Goal: Task Accomplishment & Management: Use online tool/utility

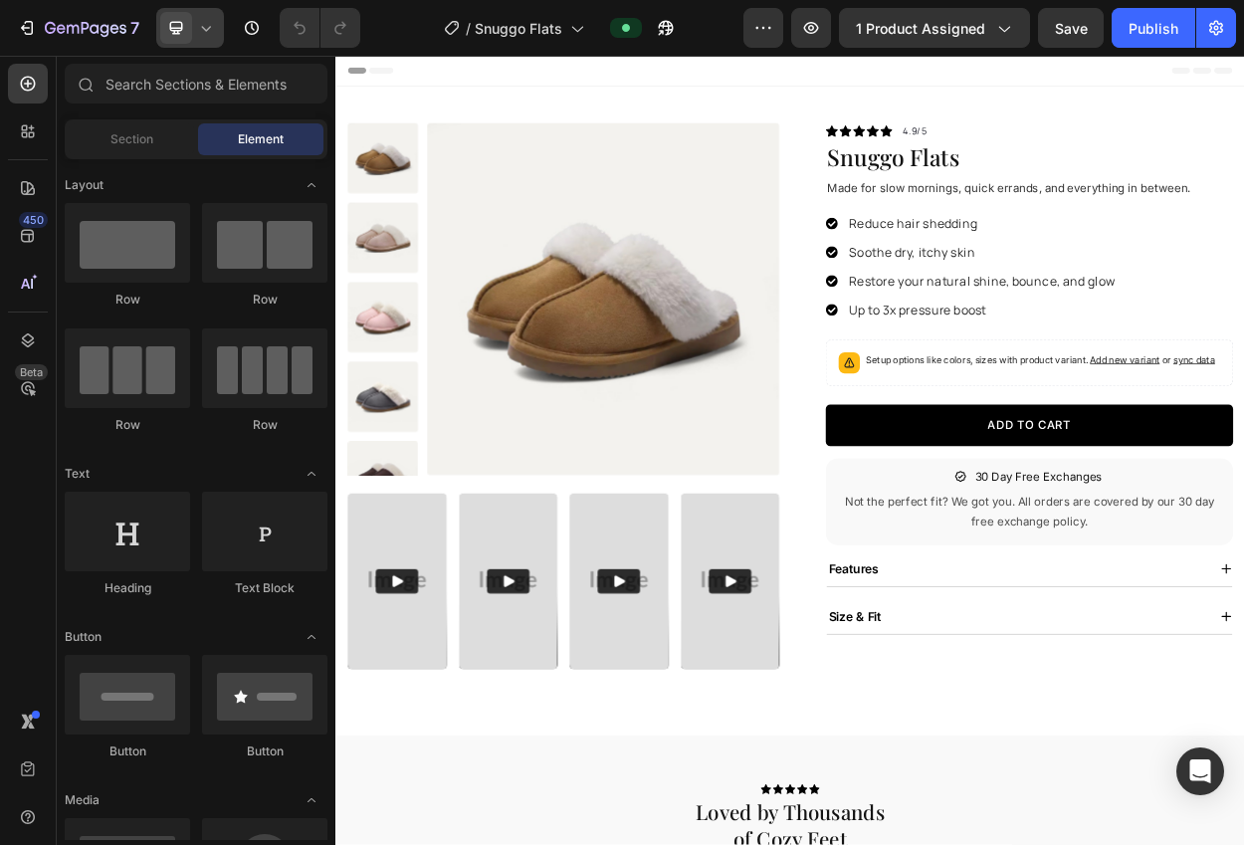
click at [167, 39] on span at bounding box center [176, 28] width 32 height 32
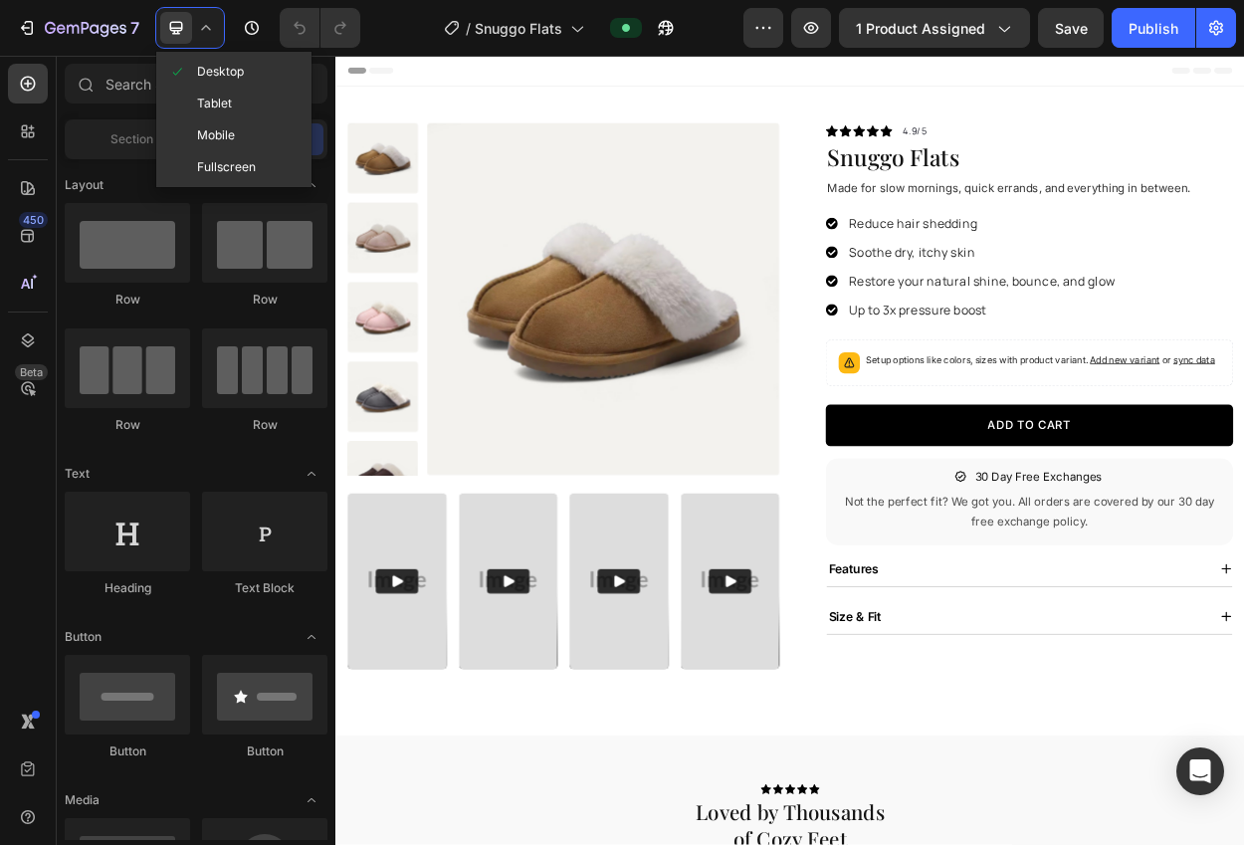
click at [205, 134] on span "Mobile" at bounding box center [216, 135] width 38 height 20
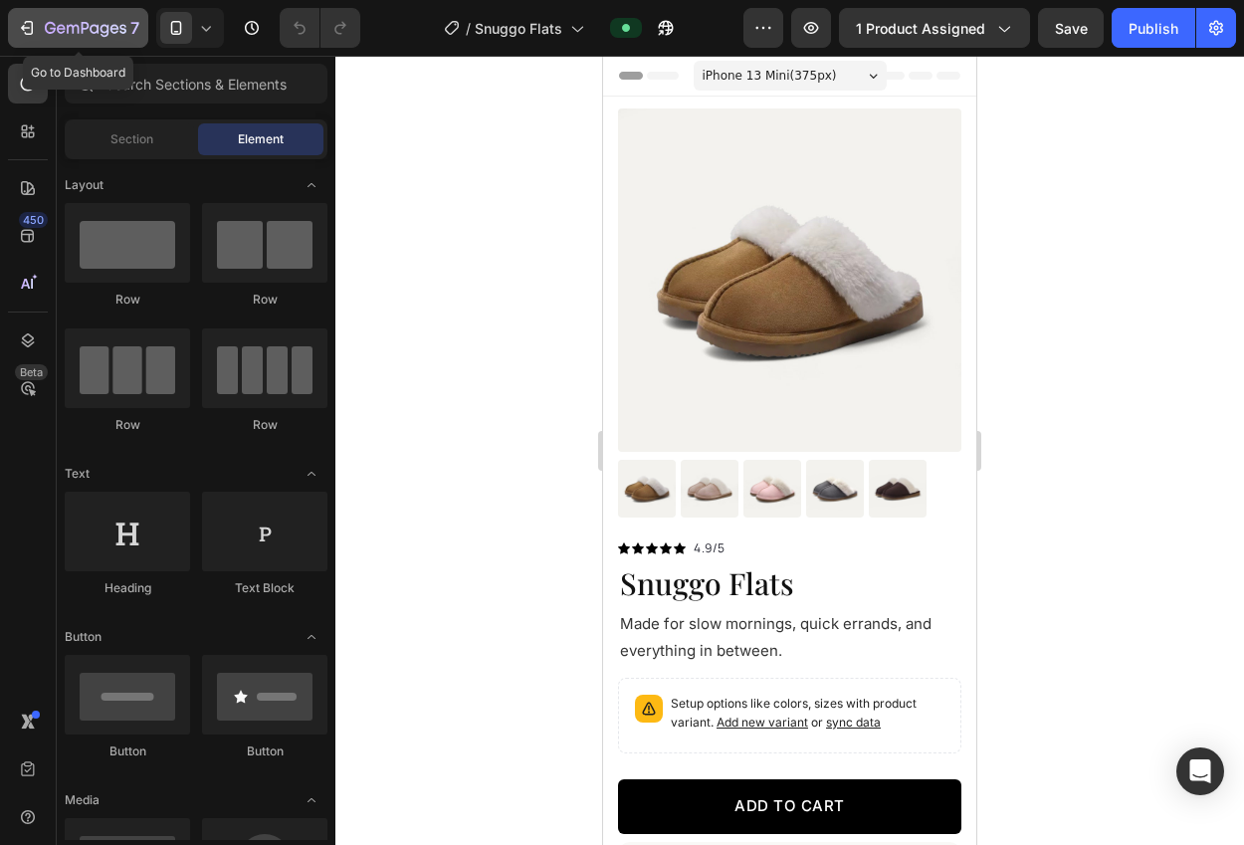
click at [41, 16] on div "7" at bounding box center [78, 28] width 122 height 24
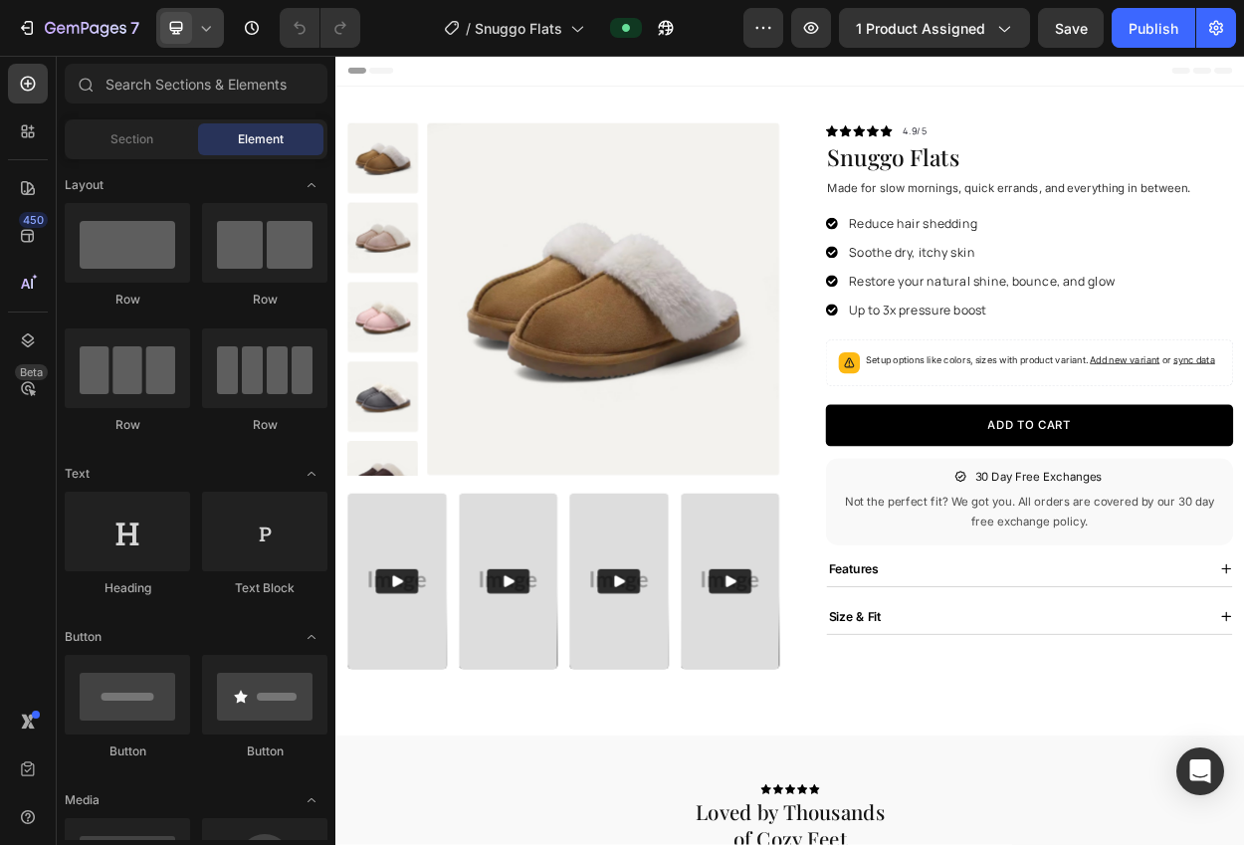
click at [182, 32] on icon at bounding box center [176, 28] width 20 height 20
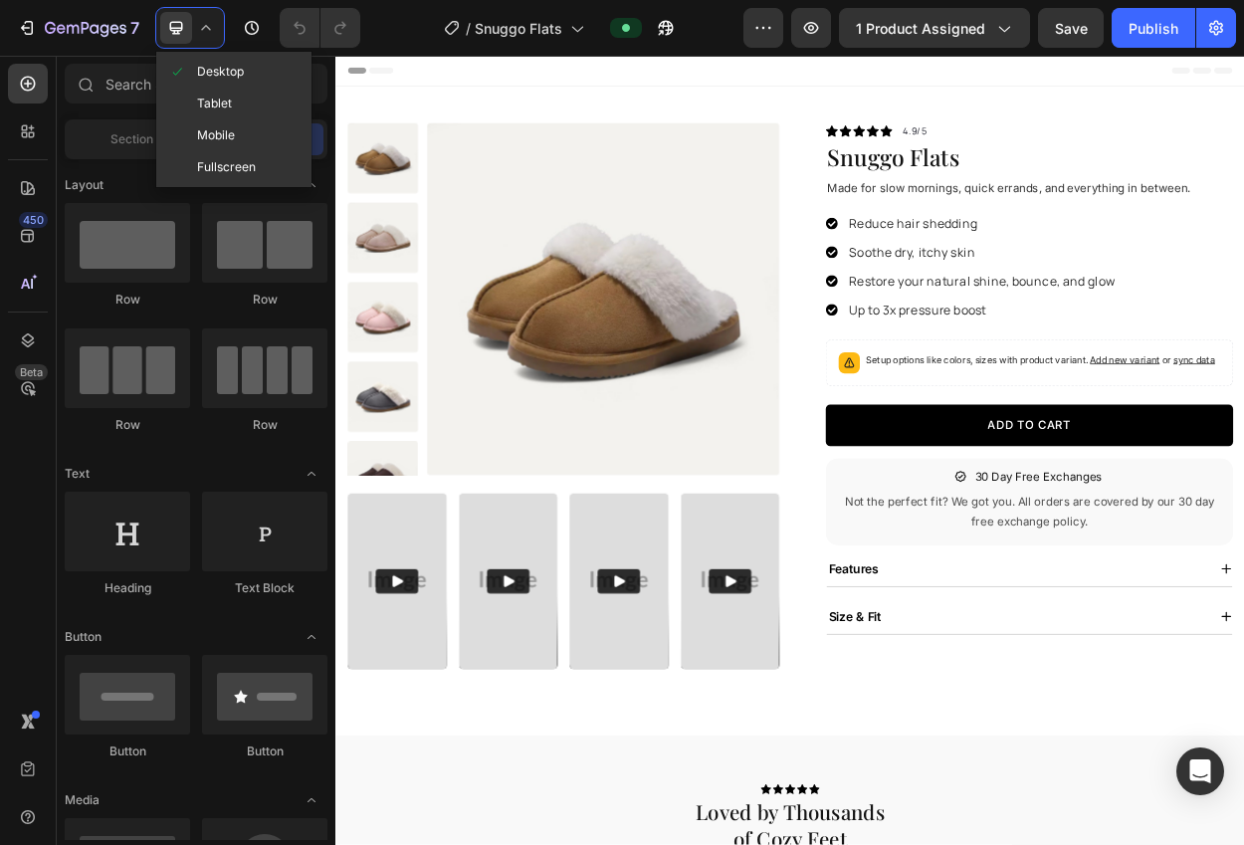
click at [212, 131] on span "Mobile" at bounding box center [216, 135] width 38 height 20
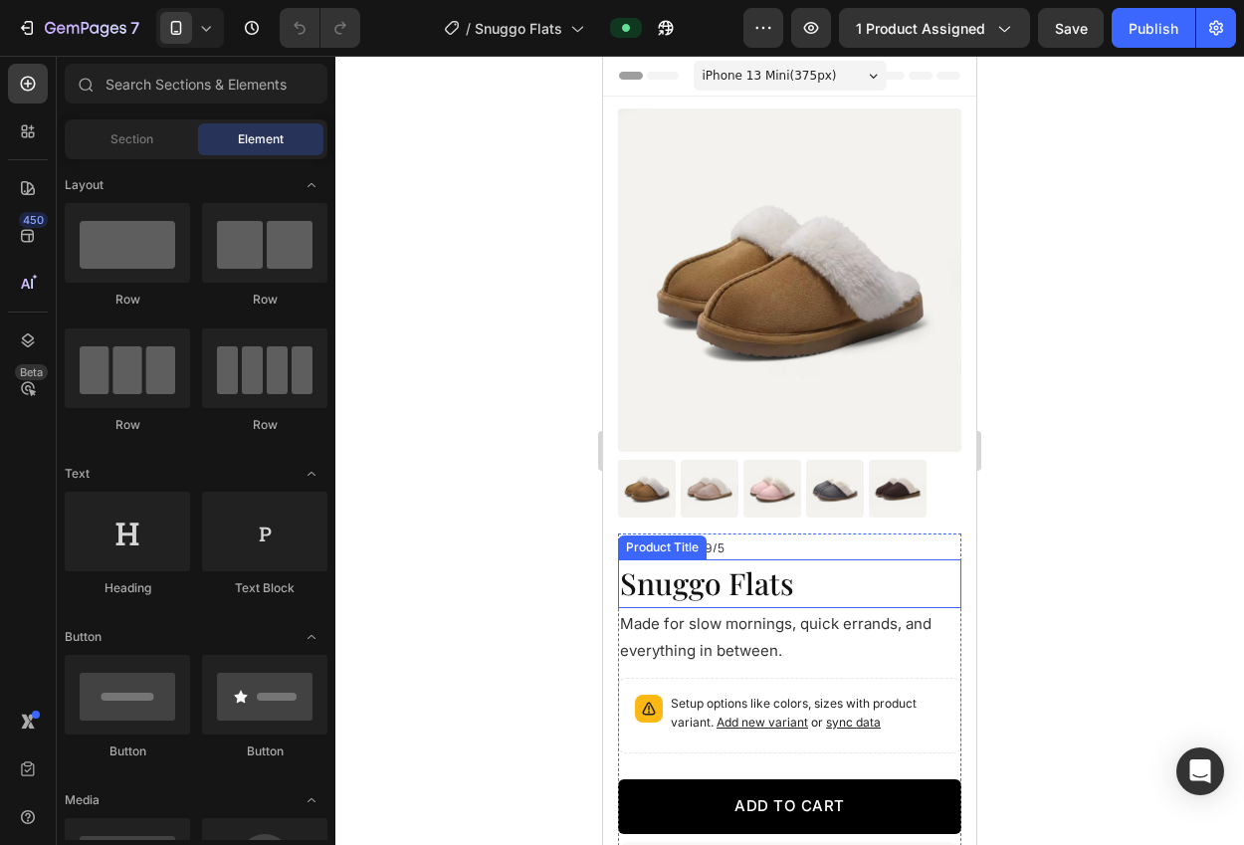
drag, startPoint x: 729, startPoint y: 599, endPoint x: 619, endPoint y: 573, distance: 113.4
click at [729, 598] on h1 "Snuggo Flats" at bounding box center [789, 583] width 343 height 49
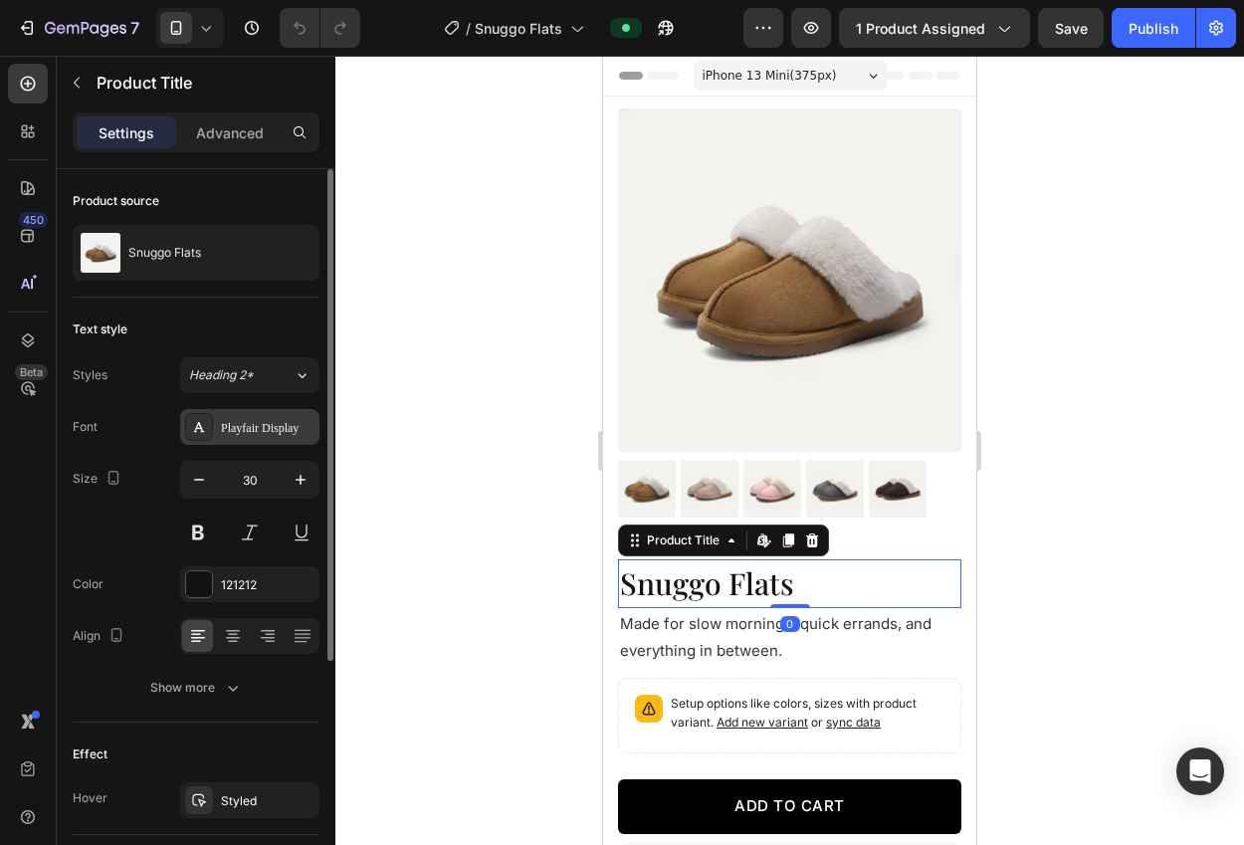
click at [252, 430] on div "Playfair Display" at bounding box center [268, 428] width 94 height 18
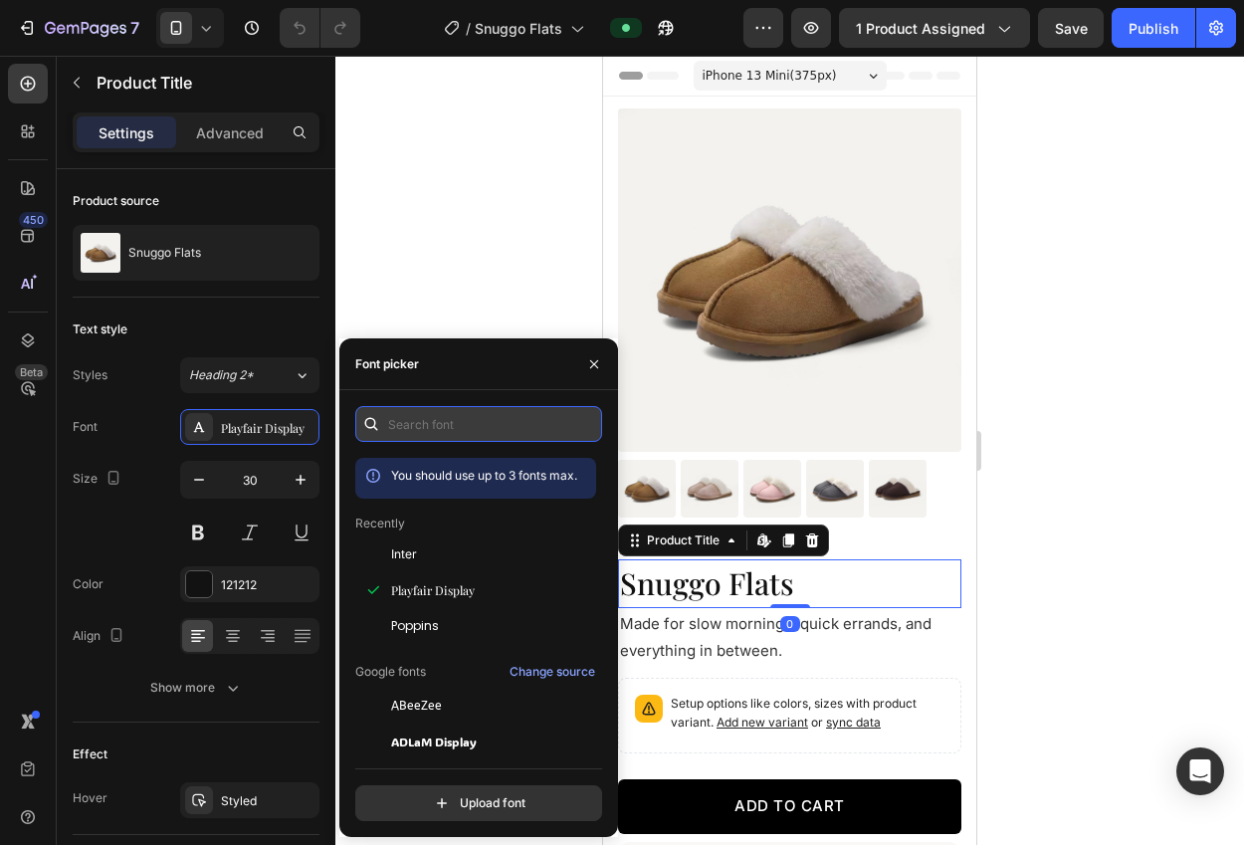
click at [488, 432] on input "text" at bounding box center [478, 424] width 247 height 36
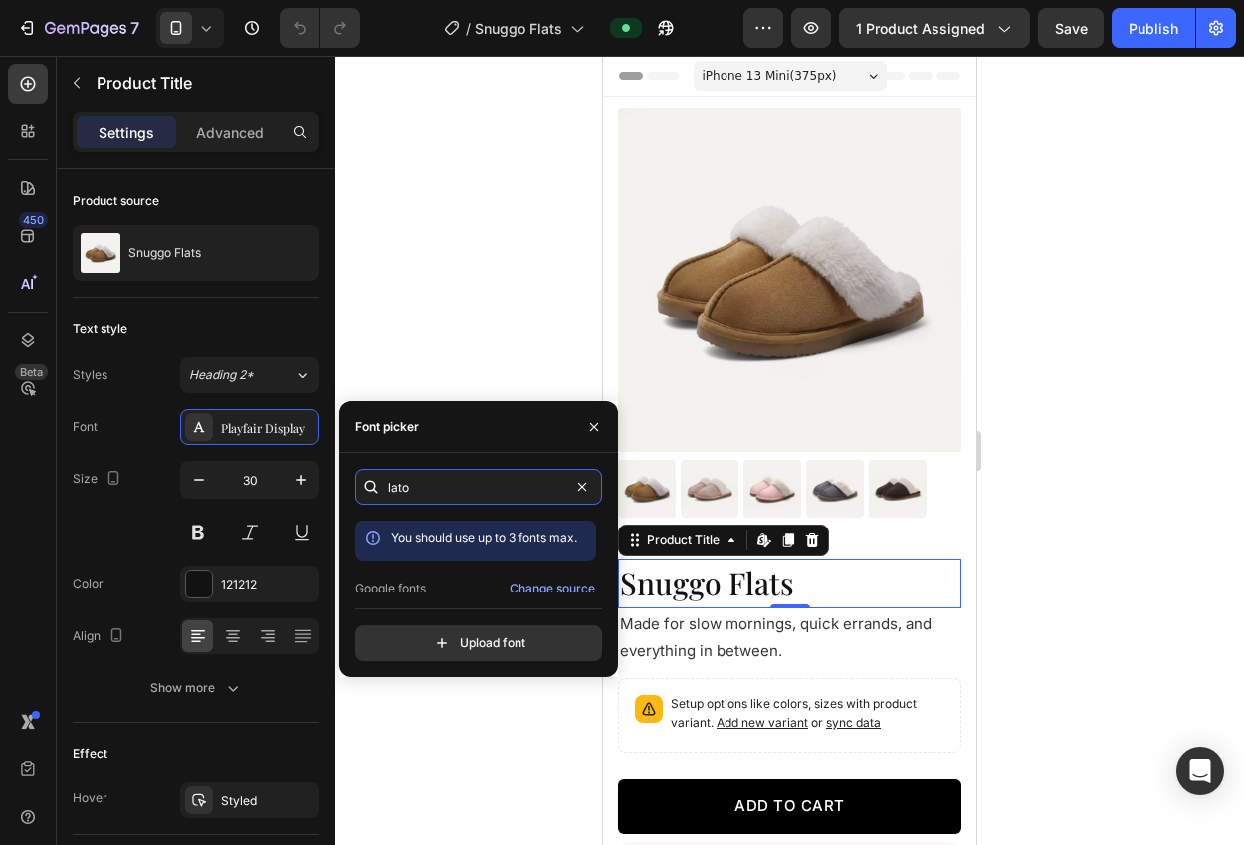
scroll to position [49, 0]
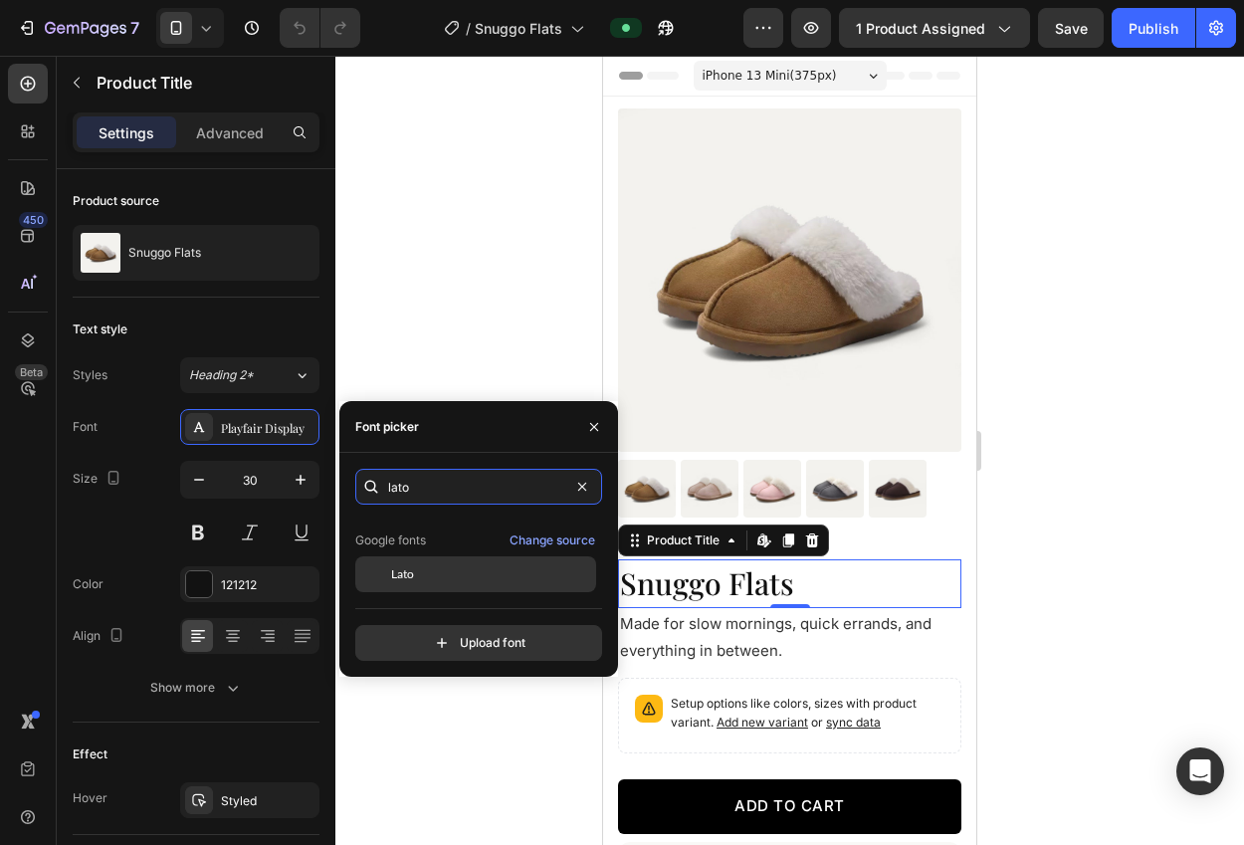
type input "lato"
click at [414, 578] on div "Lato" at bounding box center [491, 574] width 201 height 18
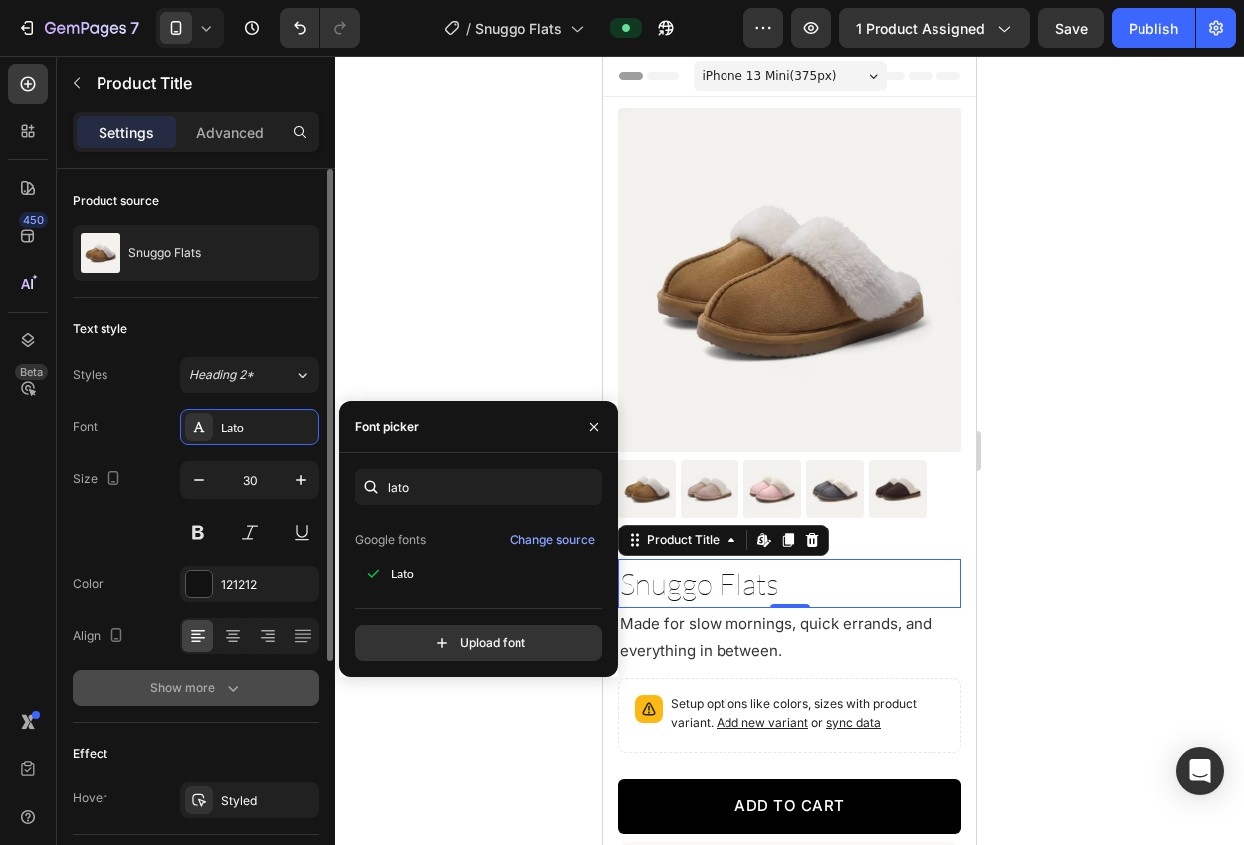
click at [198, 691] on div "Show more" at bounding box center [196, 688] width 93 height 20
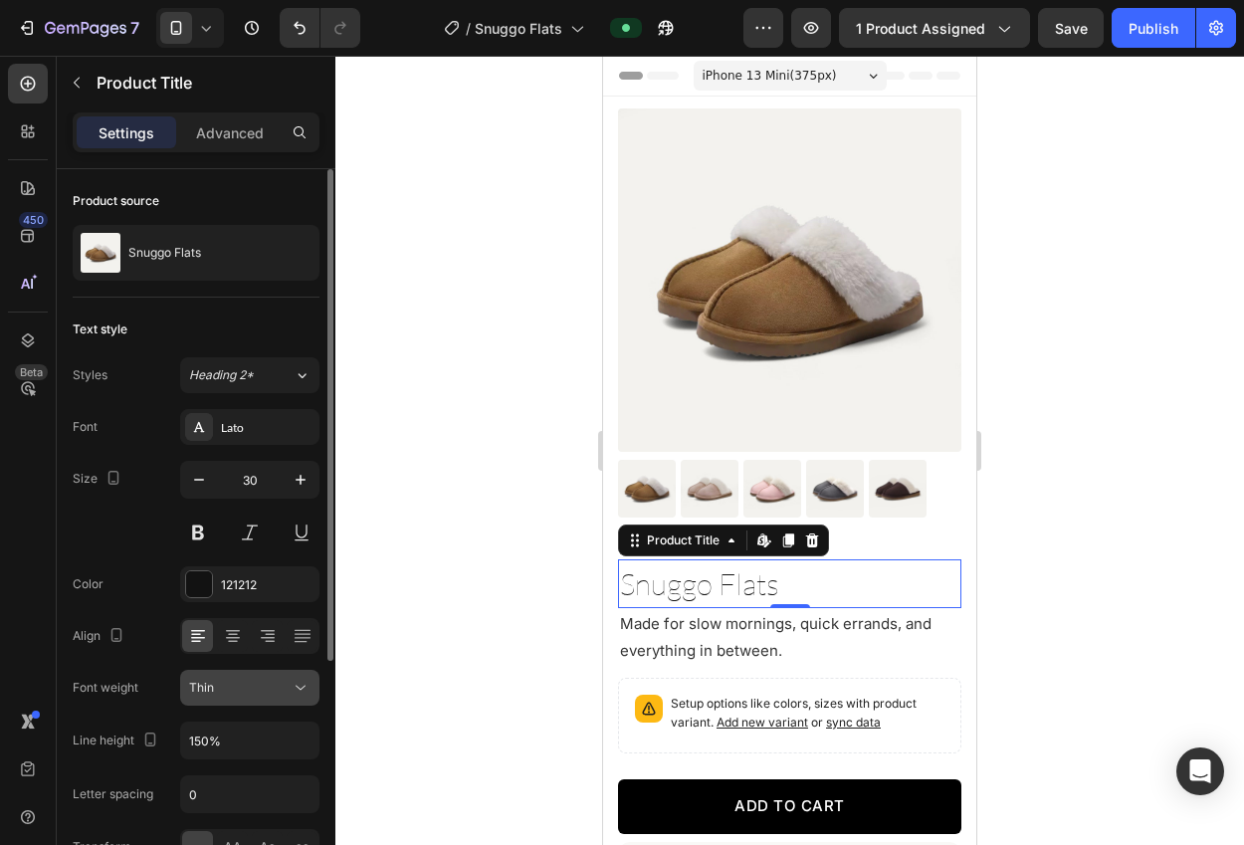
click at [204, 686] on span "Thin" at bounding box center [201, 687] width 25 height 15
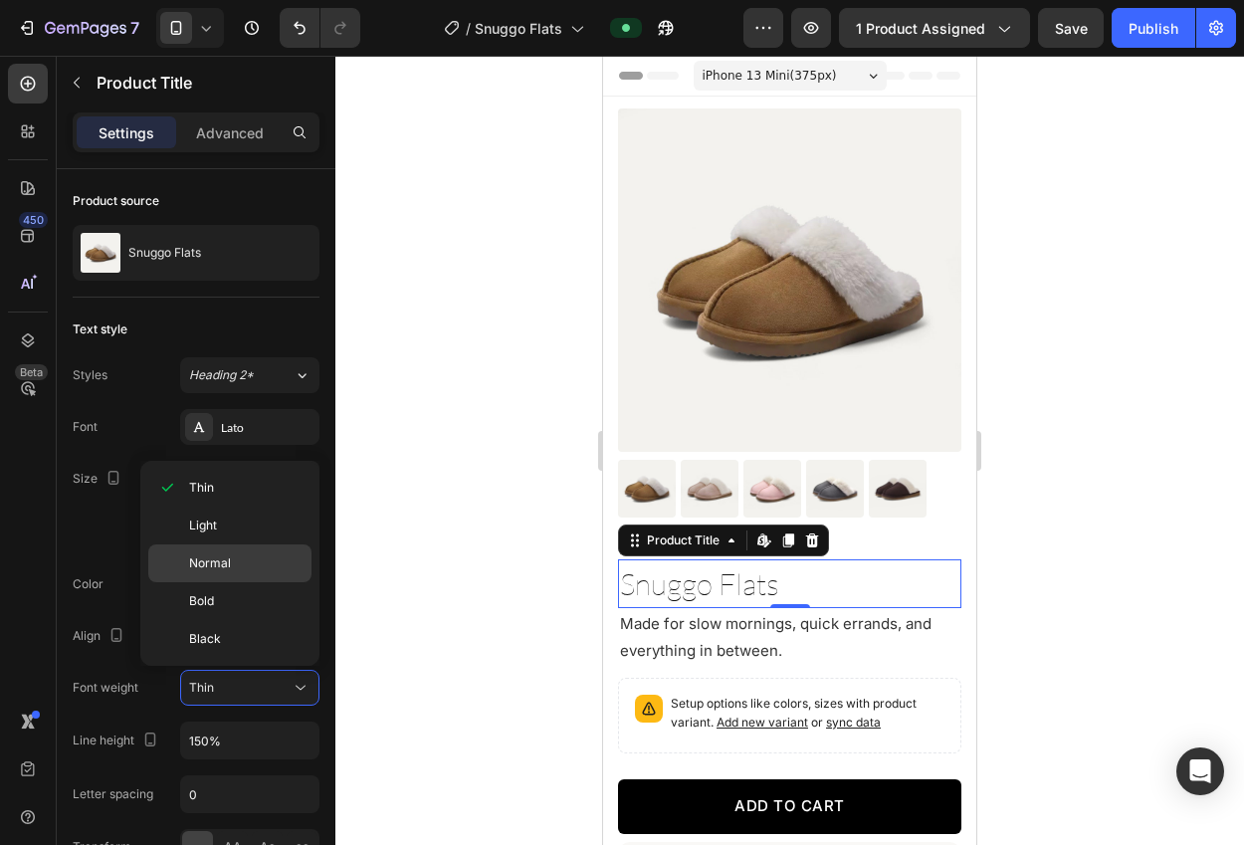
click at [239, 566] on p "Normal" at bounding box center [245, 563] width 113 height 18
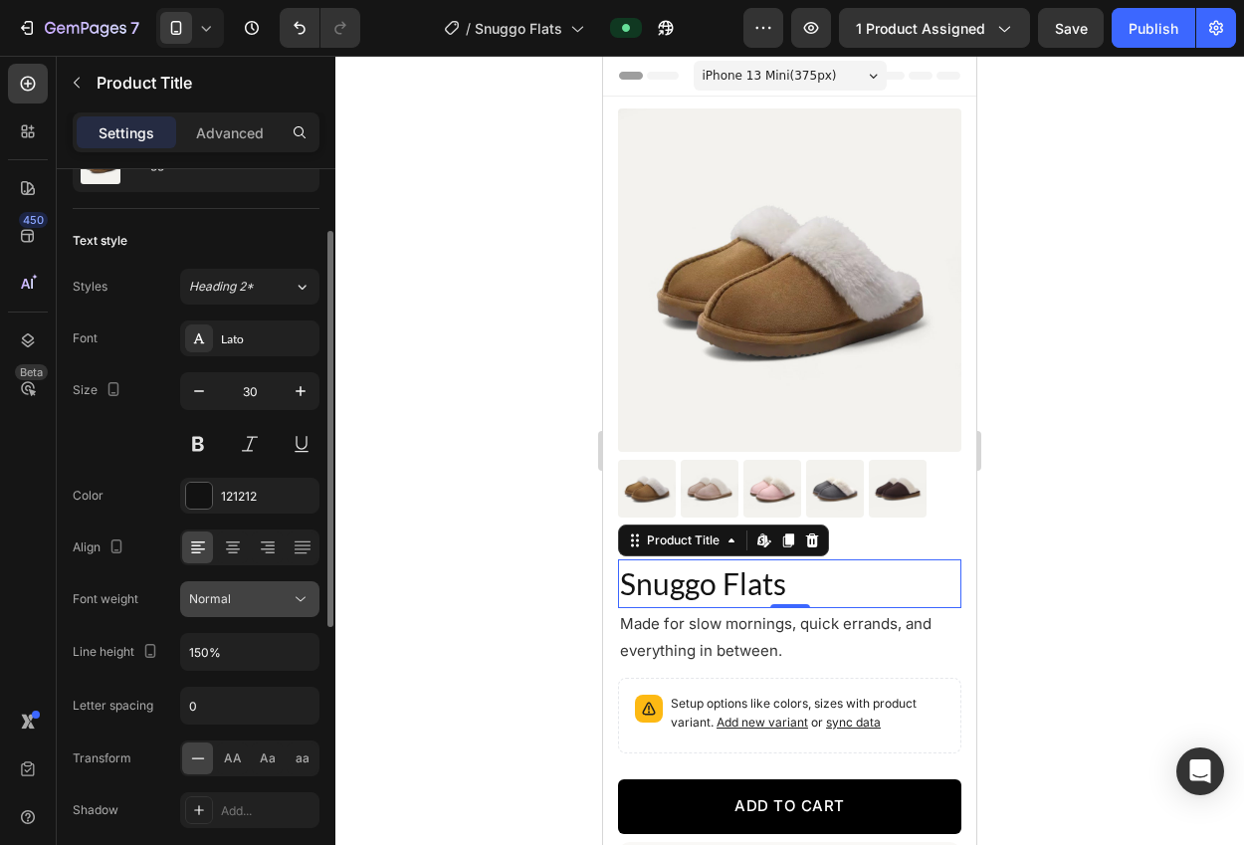
scroll to position [98, 0]
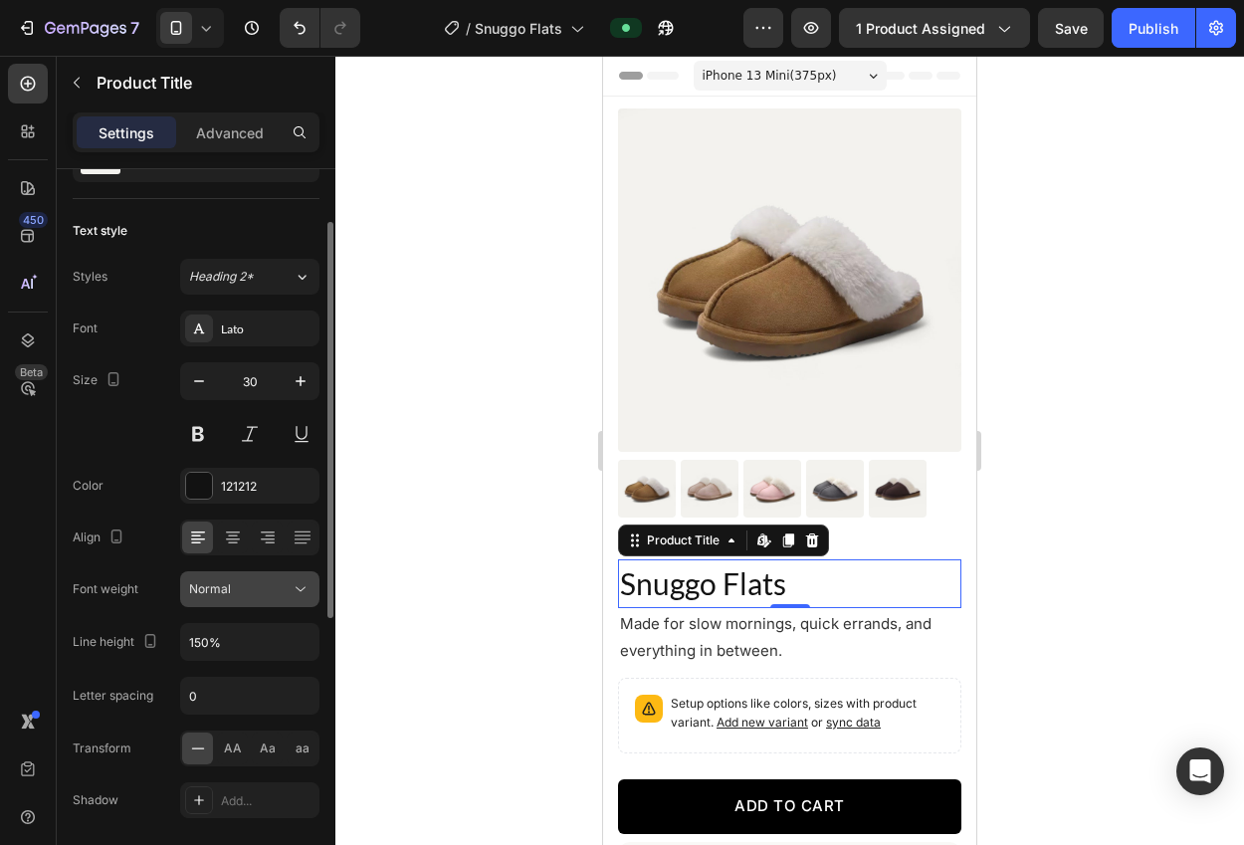
click at [243, 580] on div "Normal" at bounding box center [239, 589] width 101 height 18
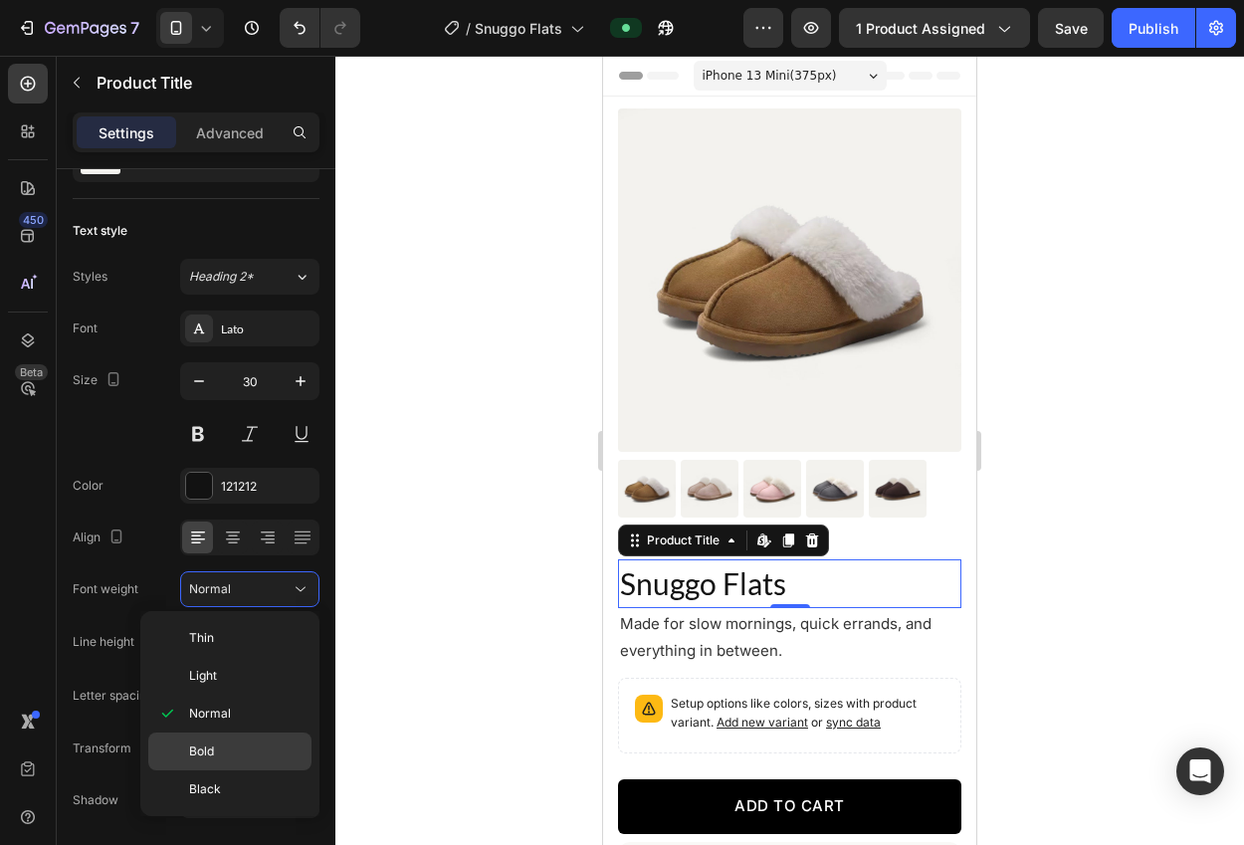
click at [230, 743] on p "Bold" at bounding box center [245, 751] width 113 height 18
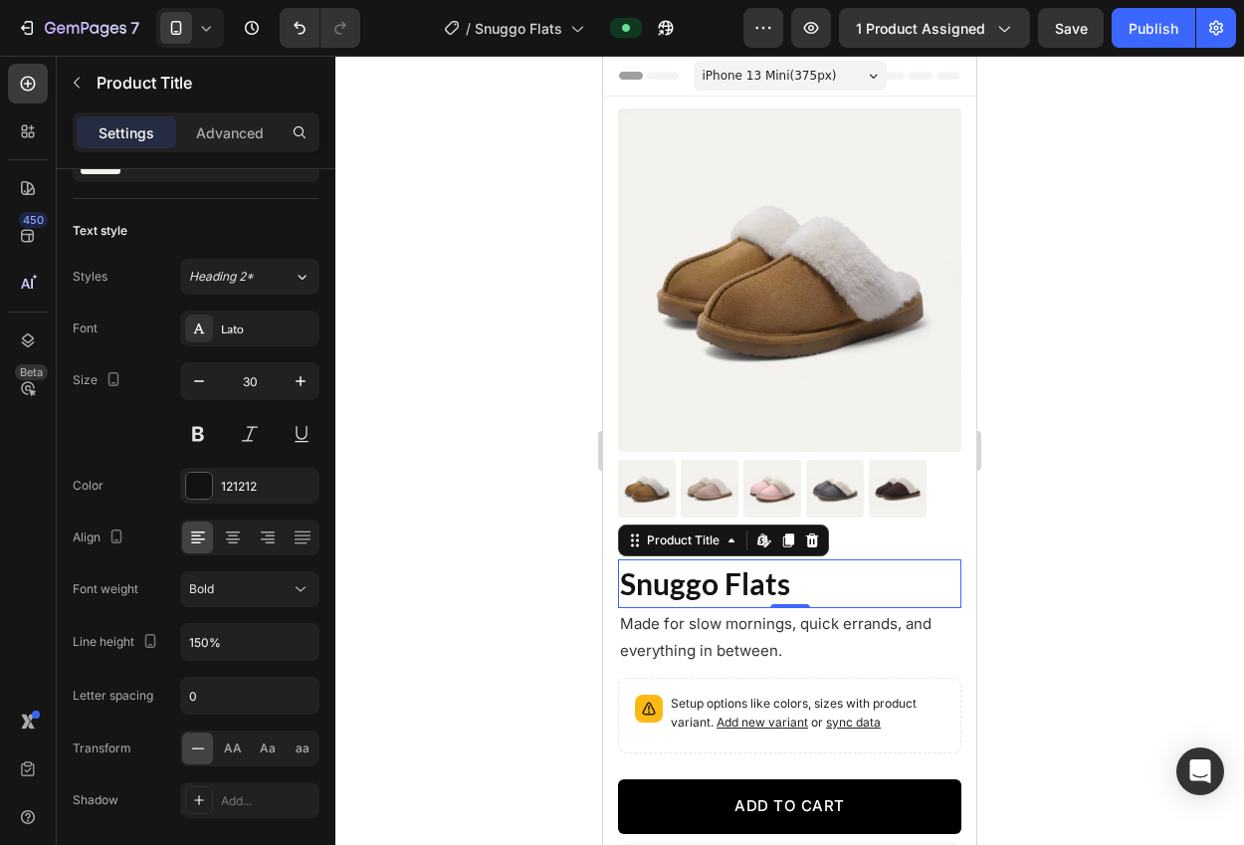
click at [507, 658] on div at bounding box center [789, 450] width 908 height 789
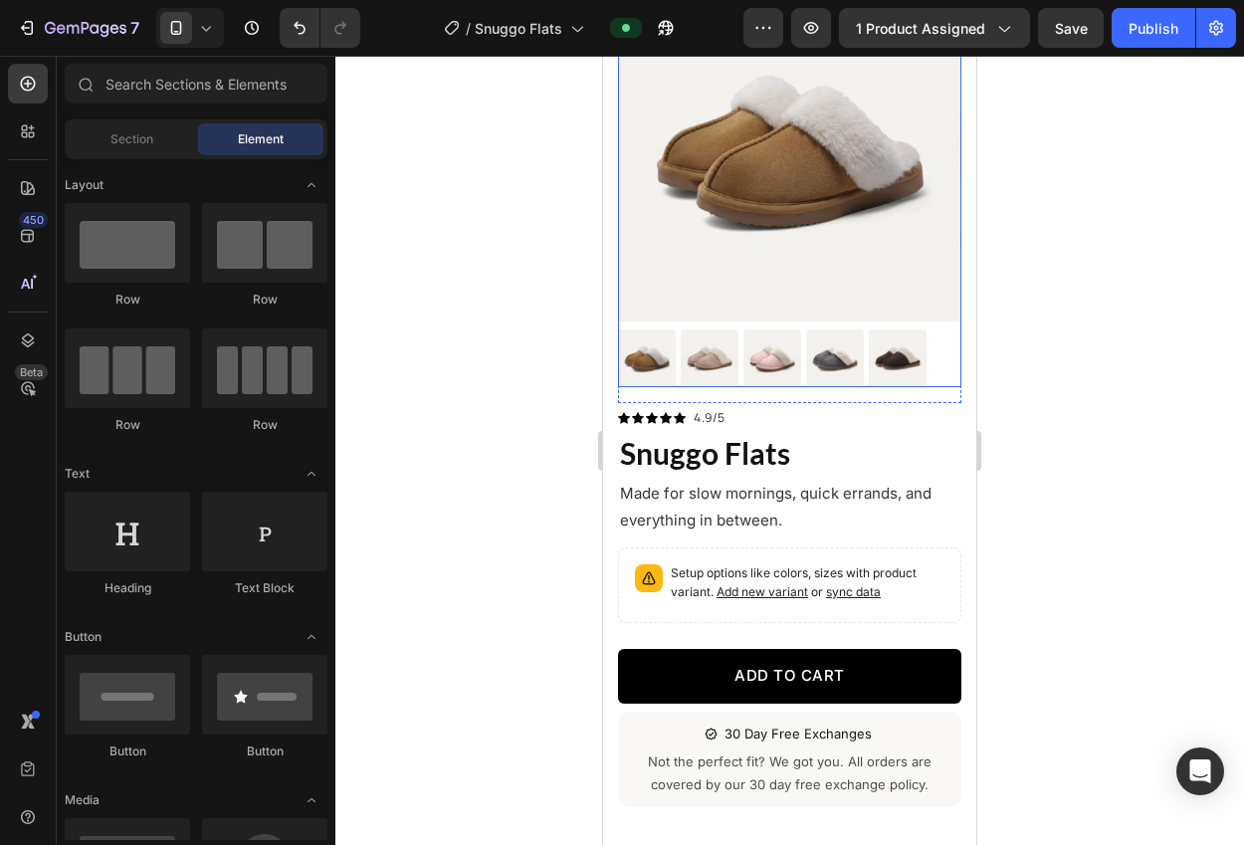
scroll to position [132, 0]
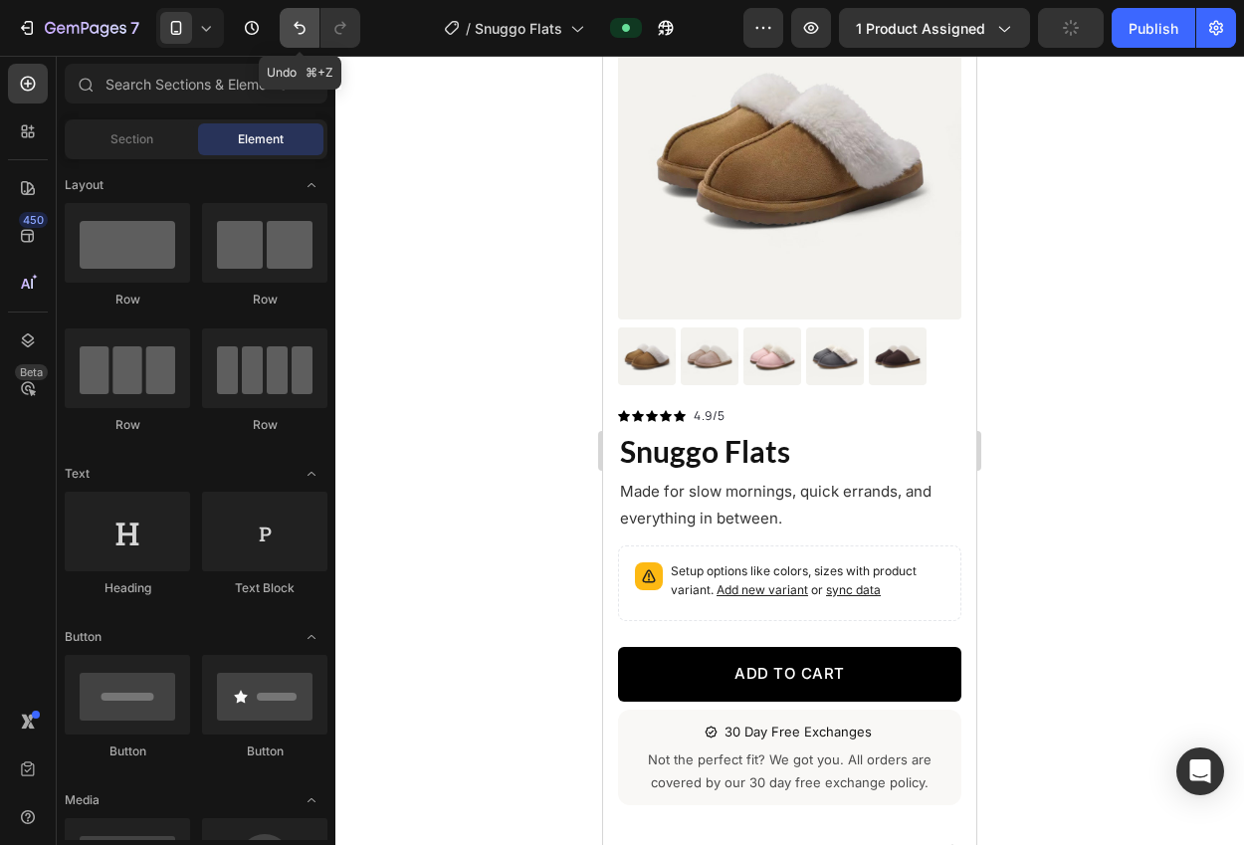
click at [300, 20] on icon "Undo/Redo" at bounding box center [300, 28] width 20 height 20
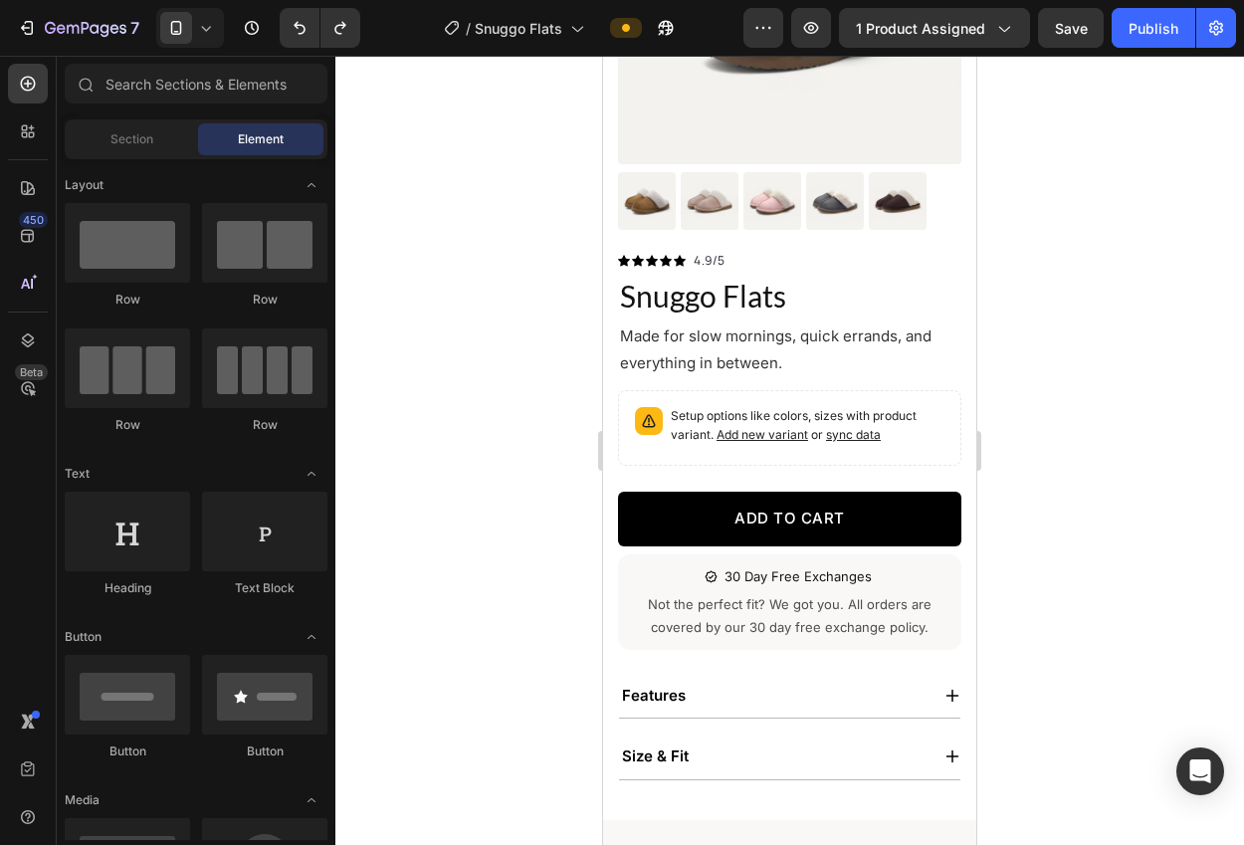
scroll to position [525, 0]
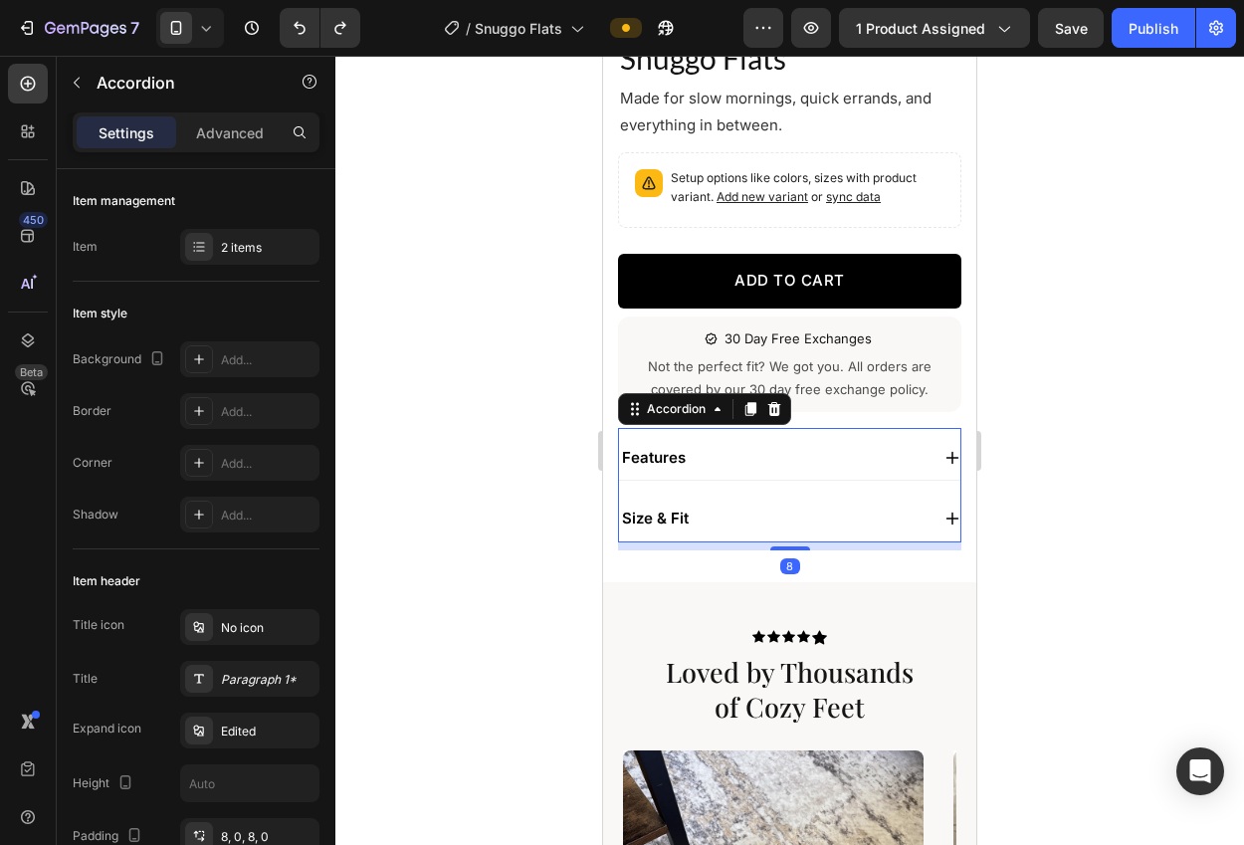
click at [949, 458] on icon at bounding box center [952, 458] width 13 height 13
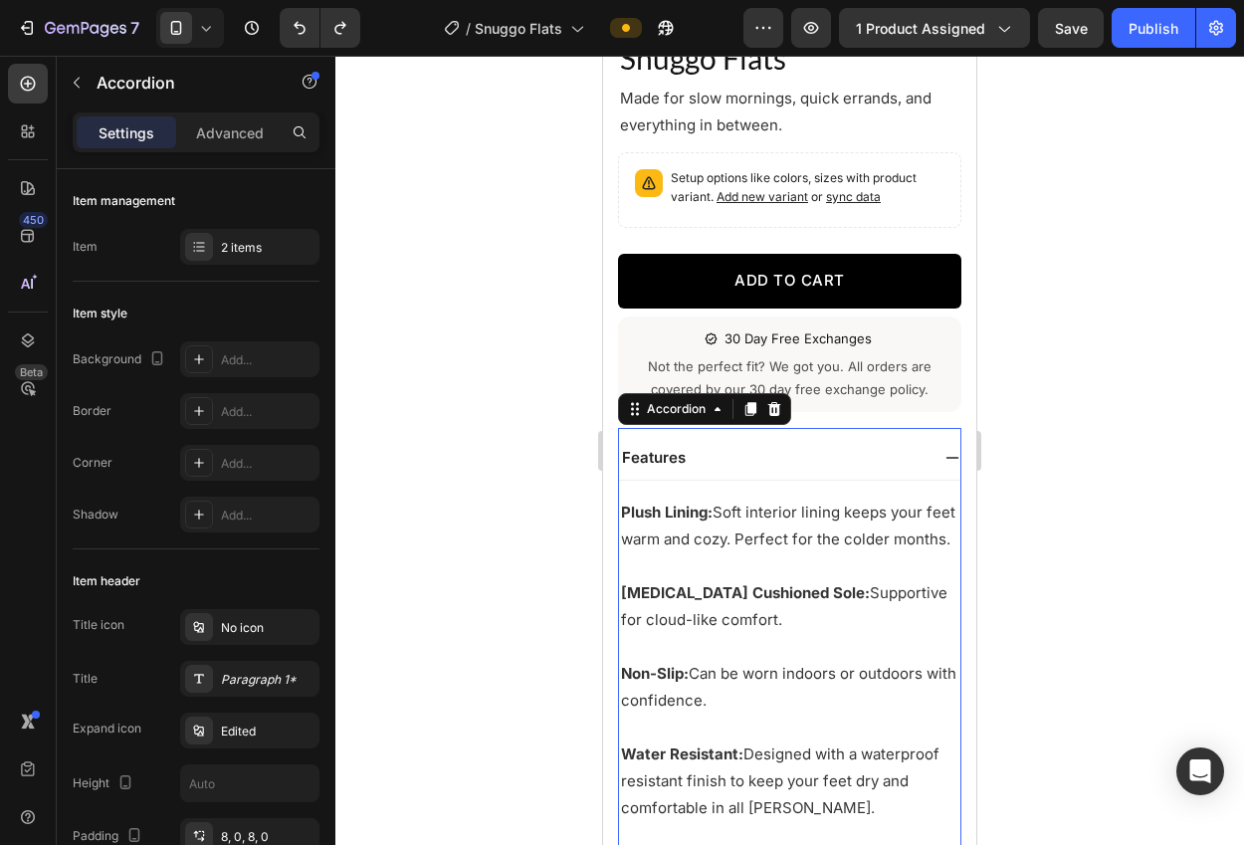
click at [948, 458] on icon at bounding box center [952, 458] width 13 height 2
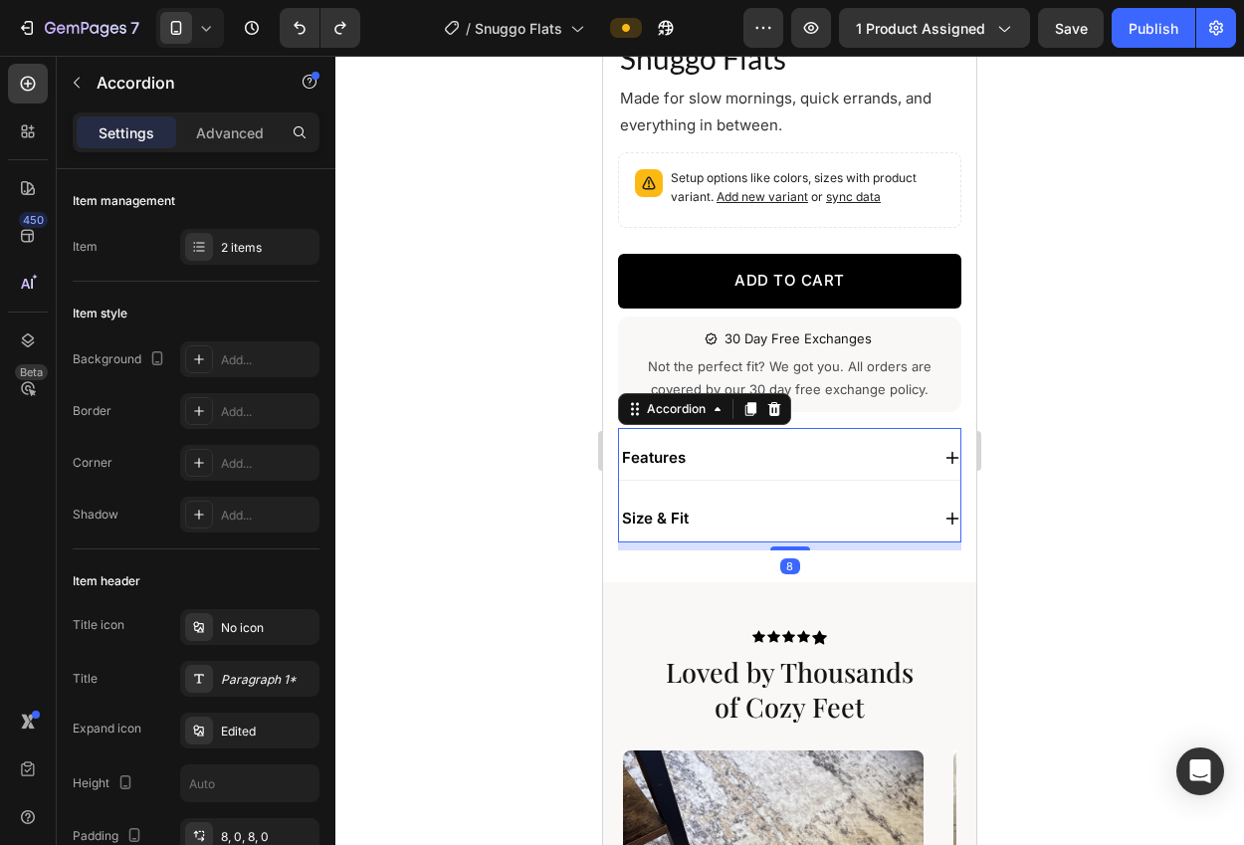
click at [944, 510] on icon at bounding box center [952, 518] width 16 height 16
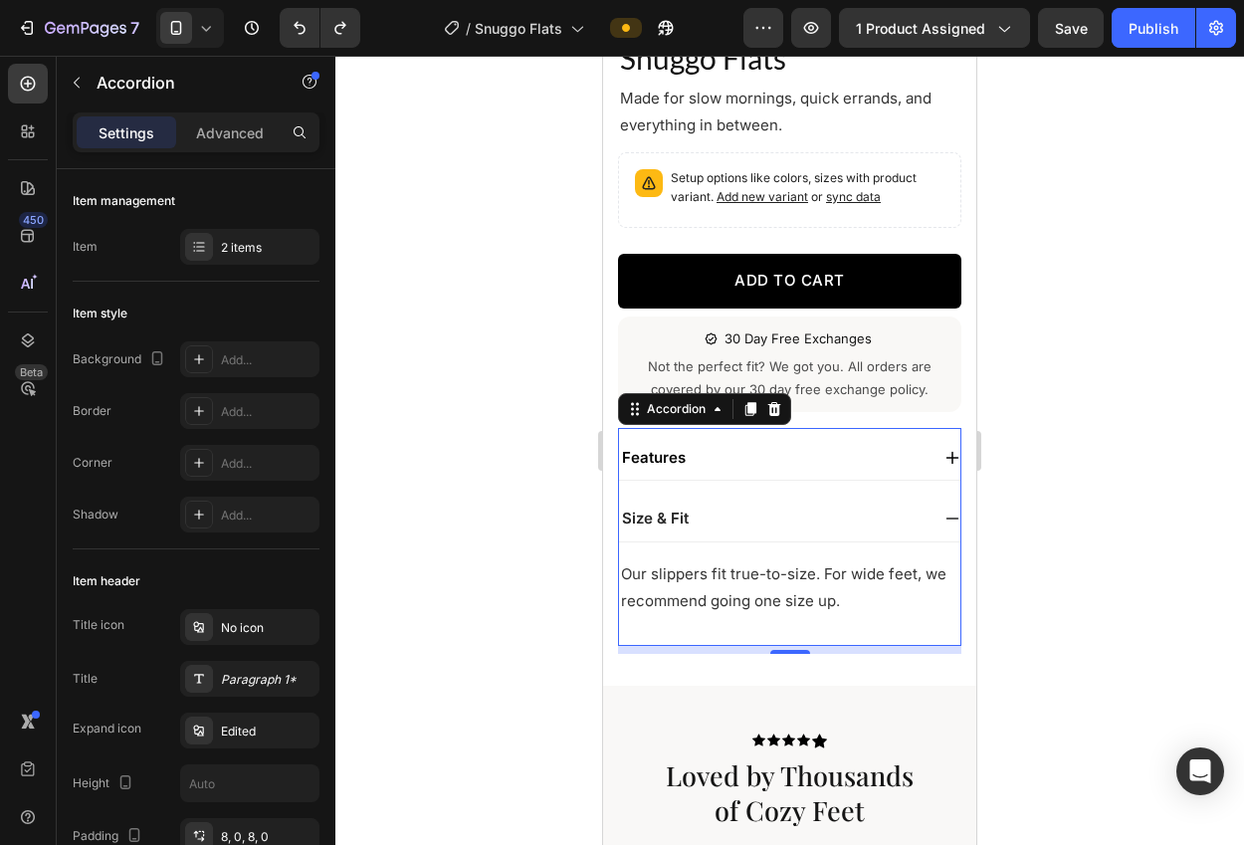
click at [941, 510] on div "size & fit" at bounding box center [789, 519] width 341 height 46
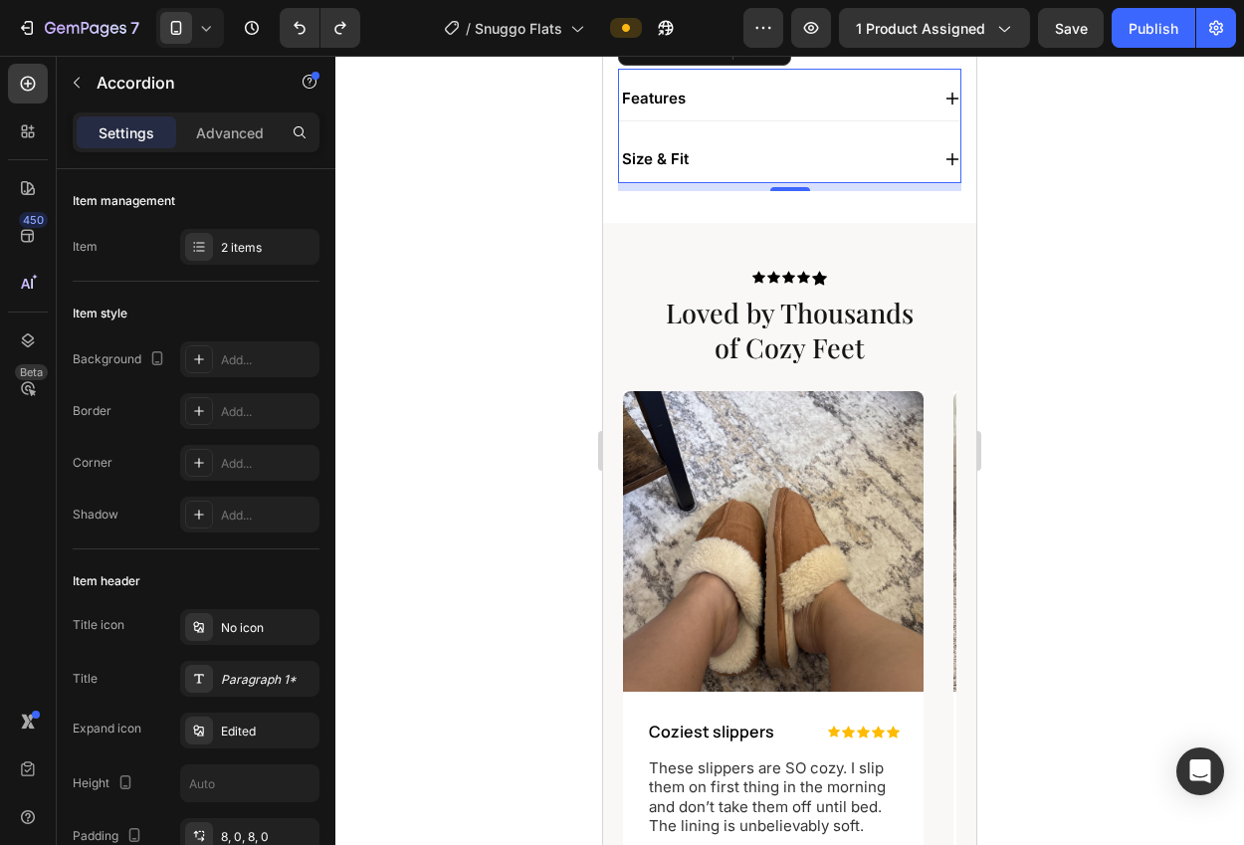
click at [1106, 496] on div at bounding box center [789, 450] width 908 height 789
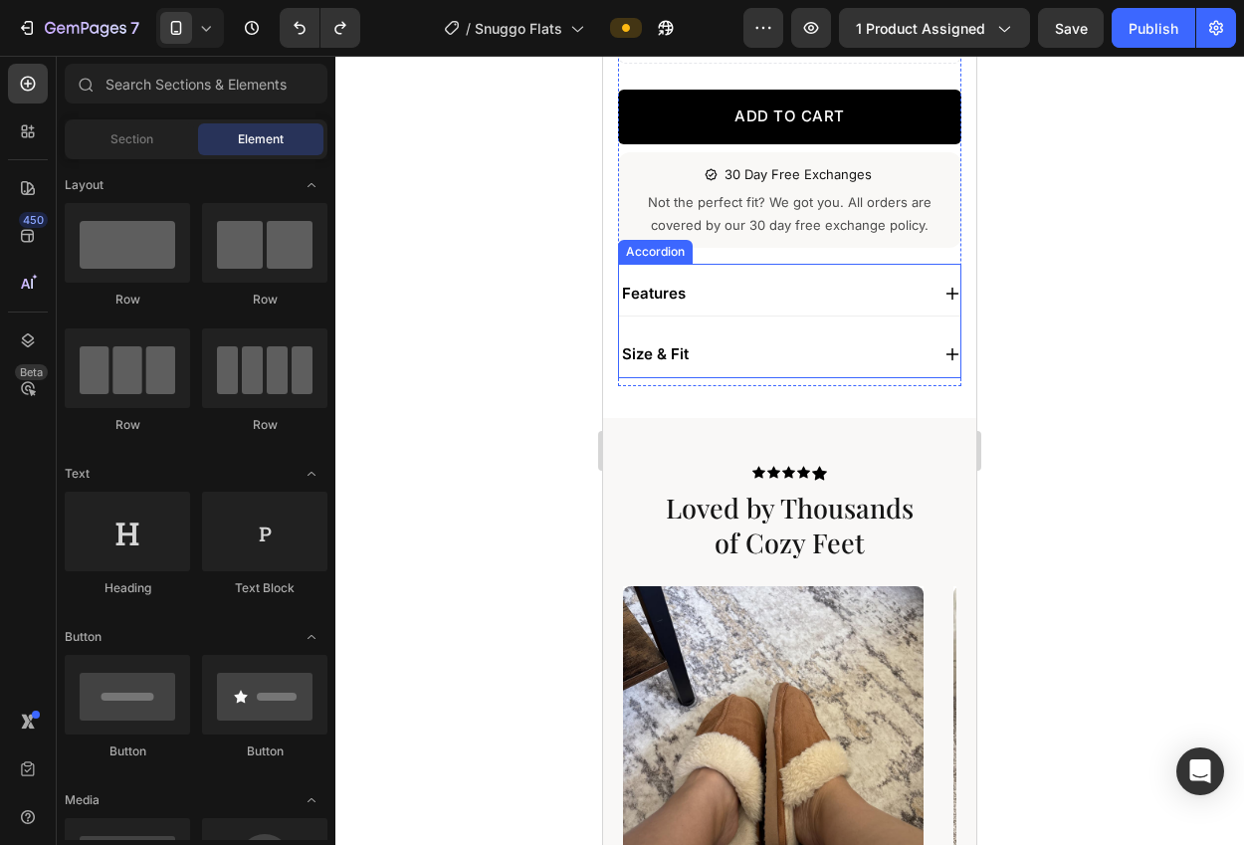
scroll to position [534, 0]
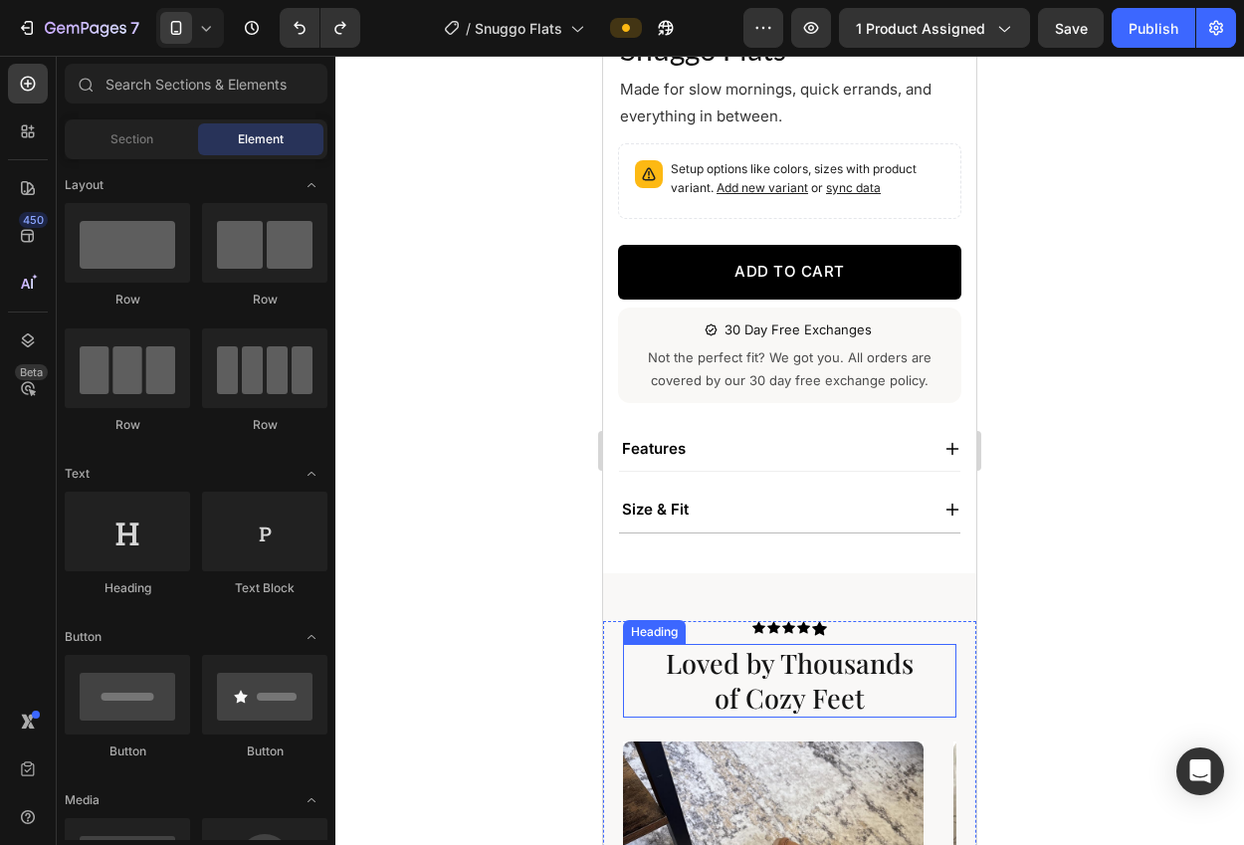
click at [778, 676] on h2 "Loved by Thousands of Cozy Feet" at bounding box center [790, 681] width 294 height 74
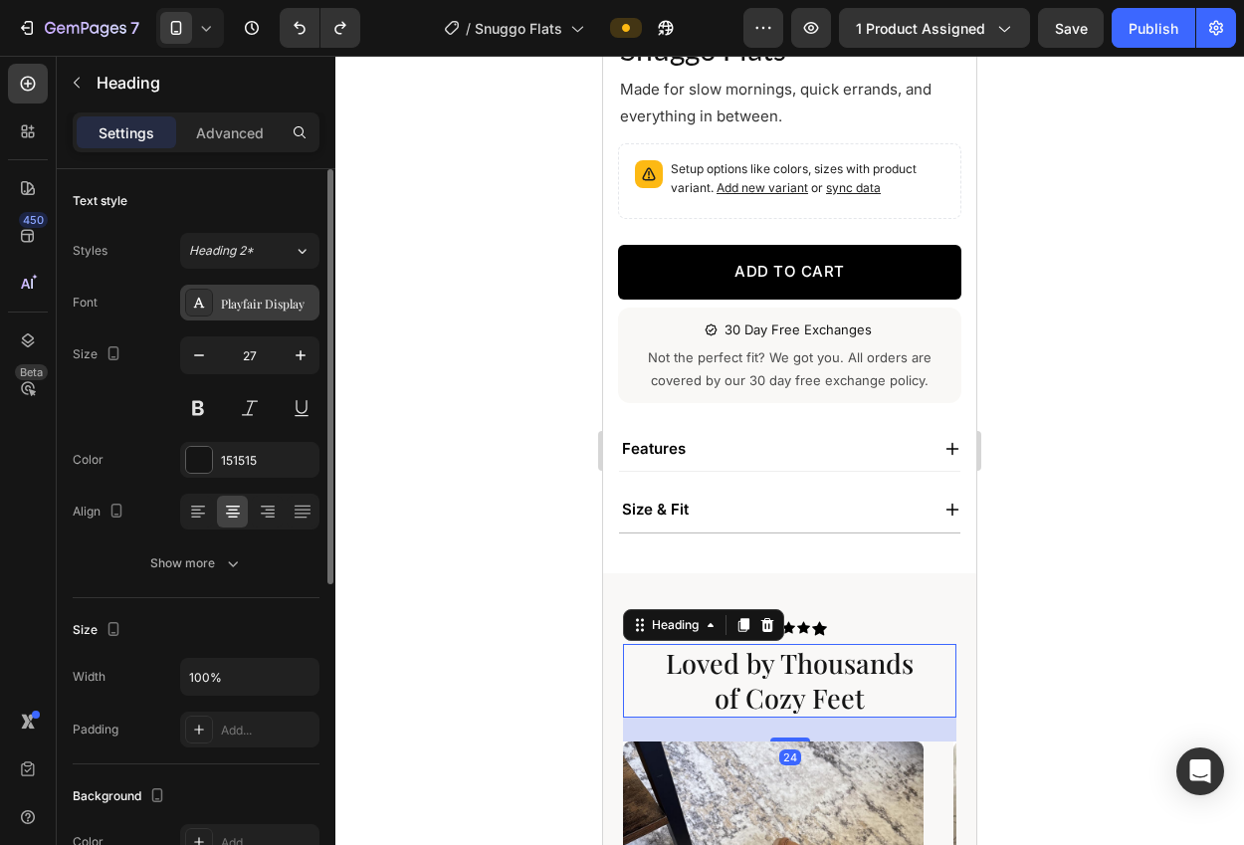
click at [243, 304] on div "Playfair Display" at bounding box center [268, 304] width 94 height 18
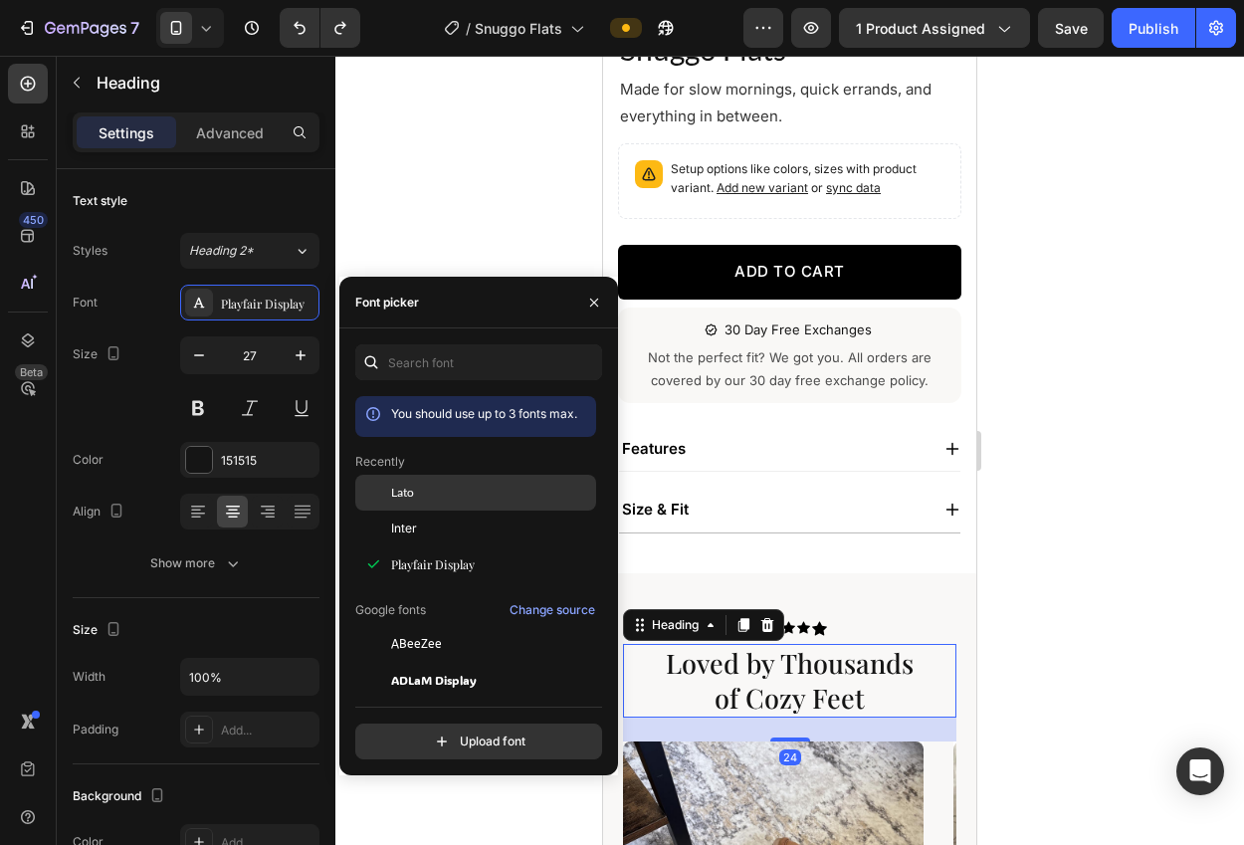
drag, startPoint x: 417, startPoint y: 489, endPoint x: 382, endPoint y: 490, distance: 34.8
click at [418, 488] on div "Lato" at bounding box center [491, 493] width 201 height 18
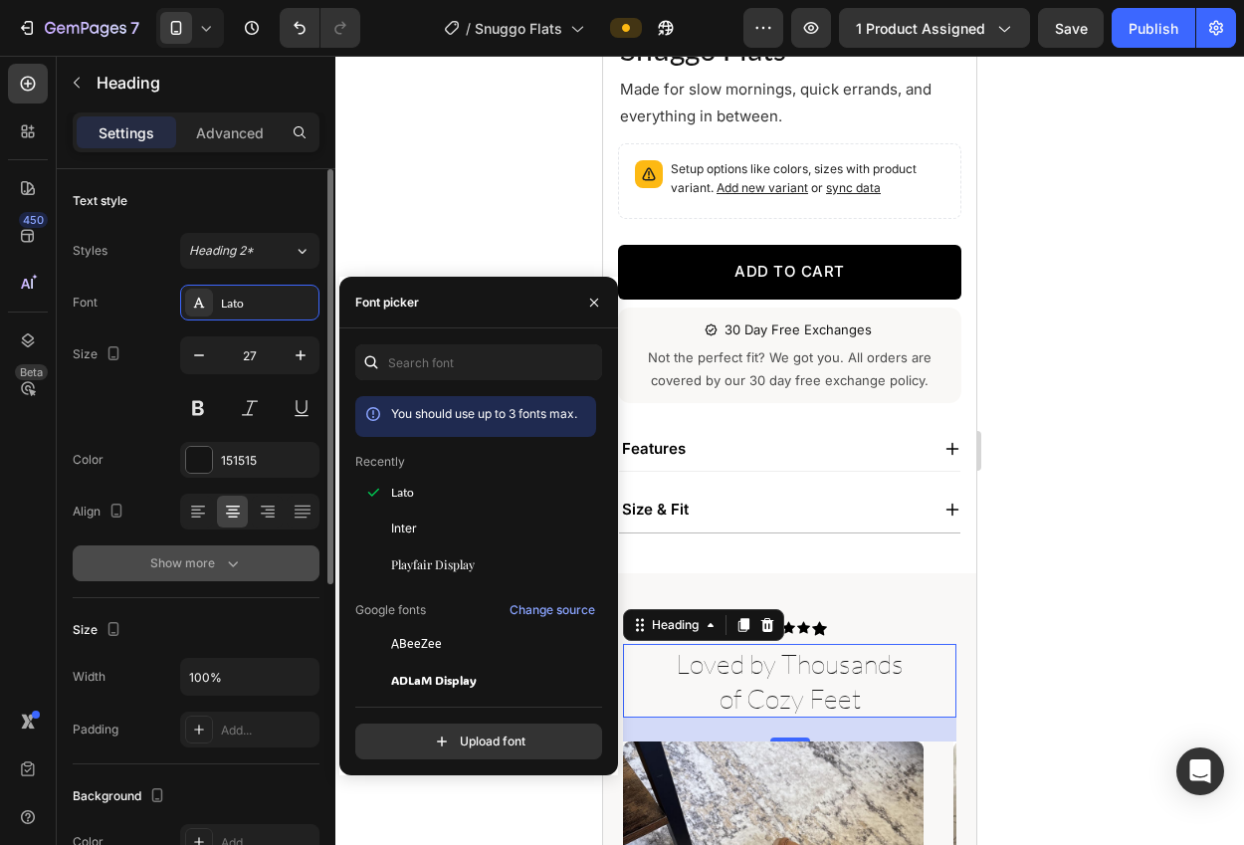
click at [209, 558] on div "Show more" at bounding box center [196, 563] width 93 height 20
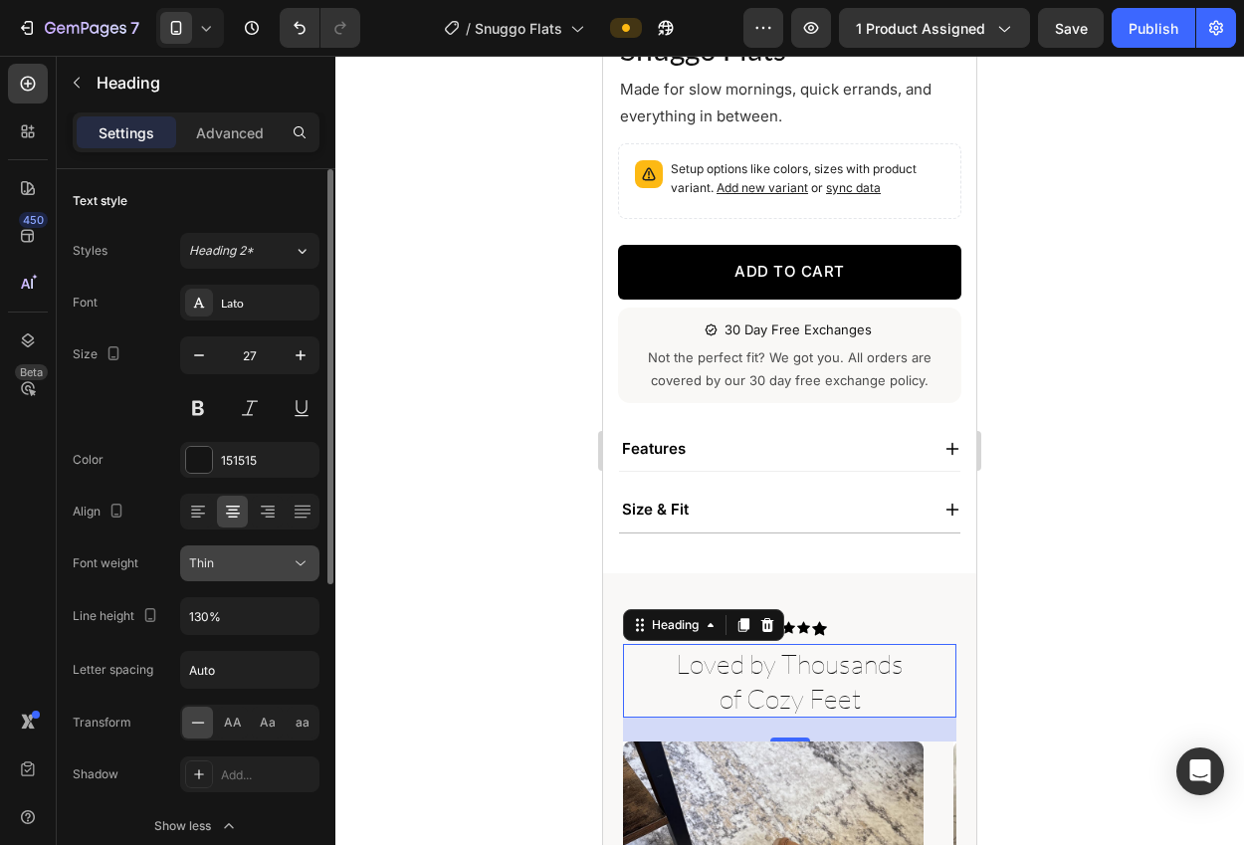
click at [233, 562] on div "Thin" at bounding box center [239, 563] width 101 height 18
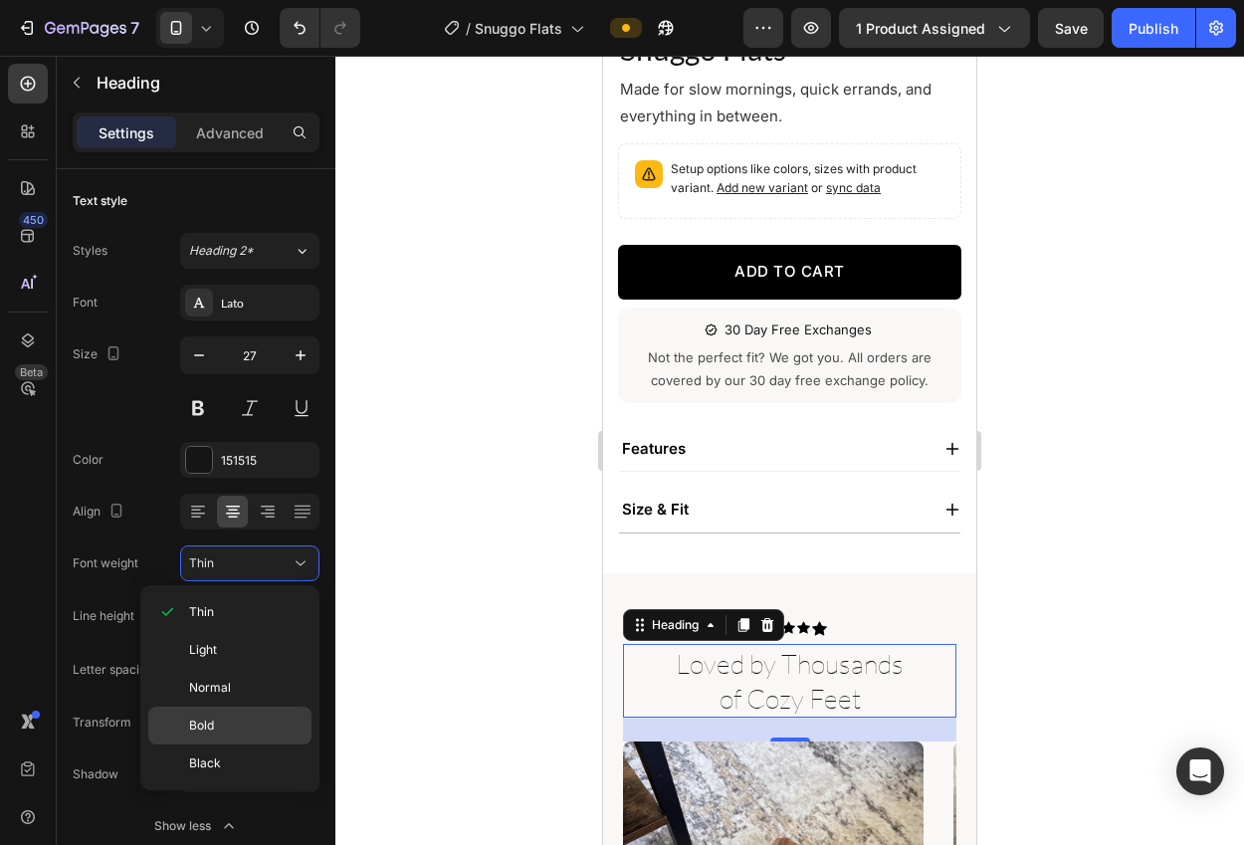
click at [233, 726] on p "Bold" at bounding box center [245, 725] width 113 height 18
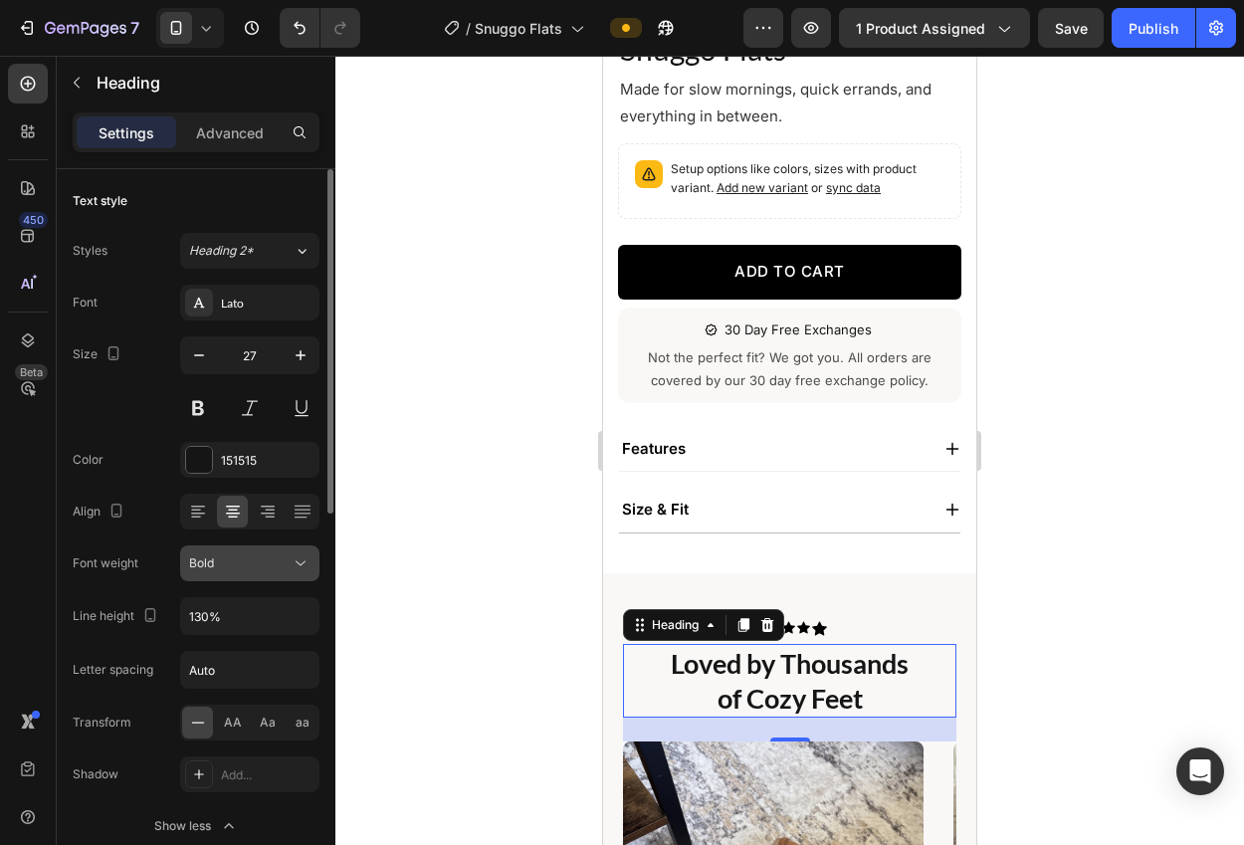
click at [226, 580] on button "Bold" at bounding box center [249, 563] width 139 height 36
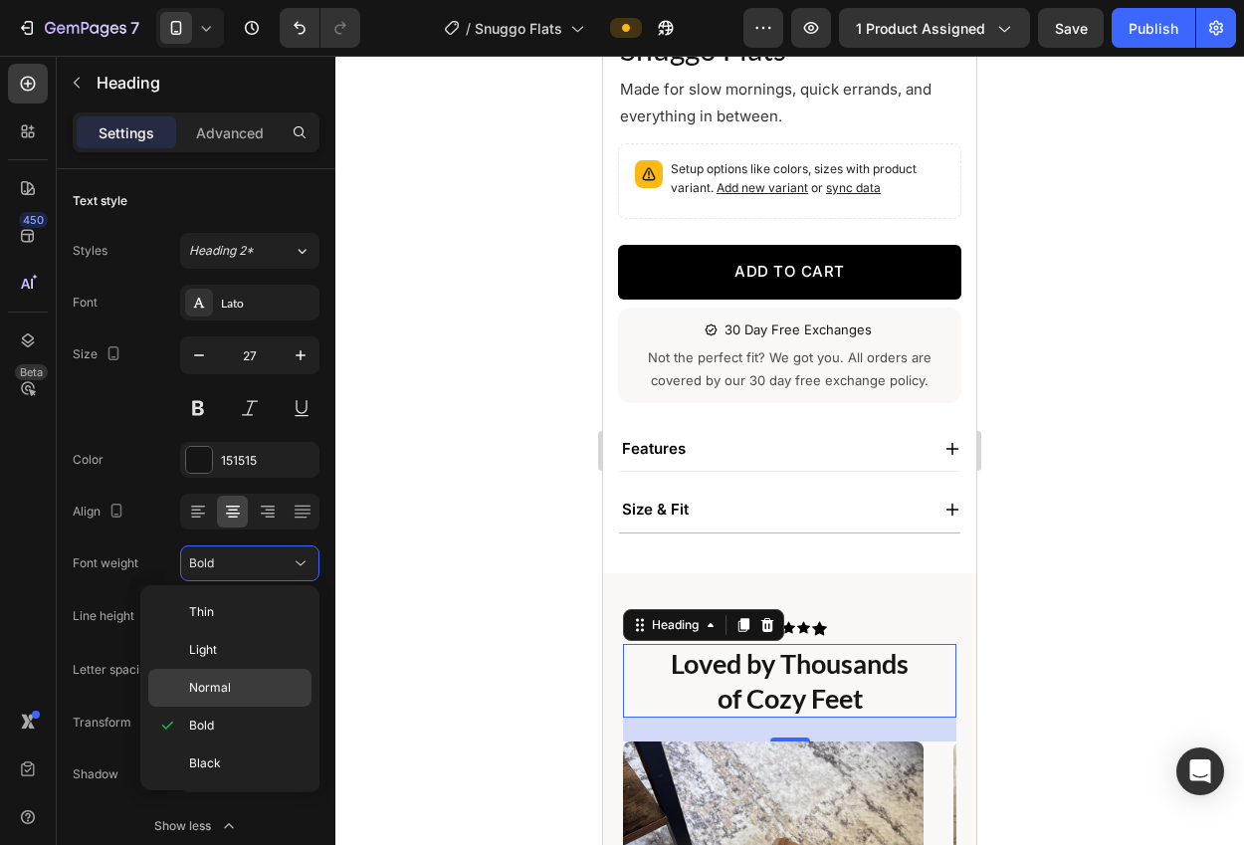
click at [228, 690] on span "Normal" at bounding box center [210, 688] width 42 height 18
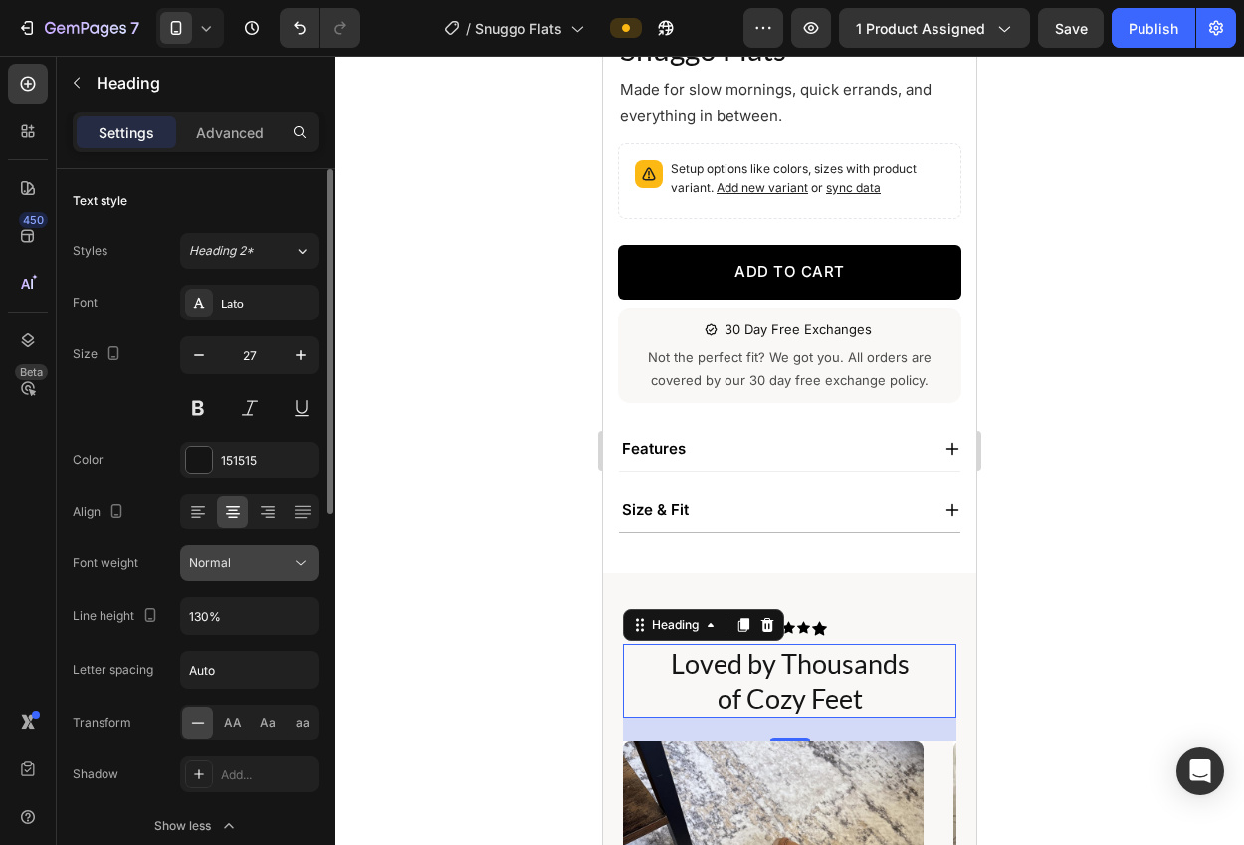
click at [225, 571] on span "Normal" at bounding box center [210, 563] width 42 height 18
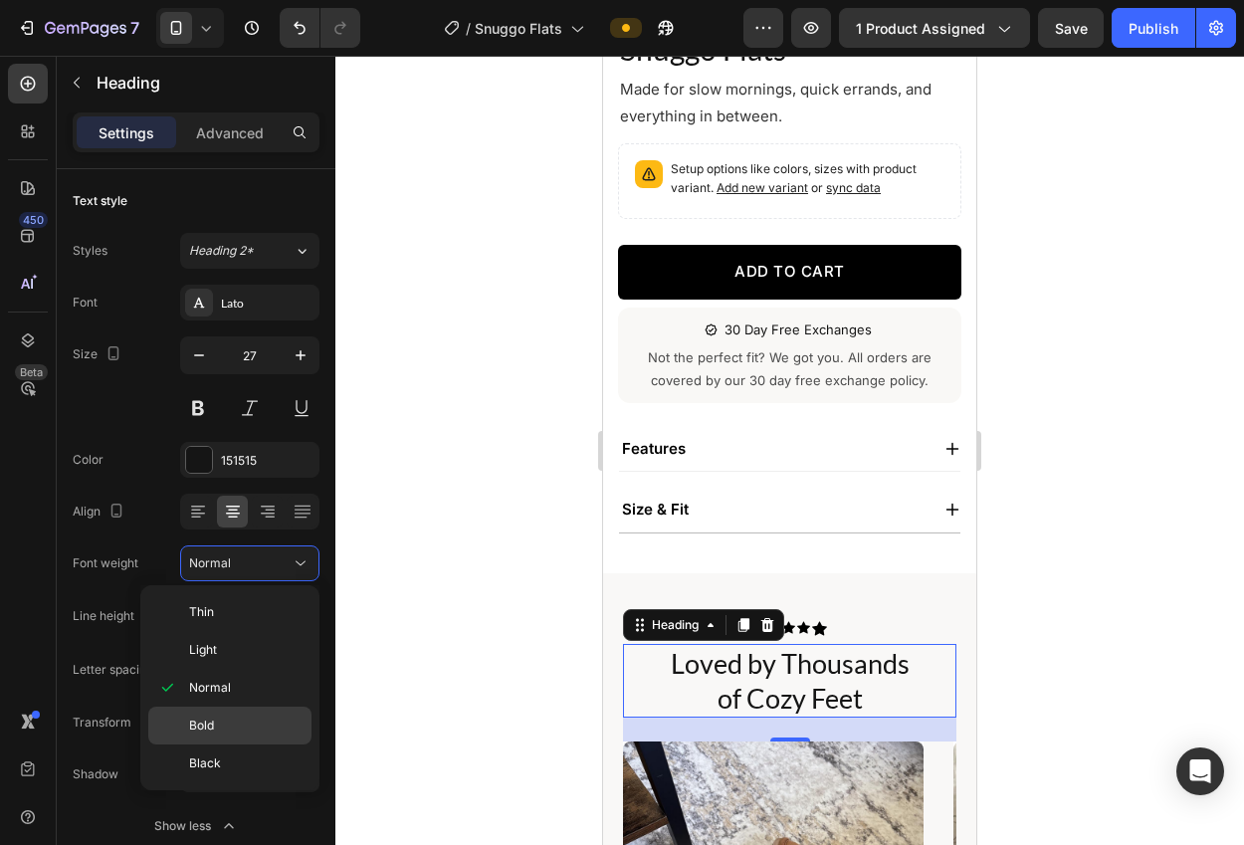
click at [237, 727] on p "Bold" at bounding box center [245, 725] width 113 height 18
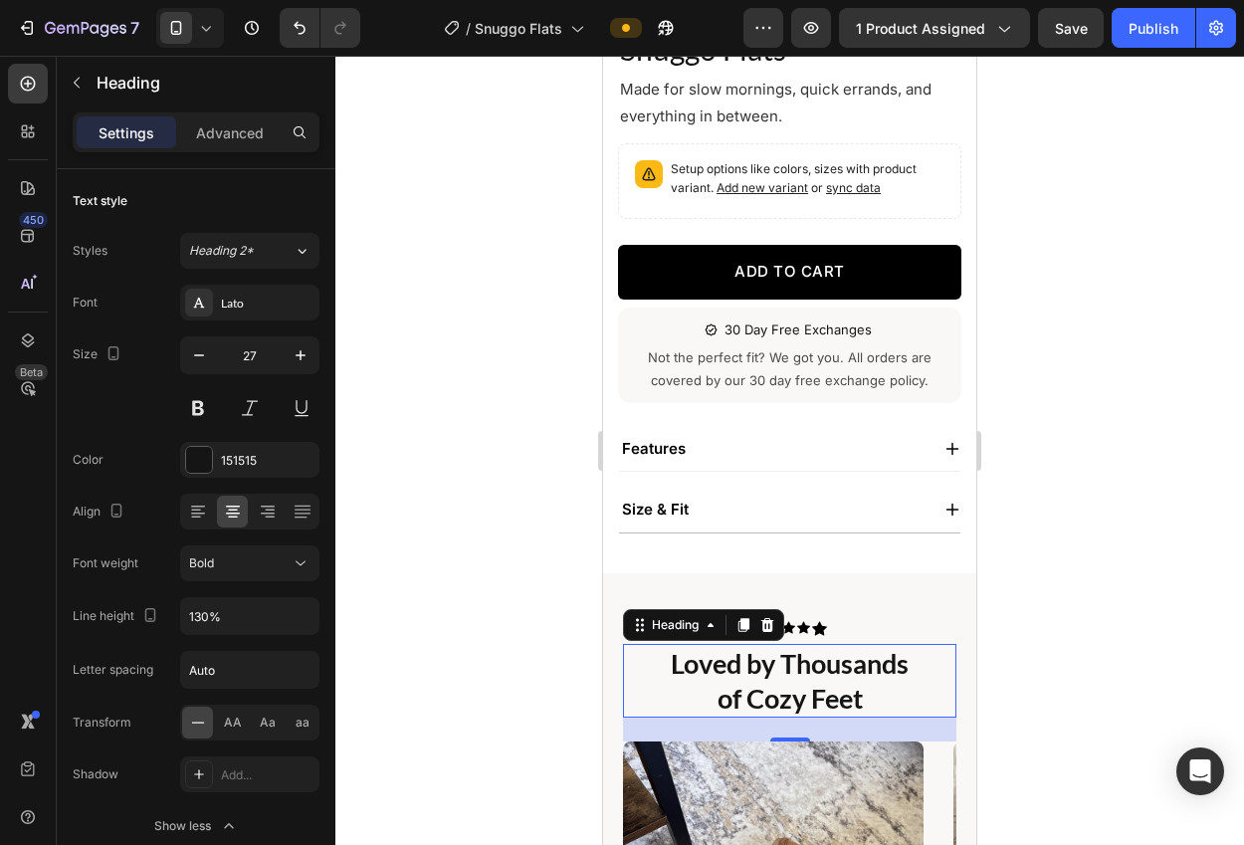
click at [523, 543] on div at bounding box center [789, 450] width 908 height 789
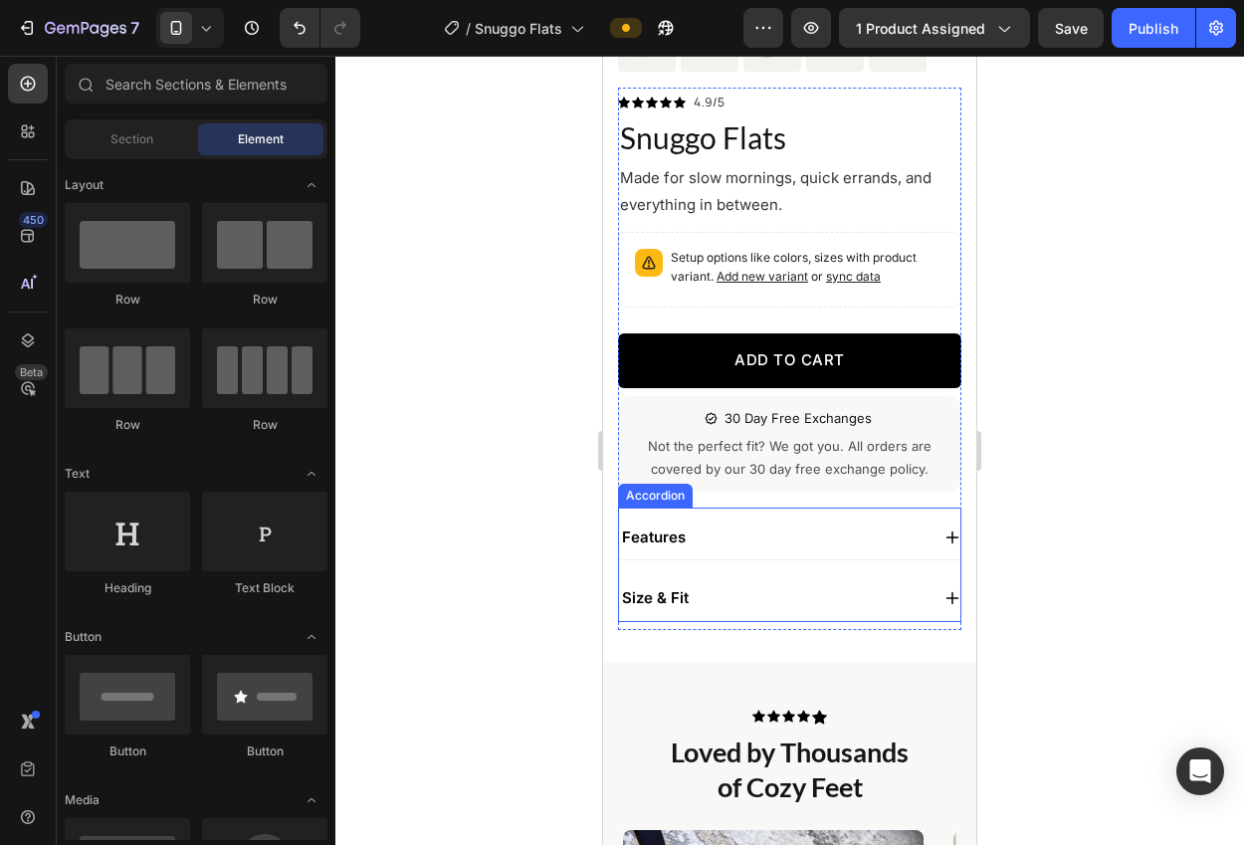
scroll to position [240, 0]
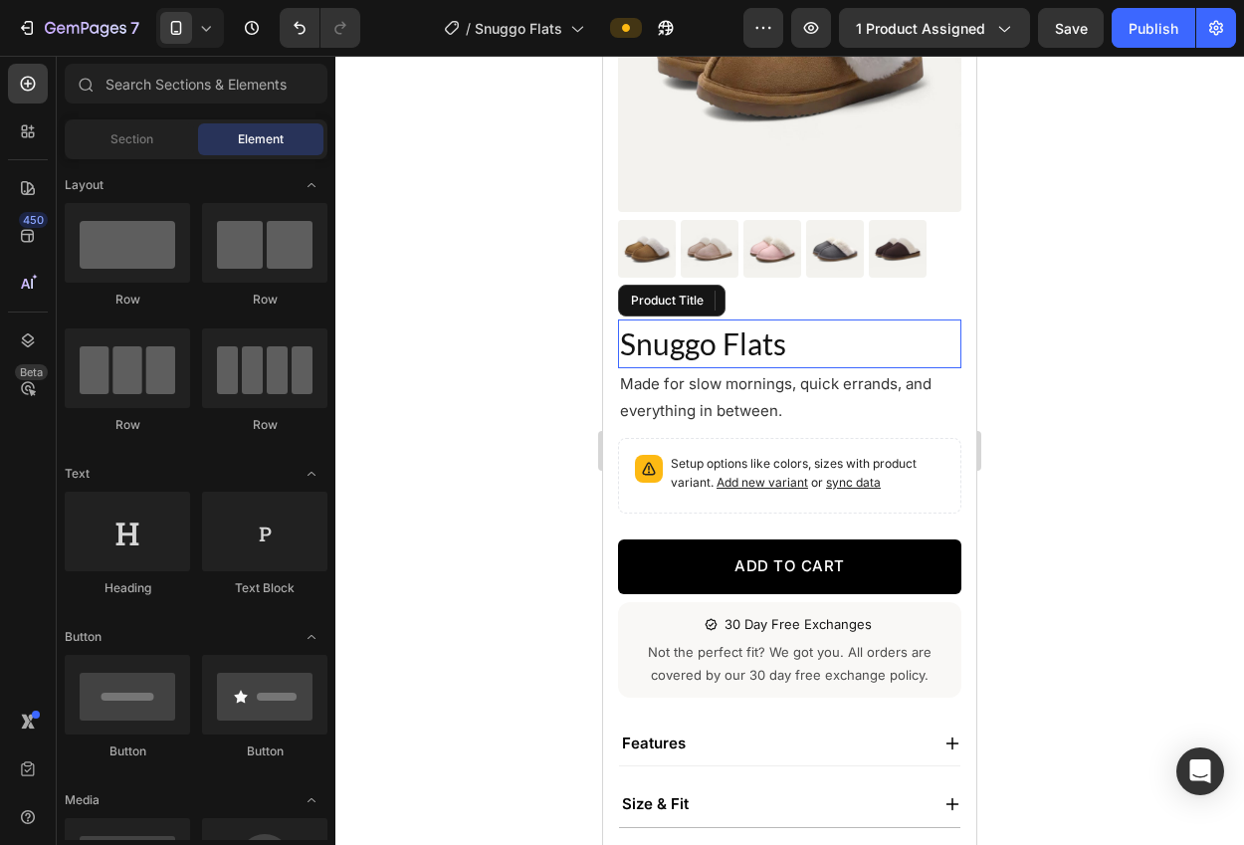
drag, startPoint x: 704, startPoint y: 341, endPoint x: 624, endPoint y: 341, distance: 80.6
click at [703, 341] on h1 "Snuggo Flats" at bounding box center [789, 343] width 343 height 49
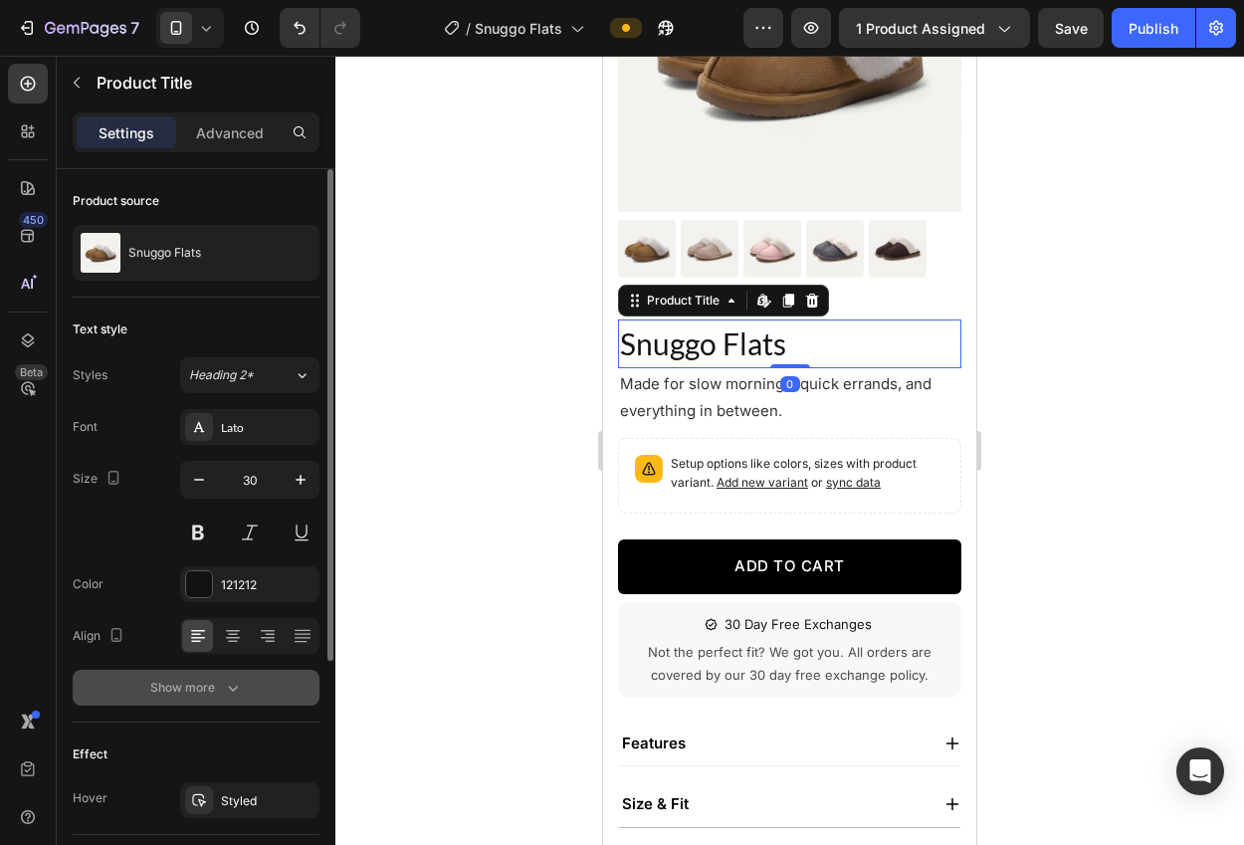
click at [264, 695] on button "Show more" at bounding box center [196, 688] width 247 height 36
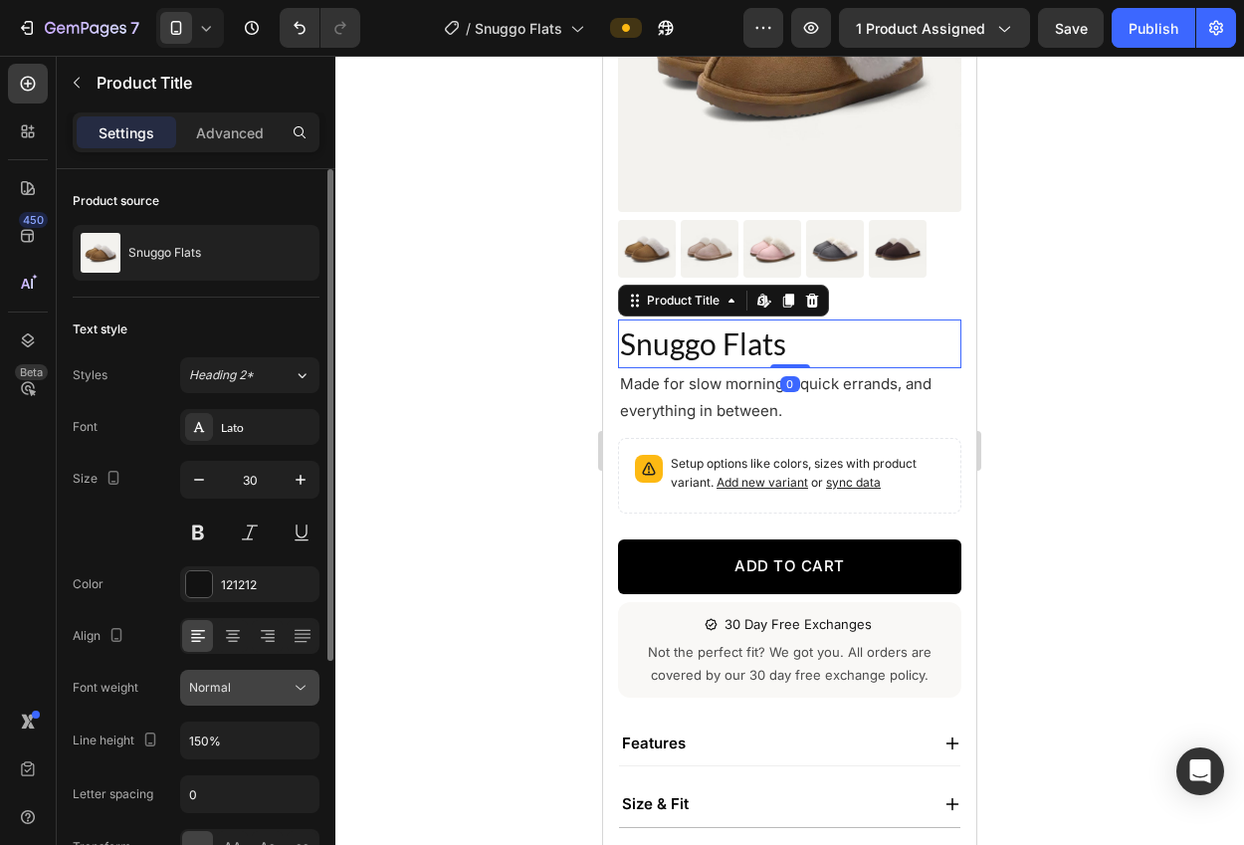
click at [258, 675] on button "Normal" at bounding box center [249, 688] width 139 height 36
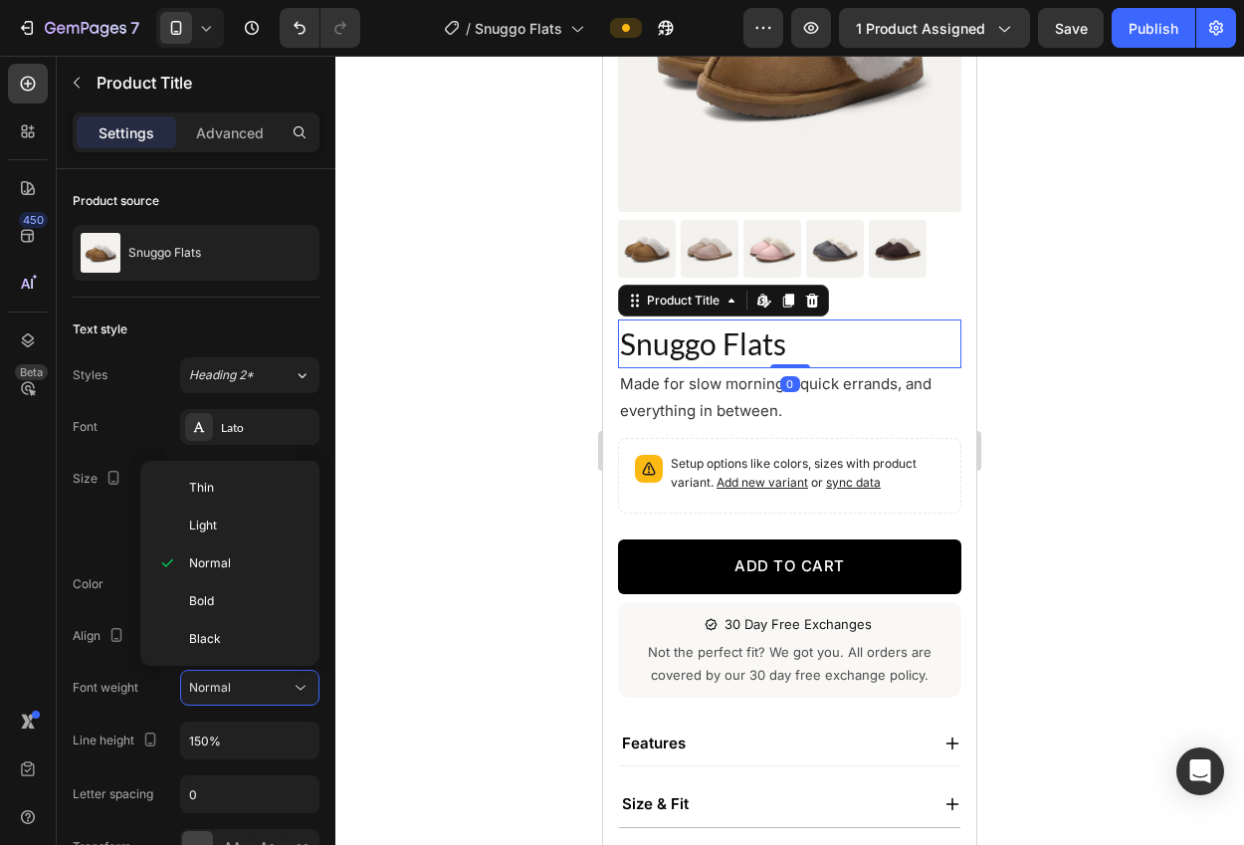
drag, startPoint x: 233, startPoint y: 602, endPoint x: 341, endPoint y: 598, distance: 108.5
click at [233, 602] on p "Bold" at bounding box center [245, 601] width 113 height 18
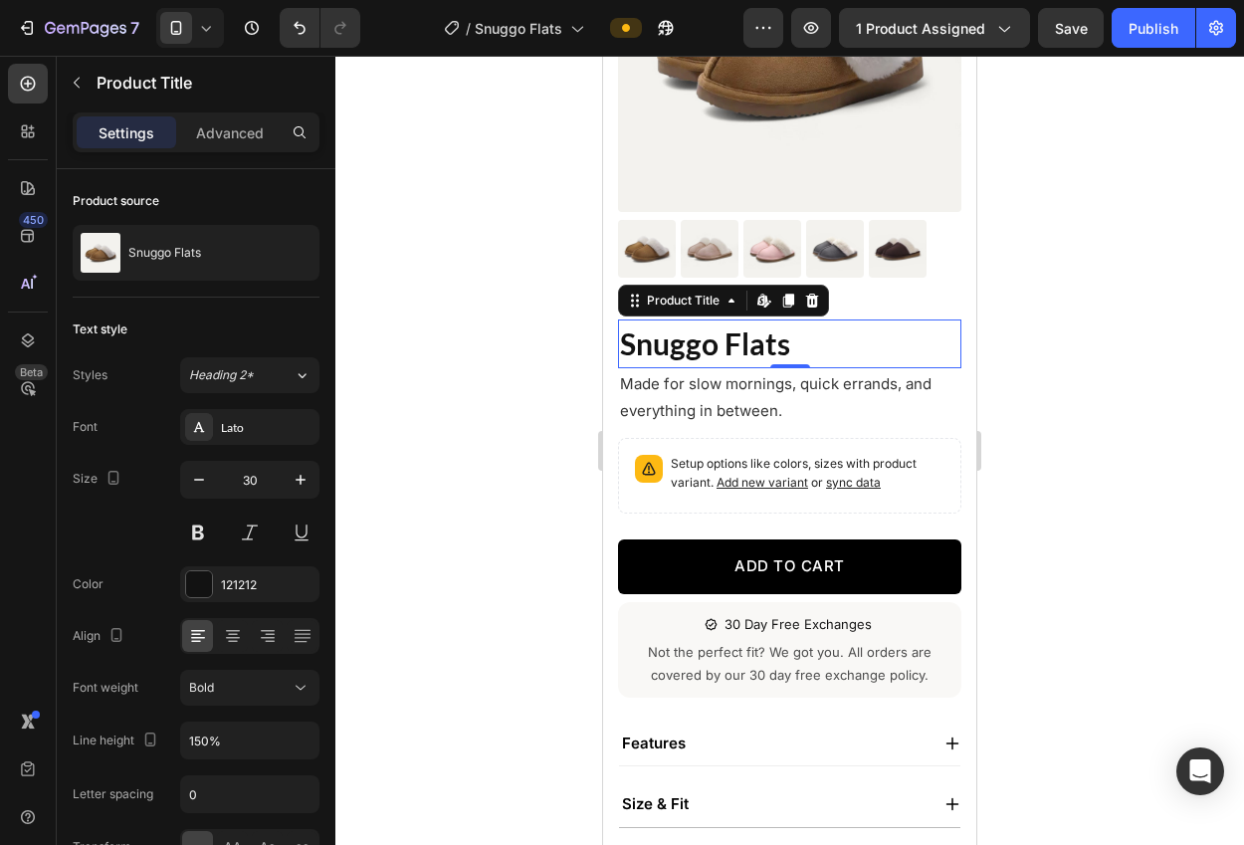
click at [467, 591] on div at bounding box center [789, 450] width 908 height 789
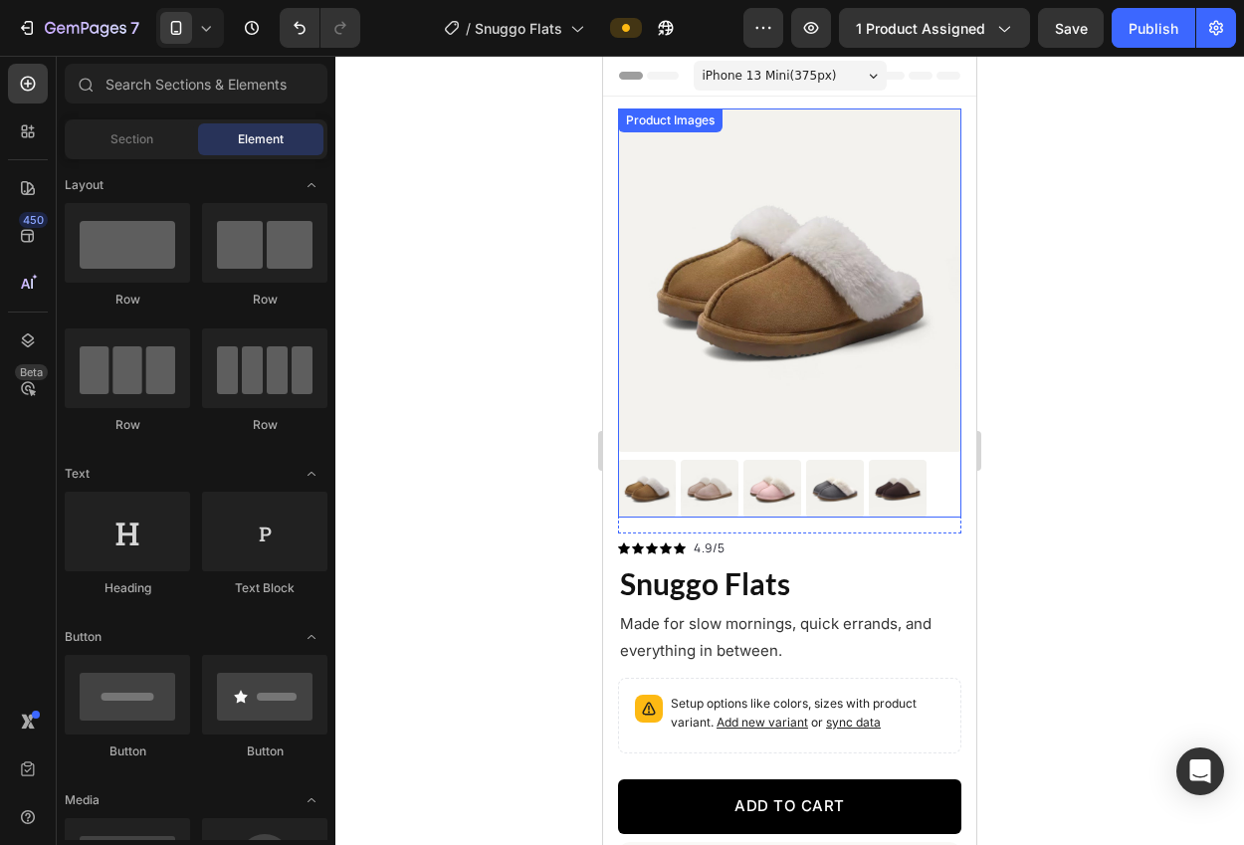
scroll to position [248, 0]
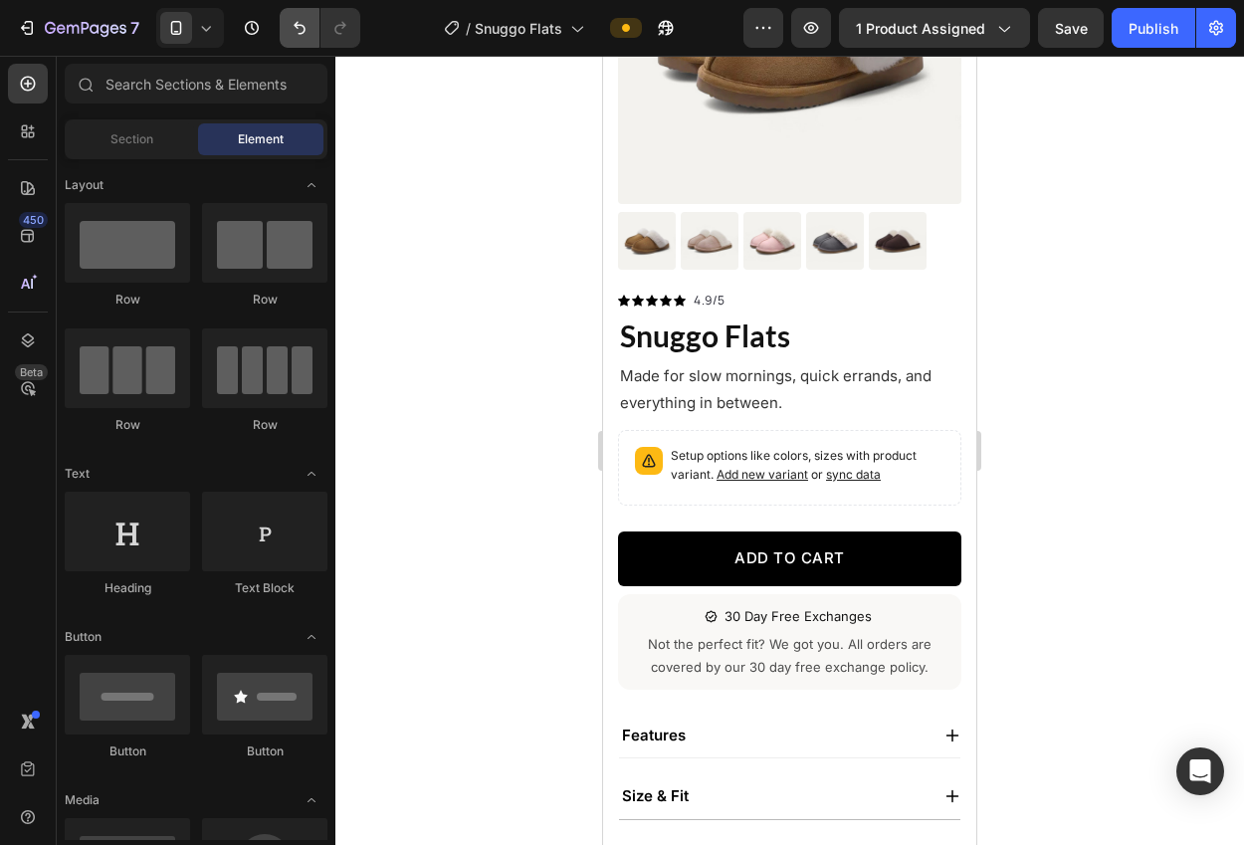
click at [300, 41] on button "Undo/Redo" at bounding box center [300, 28] width 40 height 40
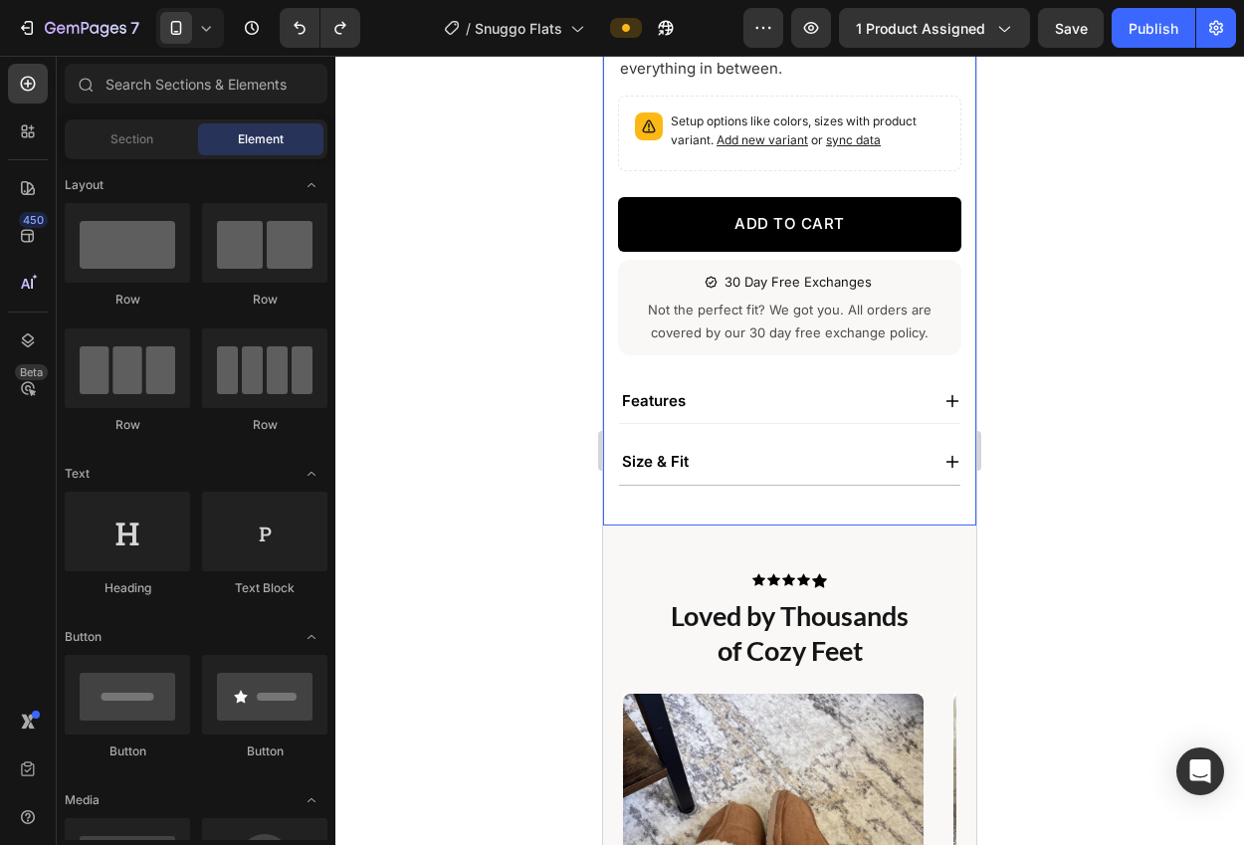
scroll to position [762, 0]
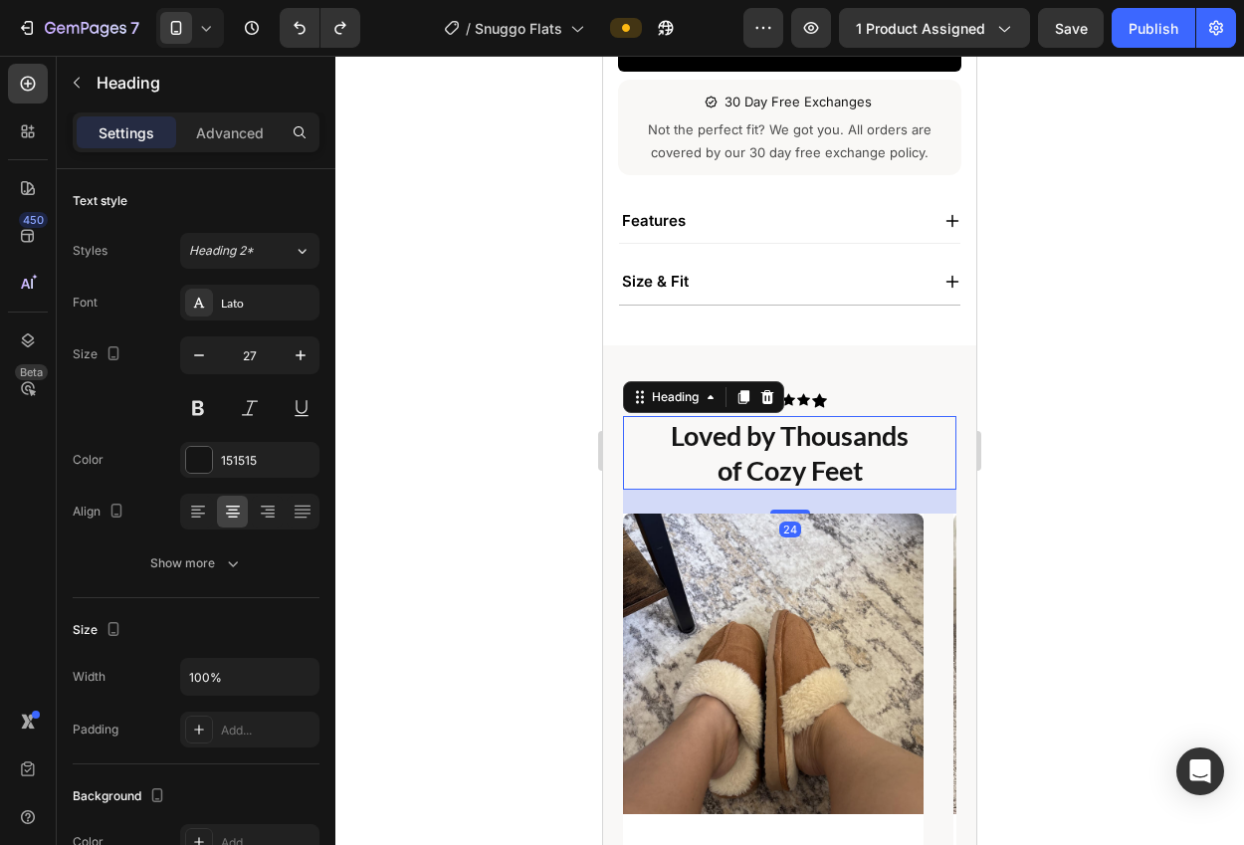
drag, startPoint x: 773, startPoint y: 448, endPoint x: 630, endPoint y: 458, distance: 143.6
click at [766, 446] on h2 "Loved by Thousands of Cozy Feet" at bounding box center [790, 453] width 294 height 74
click at [176, 562] on div "Show more" at bounding box center [196, 563] width 93 height 20
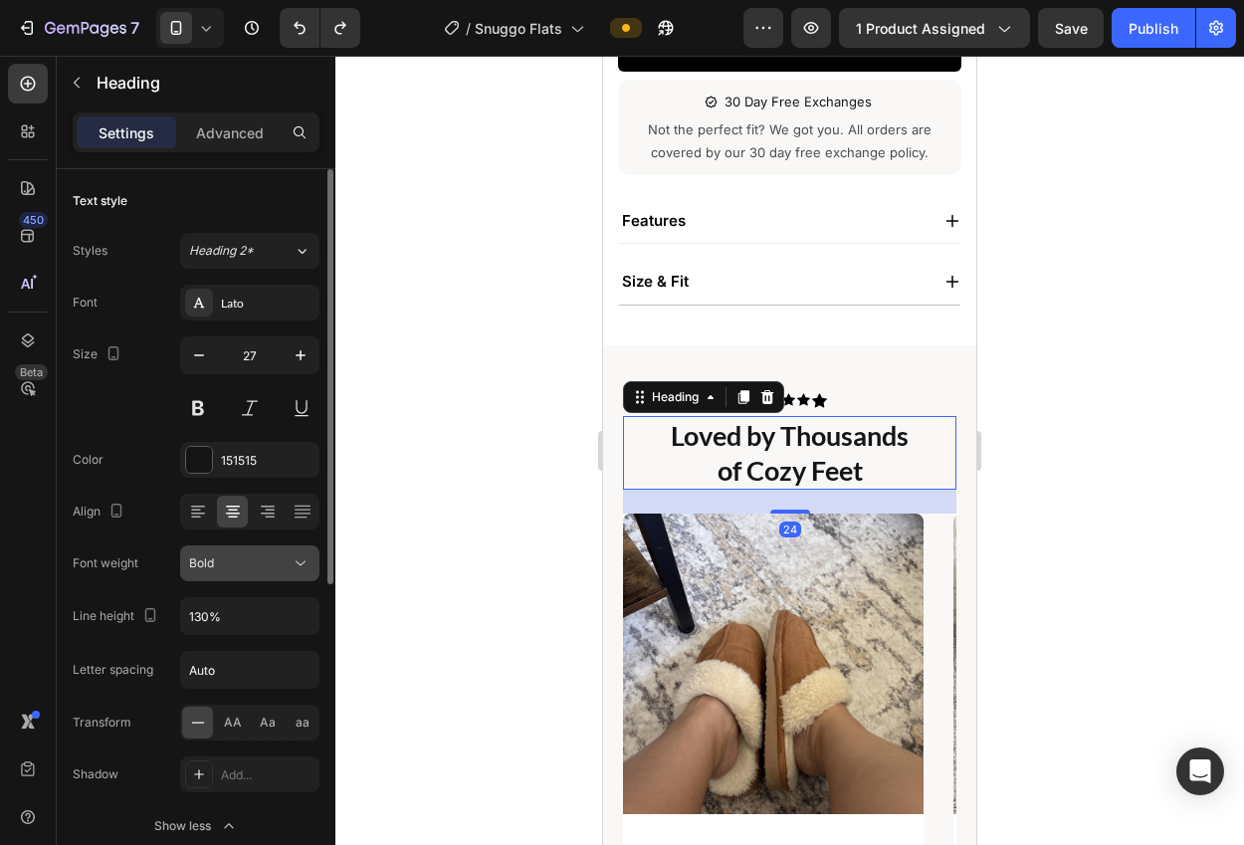
drag, startPoint x: 220, startPoint y: 561, endPoint x: 221, endPoint y: 571, distance: 10.0
click at [220, 560] on div "Bold" at bounding box center [239, 563] width 101 height 18
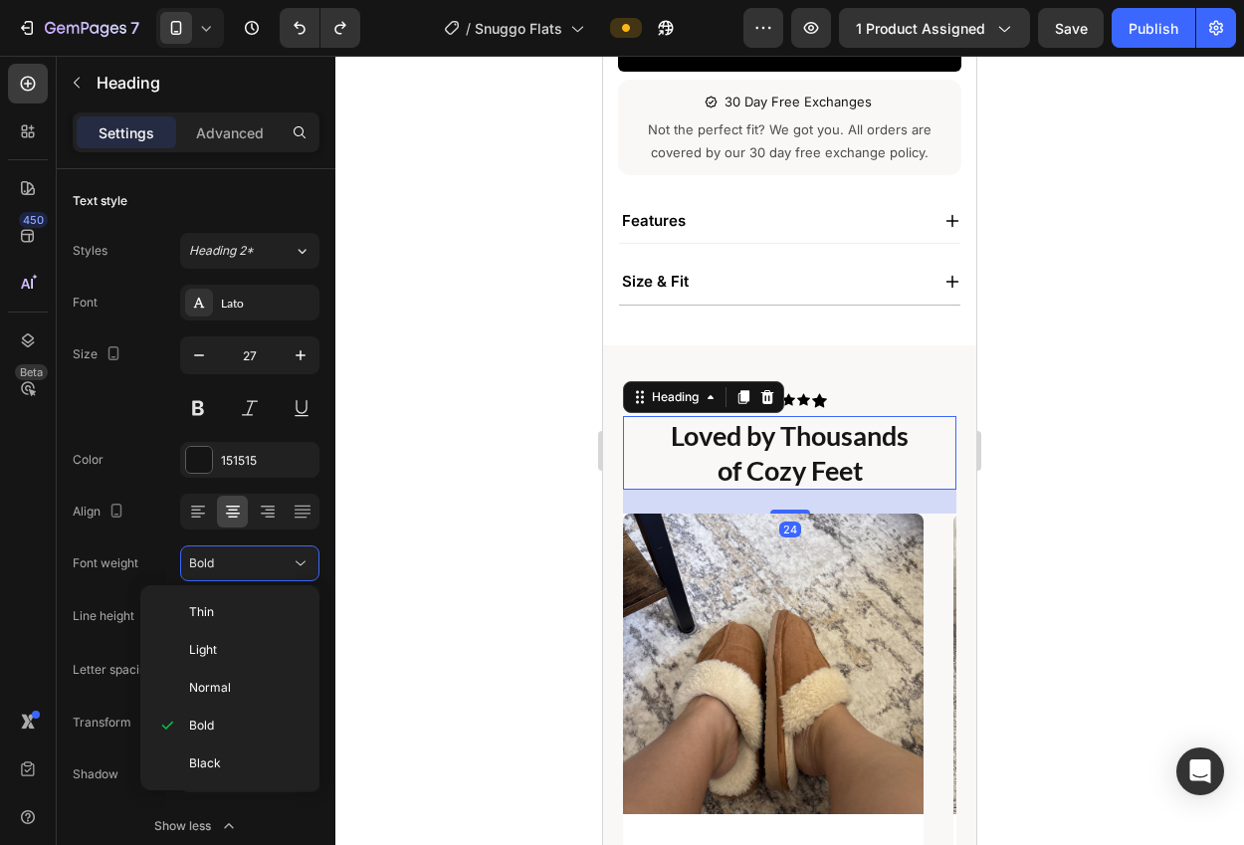
drag, startPoint x: 234, startPoint y: 691, endPoint x: 318, endPoint y: 622, distance: 109.6
click at [234, 690] on p "Normal" at bounding box center [245, 688] width 113 height 18
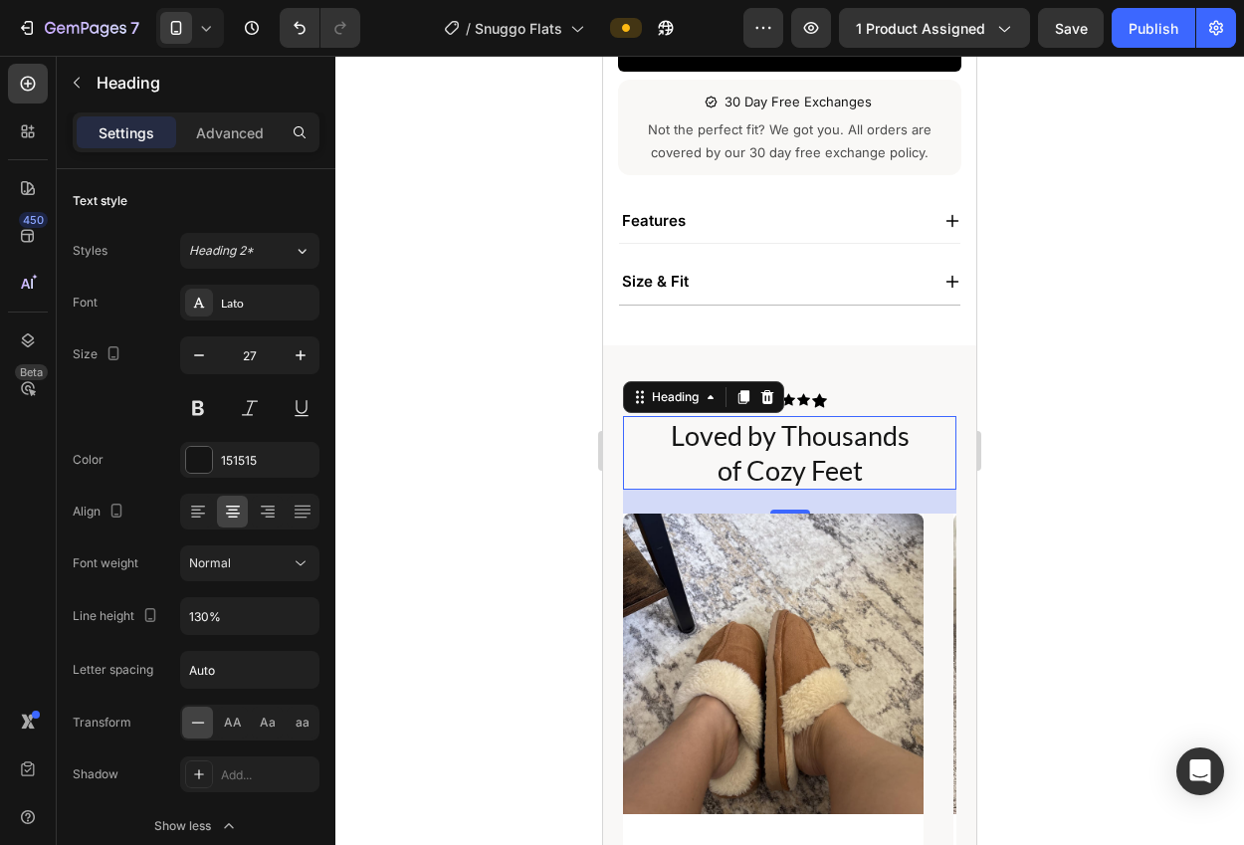
click at [485, 512] on div at bounding box center [789, 450] width 908 height 789
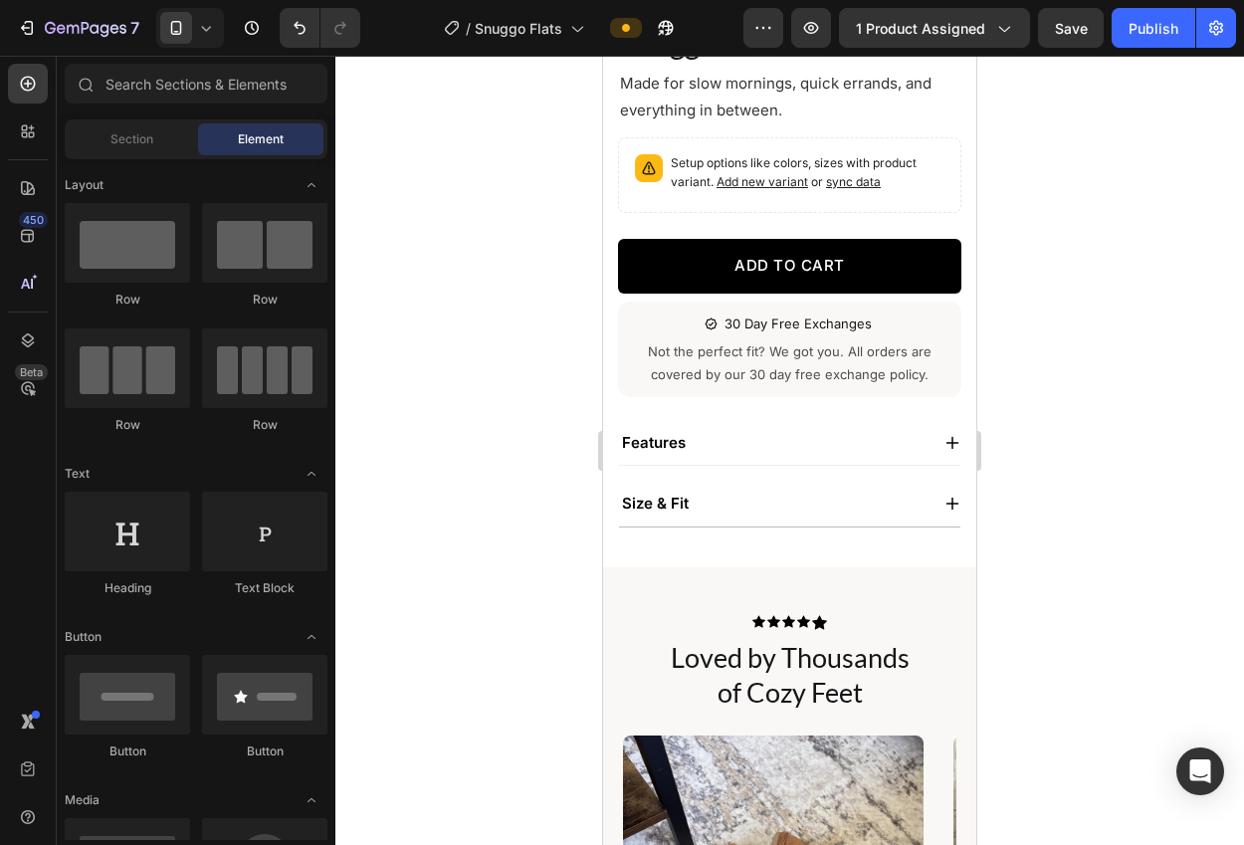
scroll to position [630, 0]
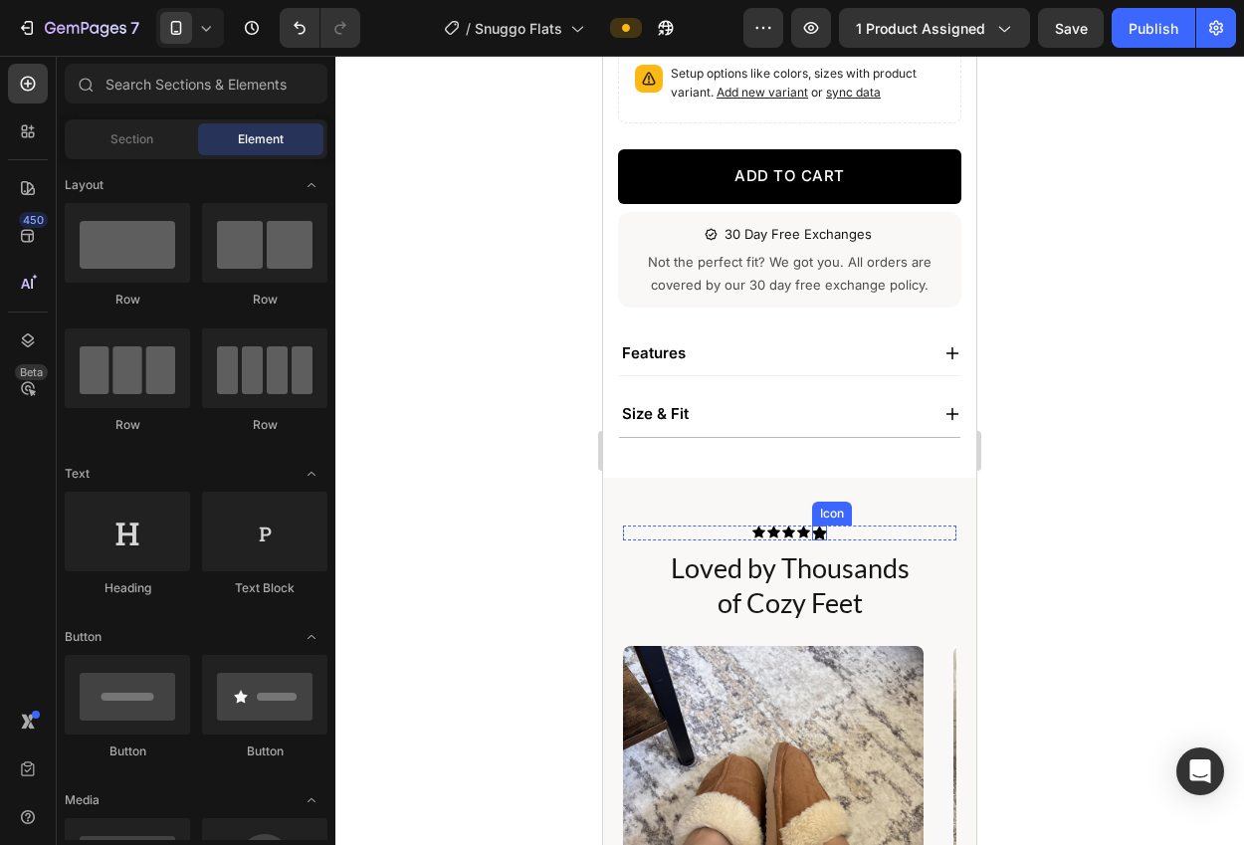
click at [817, 530] on icon at bounding box center [819, 532] width 15 height 14
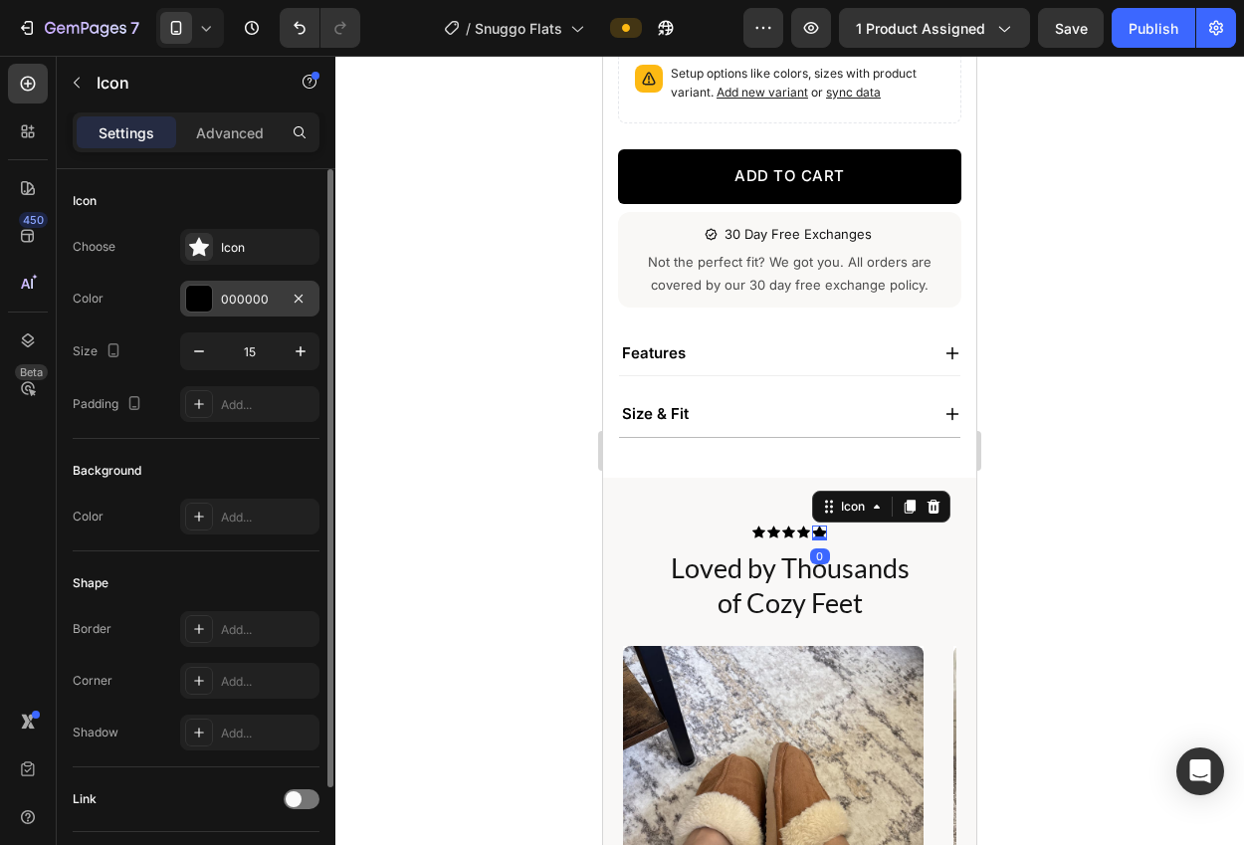
click at [255, 305] on div "000000" at bounding box center [250, 300] width 58 height 18
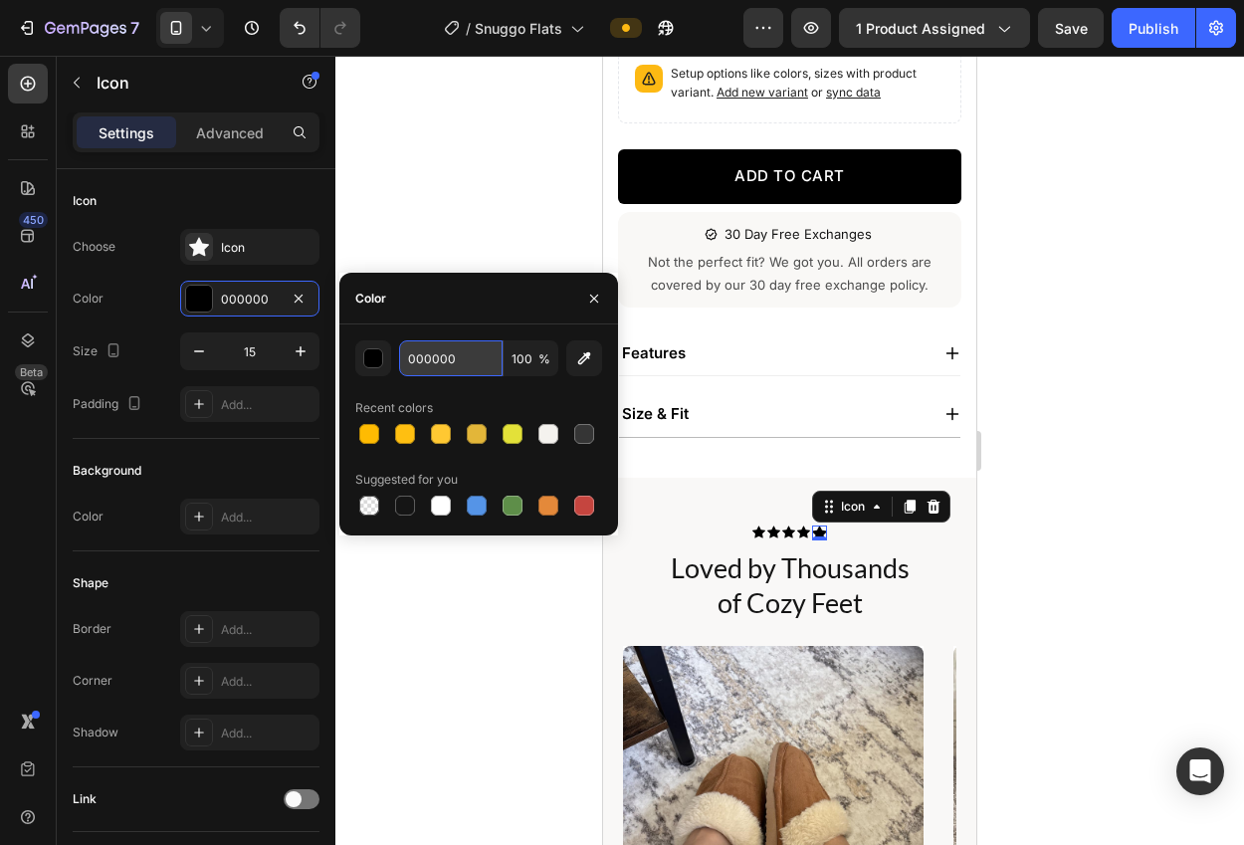
click at [433, 363] on input "000000" at bounding box center [450, 358] width 103 height 36
paste input "#FFD002"
type input "#FFD002"
click at [439, 230] on div at bounding box center [789, 450] width 908 height 789
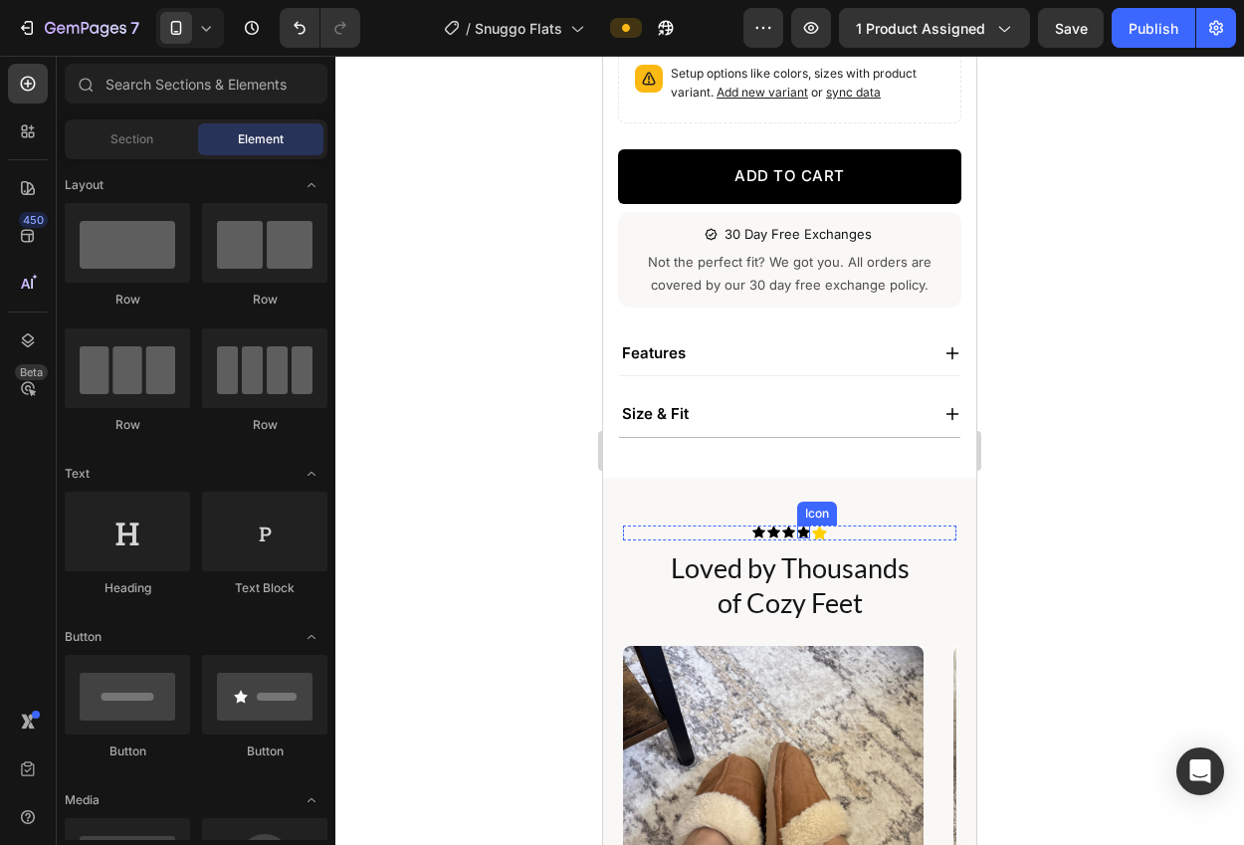
click at [801, 531] on icon at bounding box center [803, 531] width 13 height 12
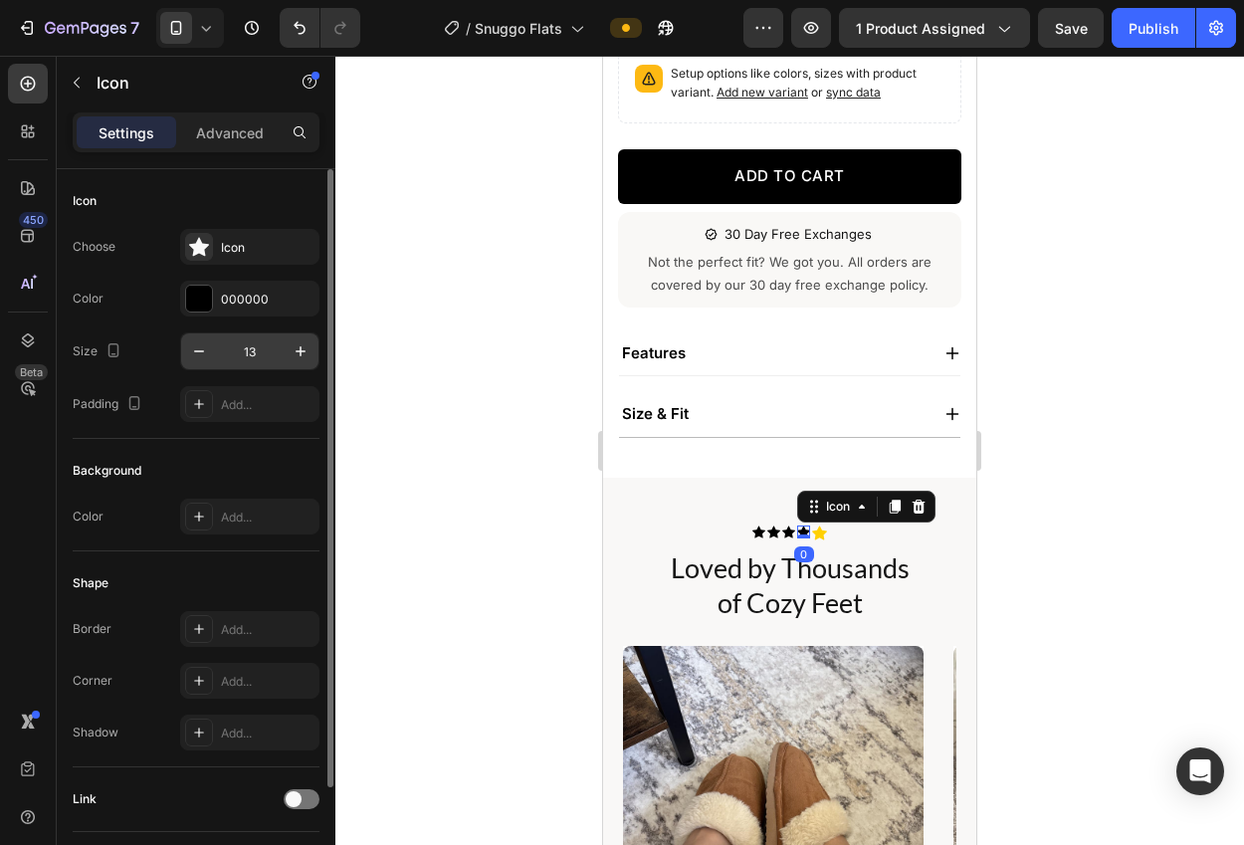
drag, startPoint x: 238, startPoint y: 293, endPoint x: 287, endPoint y: 331, distance: 62.3
click at [238, 293] on div "000000" at bounding box center [268, 300] width 94 height 18
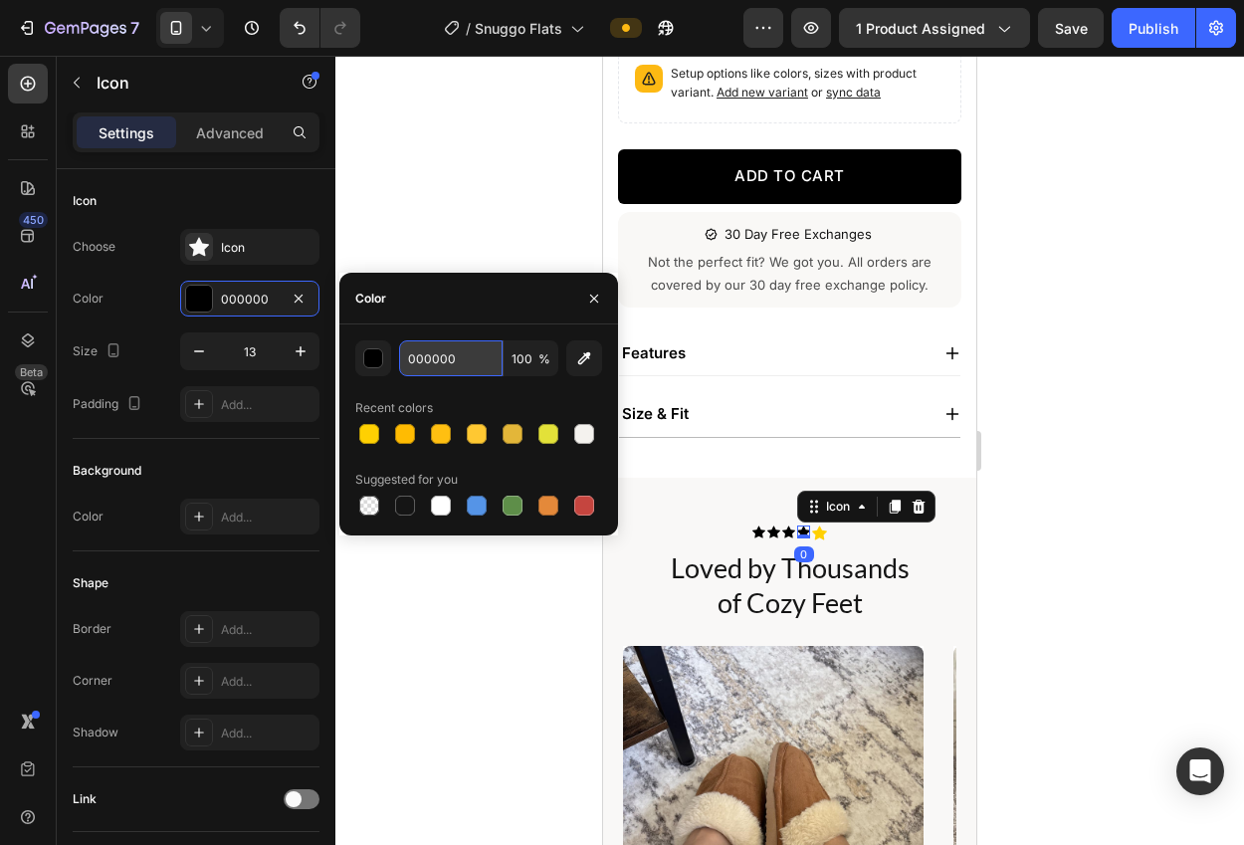
click at [452, 364] on input "000000" at bounding box center [450, 358] width 103 height 36
paste input "#FFD002"
type input "#FFD002"
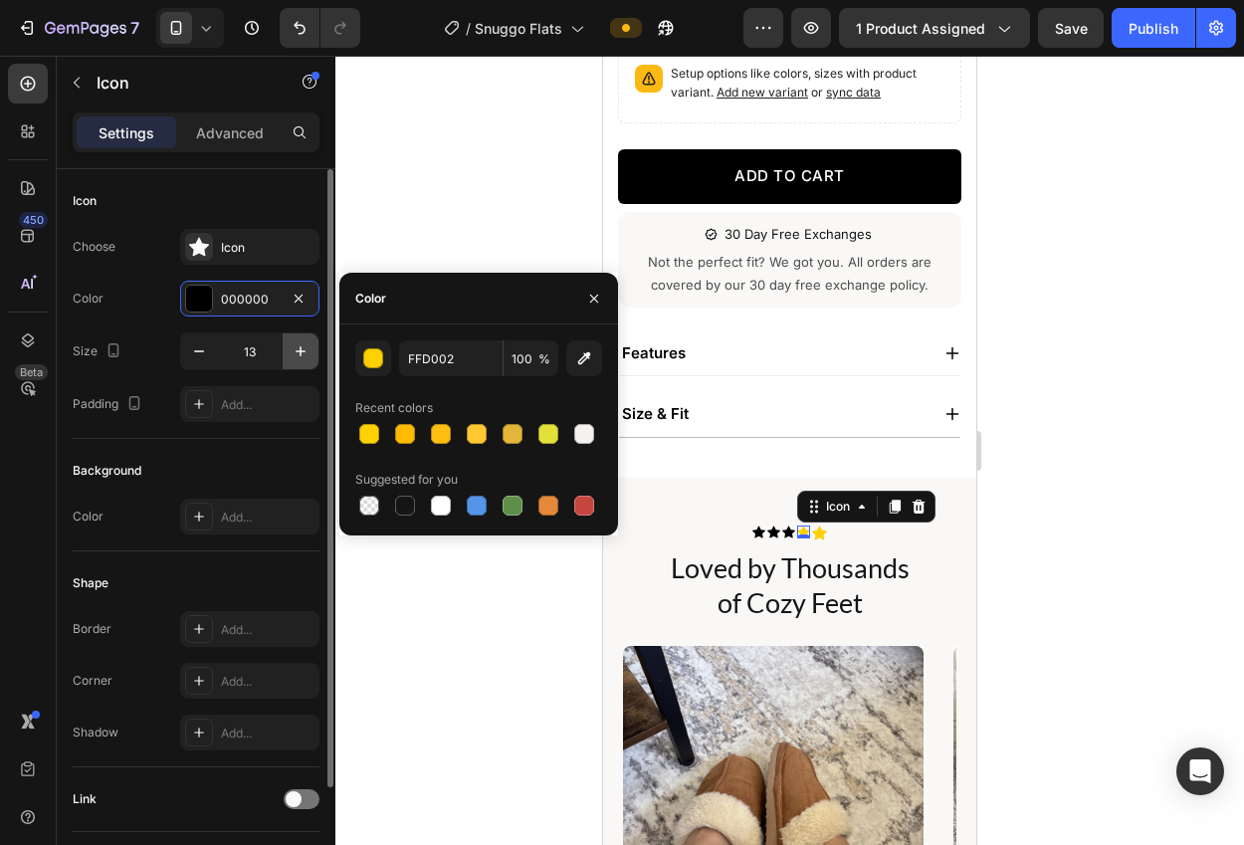
click at [304, 347] on icon "button" at bounding box center [301, 351] width 20 height 20
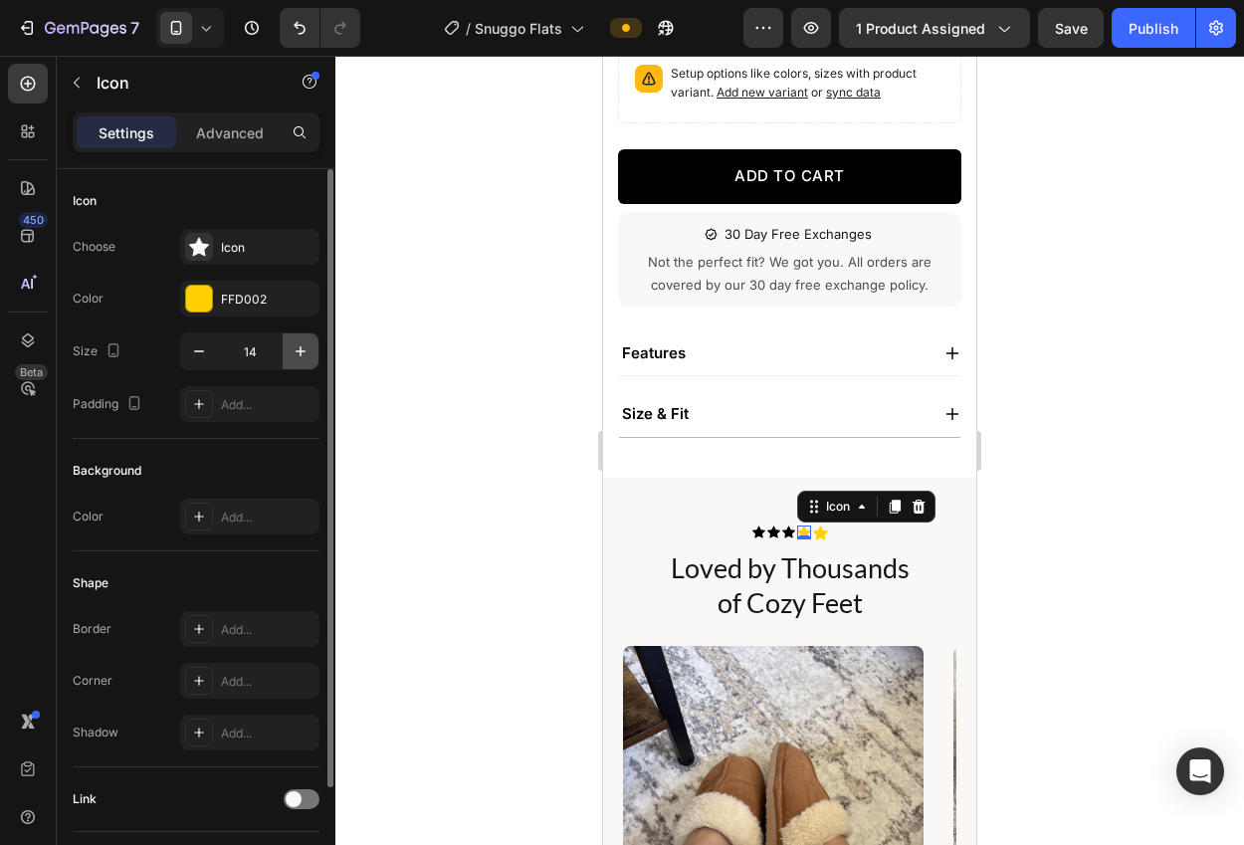
click at [304, 347] on icon "button" at bounding box center [301, 351] width 20 height 20
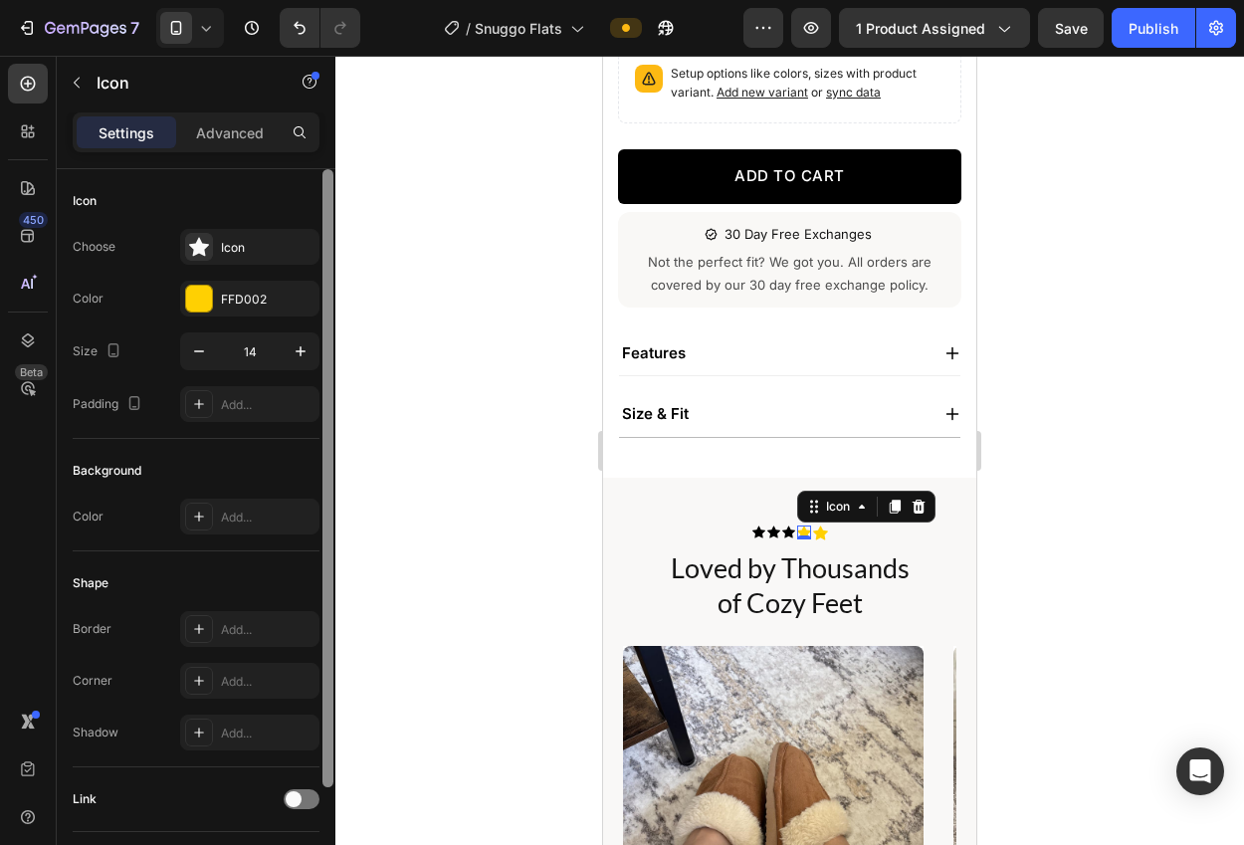
type input "15"
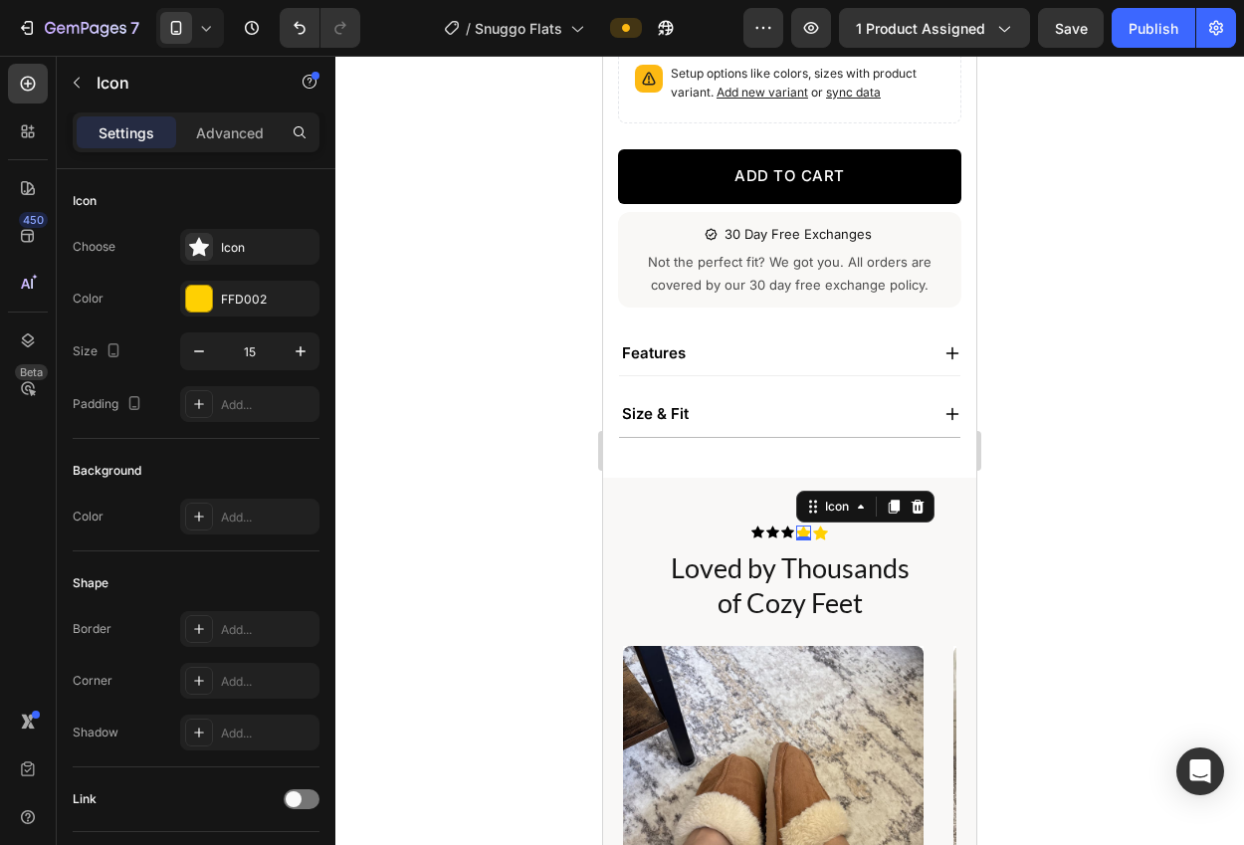
drag, startPoint x: 398, startPoint y: 460, endPoint x: 498, endPoint y: 501, distance: 108.8
click at [406, 462] on div at bounding box center [789, 450] width 908 height 789
click at [787, 530] on icon at bounding box center [787, 531] width 13 height 12
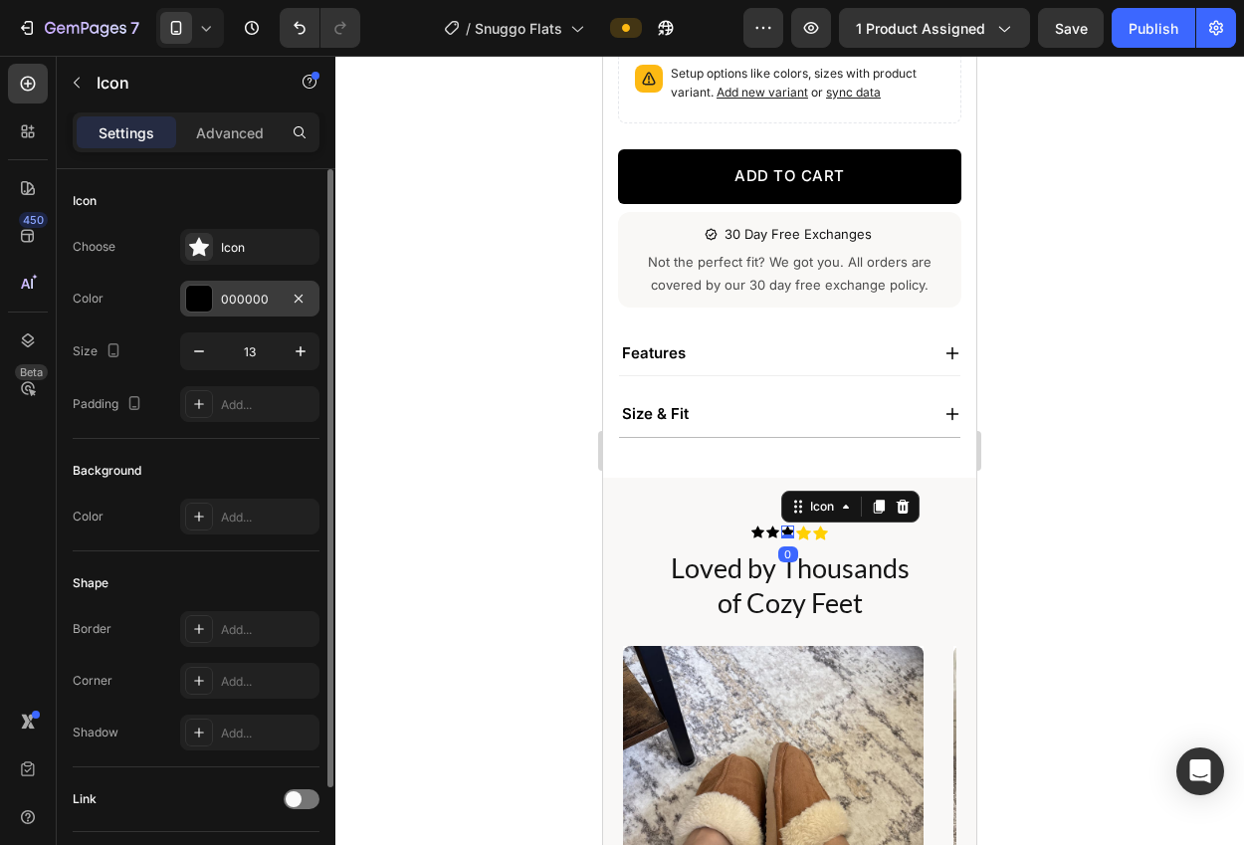
click at [229, 302] on div "000000" at bounding box center [250, 300] width 58 height 18
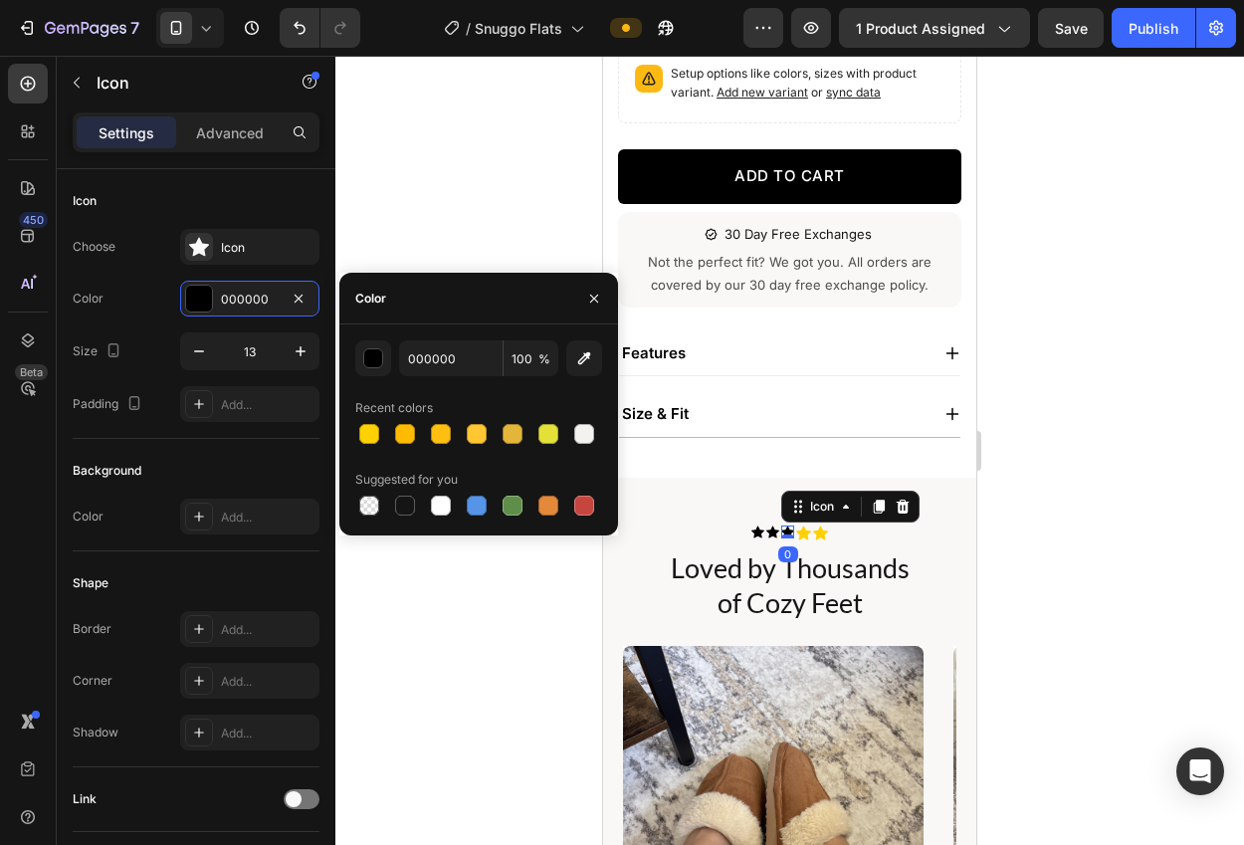
click at [441, 379] on div "000000 100 % Recent colors Suggested for you" at bounding box center [478, 429] width 247 height 179
click at [439, 371] on input "000000" at bounding box center [450, 358] width 103 height 36
paste input "#FFD002"
type input "#FFD002"
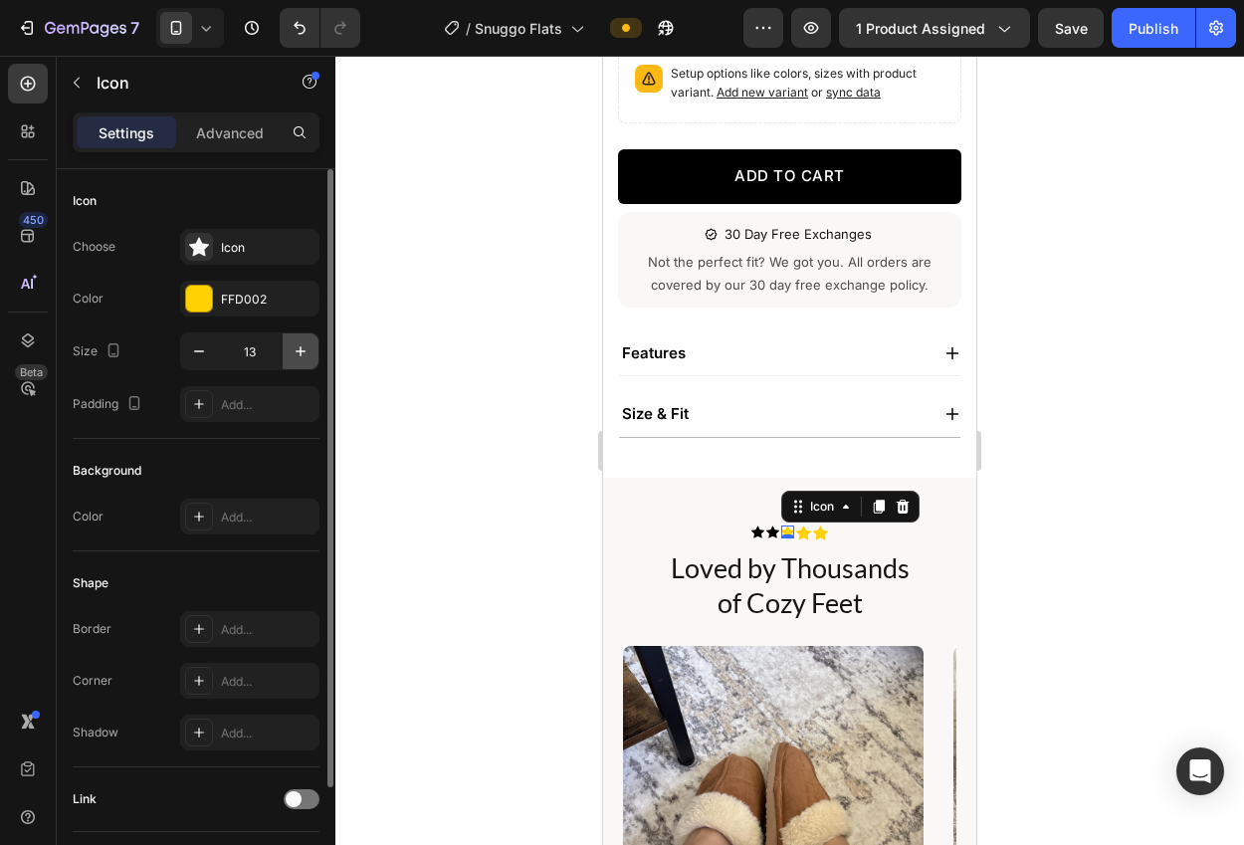
click at [296, 353] on icon "button" at bounding box center [301, 351] width 20 height 20
drag, startPoint x: 295, startPoint y: 353, endPoint x: 313, endPoint y: 368, distance: 23.3
click at [295, 353] on icon "button" at bounding box center [301, 351] width 20 height 20
type input "15"
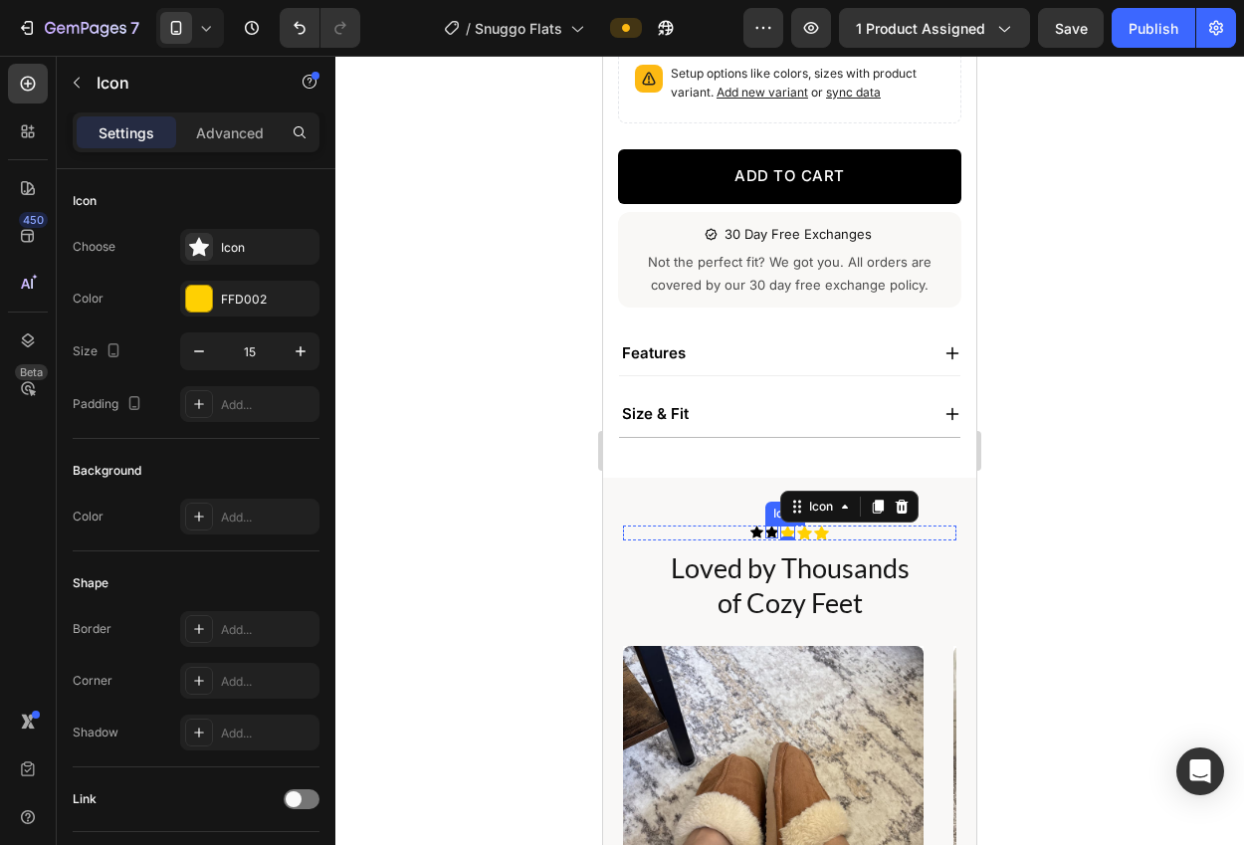
click at [772, 531] on icon at bounding box center [771, 531] width 13 height 12
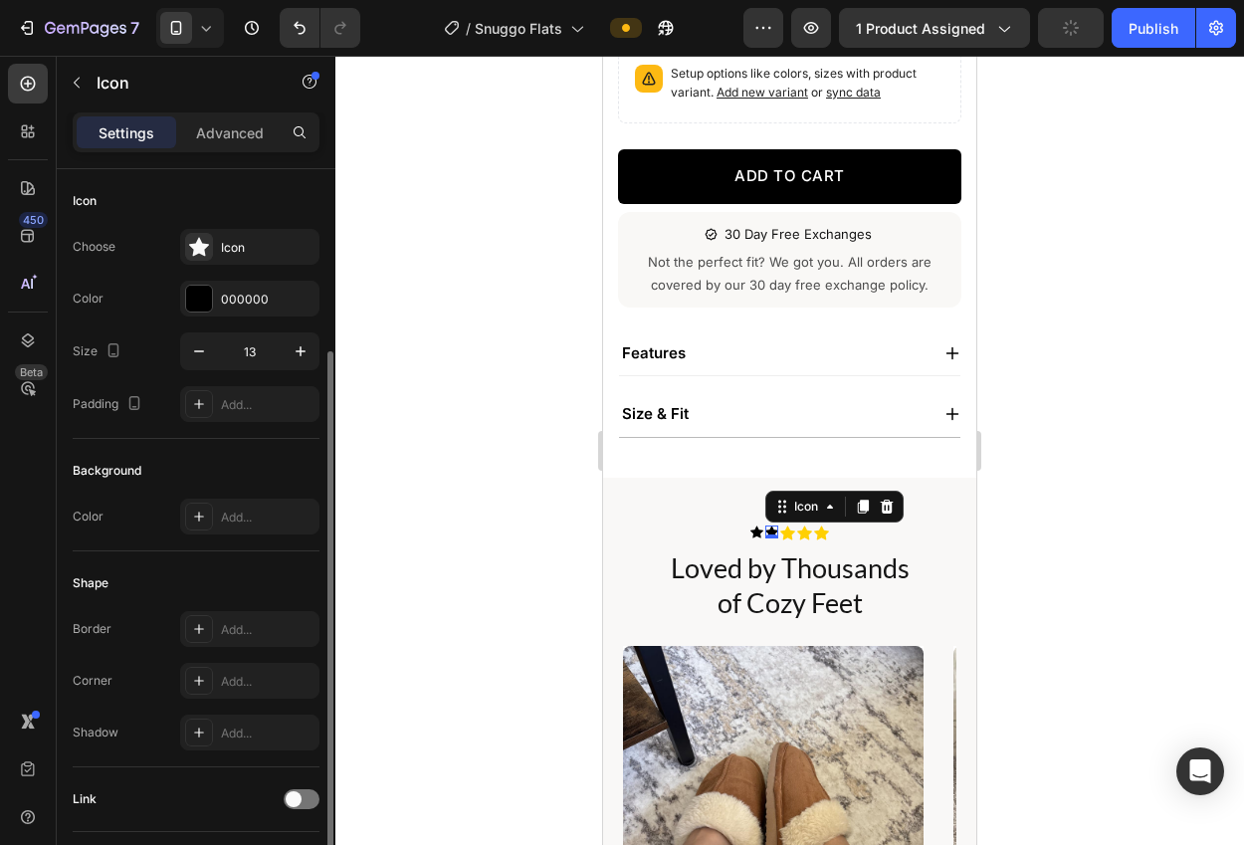
scroll to position [98, 0]
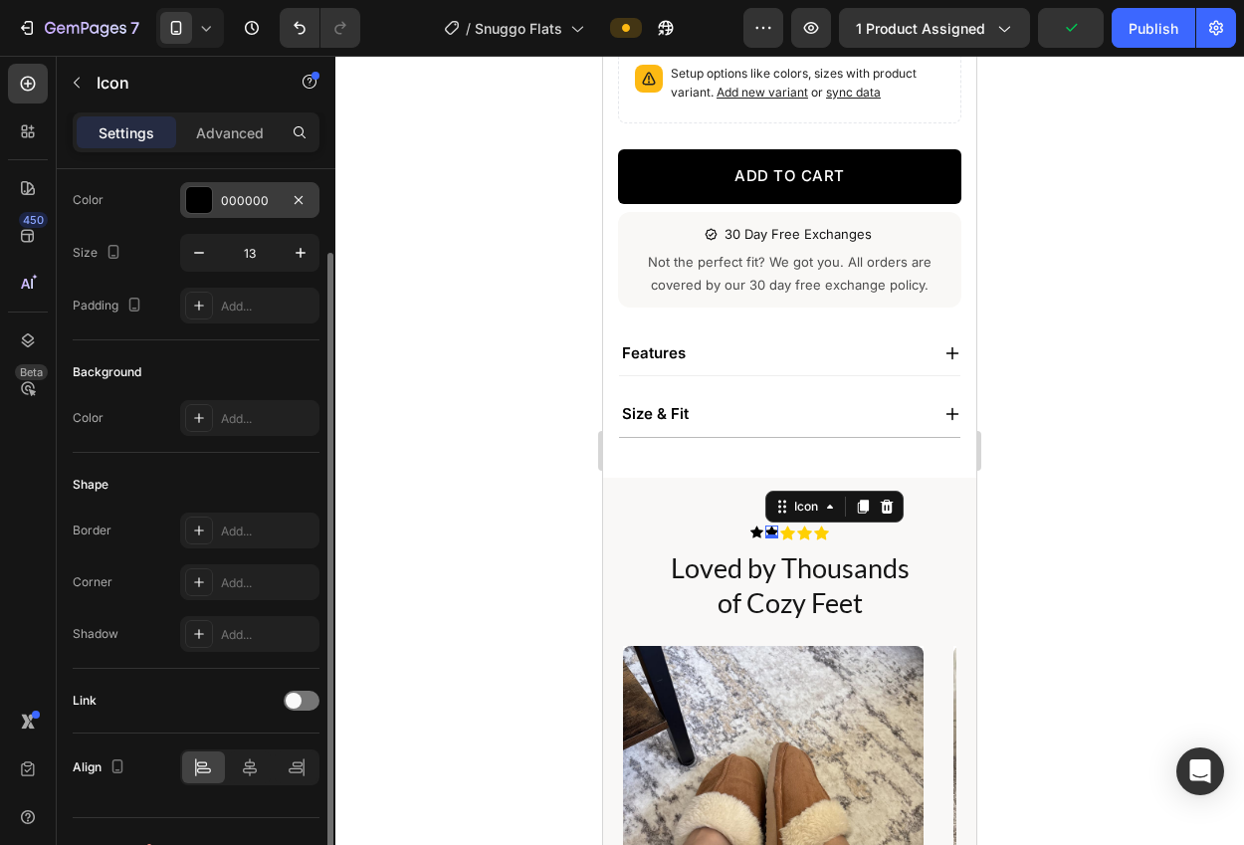
click at [256, 201] on div "000000" at bounding box center [250, 201] width 58 height 18
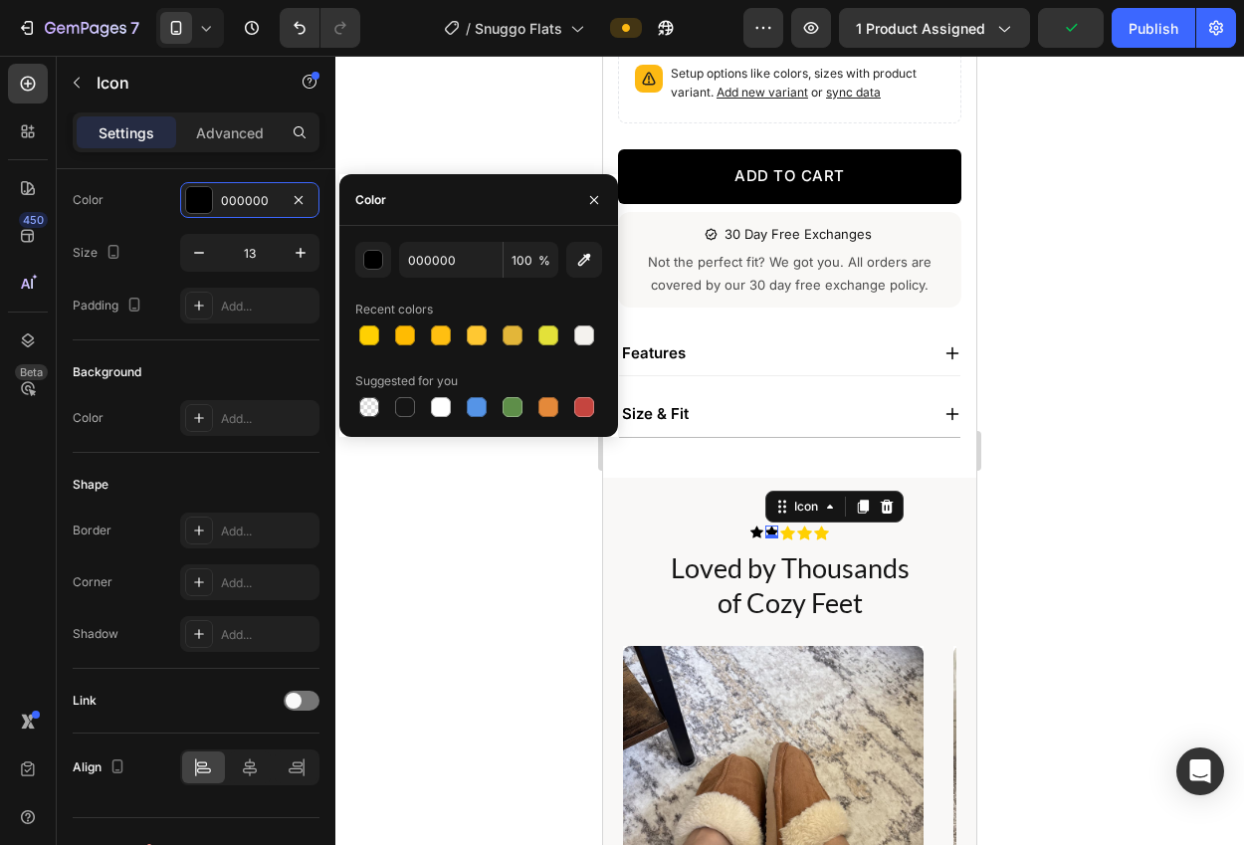
drag, startPoint x: 359, startPoint y: 335, endPoint x: 358, endPoint y: 317, distance: 17.9
click at [359, 335] on div at bounding box center [369, 335] width 20 height 20
click at [444, 259] on input "FFD002" at bounding box center [450, 260] width 103 height 36
paste input "#"
type input "#FFD002"
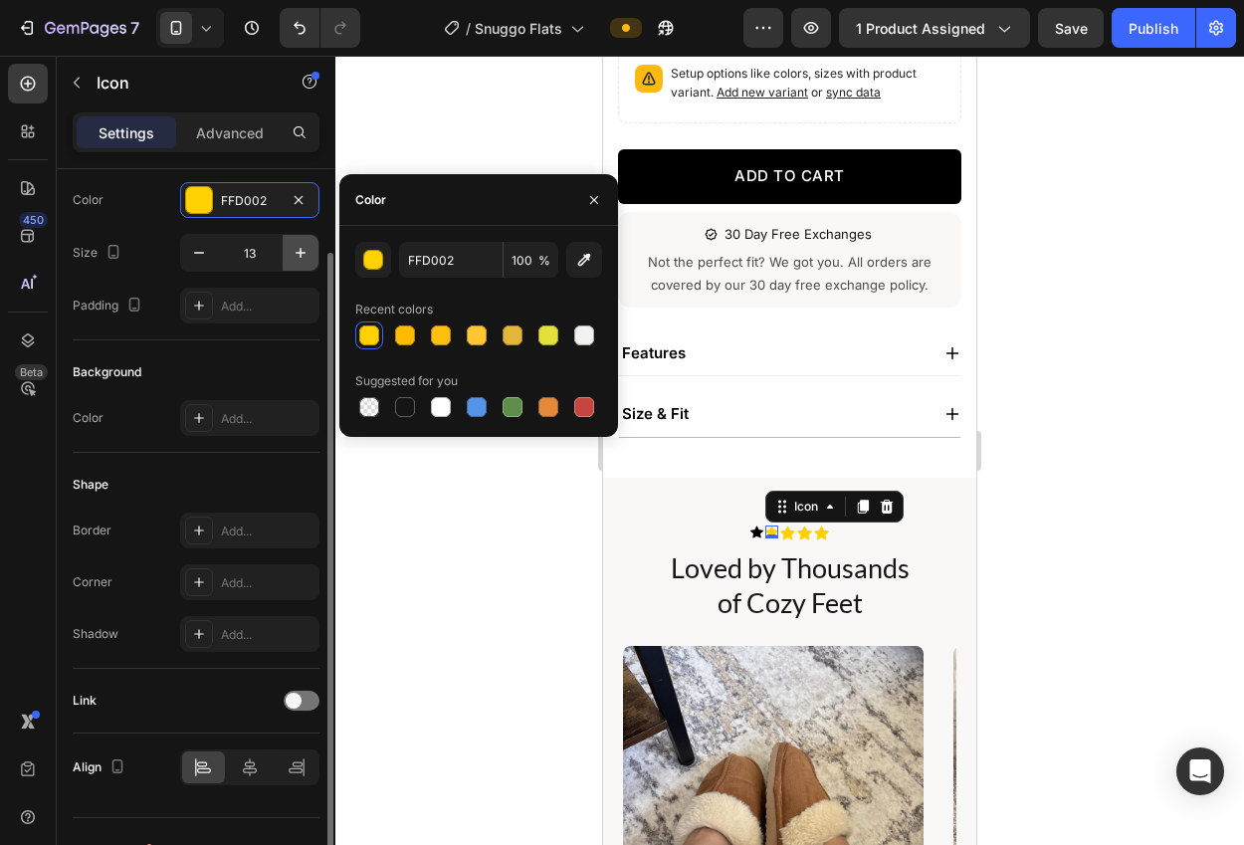
click at [310, 249] on button "button" at bounding box center [301, 253] width 36 height 36
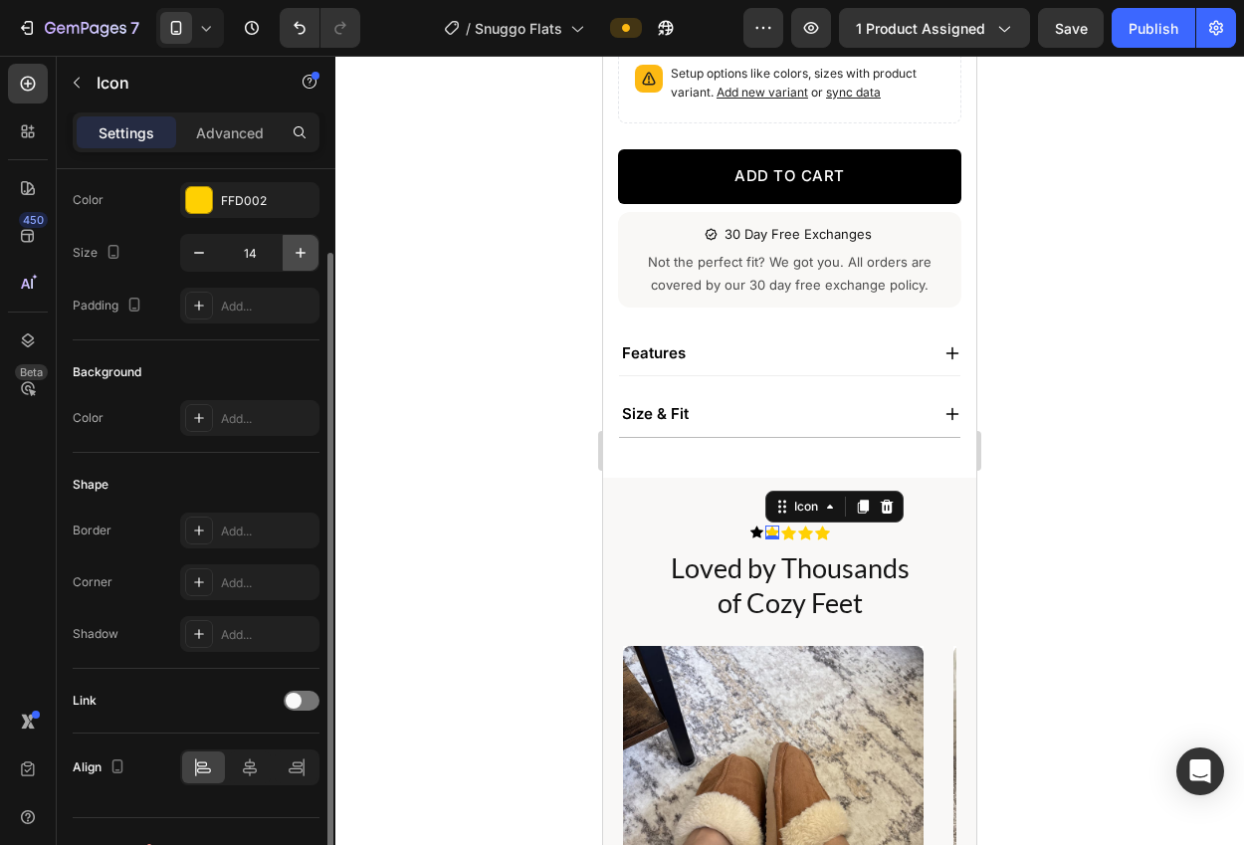
type input "15"
drag, startPoint x: 446, startPoint y: 382, endPoint x: 508, endPoint y: 409, distance: 68.2
click at [463, 390] on div at bounding box center [789, 450] width 908 height 789
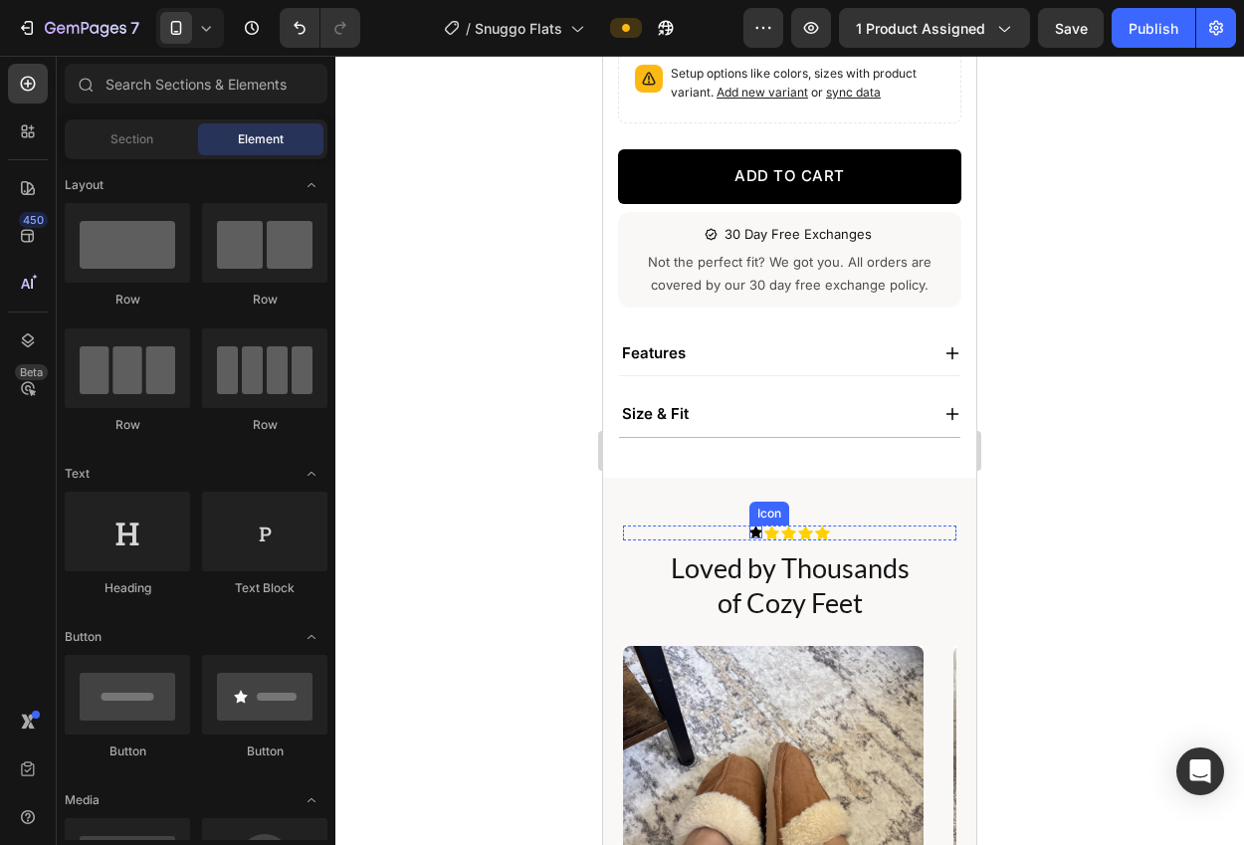
click at [752, 534] on div "Icon" at bounding box center [755, 531] width 13 height 13
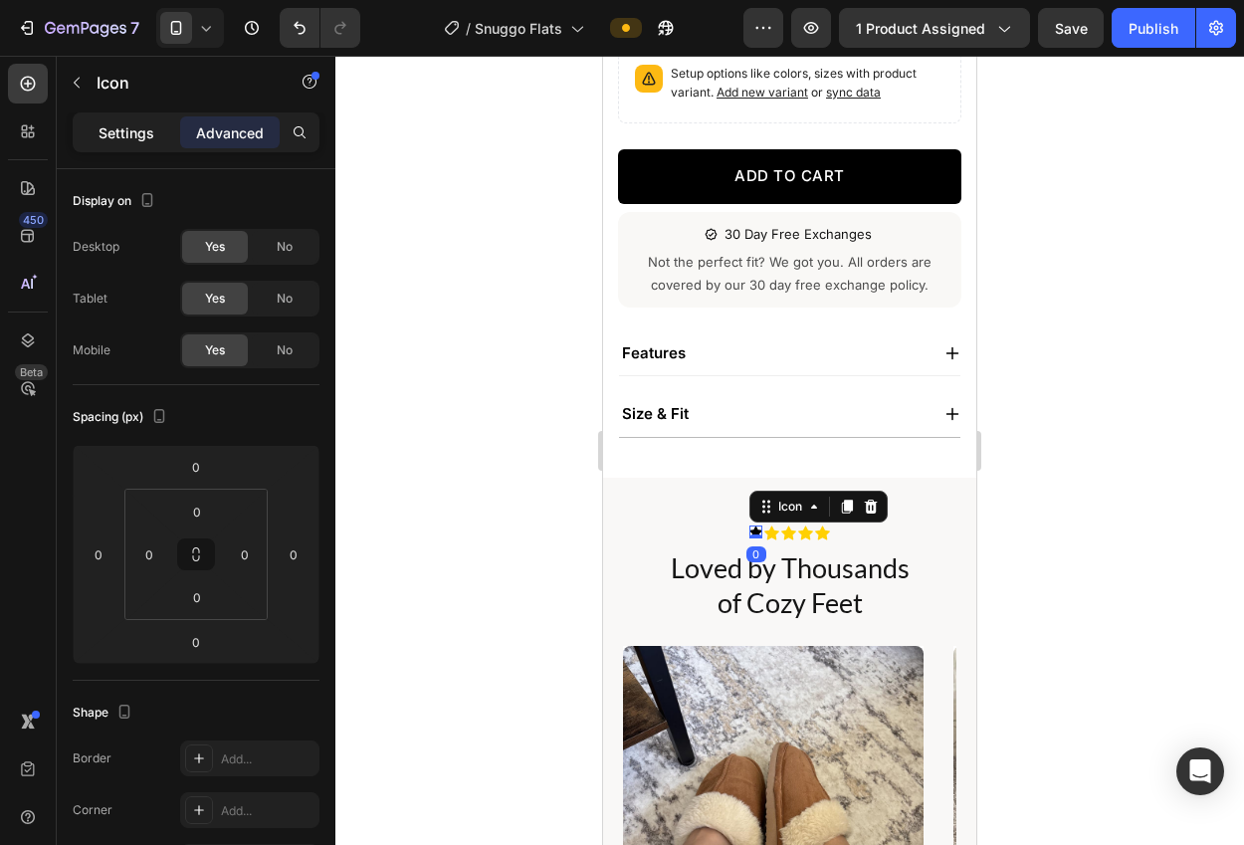
click at [112, 122] on p "Settings" at bounding box center [126, 132] width 56 height 21
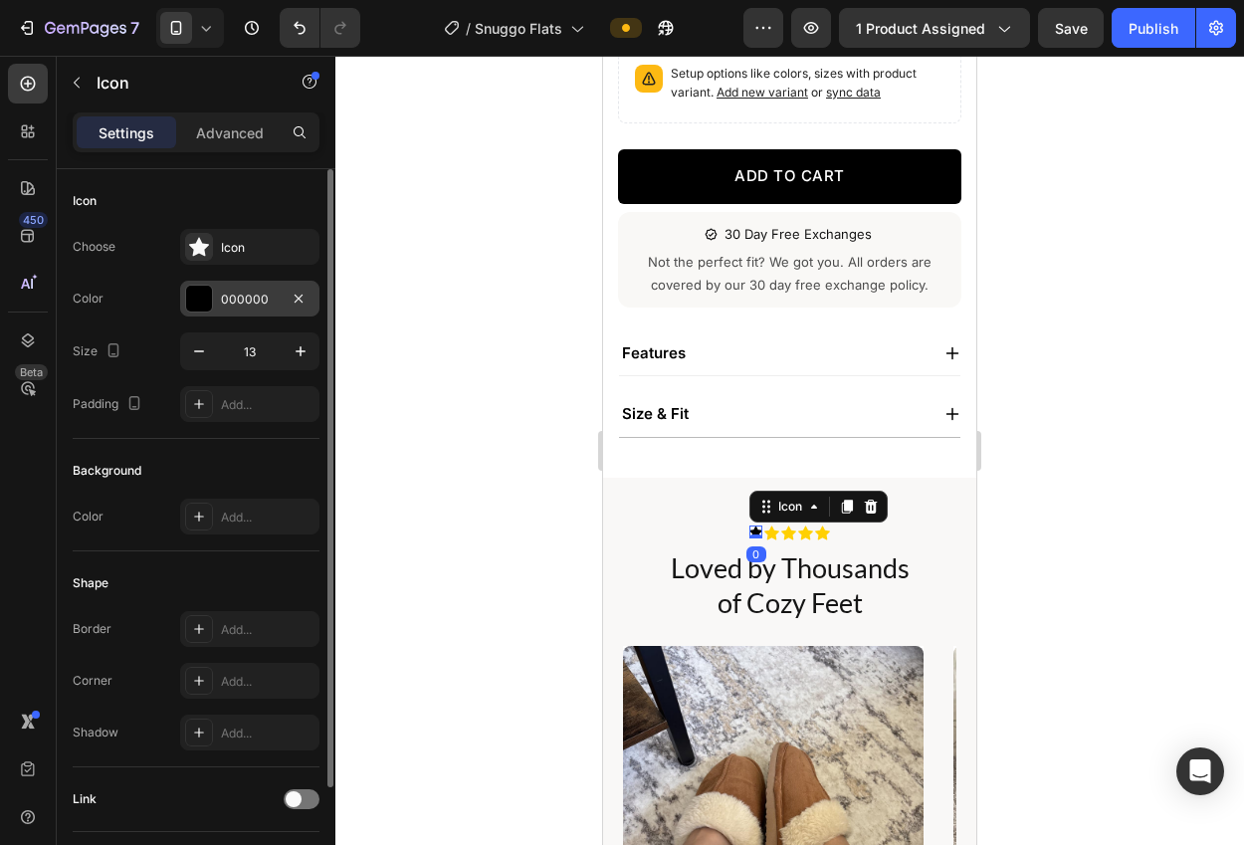
click at [218, 284] on div "000000" at bounding box center [249, 299] width 139 height 36
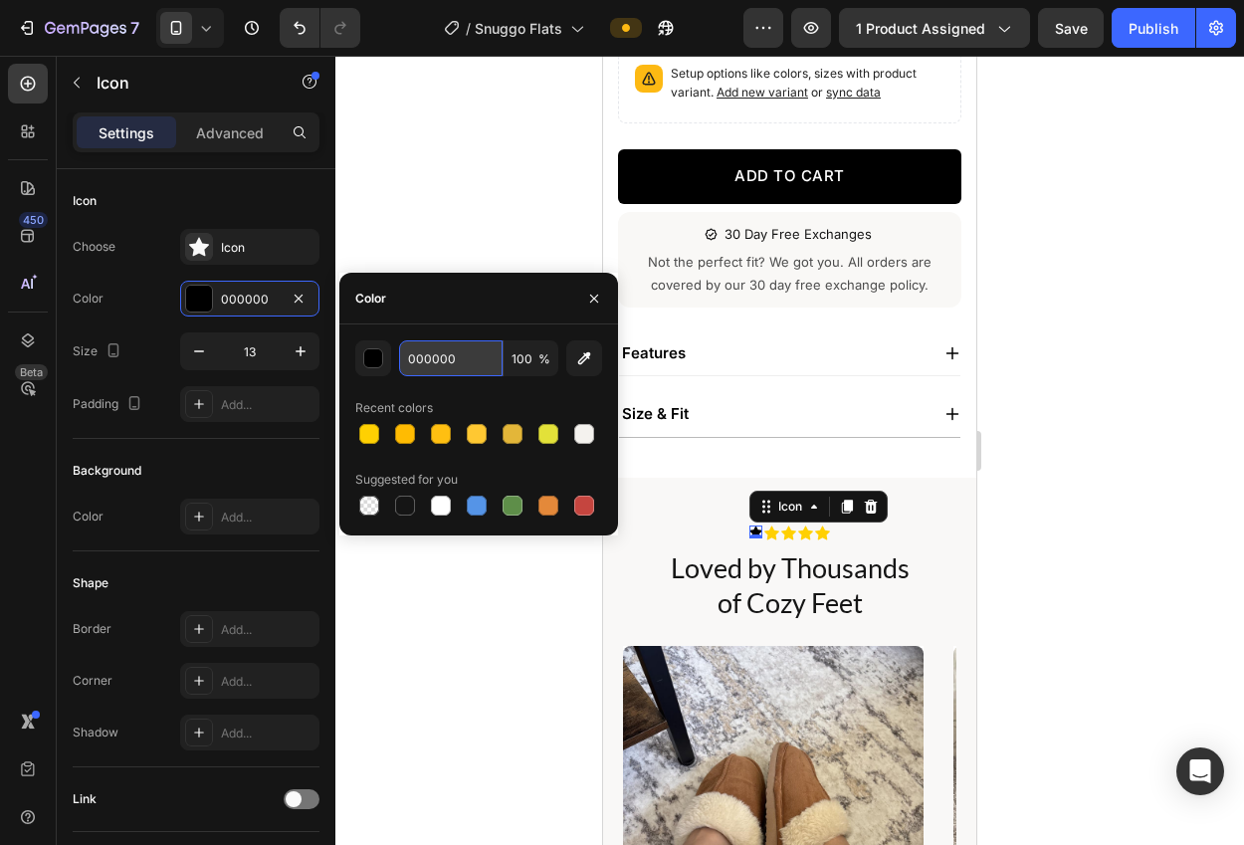
click at [472, 370] on input "000000" at bounding box center [450, 358] width 103 height 36
paste input "#FFD002"
type input "#FFD002"
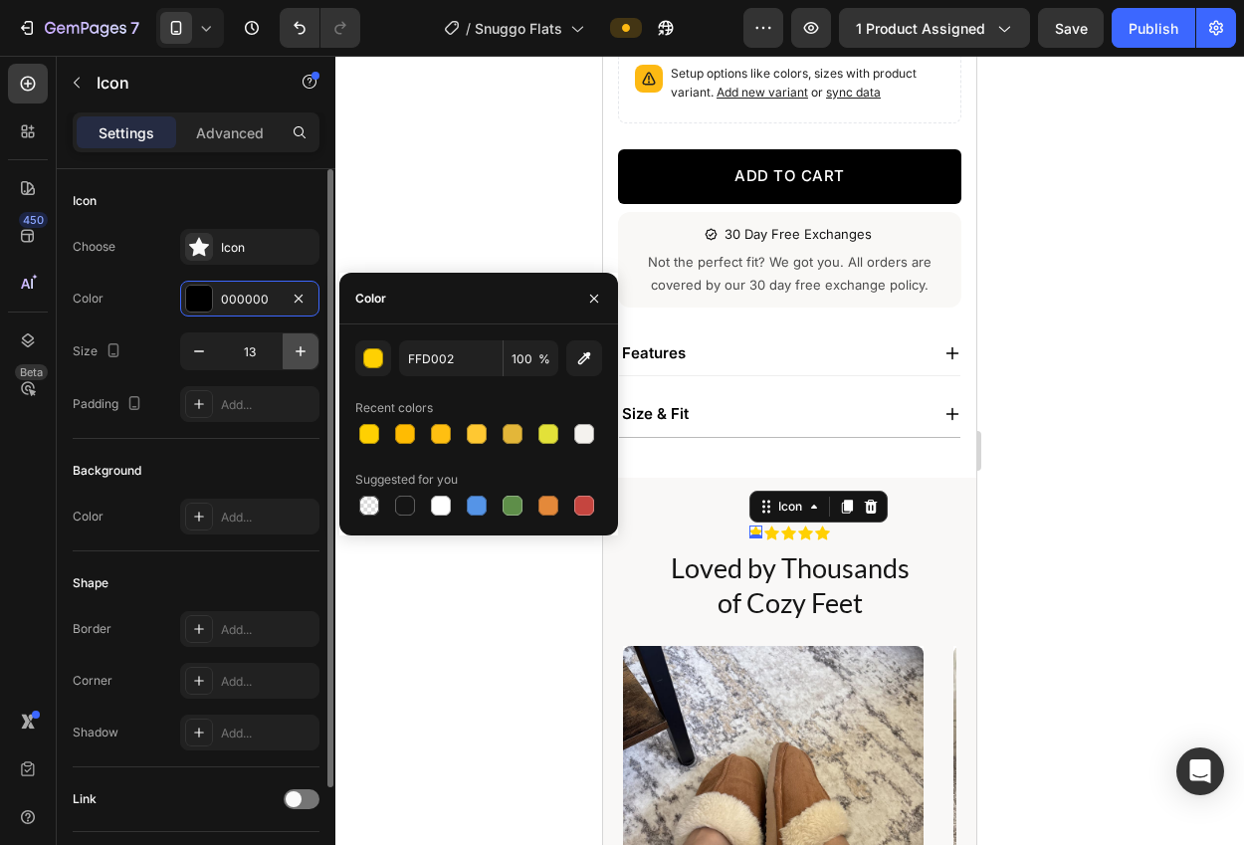
click at [297, 355] on icon "button" at bounding box center [301, 351] width 20 height 20
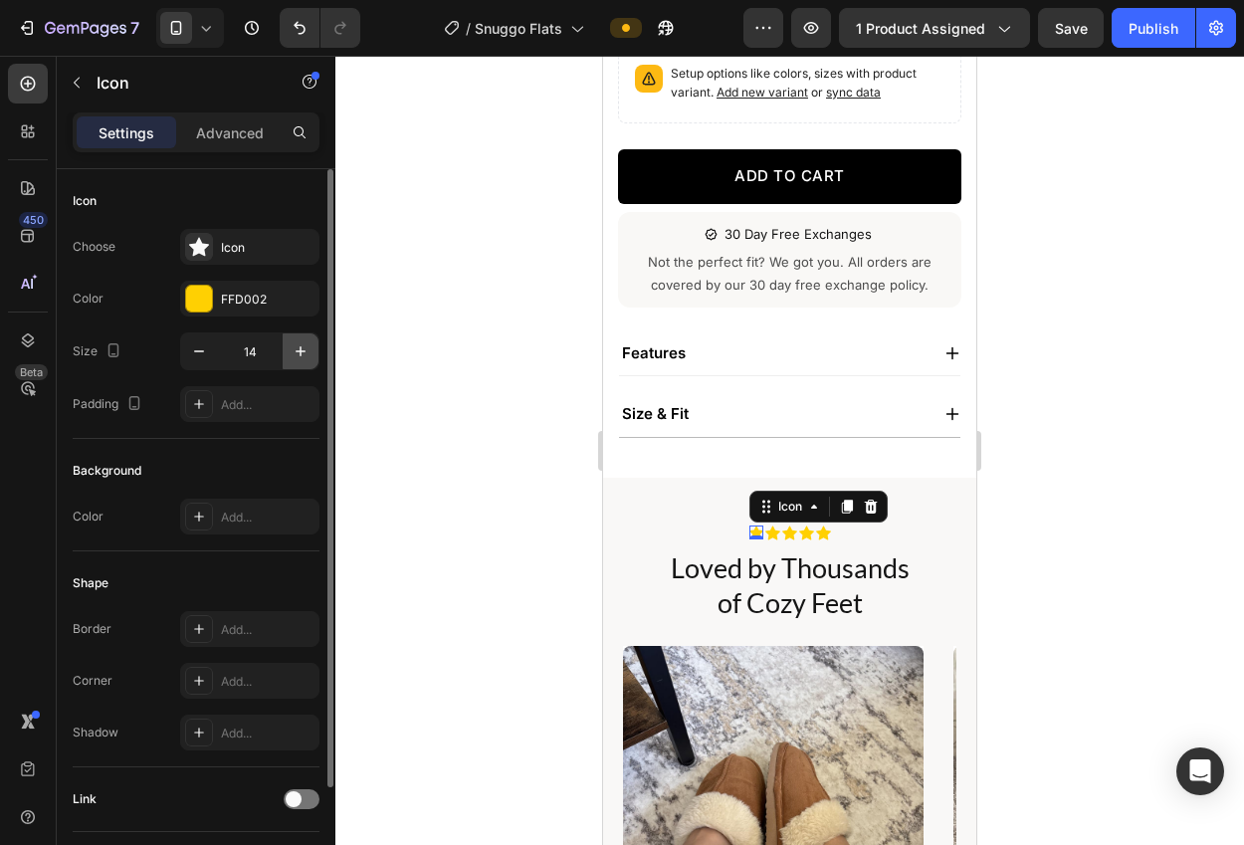
click at [297, 355] on icon "button" at bounding box center [301, 351] width 20 height 20
type input "15"
drag, startPoint x: 466, startPoint y: 440, endPoint x: 494, endPoint y: 455, distance: 32.5
click at [467, 440] on div at bounding box center [789, 450] width 908 height 789
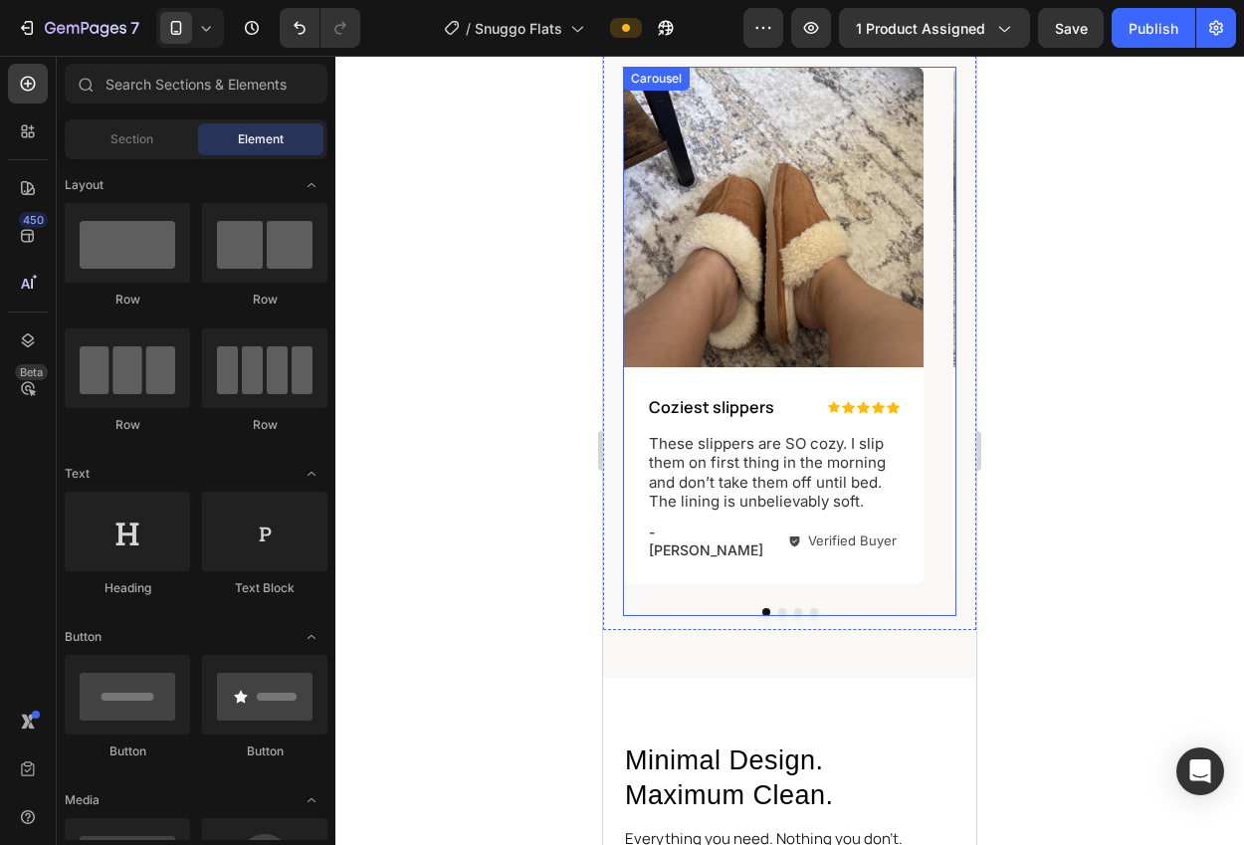
scroll to position [1199, 0]
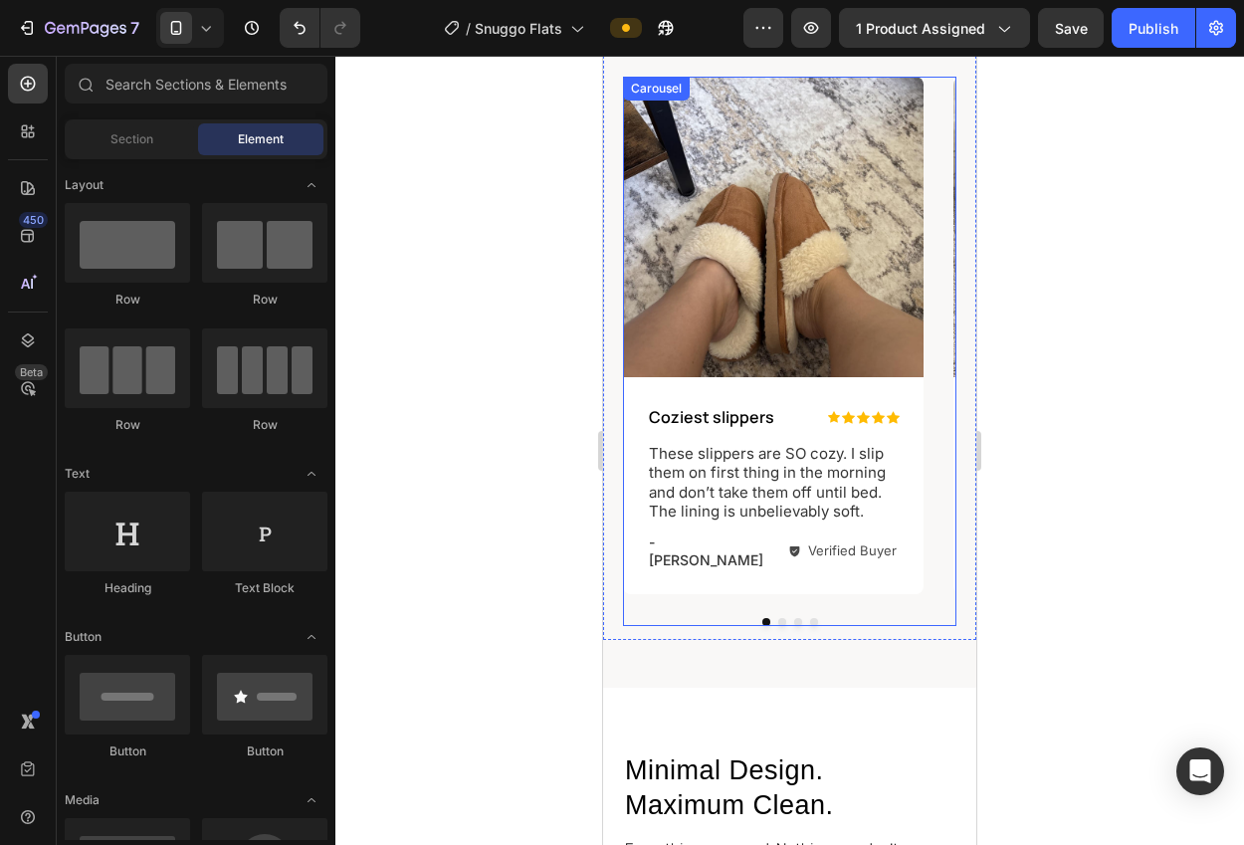
click at [784, 618] on button "Dot" at bounding box center [782, 622] width 8 height 8
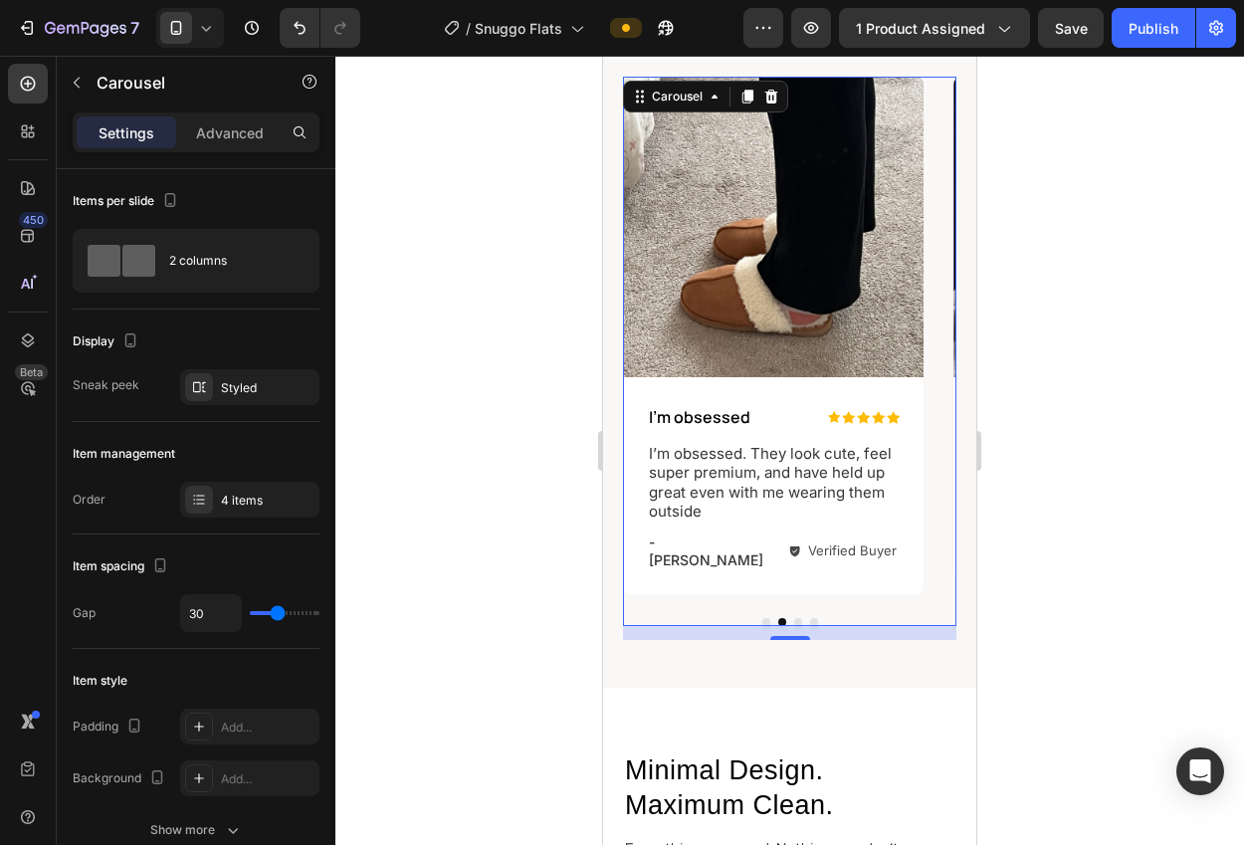
click at [796, 618] on button "Dot" at bounding box center [798, 622] width 8 height 8
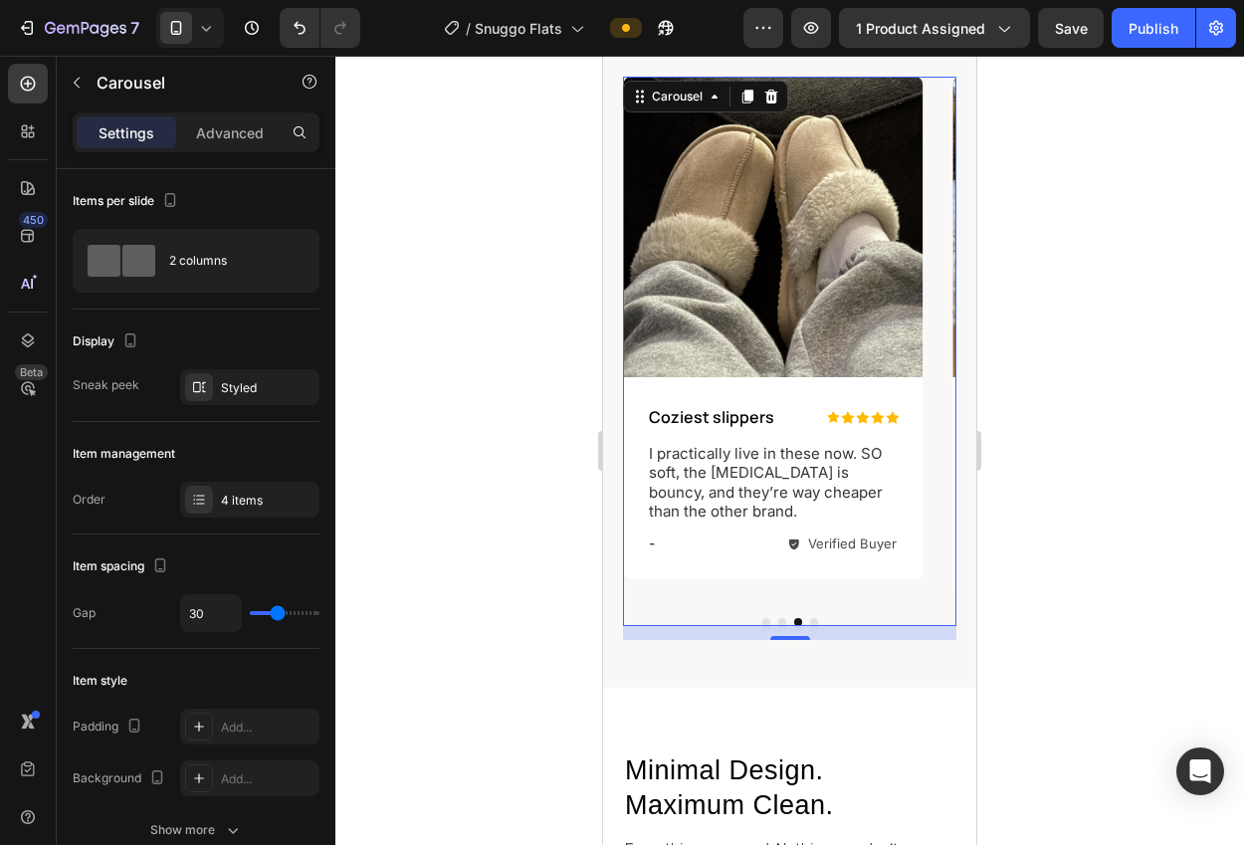
click at [765, 618] on button "Dot" at bounding box center [766, 622] width 8 height 8
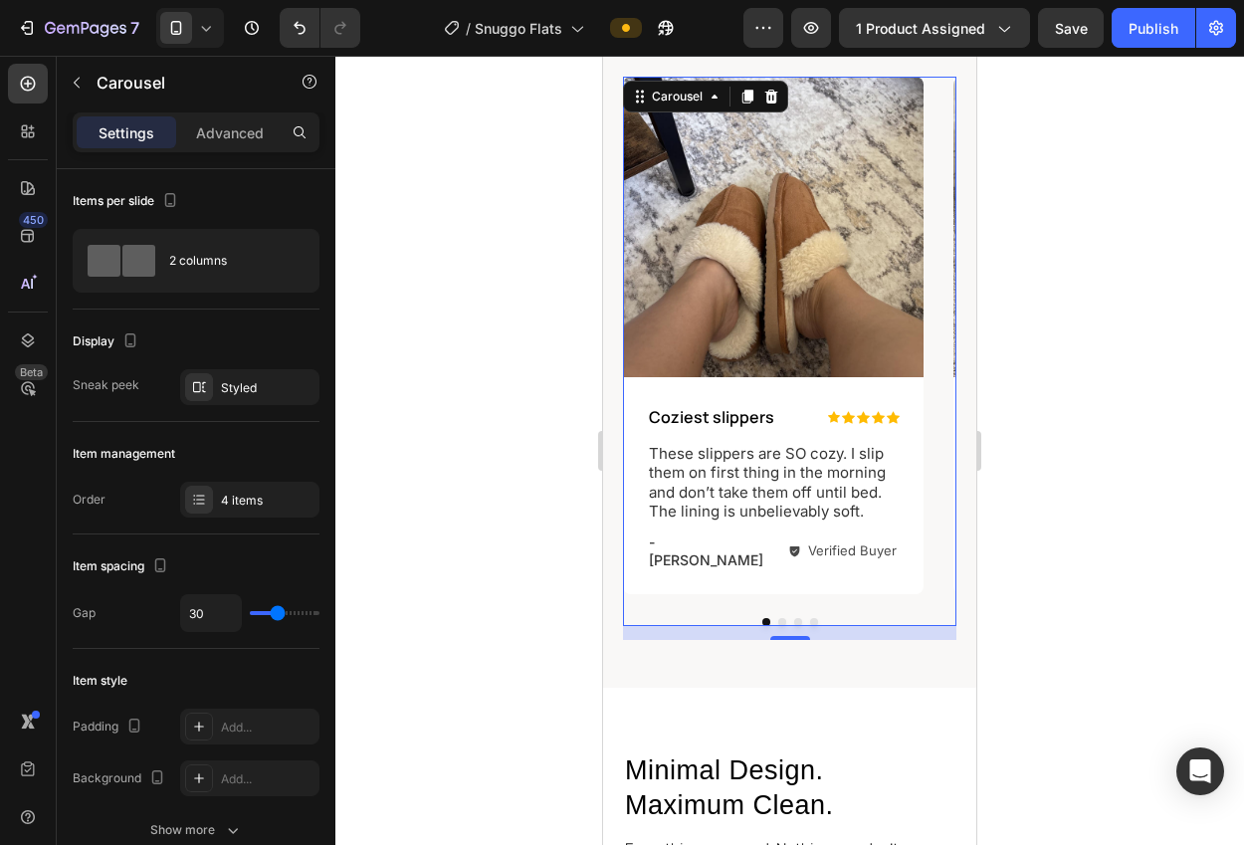
click at [797, 618] on button "Dot" at bounding box center [798, 622] width 8 height 8
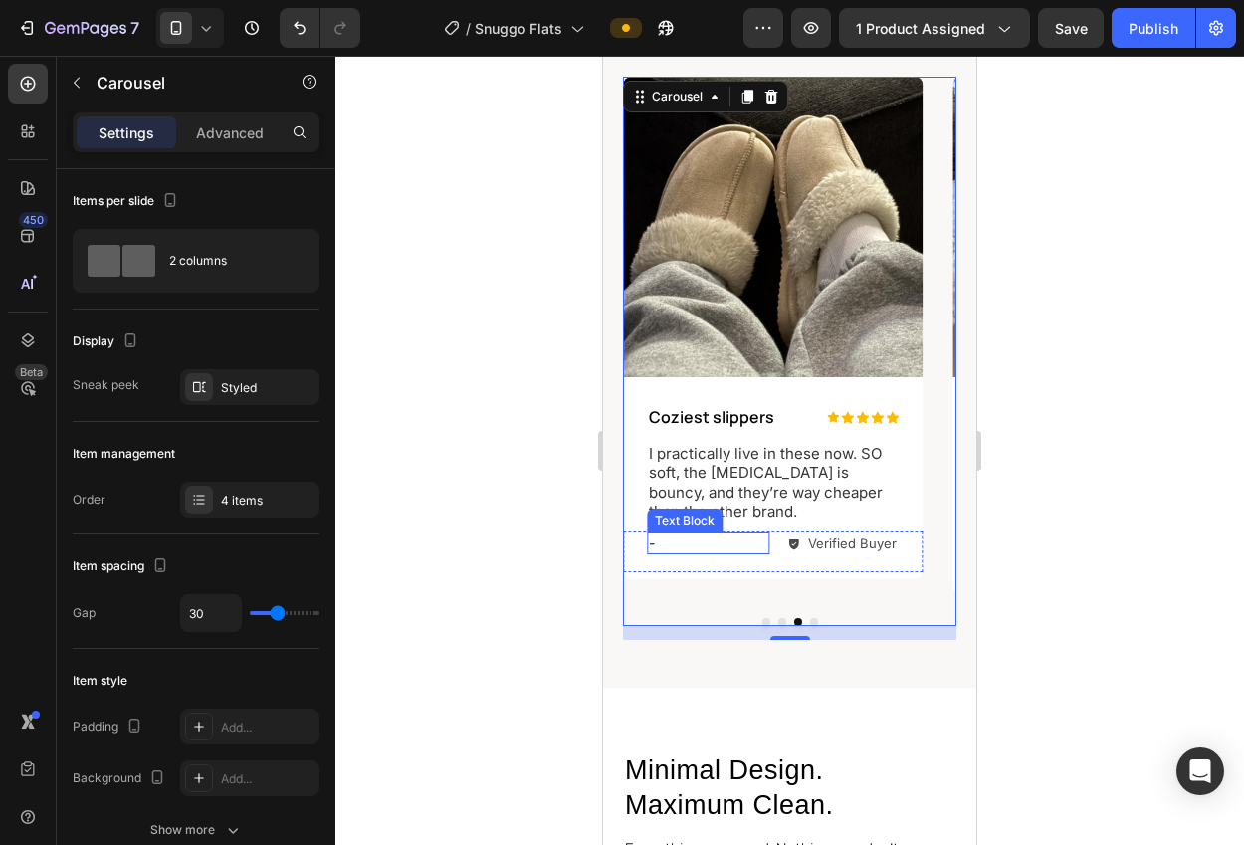
click at [679, 541] on p "-" at bounding box center [708, 543] width 118 height 18
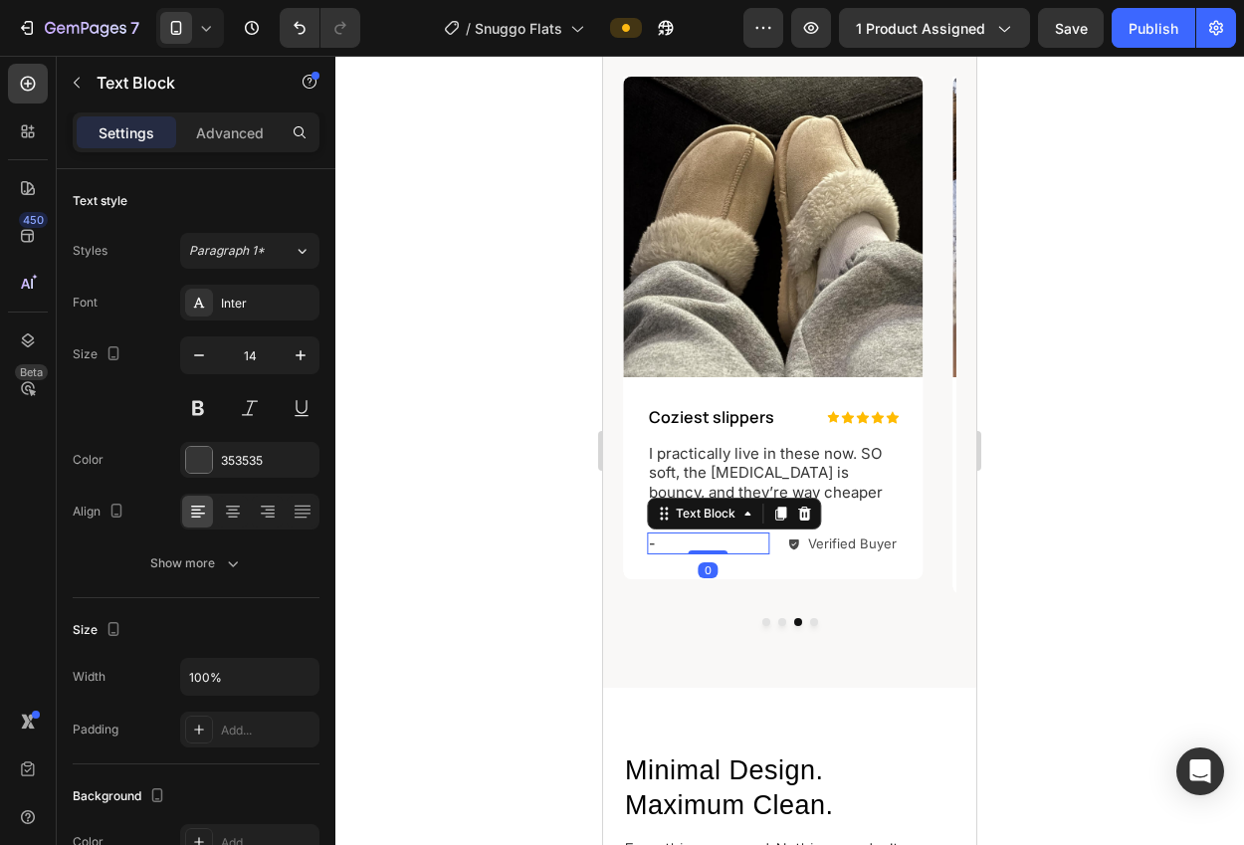
click at [679, 541] on p "-" at bounding box center [708, 543] width 118 height 18
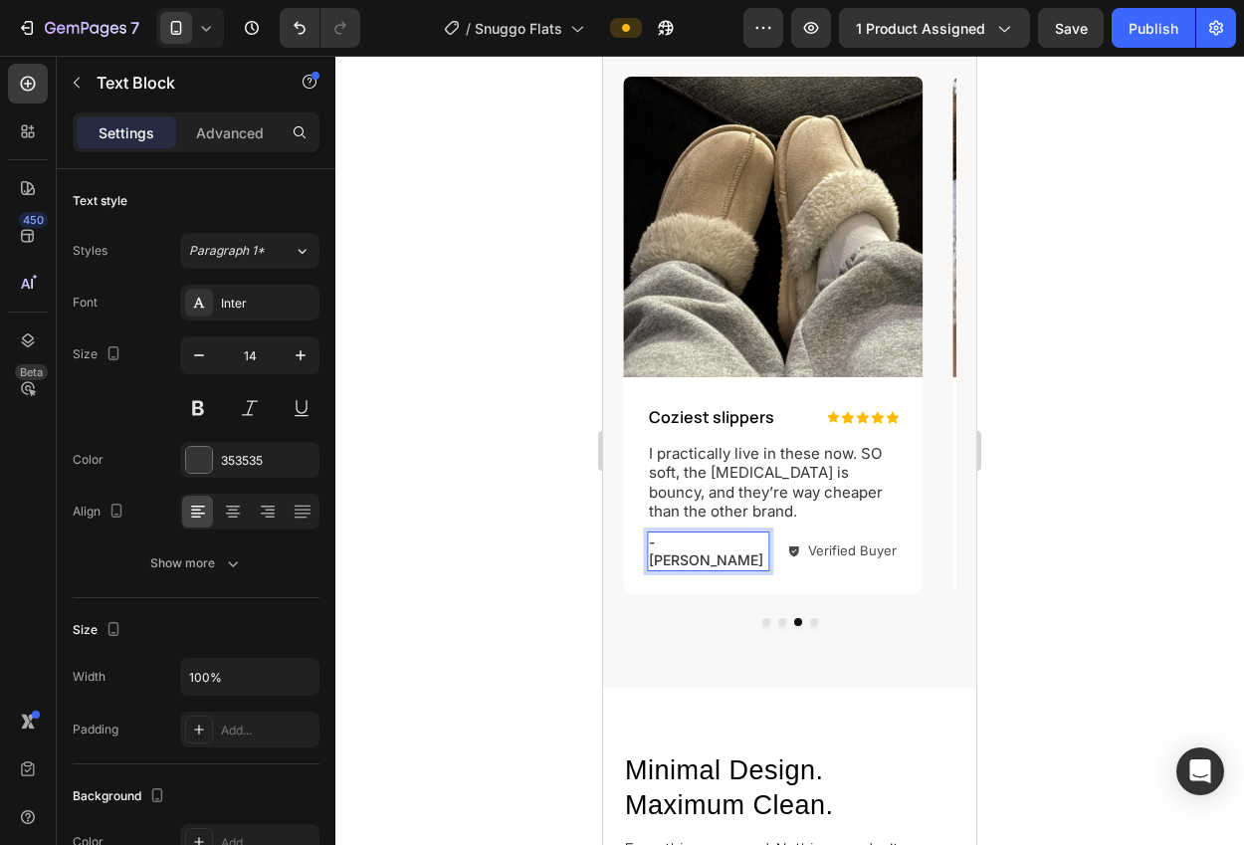
click at [1069, 528] on div at bounding box center [789, 450] width 908 height 789
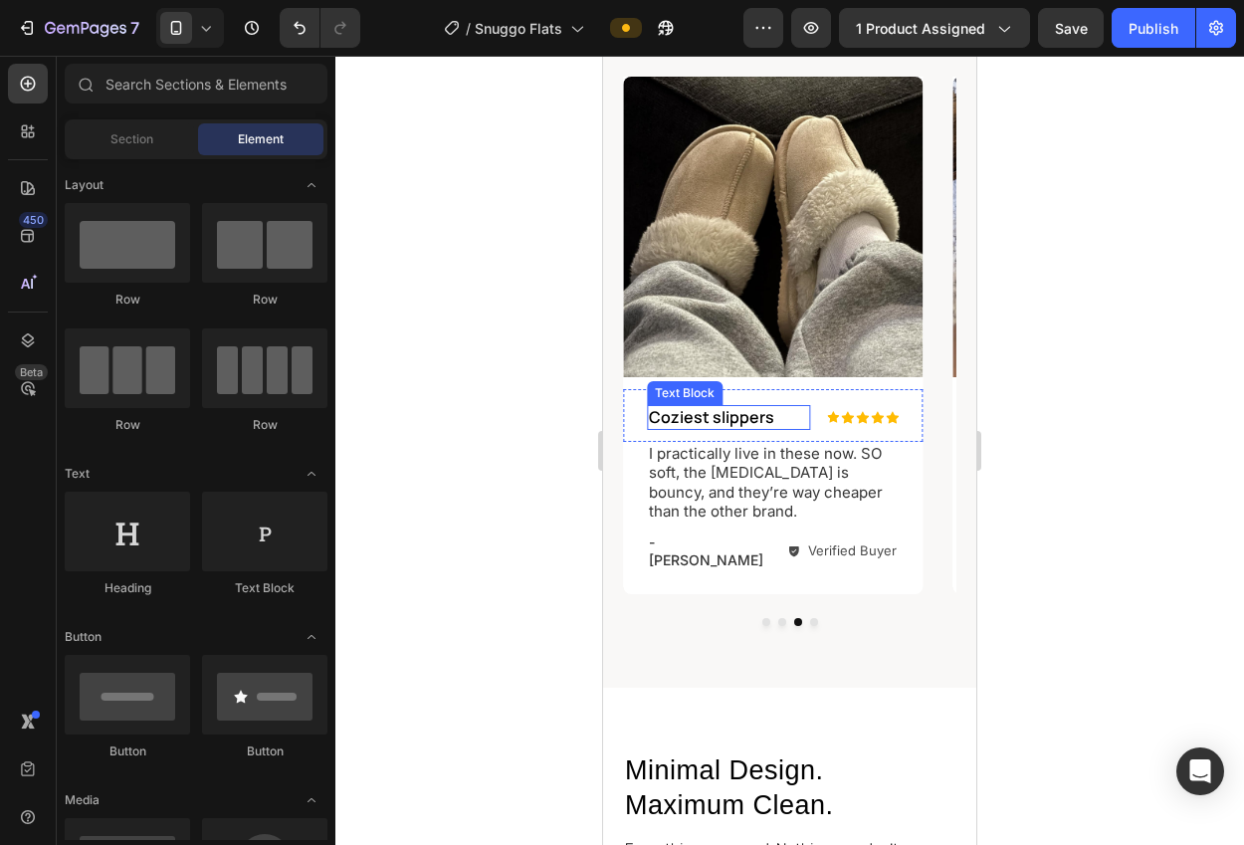
click at [729, 421] on p "Coziest slippers" at bounding box center [728, 417] width 159 height 21
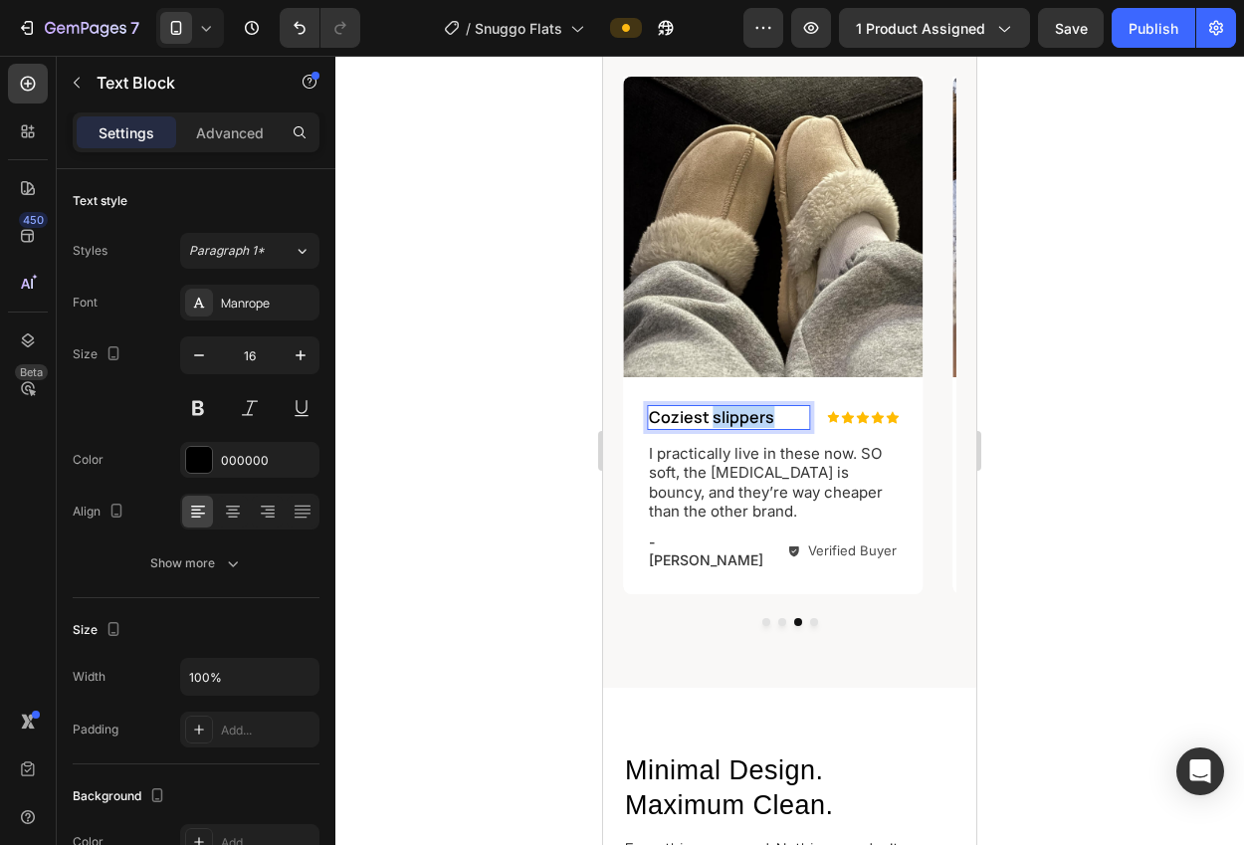
click at [729, 421] on p "Coziest slippers" at bounding box center [728, 417] width 159 height 21
click at [1148, 501] on div at bounding box center [789, 450] width 908 height 789
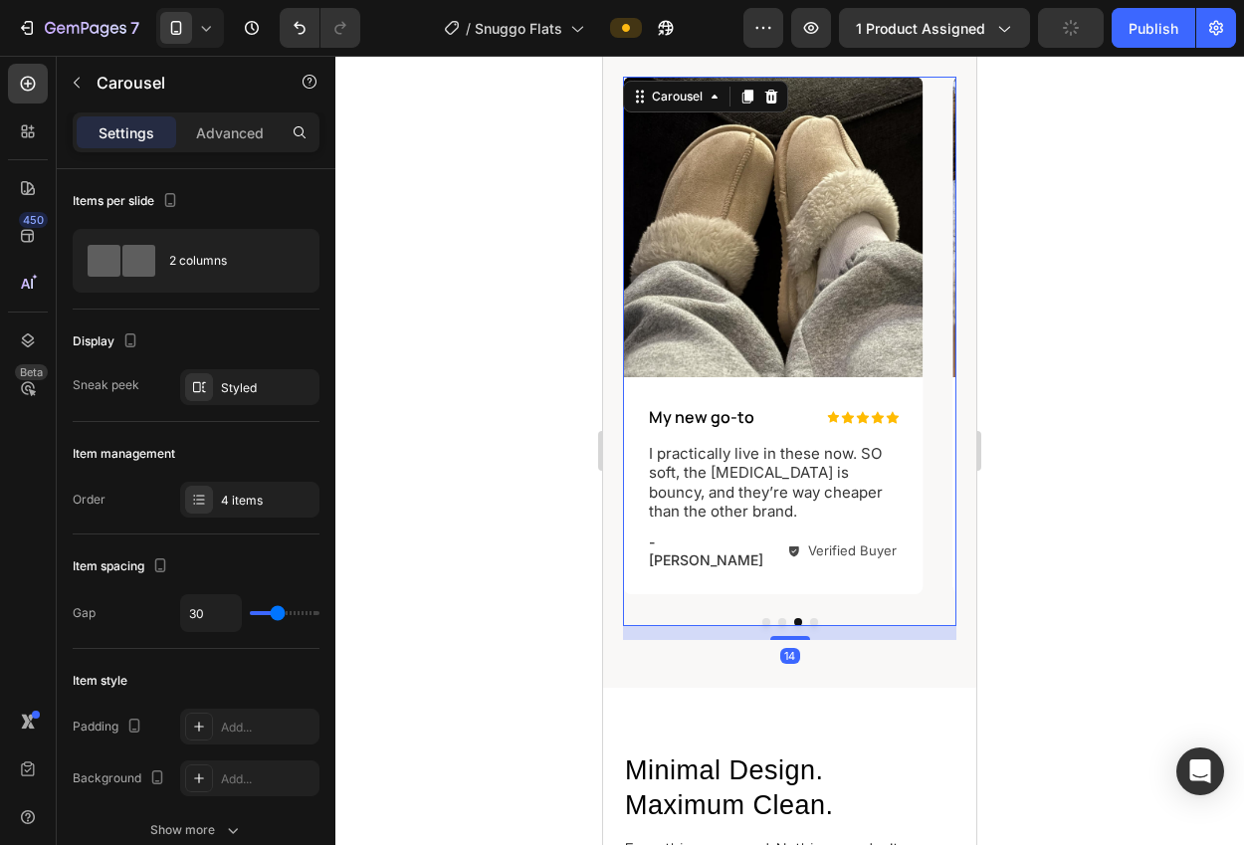
click at [815, 618] on button "Dot" at bounding box center [814, 622] width 8 height 8
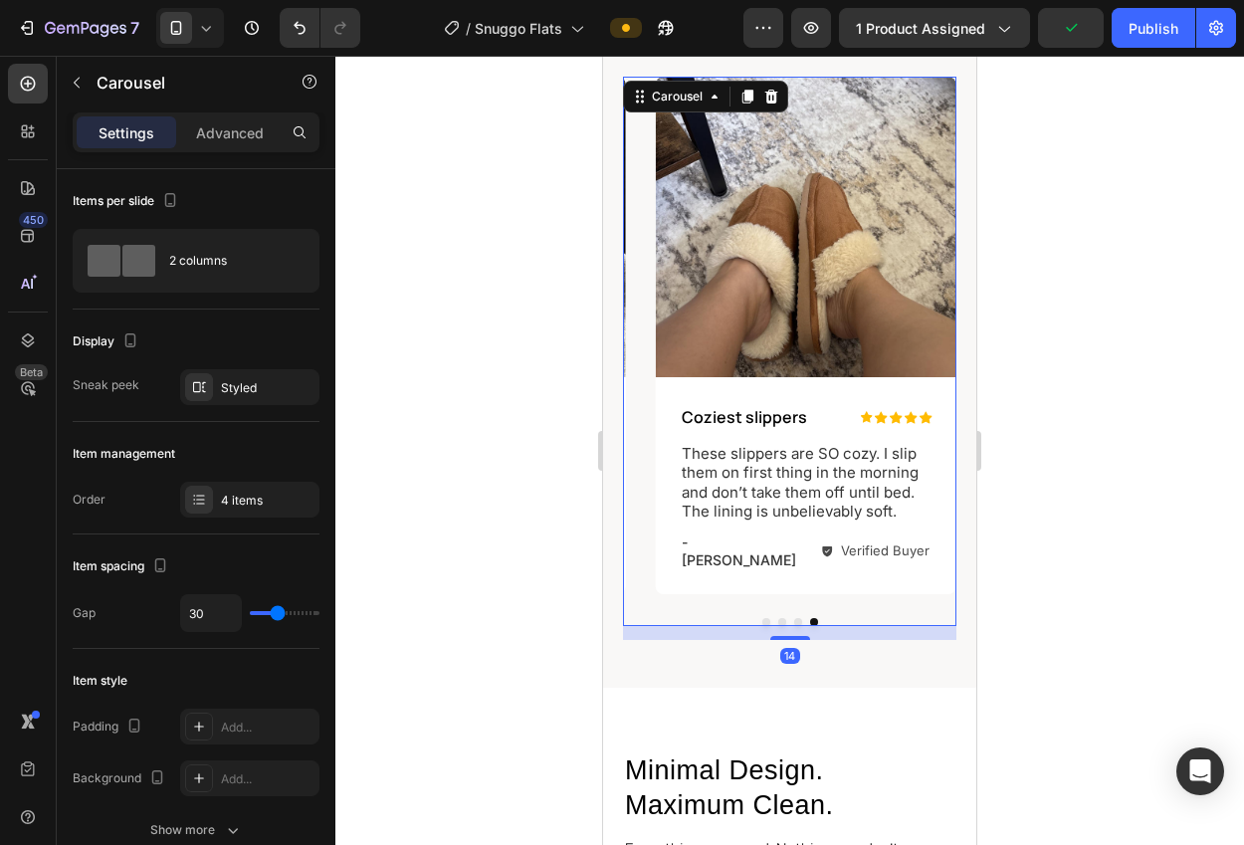
click at [1060, 486] on div at bounding box center [789, 450] width 908 height 789
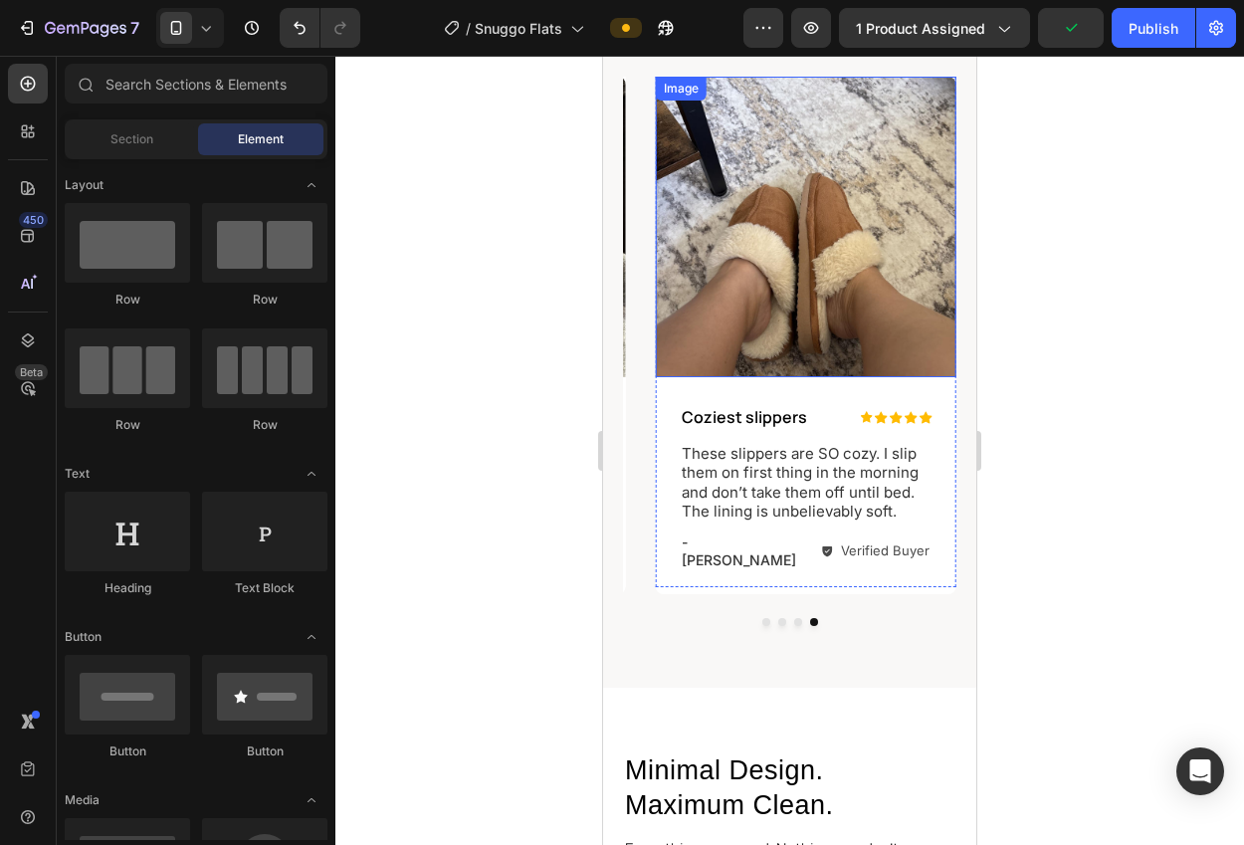
drag, startPoint x: 854, startPoint y: 190, endPoint x: 719, endPoint y: 274, distance: 158.2
click at [854, 190] on img at bounding box center [806, 227] width 300 height 300
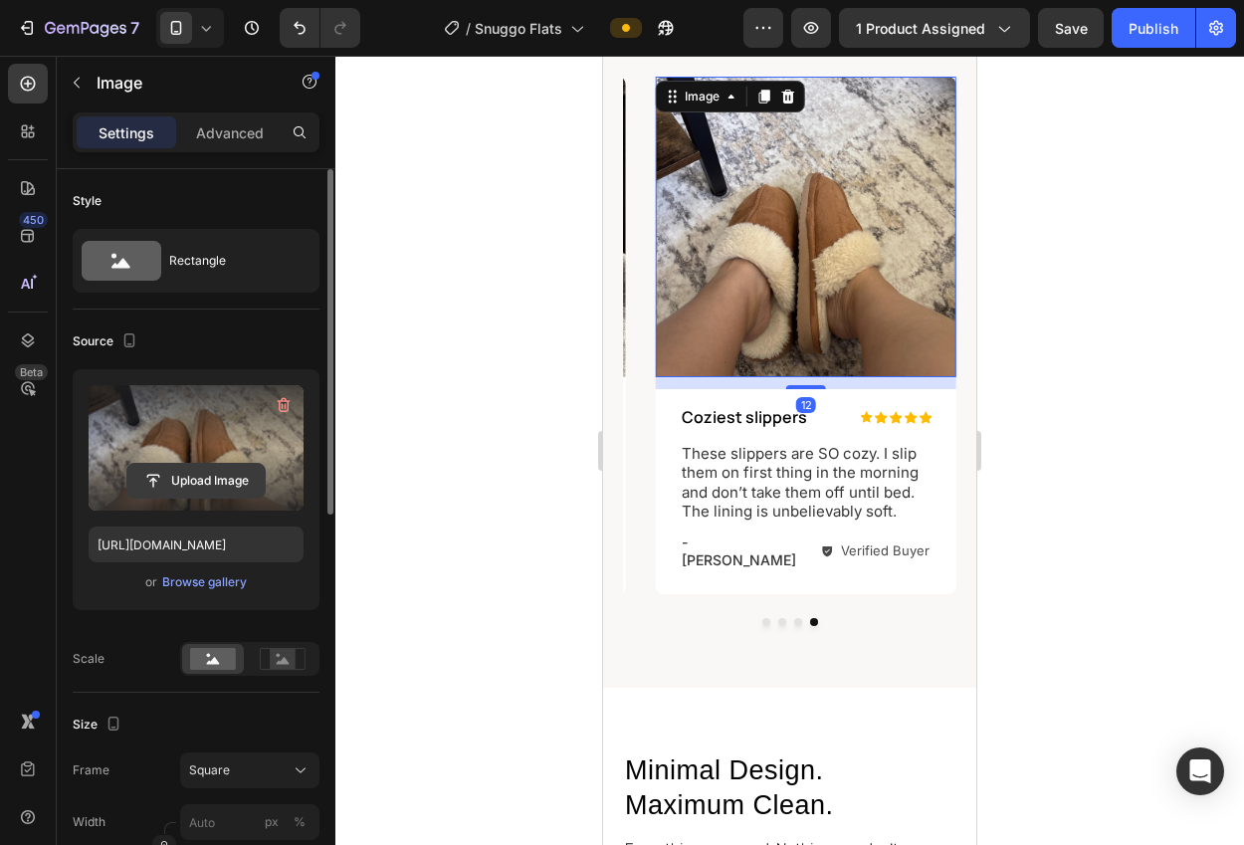
click at [184, 470] on input "file" at bounding box center [195, 481] width 137 height 34
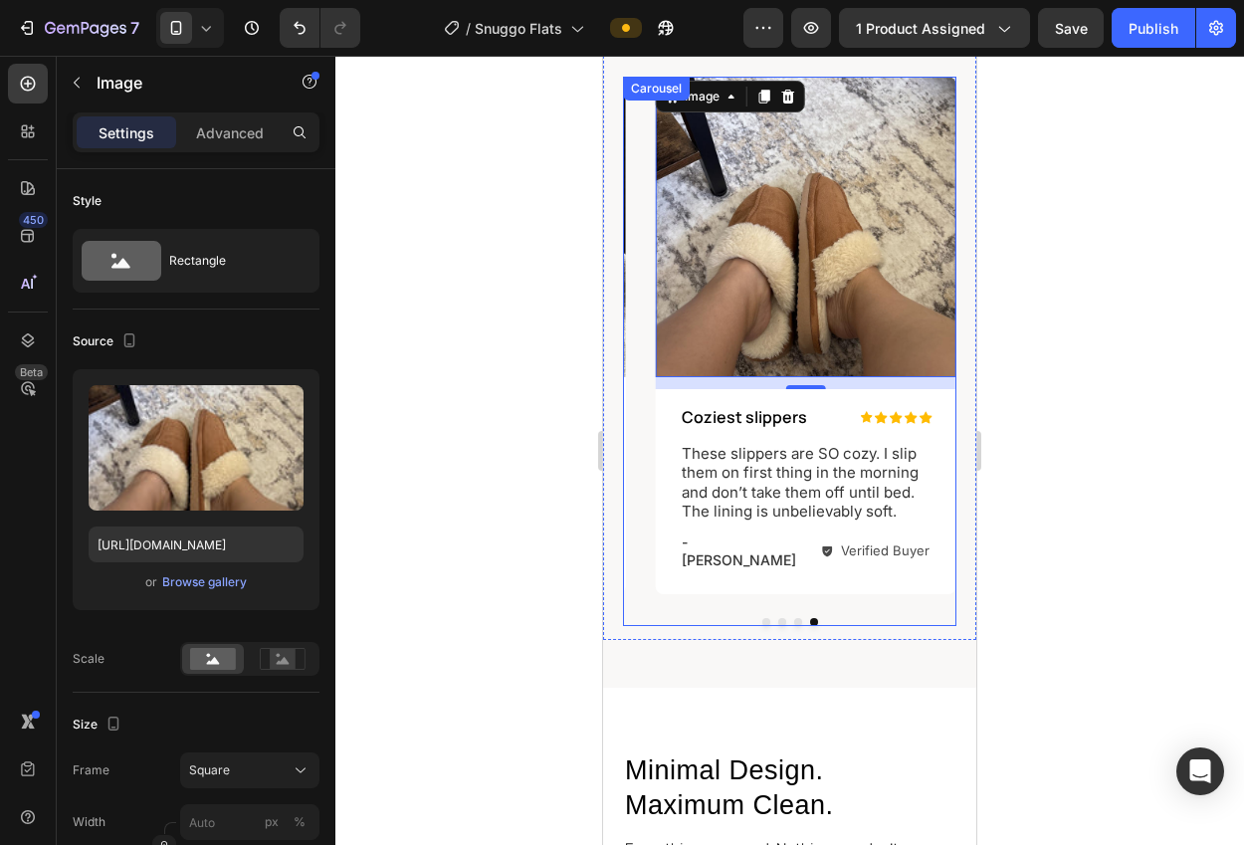
click at [791, 618] on div at bounding box center [789, 622] width 333 height 8
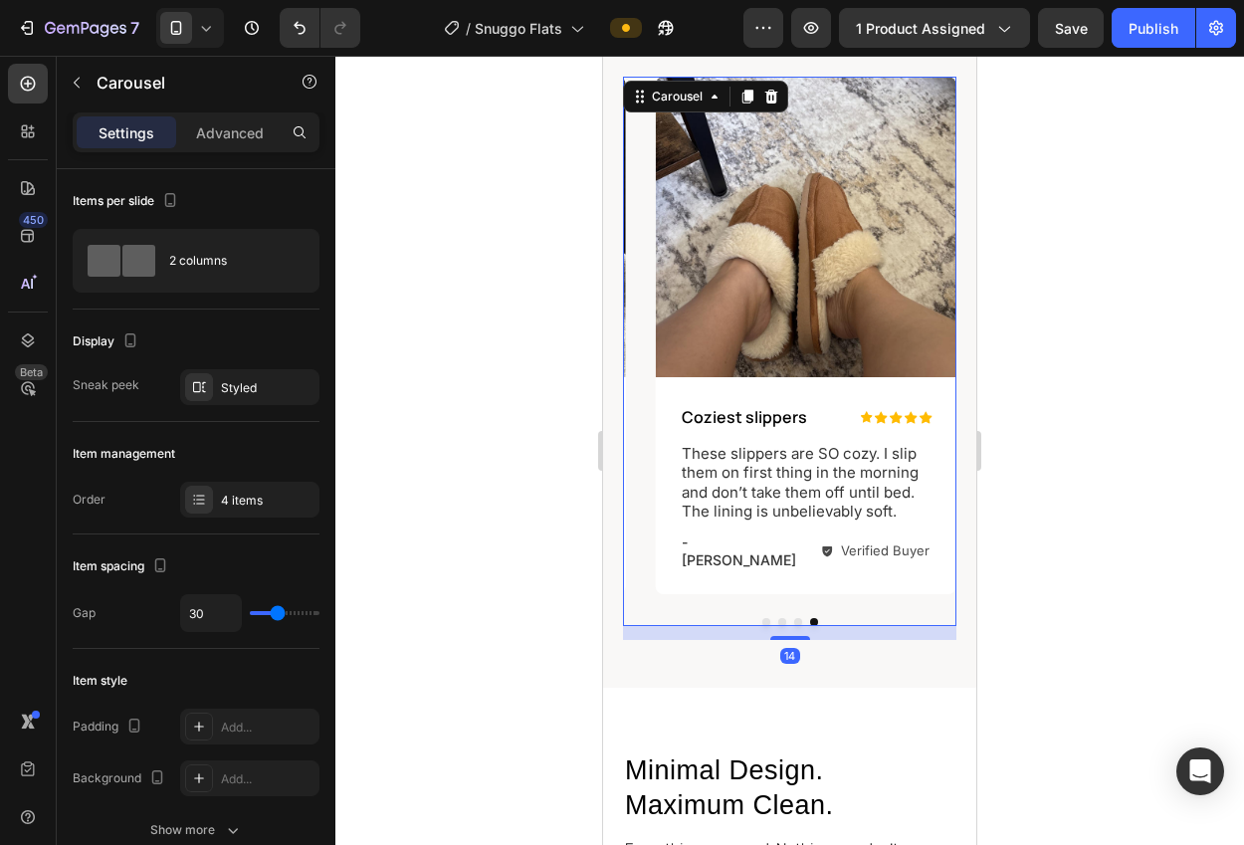
click at [796, 618] on button "Dot" at bounding box center [798, 622] width 8 height 8
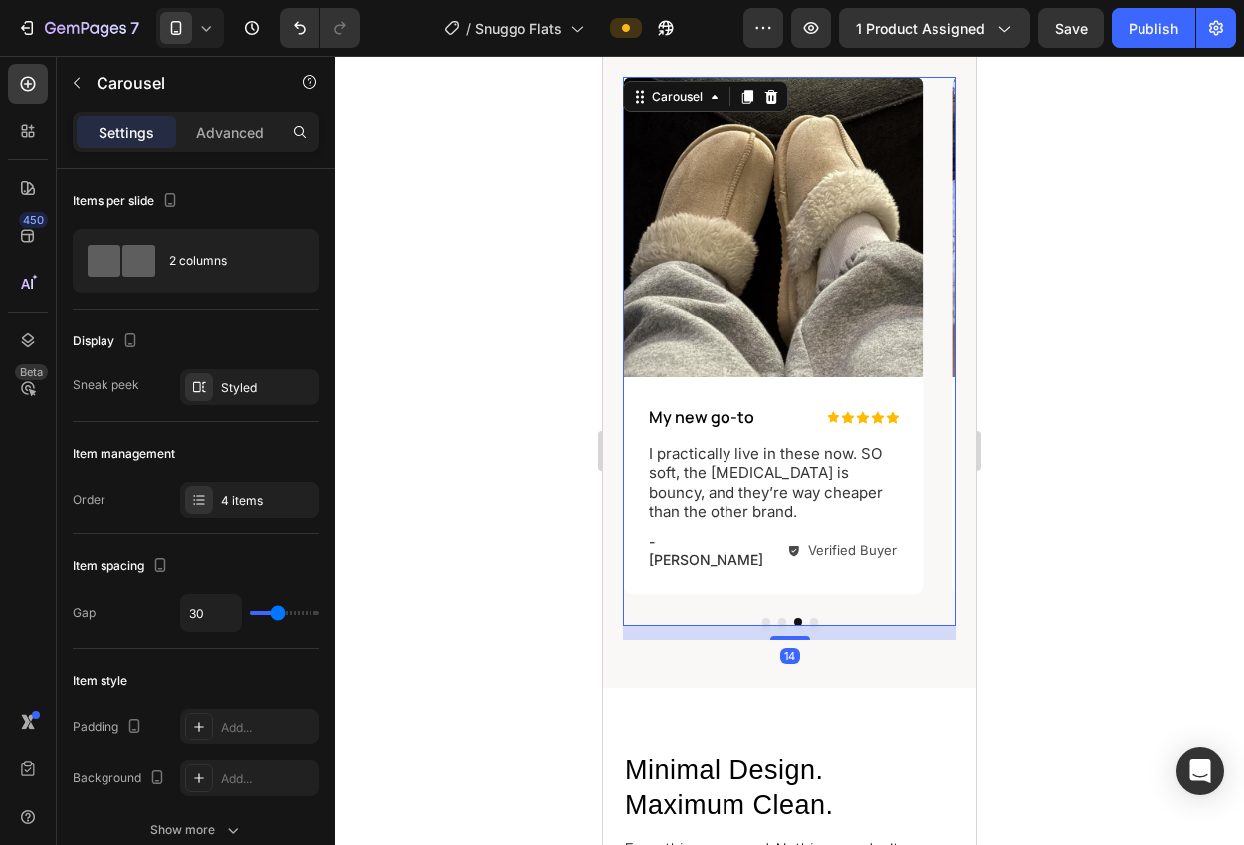
click at [815, 618] on button "Dot" at bounding box center [814, 622] width 8 height 8
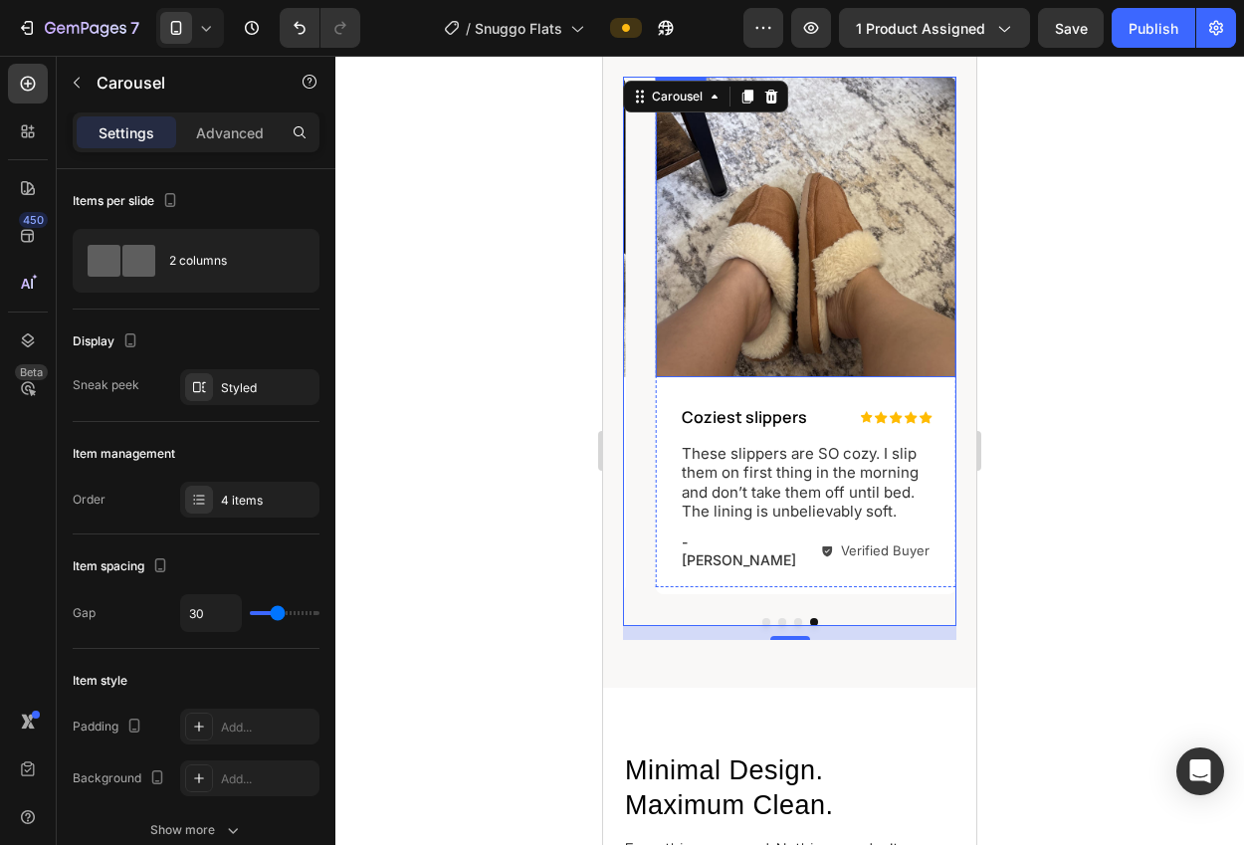
click at [837, 264] on img at bounding box center [806, 227] width 300 height 300
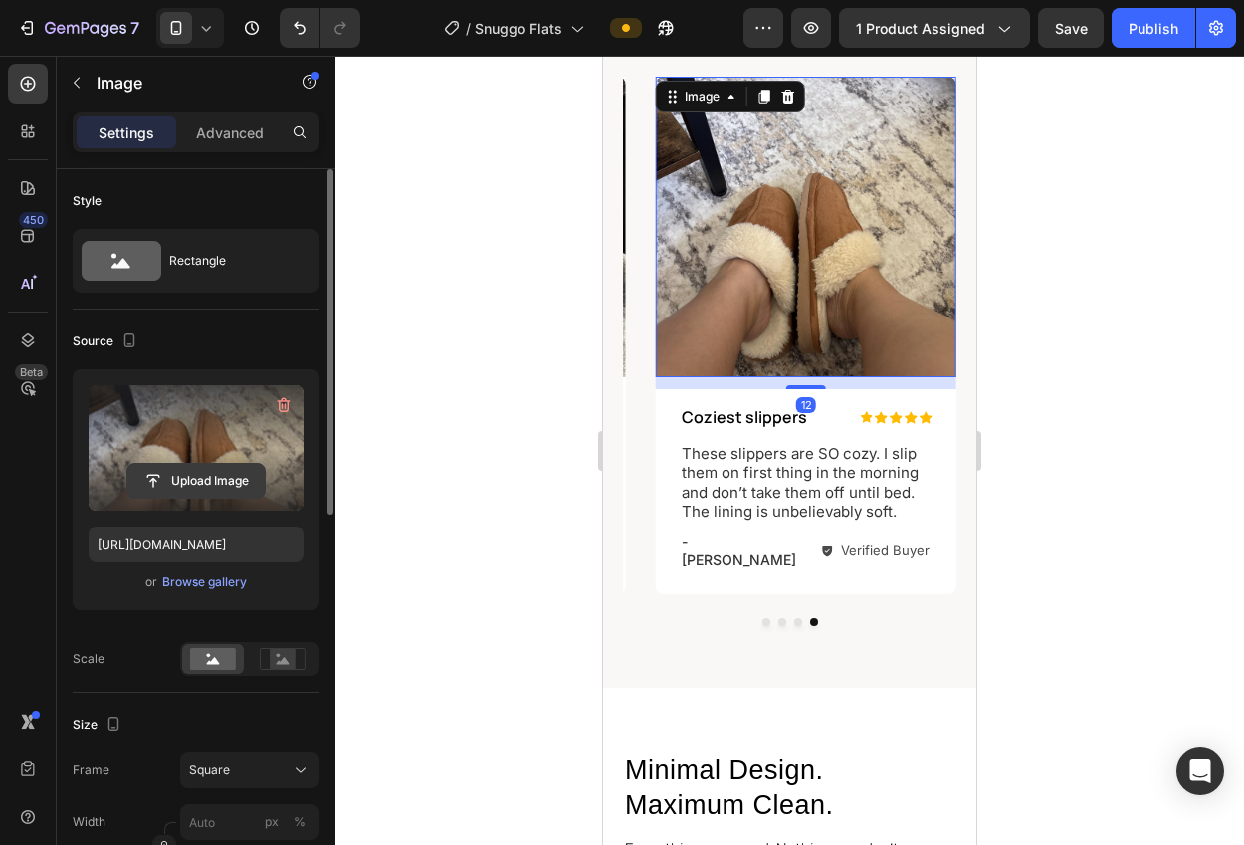
click at [187, 484] on input "file" at bounding box center [195, 481] width 137 height 34
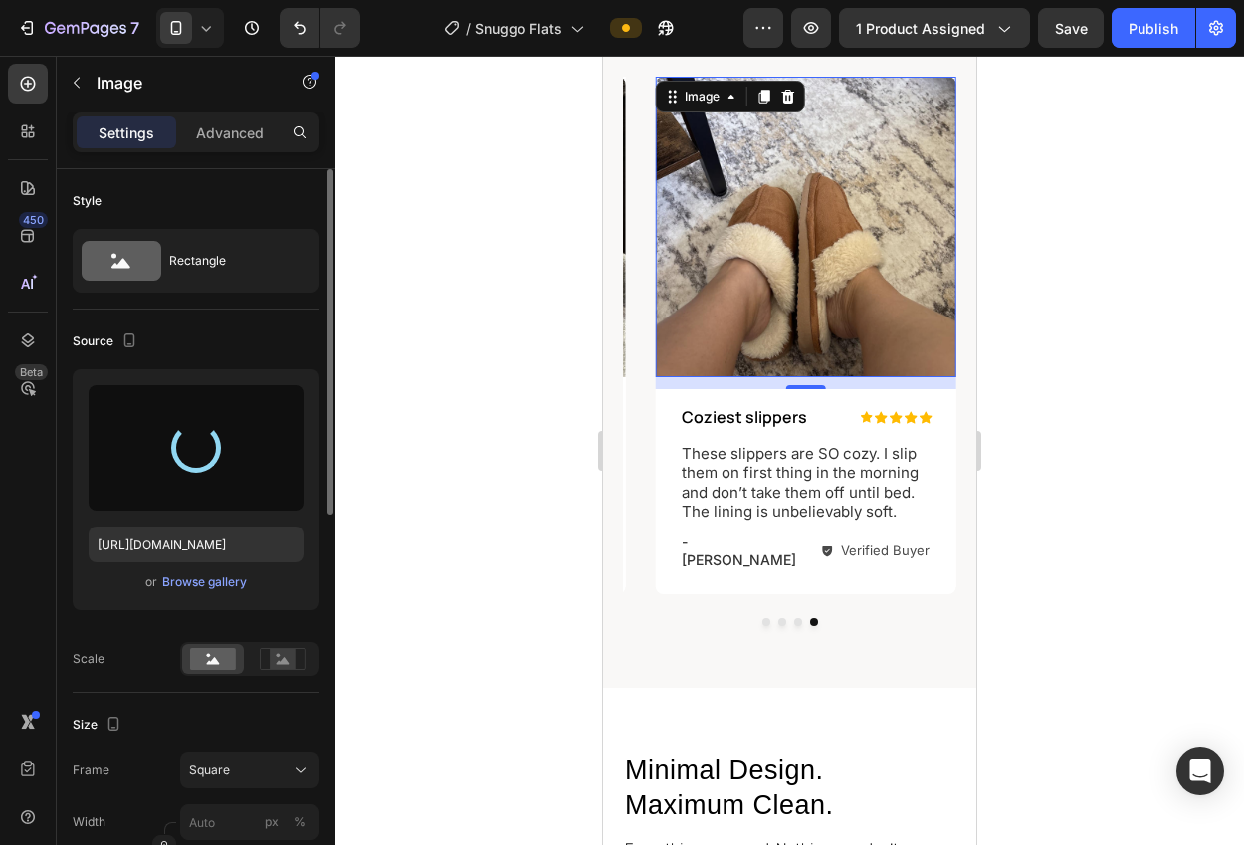
type input "https://cdn.shopify.com/s/files/1/0943/5820/8854/files/gempages_581909699583017…"
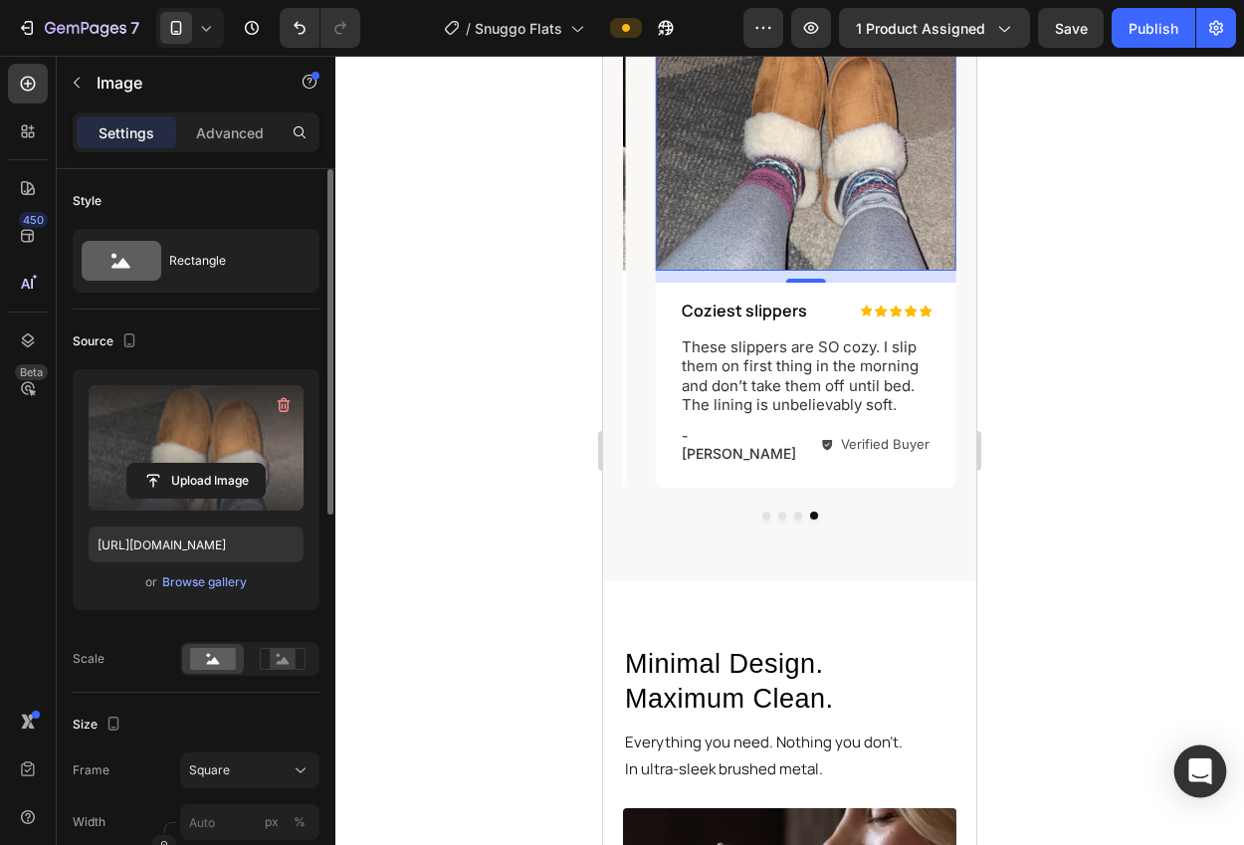
scroll to position [1314, 0]
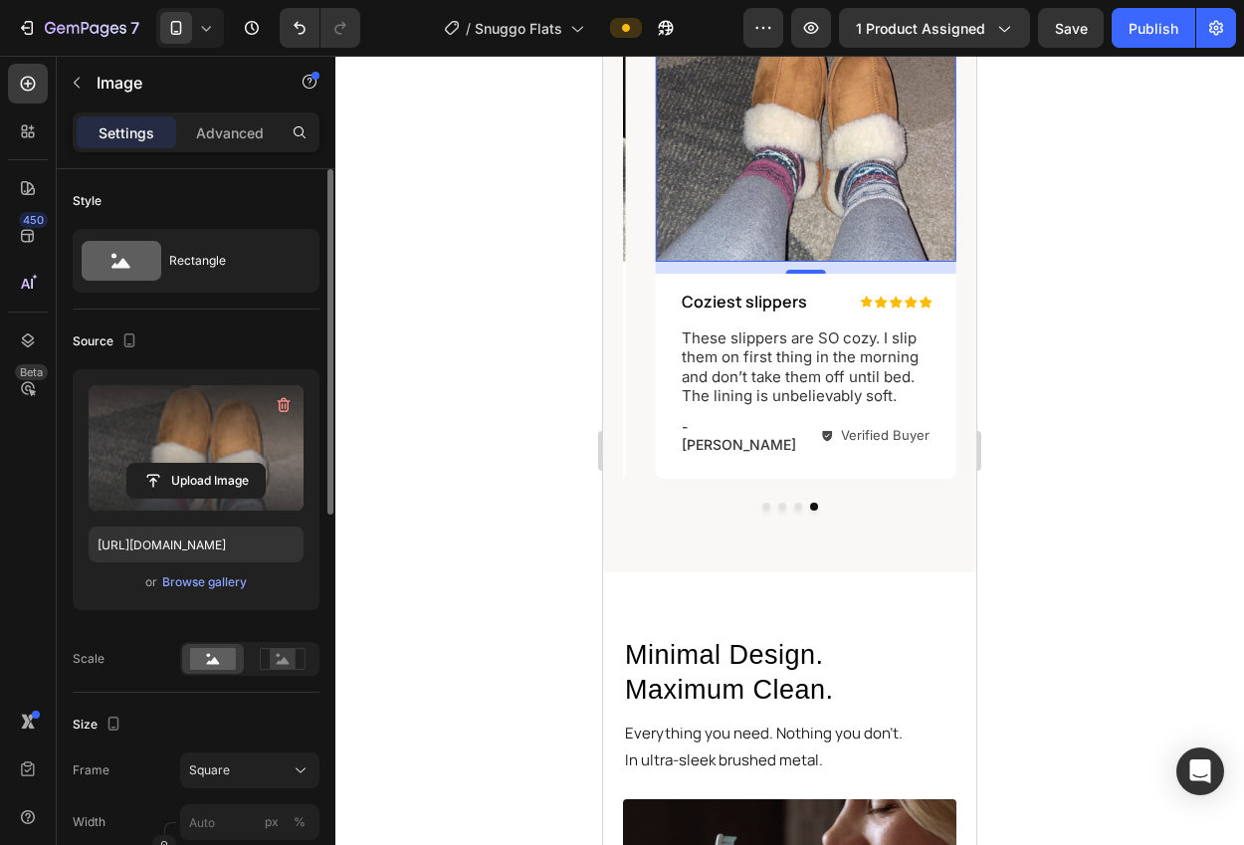
click at [733, 426] on p "- [PERSON_NAME]" at bounding box center [741, 436] width 118 height 36
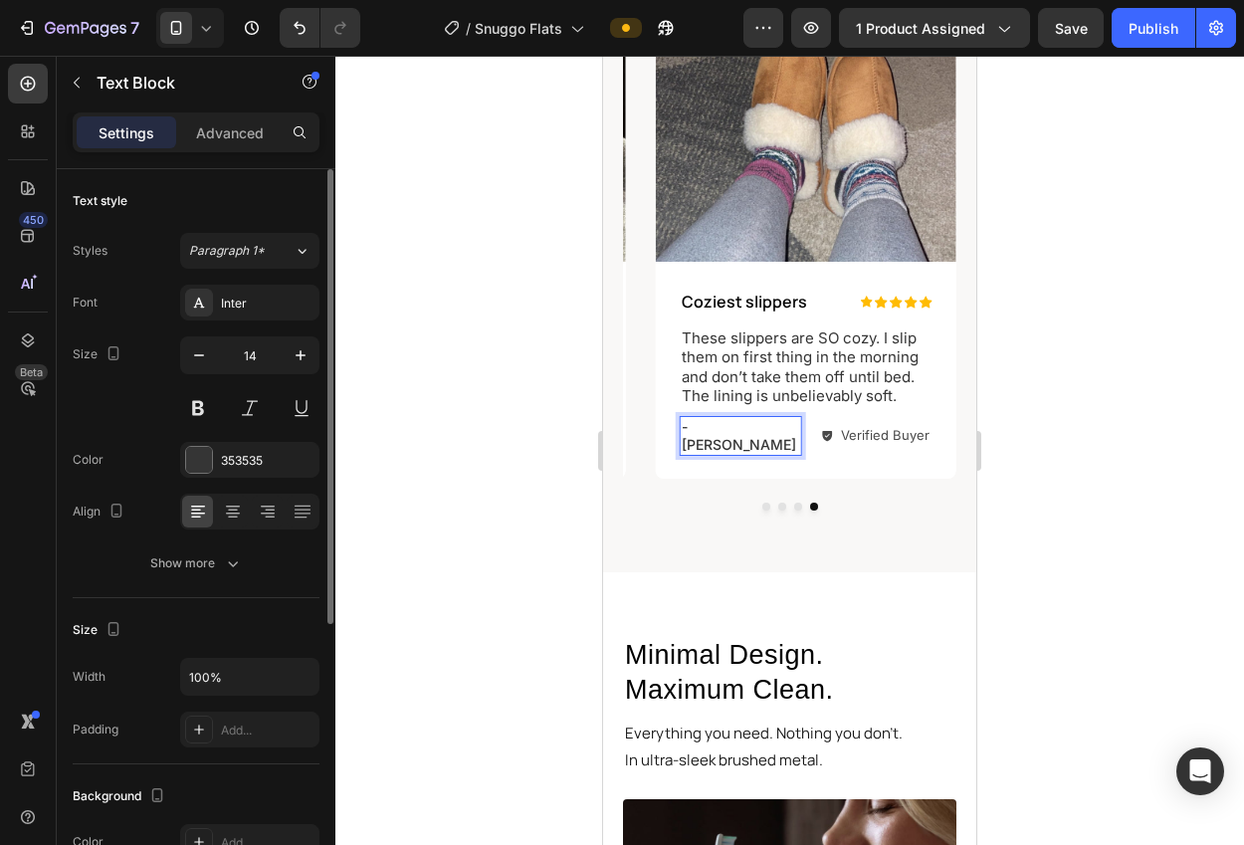
click at [747, 431] on p "- [PERSON_NAME]" at bounding box center [741, 436] width 118 height 36
drag, startPoint x: 770, startPoint y: 430, endPoint x: 709, endPoint y: 426, distance: 60.8
click at [709, 426] on p "- [PERSON_NAME]" at bounding box center [741, 436] width 118 height 36
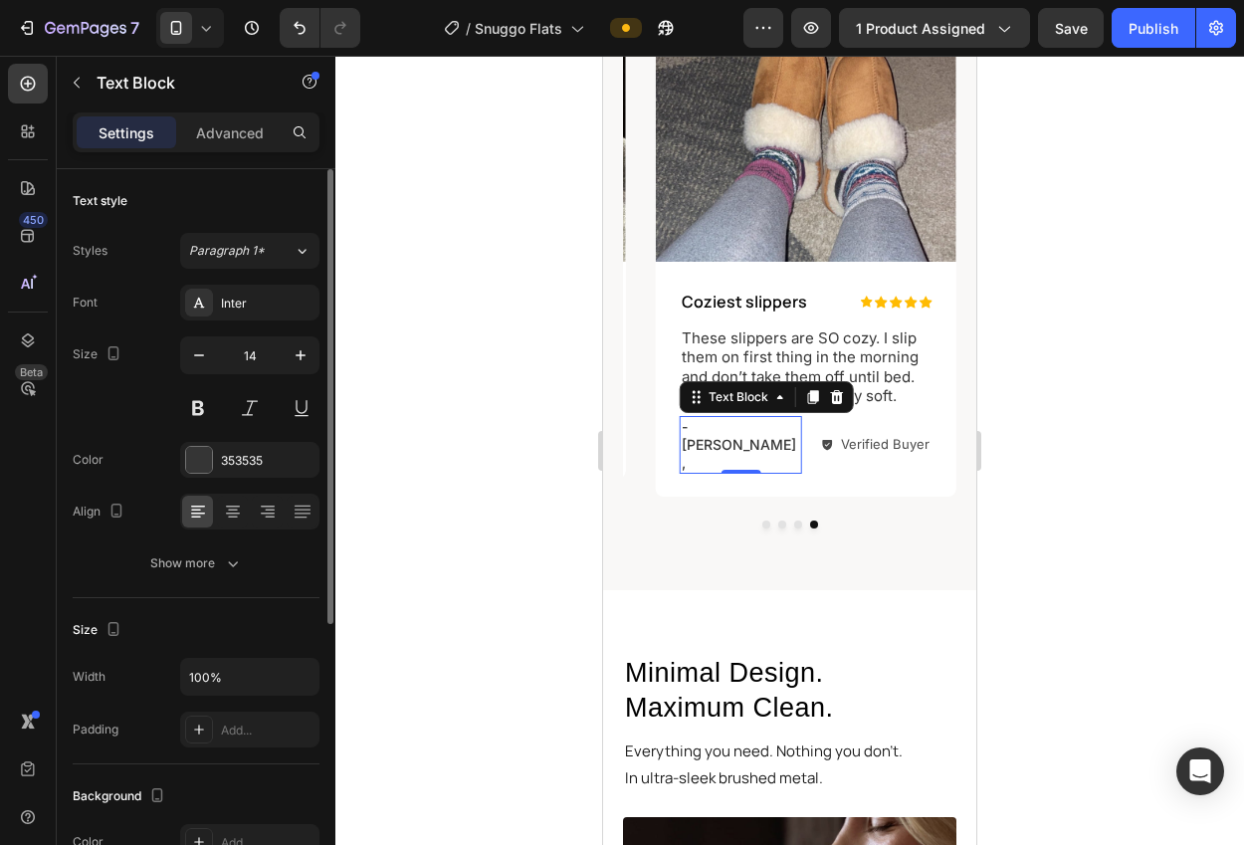
click at [1073, 494] on div at bounding box center [789, 450] width 908 height 789
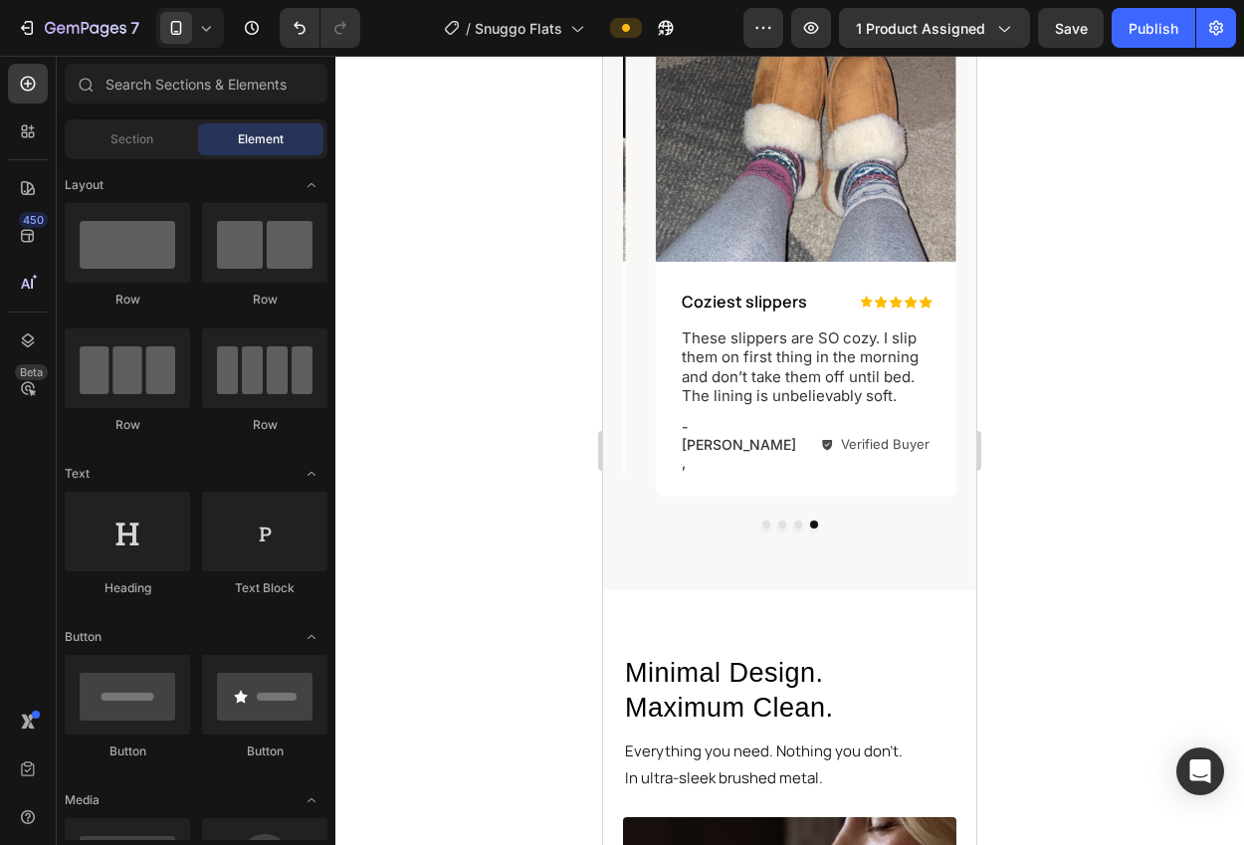
click at [773, 370] on p "These slippers are SO cozy. I slip them on first thing in the morning and don’t…" at bounding box center [806, 367] width 249 height 78
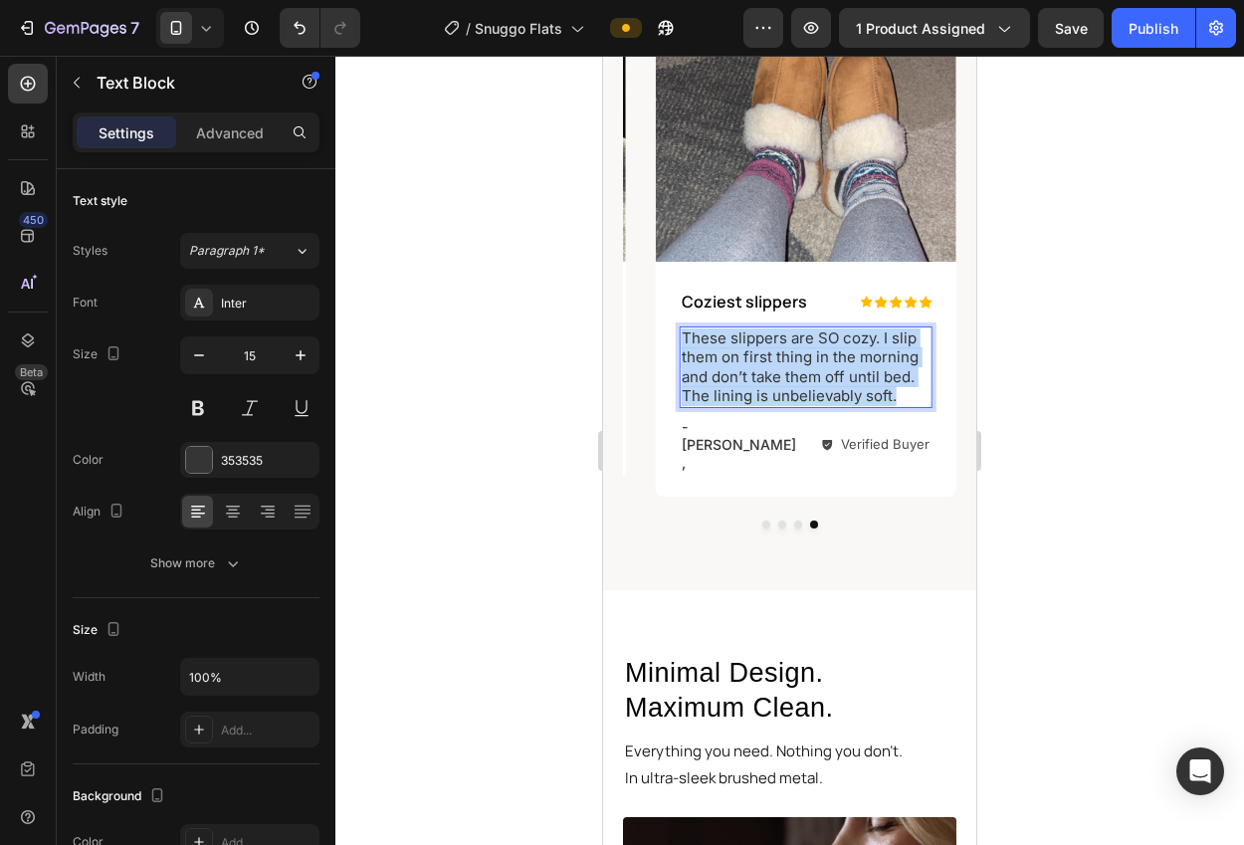
click at [772, 370] on p "These slippers are SO cozy. I slip them on first thing in the morning and don’t…" at bounding box center [806, 367] width 249 height 78
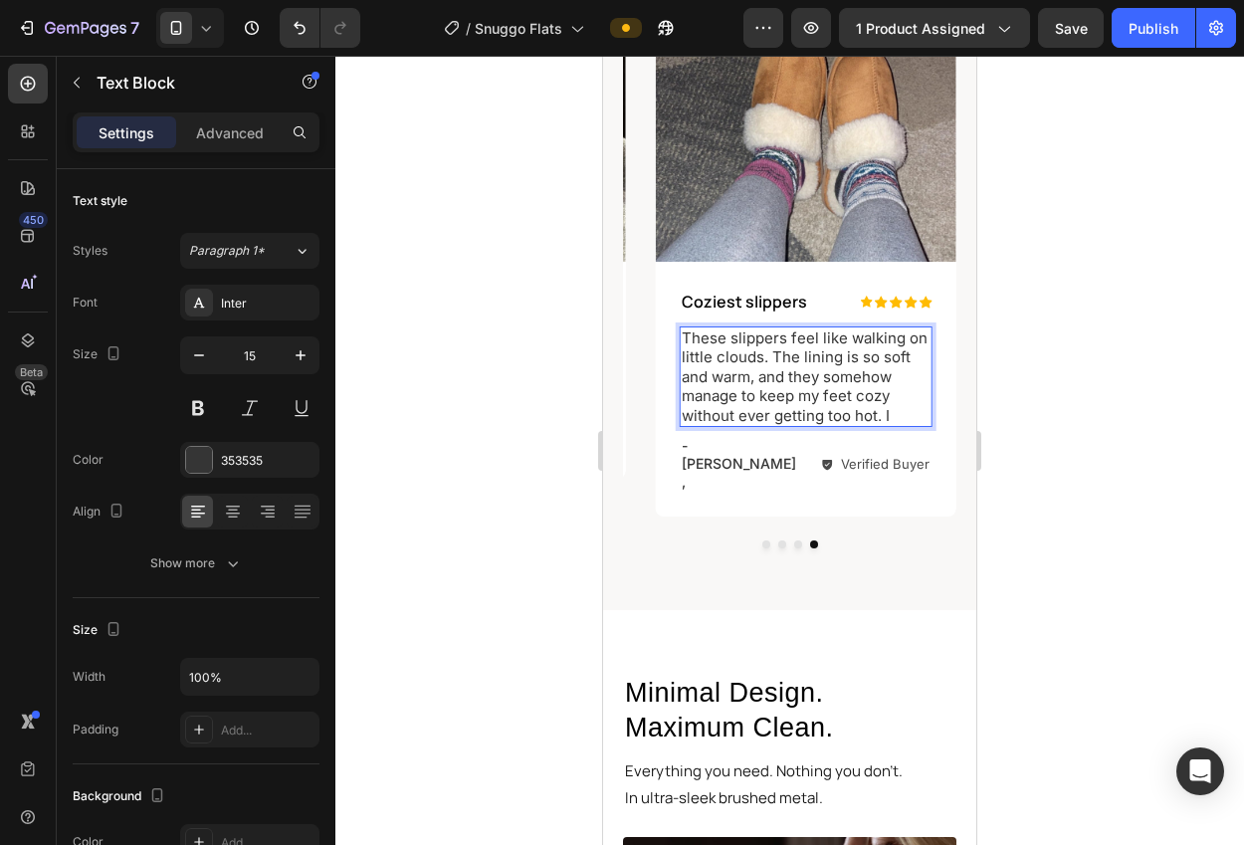
click at [821, 382] on p "These slippers feel like walking on little clouds. The lining is so soft and wa…" at bounding box center [806, 377] width 249 height 98
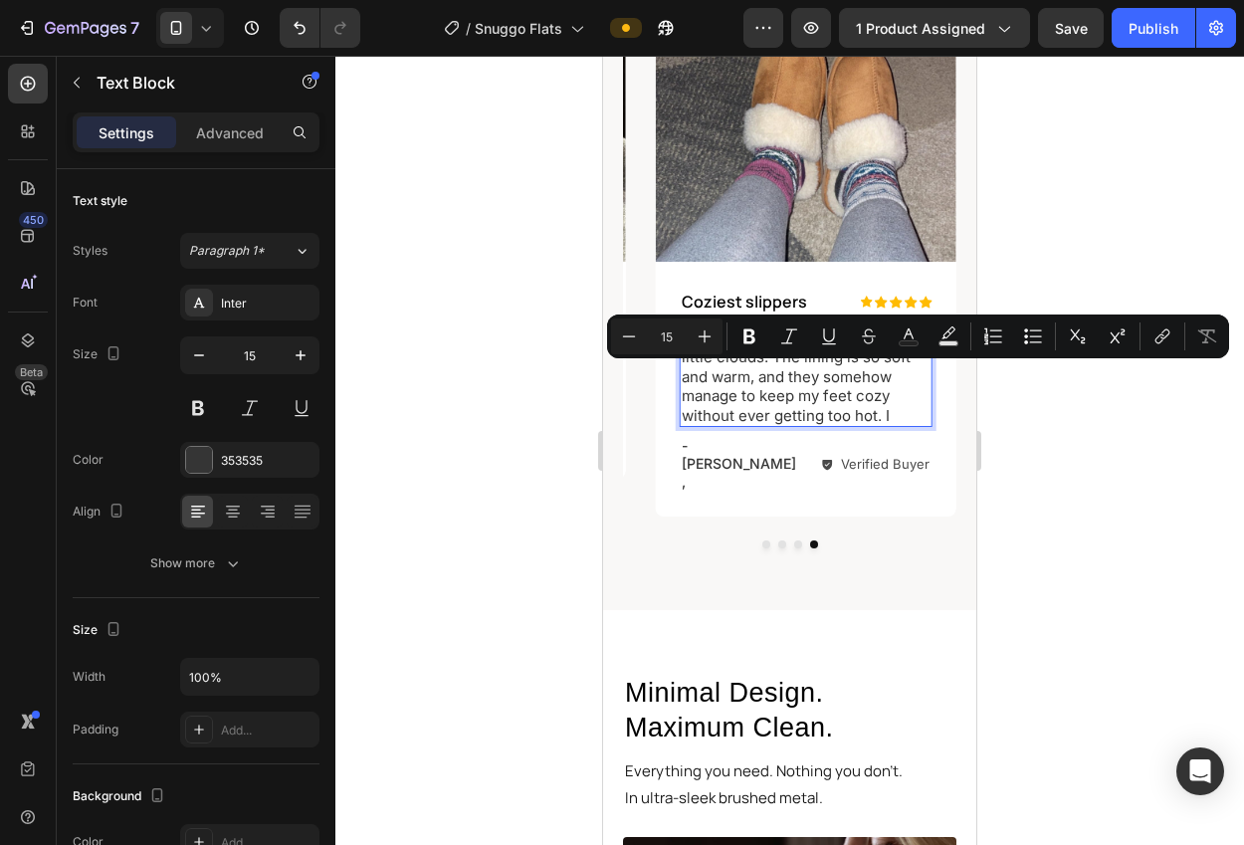
click at [797, 400] on p "These slippers feel like walking on little clouds. The lining is so soft and wa…" at bounding box center [806, 377] width 249 height 98
drag, startPoint x: 750, startPoint y: 383, endPoint x: 896, endPoint y: 420, distance: 150.8
click at [896, 420] on p "These slippers feel like walking on little clouds. The lining is so soft and wa…" at bounding box center [806, 377] width 249 height 98
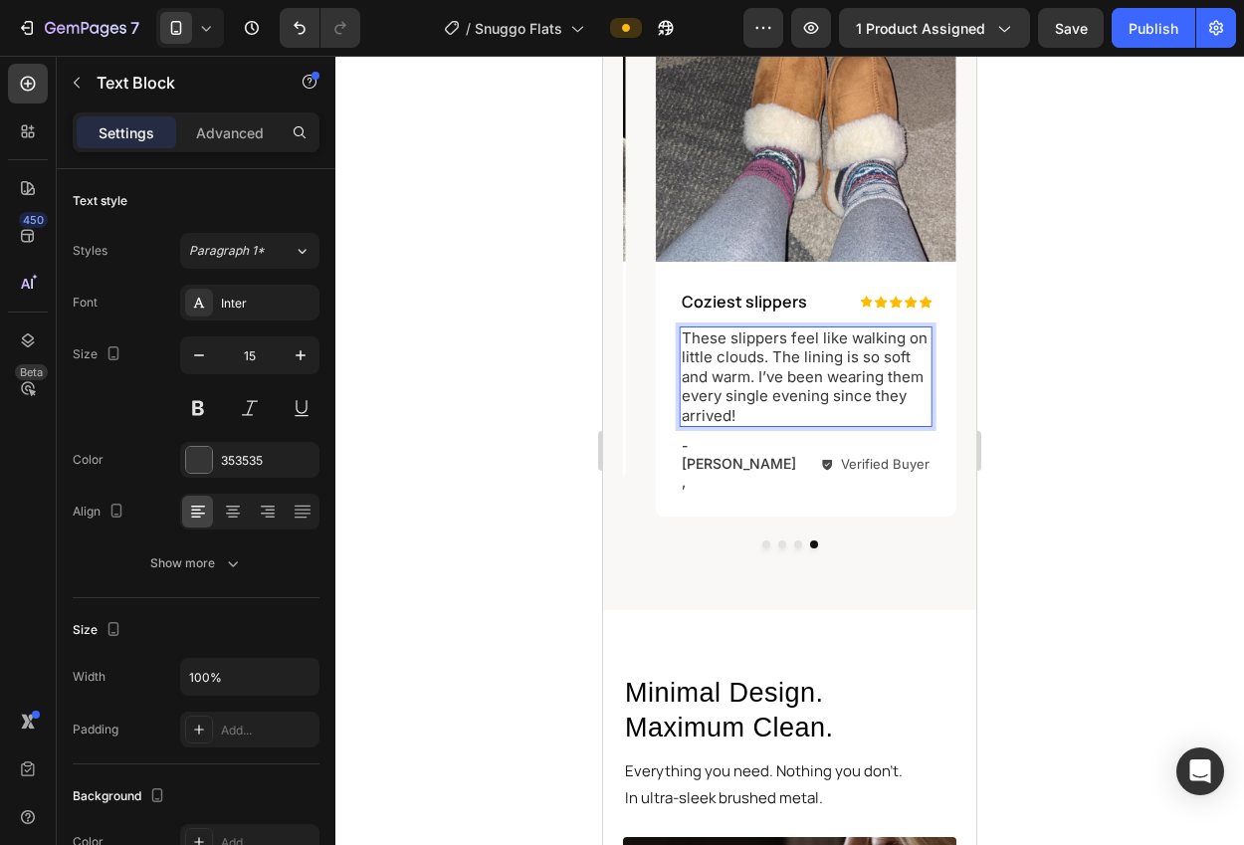
click at [1055, 434] on div at bounding box center [789, 450] width 908 height 789
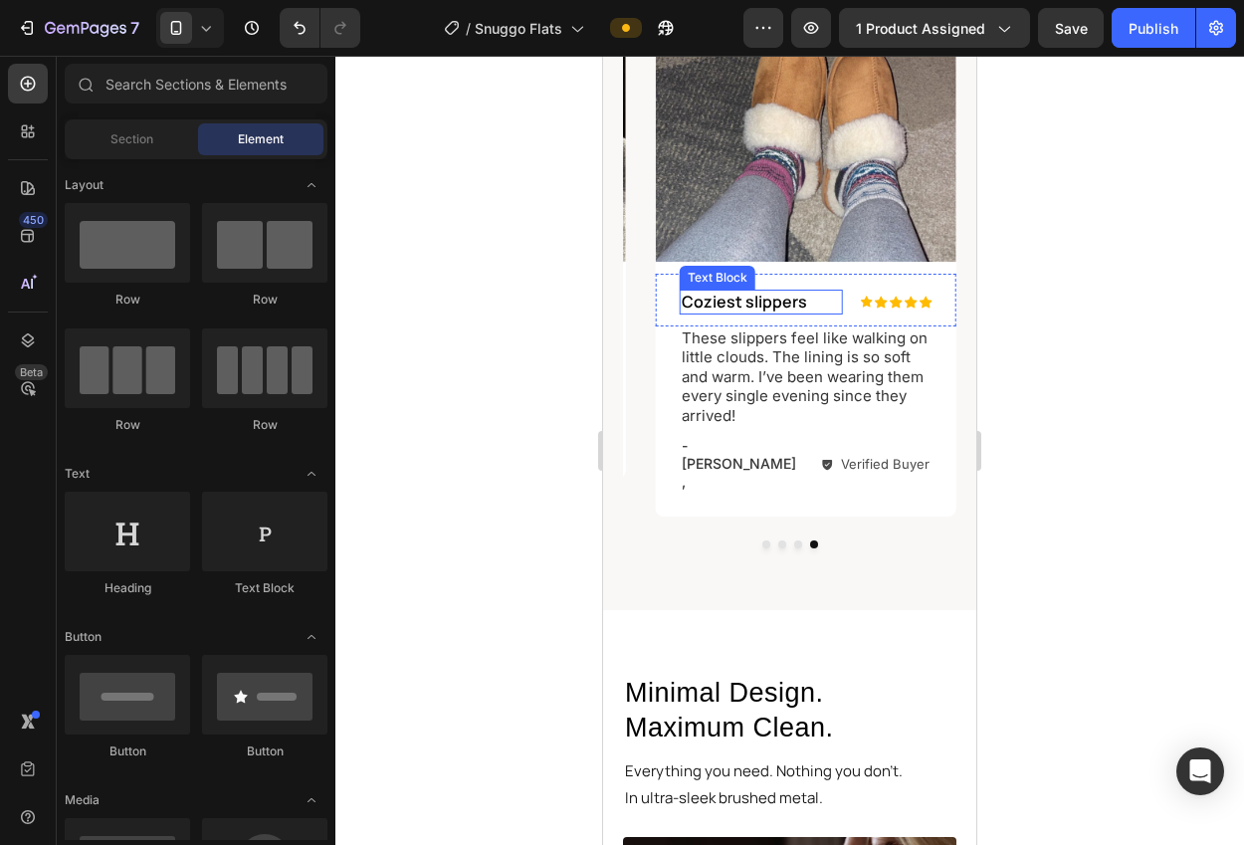
click at [735, 306] on p "Coziest slippers" at bounding box center [761, 302] width 159 height 21
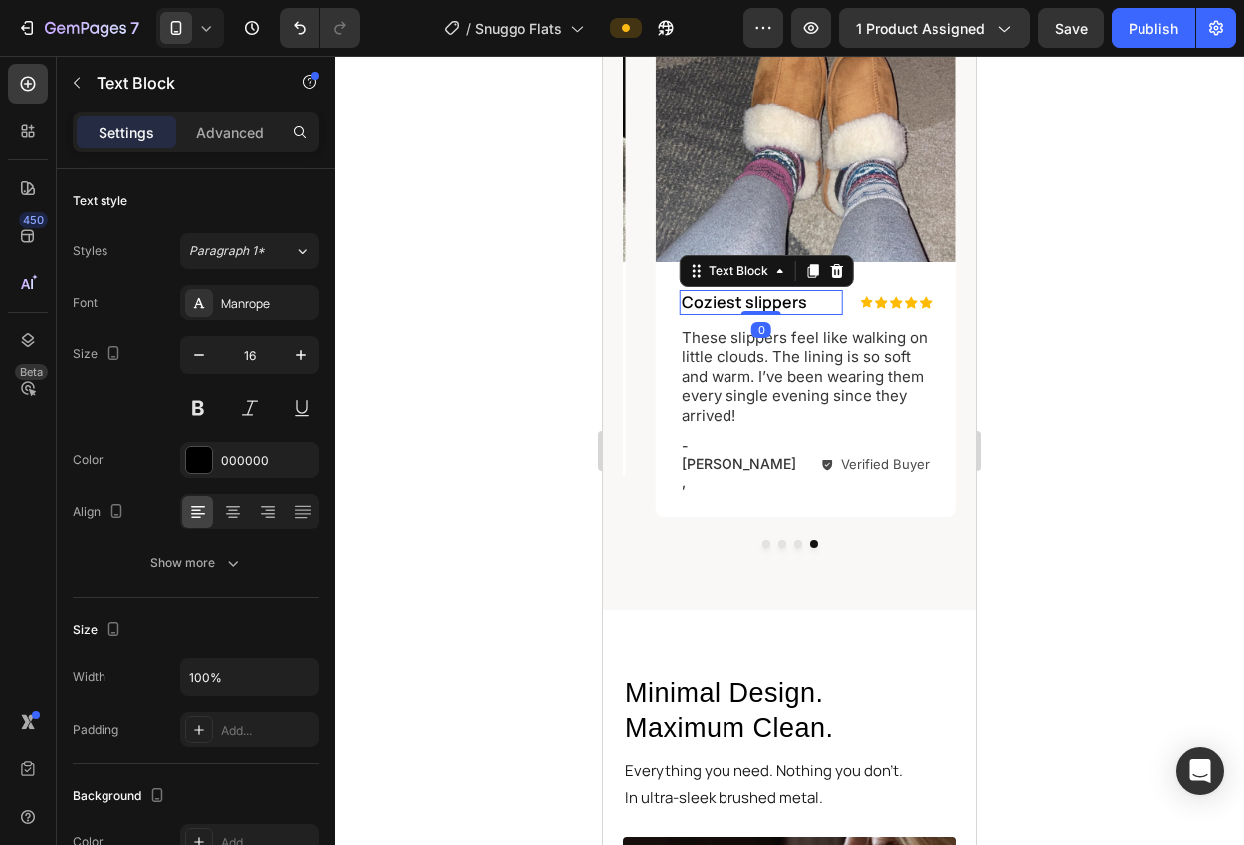
click at [735, 306] on p "Coziest slippers" at bounding box center [761, 302] width 159 height 21
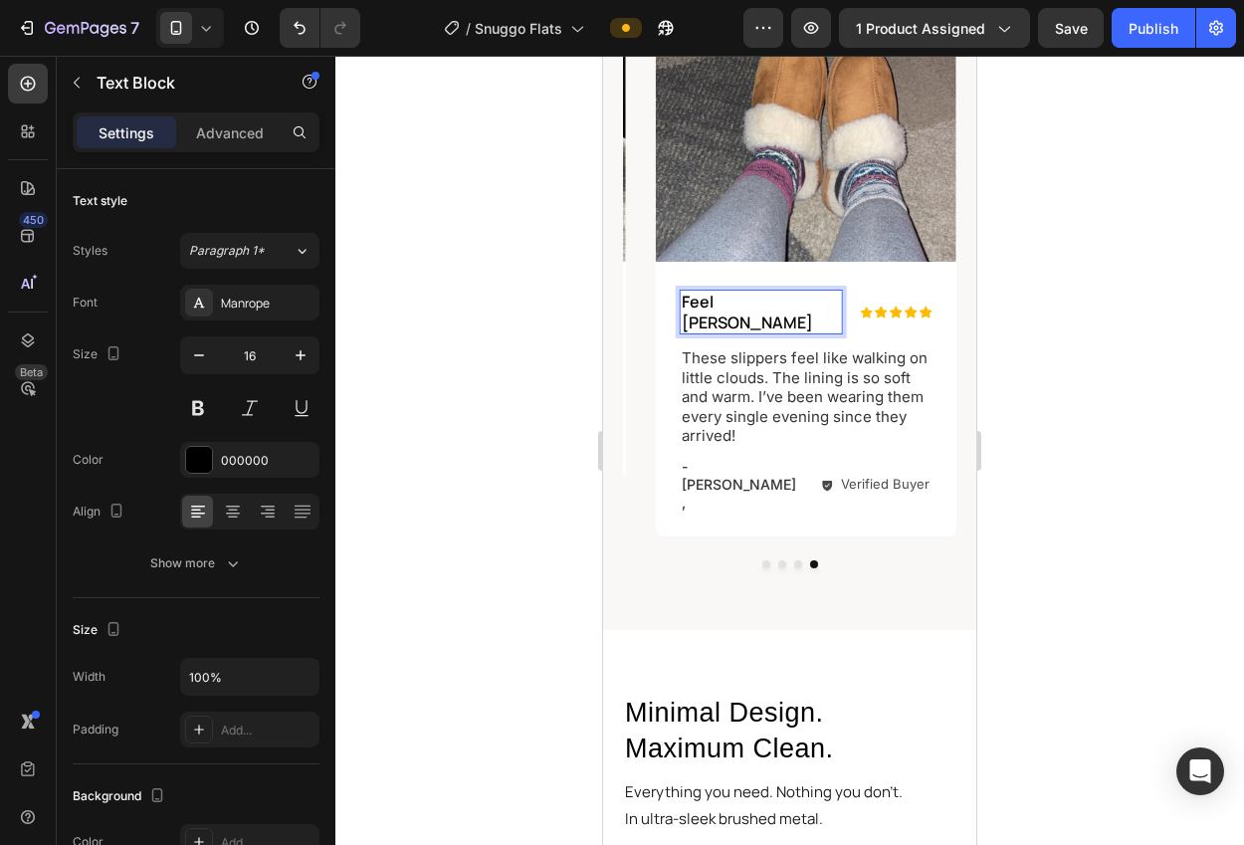
click at [725, 302] on p "Feel Heavin" at bounding box center [761, 313] width 159 height 42
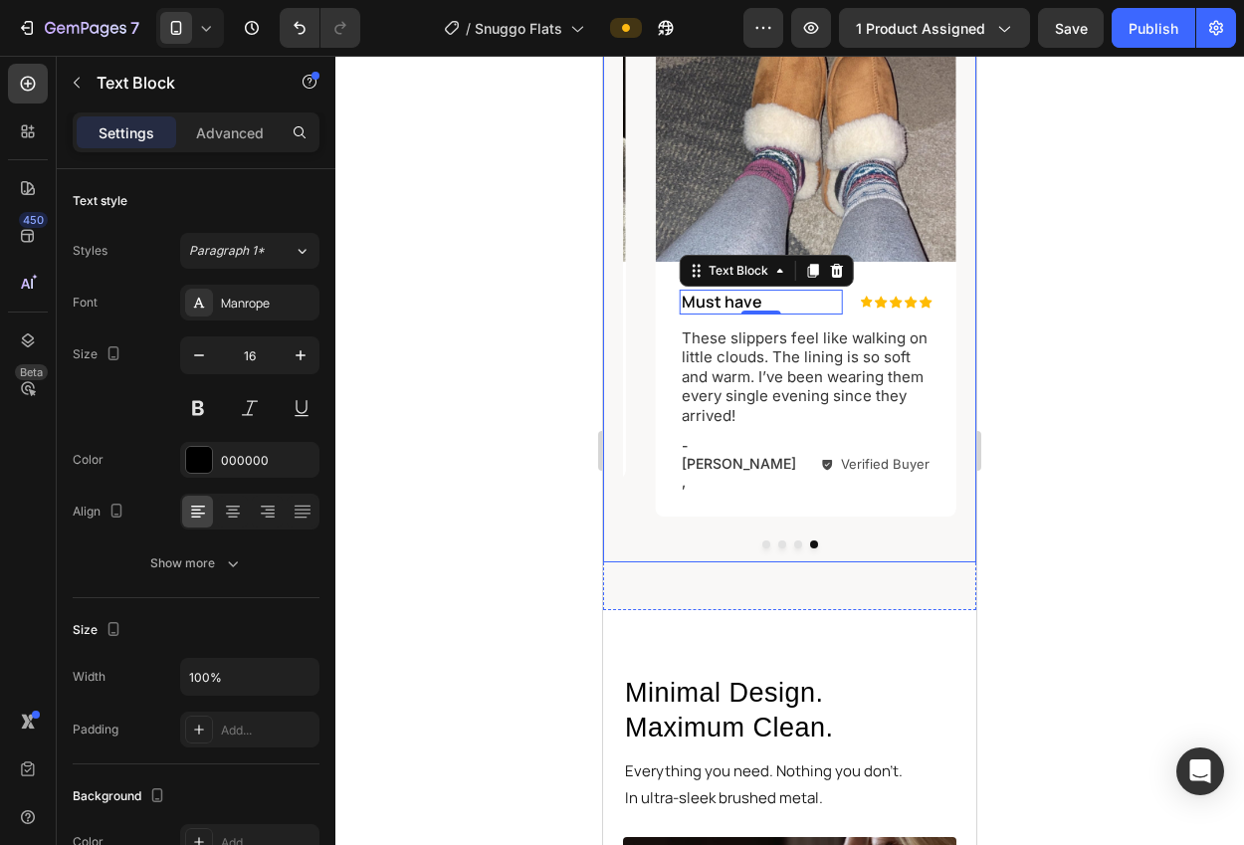
click at [1156, 343] on div at bounding box center [789, 450] width 908 height 789
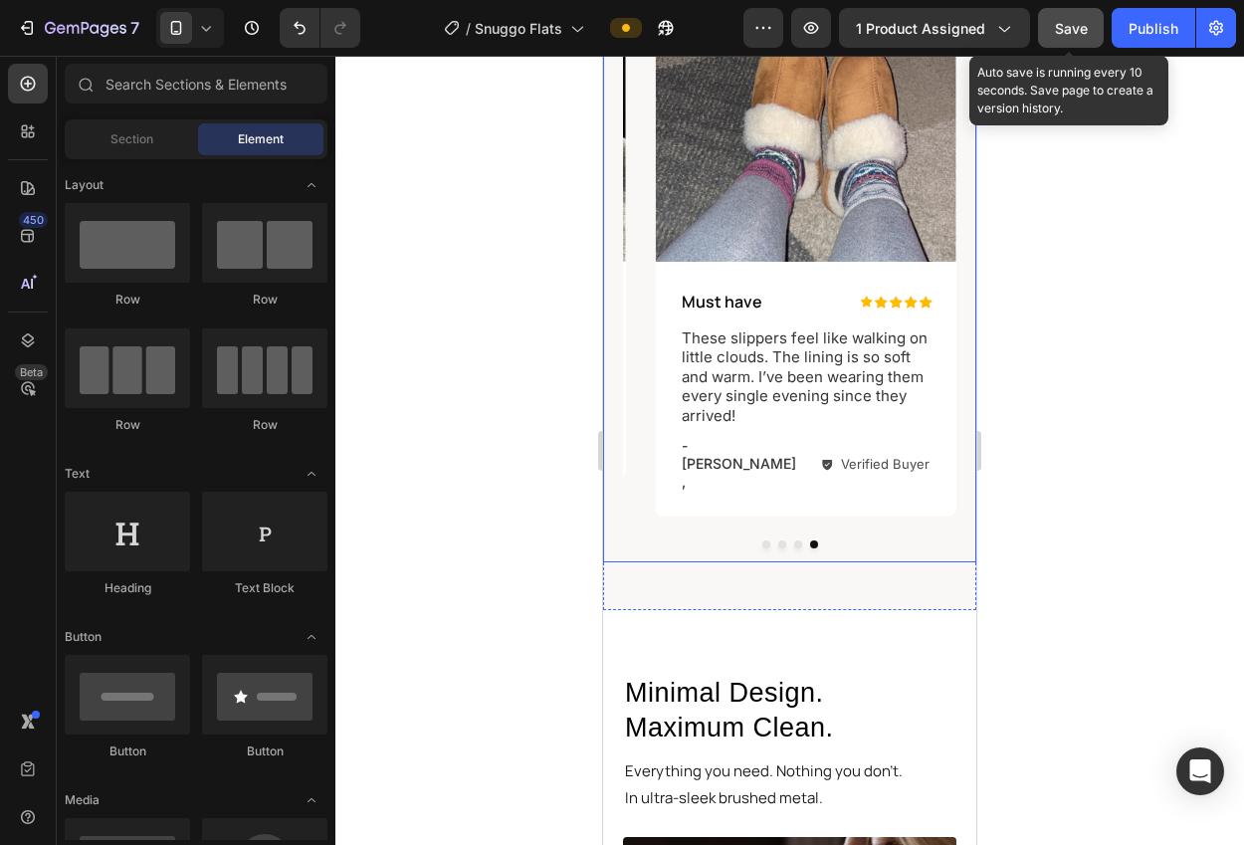
click at [1070, 26] on span "Save" at bounding box center [1071, 28] width 33 height 17
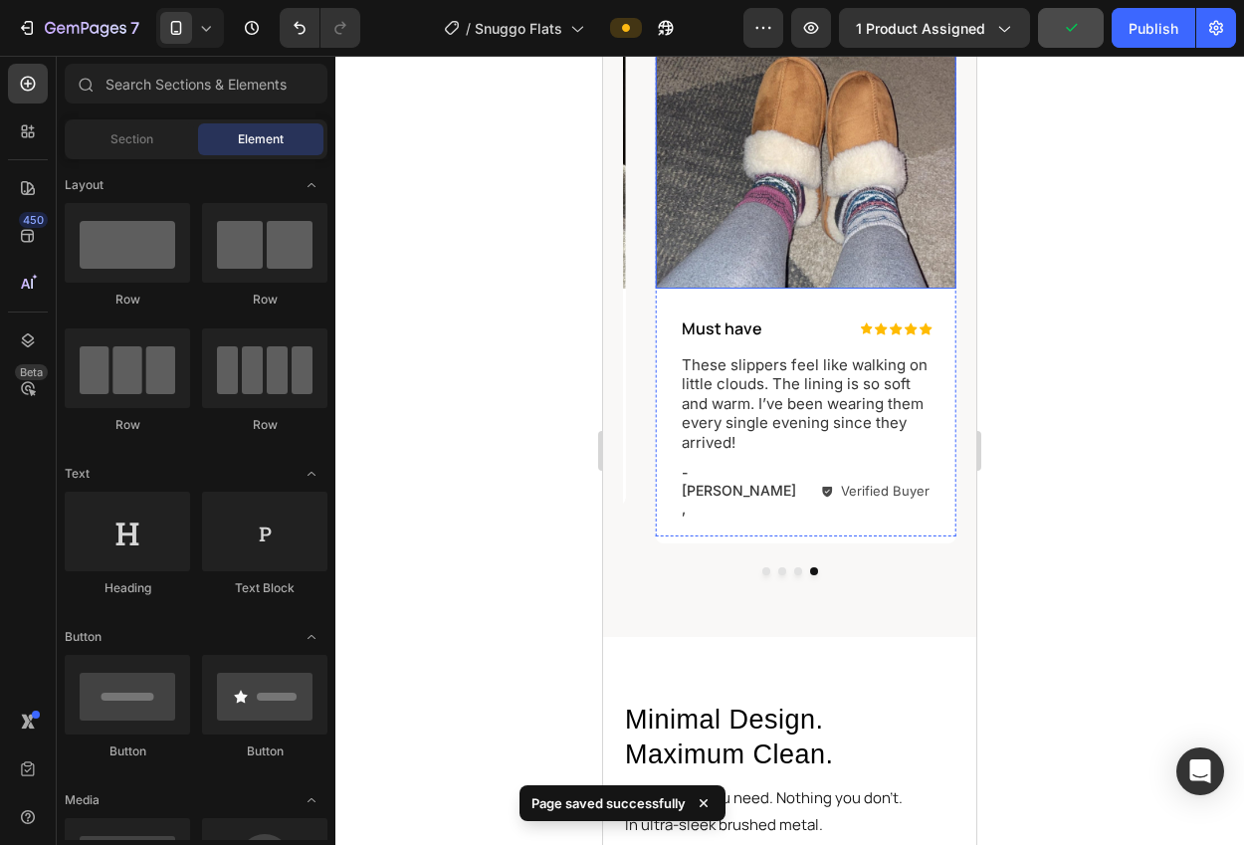
scroll to position [1286, 0]
click at [732, 330] on p "Must have" at bounding box center [761, 329] width 159 height 21
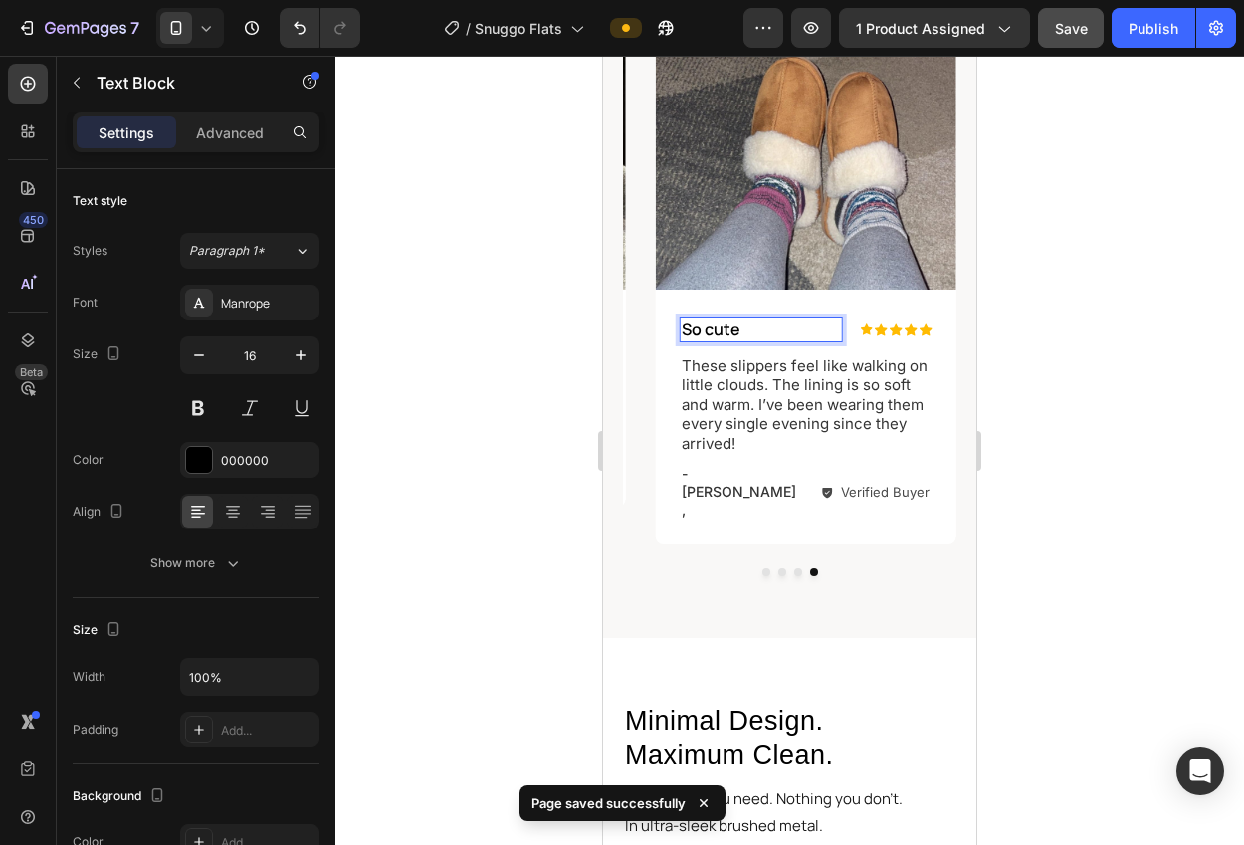
click at [1121, 330] on div at bounding box center [789, 450] width 908 height 789
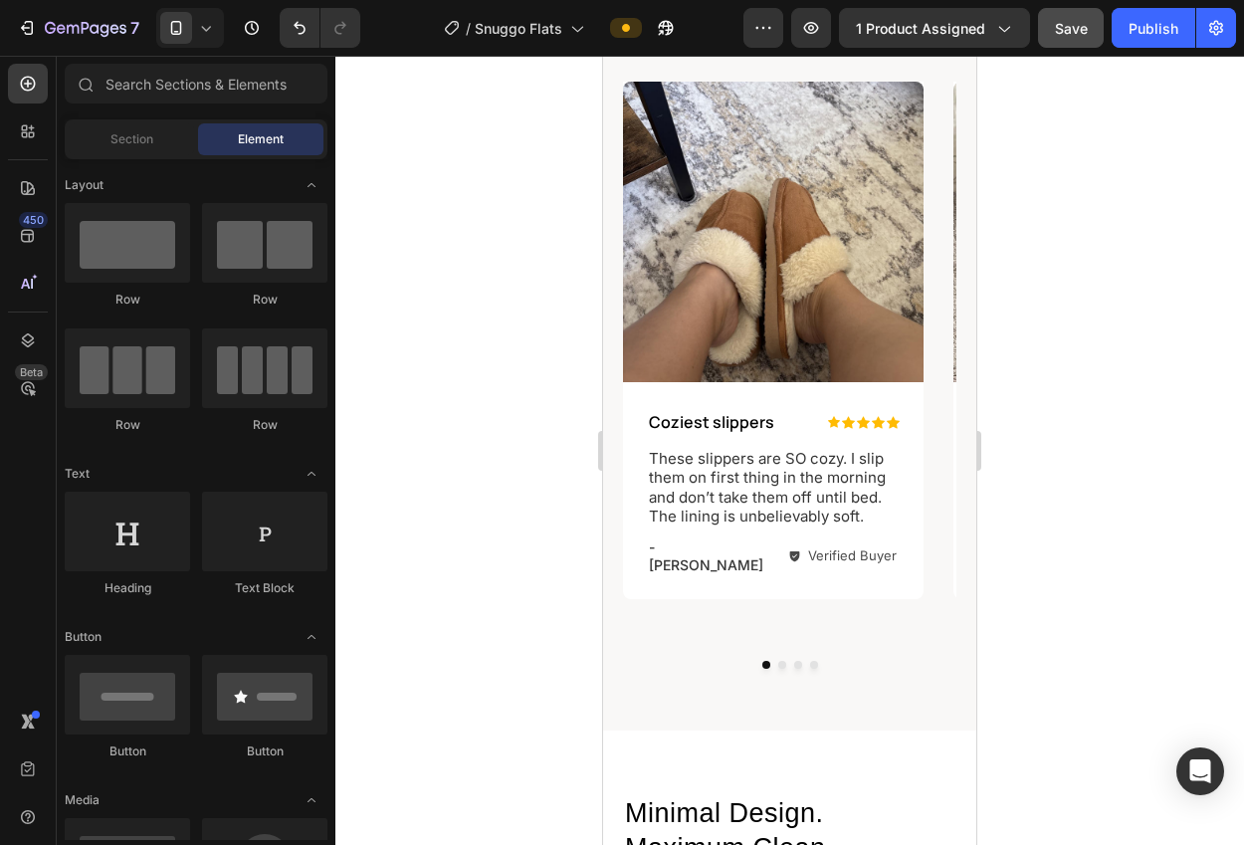
scroll to position [1219, 0]
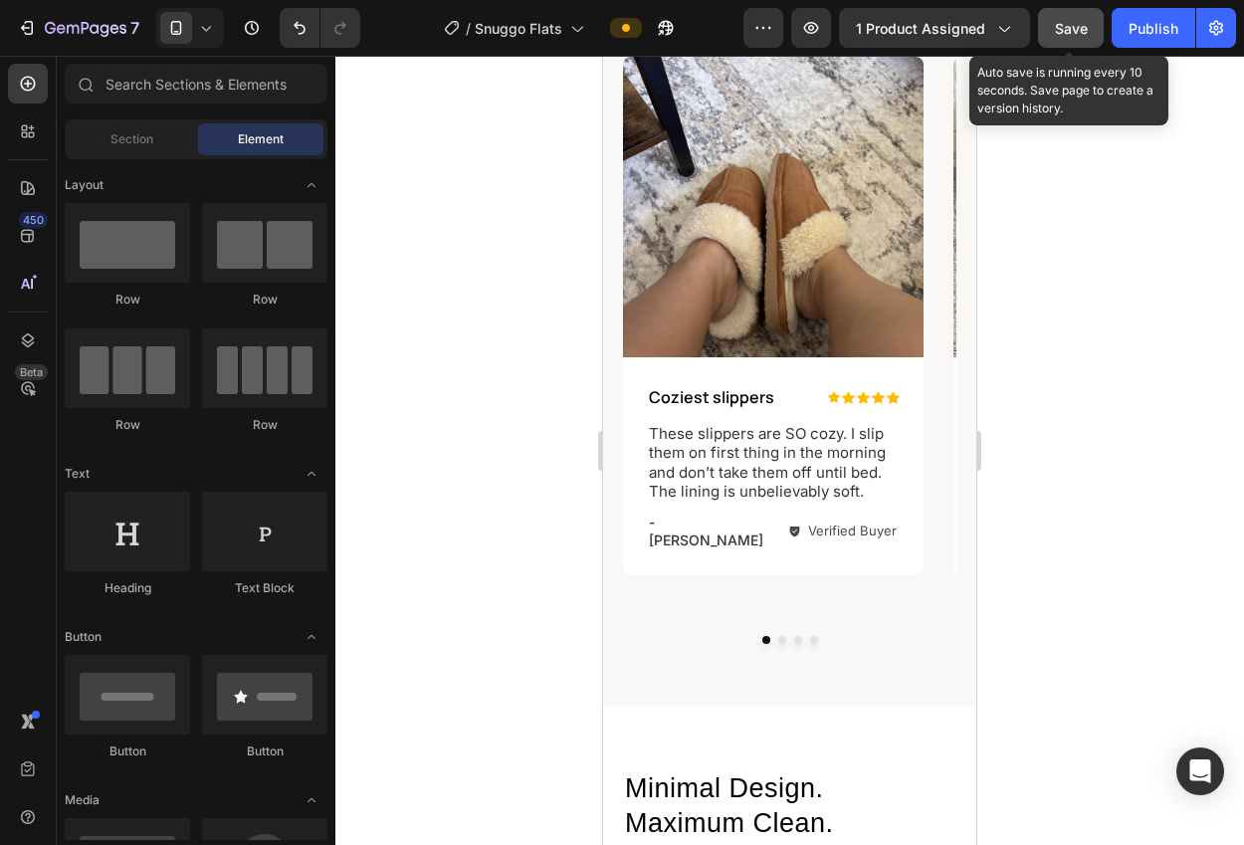
click at [1070, 42] on button "Save" at bounding box center [1071, 28] width 66 height 40
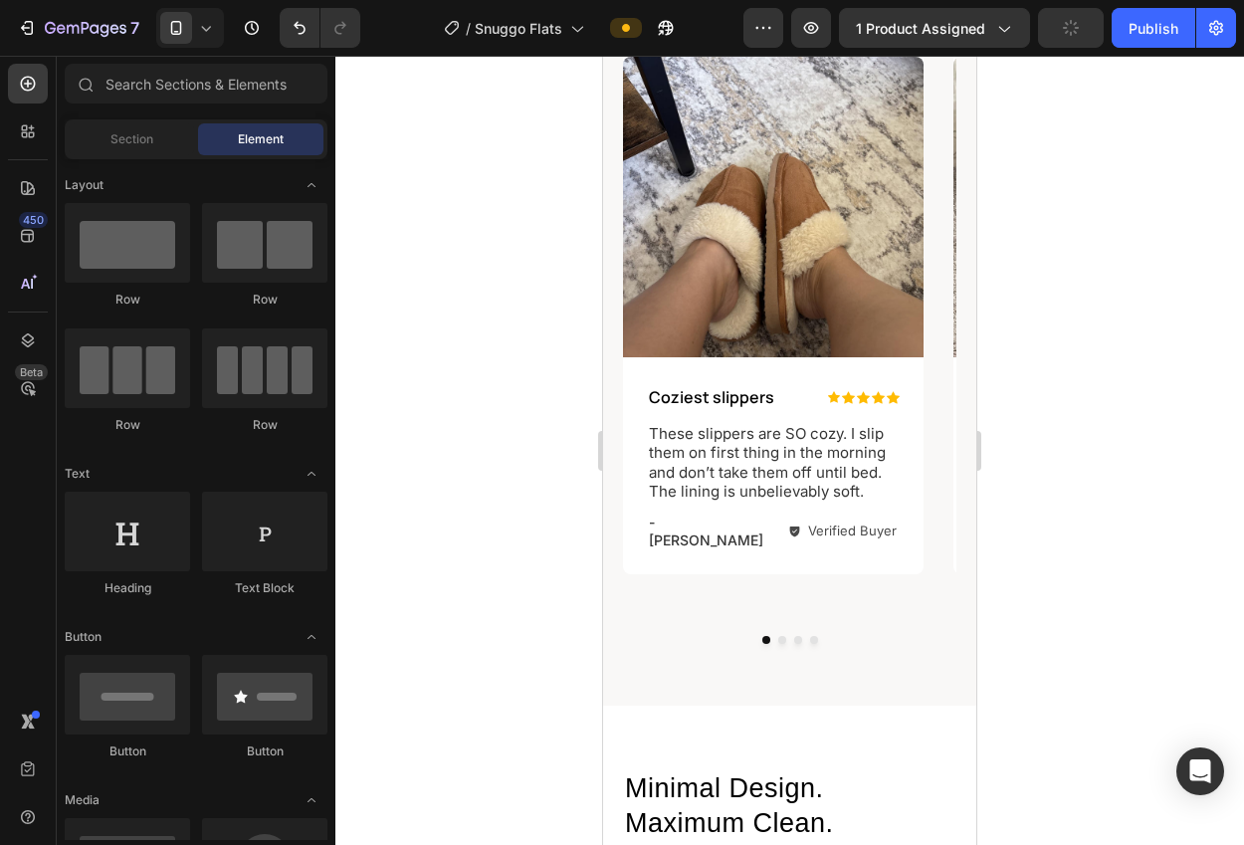
drag, startPoint x: 1146, startPoint y: 37, endPoint x: 1024, endPoint y: 80, distance: 129.6
click at [1146, 37] on div "Publish" at bounding box center [1153, 28] width 50 height 21
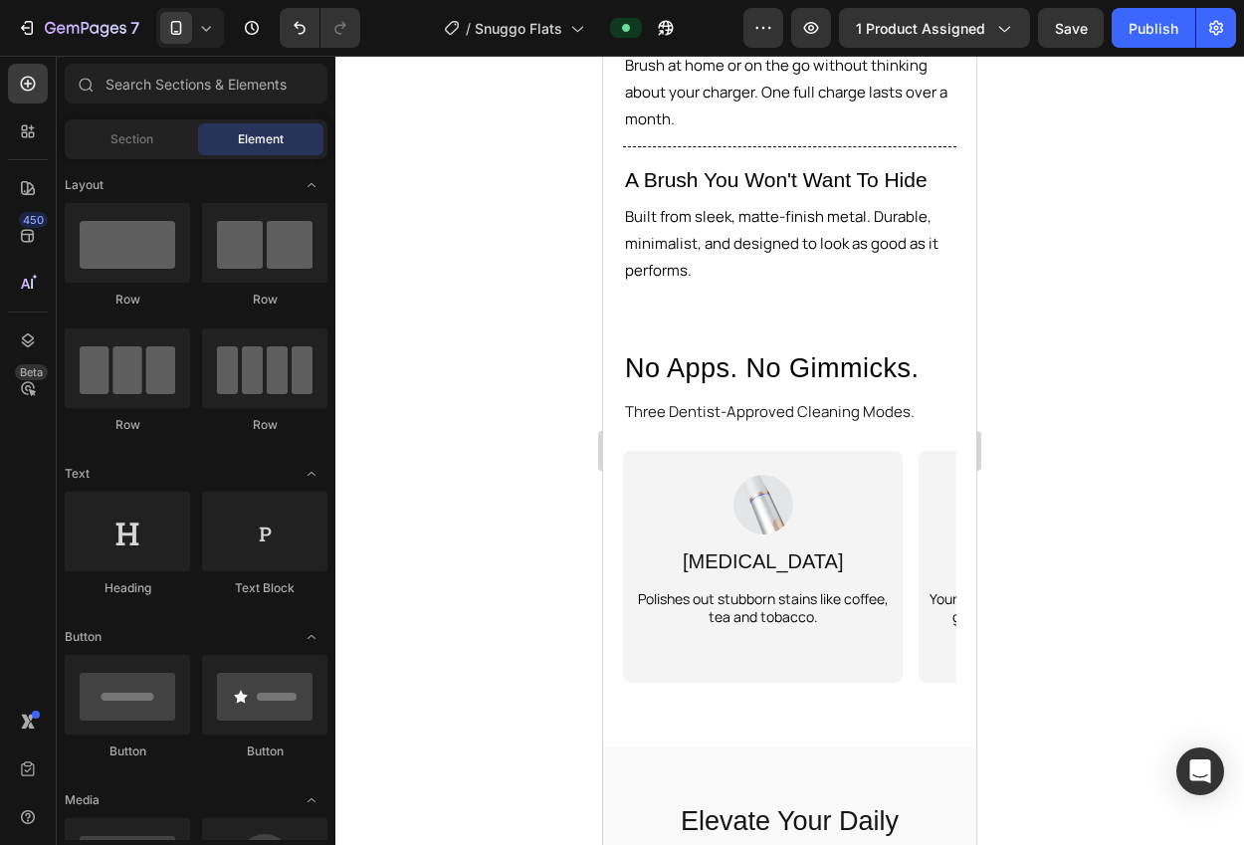
scroll to position [2769, 0]
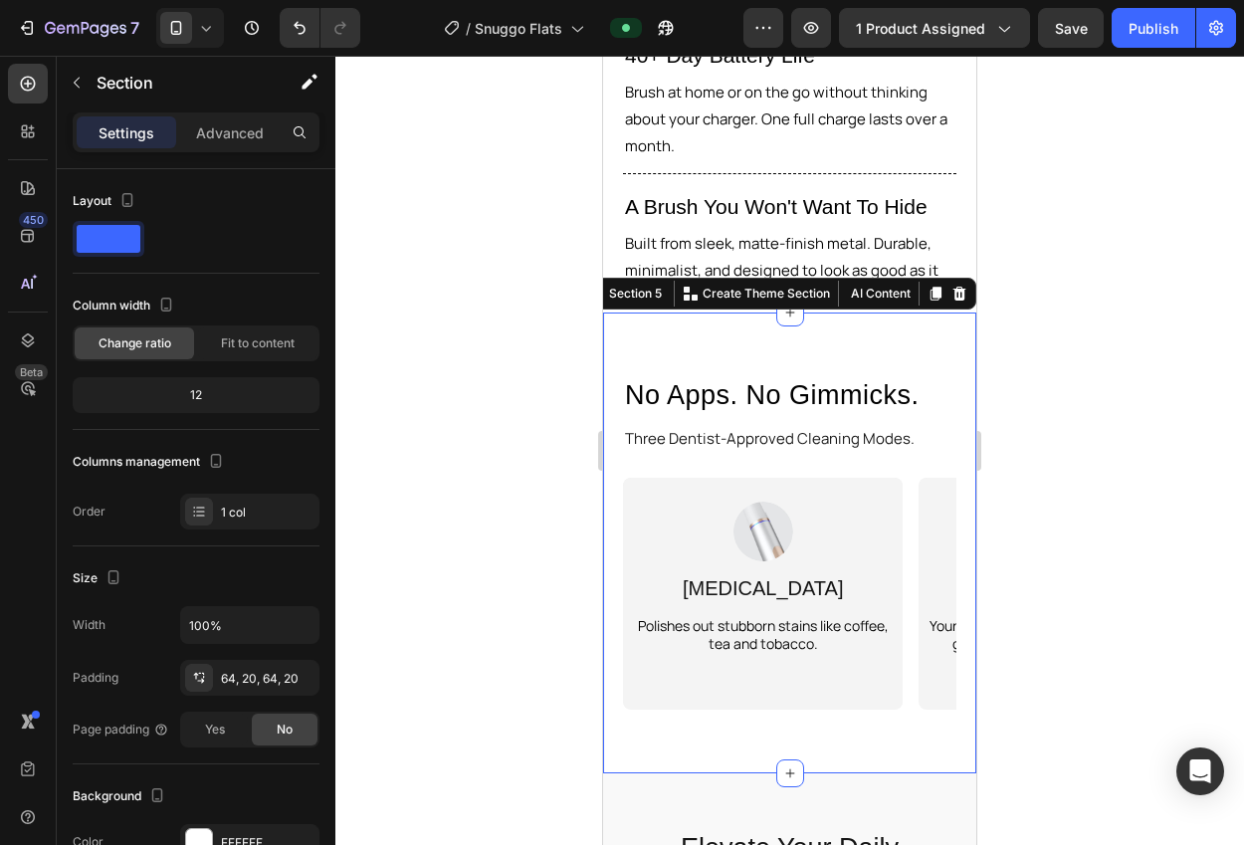
click at [918, 344] on div "No Apps. No Gimmicks. Heading Three Dentist-Approved Cleaning Modes. Text Block…" at bounding box center [789, 542] width 373 height 461
click at [957, 286] on icon at bounding box center [959, 294] width 16 height 16
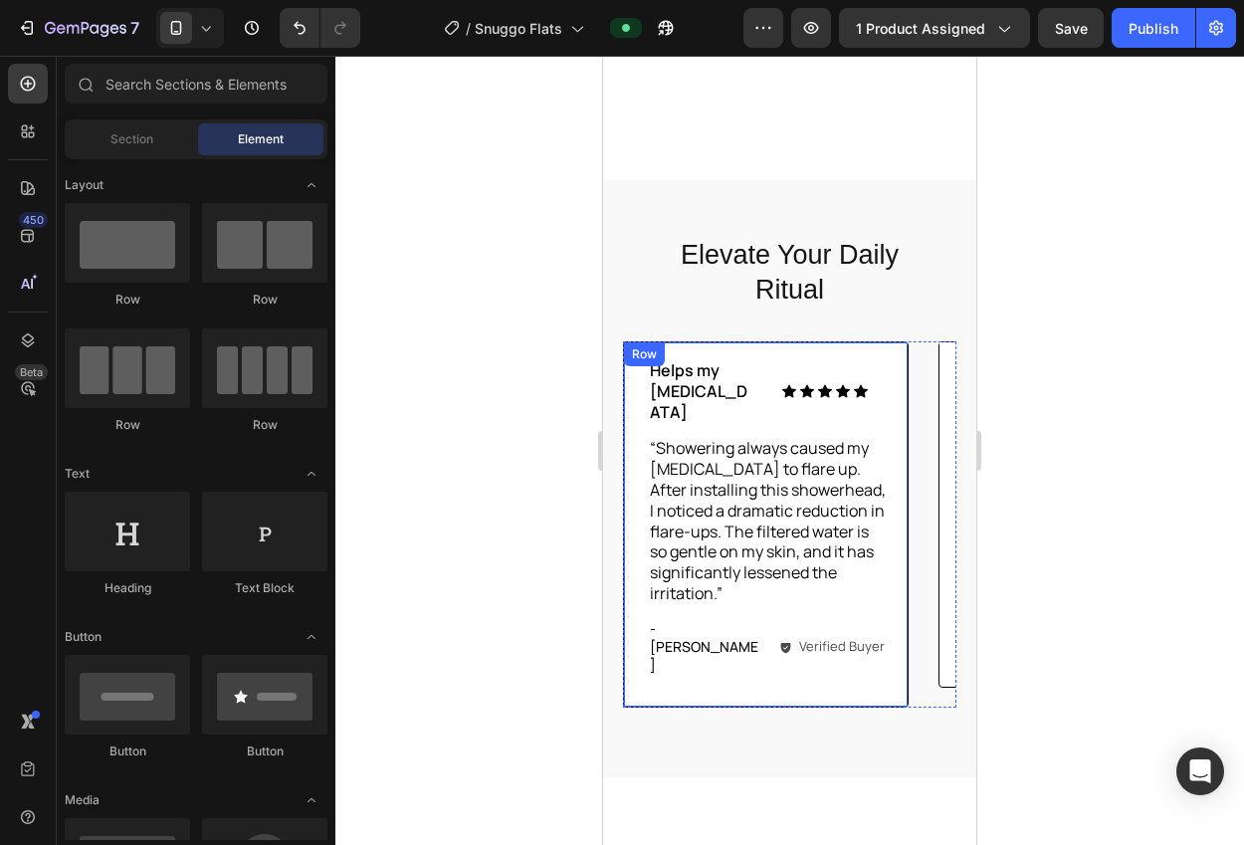
scroll to position [2740, 0]
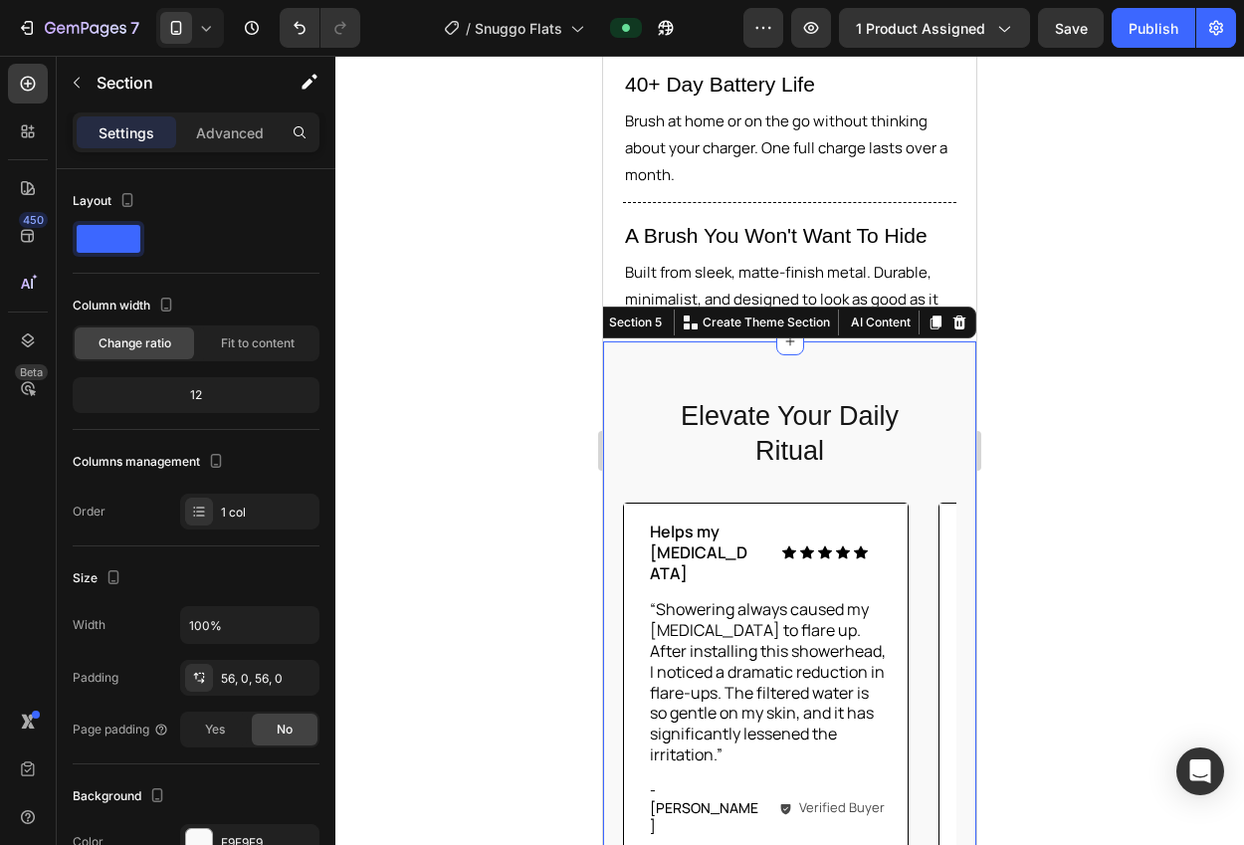
click at [916, 344] on div "Elevate Your Daily Ritual Heading Icon Icon Icon Icon Icon Icon List Helps my e…" at bounding box center [789, 640] width 373 height 598
click at [951, 314] on icon at bounding box center [959, 322] width 16 height 16
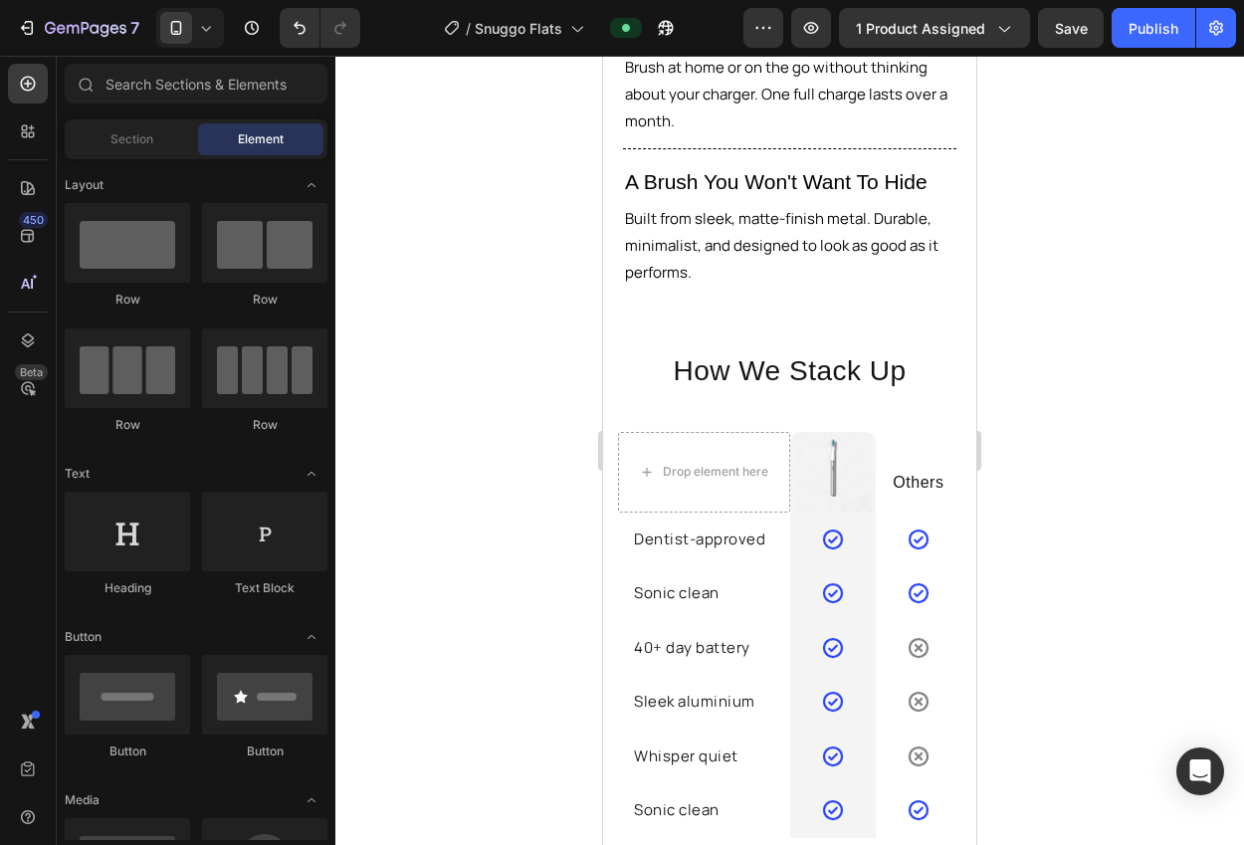
scroll to position [2802, 0]
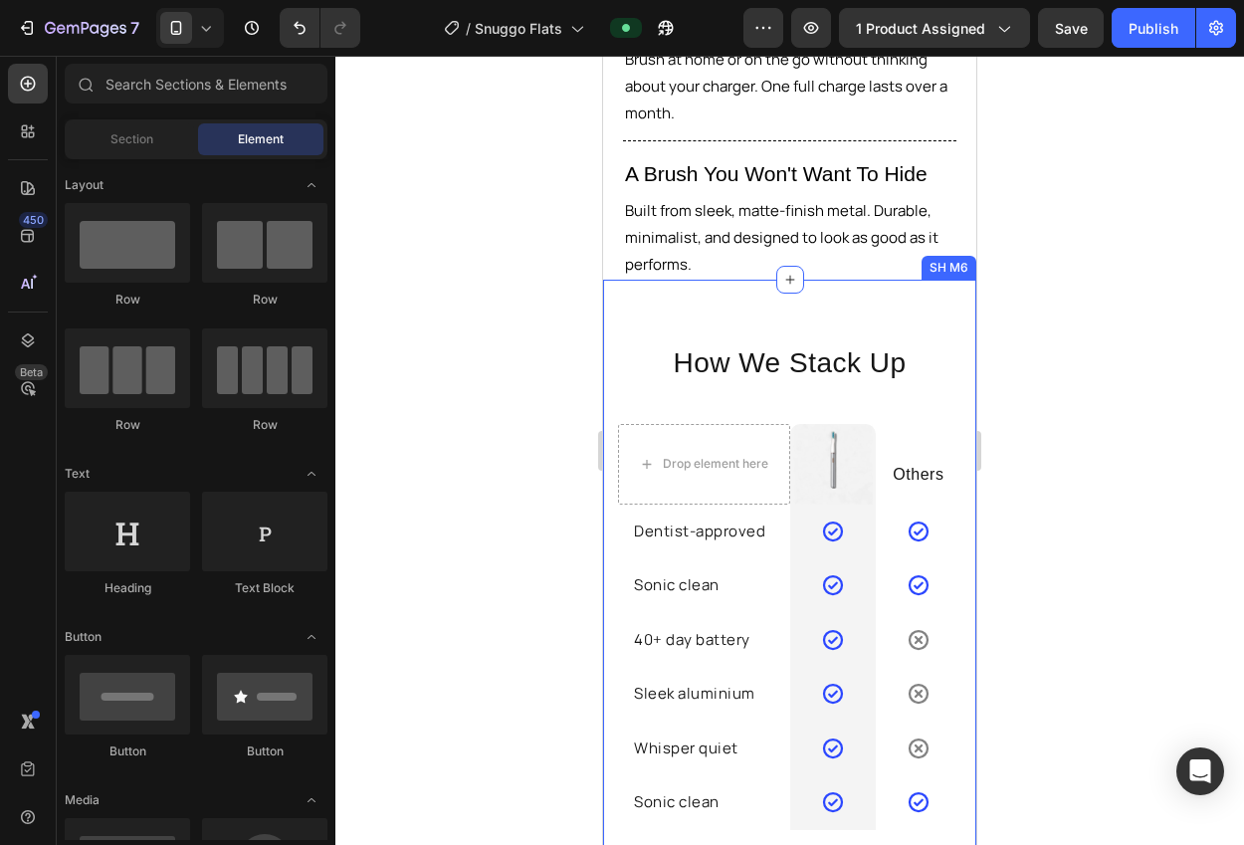
click at [934, 311] on div "How We Stack Up Heading Row Drop element here Image Row Others Text block Row D…" at bounding box center [789, 587] width 373 height 614
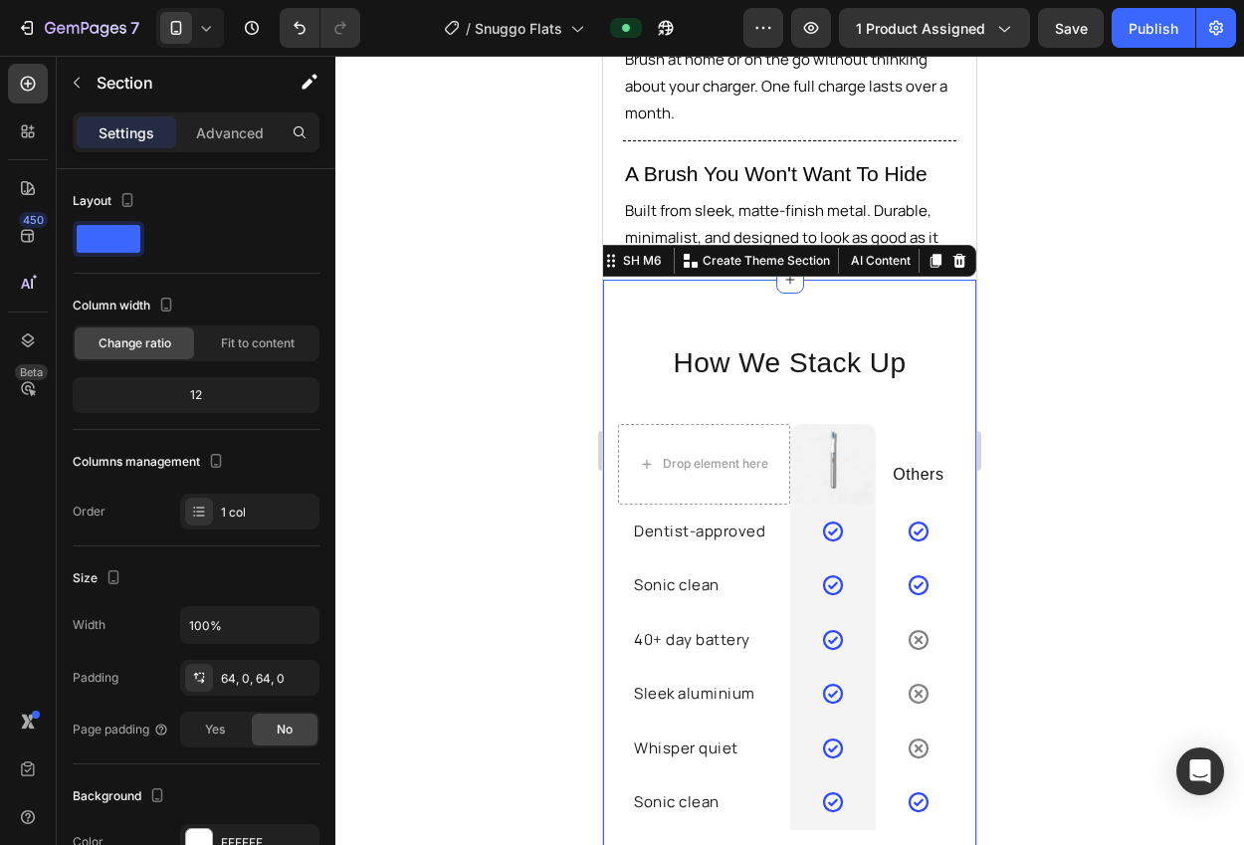
click at [959, 246] on div "SH M6 You can create reusable sections Create Theme Section AI Content Write wi…" at bounding box center [785, 261] width 382 height 32
click at [957, 254] on icon at bounding box center [959, 261] width 13 height 14
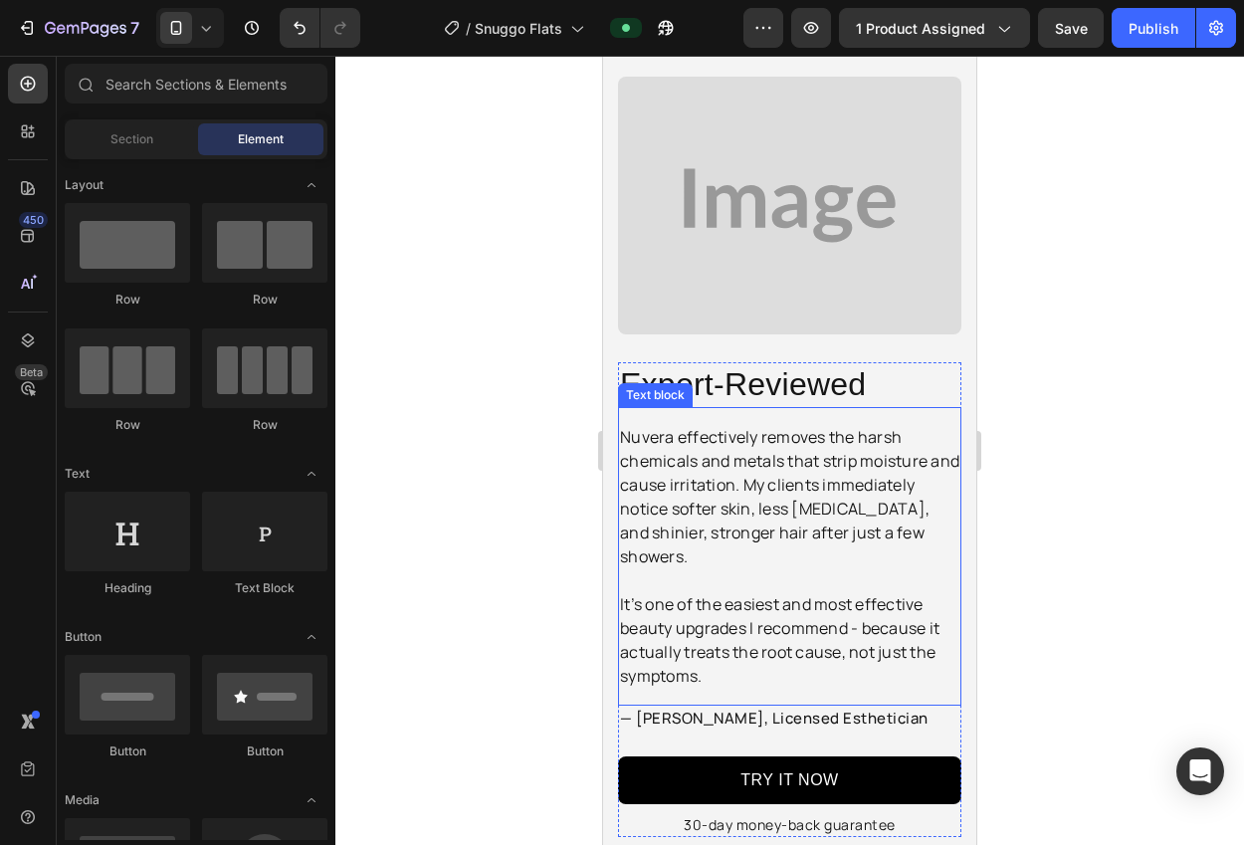
scroll to position [2673, 0]
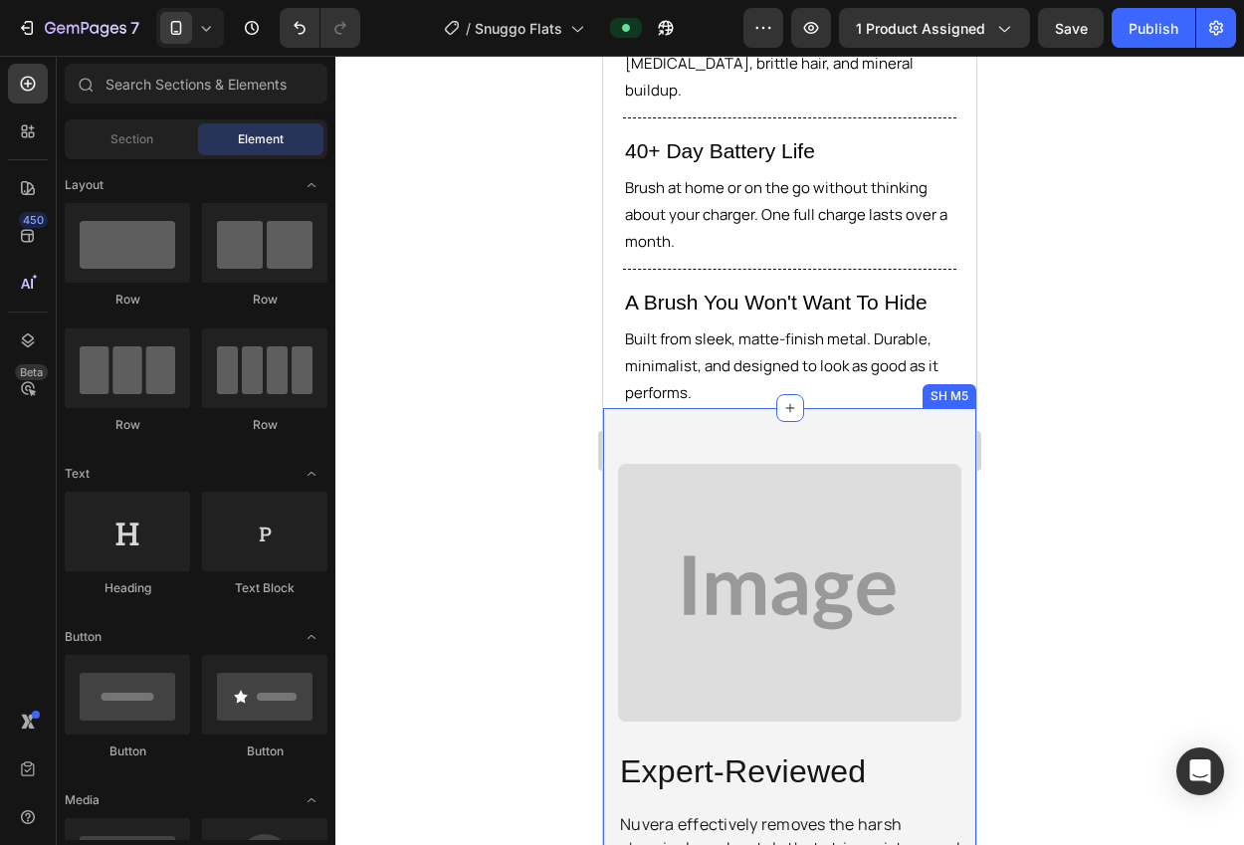
click at [900, 408] on div "Image Image Expert-Reviewed Heading Nuvera effectively removes the harsh chemic…" at bounding box center [789, 844] width 373 height 872
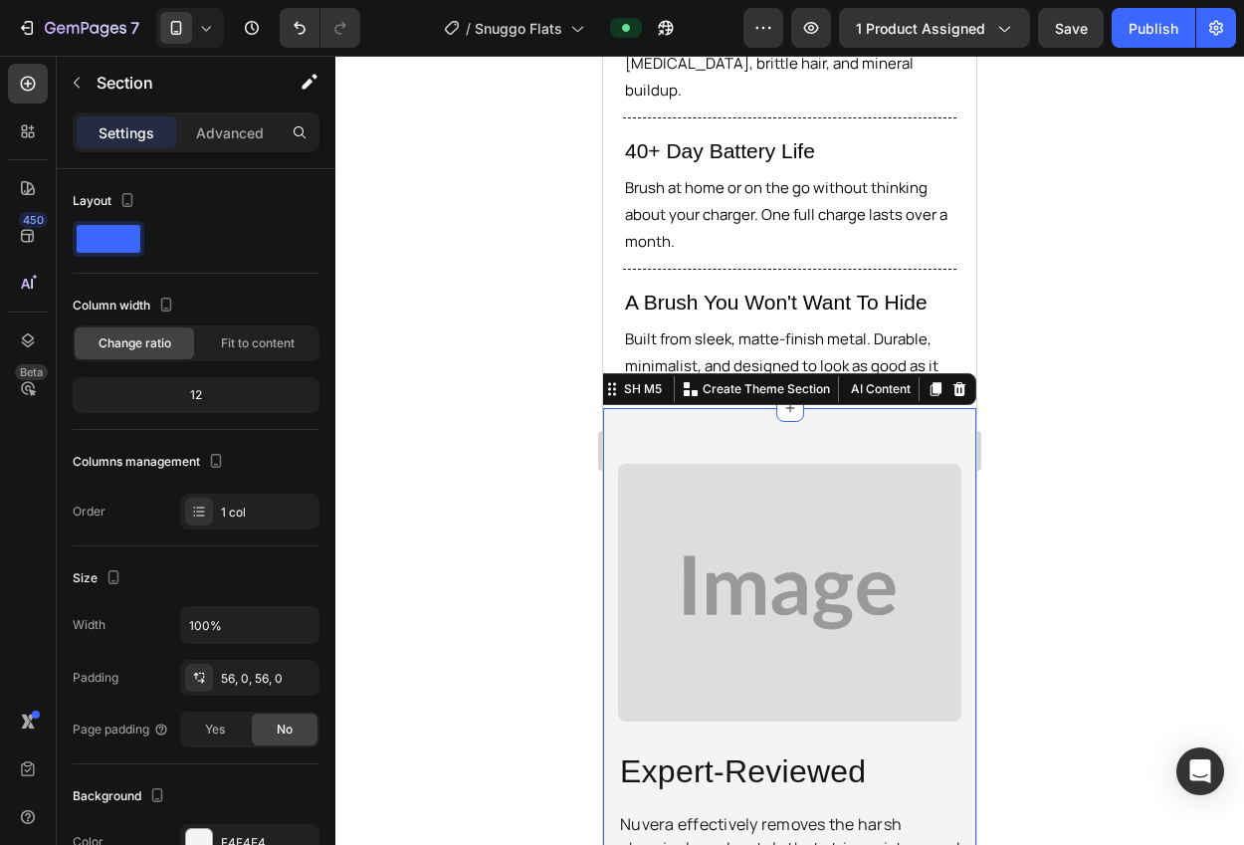
click at [951, 381] on icon at bounding box center [959, 389] width 16 height 16
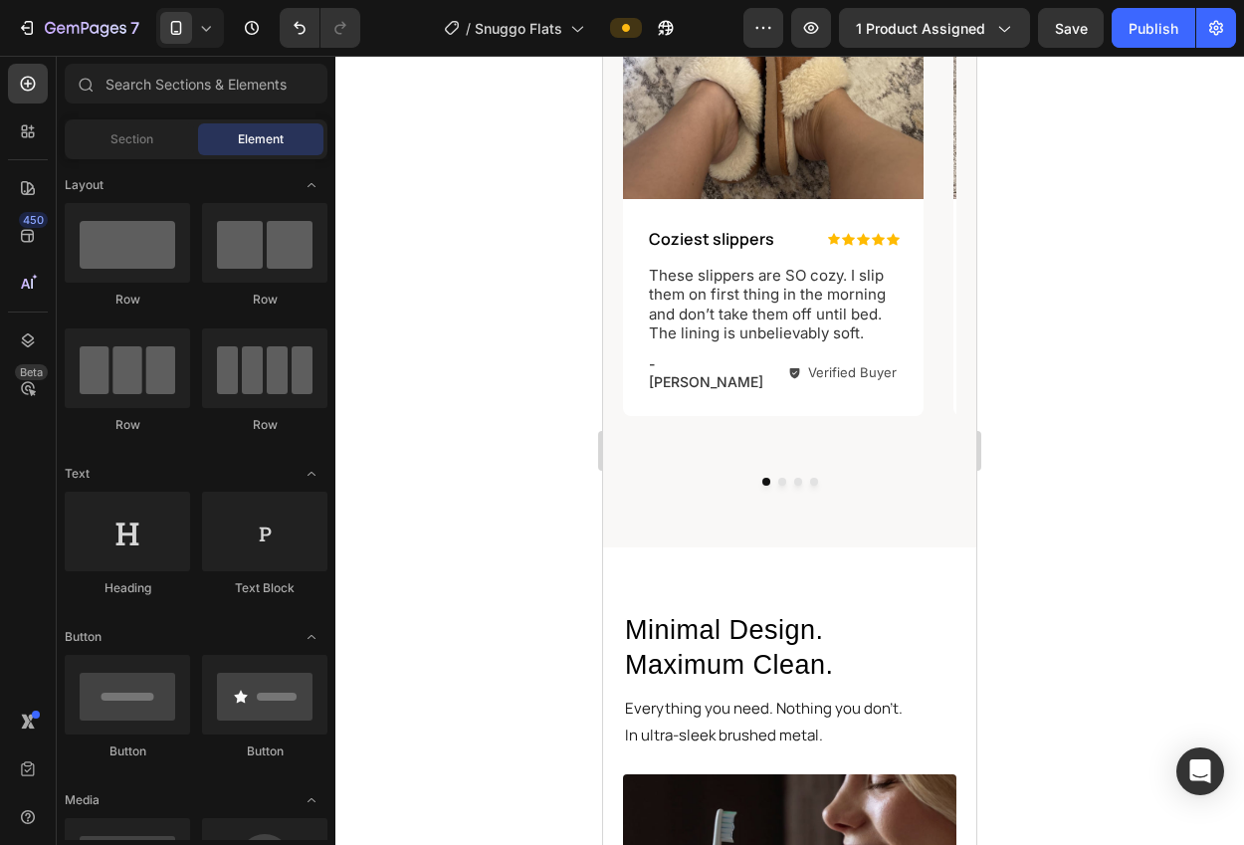
scroll to position [1493, 0]
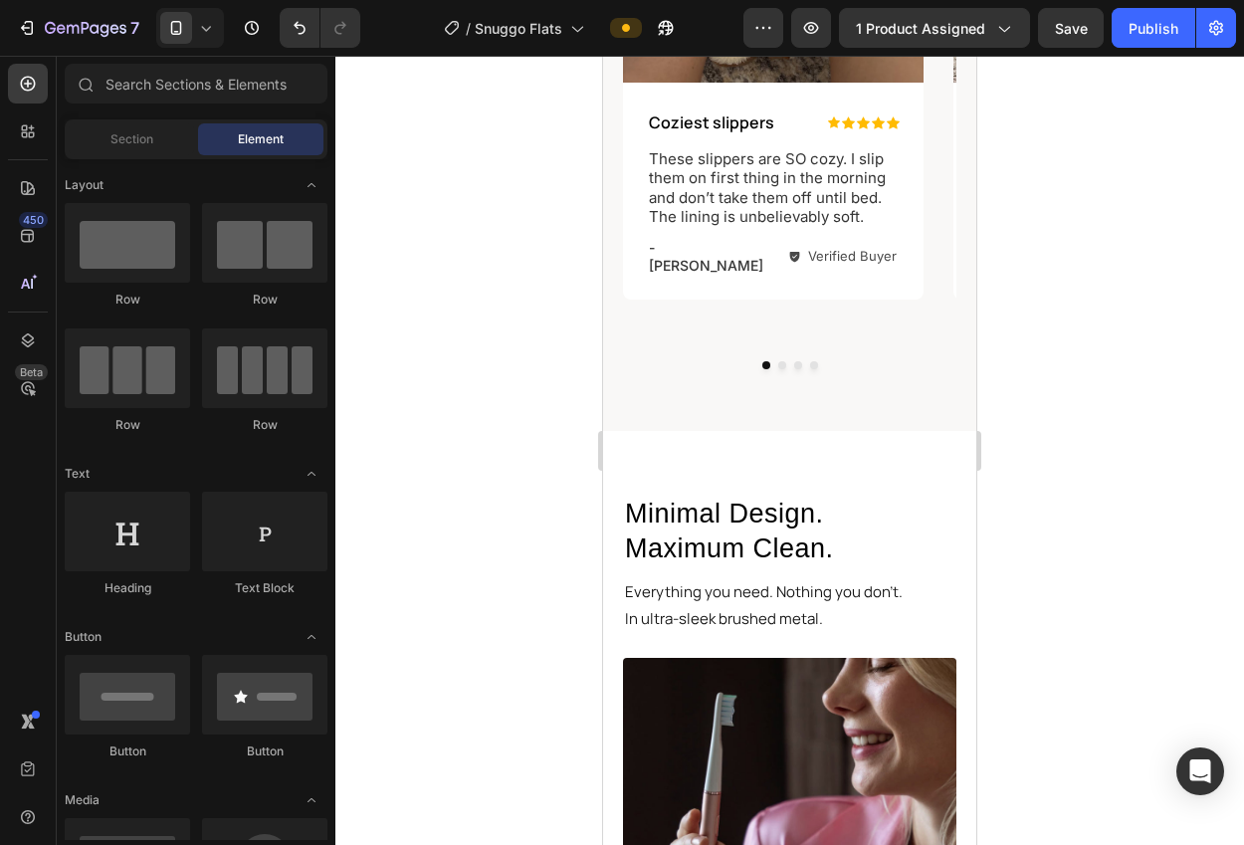
click at [725, 499] on h2 "Minimal Design. Maximum Clean." at bounding box center [789, 531] width 333 height 74
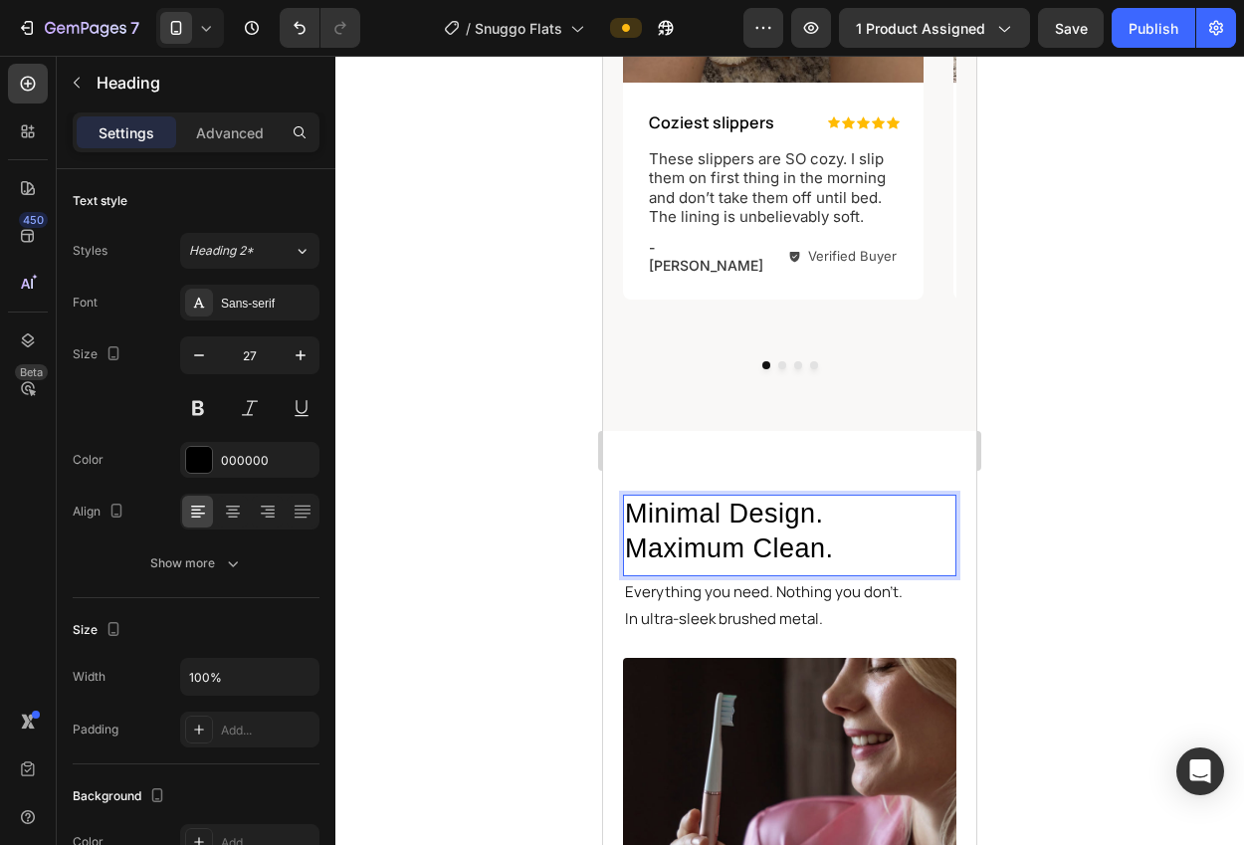
click at [725, 499] on p "Minimal Design. Maximum Clean." at bounding box center [789, 531] width 329 height 70
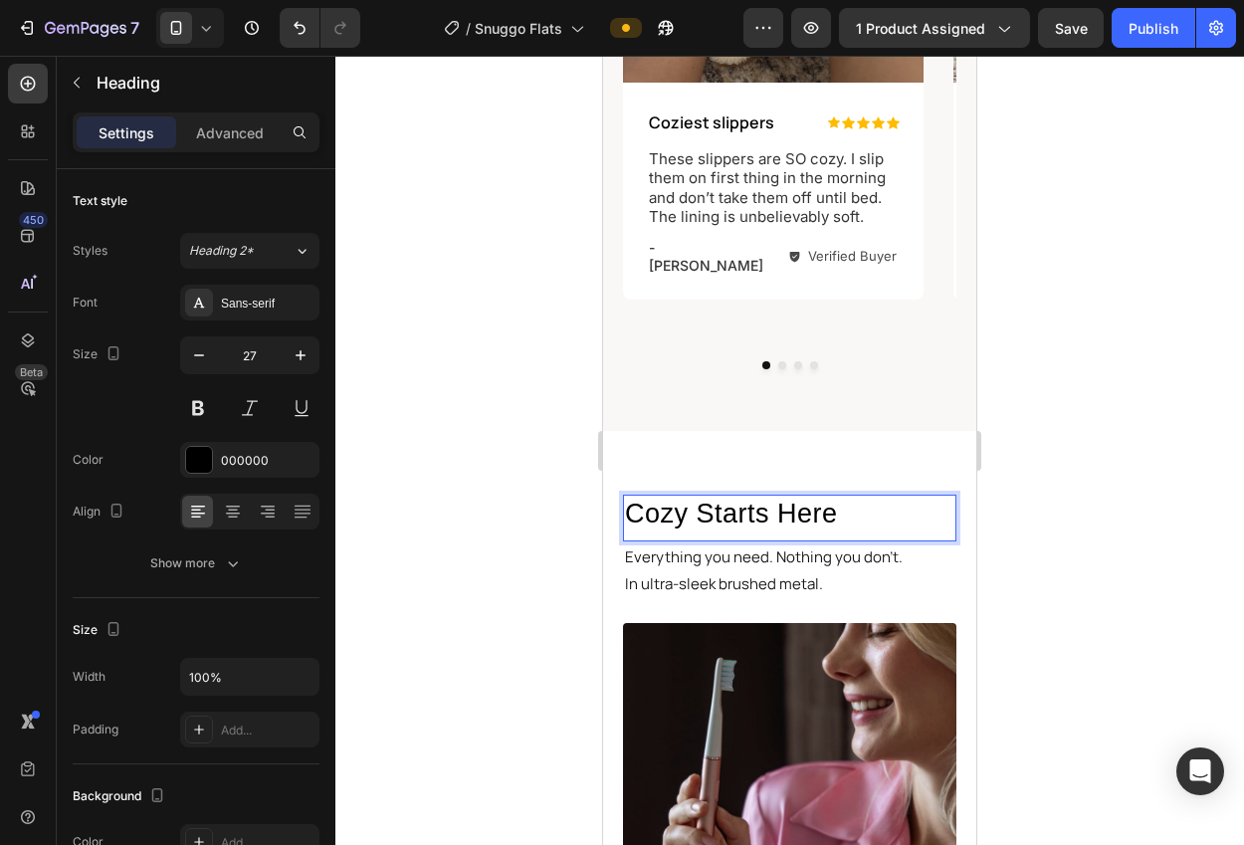
click at [487, 494] on div at bounding box center [789, 450] width 908 height 789
click at [702, 496] on p "Cozy Starts Here" at bounding box center [789, 513] width 329 height 35
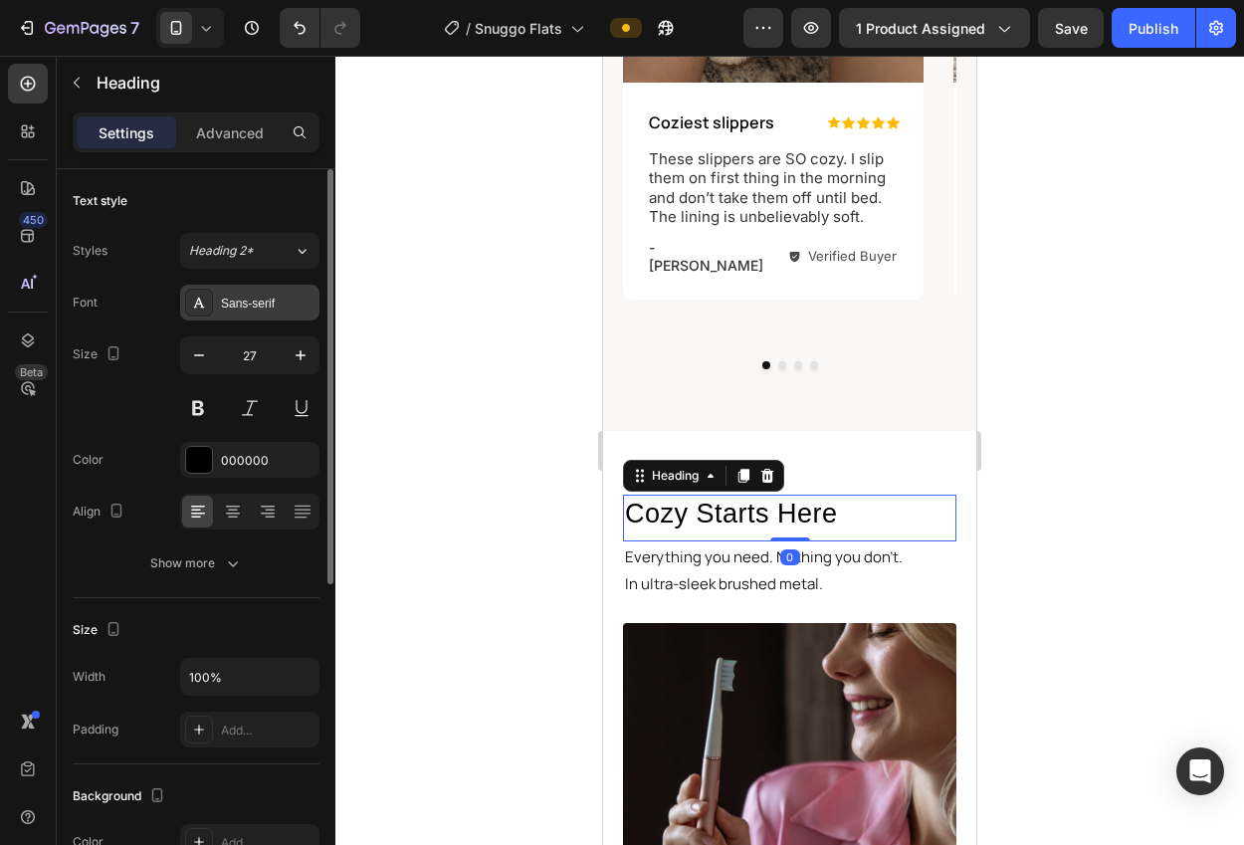
click at [214, 295] on div "Sans-serif" at bounding box center [249, 303] width 139 height 36
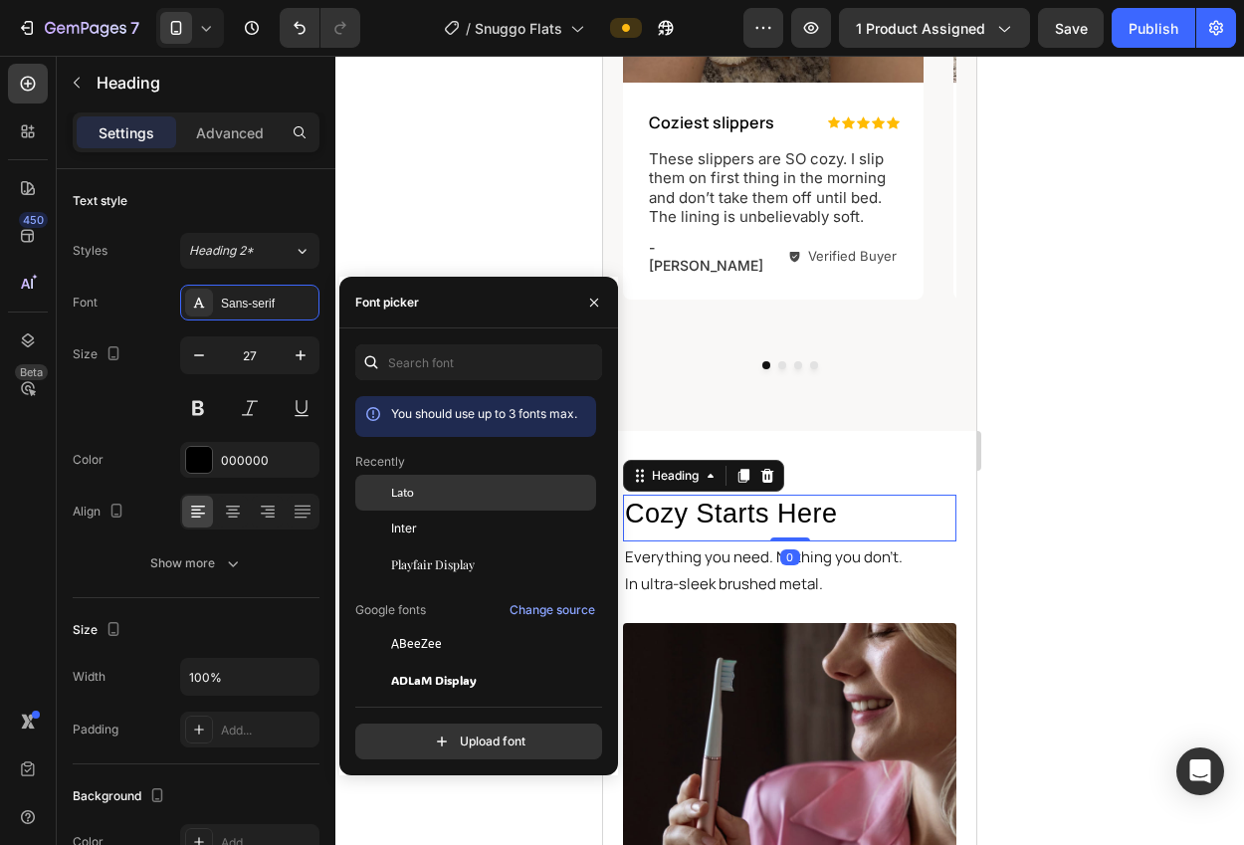
click at [396, 492] on span "Lato" at bounding box center [402, 493] width 23 height 18
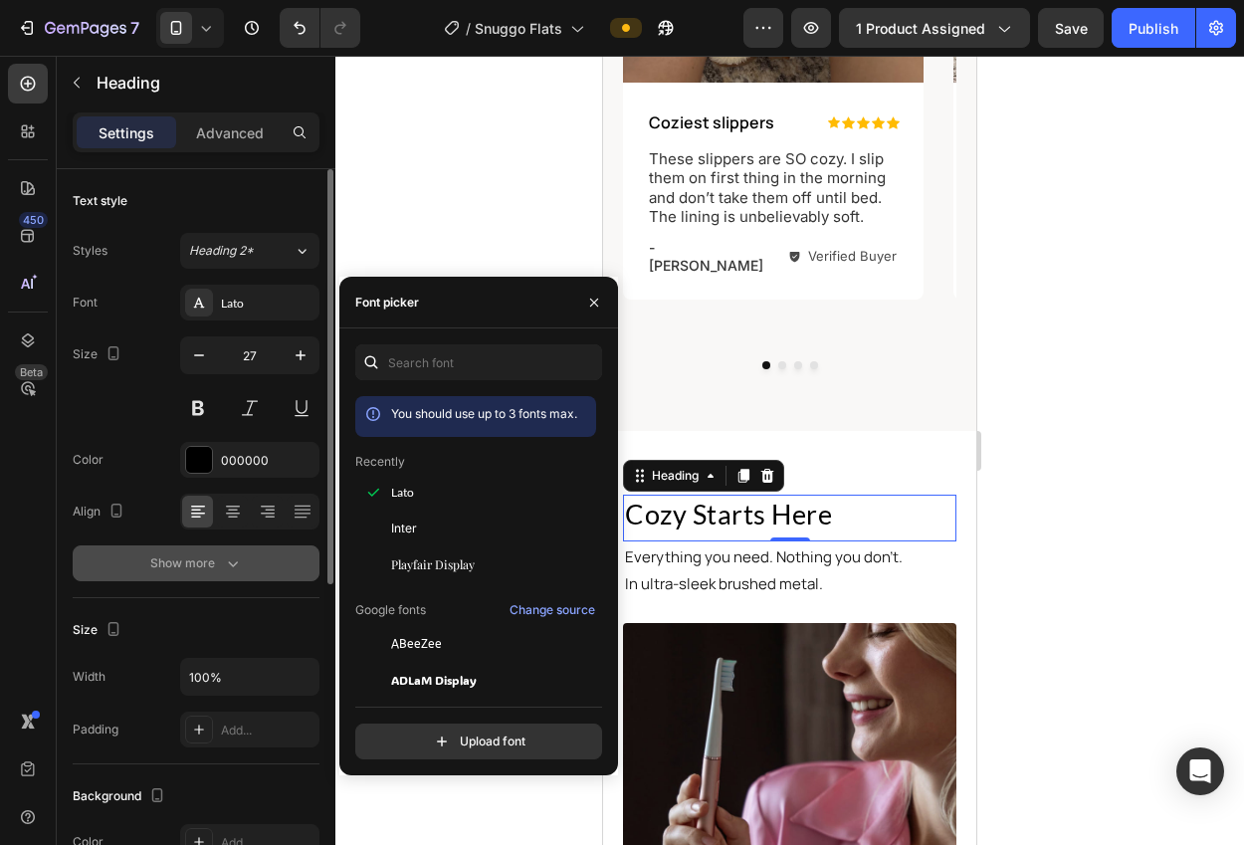
click at [211, 559] on div "Show more" at bounding box center [196, 563] width 93 height 20
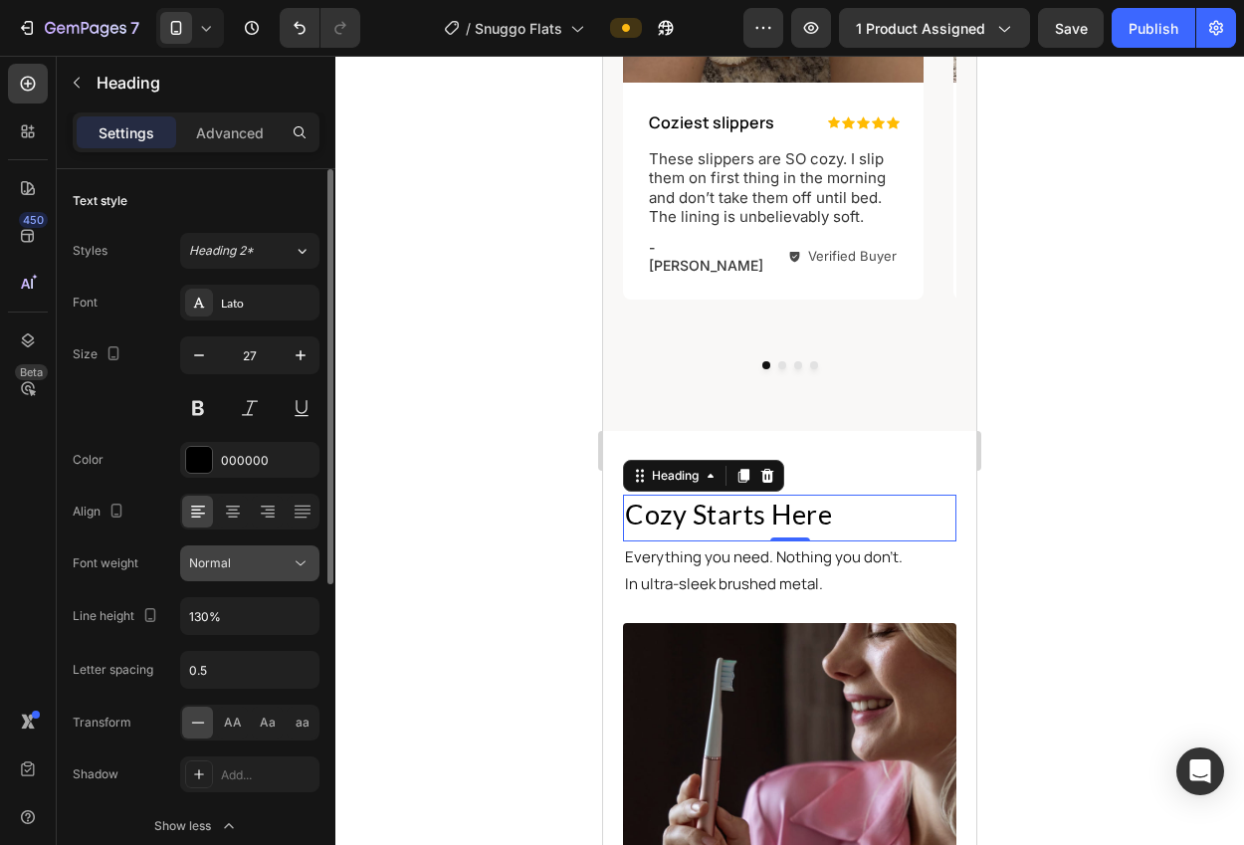
click at [258, 559] on div "Normal" at bounding box center [239, 563] width 101 height 18
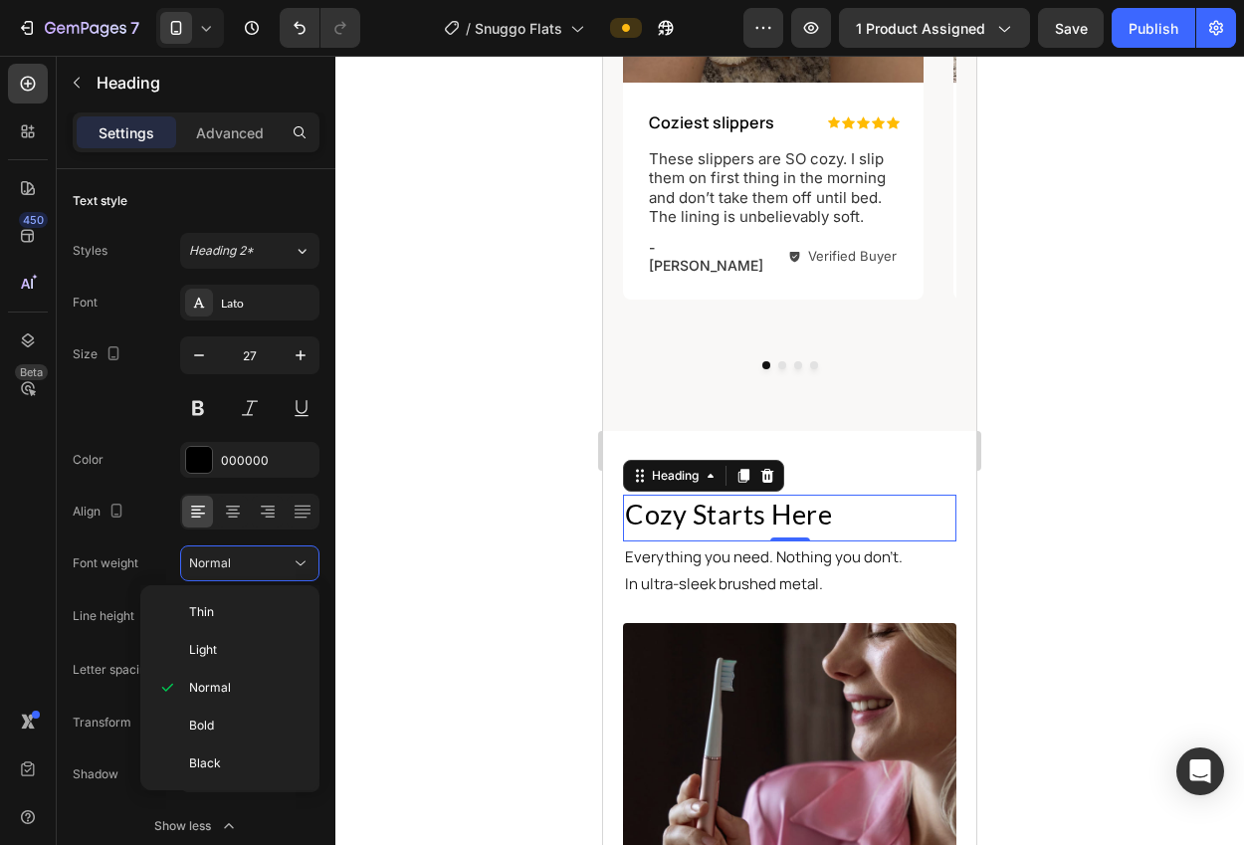
click at [466, 395] on div at bounding box center [789, 450] width 908 height 789
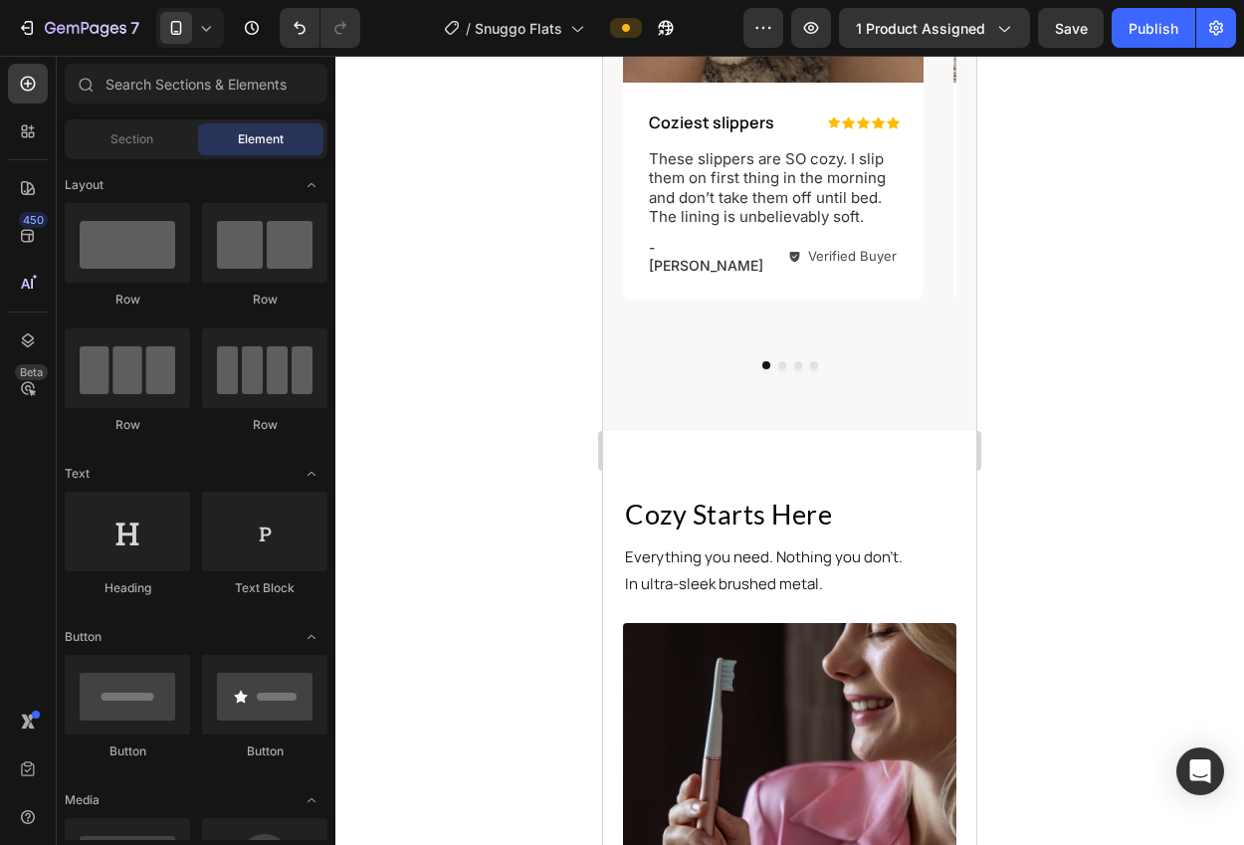
click at [465, 395] on div at bounding box center [789, 450] width 908 height 789
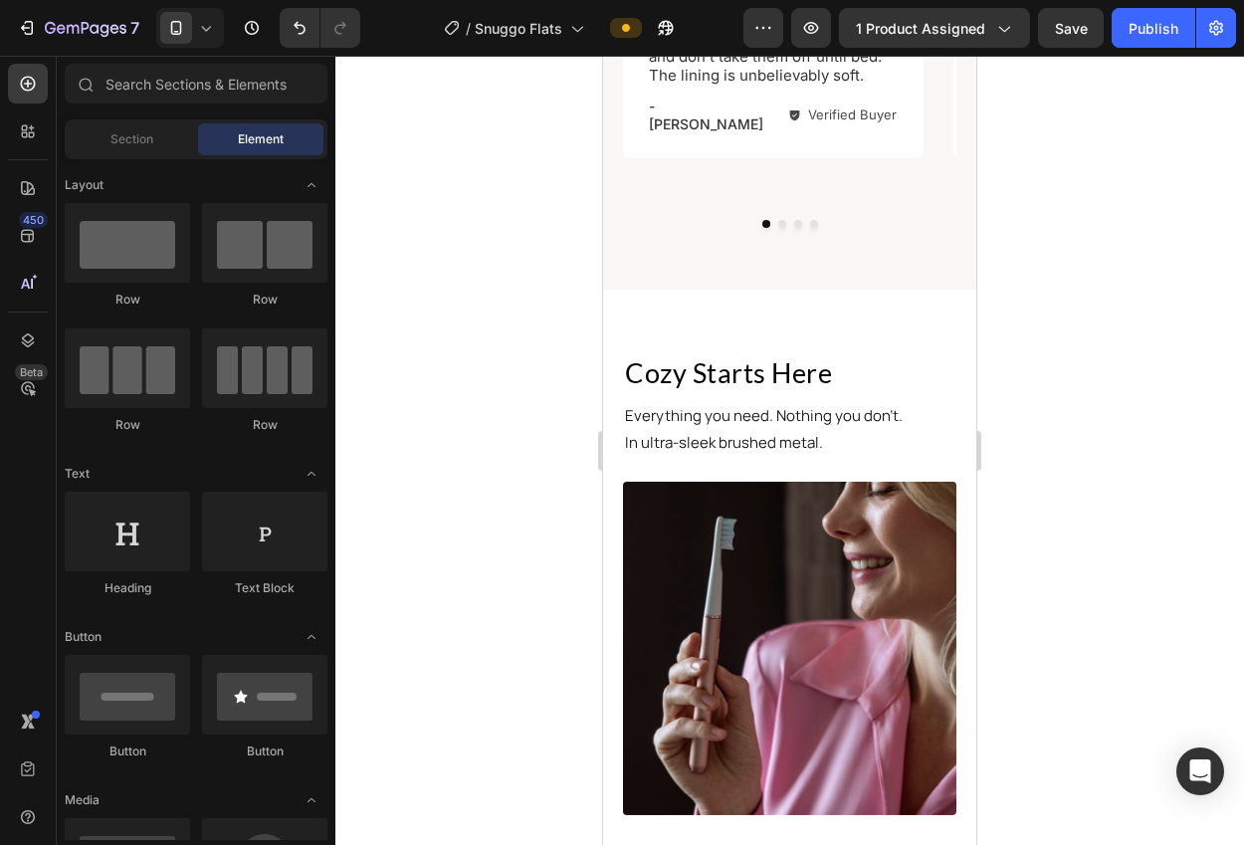
scroll to position [1622, 0]
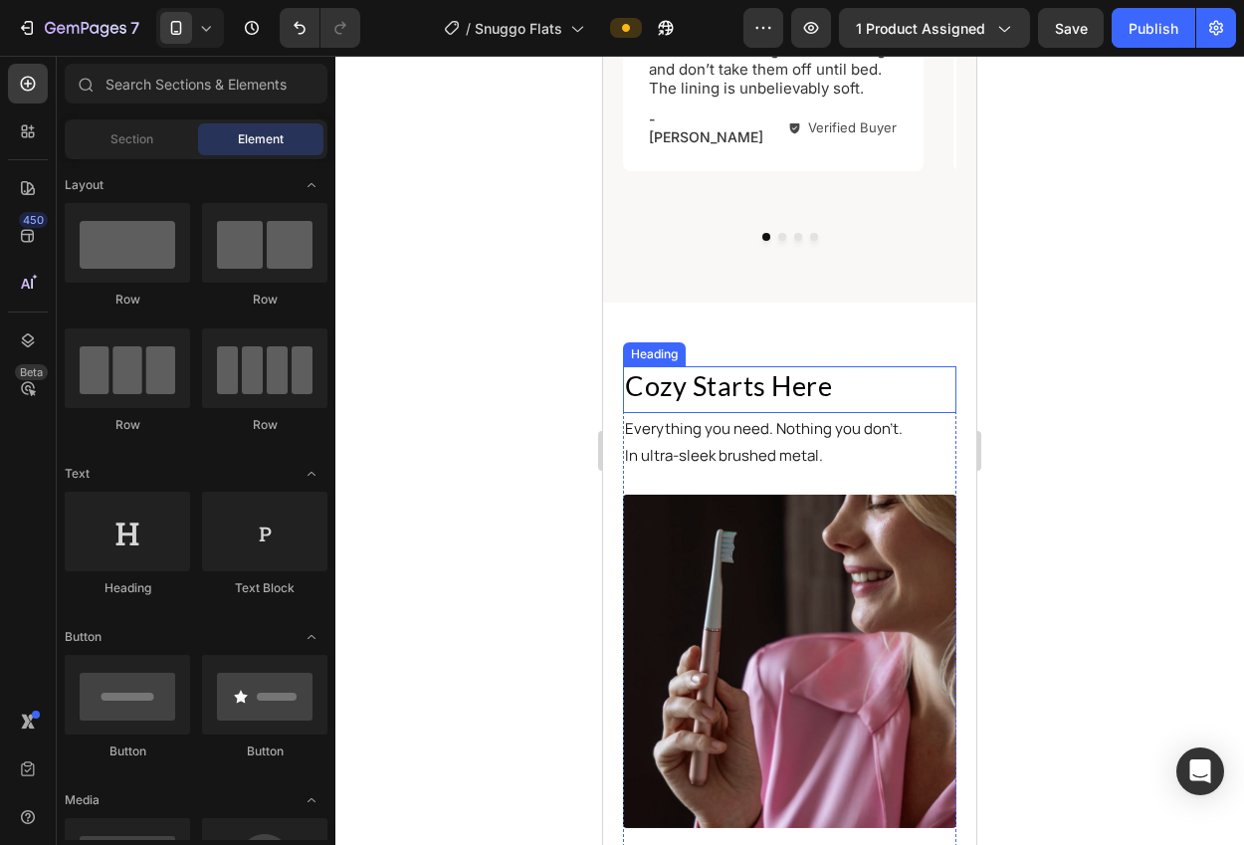
click at [804, 366] on h2 "Cozy Starts Here" at bounding box center [789, 385] width 333 height 39
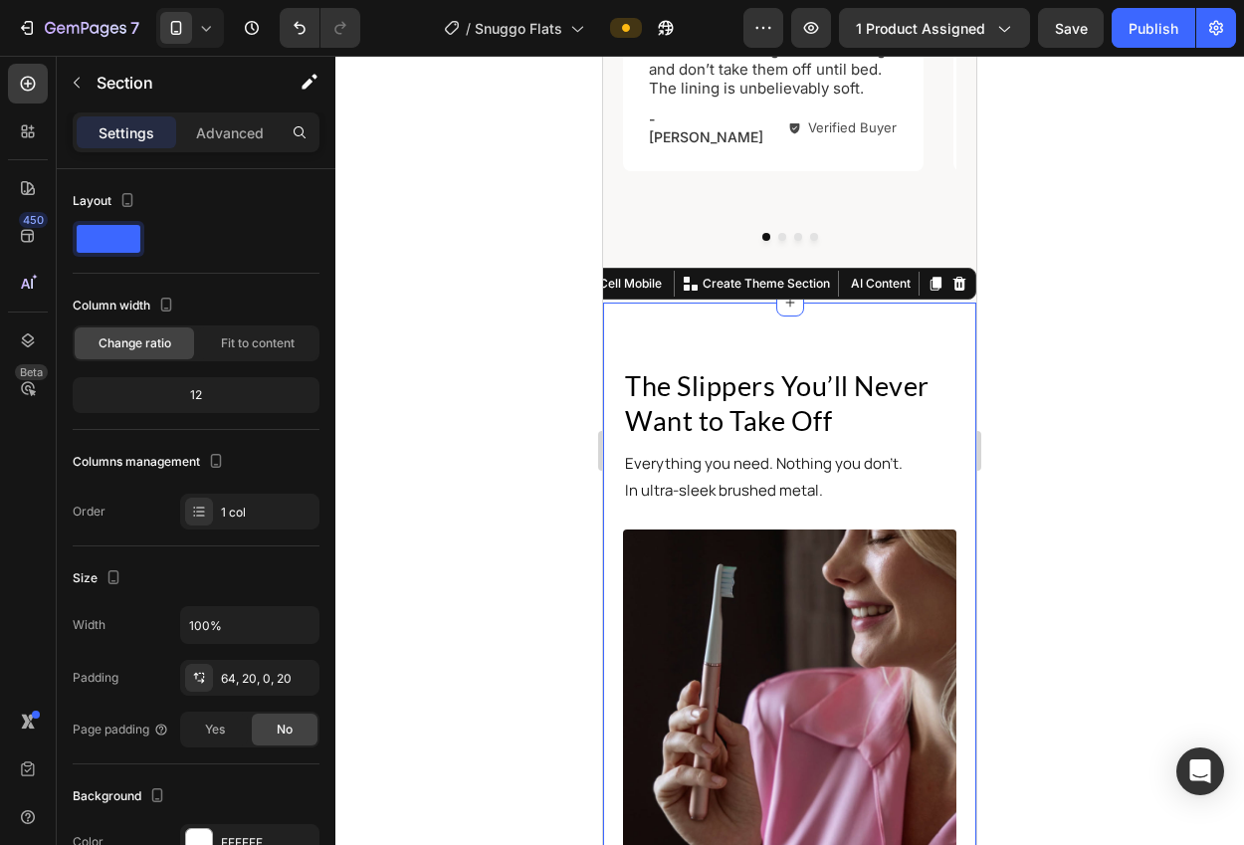
click at [1009, 421] on div at bounding box center [789, 450] width 908 height 789
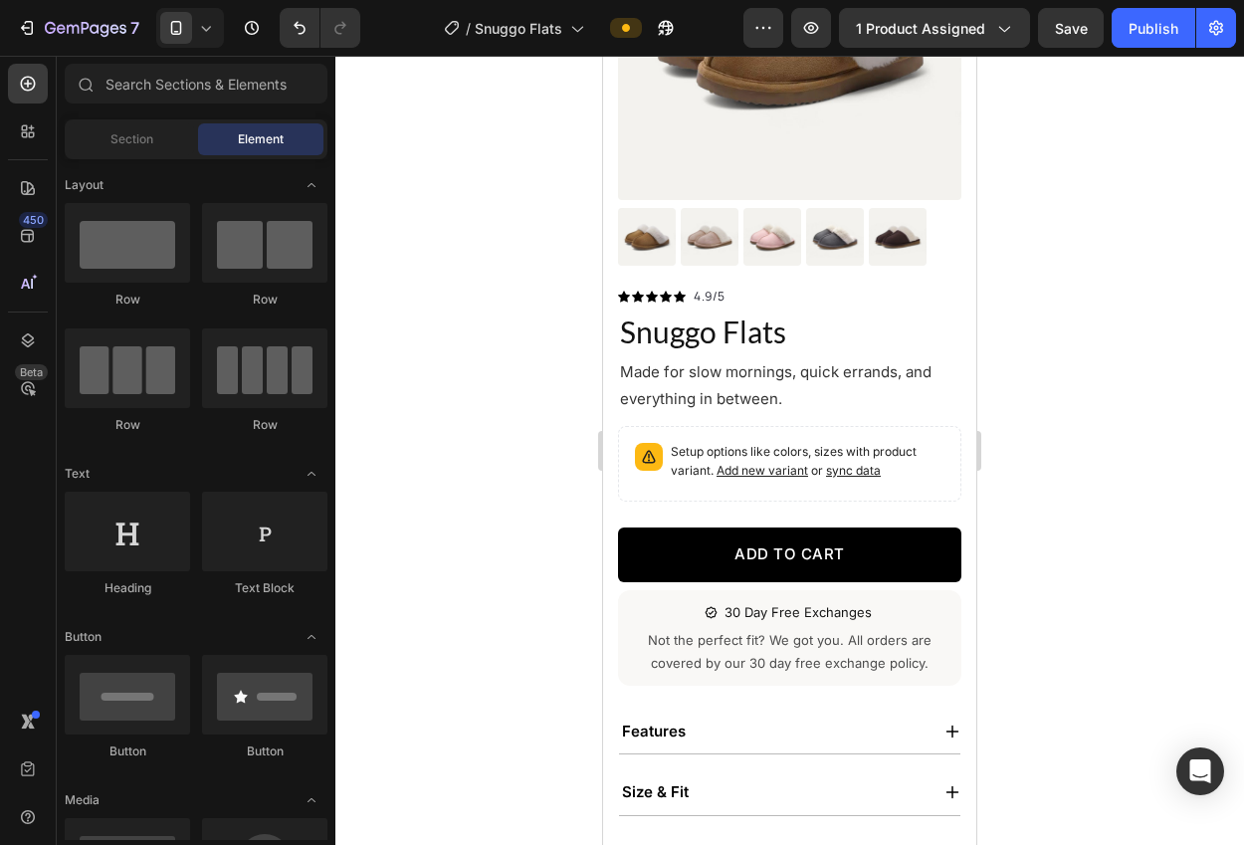
scroll to position [303, 0]
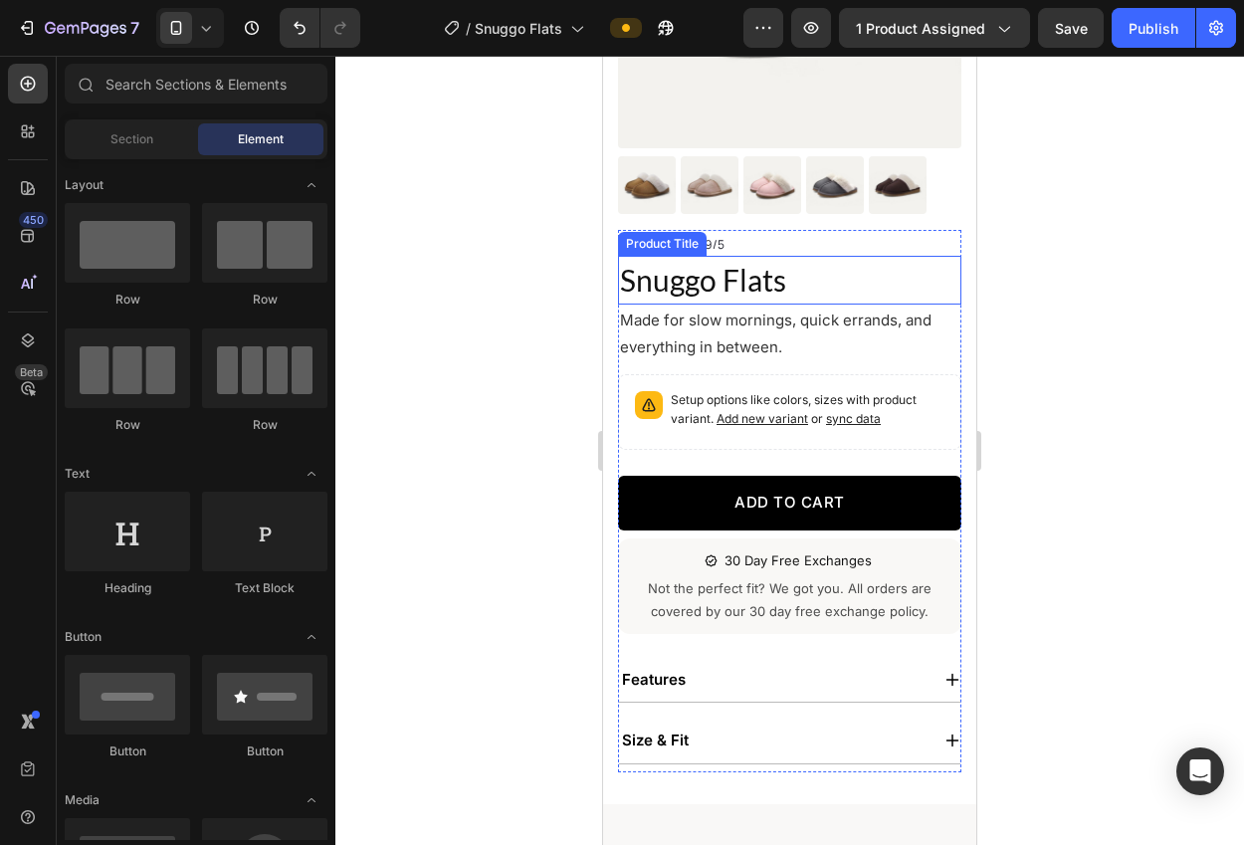
click at [674, 285] on h1 "Snuggo Flats" at bounding box center [789, 280] width 343 height 49
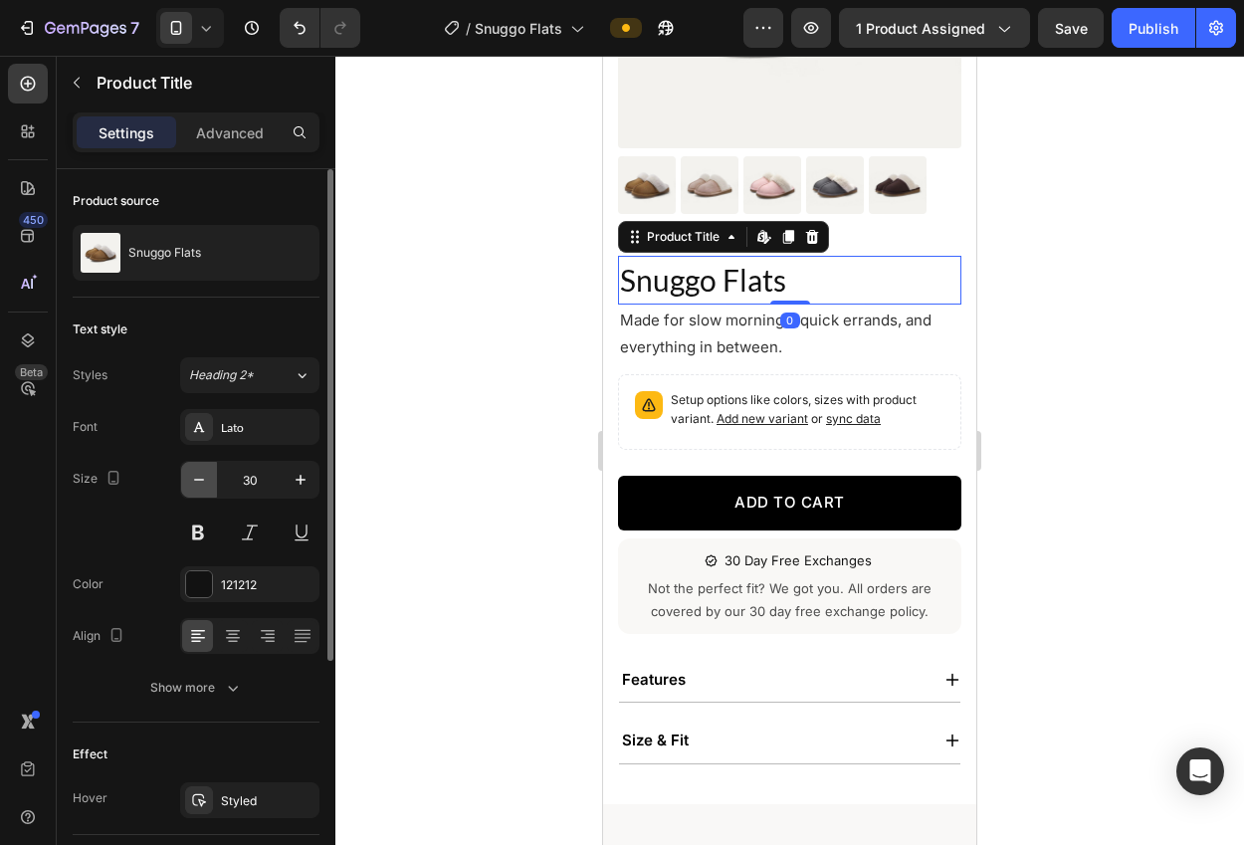
click at [192, 487] on icon "button" at bounding box center [199, 480] width 20 height 20
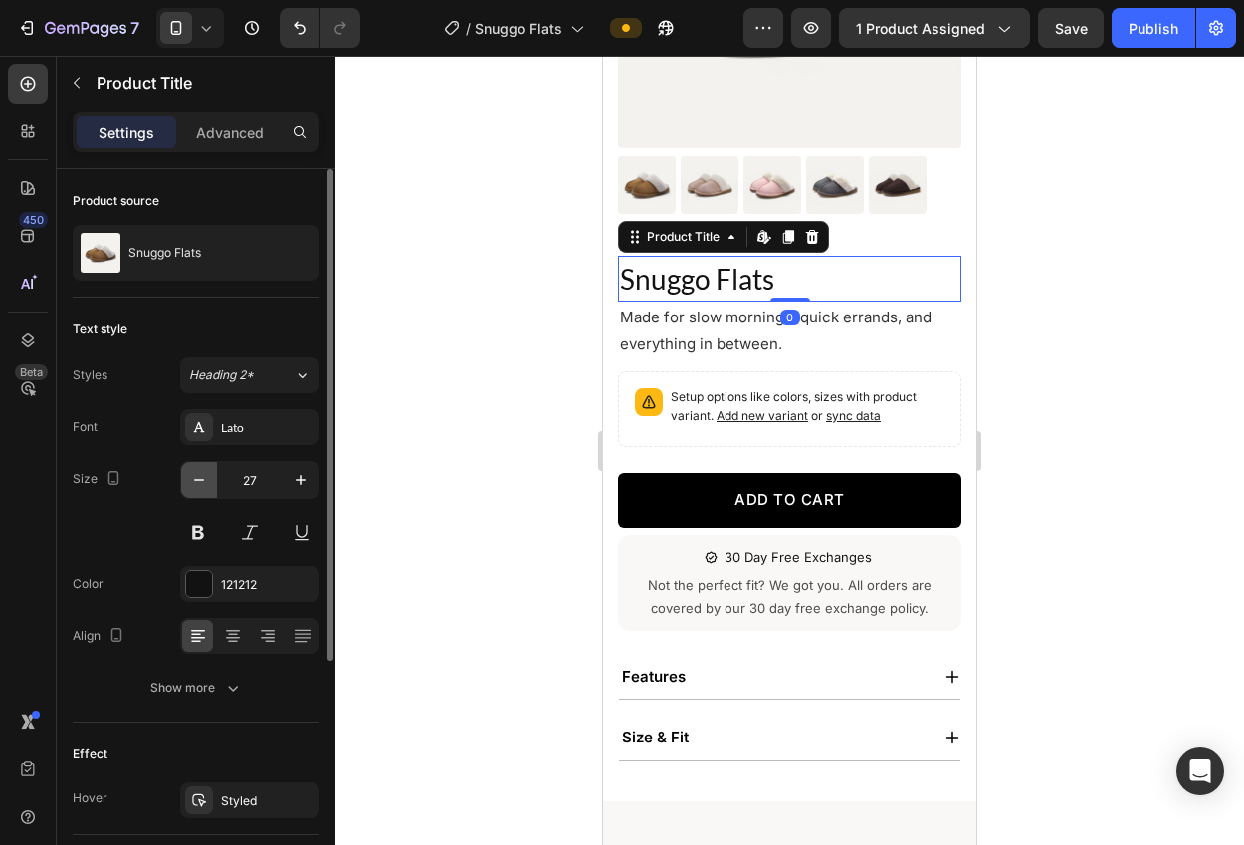
click at [192, 487] on icon "button" at bounding box center [199, 480] width 20 height 20
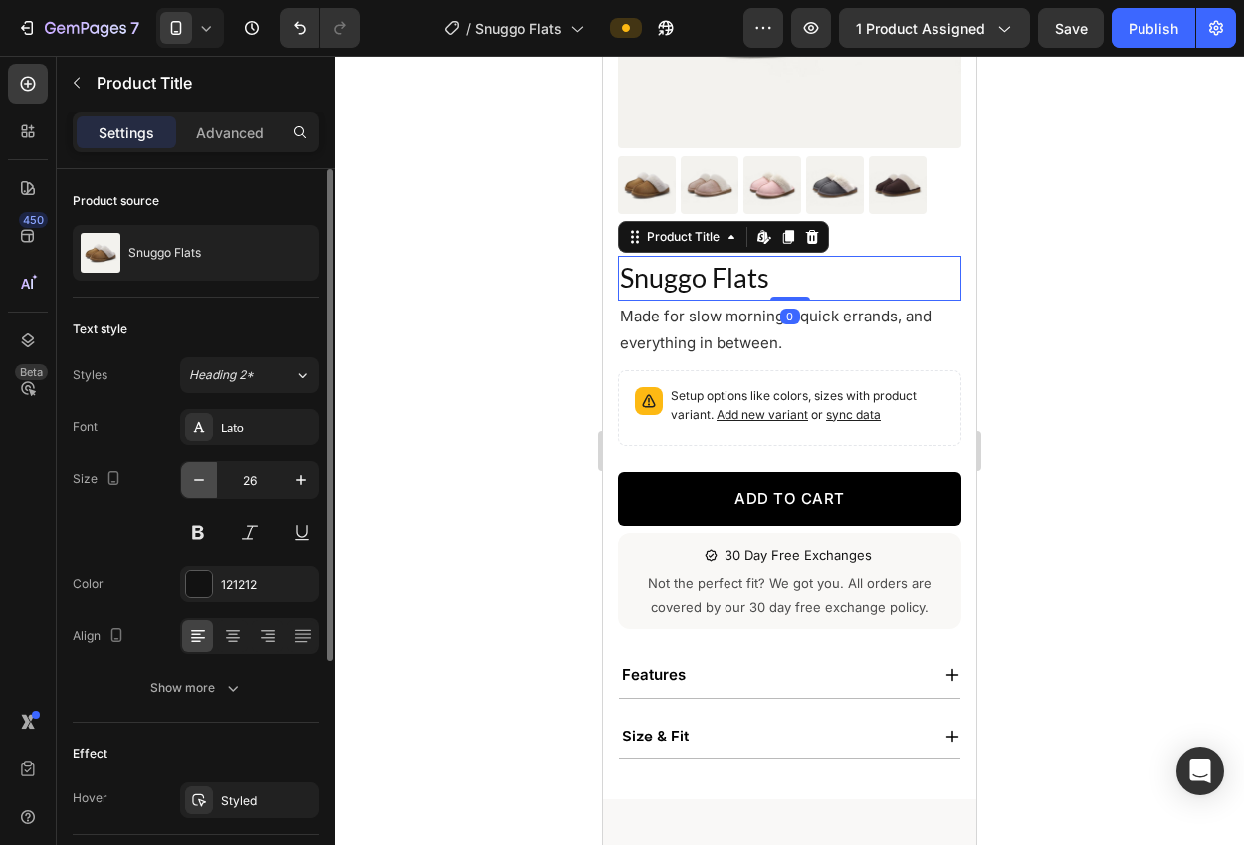
click at [192, 487] on icon "button" at bounding box center [199, 480] width 20 height 20
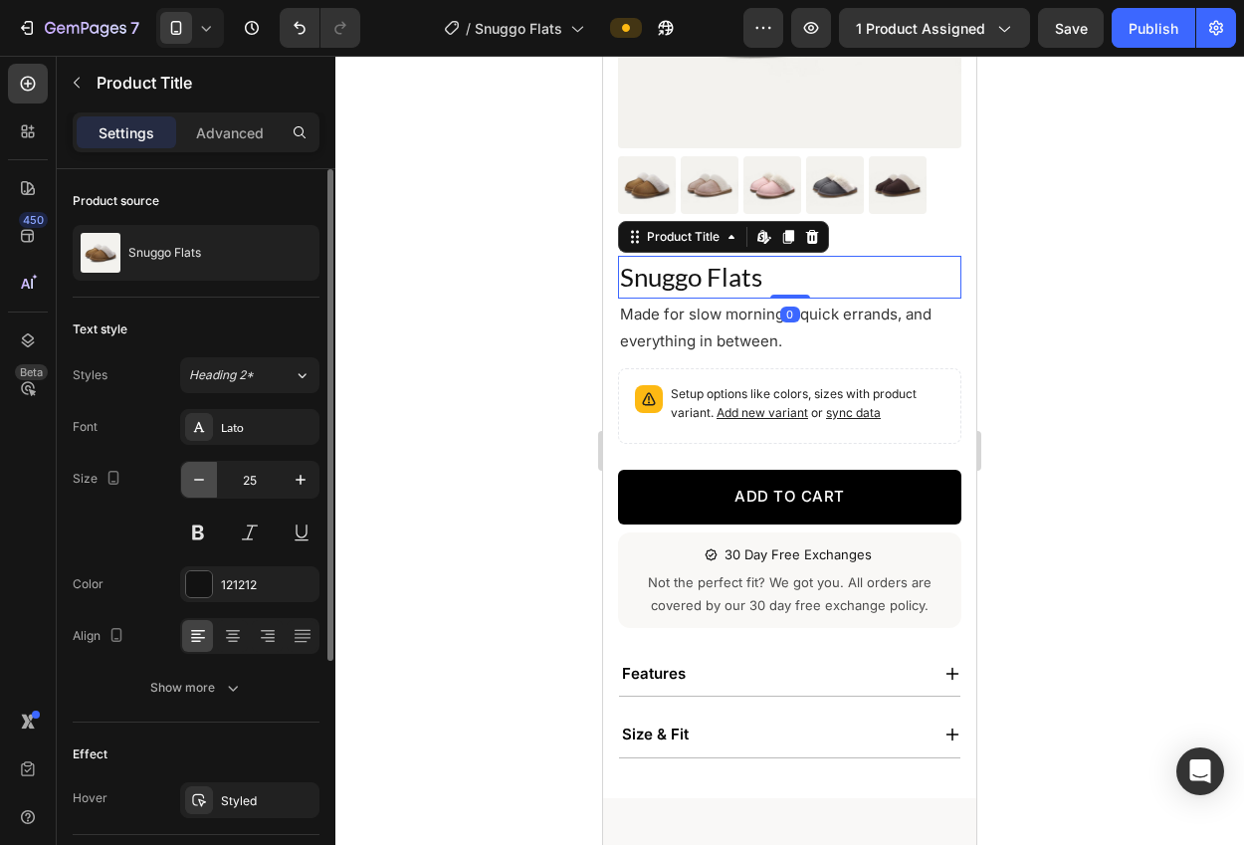
click at [192, 487] on icon "button" at bounding box center [199, 480] width 20 height 20
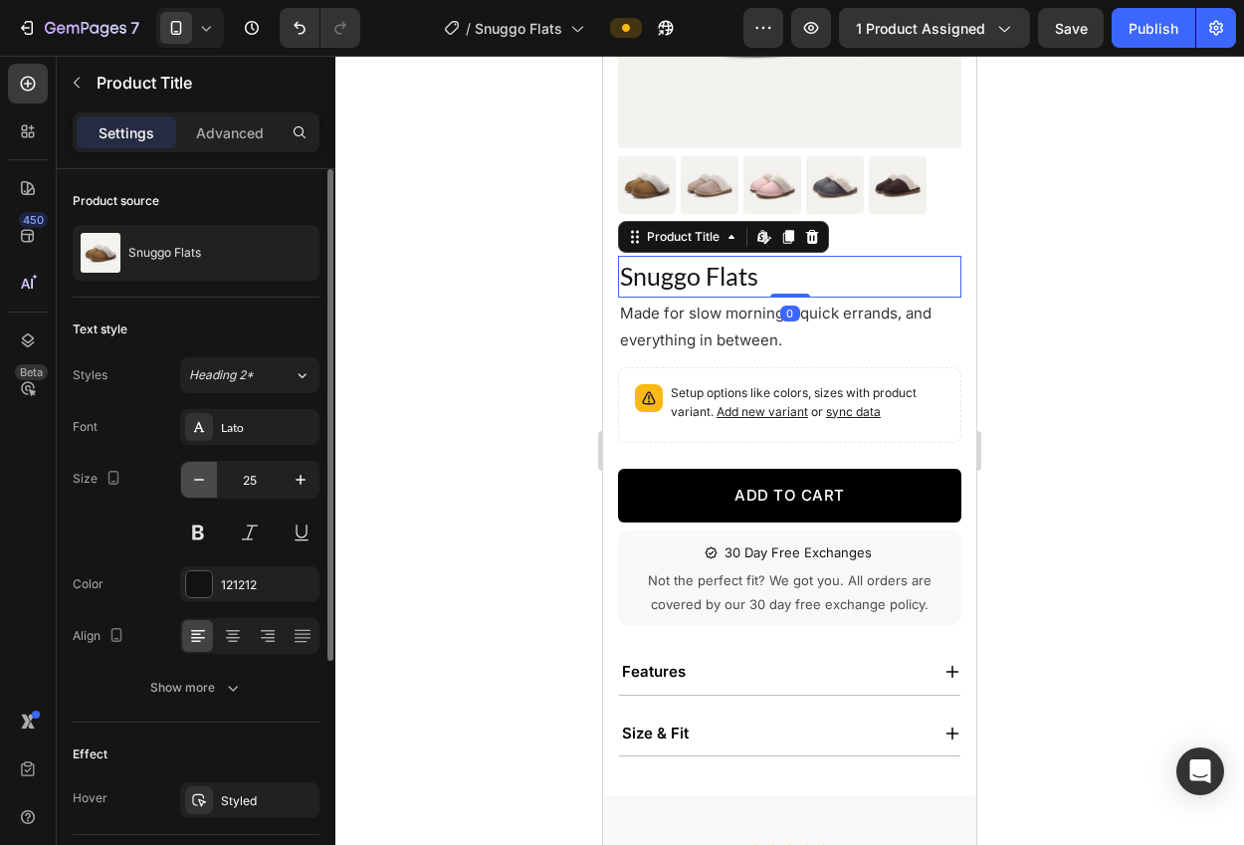
type input "24"
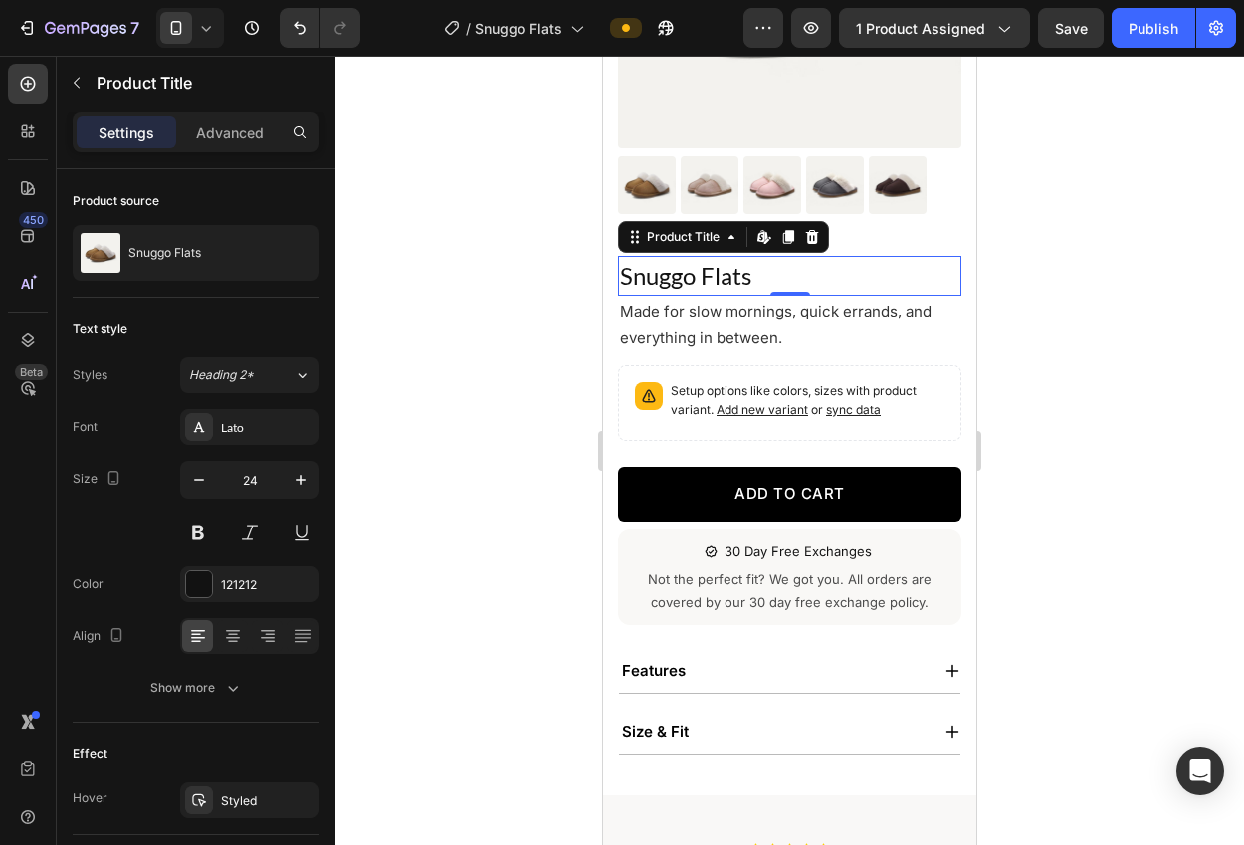
click at [443, 469] on div at bounding box center [789, 450] width 908 height 789
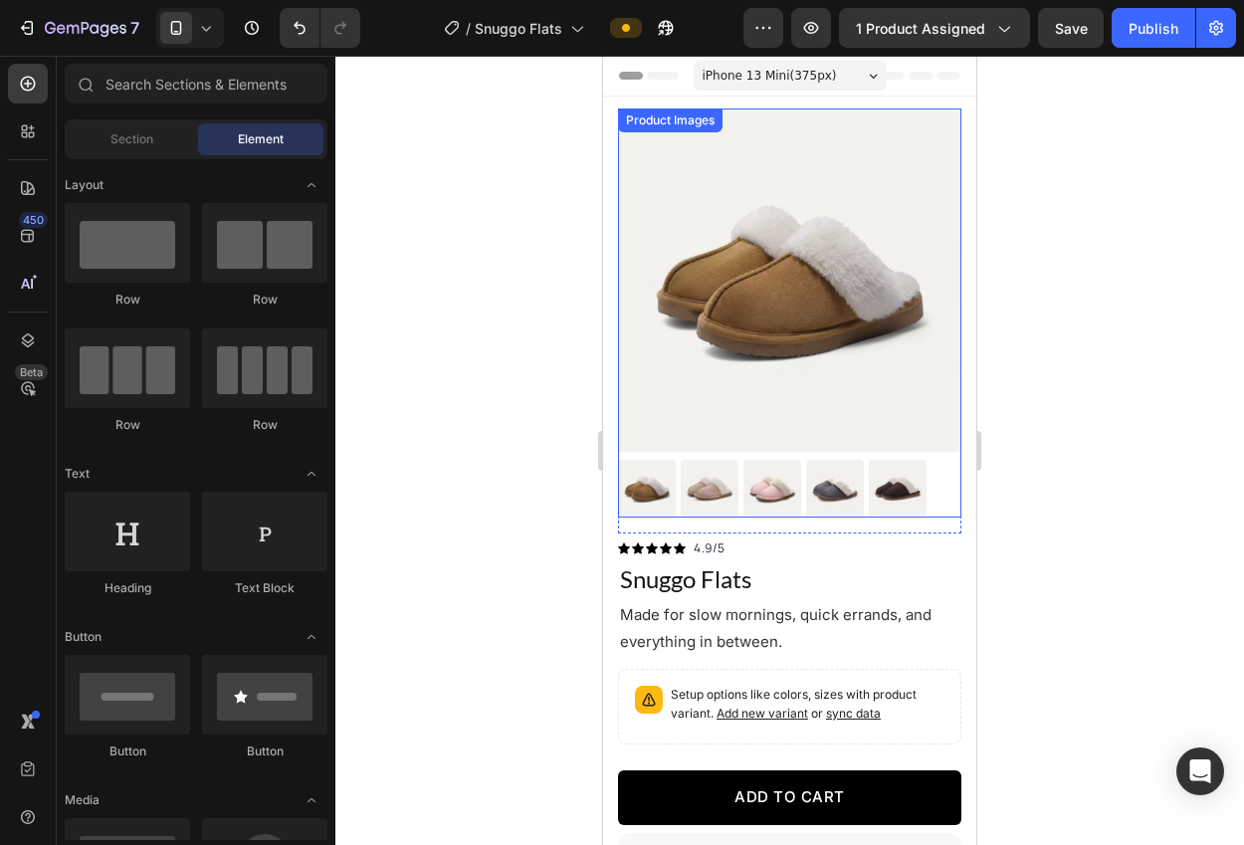
scroll to position [151, 0]
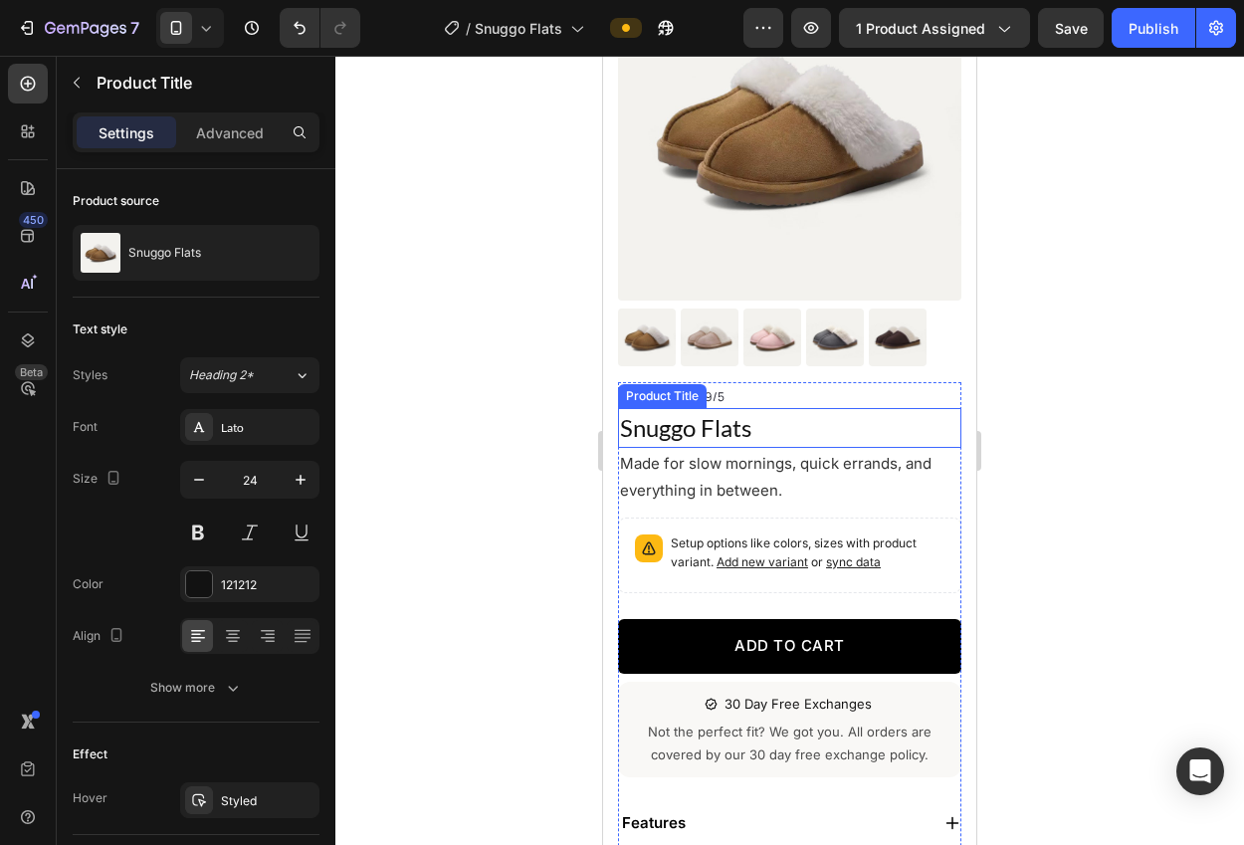
click at [756, 437] on h1 "Snuggo Flats" at bounding box center [789, 428] width 343 height 40
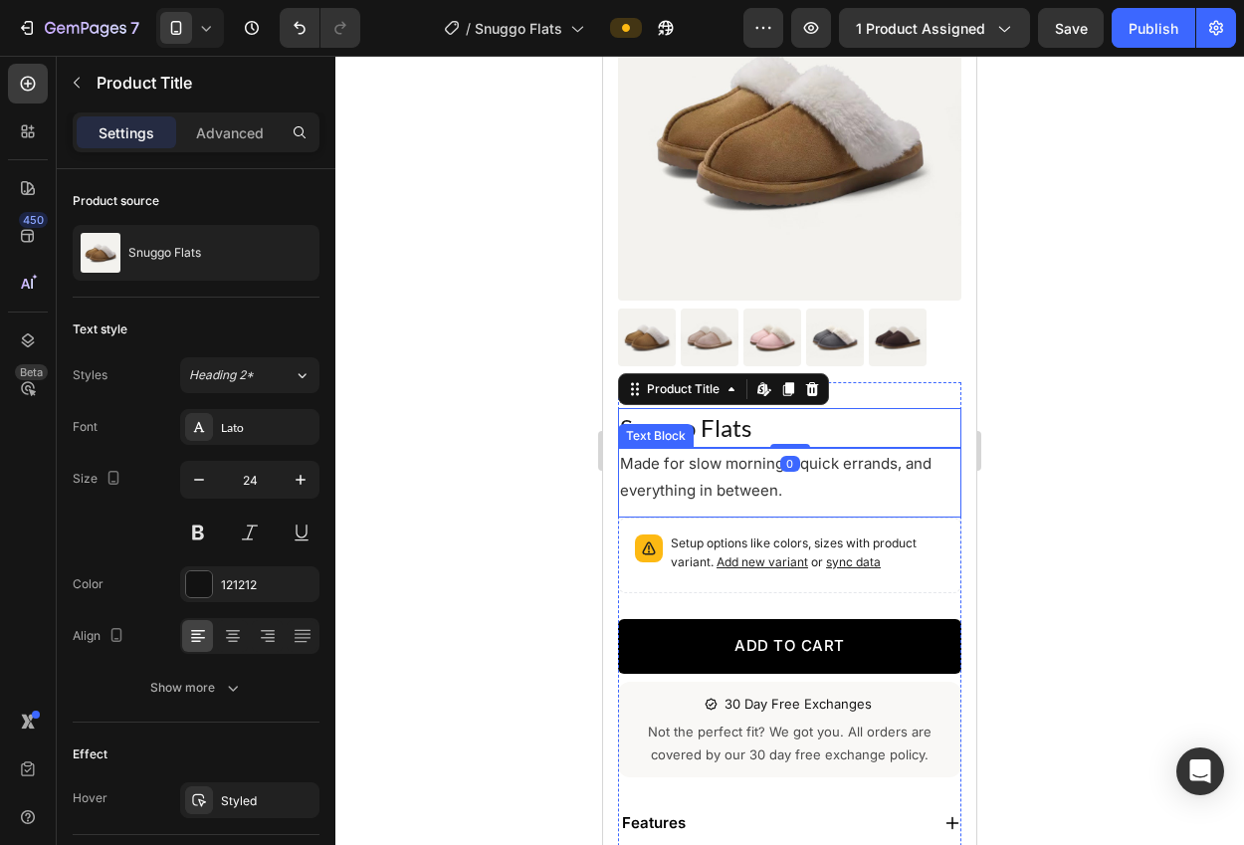
scroll to position [788, 0]
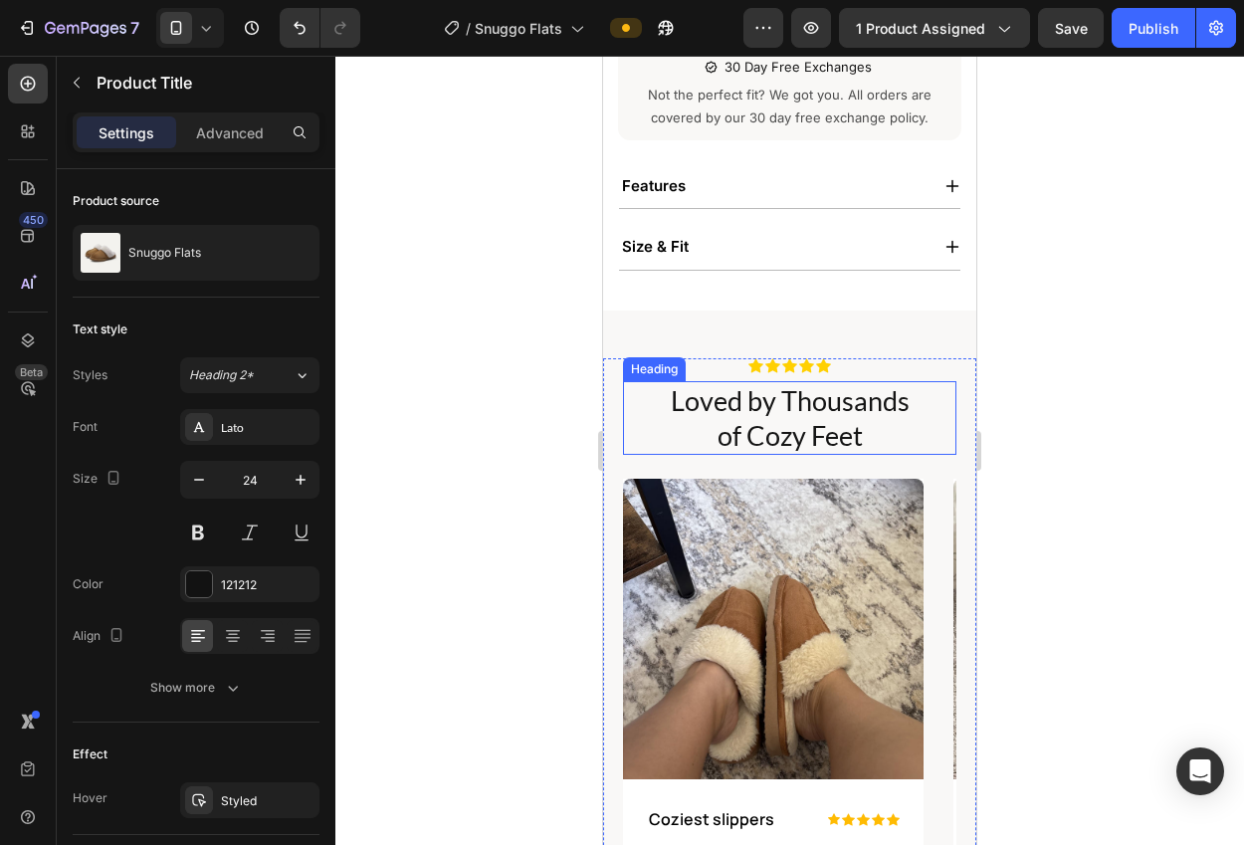
drag, startPoint x: 801, startPoint y: 437, endPoint x: 787, endPoint y: 436, distance: 14.0
click at [801, 437] on h2 "Loved by Thousands of Cozy Feet" at bounding box center [790, 418] width 294 height 74
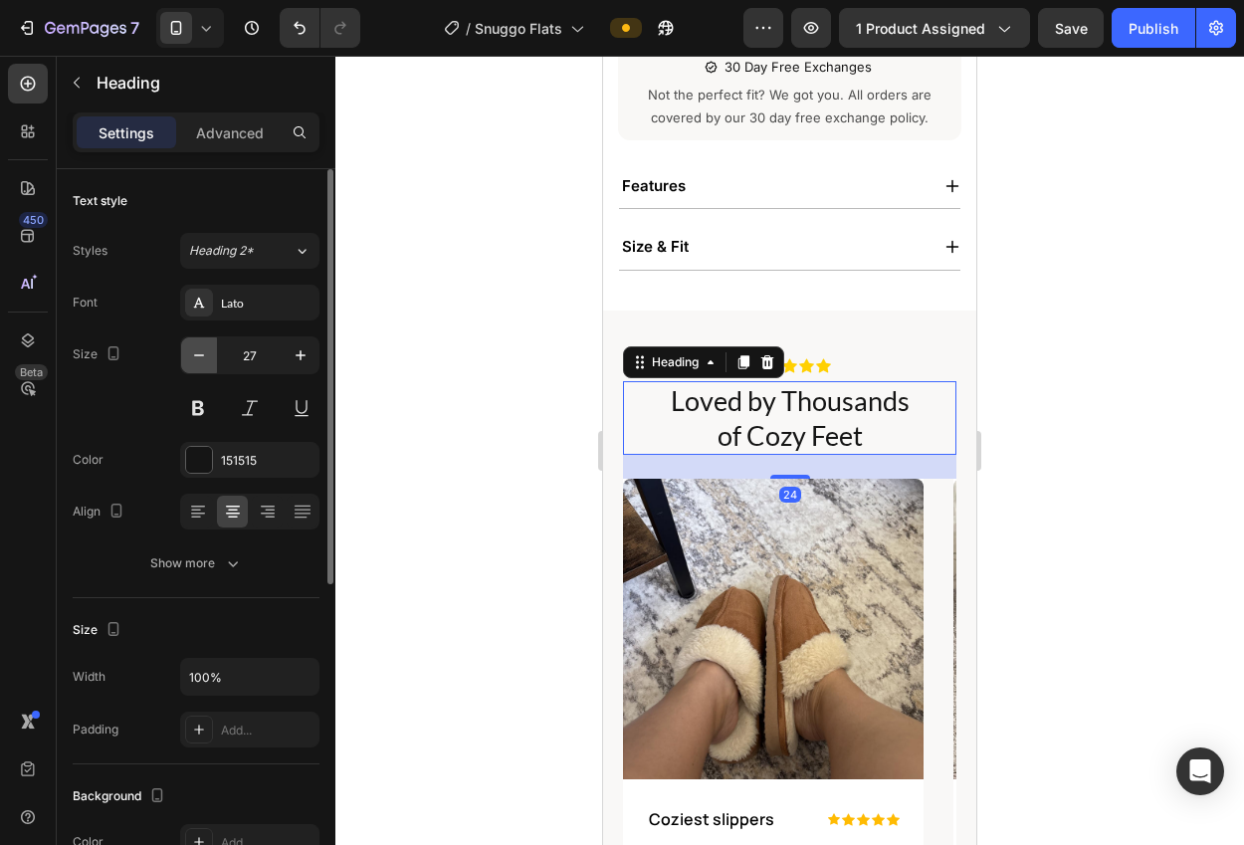
click at [192, 348] on icon "button" at bounding box center [199, 355] width 20 height 20
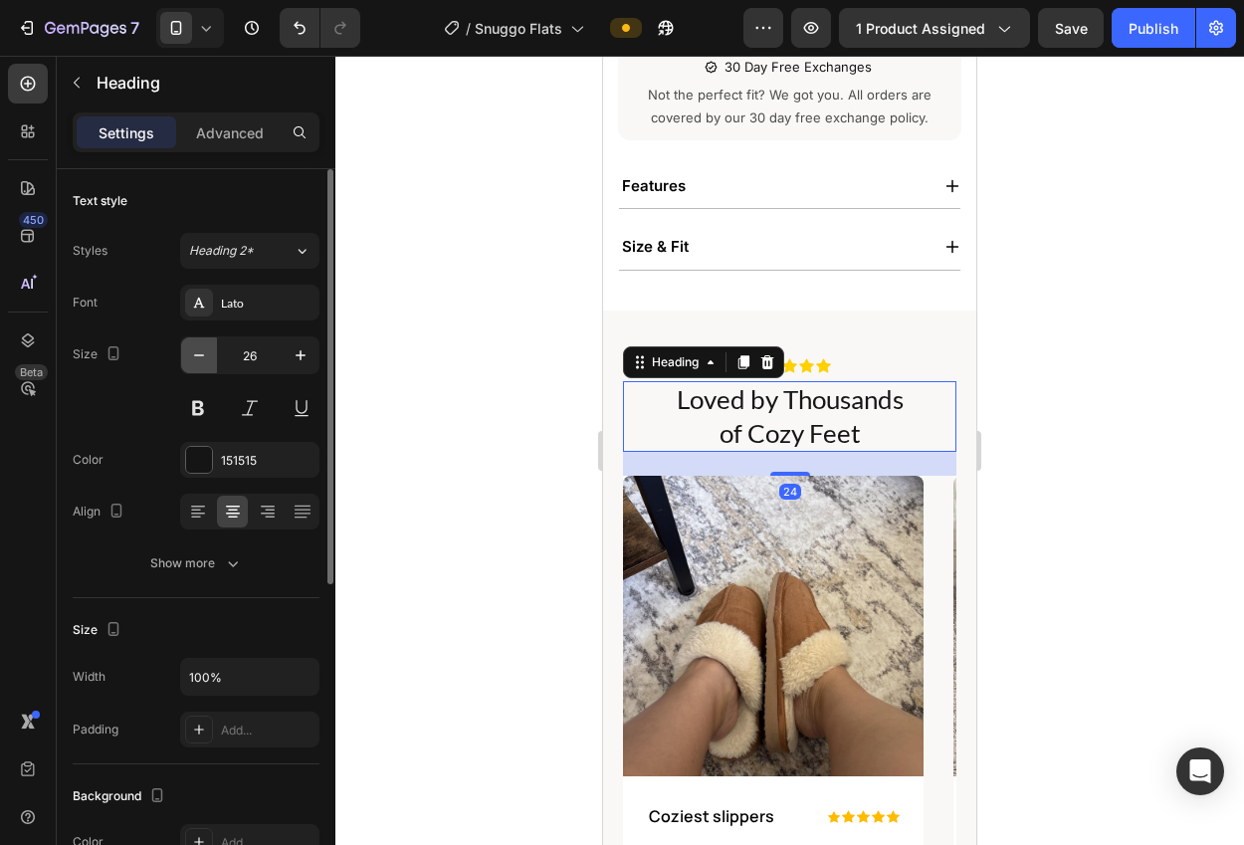
click at [192, 348] on icon "button" at bounding box center [199, 355] width 20 height 20
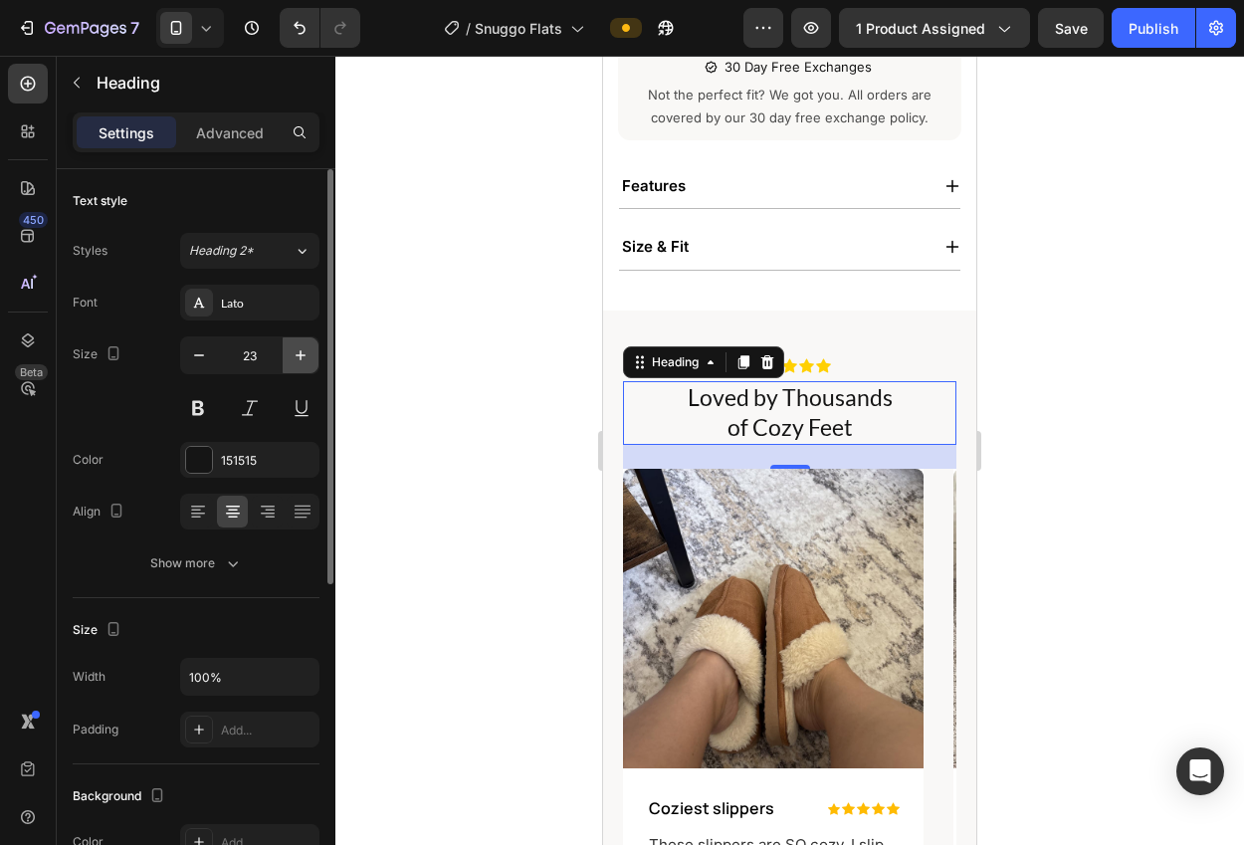
click at [303, 353] on icon "button" at bounding box center [301, 355] width 20 height 20
type input "24"
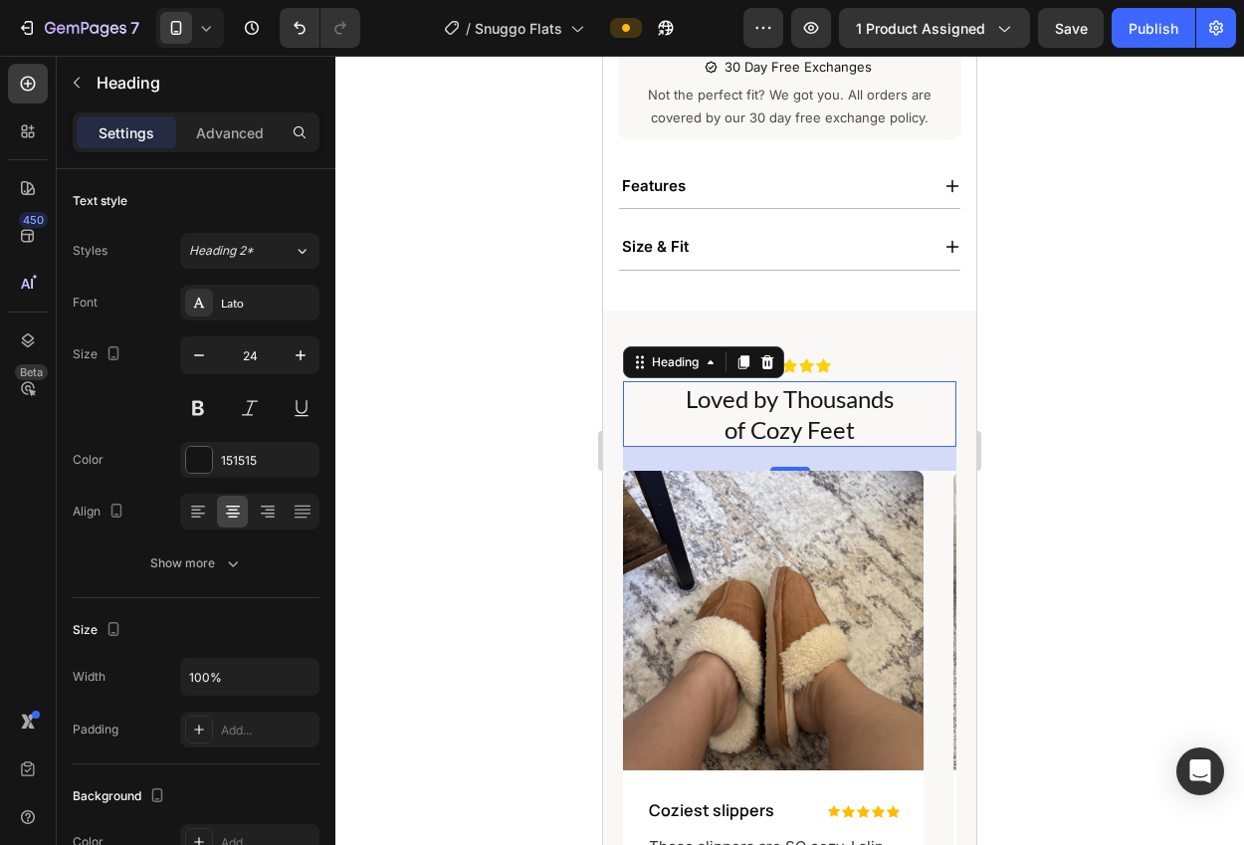
click at [465, 402] on div at bounding box center [789, 450] width 908 height 789
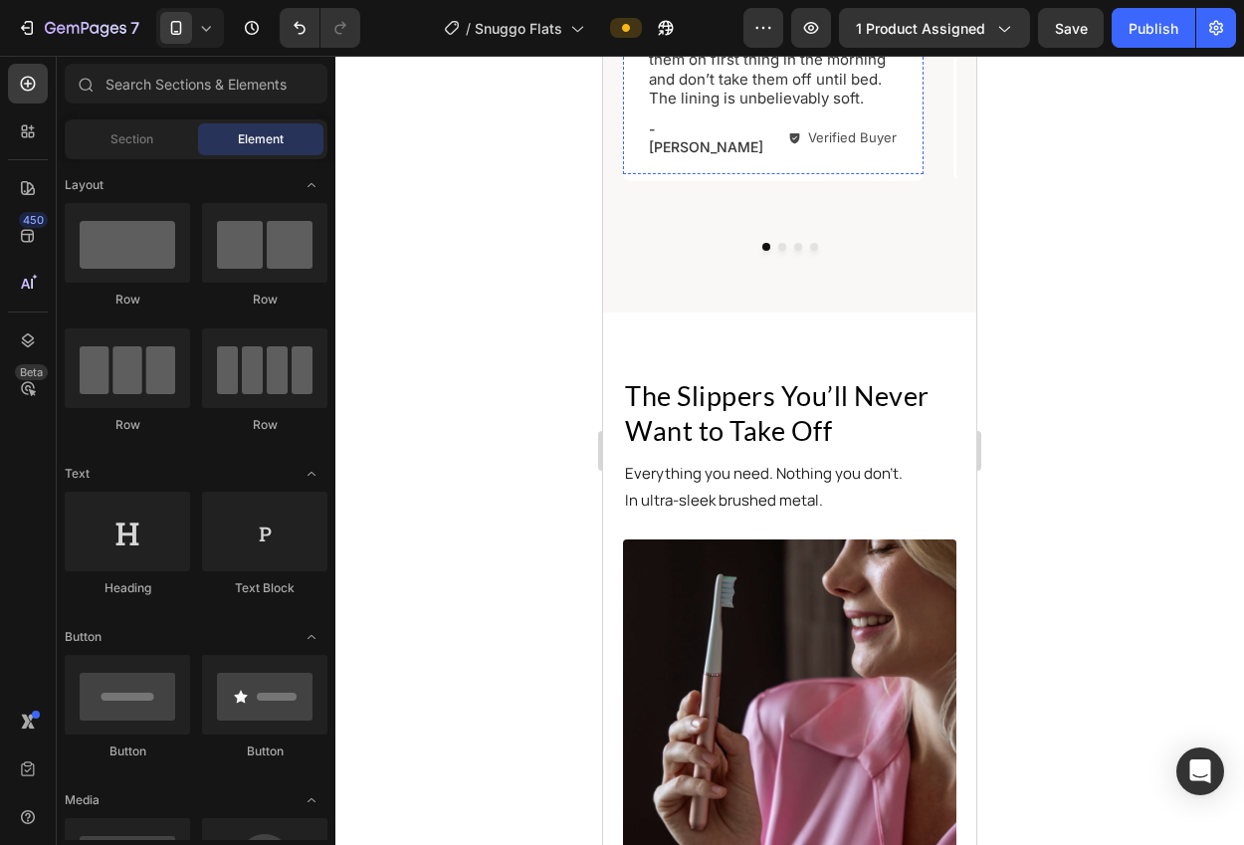
scroll to position [1631, 0]
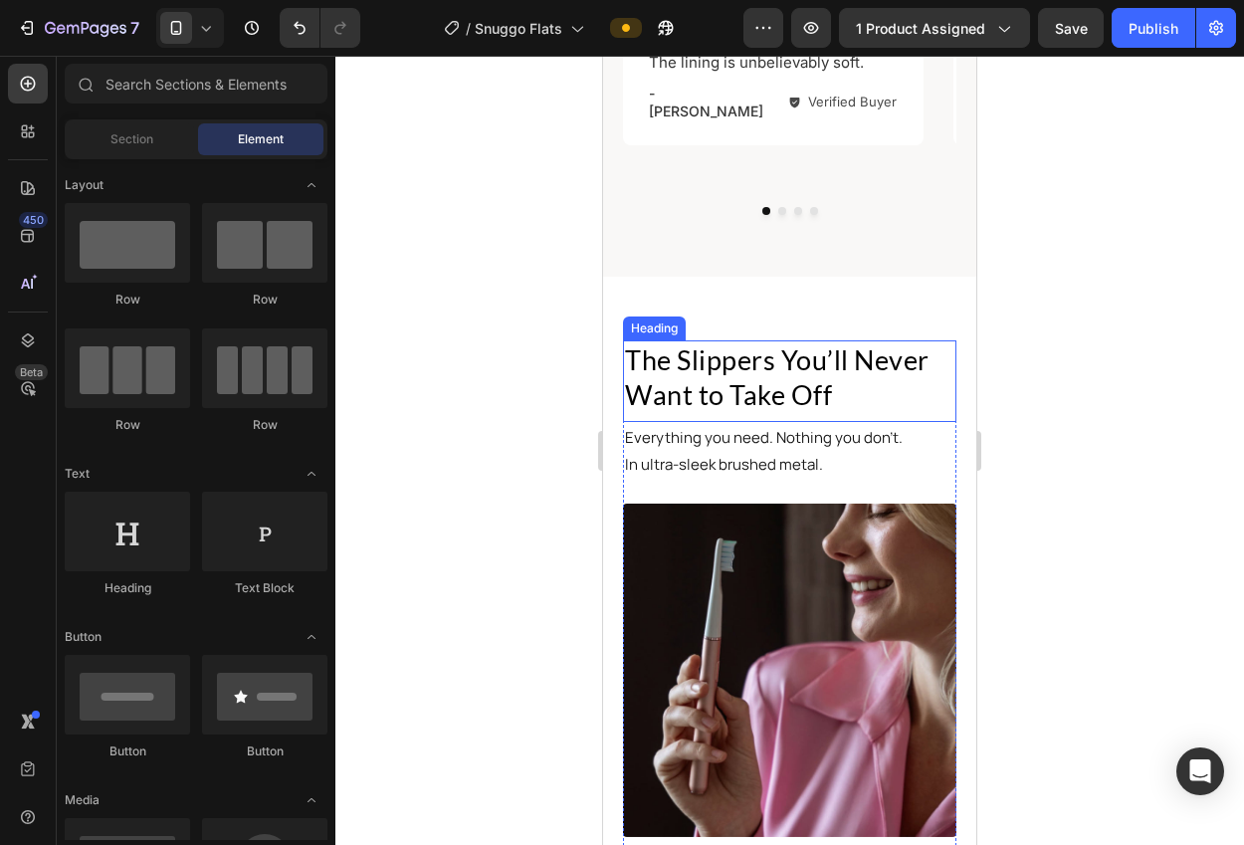
click at [694, 340] on h2 "The Slippers You’ll Never Want to Take Off" at bounding box center [789, 377] width 333 height 74
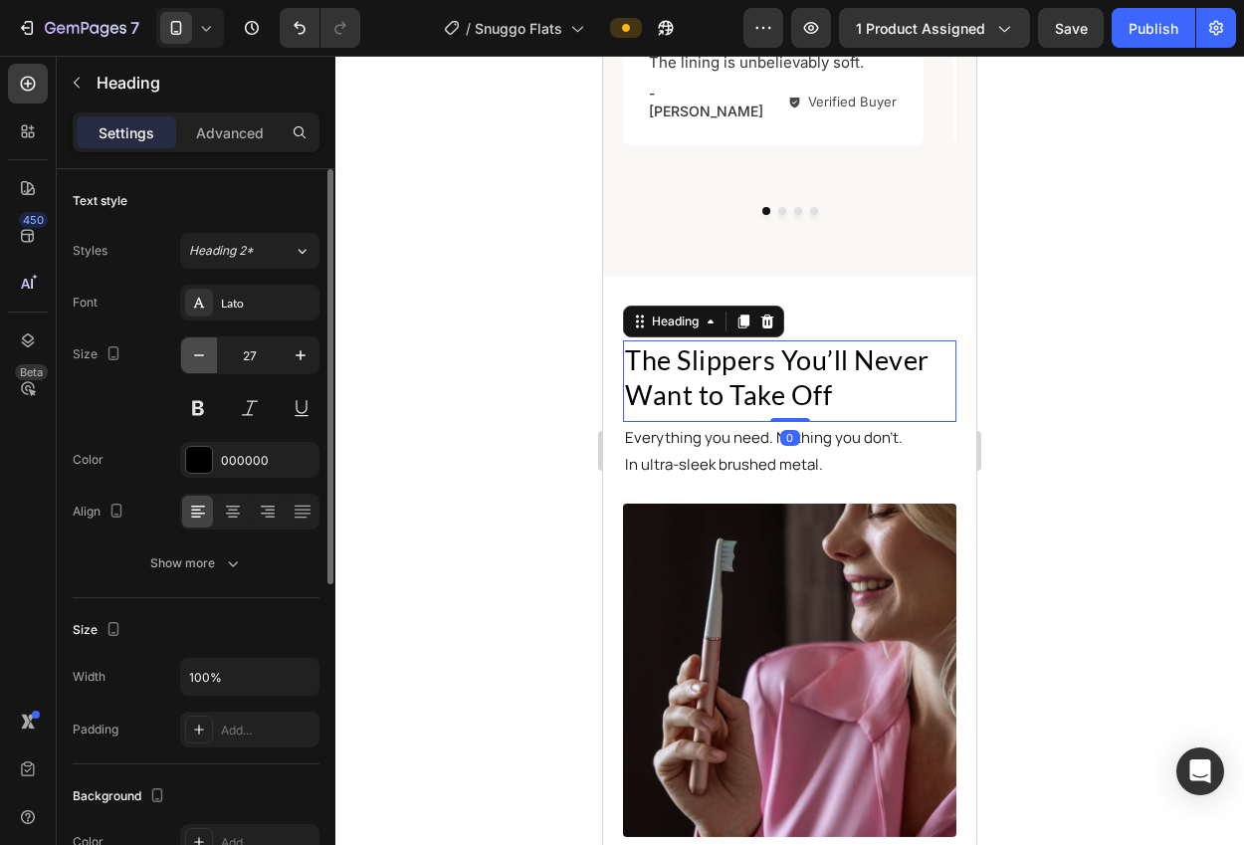
click at [200, 355] on icon "button" at bounding box center [199, 355] width 20 height 20
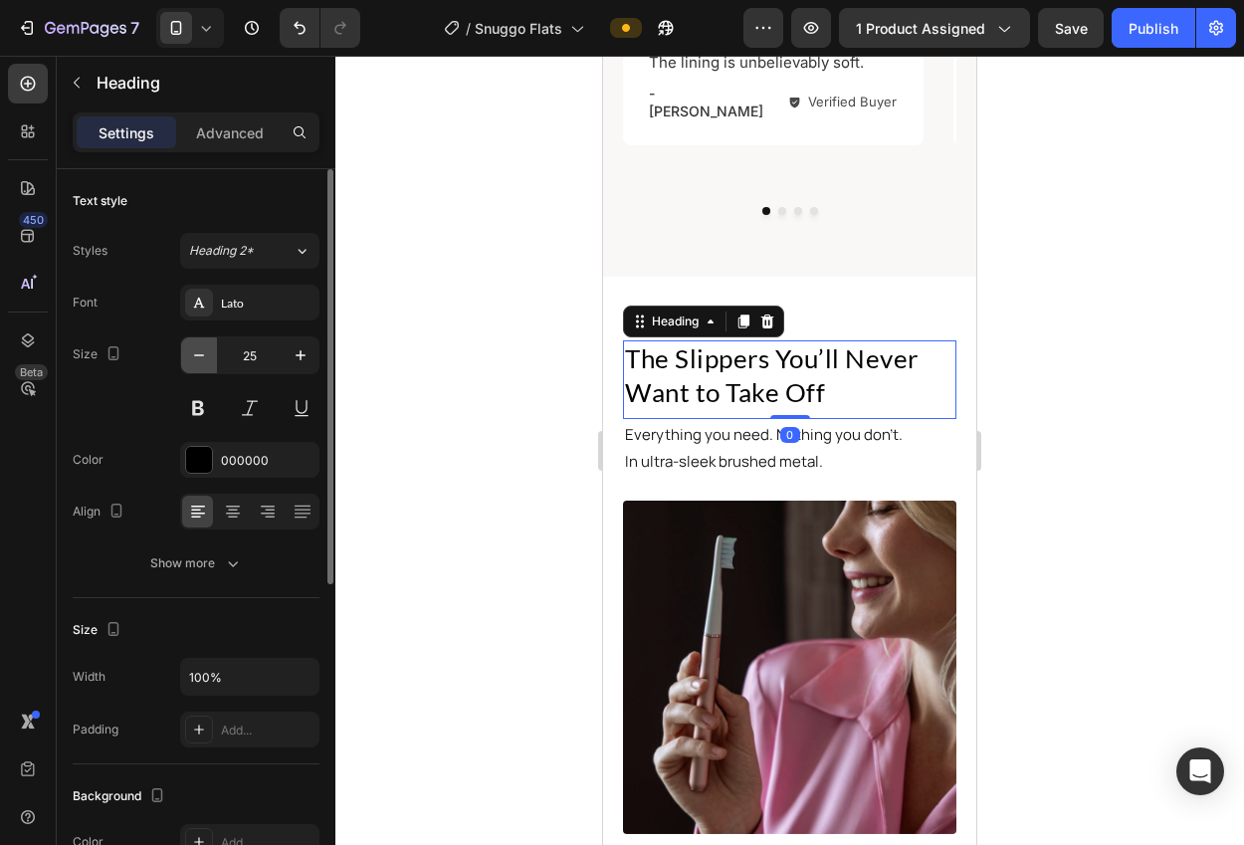
click at [200, 355] on icon "button" at bounding box center [199, 355] width 10 height 2
type input "24"
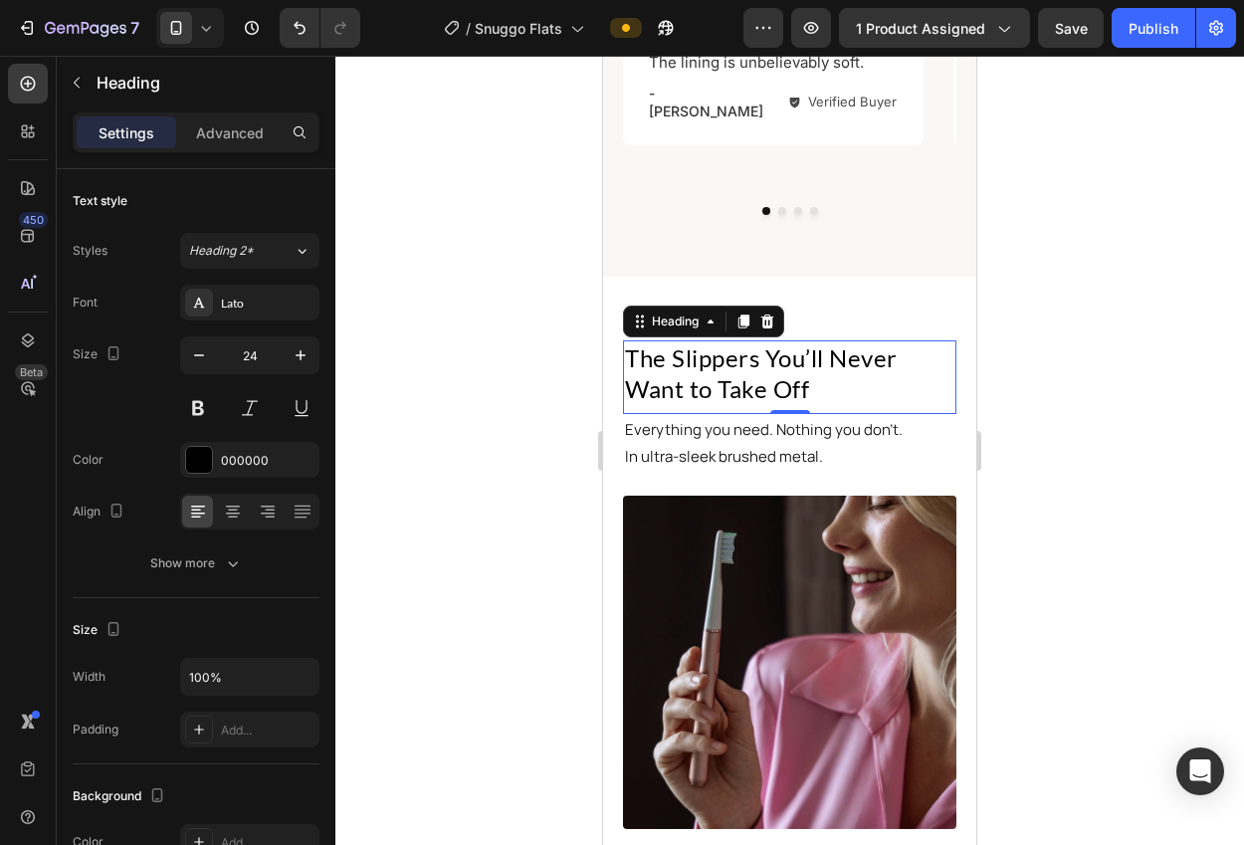
drag, startPoint x: 338, startPoint y: 365, endPoint x: 434, endPoint y: 385, distance: 97.6
click at [338, 365] on div at bounding box center [789, 450] width 908 height 789
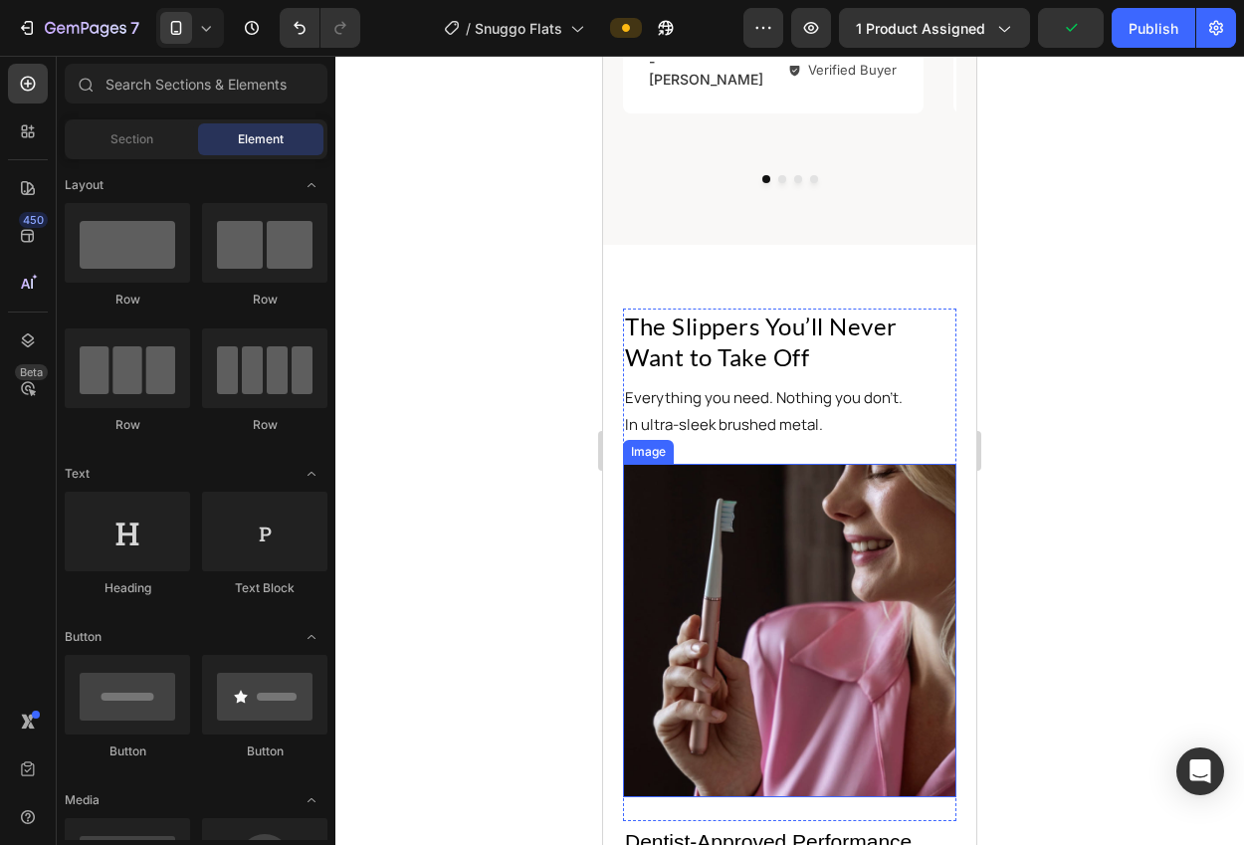
scroll to position [1712, 0]
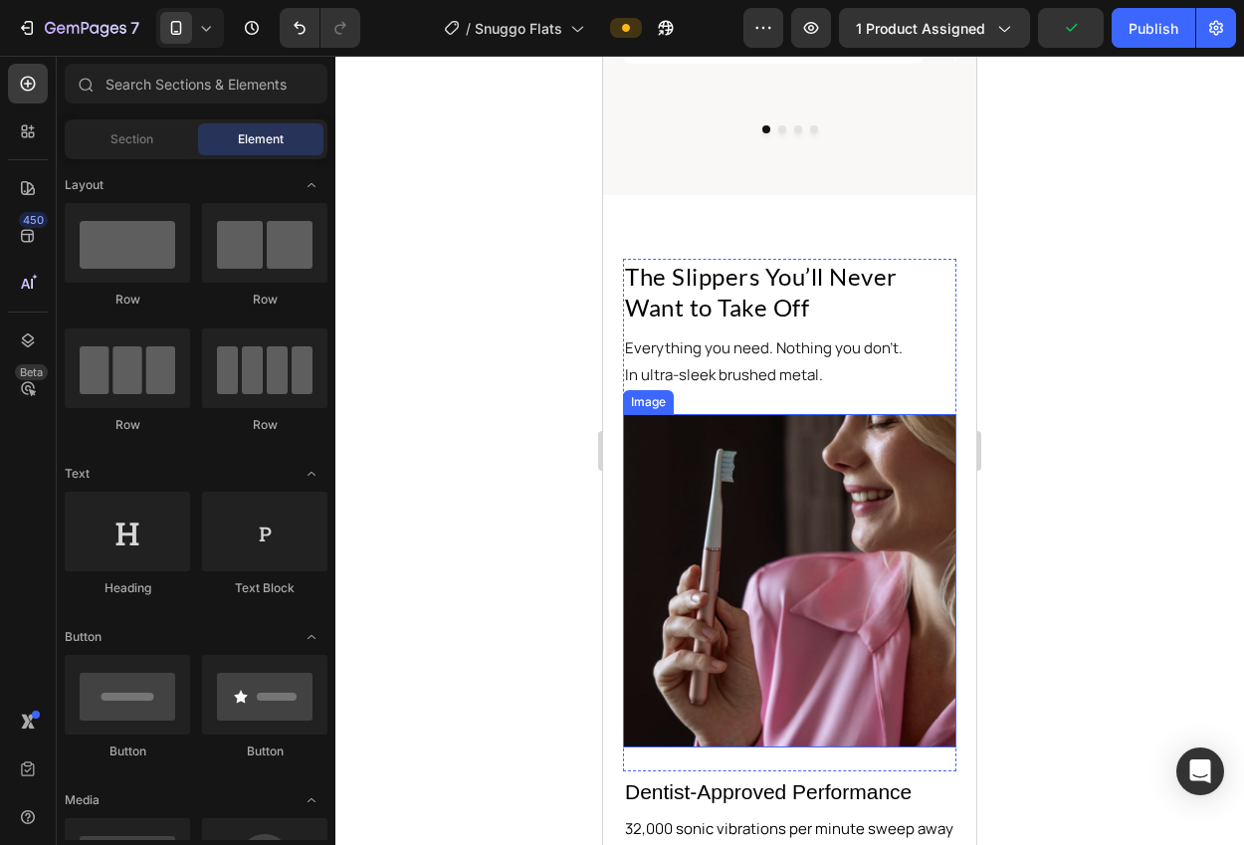
drag, startPoint x: 768, startPoint y: 492, endPoint x: 649, endPoint y: 495, distance: 119.4
click at [768, 492] on img at bounding box center [789, 580] width 333 height 333
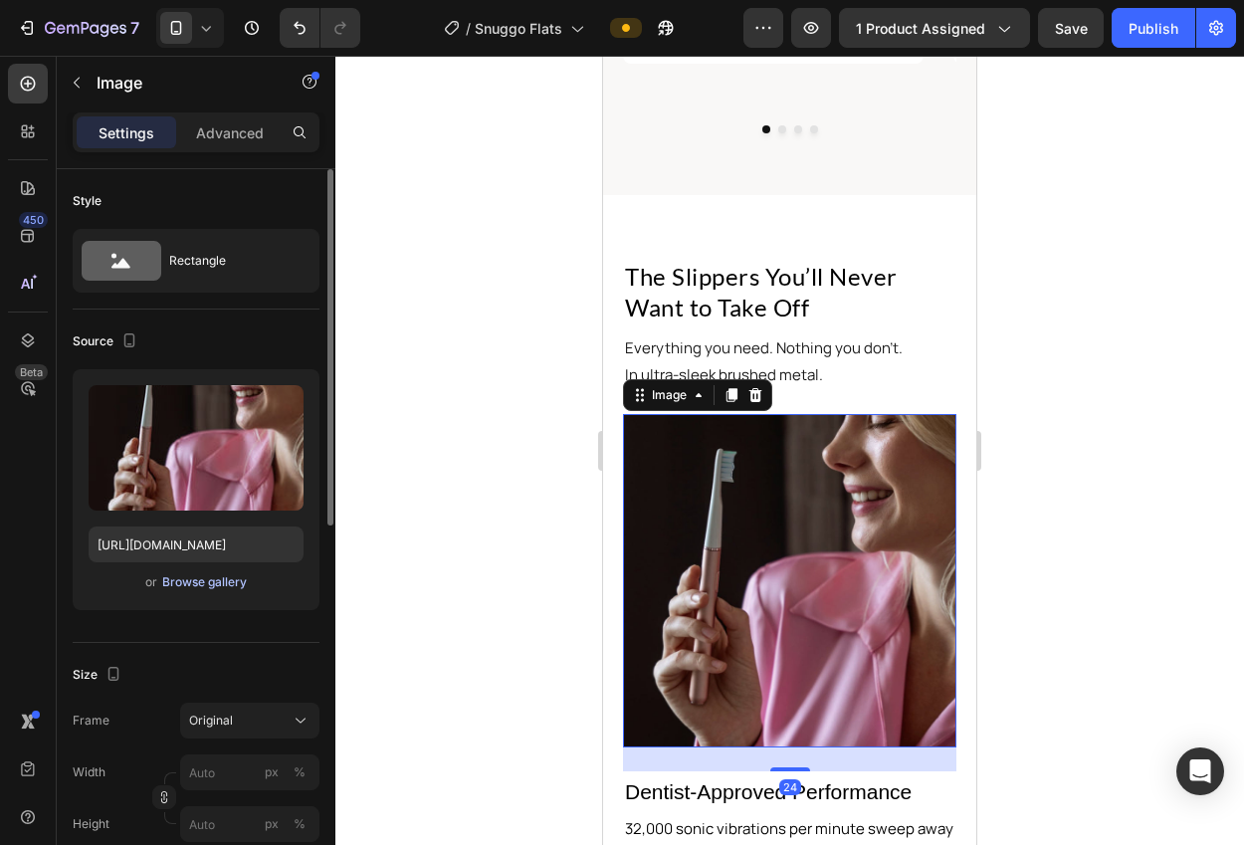
click at [205, 577] on div "Browse gallery" at bounding box center [204, 582] width 85 height 18
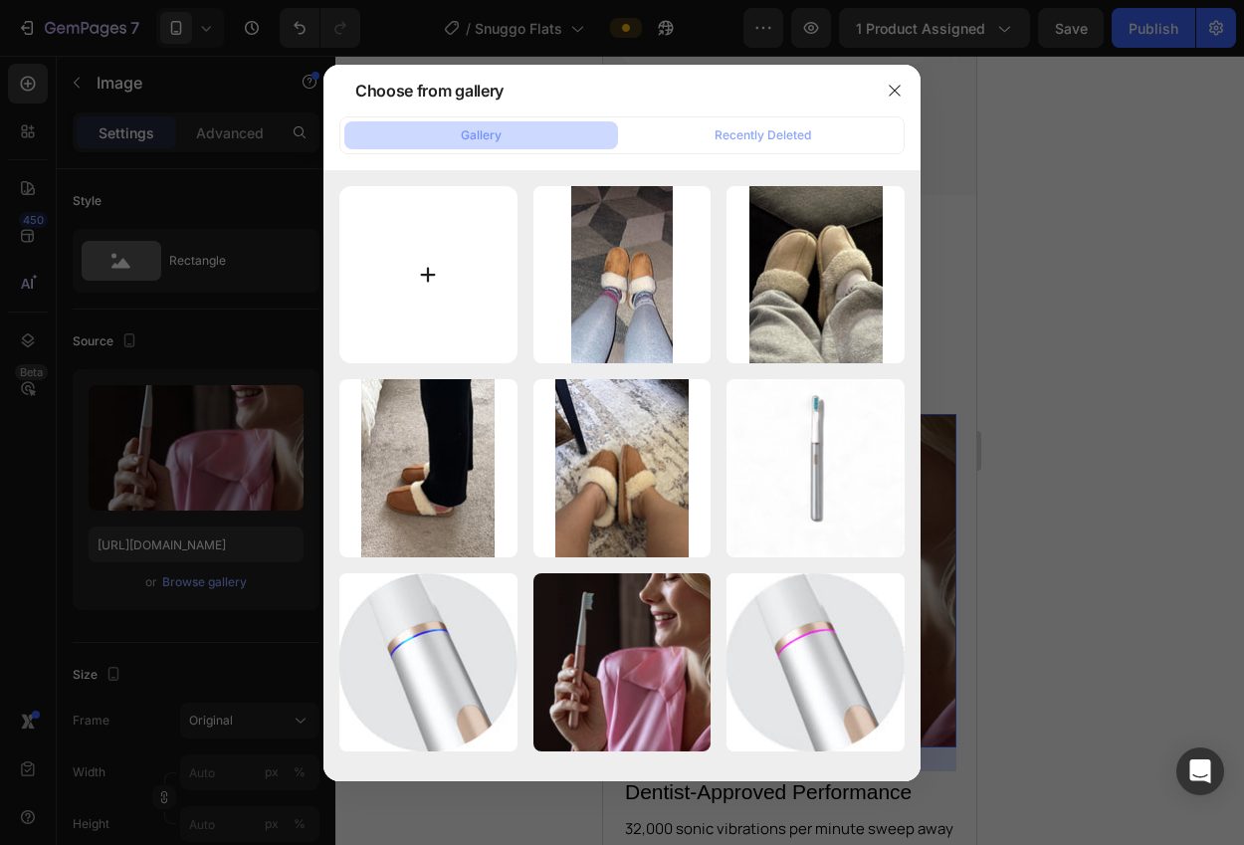
click at [466, 288] on input "file" at bounding box center [428, 275] width 178 height 178
type input "C:\fakepath\38e85d67-dd4f-4e99-a4df-7b8b9196f39d.__CR0,0,362,453_PT0_SX362_V1__…"
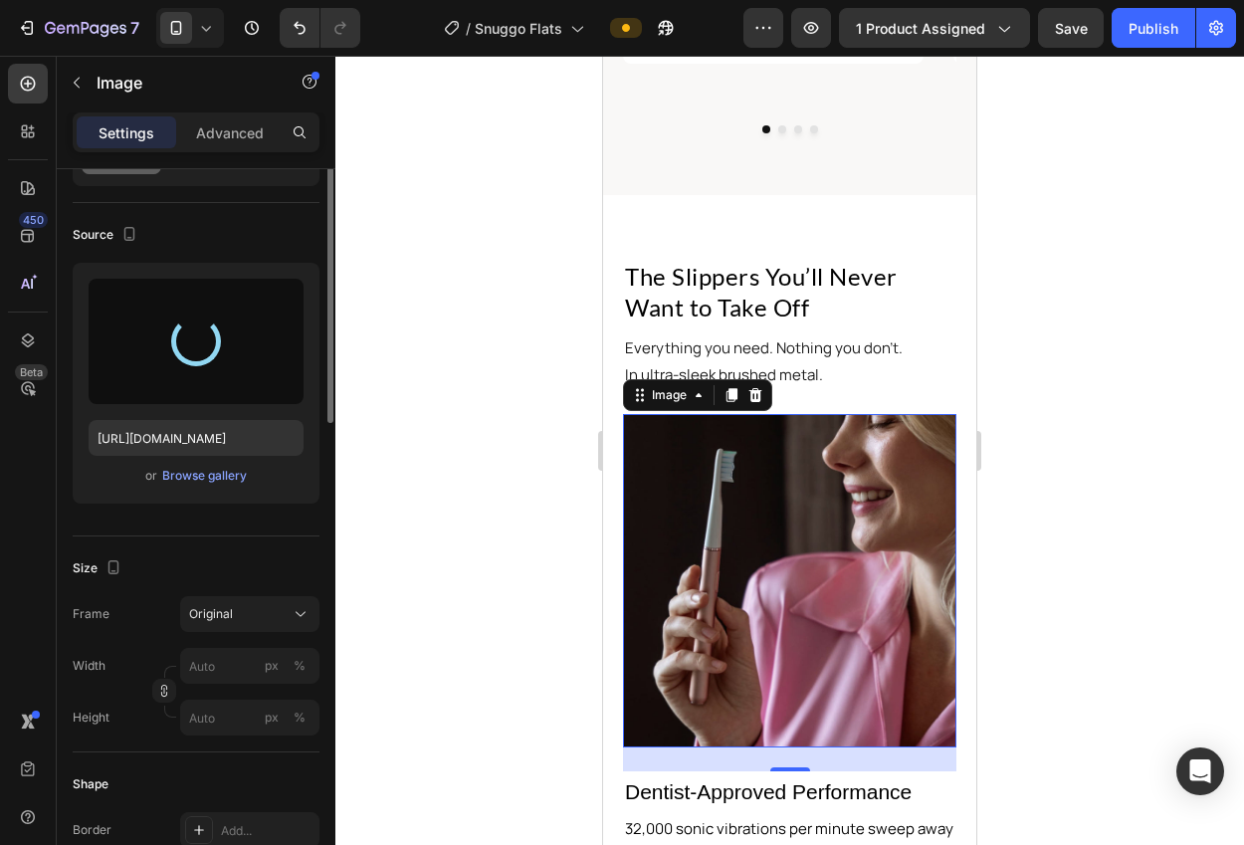
type input "https://cdn.shopify.com/s/files/1/0943/5820/8854/files/gempages_581909699583017…"
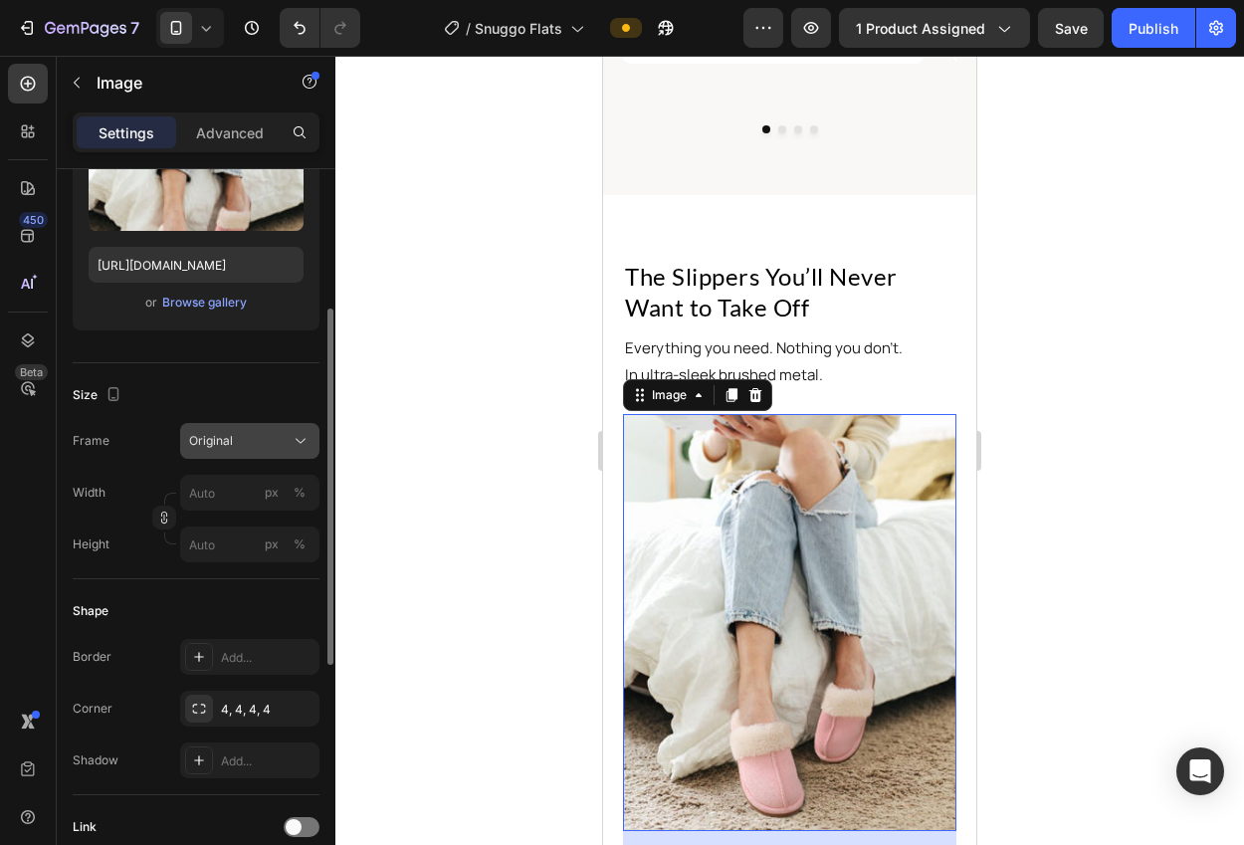
scroll to position [294, 0]
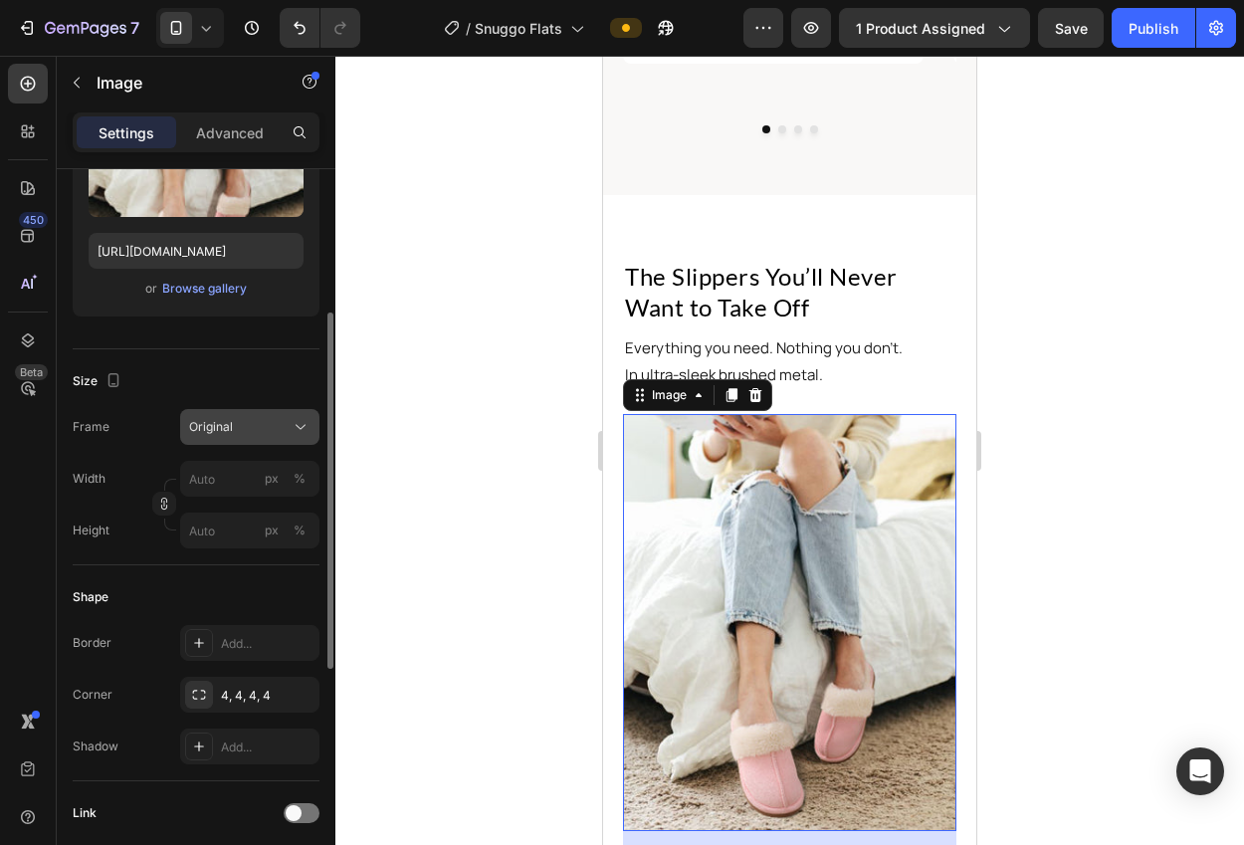
click at [214, 427] on span "Original" at bounding box center [211, 427] width 44 height 18
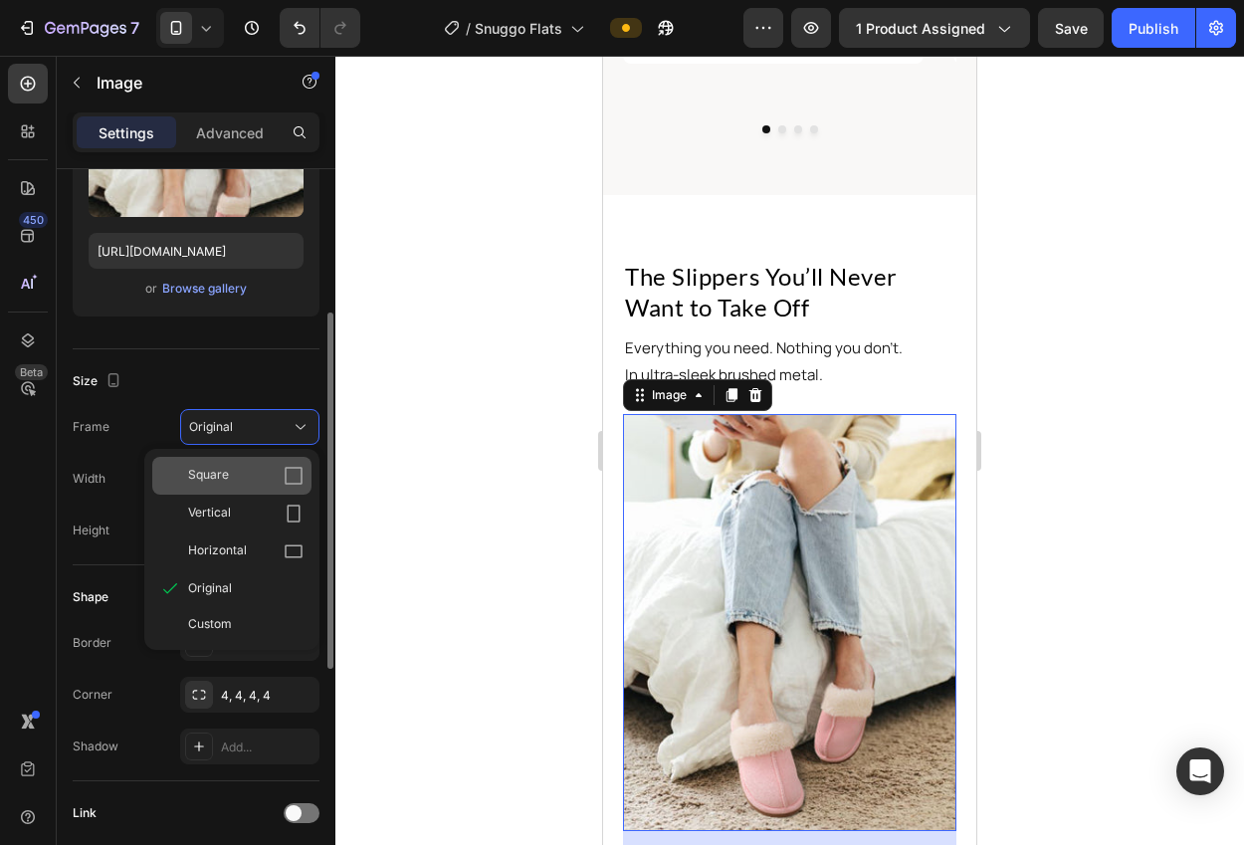
click at [221, 466] on span "Square" at bounding box center [208, 476] width 41 height 20
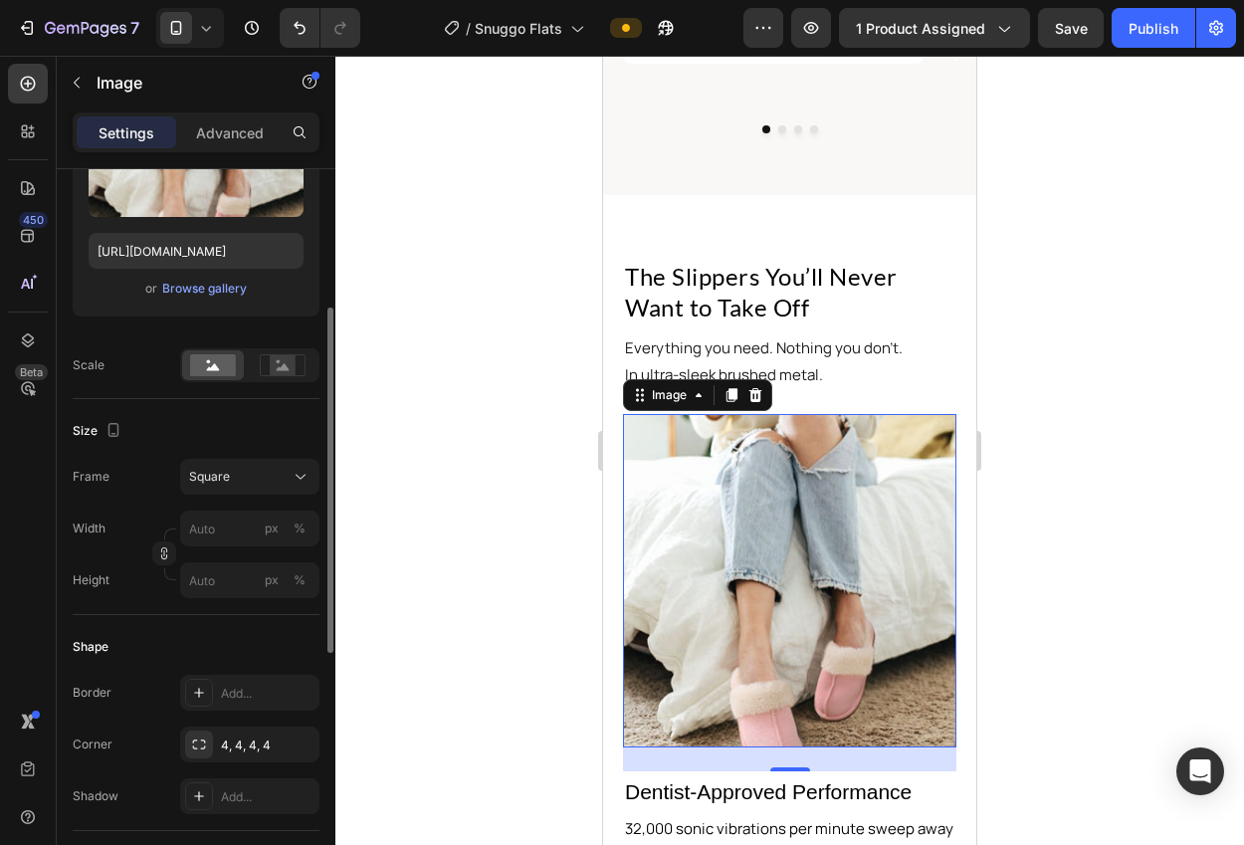
click at [496, 502] on div at bounding box center [789, 450] width 908 height 789
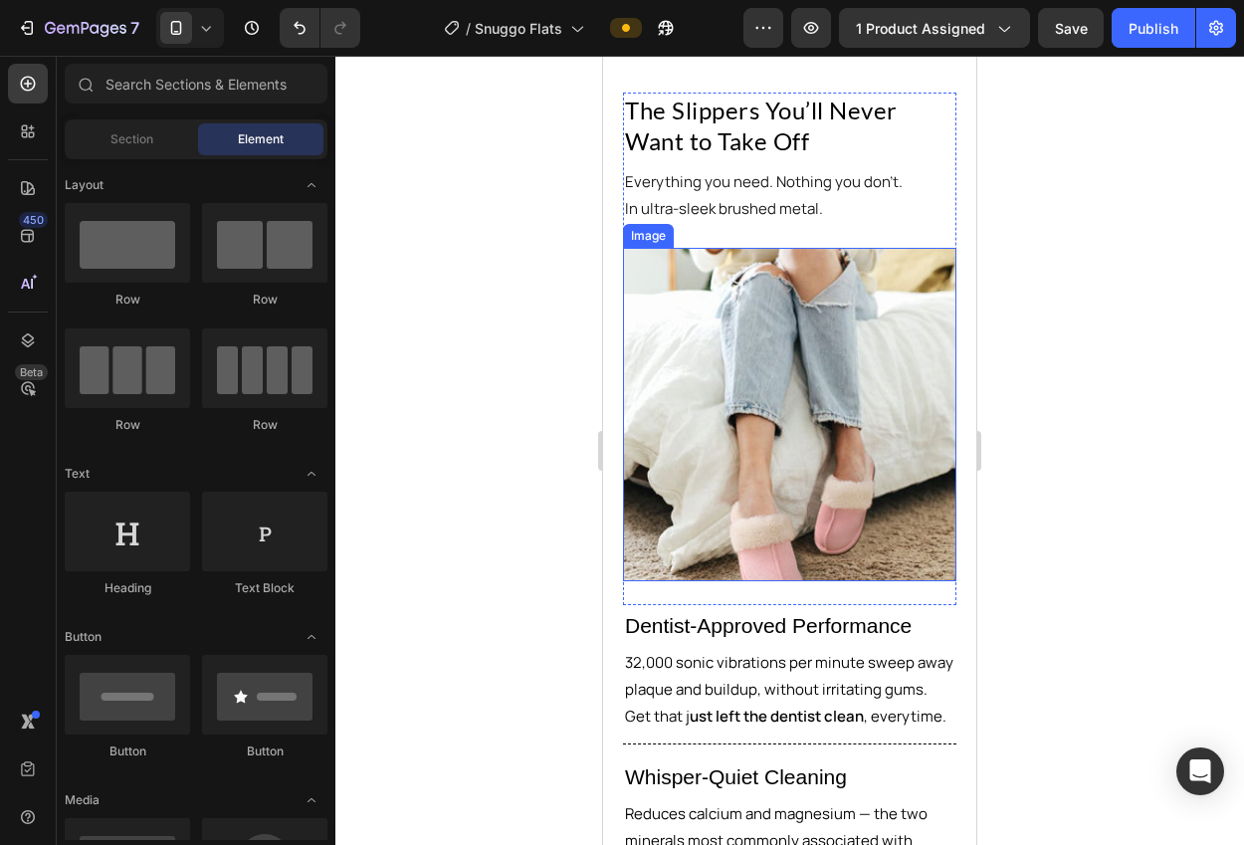
scroll to position [1848, 0]
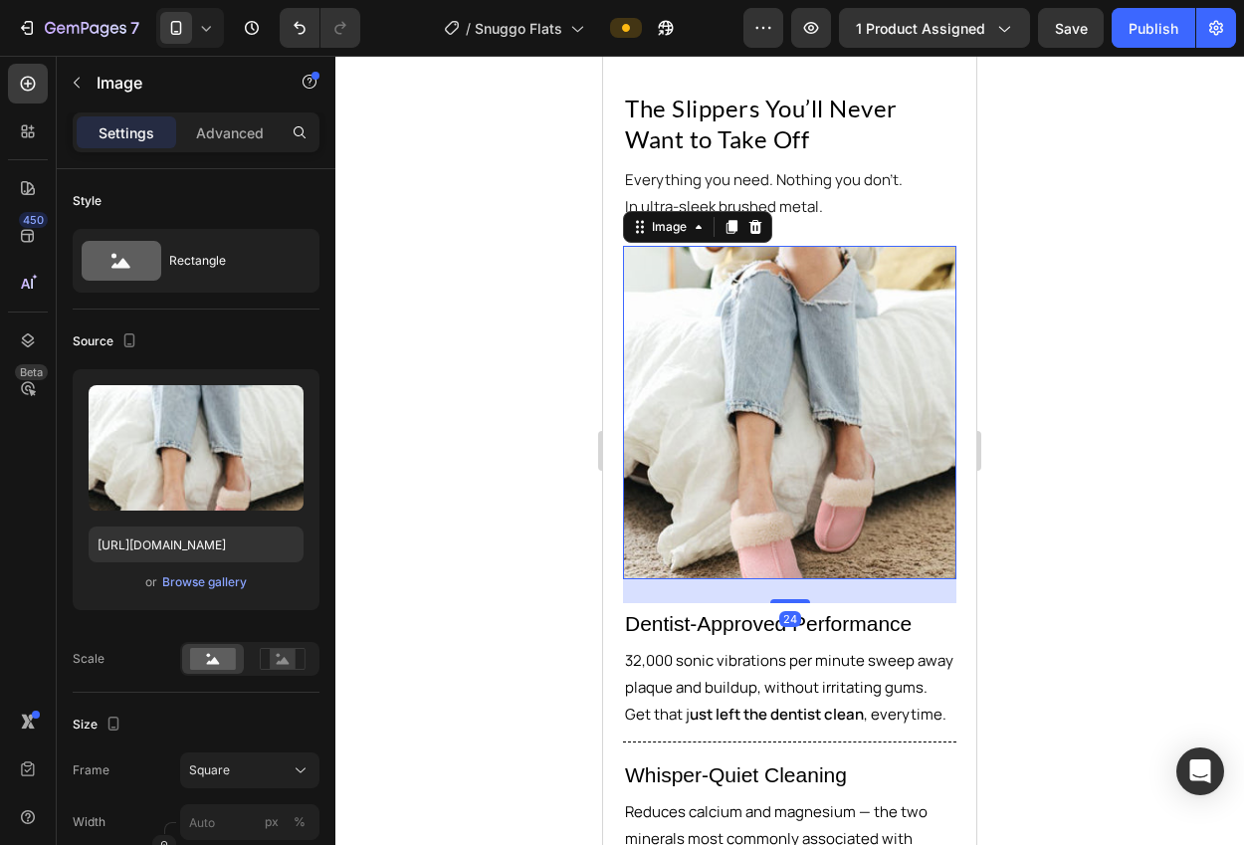
click at [836, 409] on img at bounding box center [789, 412] width 333 height 333
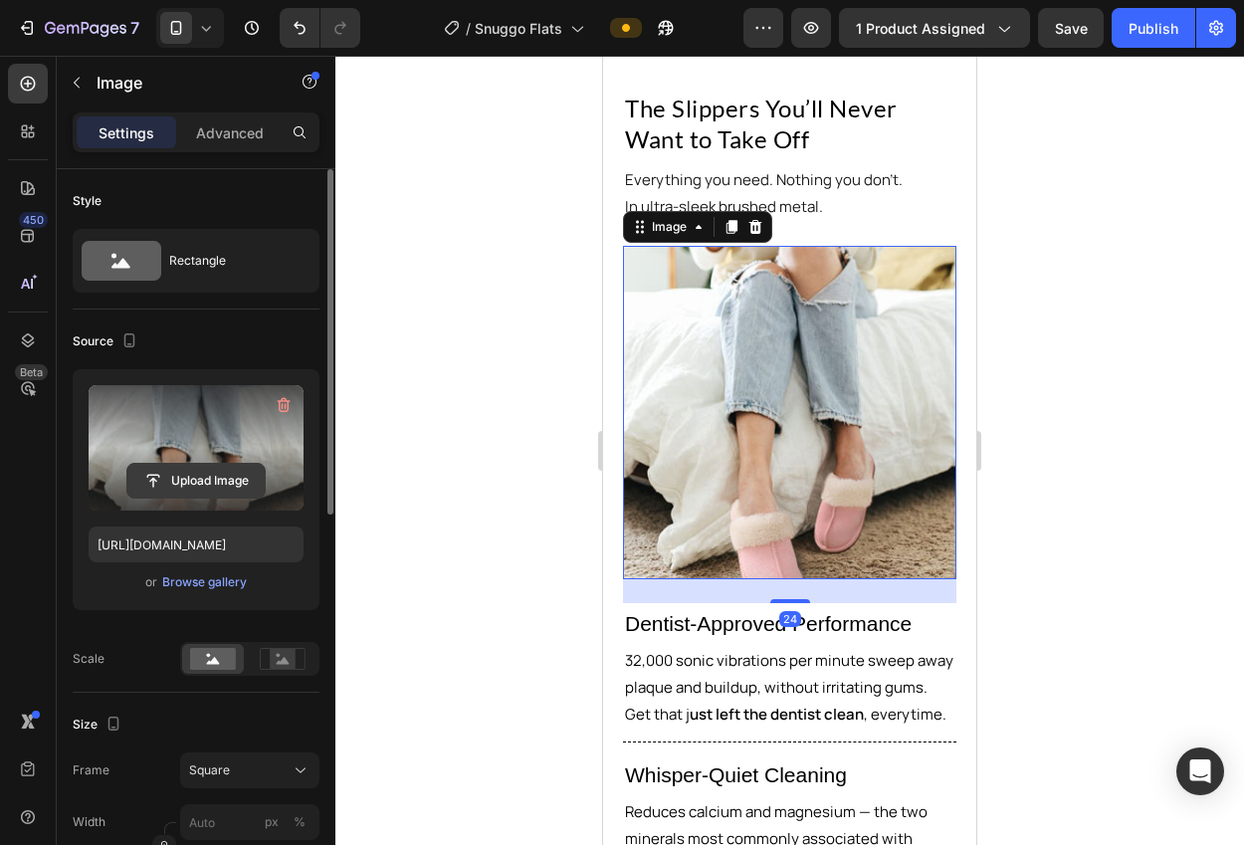
click at [210, 488] on input "file" at bounding box center [195, 481] width 137 height 34
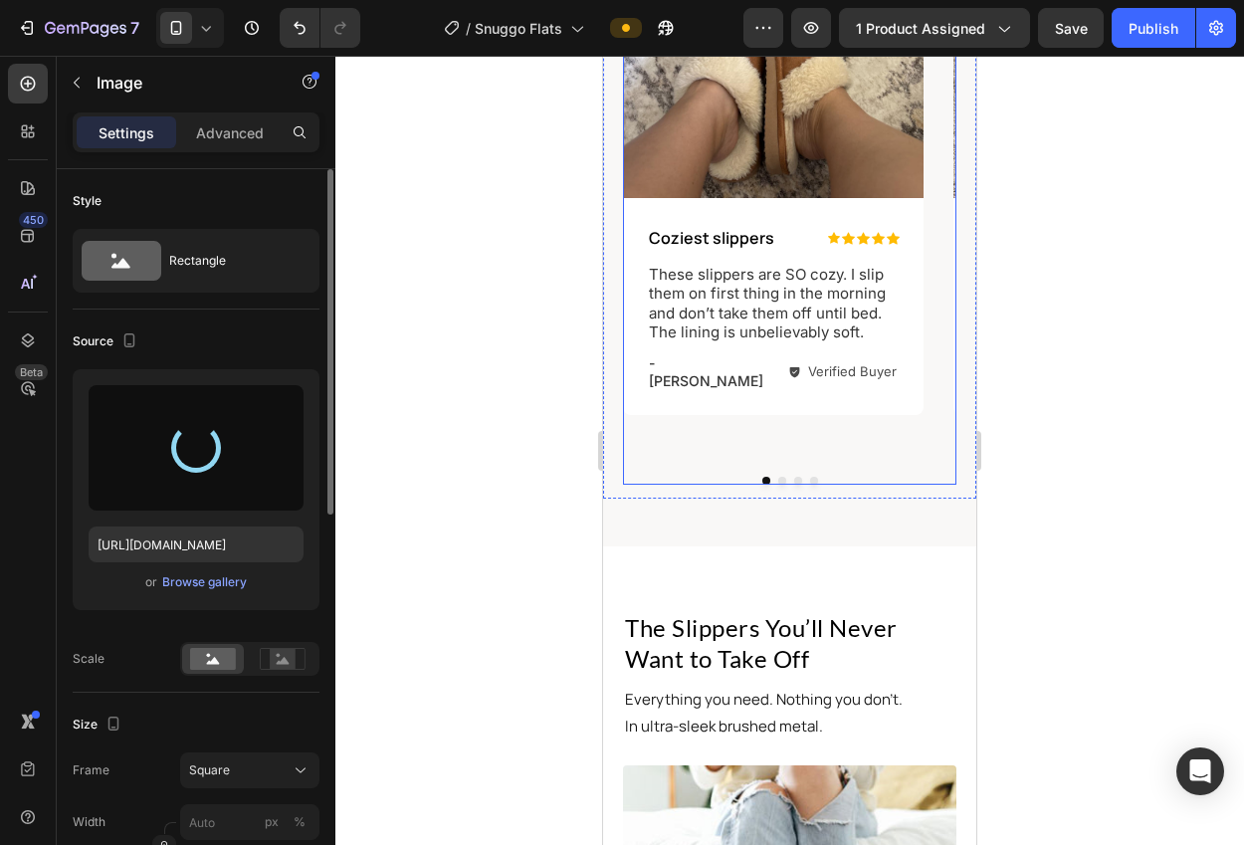
scroll to position [1624, 0]
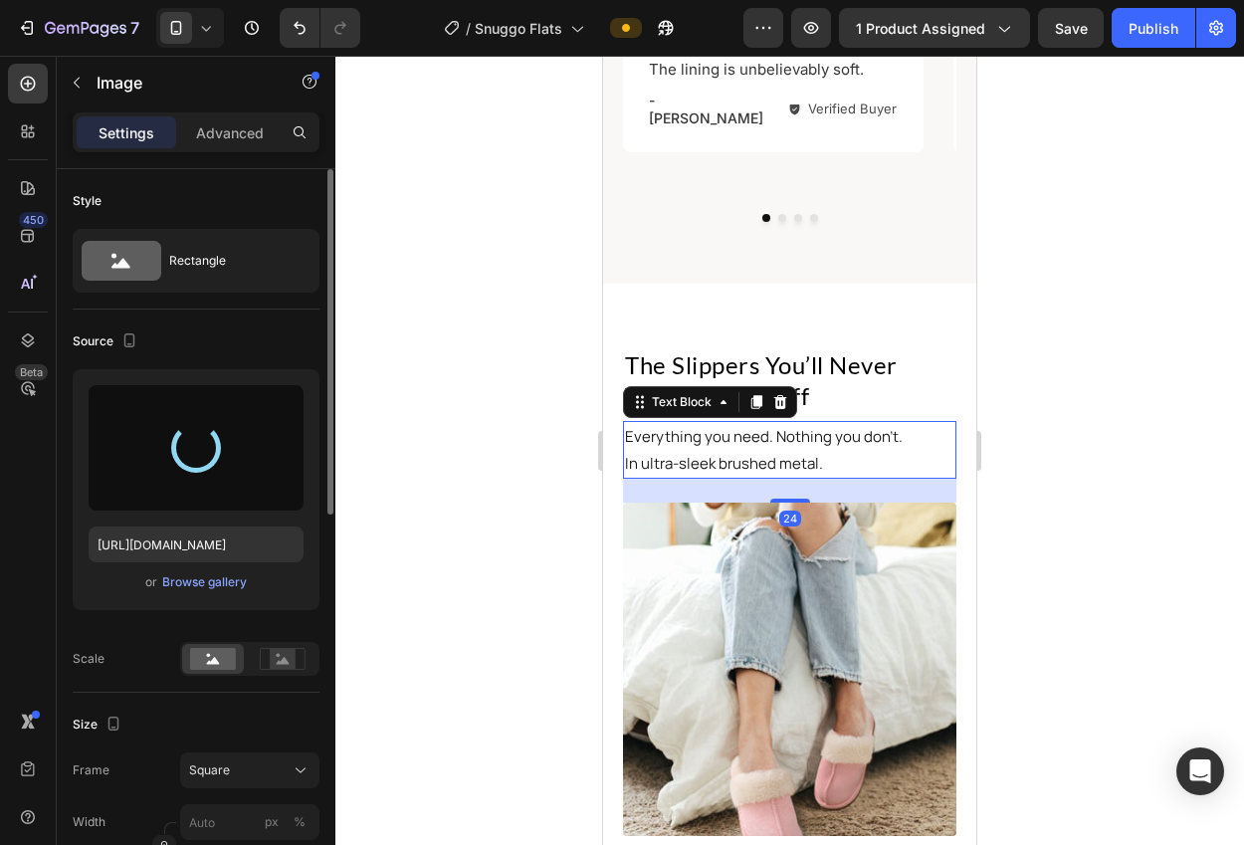
click at [788, 450] on p "In ultra-sleek brushed metal." at bounding box center [789, 463] width 329 height 27
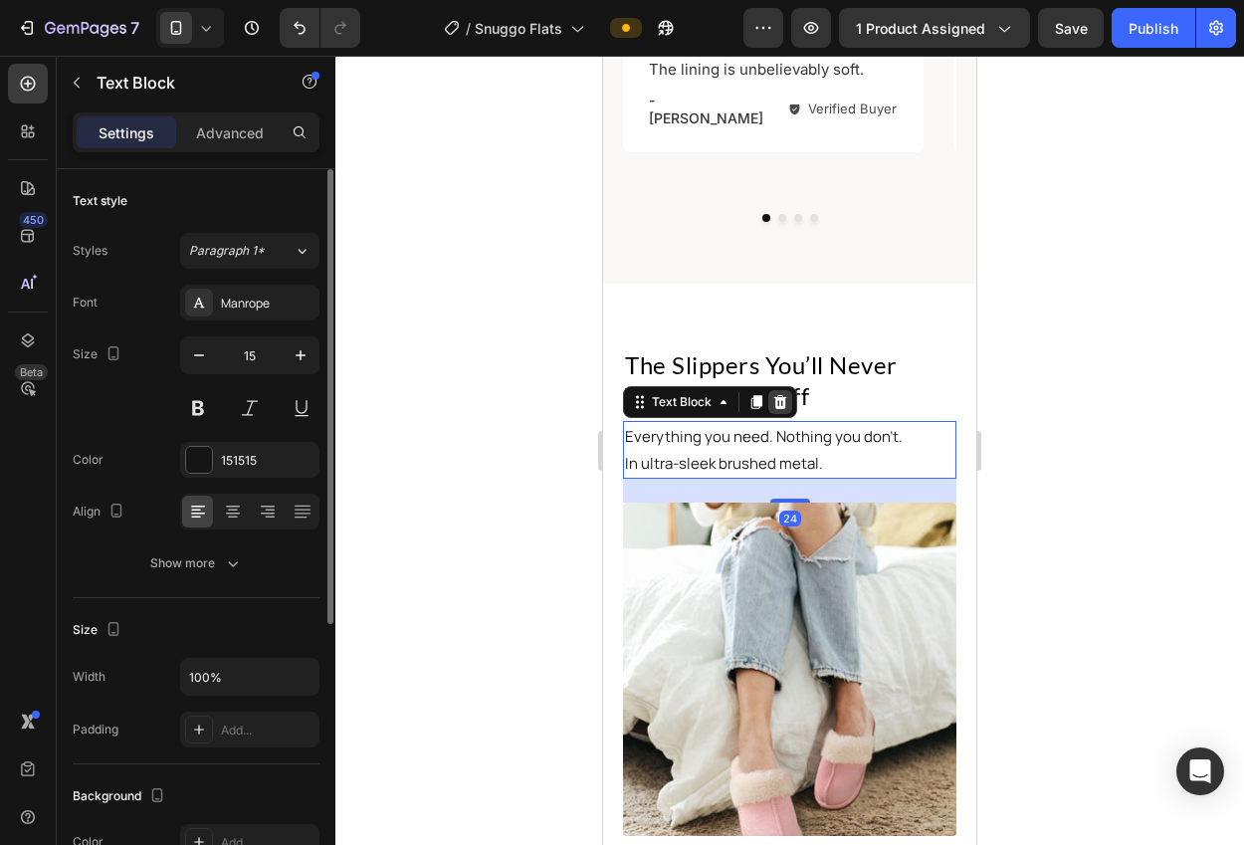
click at [779, 395] on icon at bounding box center [780, 402] width 13 height 14
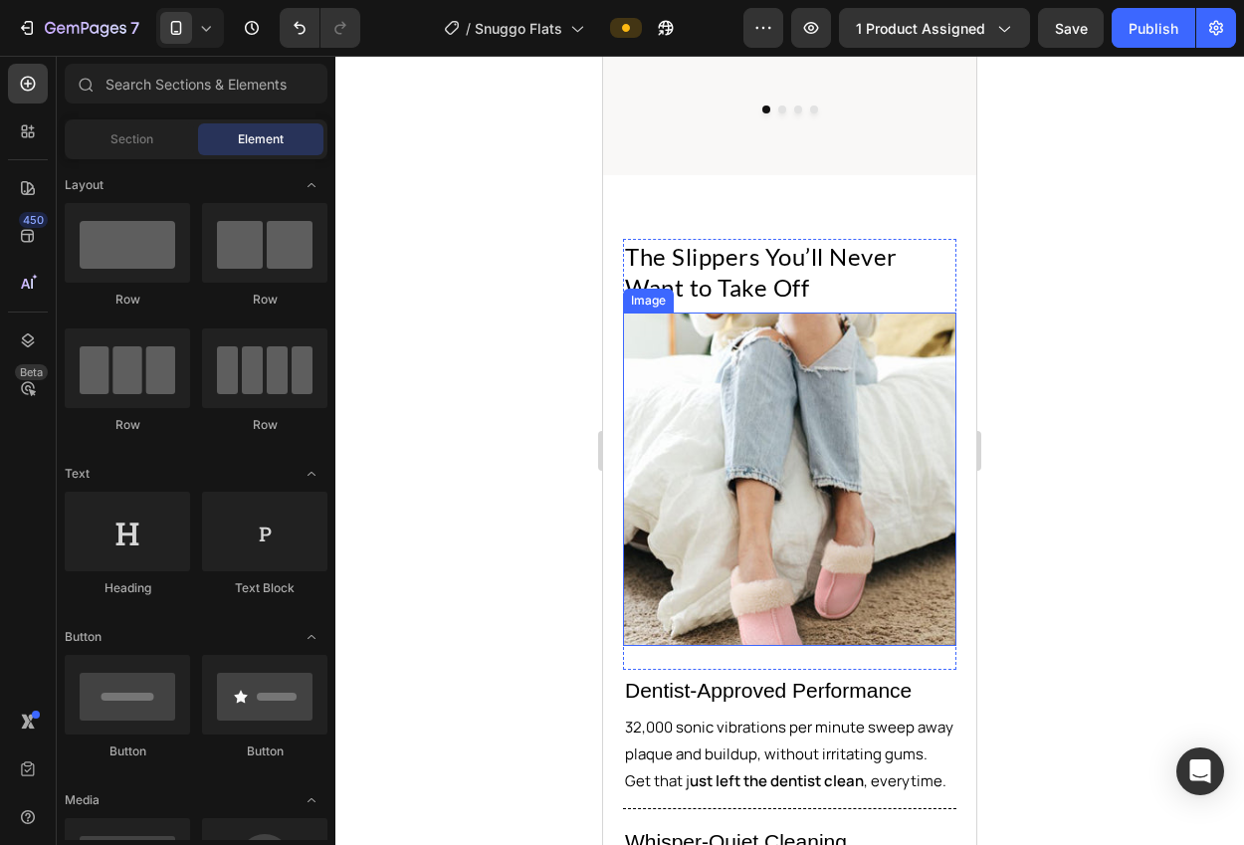
scroll to position [1699, 0]
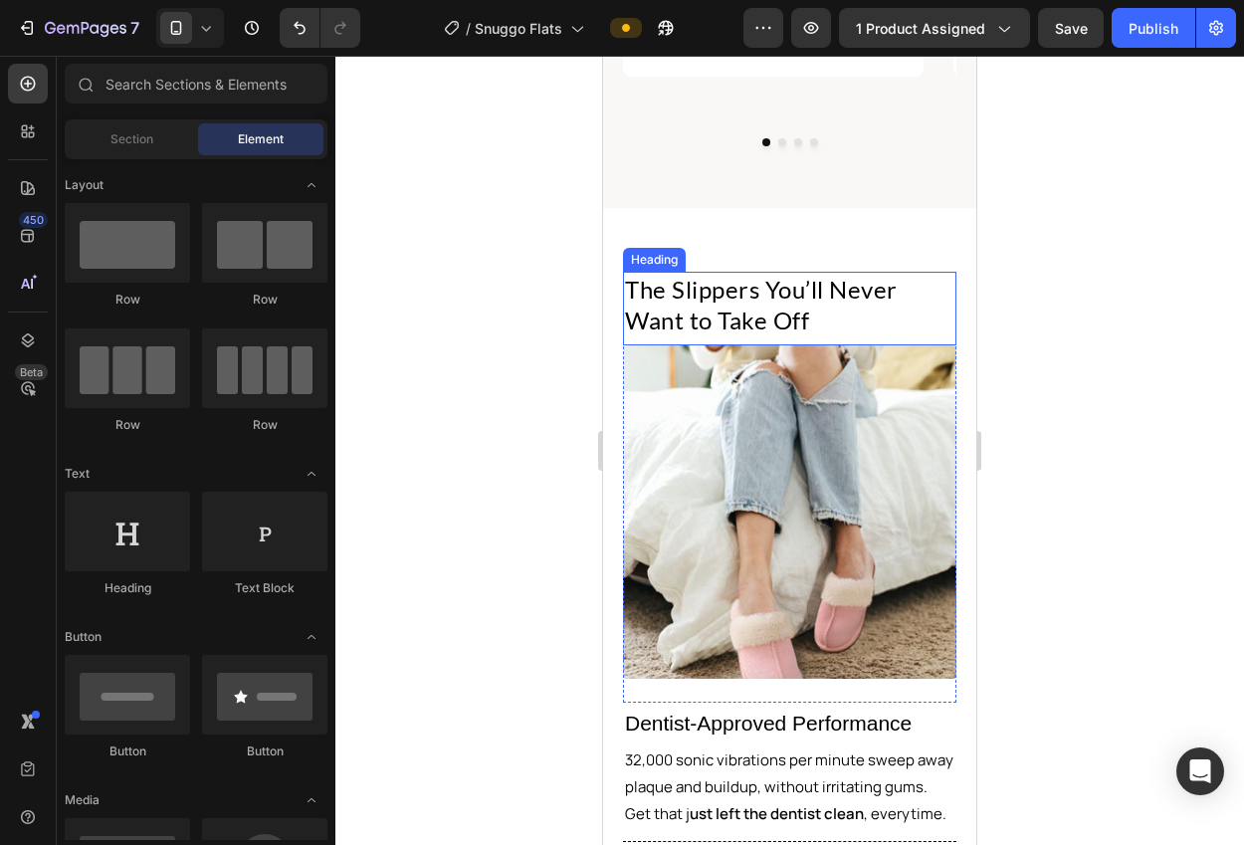
click at [767, 273] on h2 "The Slippers You’ll Never Want to Take Off" at bounding box center [789, 305] width 333 height 66
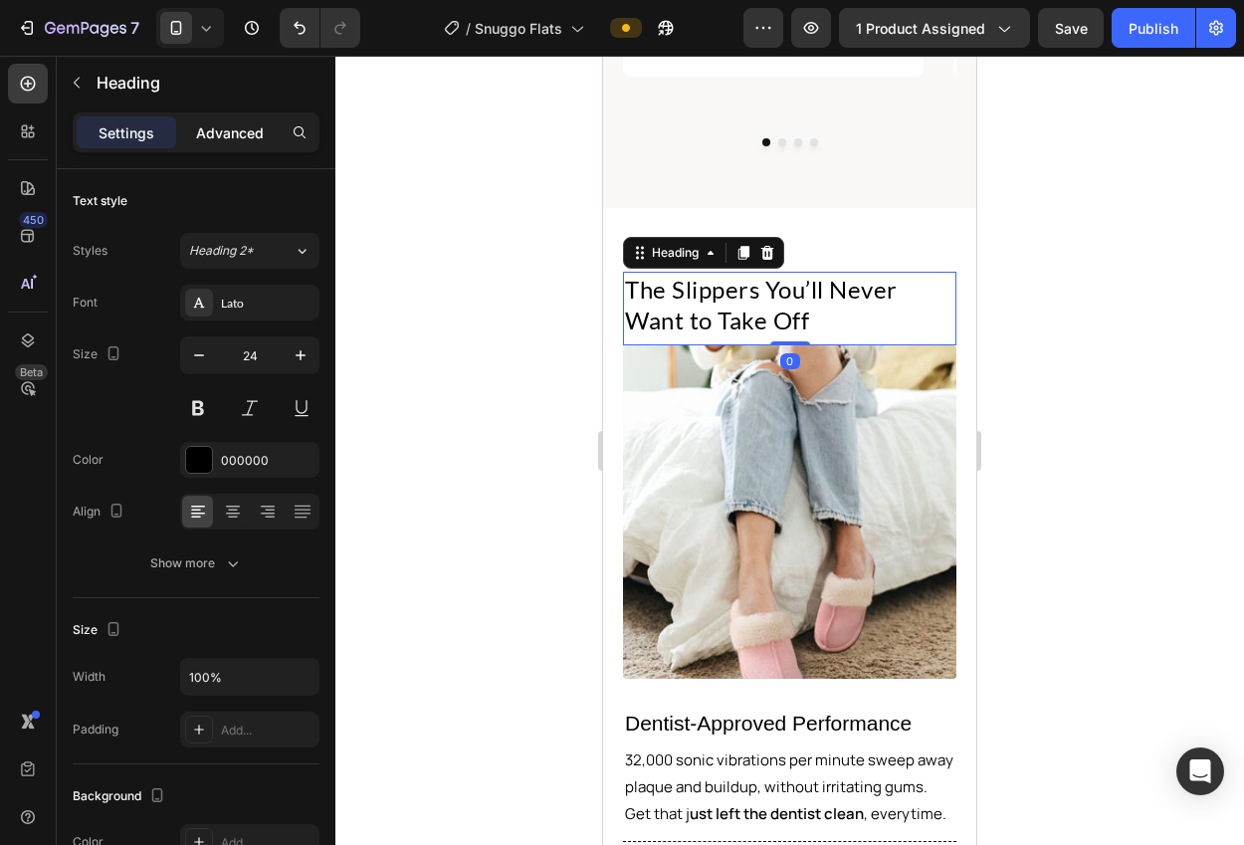
click at [220, 117] on div "Advanced" at bounding box center [229, 132] width 99 height 32
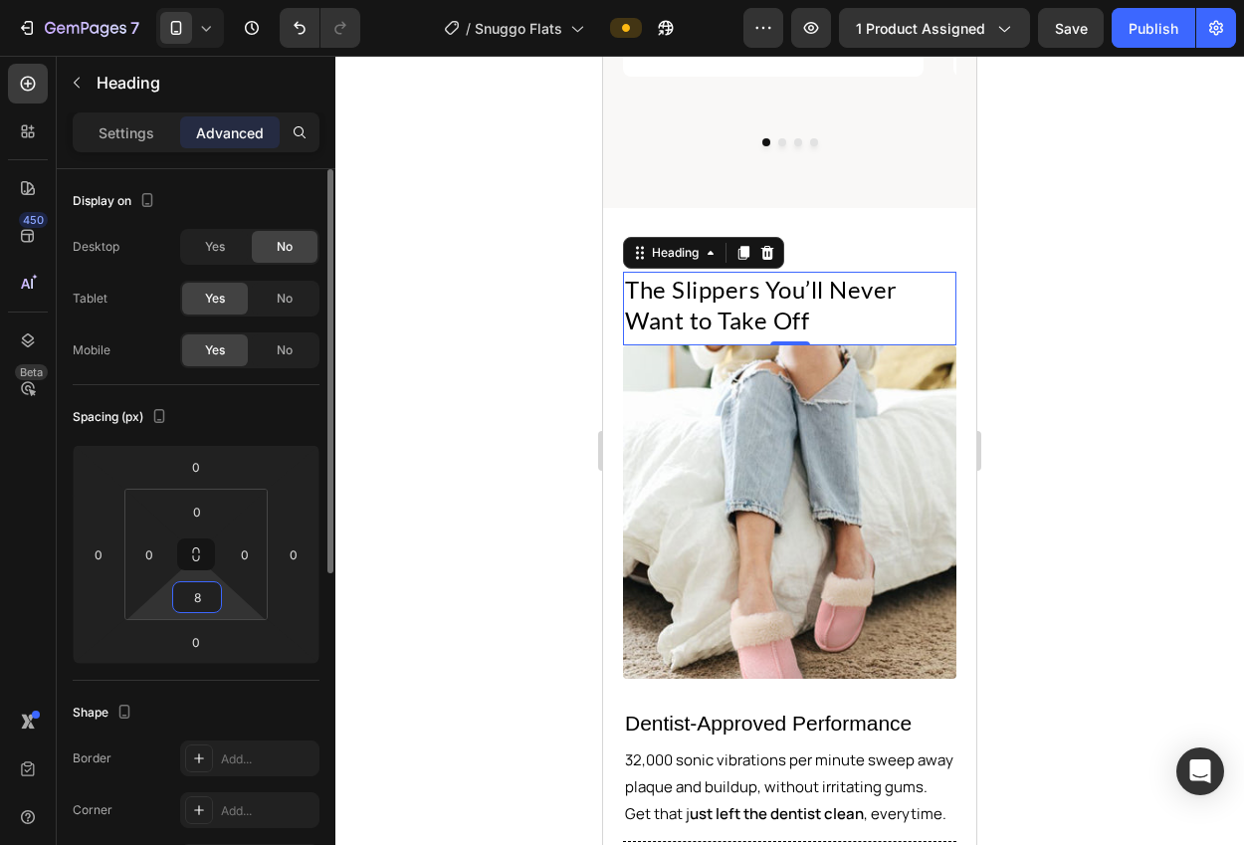
click at [200, 595] on input "8" at bounding box center [197, 597] width 40 height 30
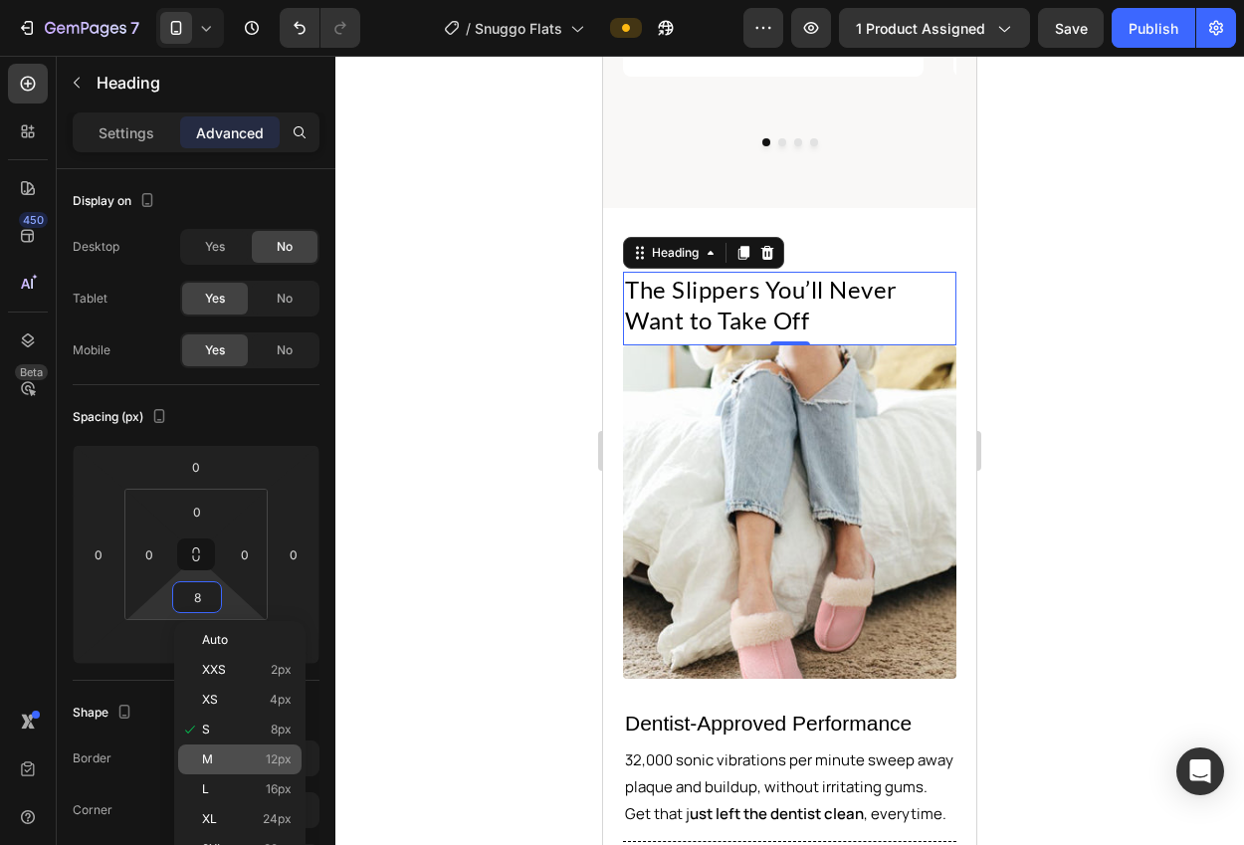
click at [244, 757] on p "M 12px" at bounding box center [247, 759] width 90 height 14
type input "12"
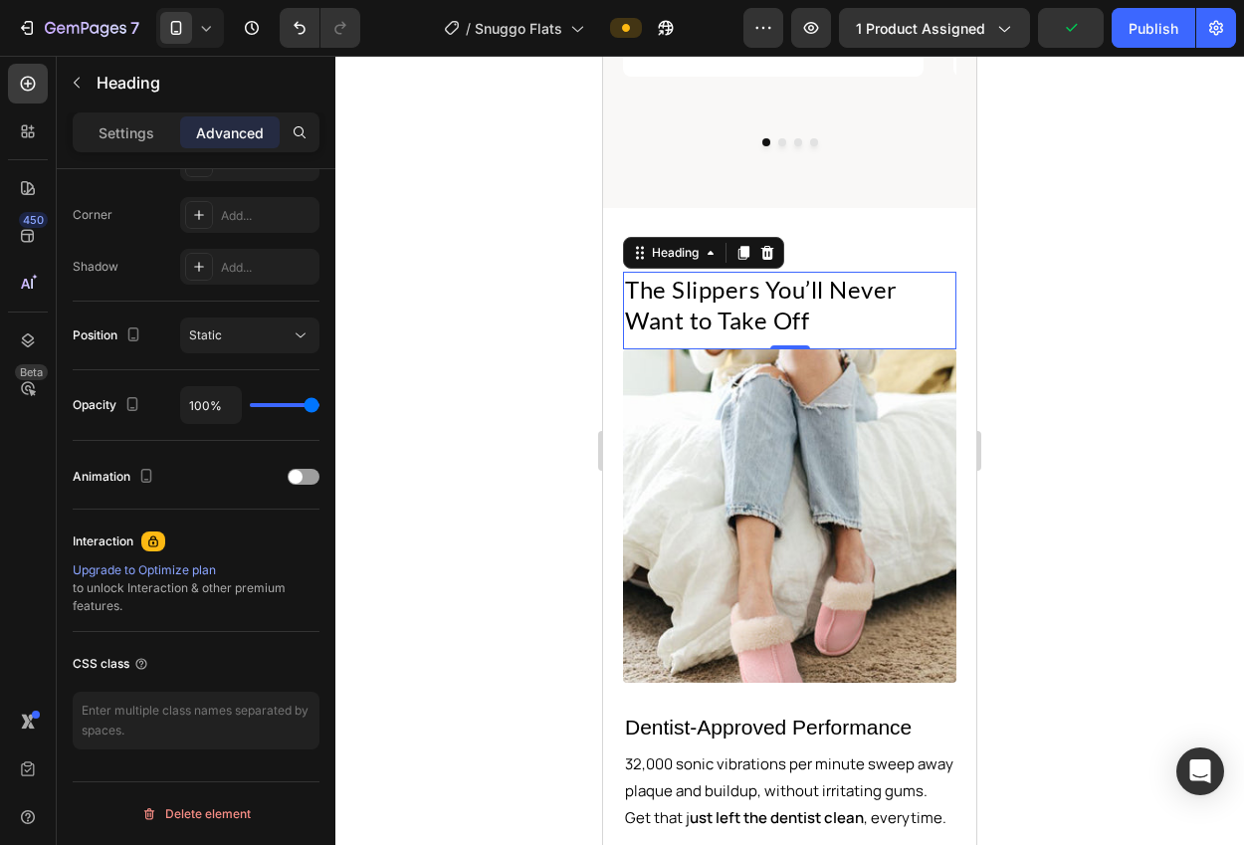
click at [393, 613] on div at bounding box center [789, 450] width 908 height 789
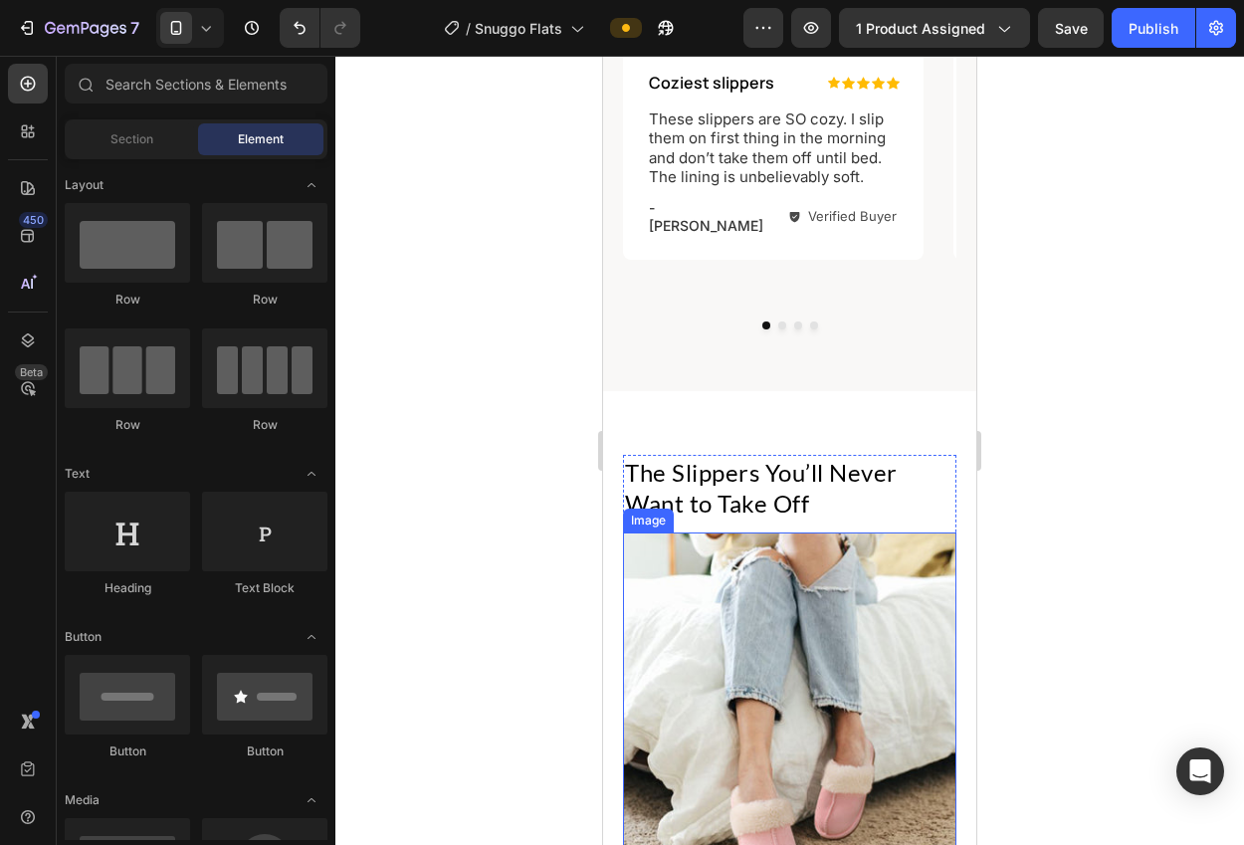
scroll to position [1514, 0]
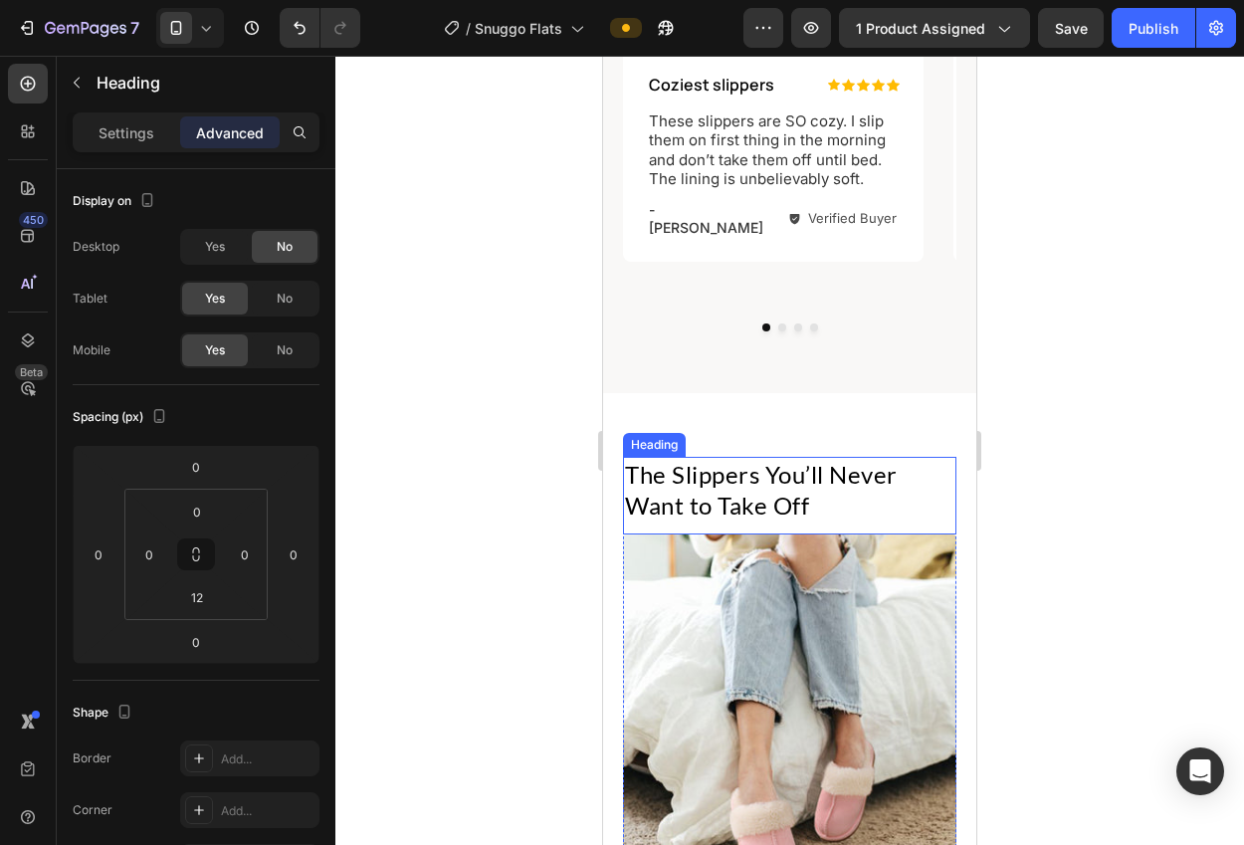
click at [703, 457] on h2 "The Slippers You’ll Never Want to Take Off" at bounding box center [789, 490] width 333 height 66
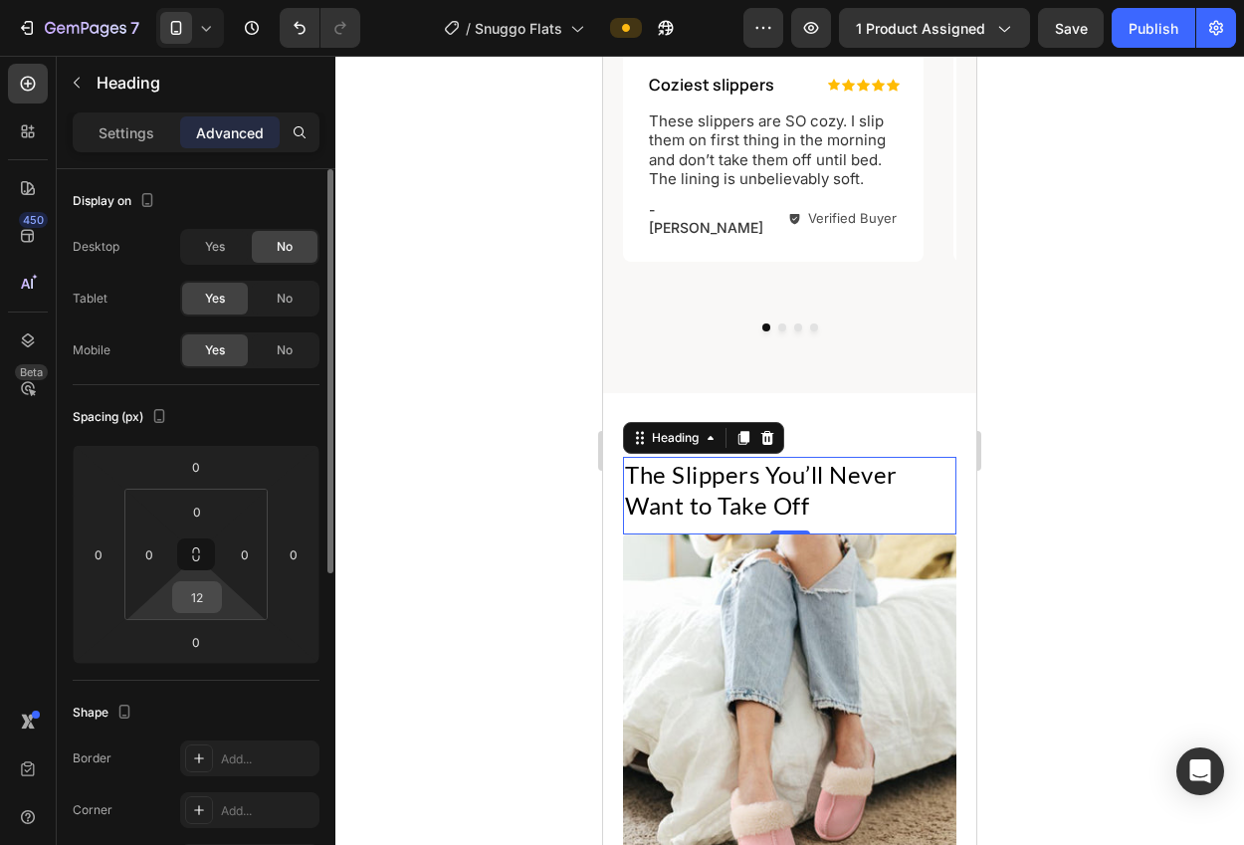
click at [211, 600] on input "12" at bounding box center [197, 597] width 40 height 30
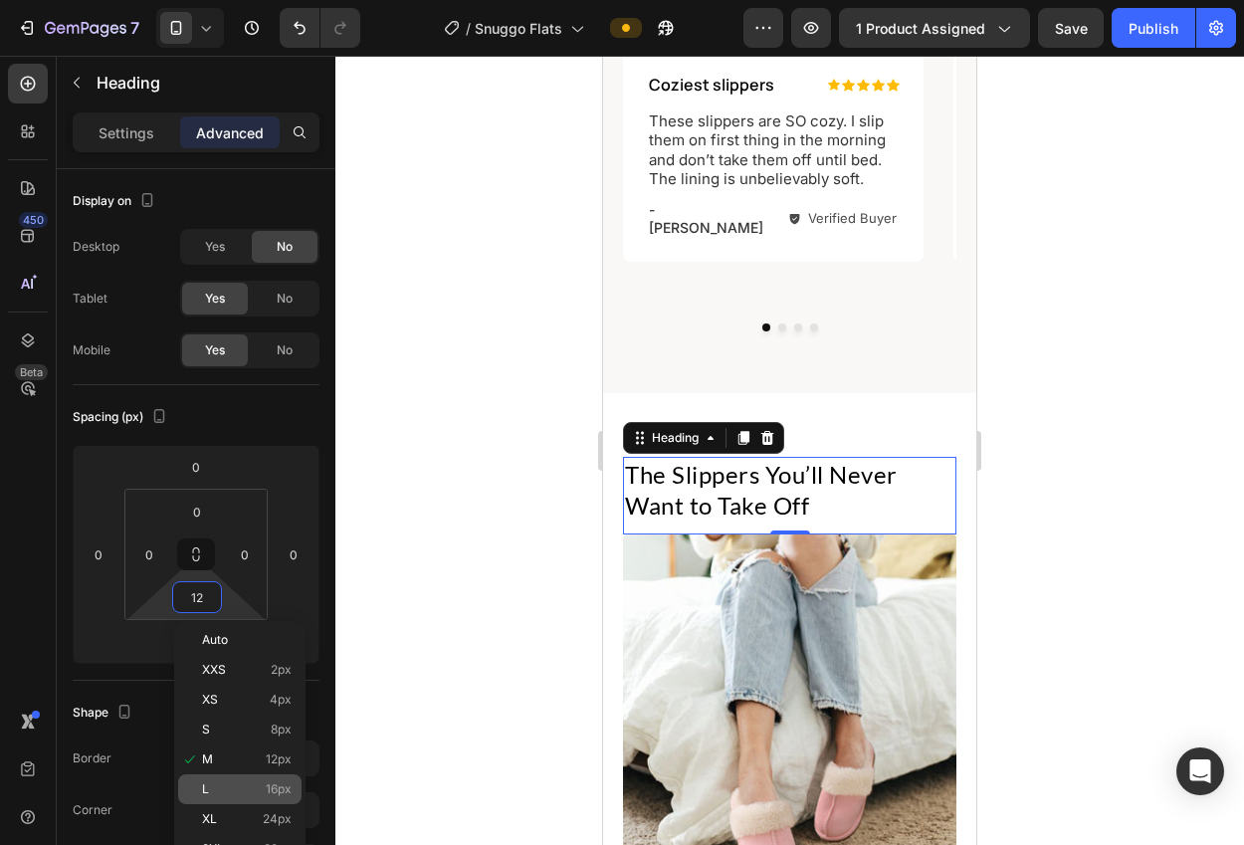
click at [272, 792] on span "16px" at bounding box center [279, 789] width 26 height 14
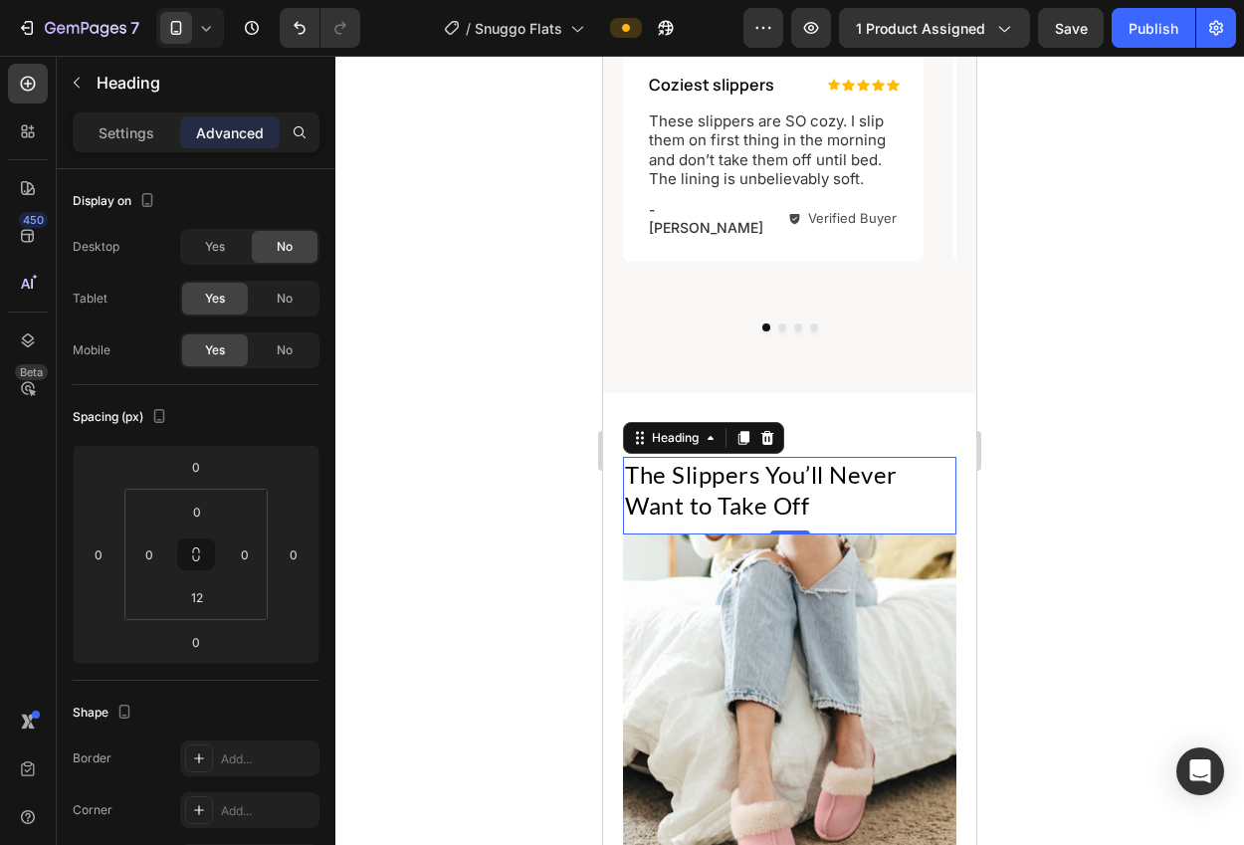
type input "16"
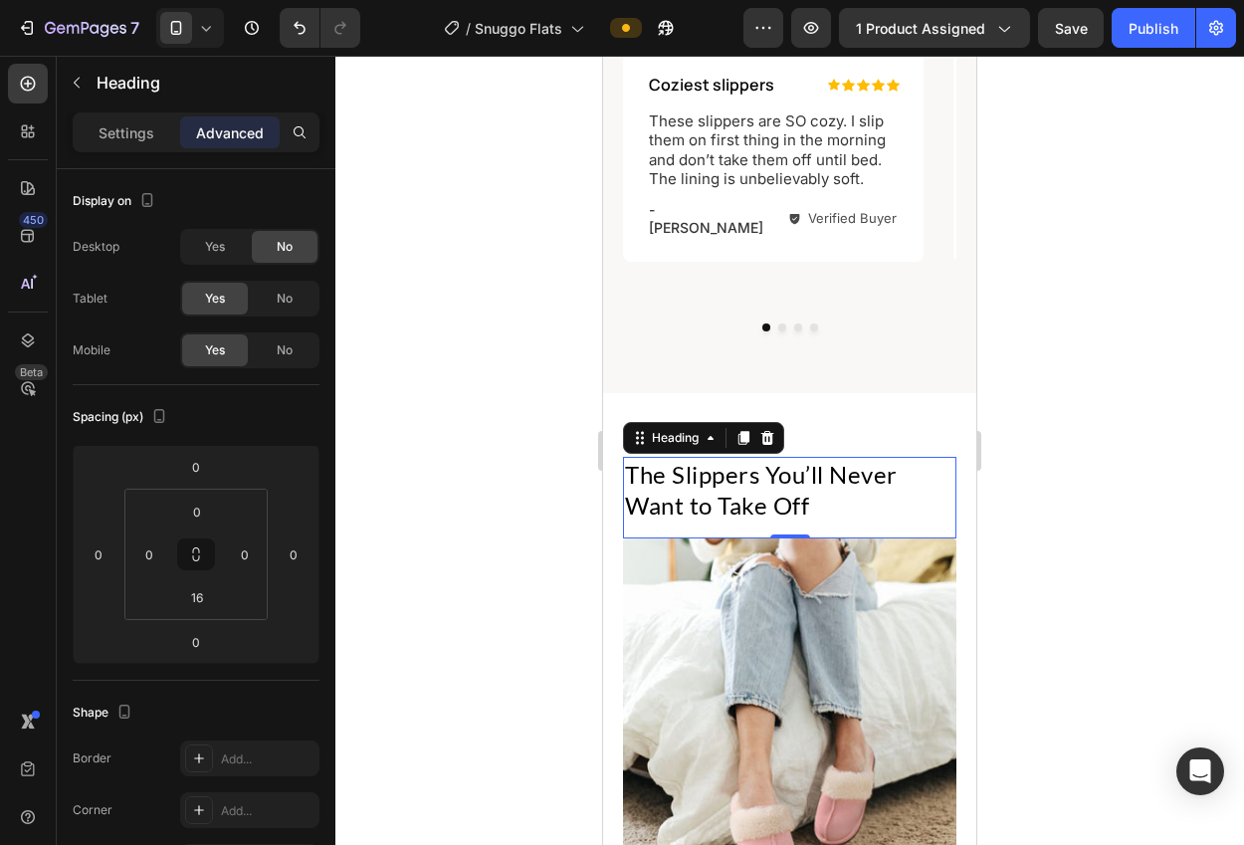
drag, startPoint x: 434, startPoint y: 579, endPoint x: 511, endPoint y: 537, distance: 88.1
click at [466, 562] on div at bounding box center [789, 450] width 908 height 789
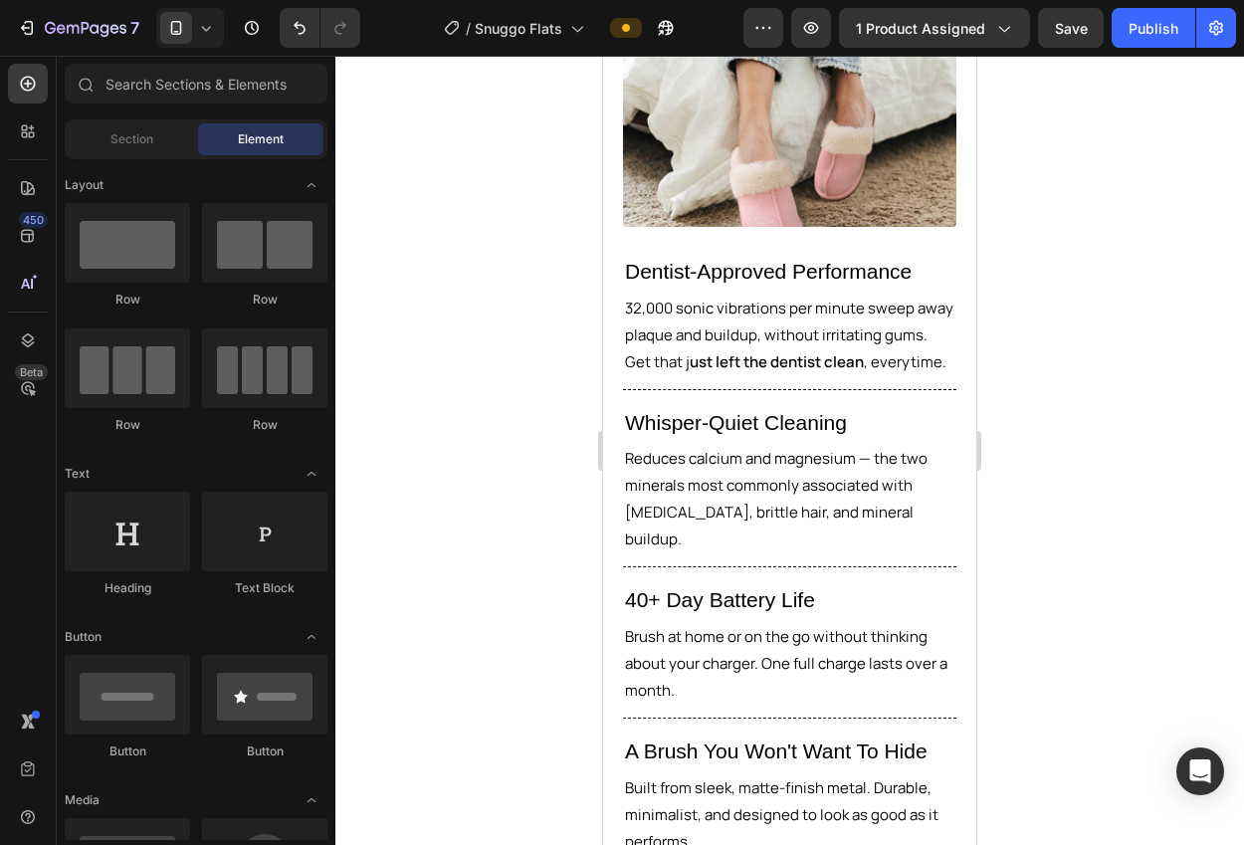
scroll to position [2081, 0]
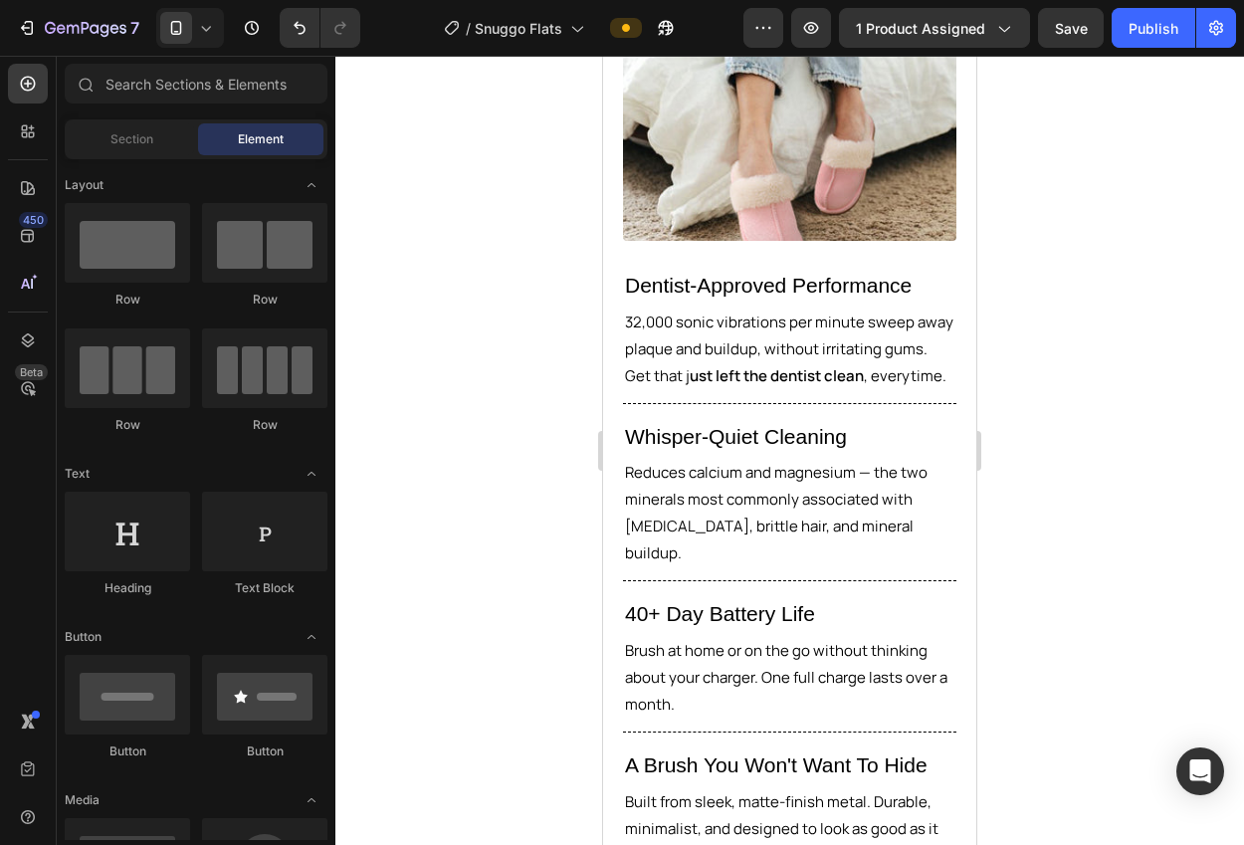
click at [798, 272] on p "Dentist-Approved Performance" at bounding box center [789, 286] width 329 height 38
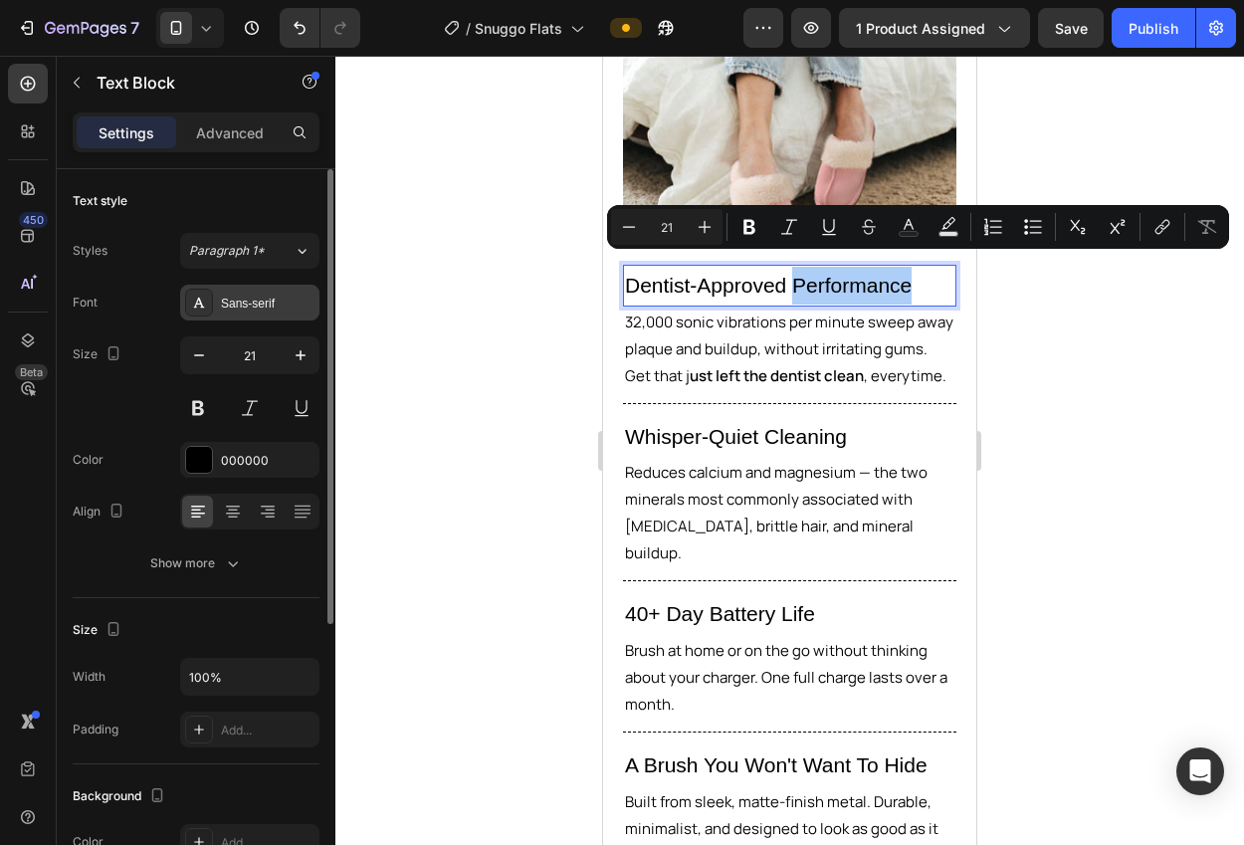
click at [271, 313] on div "Sans-serif" at bounding box center [249, 303] width 139 height 36
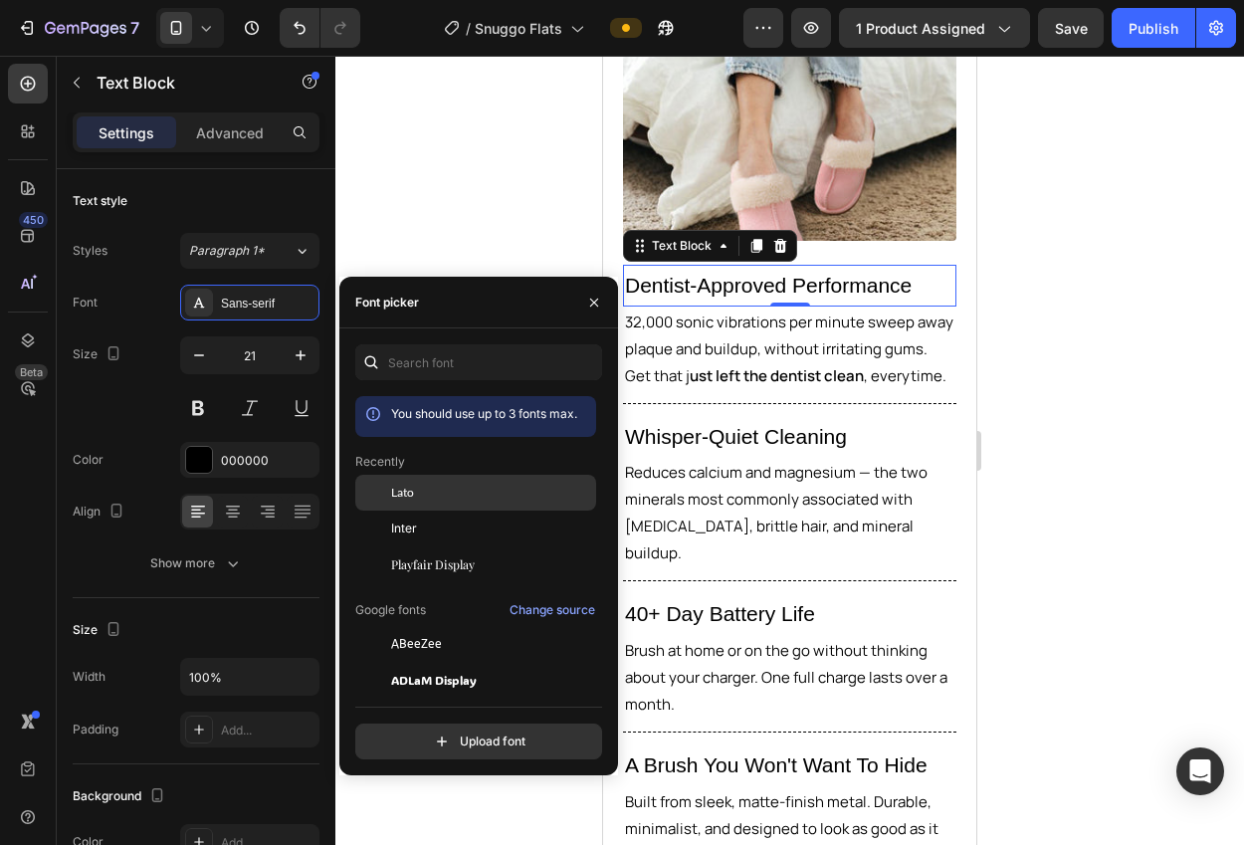
click at [434, 487] on div "Lato" at bounding box center [491, 493] width 201 height 18
click at [408, 172] on div at bounding box center [789, 450] width 908 height 789
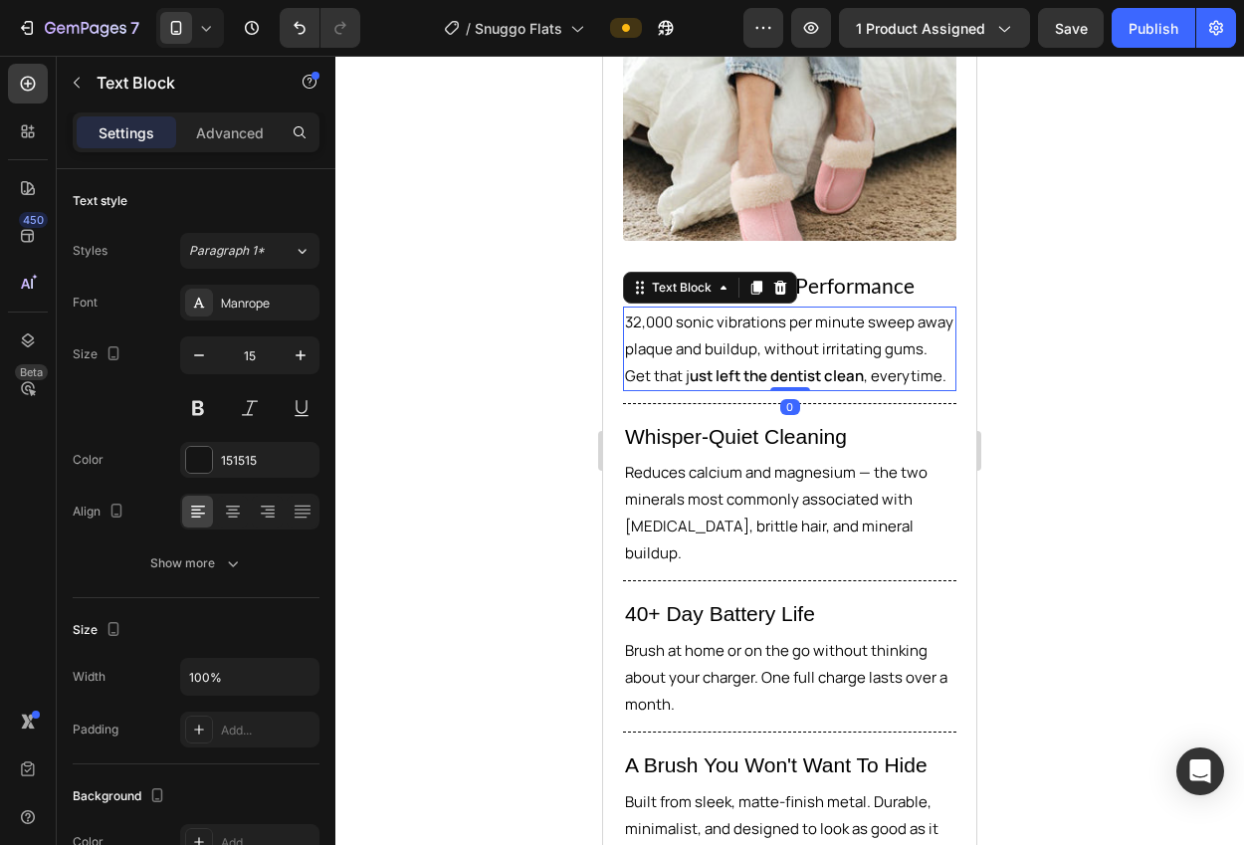
click at [759, 311] on span "32,000 sonic vibrations per minute sweep away plaque and buildup, without irrit…" at bounding box center [789, 348] width 328 height 75
click at [277, 305] on div "Manrope" at bounding box center [268, 304] width 94 height 18
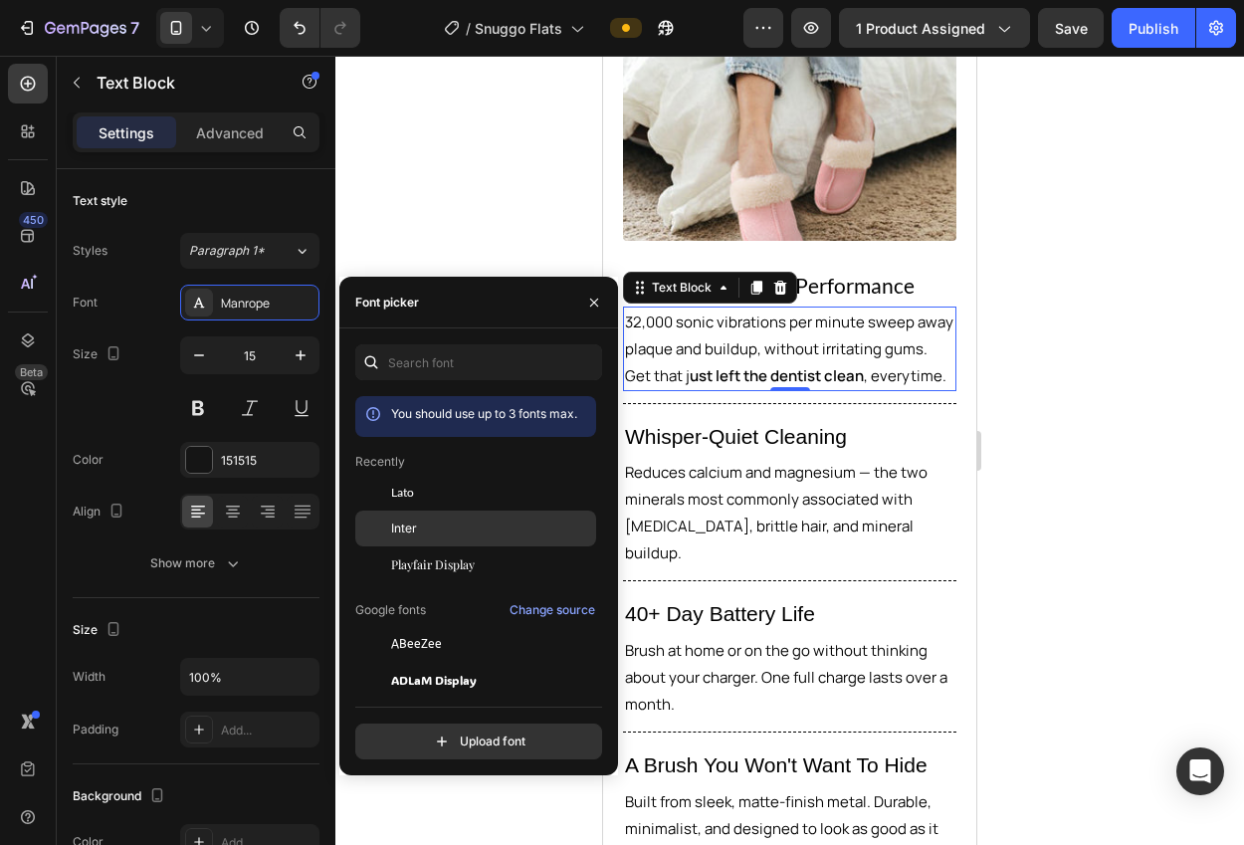
click at [423, 523] on div "Inter" at bounding box center [491, 528] width 201 height 18
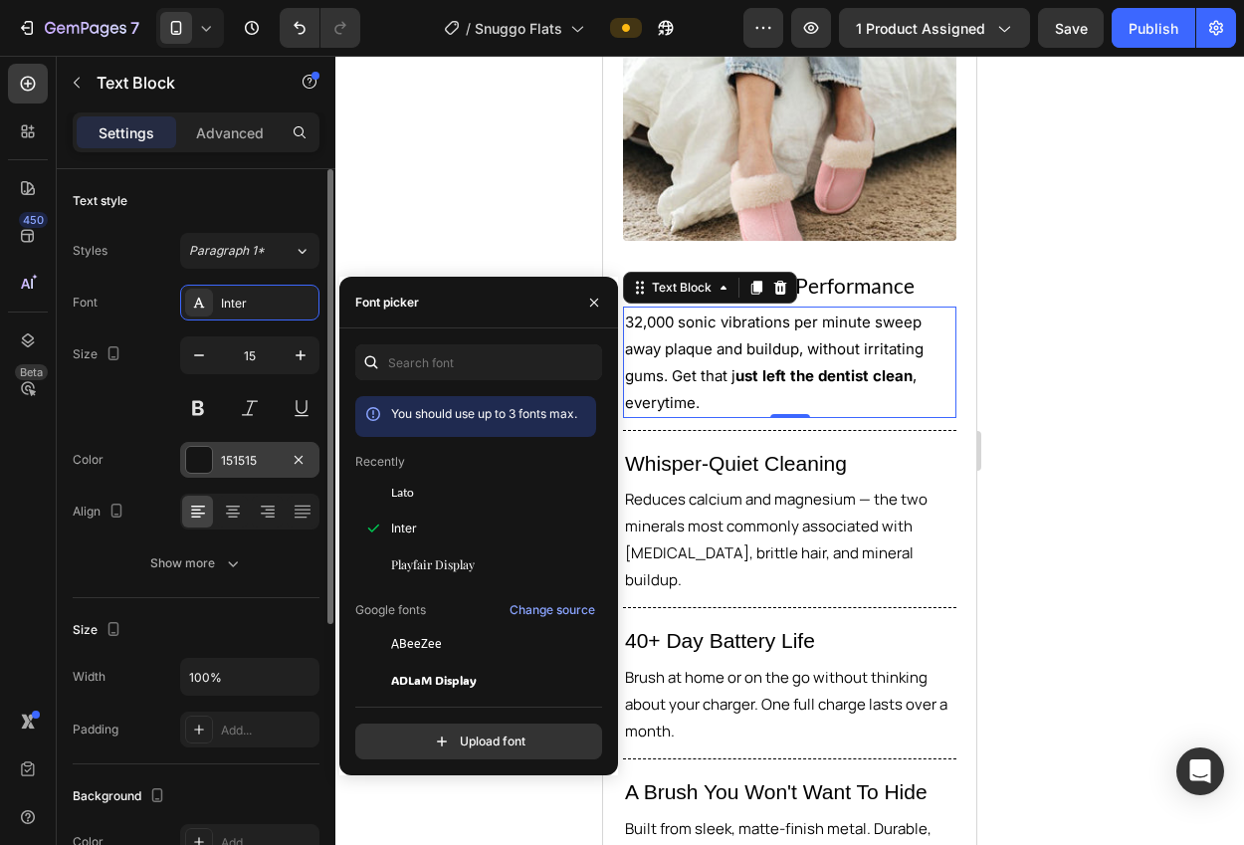
click at [227, 475] on div "151515" at bounding box center [249, 460] width 139 height 36
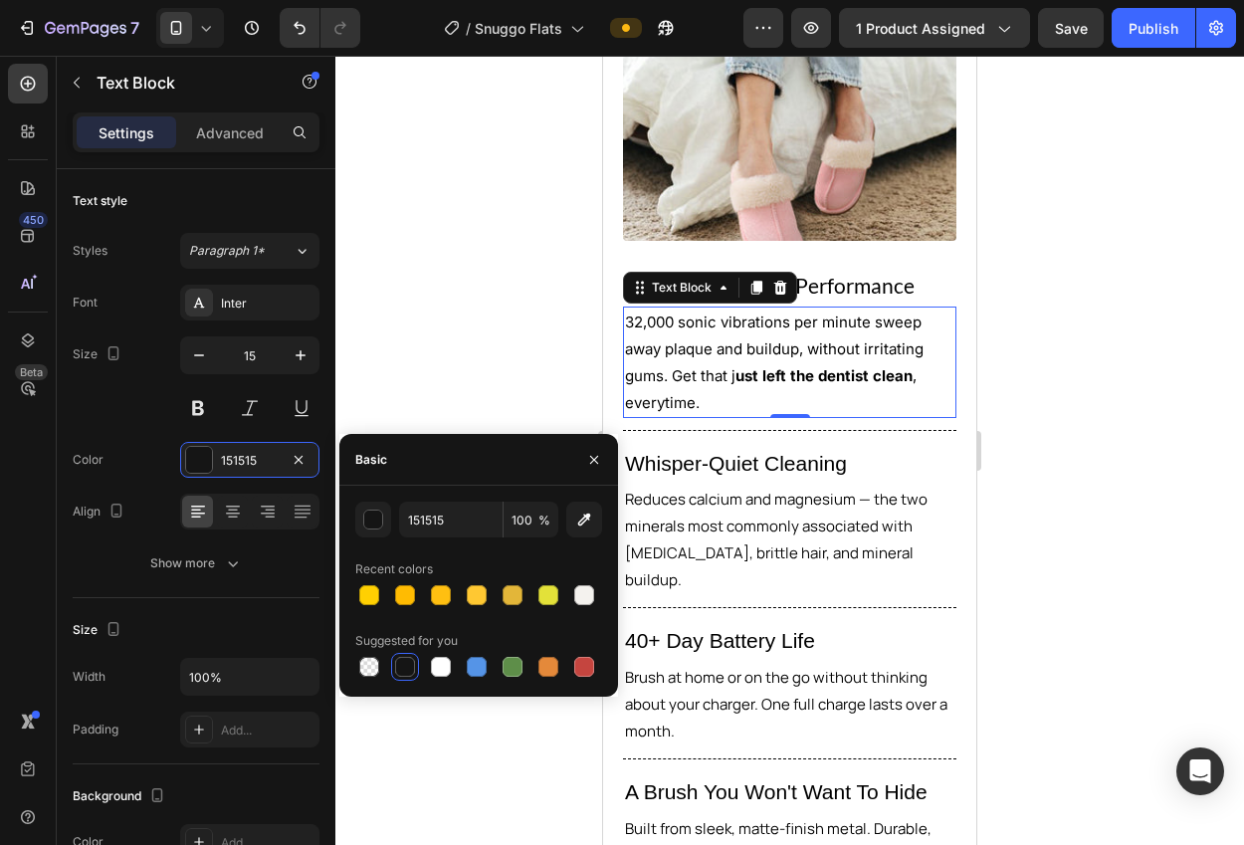
click at [427, 318] on div at bounding box center [789, 450] width 908 height 789
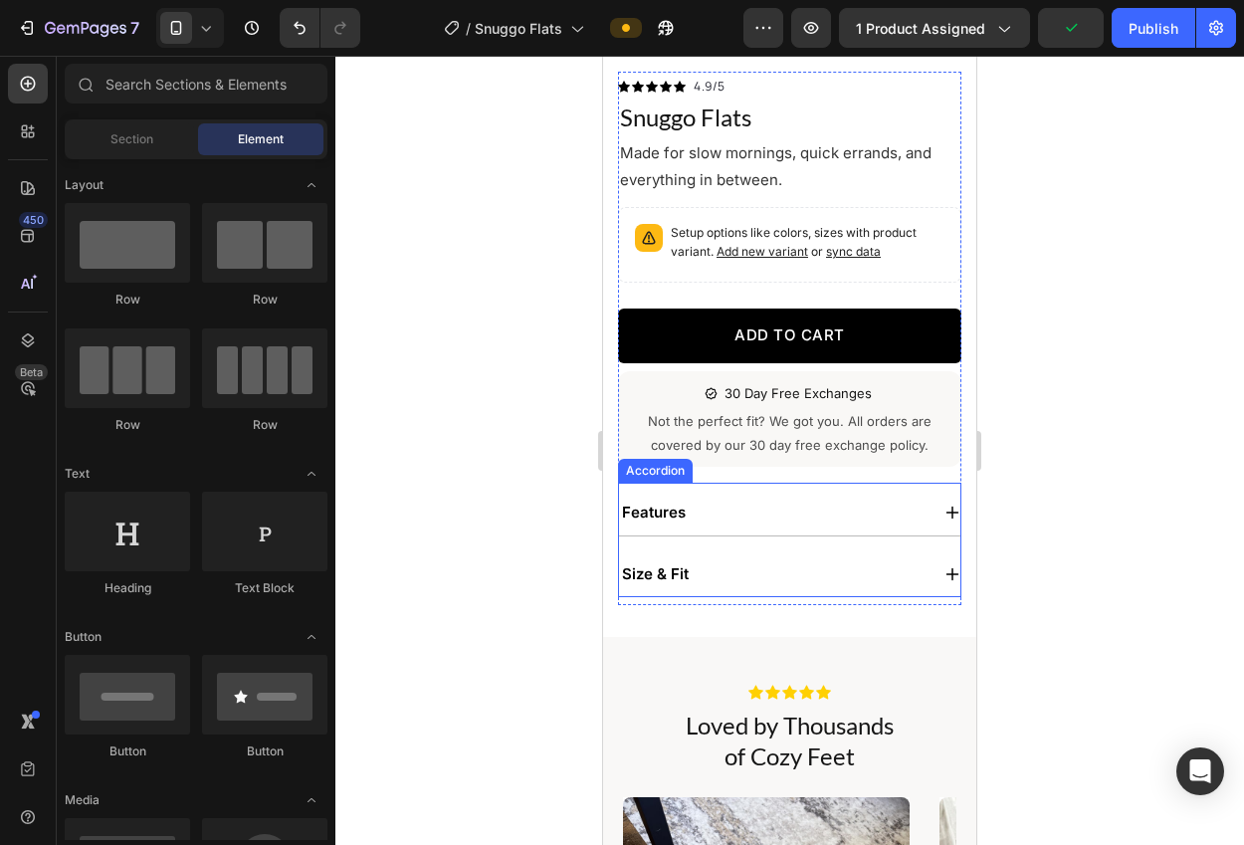
scroll to position [446, 0]
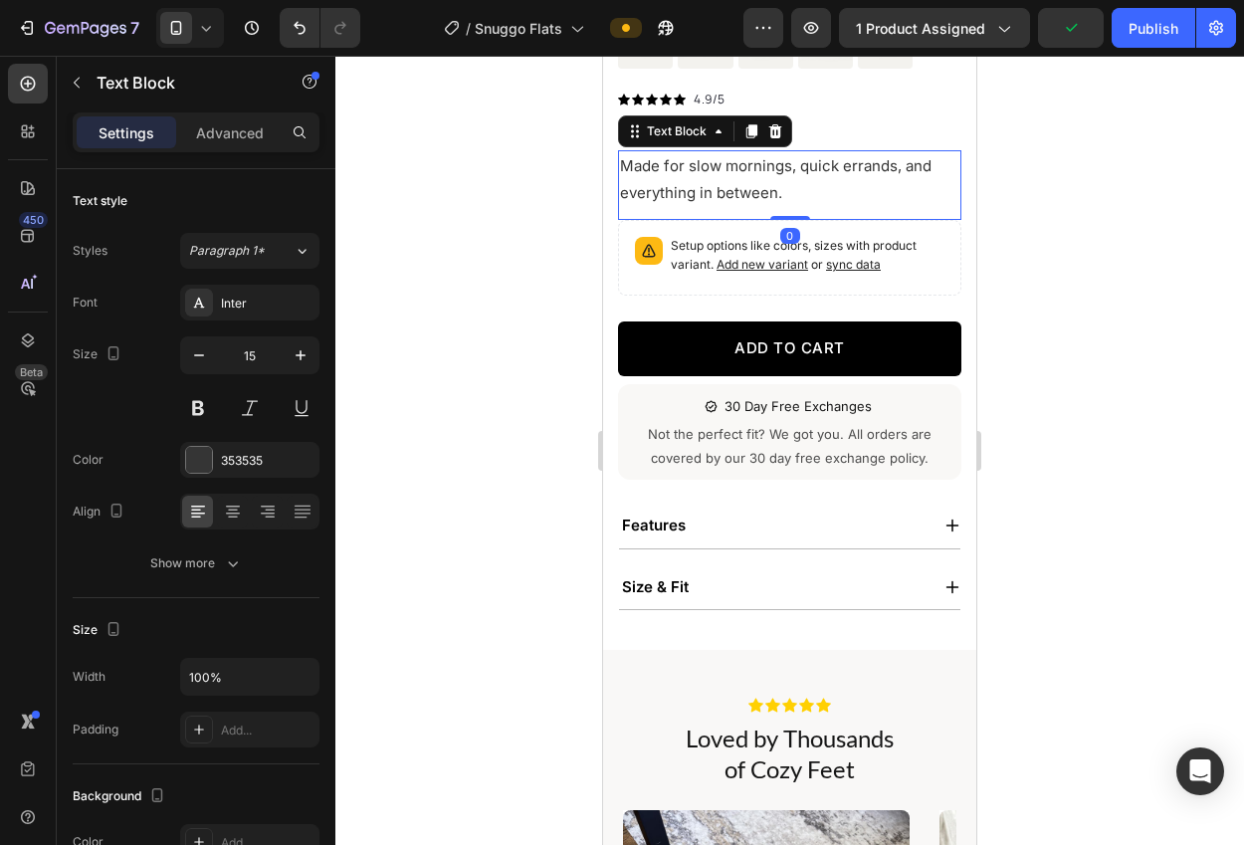
click at [724, 170] on p "Made for slow mornings, quick errands, and everything in between." at bounding box center [789, 179] width 339 height 54
click at [210, 468] on div at bounding box center [199, 460] width 26 height 26
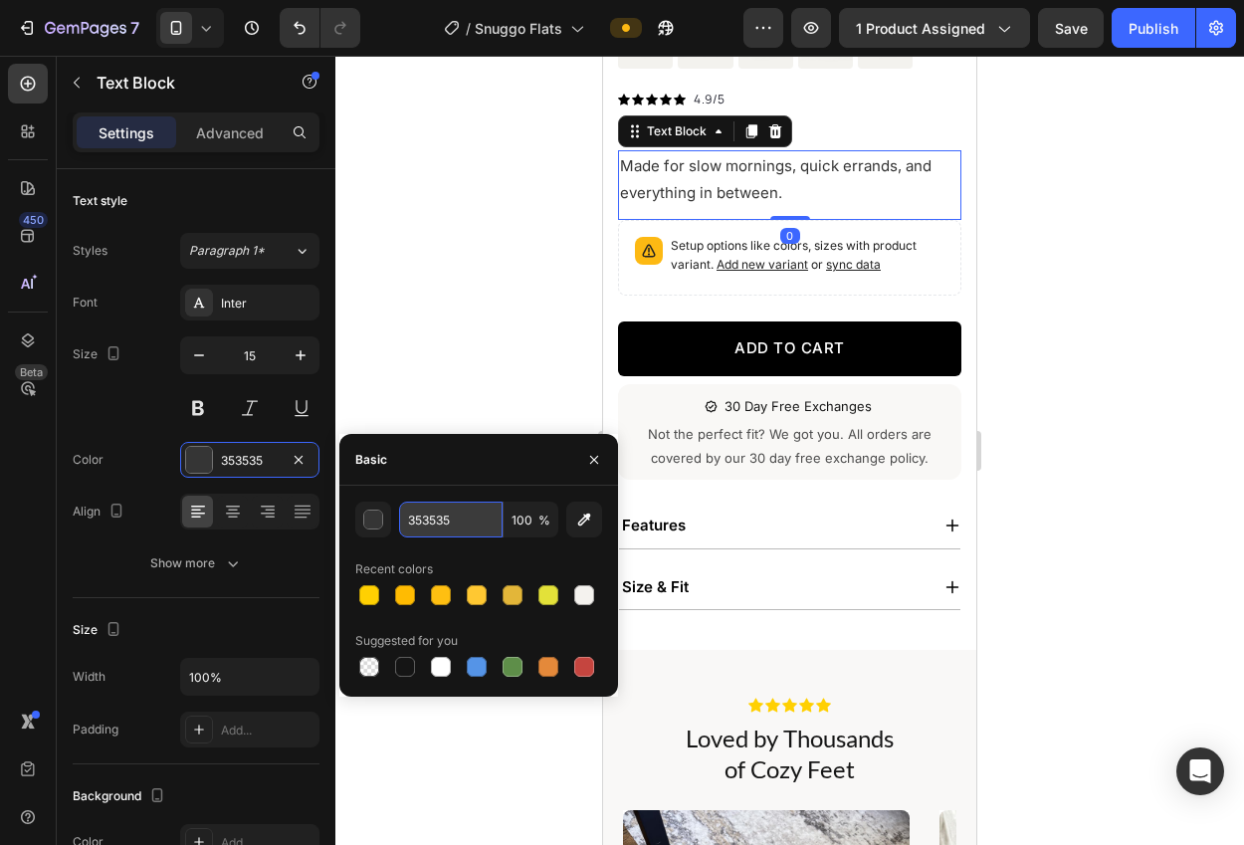
click at [464, 518] on input "353535" at bounding box center [450, 519] width 103 height 36
click at [417, 340] on div at bounding box center [789, 450] width 908 height 789
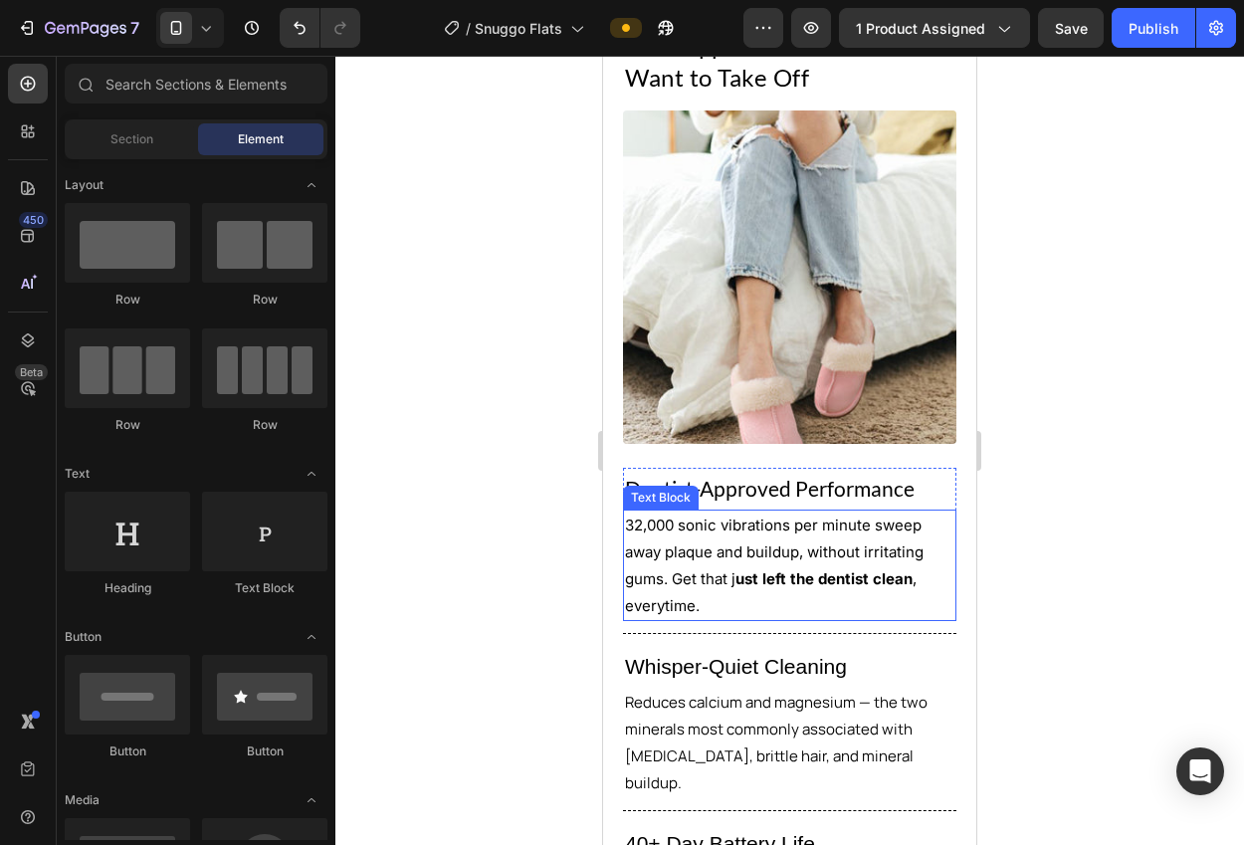
scroll to position [1888, 0]
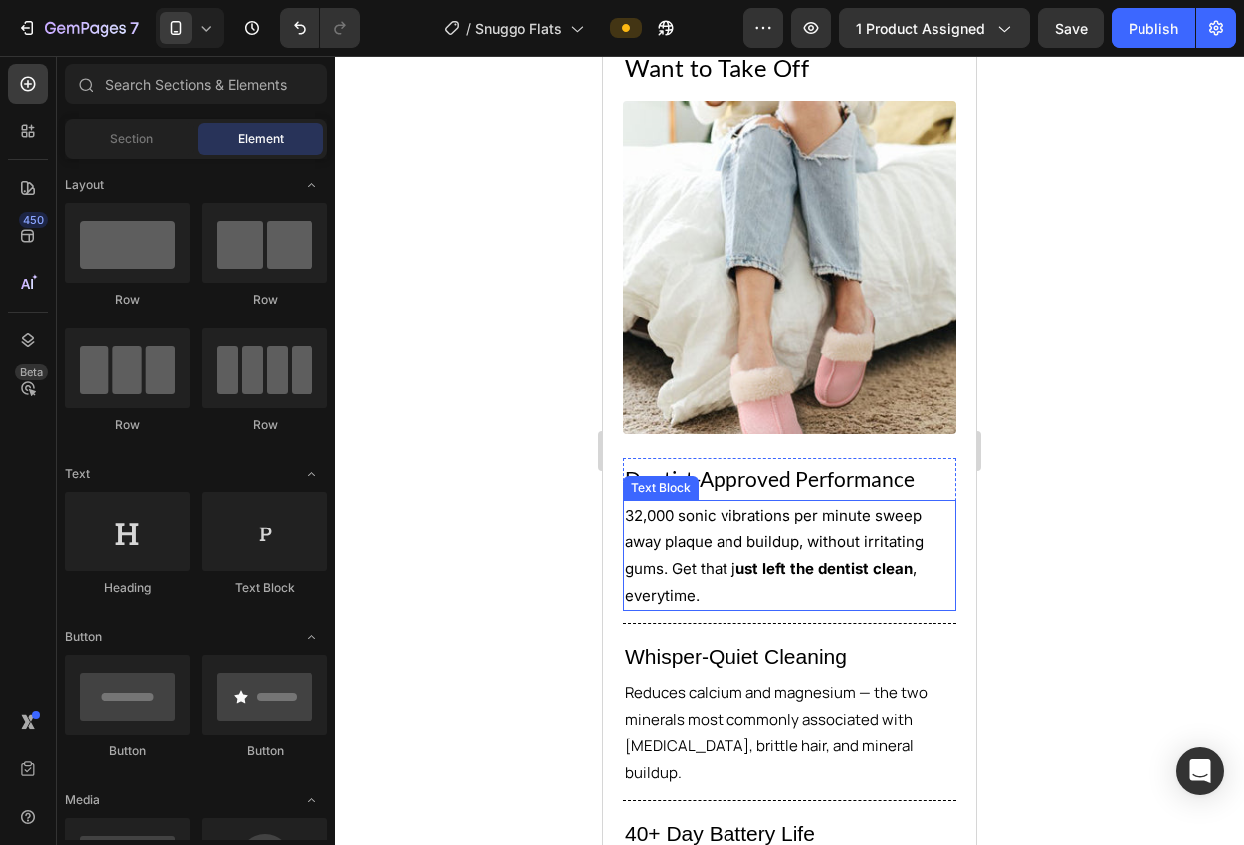
click at [759, 522] on span "32,000 sonic vibrations per minute sweep away plaque and buildup, without irrit…" at bounding box center [774, 554] width 298 height 99
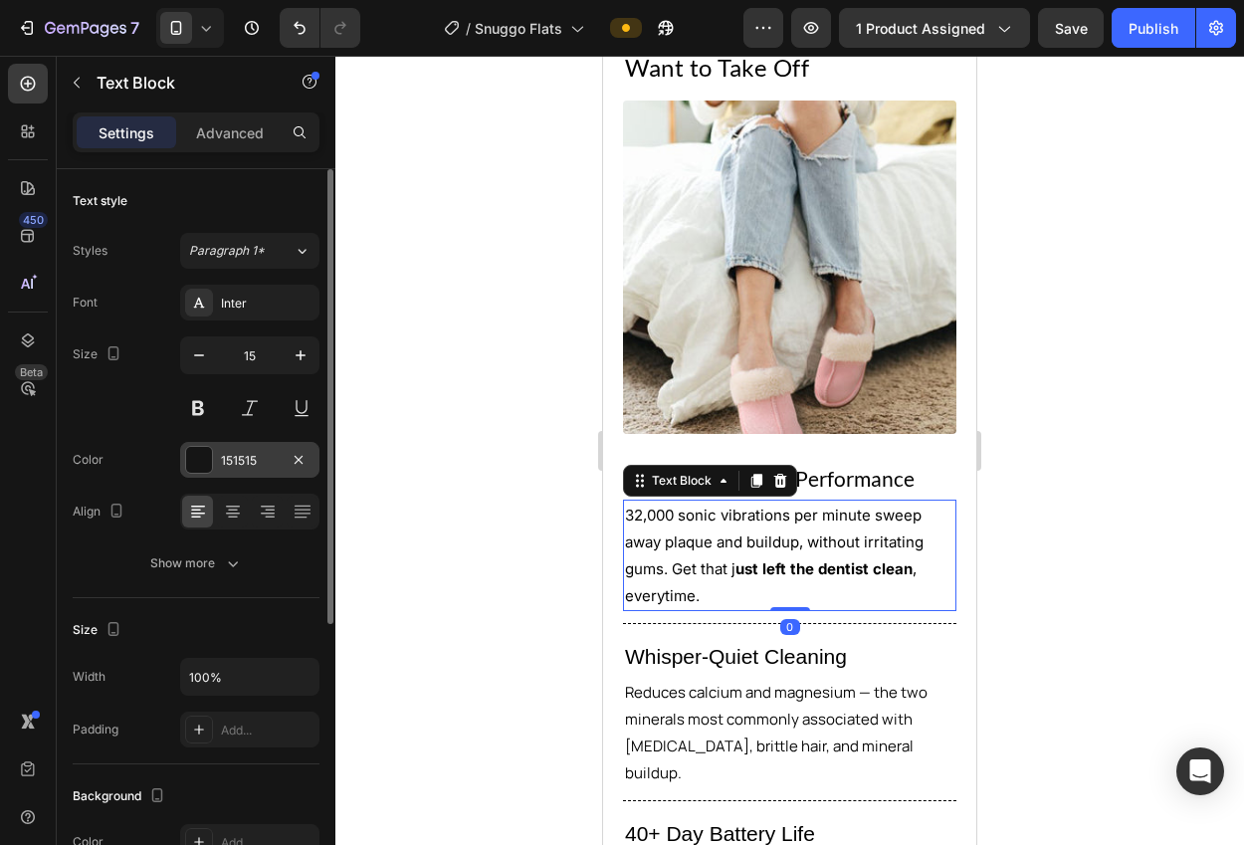
click at [253, 473] on div "151515" at bounding box center [249, 460] width 139 height 36
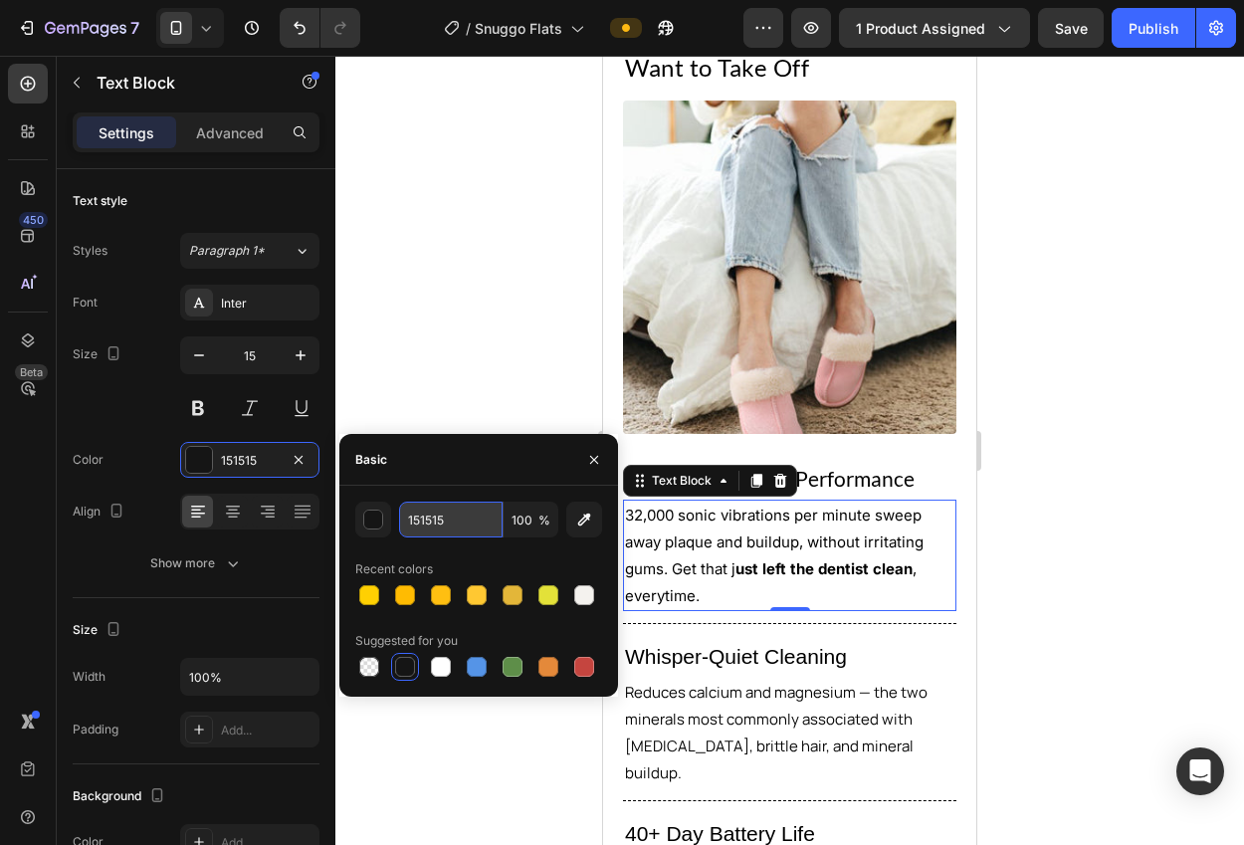
click at [434, 511] on input "151515" at bounding box center [450, 519] width 103 height 36
paste input "35353"
type input "353535"
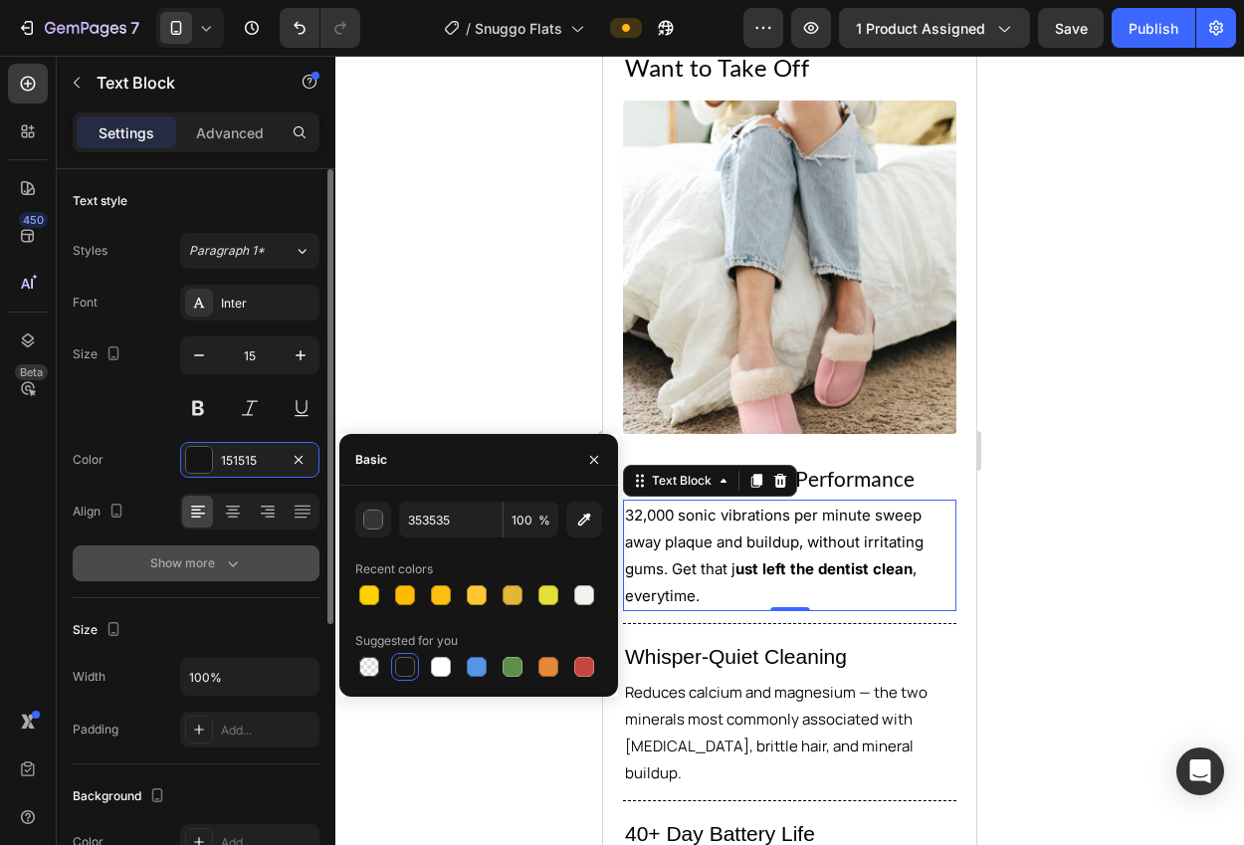
click at [277, 569] on button "Show more" at bounding box center [196, 563] width 247 height 36
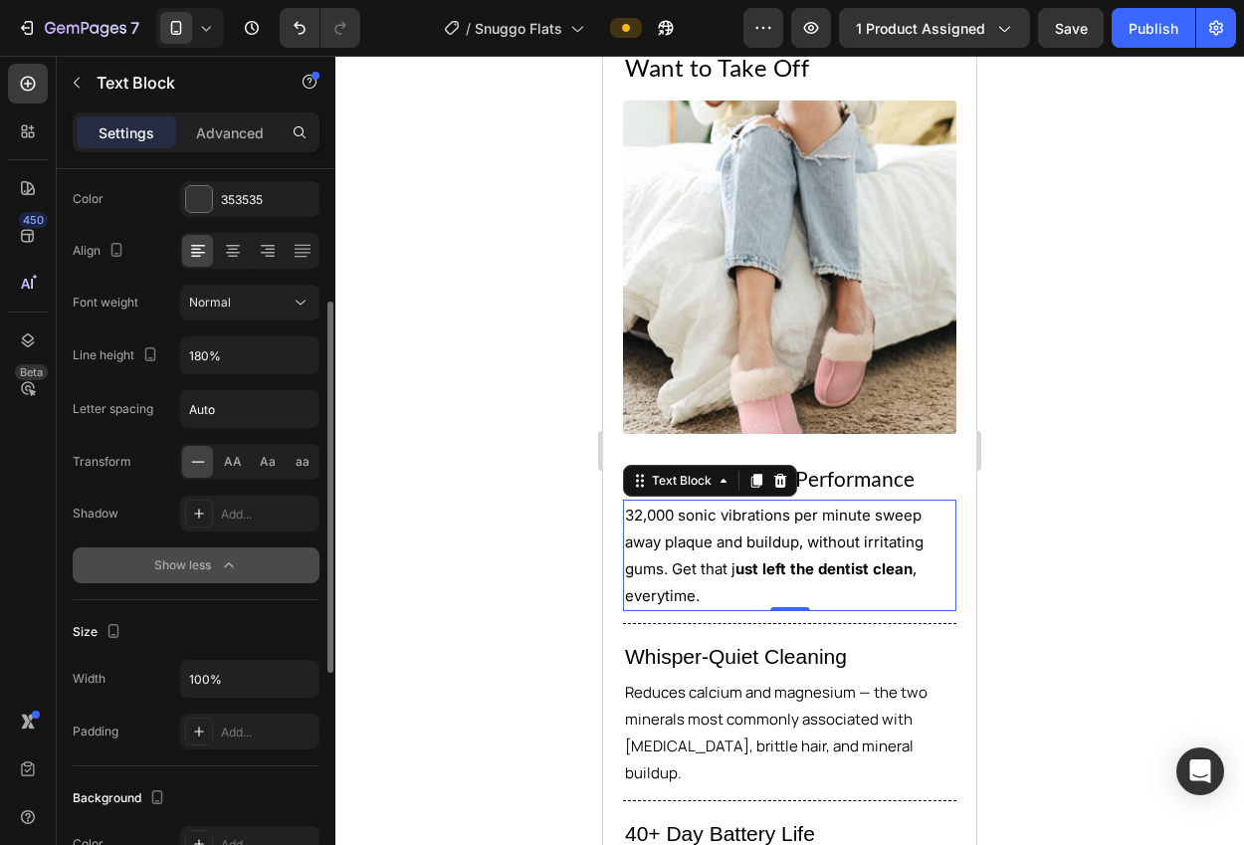
scroll to position [107, 0]
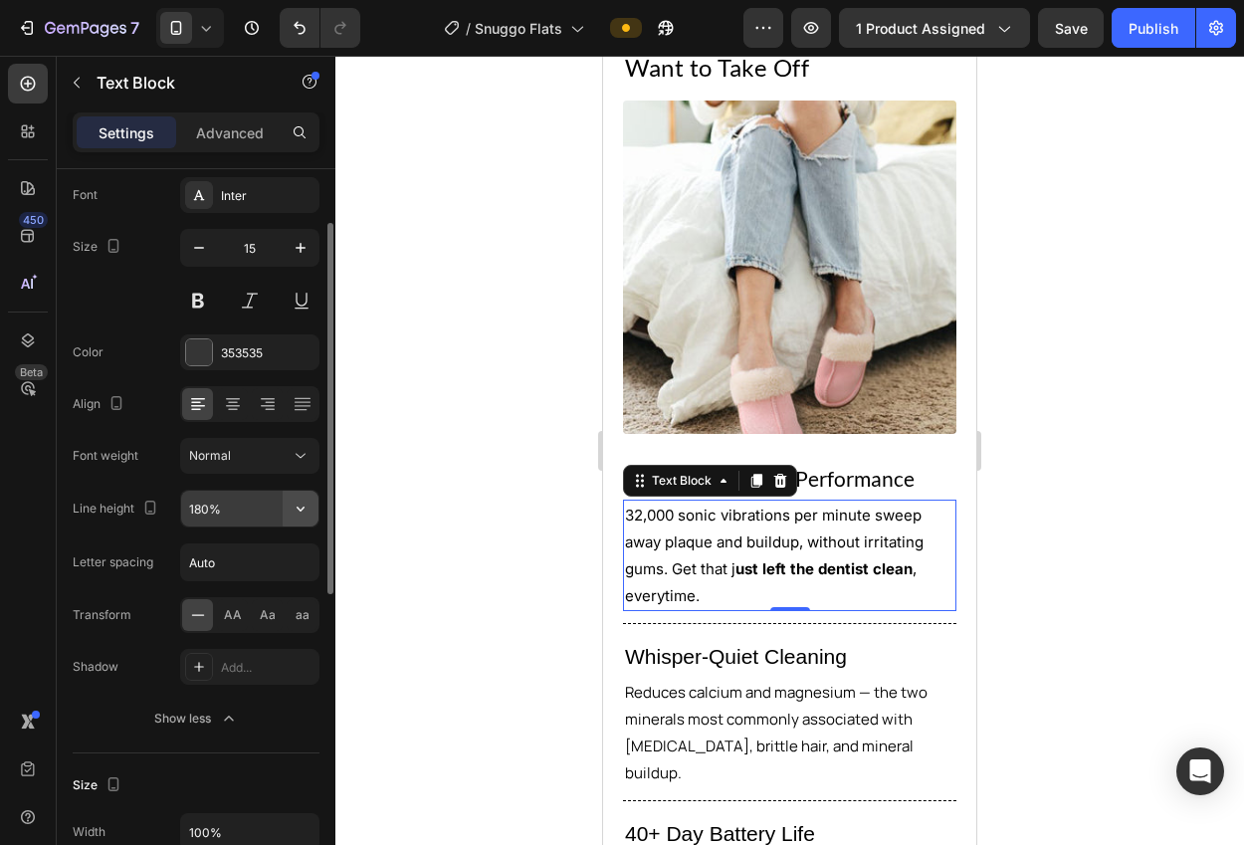
click at [300, 503] on icon "button" at bounding box center [301, 508] width 20 height 20
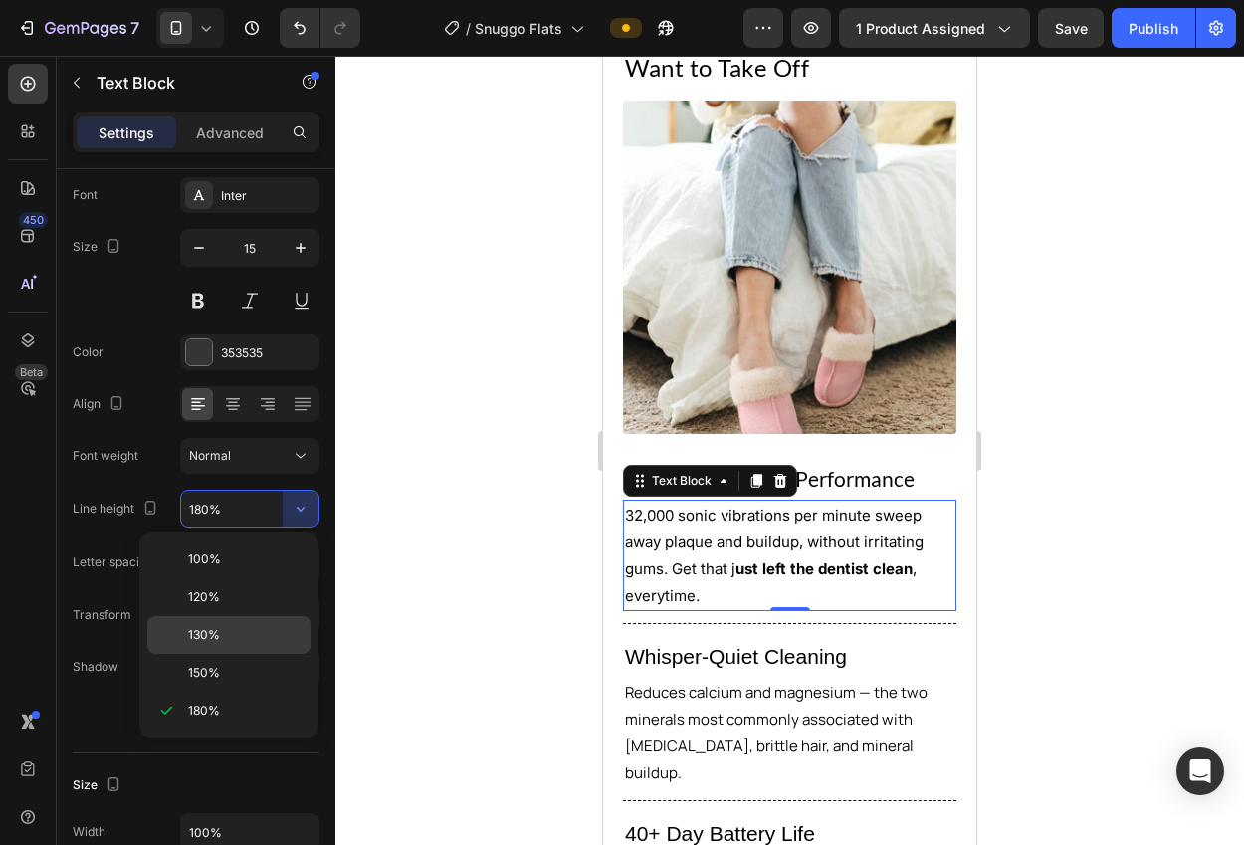
click at [233, 639] on p "130%" at bounding box center [244, 635] width 113 height 18
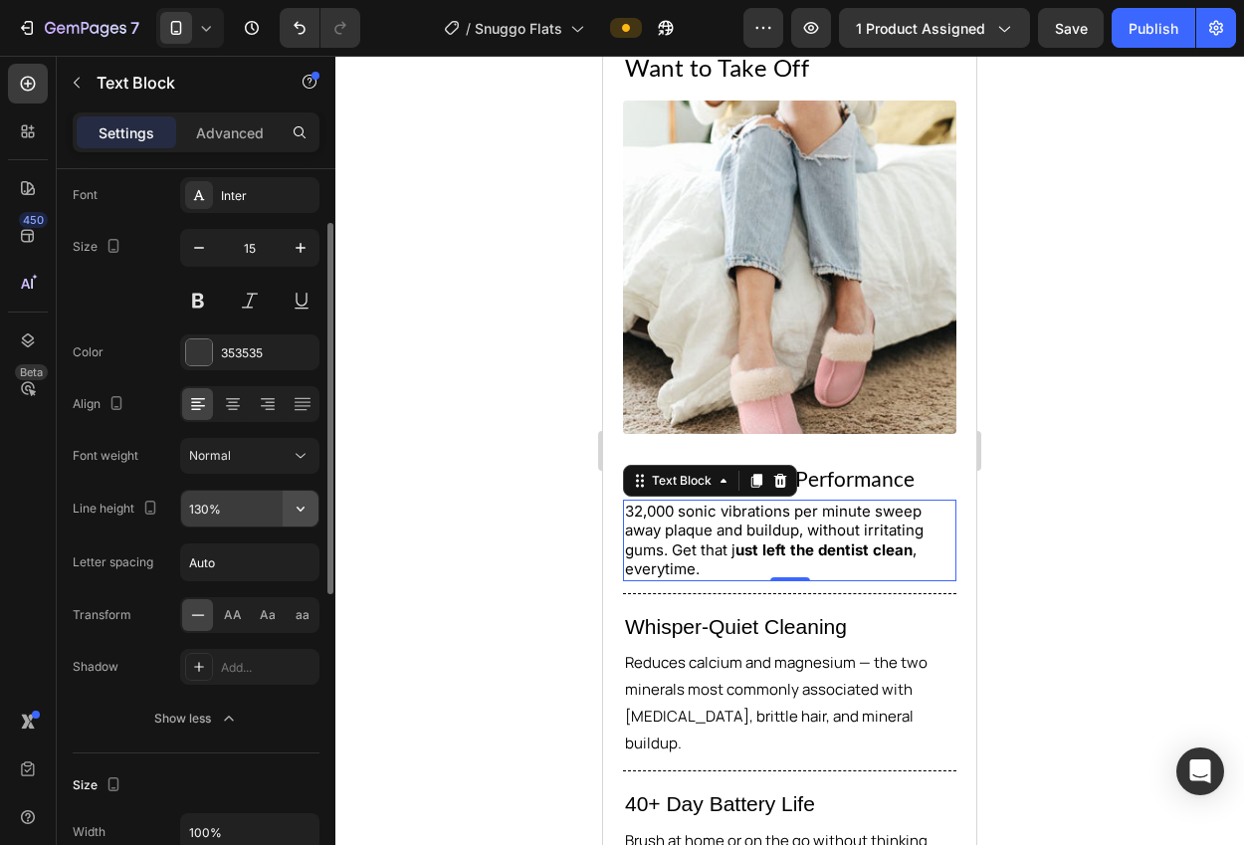
click at [313, 506] on button "button" at bounding box center [301, 509] width 36 height 36
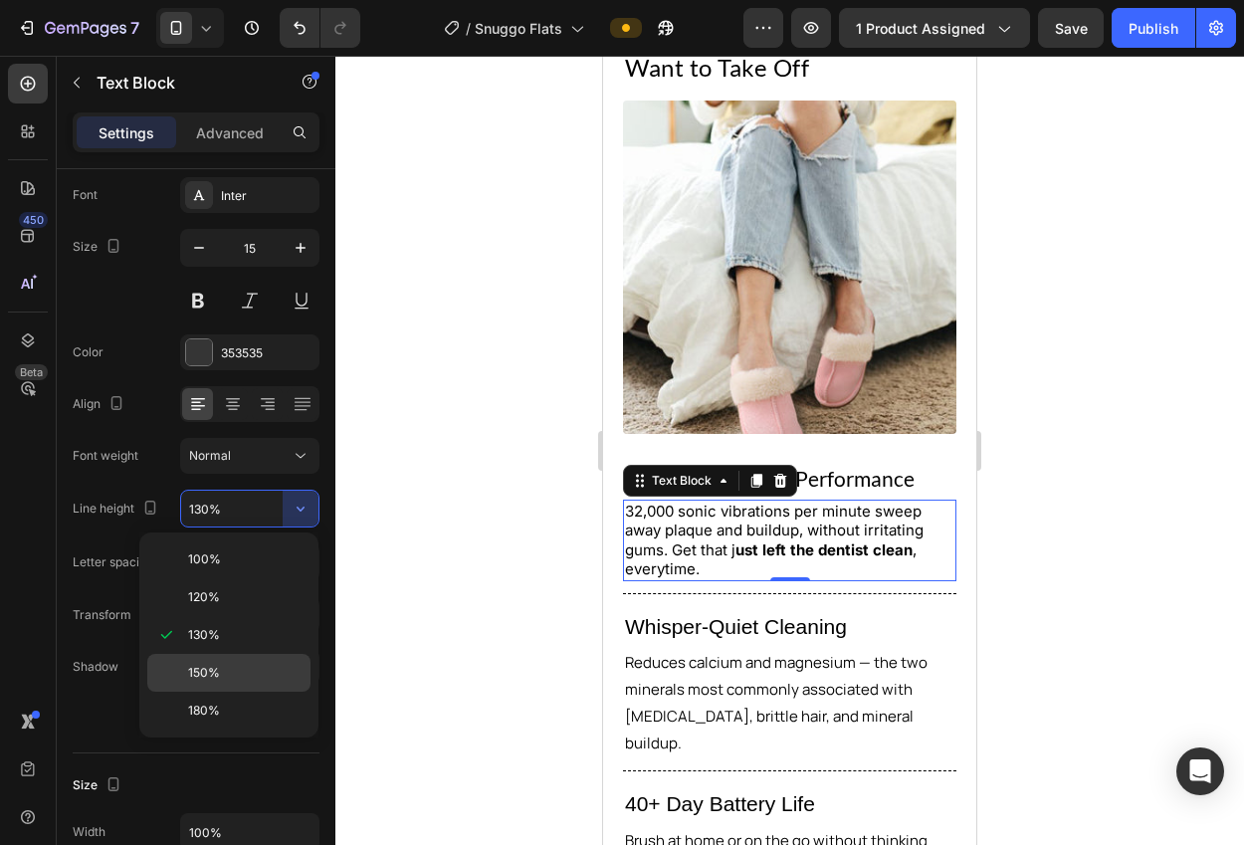
click at [224, 670] on p "150%" at bounding box center [244, 673] width 113 height 18
type input "150%"
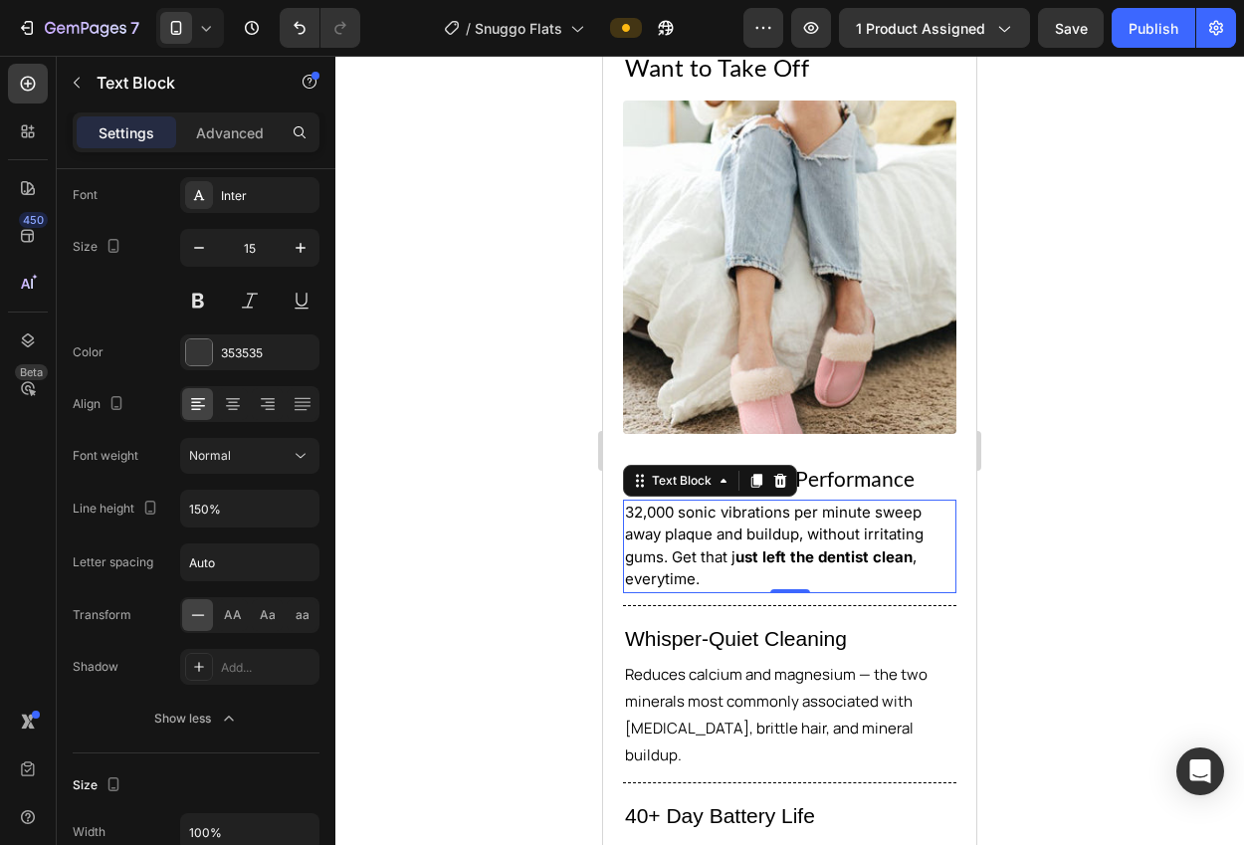
click at [400, 583] on div at bounding box center [789, 450] width 908 height 789
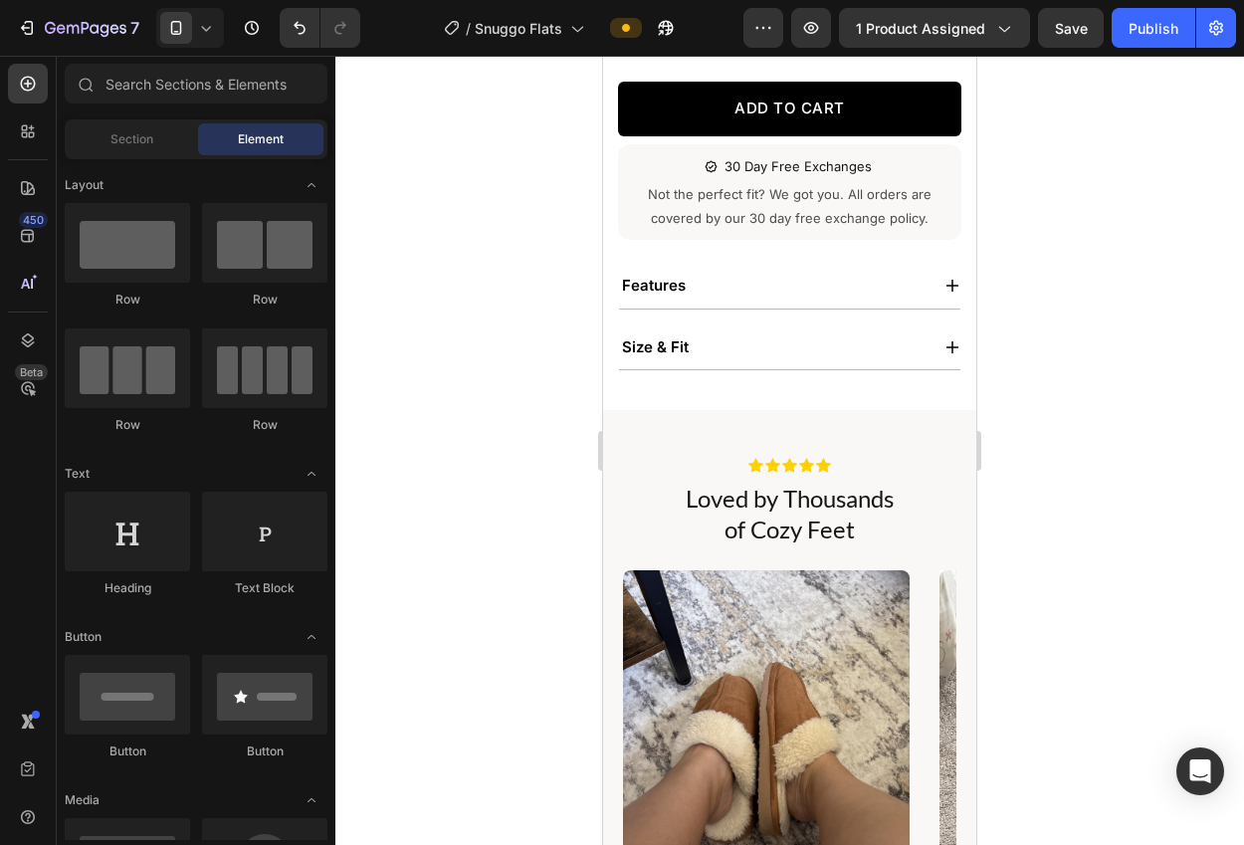
scroll to position [628, 0]
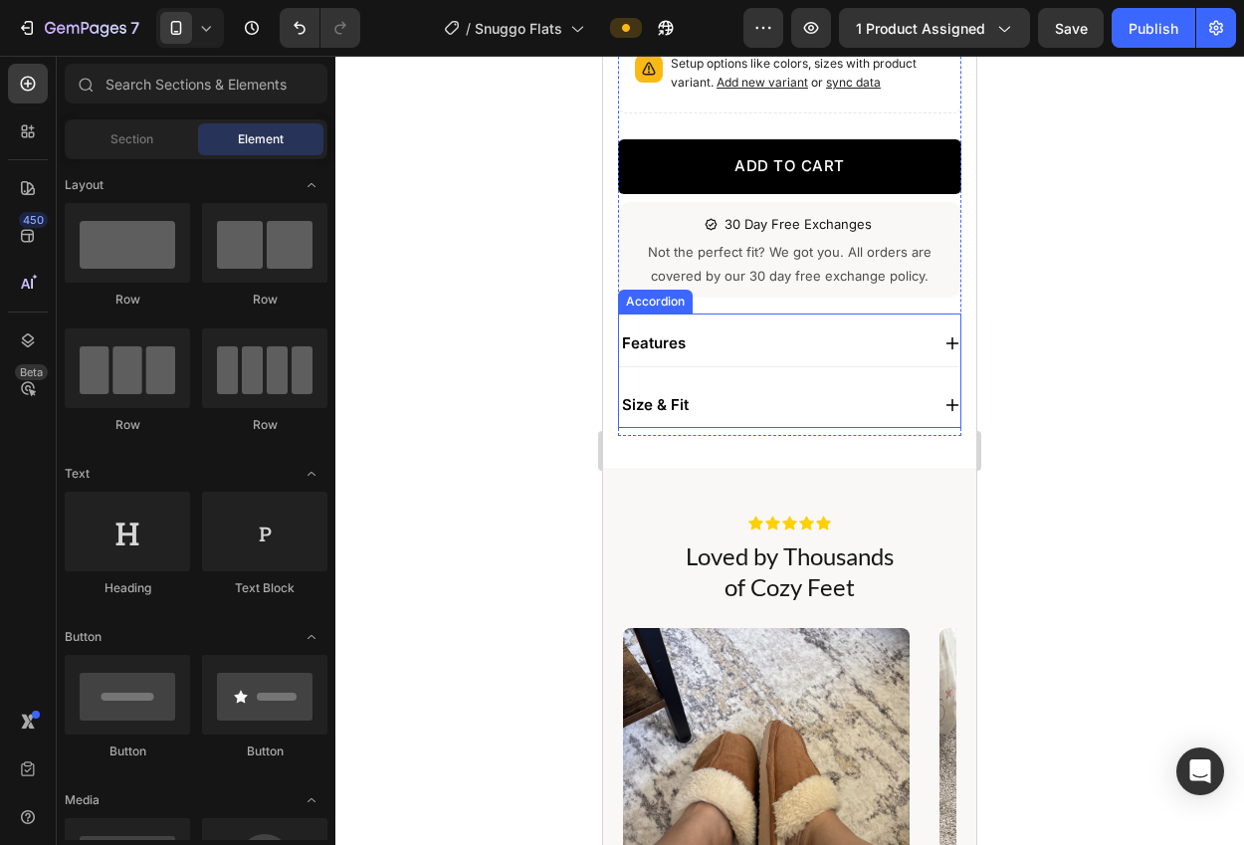
click at [944, 335] on icon at bounding box center [952, 343] width 16 height 16
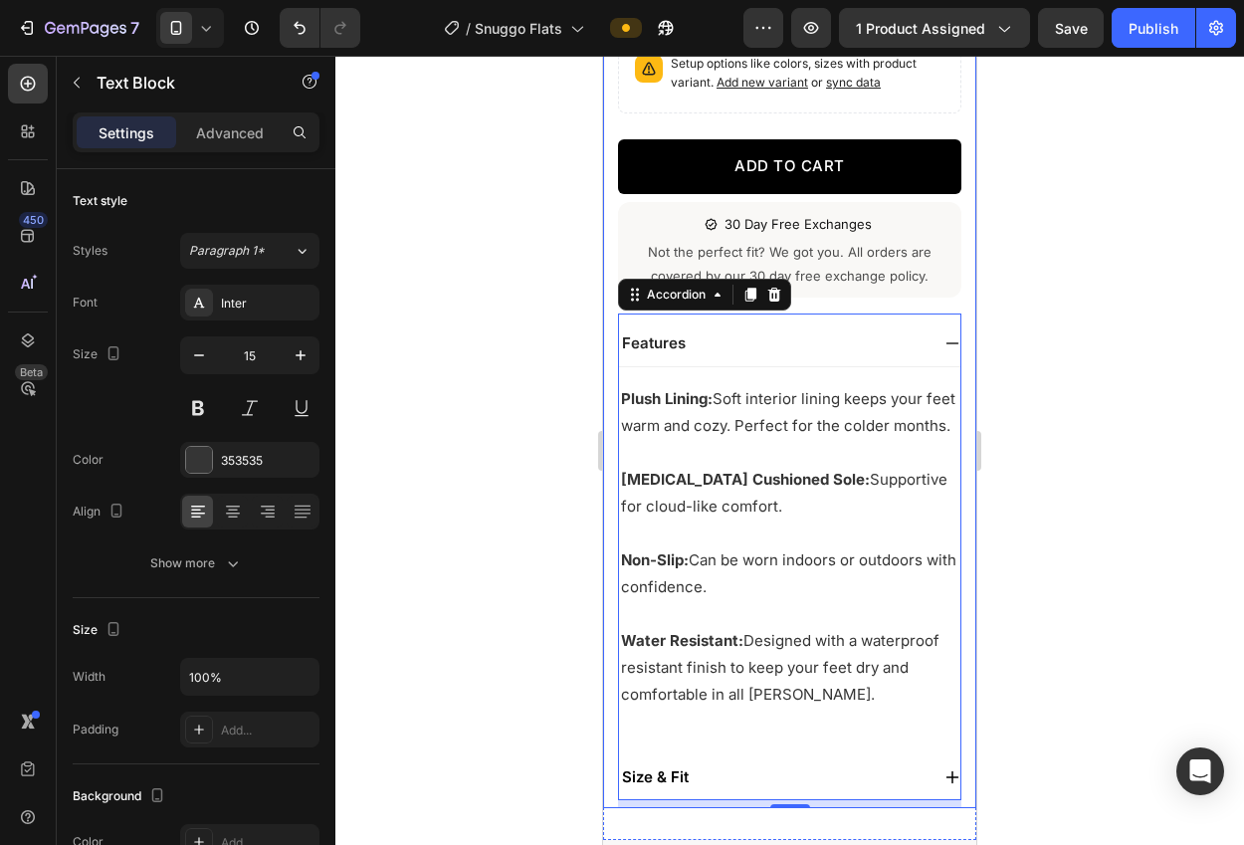
click at [896, 681] on p "Water Resistant: Designed with a waterproof resistant finish to keep your feet …" at bounding box center [789, 667] width 337 height 81
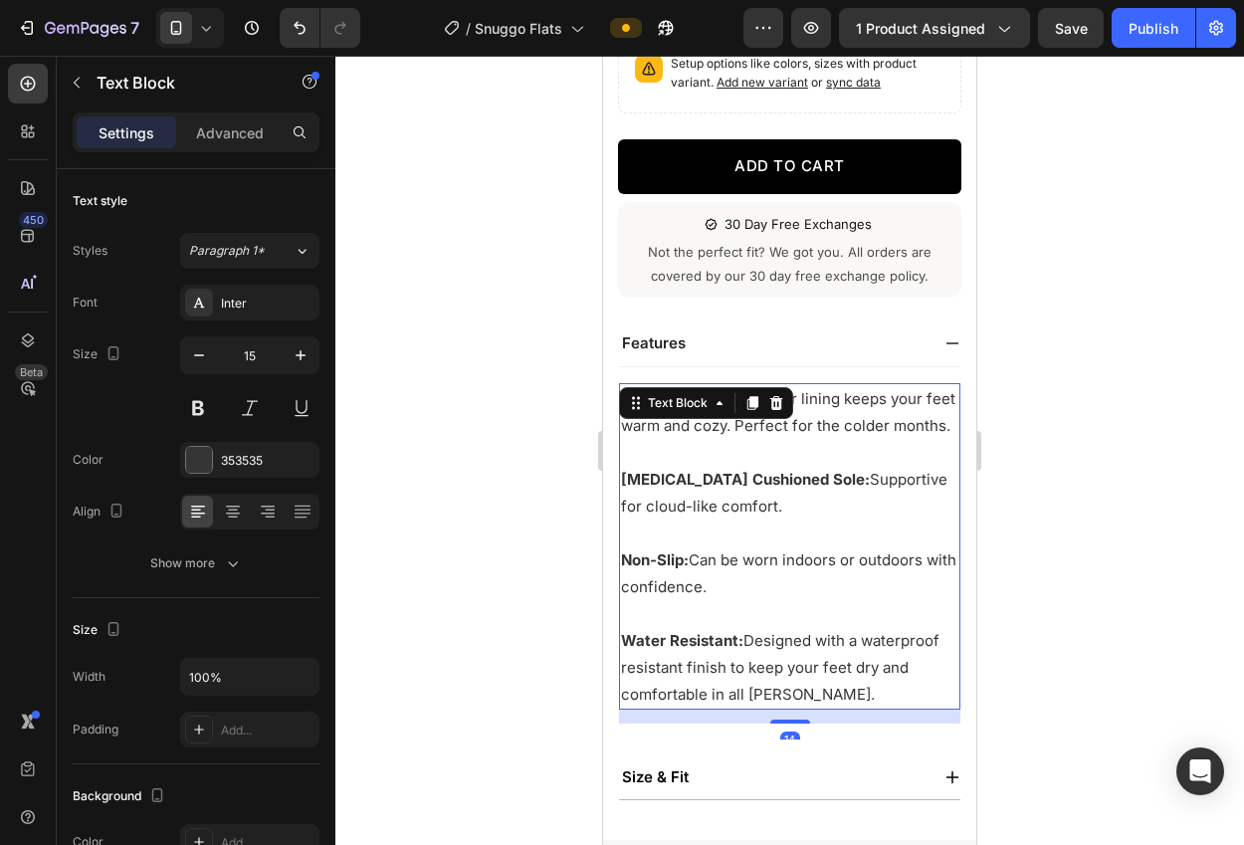
click at [896, 681] on p "Water Resistant: Designed with a waterproof resistant finish to keep your feet …" at bounding box center [789, 667] width 337 height 81
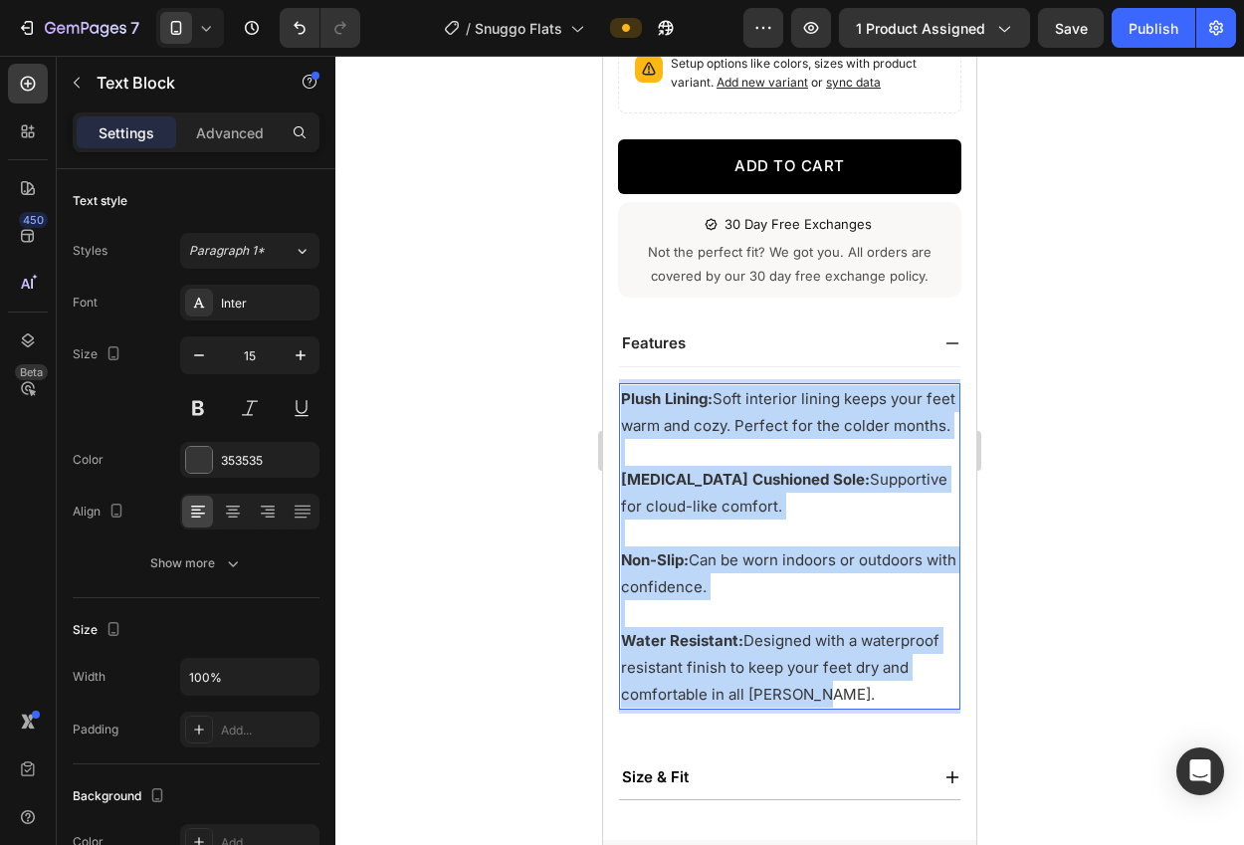
drag, startPoint x: 861, startPoint y: 712, endPoint x: 572, endPoint y: 374, distance: 444.6
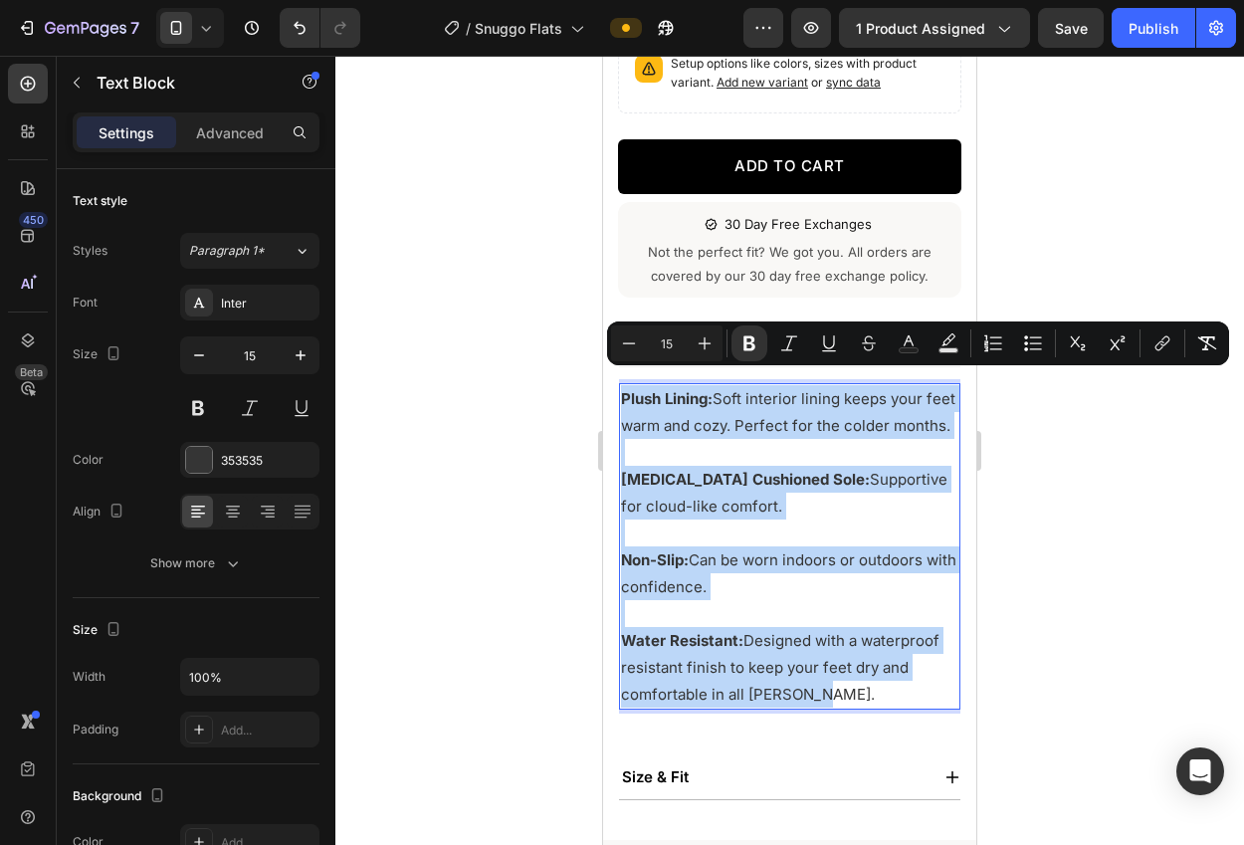
copy div "Plush Lining: Soft interior lining keeps your feet warm and cozy. Perfect for t…"
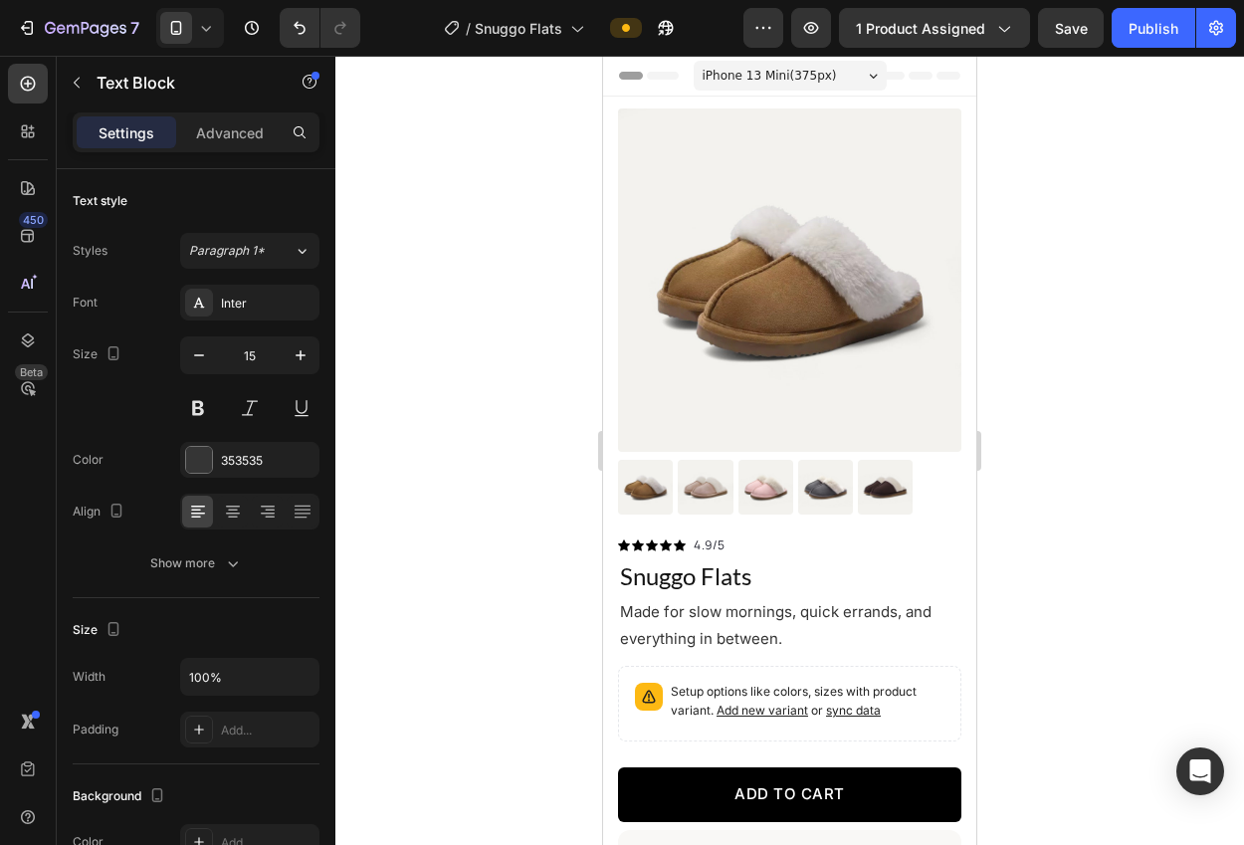
scroll to position [628, 0]
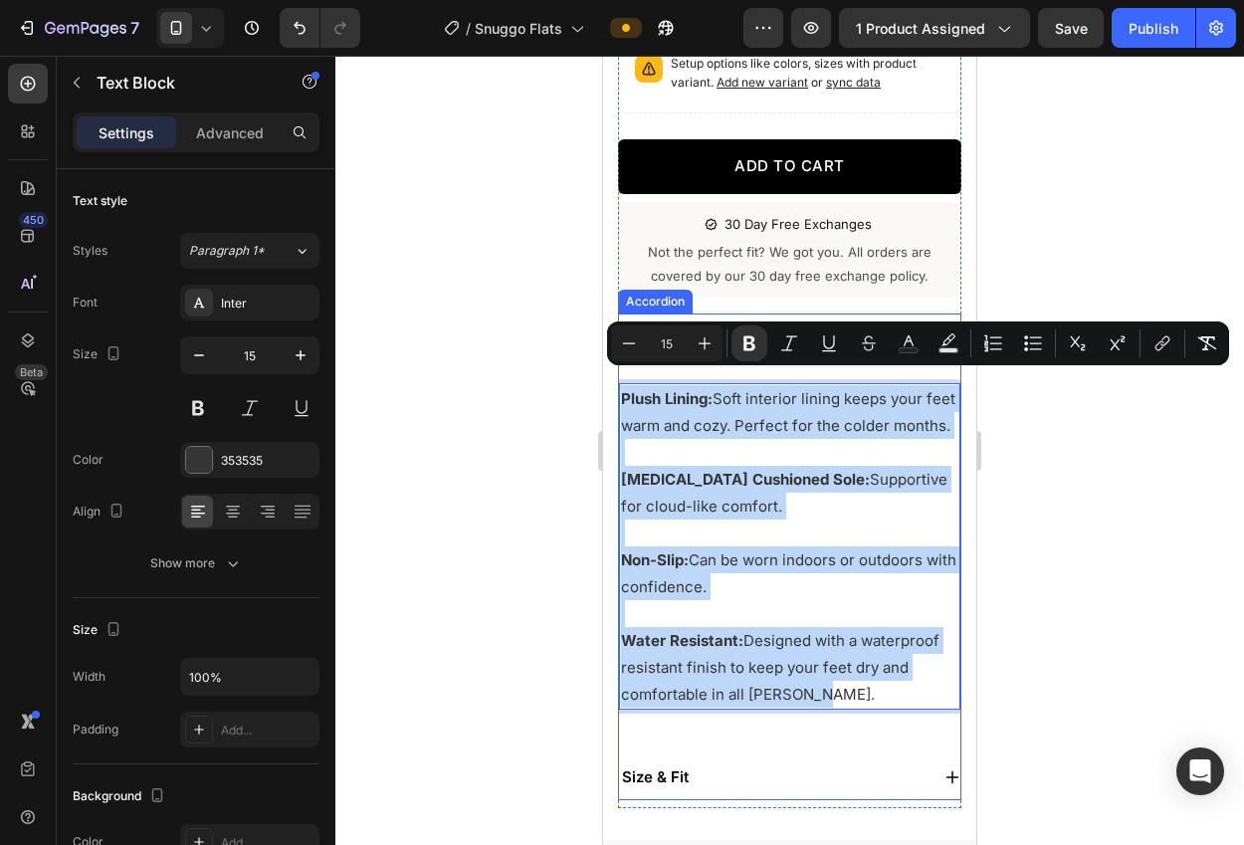
click at [925, 313] on div "features Plush Lining: Soft interior lining keeps your feet warm and cozy. Perf…" at bounding box center [789, 556] width 343 height 487
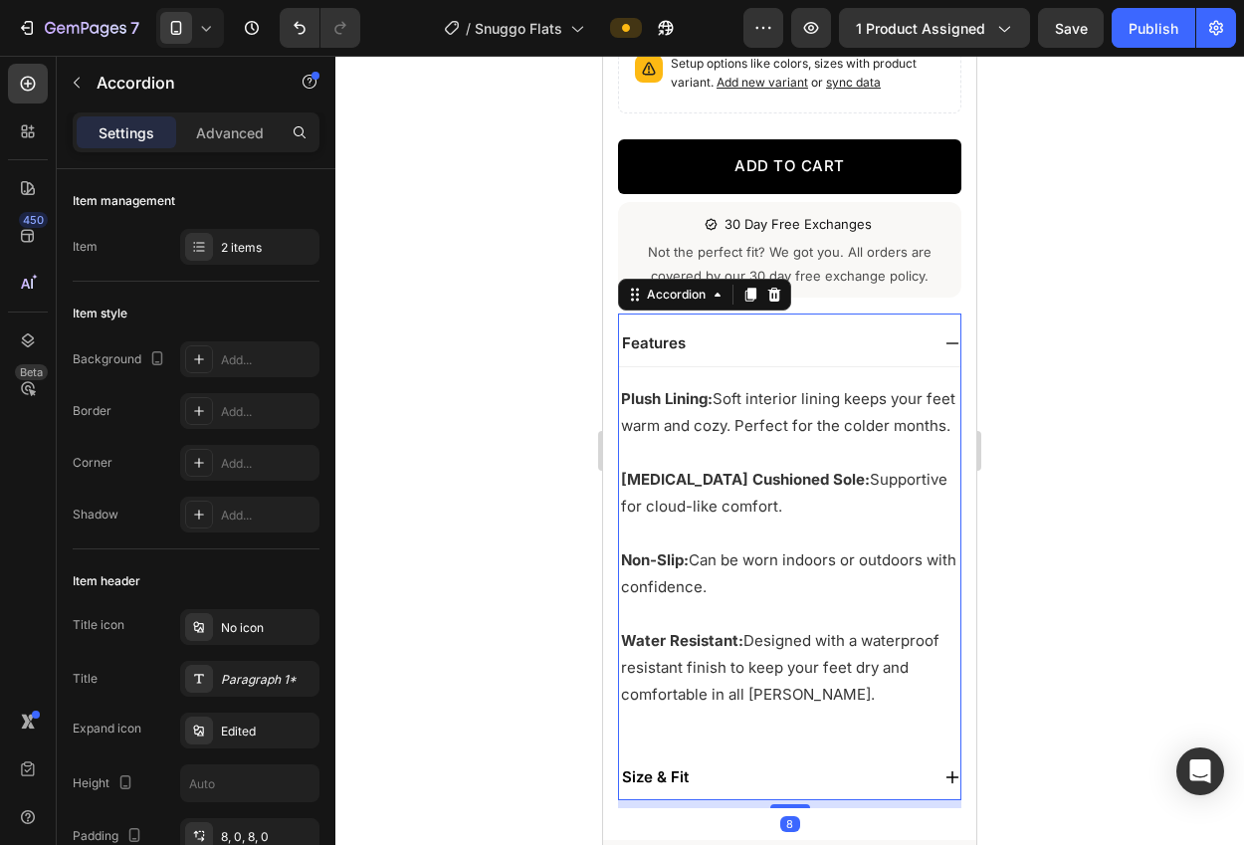
click at [944, 335] on icon at bounding box center [952, 343] width 16 height 16
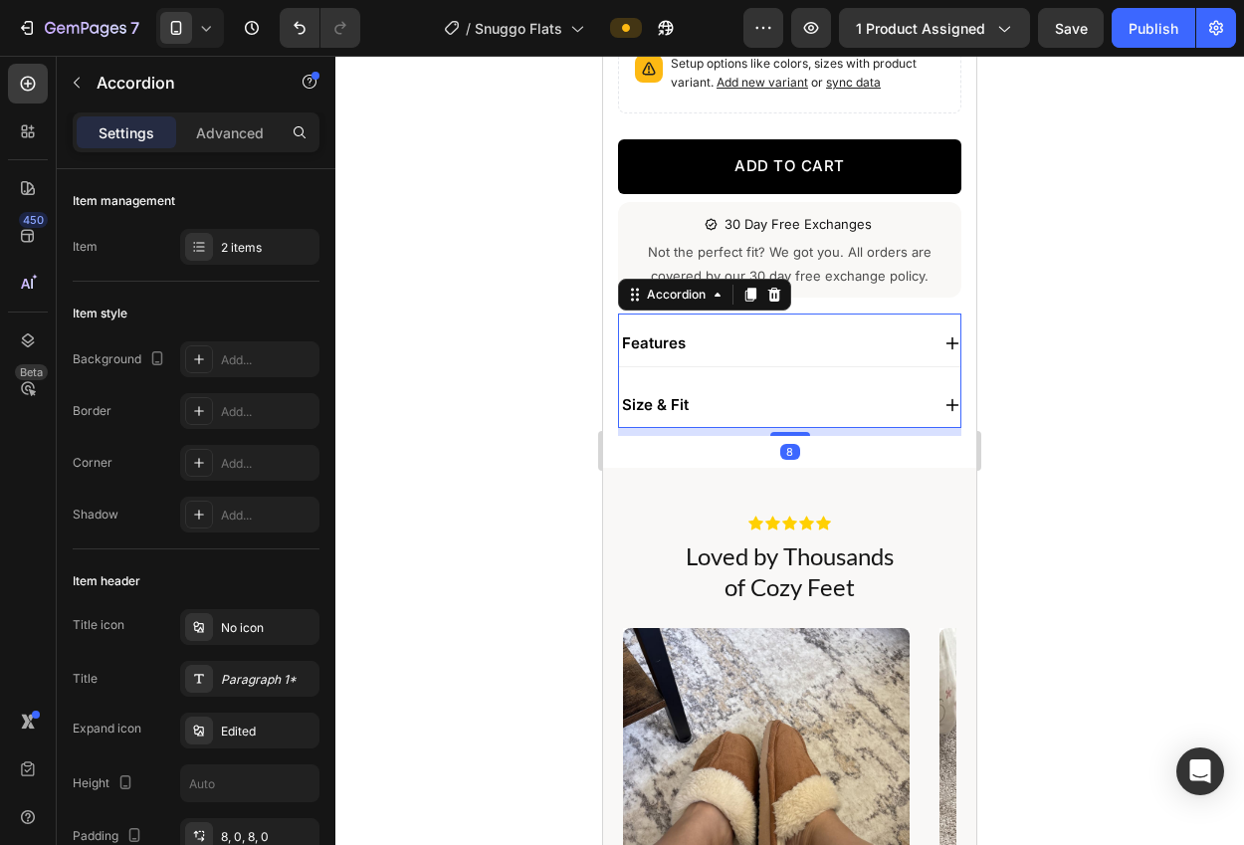
click at [1073, 356] on div at bounding box center [789, 450] width 908 height 789
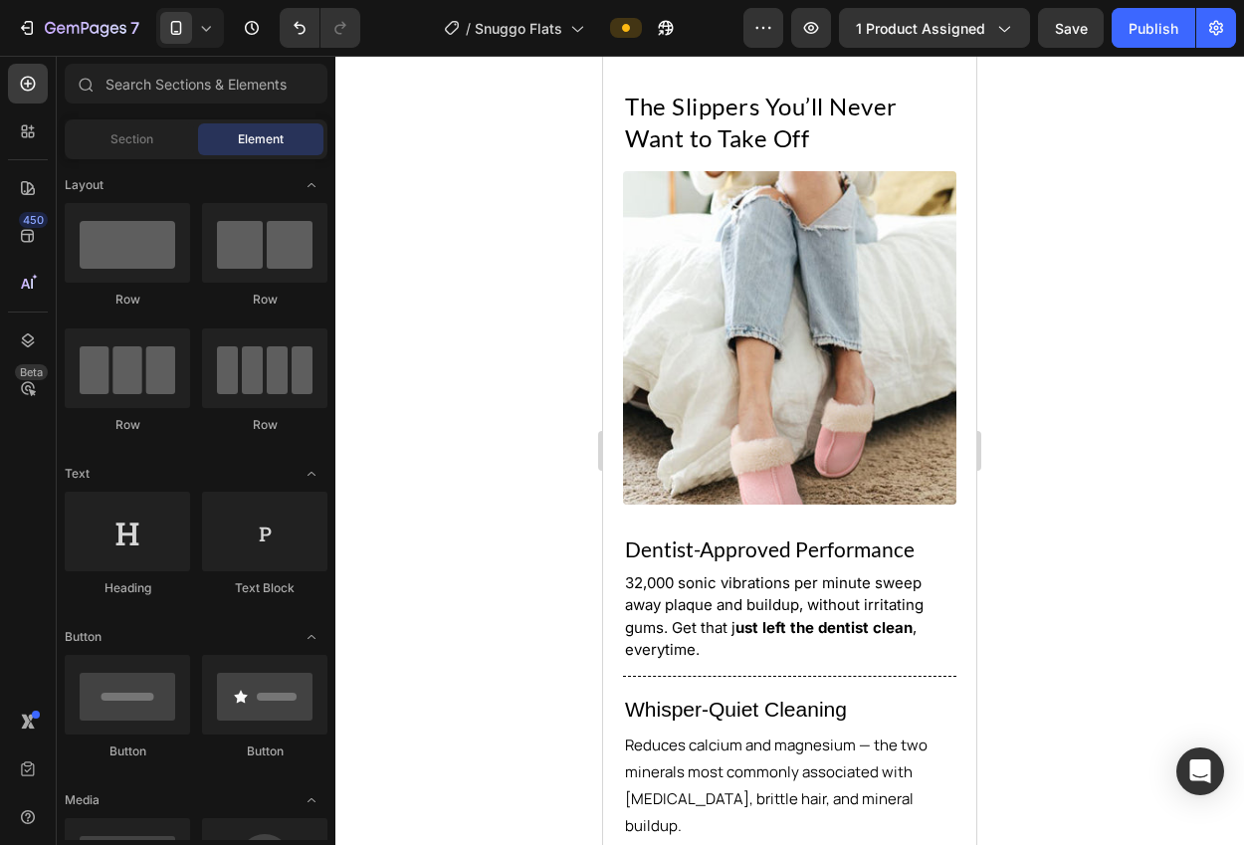
scroll to position [1781, 0]
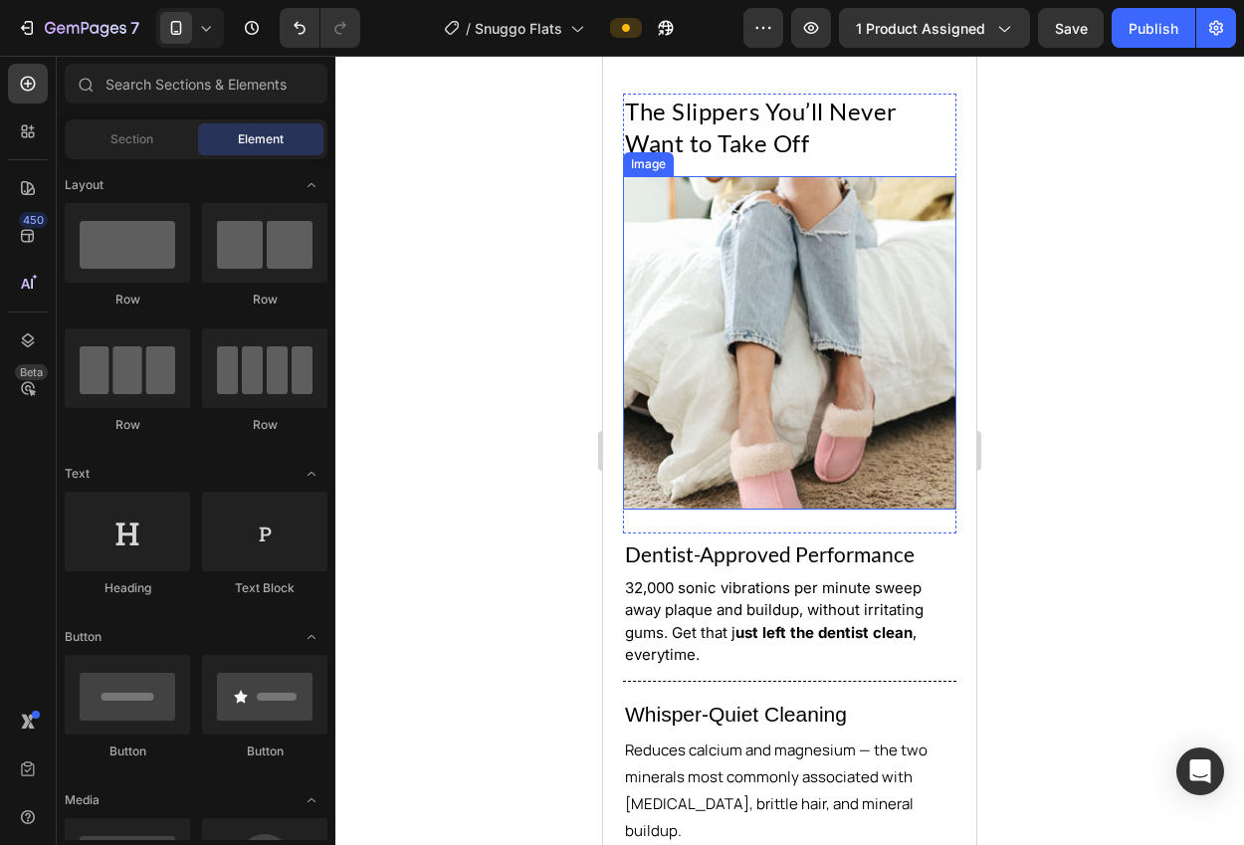
click at [881, 434] on img at bounding box center [789, 342] width 333 height 333
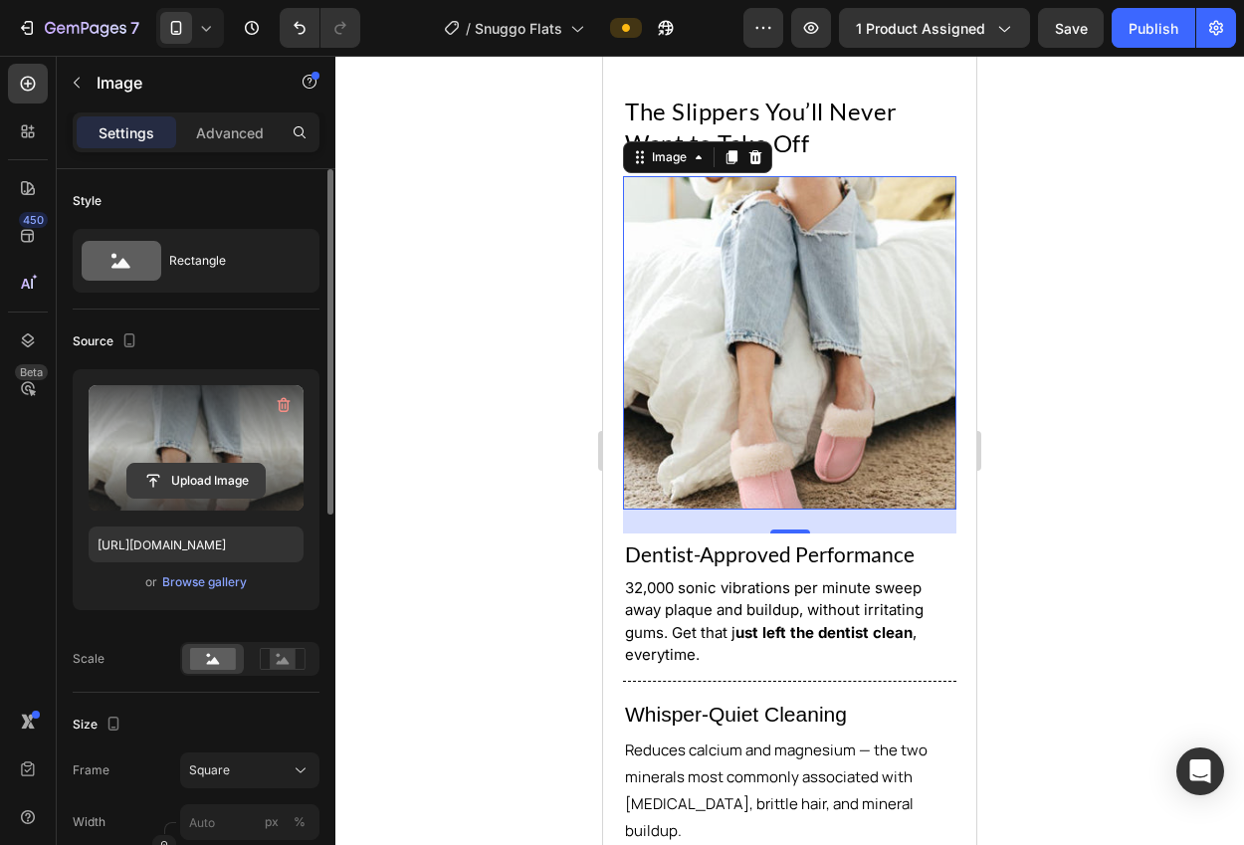
click at [200, 484] on input "file" at bounding box center [195, 481] width 137 height 34
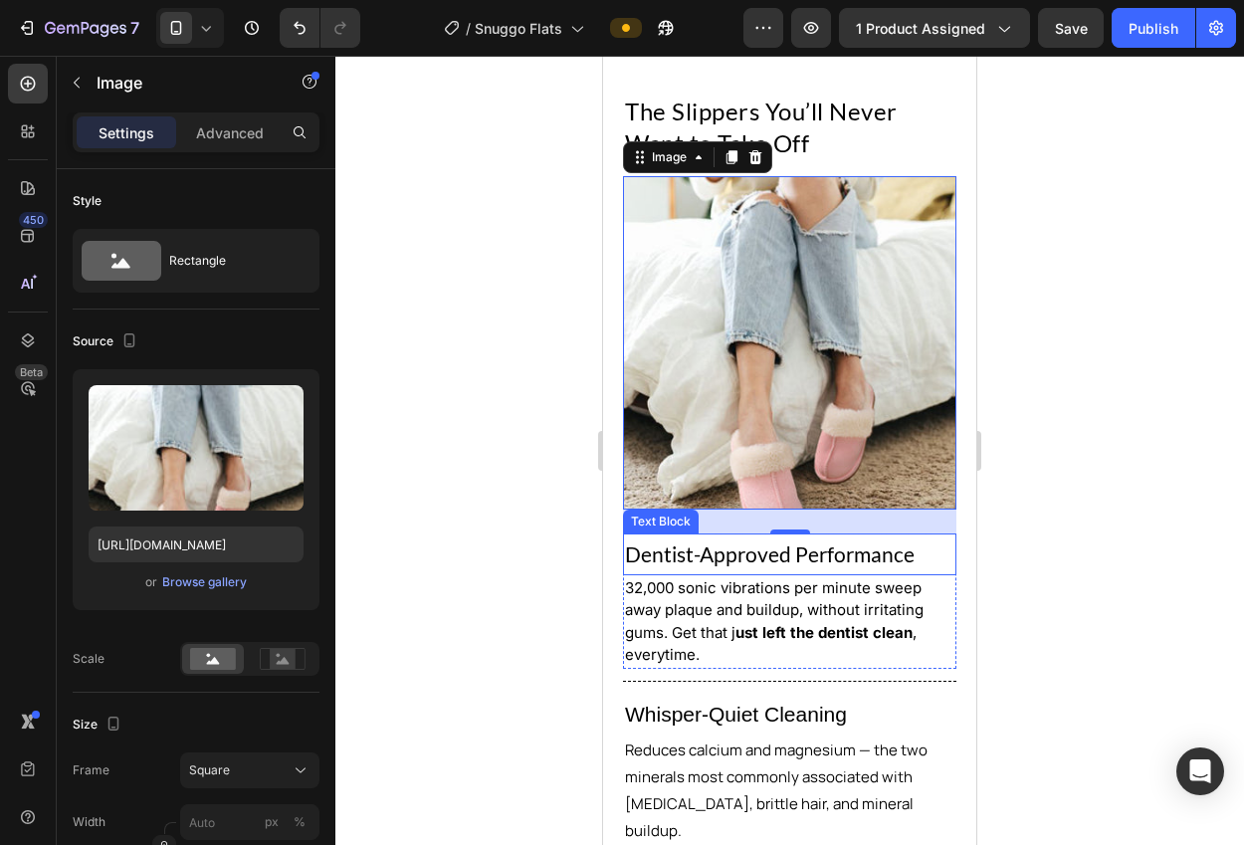
type input "[URL][DOMAIN_NAME]"
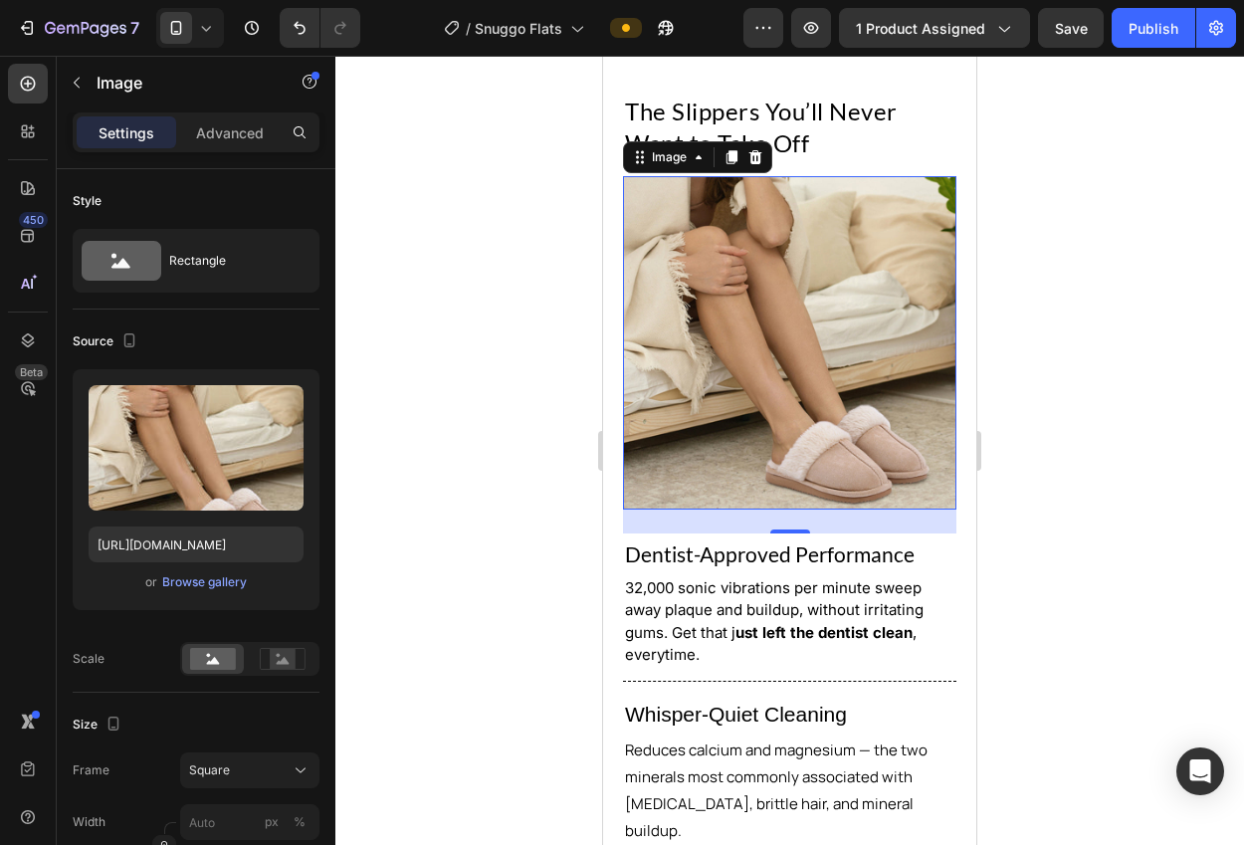
click at [1060, 389] on div at bounding box center [789, 450] width 908 height 789
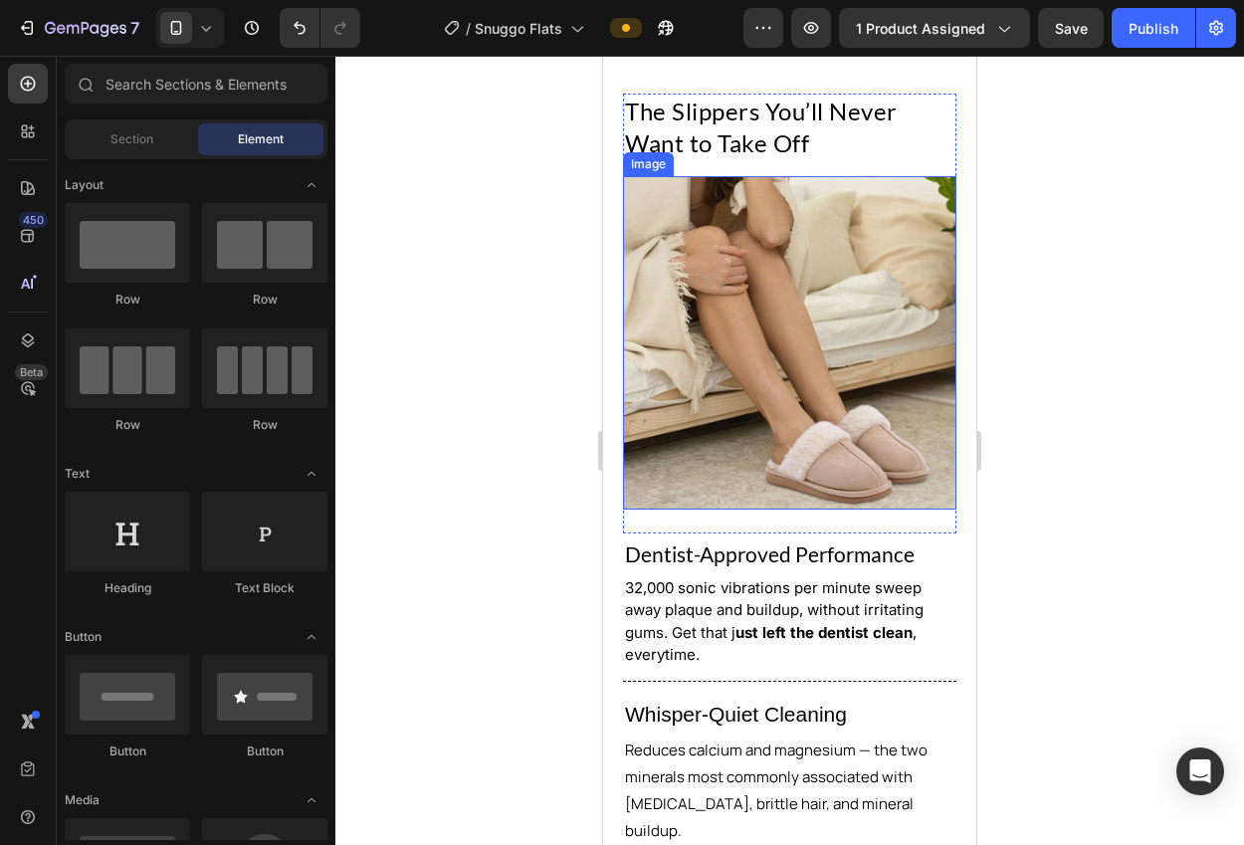
click at [902, 391] on img at bounding box center [789, 342] width 333 height 333
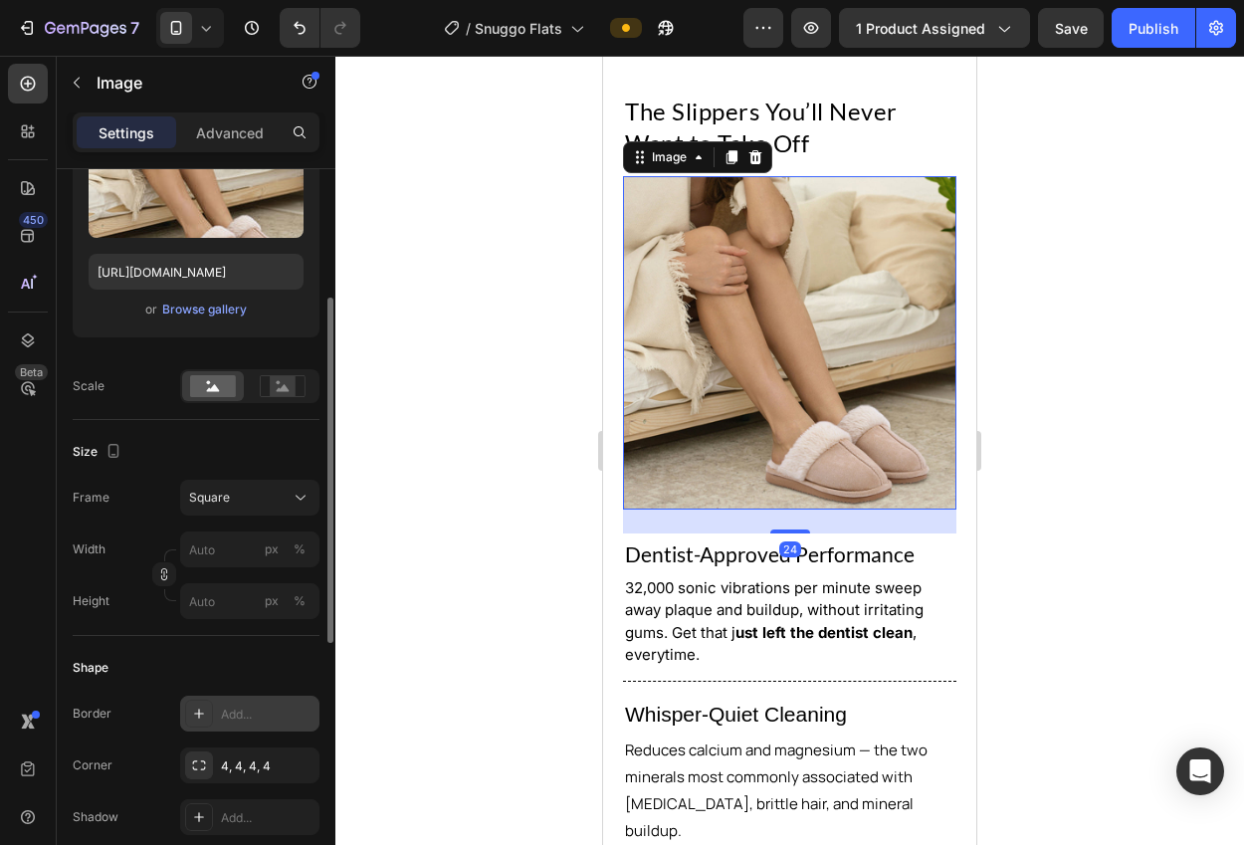
scroll to position [314, 0]
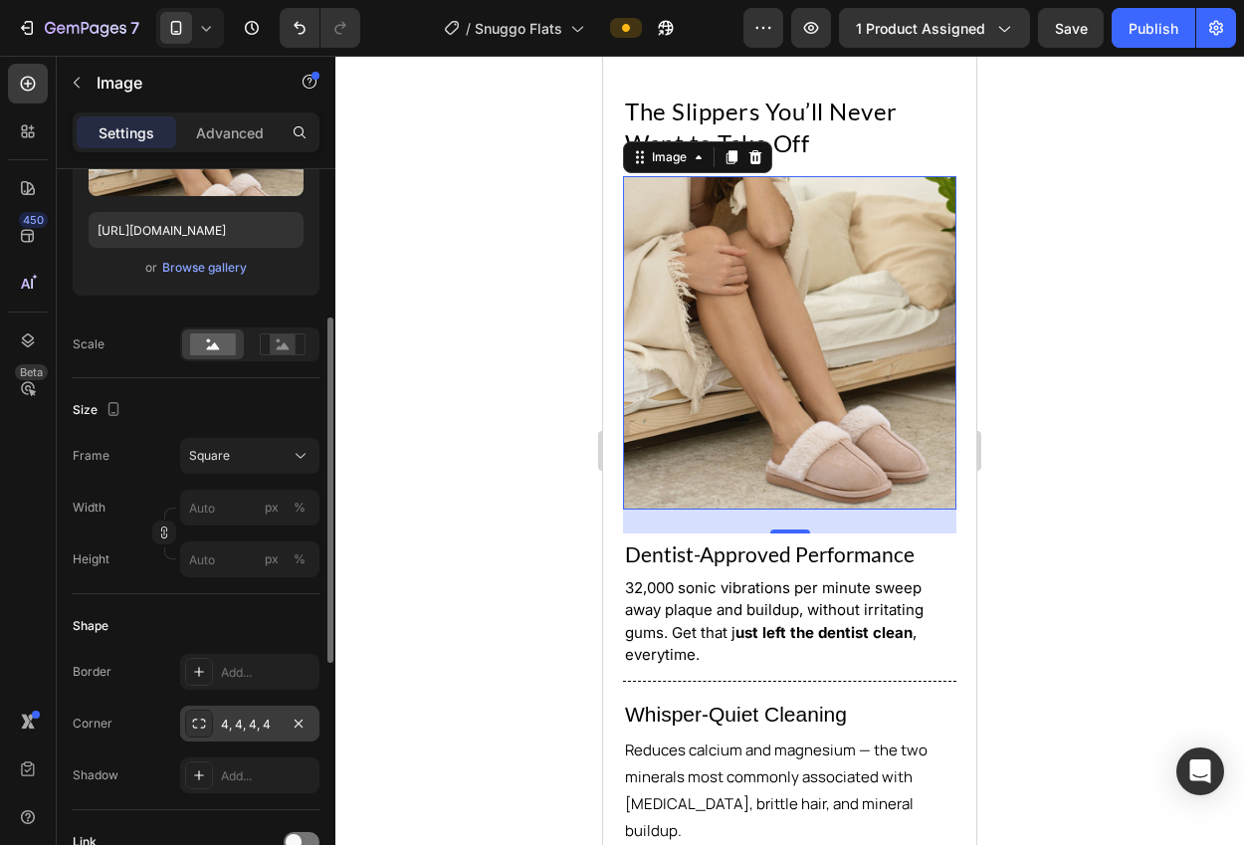
click at [247, 715] on div "4, 4, 4, 4" at bounding box center [250, 724] width 58 height 18
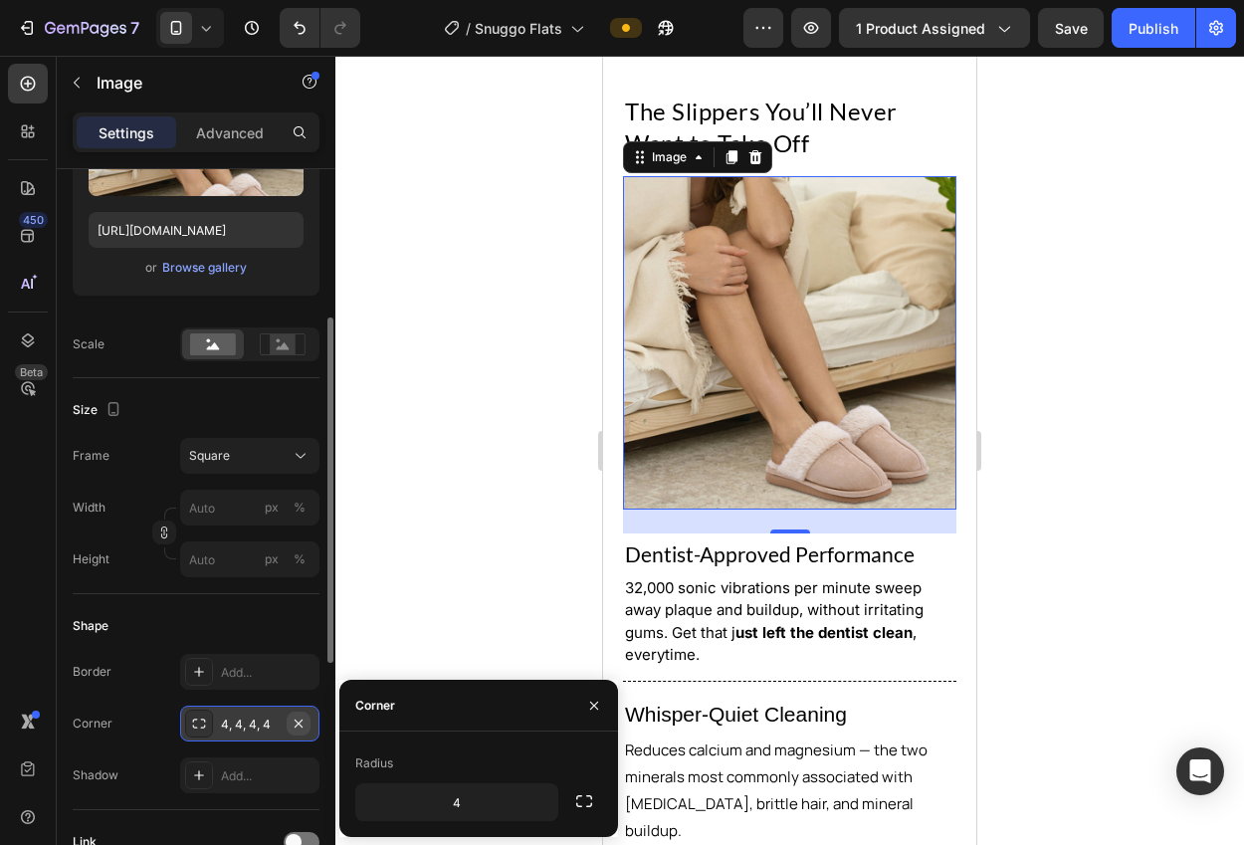
click at [295, 722] on icon "button" at bounding box center [299, 723] width 16 height 16
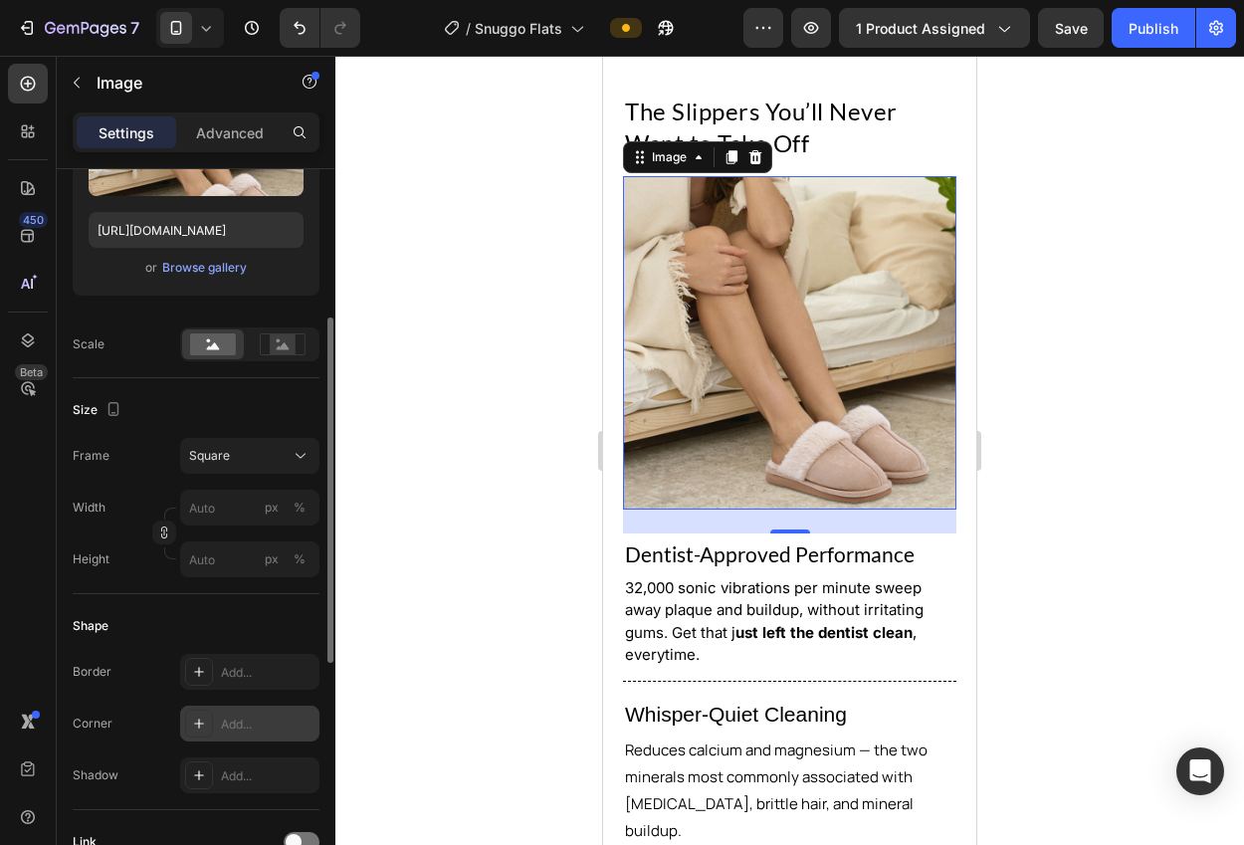
click at [407, 562] on div at bounding box center [789, 450] width 908 height 789
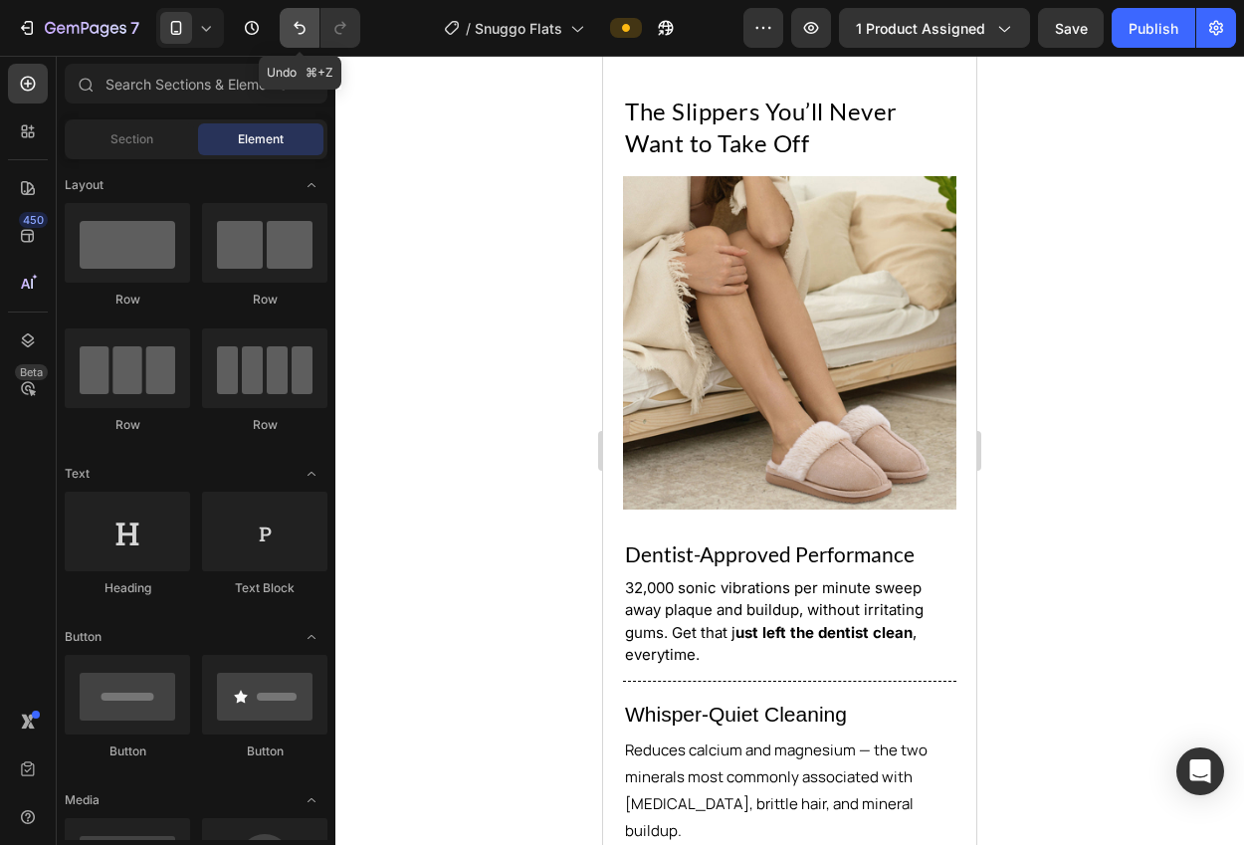
click at [289, 29] on button "Undo/Redo" at bounding box center [300, 28] width 40 height 40
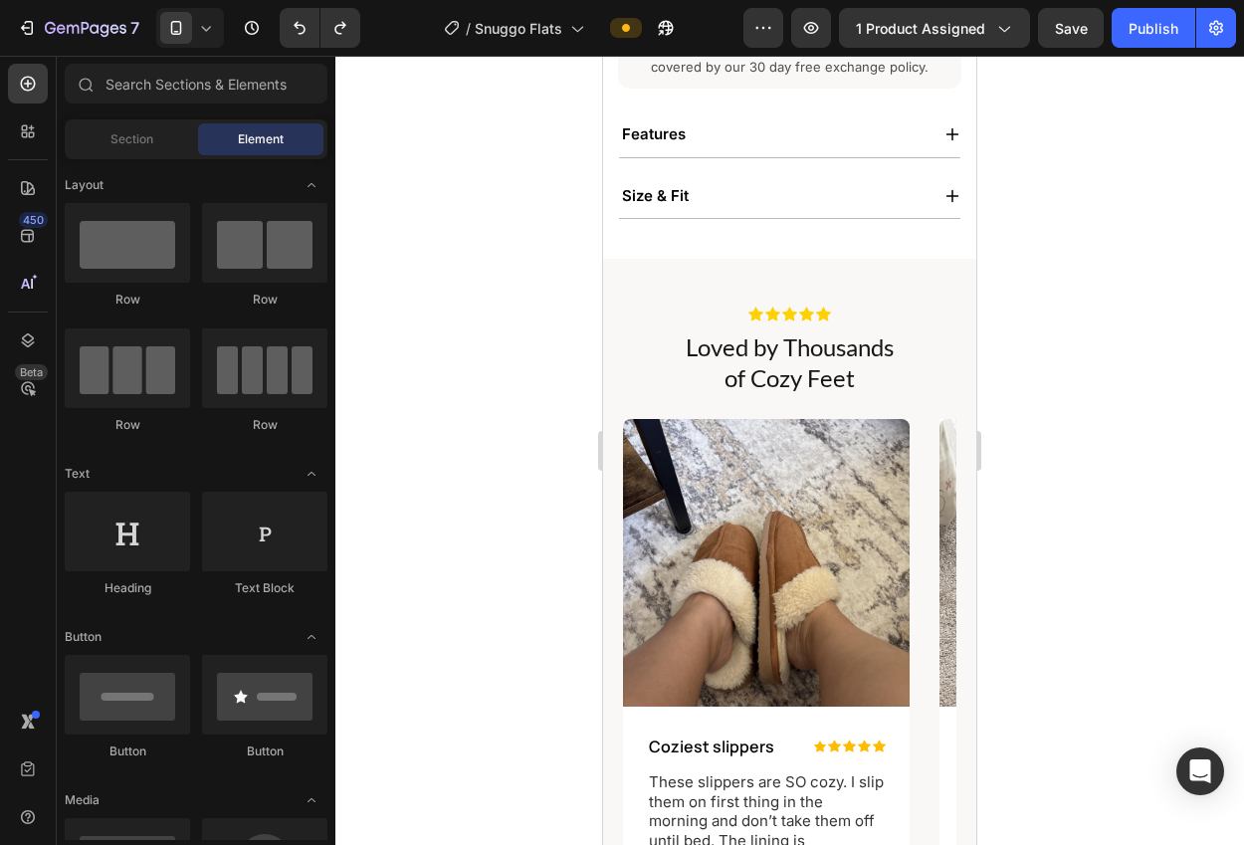
scroll to position [848, 0]
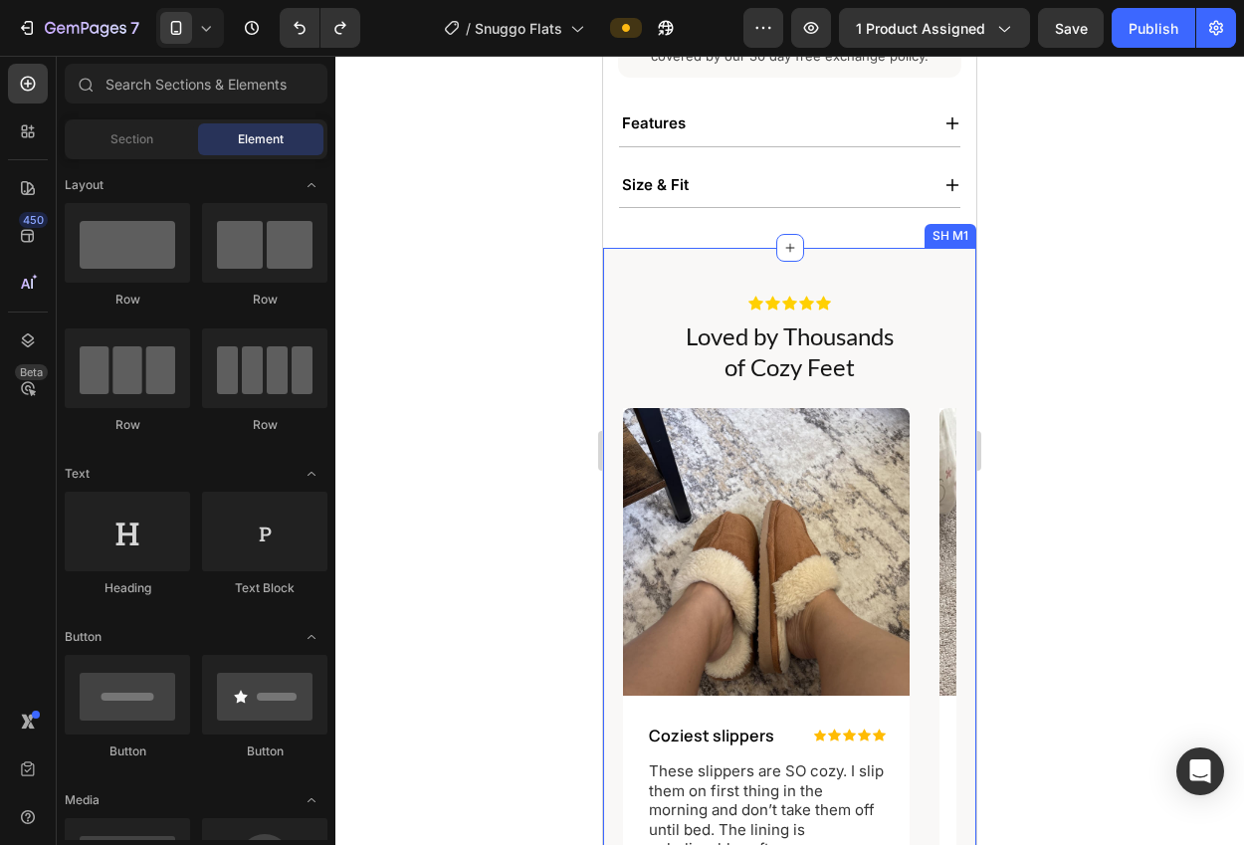
click at [906, 256] on div "Icon Icon Icon Icon Icon Icon List Loved by Thousands of Cozy Feet Heading Imag…" at bounding box center [789, 645] width 373 height 795
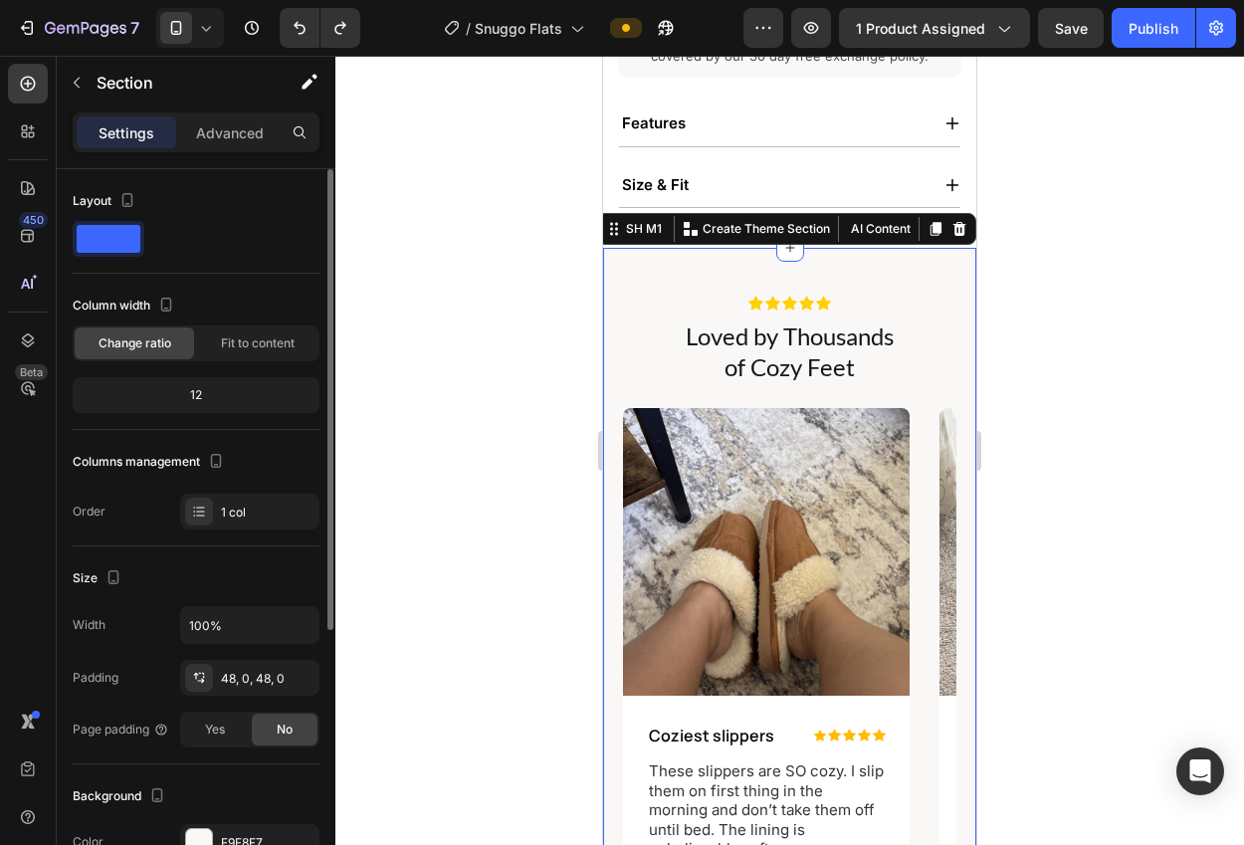
scroll to position [200, 0]
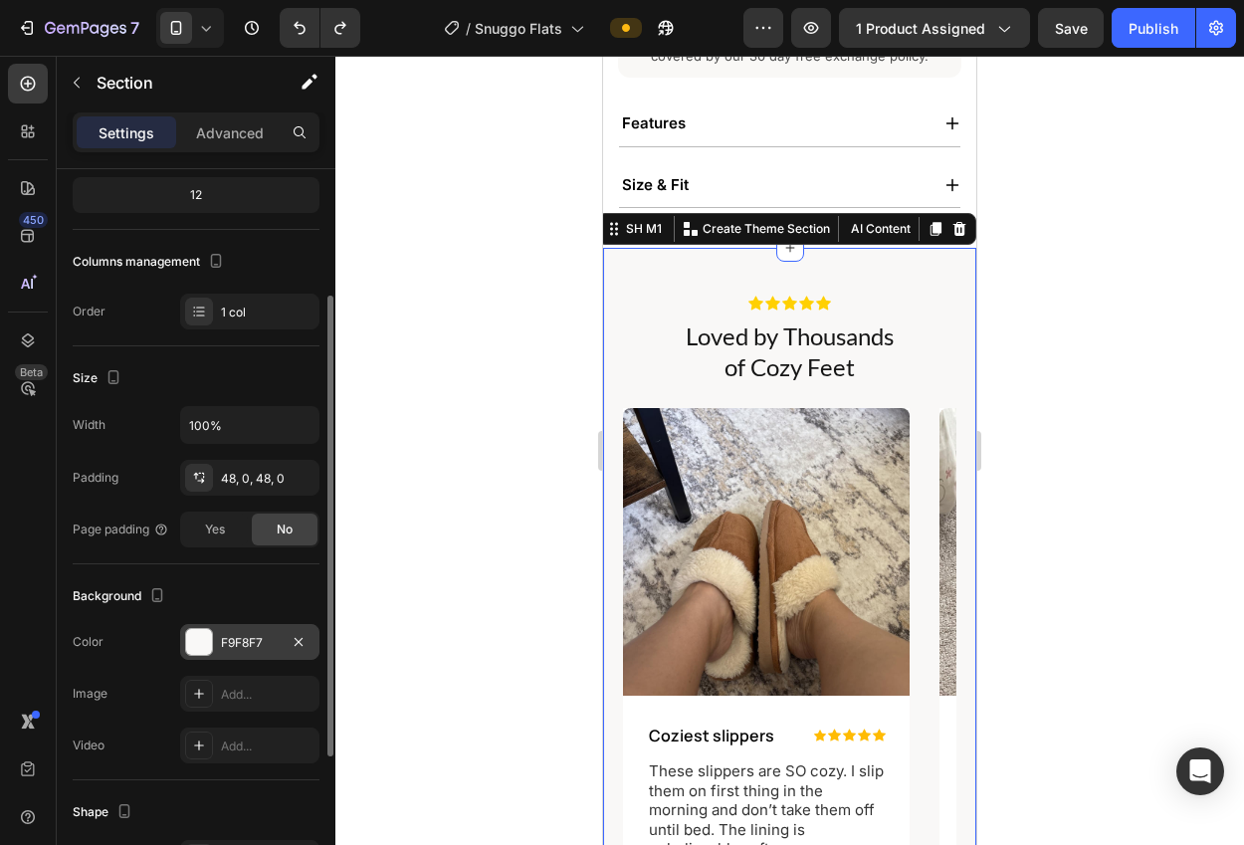
click at [229, 627] on div "F9F8F7" at bounding box center [249, 642] width 139 height 36
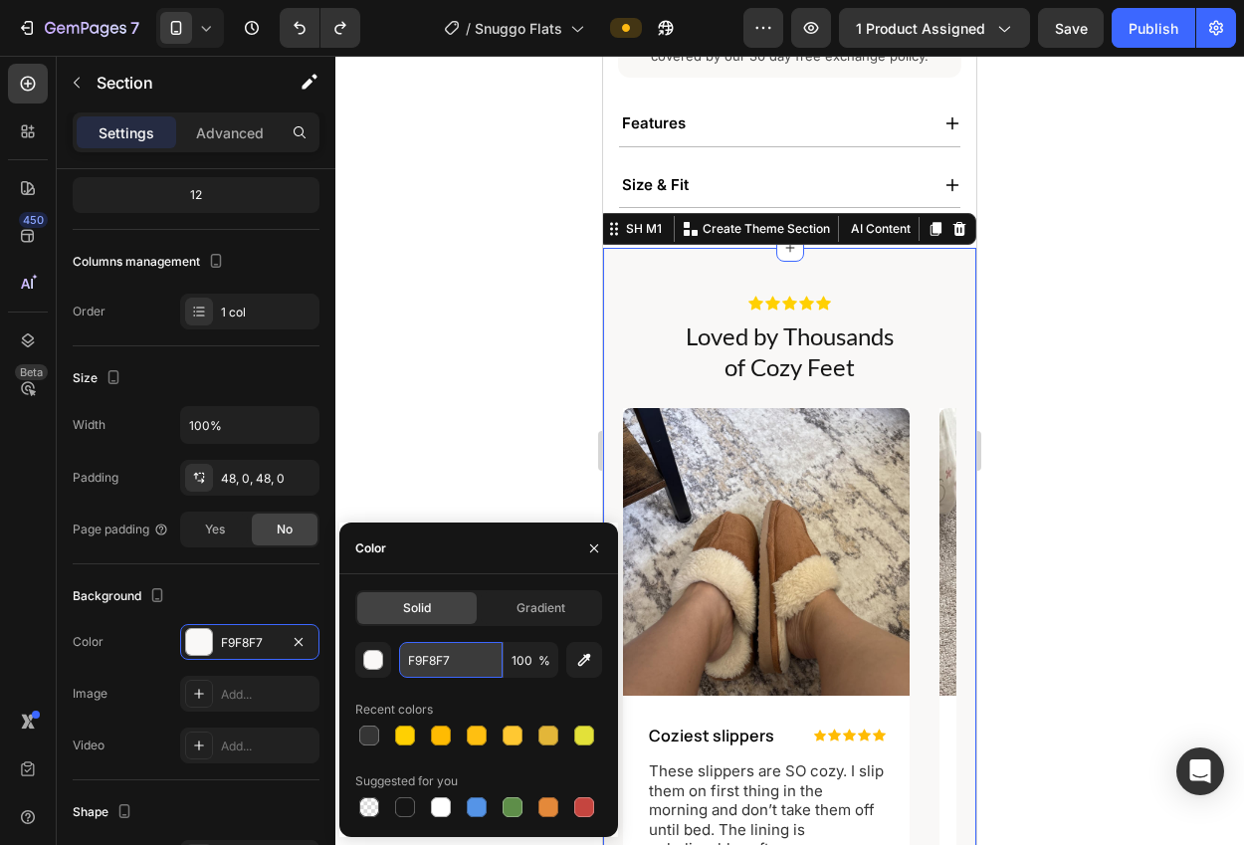
click at [421, 656] on input "F9F8F7" at bounding box center [450, 660] width 103 height 36
click at [423, 658] on input "F9F8F7" at bounding box center [450, 660] width 103 height 36
click at [379, 405] on div at bounding box center [789, 450] width 908 height 789
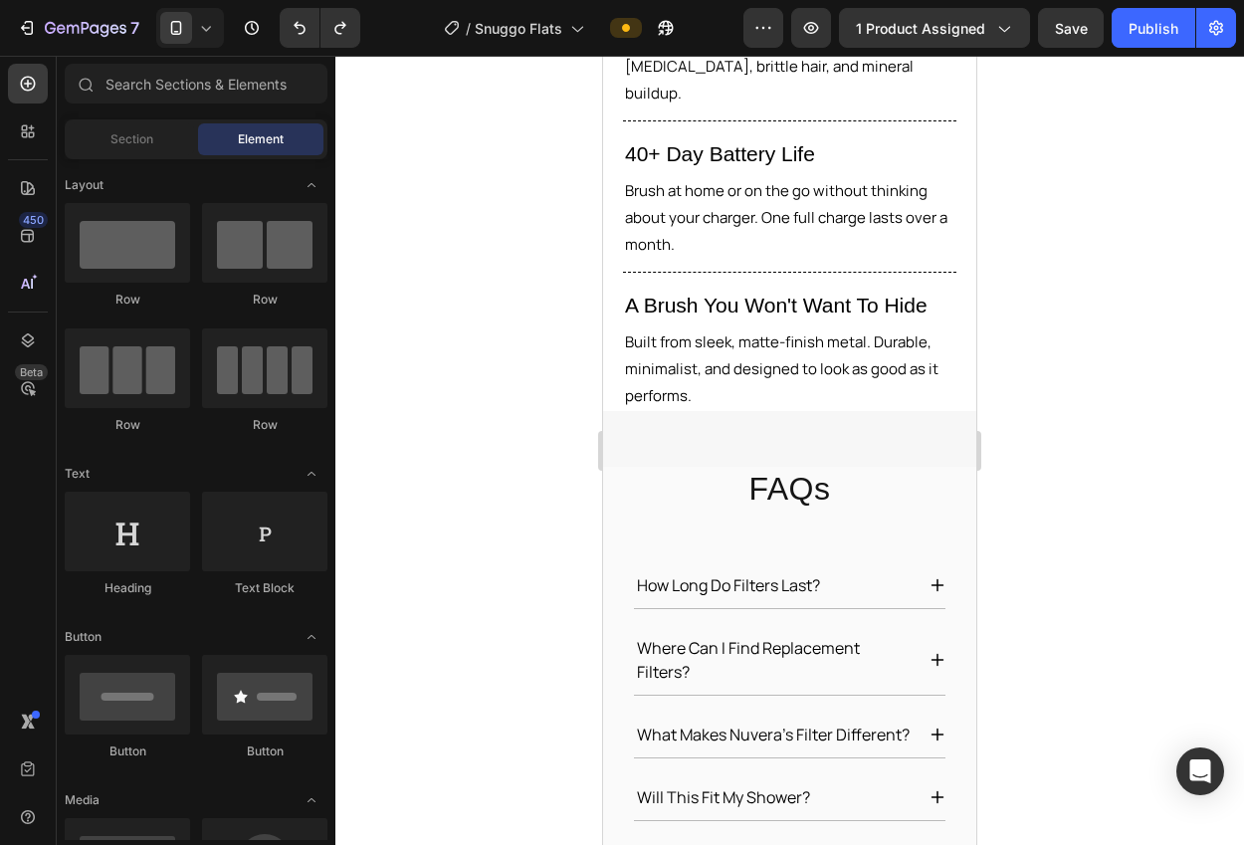
scroll to position [2581, 0]
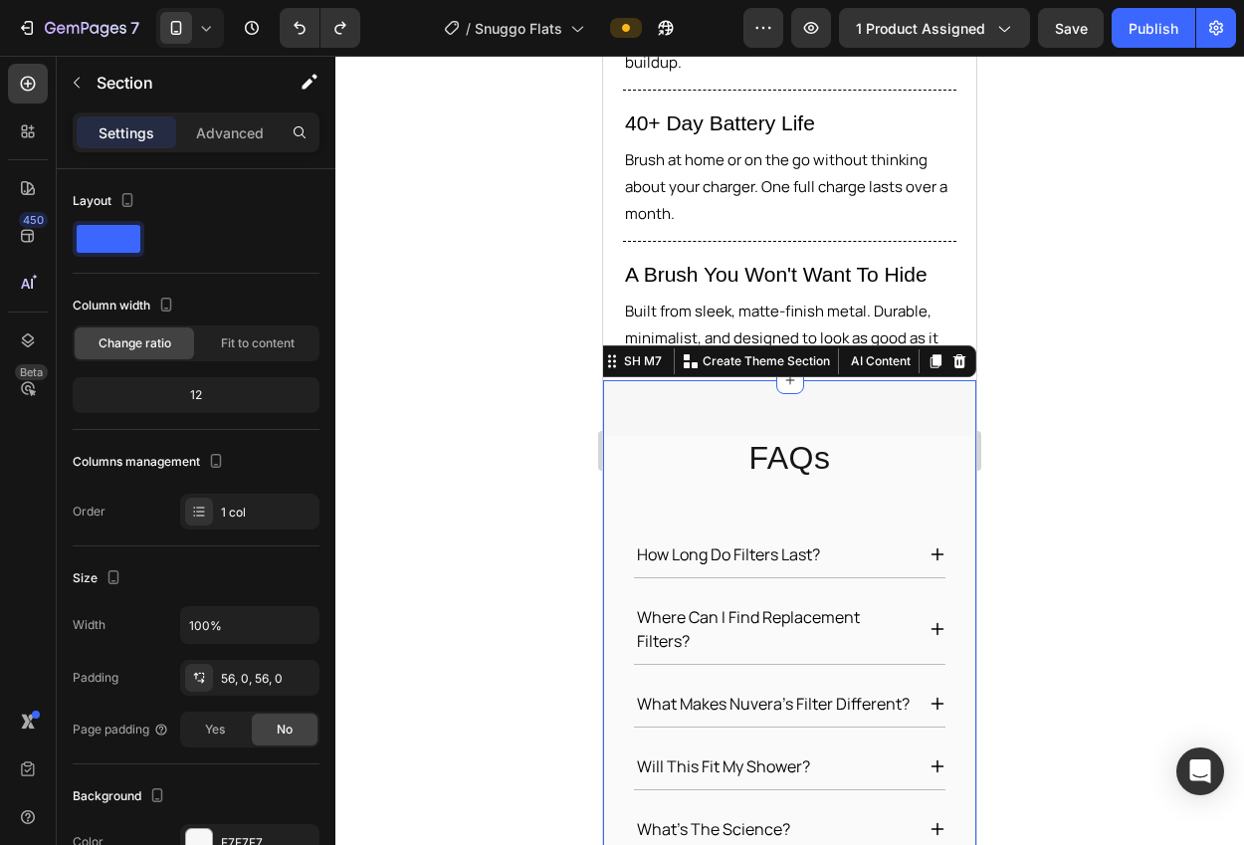
drag, startPoint x: 882, startPoint y: 366, endPoint x: 1151, endPoint y: 620, distance: 370.2
click at [882, 380] on div "FAQs Heading how long do filters last? where can i find replacement filters? wh…" at bounding box center [789, 679] width 373 height 599
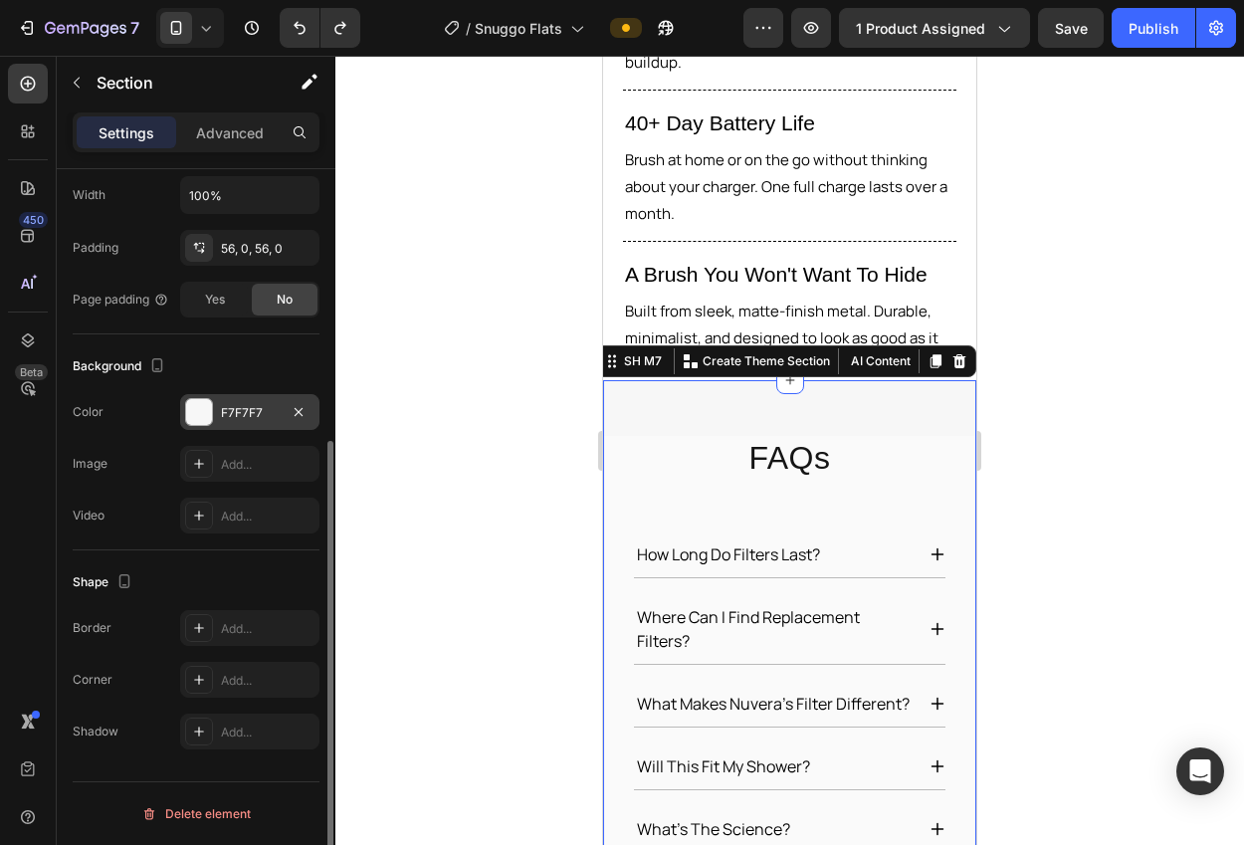
click at [232, 415] on div "F7F7F7" at bounding box center [250, 413] width 58 height 18
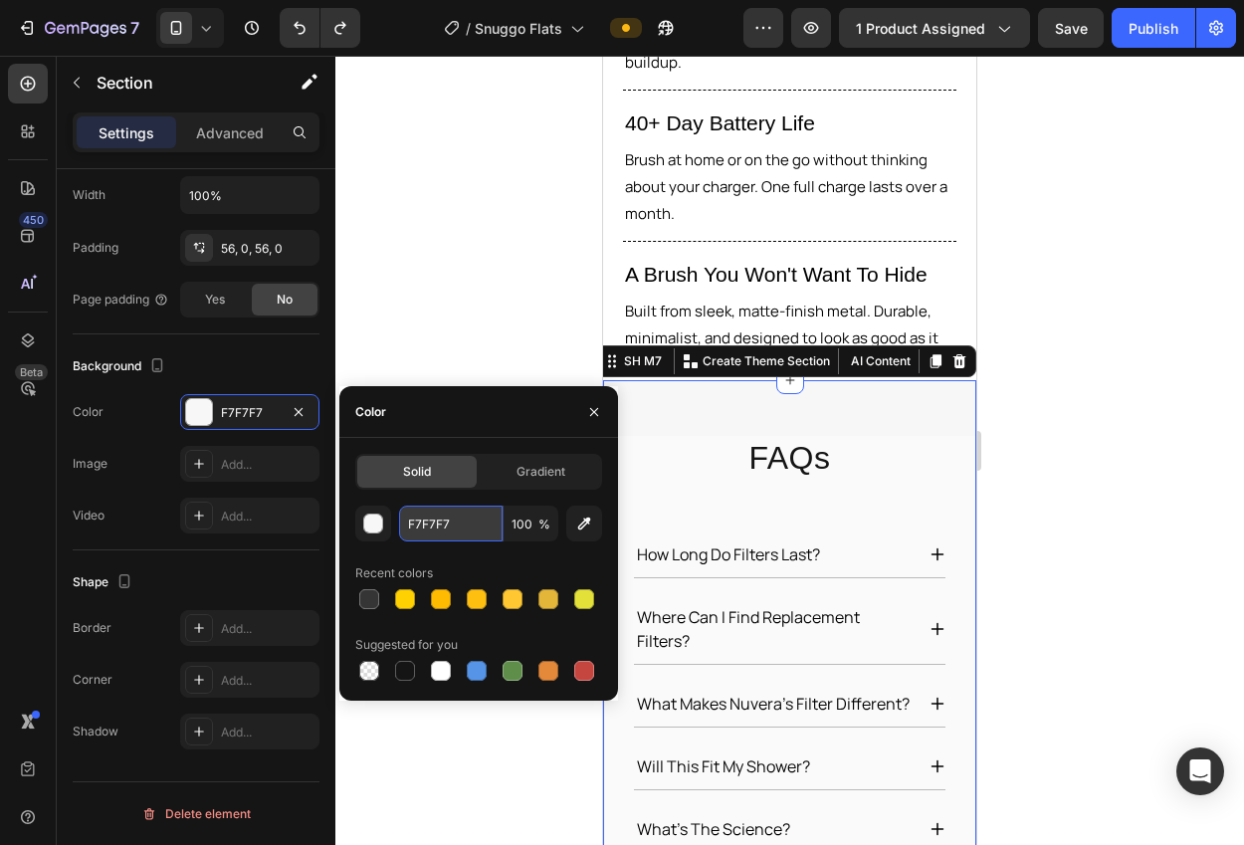
click at [422, 511] on input "F7F7F7" at bounding box center [450, 523] width 103 height 36
paste input "9F8"
type input "F9F8F7"
click at [408, 296] on div at bounding box center [789, 450] width 908 height 789
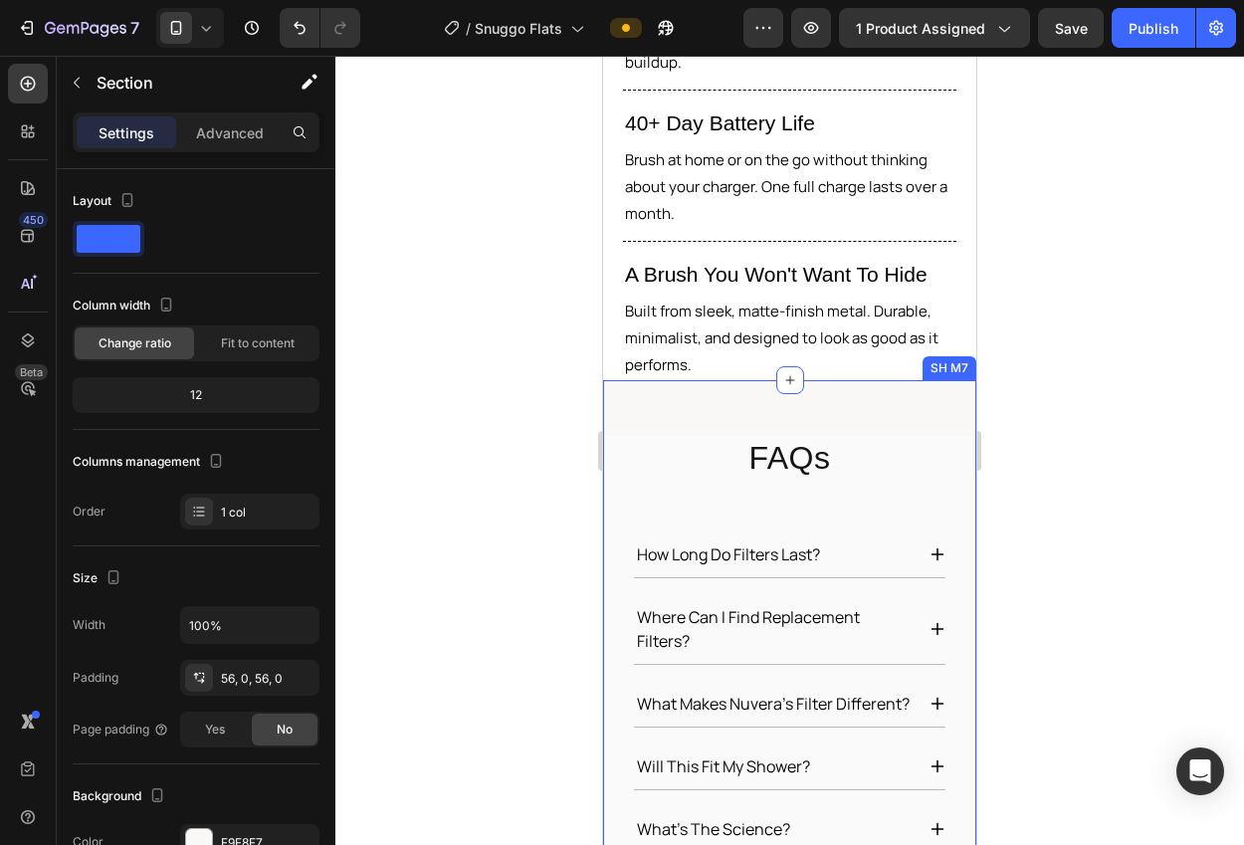
click at [640, 380] on div "FAQs Heading how long do filters last? where can i find replacement filters? wh…" at bounding box center [789, 679] width 373 height 599
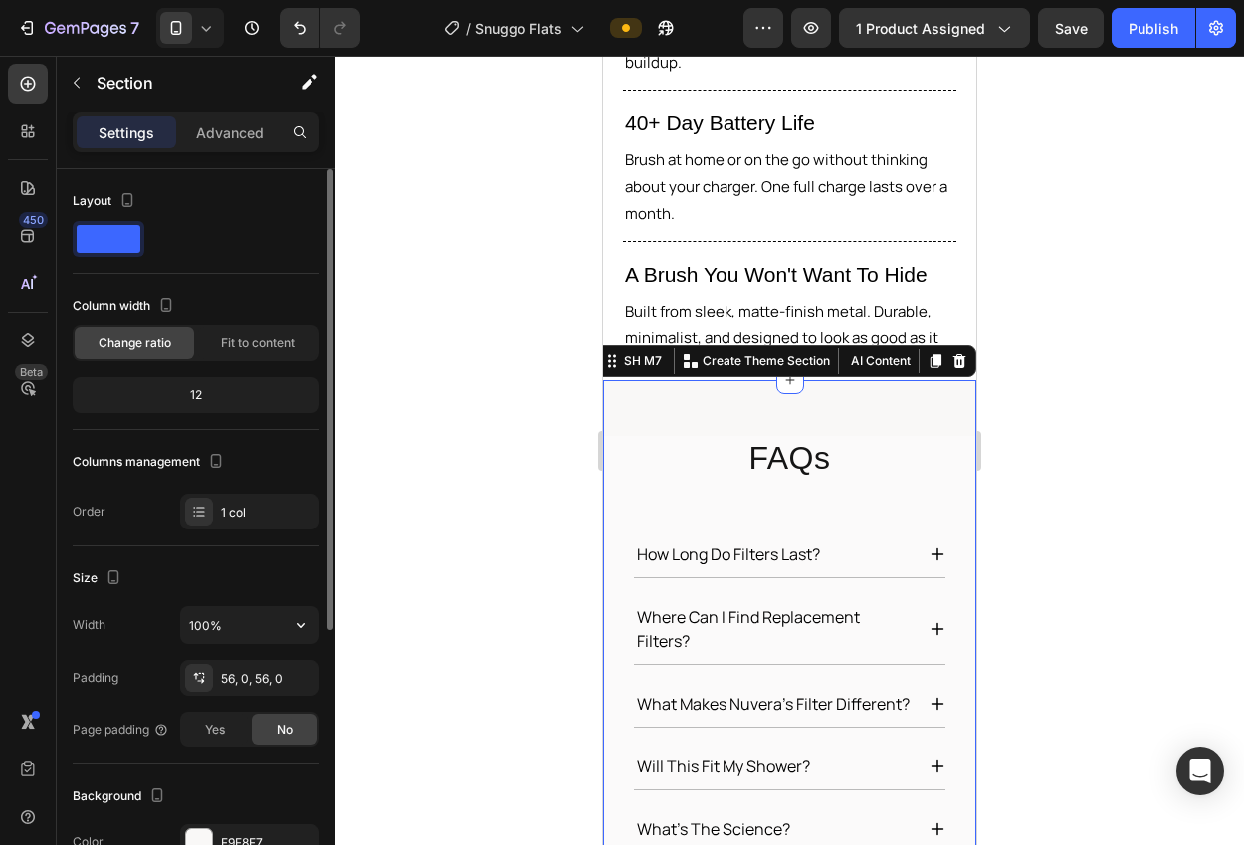
scroll to position [172, 0]
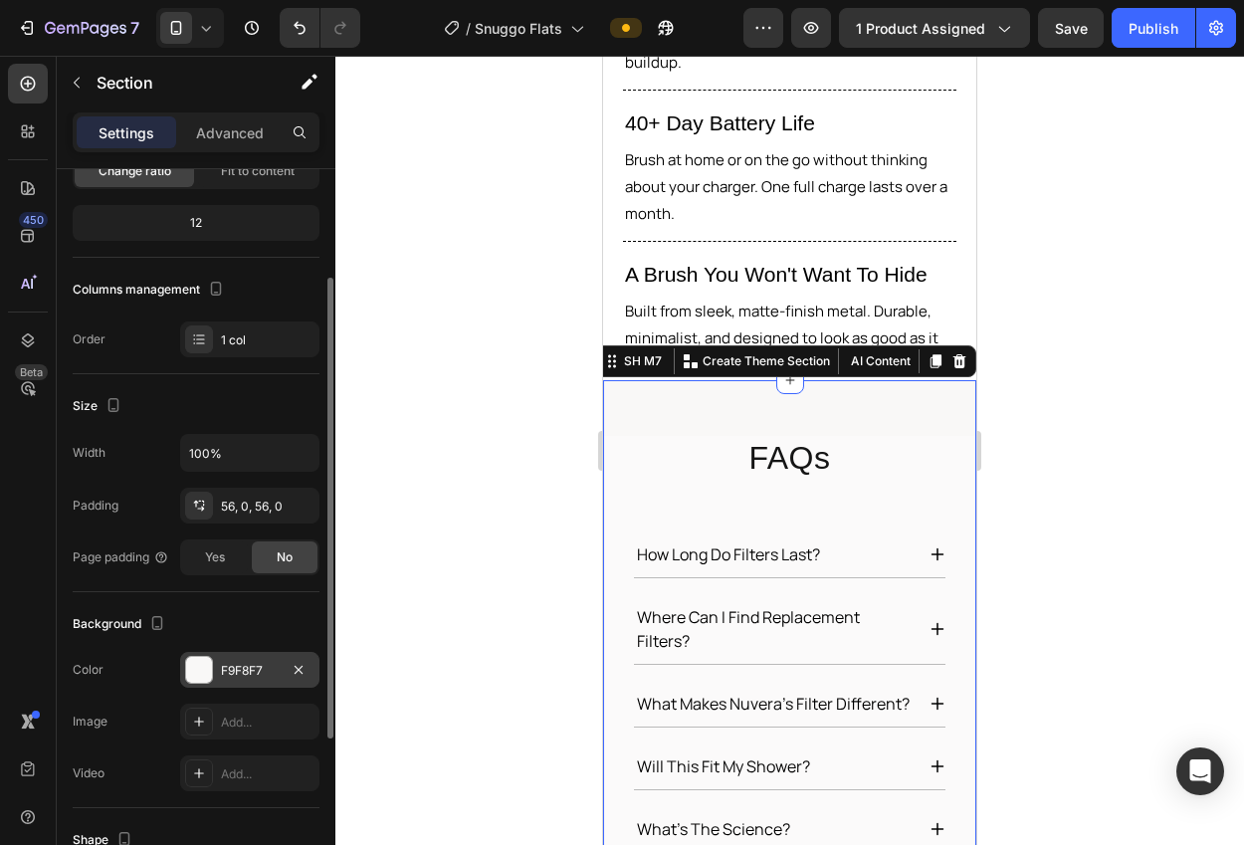
click at [251, 656] on div "F9F8F7" at bounding box center [249, 670] width 139 height 36
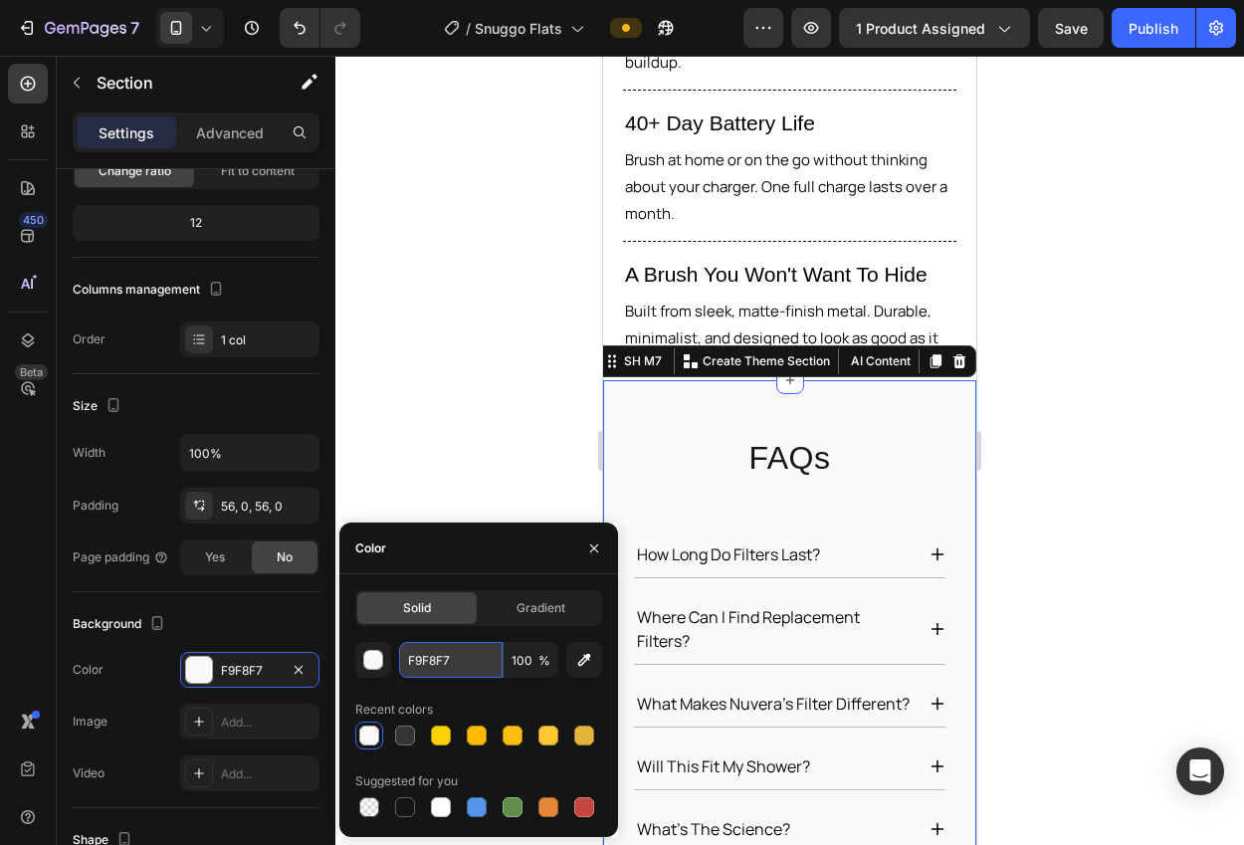
click at [408, 658] on input "F9F8F7" at bounding box center [450, 660] width 103 height 36
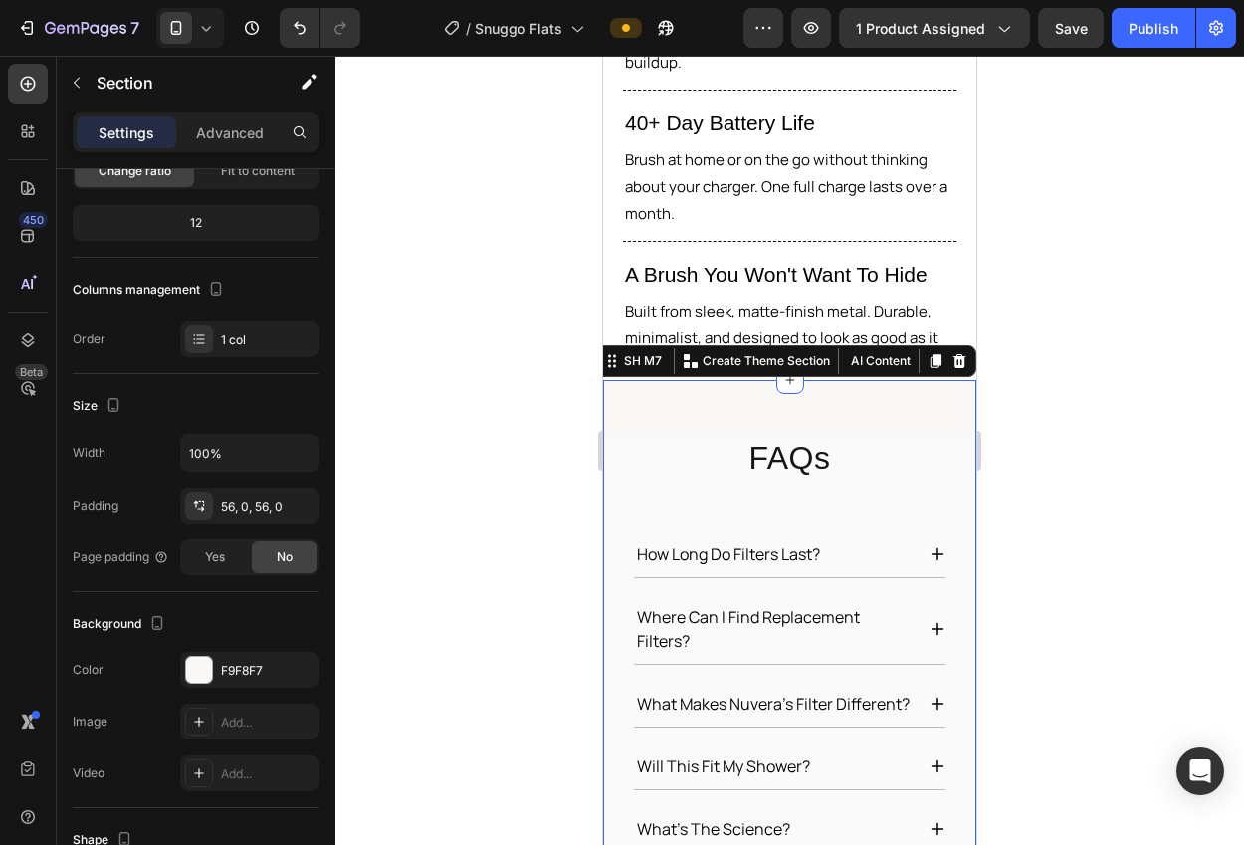
click at [377, 447] on div at bounding box center [789, 450] width 908 height 789
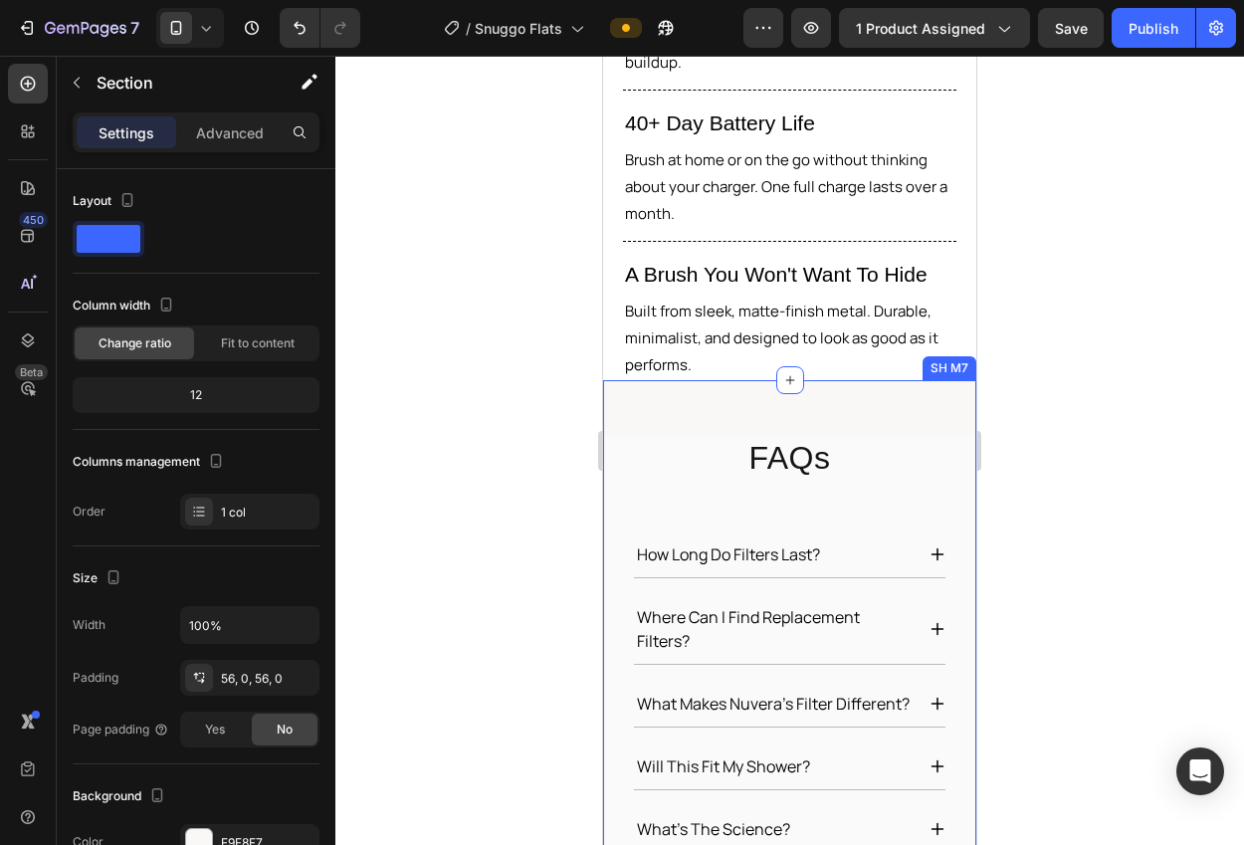
click at [734, 380] on div "FAQs Heading how long do filters last? where can i find replacement filters? wh…" at bounding box center [789, 679] width 373 height 599
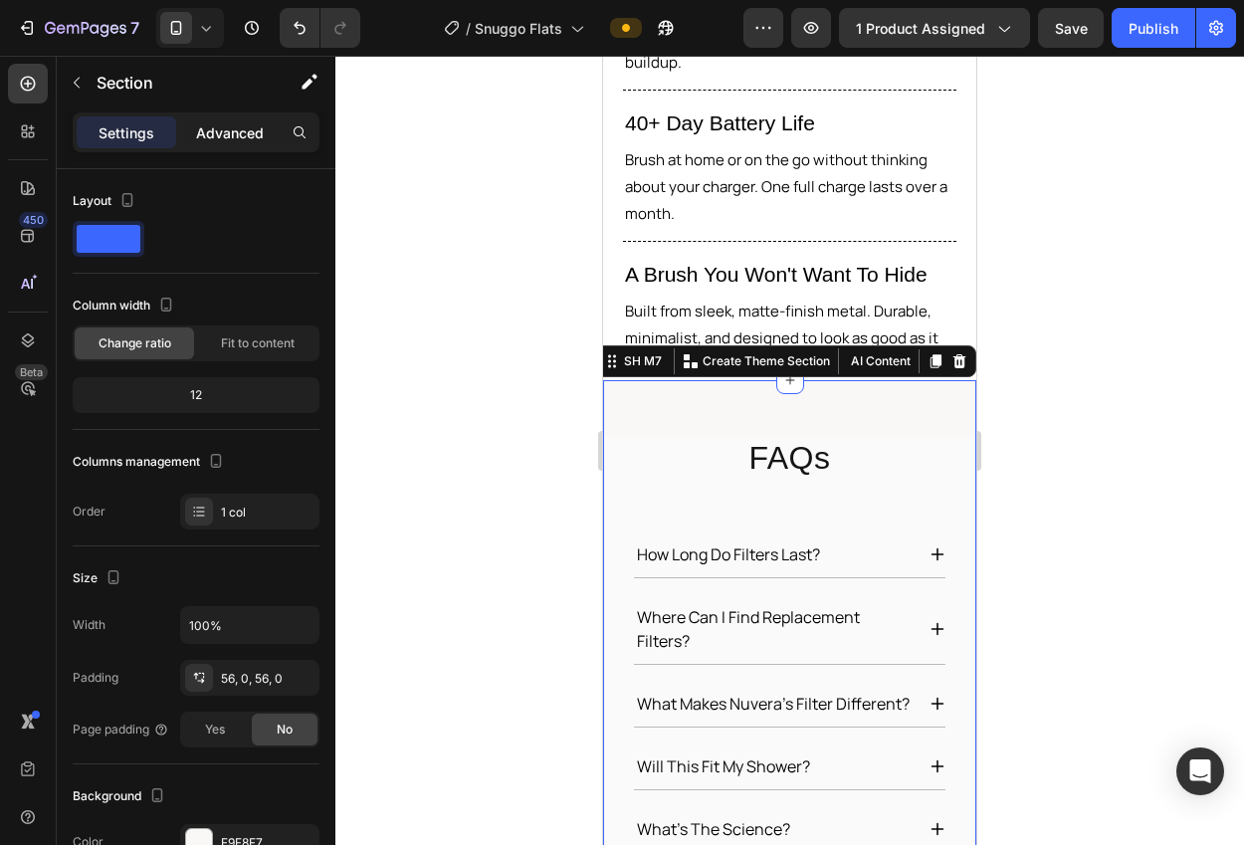
click at [235, 138] on p "Advanced" at bounding box center [230, 132] width 68 height 21
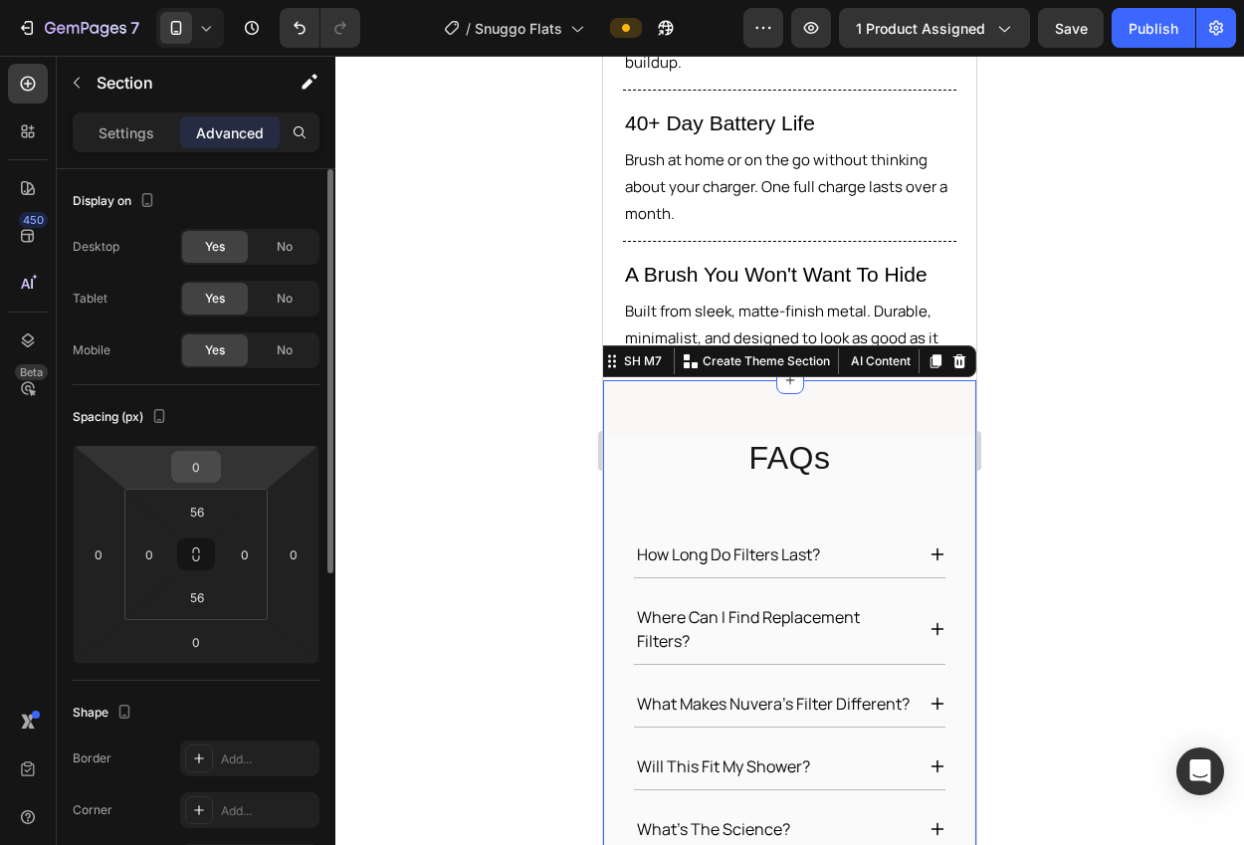
click at [204, 452] on input "0" at bounding box center [196, 467] width 40 height 30
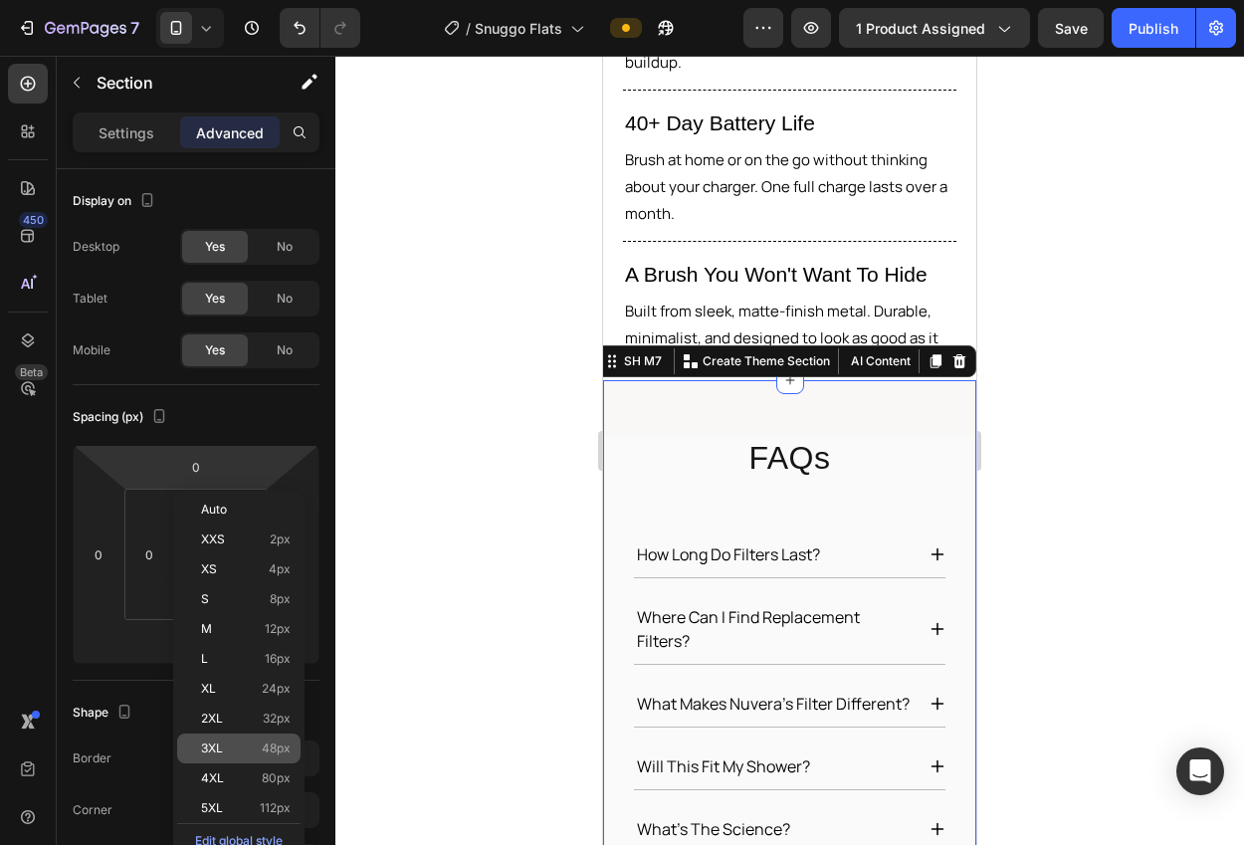
click at [267, 751] on span "48px" at bounding box center [276, 748] width 29 height 14
type input "48"
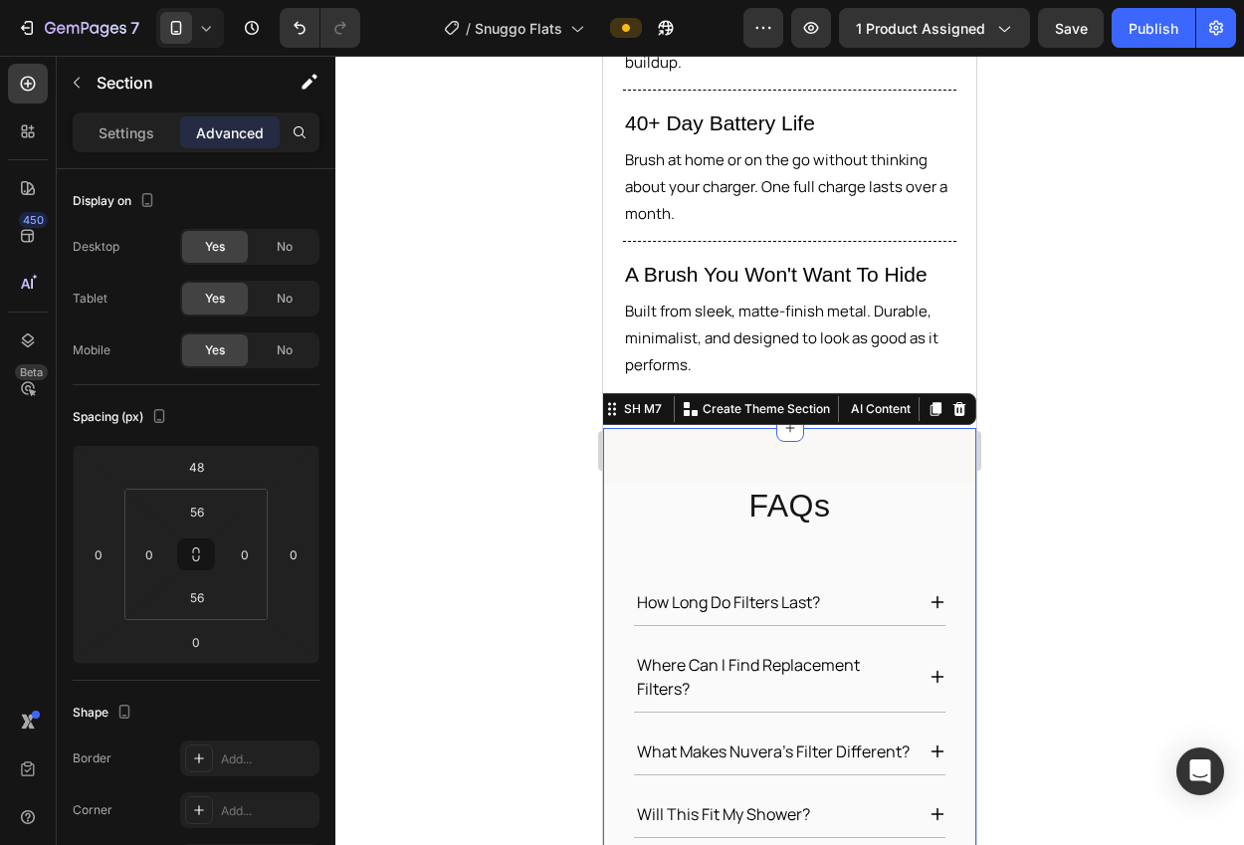
click at [392, 622] on div at bounding box center [789, 450] width 908 height 789
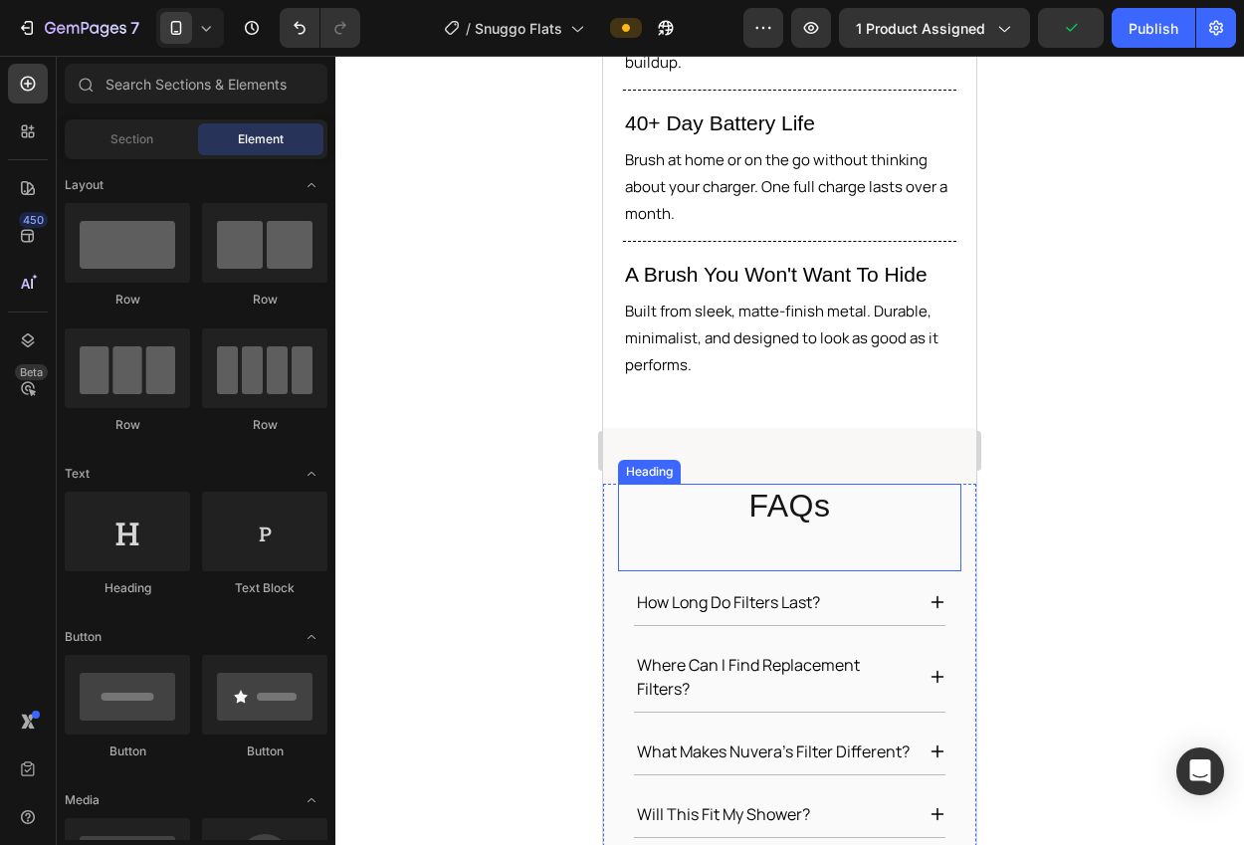
click at [803, 484] on h2 "FAQs" at bounding box center [789, 507] width 343 height 46
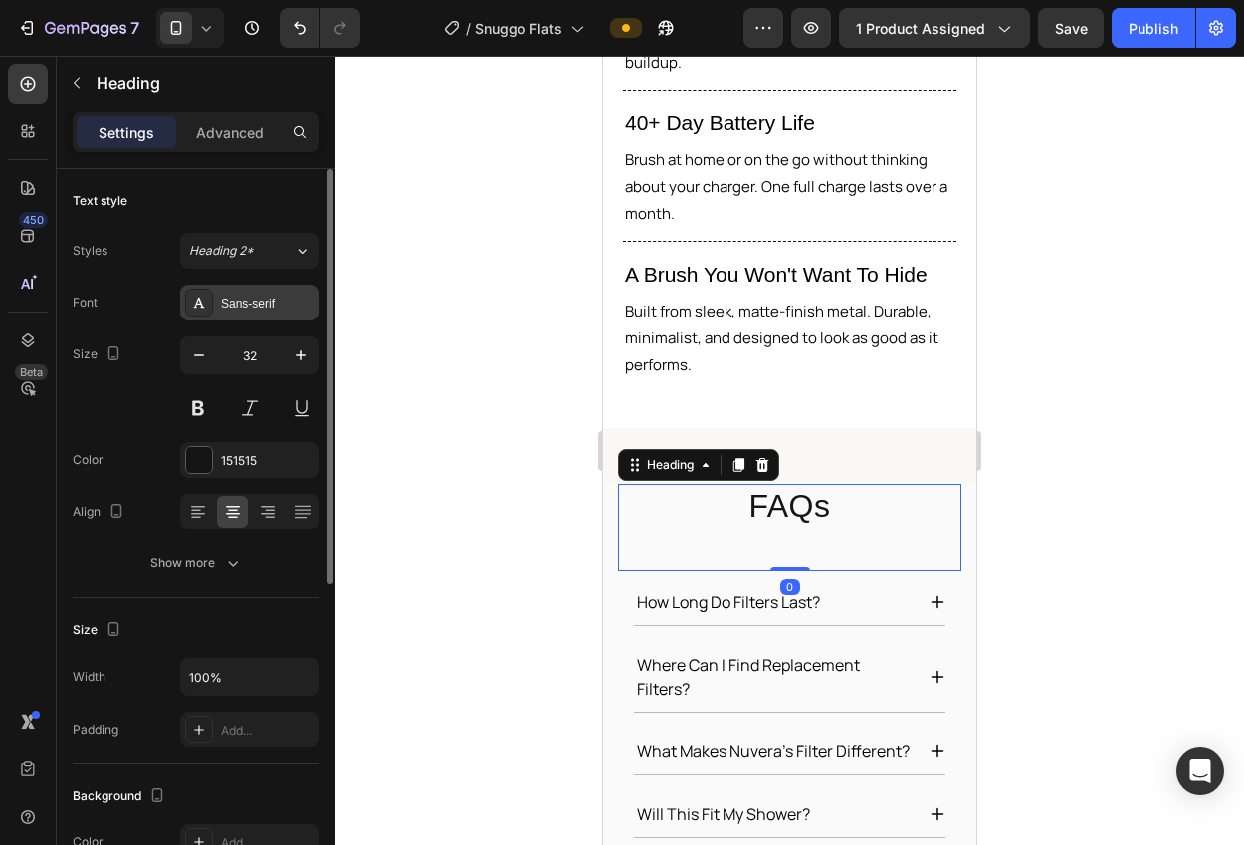
click at [241, 308] on div "Sans-serif" at bounding box center [268, 304] width 94 height 18
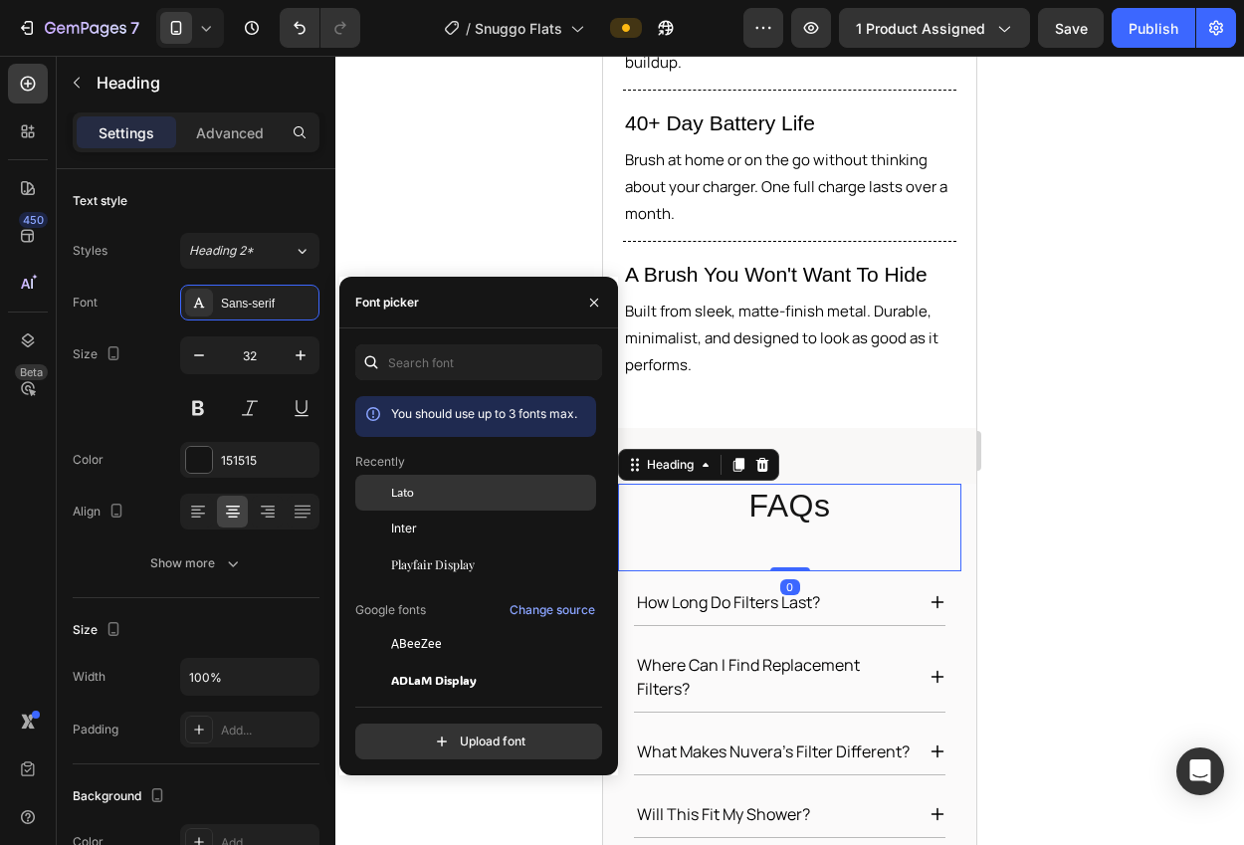
click at [412, 494] on span "Lato" at bounding box center [402, 493] width 23 height 18
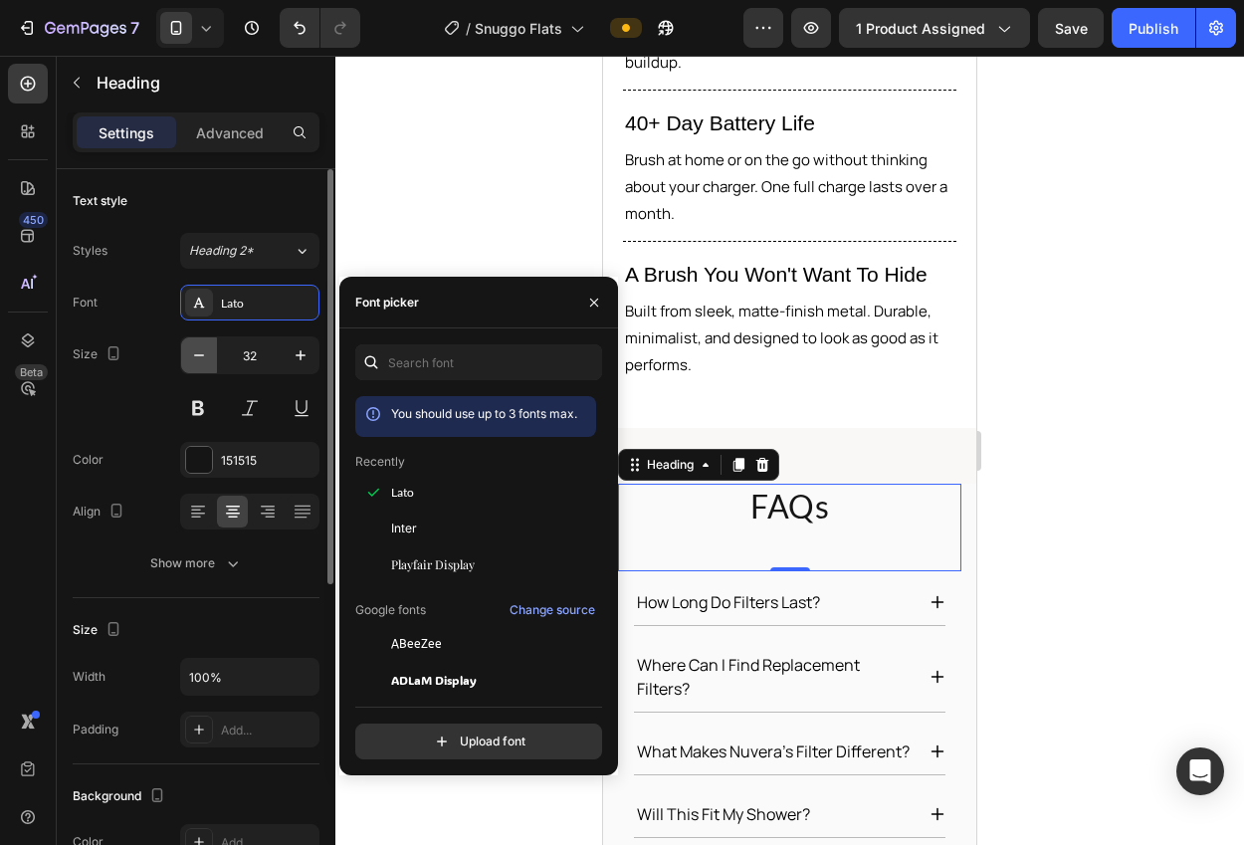
click at [191, 359] on icon "button" at bounding box center [199, 355] width 20 height 20
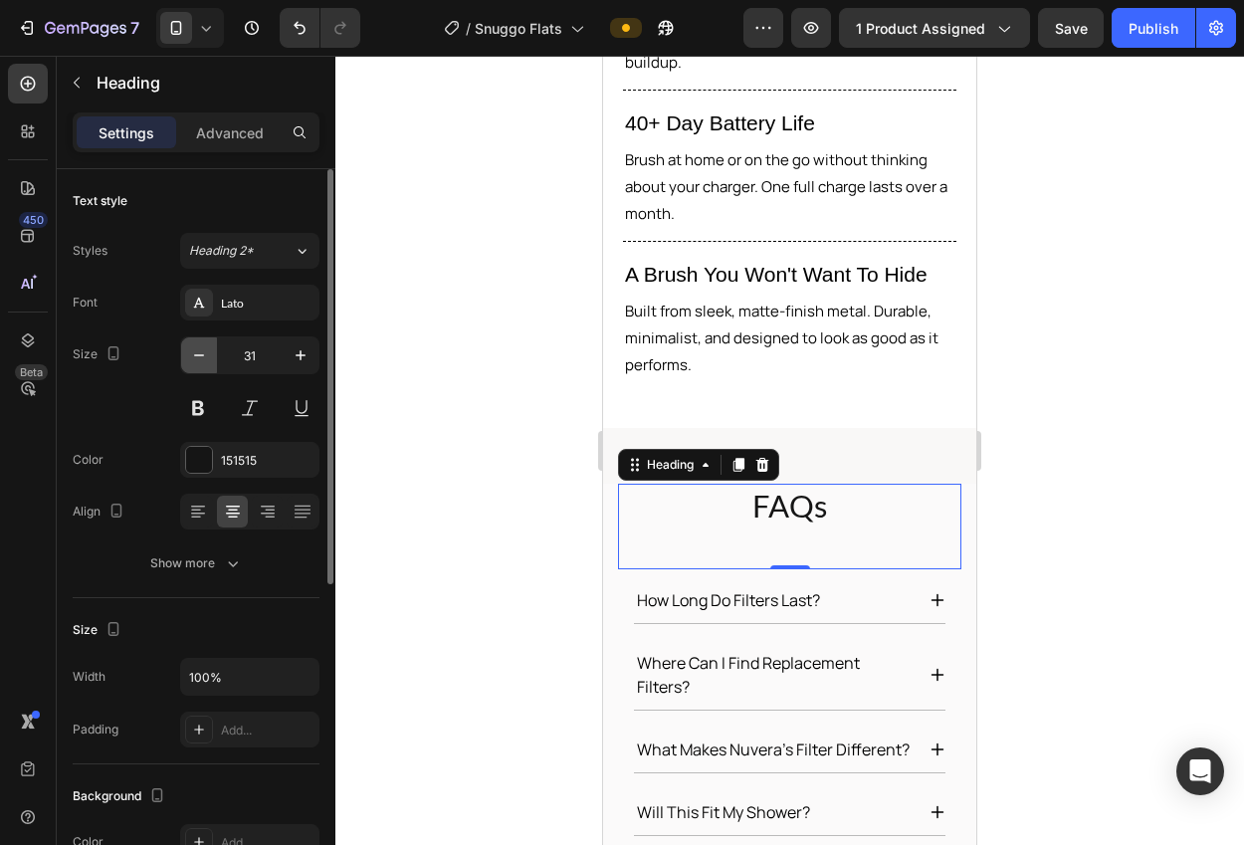
click at [191, 359] on icon "button" at bounding box center [199, 355] width 20 height 20
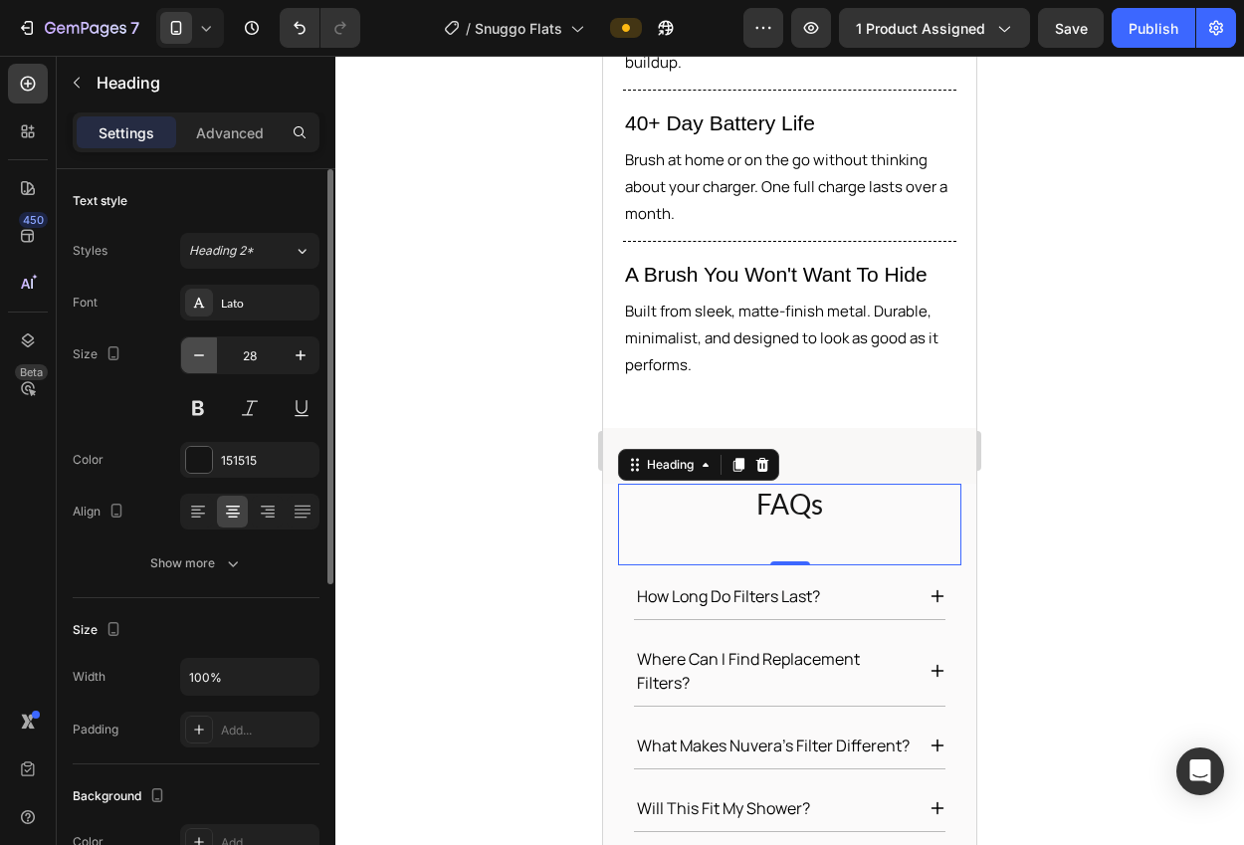
click at [191, 359] on icon "button" at bounding box center [199, 355] width 20 height 20
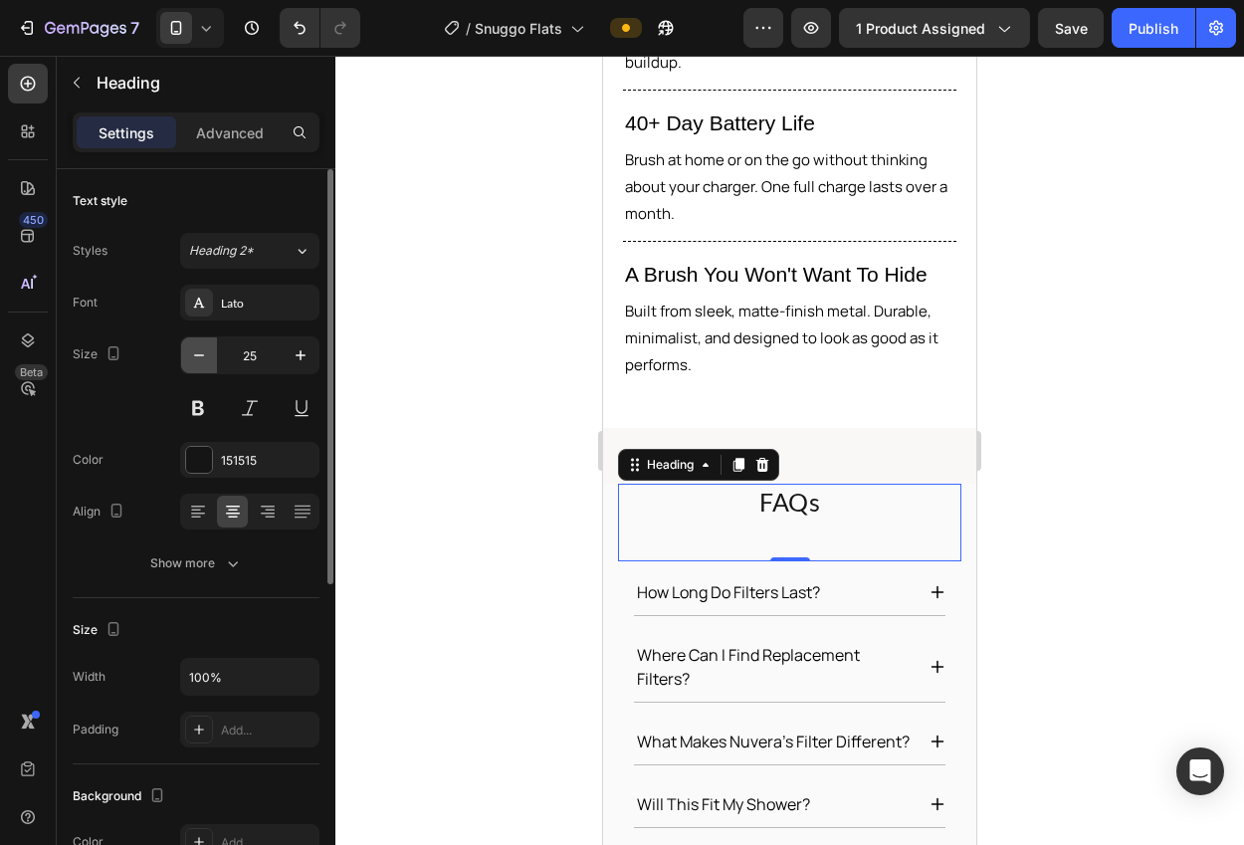
click at [191, 359] on icon "button" at bounding box center [199, 355] width 20 height 20
type input "24"
click at [372, 371] on div at bounding box center [789, 450] width 908 height 789
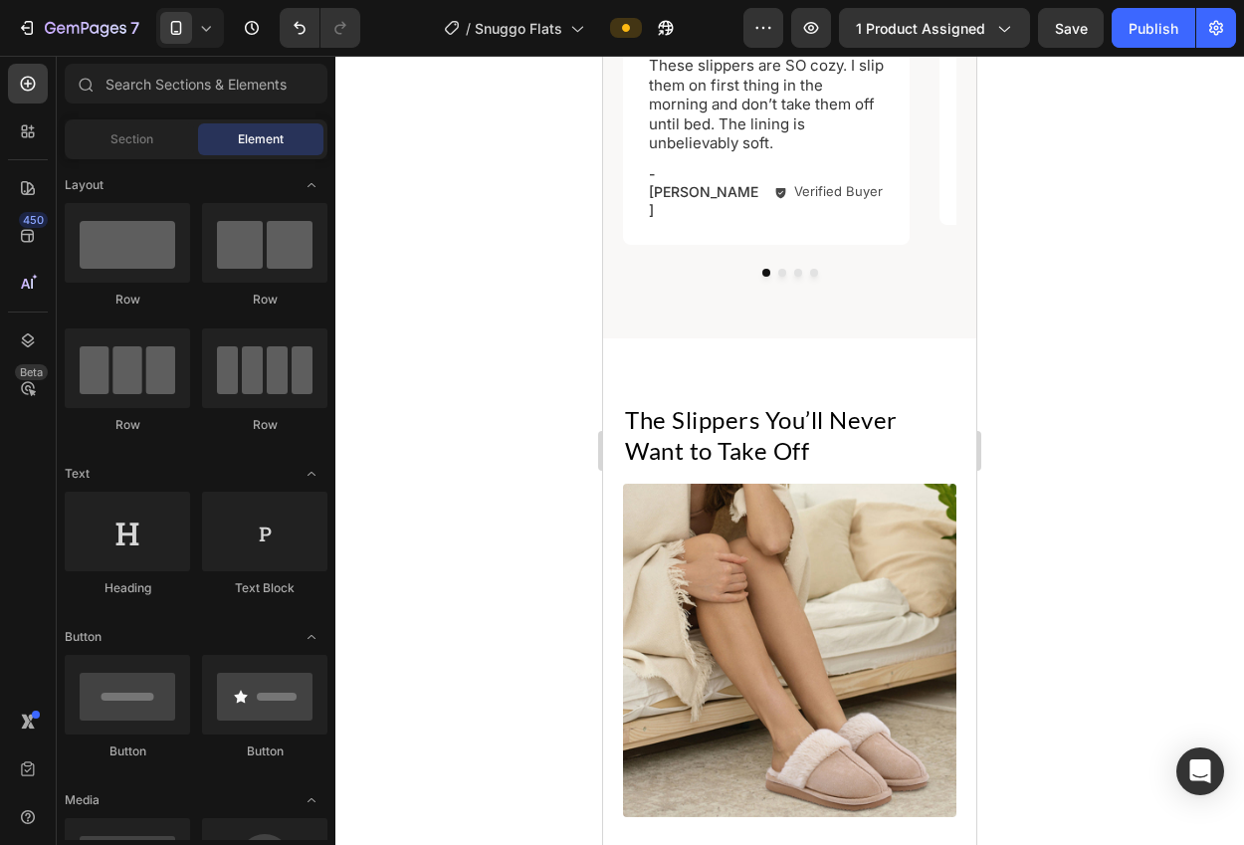
scroll to position [1622, 0]
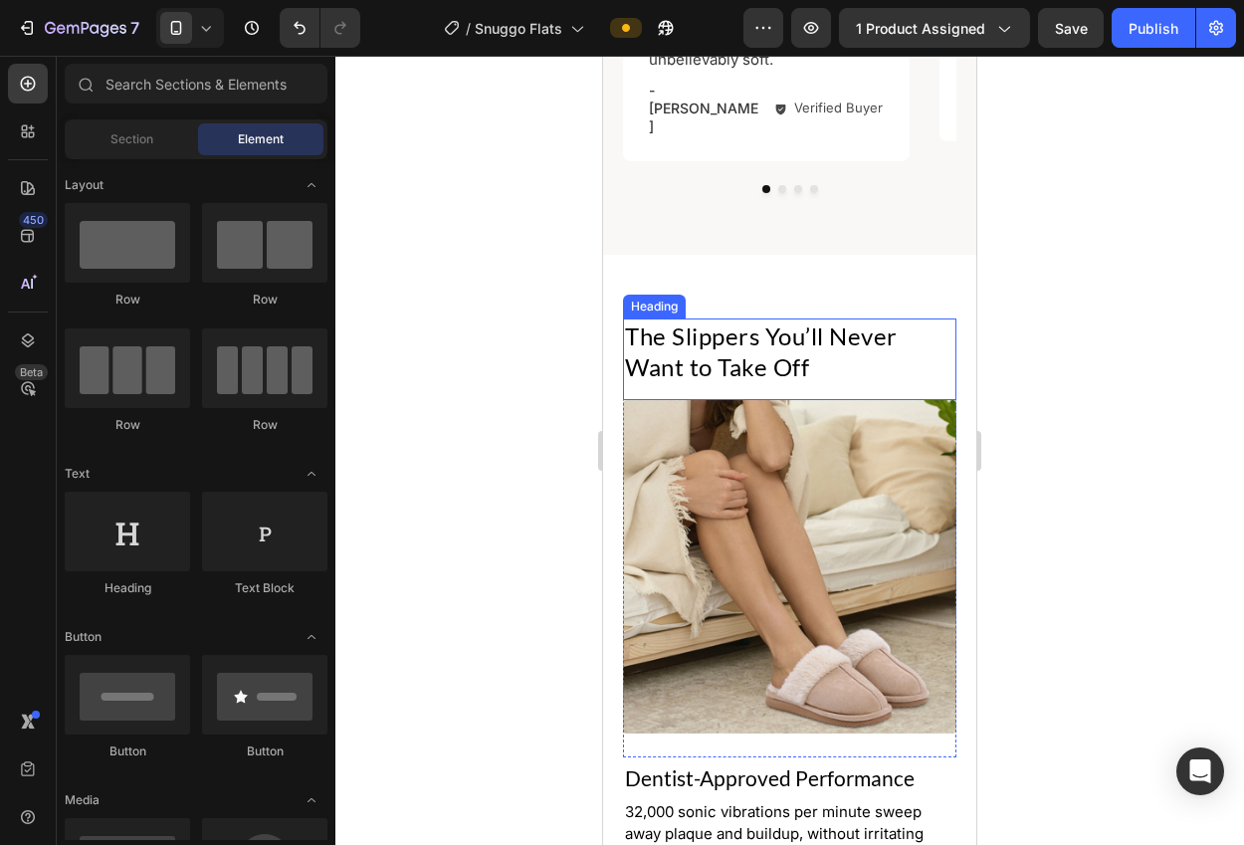
click at [791, 335] on h2 "The Slippers You’ll Never Want to Take Off" at bounding box center [789, 351] width 333 height 66
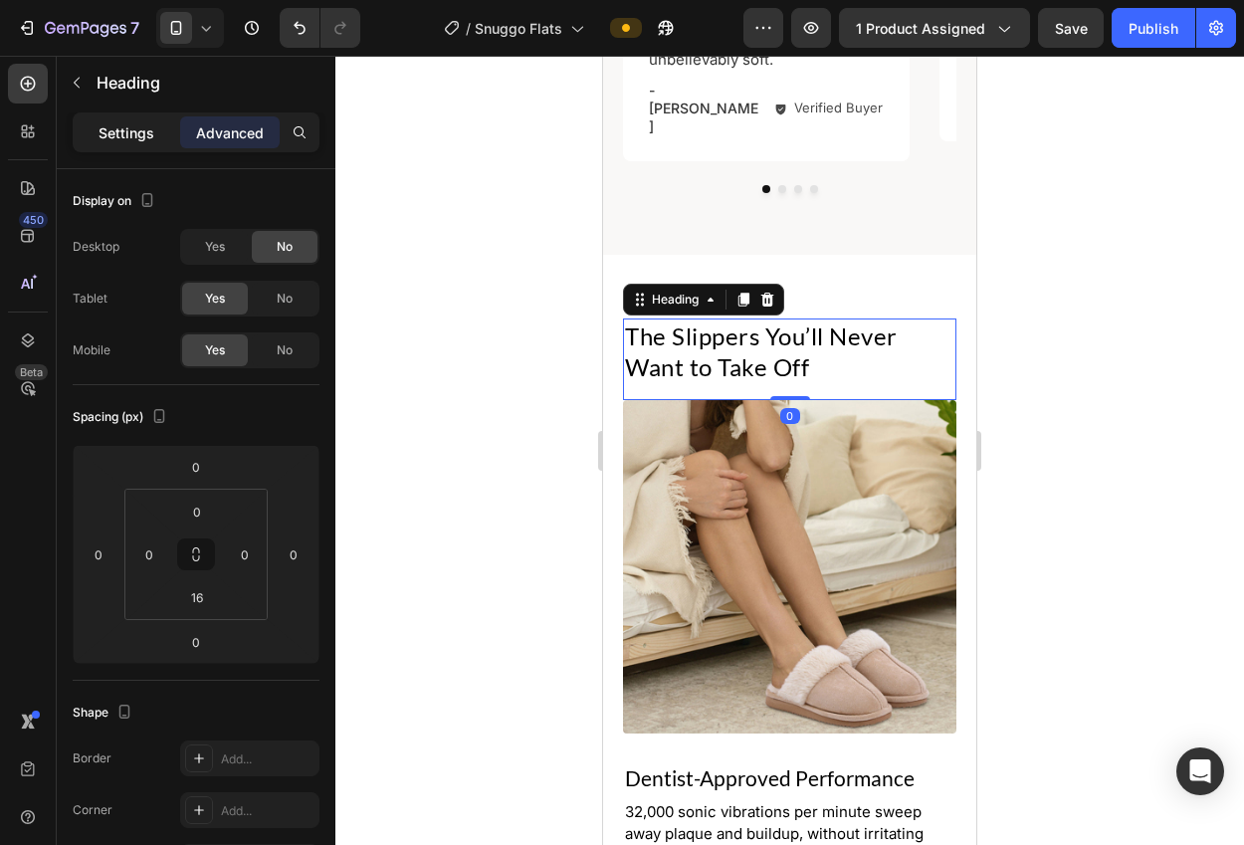
click at [122, 137] on p "Settings" at bounding box center [126, 132] width 56 height 21
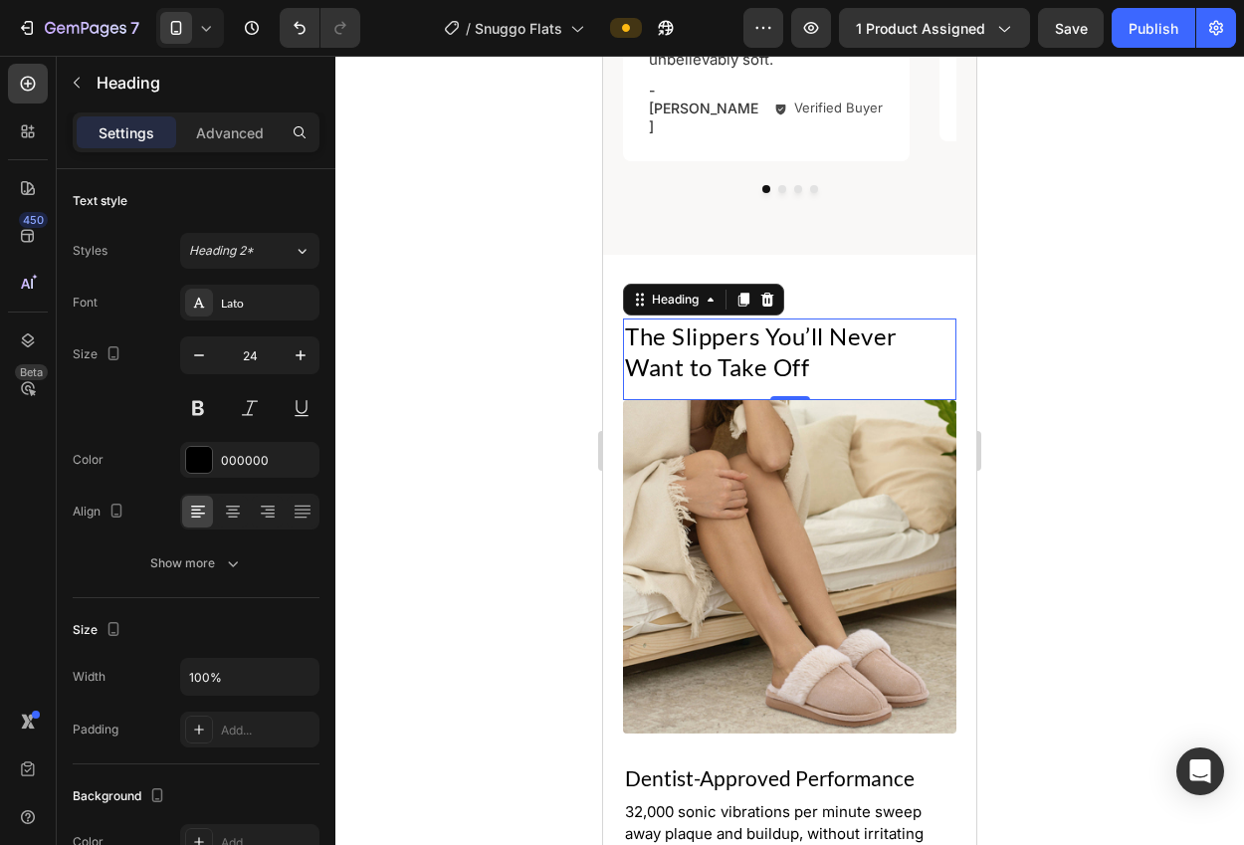
click at [1041, 403] on div at bounding box center [789, 450] width 908 height 789
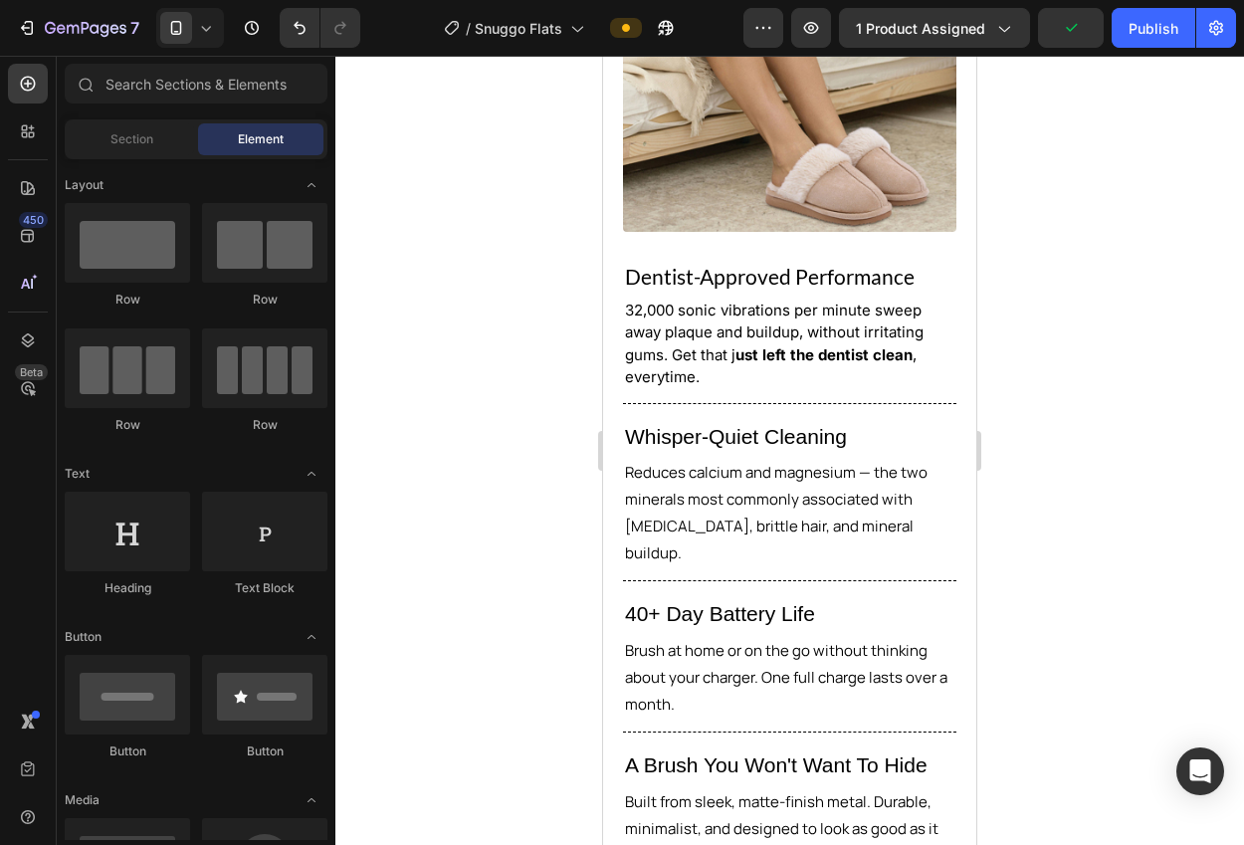
scroll to position [2049, 0]
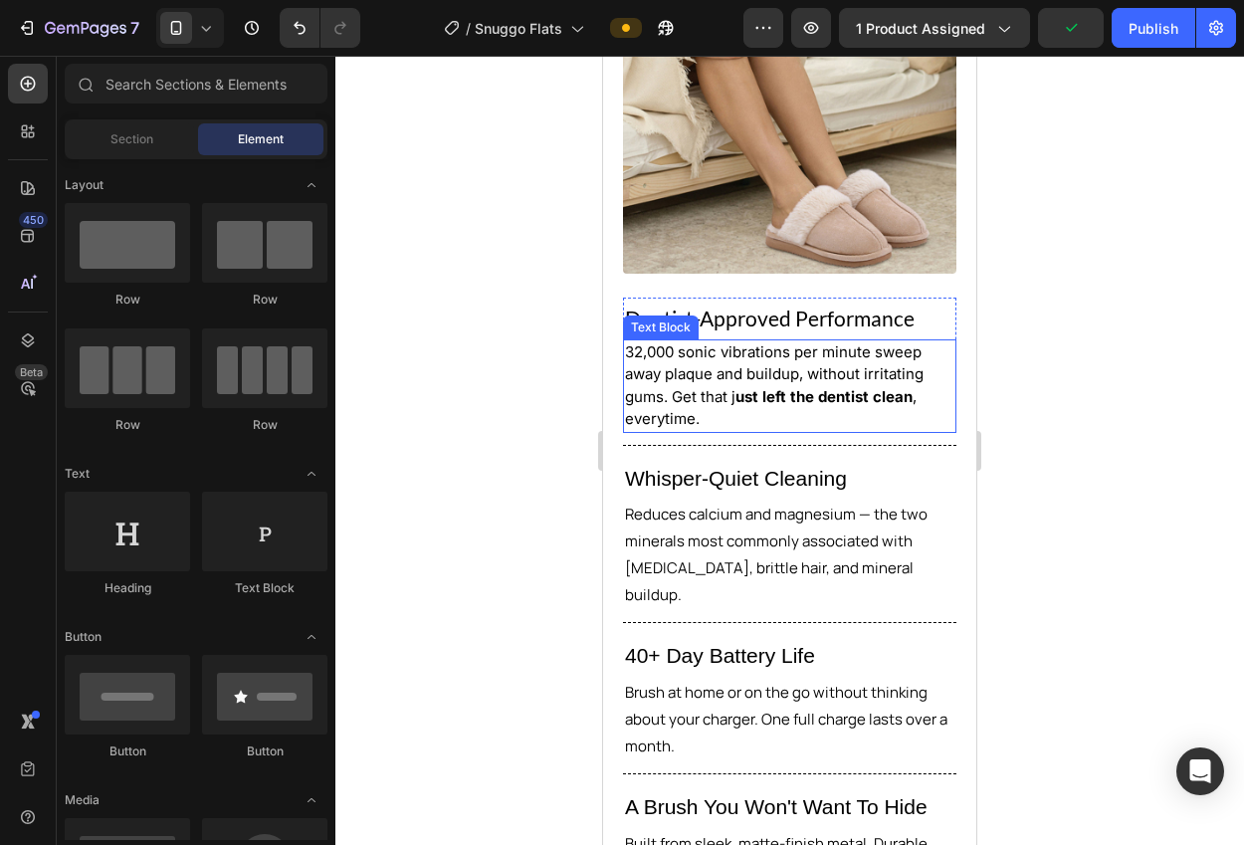
click at [799, 307] on p "Dentist-Approved Performance" at bounding box center [789, 318] width 329 height 38
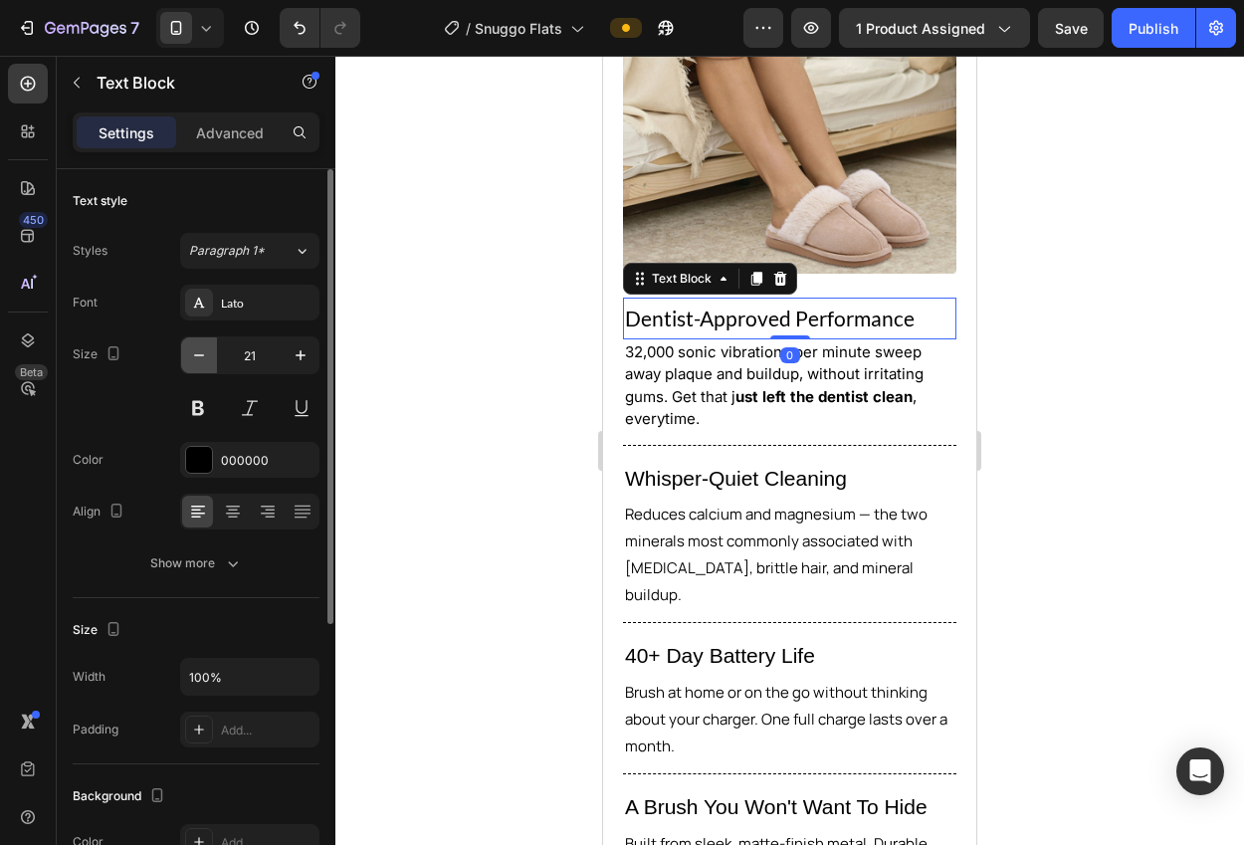
click at [197, 365] on button "button" at bounding box center [199, 355] width 36 height 36
click at [196, 364] on icon "button" at bounding box center [199, 355] width 20 height 20
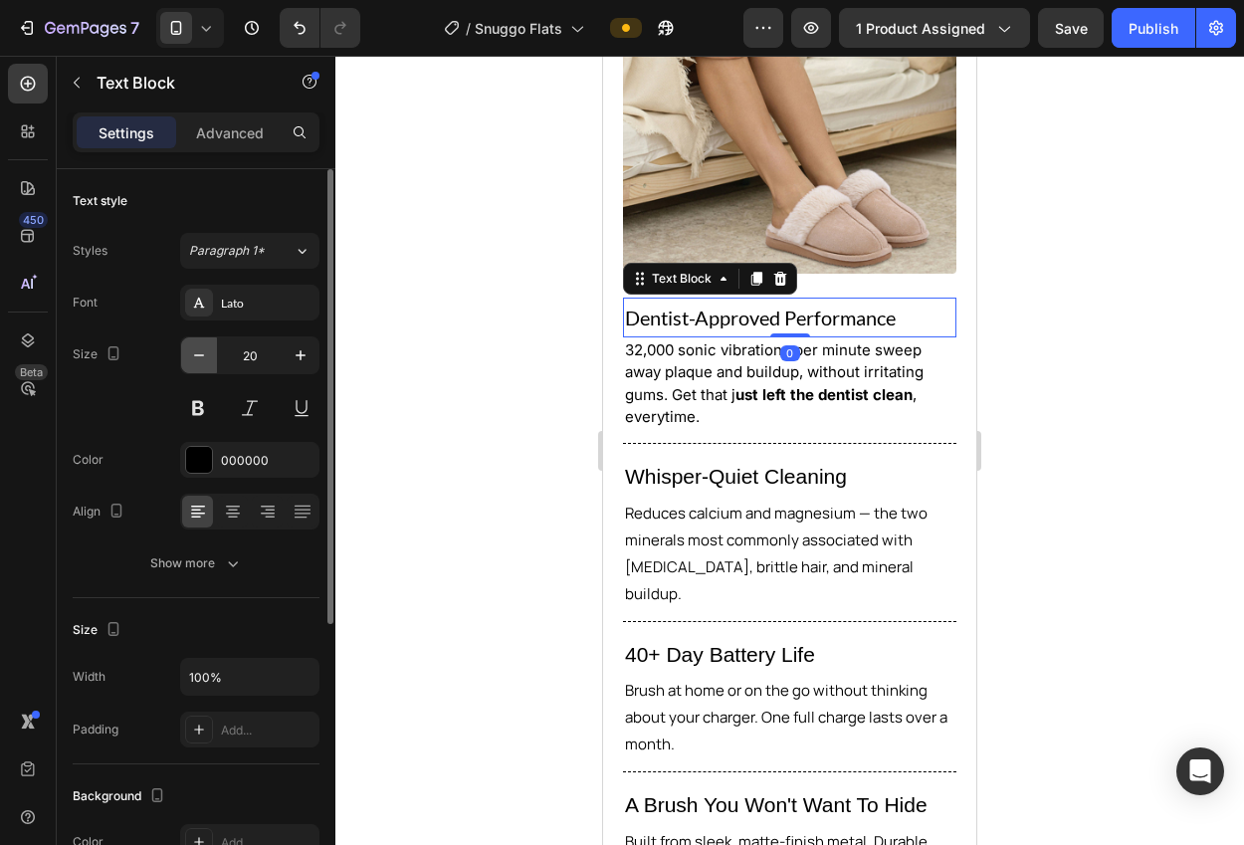
click at [195, 364] on icon "button" at bounding box center [199, 355] width 20 height 20
type input "18"
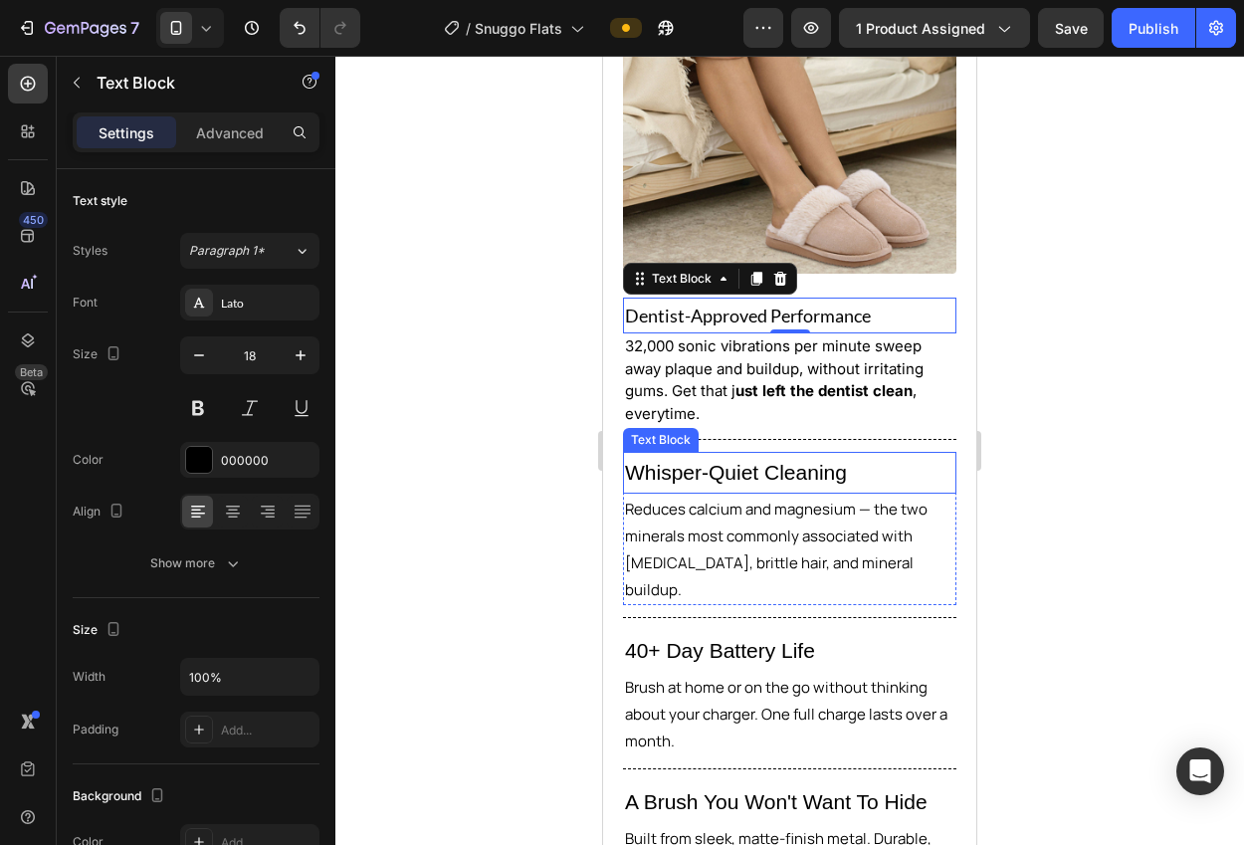
click at [661, 454] on p "Whisper-Quiet Cleaning" at bounding box center [789, 473] width 329 height 38
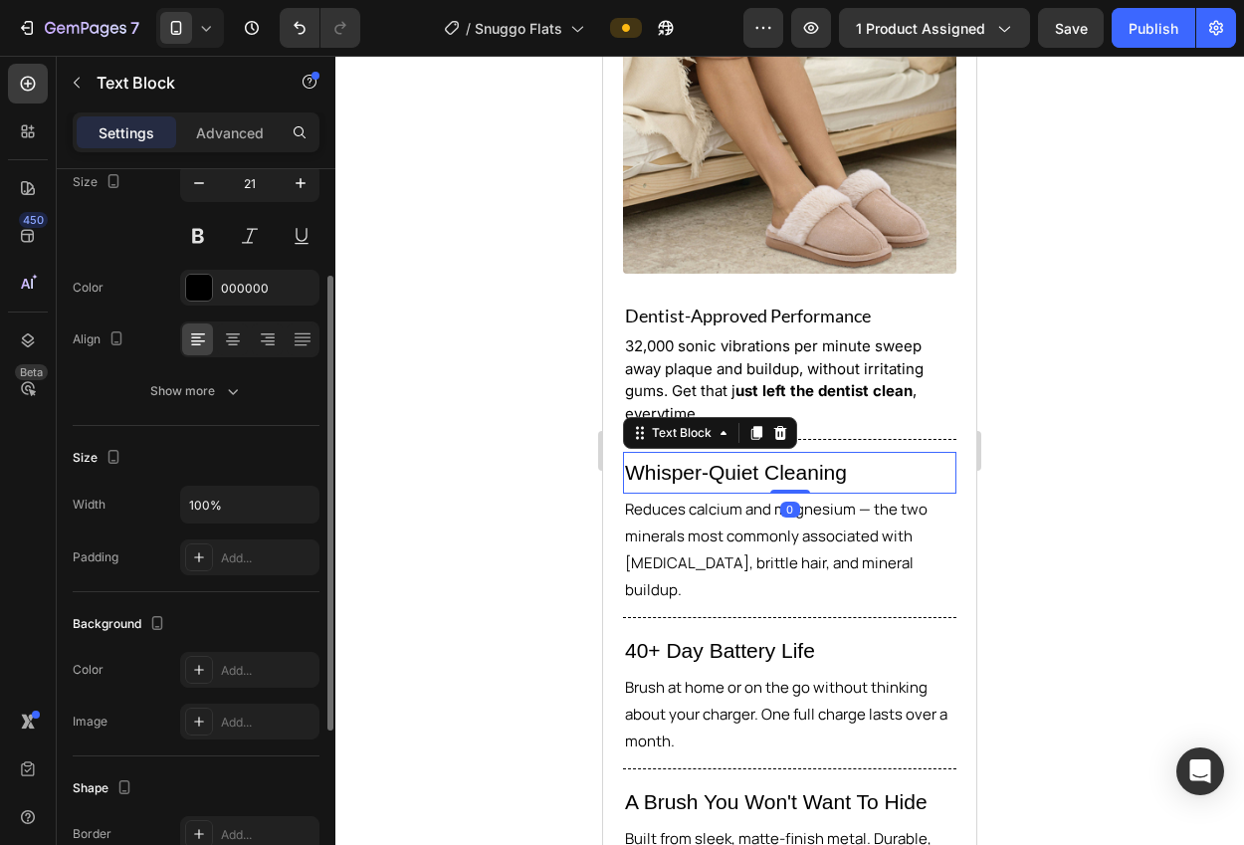
click at [472, 423] on div at bounding box center [789, 450] width 908 height 789
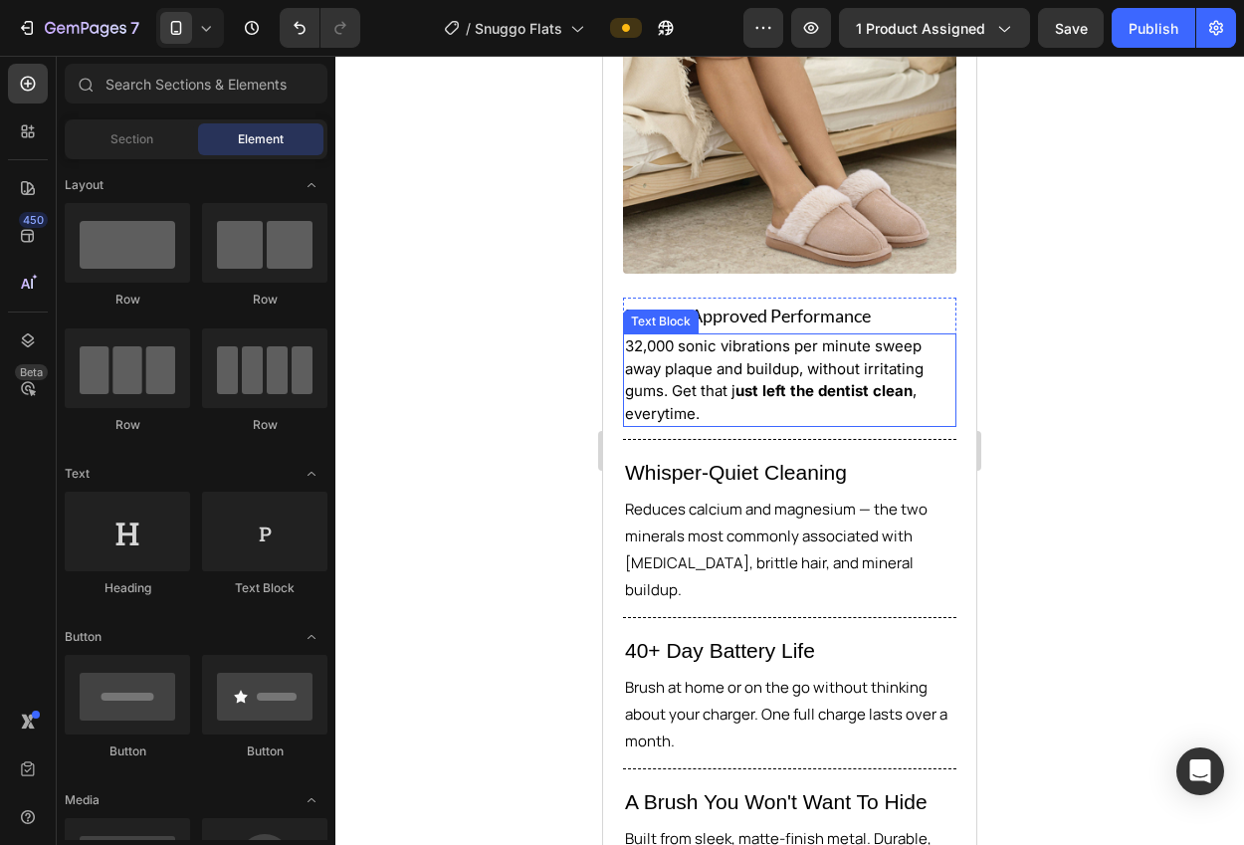
click at [648, 365] on span "32,000 sonic vibrations per minute sweep away plaque and buildup, without irrit…" at bounding box center [774, 379] width 298 height 87
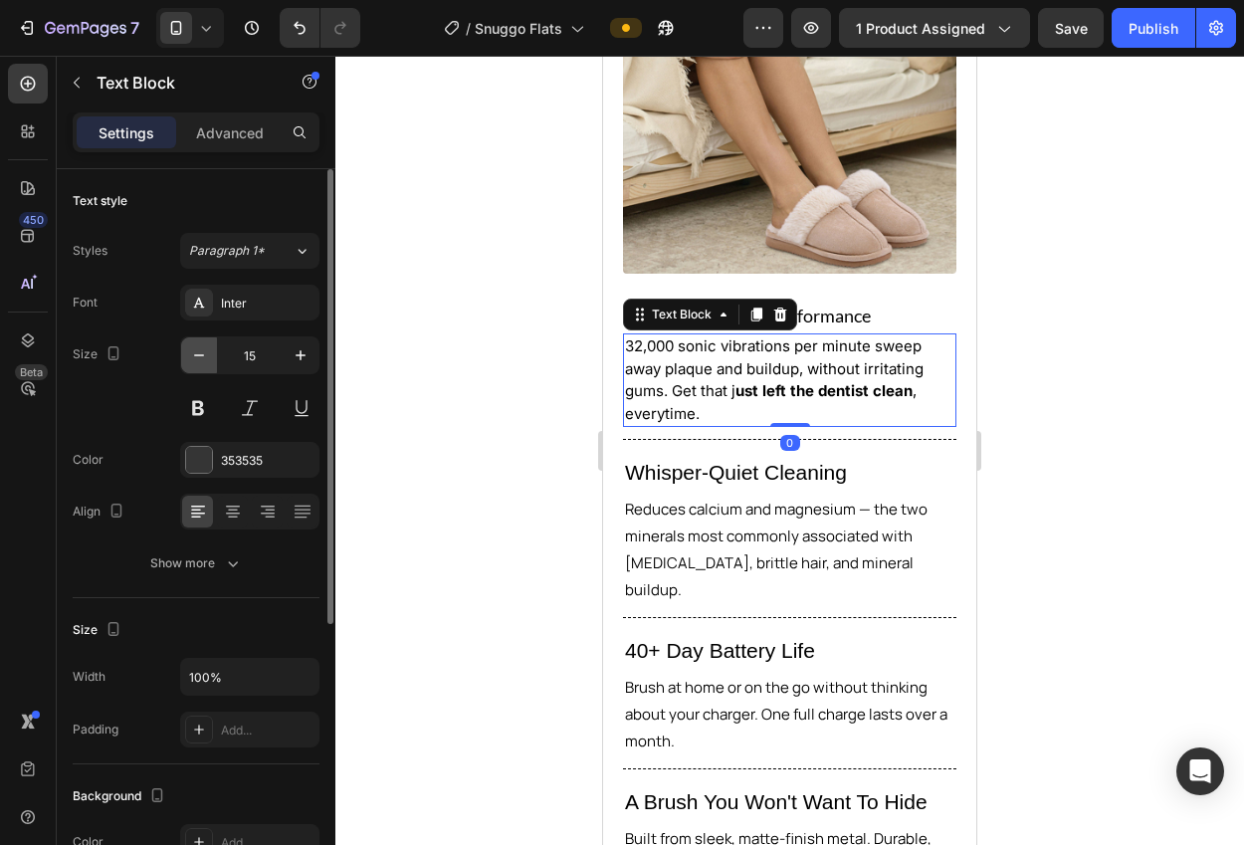
click at [198, 362] on icon "button" at bounding box center [199, 355] width 20 height 20
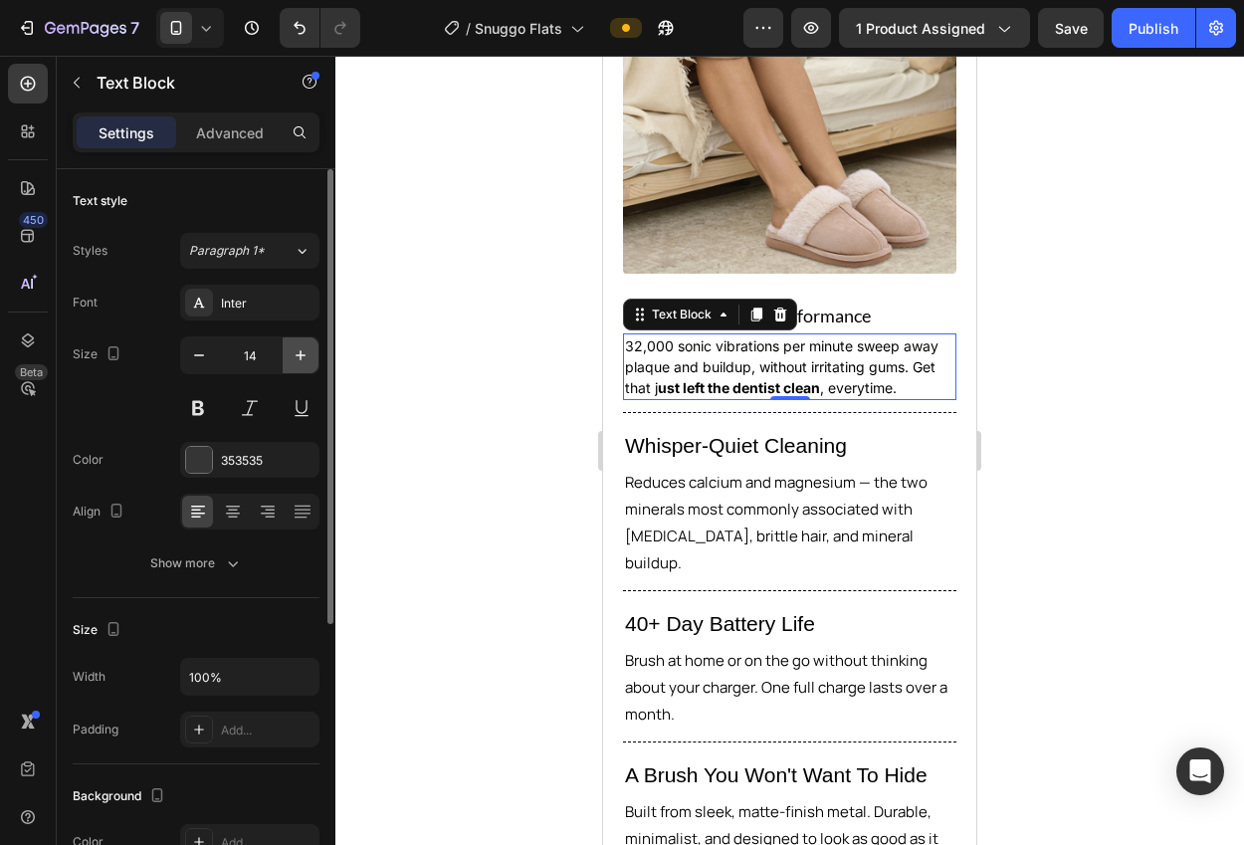
click at [291, 355] on icon "button" at bounding box center [301, 355] width 20 height 20
type input "15"
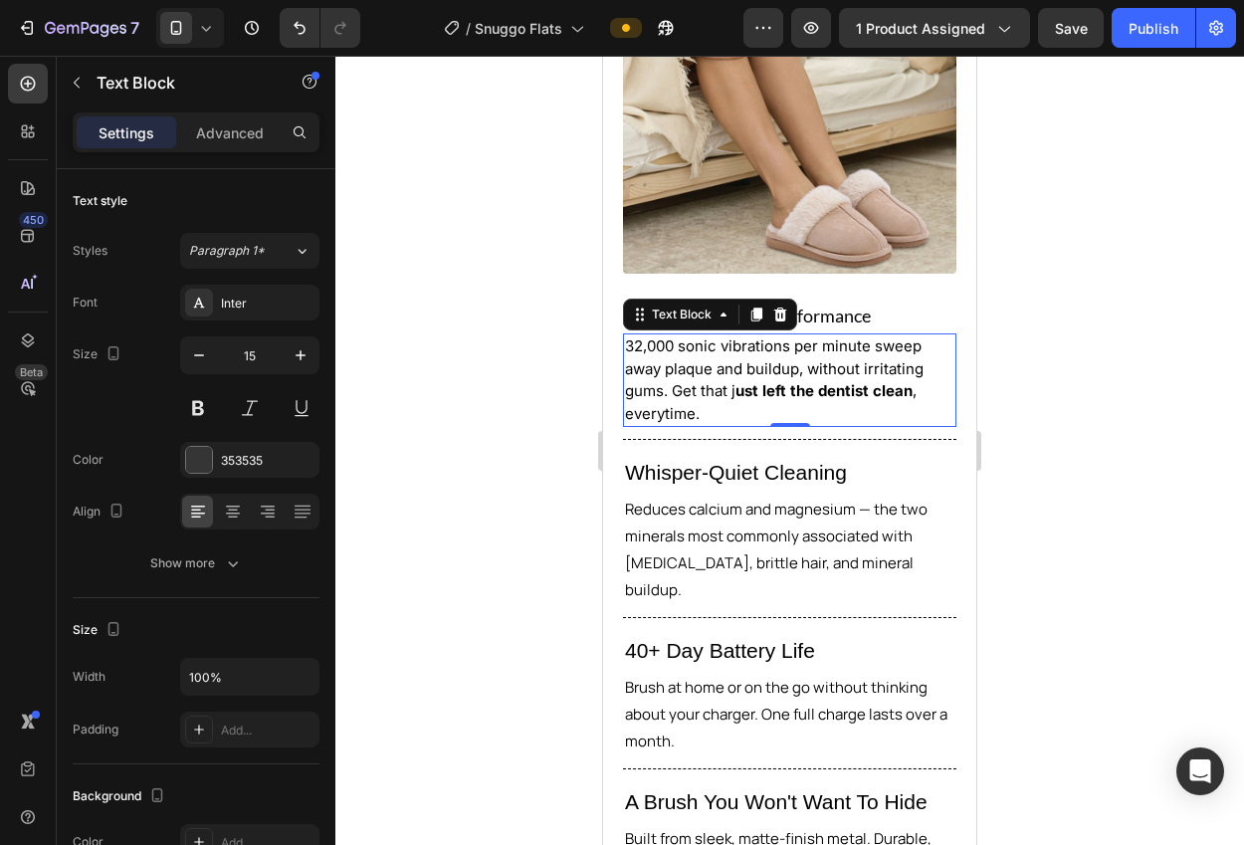
drag, startPoint x: 369, startPoint y: 340, endPoint x: 478, endPoint y: 357, distance: 109.8
click at [369, 340] on div at bounding box center [789, 450] width 908 height 789
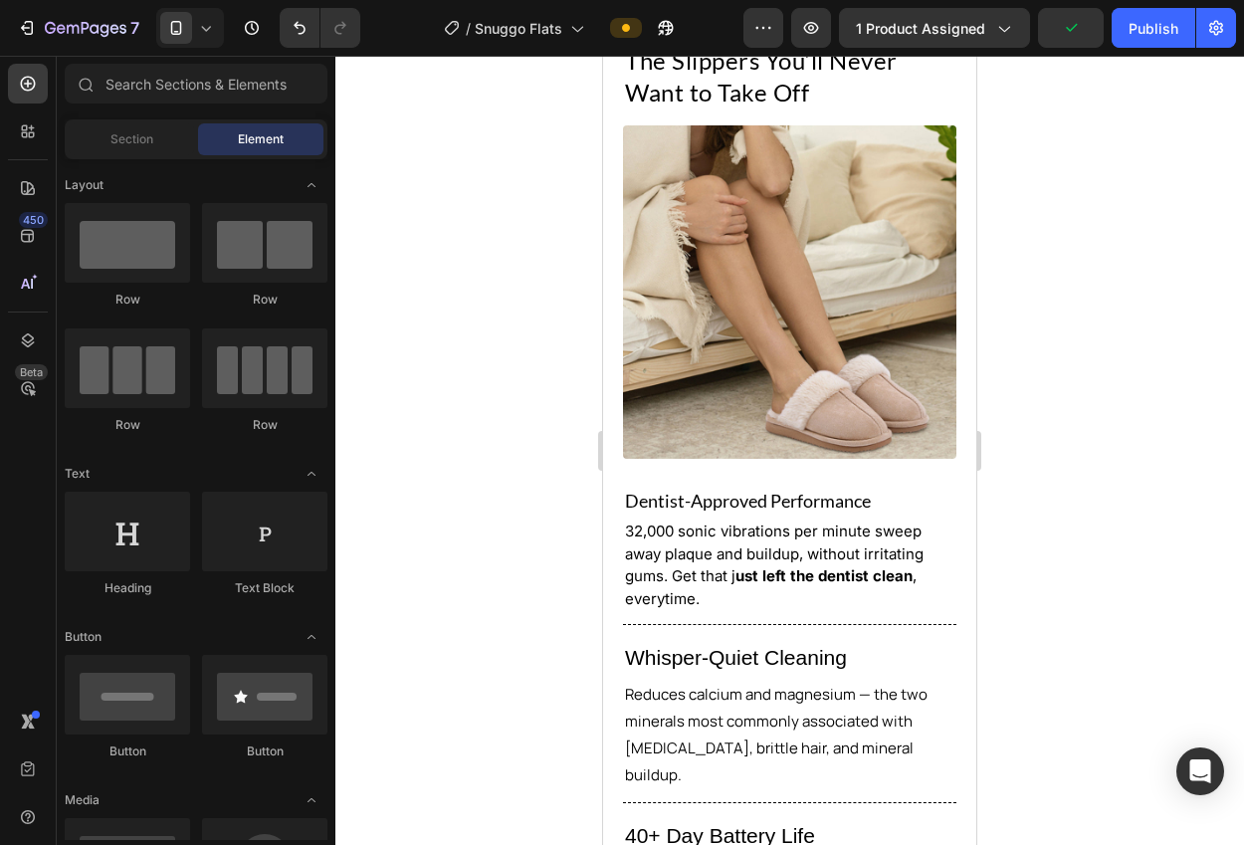
scroll to position [1869, 0]
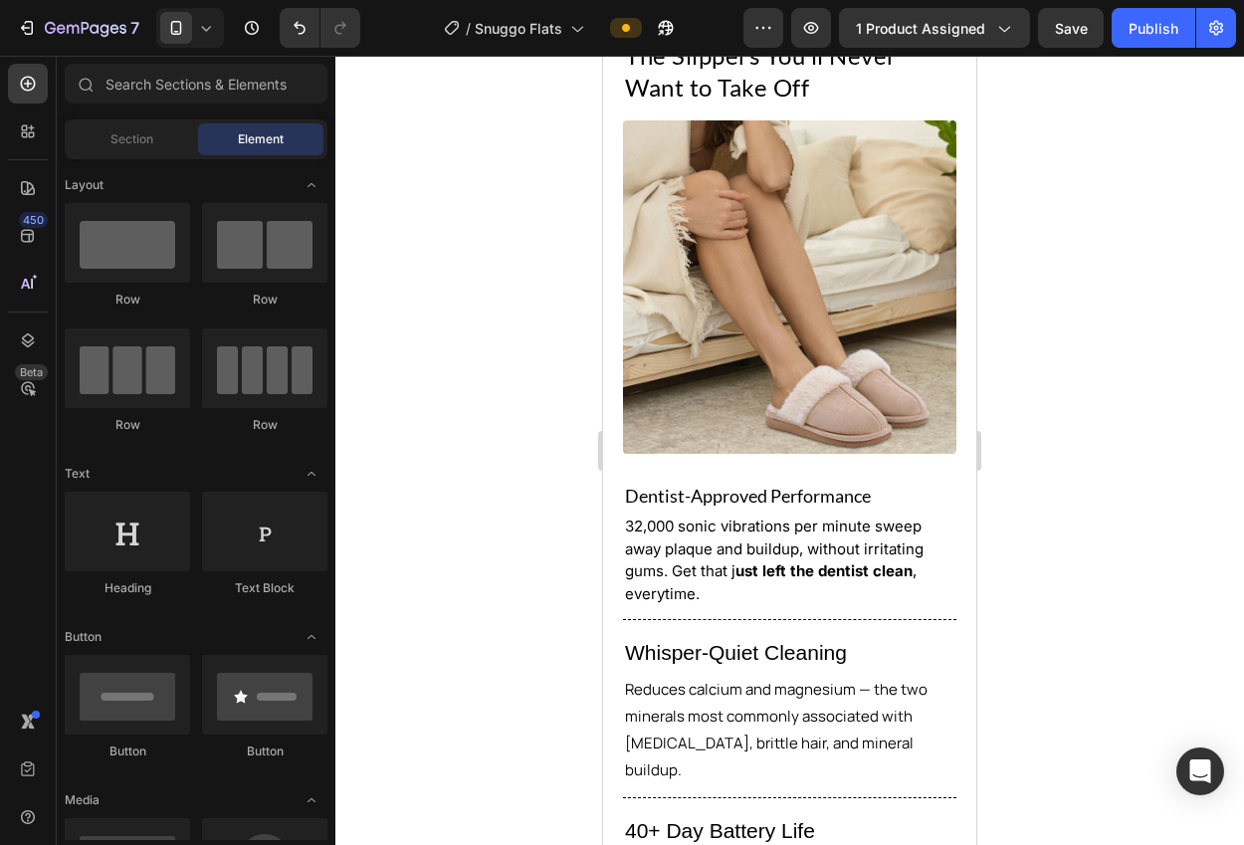
click at [816, 485] on p "Dentist-Approved Performance" at bounding box center [789, 496] width 329 height 32
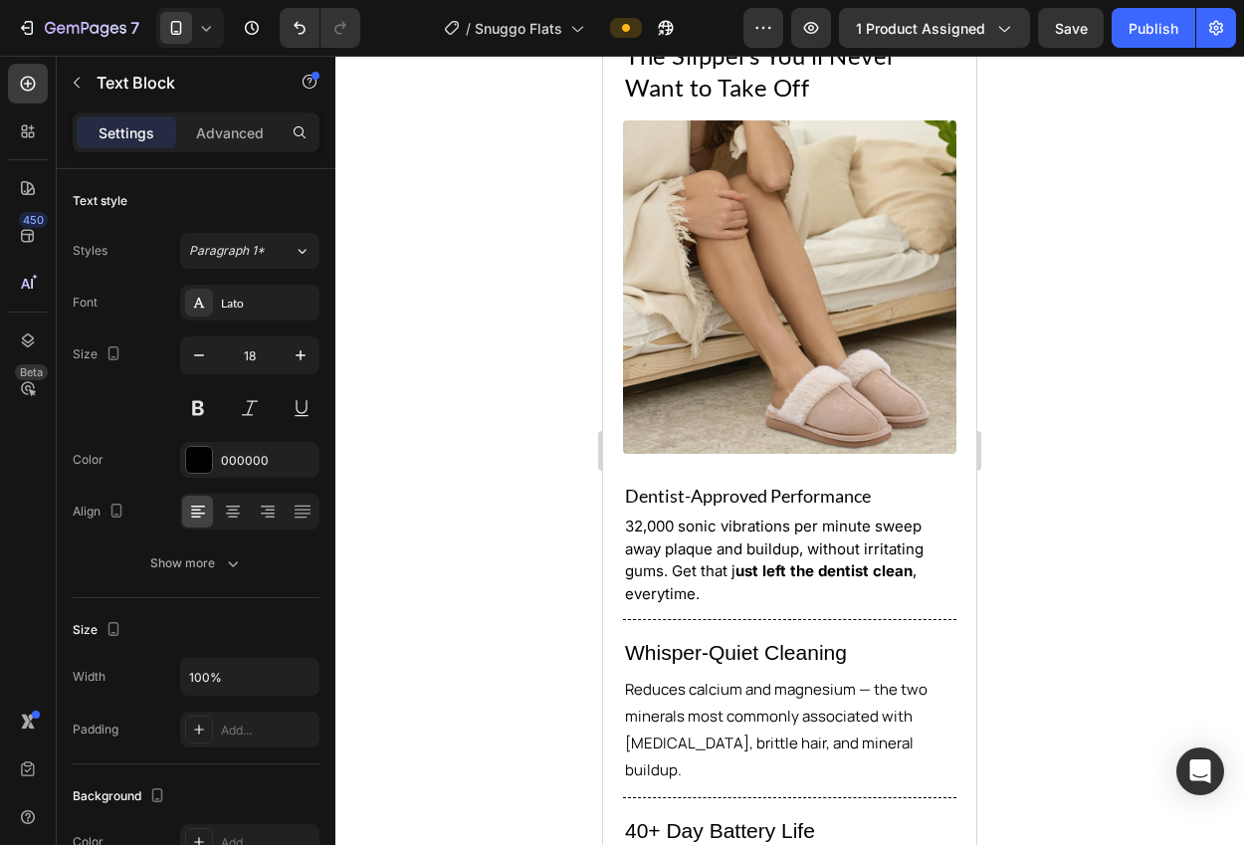
click at [816, 485] on p "Dentist-Approved Performance" at bounding box center [789, 496] width 329 height 32
click at [625, 484] on p "Plush Lining" at bounding box center [789, 496] width 329 height 32
click at [1057, 466] on div at bounding box center [789, 450] width 908 height 789
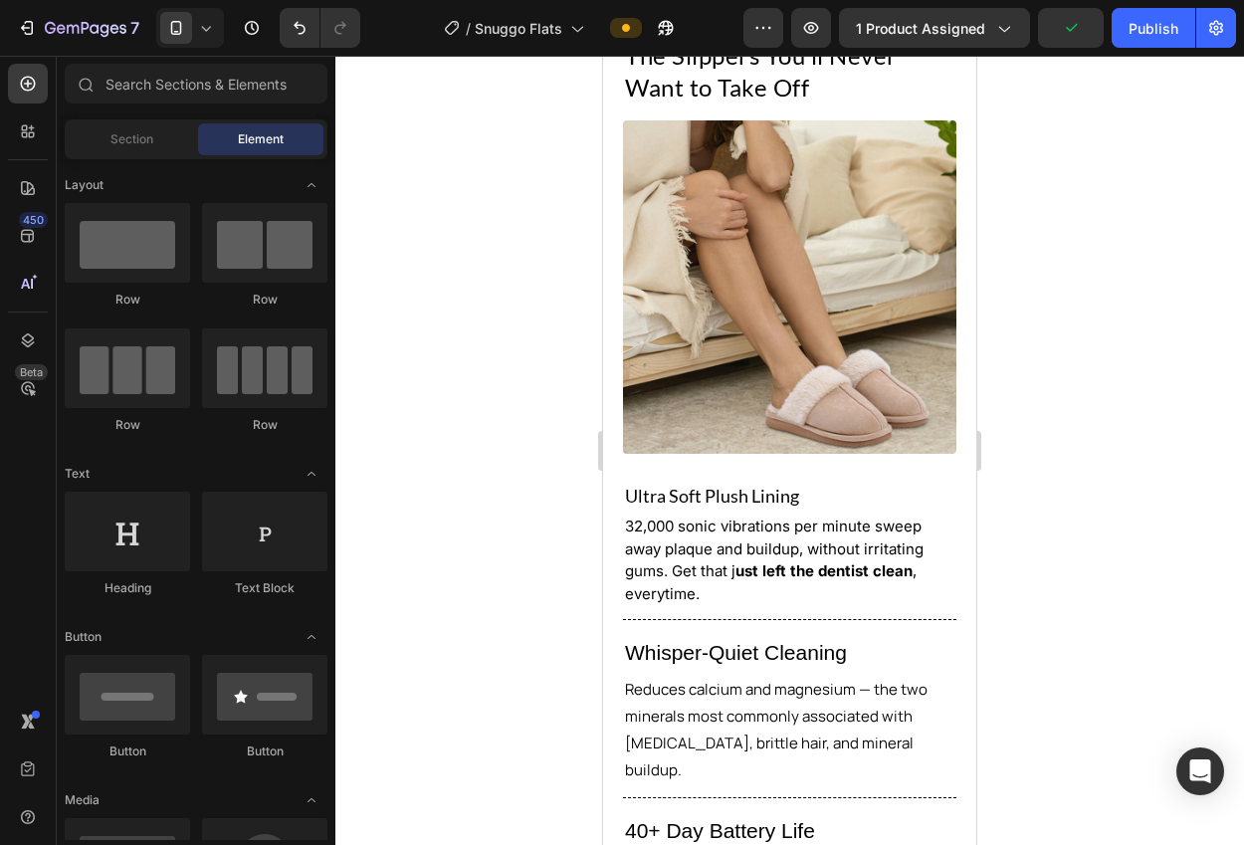
click at [810, 561] on strong "ust left the dentist clean" at bounding box center [823, 570] width 177 height 19
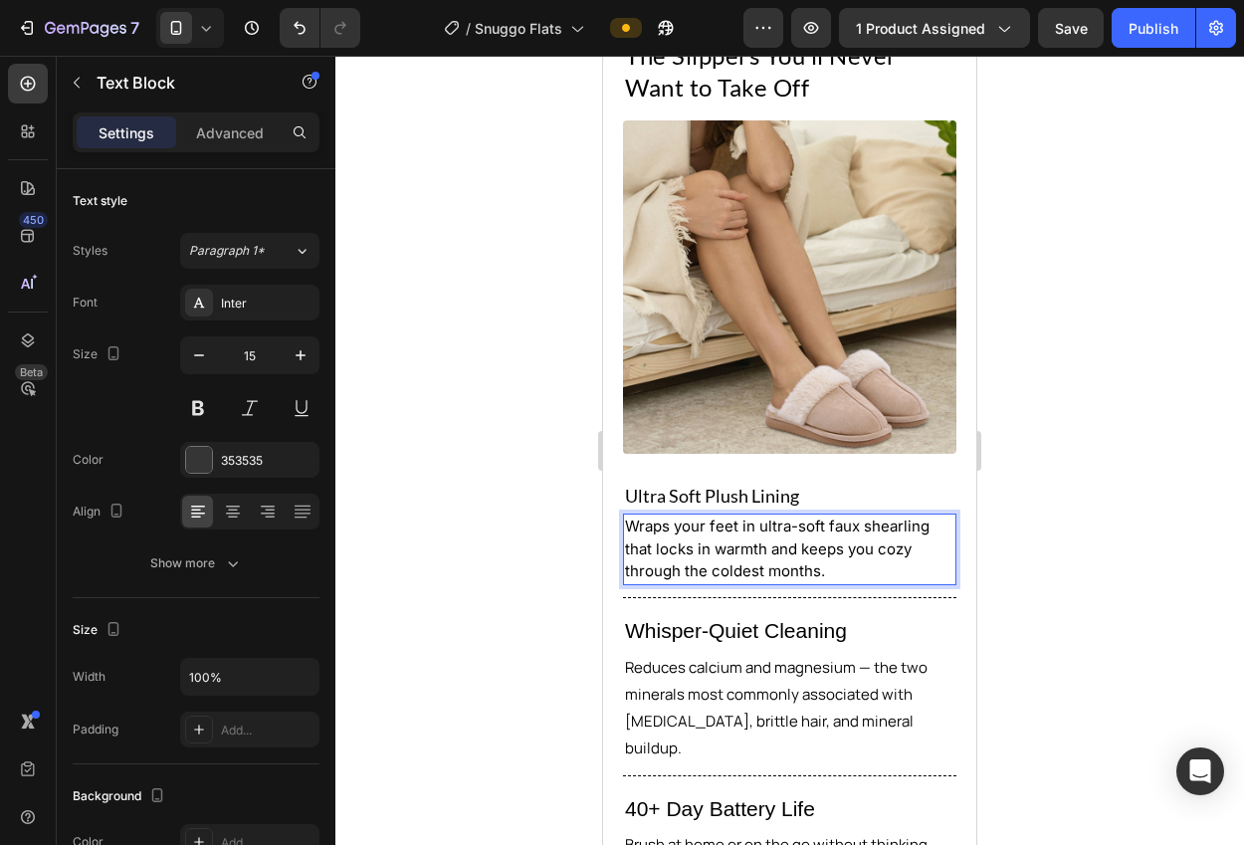
click at [1046, 529] on div at bounding box center [789, 450] width 908 height 789
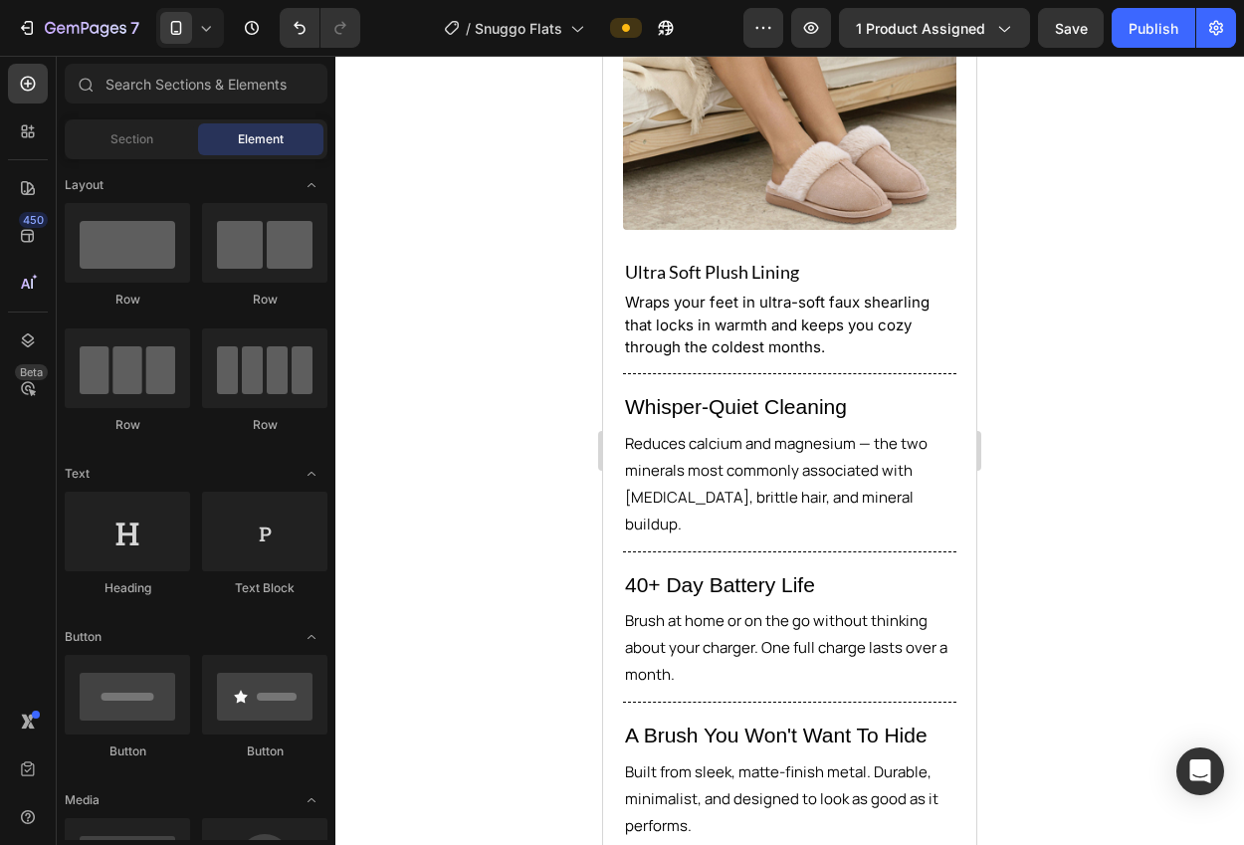
scroll to position [2118, 0]
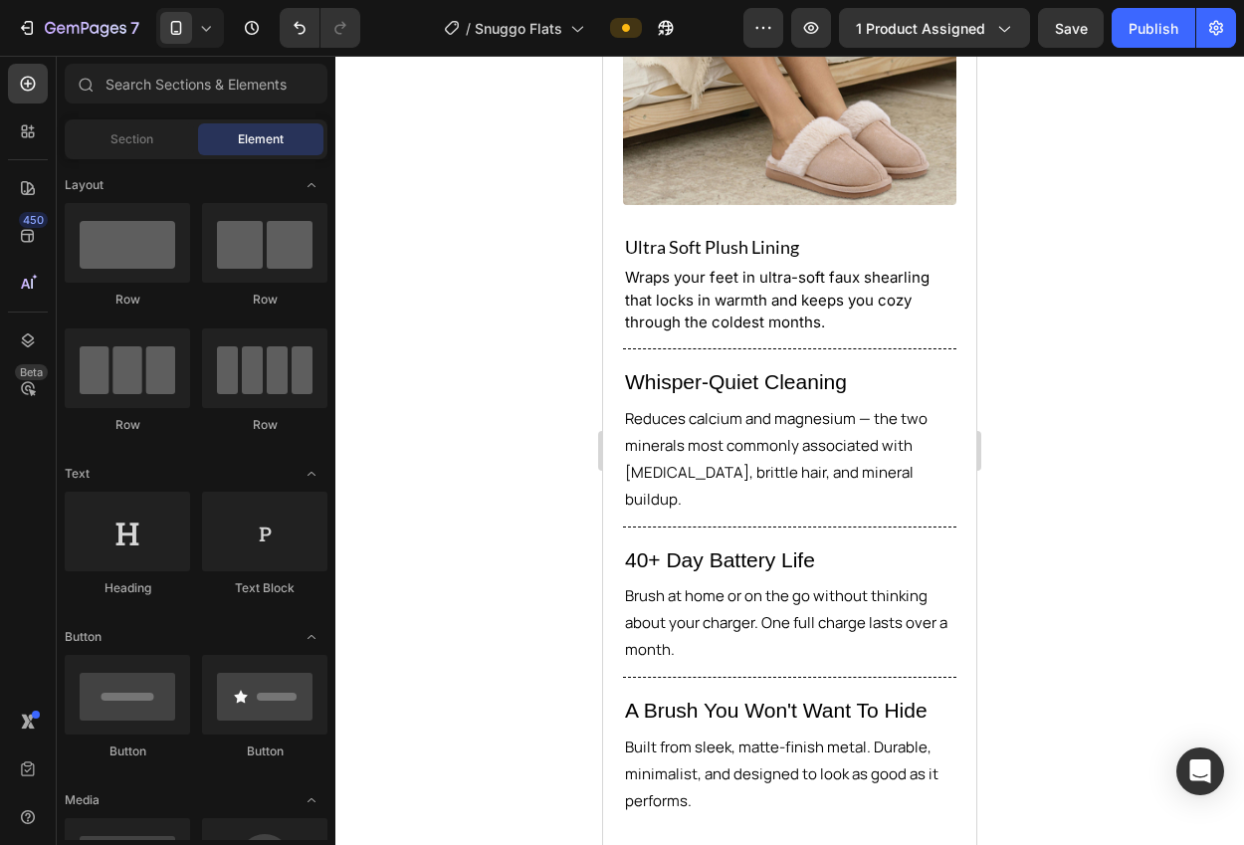
drag, startPoint x: 965, startPoint y: 491, endPoint x: 1602, endPoint y: 606, distance: 647.1
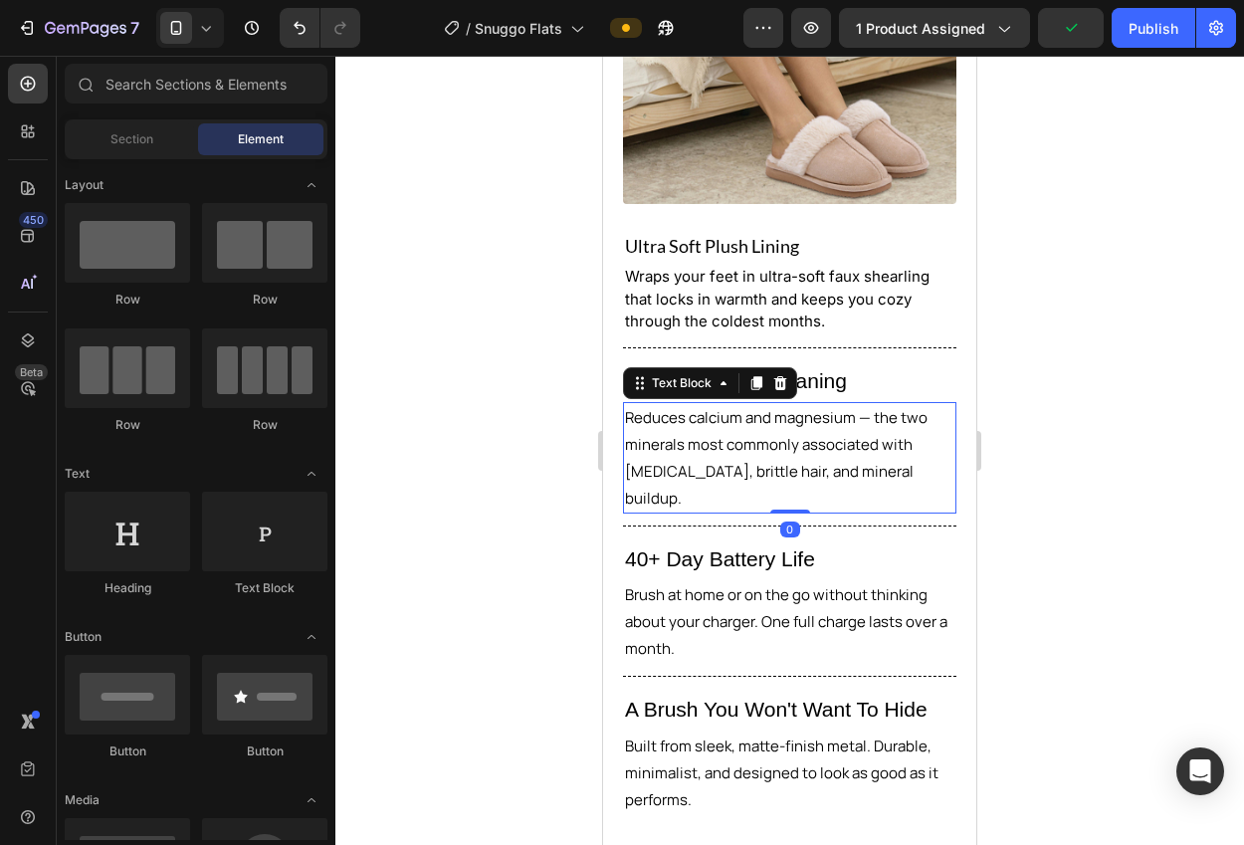
click at [900, 462] on p "Reduces calcium and magnesium — the two minerals most commonly associated with …" at bounding box center [789, 457] width 329 height 107
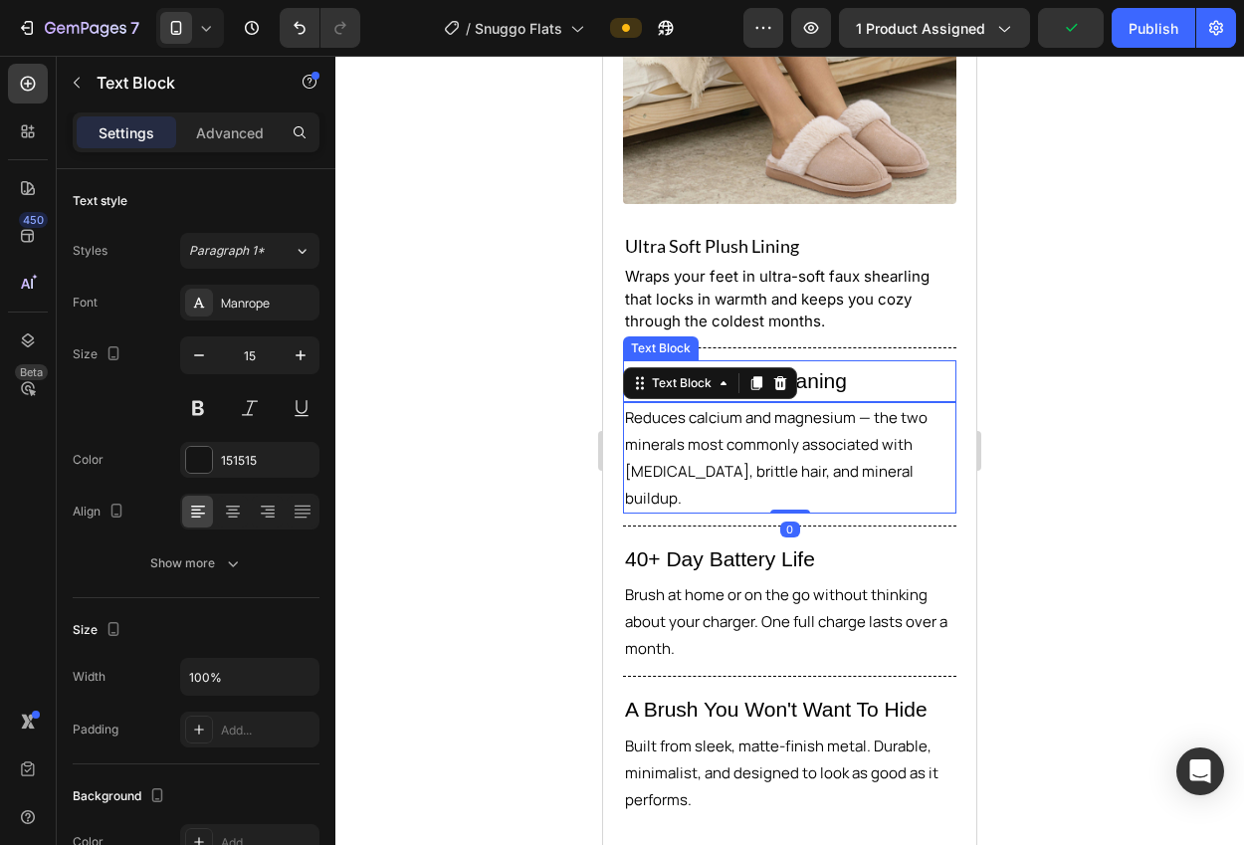
click at [822, 362] on p "Whisper-Quiet Cleaning" at bounding box center [789, 381] width 329 height 38
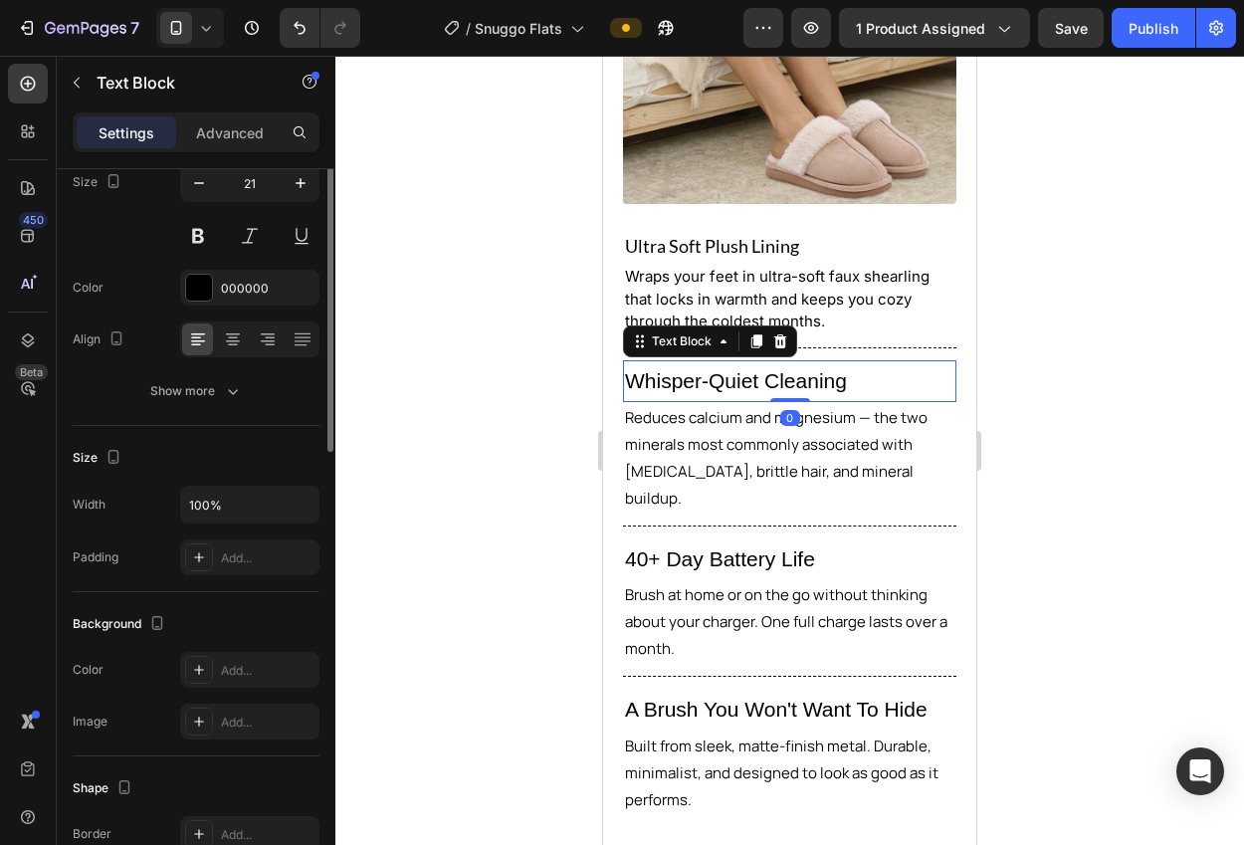
scroll to position [0, 0]
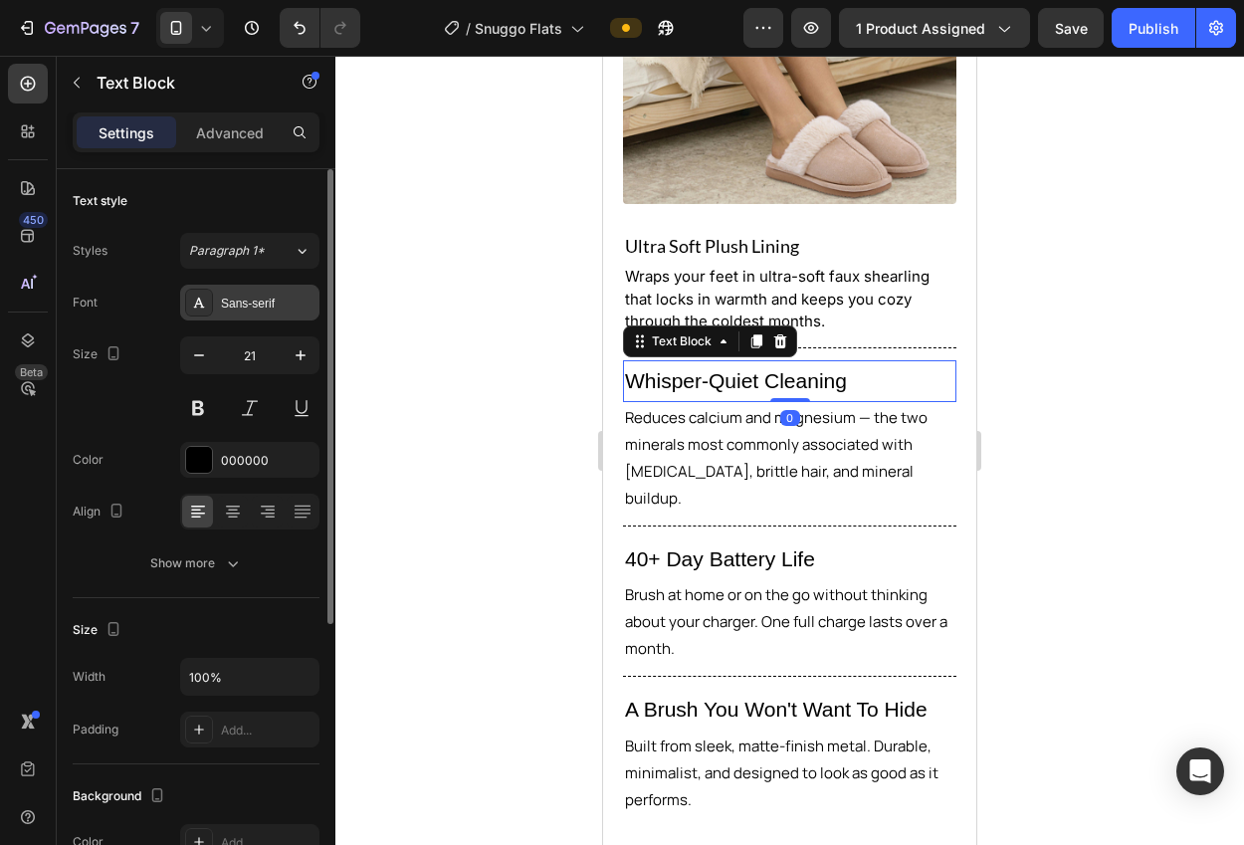
click at [202, 295] on icon at bounding box center [199, 303] width 16 height 16
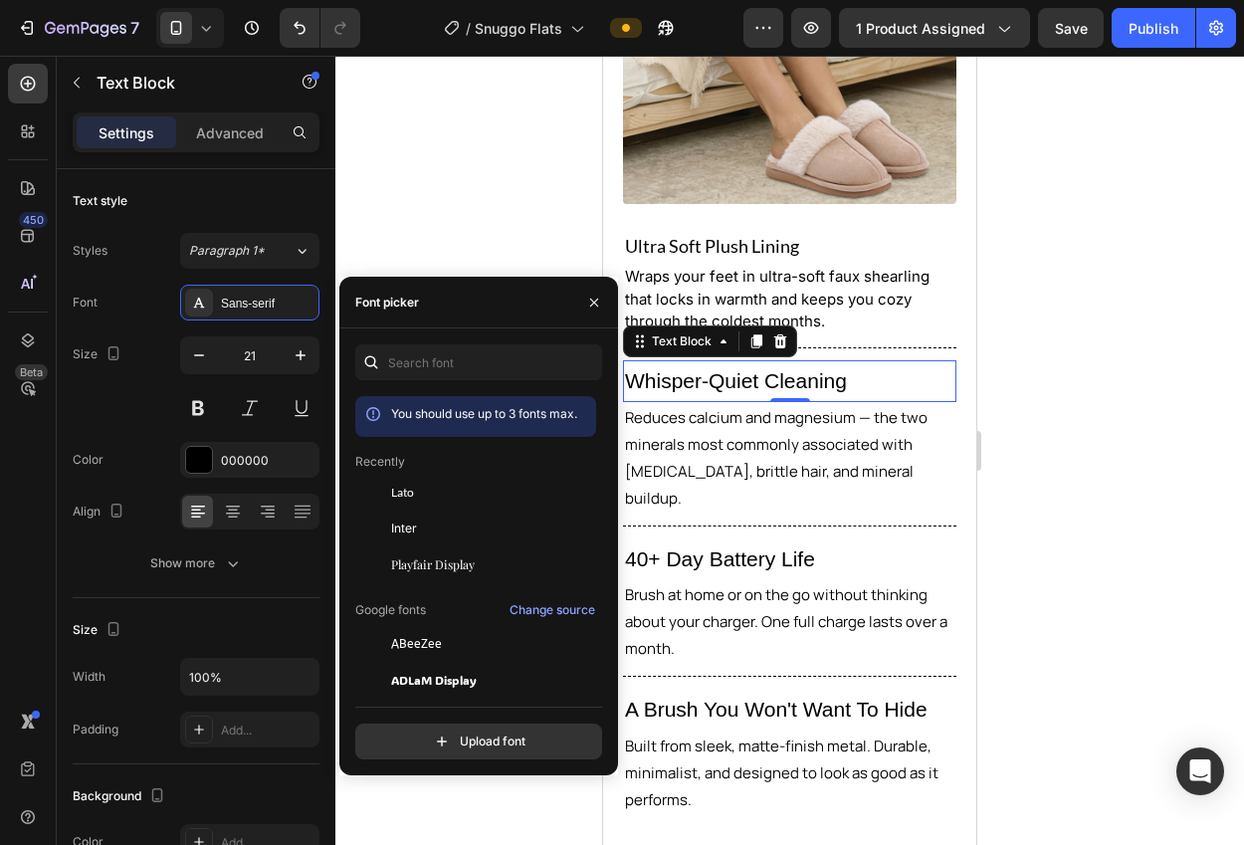
drag, startPoint x: 423, startPoint y: 492, endPoint x: 393, endPoint y: 470, distance: 37.6
click at [423, 492] on div "Lato" at bounding box center [491, 493] width 201 height 18
click at [201, 363] on icon "button" at bounding box center [199, 355] width 20 height 20
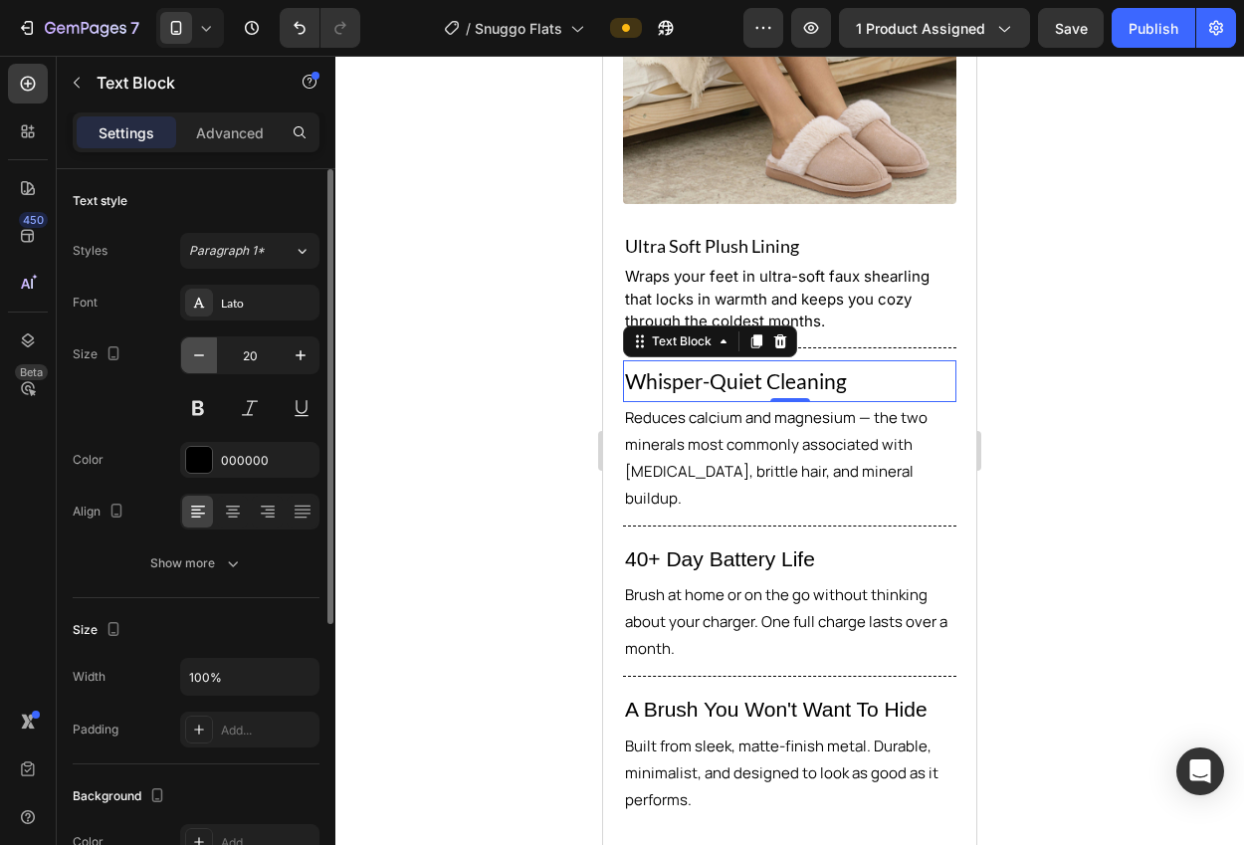
click at [201, 363] on icon "button" at bounding box center [199, 355] width 20 height 20
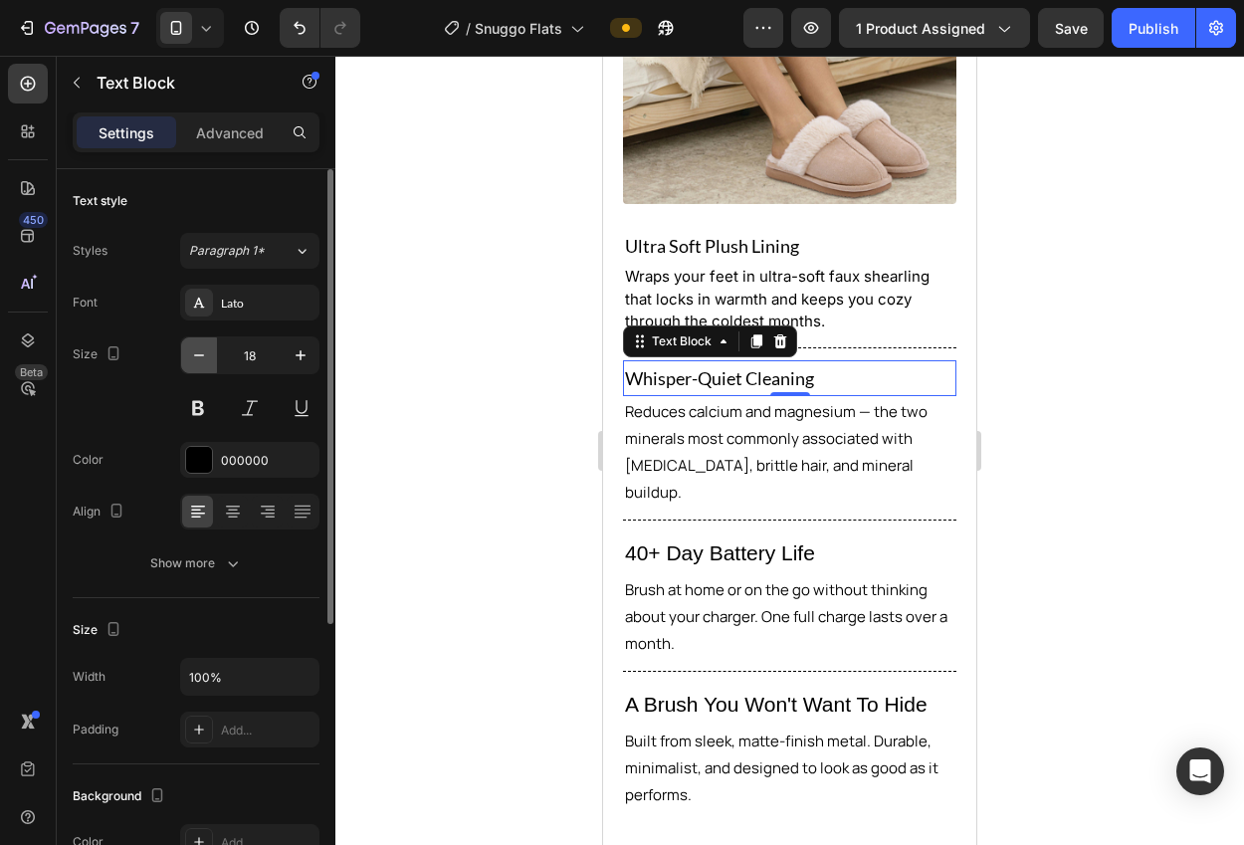
click at [201, 363] on icon "button" at bounding box center [199, 355] width 20 height 20
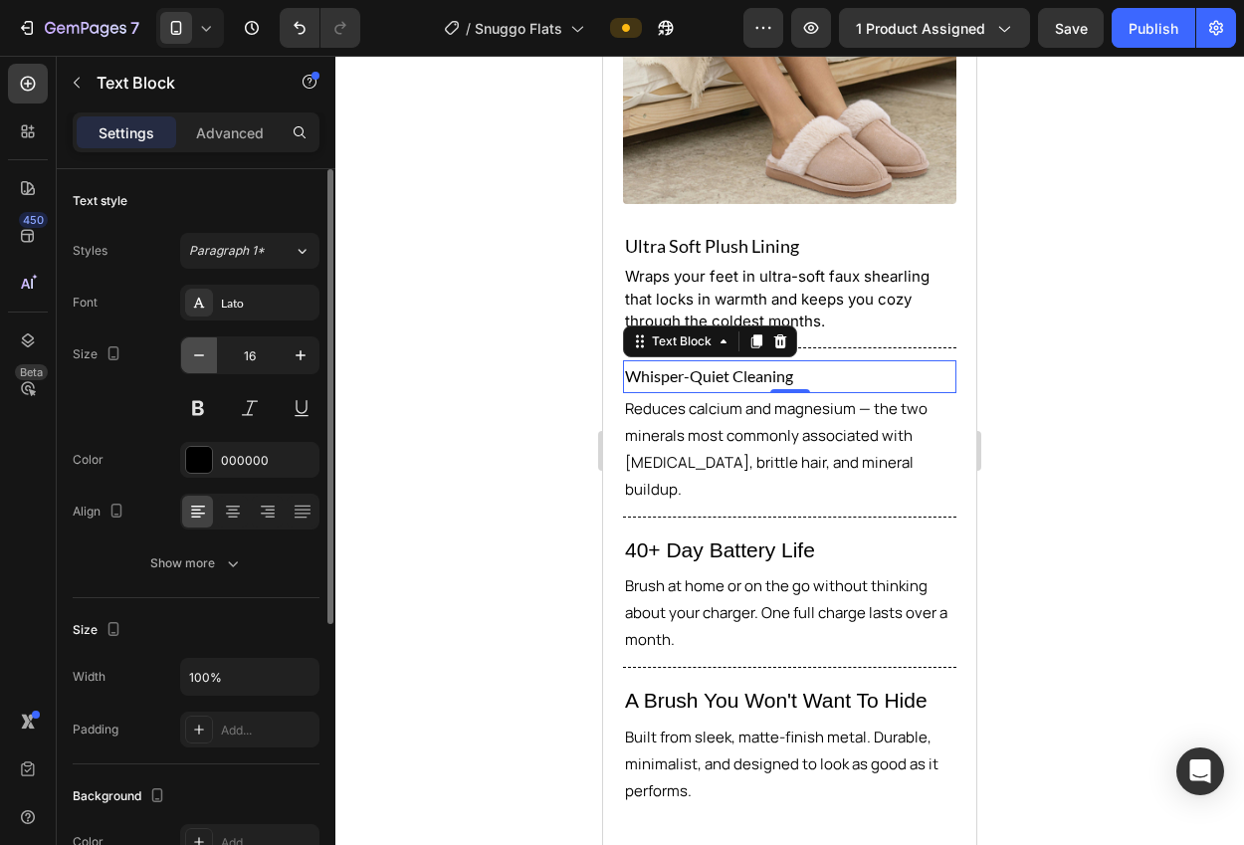
click at [201, 363] on icon "button" at bounding box center [199, 355] width 20 height 20
click at [300, 353] on icon "button" at bounding box center [300, 355] width 10 height 10
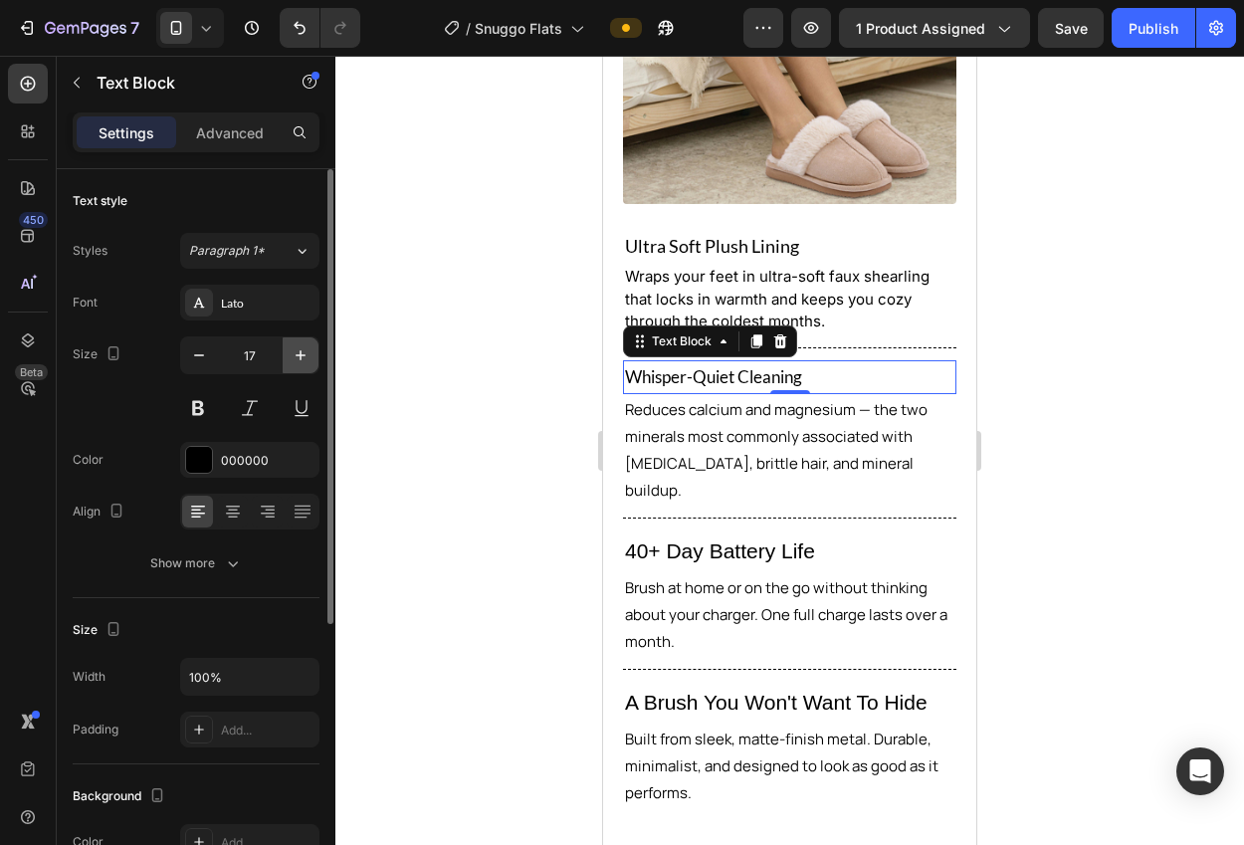
click at [300, 353] on icon "button" at bounding box center [300, 355] width 10 height 10
type input "18"
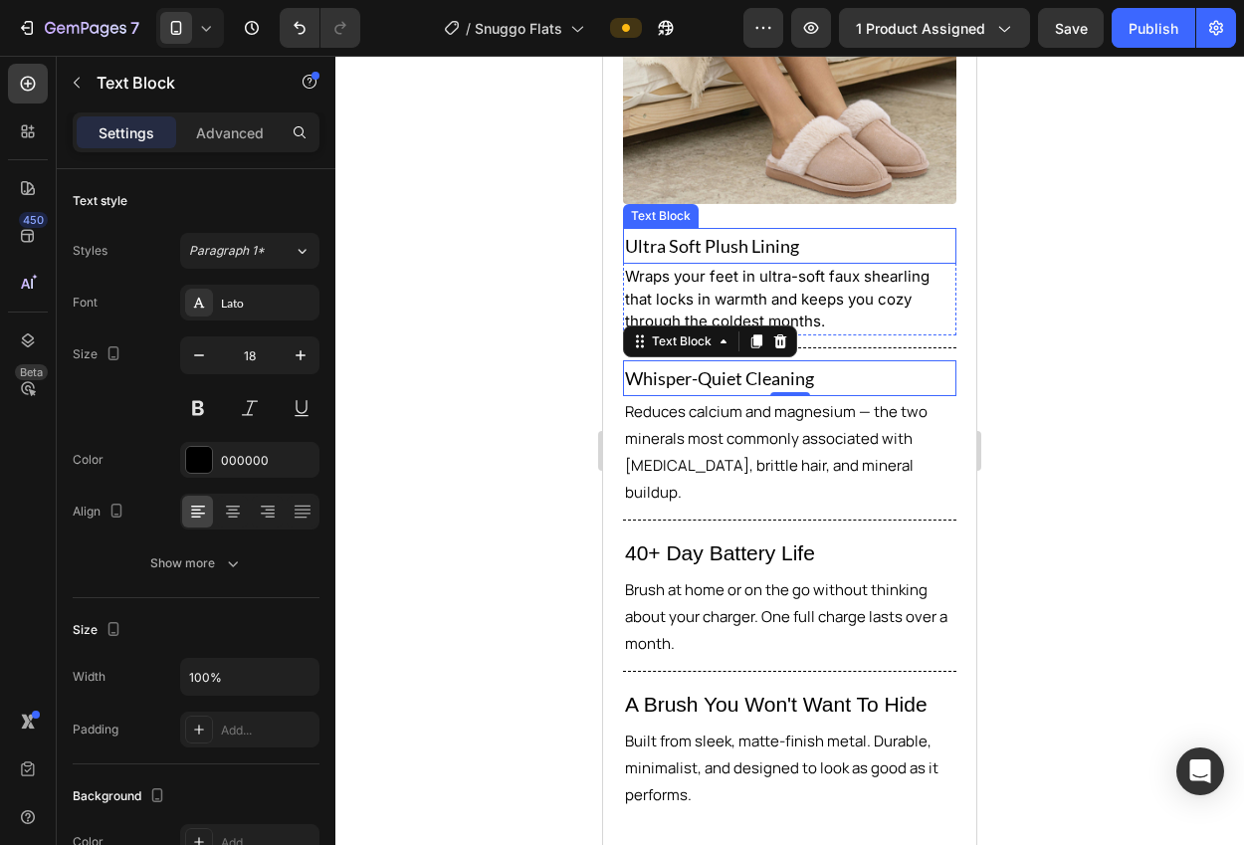
click at [706, 233] on p "Ultra Soft Plush Lining" at bounding box center [789, 246] width 329 height 32
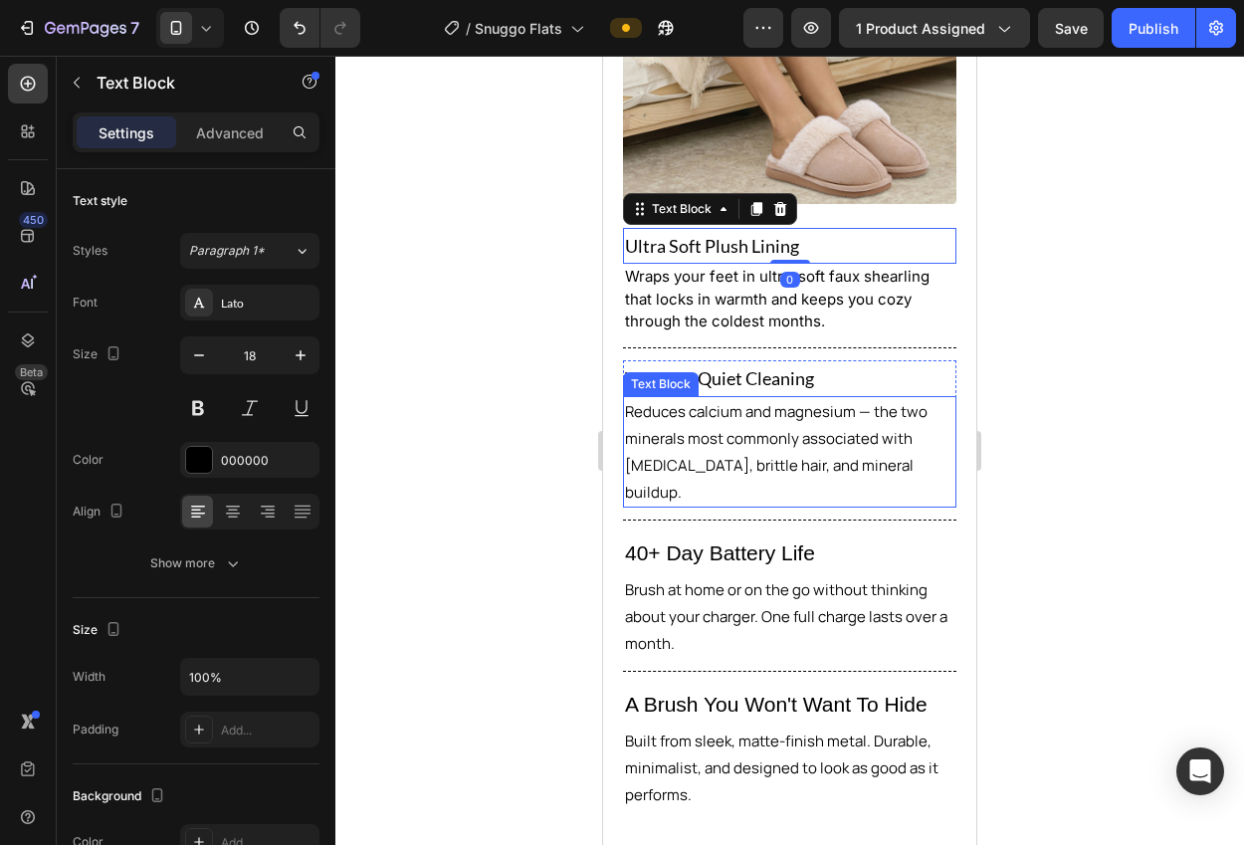
click at [767, 414] on span "Reduces calcium and magnesium — the two minerals most commonly associated with …" at bounding box center [776, 451] width 302 height 101
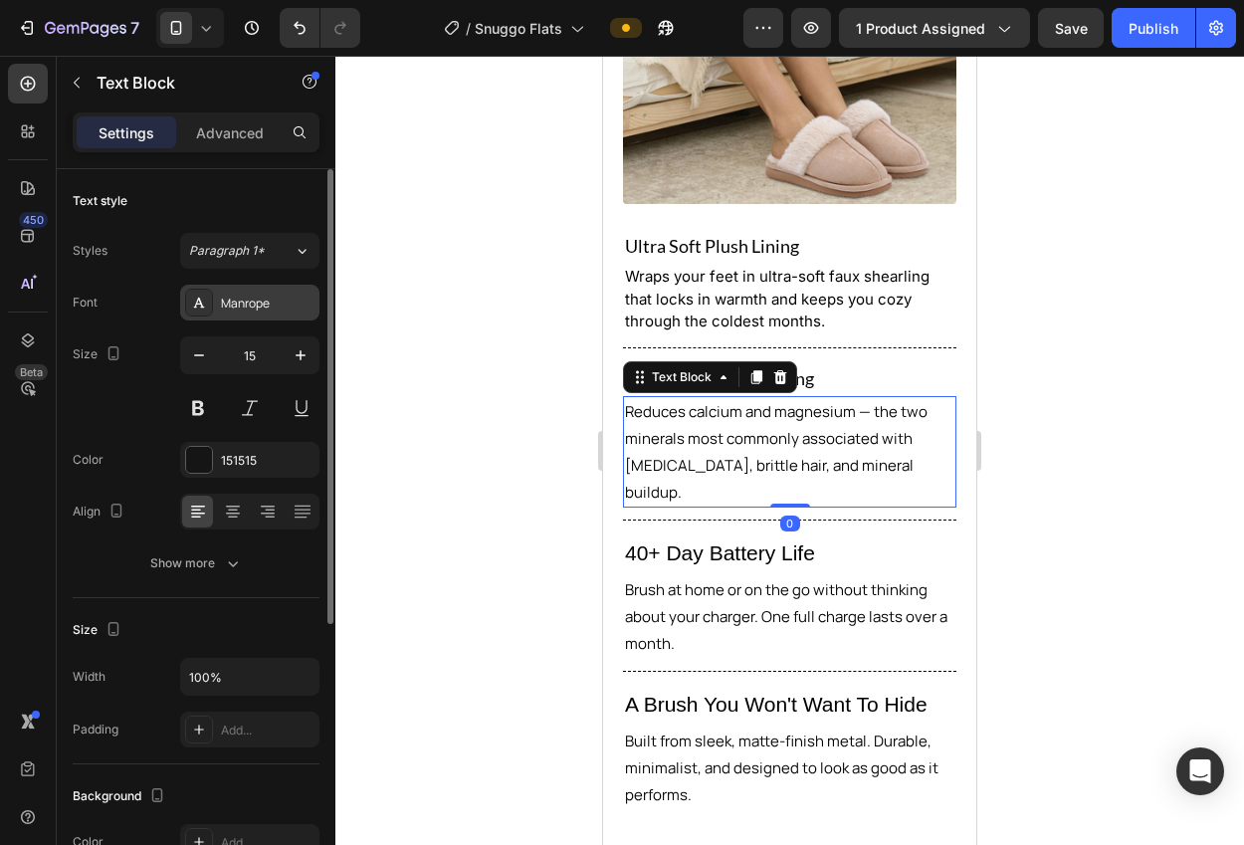
click at [278, 312] on div "Manrope" at bounding box center [249, 303] width 139 height 36
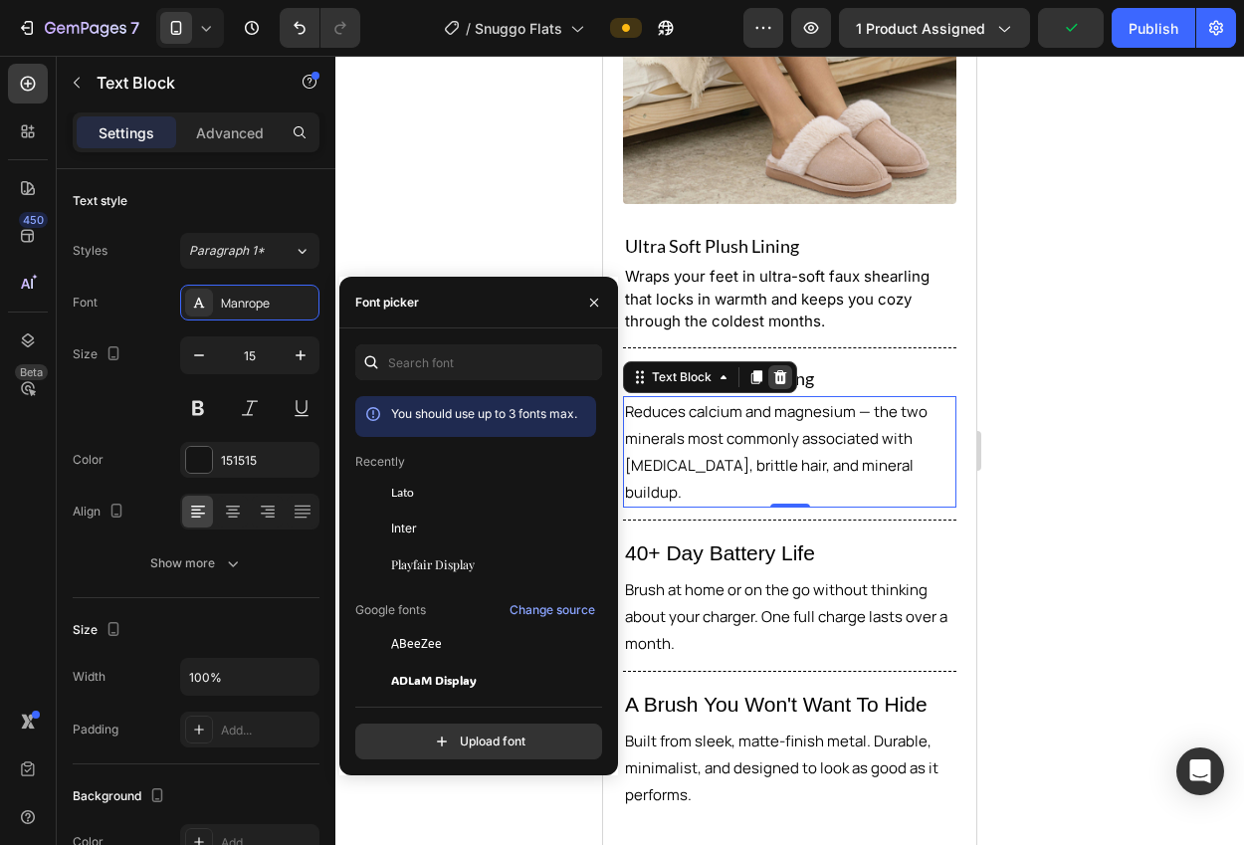
click at [780, 370] on icon at bounding box center [780, 377] width 13 height 14
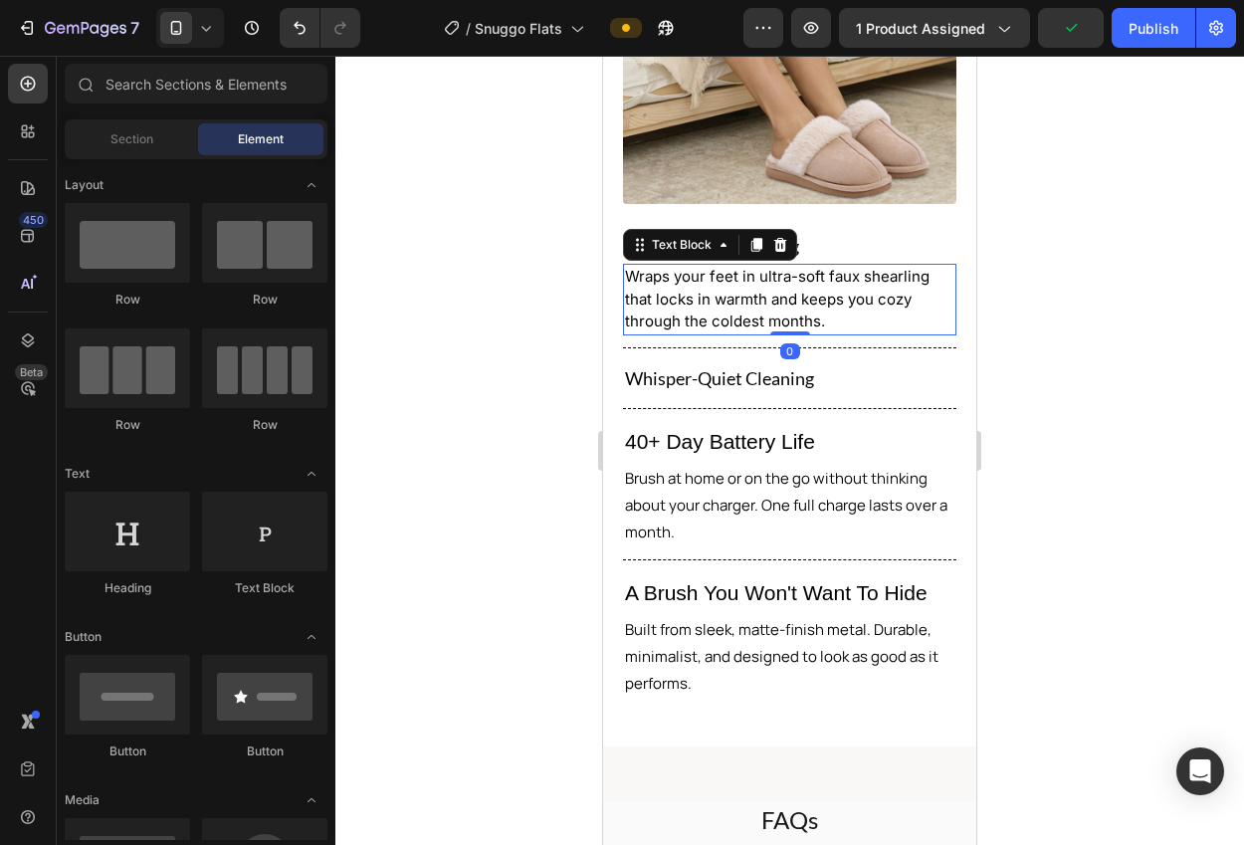
click at [743, 295] on span "Wraps your feet in ultra-soft faux shearling that locks in warmth and keeps you…" at bounding box center [777, 299] width 304 height 64
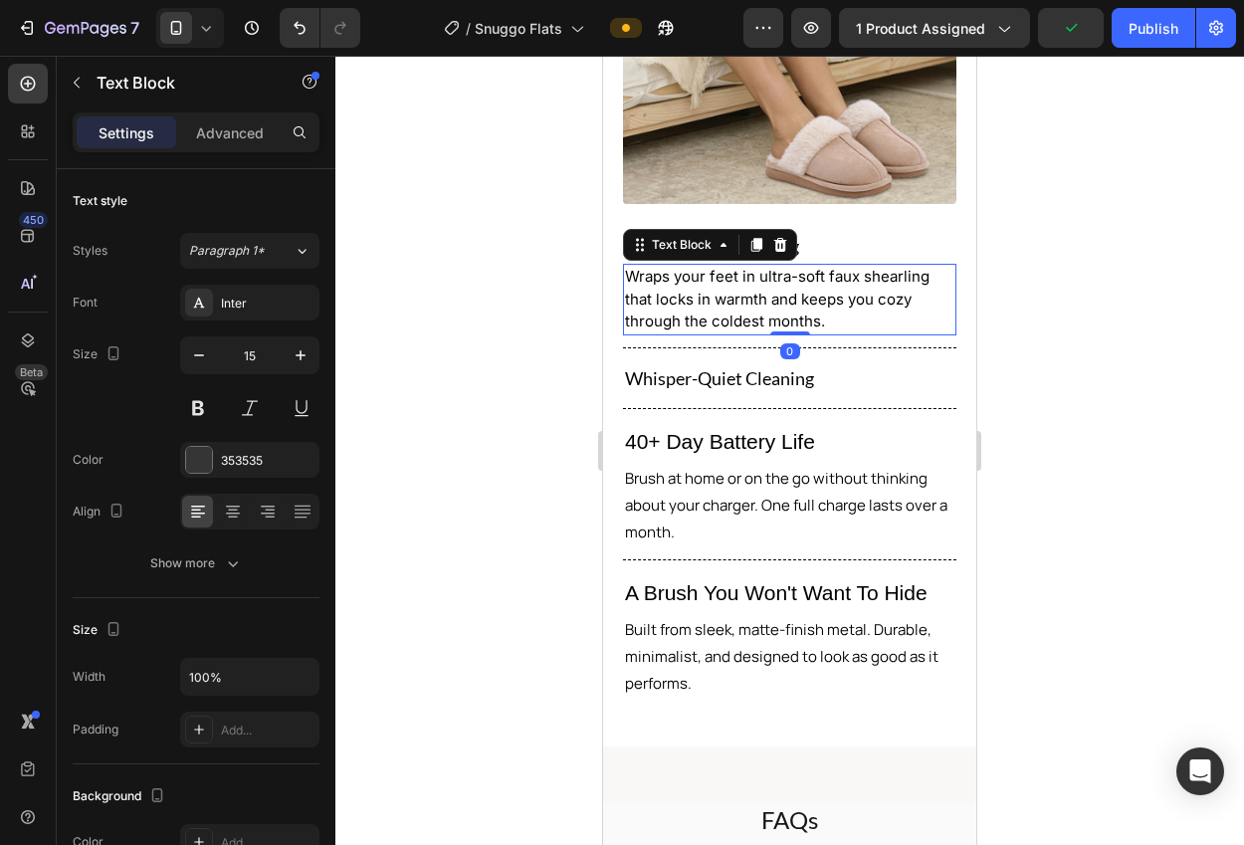
click at [745, 233] on div at bounding box center [756, 245] width 24 height 24
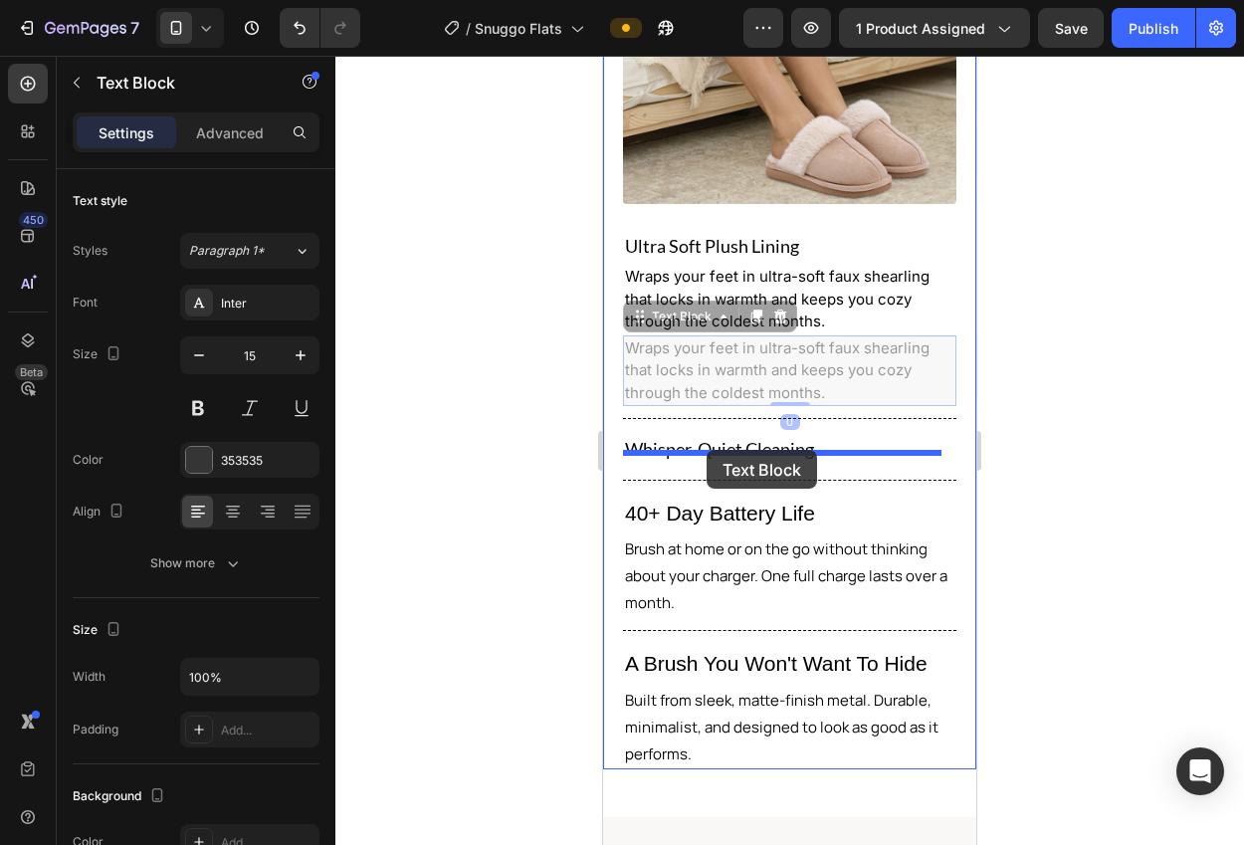
drag, startPoint x: 643, startPoint y: 309, endPoint x: 706, endPoint y: 450, distance: 154.1
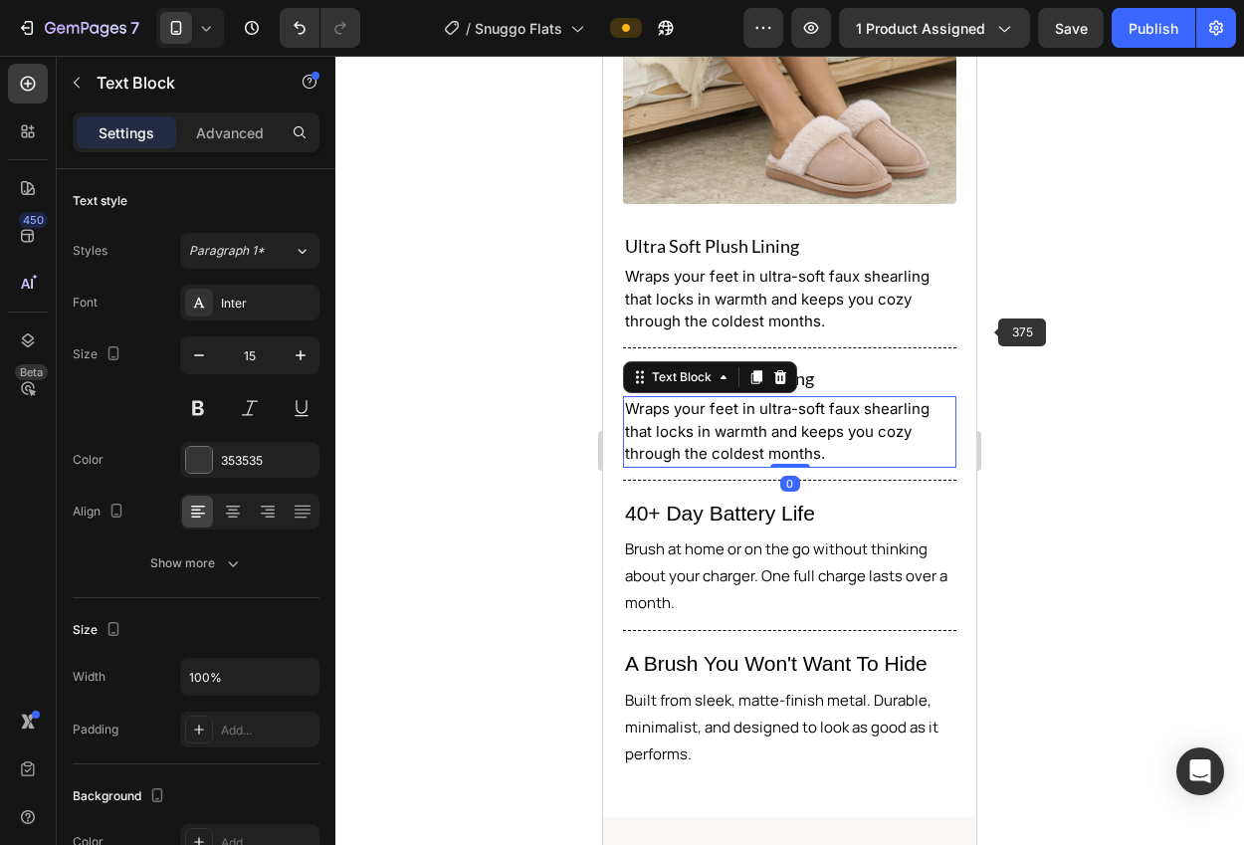
click at [1003, 320] on div at bounding box center [789, 450] width 908 height 789
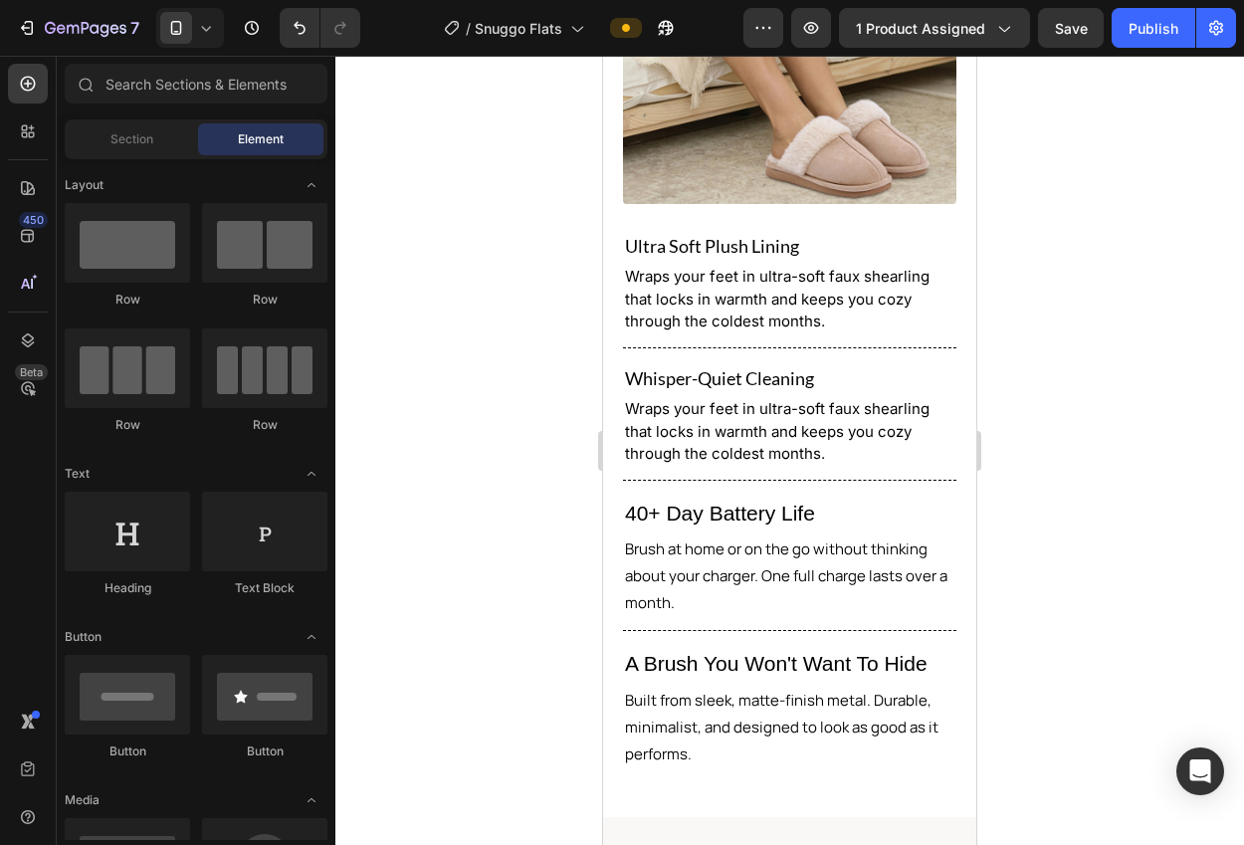
click at [784, 362] on p "Whisper-Quiet Cleaning" at bounding box center [789, 378] width 329 height 32
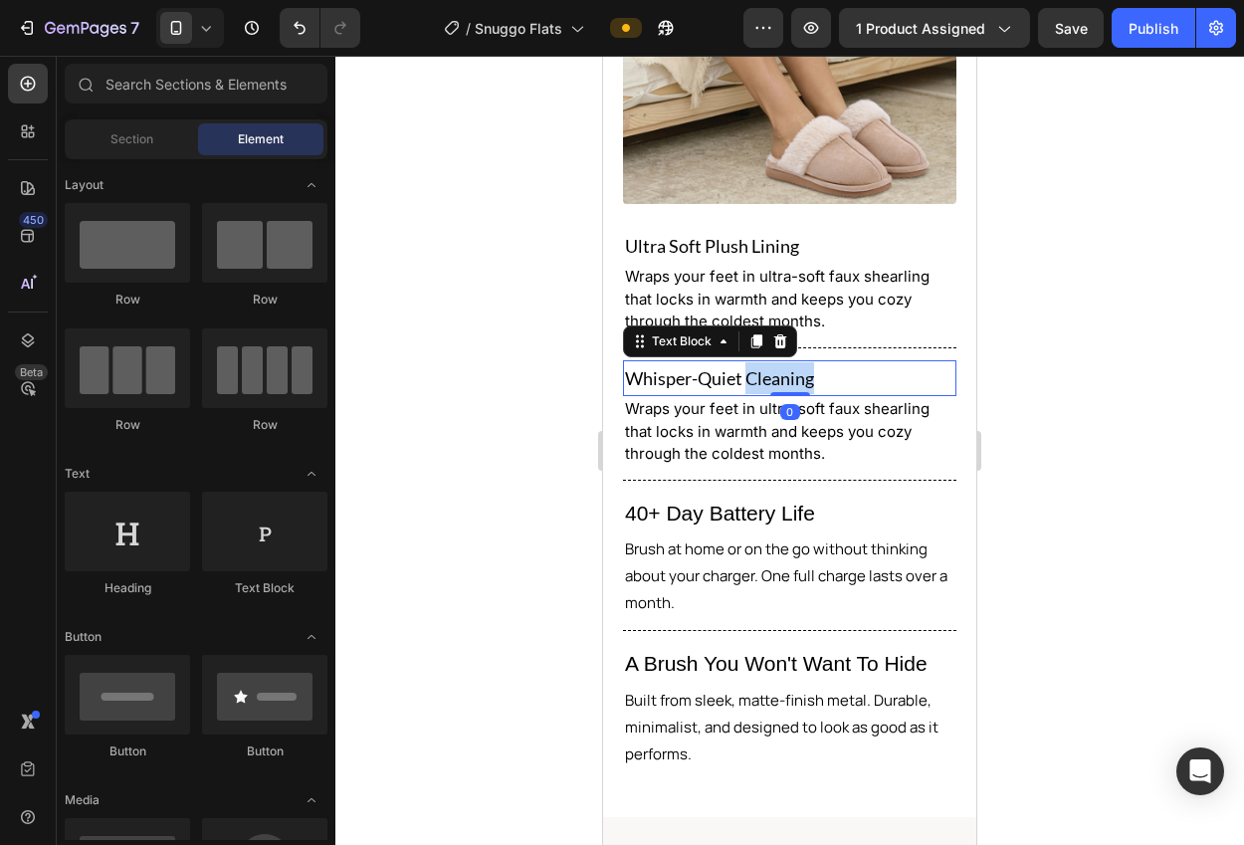
click at [784, 362] on p "Whisper-Quiet Cleaning" at bounding box center [789, 378] width 329 height 32
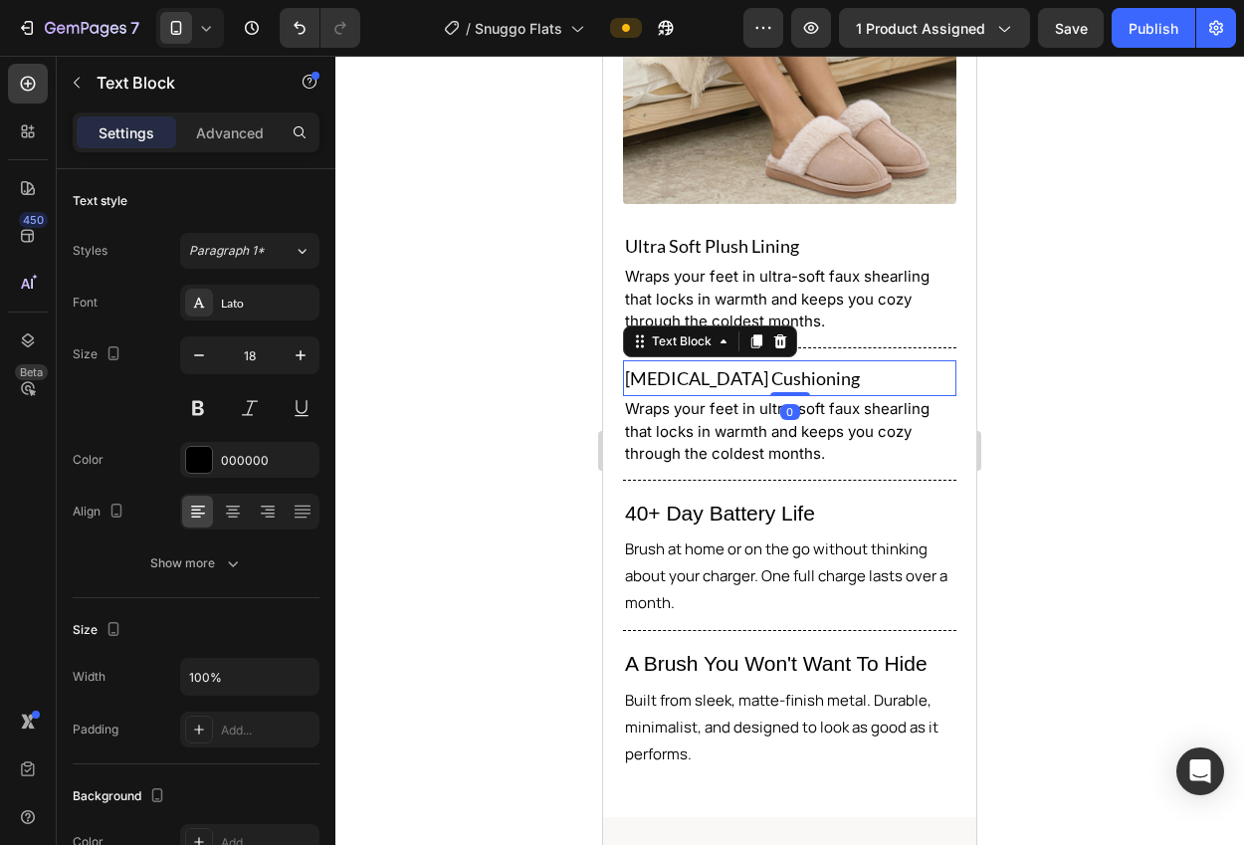
drag, startPoint x: 1042, startPoint y: 387, endPoint x: 1064, endPoint y: 383, distance: 22.2
click at [1042, 387] on div at bounding box center [789, 450] width 908 height 789
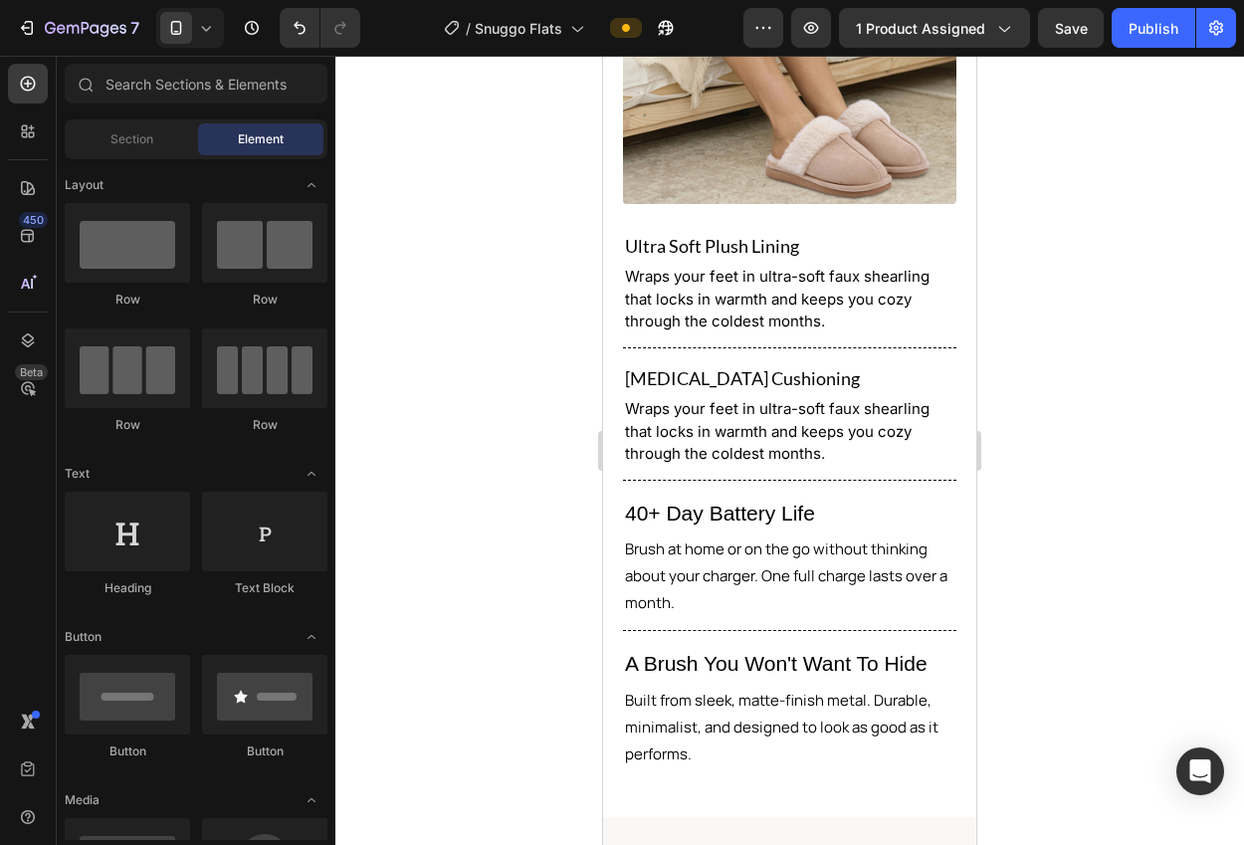
click at [783, 426] on p "Wraps your feet in ultra-soft faux shearling that locks in warmth and keeps you…" at bounding box center [789, 432] width 329 height 68
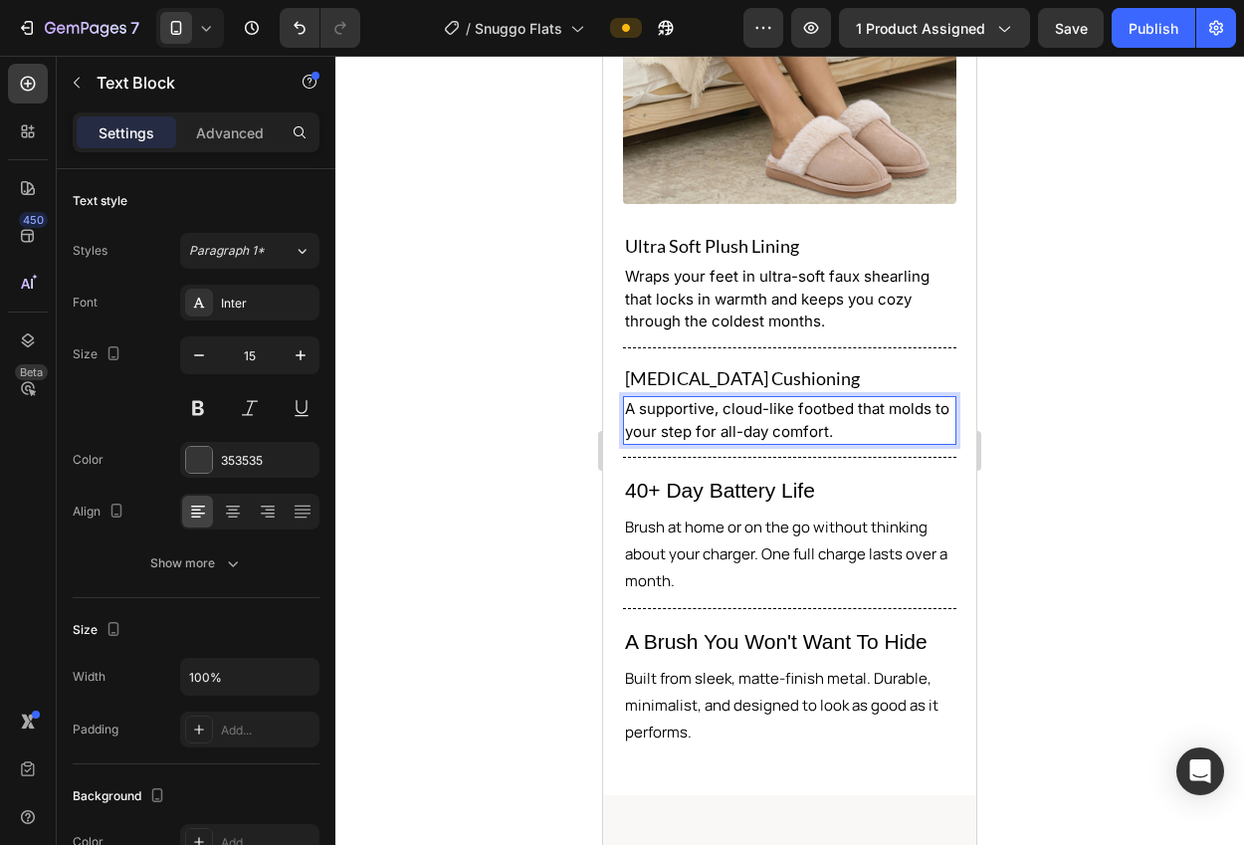
click at [1065, 419] on div at bounding box center [789, 450] width 908 height 789
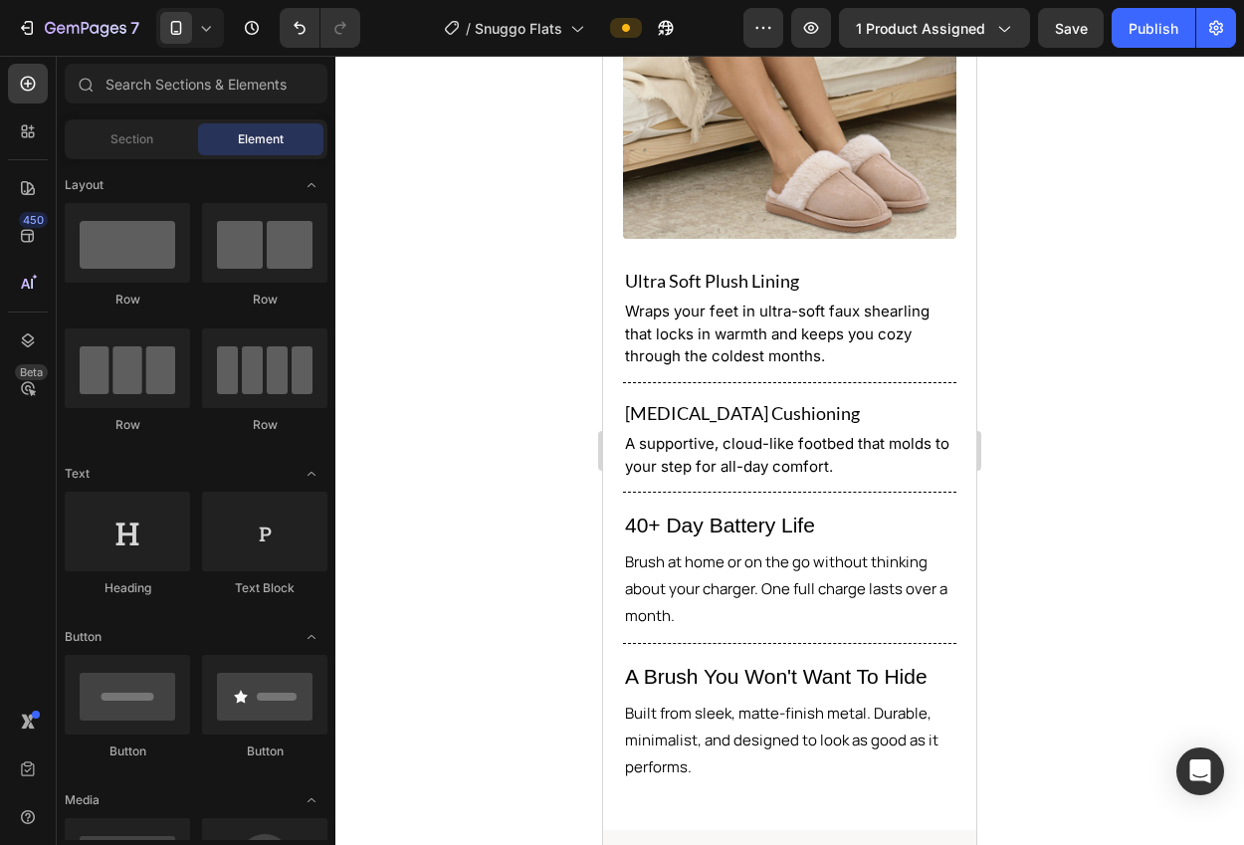
scroll to position [2213, 0]
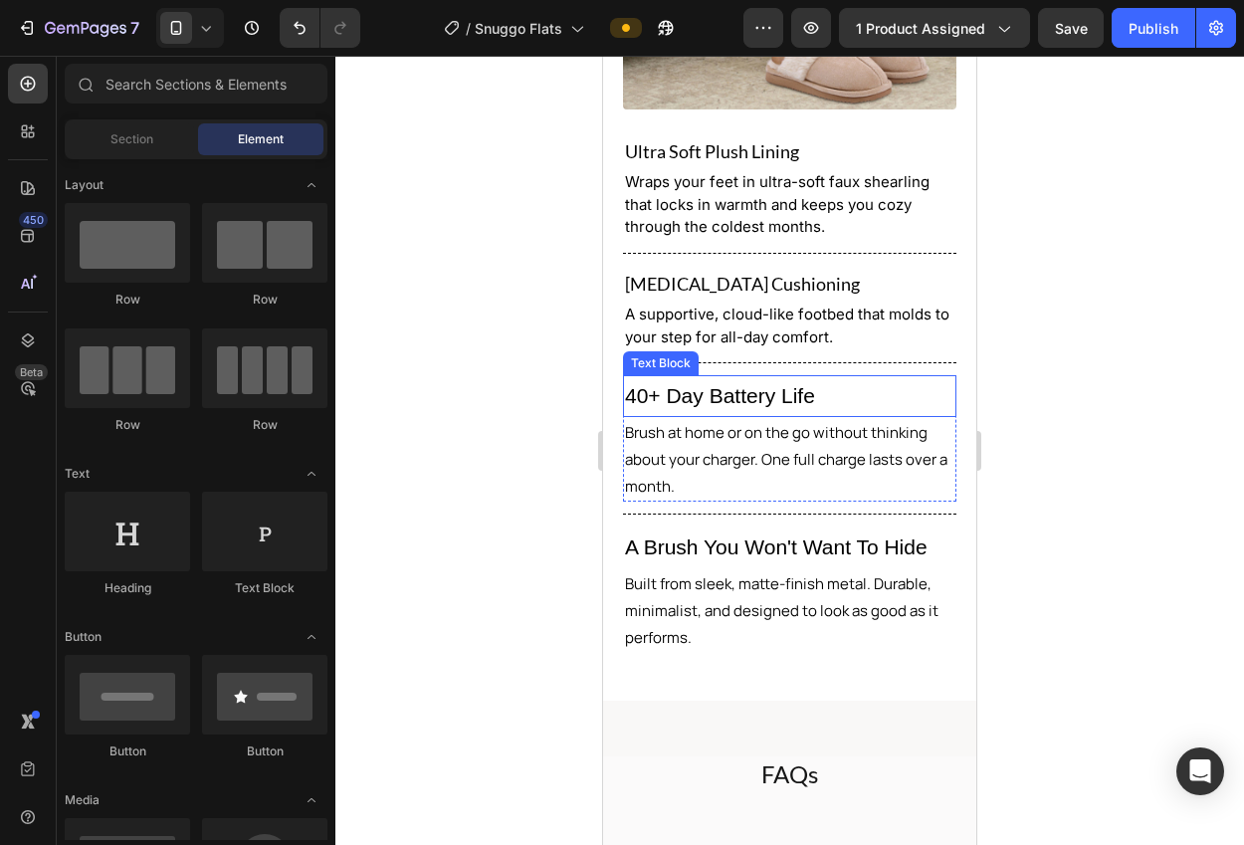
click at [752, 387] on p "40+ Day Battery Life" at bounding box center [789, 396] width 329 height 38
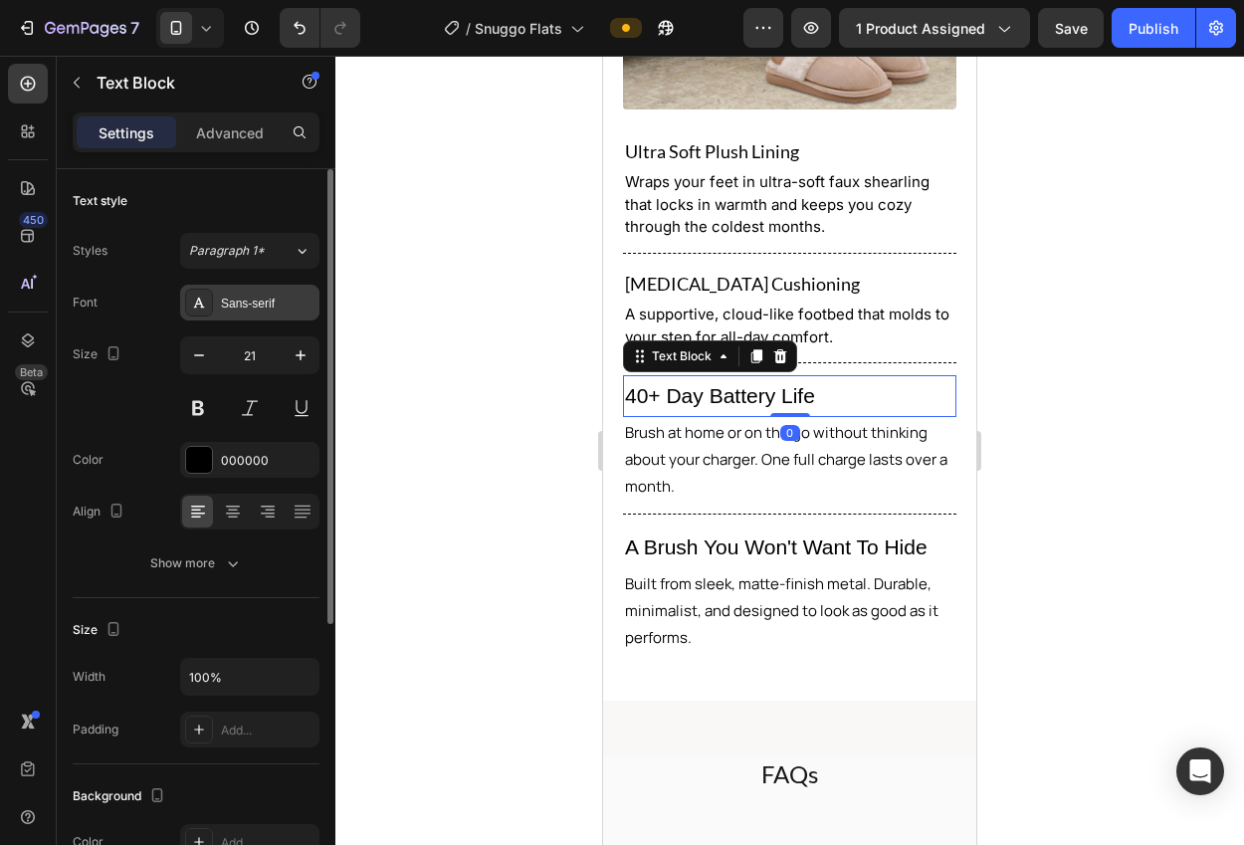
click at [233, 313] on div "Sans-serif" at bounding box center [249, 303] width 139 height 36
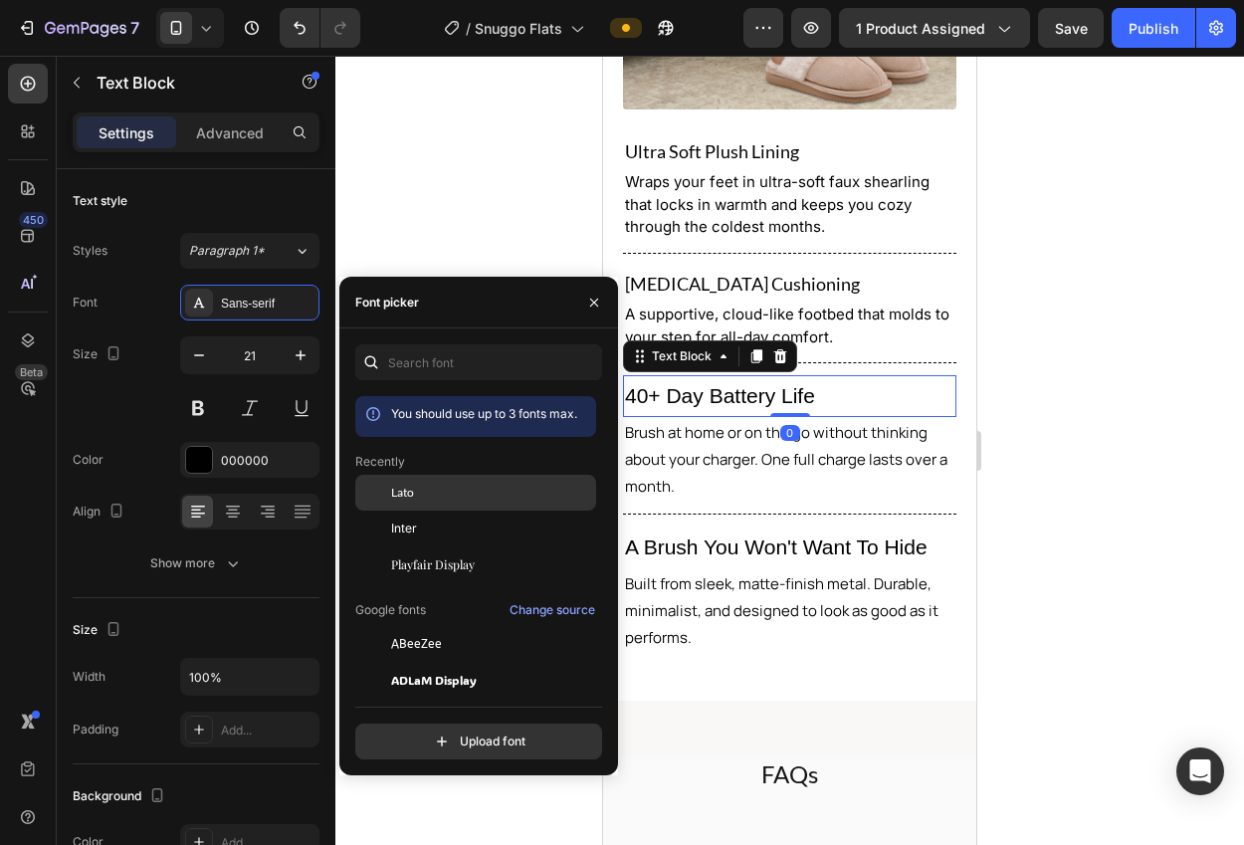
click at [407, 493] on span "Lato" at bounding box center [402, 493] width 23 height 18
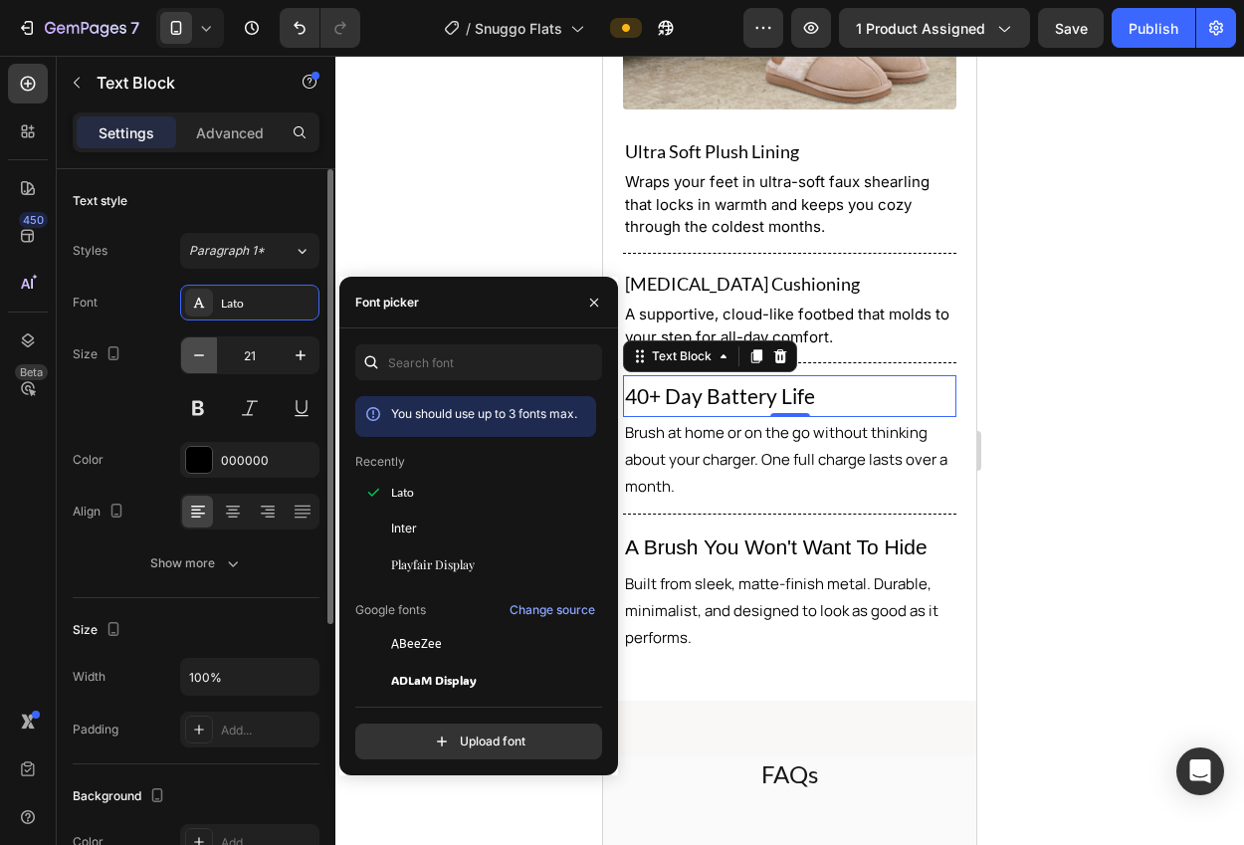
click at [200, 350] on icon "button" at bounding box center [199, 355] width 20 height 20
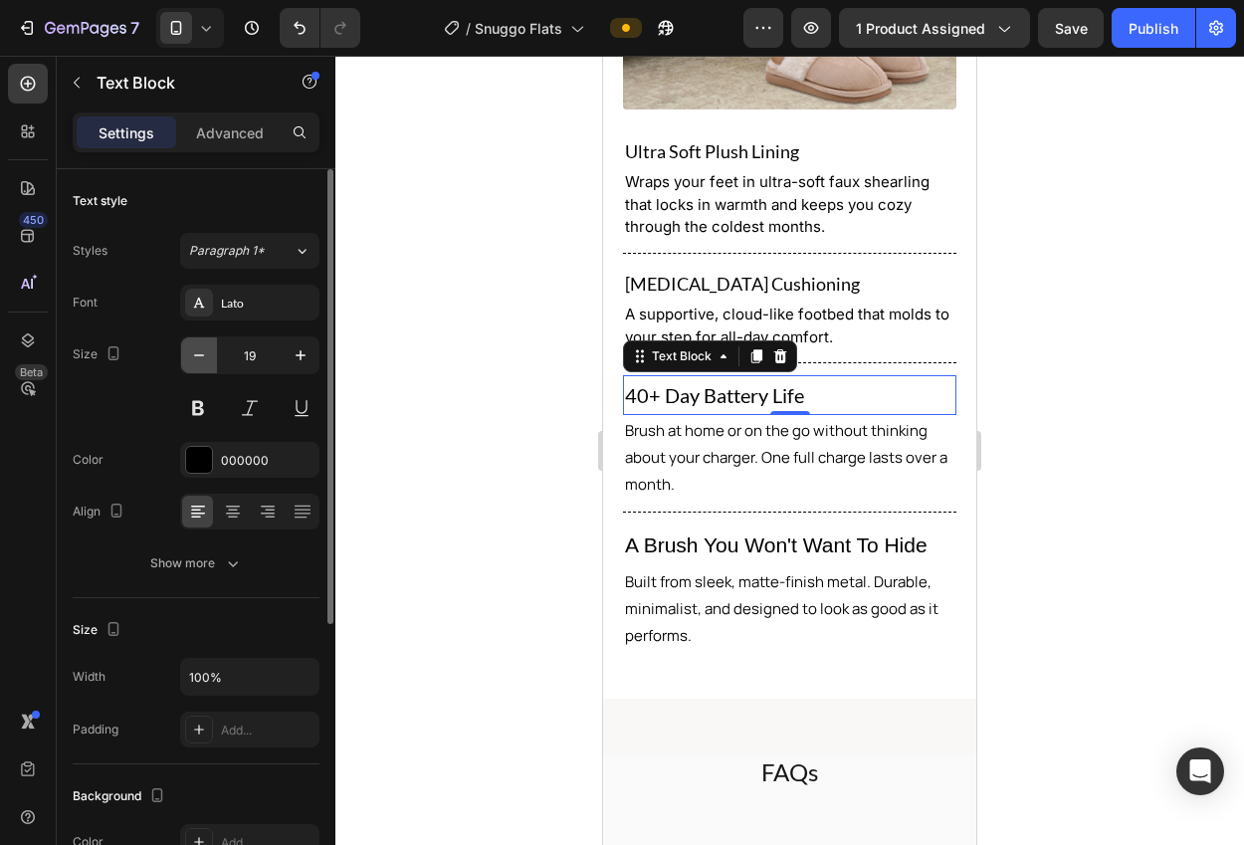
click at [200, 350] on icon "button" at bounding box center [199, 355] width 20 height 20
type input "18"
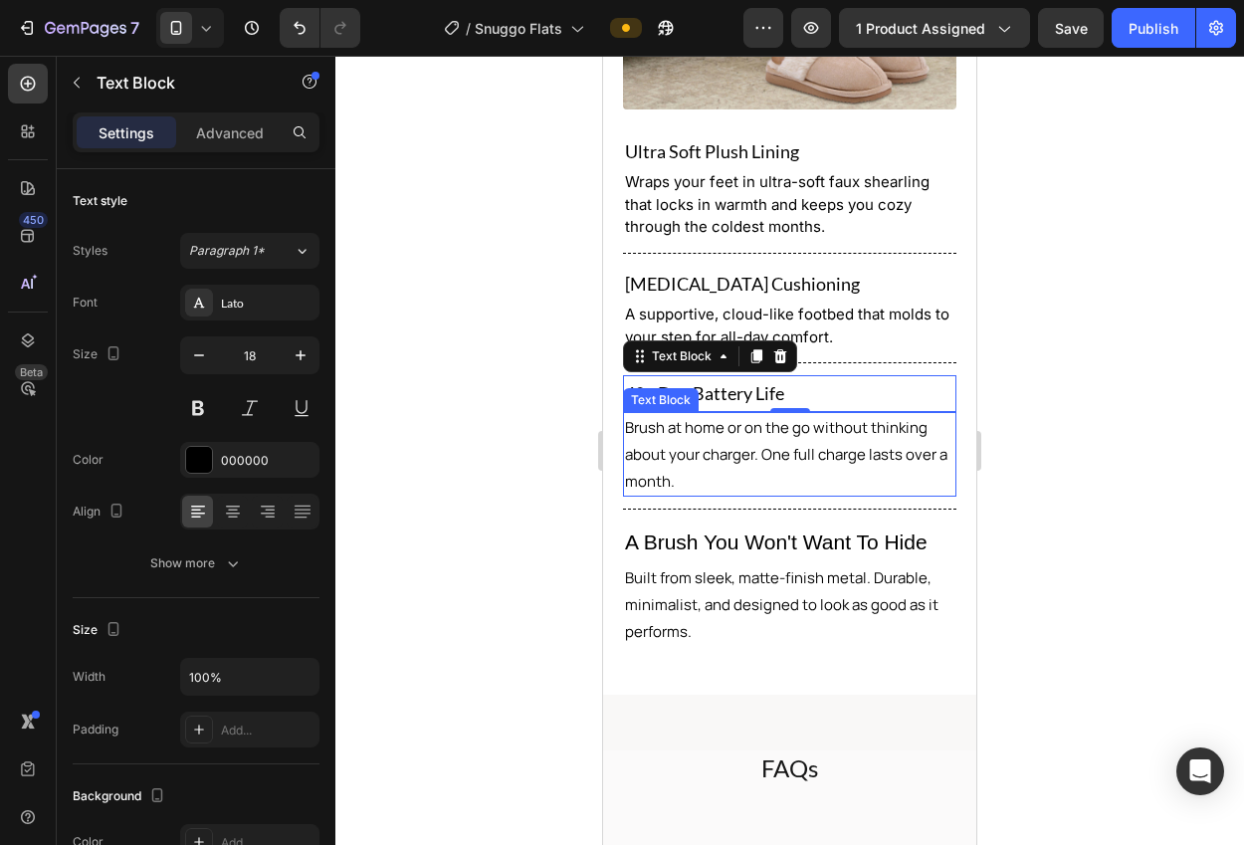
click at [660, 424] on p "Brush at home or on the go without thinking about your charger. One full charge…" at bounding box center [789, 454] width 329 height 81
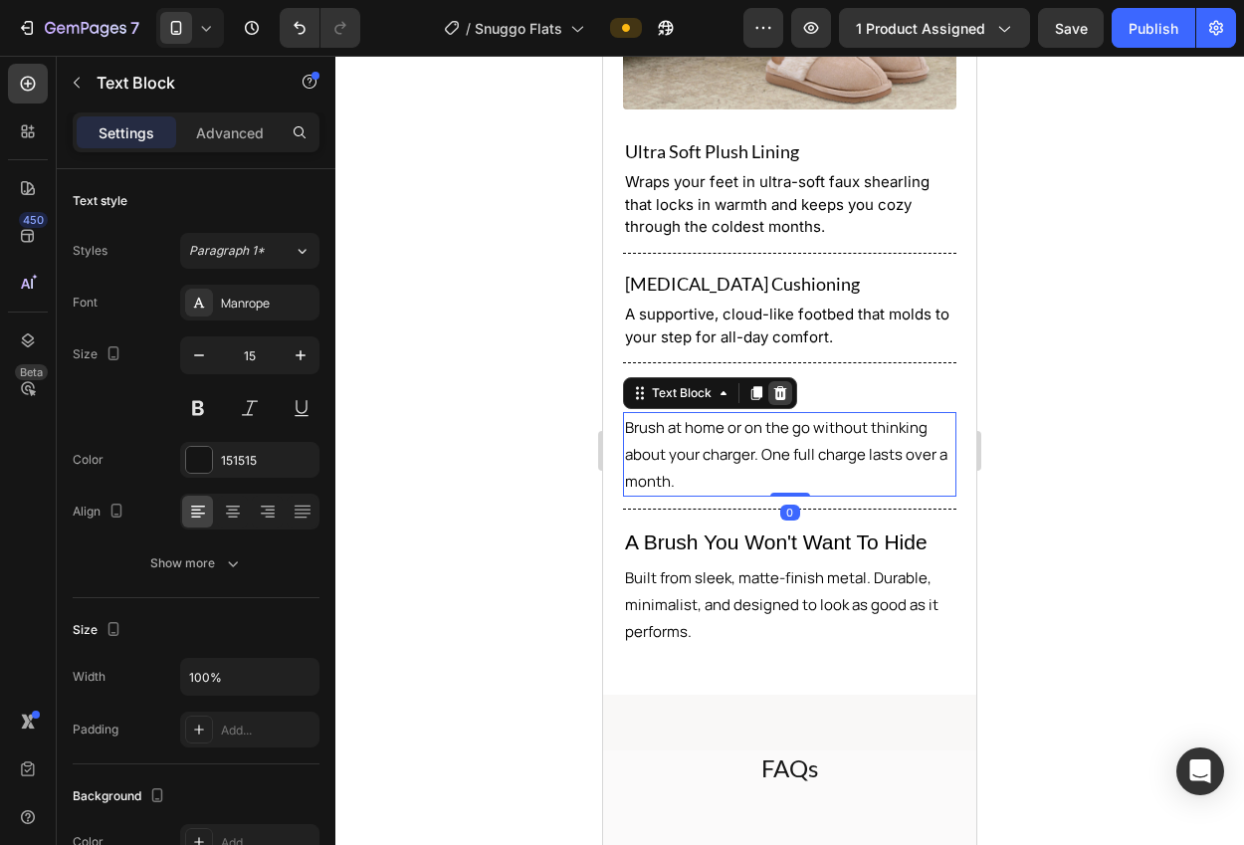
click at [779, 385] on icon at bounding box center [780, 392] width 13 height 14
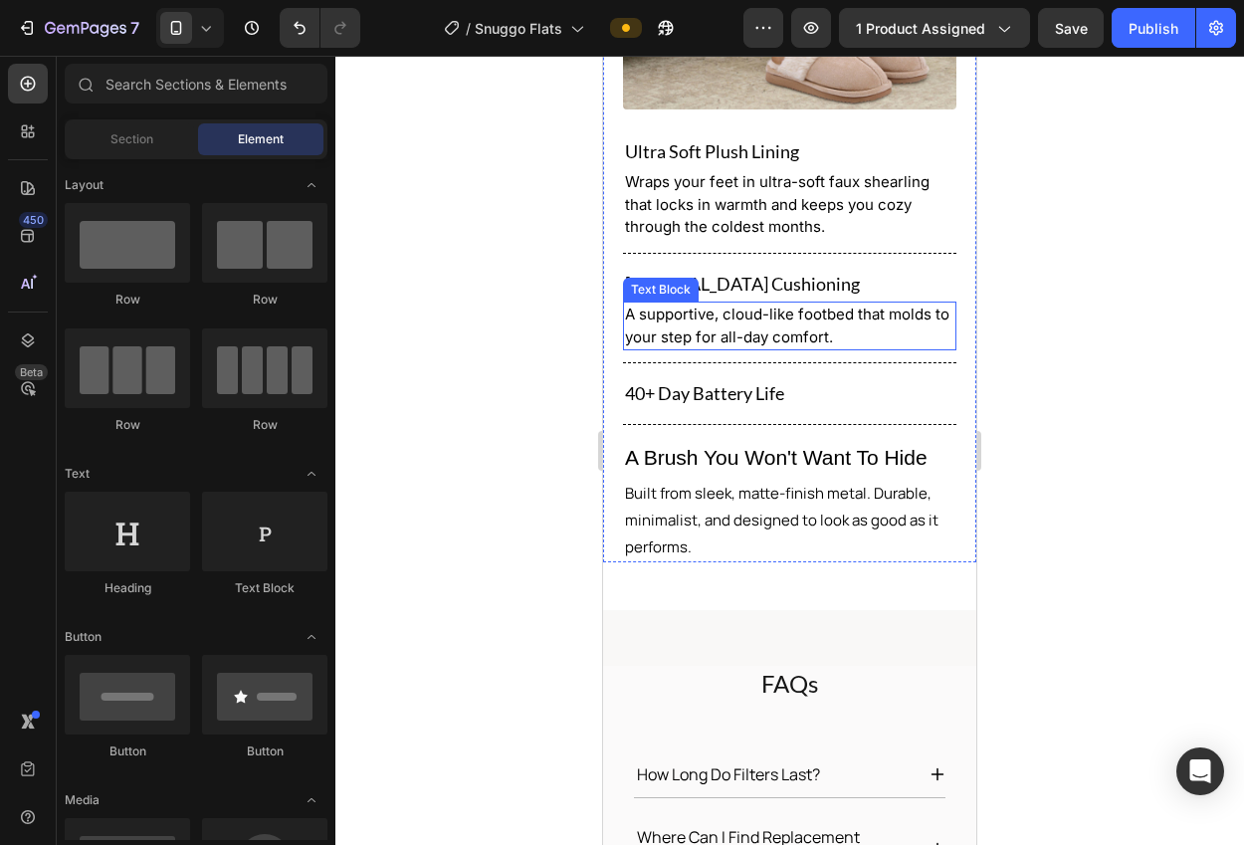
click at [747, 306] on span "A supportive, cloud-like footbed that molds to your step for all-day comfort." at bounding box center [787, 325] width 324 height 42
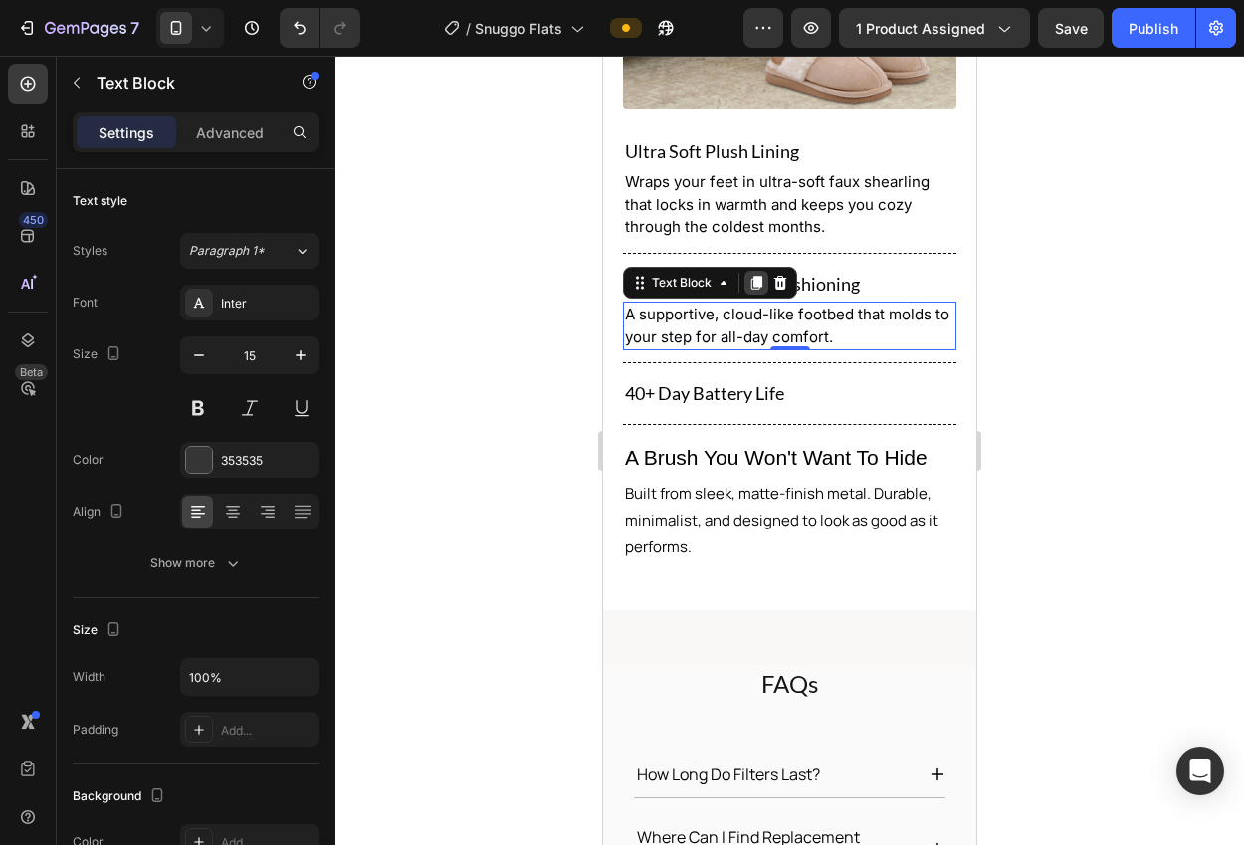
click at [752, 276] on icon at bounding box center [756, 283] width 11 height 14
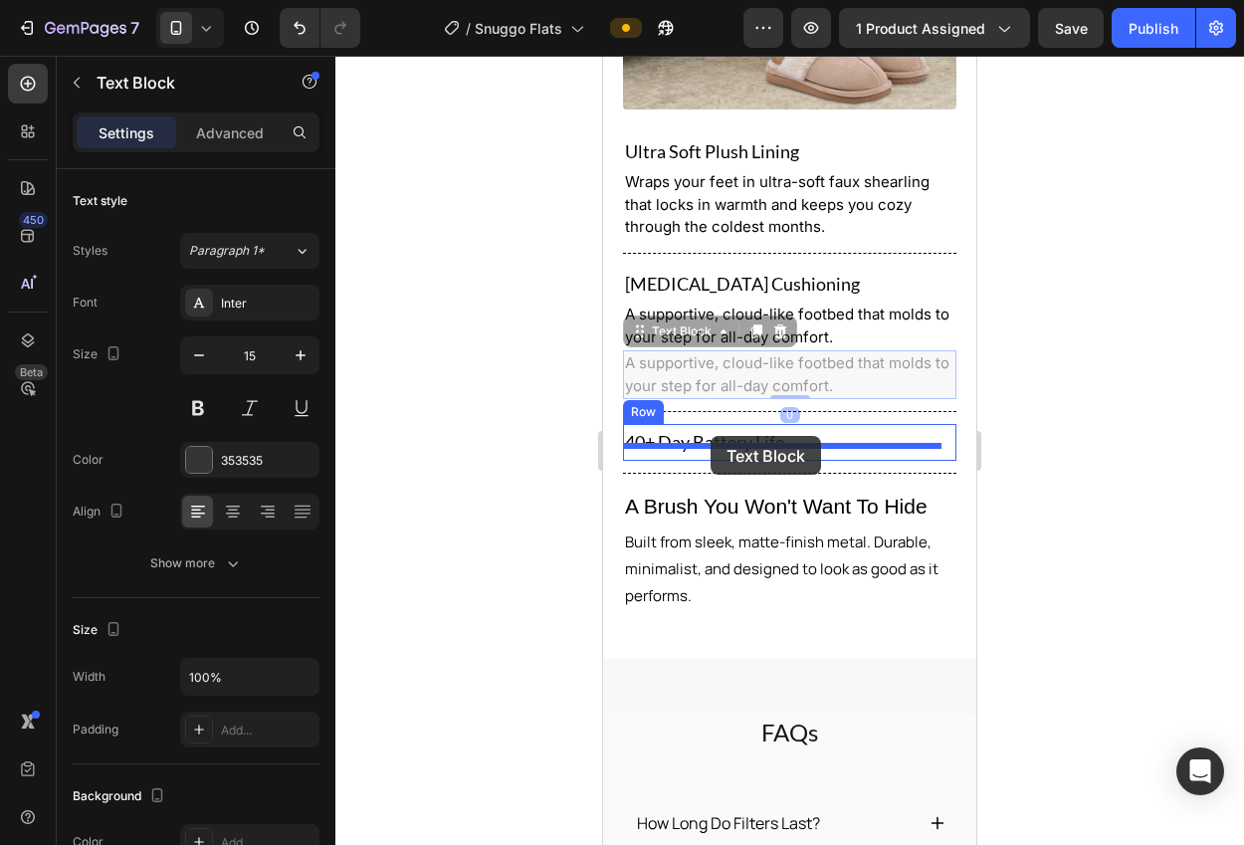
drag, startPoint x: 629, startPoint y: 322, endPoint x: 710, endPoint y: 436, distance: 139.7
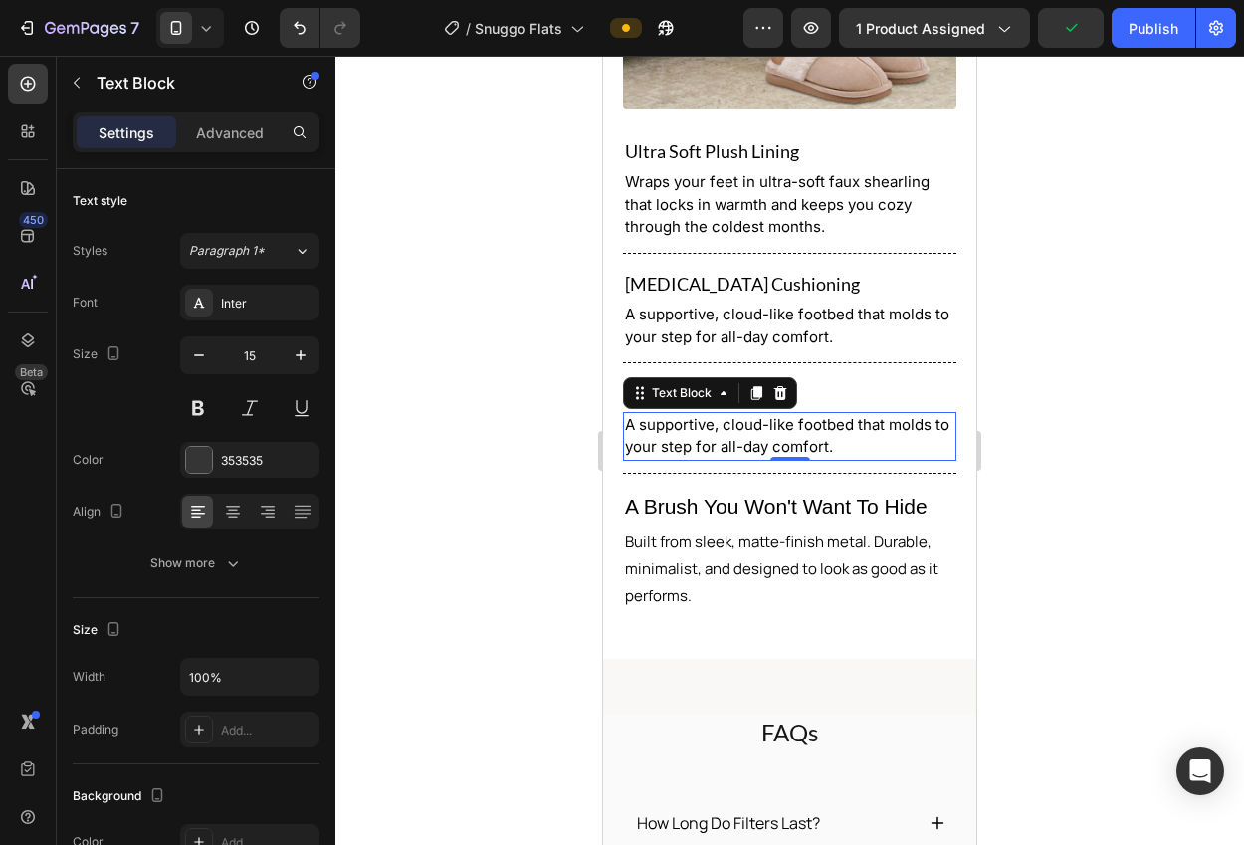
click at [792, 430] on span "A supportive, cloud-like footbed that molds to your step for all-day comfort." at bounding box center [787, 436] width 324 height 42
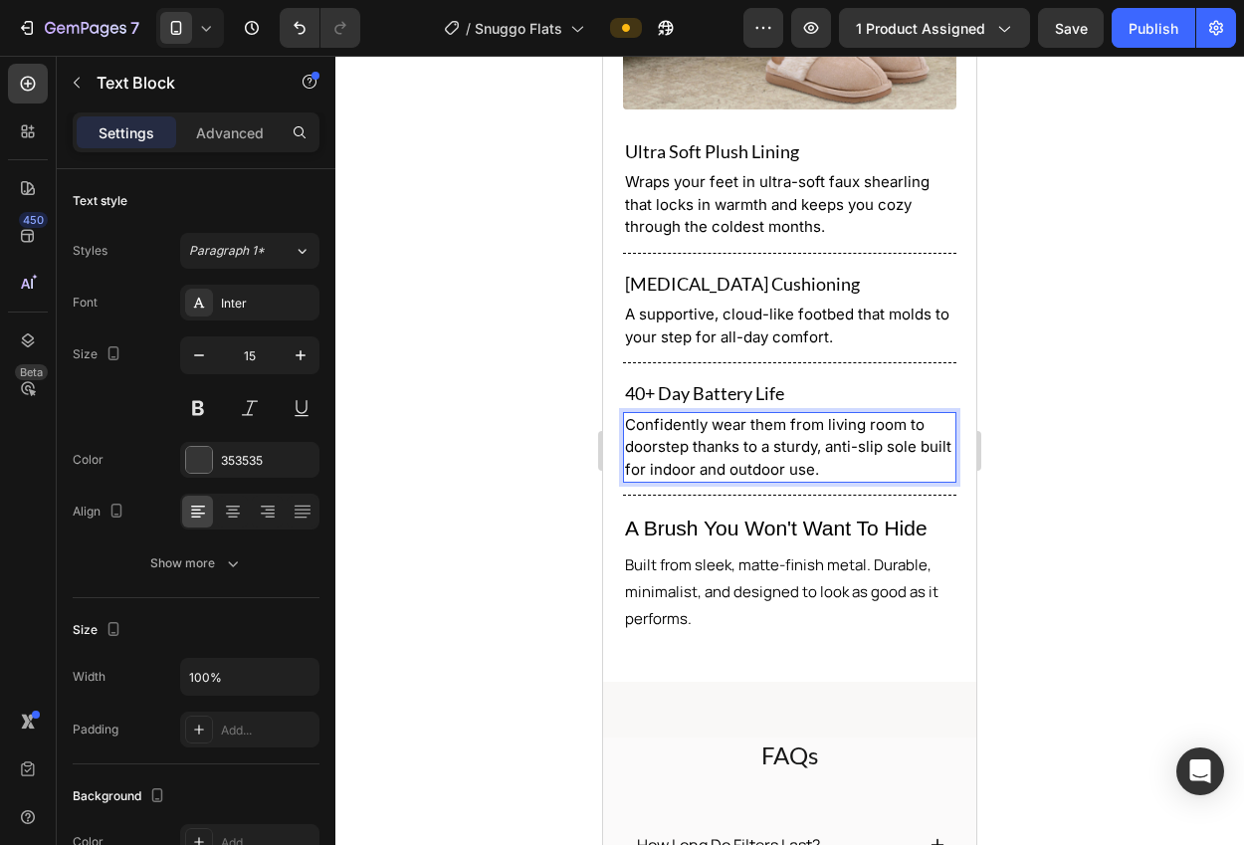
click at [1037, 423] on div at bounding box center [789, 450] width 908 height 789
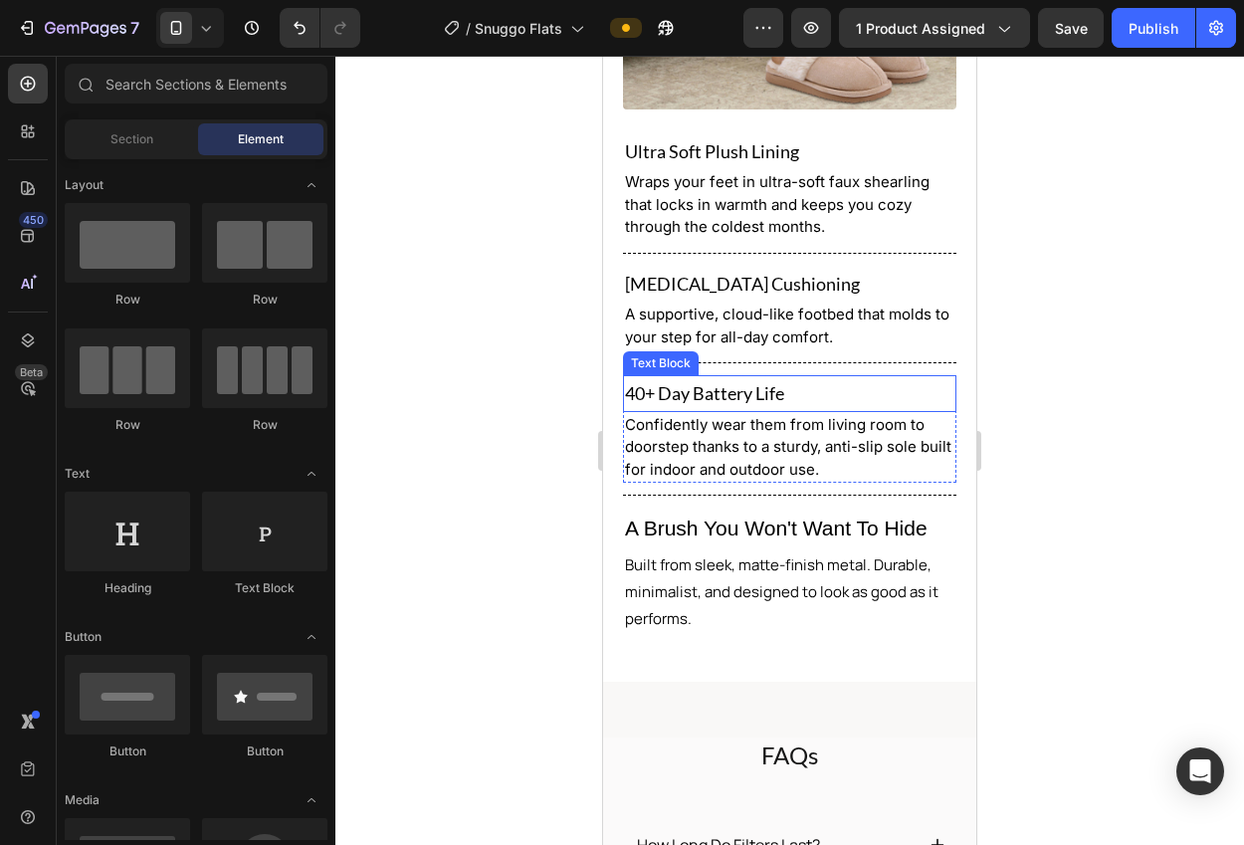
click at [760, 392] on p "40+ Day Battery Life" at bounding box center [789, 393] width 329 height 32
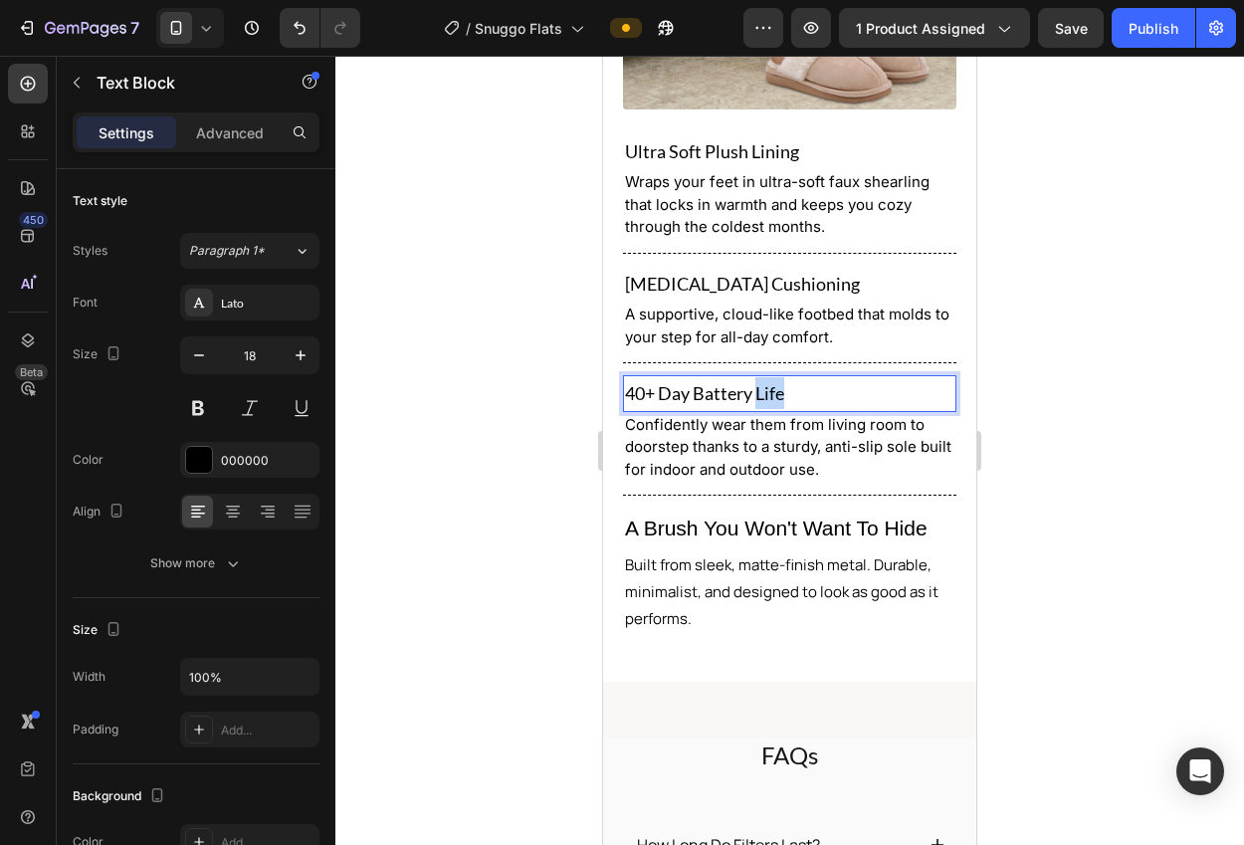
click at [760, 392] on p "40+ Day Battery Life" at bounding box center [789, 393] width 329 height 32
click at [1045, 373] on div at bounding box center [789, 450] width 908 height 789
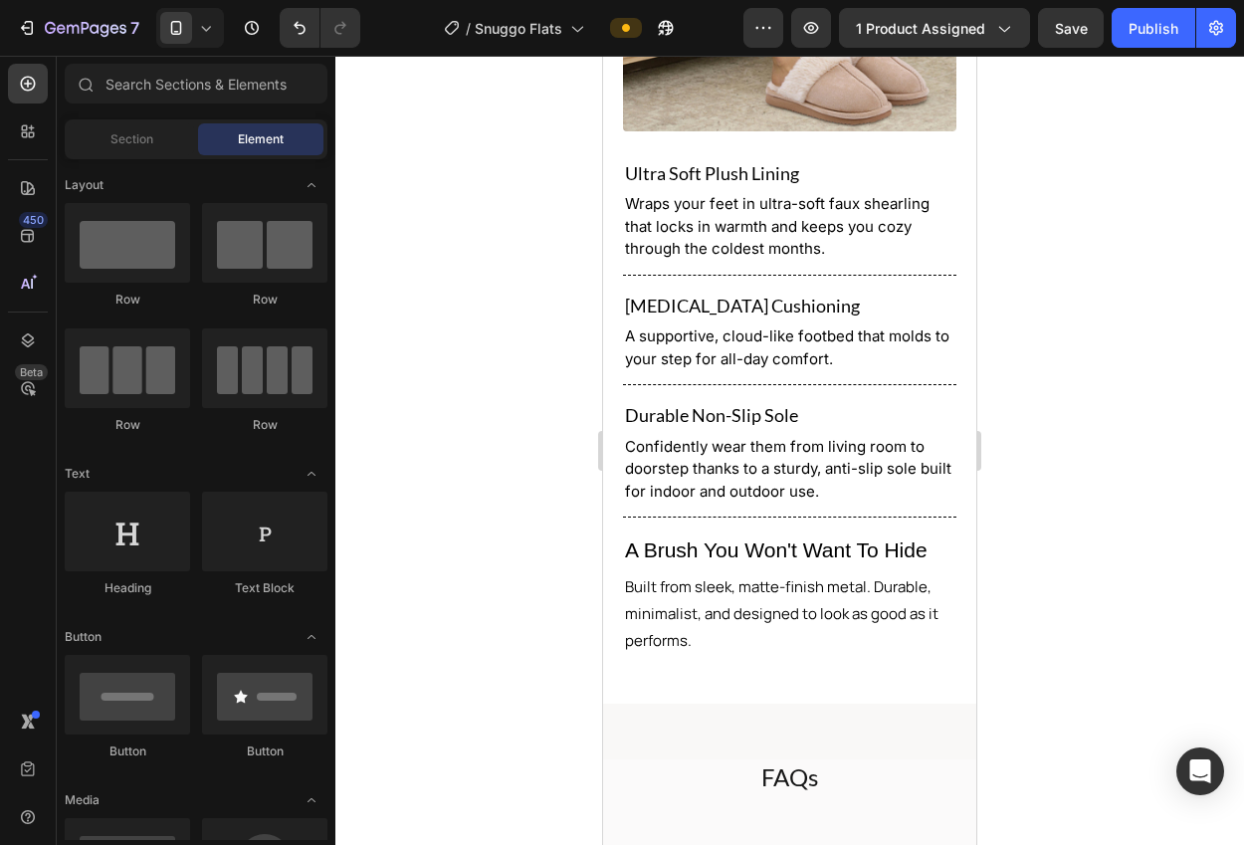
scroll to position [2196, 0]
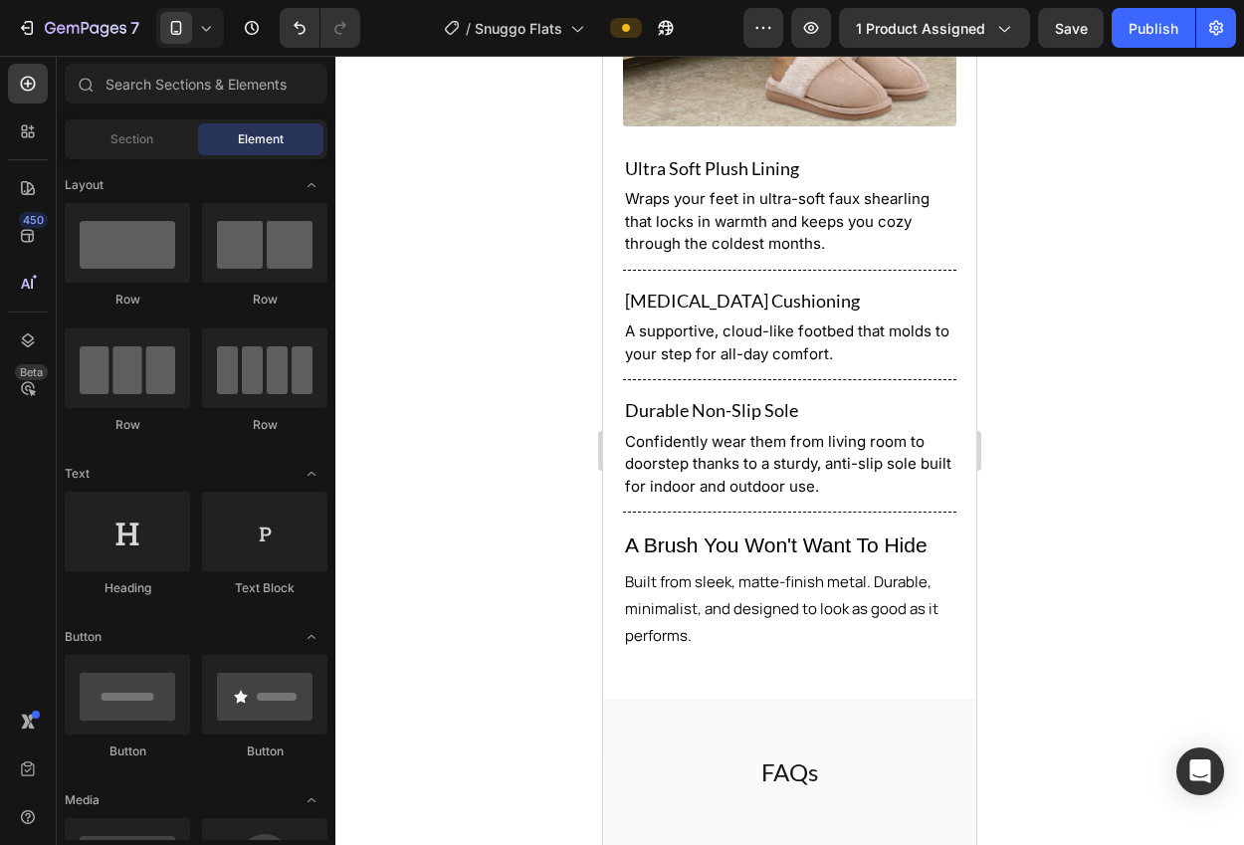
click at [831, 526] on p "A Brush You Won't Want To Hide" at bounding box center [789, 545] width 329 height 38
click at [830, 526] on p "A Brush You Won't Want To Hide" at bounding box center [789, 545] width 329 height 38
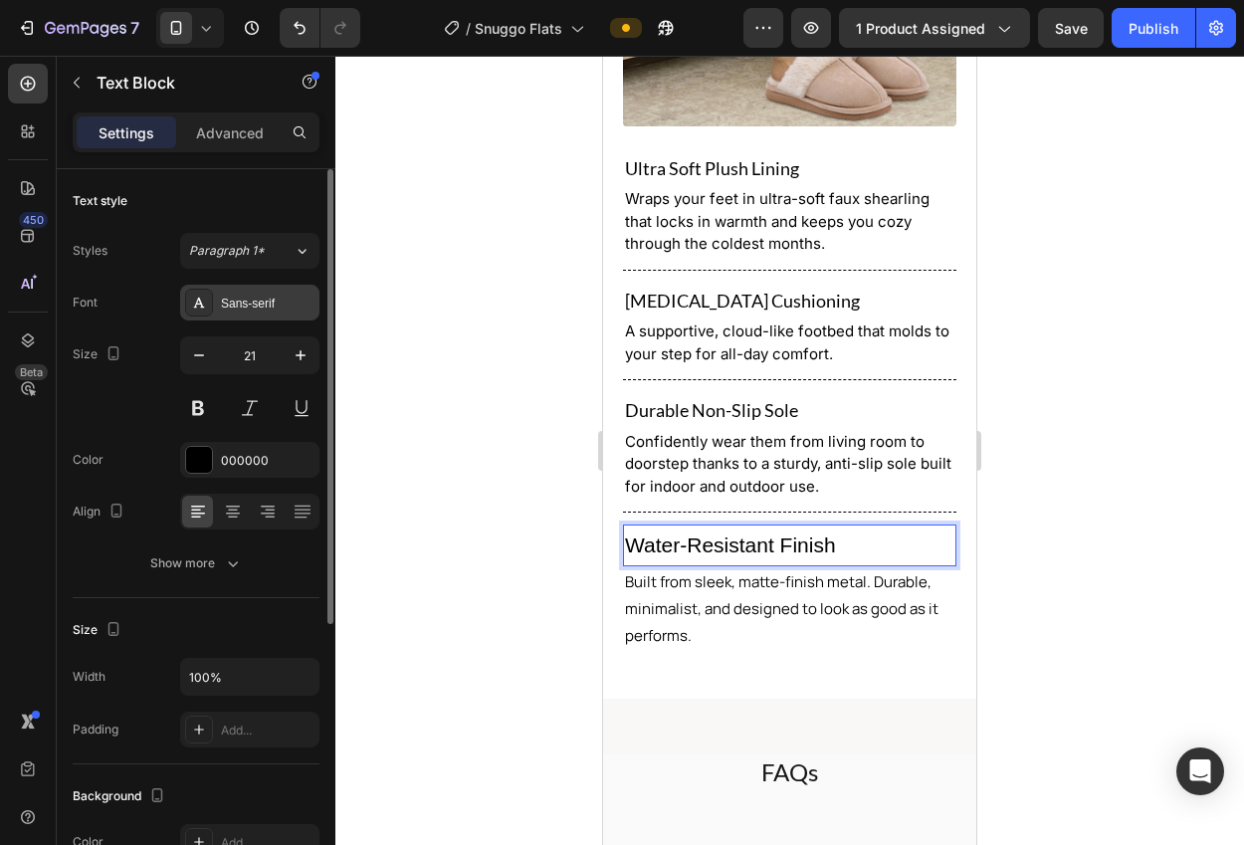
drag, startPoint x: 247, startPoint y: 306, endPoint x: 252, endPoint y: 318, distance: 12.9
click at [248, 306] on div "Sans-serif" at bounding box center [268, 304] width 94 height 18
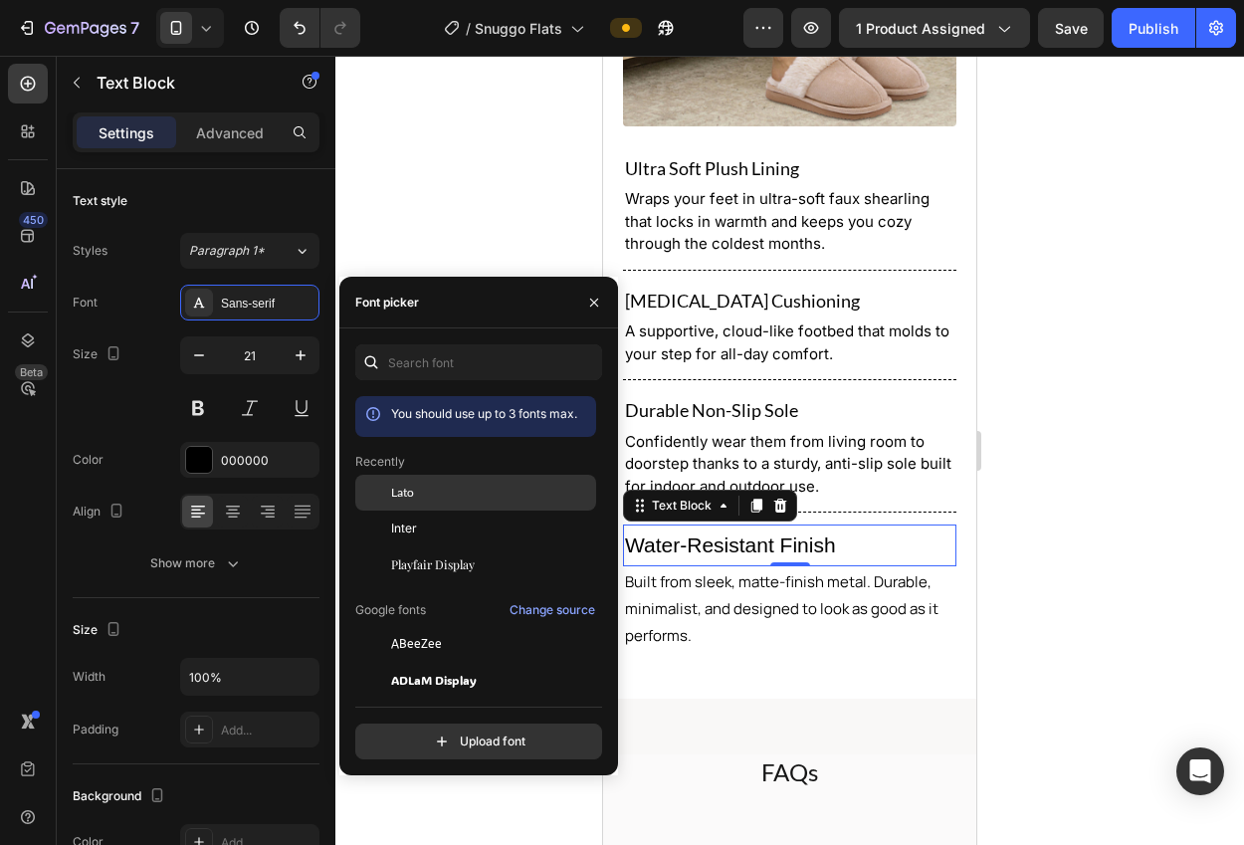
click at [413, 492] on span "Lato" at bounding box center [402, 493] width 23 height 18
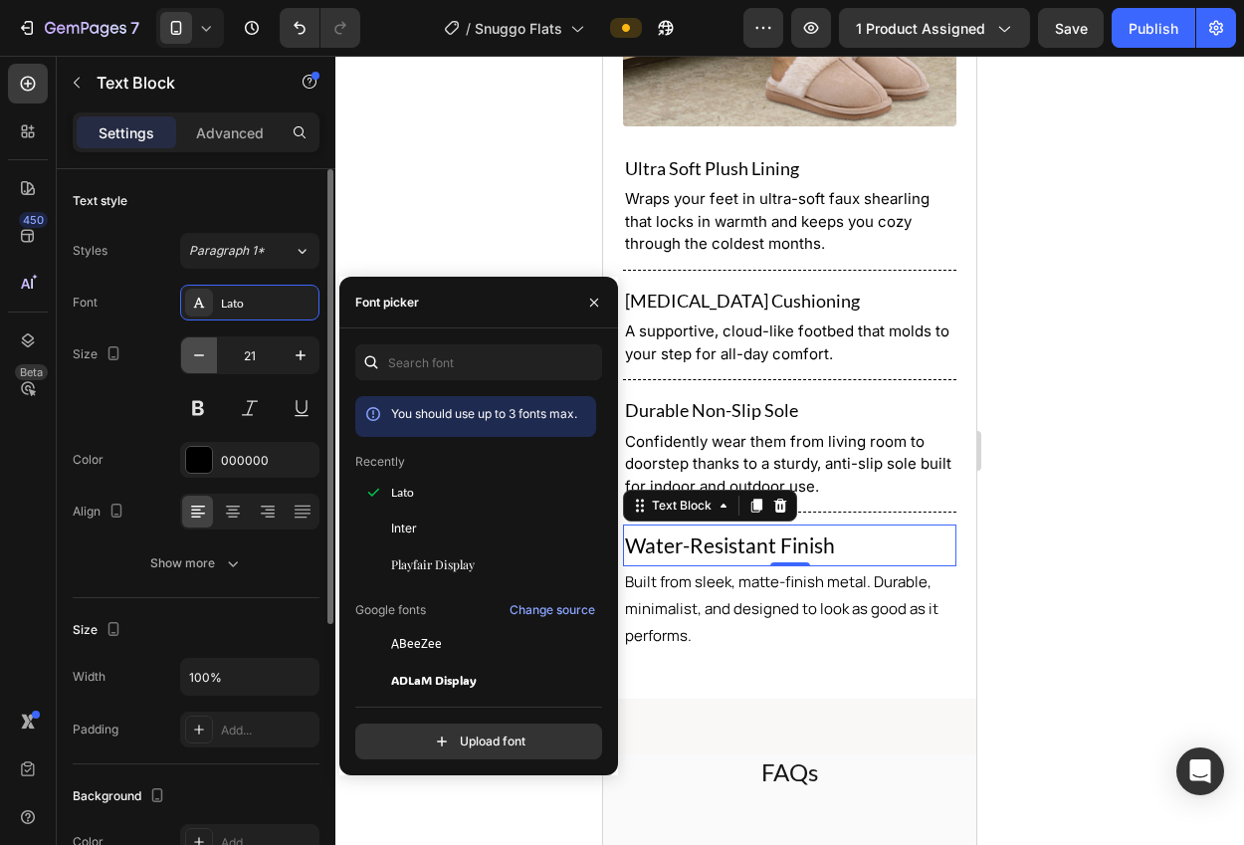
click at [192, 355] on icon "button" at bounding box center [199, 355] width 20 height 20
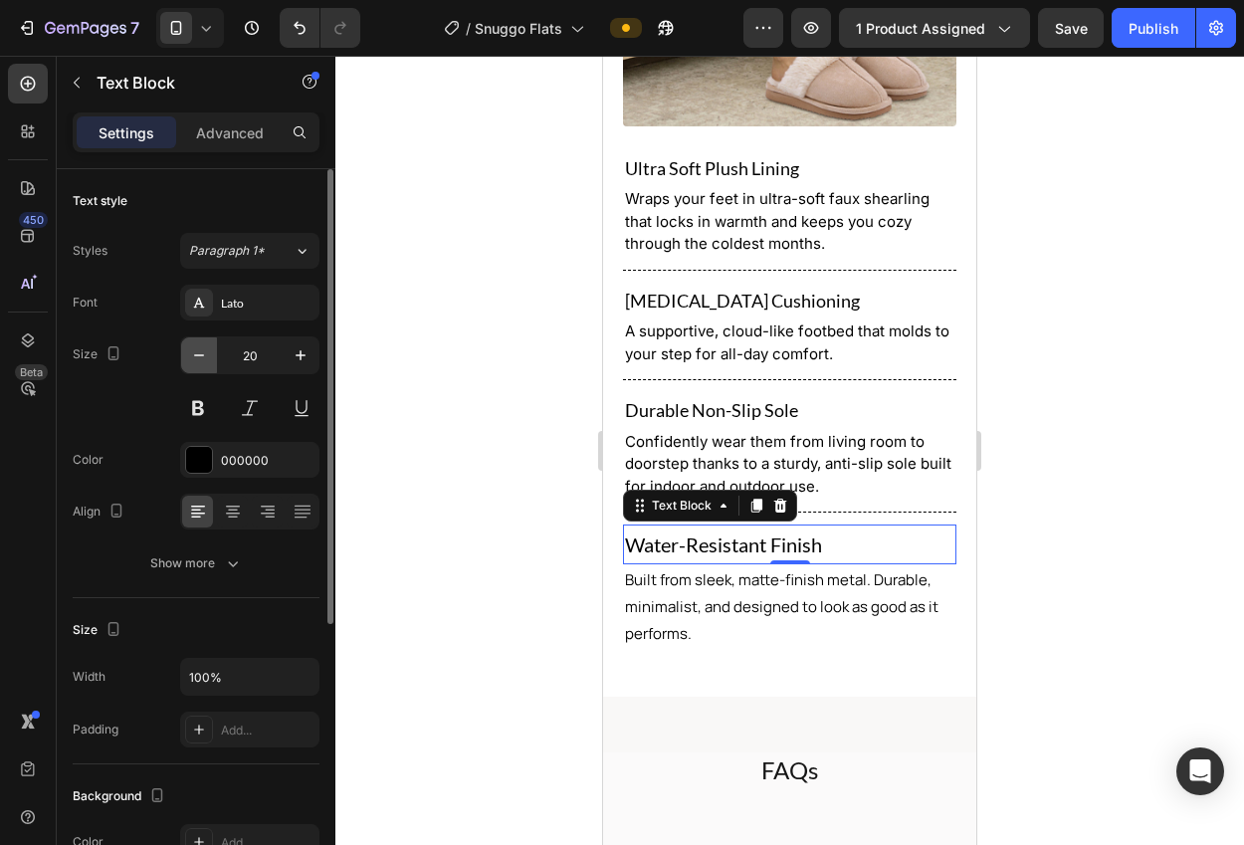
click at [192, 355] on icon "button" at bounding box center [199, 355] width 20 height 20
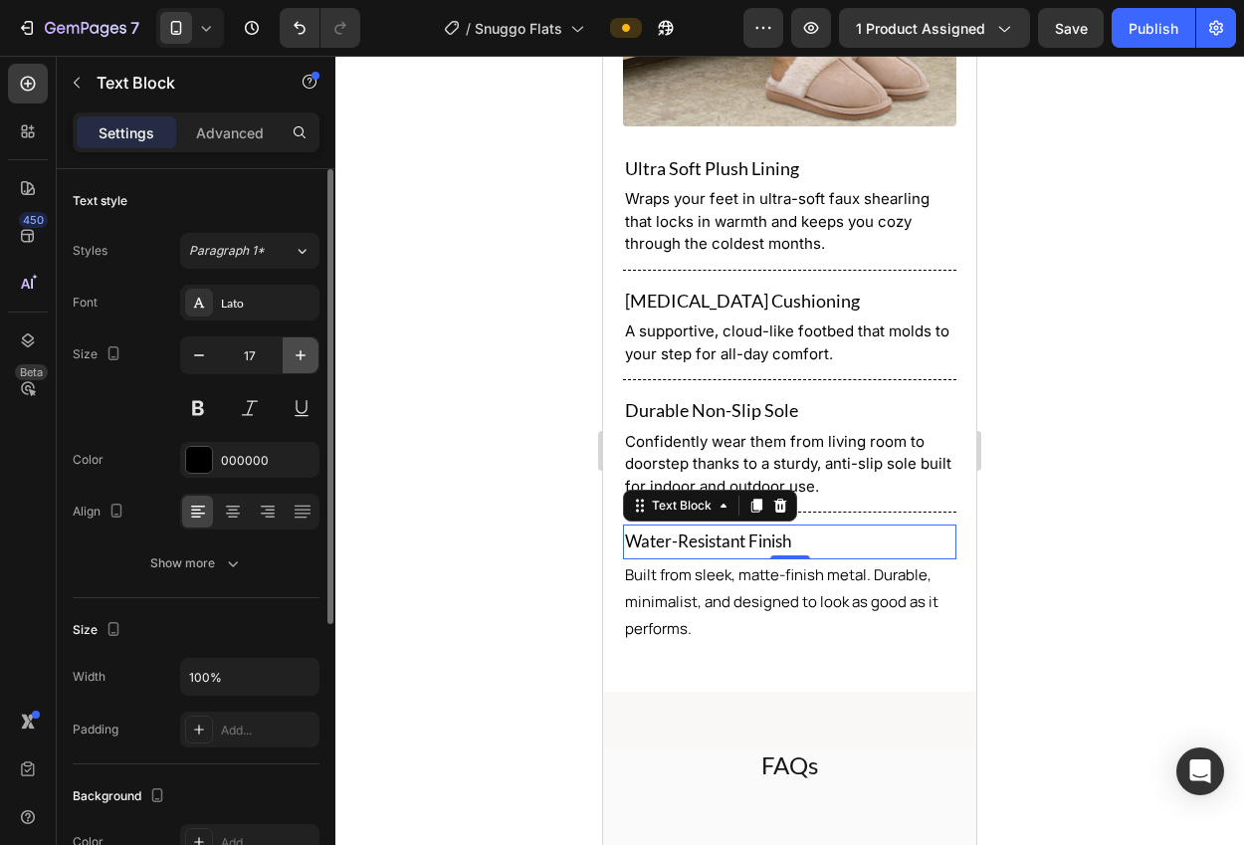
click at [297, 357] on icon "button" at bounding box center [301, 355] width 20 height 20
type input "18"
drag, startPoint x: 490, startPoint y: 352, endPoint x: 508, endPoint y: 349, distance: 19.1
click at [490, 352] on div at bounding box center [789, 450] width 908 height 789
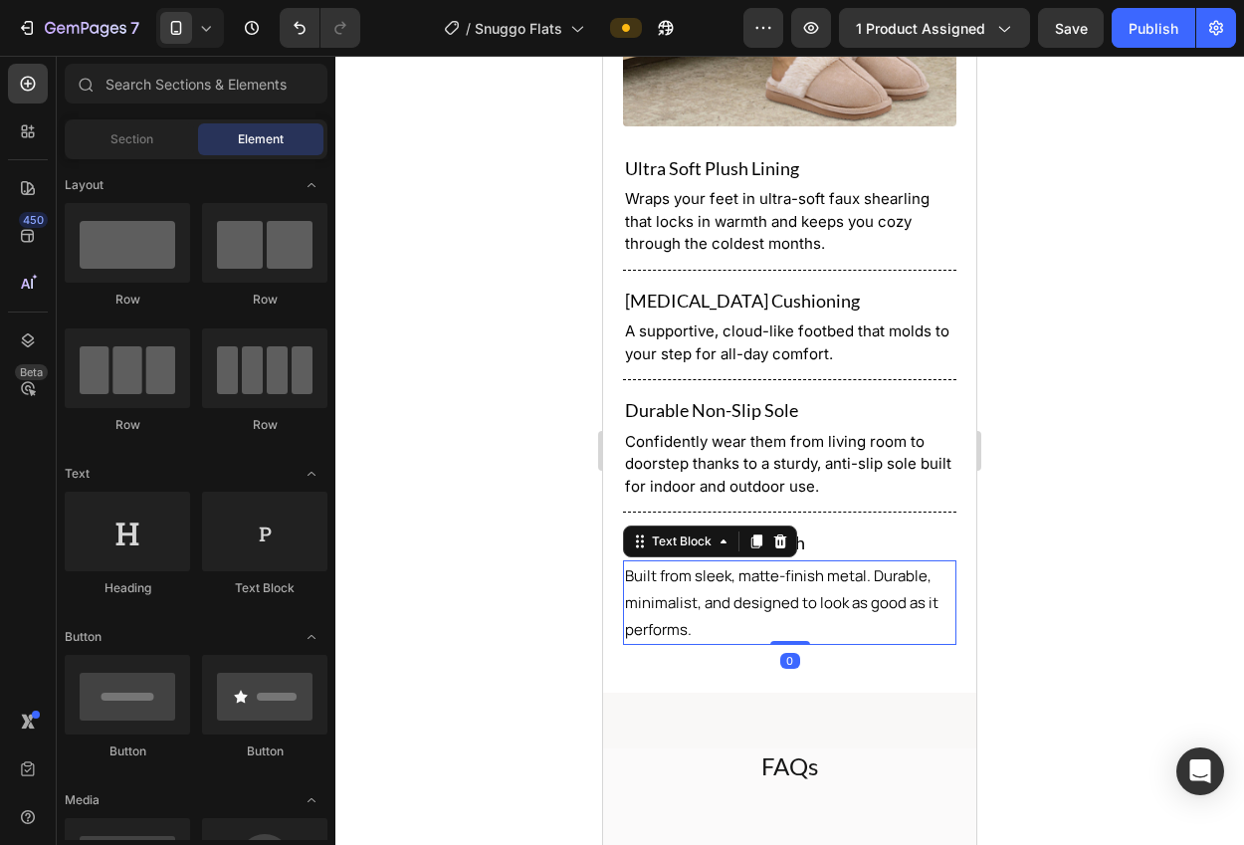
click at [784, 593] on span "Built from sleek, matte-finish metal. Durable, minimalist, and designed to look…" at bounding box center [781, 602] width 313 height 75
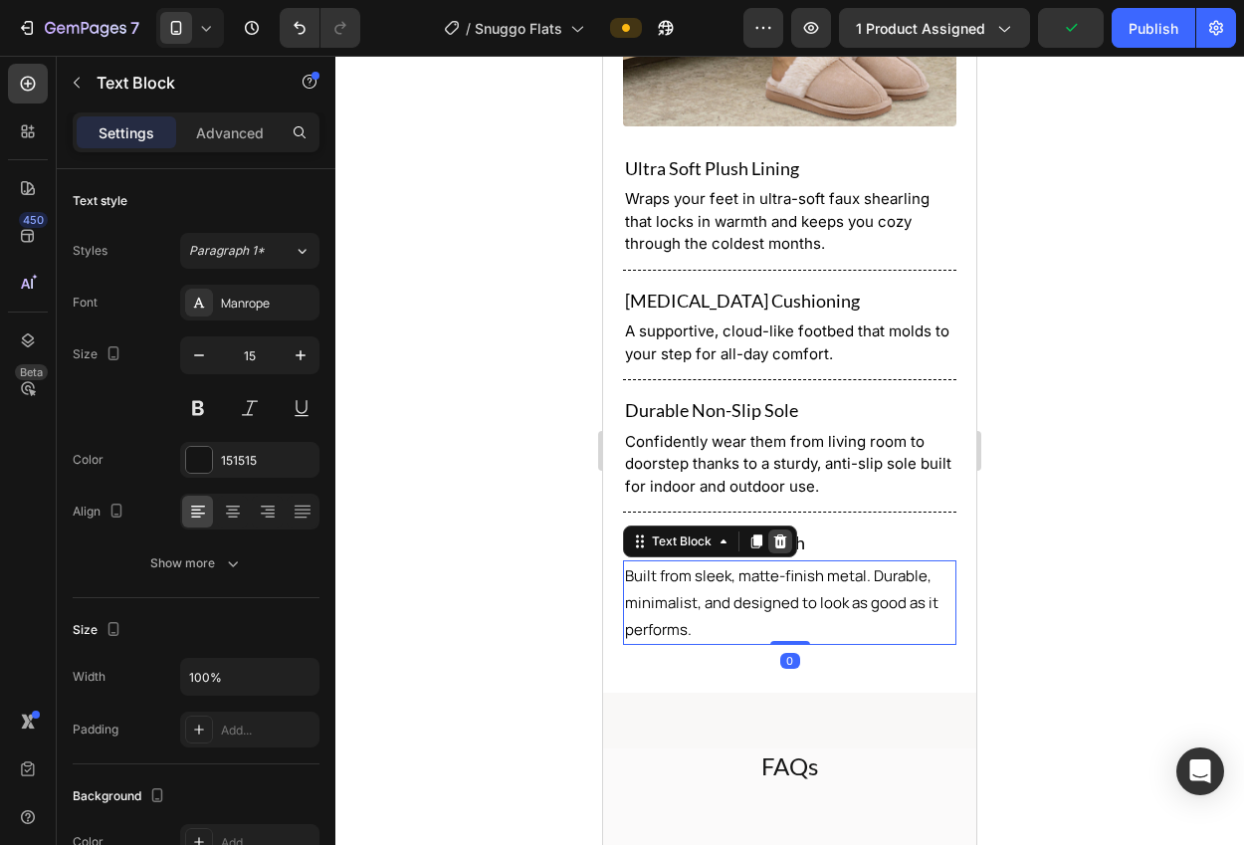
click at [776, 534] on icon at bounding box center [780, 541] width 13 height 14
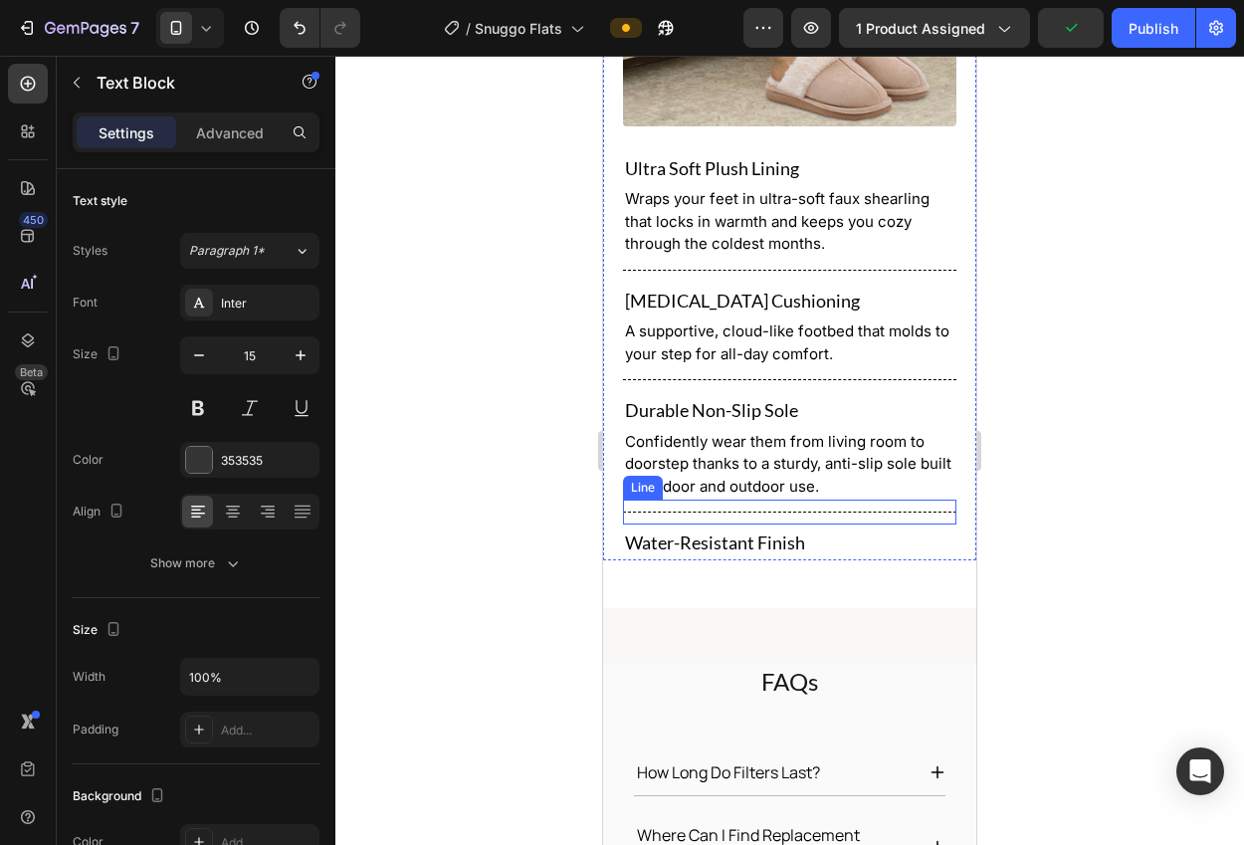
click at [765, 473] on span "Confidently wear them from living room to doorstep thanks to a sturdy, anti-sli…" at bounding box center [788, 464] width 326 height 64
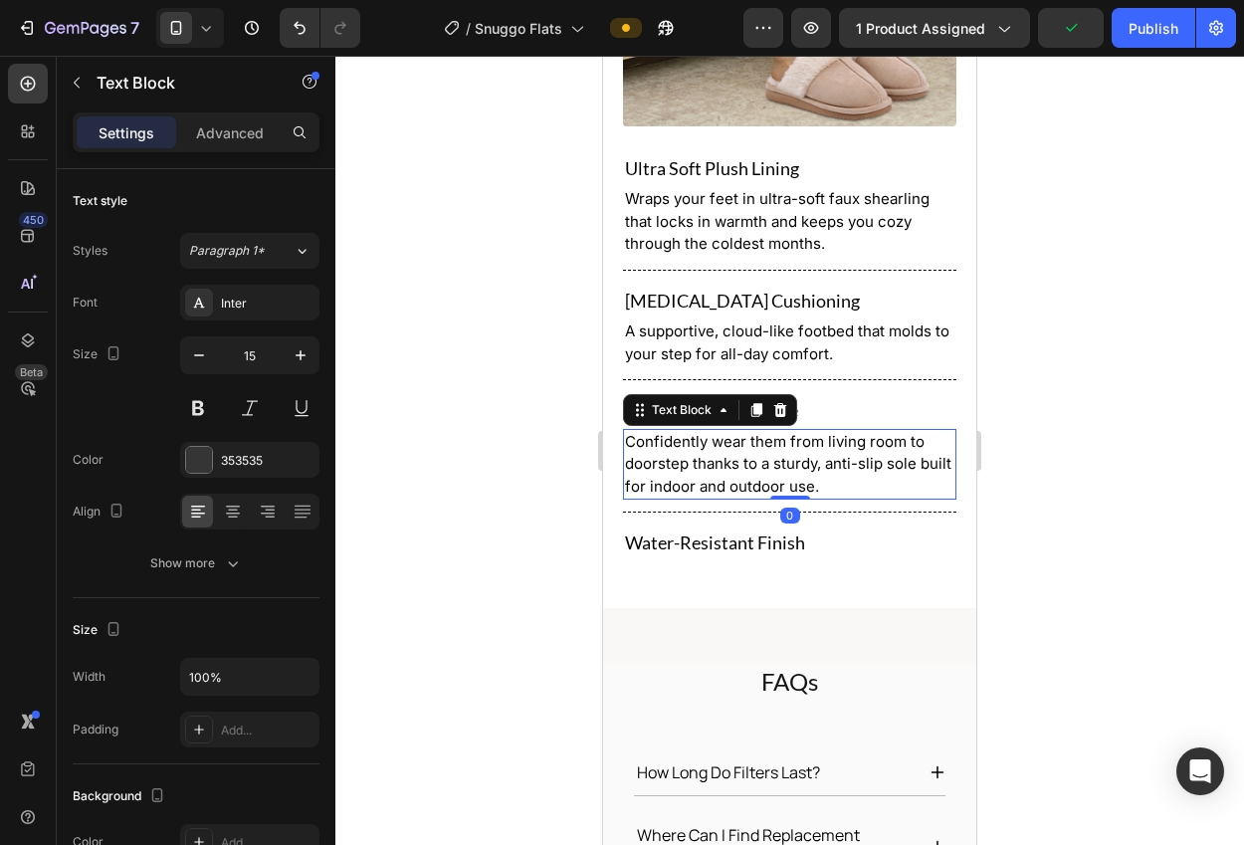
click at [752, 402] on icon at bounding box center [756, 410] width 16 height 16
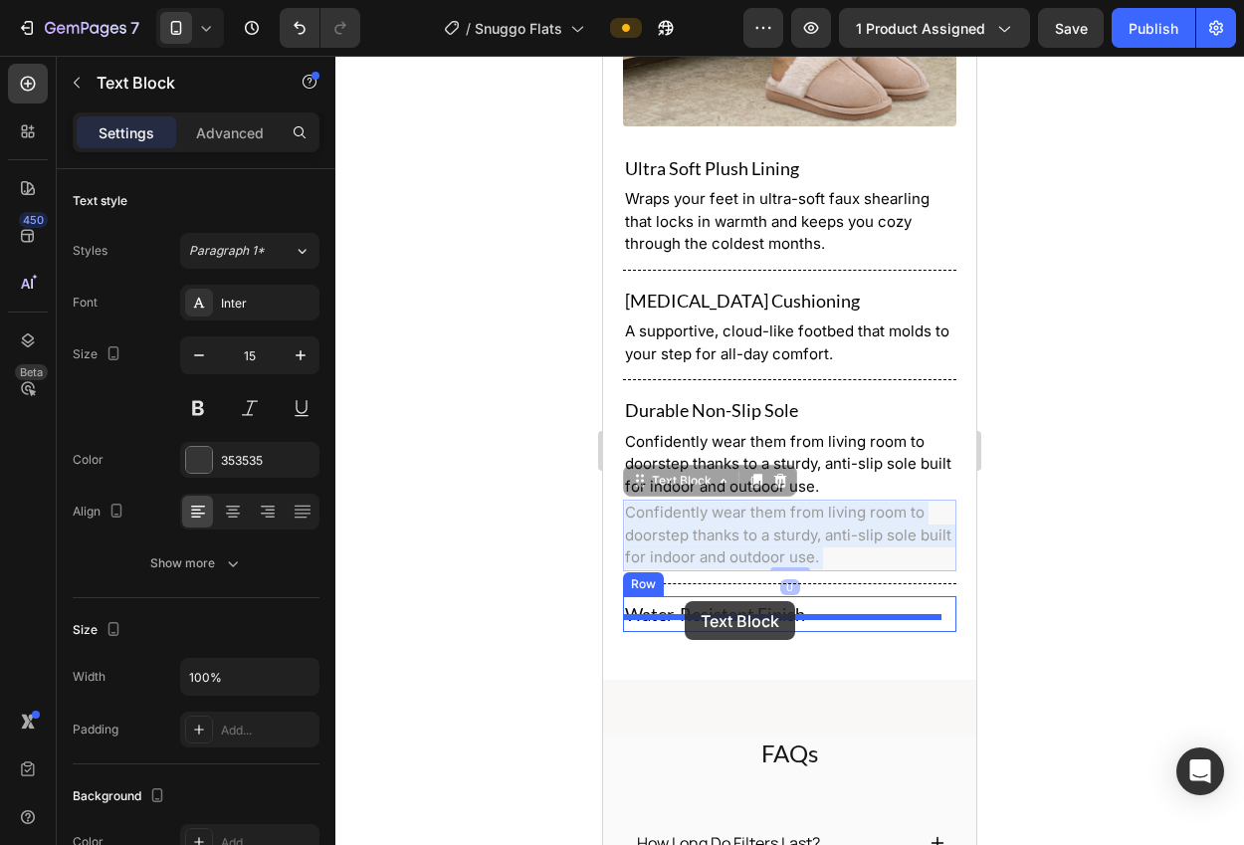
drag, startPoint x: 721, startPoint y: 537, endPoint x: 685, endPoint y: 601, distance: 73.6
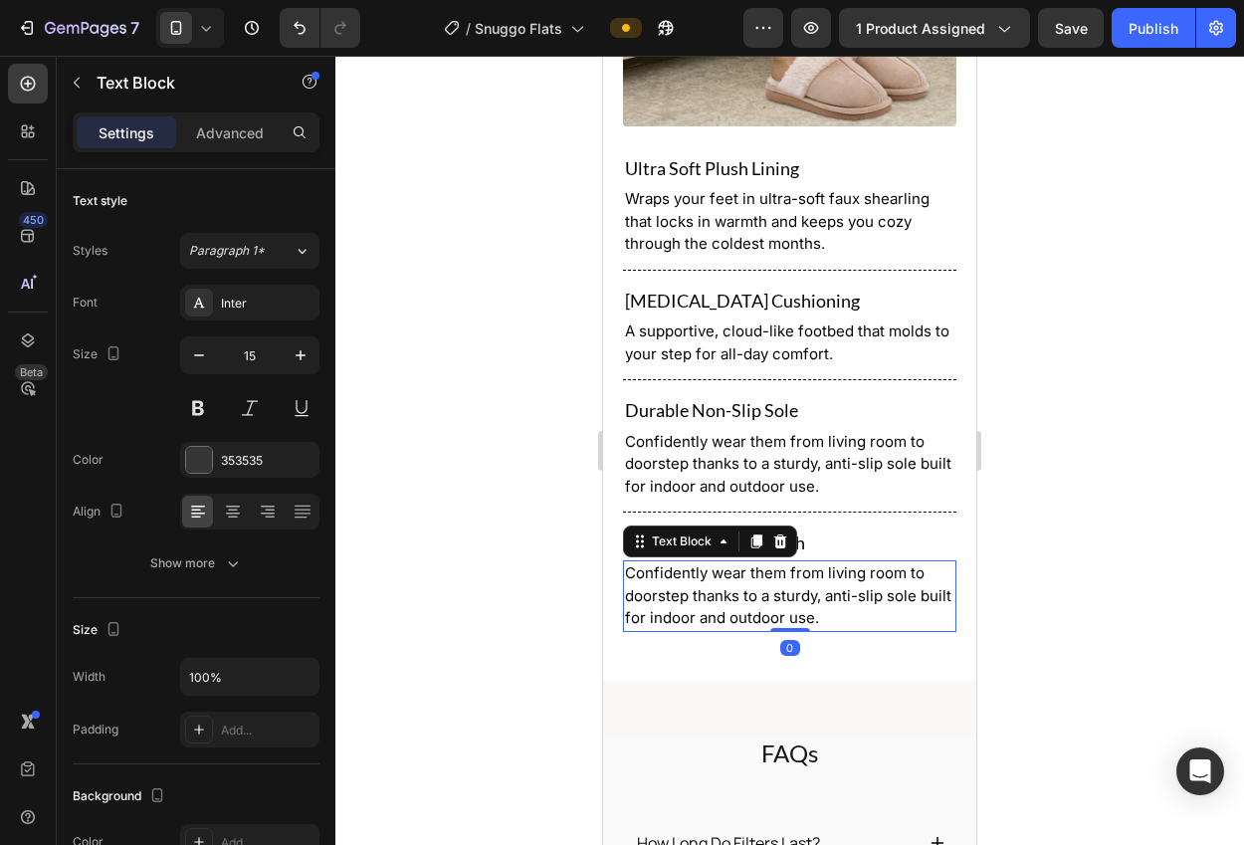
click at [712, 590] on p "Confidently wear them from living room to doorstep thanks to a sturdy, anti-sli…" at bounding box center [789, 596] width 329 height 68
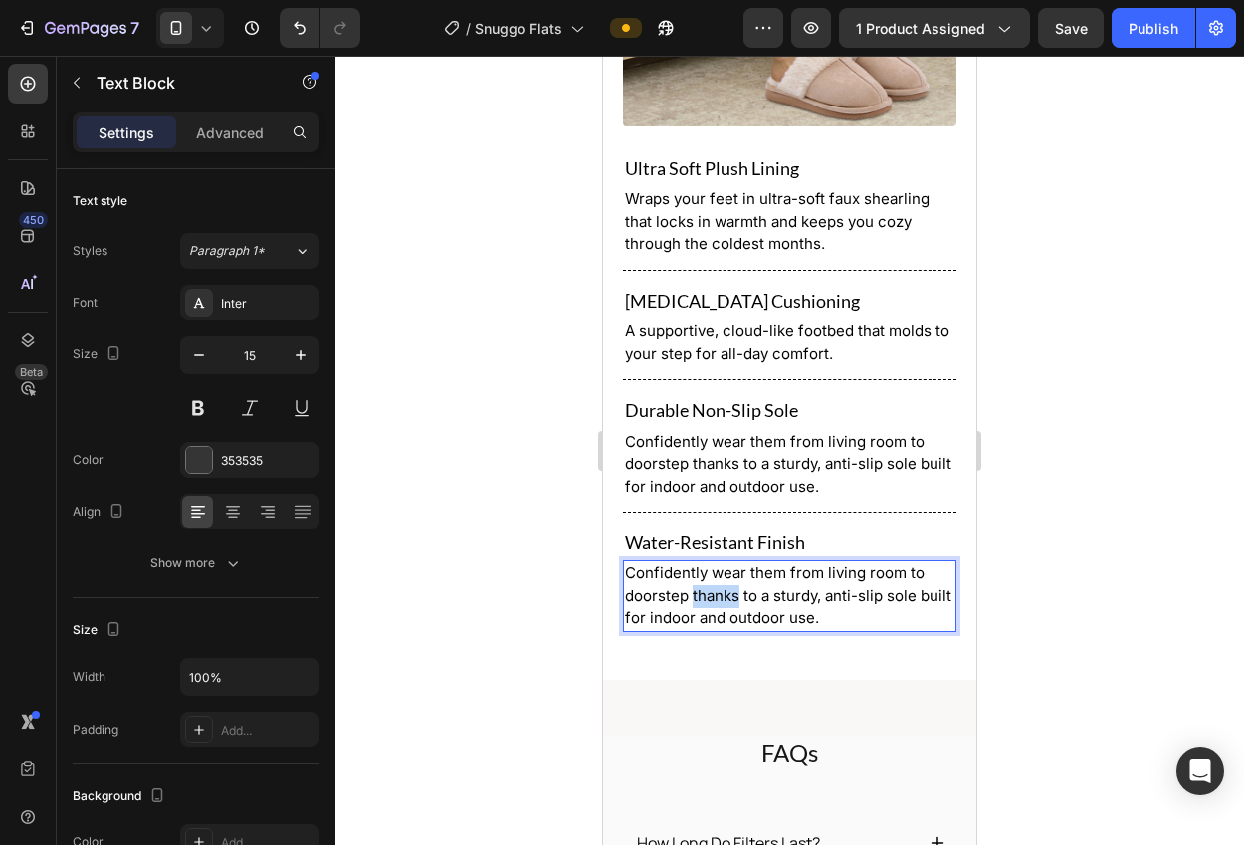
click at [712, 590] on p "Confidently wear them from living room to doorstep thanks to a sturdy, anti-sli…" at bounding box center [789, 596] width 329 height 68
click at [1051, 606] on div at bounding box center [789, 450] width 908 height 789
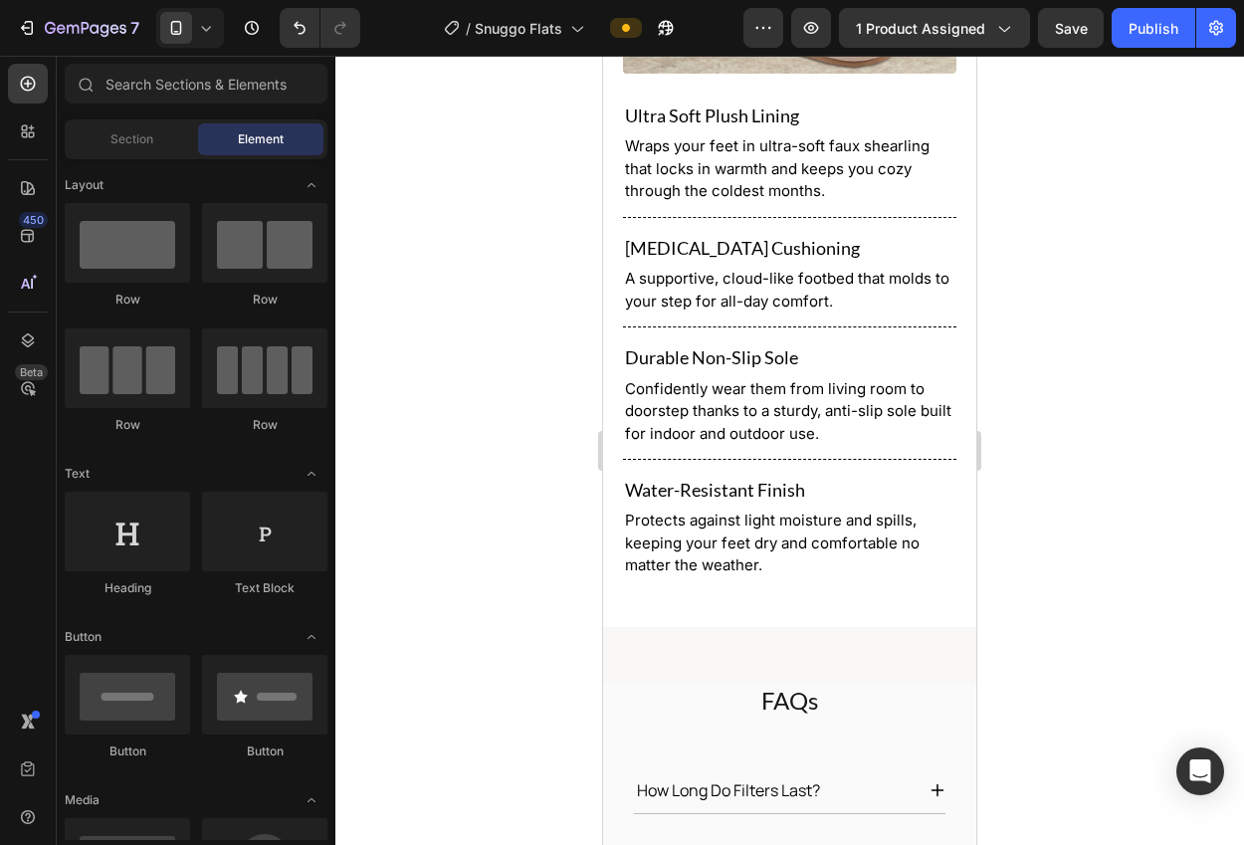
scroll to position [2274, 0]
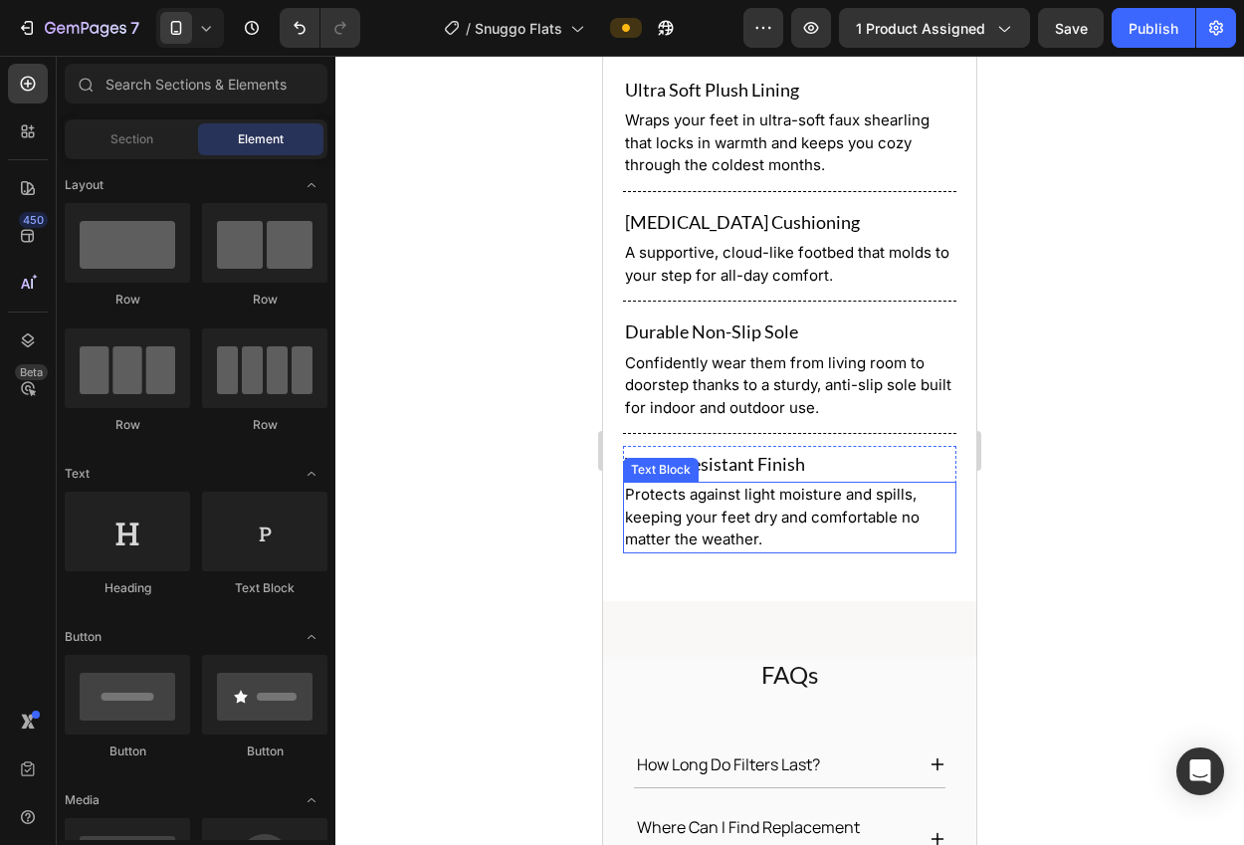
click at [778, 506] on span "Protects against light moisture and spills, keeping your feet dry and comfortab…" at bounding box center [772, 517] width 295 height 64
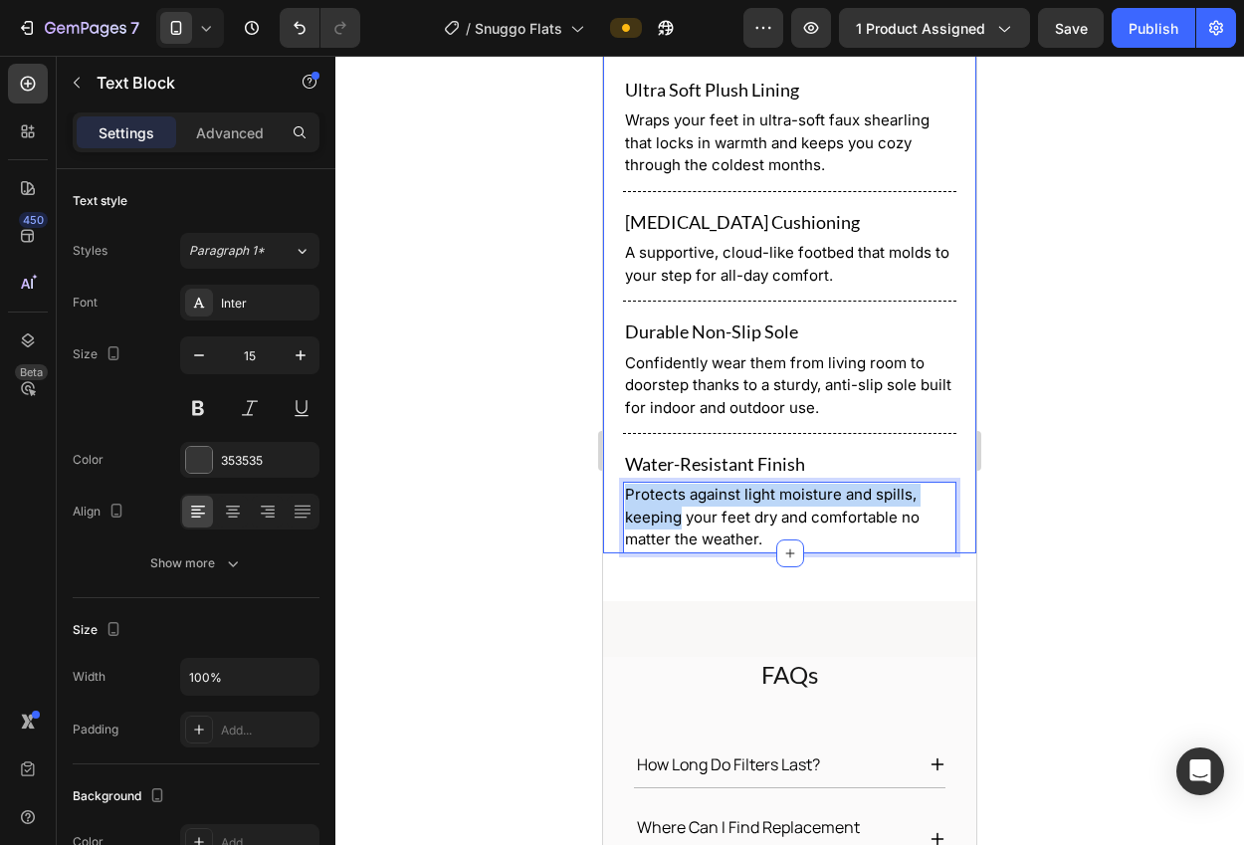
drag, startPoint x: 676, startPoint y: 503, endPoint x: 607, endPoint y: 476, distance: 74.1
click at [607, 476] on div "The Slippers You’ll Never Want to Take Off Heading Ultra Powerful Filtration Fo…" at bounding box center [789, 60] width 373 height 985
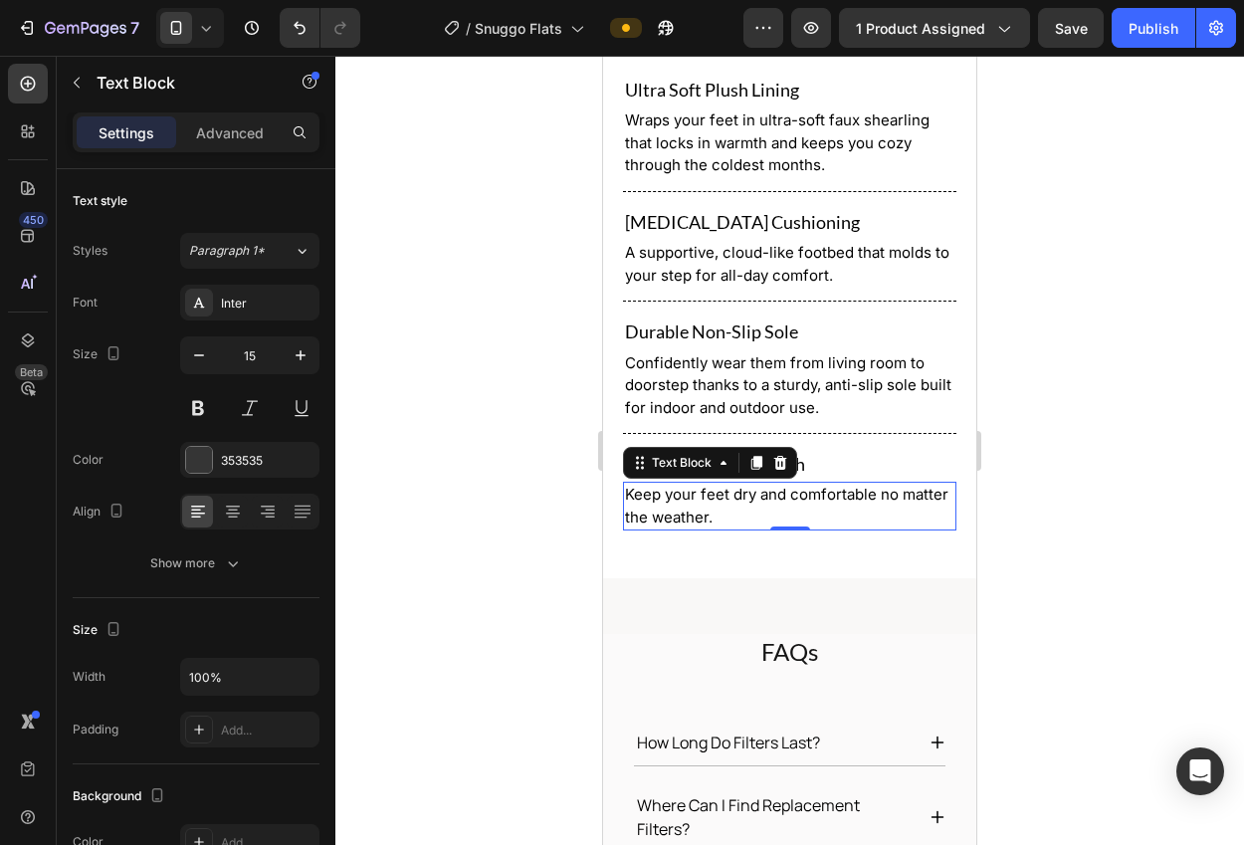
click at [1049, 430] on div at bounding box center [789, 450] width 908 height 789
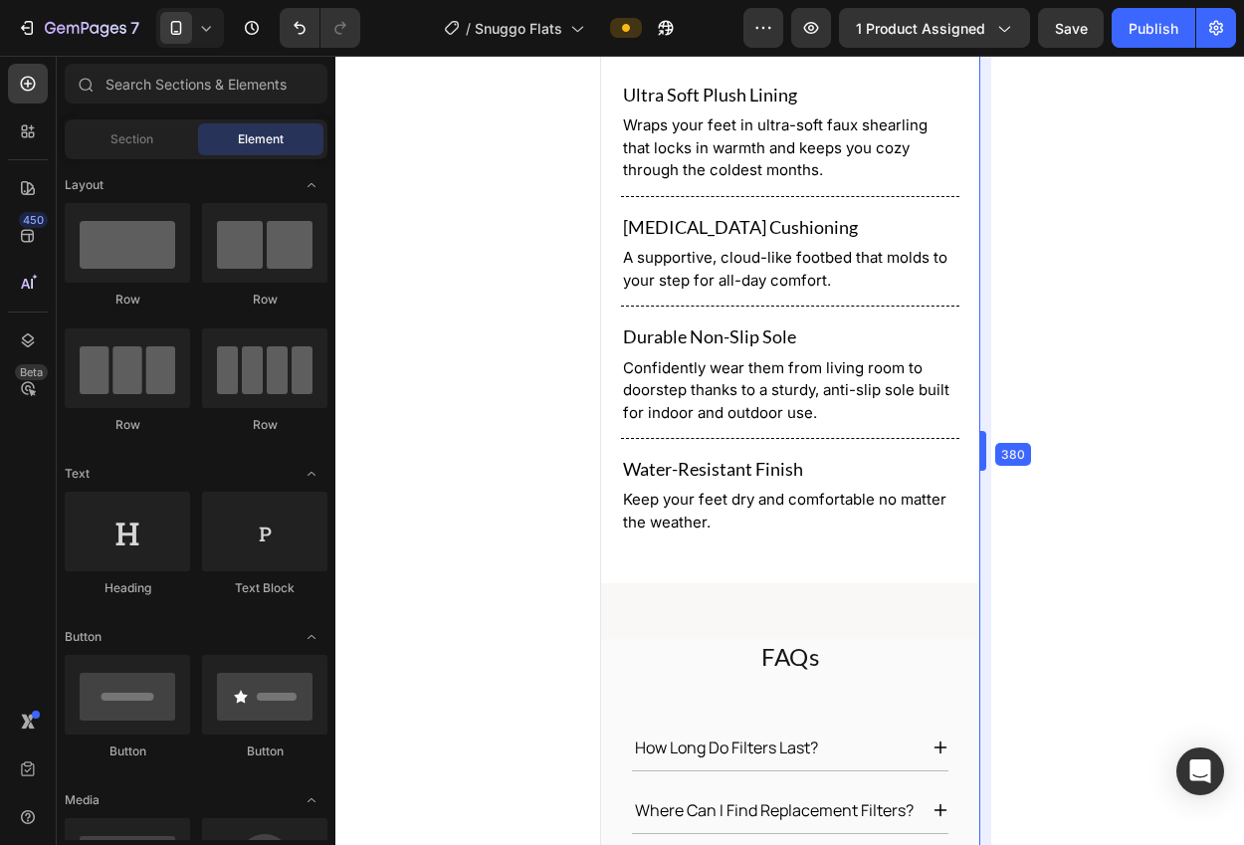
drag, startPoint x: 977, startPoint y: 524, endPoint x: 982, endPoint y: 482, distance: 43.1
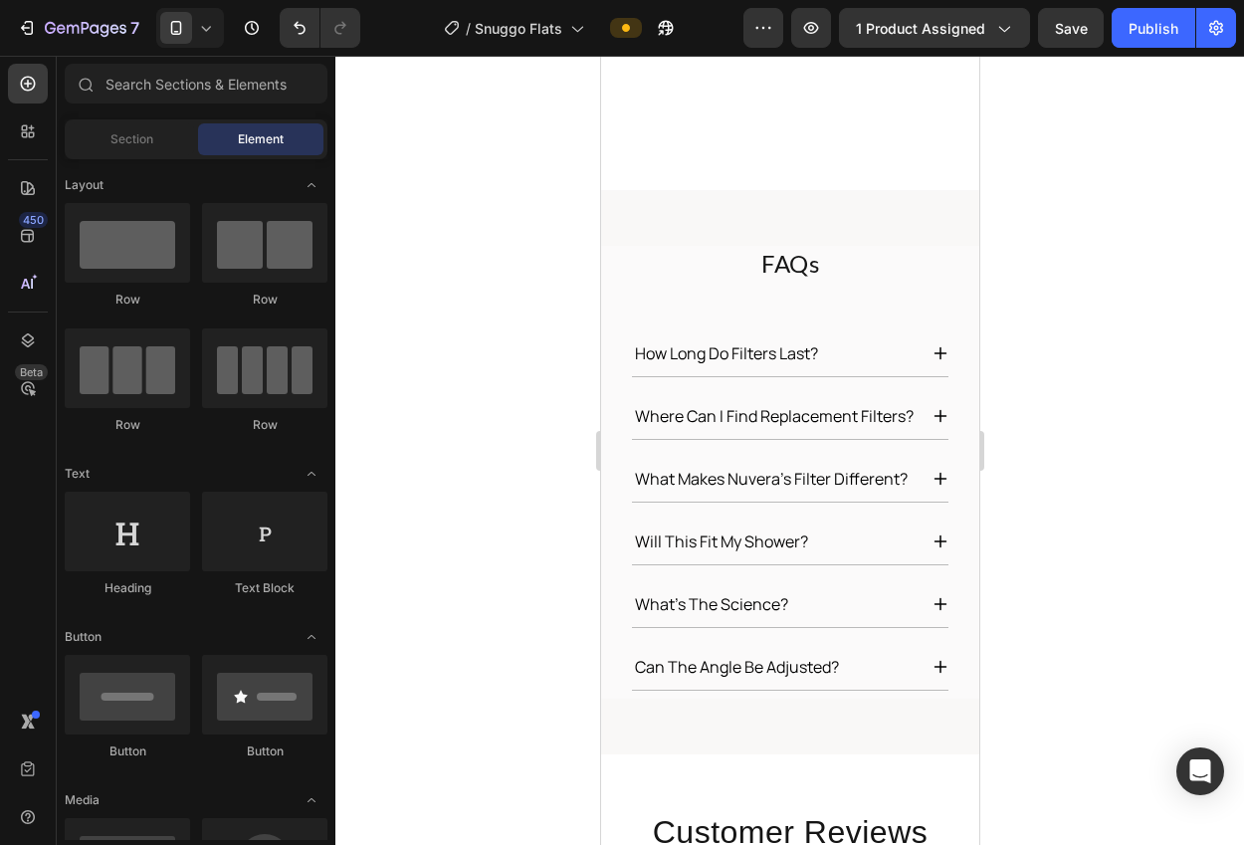
scroll to position [2633, 0]
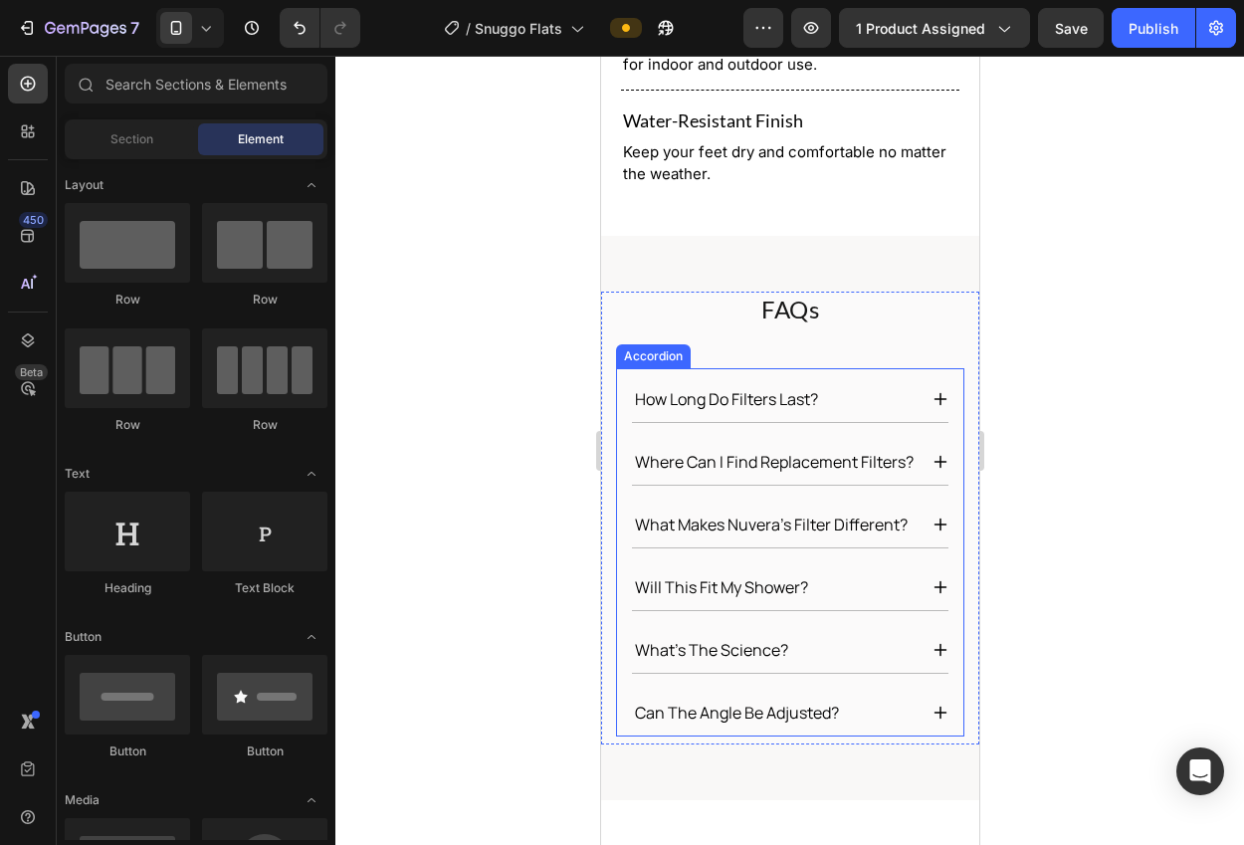
click at [656, 347] on div "Accordion" at bounding box center [652, 356] width 67 height 18
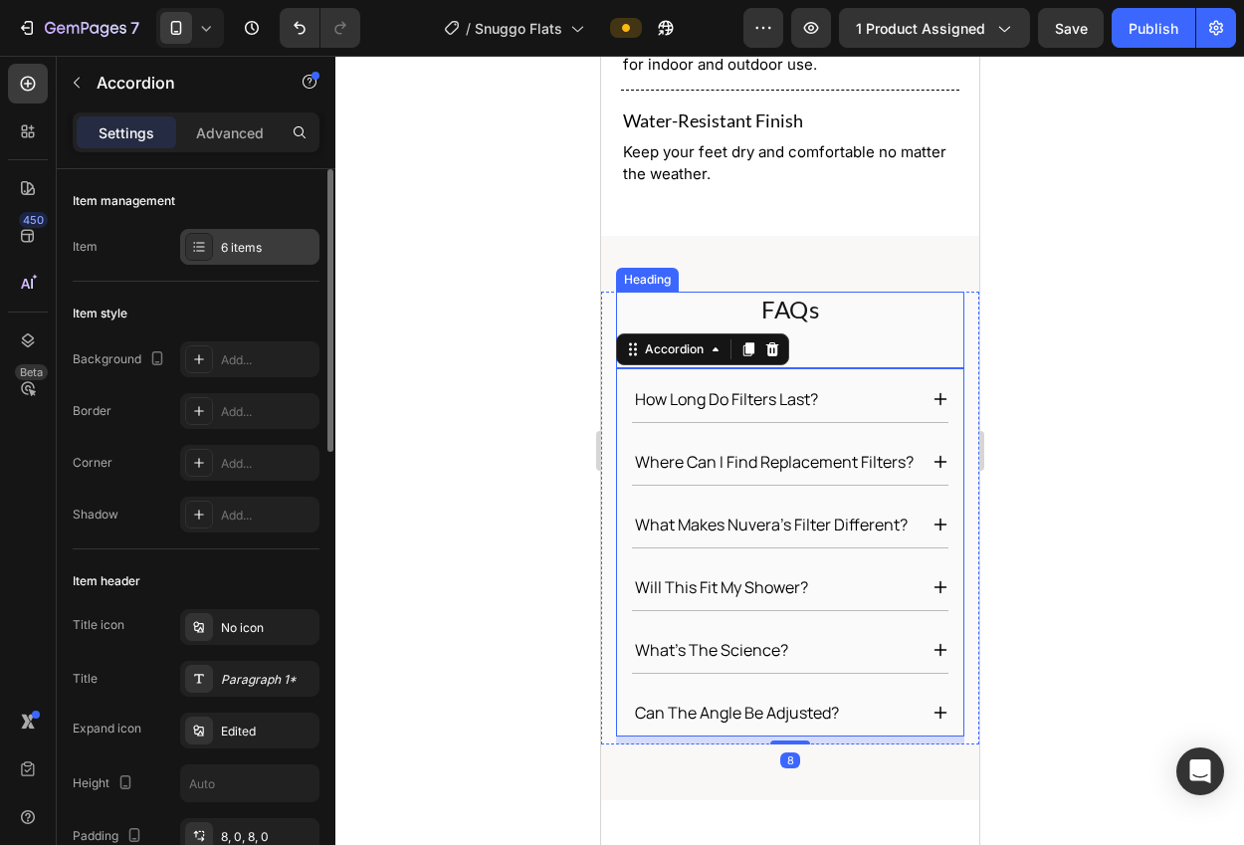
click at [235, 248] on div "6 items" at bounding box center [268, 248] width 94 height 18
click at [234, 549] on div "Item management Item 6 items" at bounding box center [196, 761] width 247 height 425
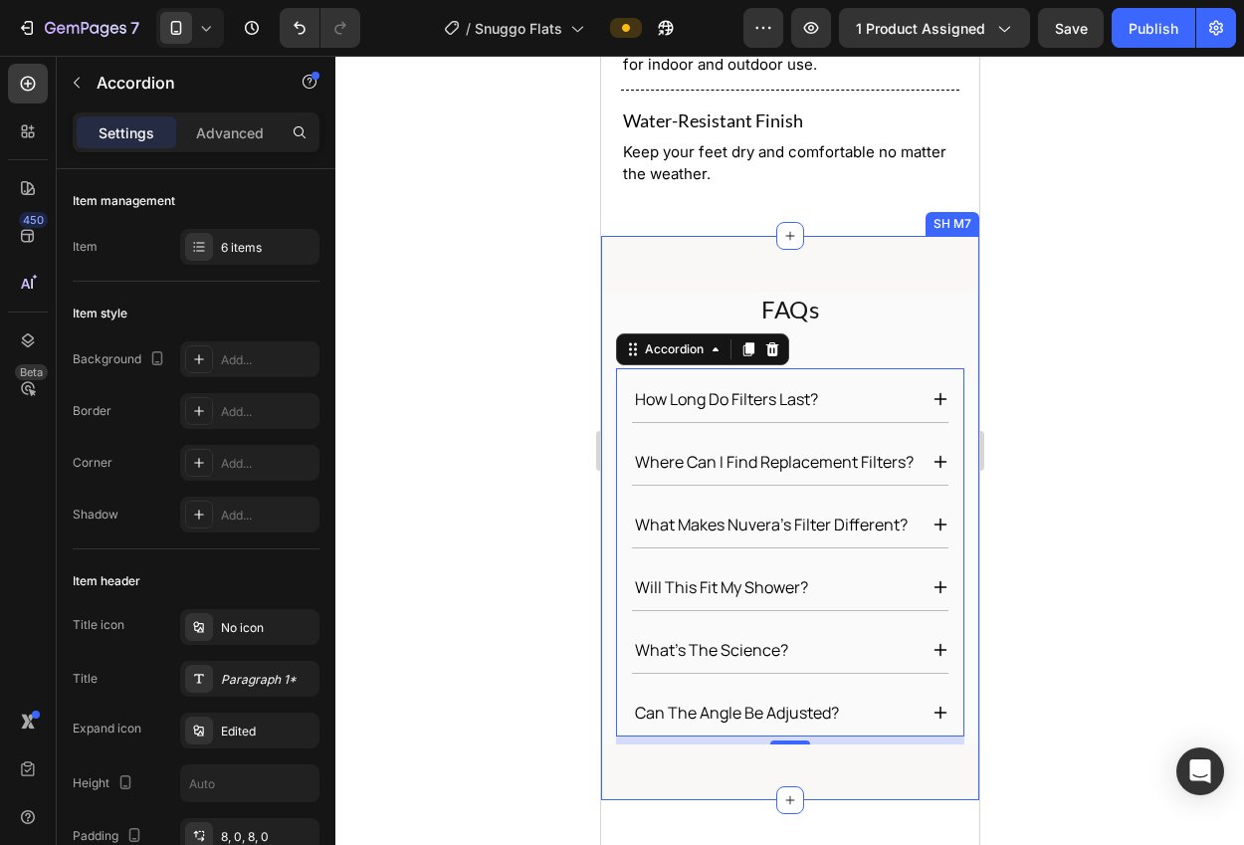
click at [790, 239] on div "FAQs Heading how long do filters last? where can i find replacement filters? wh…" at bounding box center [789, 518] width 378 height 564
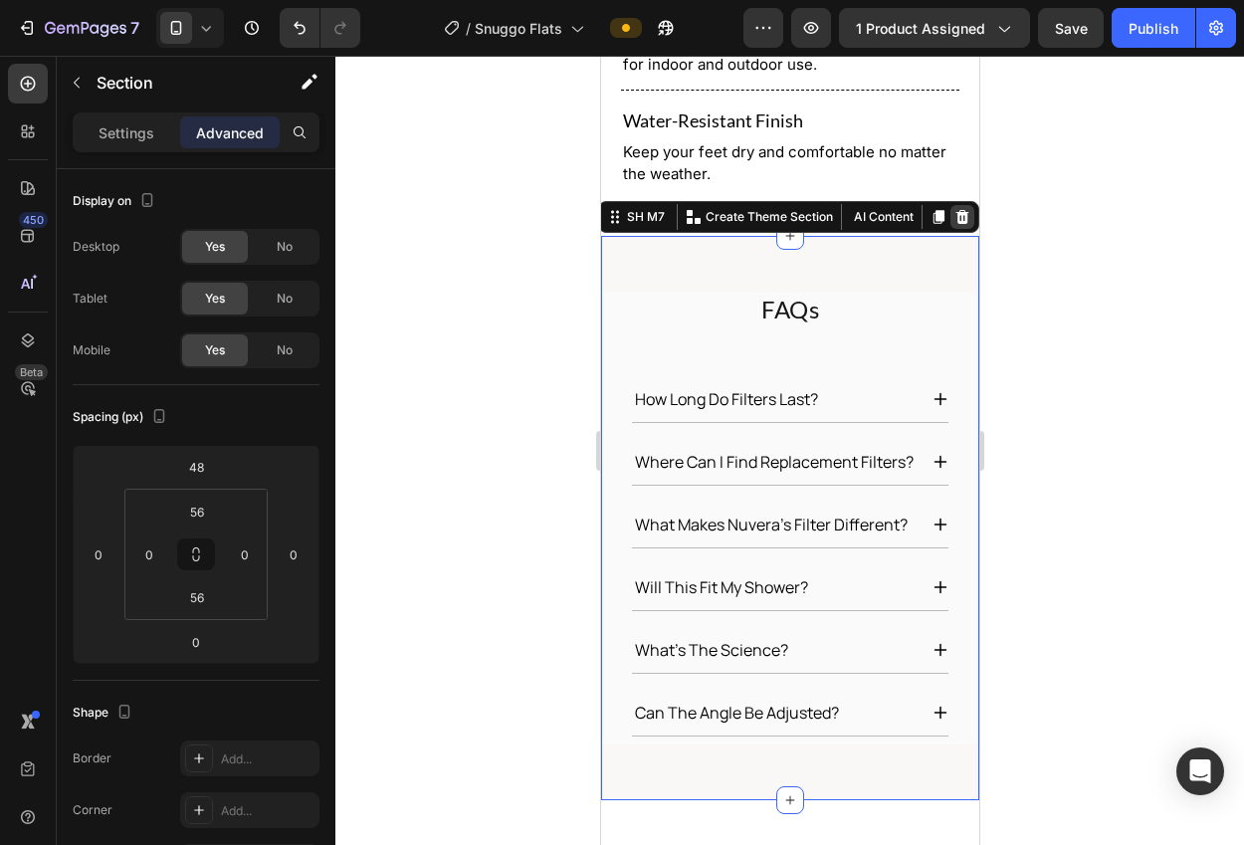
click at [953, 209] on icon at bounding box center [961, 217] width 16 height 16
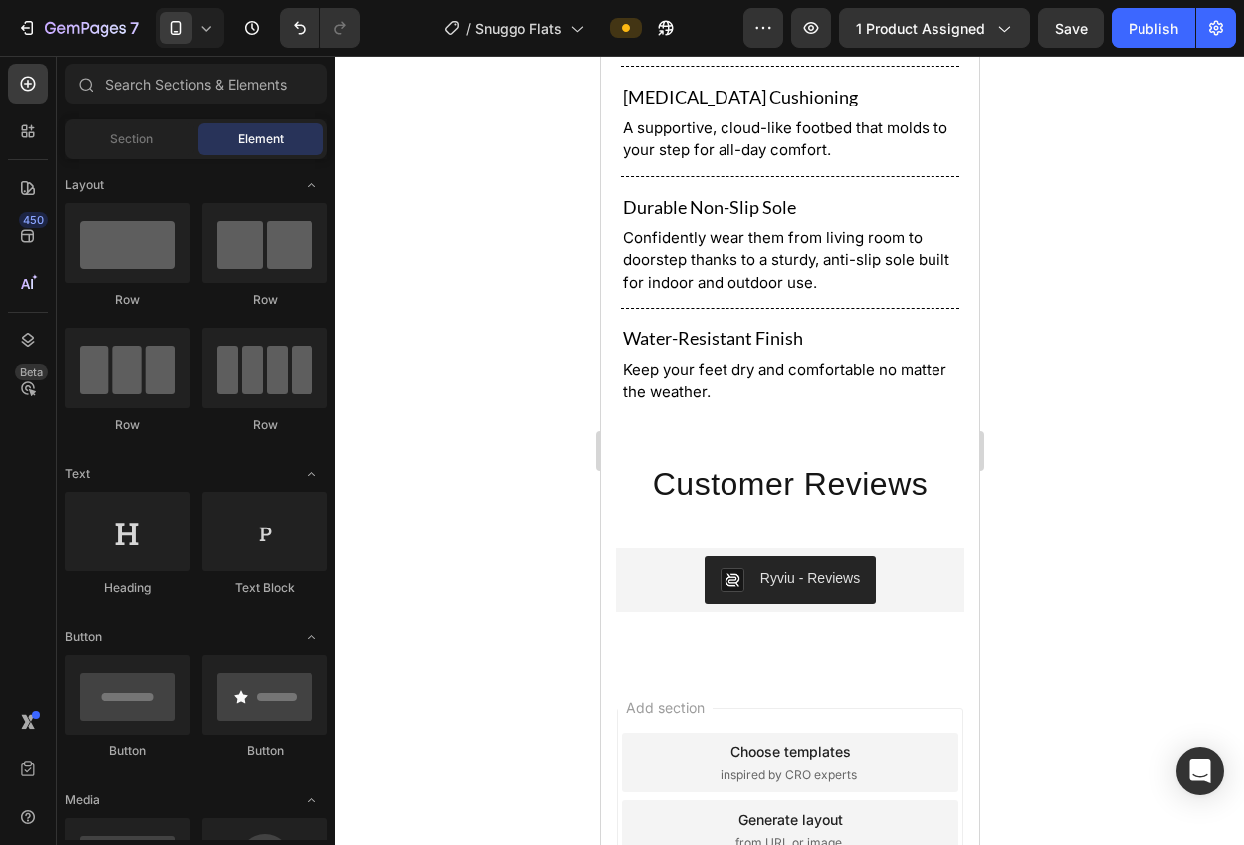
scroll to position [2419, 0]
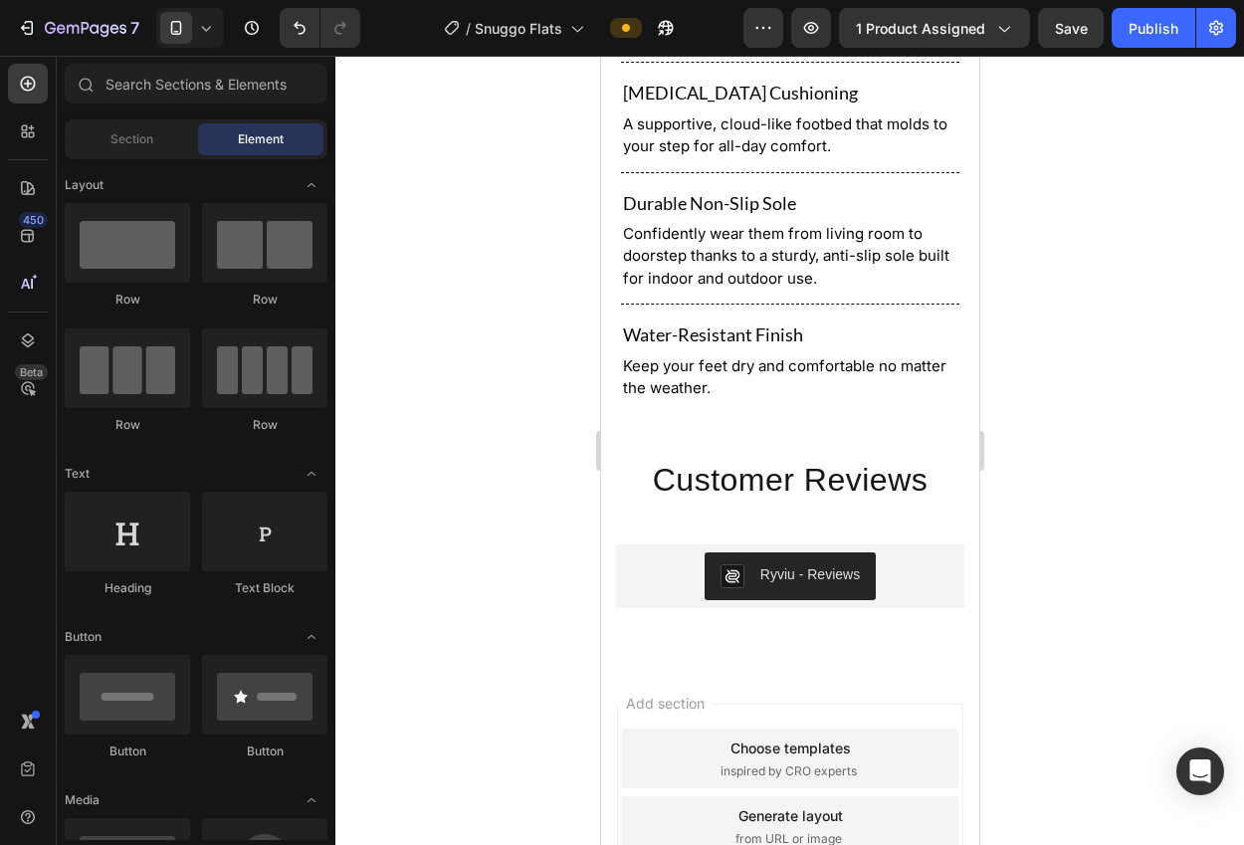
drag, startPoint x: 973, startPoint y: 682, endPoint x: 1606, endPoint y: 691, distance: 632.9
click at [797, 483] on h2 "Customer Reviews" at bounding box center [789, 481] width 348 height 46
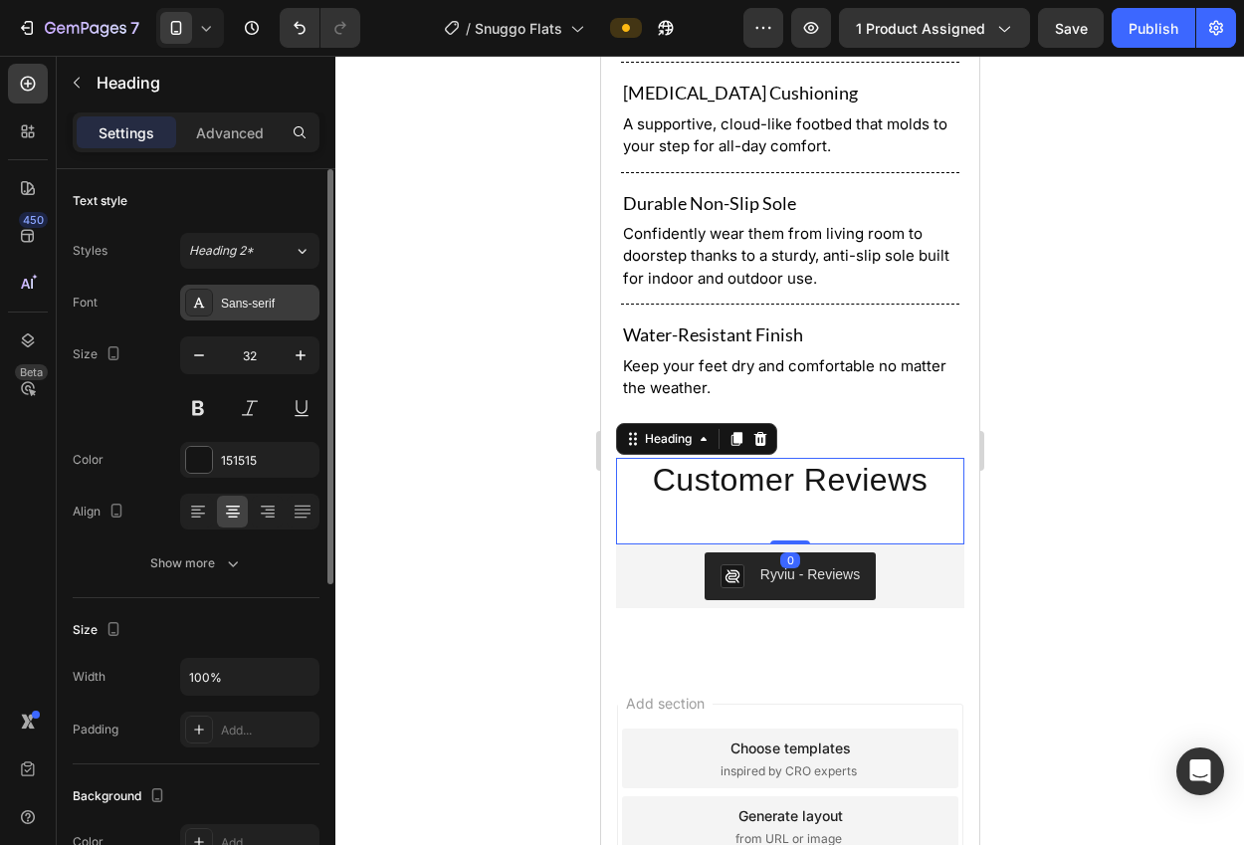
click at [239, 301] on div "Sans-serif" at bounding box center [268, 304] width 94 height 18
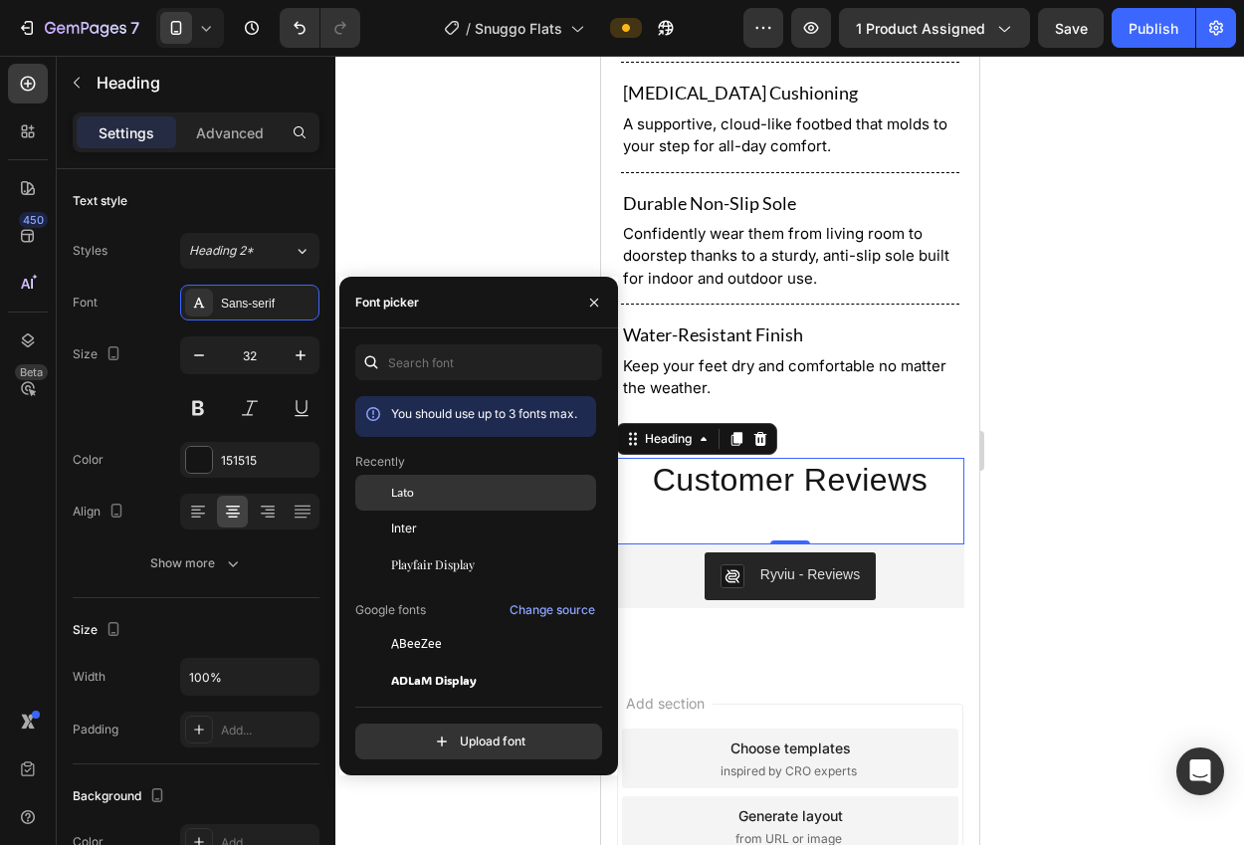
click at [408, 489] on span "Lato" at bounding box center [402, 493] width 23 height 18
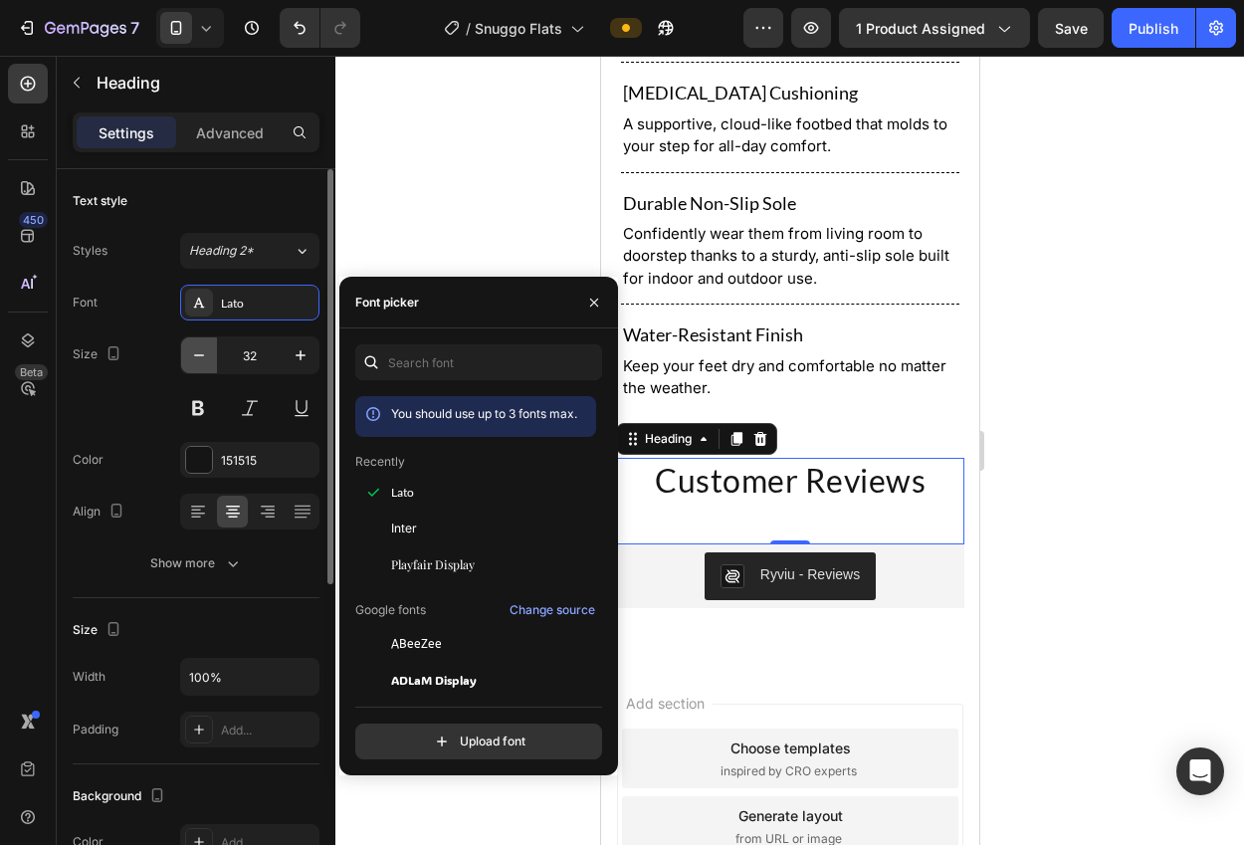
click at [193, 360] on icon "button" at bounding box center [199, 355] width 20 height 20
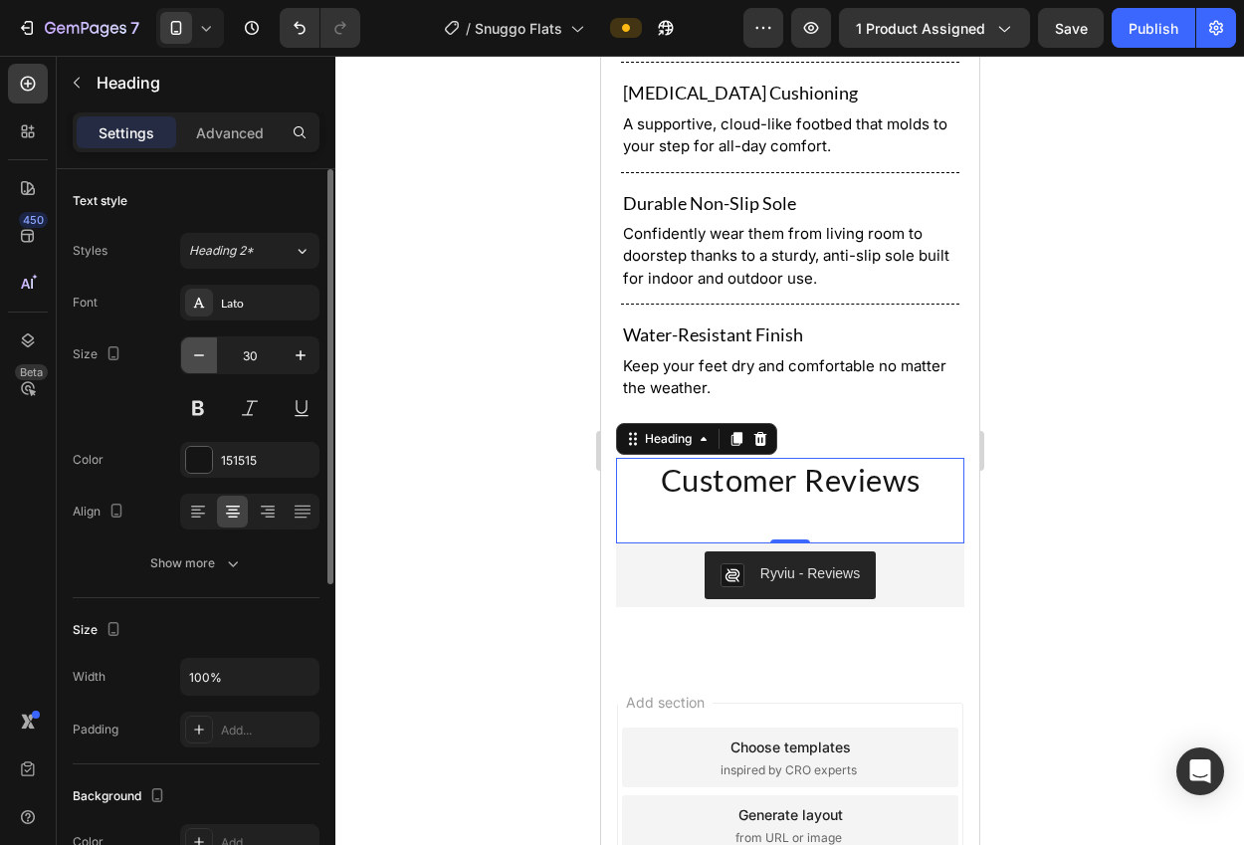
click at [192, 360] on icon "button" at bounding box center [199, 355] width 20 height 20
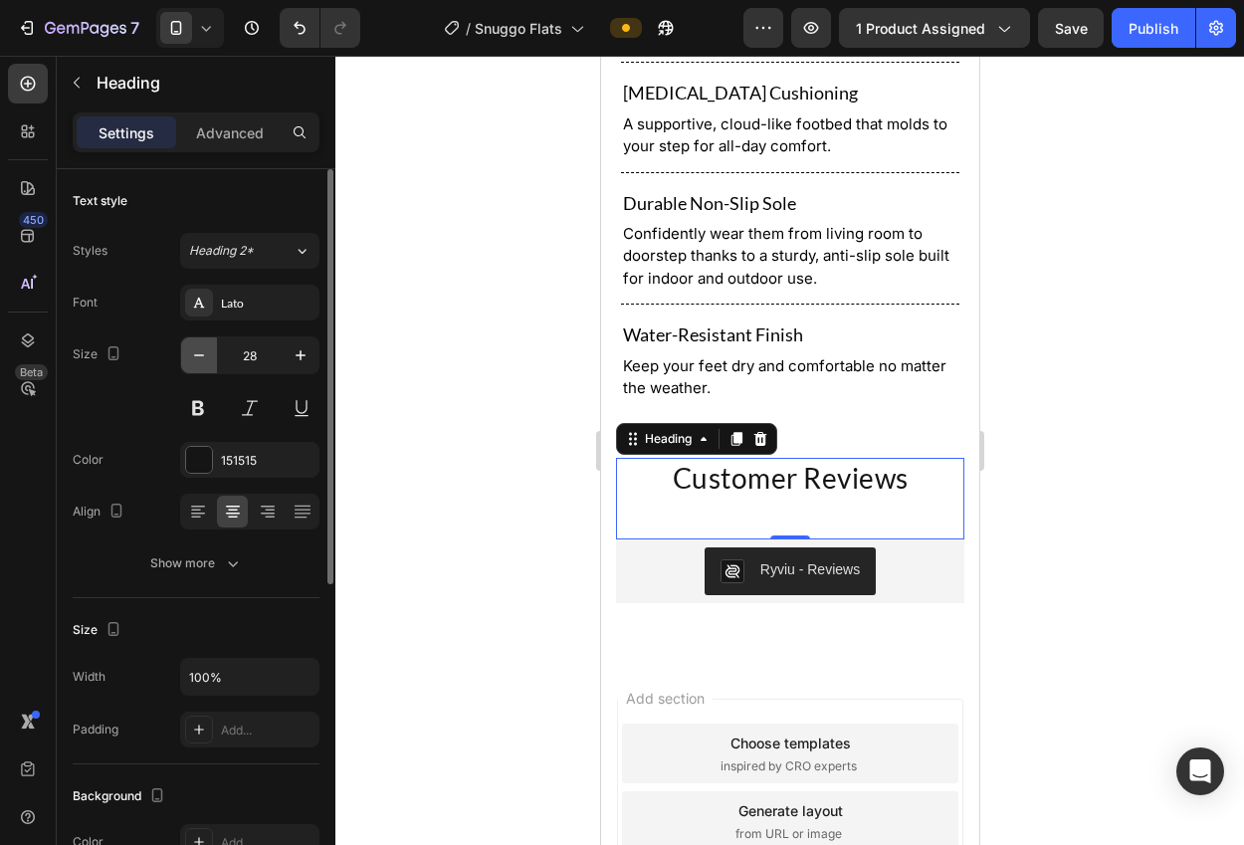
click at [192, 360] on icon "button" at bounding box center [199, 355] width 20 height 20
click at [192, 359] on icon "button" at bounding box center [199, 355] width 20 height 20
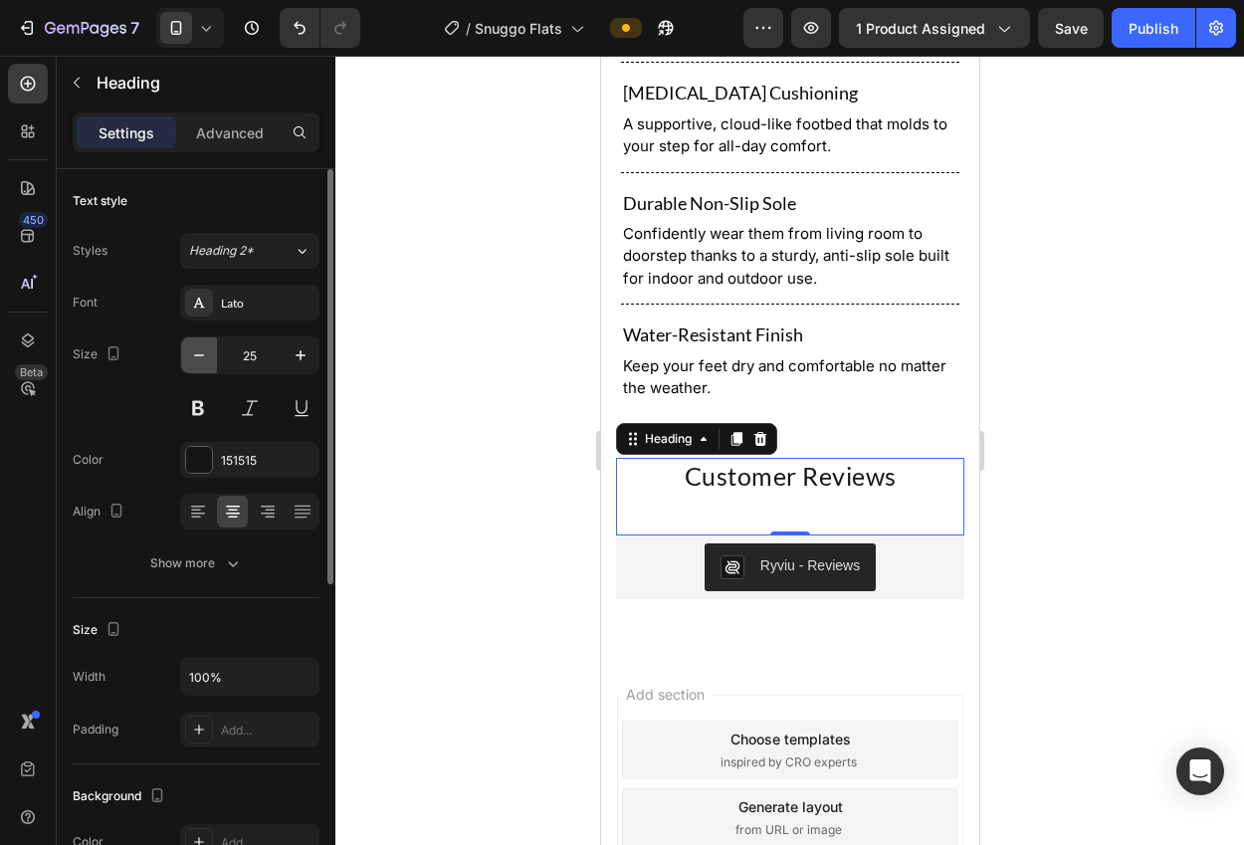
click at [191, 358] on icon "button" at bounding box center [199, 355] width 20 height 20
type input "24"
click at [362, 342] on div at bounding box center [789, 450] width 908 height 789
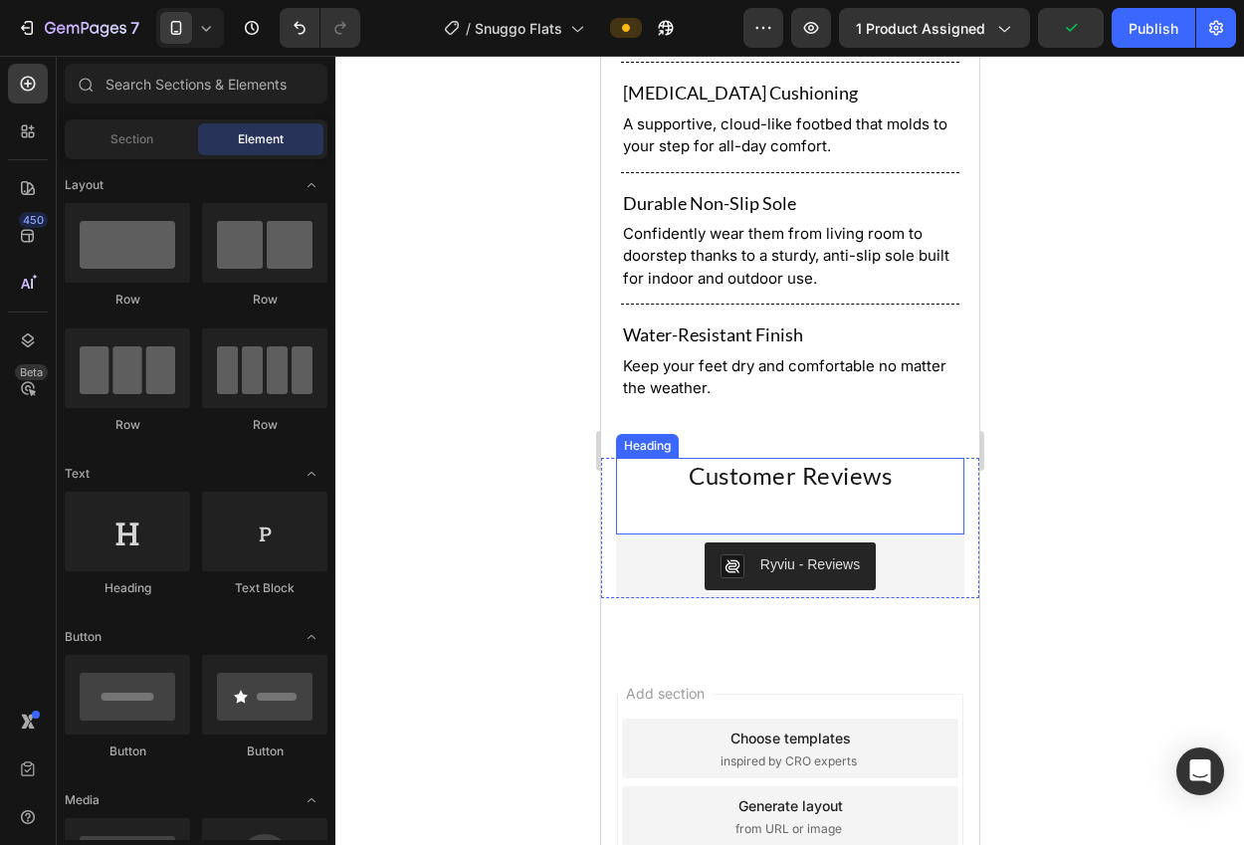
click at [771, 465] on h2 "Customer Reviews" at bounding box center [789, 475] width 348 height 35
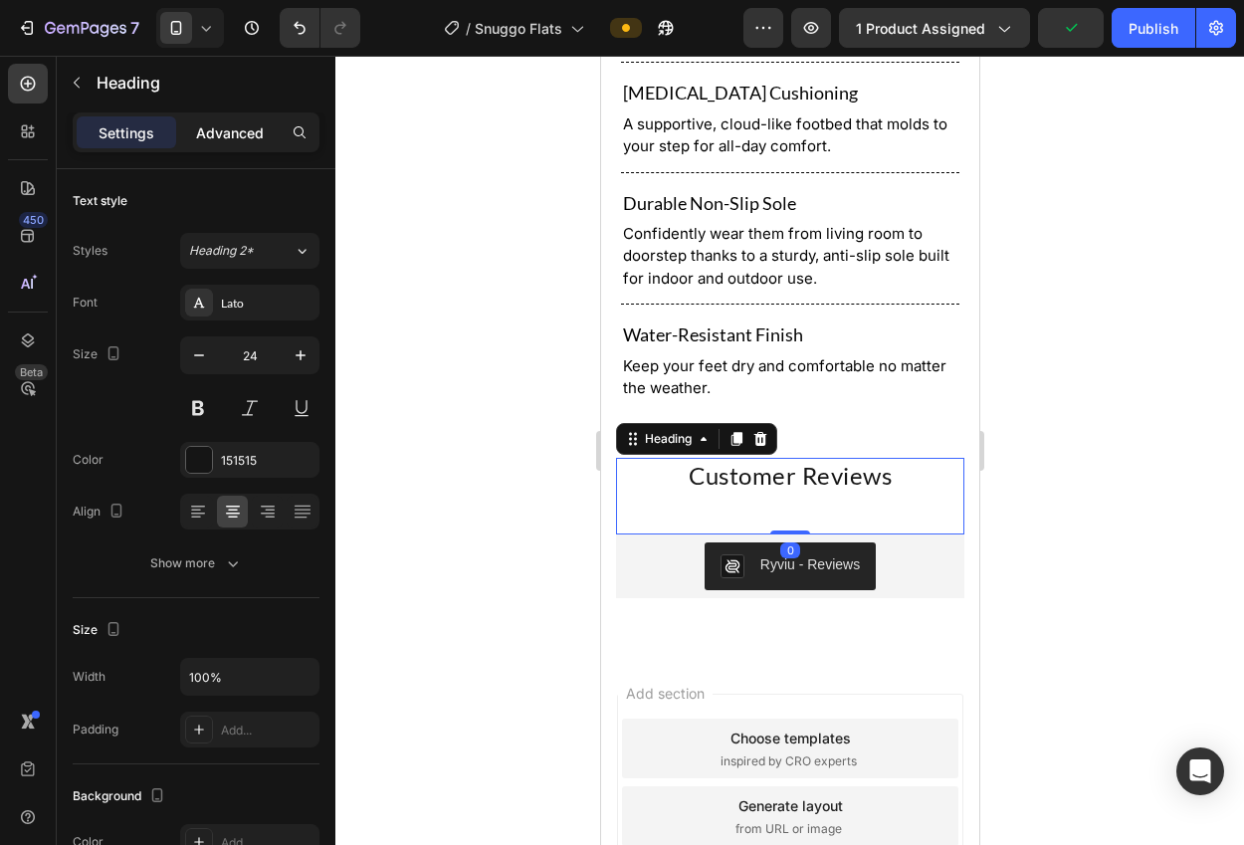
click at [241, 134] on p "Advanced" at bounding box center [230, 132] width 68 height 21
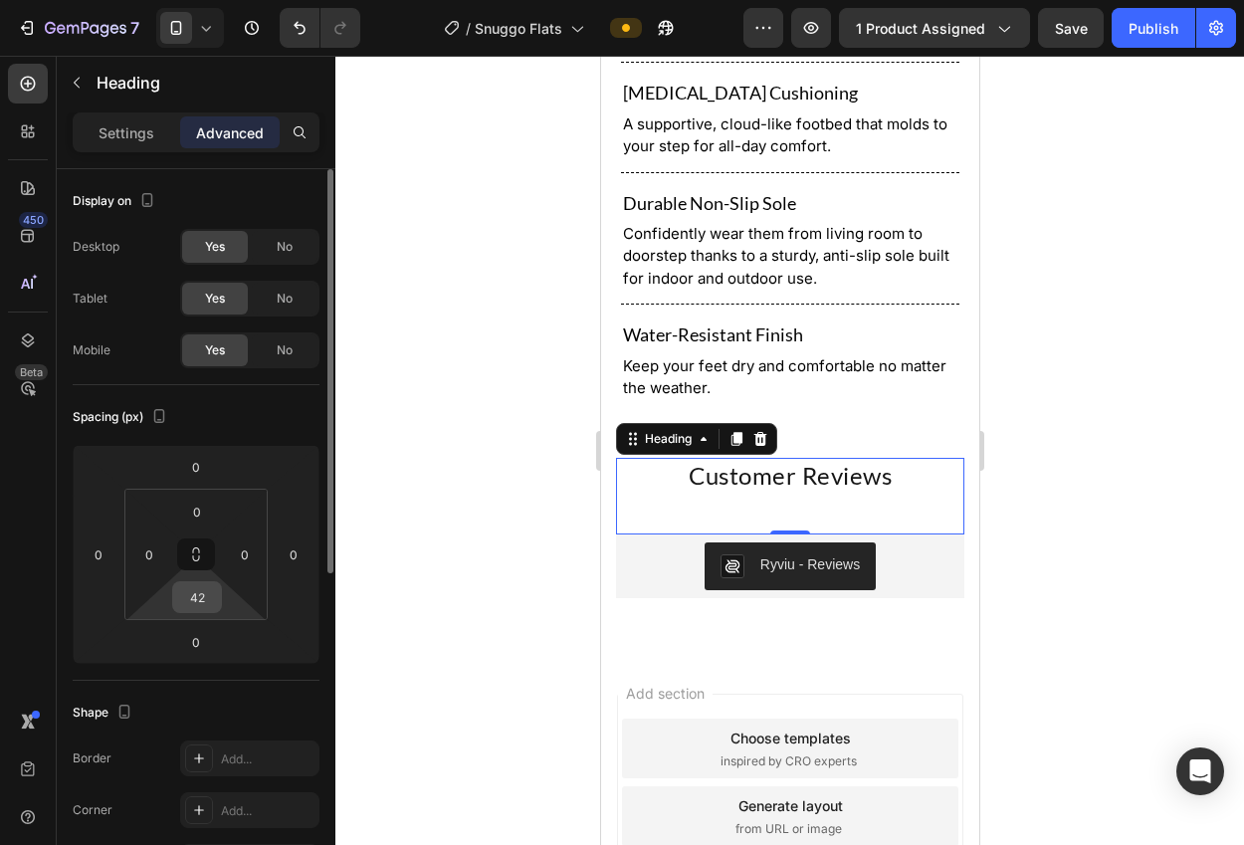
click at [200, 601] on input "42" at bounding box center [197, 597] width 40 height 30
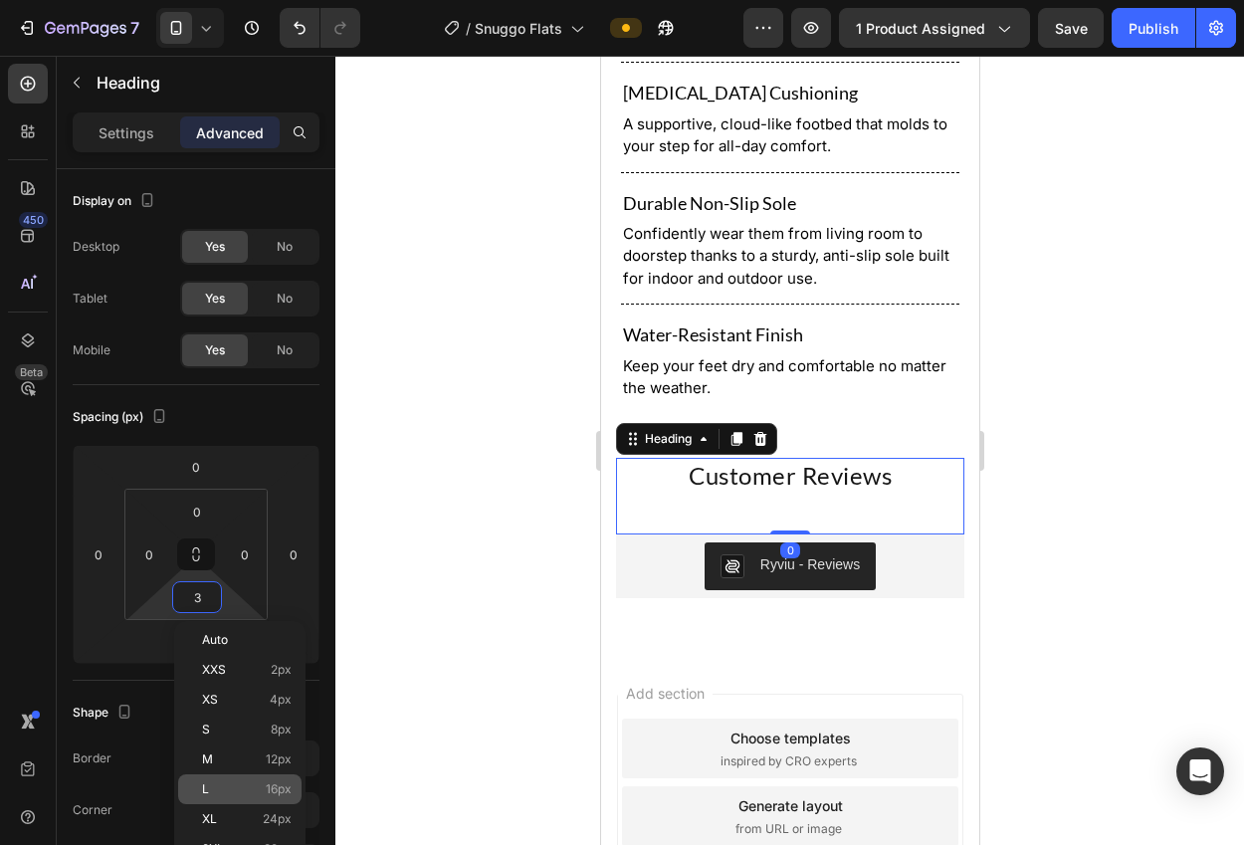
type input "32"
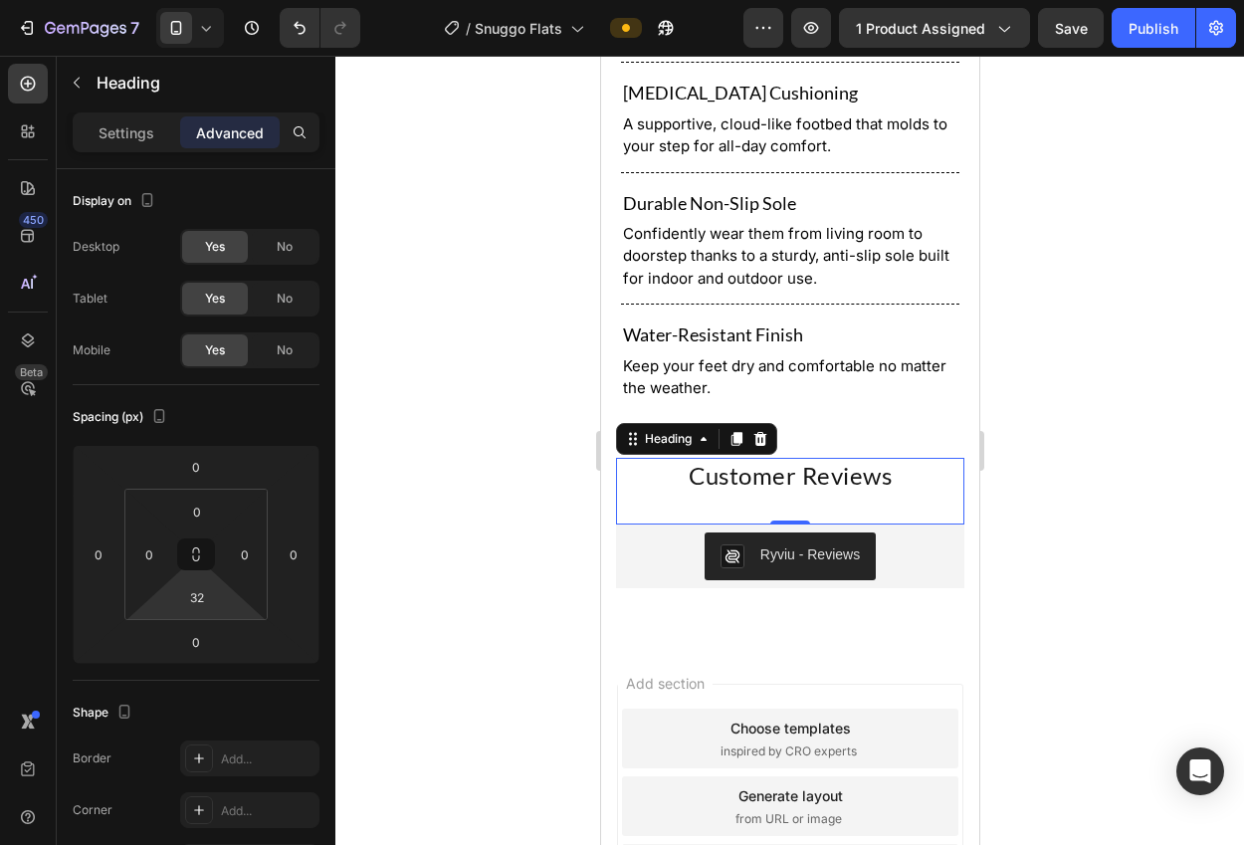
click at [374, 694] on div at bounding box center [789, 450] width 908 height 789
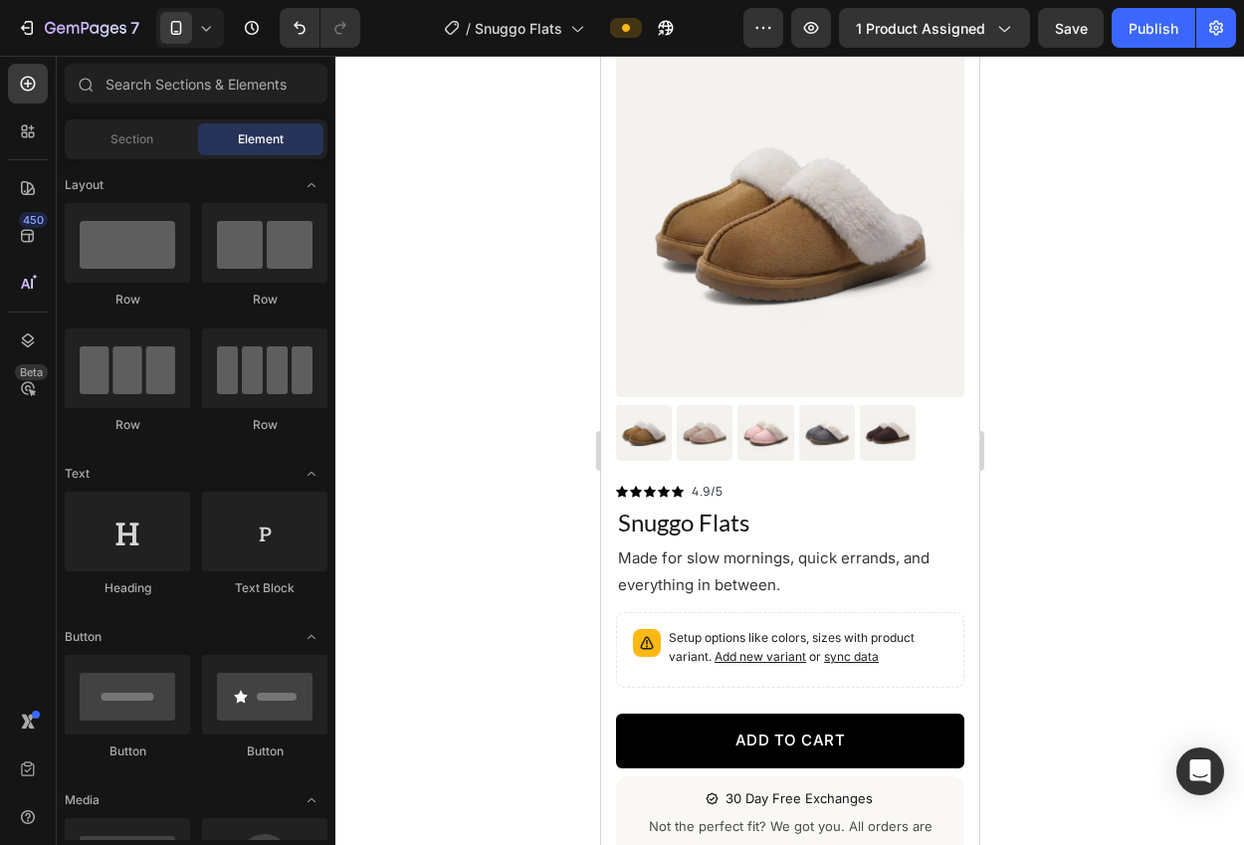
scroll to position [0, 0]
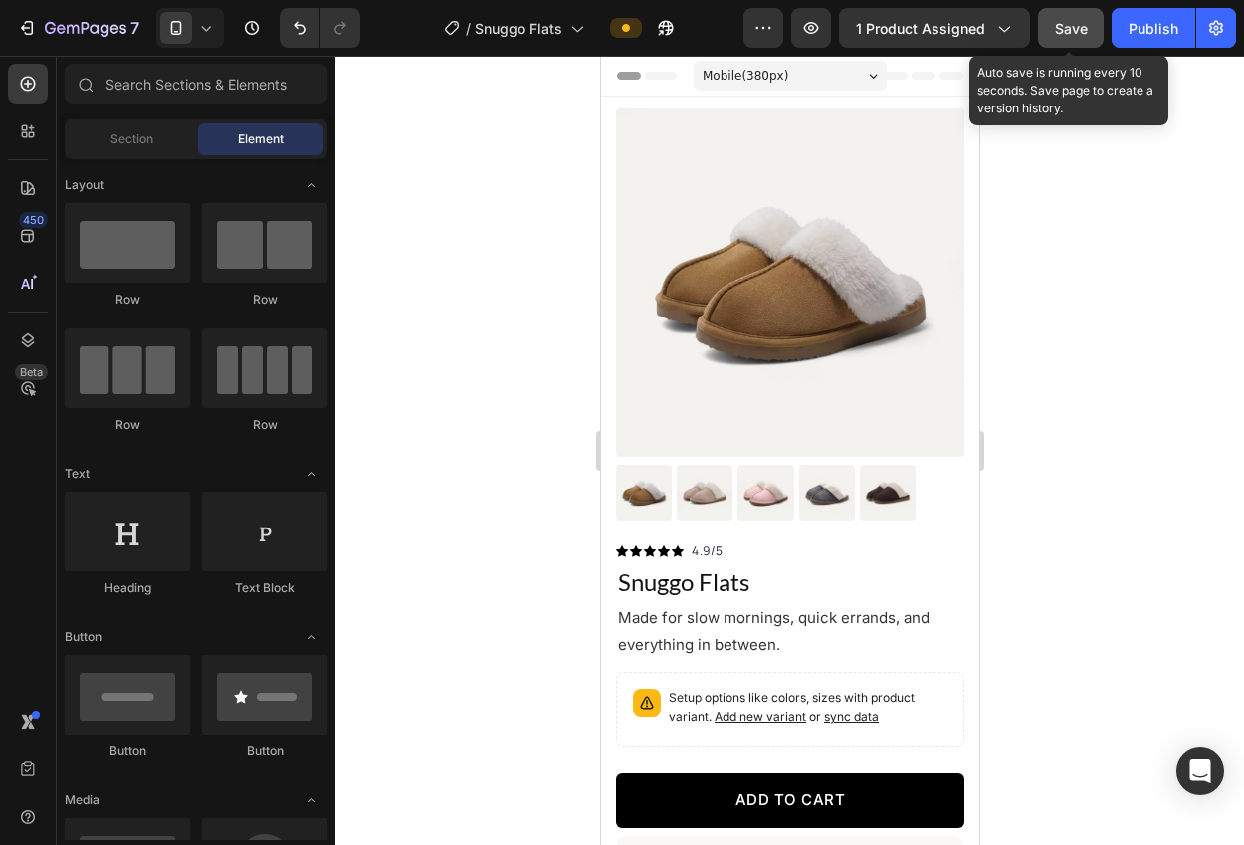
click at [1056, 27] on span "Save" at bounding box center [1071, 28] width 33 height 17
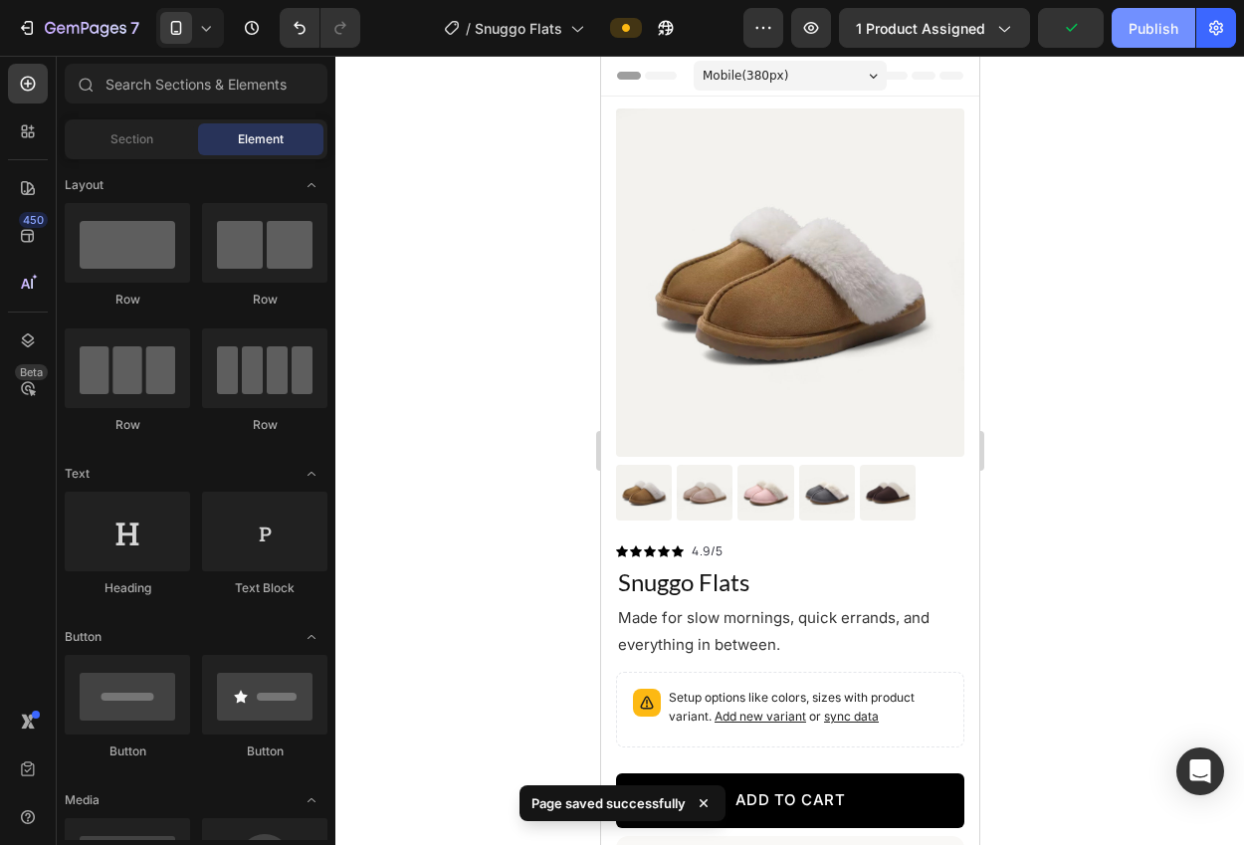
click at [1135, 33] on div "Publish" at bounding box center [1153, 28] width 50 height 21
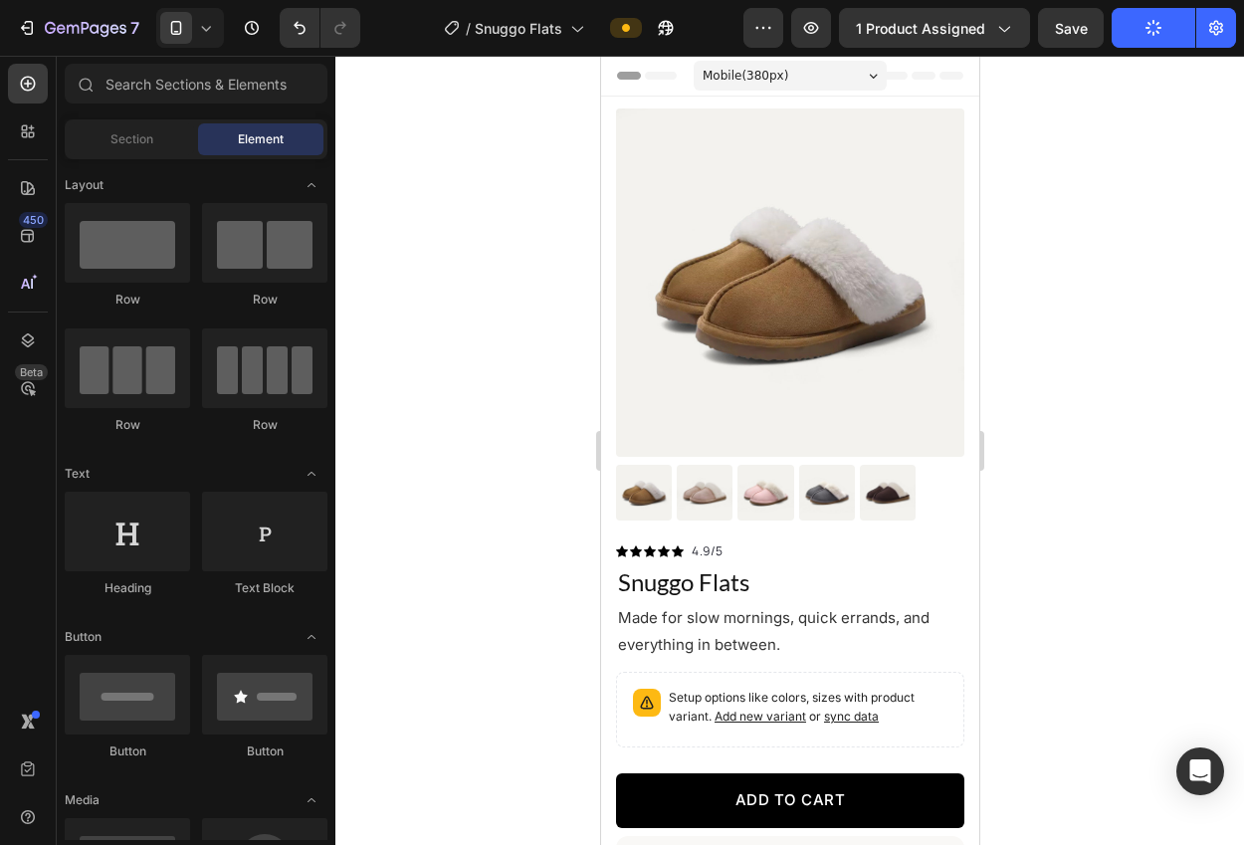
drag, startPoint x: 973, startPoint y: 152, endPoint x: 1594, endPoint y: 92, distance: 623.8
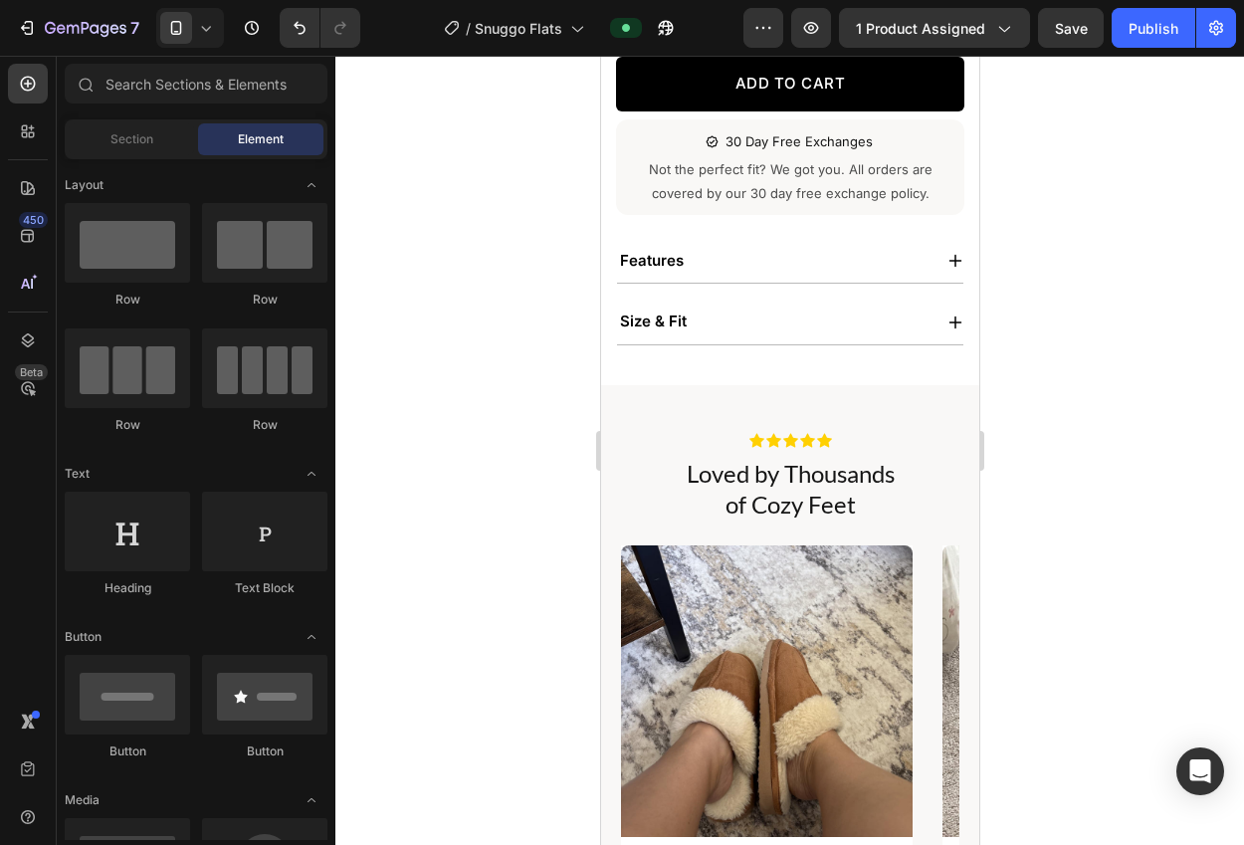
scroll to position [750, 0]
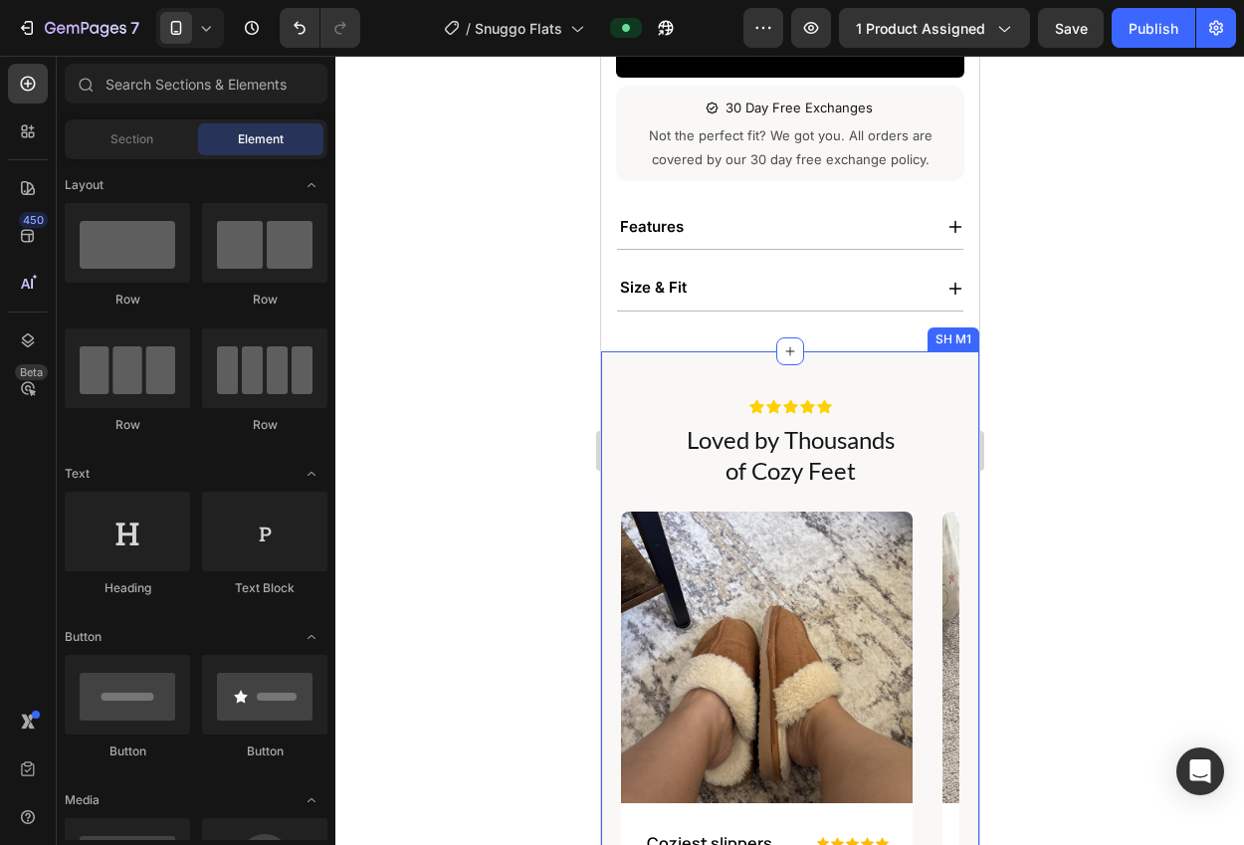
drag, startPoint x: 891, startPoint y: 352, endPoint x: 873, endPoint y: 355, distance: 19.1
click at [891, 352] on div "Icon Icon Icon Icon Icon Icon List Loved by Thousands of Cozy Feet Heading Imag…" at bounding box center [789, 751] width 378 height 800
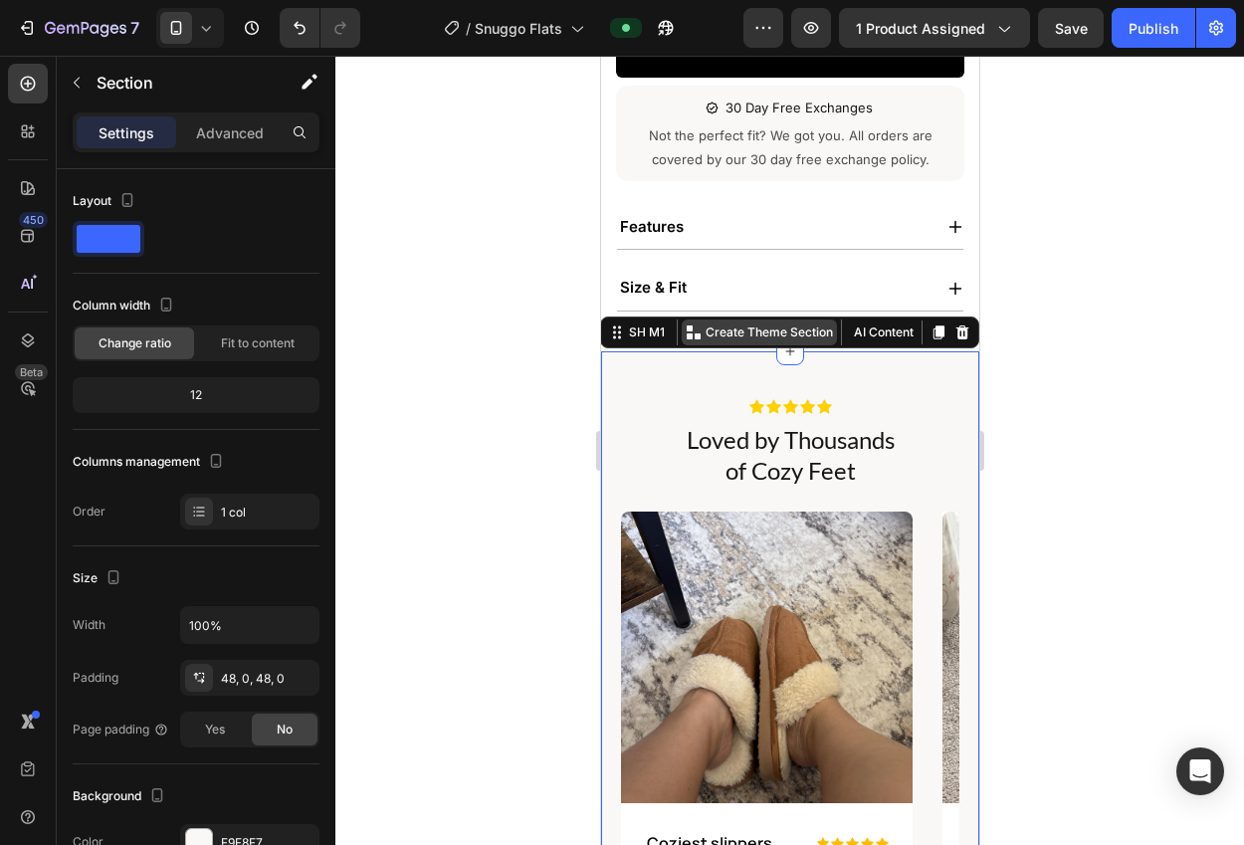
click at [755, 323] on p "Create Theme Section" at bounding box center [767, 332] width 127 height 18
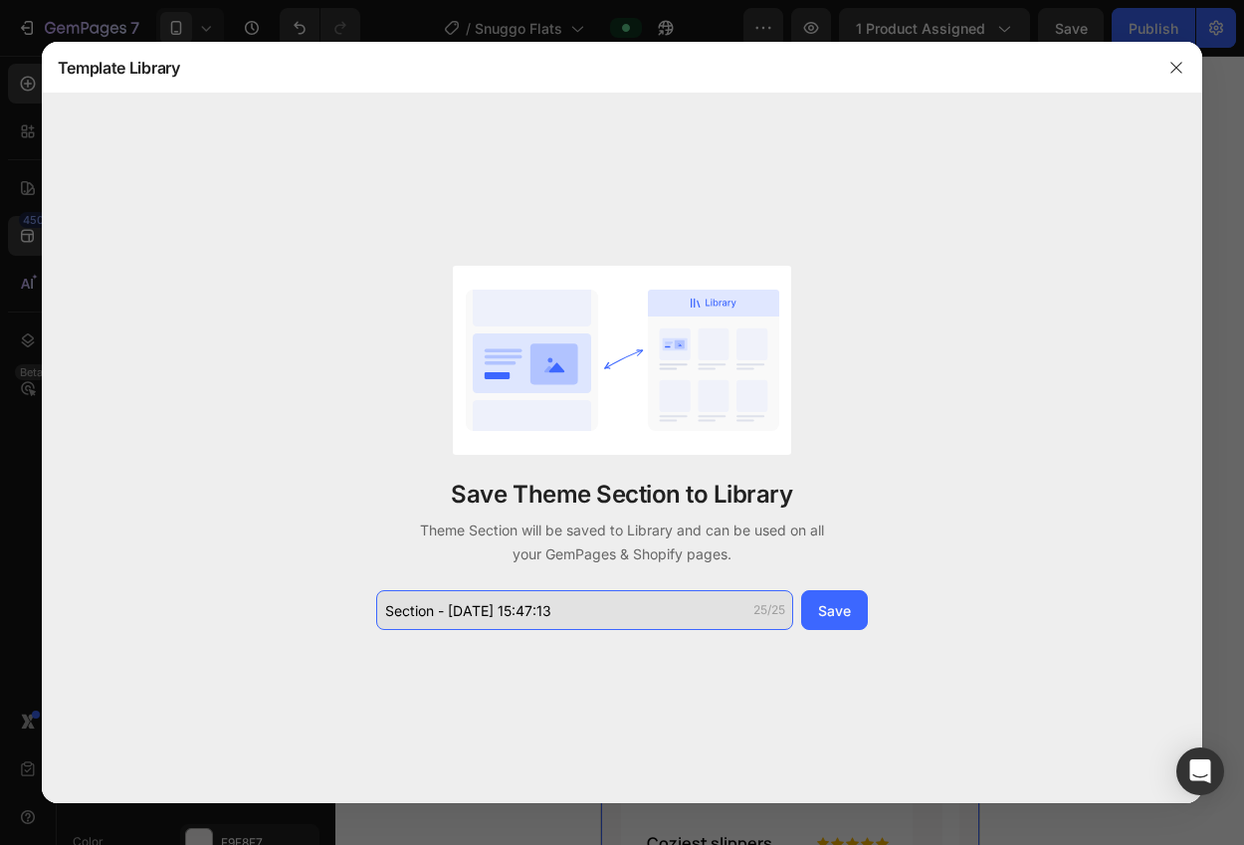
click at [679, 595] on input "Section - Aug 28 15:47:13" at bounding box center [584, 610] width 417 height 40
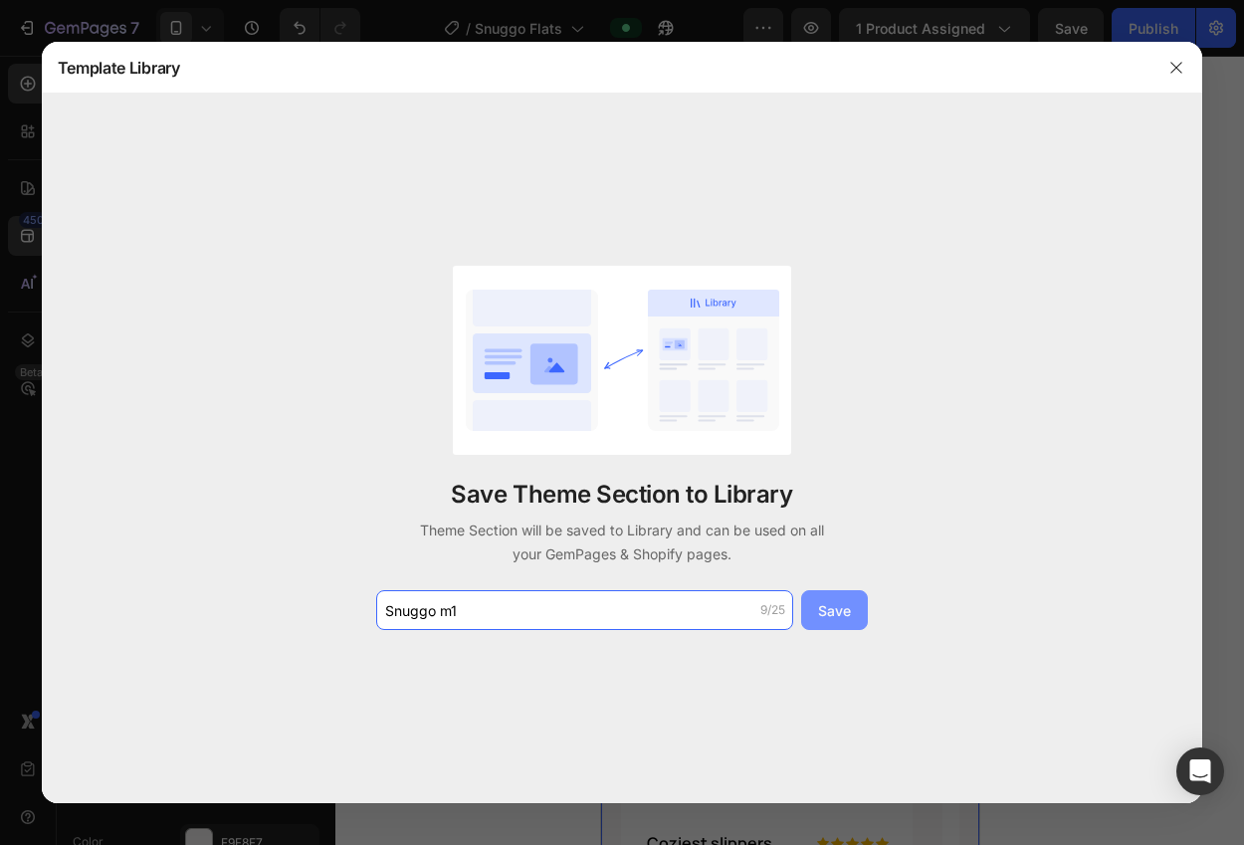
type input "Snuggo m1"
click at [812, 604] on button "Save" at bounding box center [834, 610] width 67 height 40
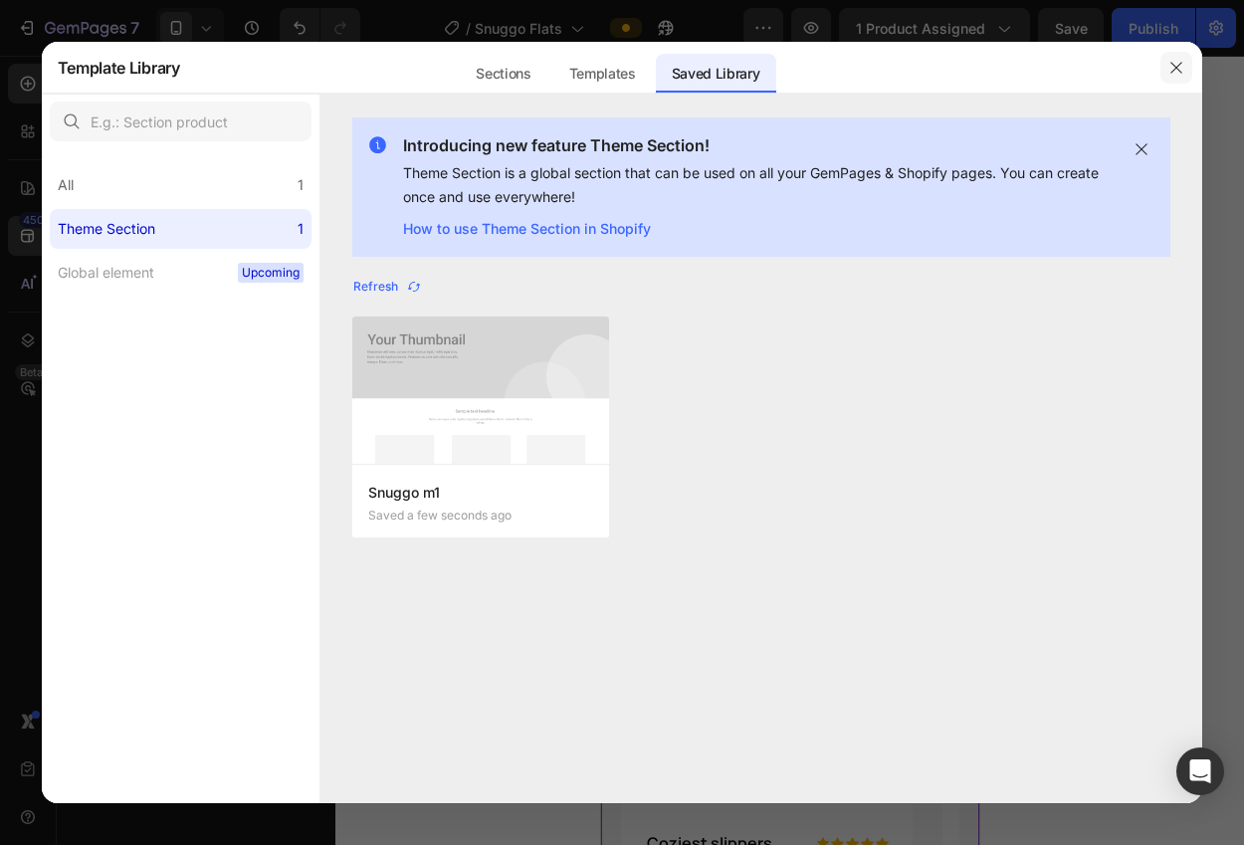
click at [1162, 62] on button "button" at bounding box center [1176, 68] width 32 height 32
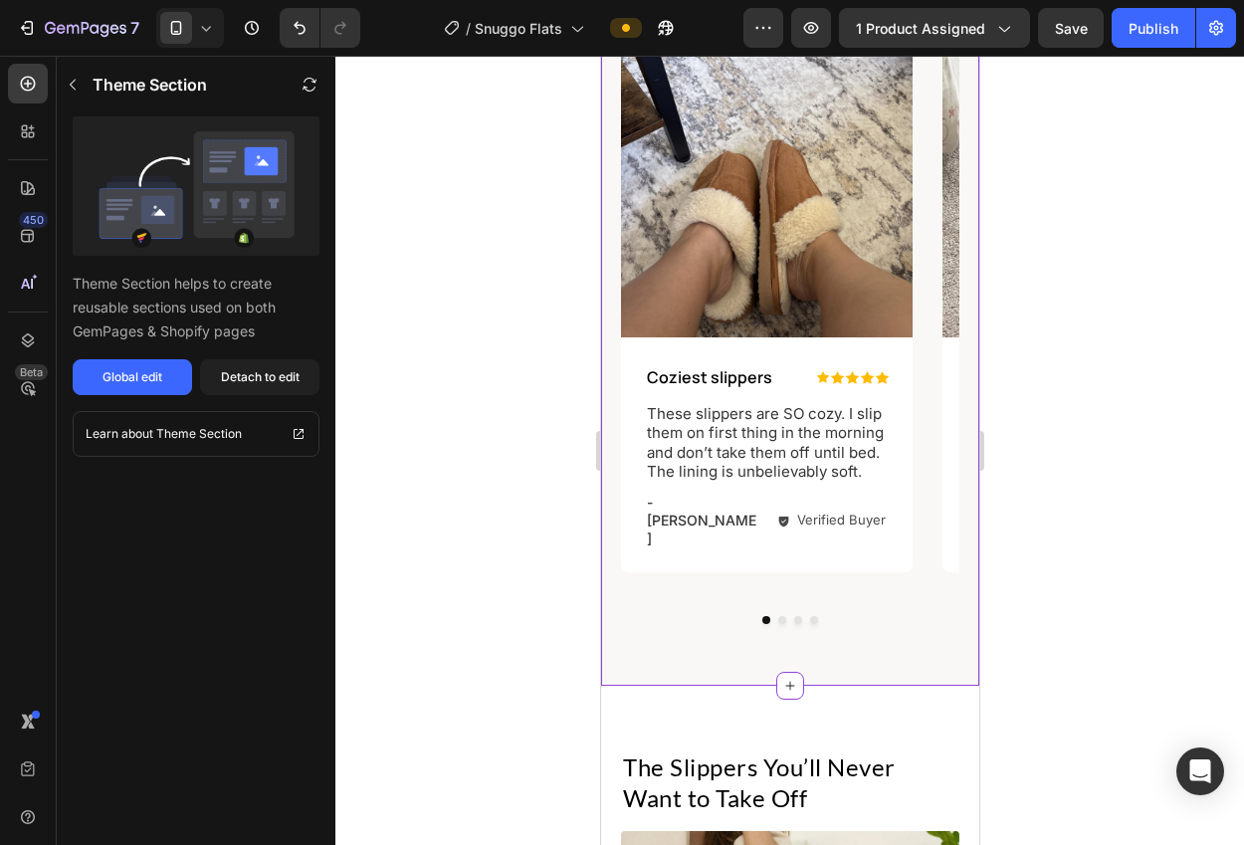
scroll to position [1289, 0]
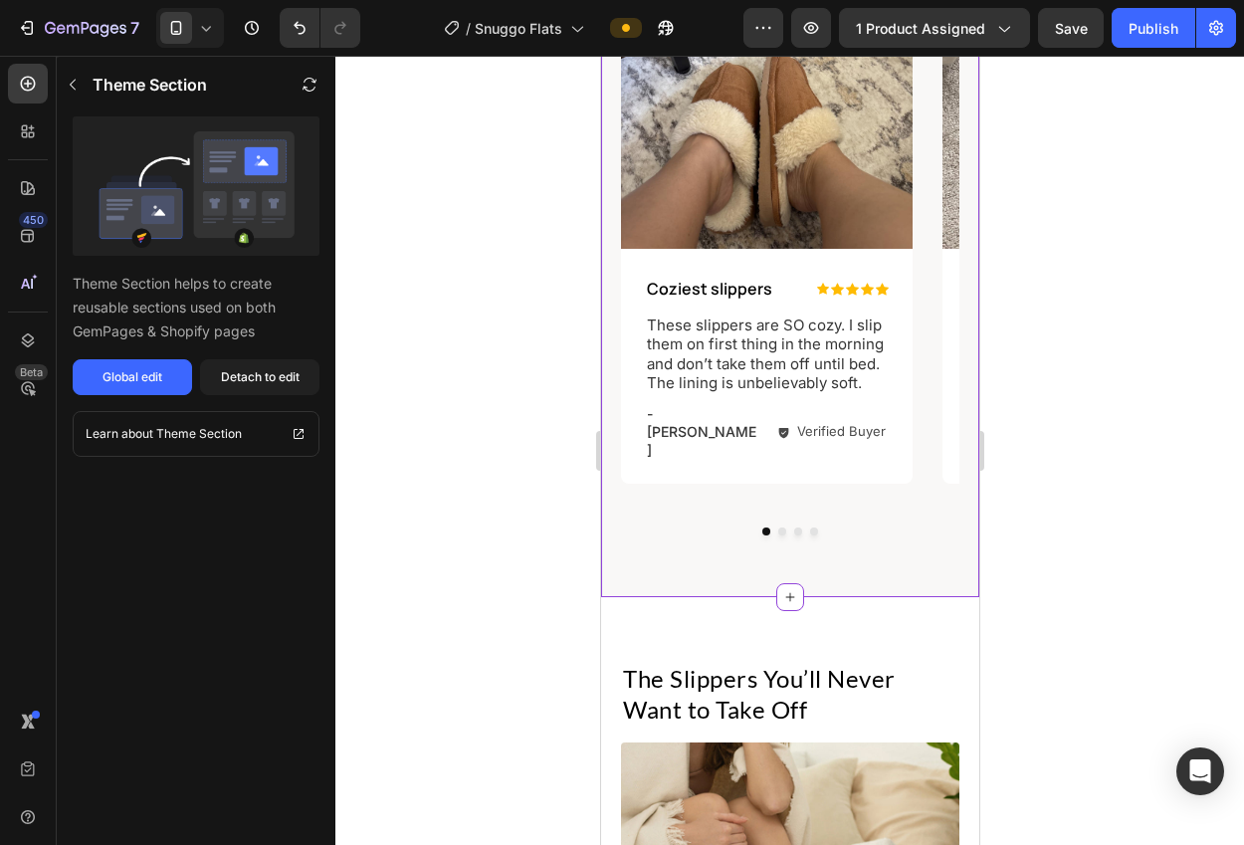
click at [1042, 408] on div at bounding box center [789, 450] width 908 height 789
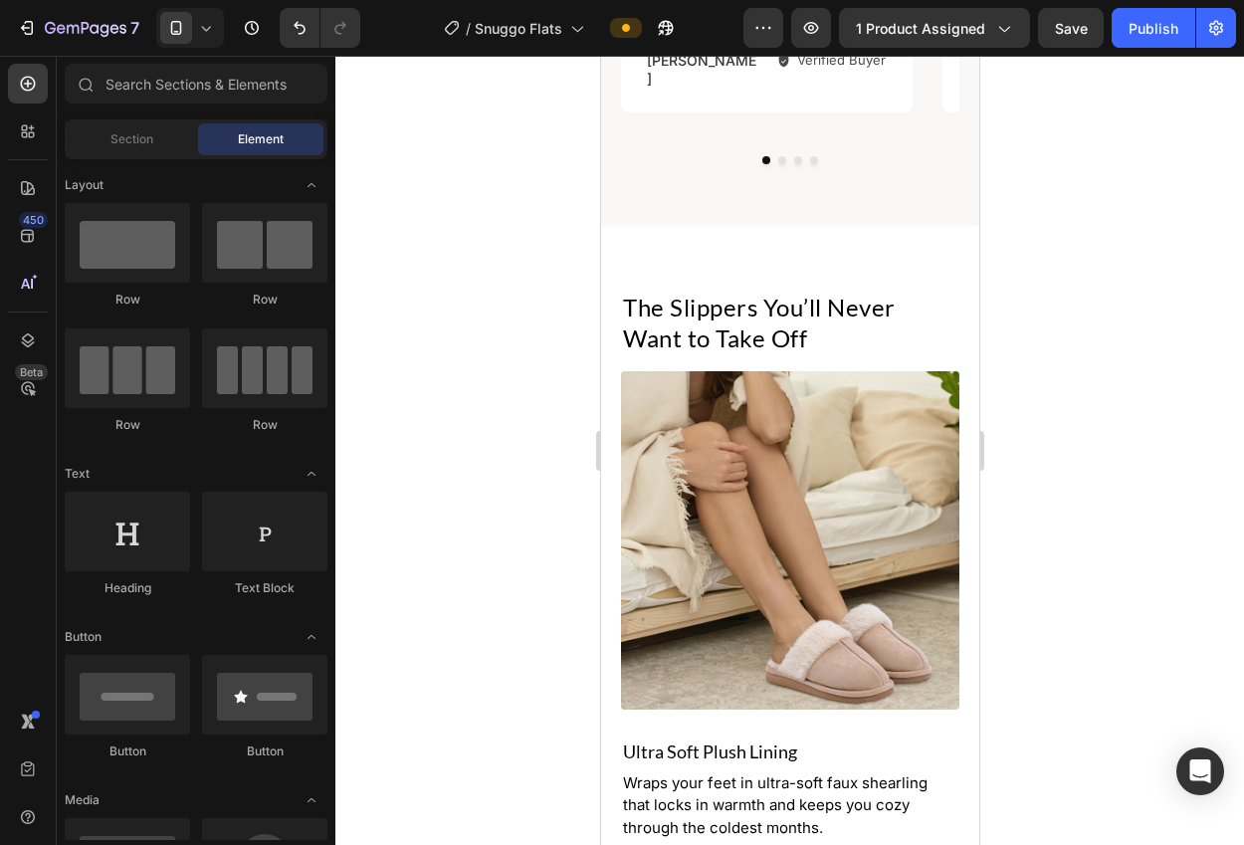
drag, startPoint x: 971, startPoint y: 402, endPoint x: 1582, endPoint y: 524, distance: 623.0
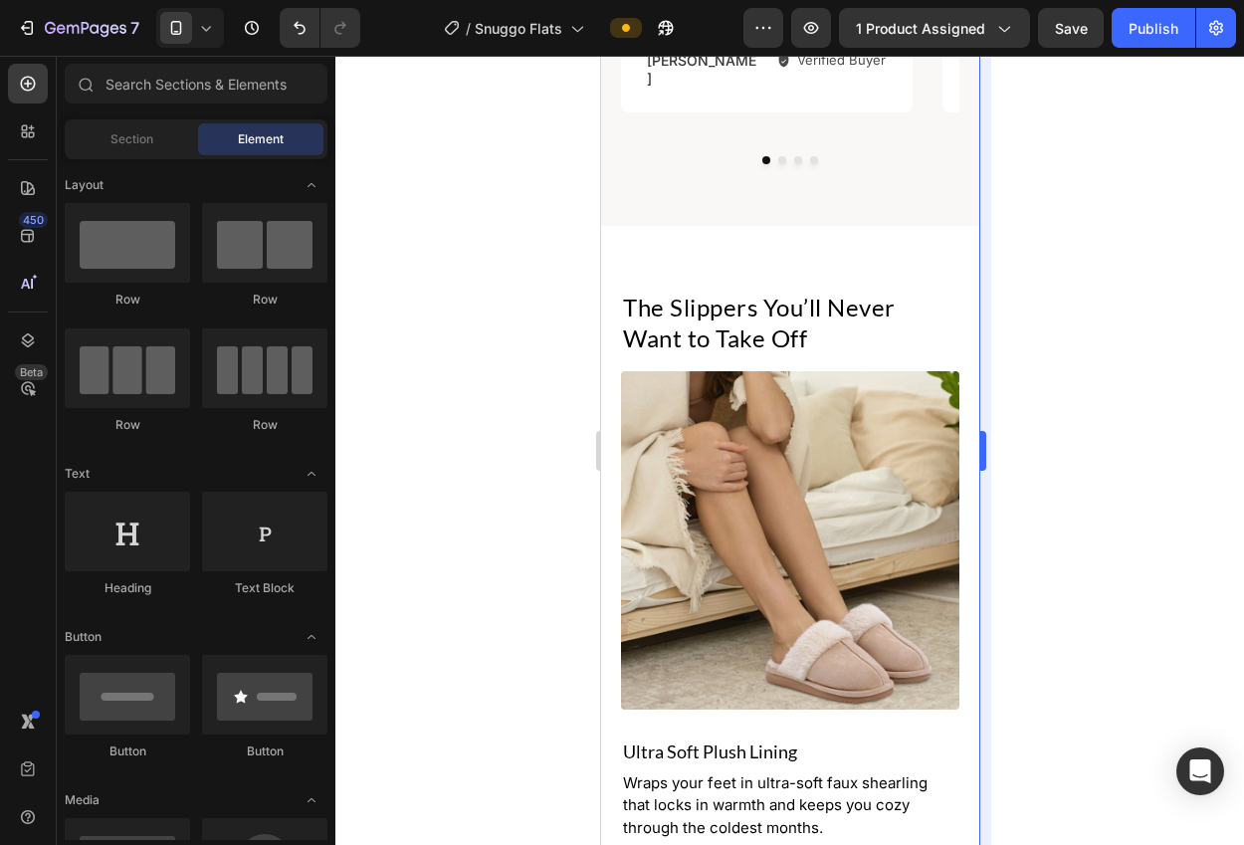
scroll to position [1665, 0]
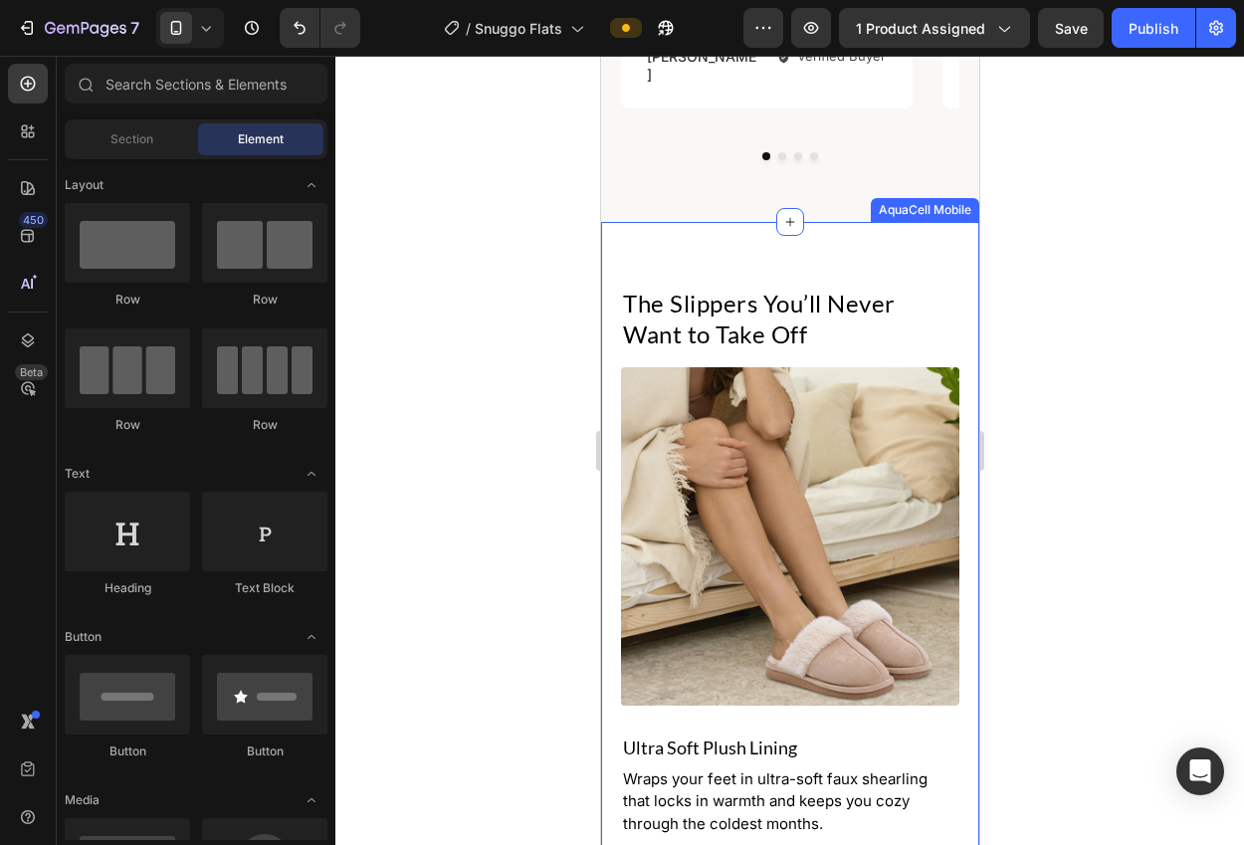
click at [885, 222] on div "The Slippers You’ll Never Want to Take Off Heading Ultra Powerful Filtration Fo…" at bounding box center [789, 705] width 378 height 967
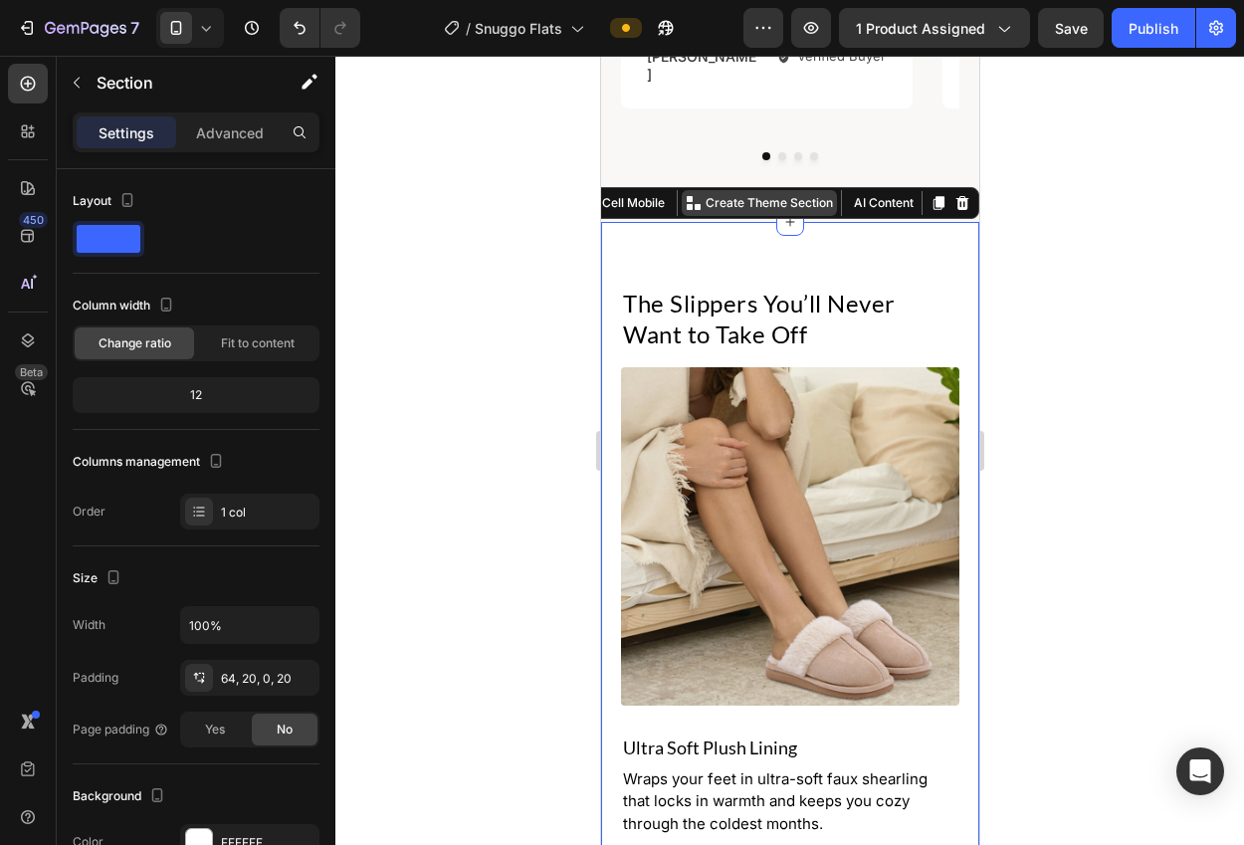
click at [782, 194] on p "Create Theme Section" at bounding box center [767, 203] width 127 height 18
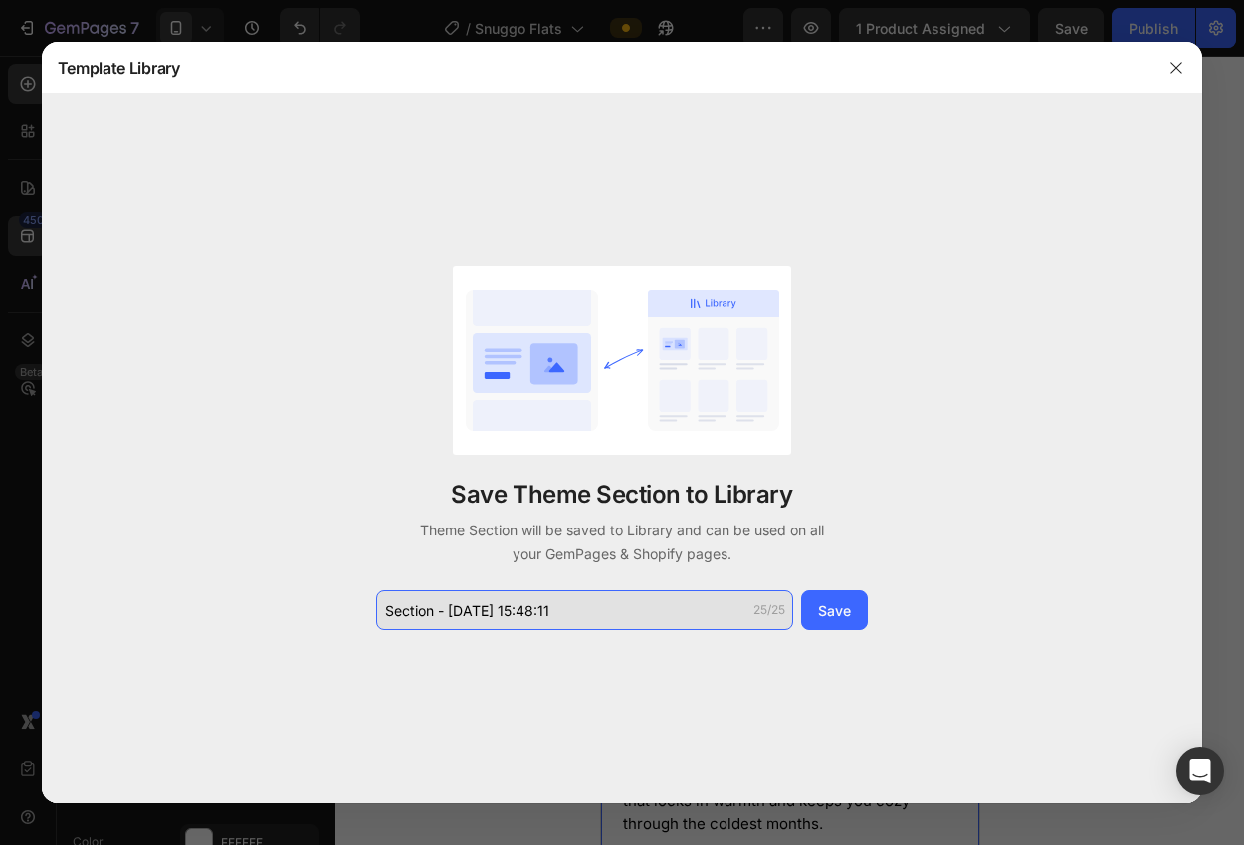
click at [651, 622] on input "Section - Aug 28 15:48:11" at bounding box center [584, 610] width 417 height 40
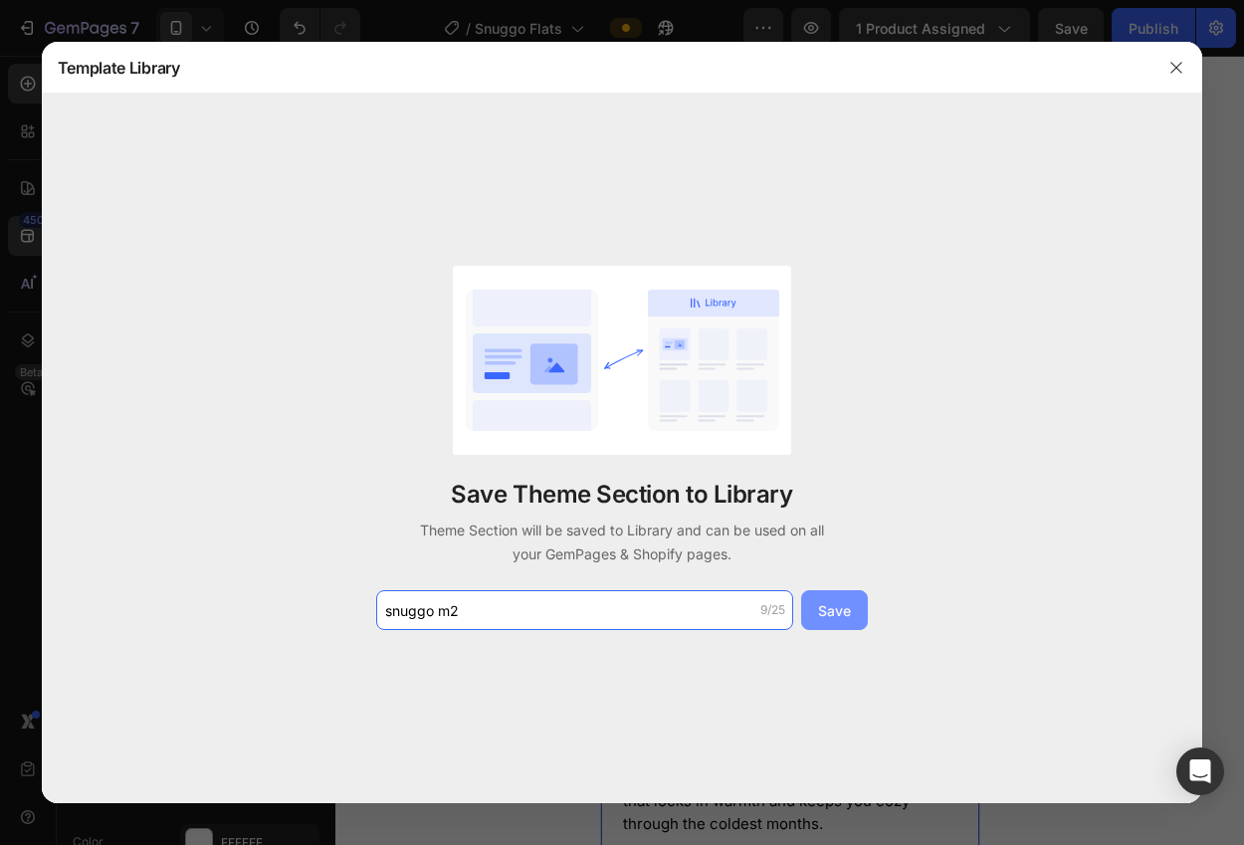
type input "snuggo m2"
click at [830, 613] on div "Save" at bounding box center [834, 610] width 33 height 21
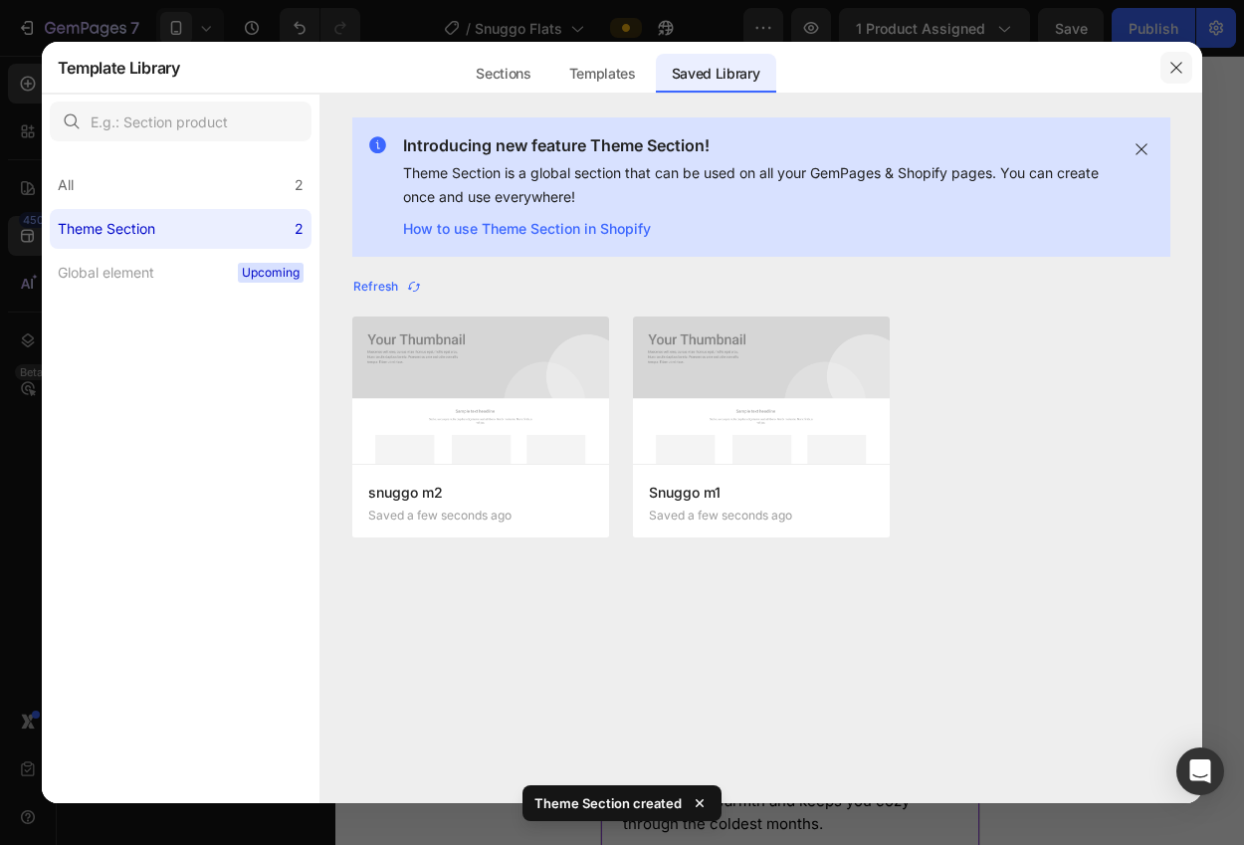
click at [1177, 75] on icon "button" at bounding box center [1176, 68] width 16 height 16
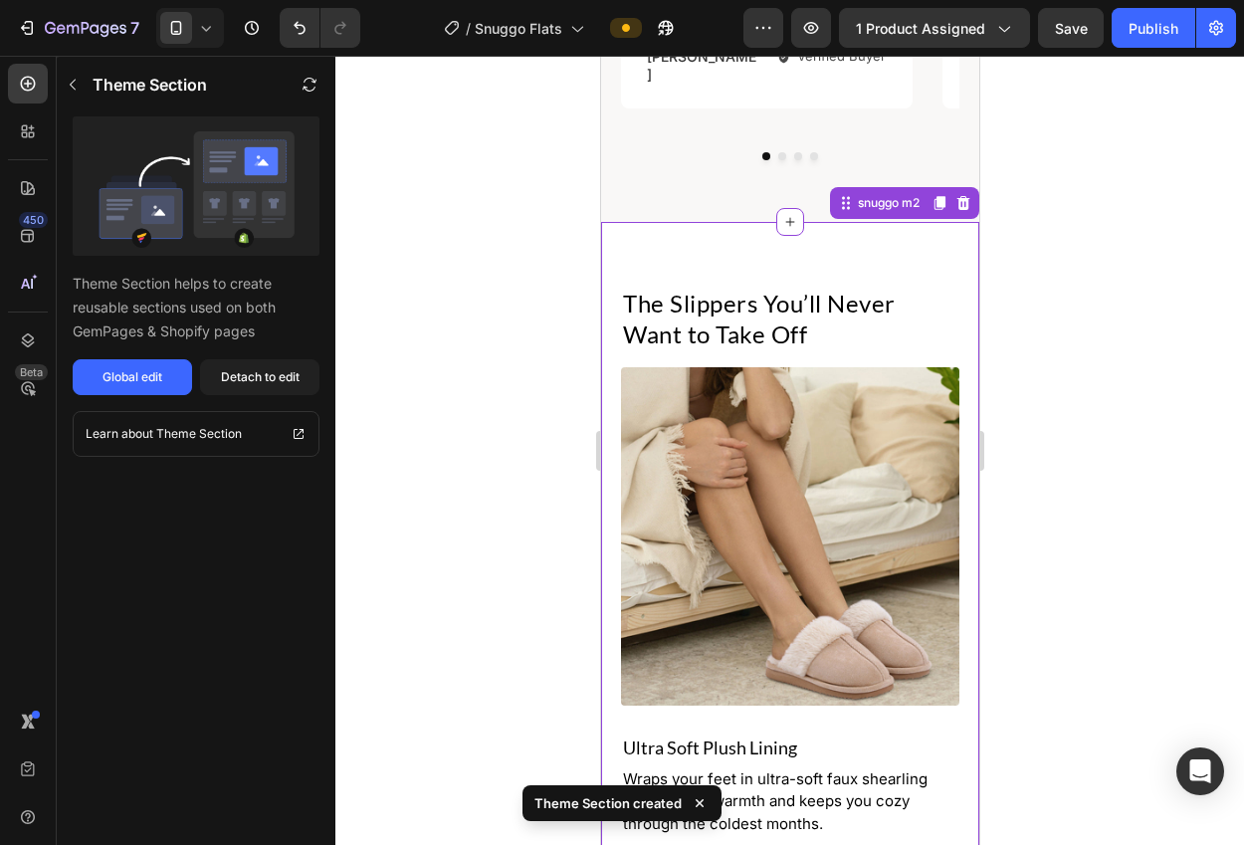
scroll to position [1669, 0]
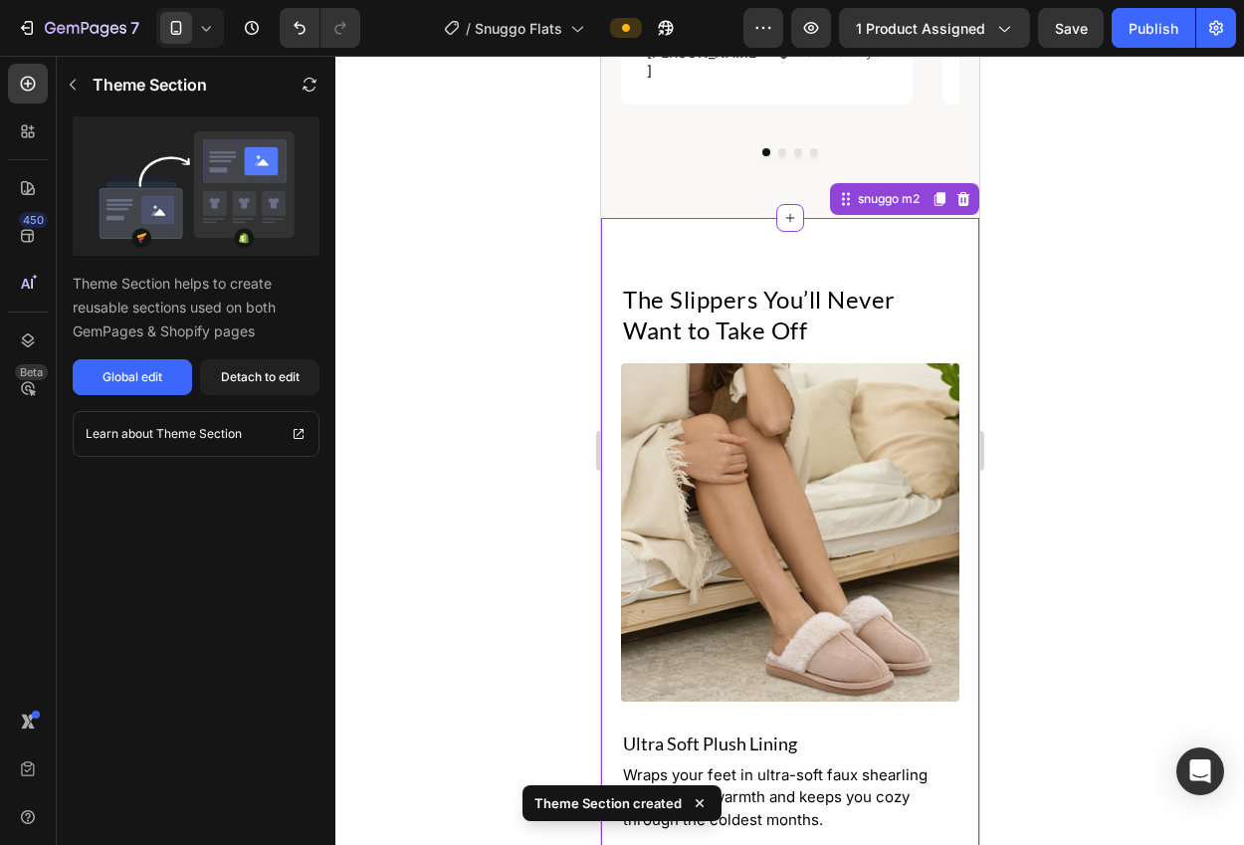
click at [1006, 444] on div at bounding box center [789, 450] width 908 height 789
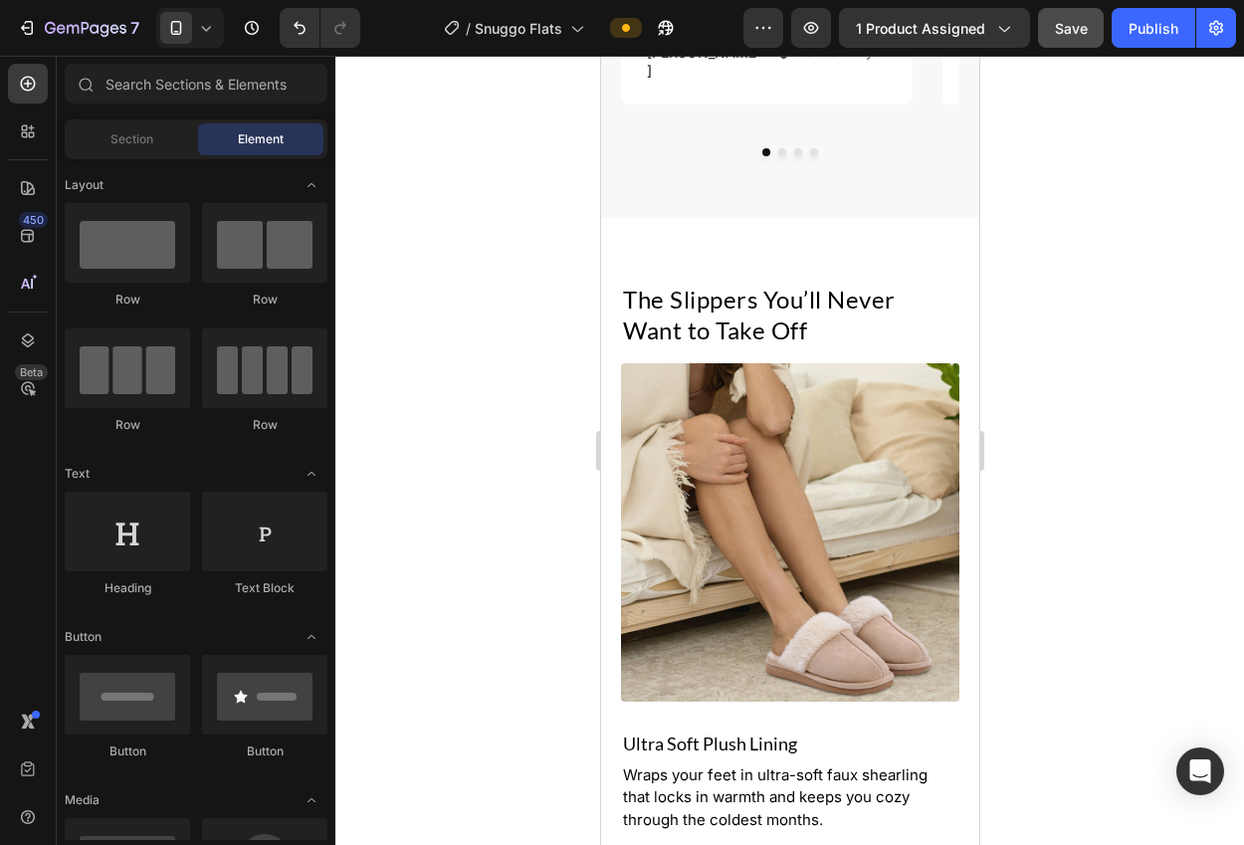
click at [1055, 34] on span "Save" at bounding box center [1071, 28] width 33 height 17
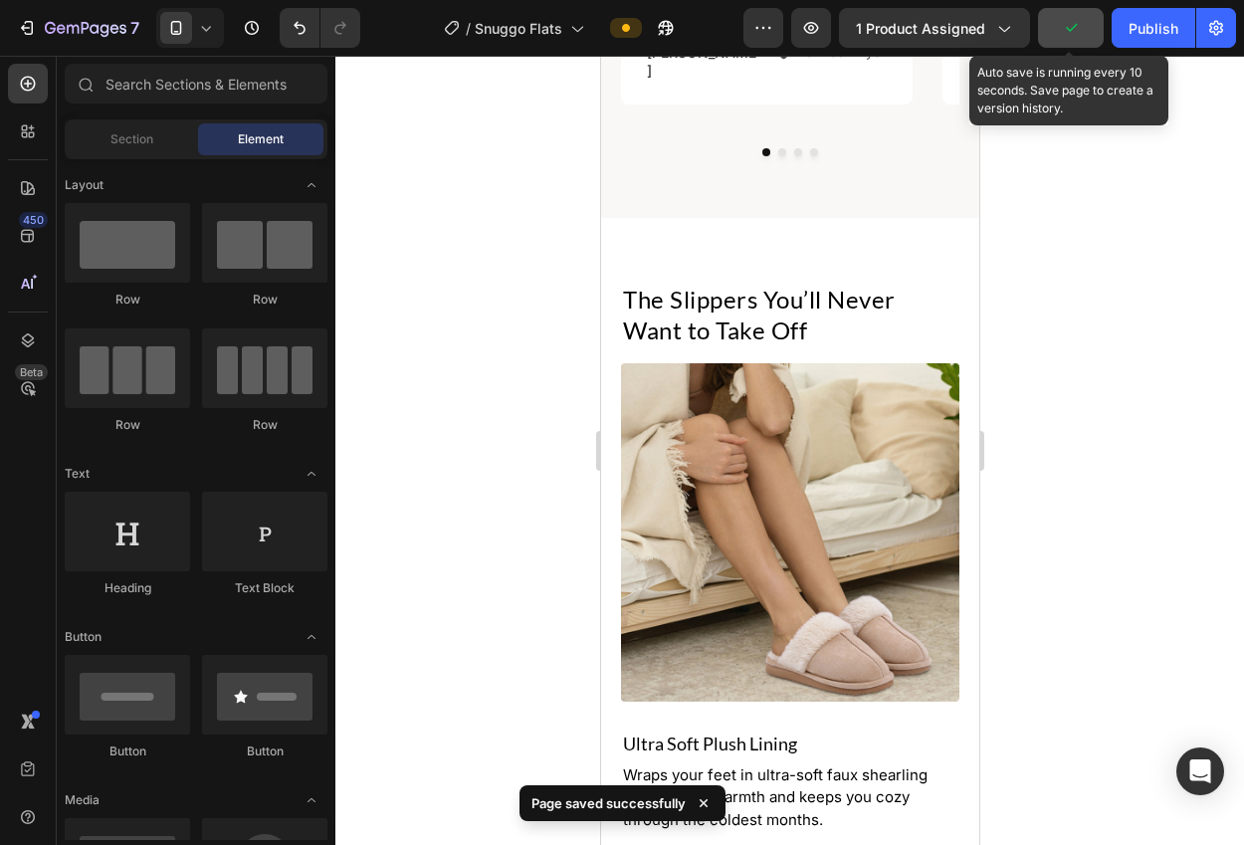
click at [1055, 34] on button "button" at bounding box center [1071, 28] width 66 height 40
click at [1118, 29] on button "Publish" at bounding box center [1153, 28] width 84 height 40
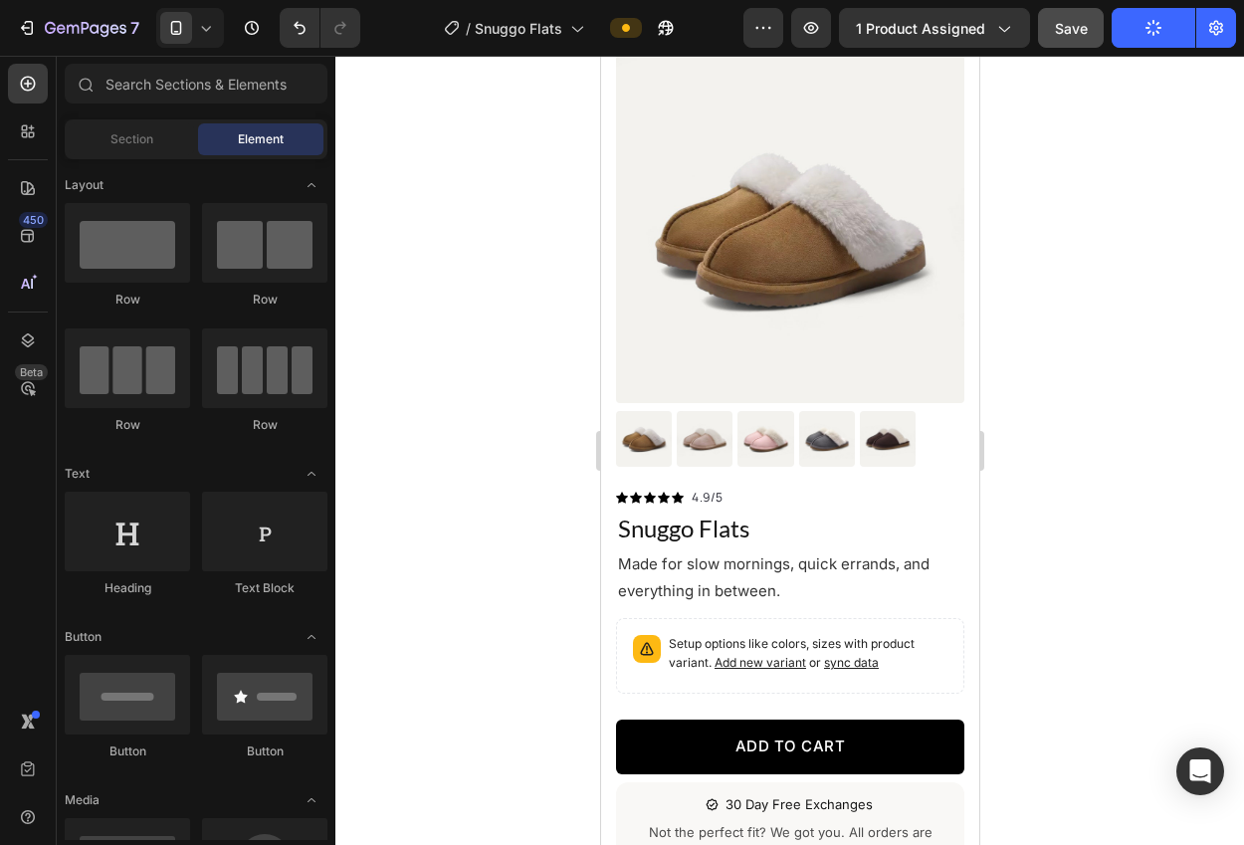
scroll to position [0, 0]
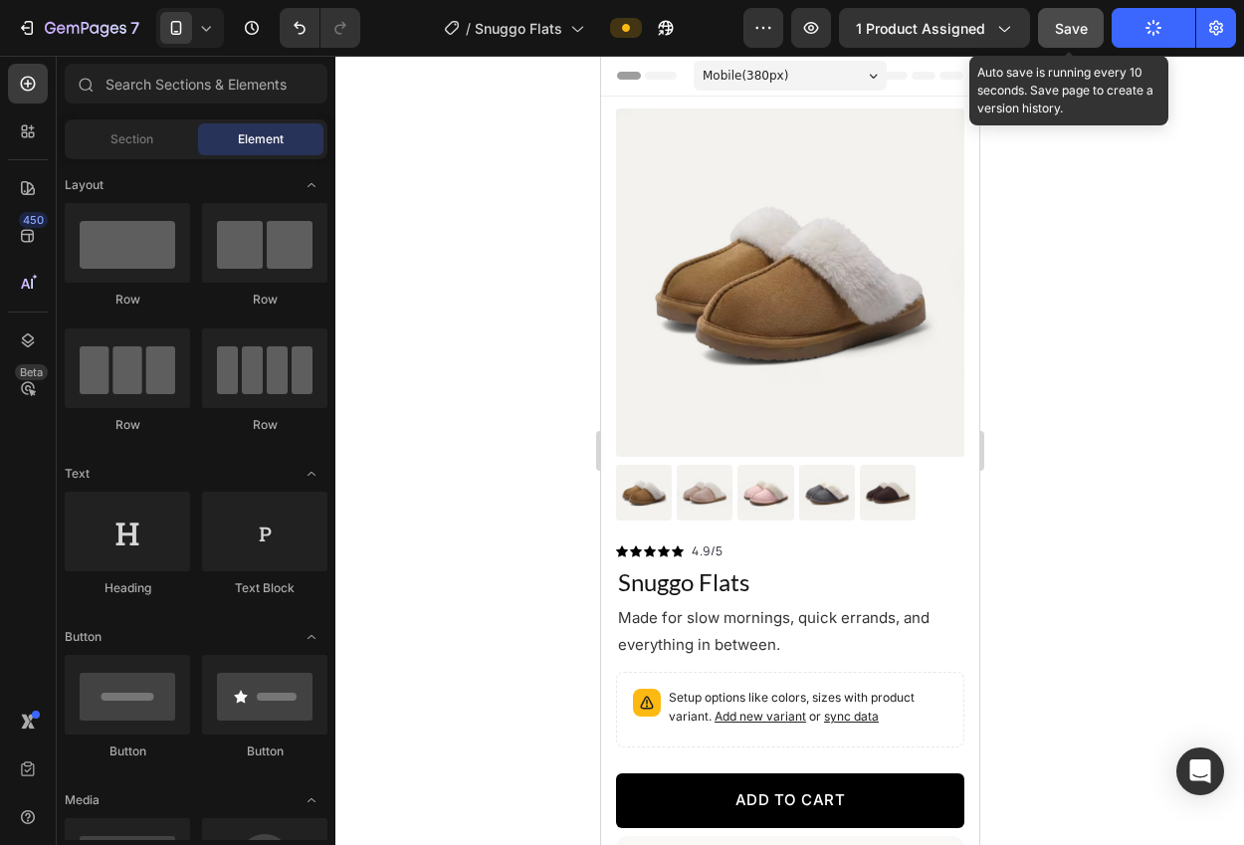
click at [1045, 26] on button "Save" at bounding box center [1071, 28] width 66 height 40
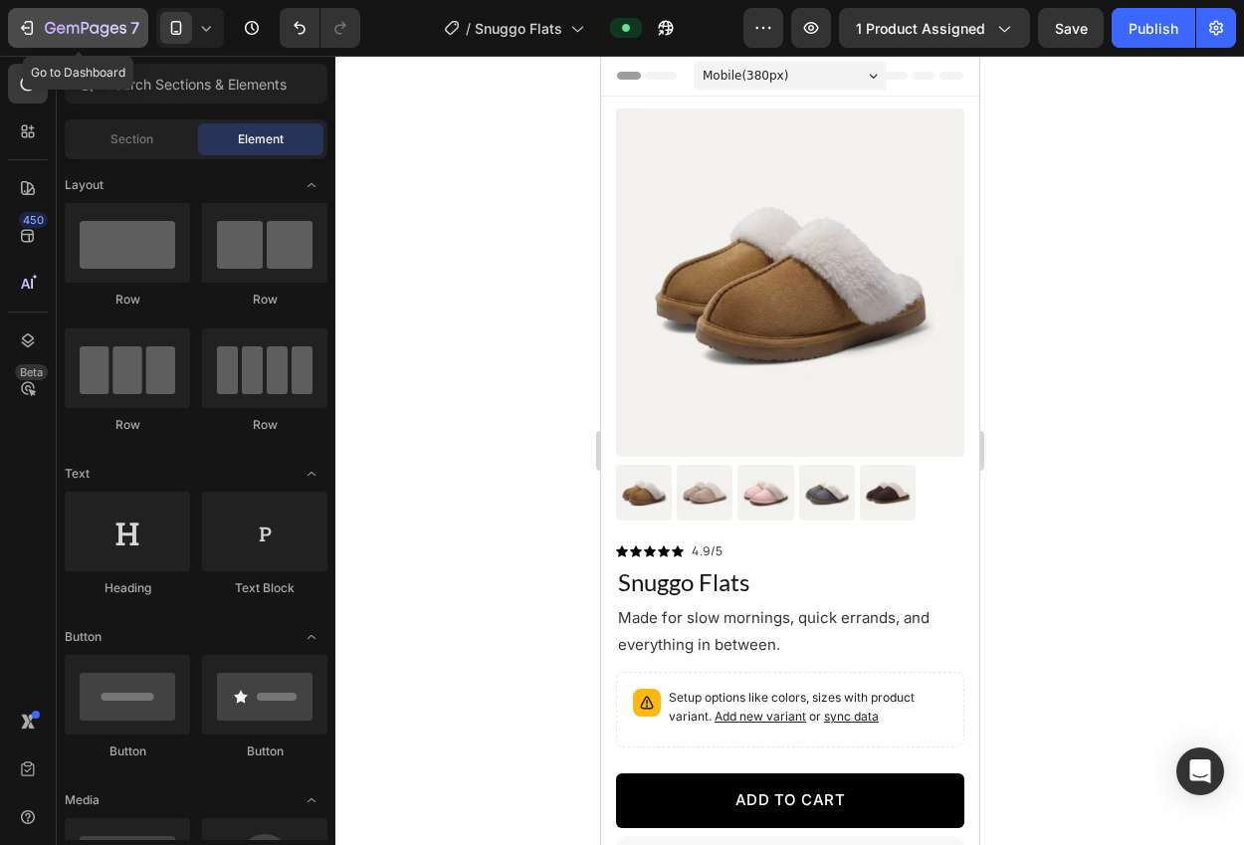
click at [100, 35] on icon "button" at bounding box center [86, 29] width 82 height 17
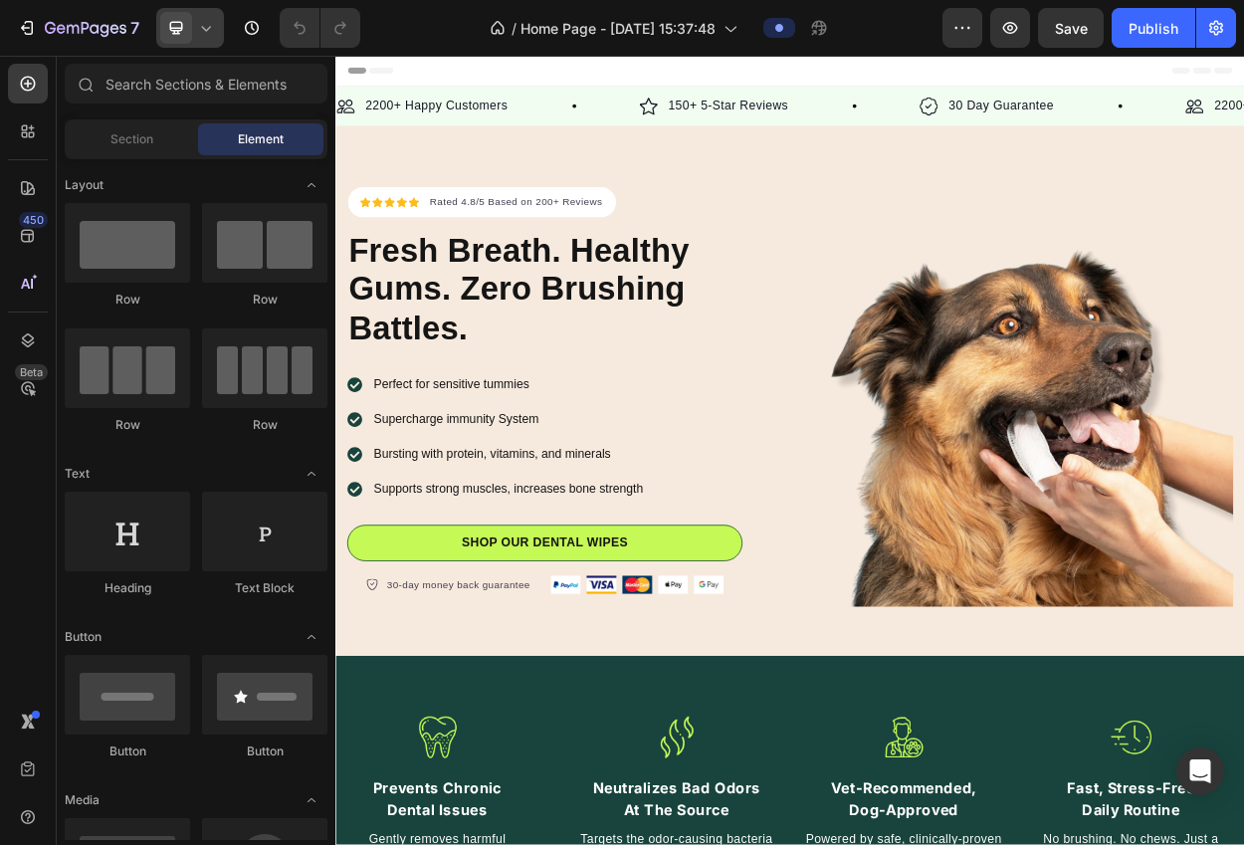
drag, startPoint x: 0, startPoint y: 0, endPoint x: 207, endPoint y: 38, distance: 210.4
click at [208, 38] on div at bounding box center [190, 28] width 68 height 40
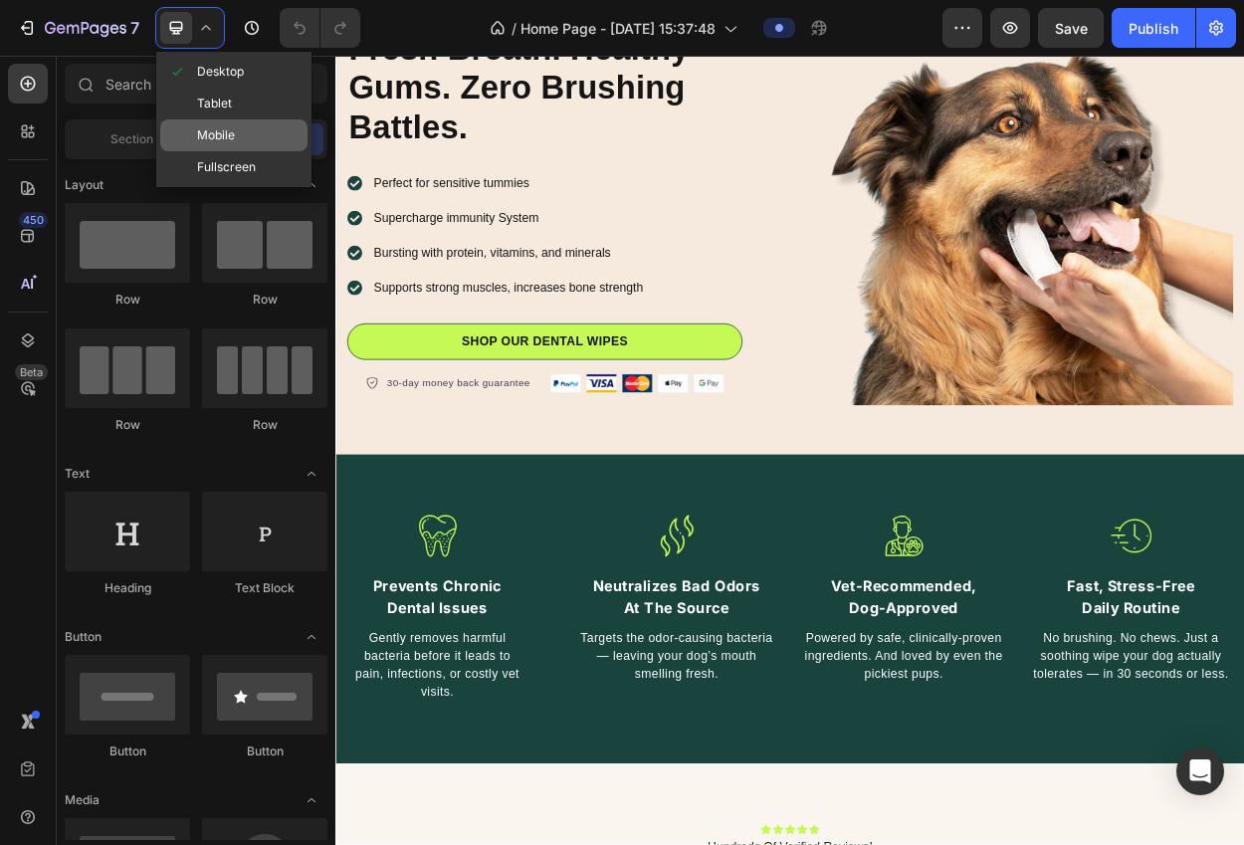
click at [214, 125] on span "Mobile" at bounding box center [216, 135] width 38 height 20
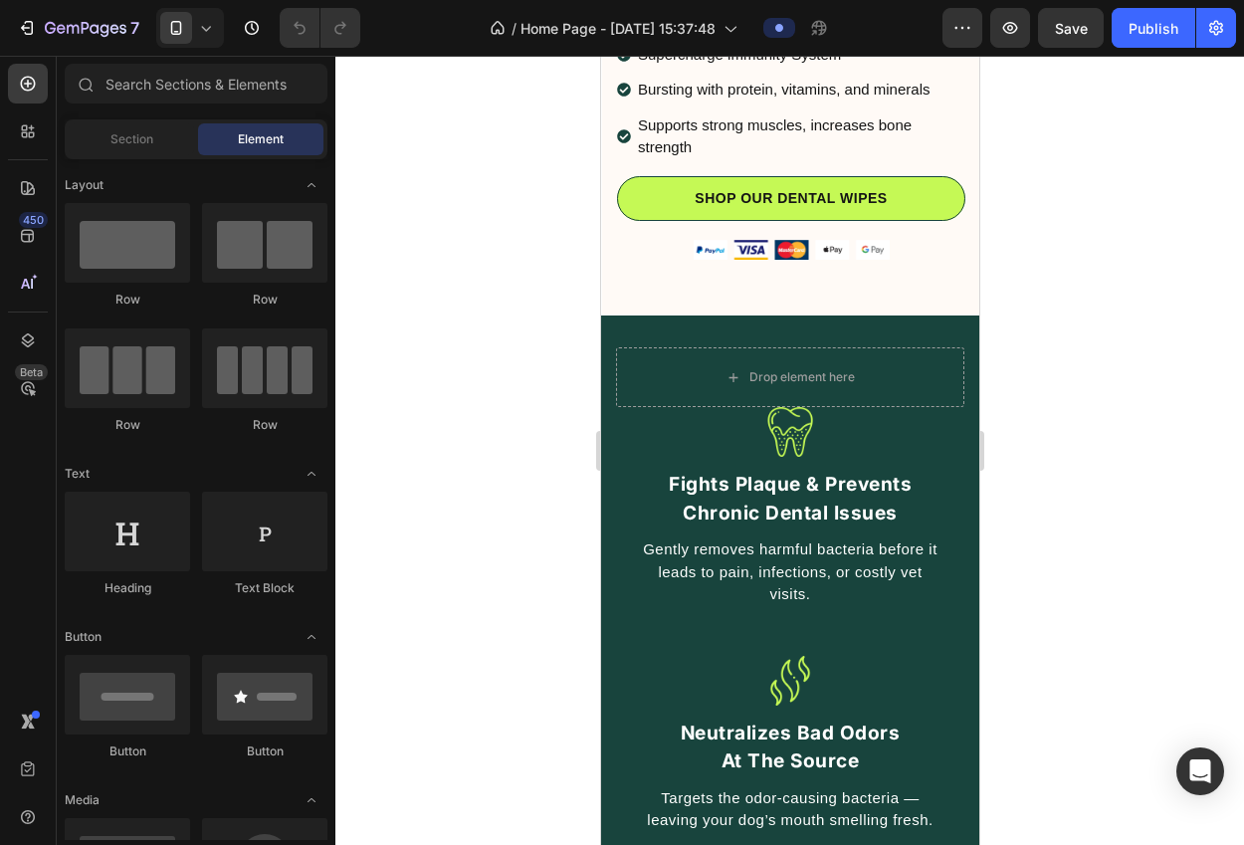
scroll to position [816, 0]
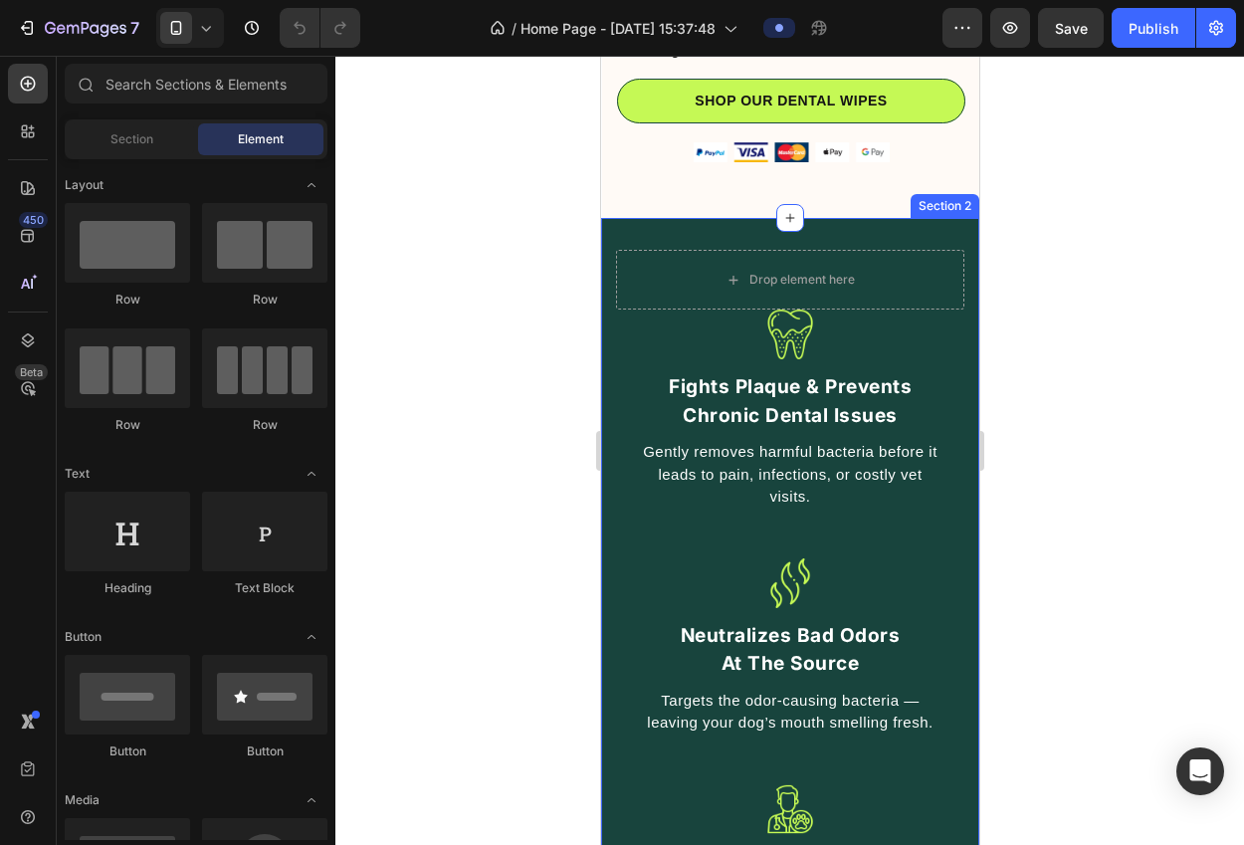
click at [901, 224] on div "Image Fights Plaque & Prevents Chronic Dental Issues Text block Gently removes …" at bounding box center [789, 753] width 378 height 1071
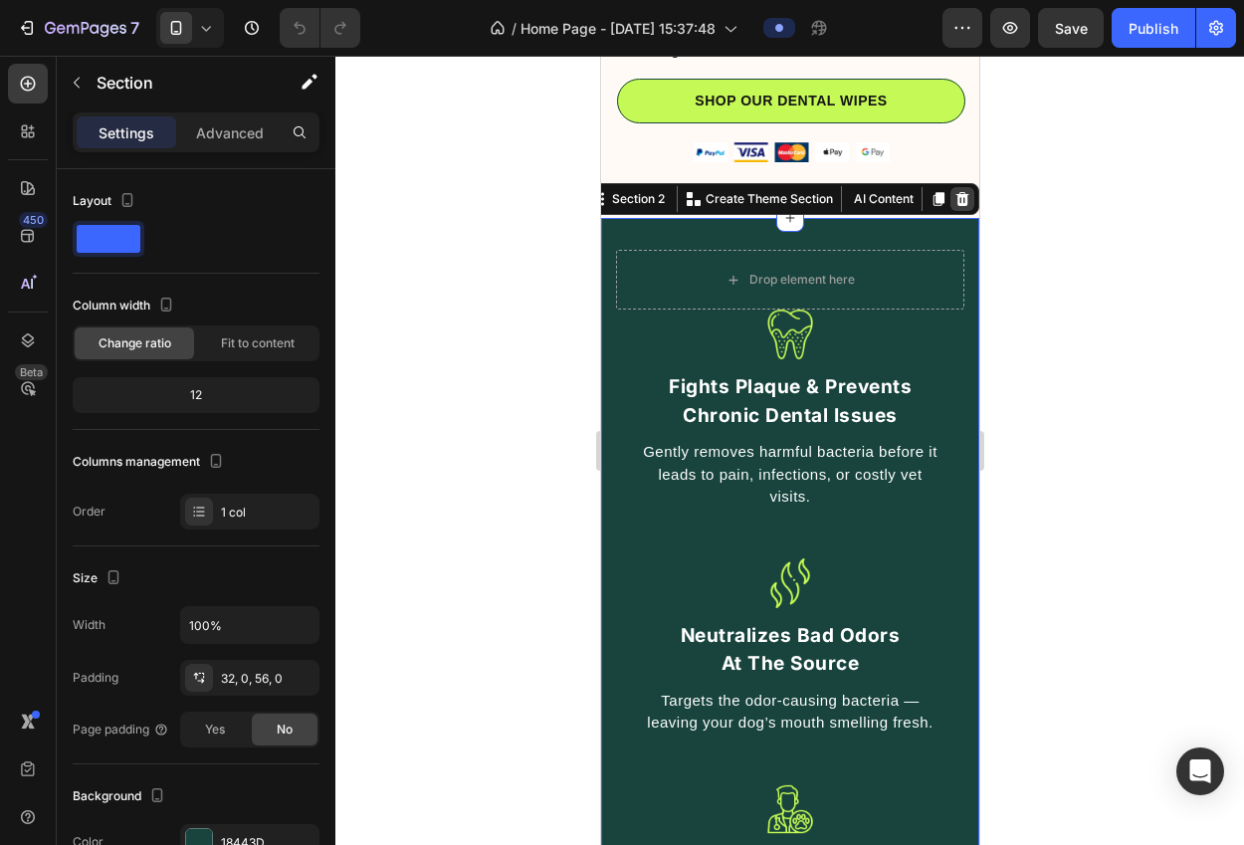
click at [953, 191] on icon at bounding box center [961, 199] width 16 height 16
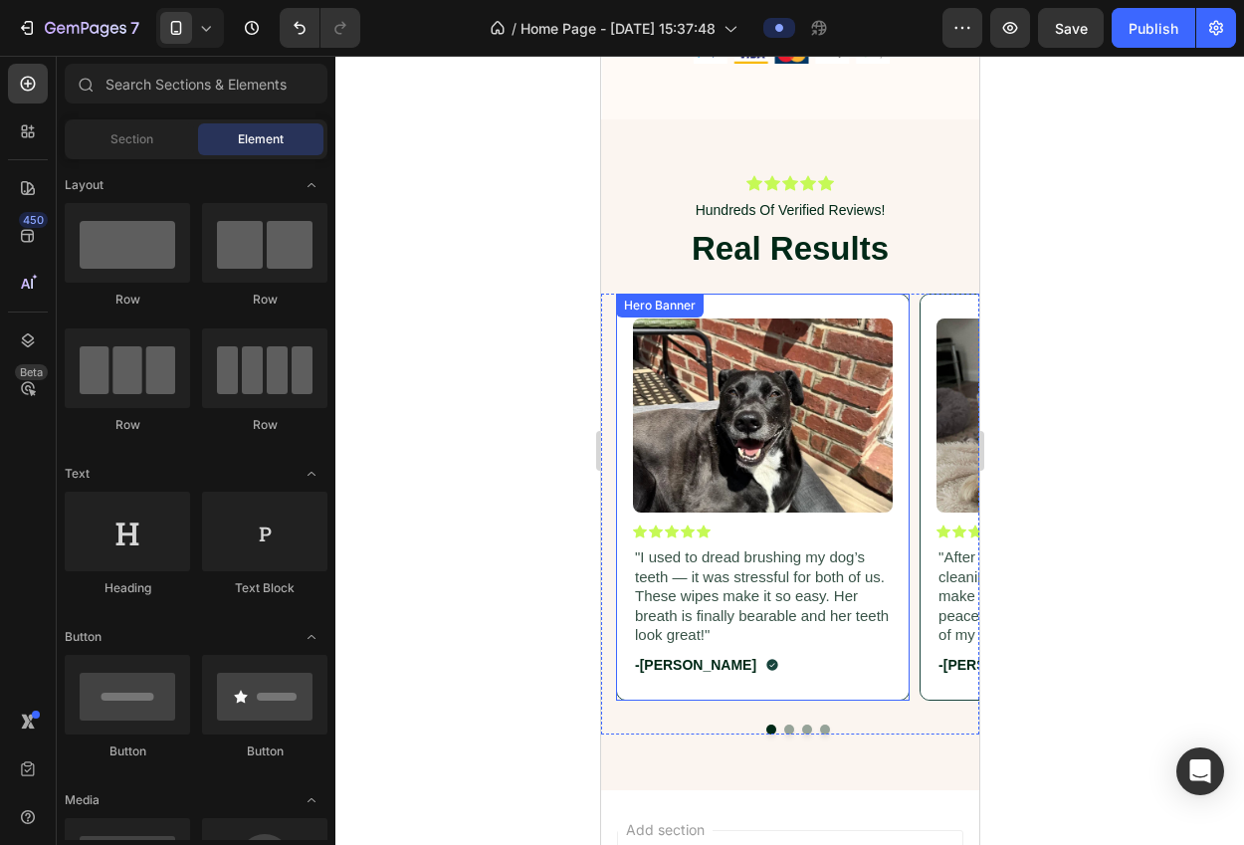
scroll to position [912, 0]
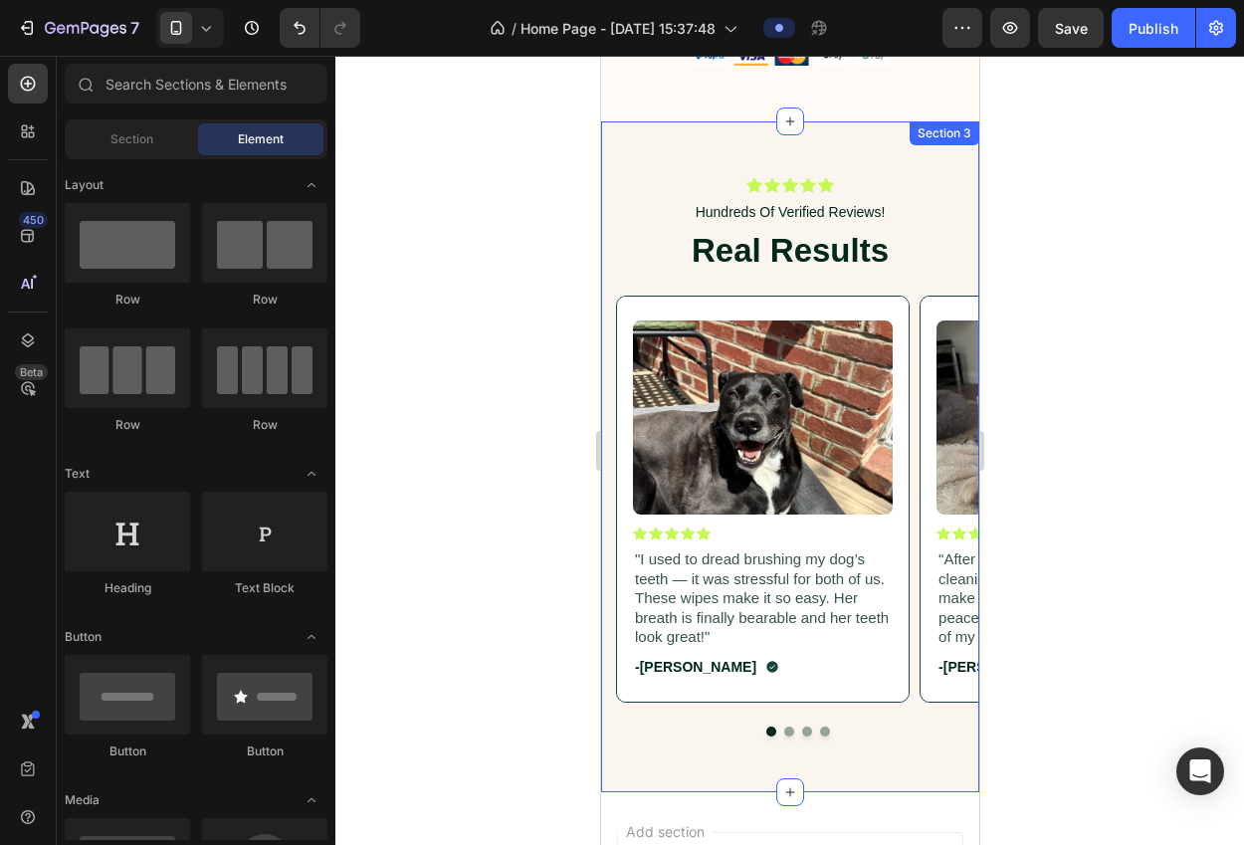
click at [920, 141] on div "Icon Icon Icon Icon Icon Icon List Hundreds Of Verified Reviews! Text Block Rea…" at bounding box center [789, 456] width 378 height 671
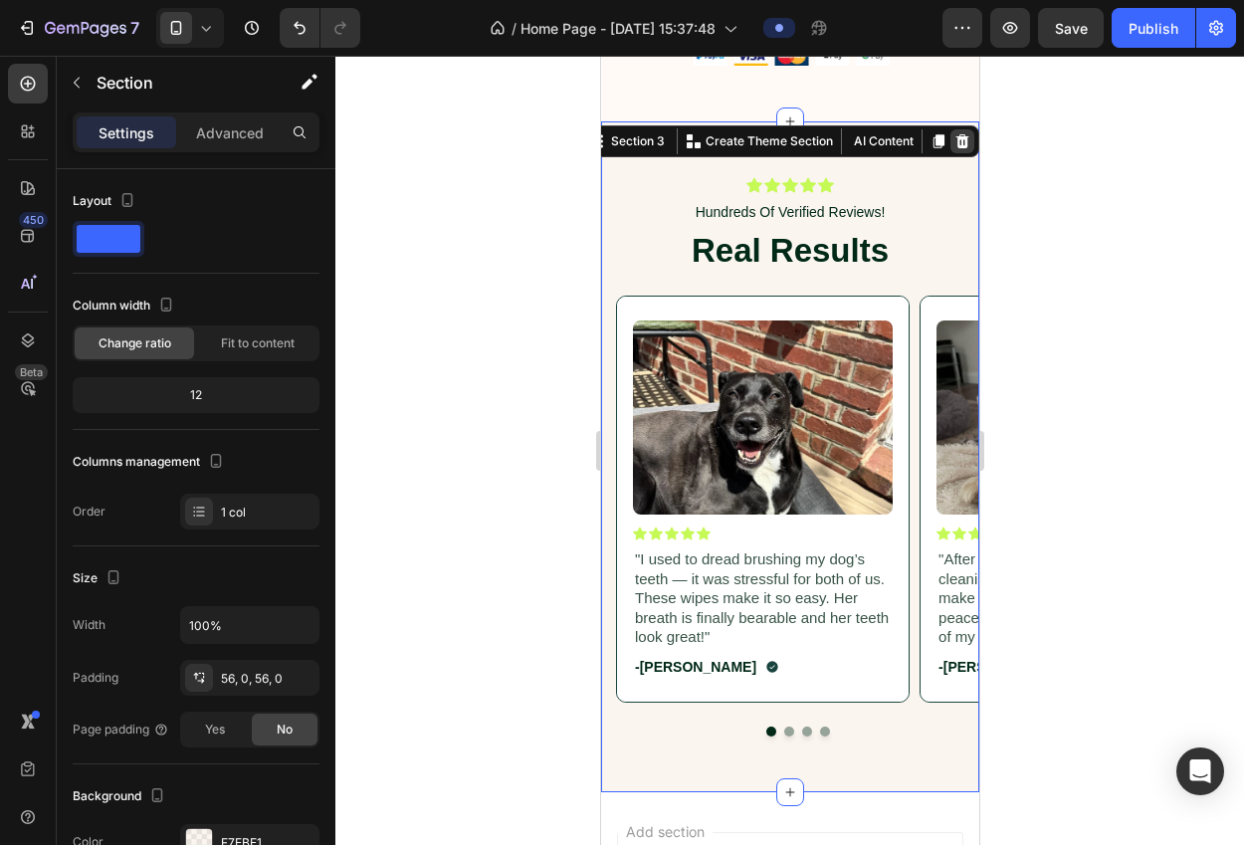
click at [953, 133] on icon at bounding box center [961, 141] width 16 height 16
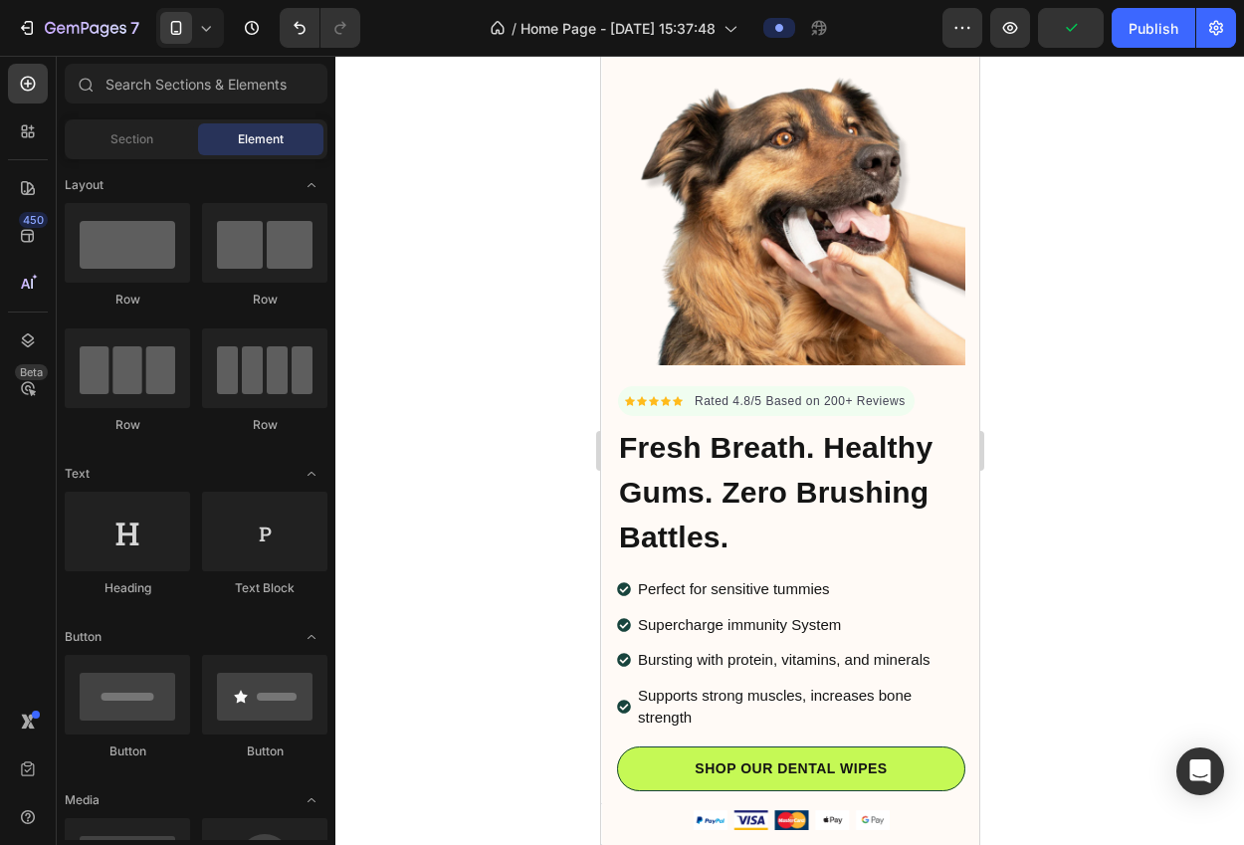
scroll to position [120, 0]
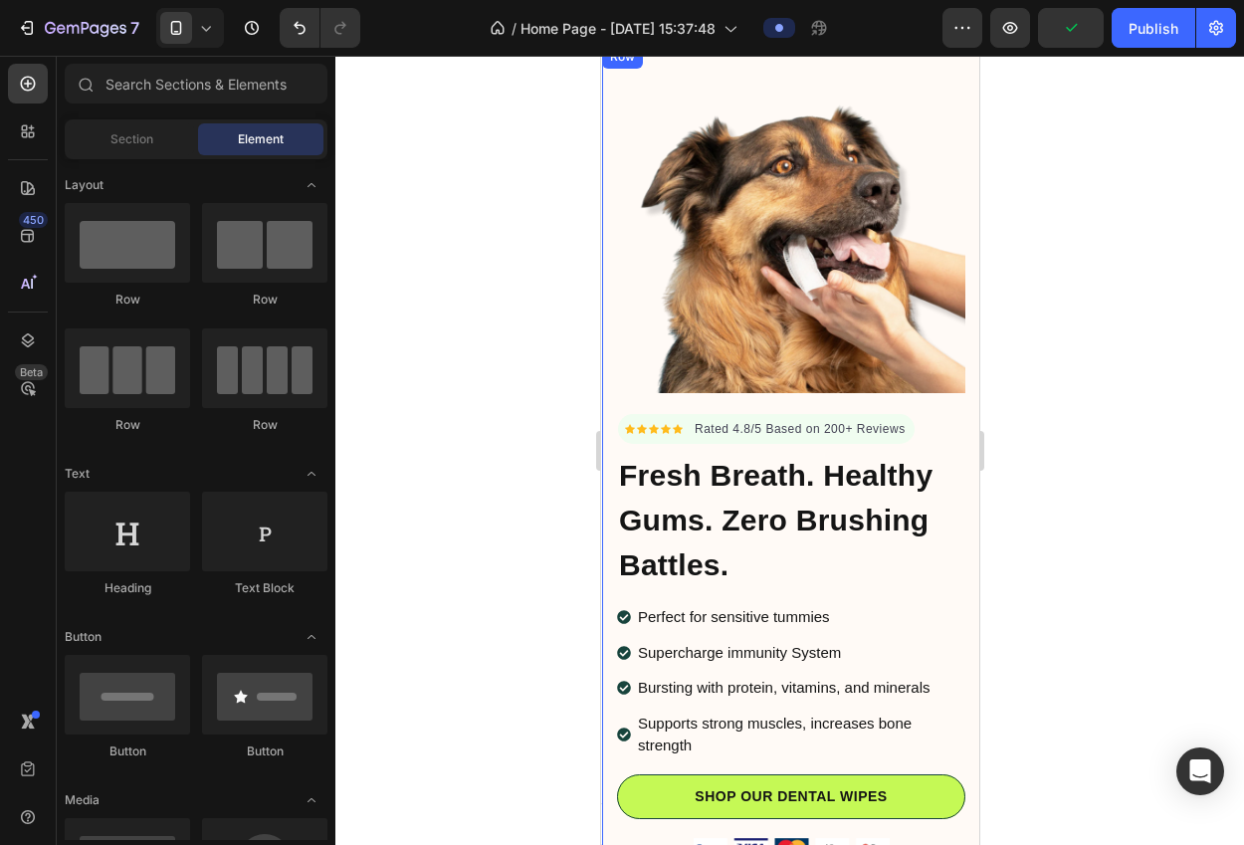
click at [870, 207] on img at bounding box center [790, 219] width 348 height 348
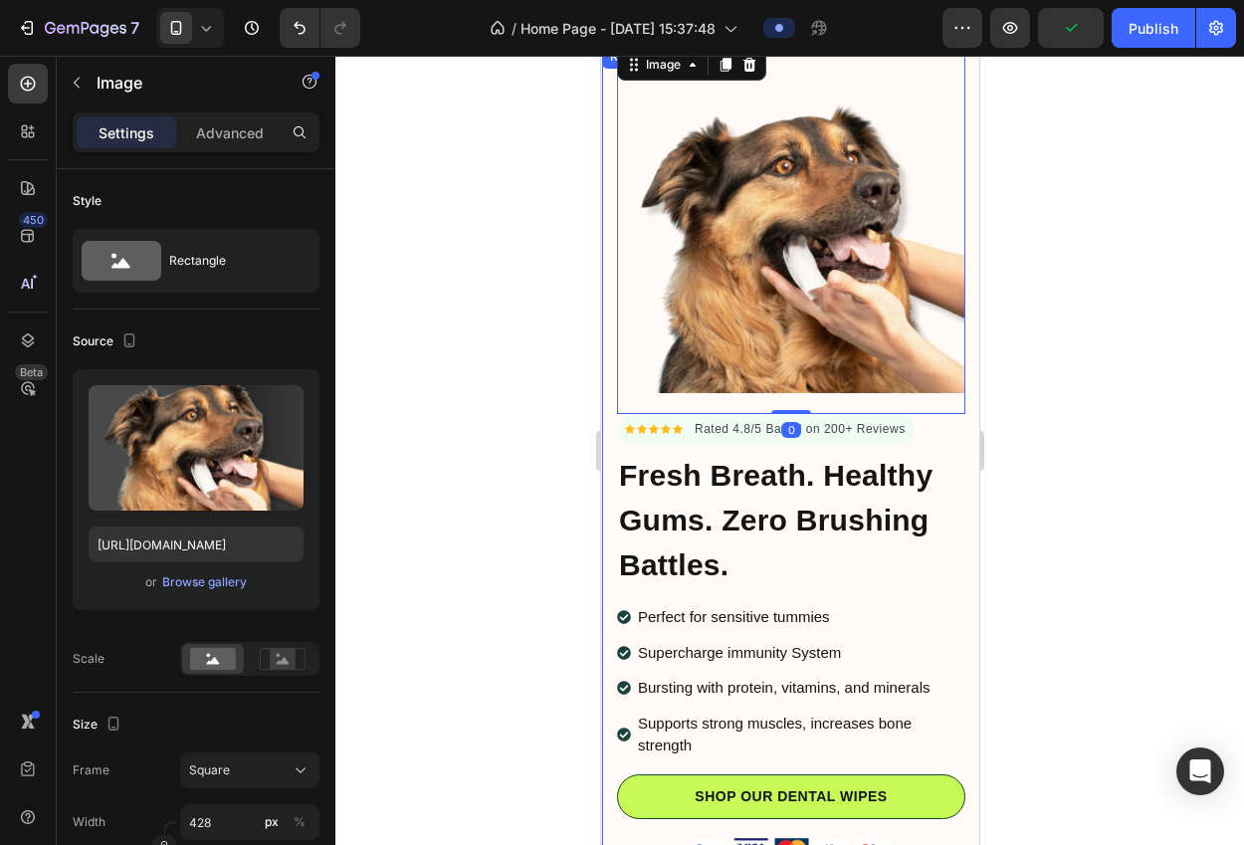
click at [605, 334] on div "Icon Icon Icon Icon Icon Icon List Hoz Rated 4.8/5 Based on 200+ Reviews Text b…" at bounding box center [790, 451] width 378 height 813
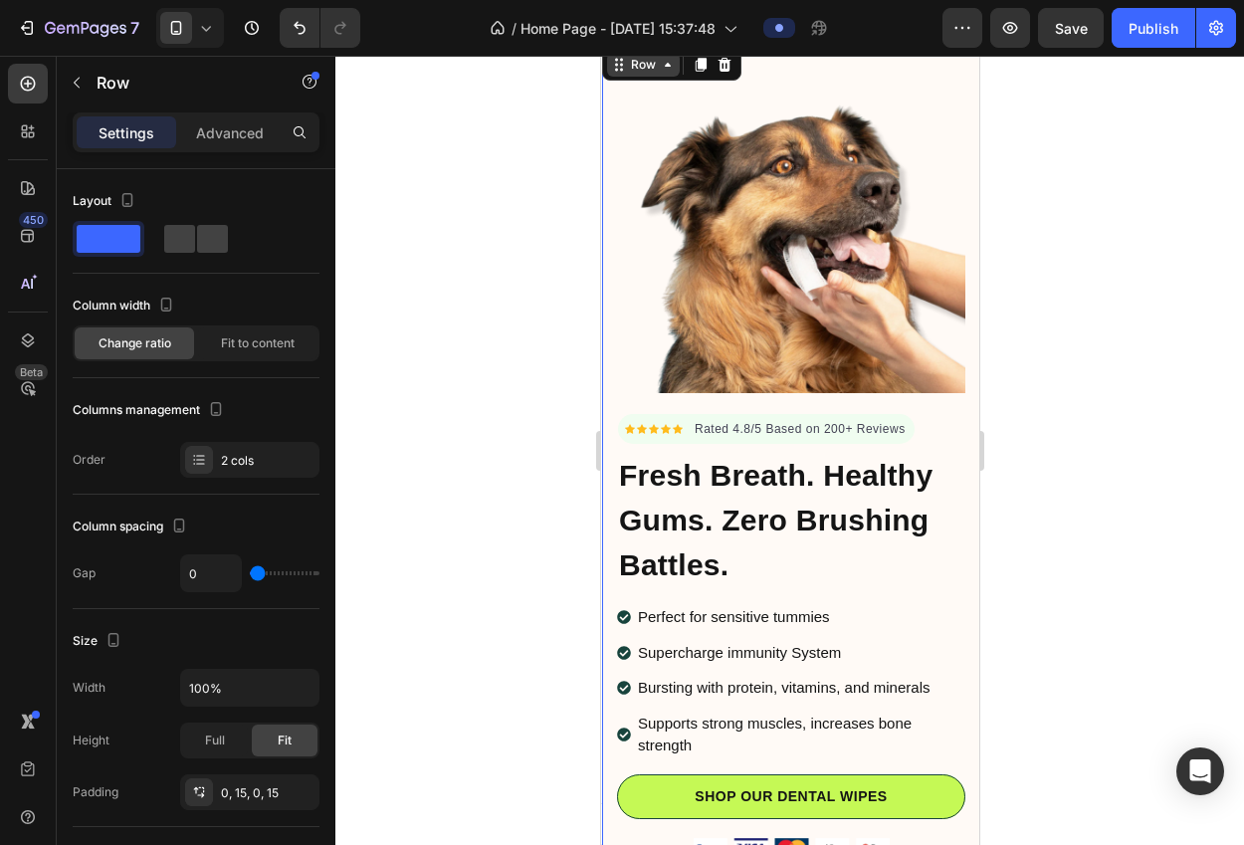
click at [610, 64] on icon at bounding box center [618, 65] width 16 height 16
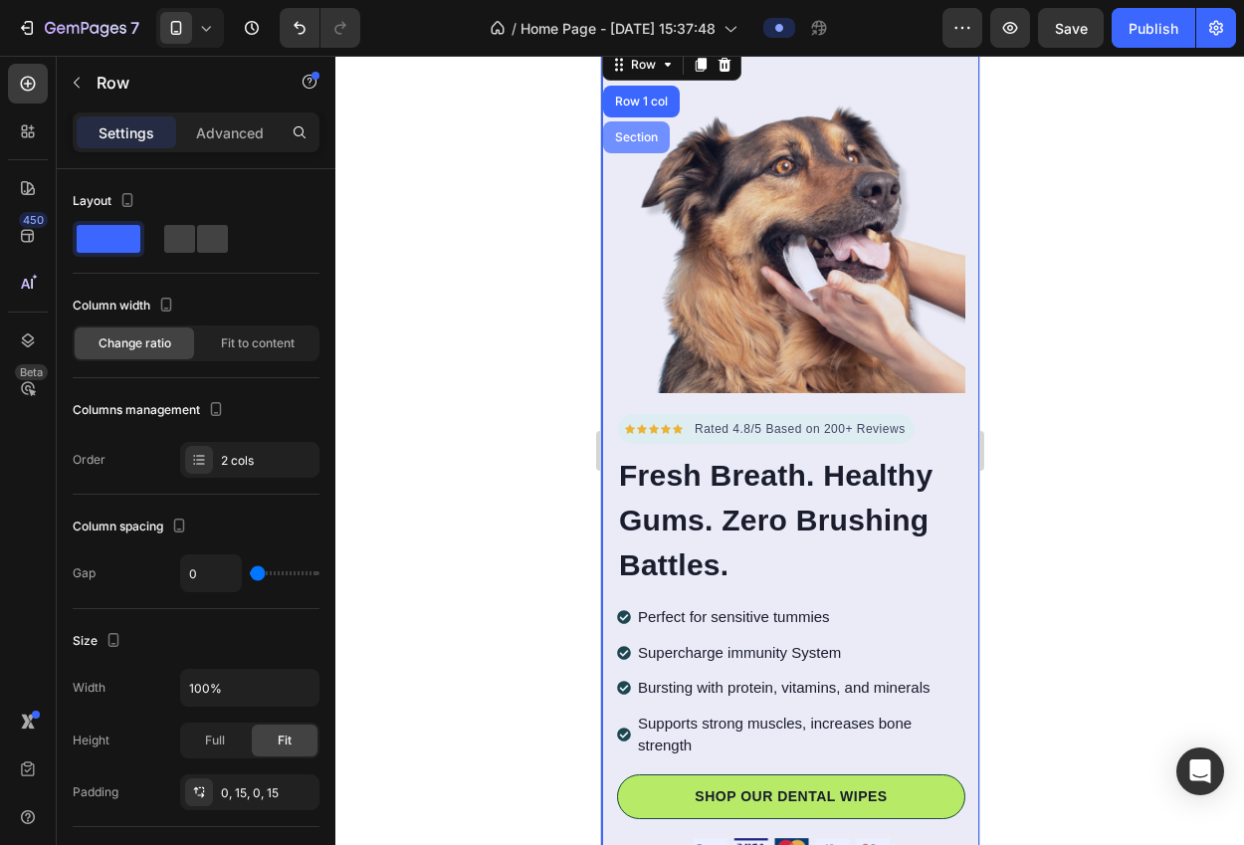
click at [629, 129] on div "Section" at bounding box center [635, 137] width 67 height 32
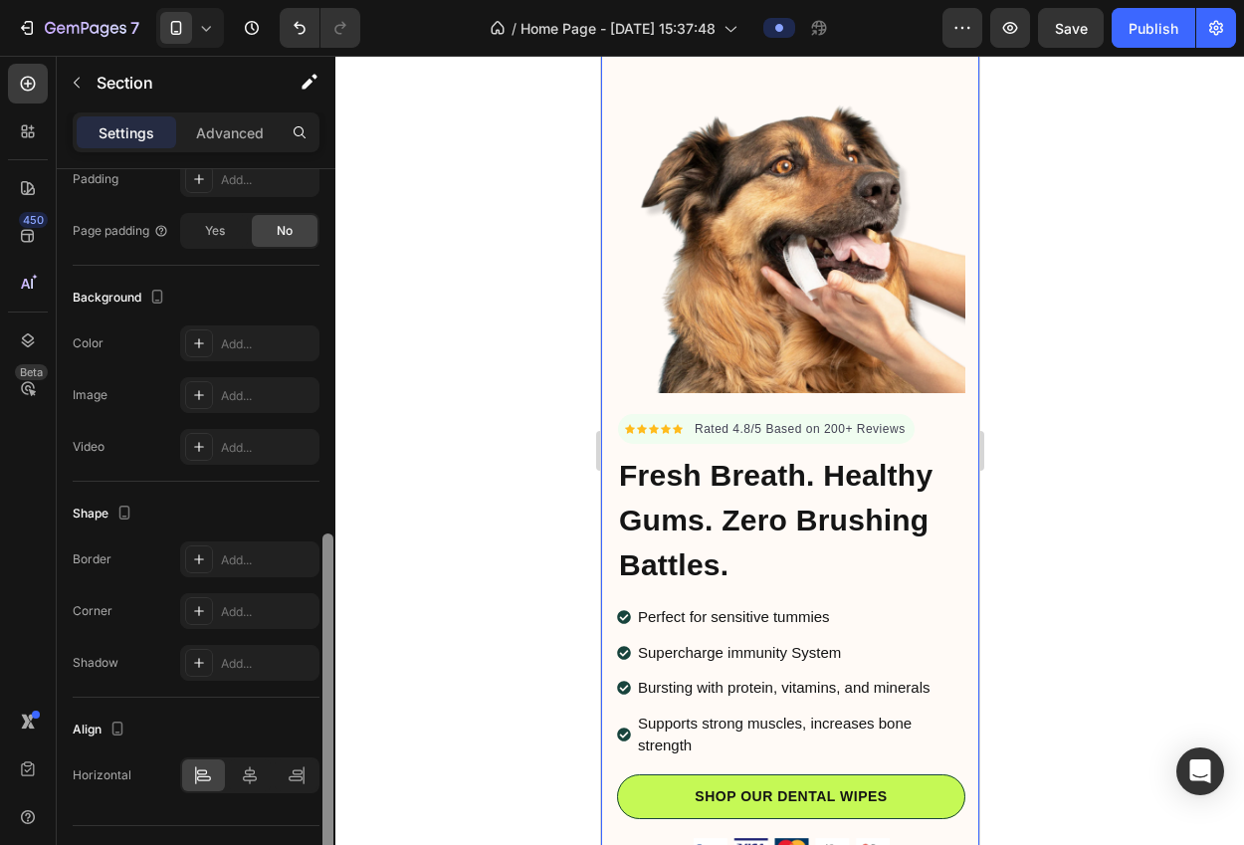
scroll to position [569, 0]
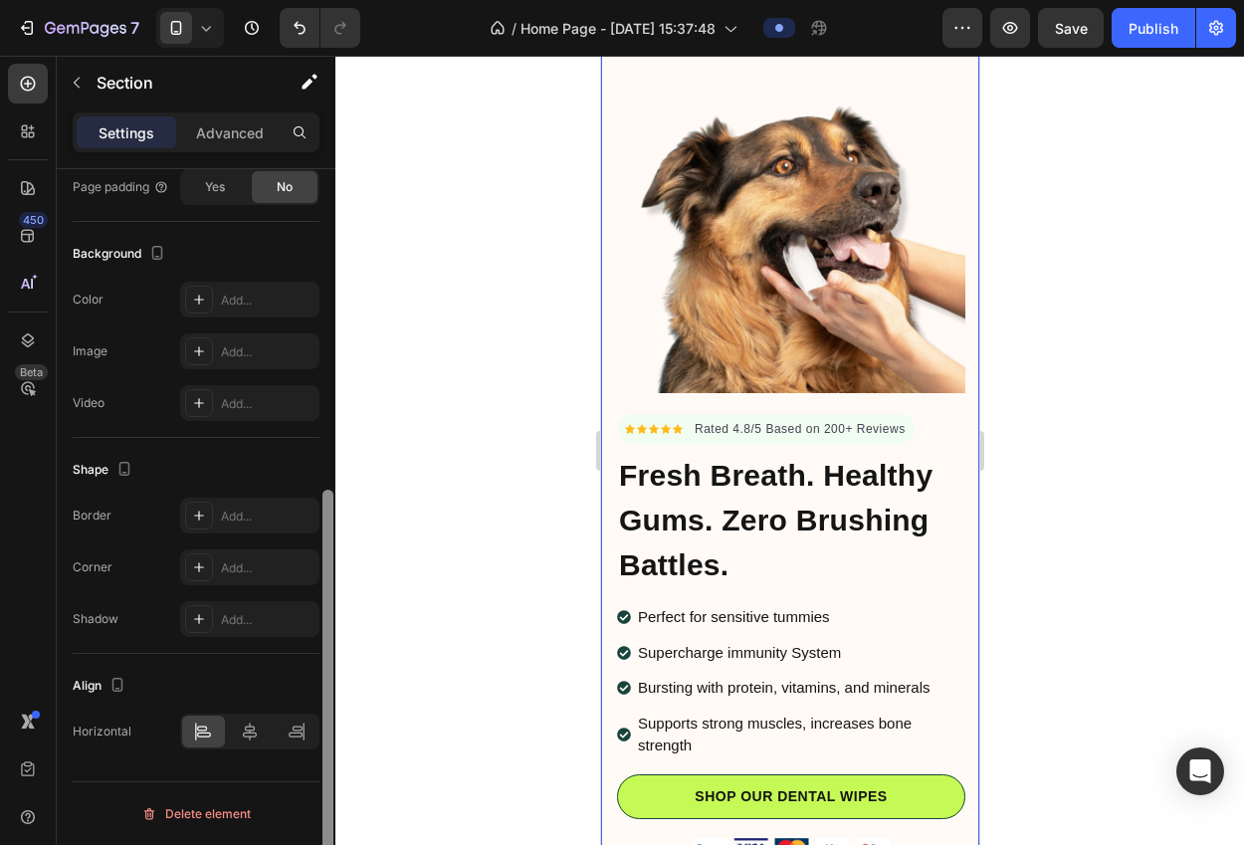
drag, startPoint x: 326, startPoint y: 329, endPoint x: 279, endPoint y: 691, distance: 365.3
click at [279, 691] on div "Layout Column width Change ratio Fit to content Columns management Order 0 col …" at bounding box center [196, 535] width 279 height 732
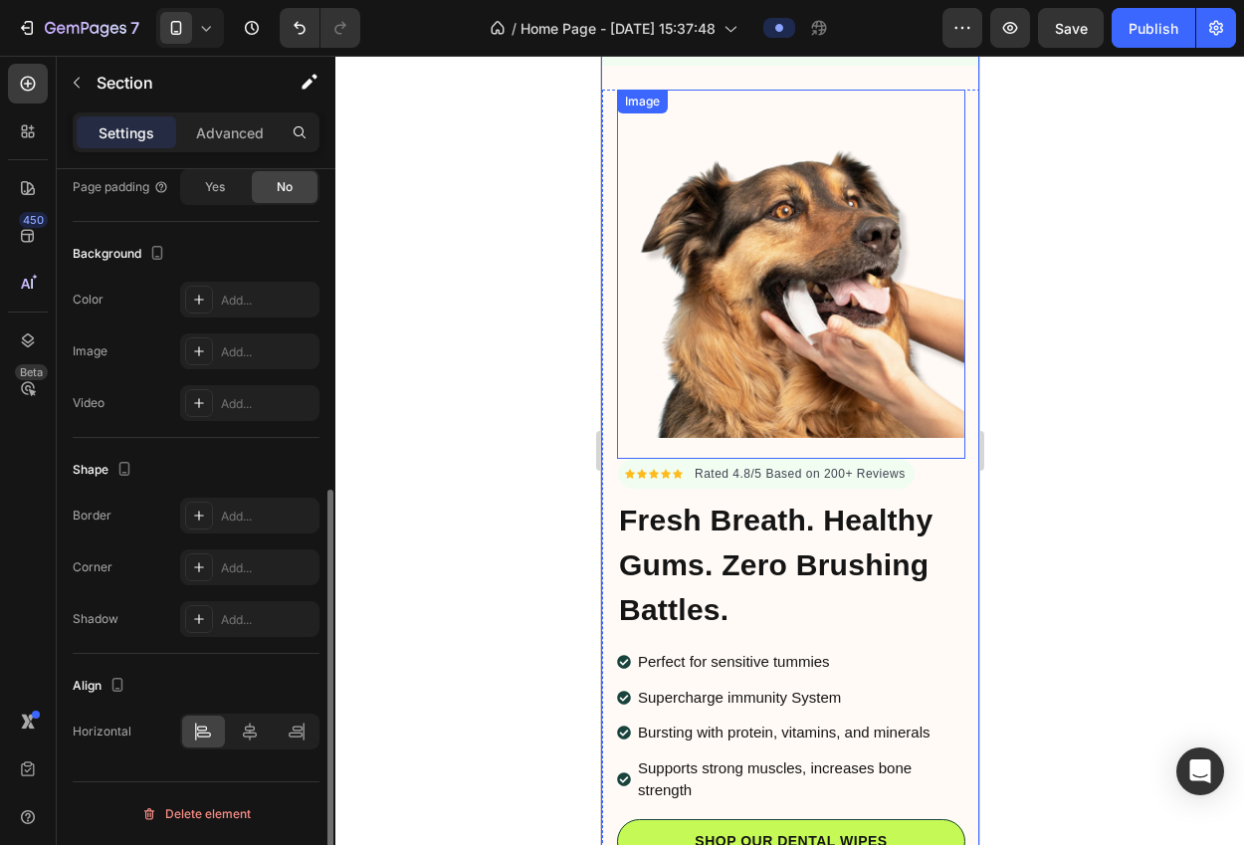
scroll to position [0, 0]
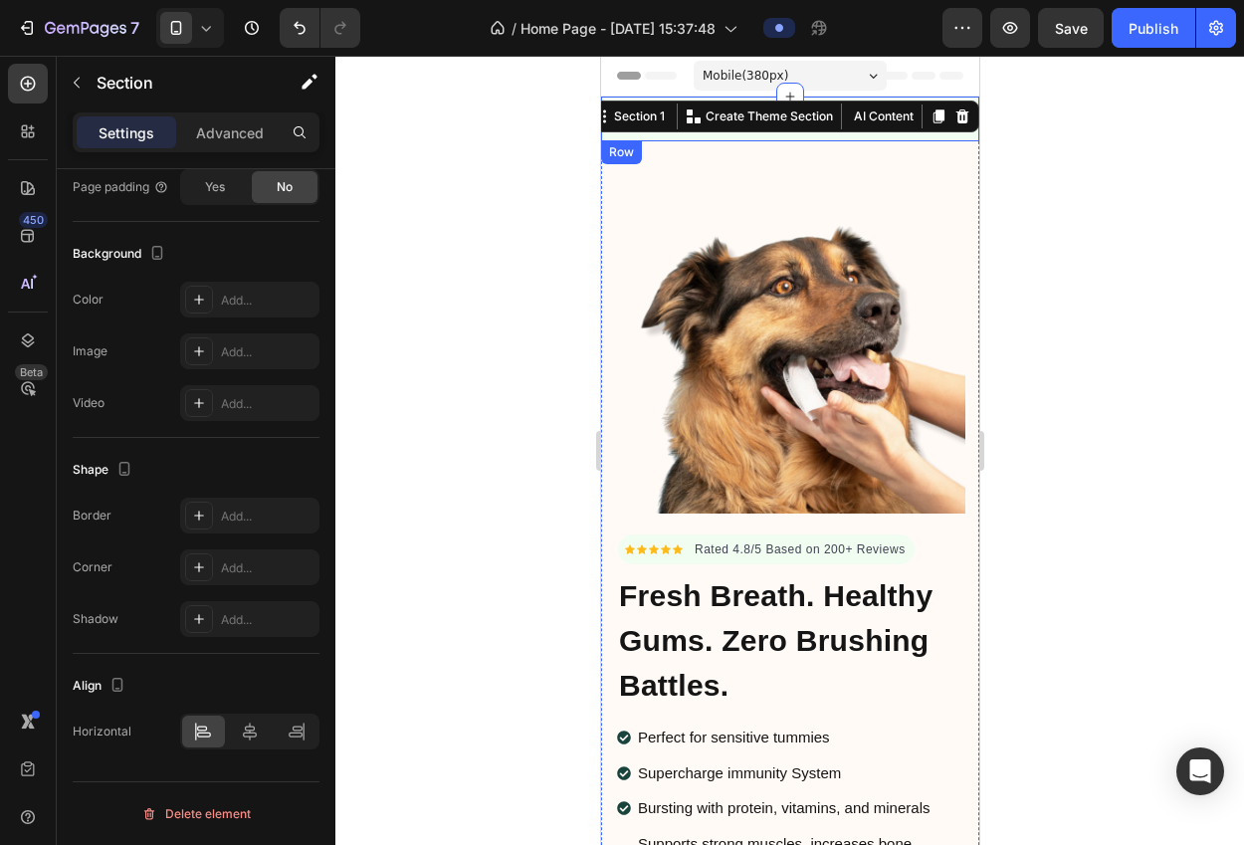
click at [614, 136] on div "Image 2200+ Happy Customers Text Block Row Image 150+ 5-Star Reviews Text Block…" at bounding box center [789, 119] width 378 height 45
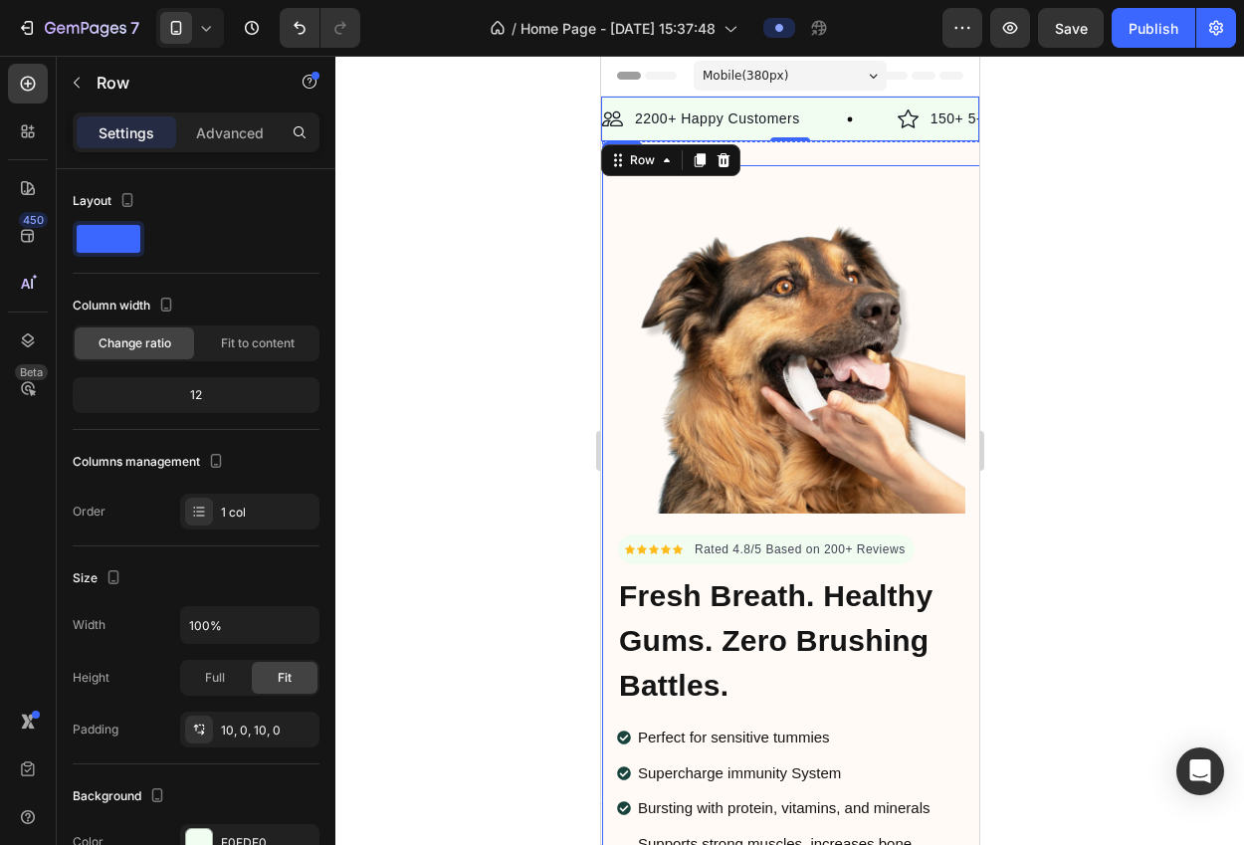
click at [607, 193] on div "Icon Icon Icon Icon Icon Icon List Hoz Rated 4.8/5 Based on 200+ Reviews Text b…" at bounding box center [790, 571] width 378 height 813
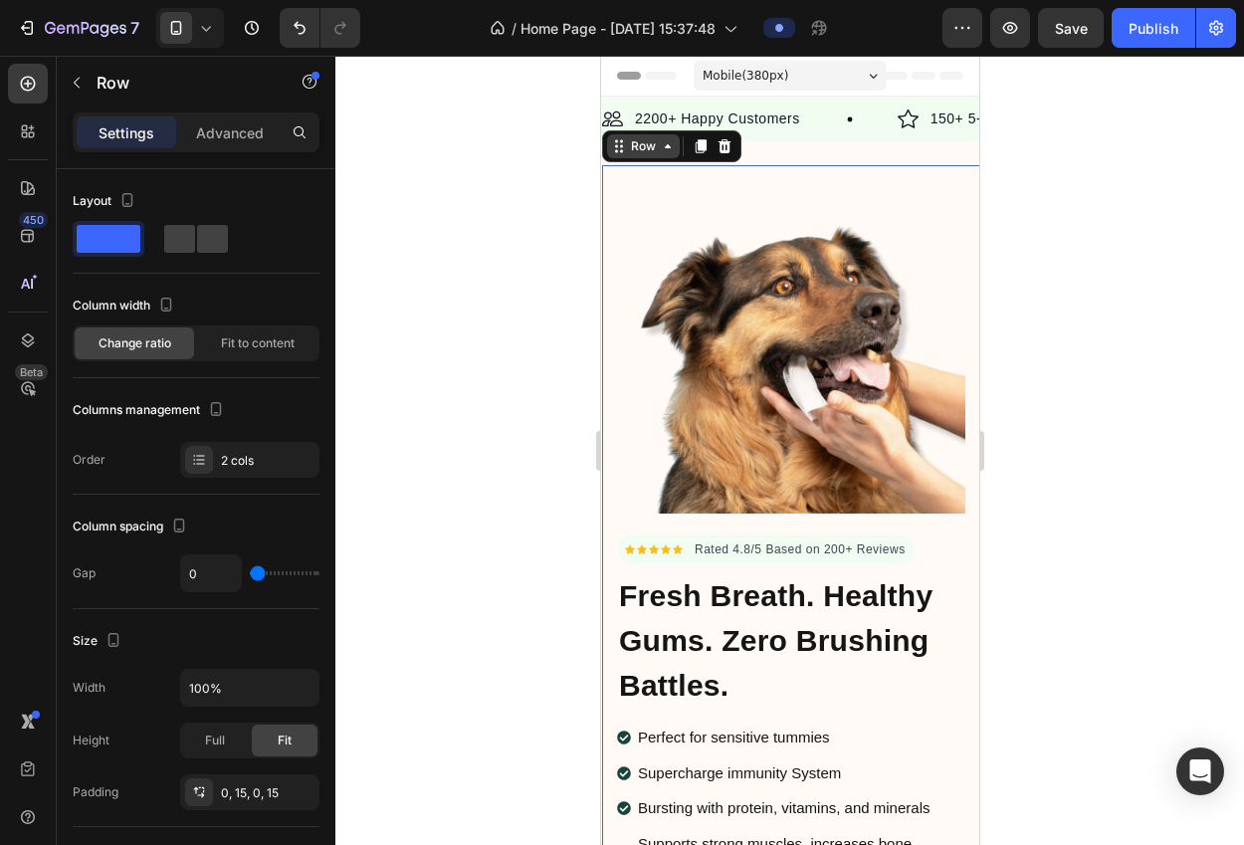
click at [610, 151] on icon at bounding box center [618, 146] width 16 height 16
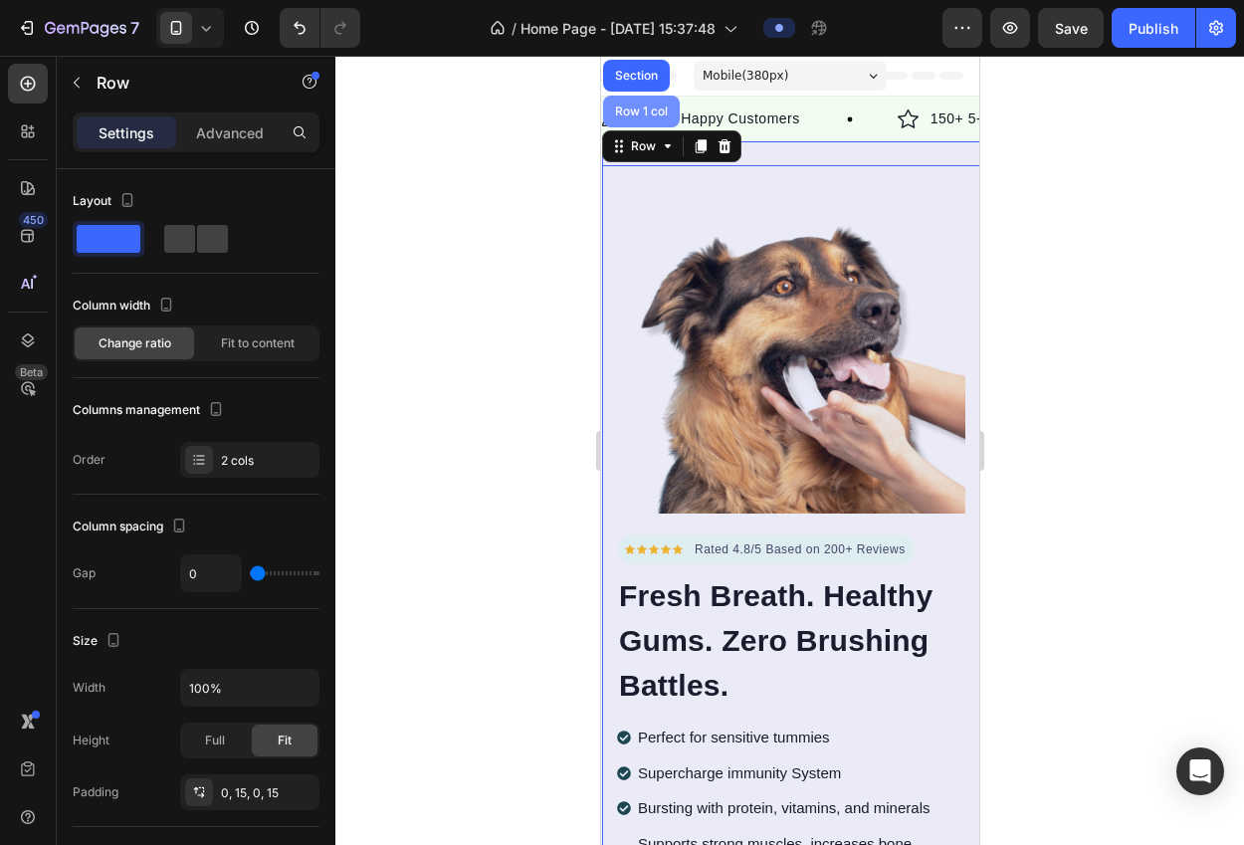
click at [625, 123] on div "Row 1 col" at bounding box center [640, 112] width 77 height 32
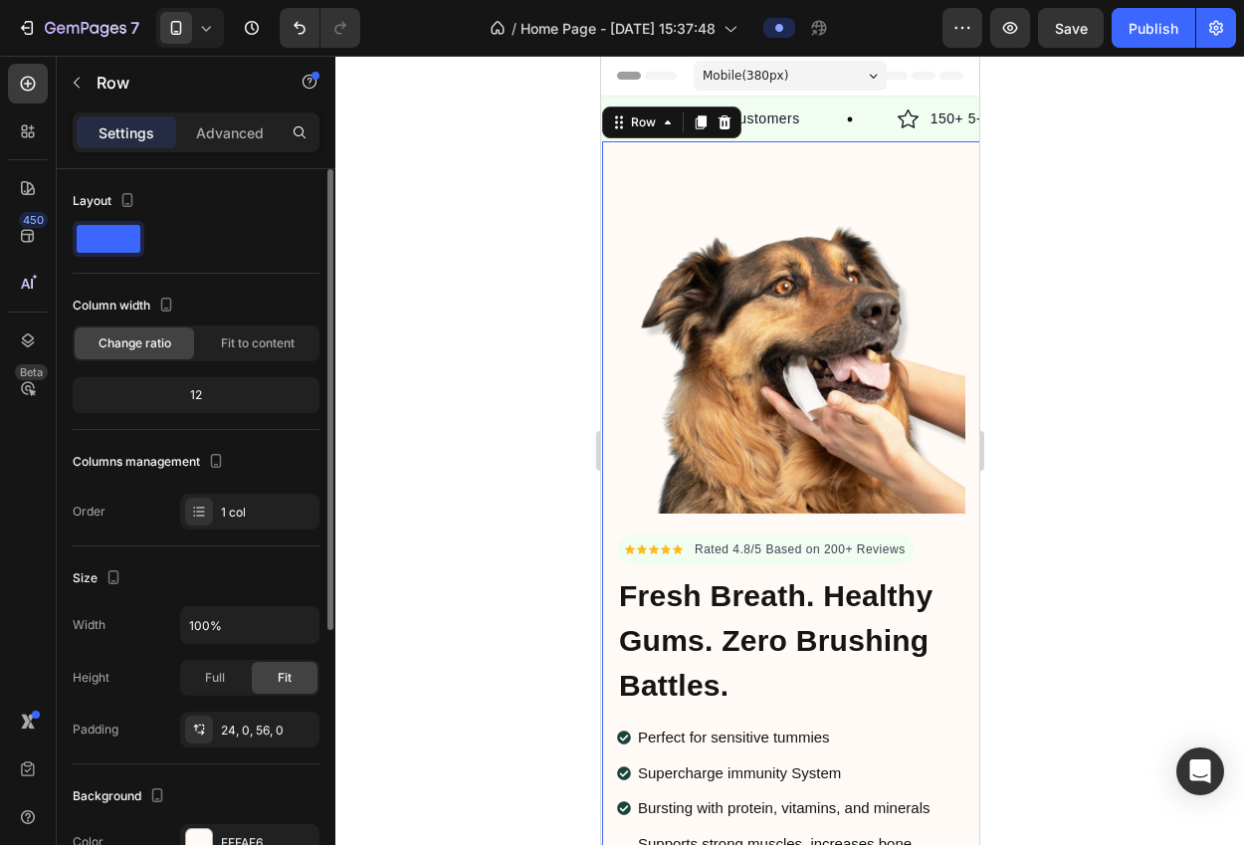
scroll to position [430, 0]
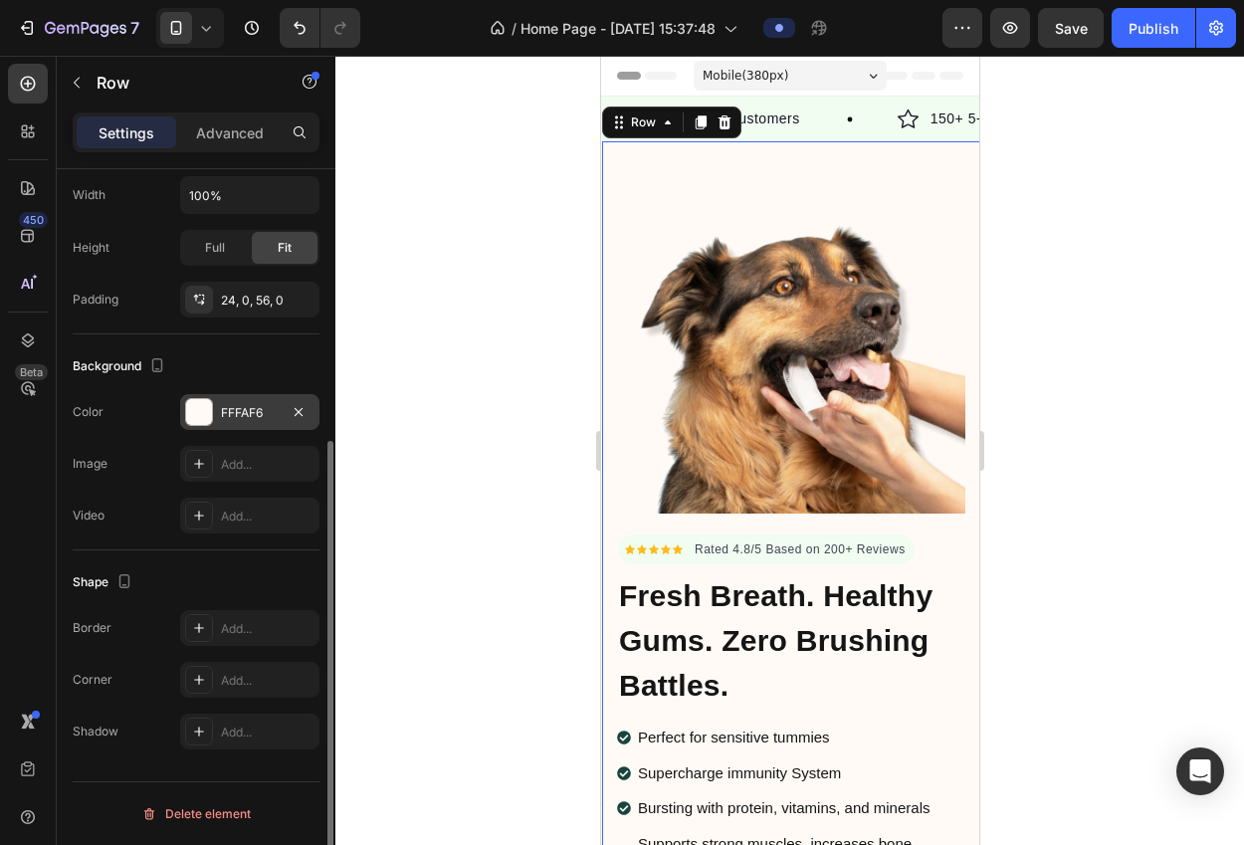
click at [225, 425] on div "FFFAF6" at bounding box center [249, 412] width 139 height 36
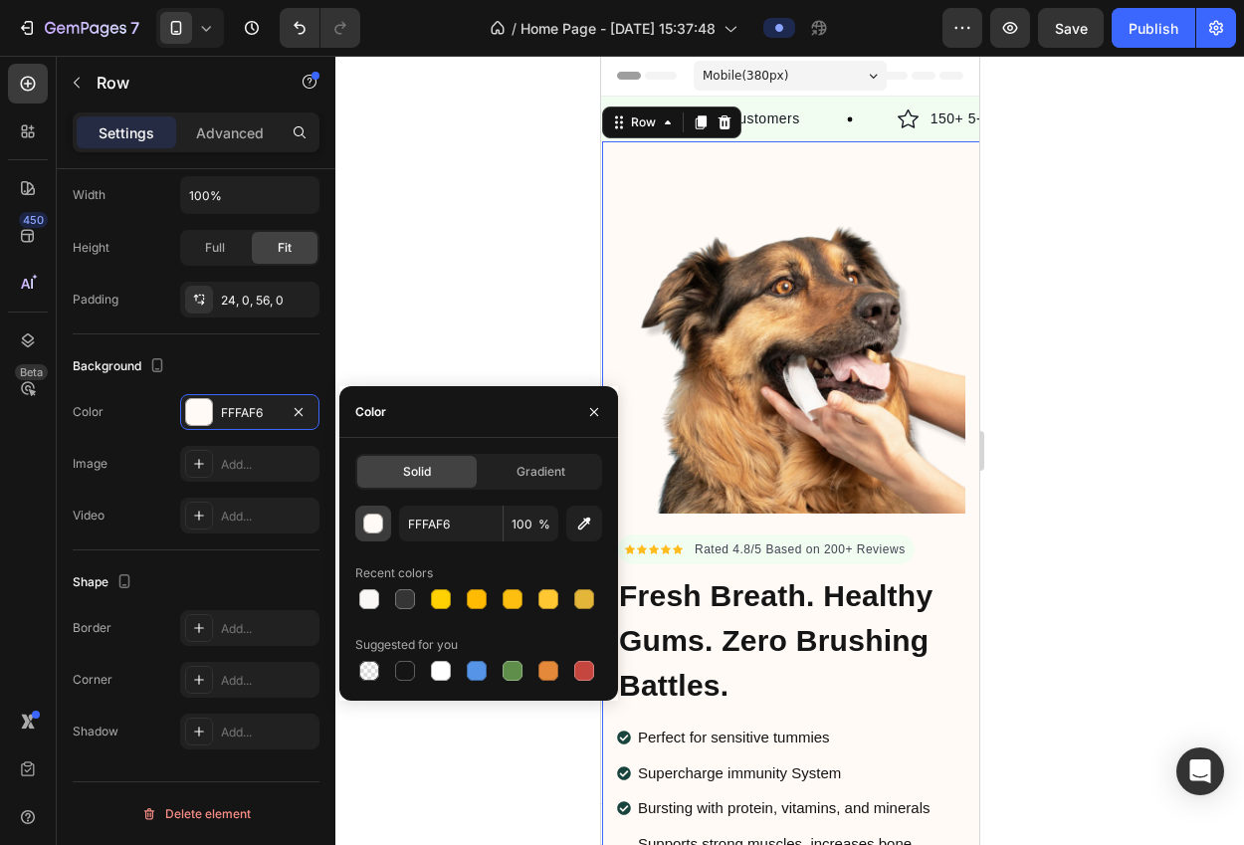
click at [373, 519] on div "button" at bounding box center [374, 524] width 20 height 20
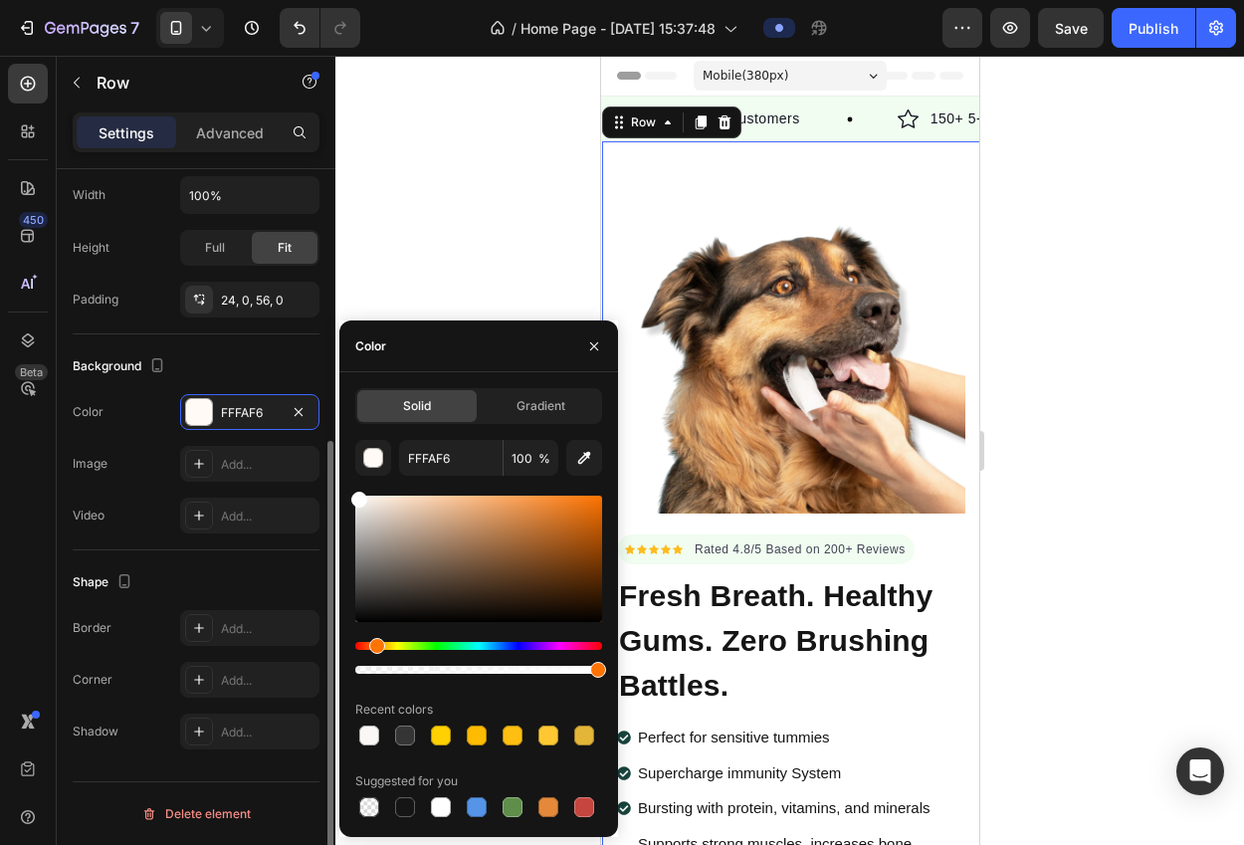
drag, startPoint x: 349, startPoint y: 464, endPoint x: 286, endPoint y: 353, distance: 127.5
click at [290, 363] on div "450 Beta Sections(18) Elements(83) Section Element Hero Section Product Detail …" at bounding box center [167, 450] width 335 height 789
type input "FFFFFF"
click at [438, 208] on div at bounding box center [789, 450] width 908 height 789
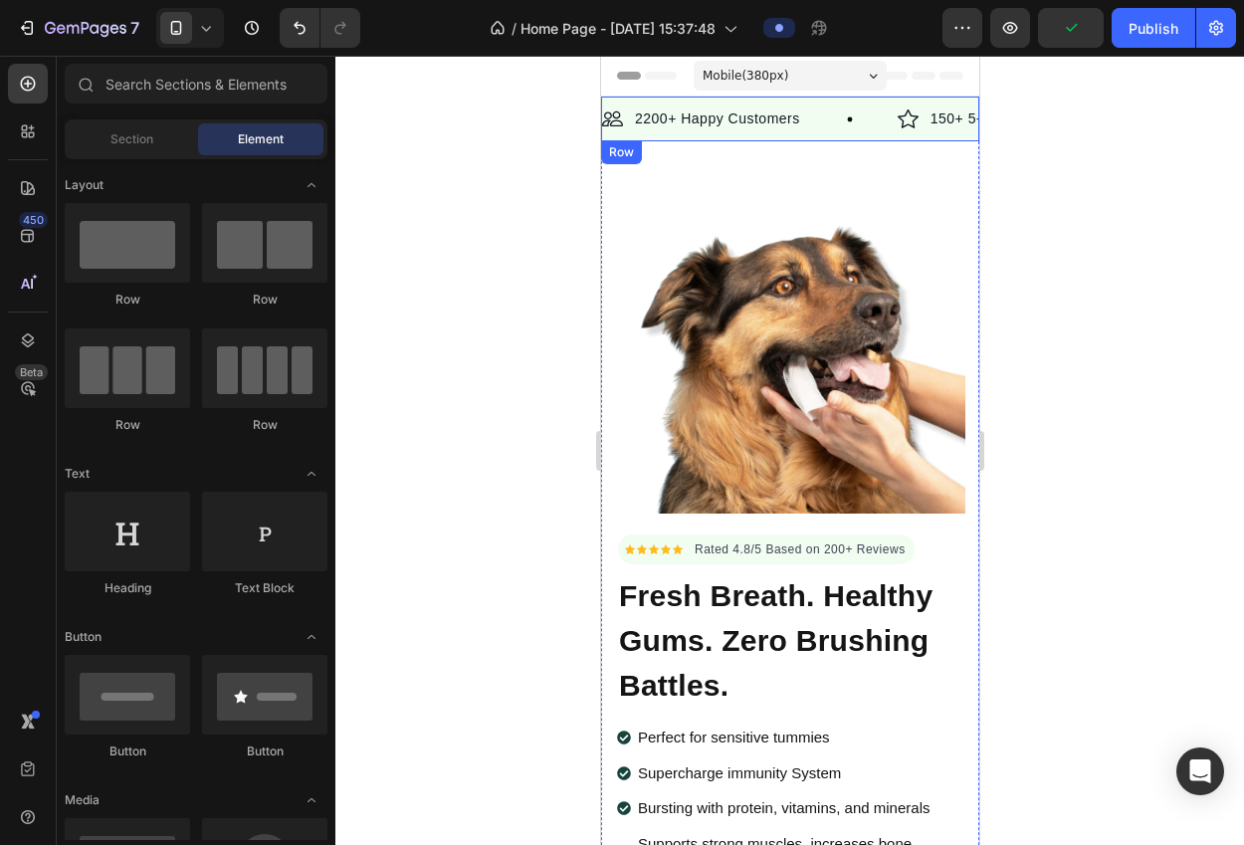
click at [822, 139] on div "Image 2200+ Happy Customers Text Block Row Image 150+ 5-Star Reviews Text Block…" at bounding box center [789, 119] width 378 height 45
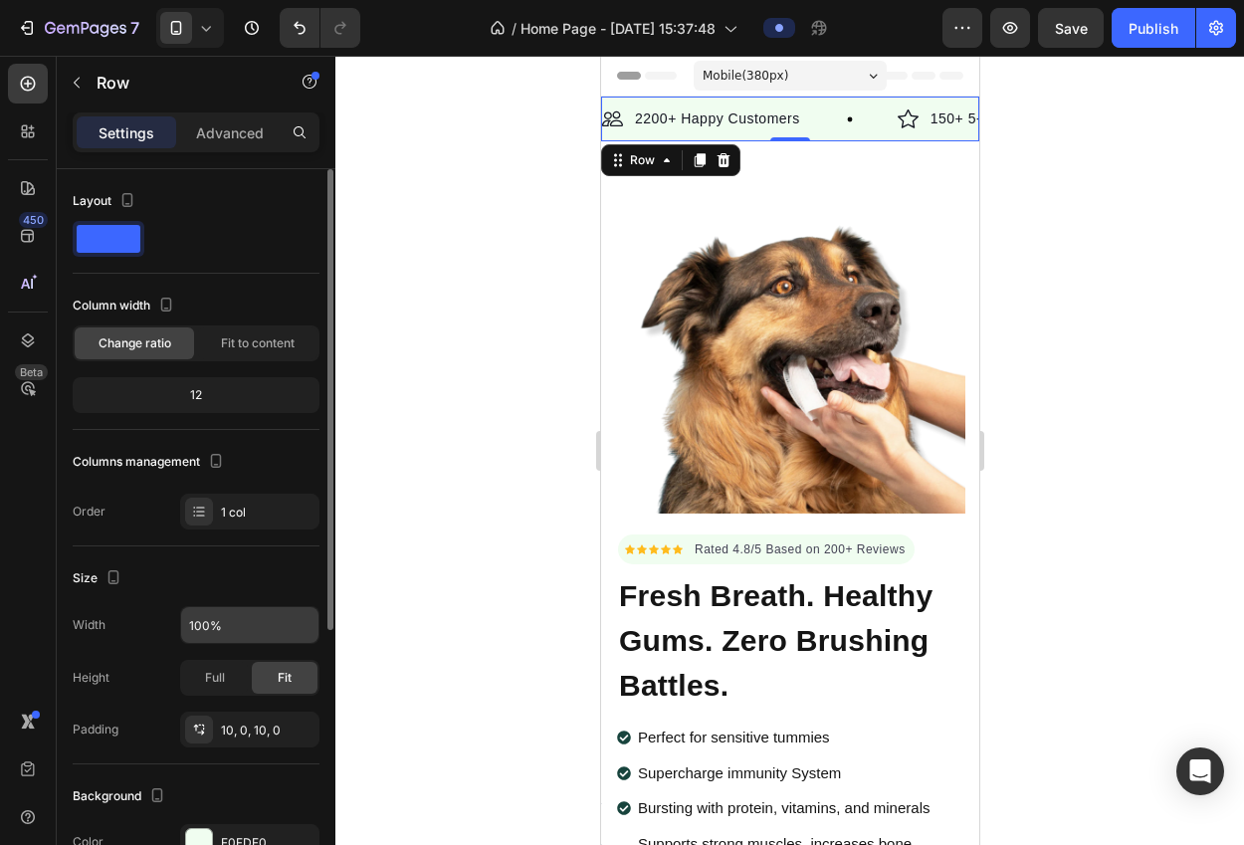
scroll to position [156, 0]
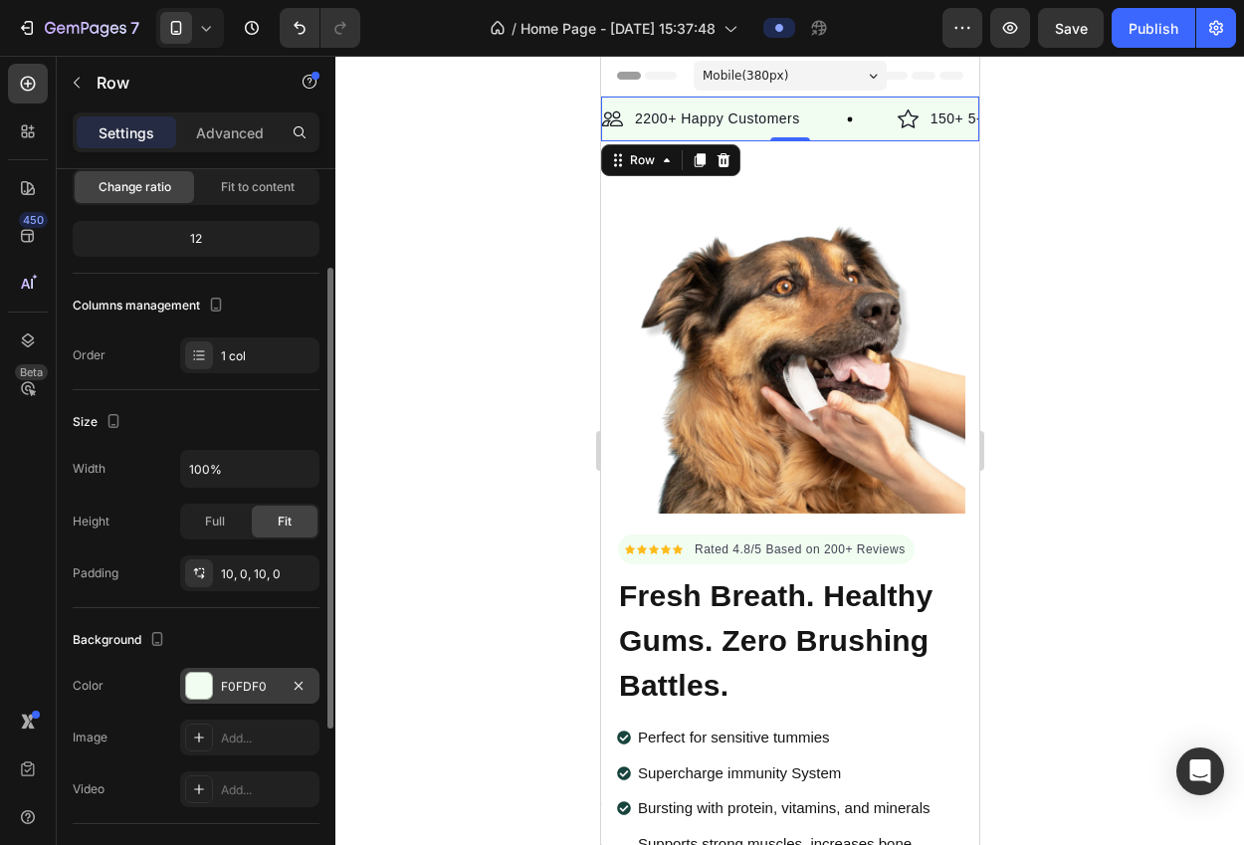
click at [238, 667] on div "Background The changes might be hidden by the video. Color F0FDF0 Image Add... …" at bounding box center [196, 716] width 247 height 216
click at [236, 674] on div "F0FDF0" at bounding box center [249, 686] width 139 height 36
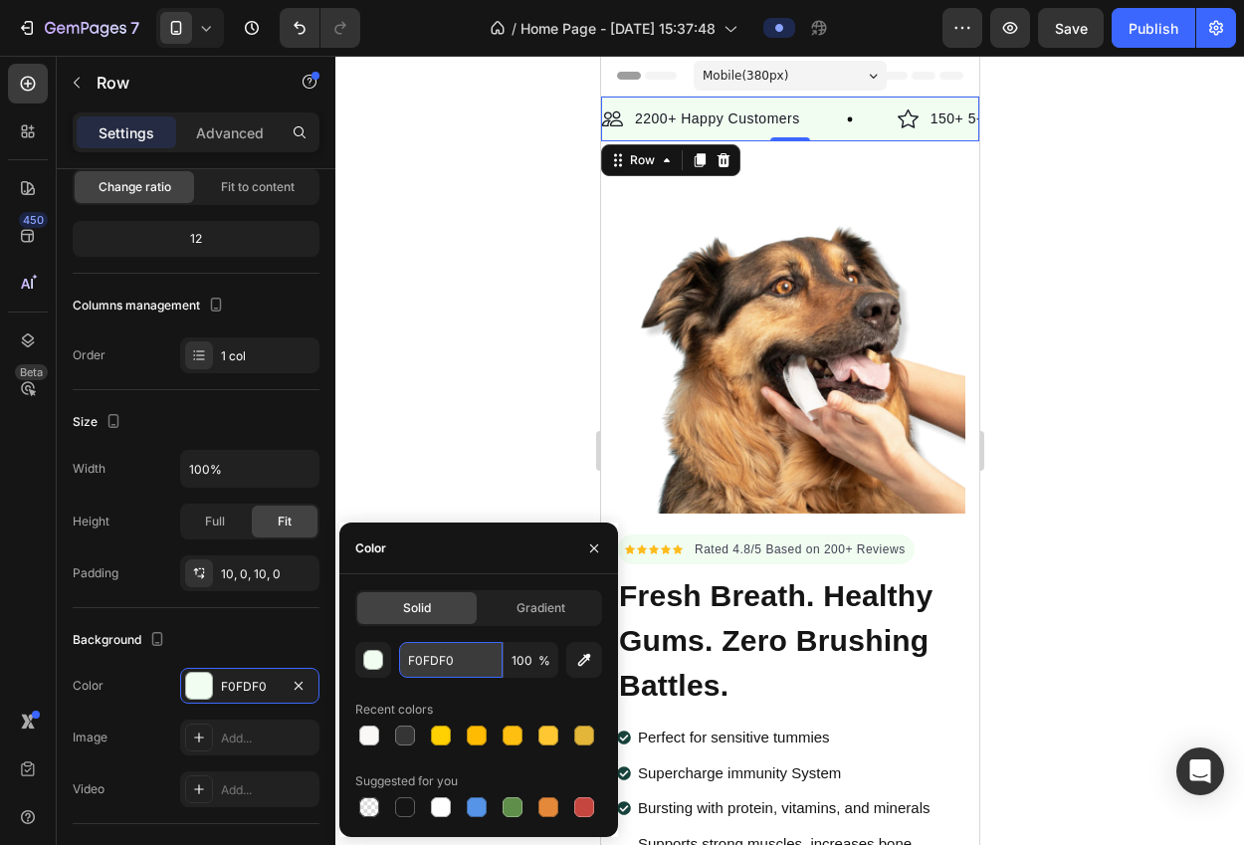
click at [405, 660] on input "F0FDF0" at bounding box center [450, 660] width 103 height 36
paste input "f4f2ee"
type input "f4f2ee"
click at [433, 394] on div at bounding box center [789, 450] width 908 height 789
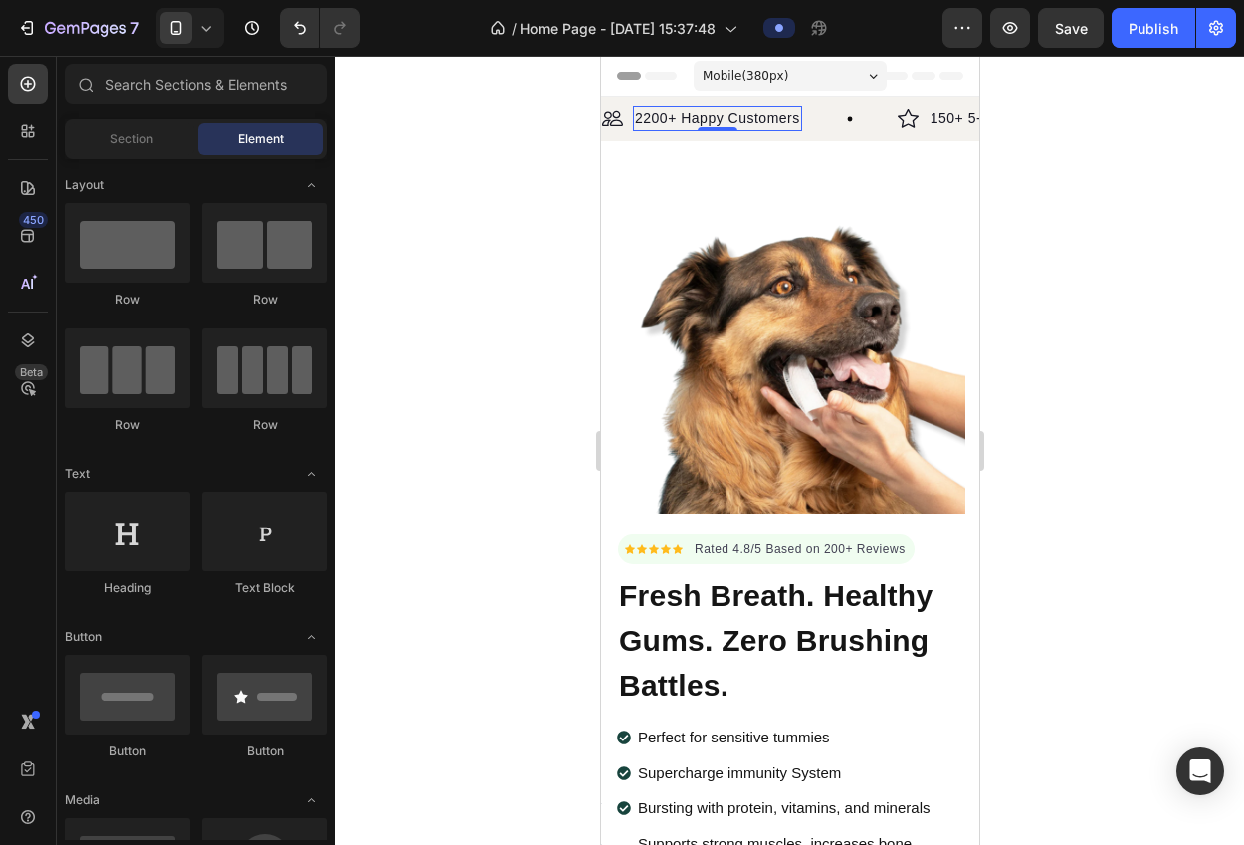
click at [750, 119] on p "2200+ Happy Customers" at bounding box center [716, 118] width 165 height 21
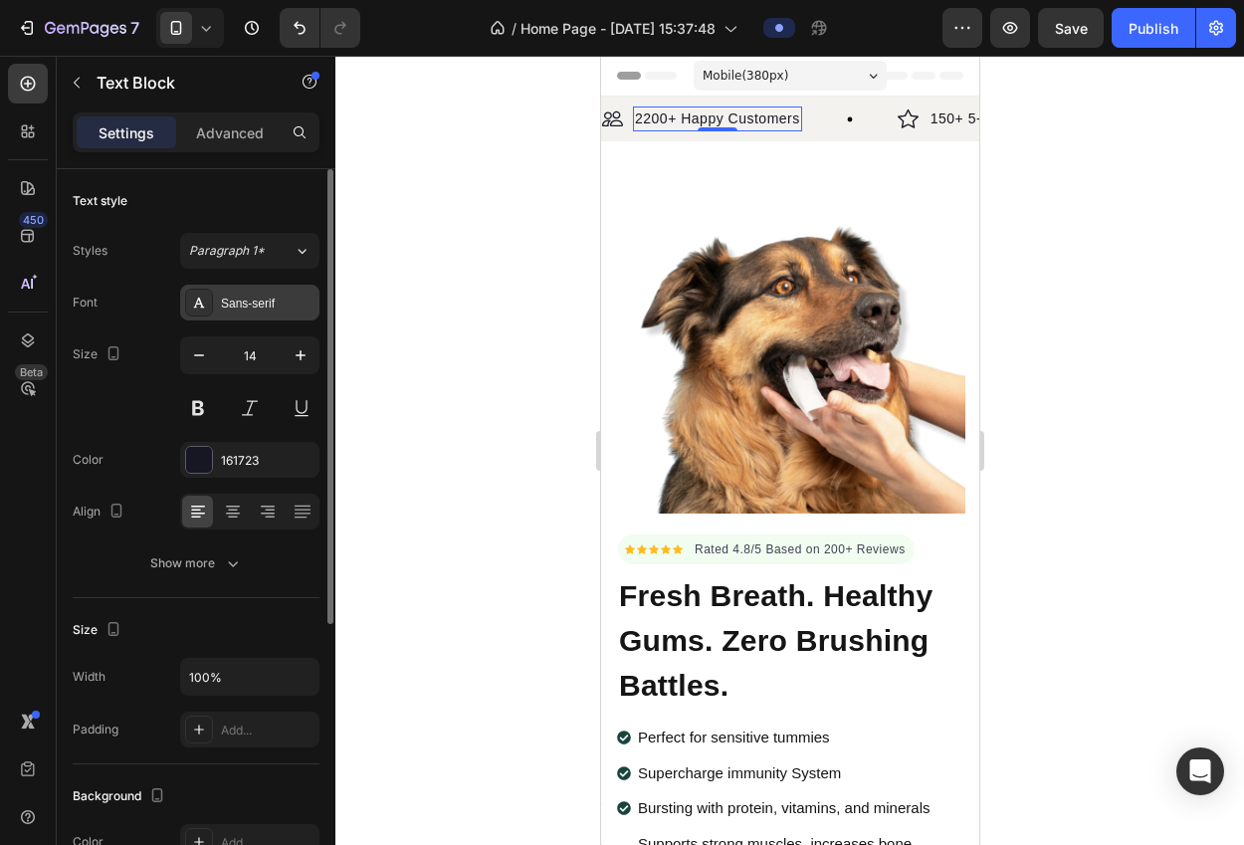
click at [278, 306] on div "Sans-serif" at bounding box center [268, 304] width 94 height 18
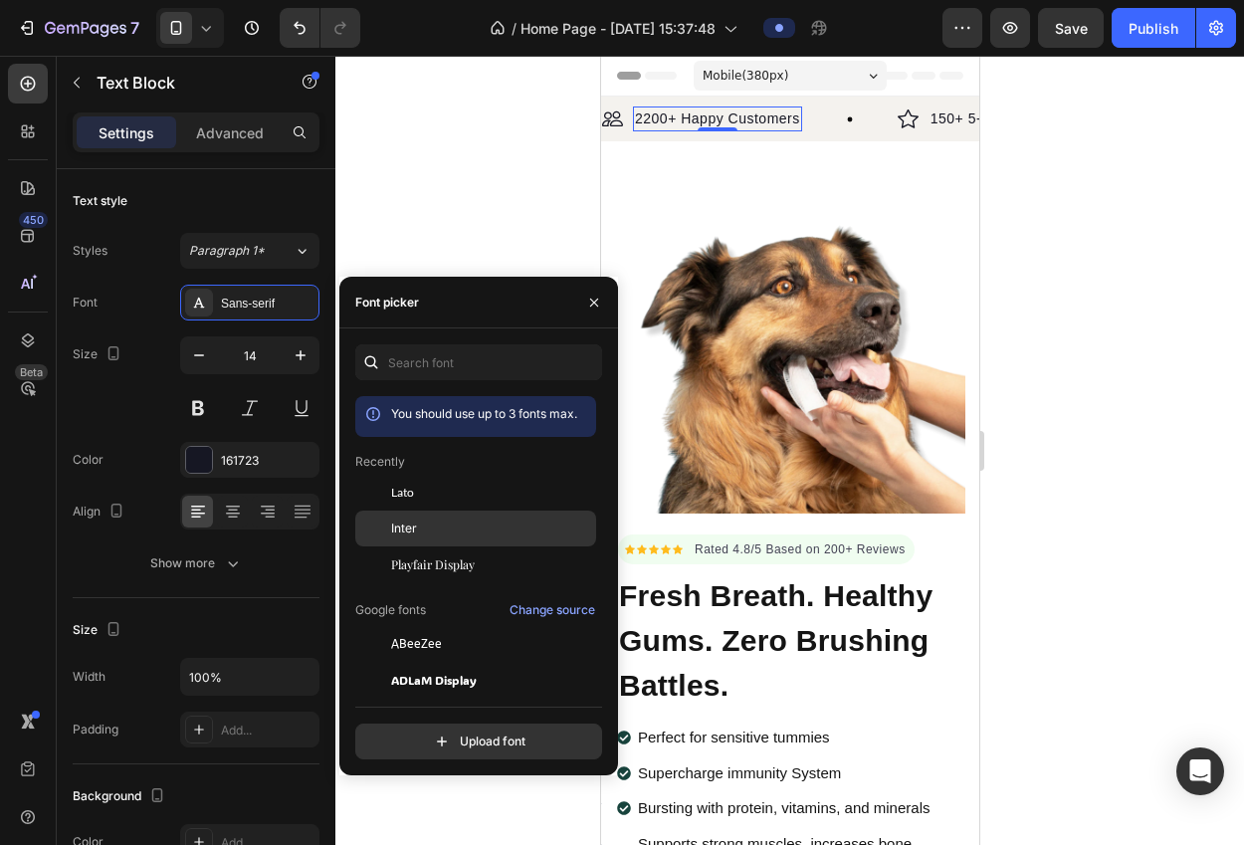
click at [432, 519] on div "Inter" at bounding box center [491, 528] width 201 height 18
click at [955, 117] on p "150+ 5-Star Reviews" at bounding box center [1010, 118] width 139 height 21
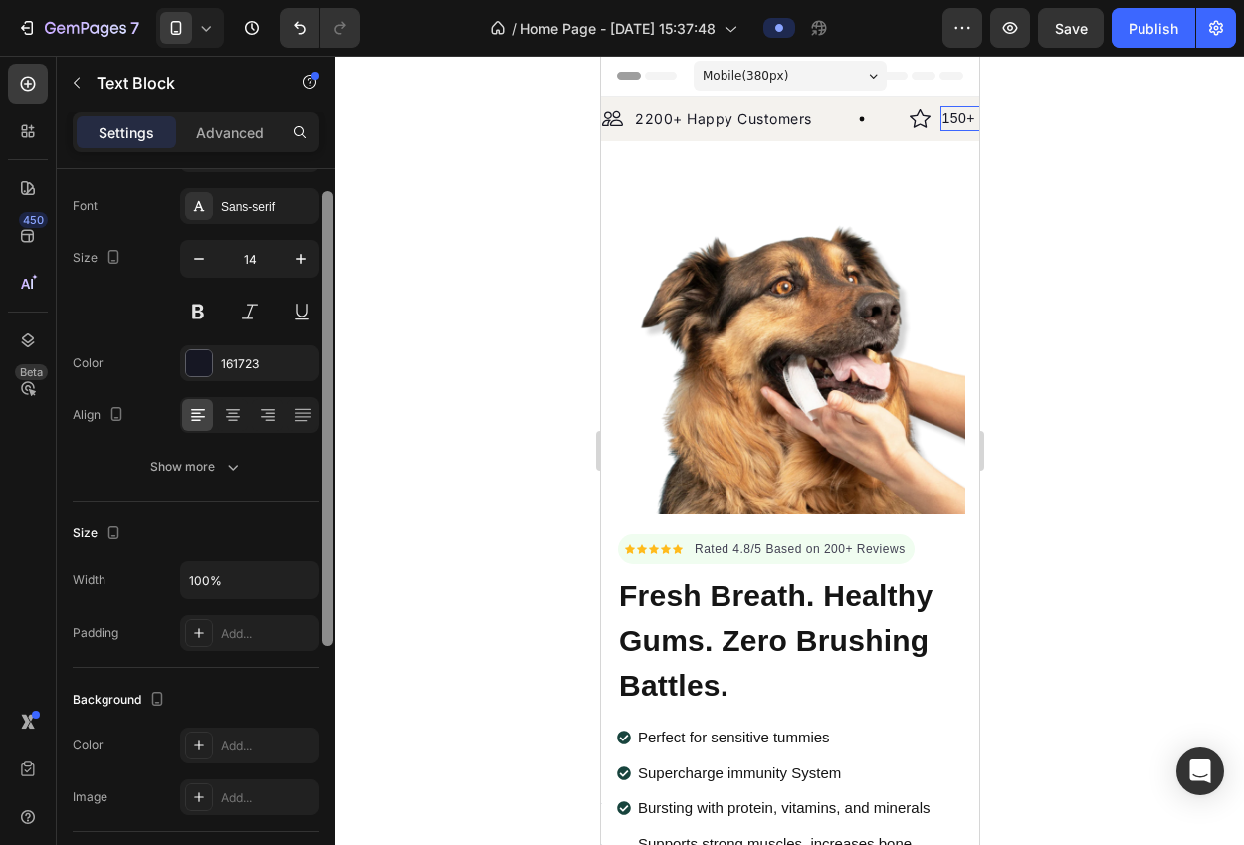
scroll to position [40, 0]
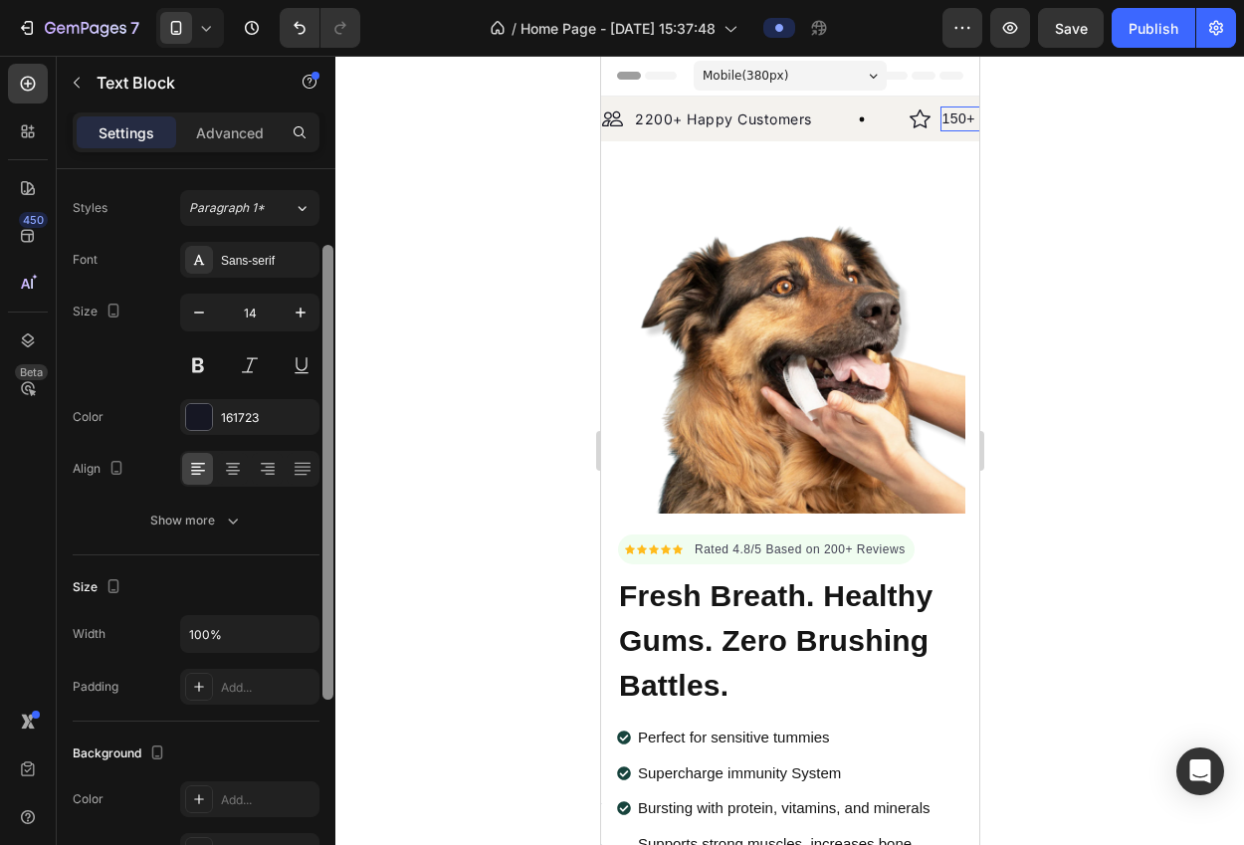
drag, startPoint x: 328, startPoint y: 295, endPoint x: 334, endPoint y: 227, distance: 68.9
click at [334, 228] on div at bounding box center [327, 566] width 15 height 732
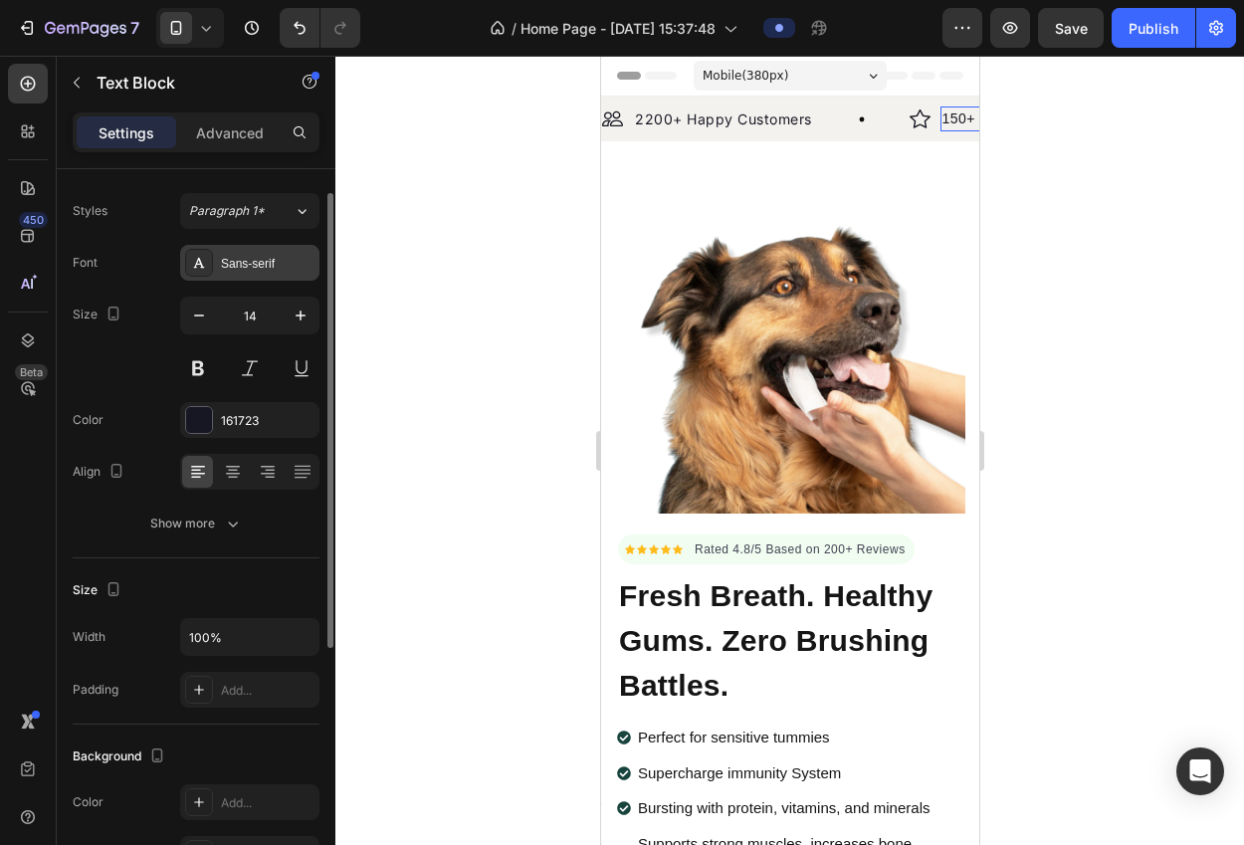
click at [253, 264] on div "Sans-serif" at bounding box center [268, 264] width 94 height 18
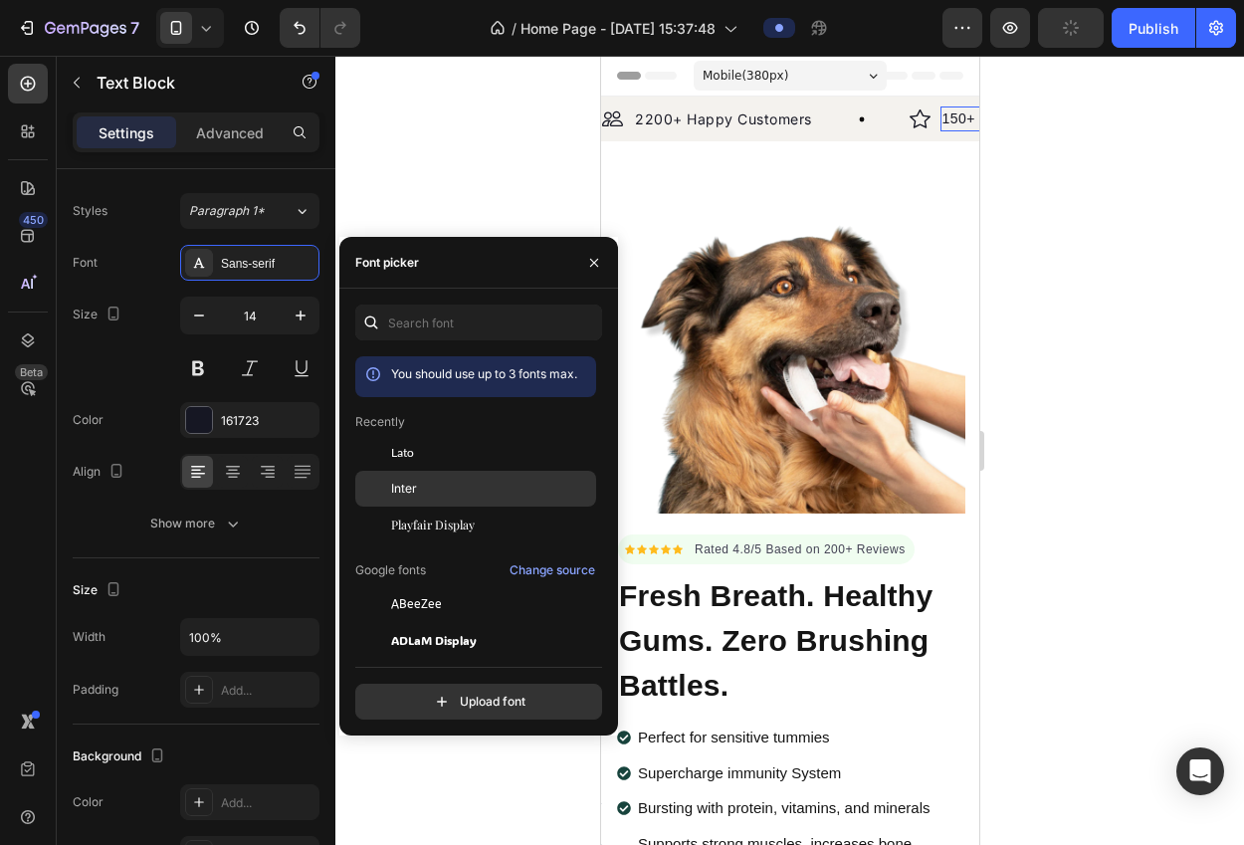
click at [425, 489] on div "Inter" at bounding box center [491, 489] width 201 height 18
click at [429, 145] on div at bounding box center [789, 450] width 908 height 789
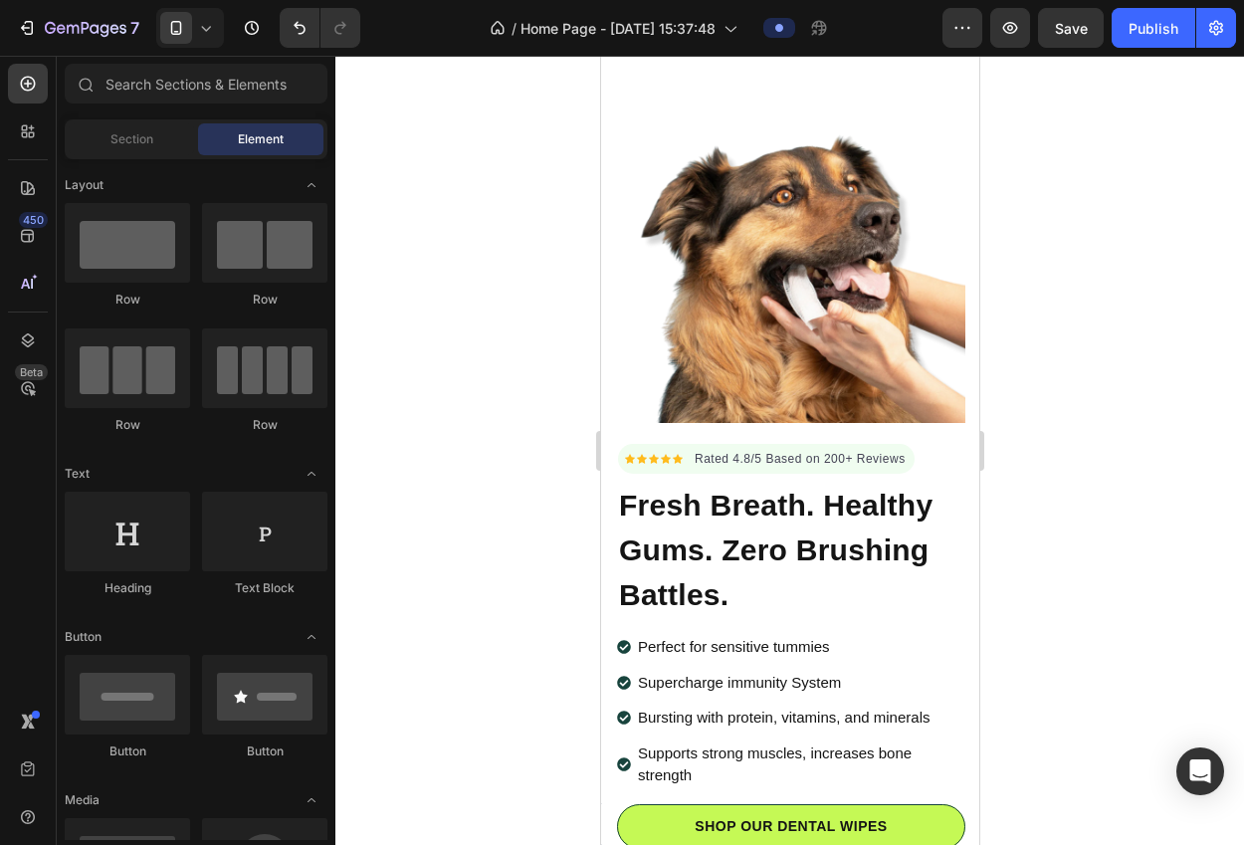
scroll to position [84, 0]
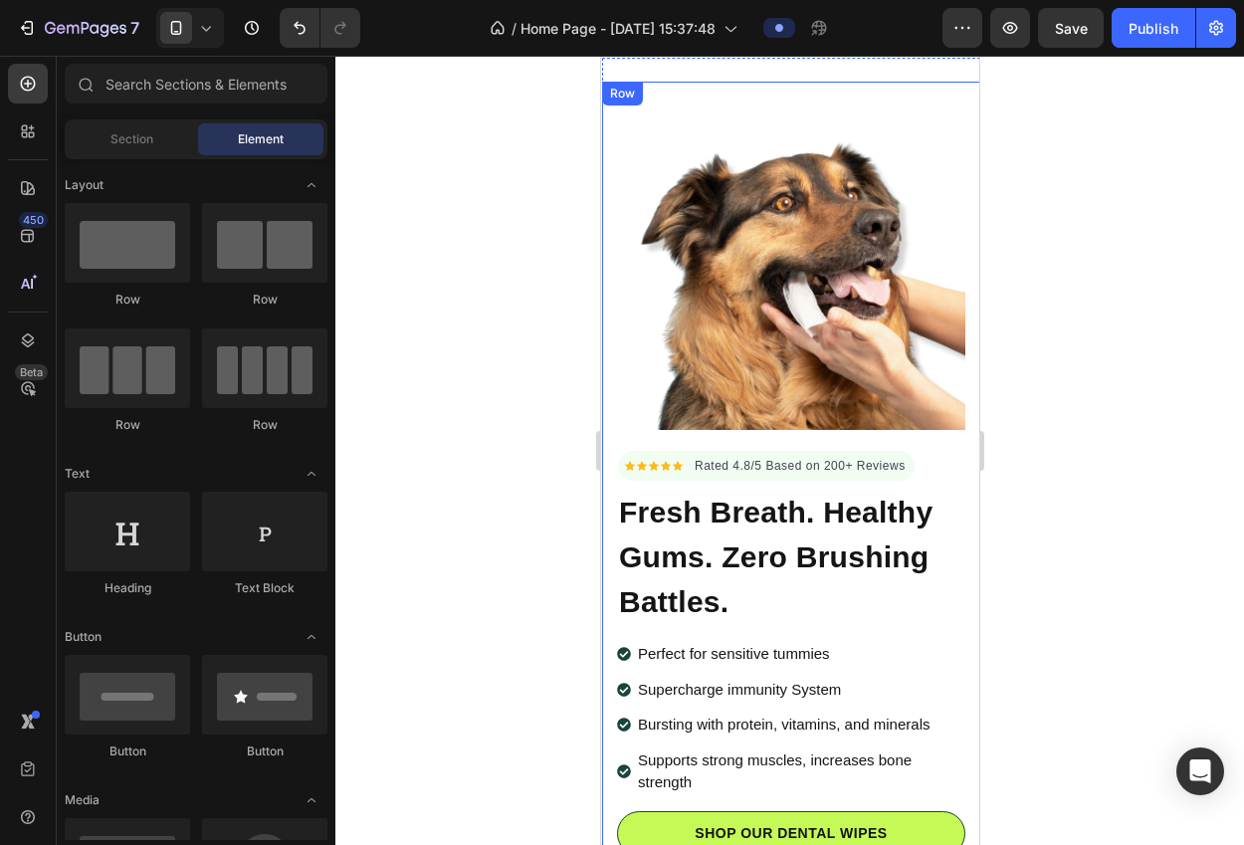
click at [849, 280] on img at bounding box center [790, 256] width 348 height 348
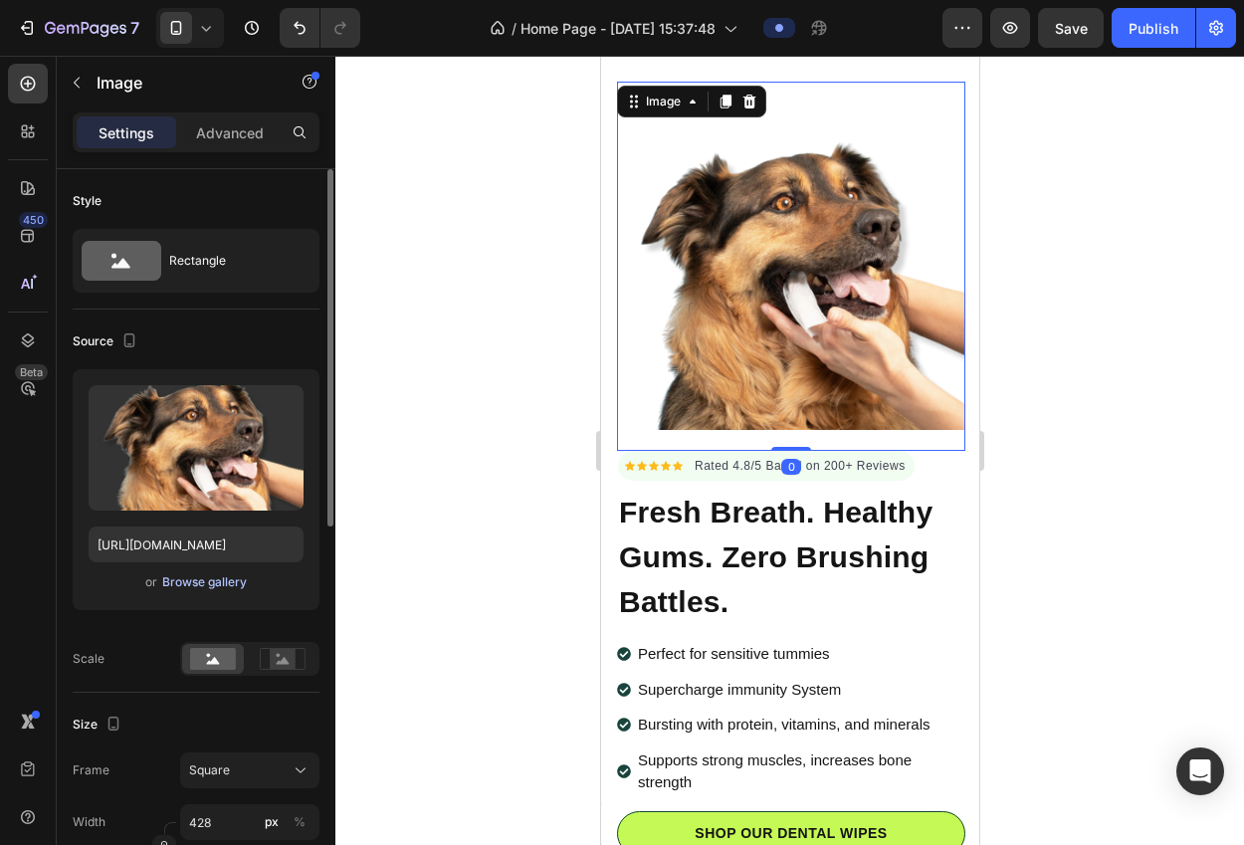
click at [219, 590] on div "Browse gallery" at bounding box center [204, 582] width 85 height 18
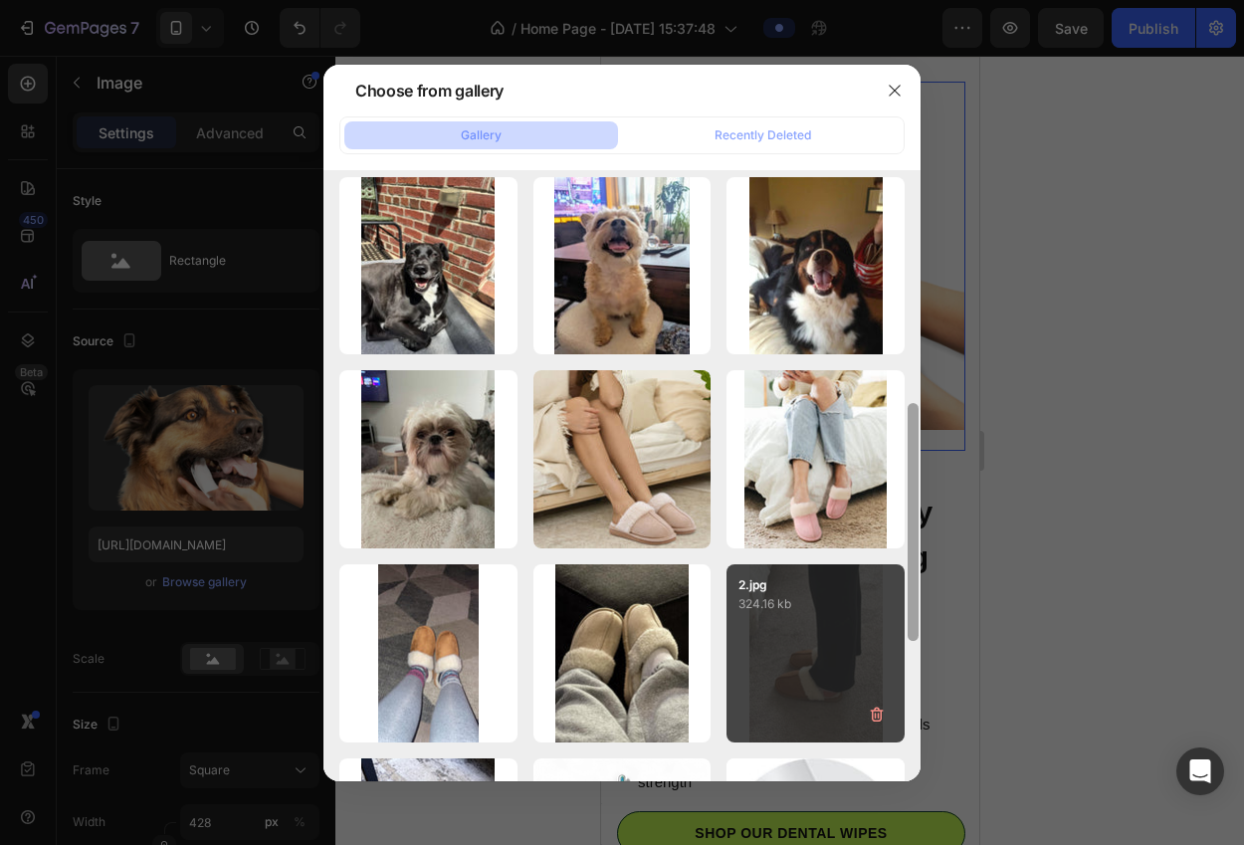
scroll to position [592, 0]
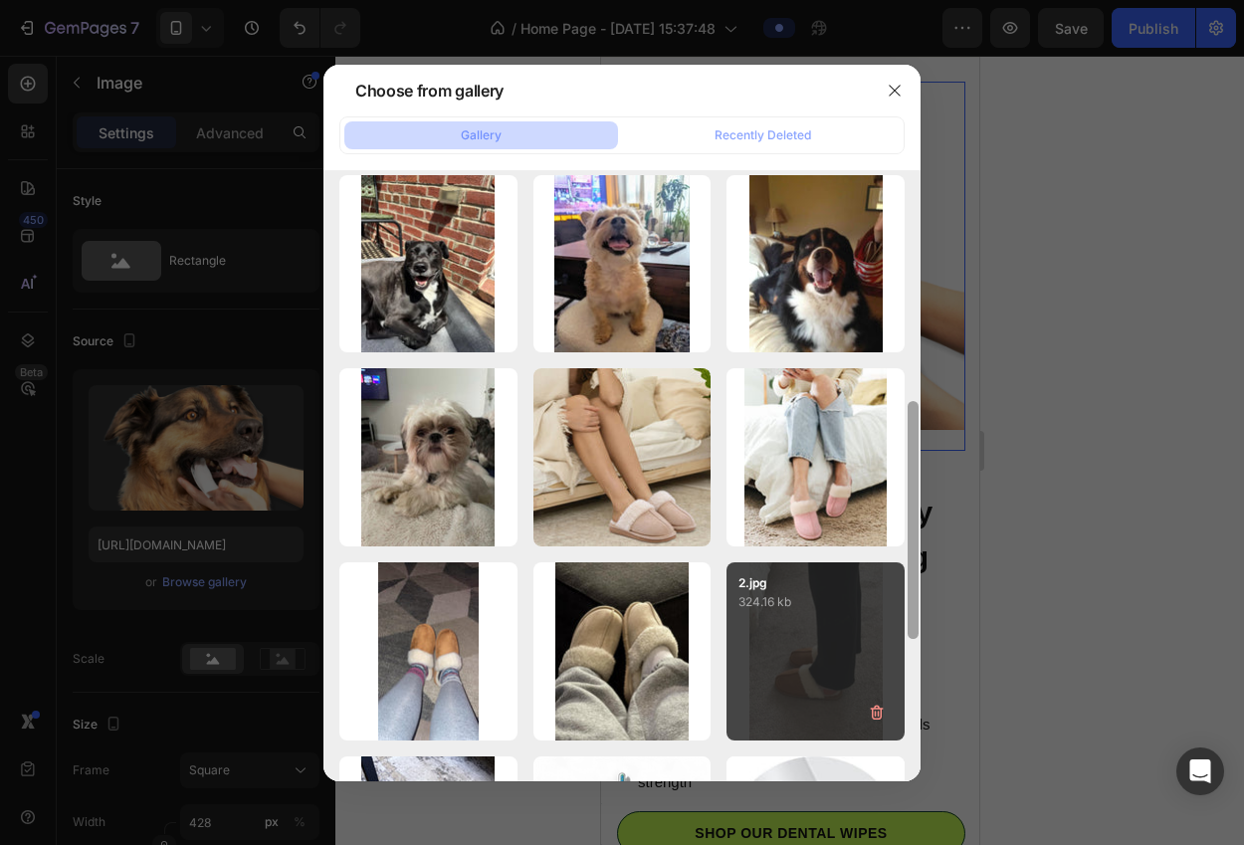
drag, startPoint x: 914, startPoint y: 307, endPoint x: 886, endPoint y: 615, distance: 308.8
click at [886, 615] on div "timing.png 15.98 kb Hero 1.png 720.79 kb img-3.svg 4.91 kb img-1.svg 2.64 kb ar…" at bounding box center [621, 475] width 597 height 611
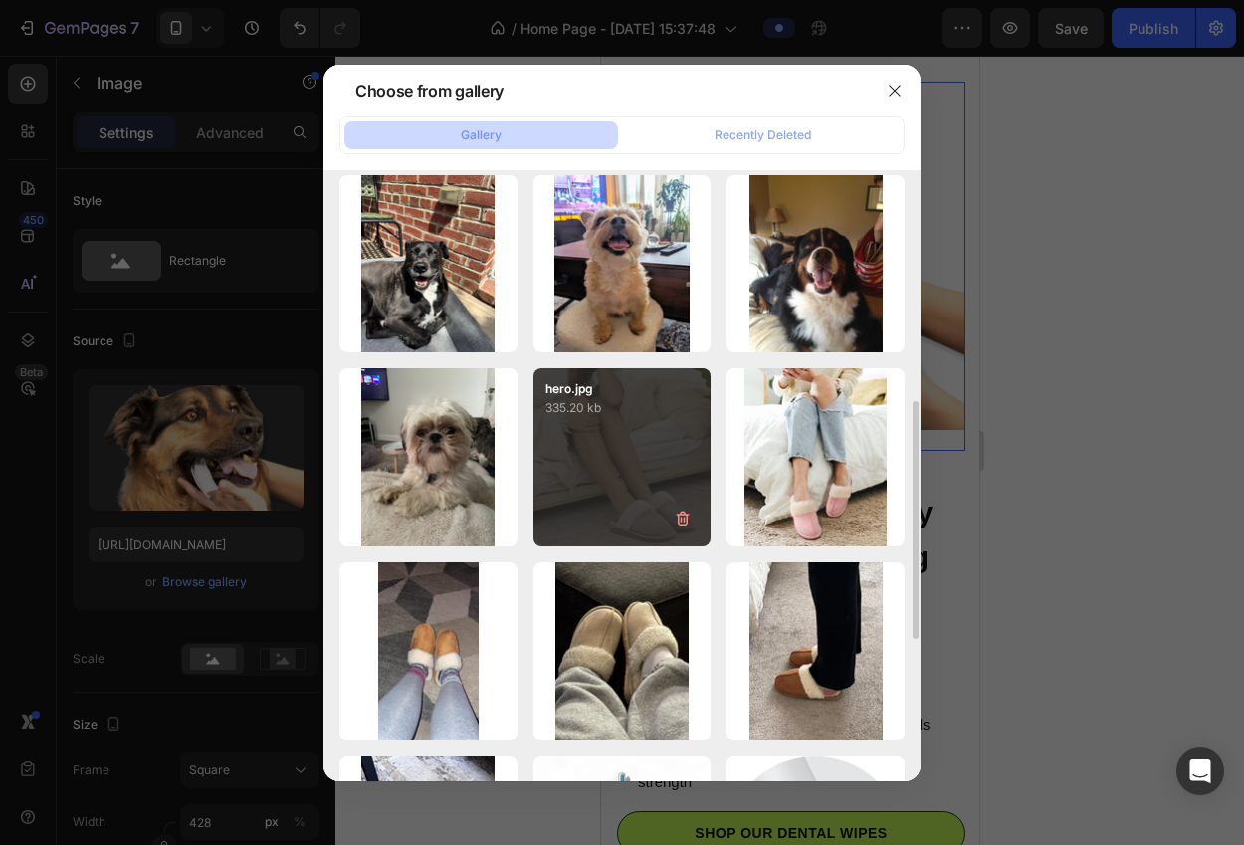
click at [674, 491] on div "hero.jpg 335.20 kb" at bounding box center [622, 457] width 178 height 178
type input "[URL][DOMAIN_NAME]"
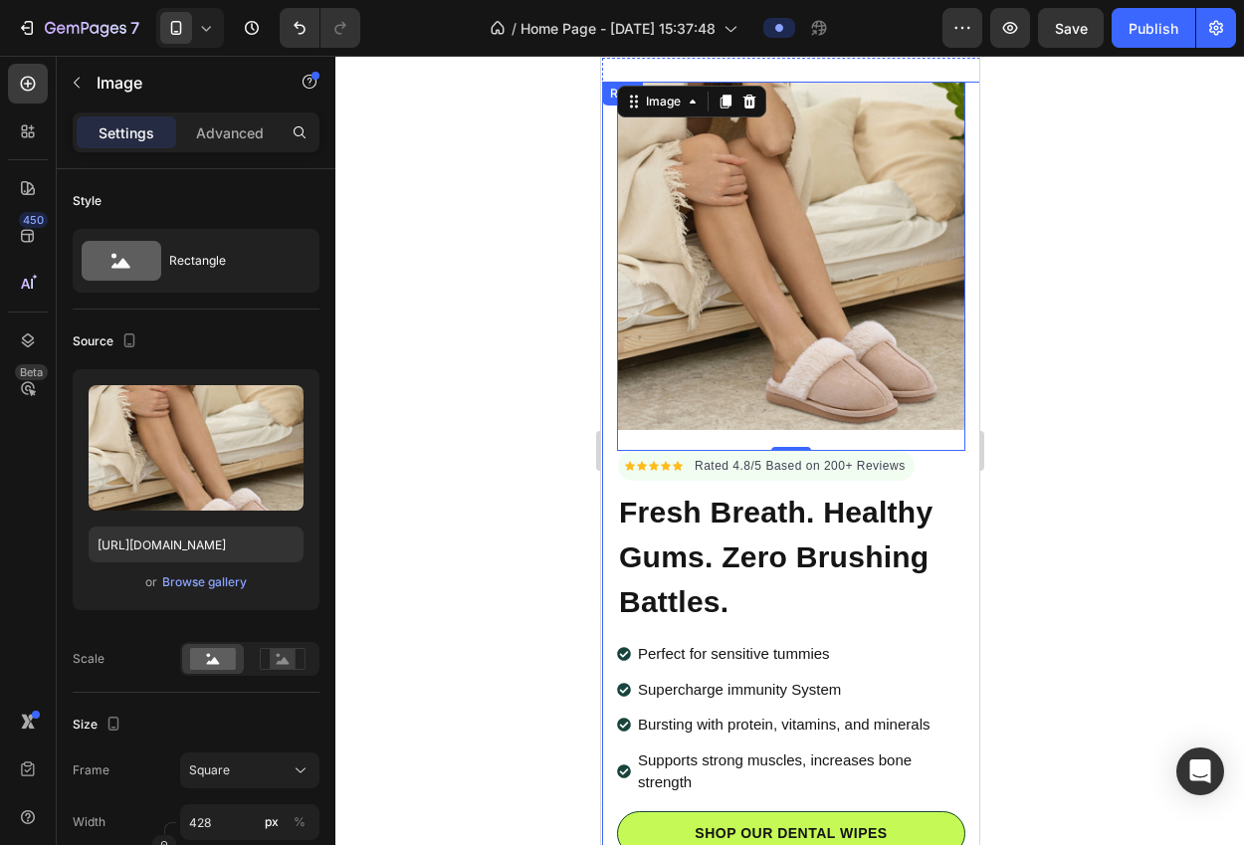
click at [532, 391] on div at bounding box center [789, 450] width 908 height 789
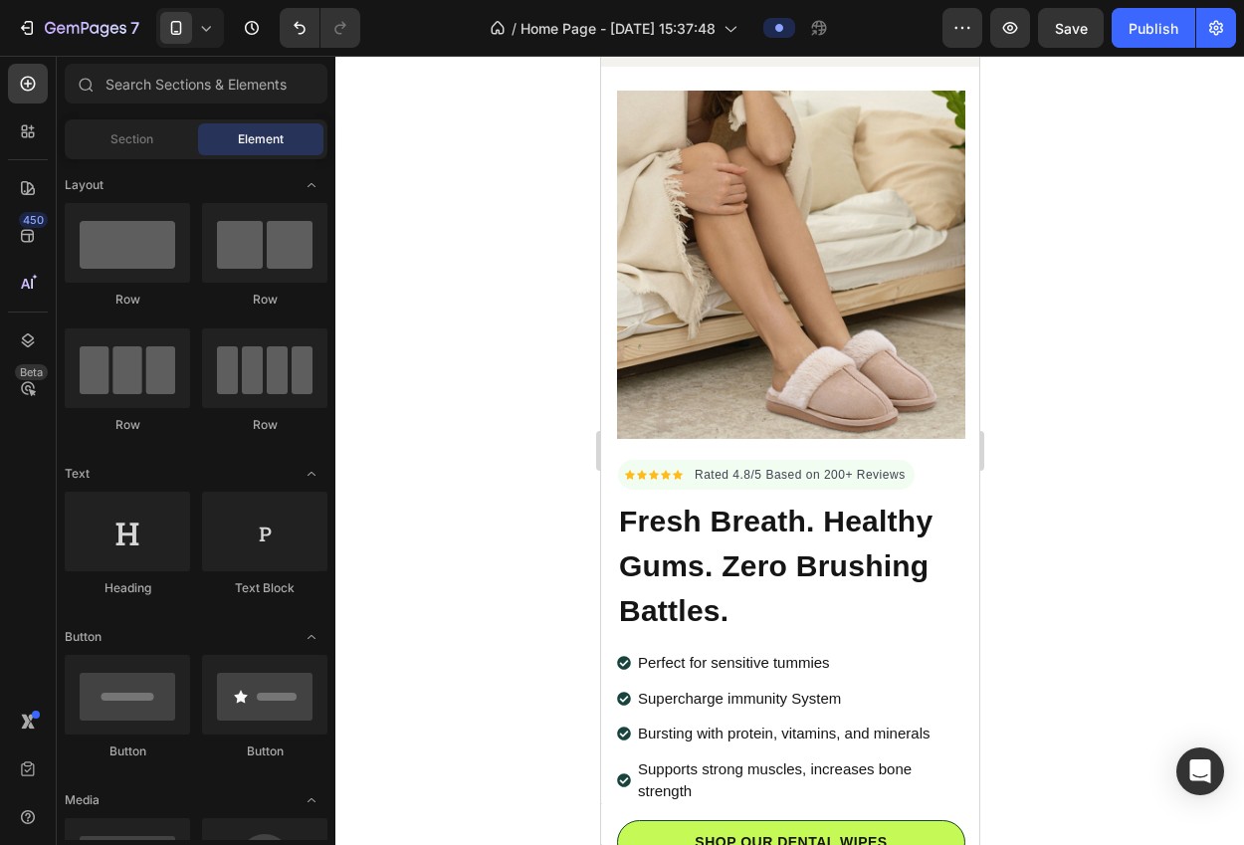
scroll to position [90, 0]
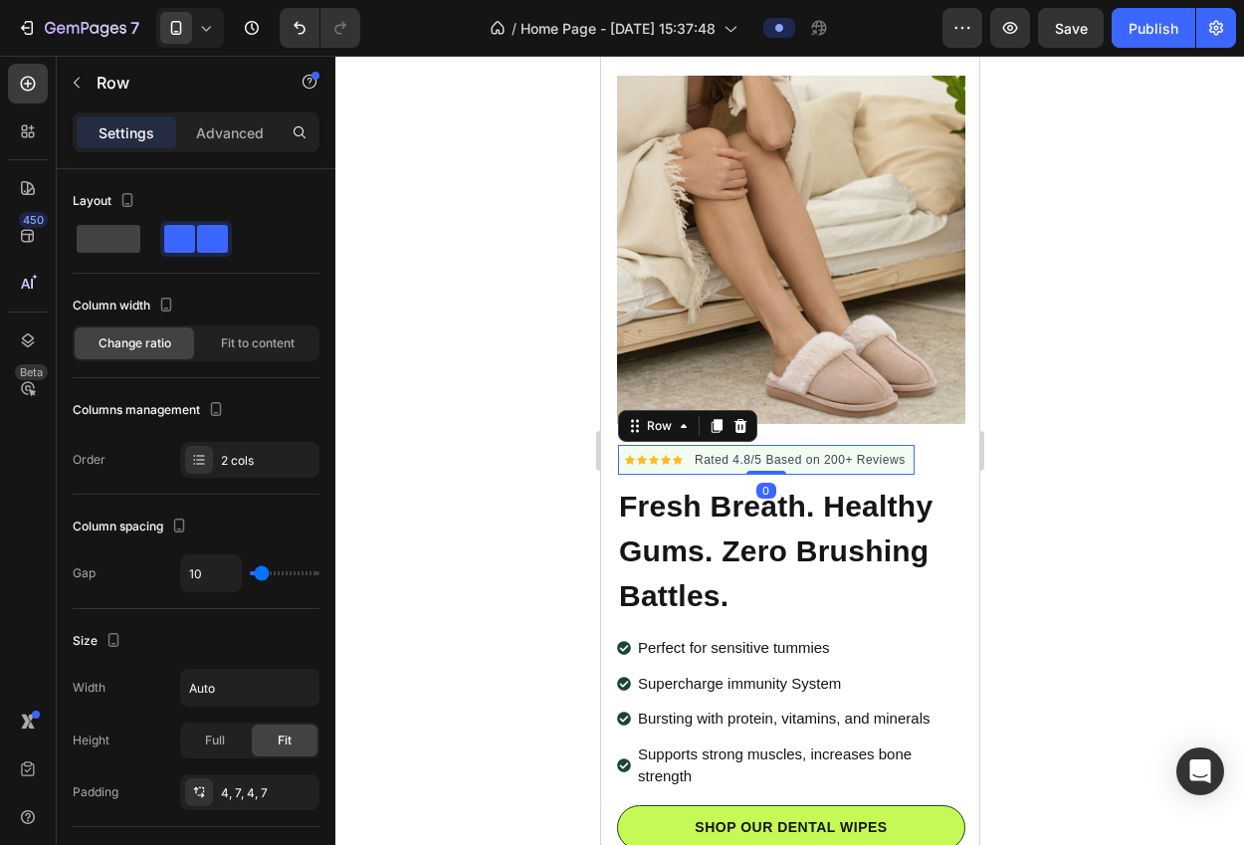
click at [688, 455] on div "Icon Icon Icon Icon Icon Icon List Hoz Rated 4.8/5 Based on 200+ Reviews Text b…" at bounding box center [765, 460] width 296 height 30
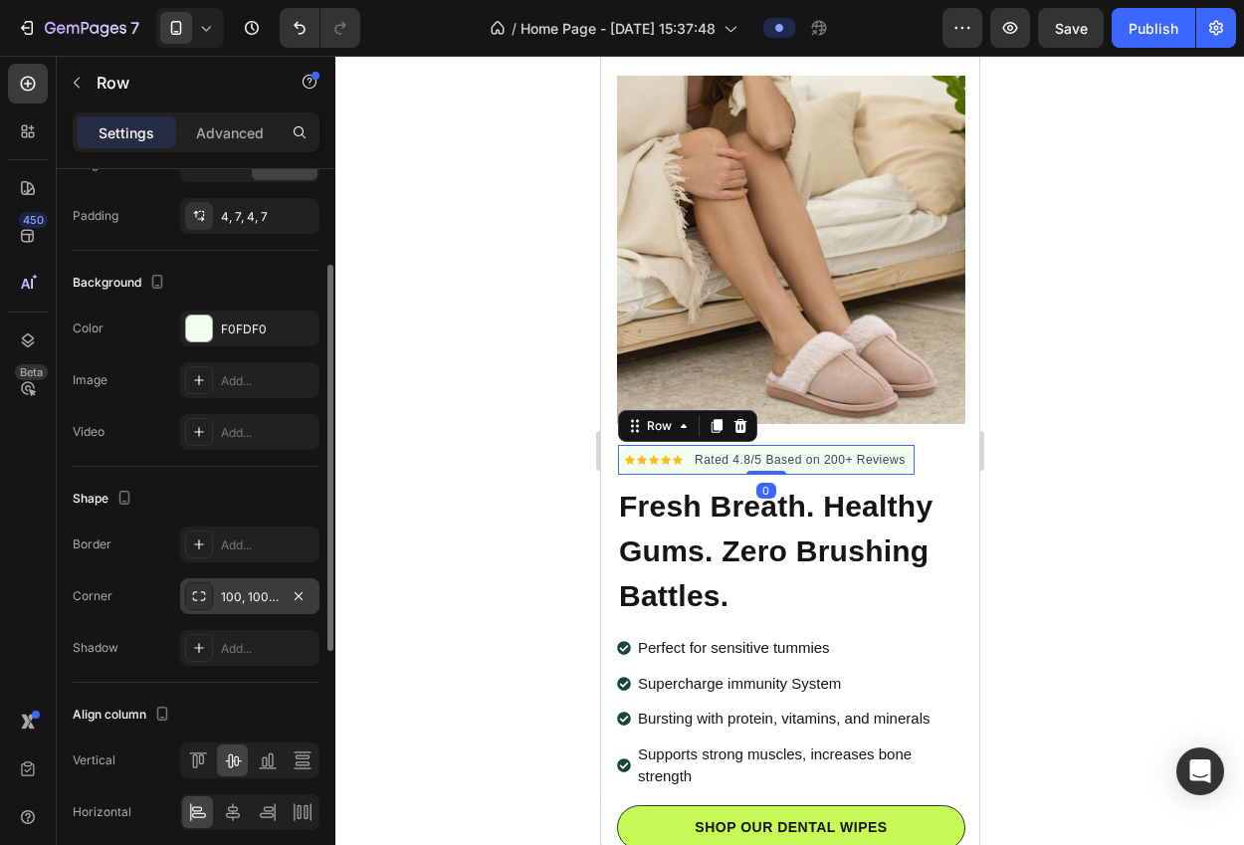
scroll to position [657, 0]
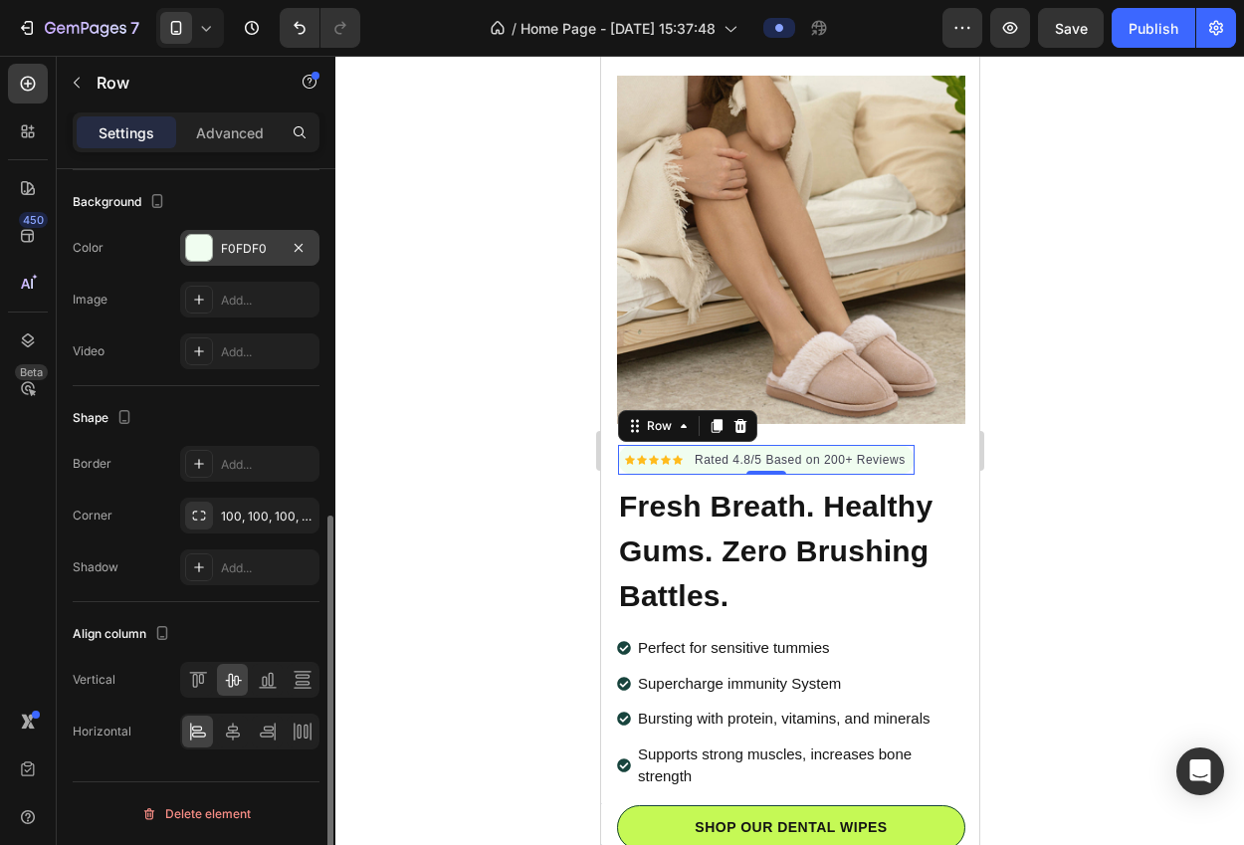
click at [200, 238] on div at bounding box center [199, 248] width 26 height 26
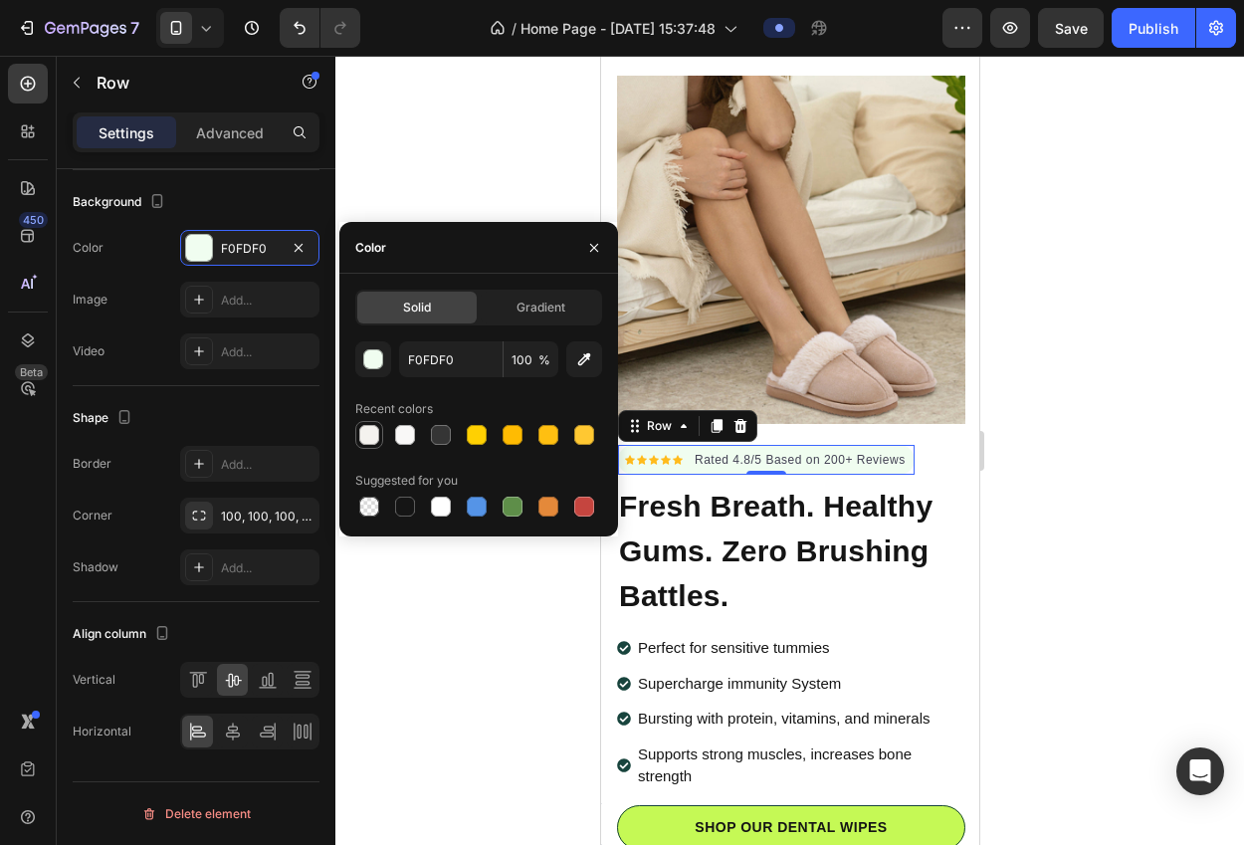
click at [368, 431] on div at bounding box center [369, 435] width 20 height 20
click at [402, 434] on div at bounding box center [405, 435] width 20 height 20
type input "F9F8F7"
click at [388, 151] on div at bounding box center [789, 450] width 908 height 789
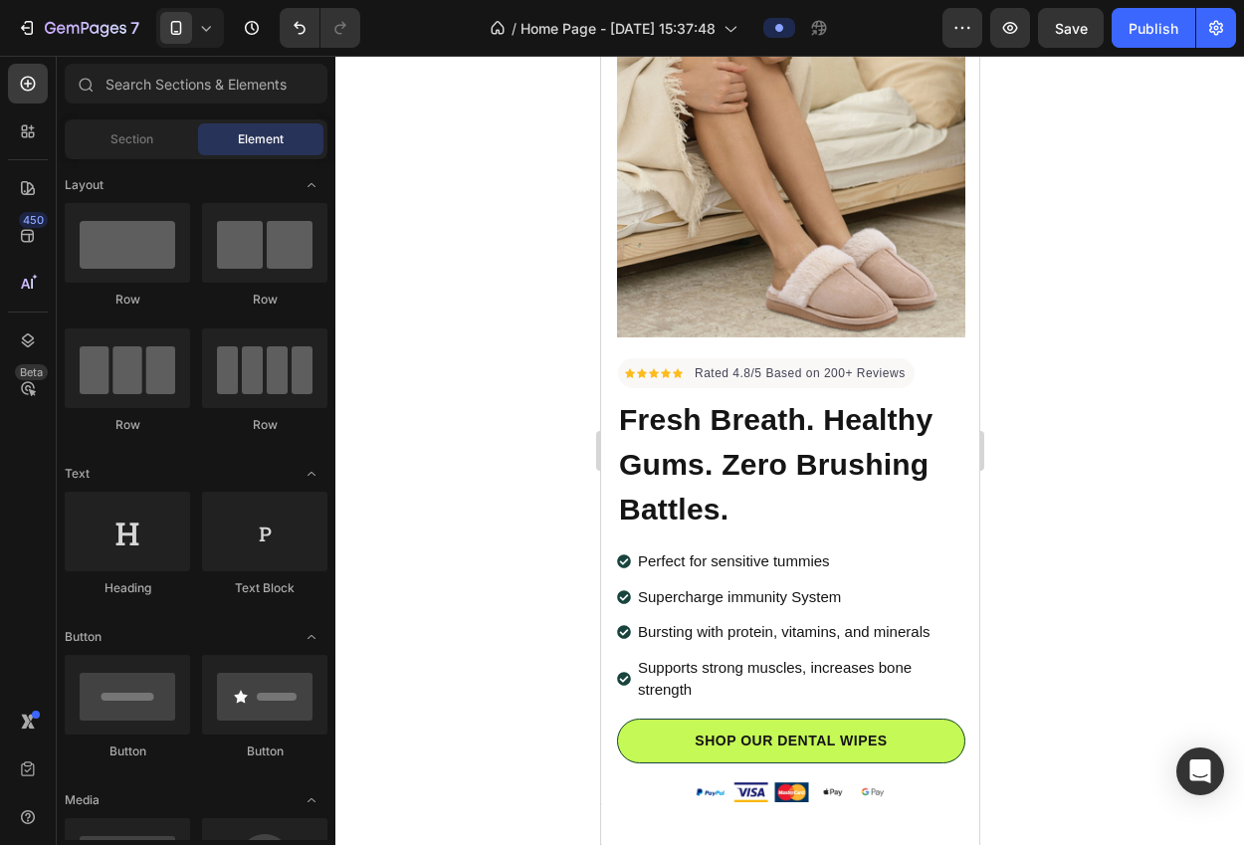
scroll to position [221, 0]
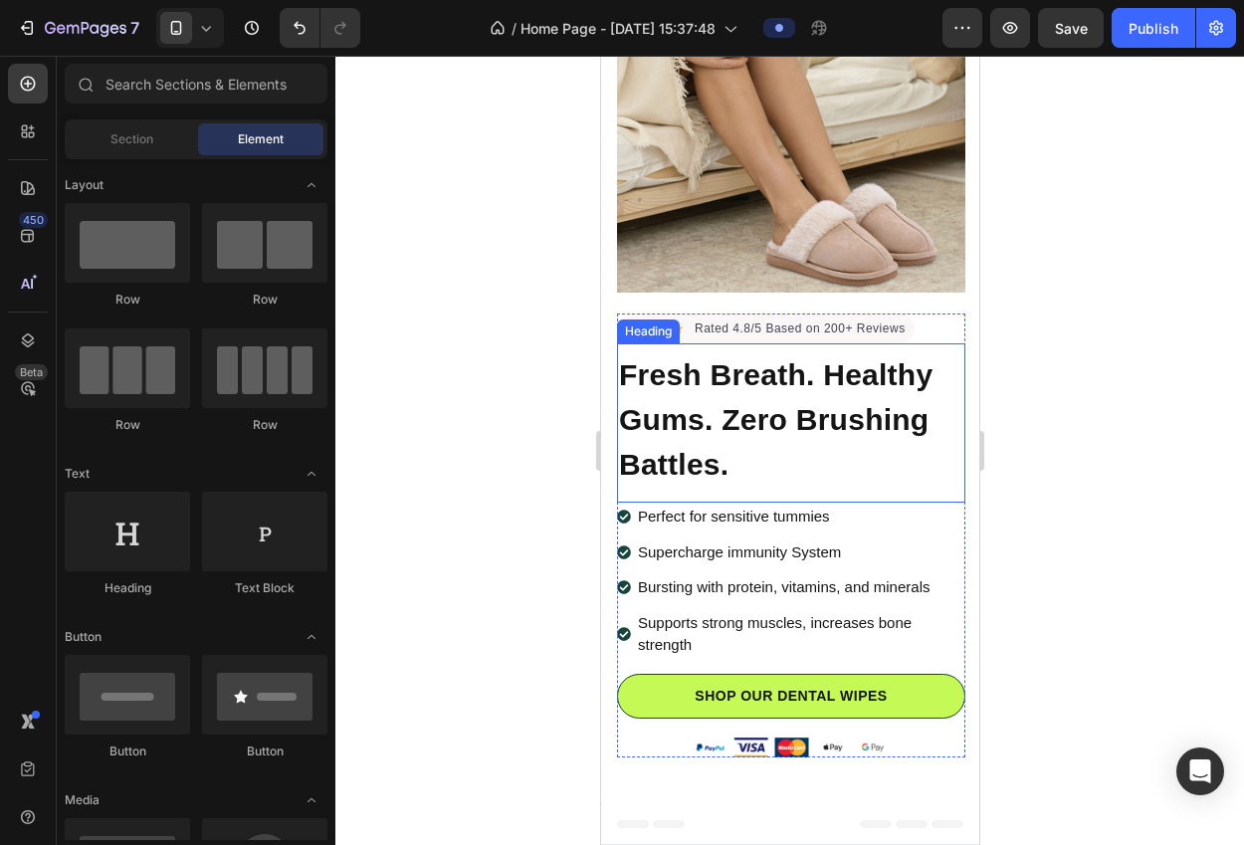
click at [807, 397] on h2 "Fresh Breath. Healthy Gums. Zero Brushing Battles." at bounding box center [790, 419] width 348 height 138
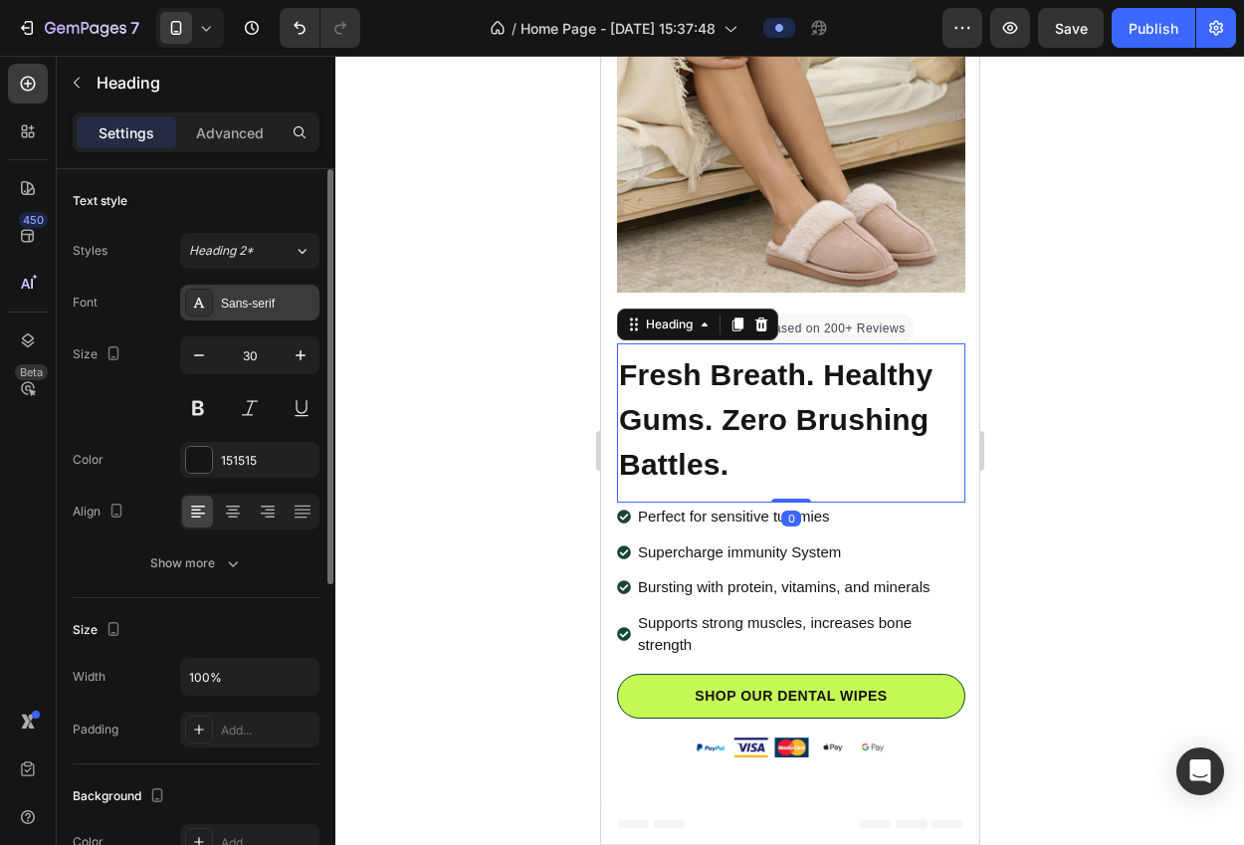
click at [255, 311] on div "Sans-serif" at bounding box center [268, 304] width 94 height 18
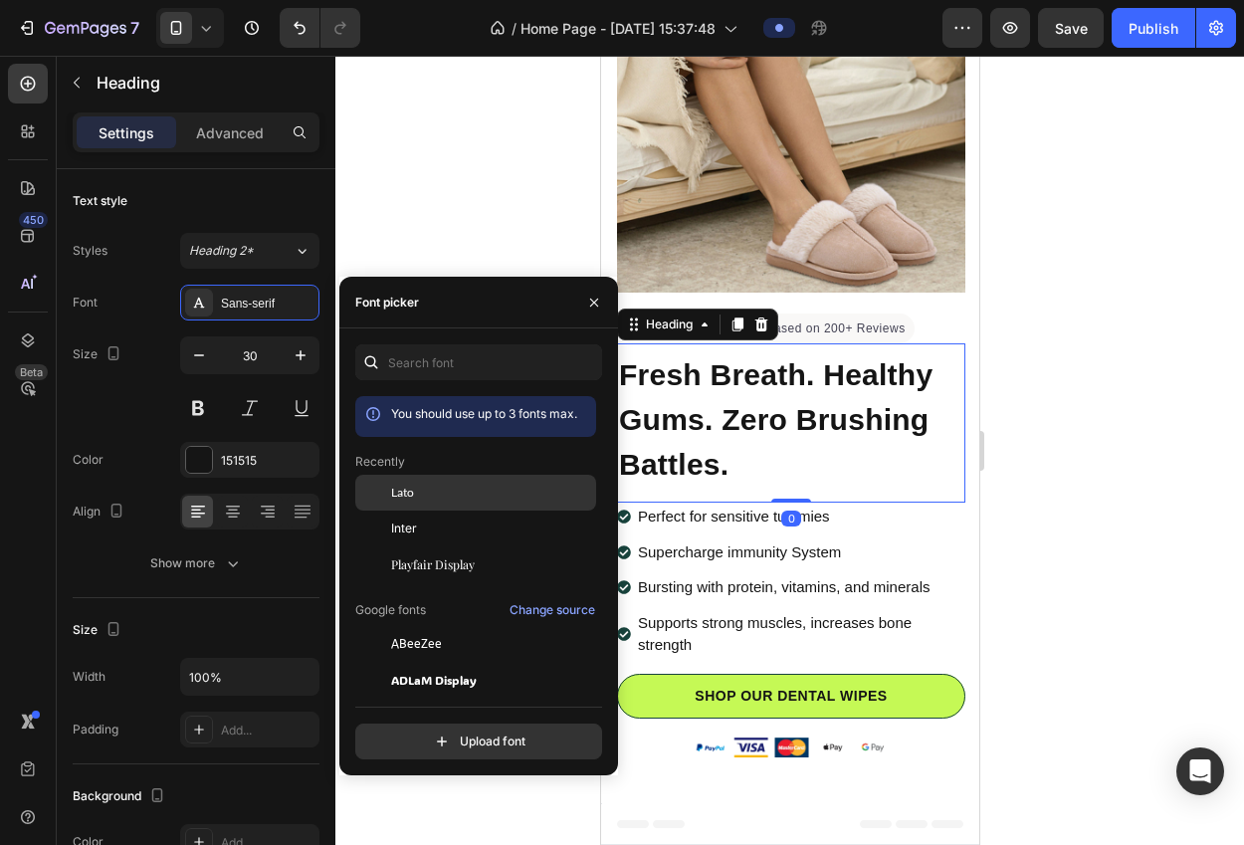
click at [401, 491] on span "Lato" at bounding box center [402, 493] width 23 height 18
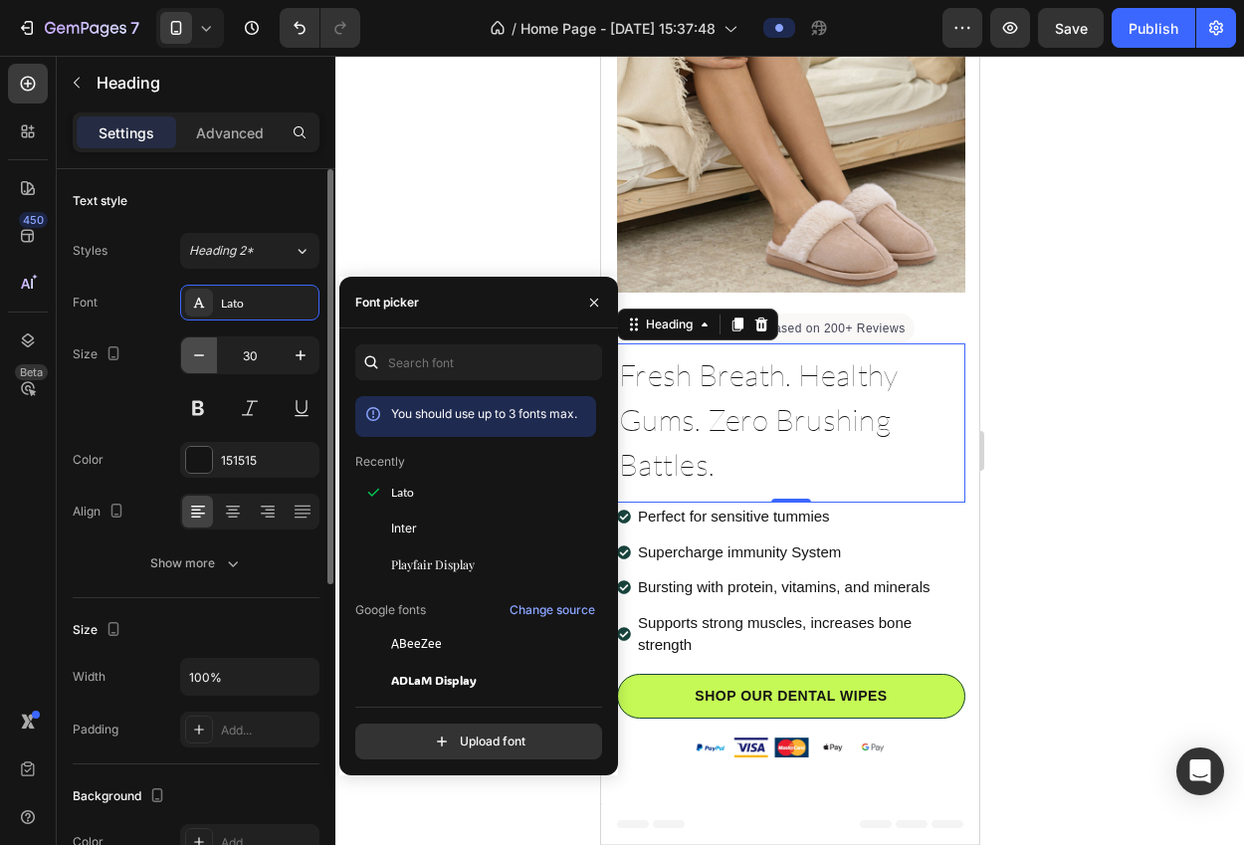
click at [202, 354] on icon "button" at bounding box center [199, 355] width 10 height 2
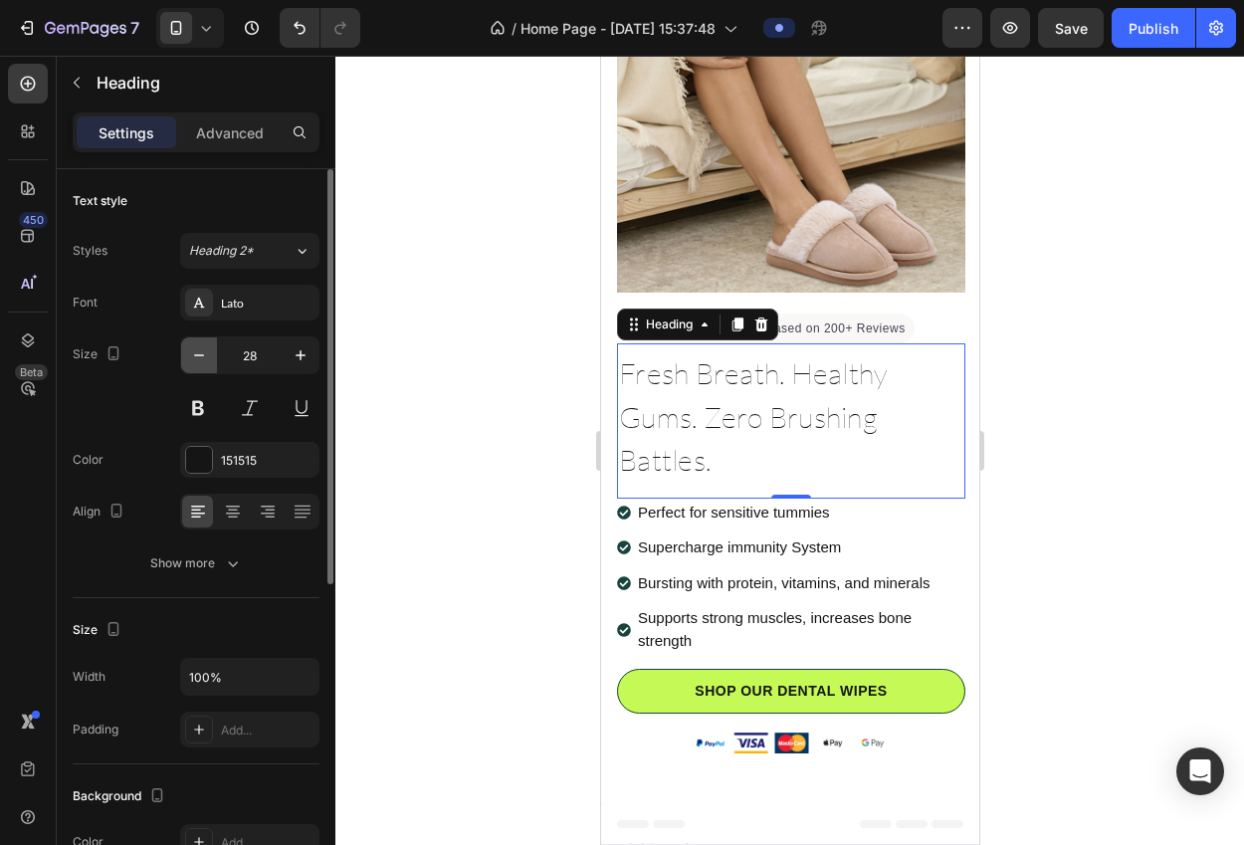
click at [202, 354] on icon "button" at bounding box center [199, 355] width 10 height 2
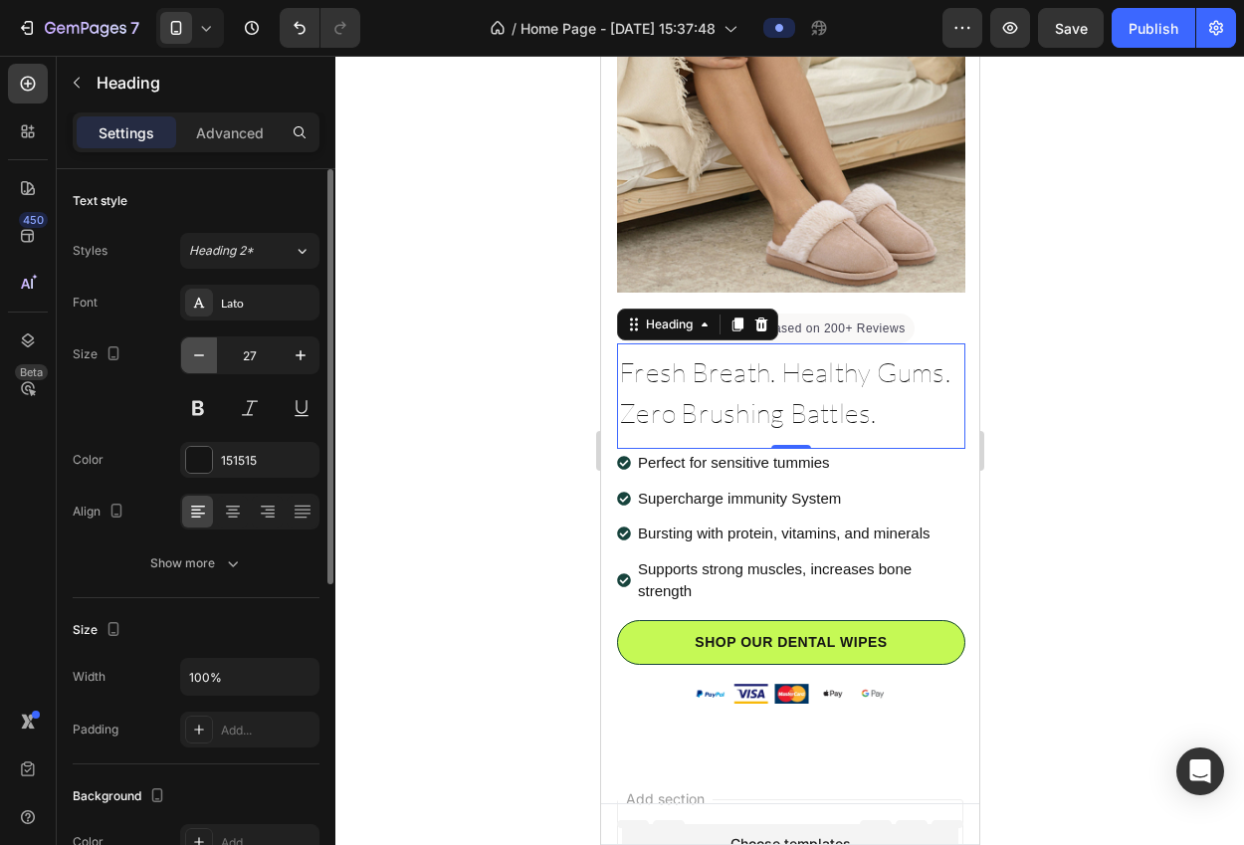
click at [202, 354] on icon "button" at bounding box center [199, 355] width 10 height 2
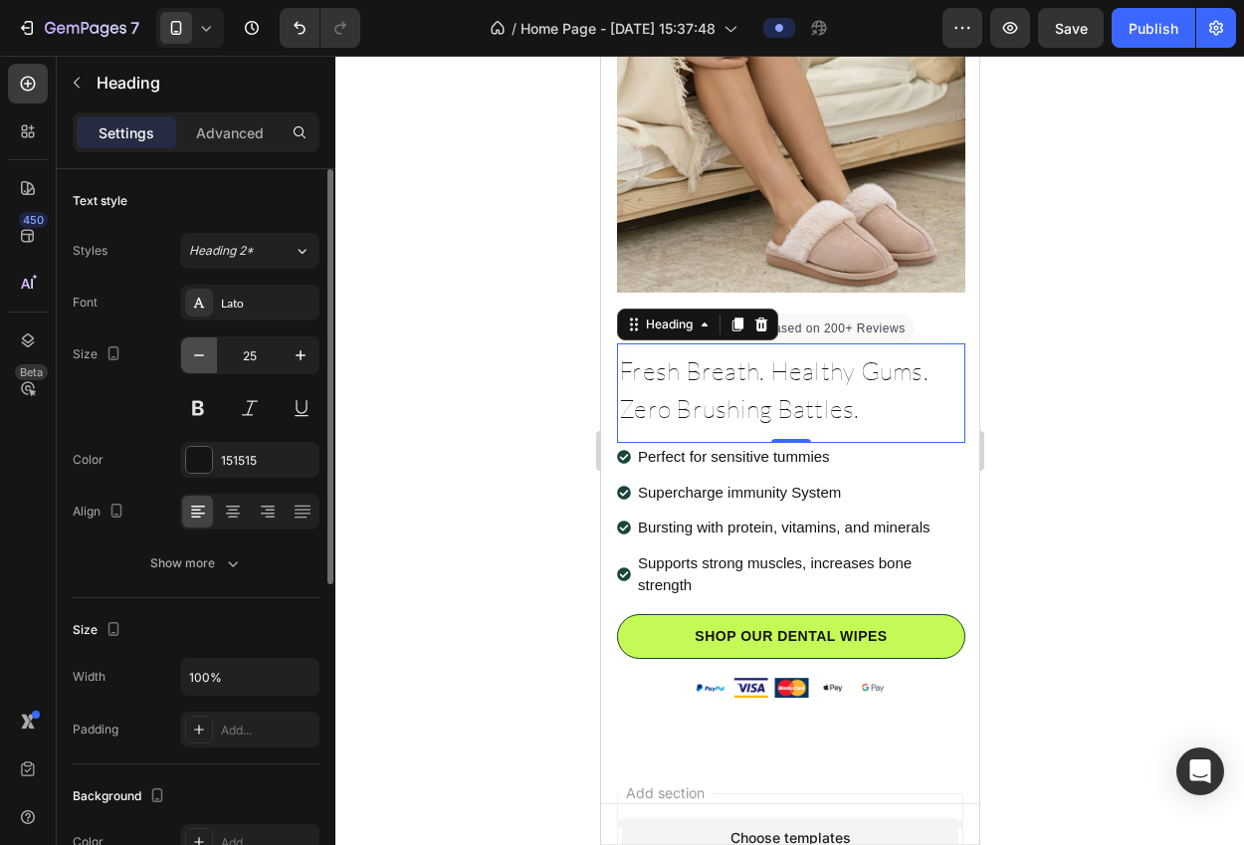
click at [202, 354] on icon "button" at bounding box center [199, 355] width 10 height 2
type input "24"
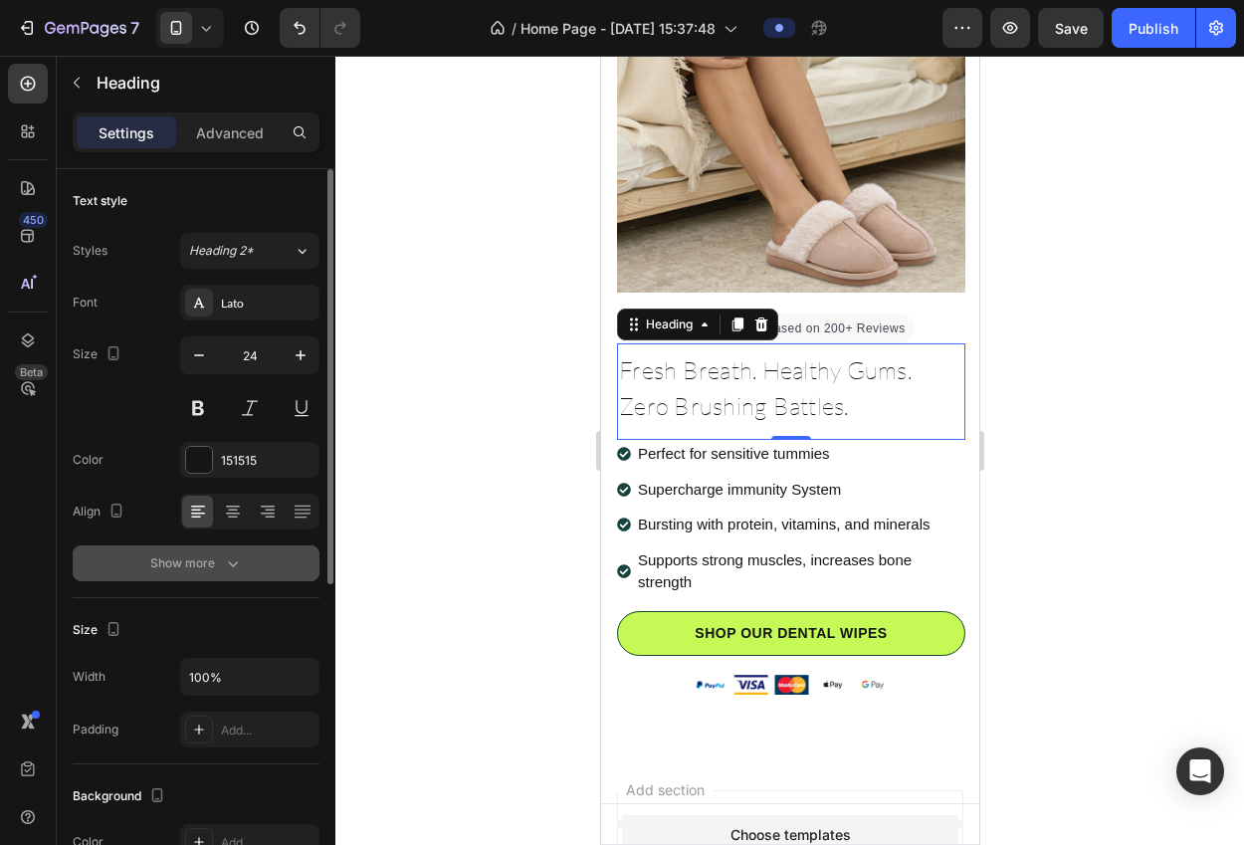
click at [222, 562] on div "Show more" at bounding box center [196, 563] width 93 height 20
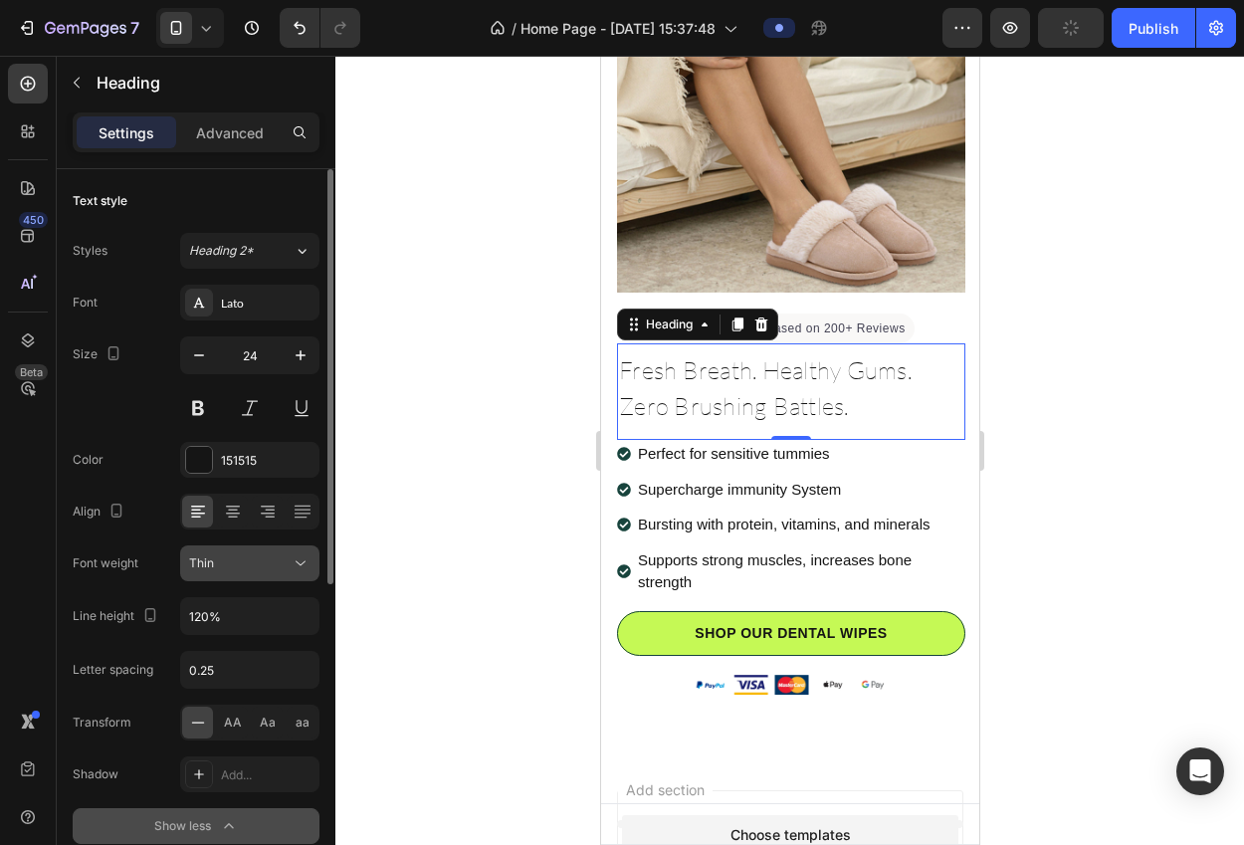
click at [234, 573] on button "Thin" at bounding box center [249, 563] width 139 height 36
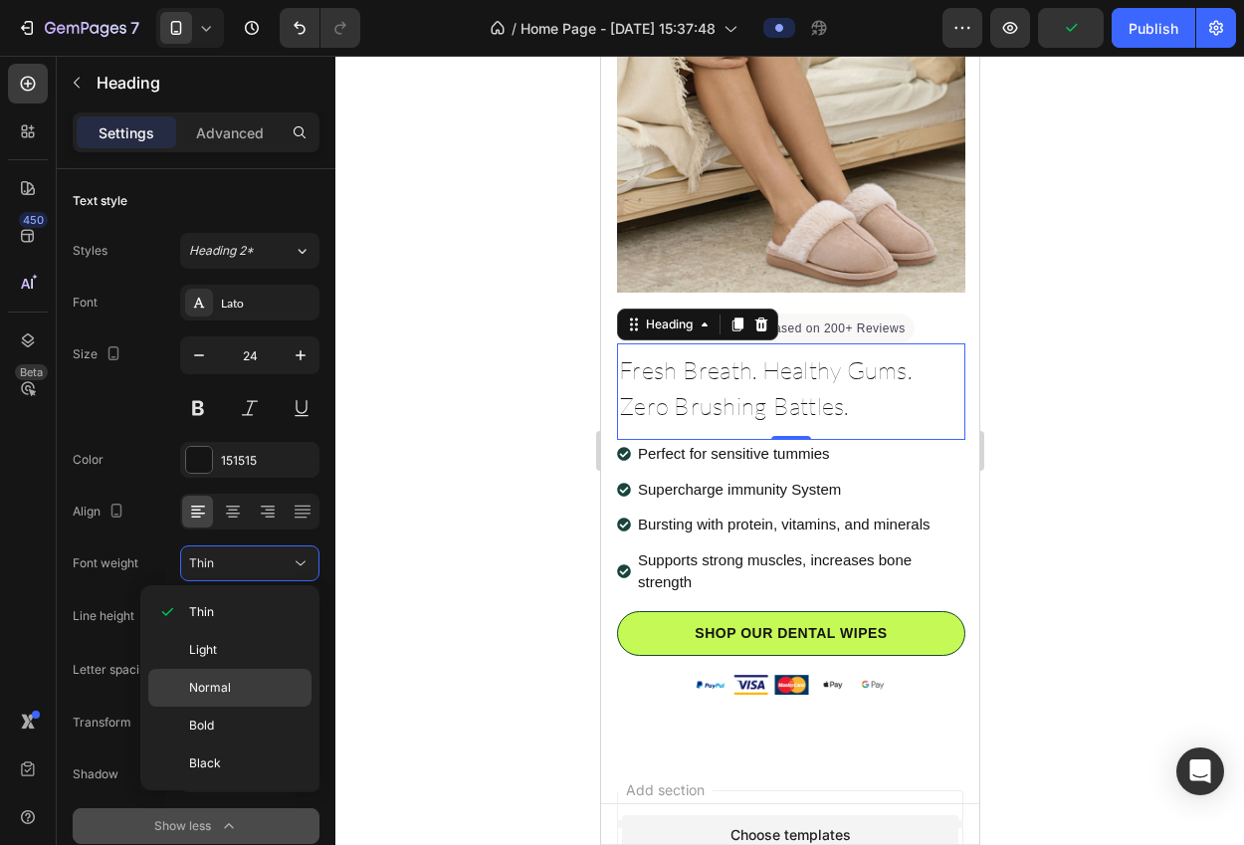
click at [232, 689] on p "Normal" at bounding box center [245, 688] width 113 height 18
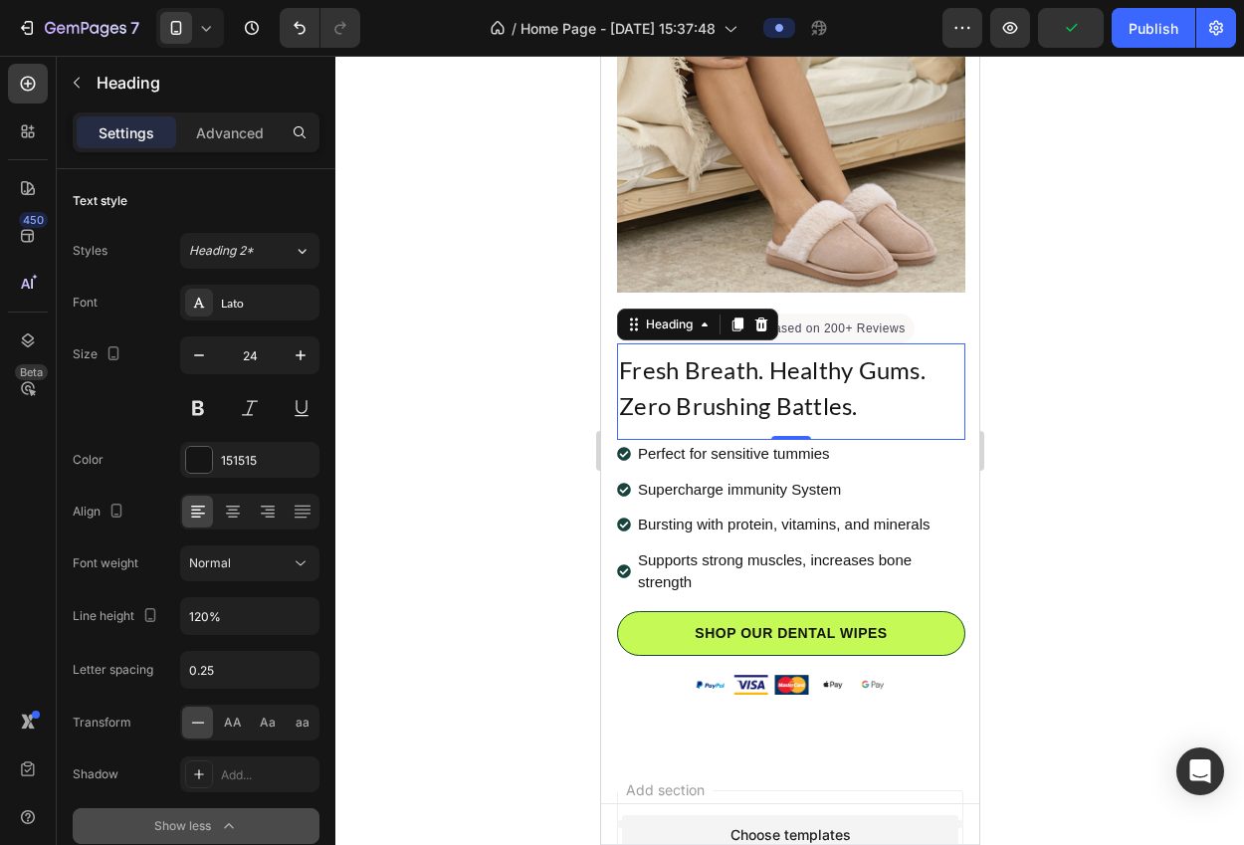
click at [456, 499] on div at bounding box center [789, 450] width 908 height 789
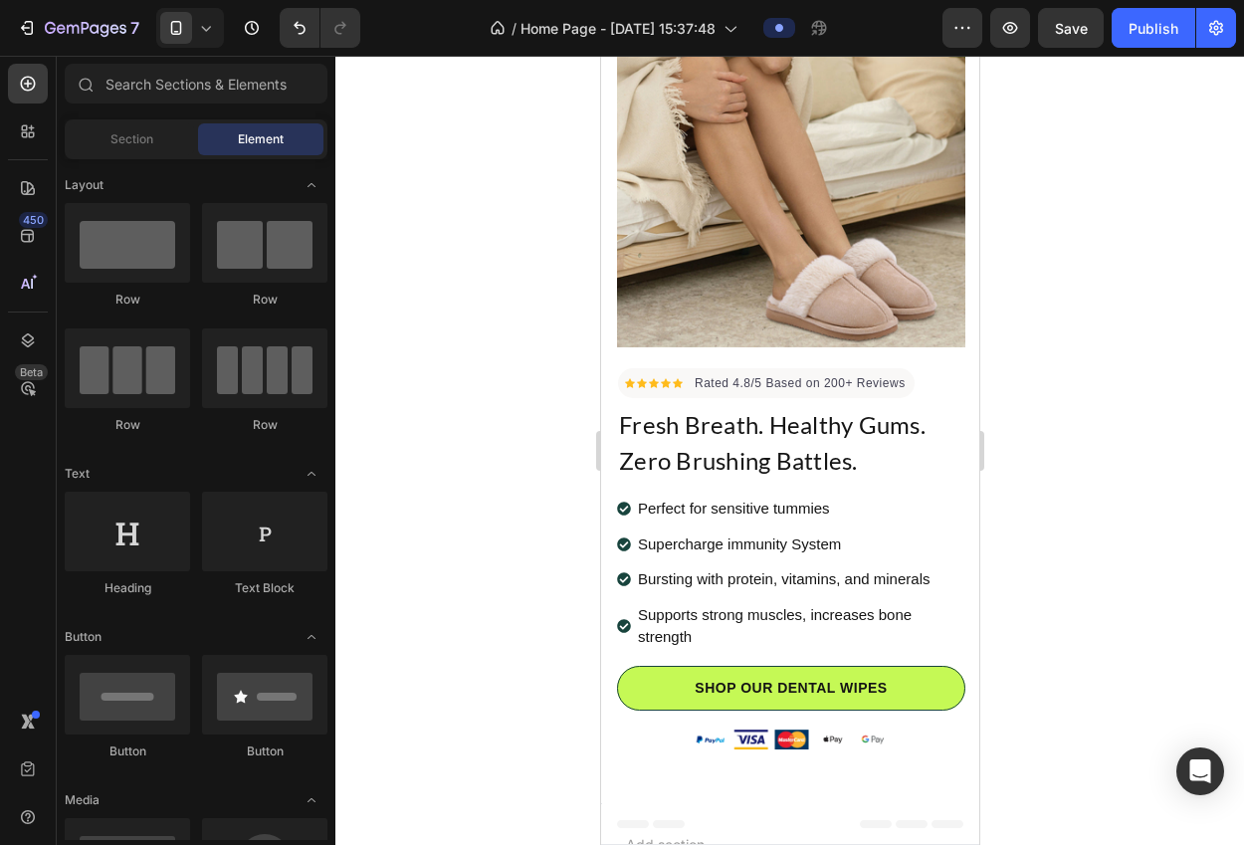
scroll to position [182, 0]
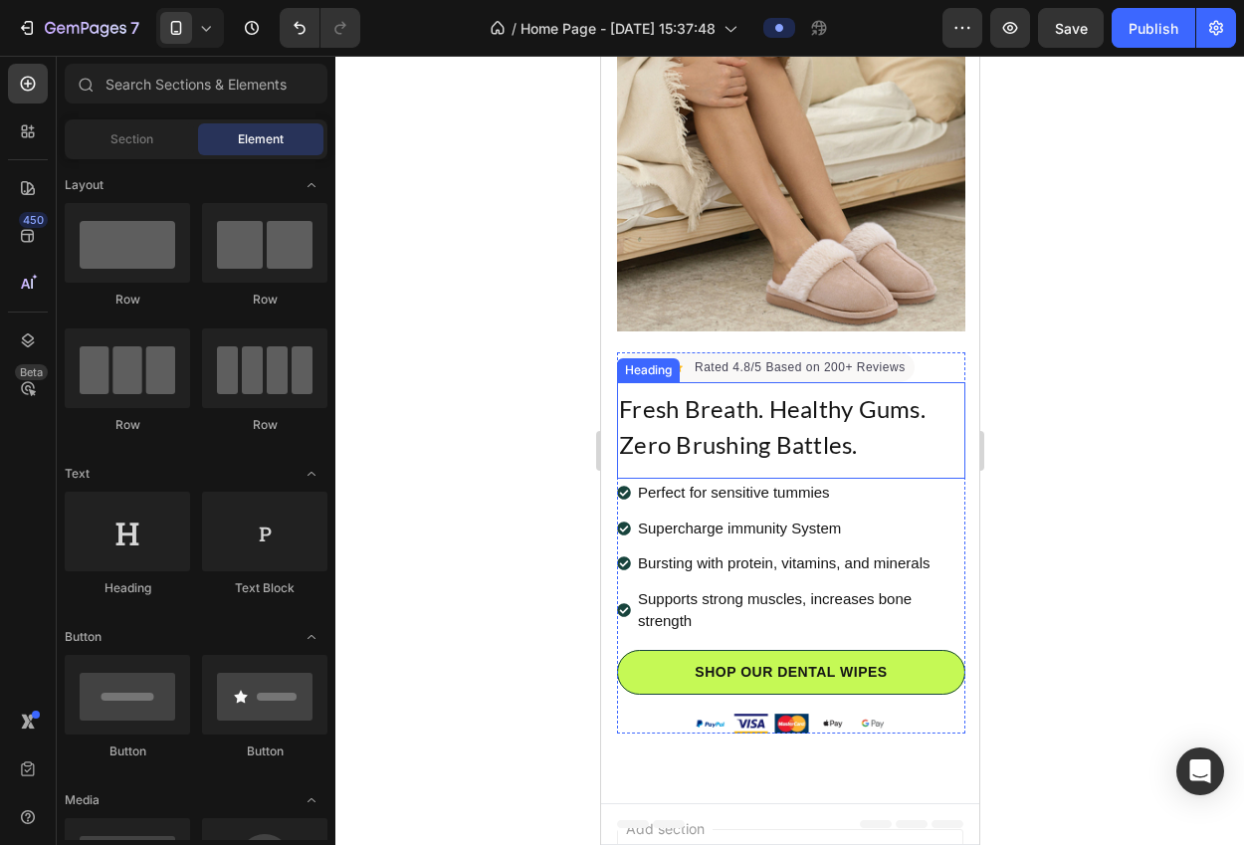
click at [807, 416] on h2 "Fresh Breath. Healthy Gums. Zero Brushing Battles." at bounding box center [790, 427] width 348 height 76
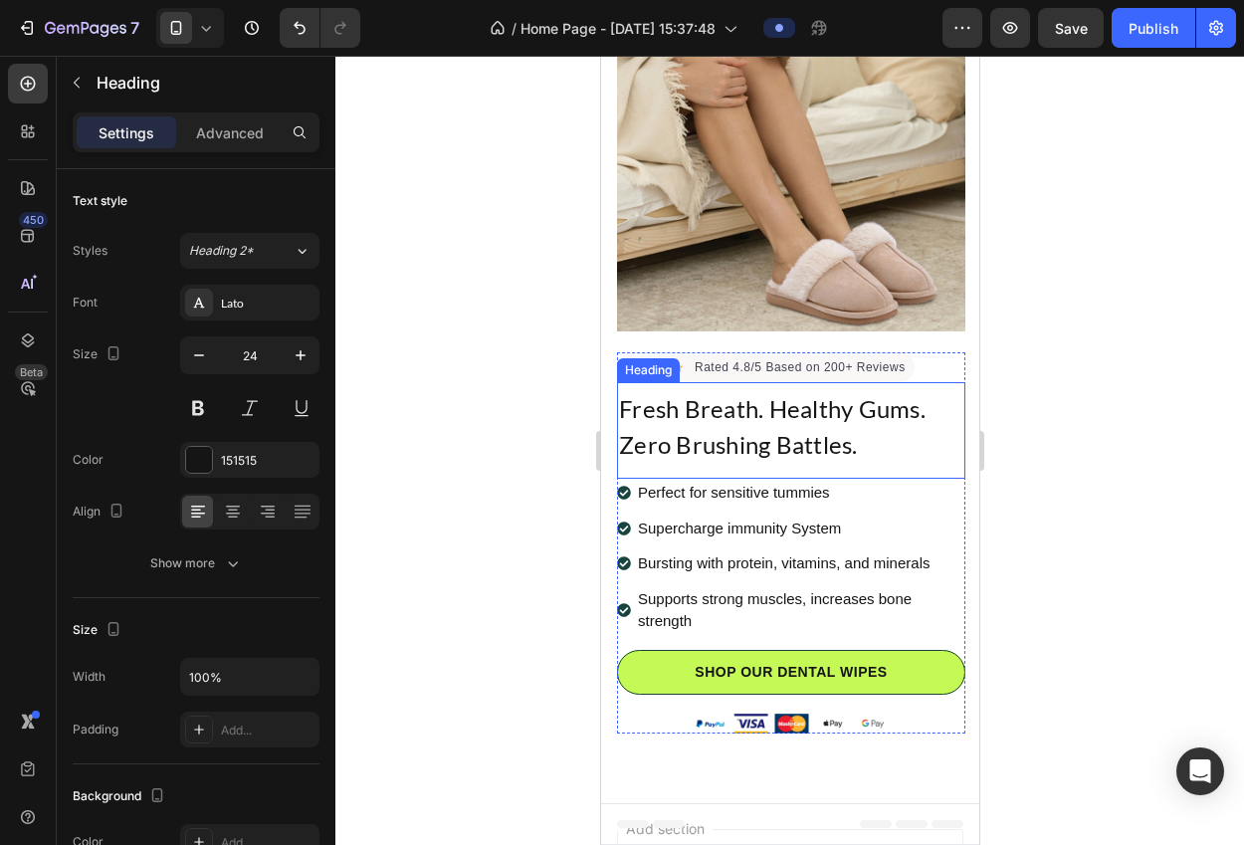
click at [807, 416] on h2 "Fresh Breath. Healthy Gums. Zero Brushing Battles." at bounding box center [790, 427] width 348 height 76
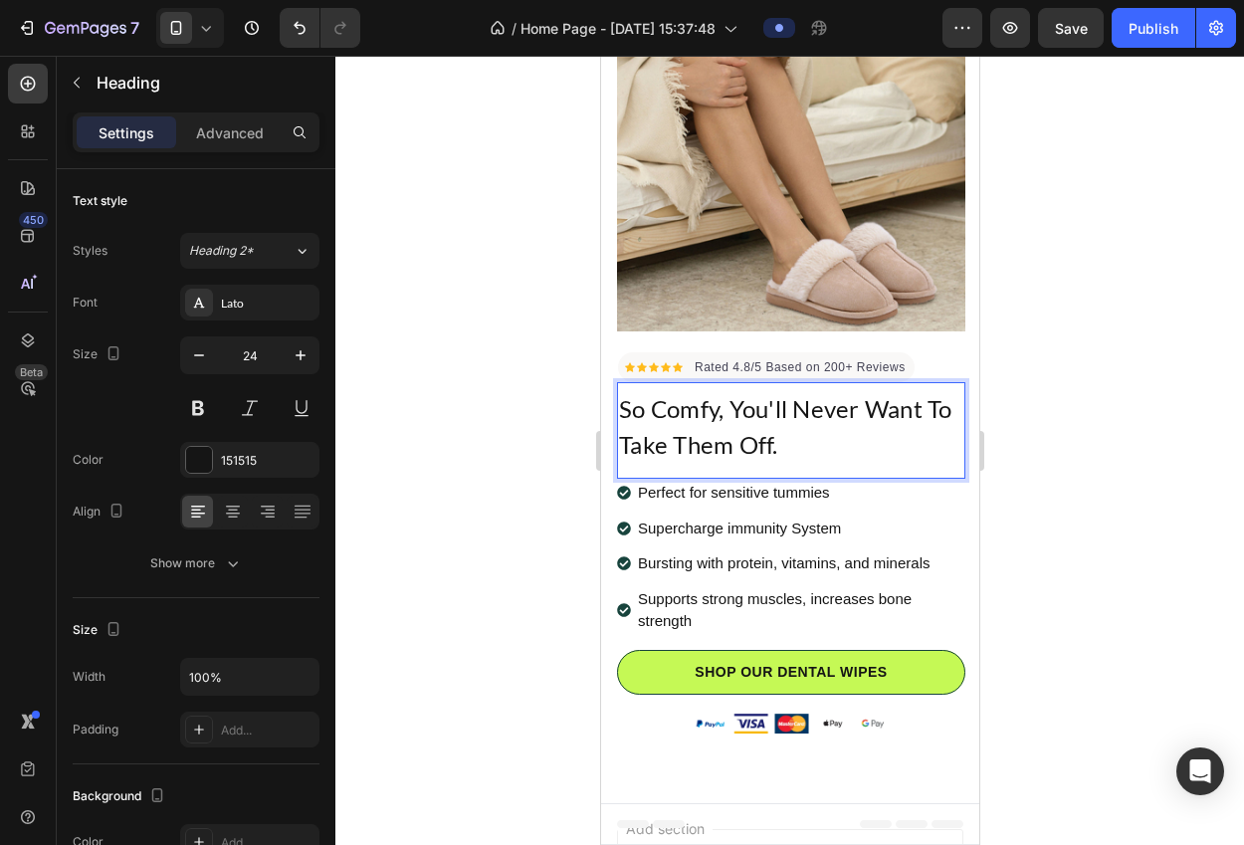
click at [1039, 469] on div at bounding box center [789, 450] width 908 height 789
click at [805, 430] on p "So Comfy, You'll Never Want To Take Them Off." at bounding box center [790, 427] width 344 height 72
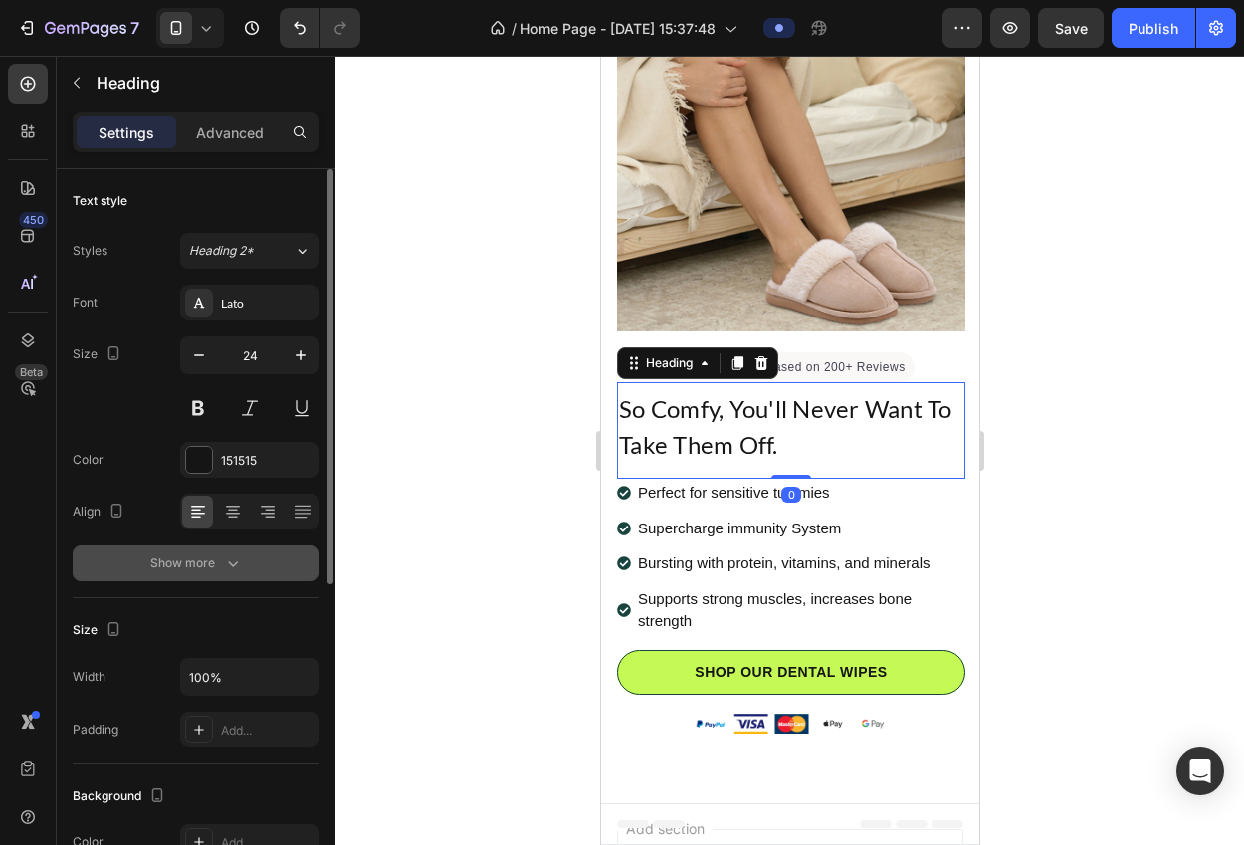
click at [288, 570] on button "Show more" at bounding box center [196, 563] width 247 height 36
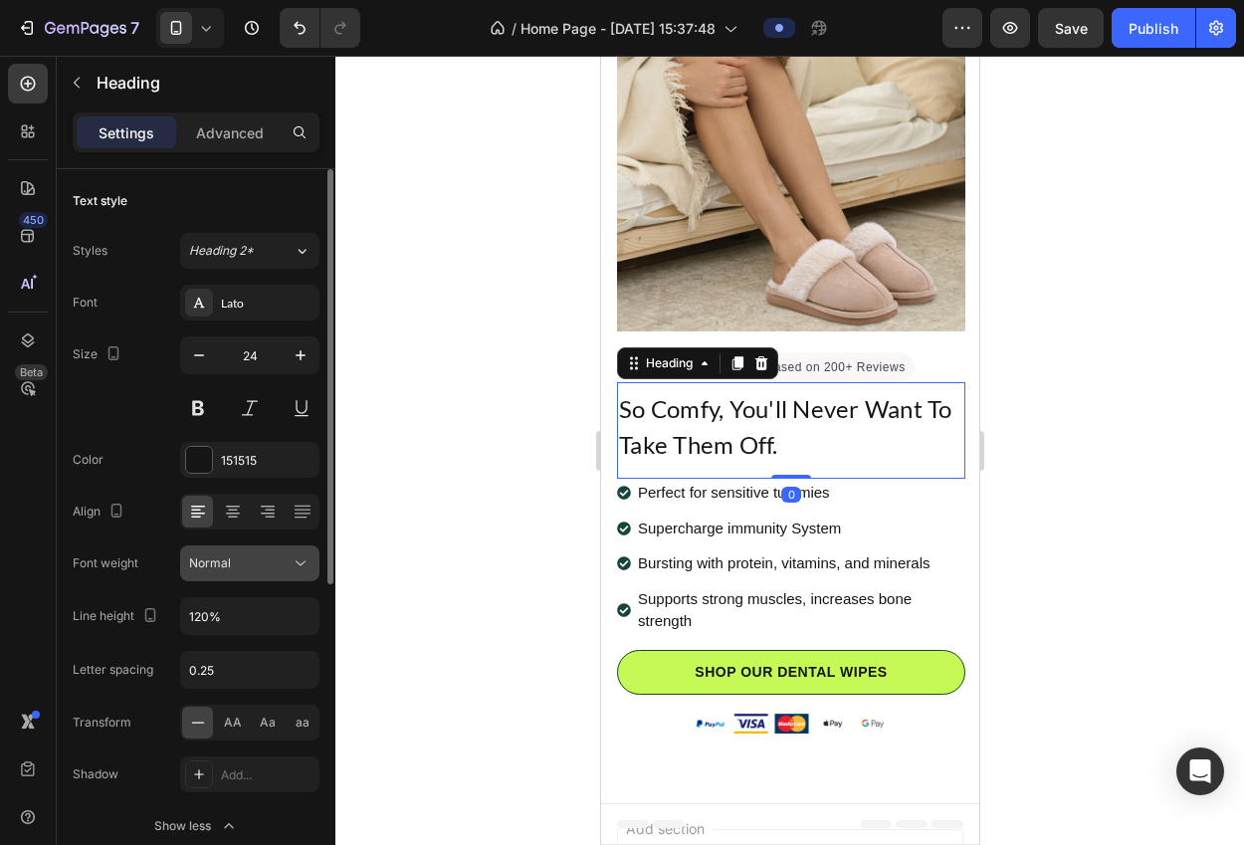
click at [257, 577] on button "Normal" at bounding box center [249, 563] width 139 height 36
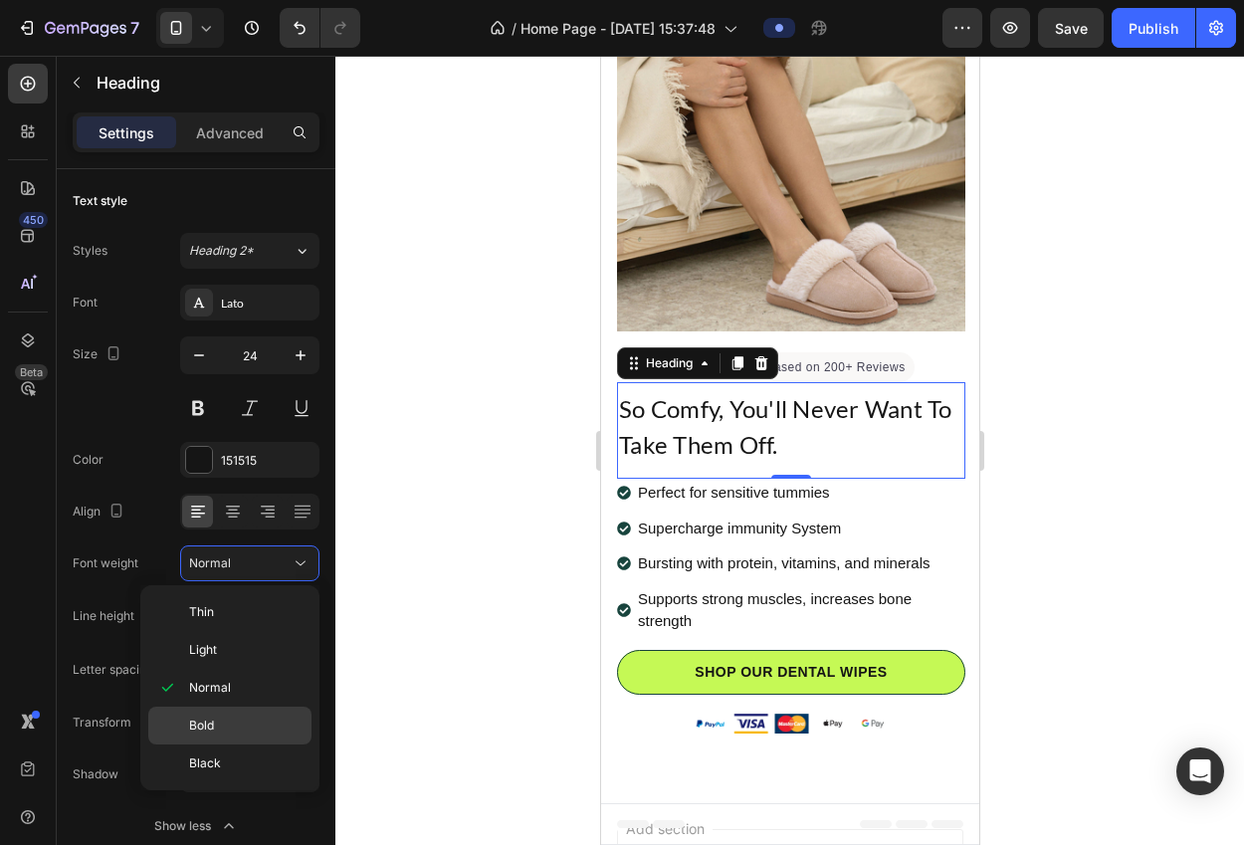
click at [220, 744] on div "Bold" at bounding box center [229, 763] width 163 height 38
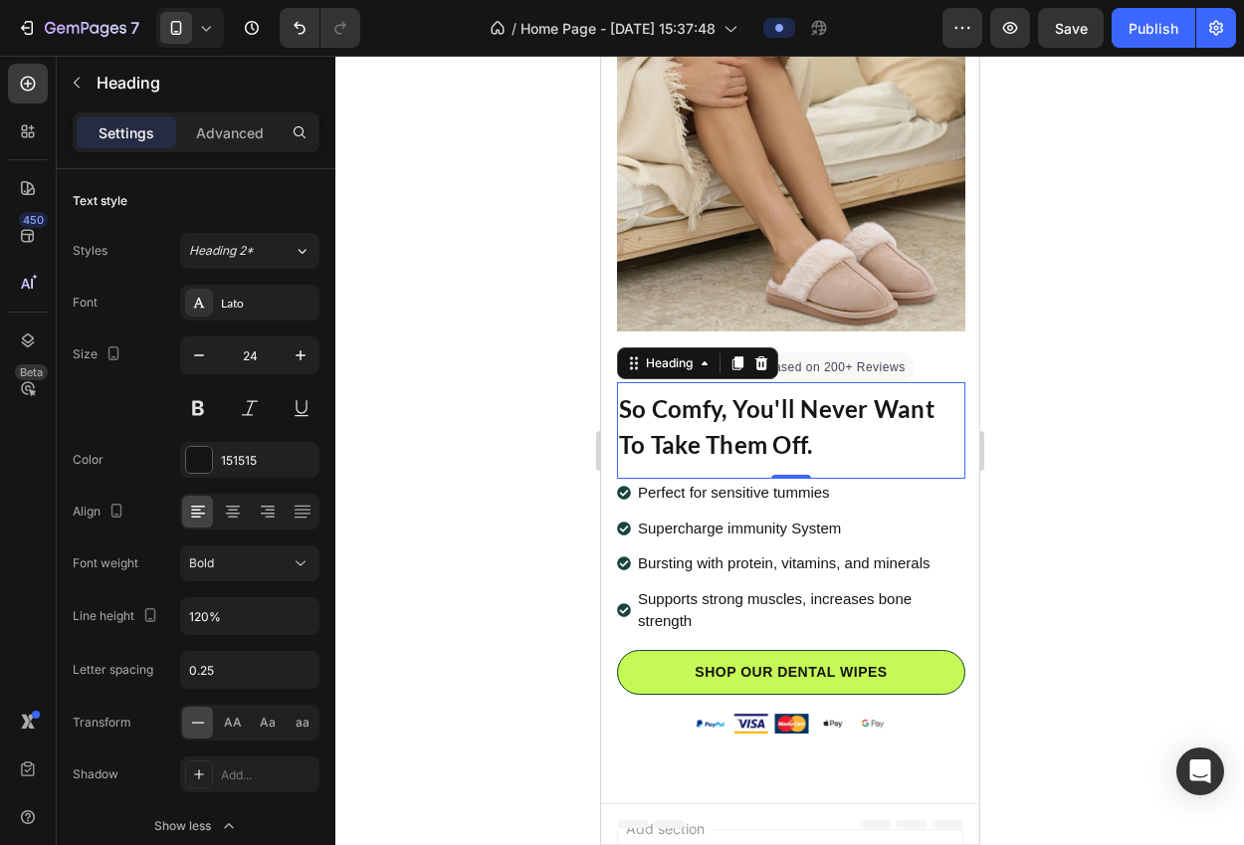
click at [407, 562] on div at bounding box center [789, 450] width 908 height 789
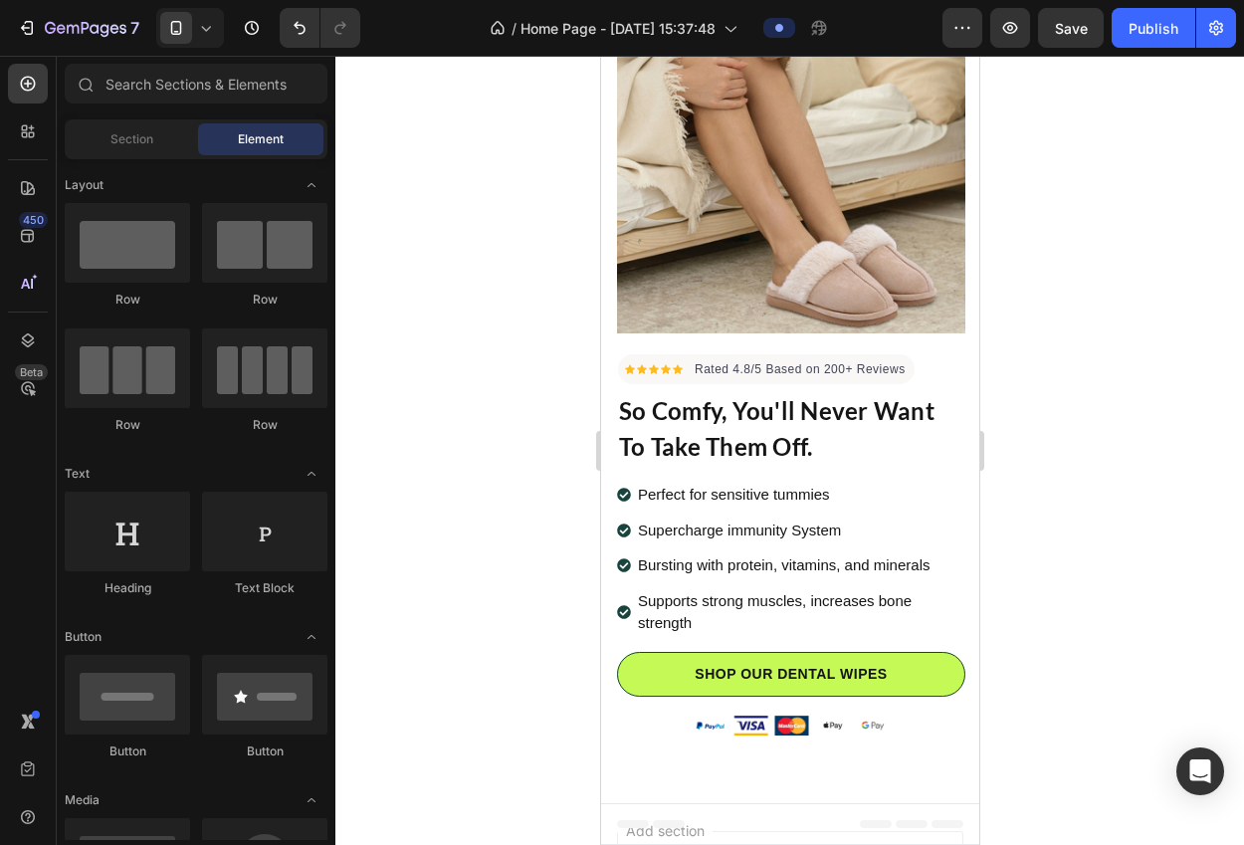
scroll to position [194, 0]
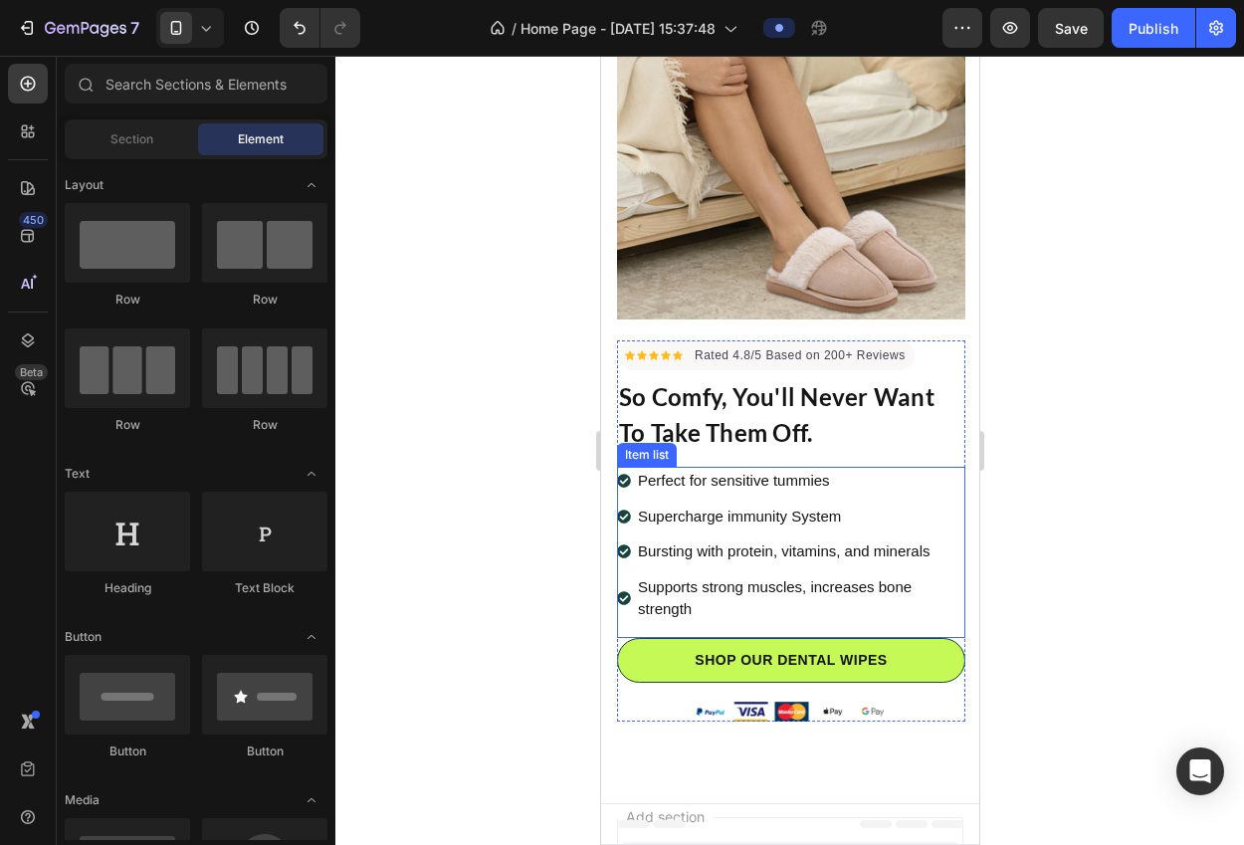
click at [642, 446] on div "Item list" at bounding box center [646, 455] width 52 height 18
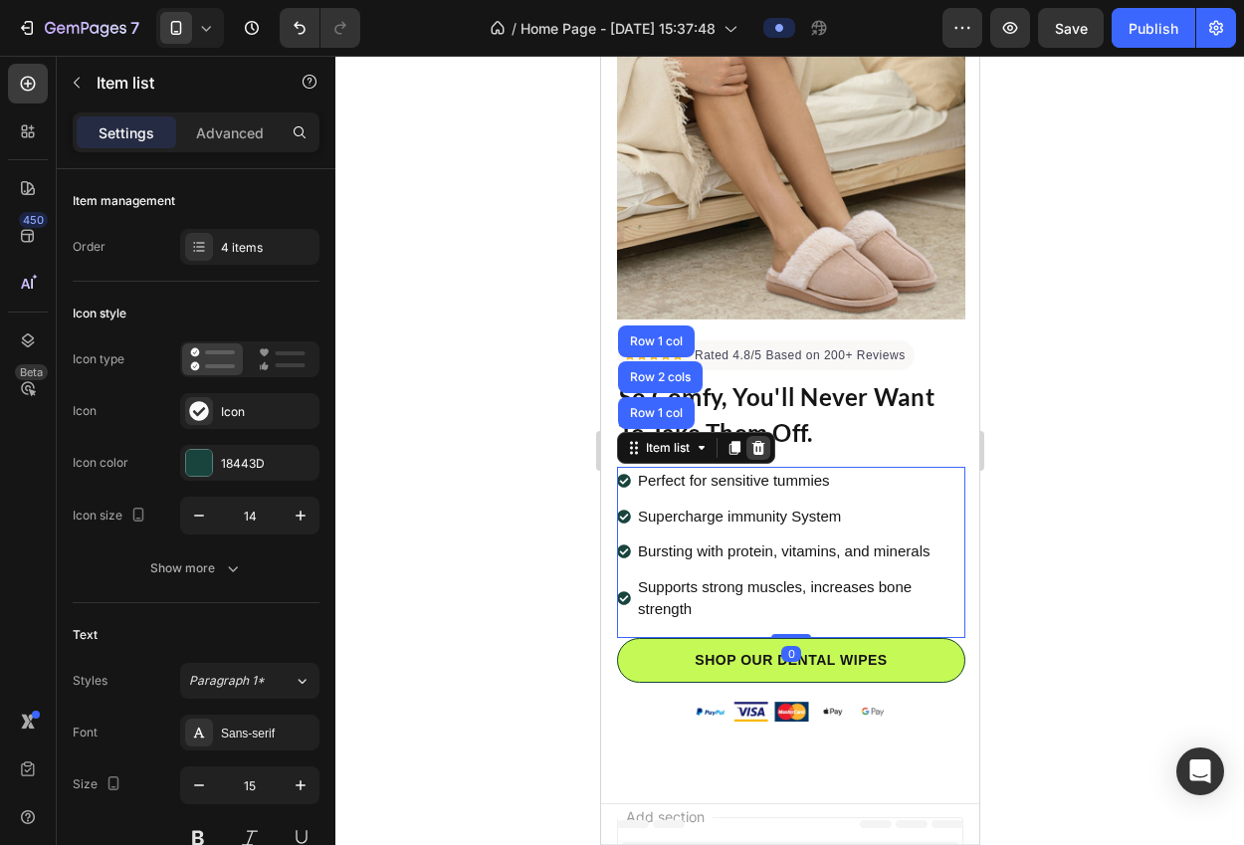
click at [752, 440] on icon at bounding box center [757, 448] width 16 height 16
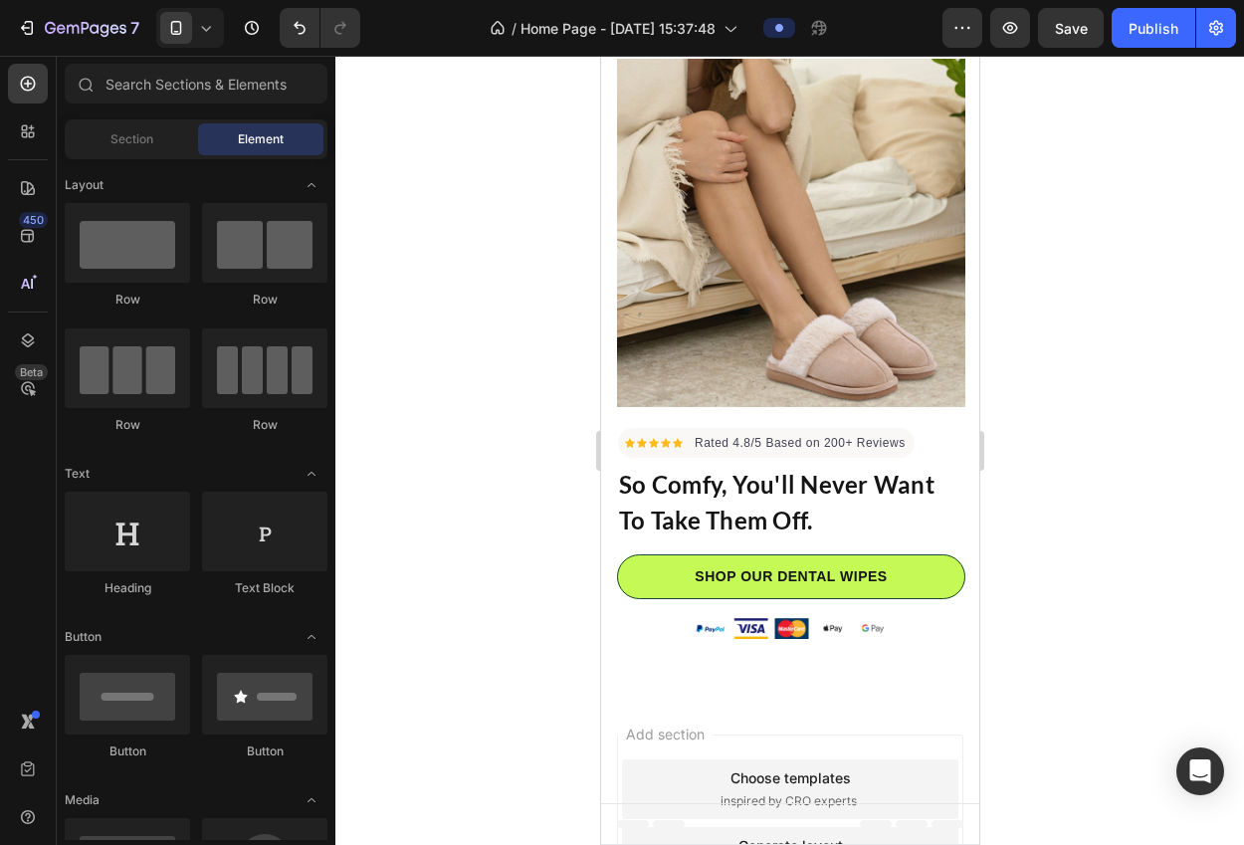
scroll to position [179, 0]
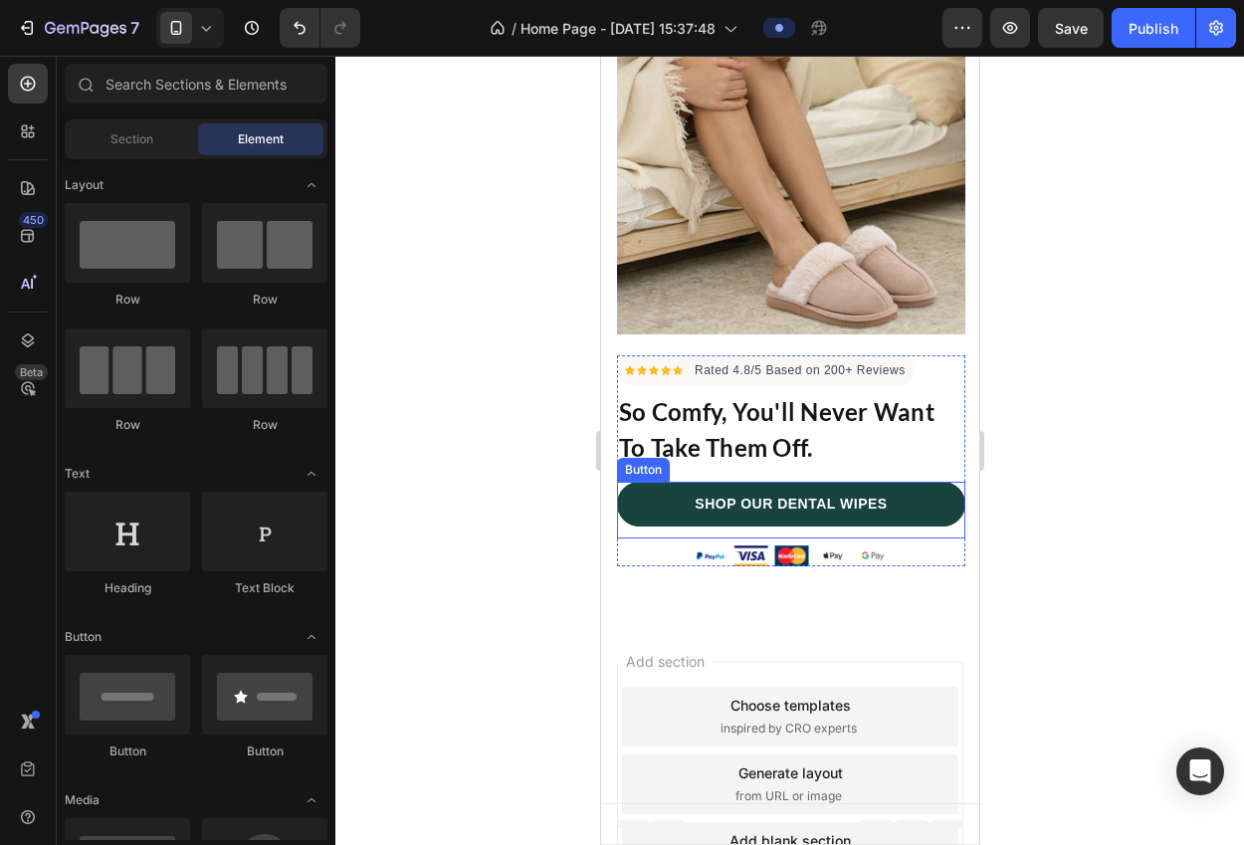
click at [639, 495] on link "SHOP OUR DENTAL WIPES" at bounding box center [790, 504] width 348 height 45
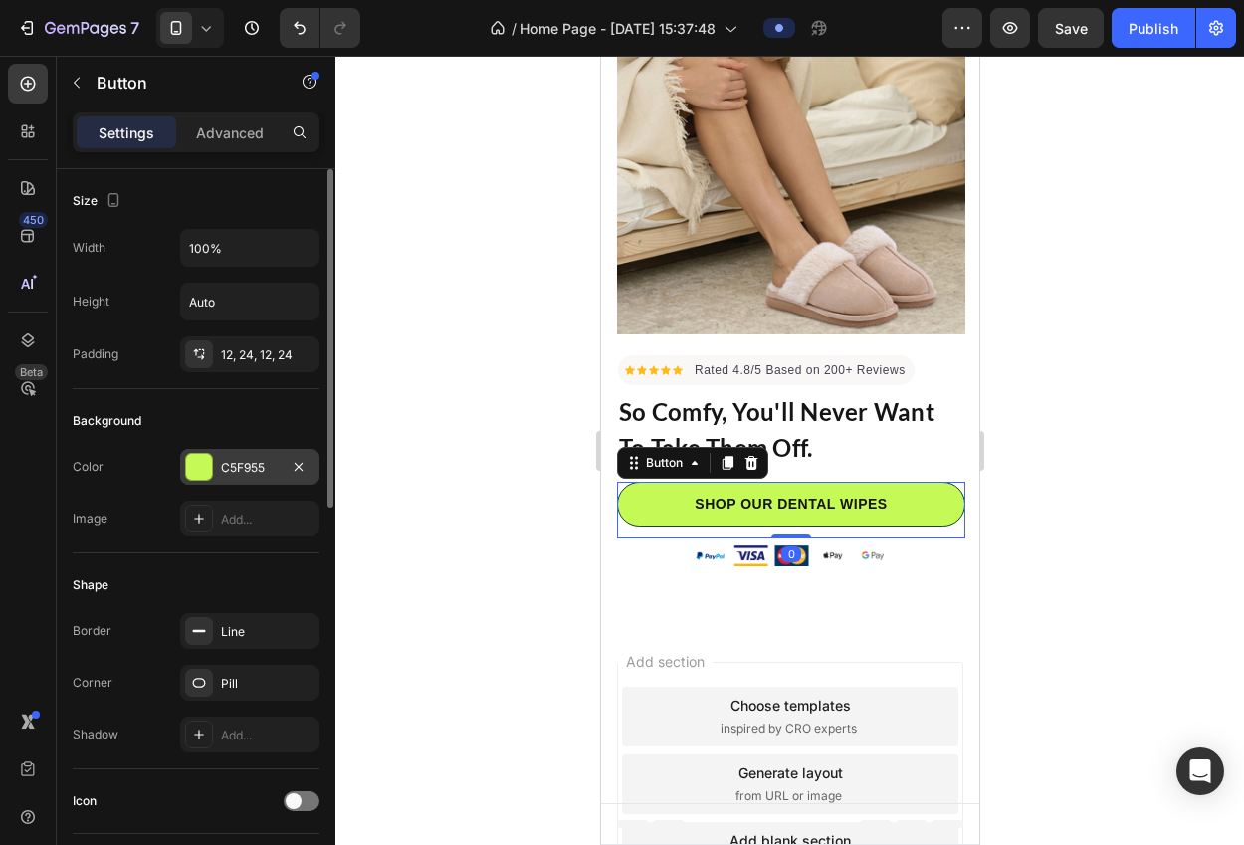
click at [243, 474] on div "C5F955" at bounding box center [250, 468] width 58 height 18
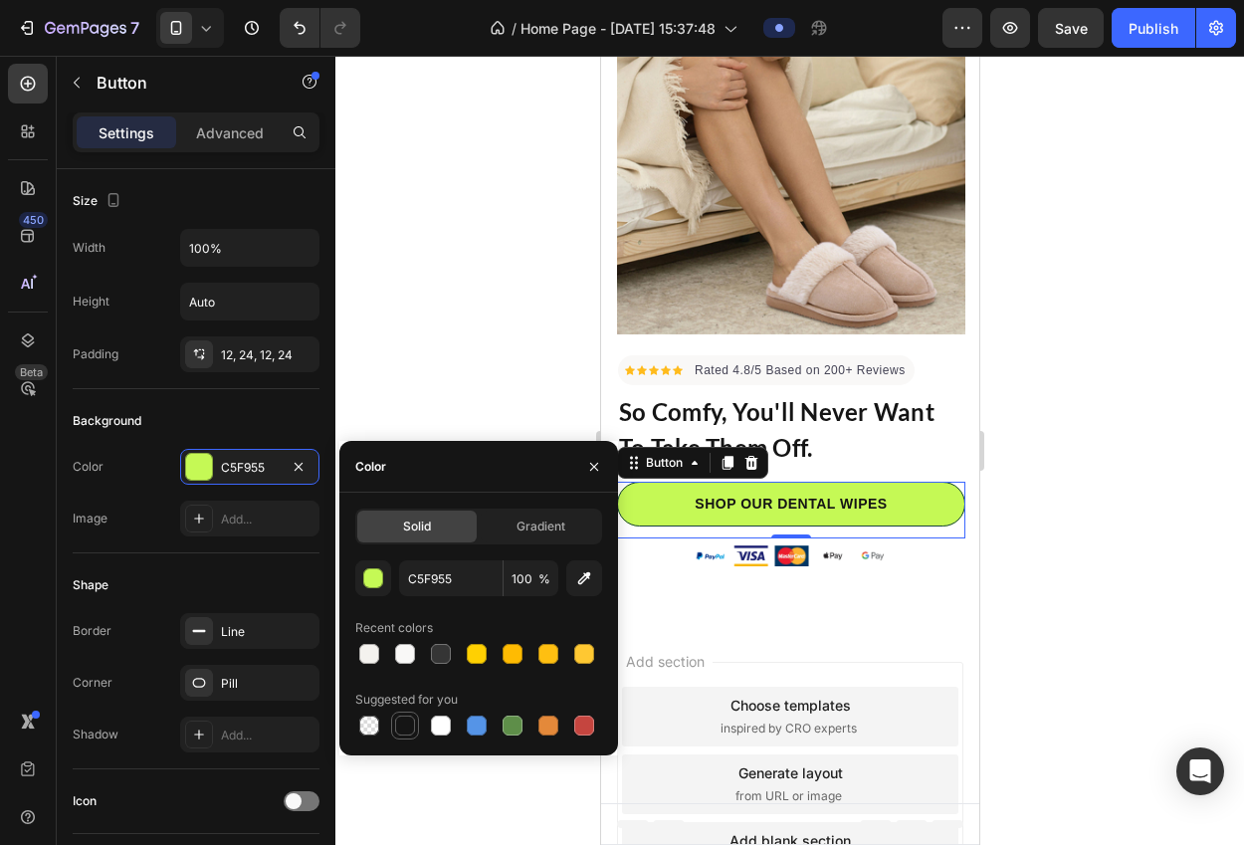
click at [411, 725] on div at bounding box center [405, 725] width 20 height 20
type input "151515"
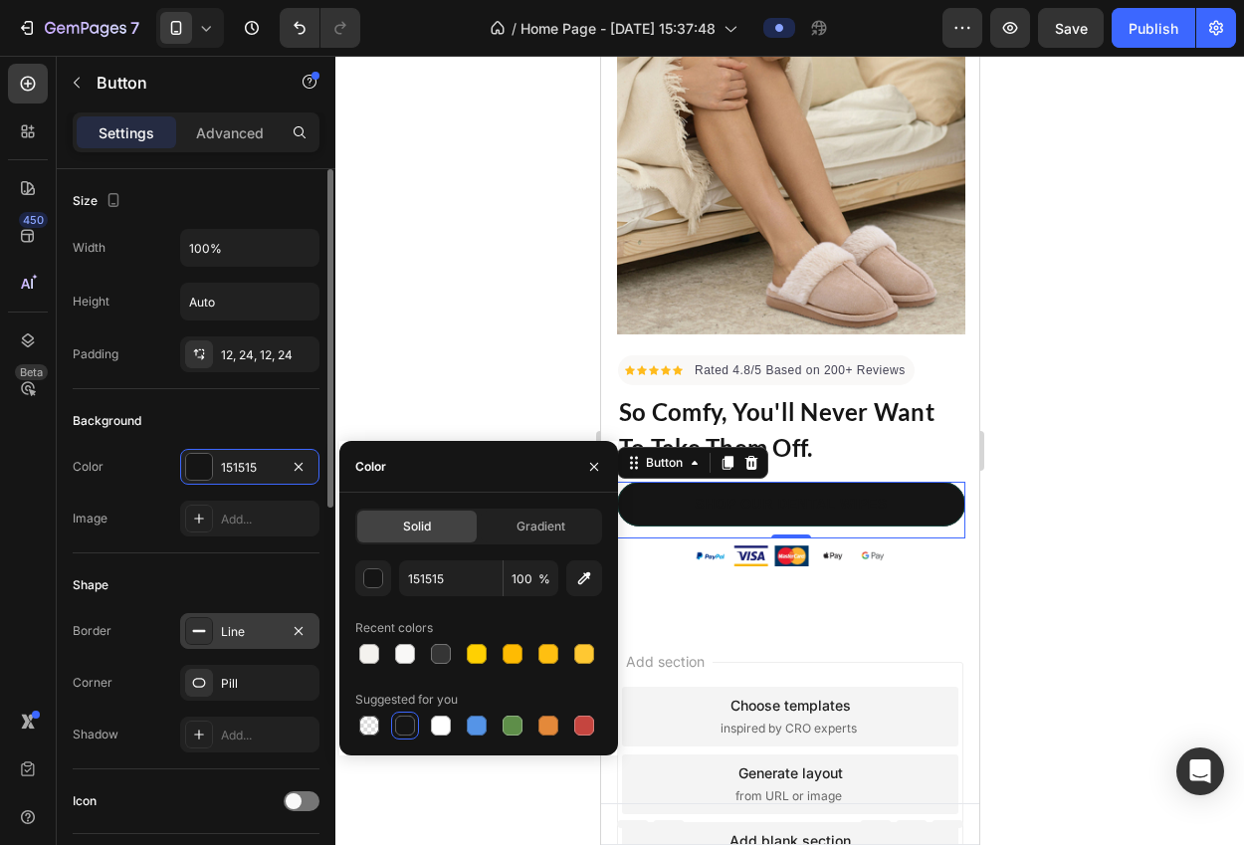
scroll to position [4, 0]
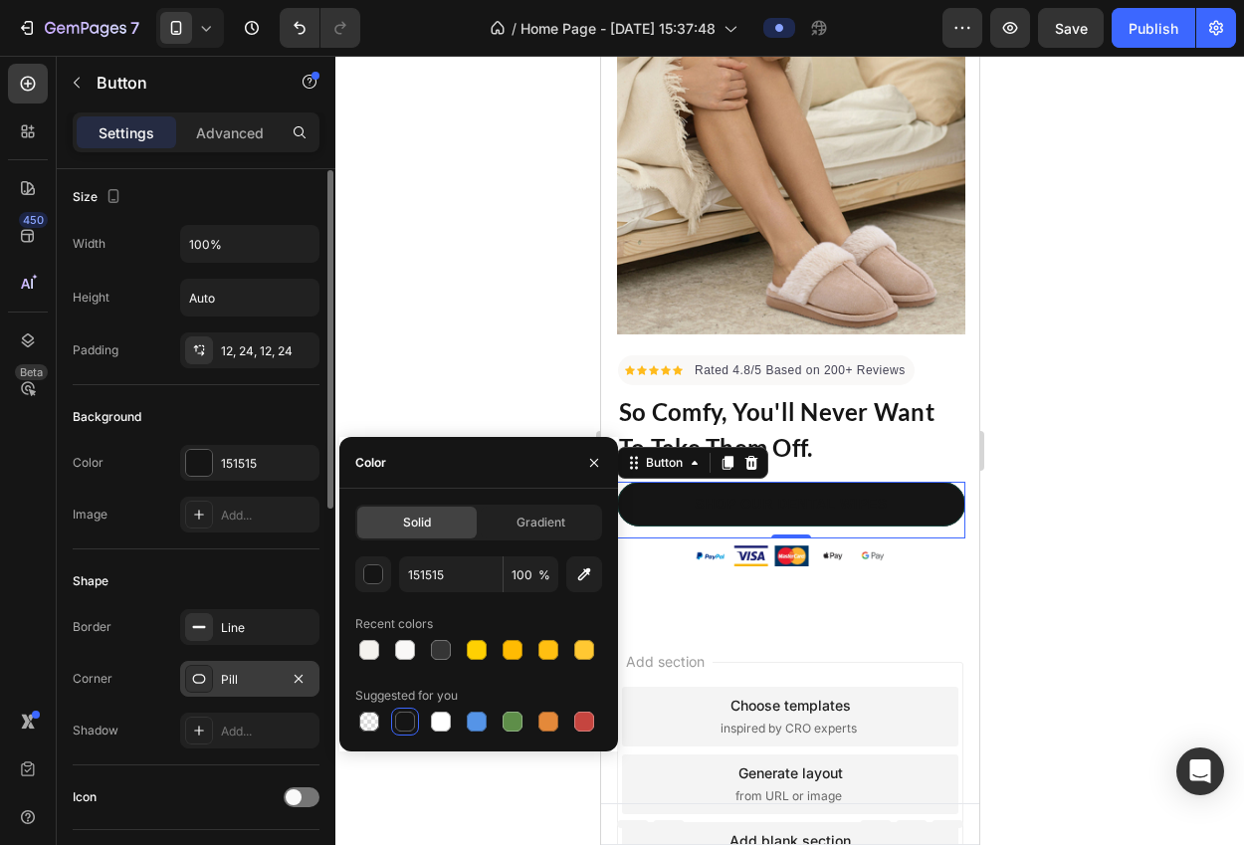
click at [235, 667] on div "Pill" at bounding box center [249, 679] width 139 height 36
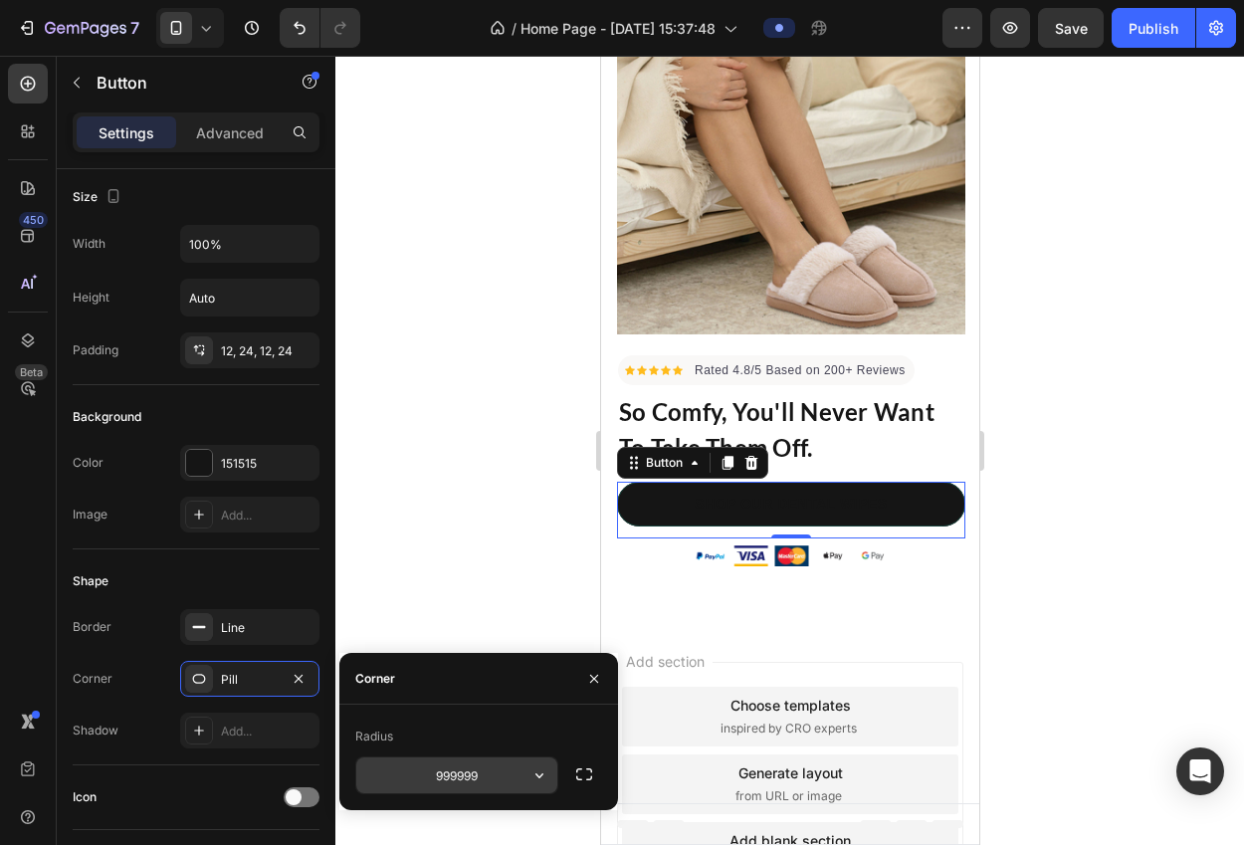
click at [508, 765] on input "999999" at bounding box center [456, 775] width 201 height 36
click at [541, 782] on icon "button" at bounding box center [539, 775] width 20 height 20
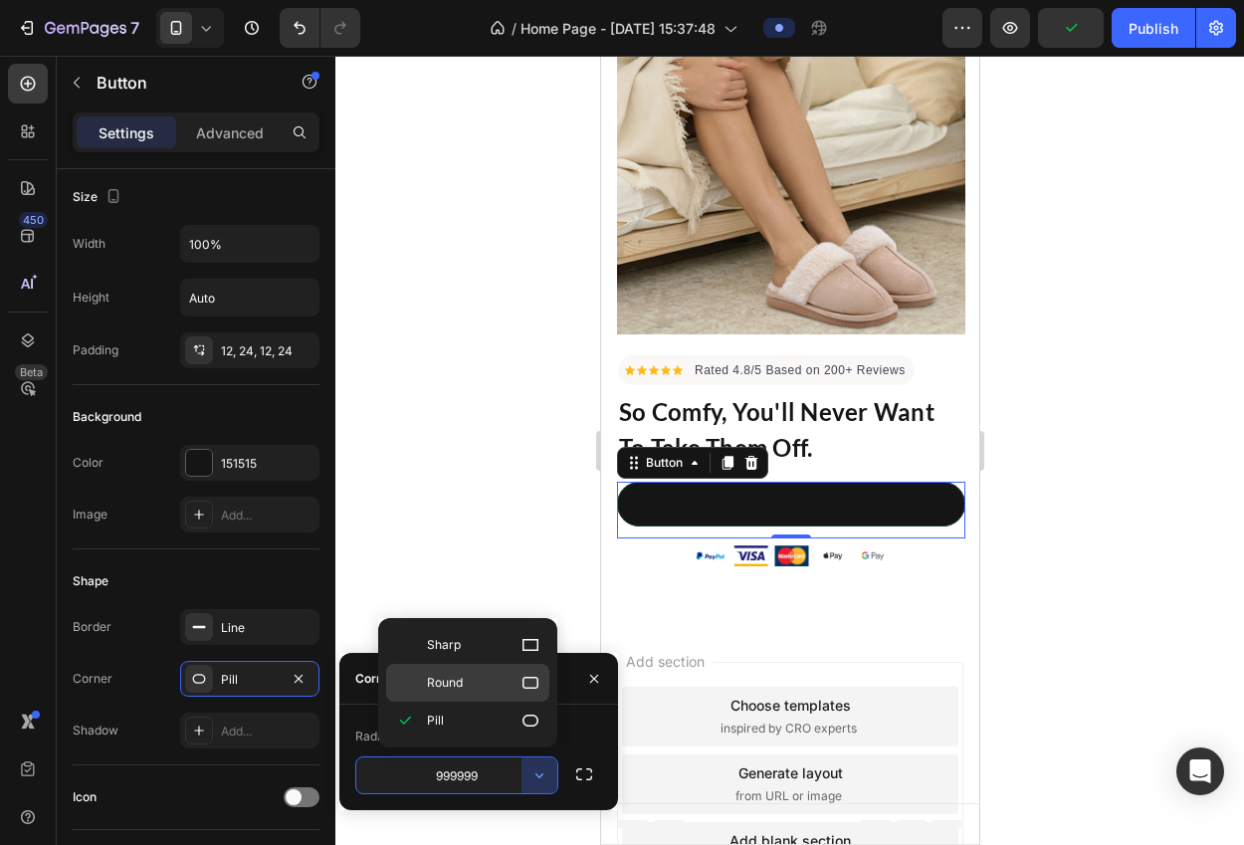
click at [455, 683] on span "Round" at bounding box center [445, 683] width 36 height 18
type input "8"
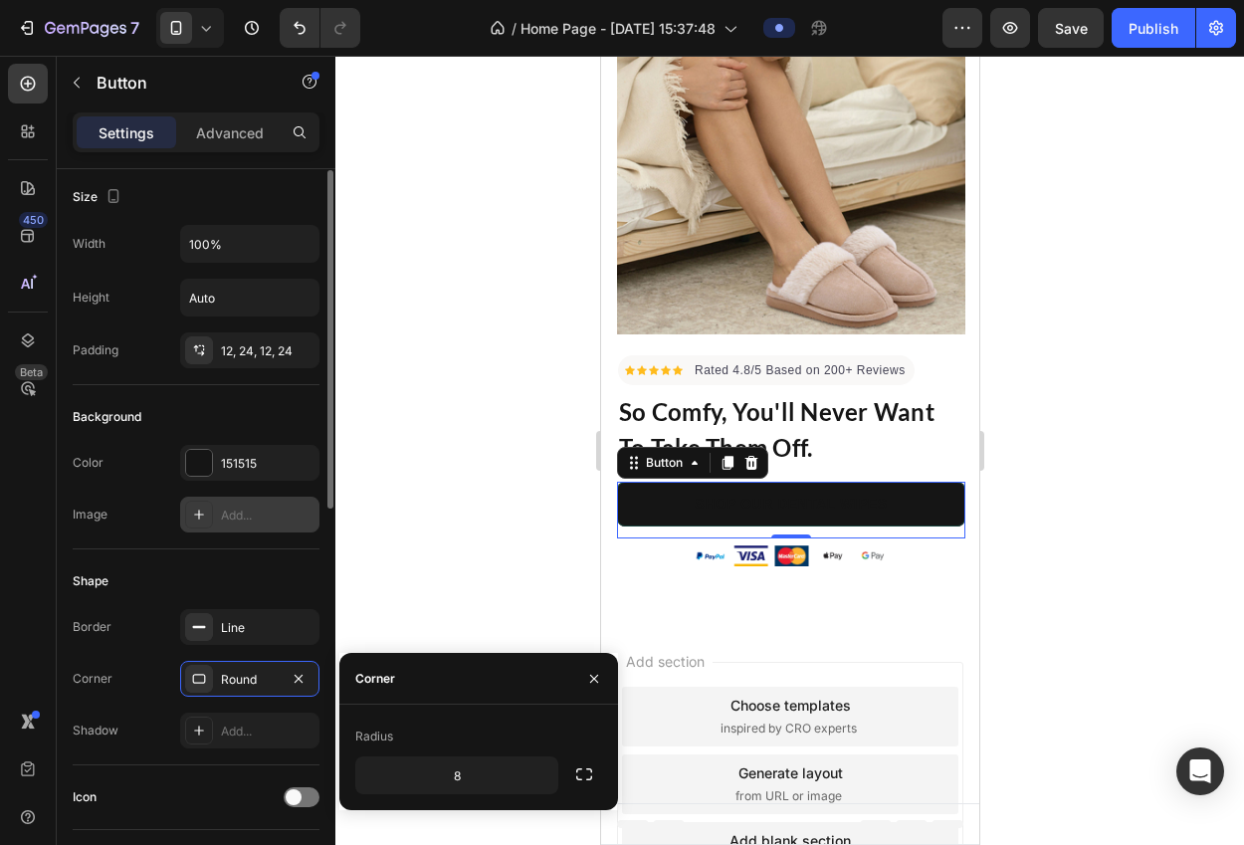
scroll to position [0, 0]
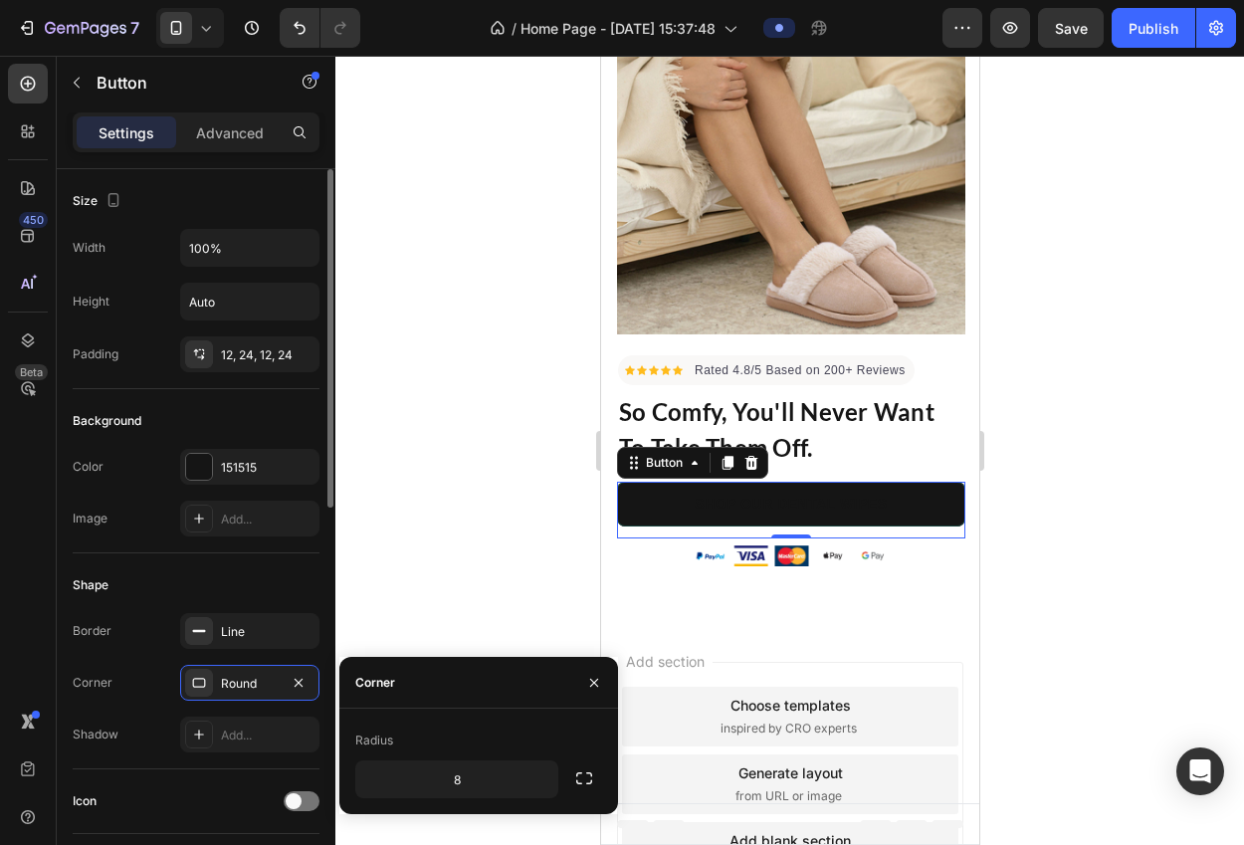
click at [128, 510] on div "Image Add..." at bounding box center [196, 518] width 247 height 36
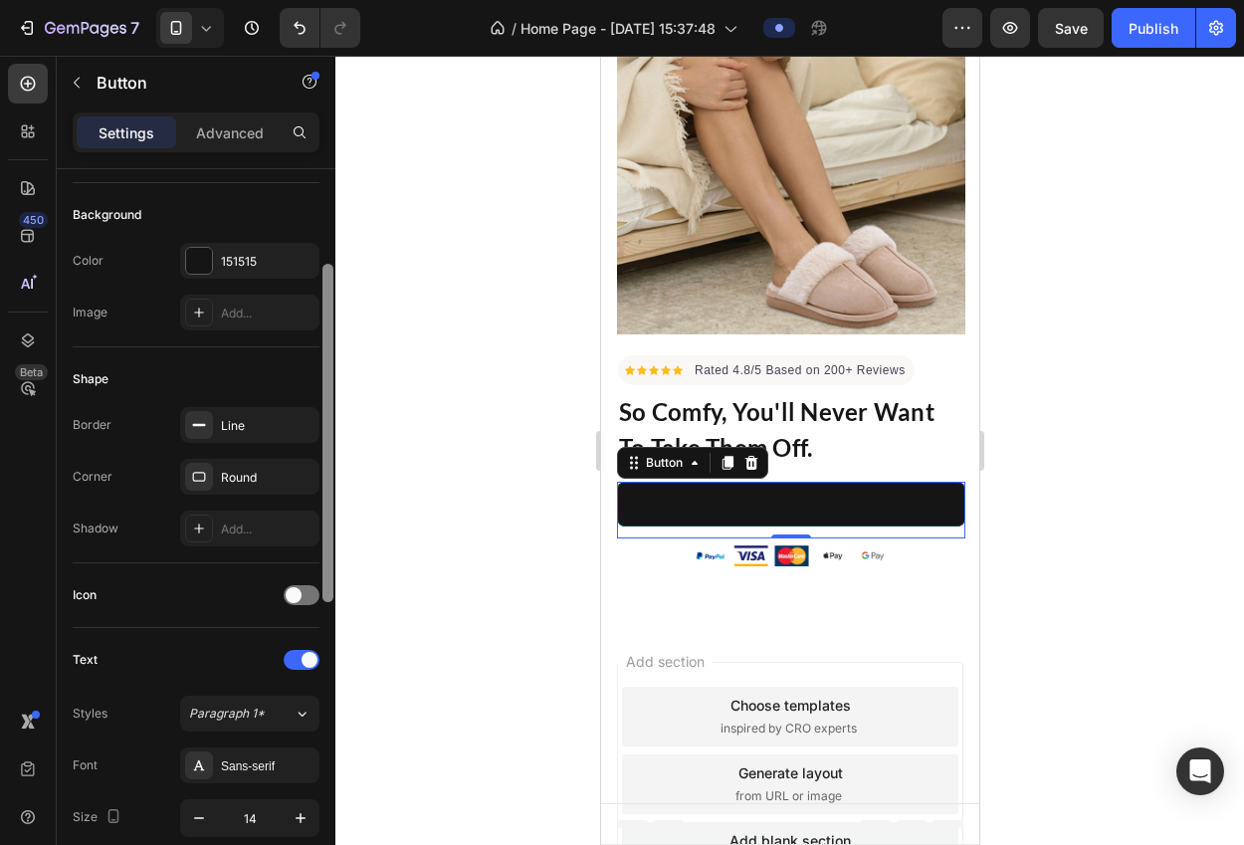
scroll to position [266, 0]
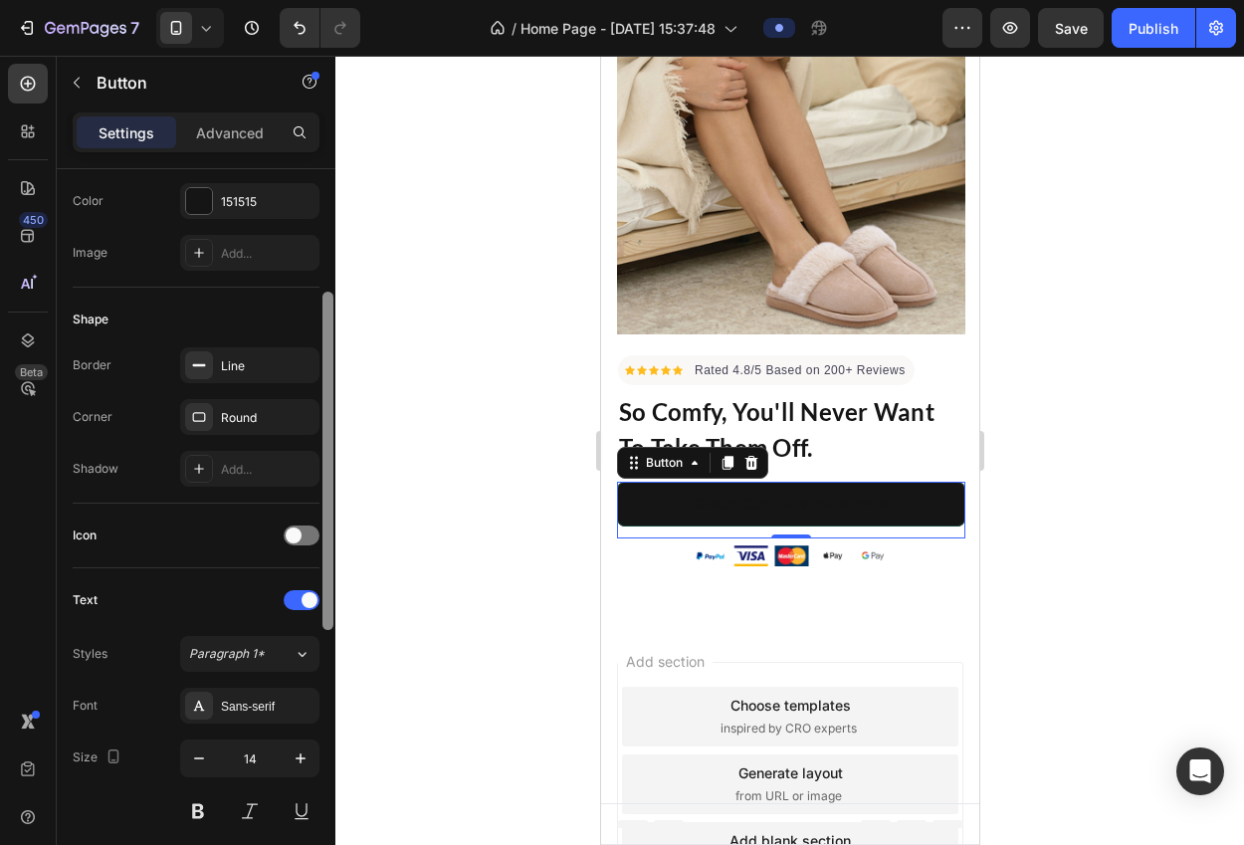
drag, startPoint x: 327, startPoint y: 421, endPoint x: 337, endPoint y: 544, distance: 123.8
click at [337, 0] on div "7 Version history / Home Page - Jun 6, 15:37:48 Preview Save Publish 450 Beta S…" at bounding box center [622, 0] width 1244 height 0
click at [302, 363] on icon "button" at bounding box center [299, 365] width 16 height 16
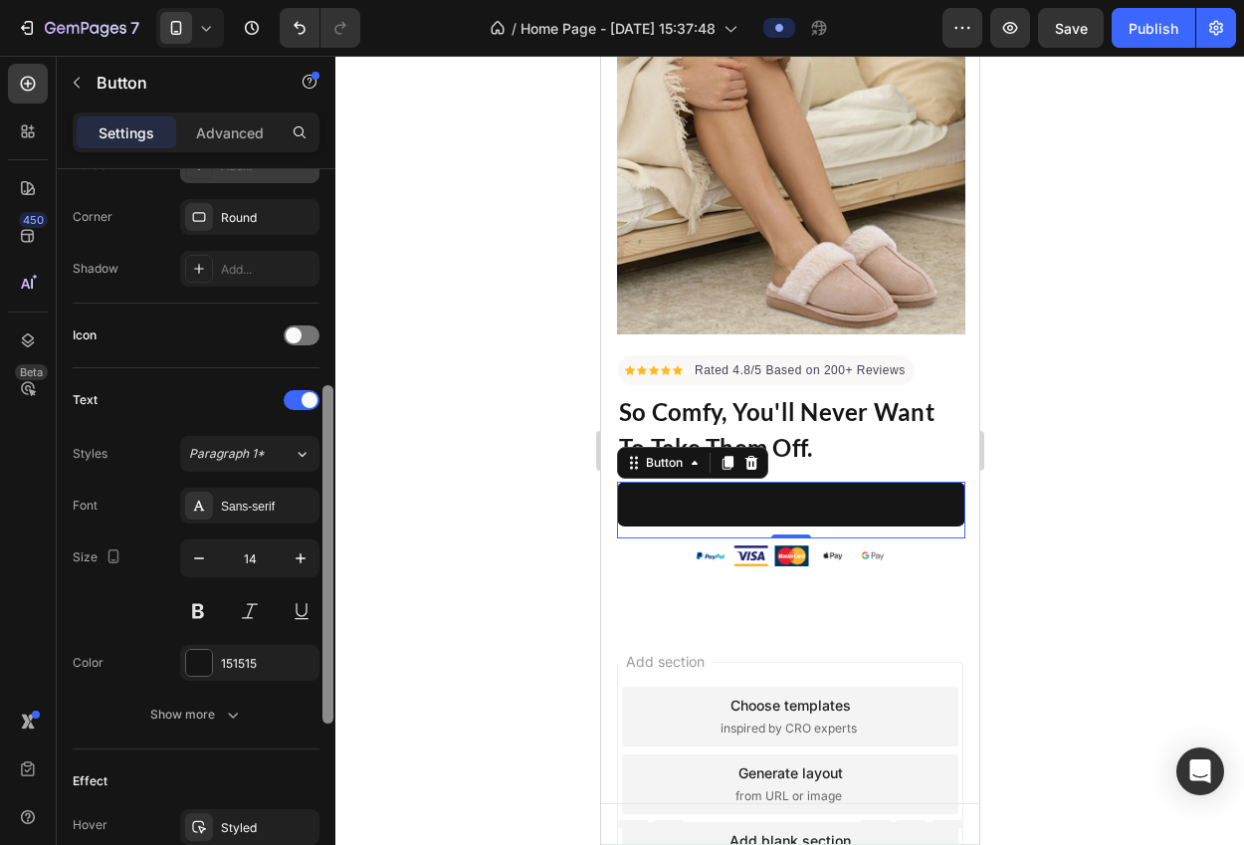
scroll to position [592, 0]
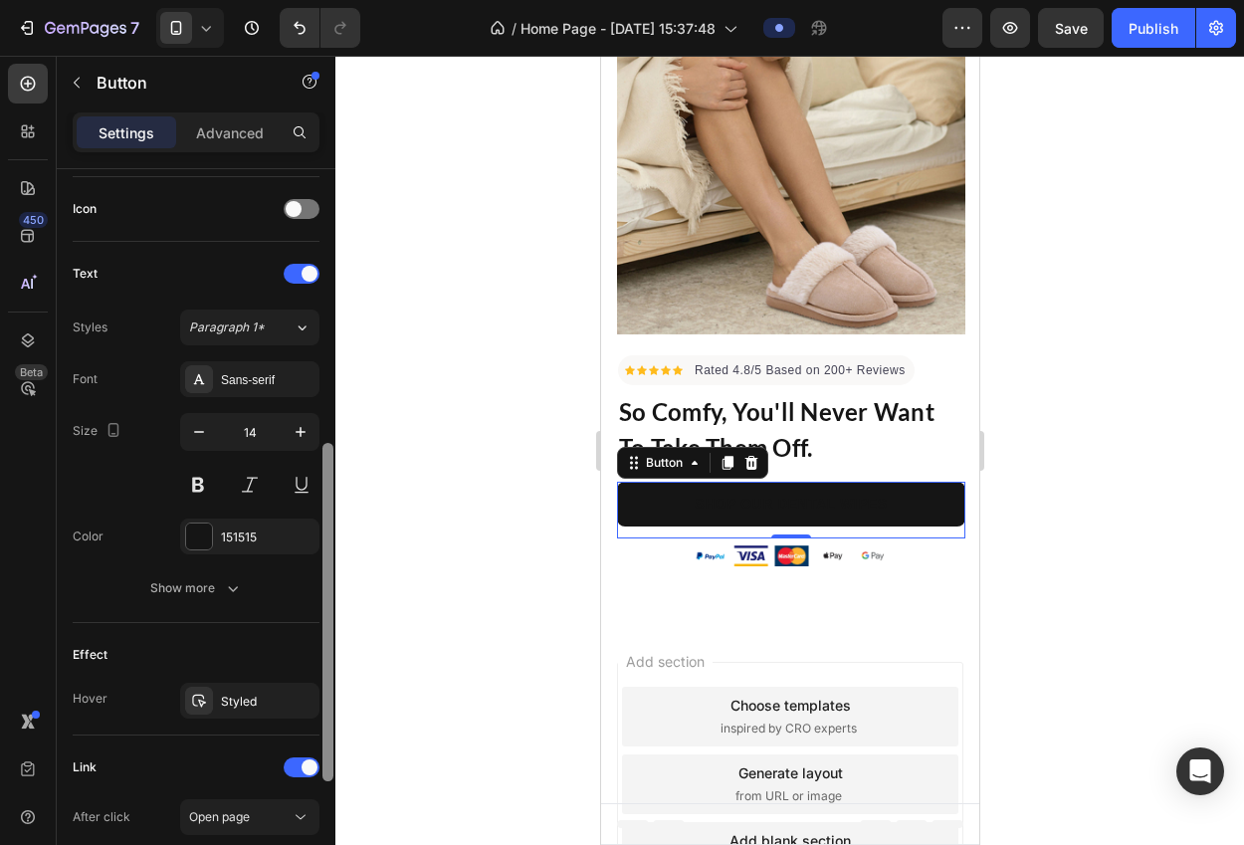
drag, startPoint x: 327, startPoint y: 356, endPoint x: 326, endPoint y: 507, distance: 151.2
click at [326, 507] on div at bounding box center [327, 612] width 11 height 338
click at [240, 400] on div "Font Sans-serif Size 14 Color 151515 Show more" at bounding box center [196, 483] width 247 height 245
click at [248, 378] on div "Sans-serif" at bounding box center [268, 380] width 94 height 18
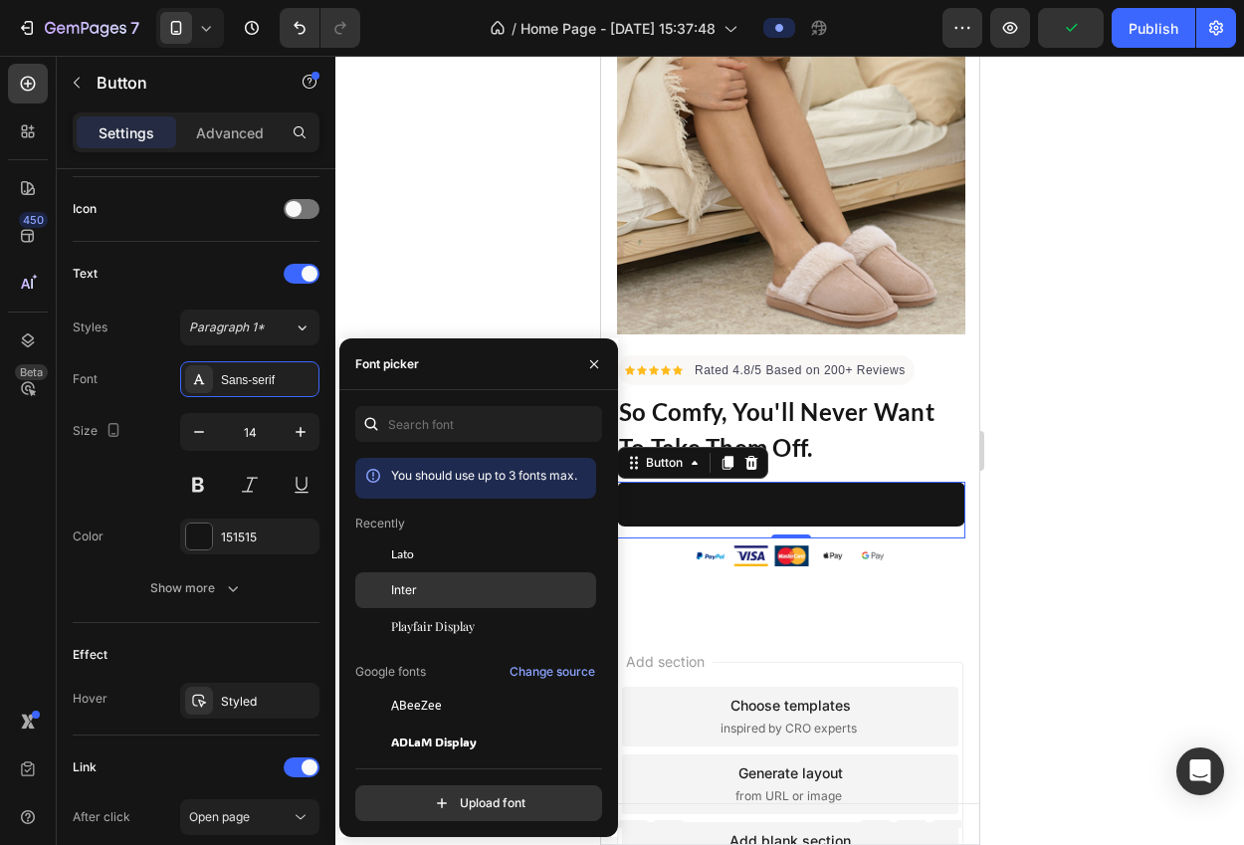
click at [421, 591] on div "Inter" at bounding box center [491, 590] width 201 height 18
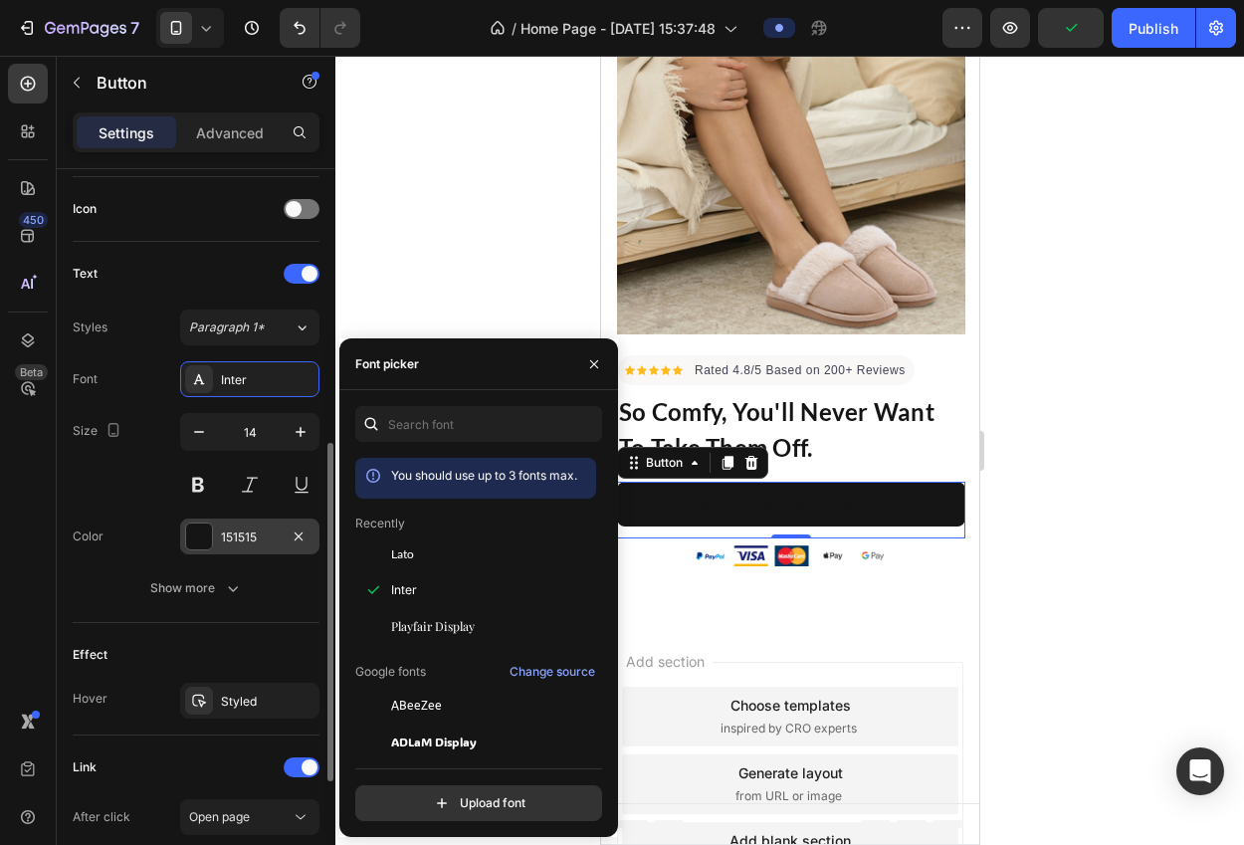
click at [247, 542] on div "151515" at bounding box center [250, 537] width 58 height 18
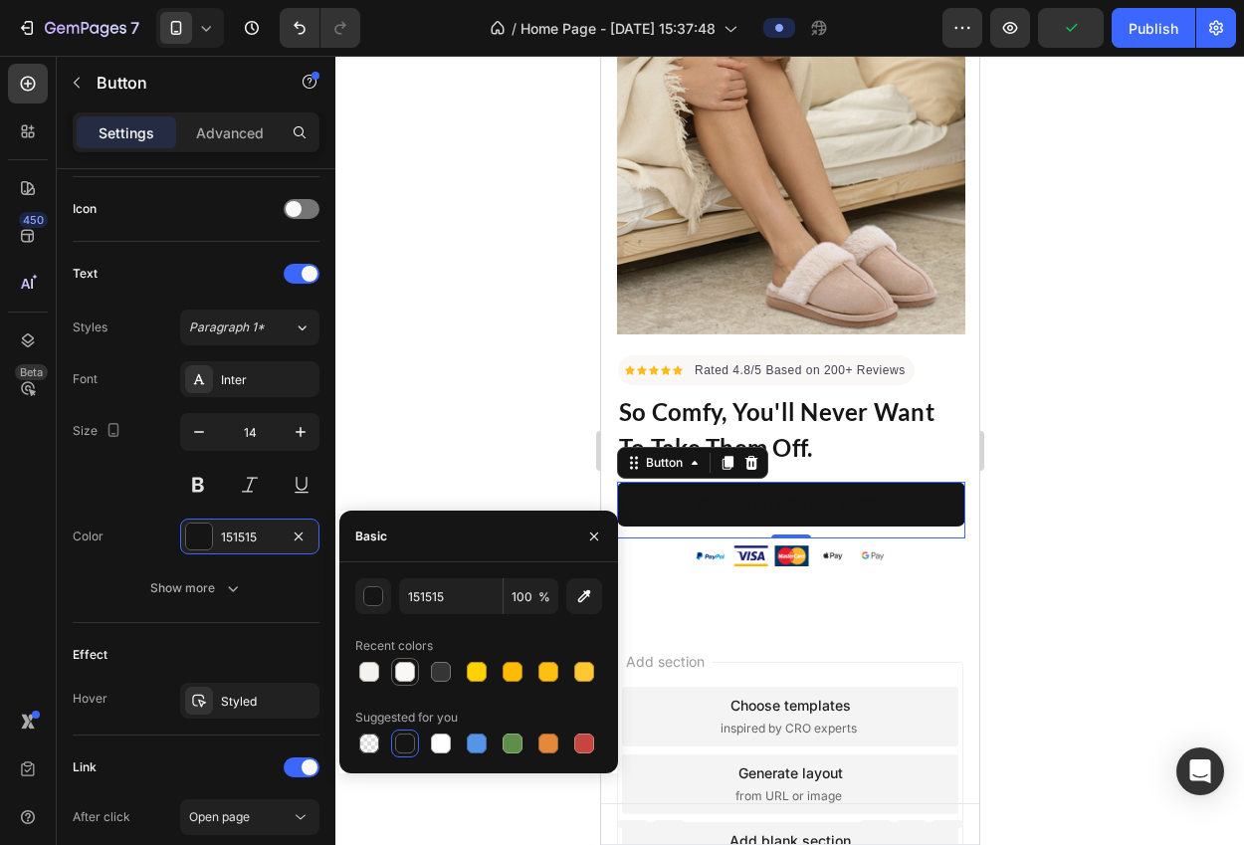
click at [401, 673] on div at bounding box center [405, 672] width 20 height 20
click at [371, 597] on div "button" at bounding box center [374, 597] width 20 height 20
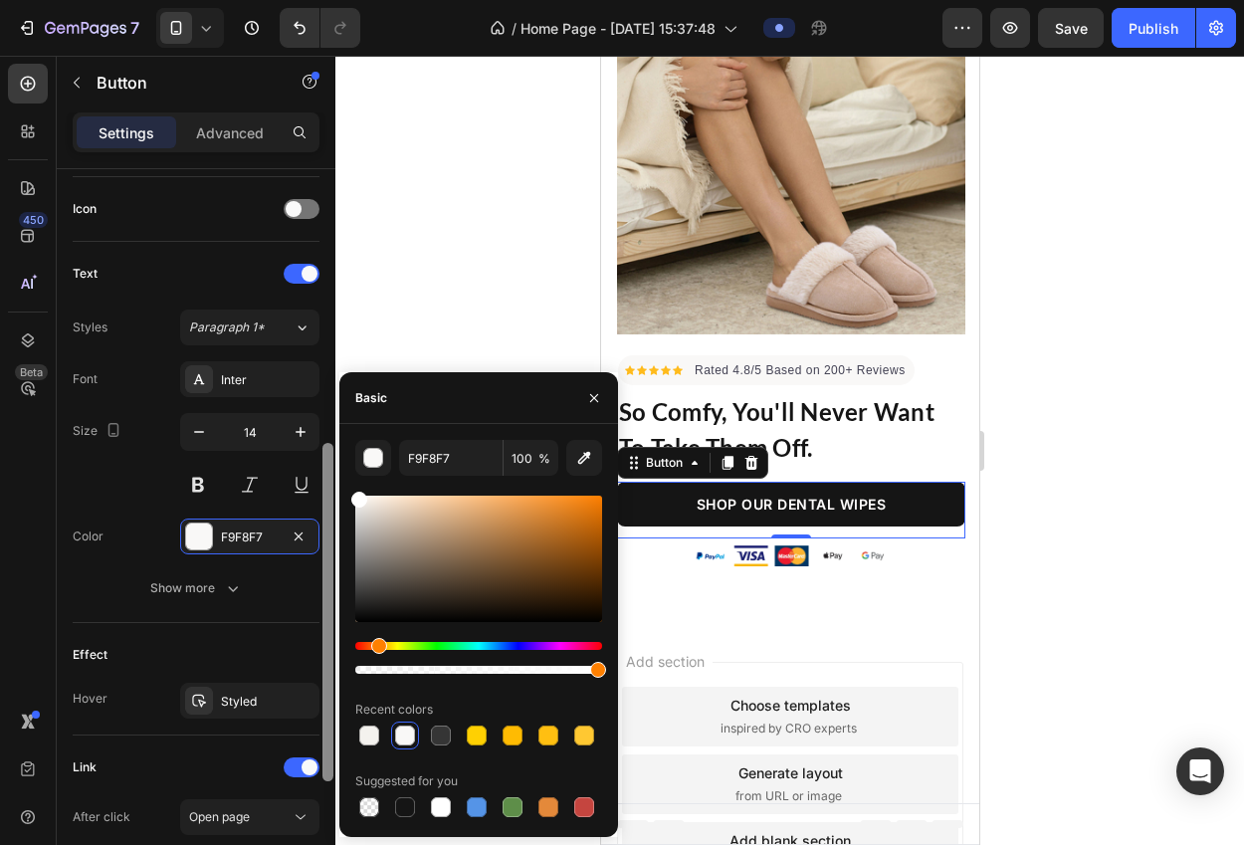
drag, startPoint x: 388, startPoint y: 526, endPoint x: 320, endPoint y: 430, distance: 117.9
click at [321, 431] on div "450 Beta Sections(18) Elements(83) Section Element Hero Section Product Detail …" at bounding box center [167, 450] width 335 height 789
type input "FFFFFF"
click at [159, 258] on div "Text" at bounding box center [196, 274] width 247 height 32
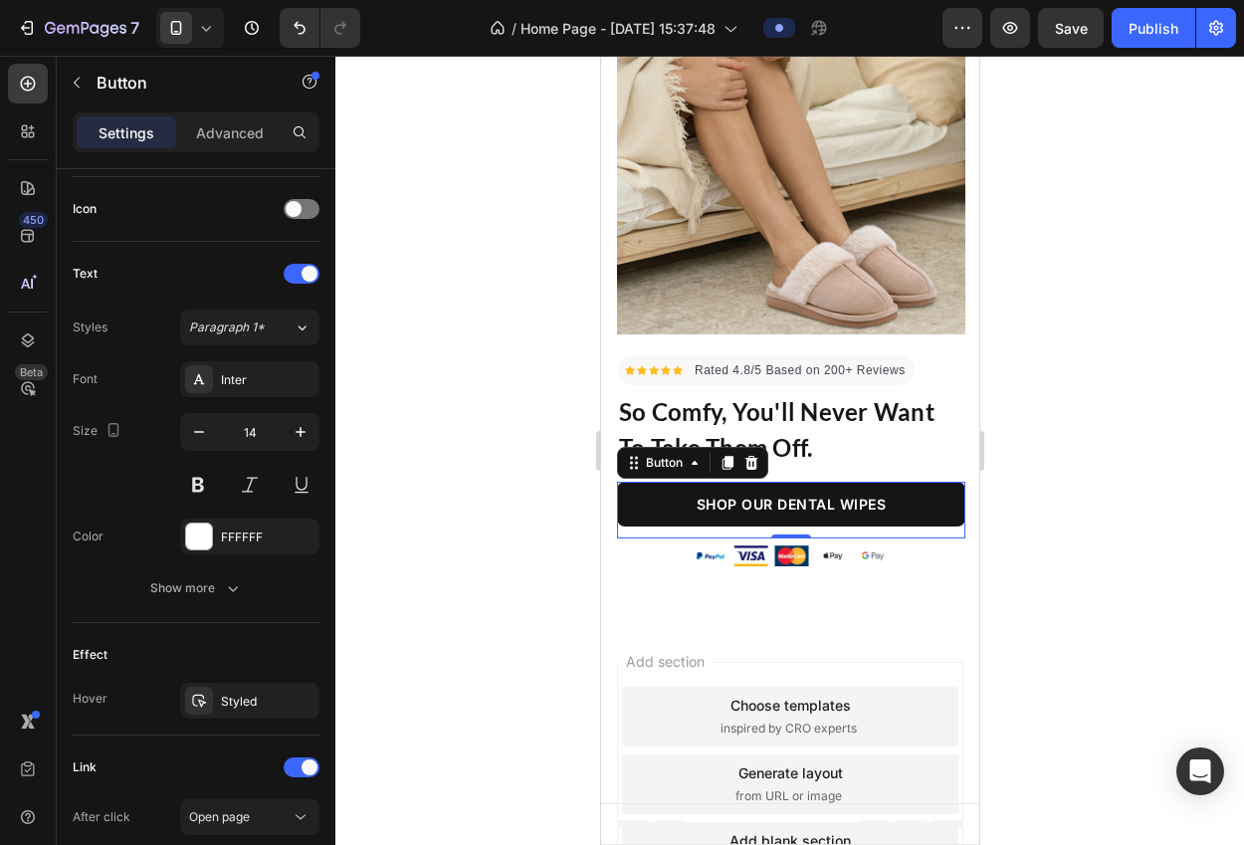
click at [467, 431] on div at bounding box center [789, 450] width 908 height 789
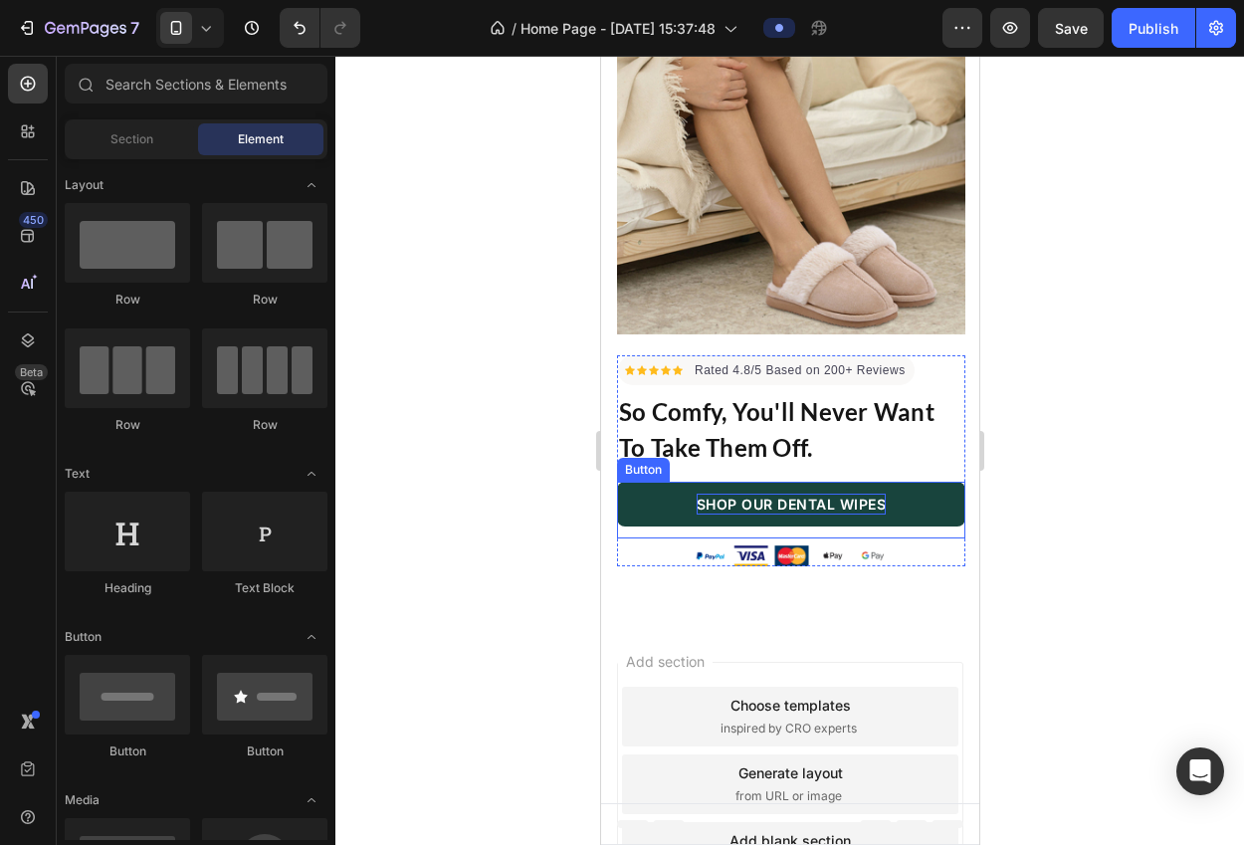
click at [757, 493] on p "SHOP OUR DENTAL WIPES" at bounding box center [790, 503] width 190 height 21
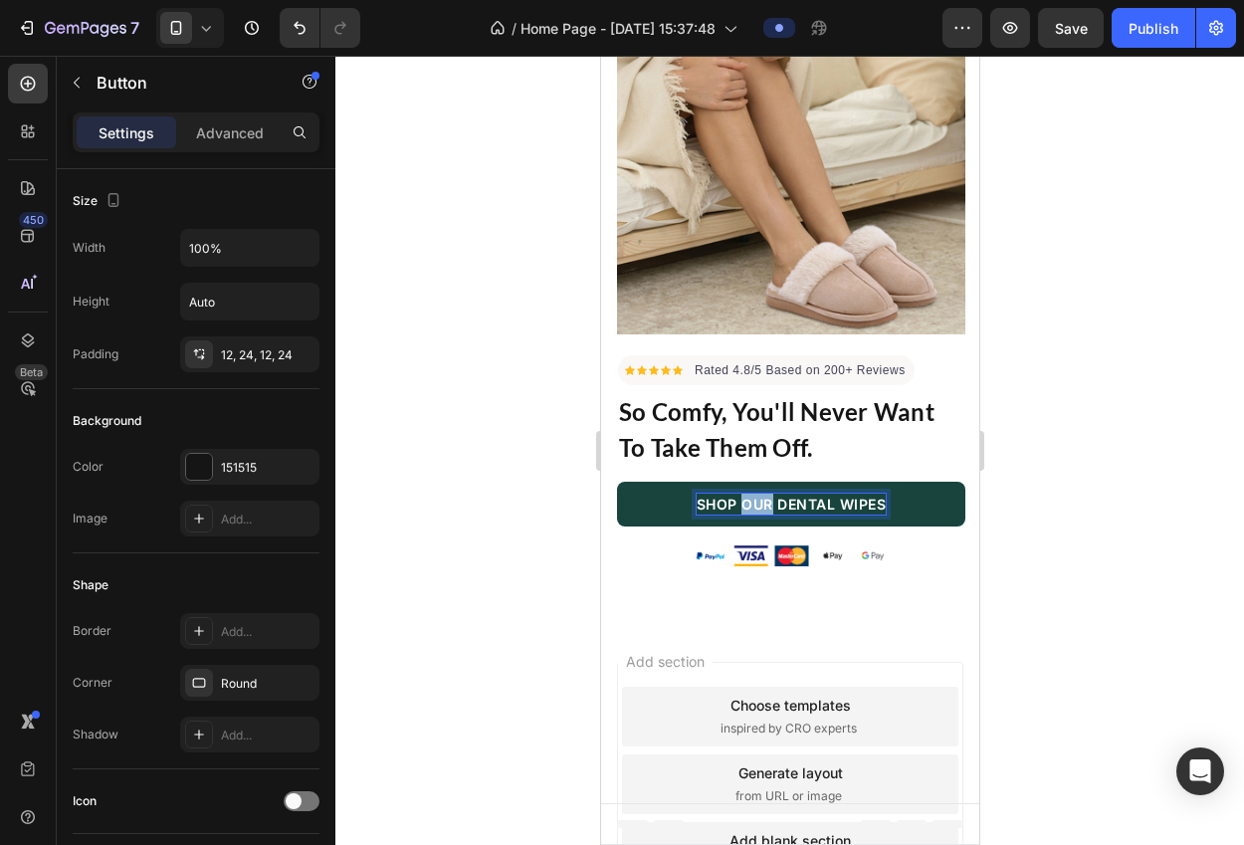
drag, startPoint x: 757, startPoint y: 486, endPoint x: 793, endPoint y: 487, distance: 35.8
click at [757, 493] on p "SHOP OUR DENTAL WIPES" at bounding box center [790, 503] width 190 height 21
click at [792, 493] on p "SHOP OUR DENTAL WIPES" at bounding box center [790, 503] width 190 height 21
click at [603, 511] on div "Icon Icon Icon Icon Icon Icon List Hoz Rated 4.8/5 Based on 200+ Reviews Text b…" at bounding box center [790, 276] width 378 height 580
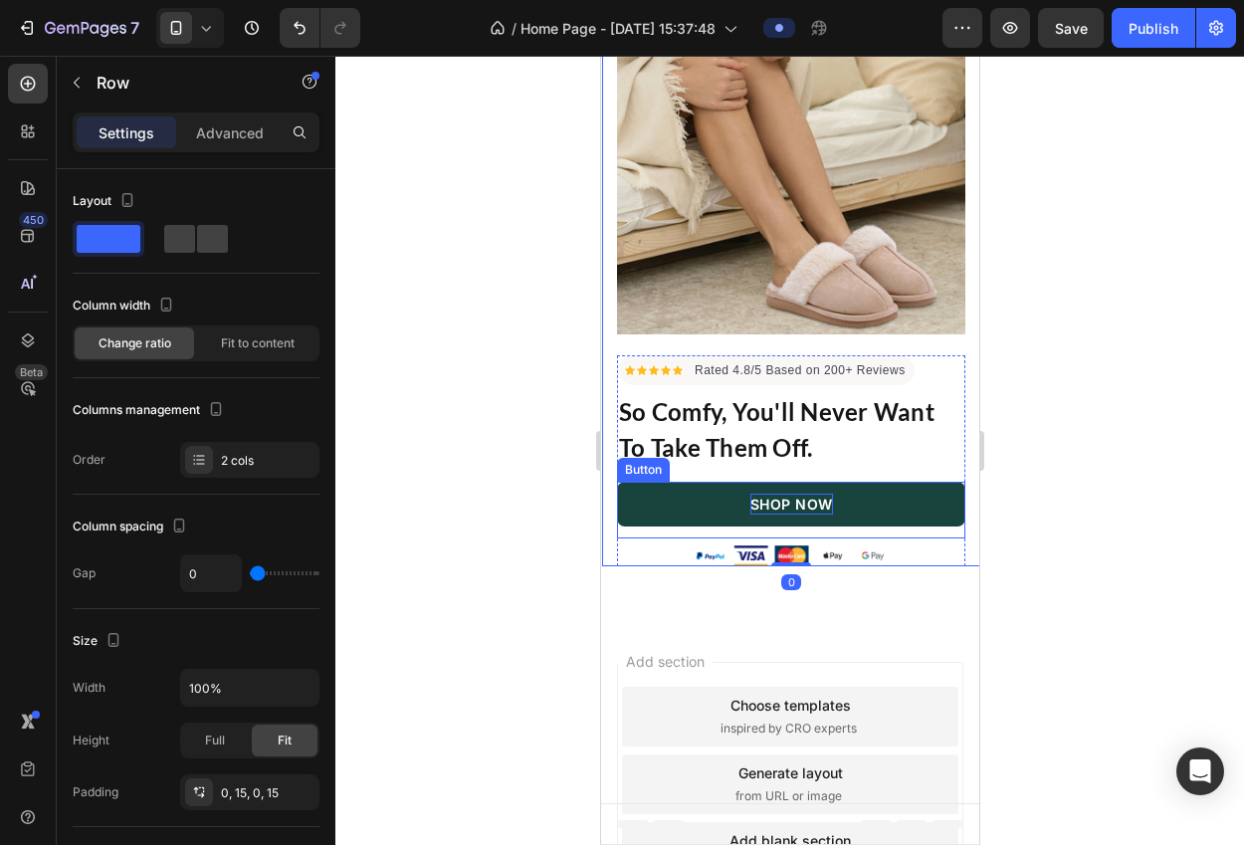
click at [636, 486] on link "SHOP NOW" at bounding box center [790, 504] width 348 height 45
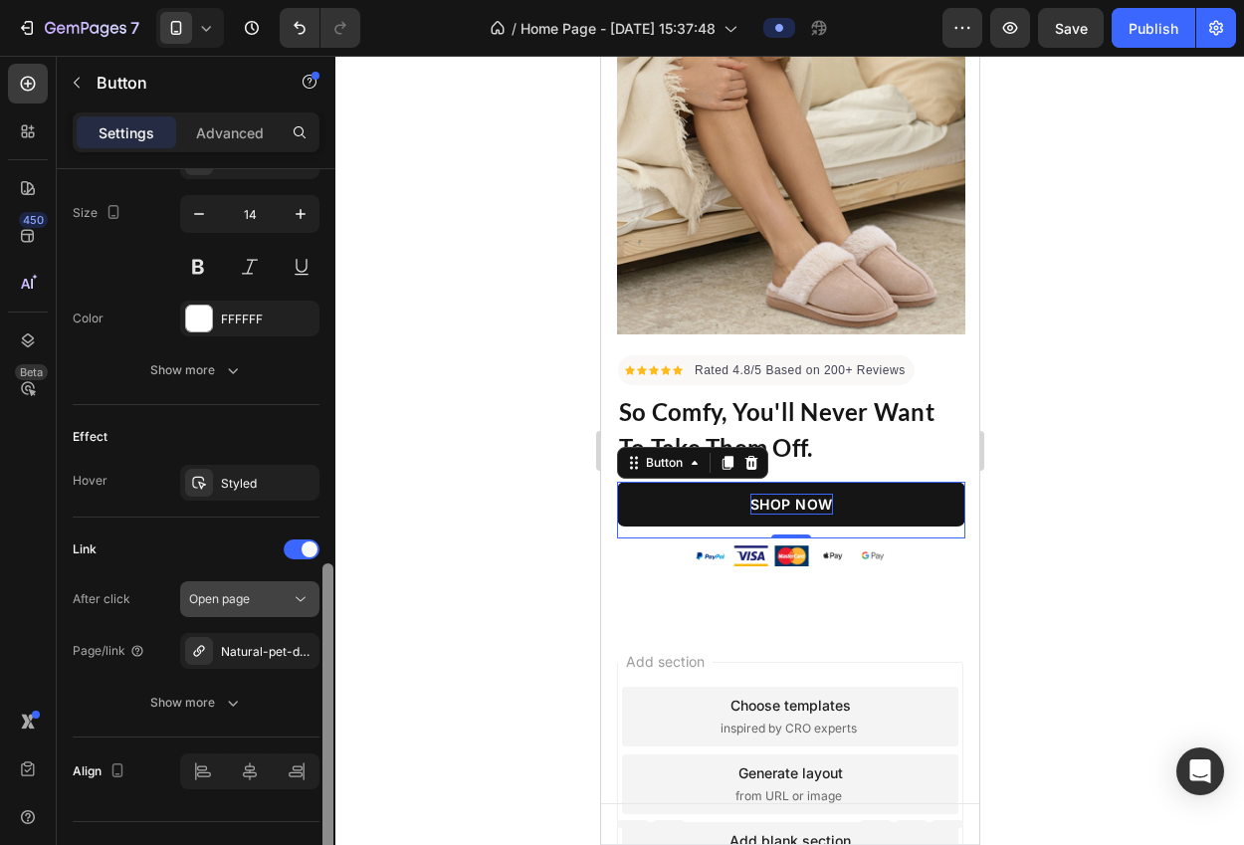
scroll to position [823, 0]
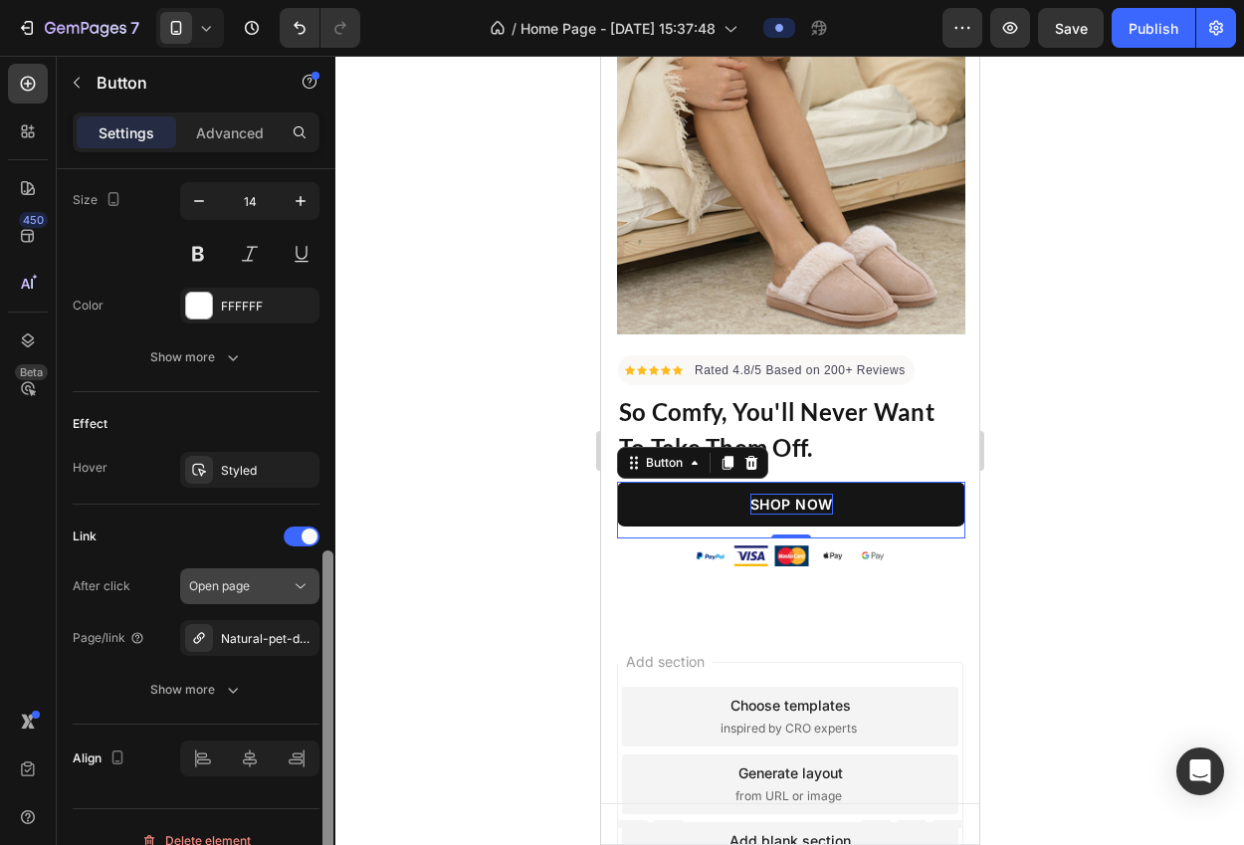
drag, startPoint x: 328, startPoint y: 448, endPoint x: 314, endPoint y: 568, distance: 121.2
click at [325, 570] on div at bounding box center [327, 719] width 11 height 338
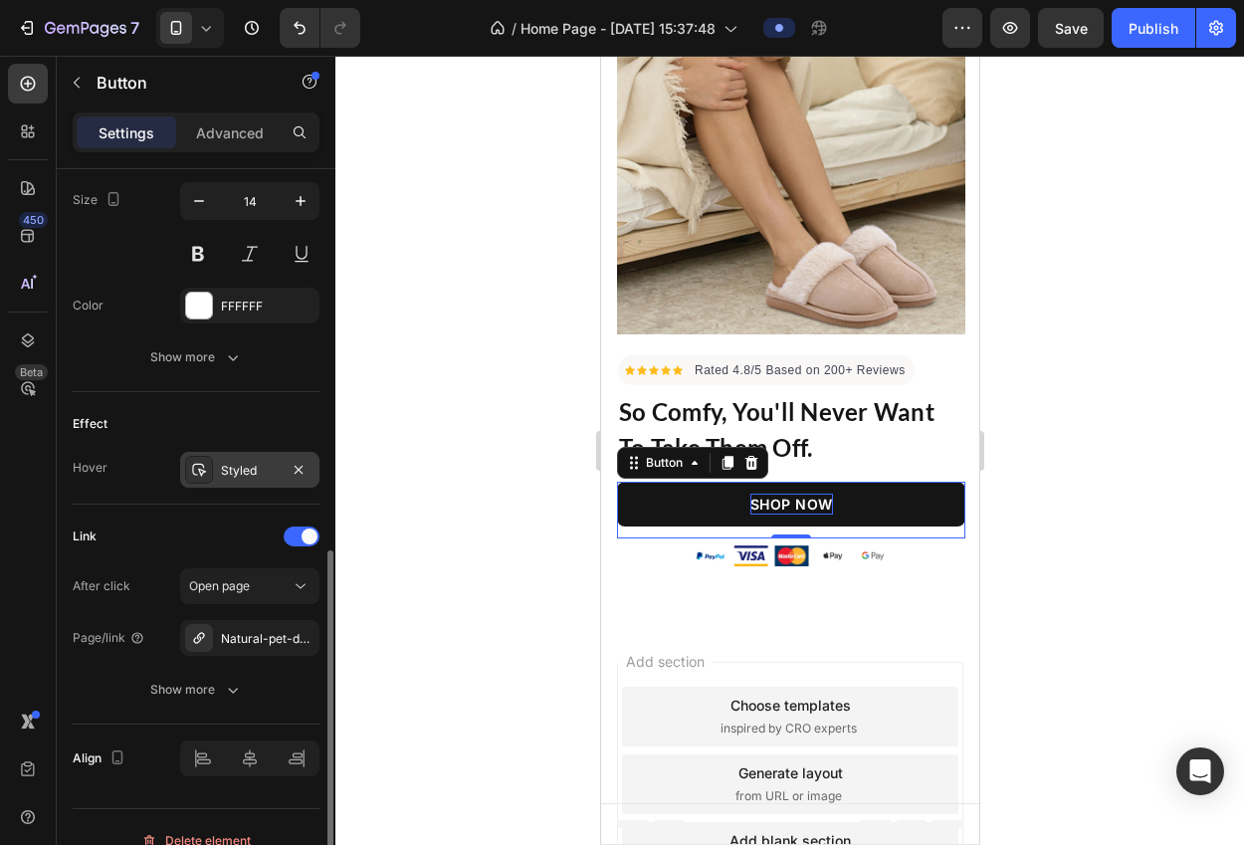
click at [232, 476] on div "Styled" at bounding box center [250, 471] width 58 height 18
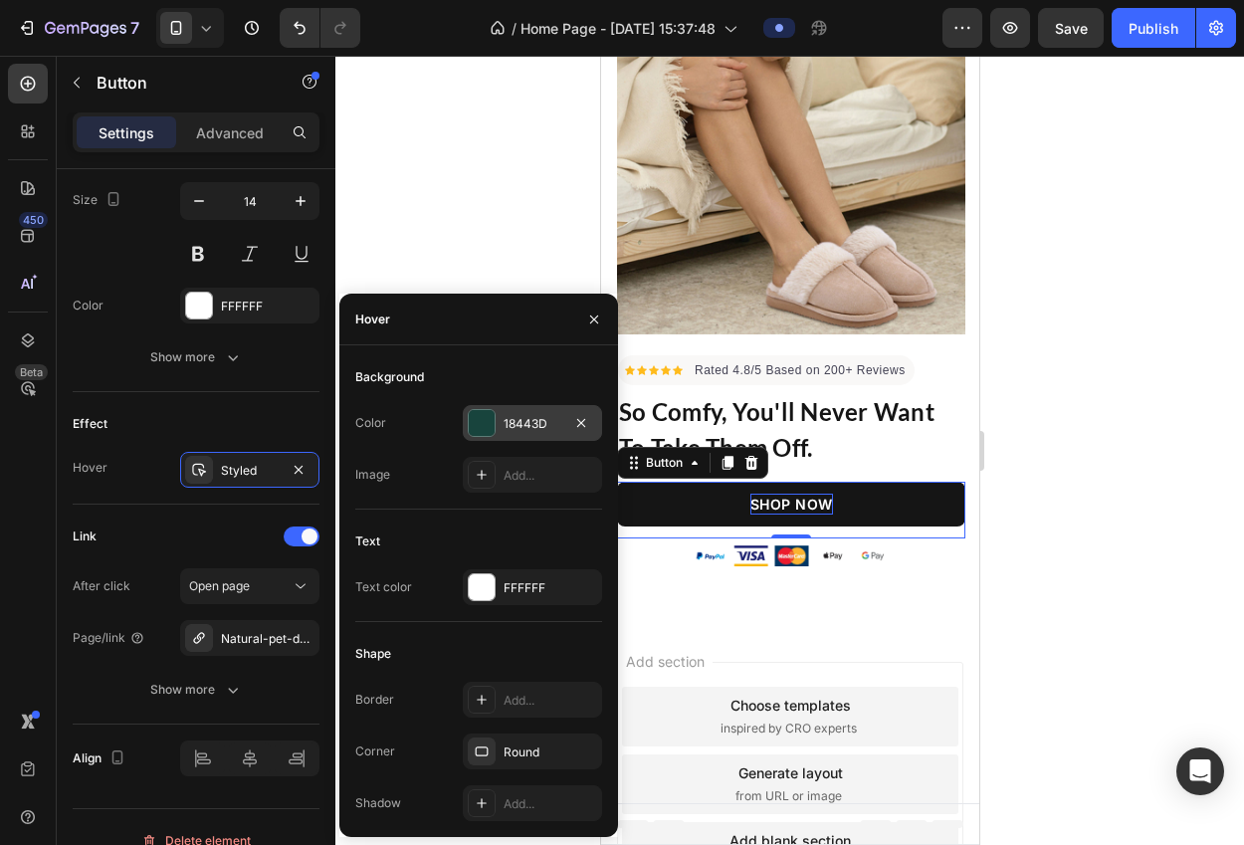
click at [524, 427] on div "18443D" at bounding box center [532, 424] width 58 height 18
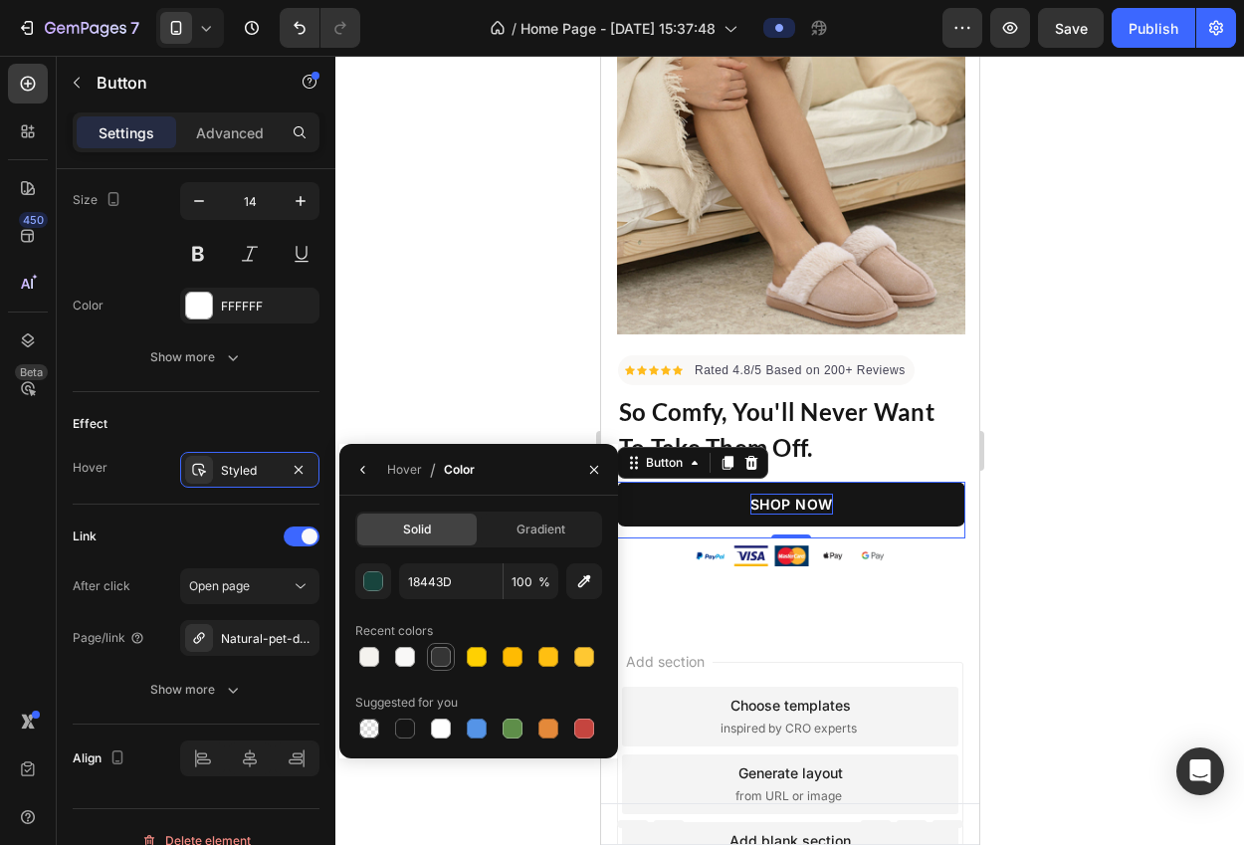
click at [445, 656] on div at bounding box center [441, 657] width 20 height 20
click at [384, 582] on button "button" at bounding box center [373, 581] width 36 height 36
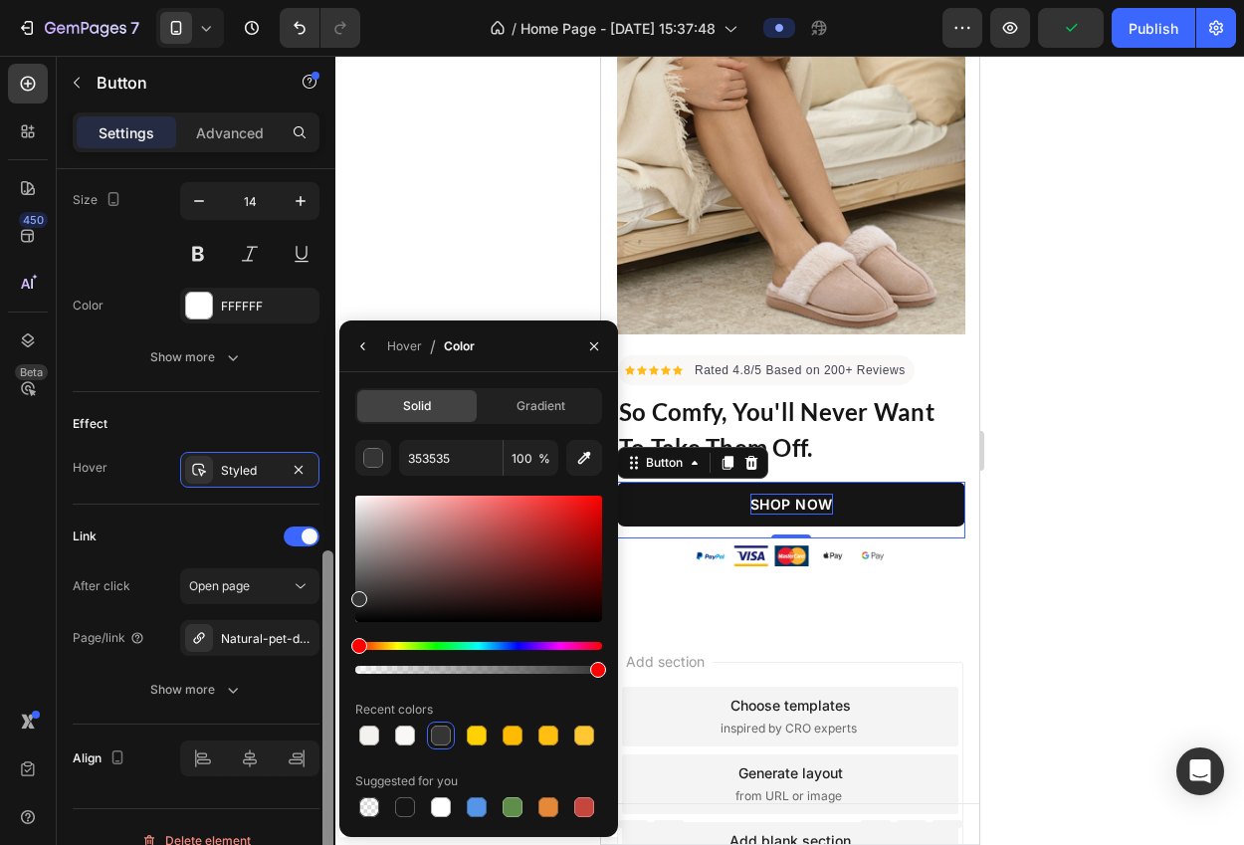
drag, startPoint x: 383, startPoint y: 587, endPoint x: 331, endPoint y: 594, distance: 52.2
click at [332, 595] on div "450 Beta Sections(18) Elements(83) Section Element Hero Section Product Detail …" at bounding box center [167, 450] width 335 height 789
click at [352, 604] on div at bounding box center [359, 608] width 16 height 16
type input "232323"
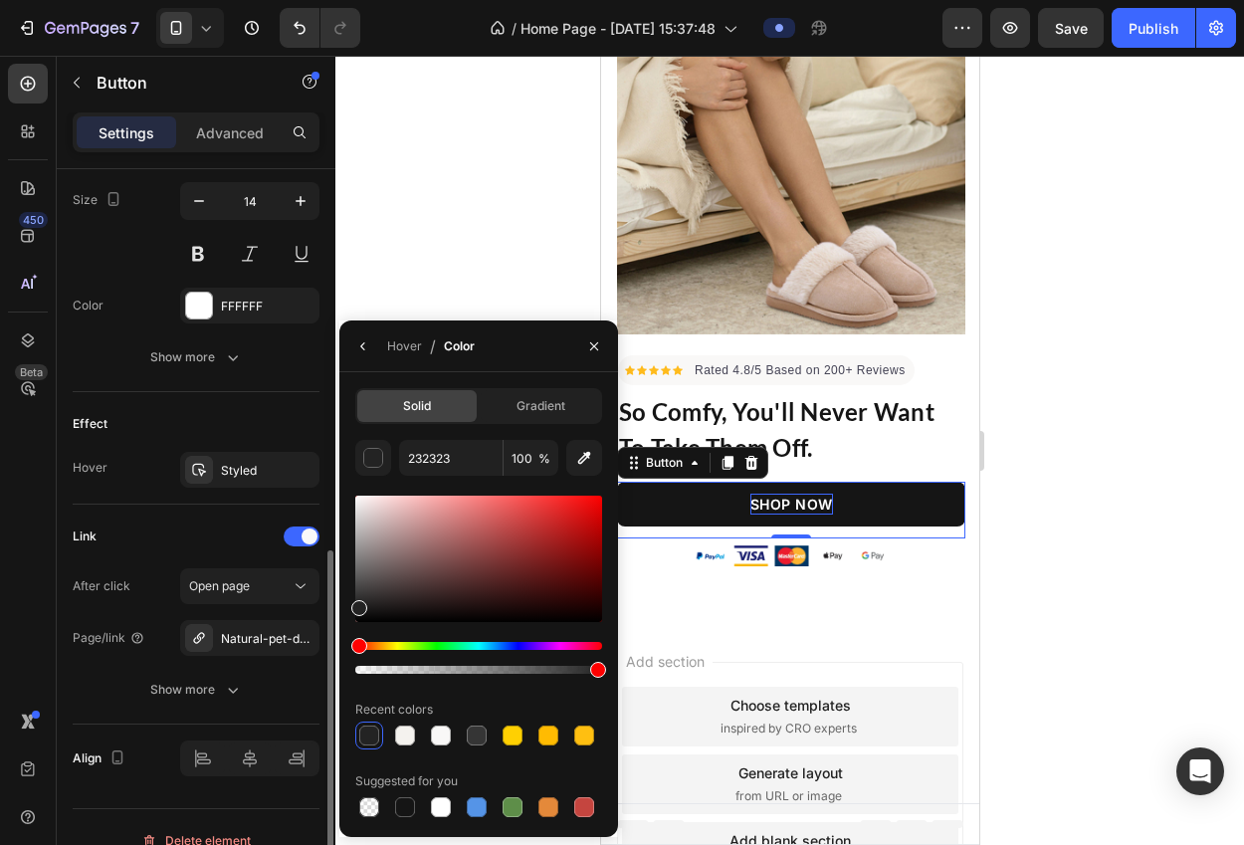
click at [170, 521] on div "Link" at bounding box center [196, 536] width 247 height 32
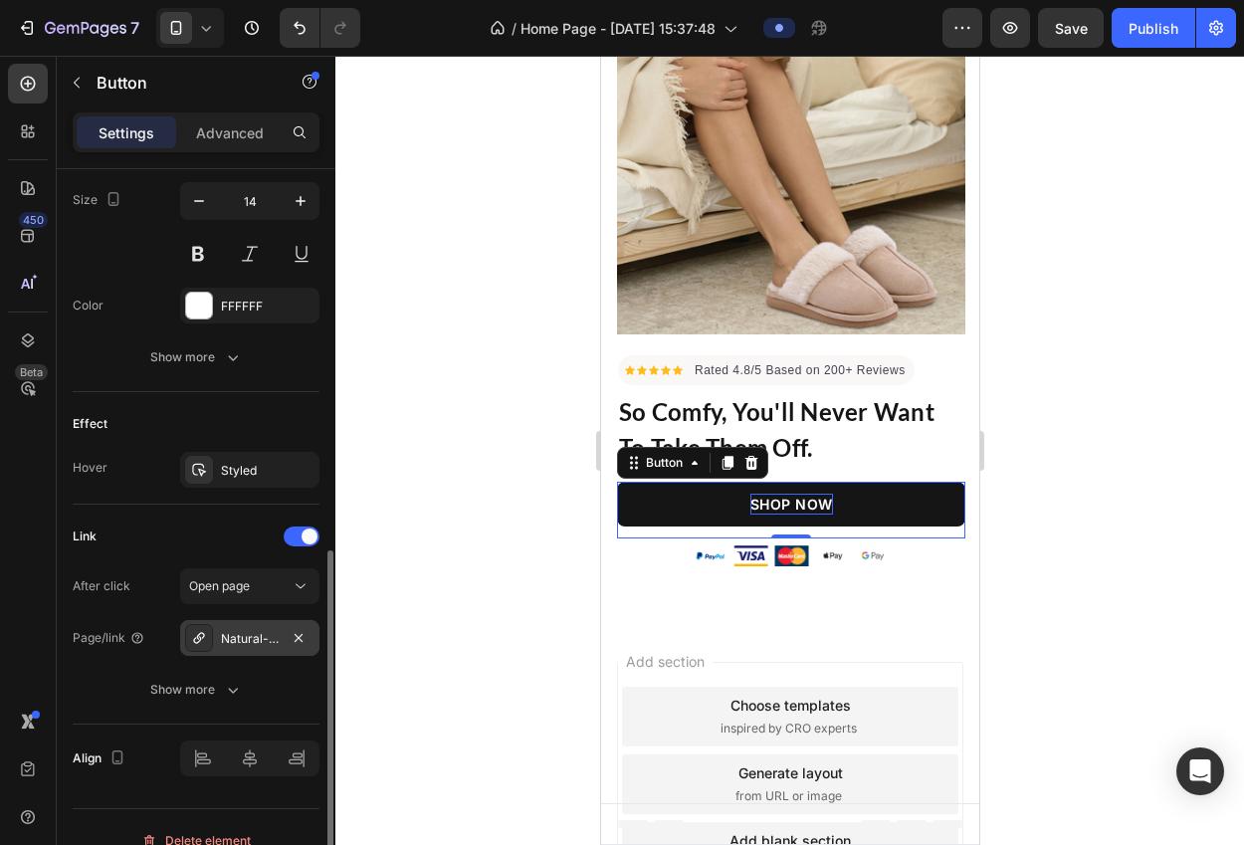
click at [243, 640] on div "Natural-pet-dental-finger-wipes" at bounding box center [250, 639] width 58 height 18
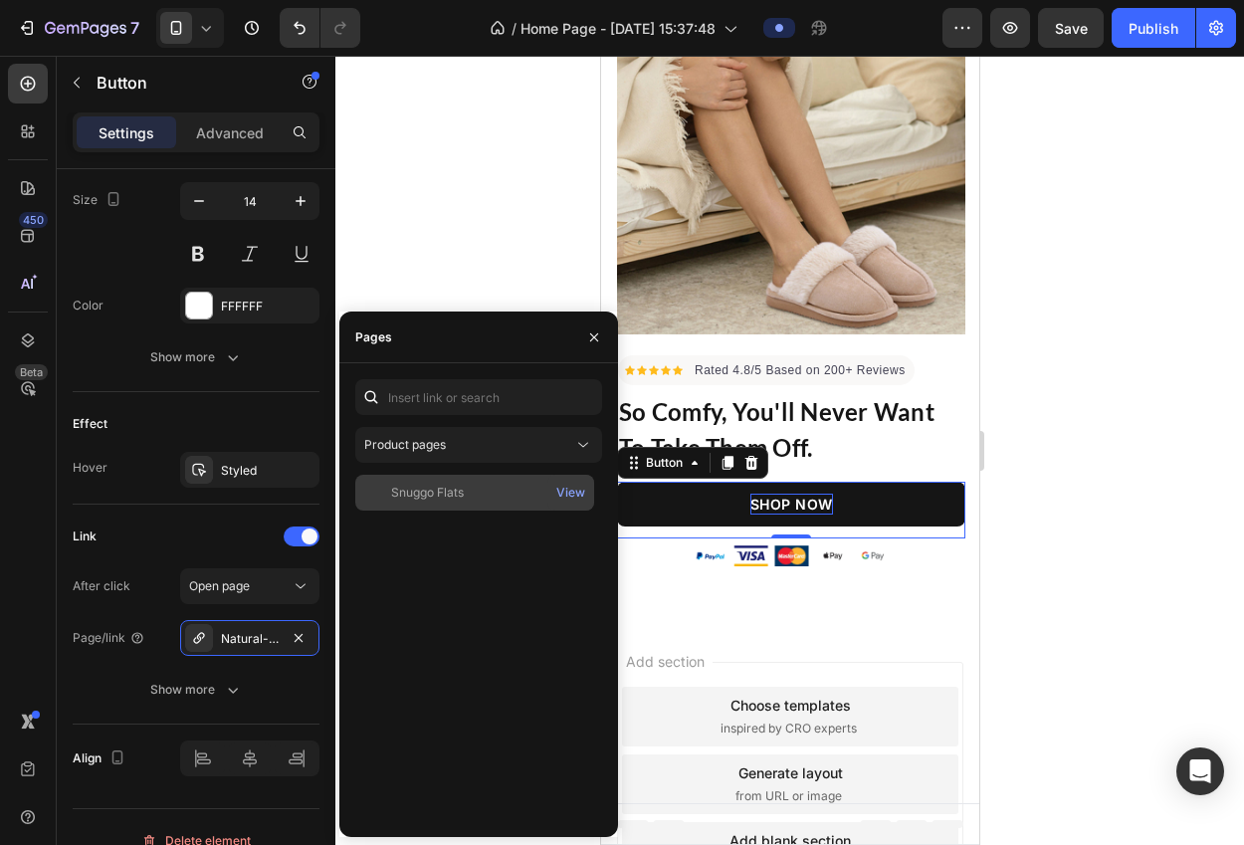
click at [421, 500] on div "Snuggo Flats" at bounding box center [427, 493] width 73 height 18
click at [433, 249] on div at bounding box center [789, 450] width 908 height 789
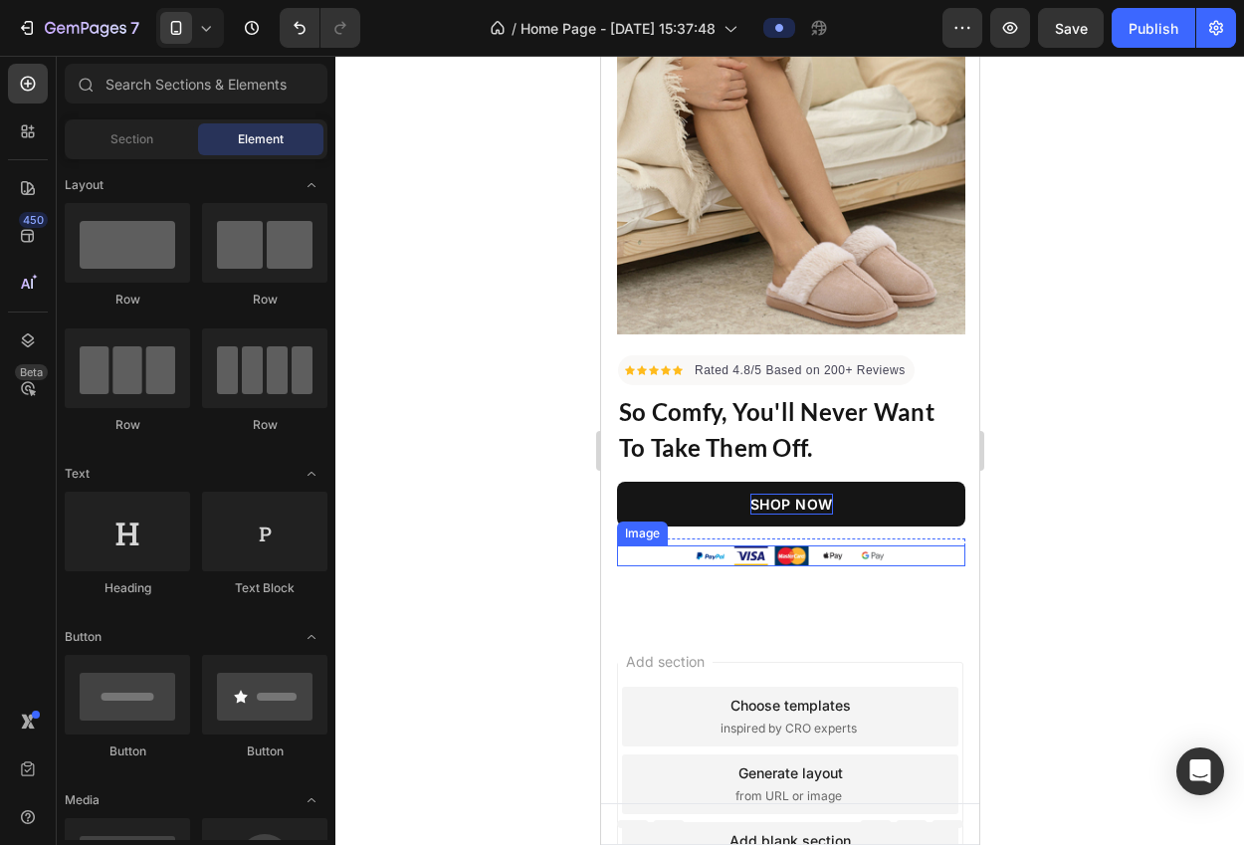
click at [660, 545] on div at bounding box center [790, 555] width 348 height 21
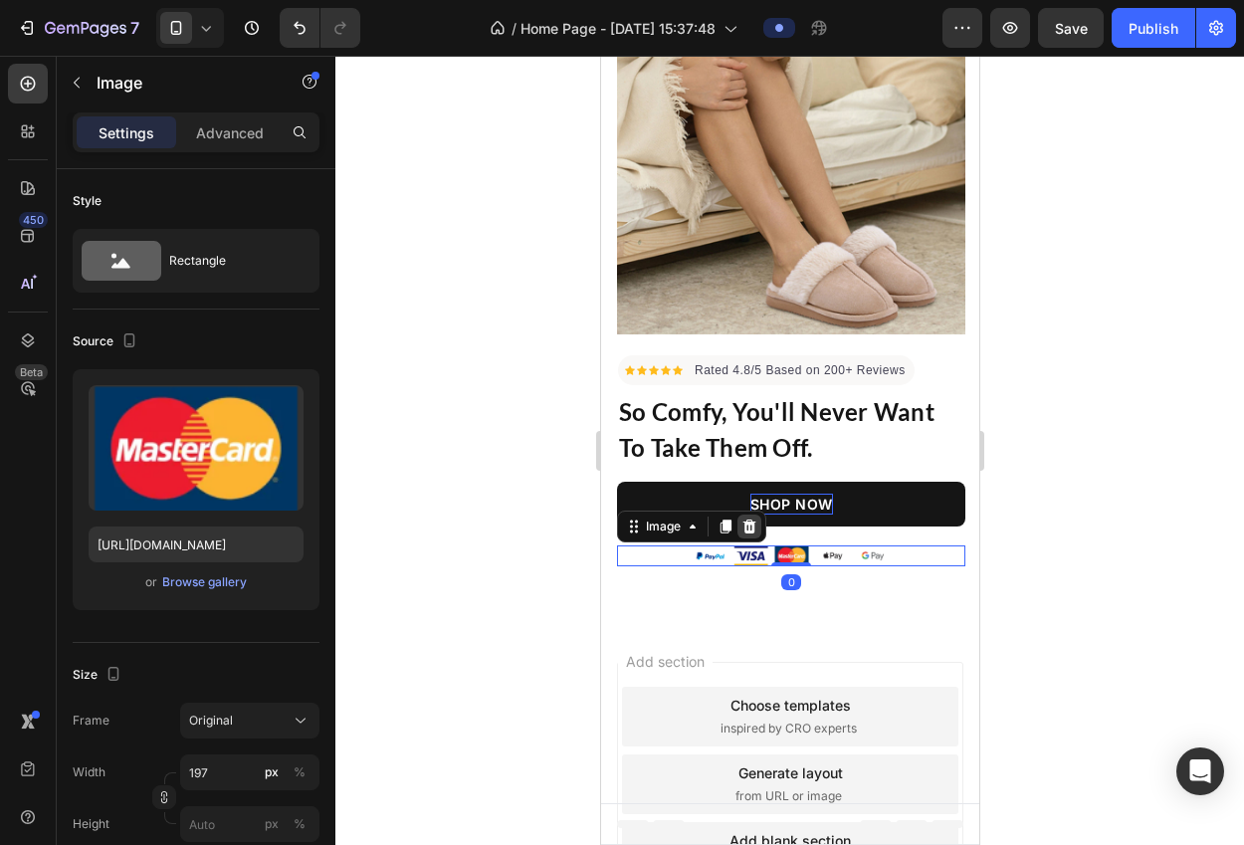
click at [741, 518] on icon at bounding box center [748, 526] width 16 height 16
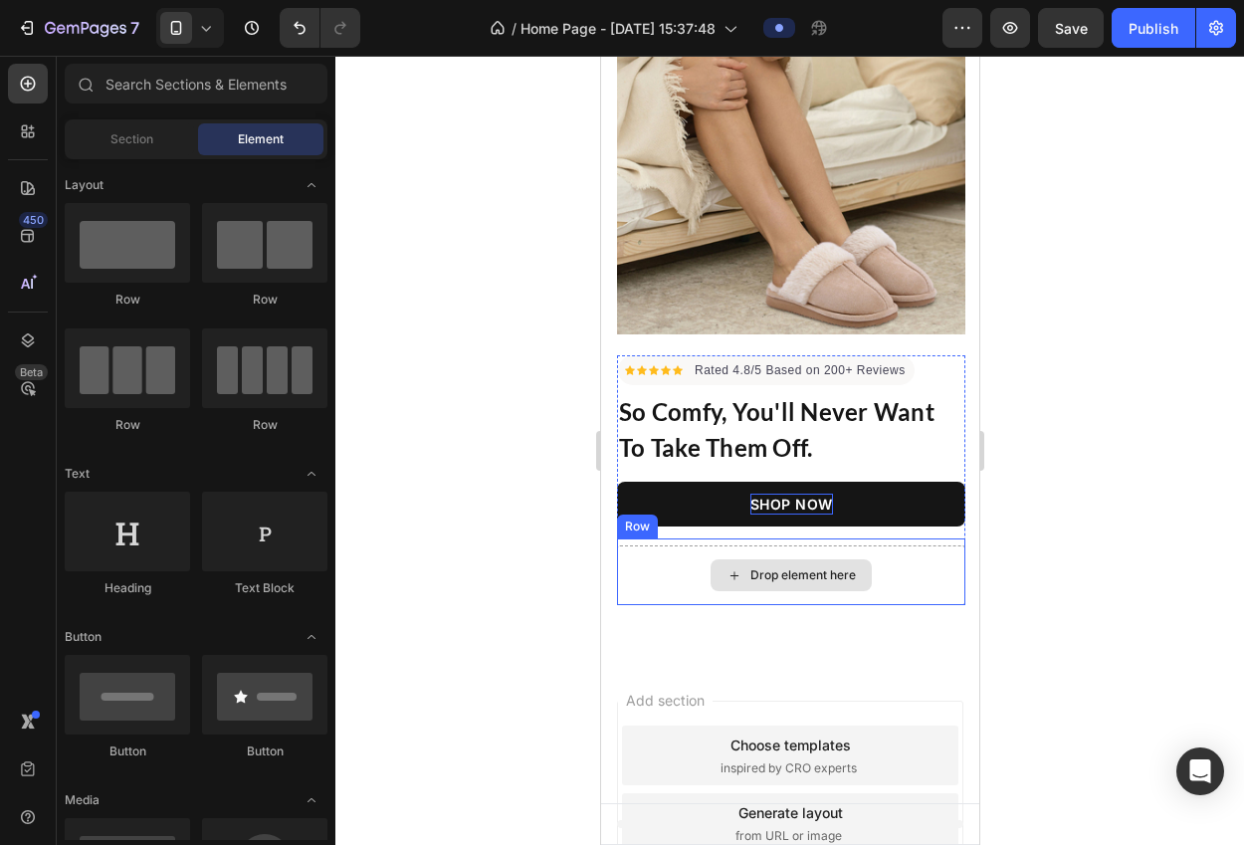
click at [709, 559] on div "Drop element here" at bounding box center [789, 575] width 161 height 32
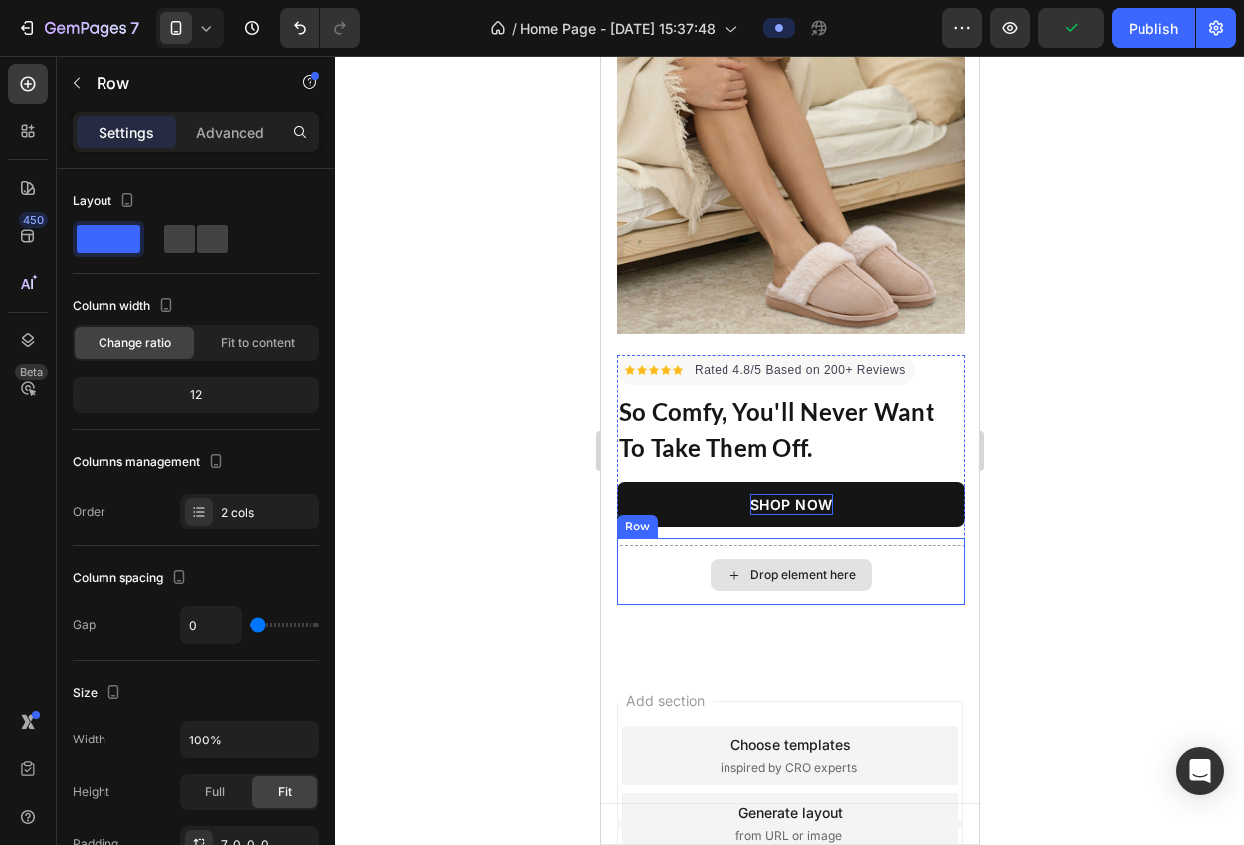
click at [661, 545] on div "Drop element here" at bounding box center [790, 575] width 348 height 60
click at [734, 512] on icon at bounding box center [738, 519] width 13 height 14
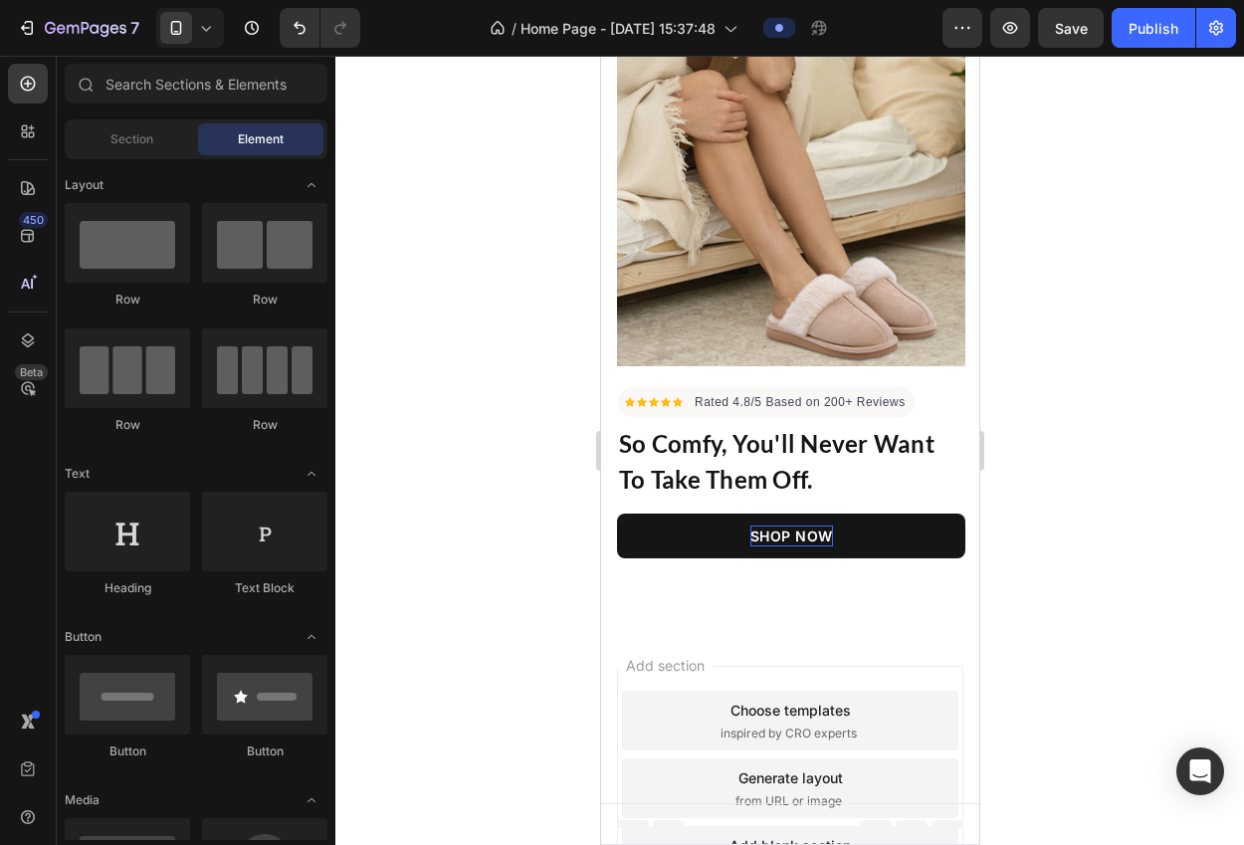
scroll to position [217, 0]
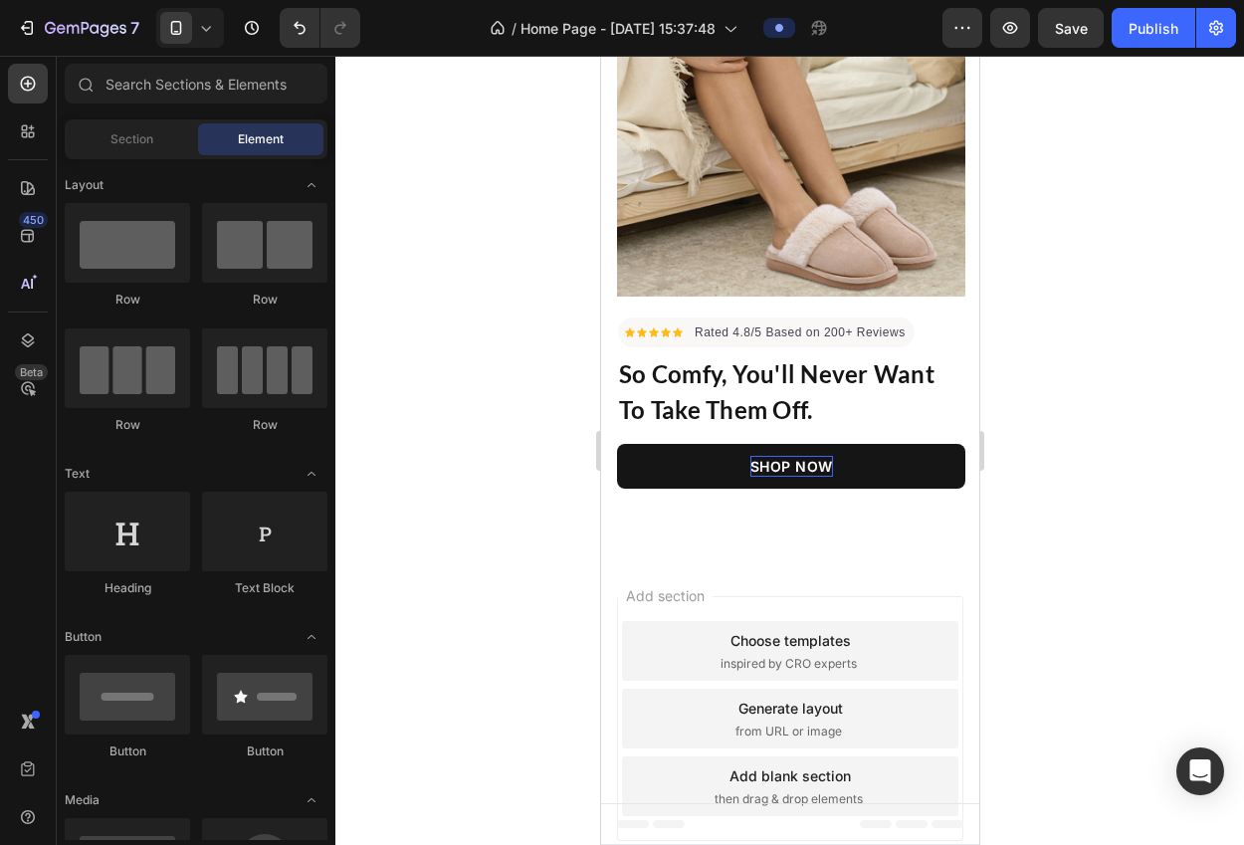
click at [805, 655] on span "inspired by CRO experts" at bounding box center [787, 664] width 136 height 18
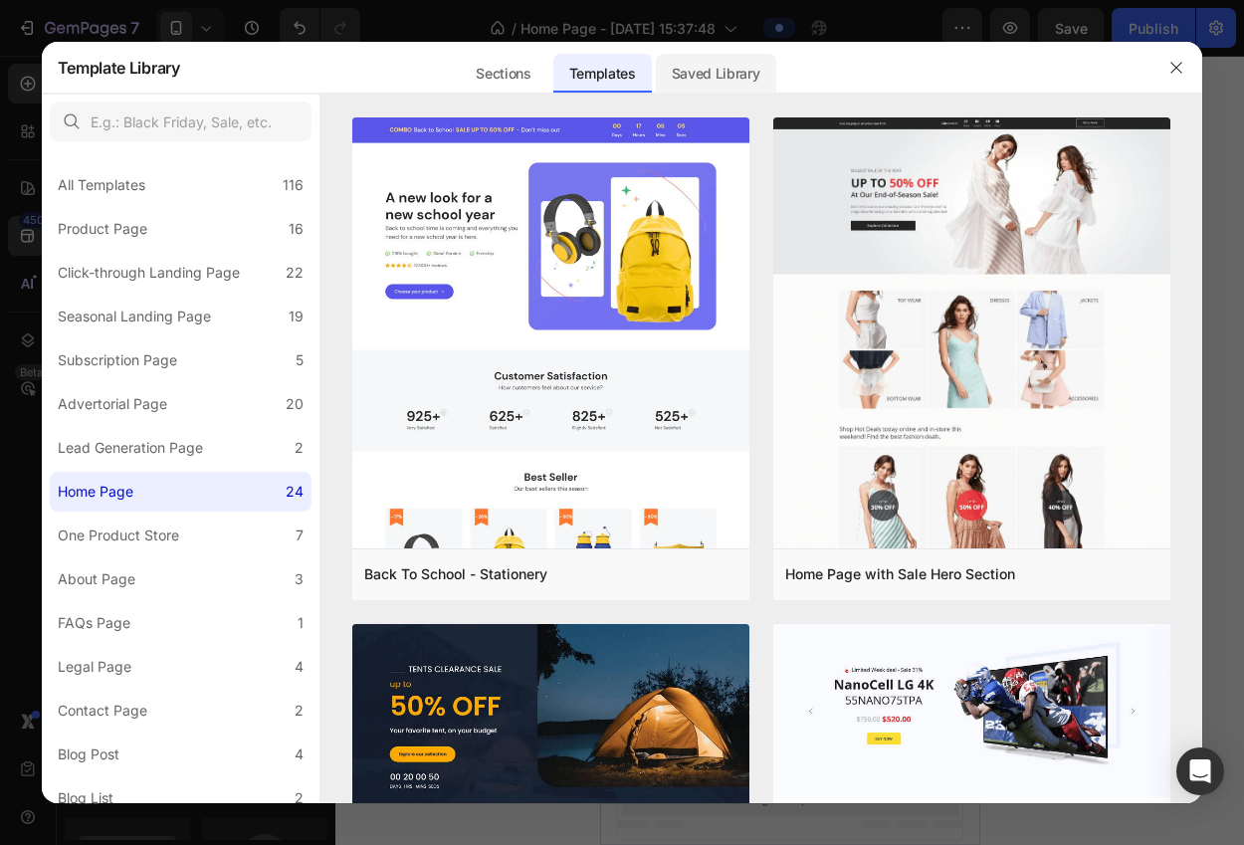
click at [680, 67] on div "Saved Library" at bounding box center [716, 74] width 120 height 40
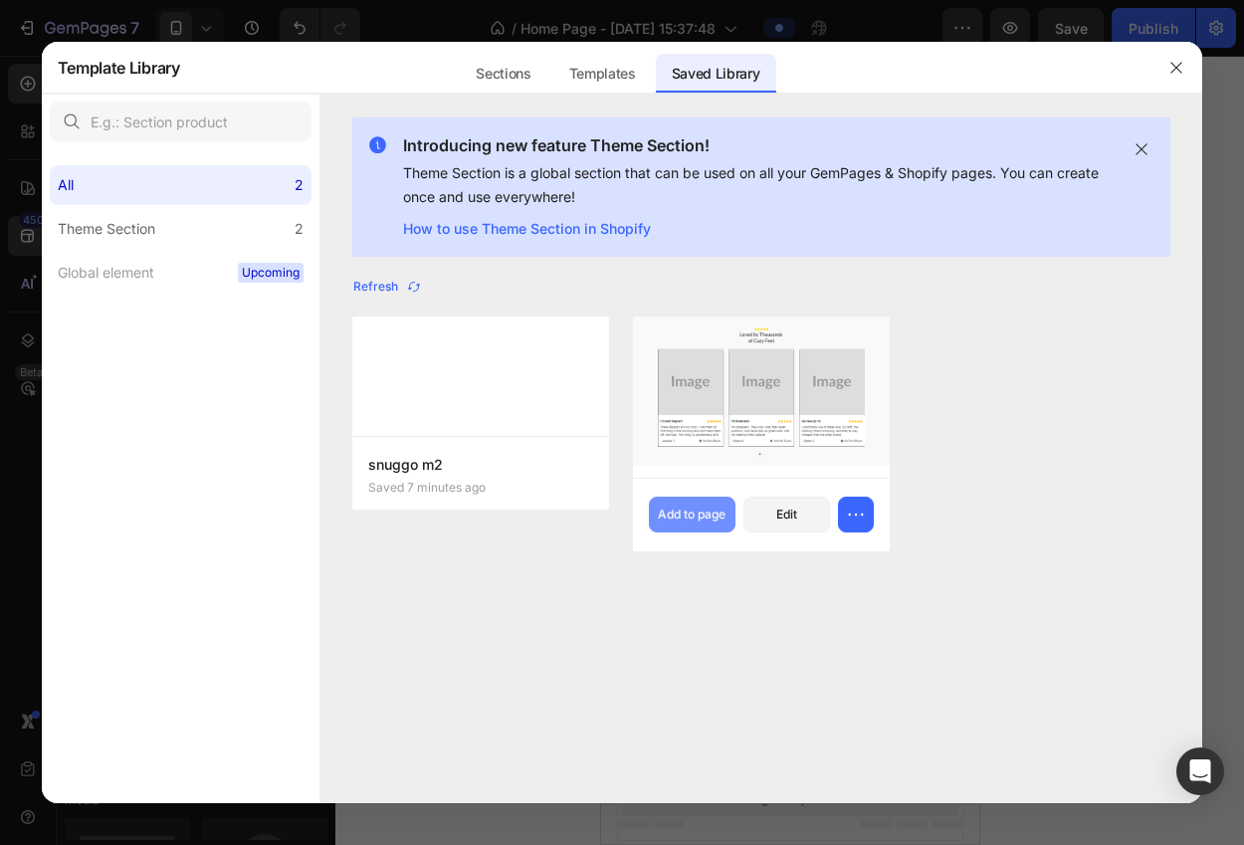
click at [691, 525] on button "Add to page" at bounding box center [692, 514] width 87 height 36
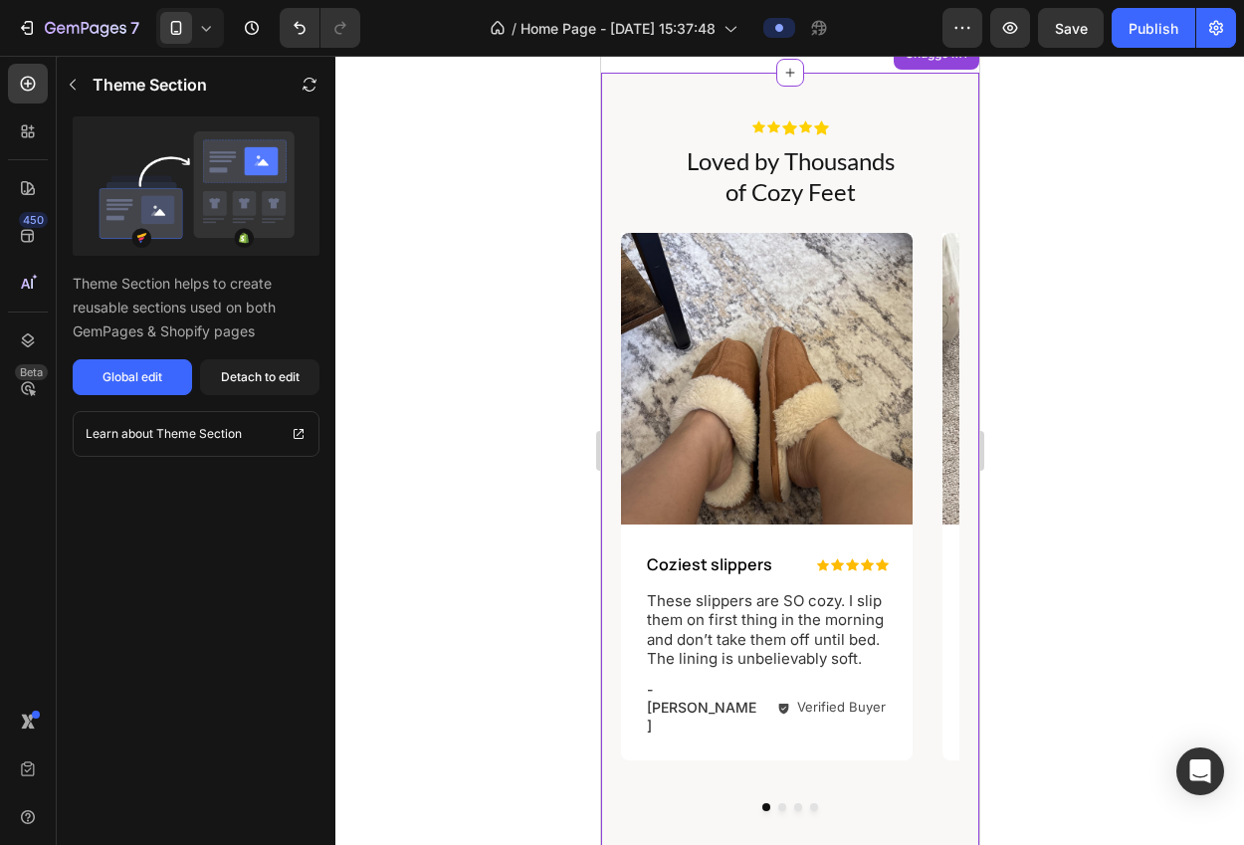
click at [994, 427] on div at bounding box center [789, 450] width 908 height 789
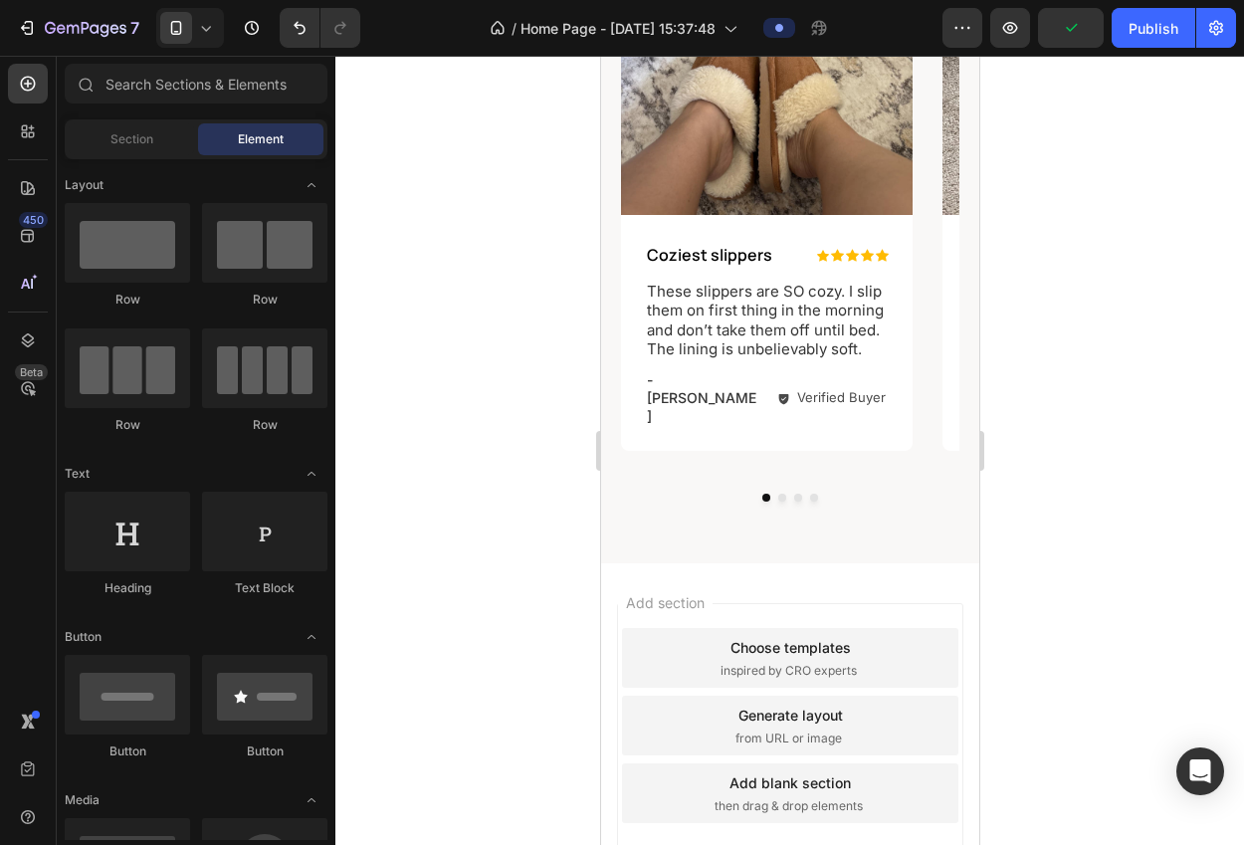
scroll to position [1005, 0]
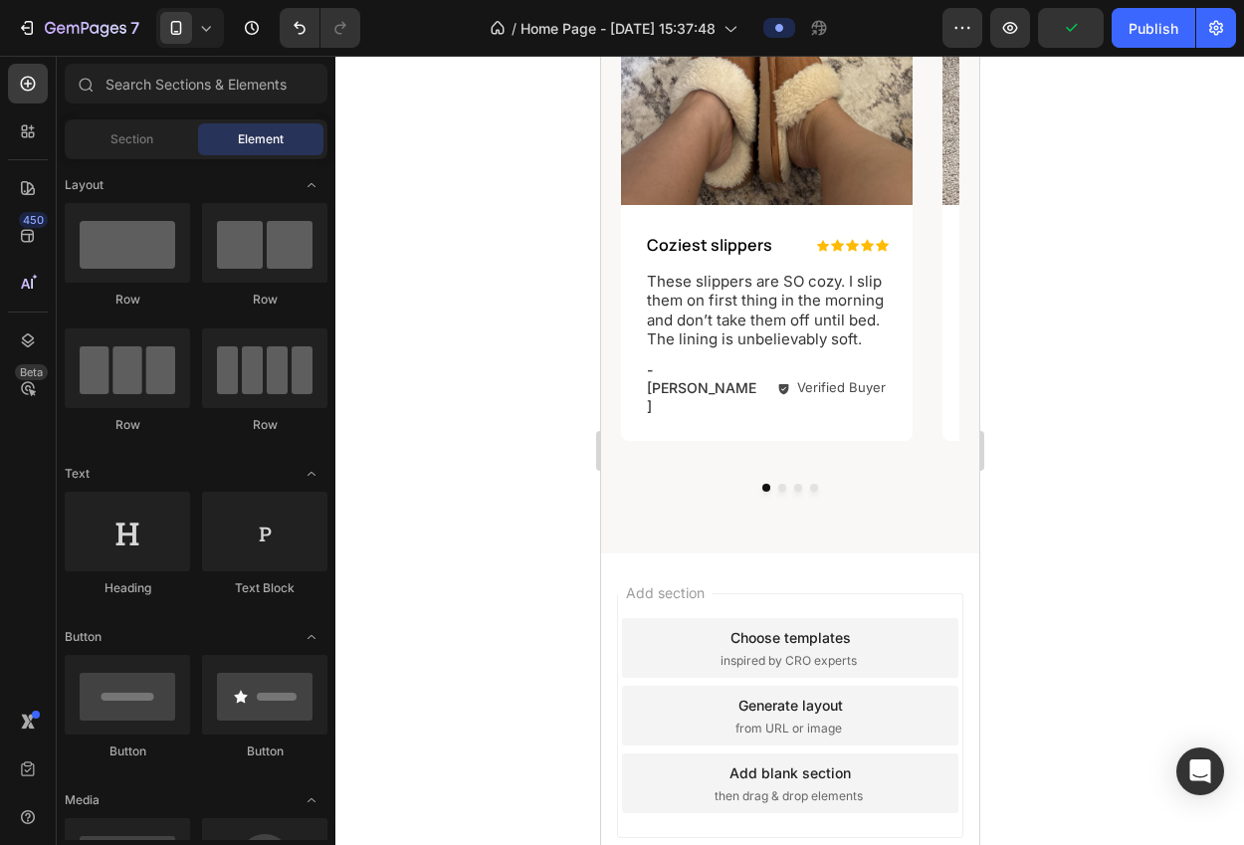
click at [801, 627] on div "Choose templates" at bounding box center [789, 637] width 120 height 21
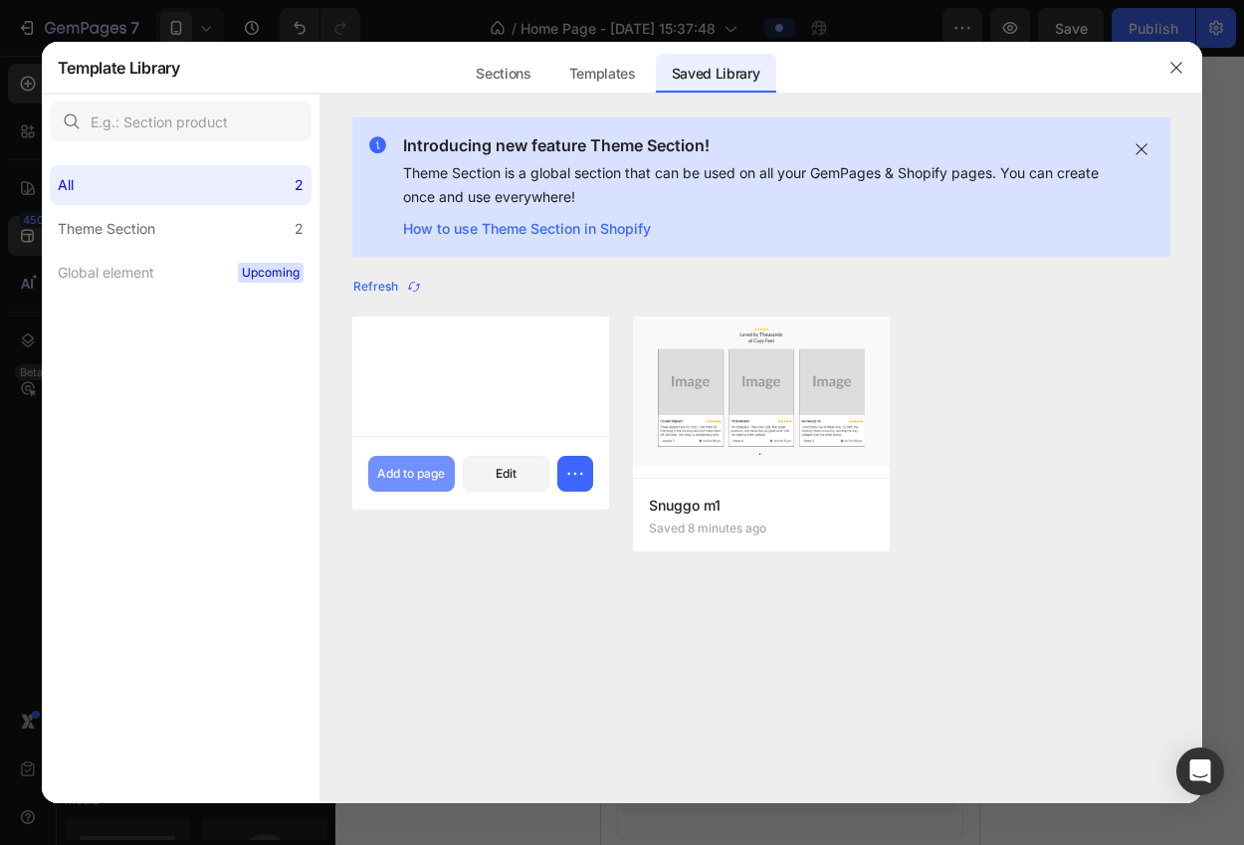
drag, startPoint x: 412, startPoint y: 472, endPoint x: 422, endPoint y: 465, distance: 12.1
click at [412, 471] on div "Add to page" at bounding box center [411, 474] width 68 height 18
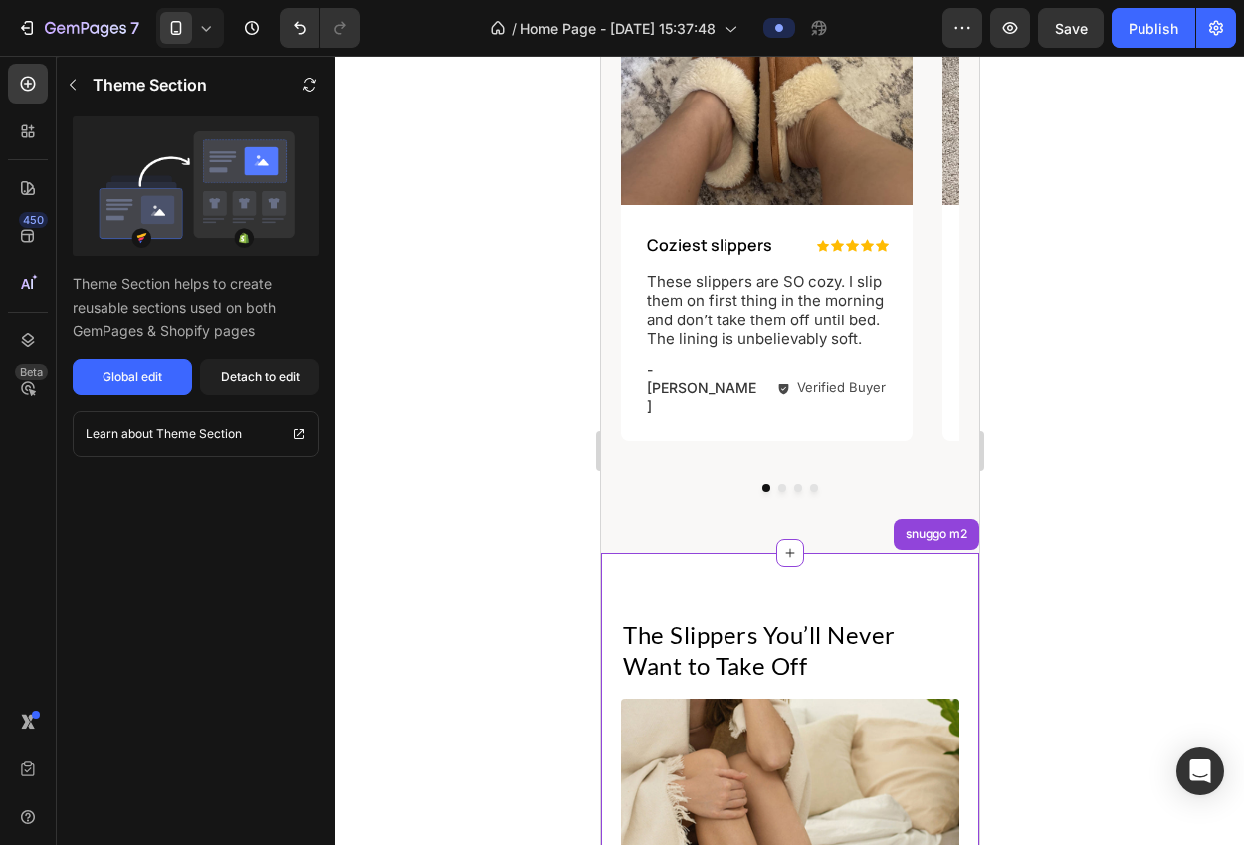
click at [1041, 438] on div at bounding box center [789, 450] width 908 height 789
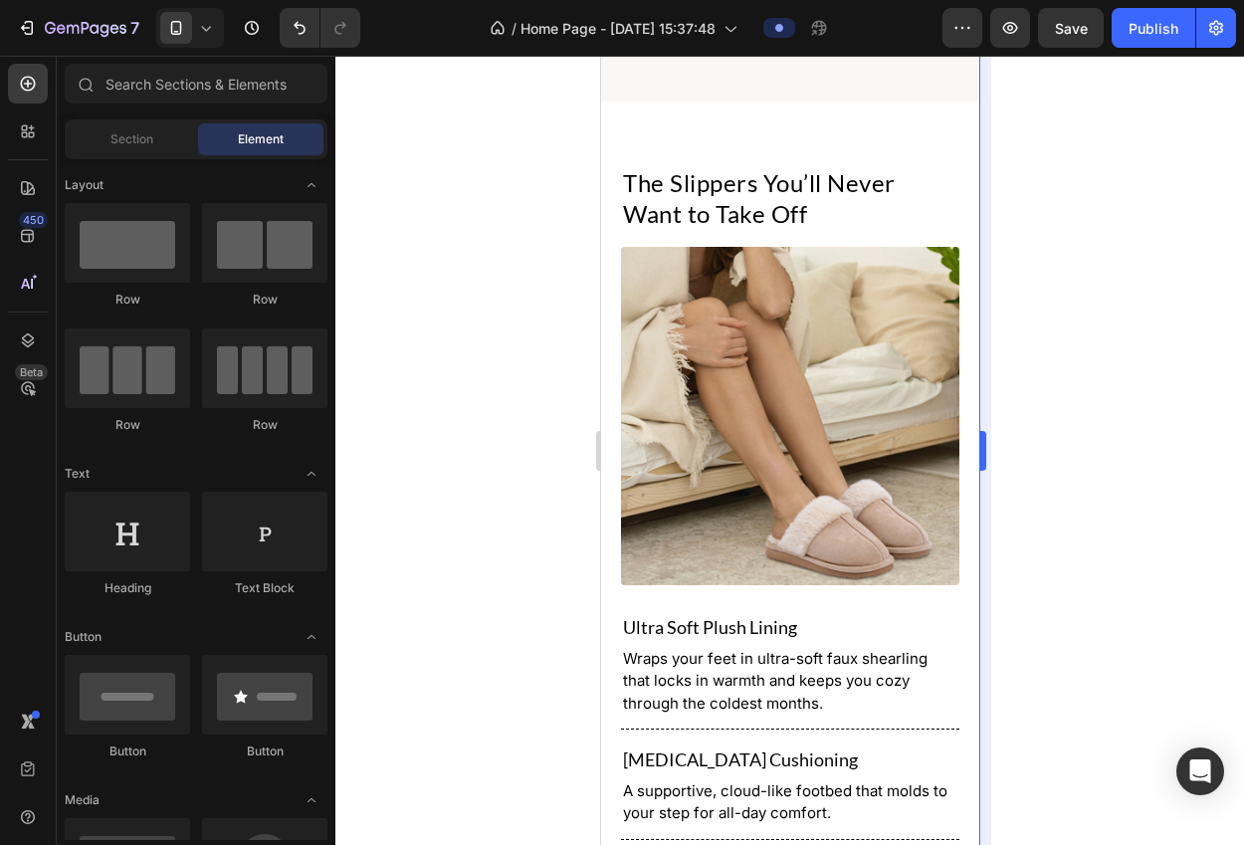
scroll to position [1470, 0]
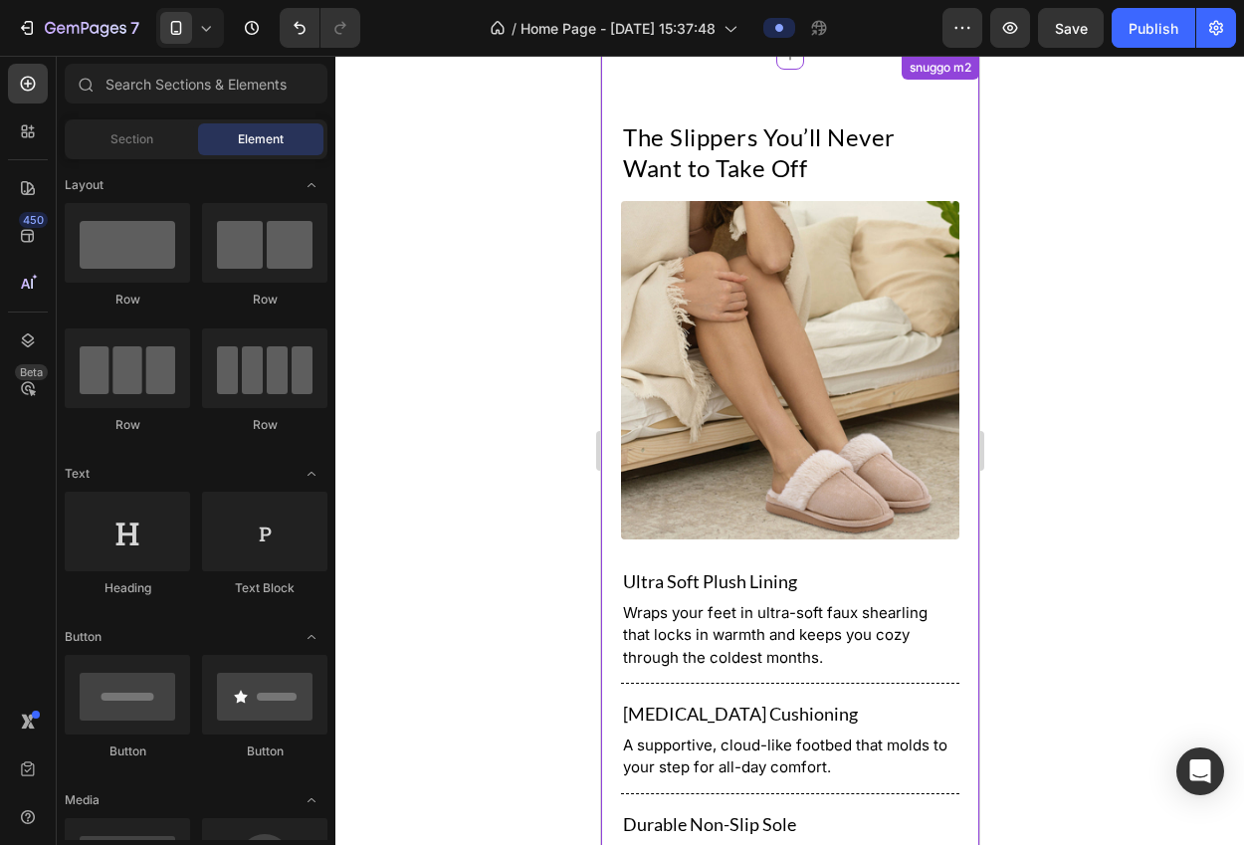
click at [895, 422] on img at bounding box center [789, 370] width 338 height 338
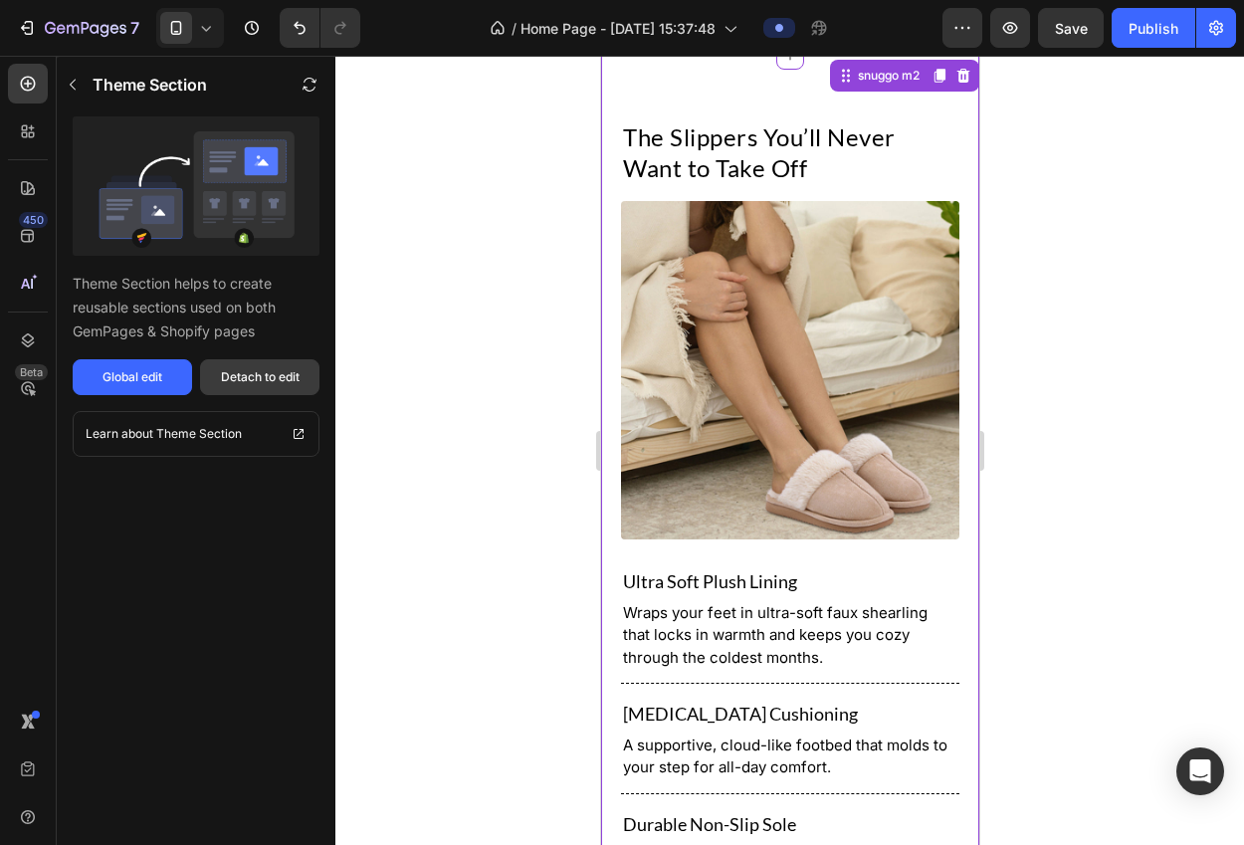
click at [259, 383] on div "Detach to edit" at bounding box center [260, 377] width 79 height 18
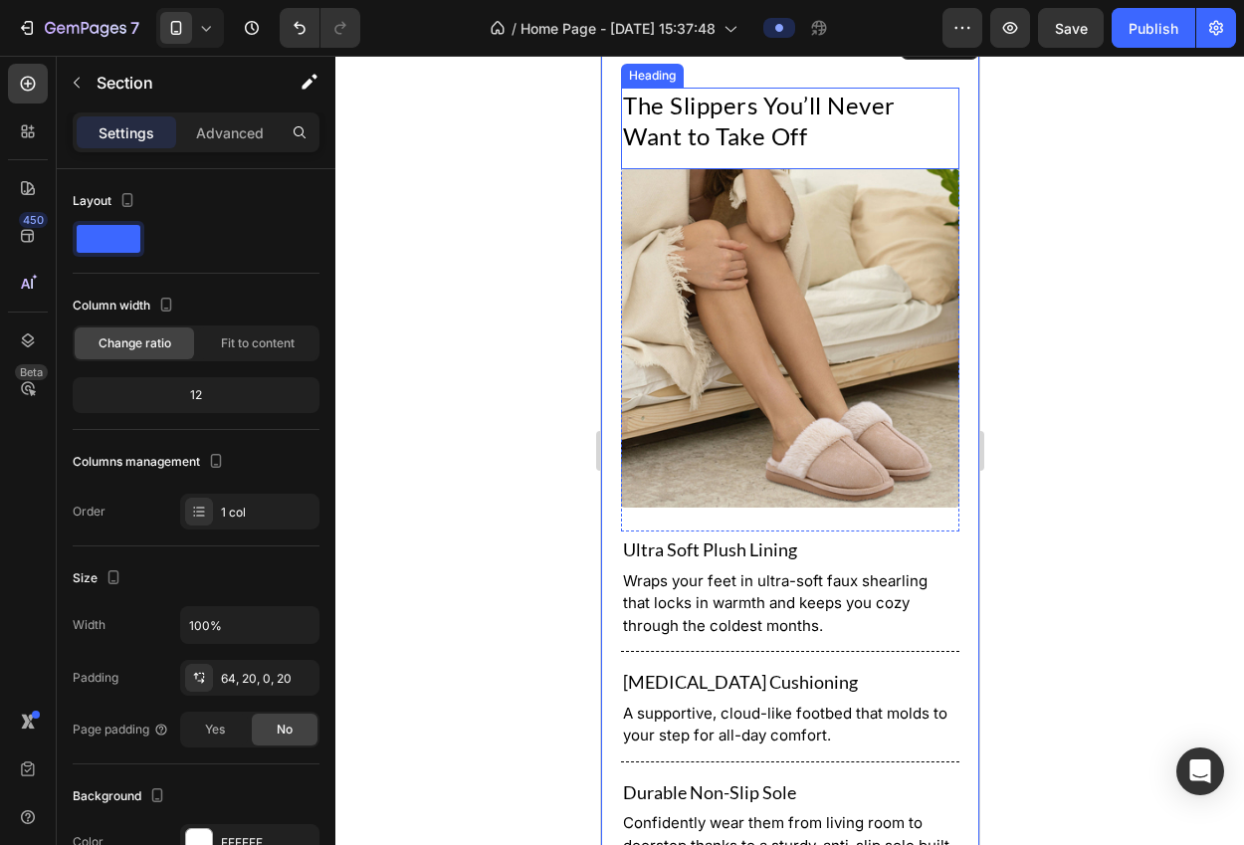
scroll to position [1025, 0]
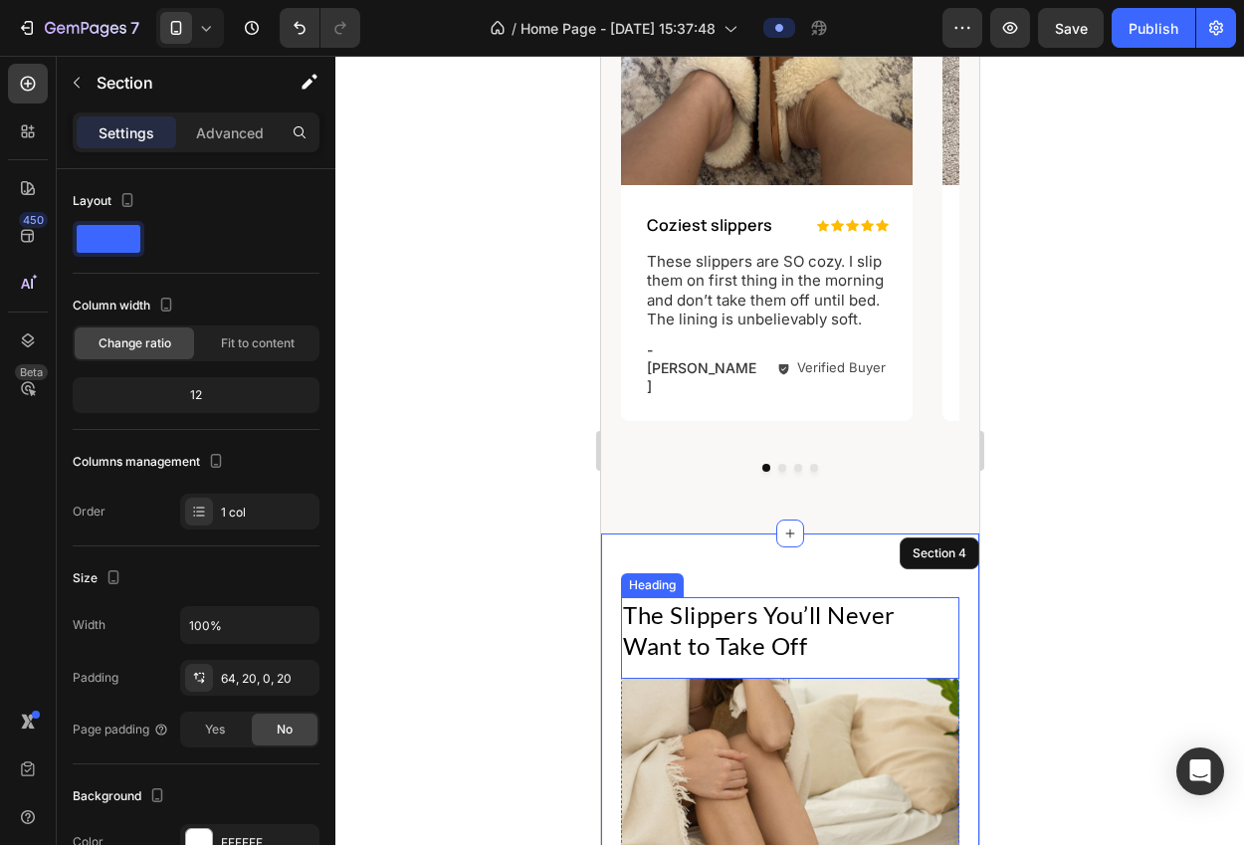
click at [752, 597] on h2 "The Slippers You’ll Never Want to Take Off" at bounding box center [789, 630] width 338 height 66
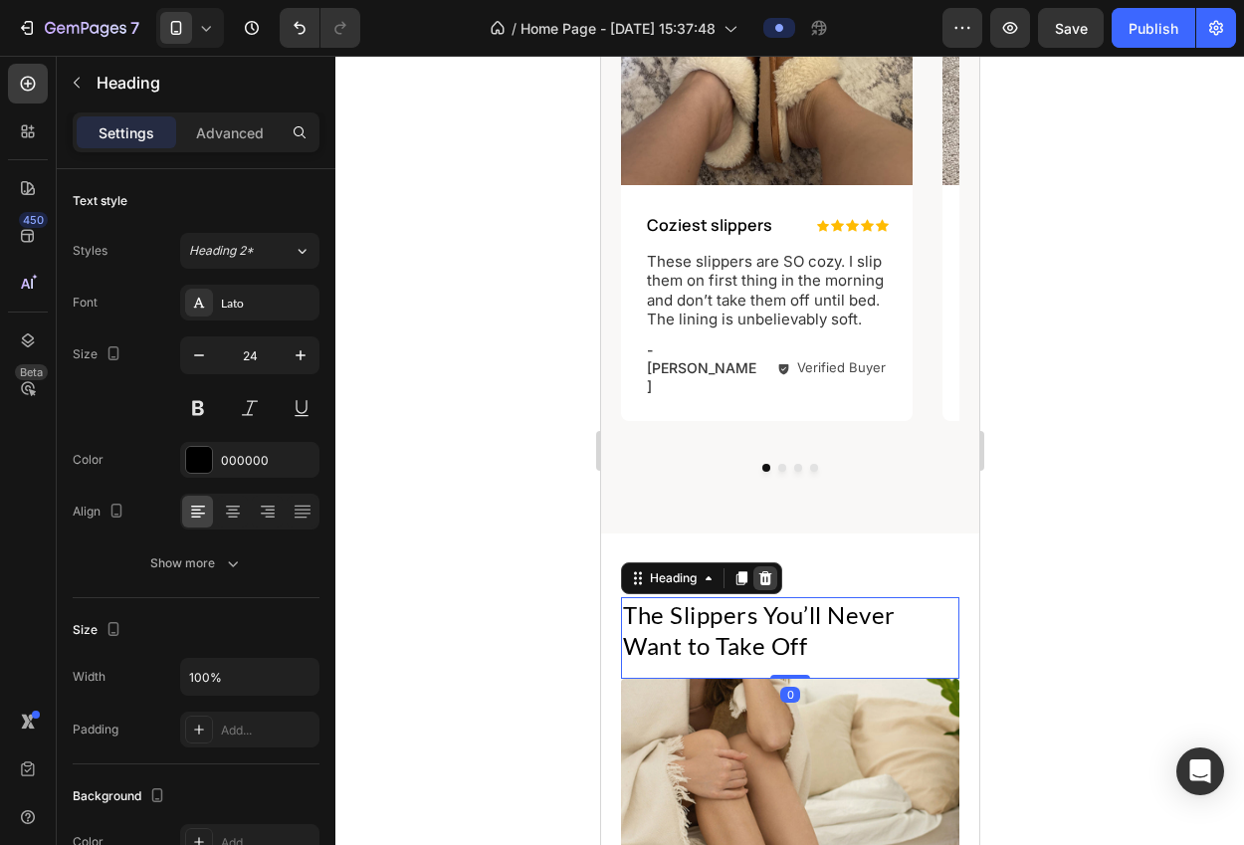
click at [761, 571] on icon at bounding box center [764, 578] width 13 height 14
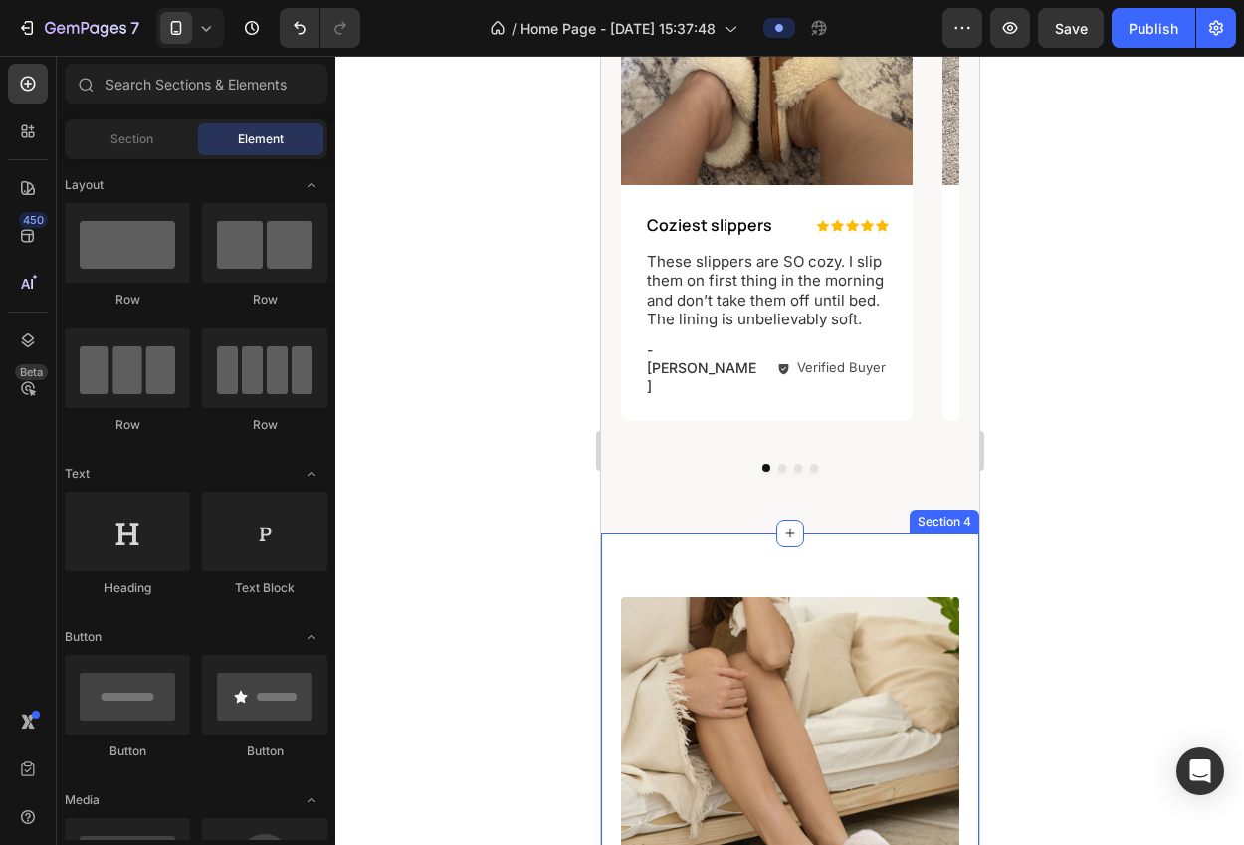
click at [754, 597] on img at bounding box center [789, 766] width 338 height 338
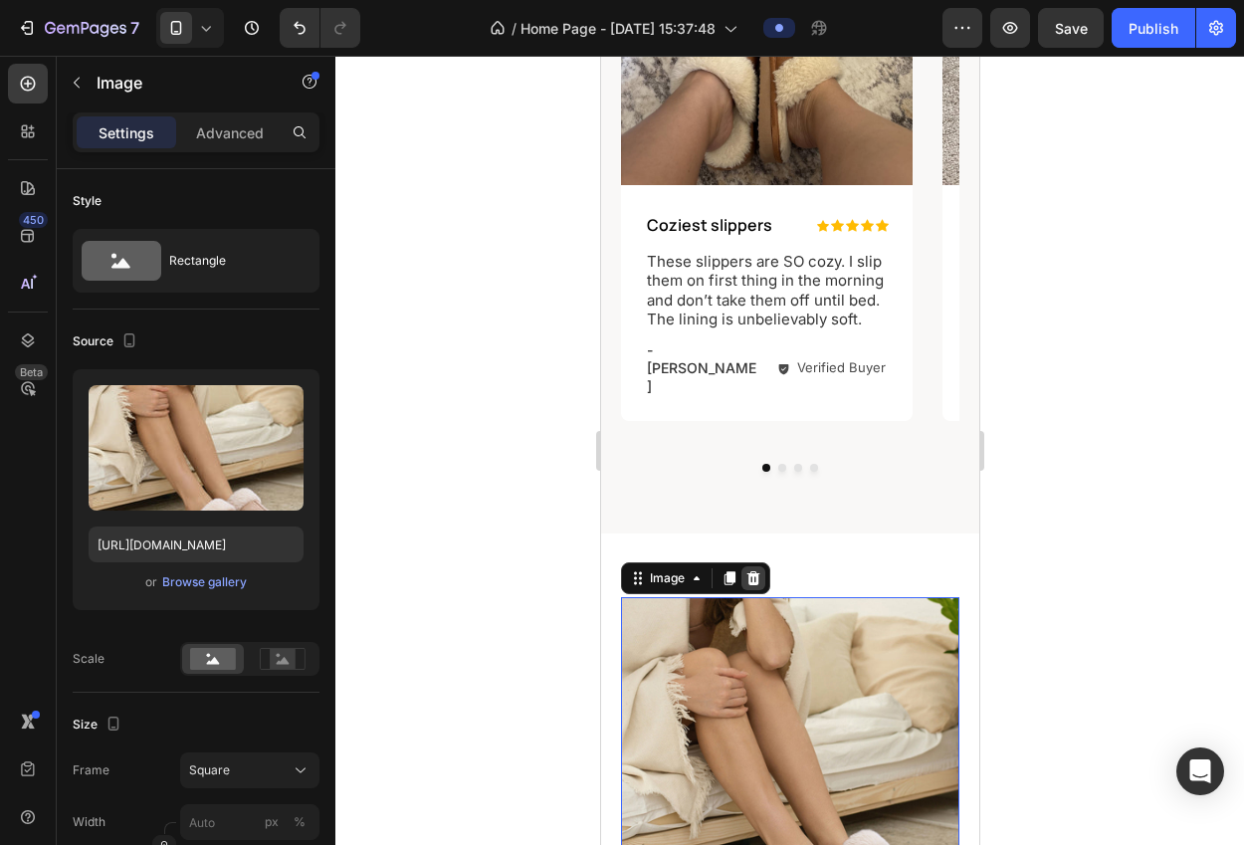
click at [749, 571] on icon at bounding box center [752, 578] width 13 height 14
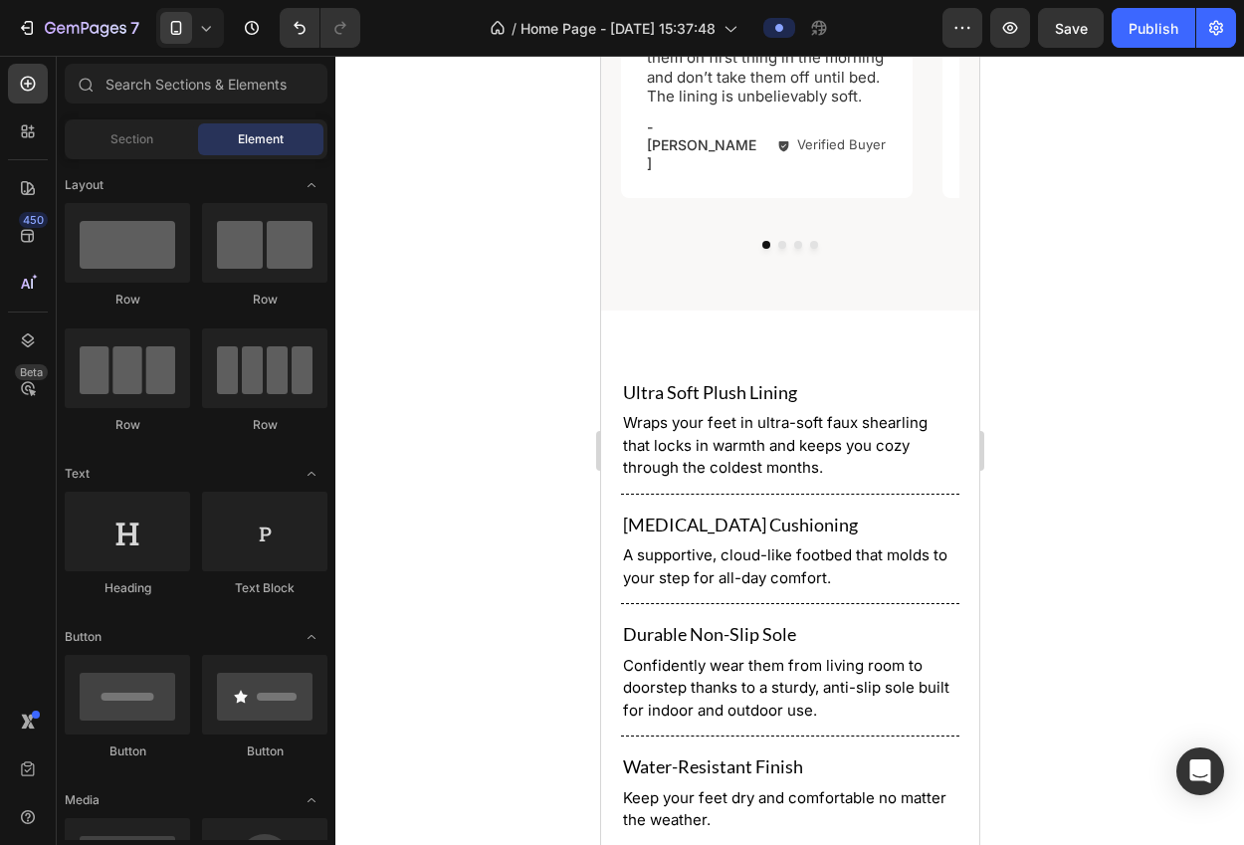
scroll to position [1149, 0]
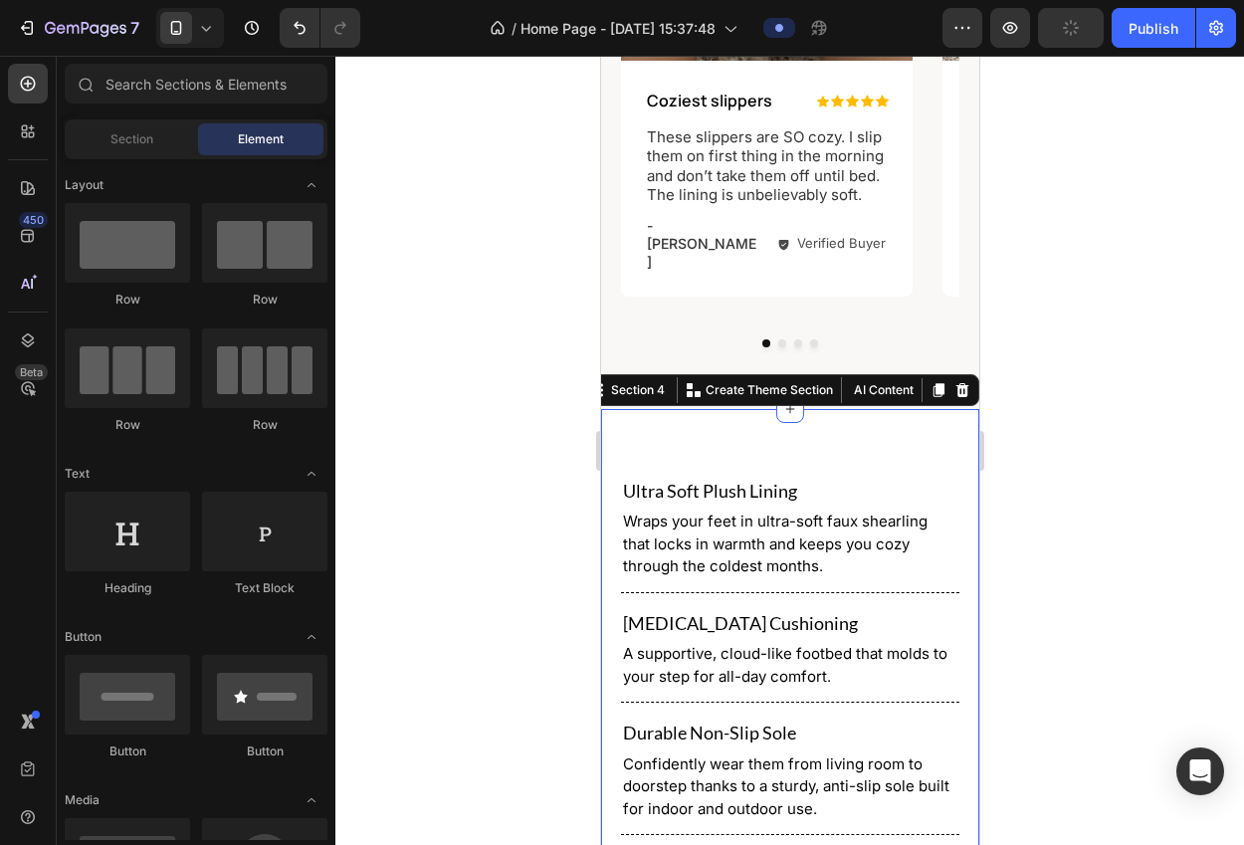
click at [912, 422] on div "Ultra Powerful Filtration For The Deepest Clean Heading Row Ultra Soft Plush Li…" at bounding box center [789, 670] width 378 height 523
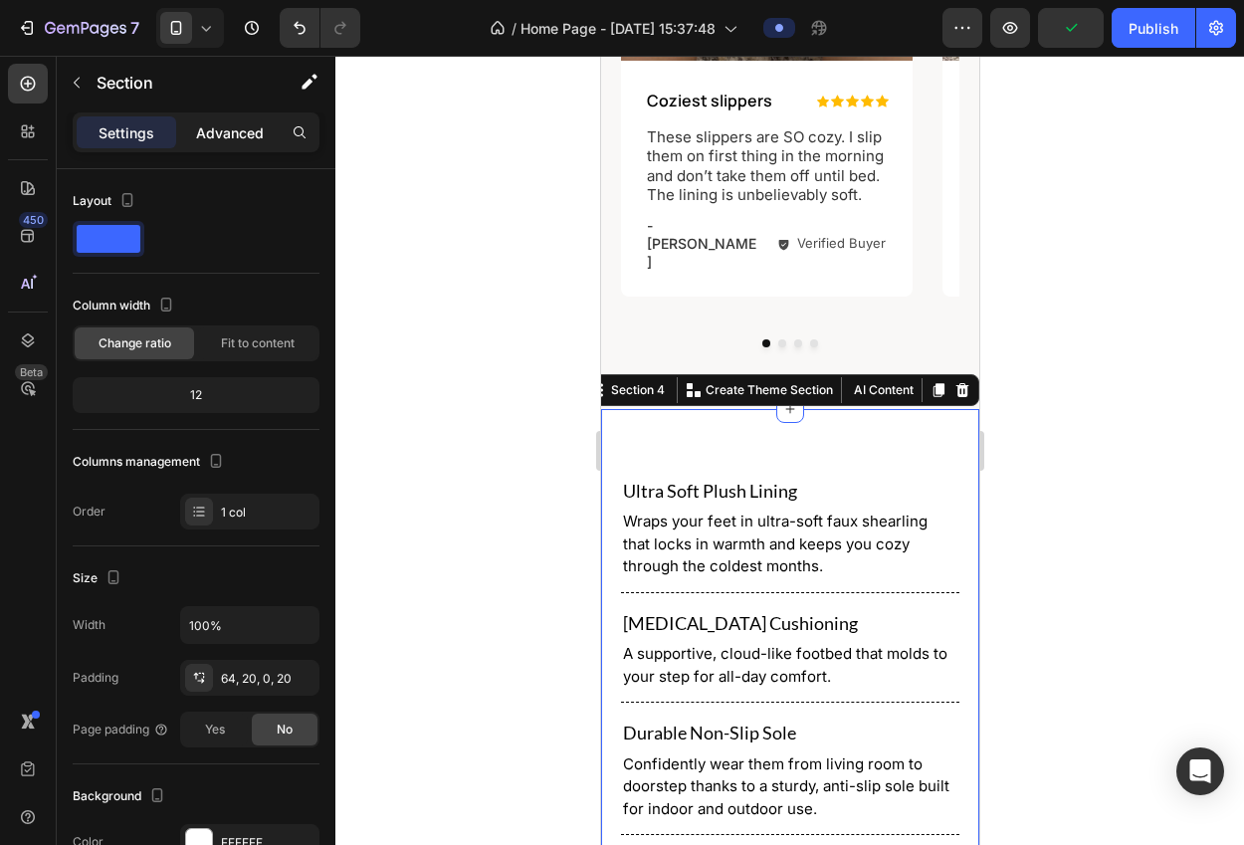
click at [237, 131] on p "Advanced" at bounding box center [230, 132] width 68 height 21
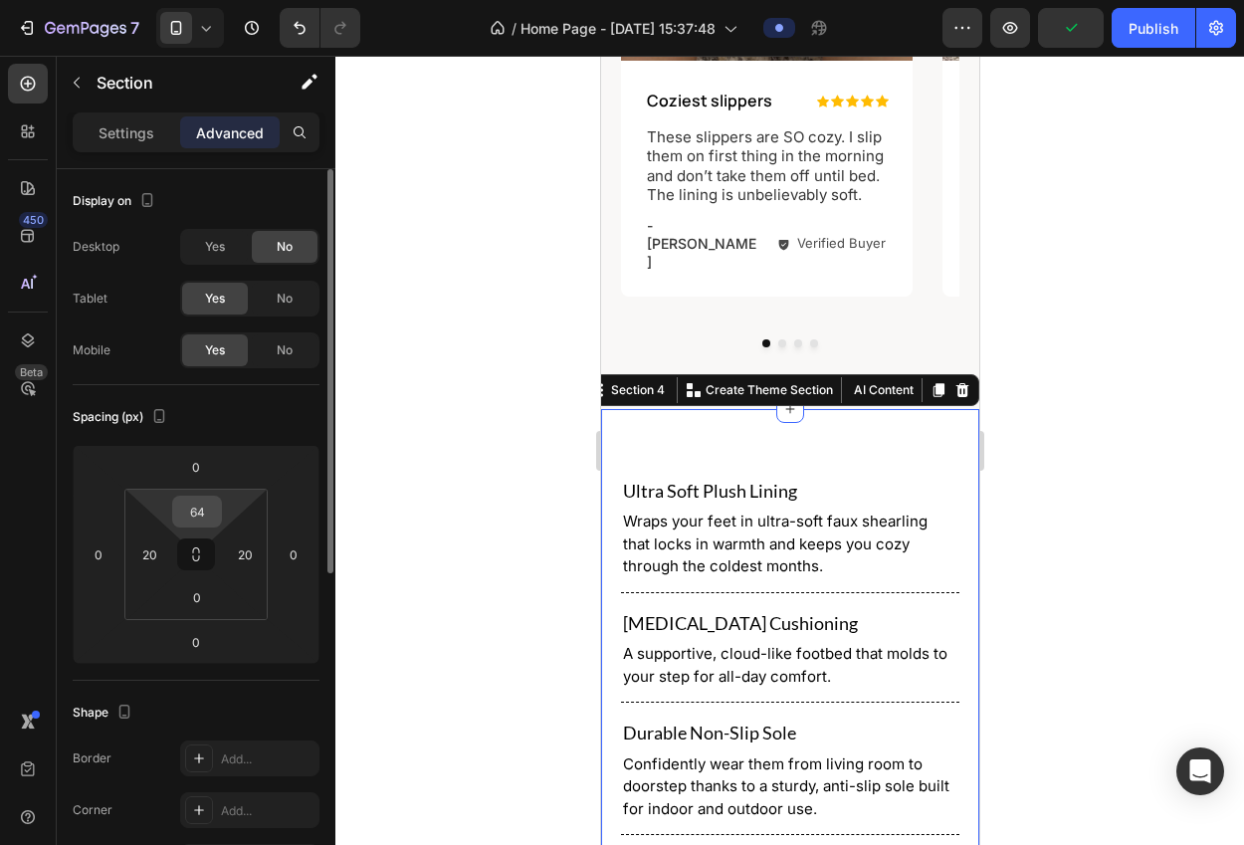
click at [204, 515] on input "64" at bounding box center [197, 511] width 40 height 30
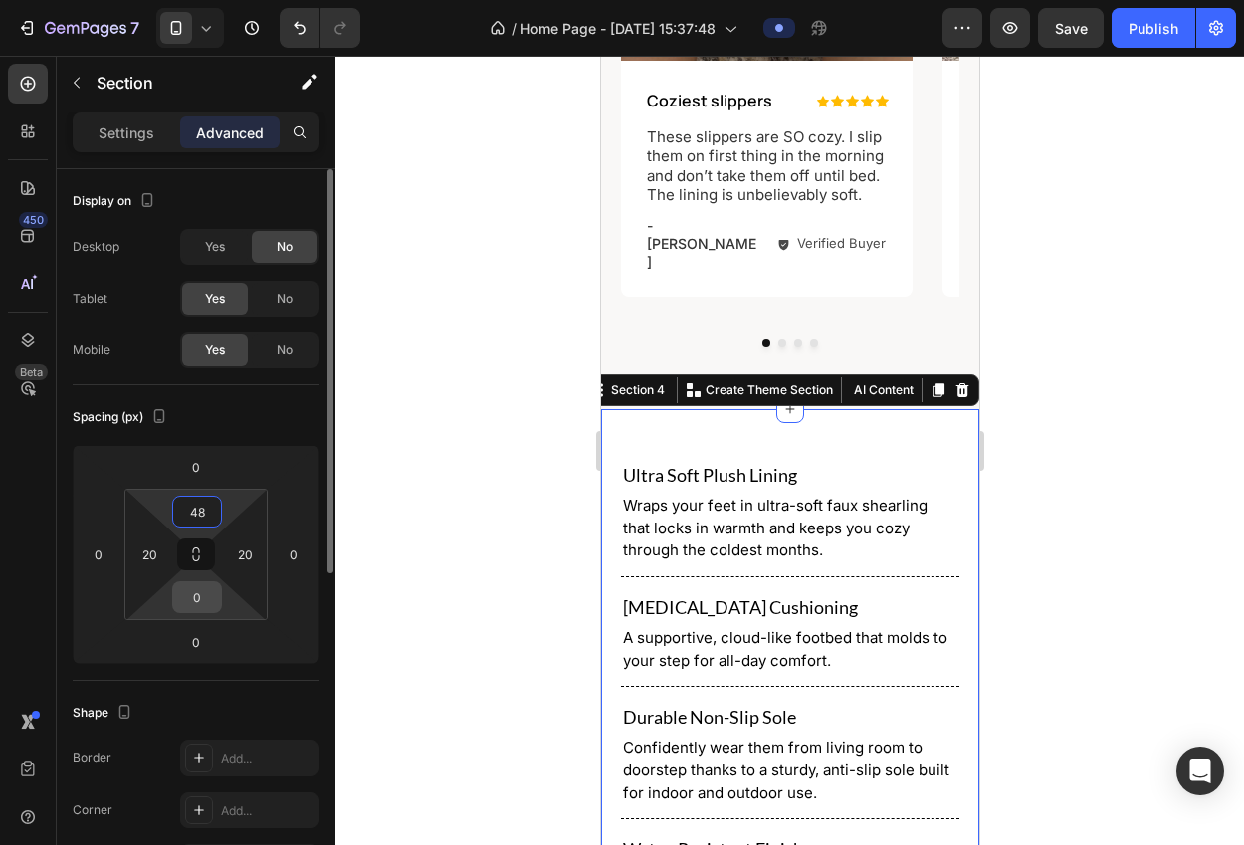
type input "48"
click at [210, 593] on input "0" at bounding box center [197, 597] width 40 height 30
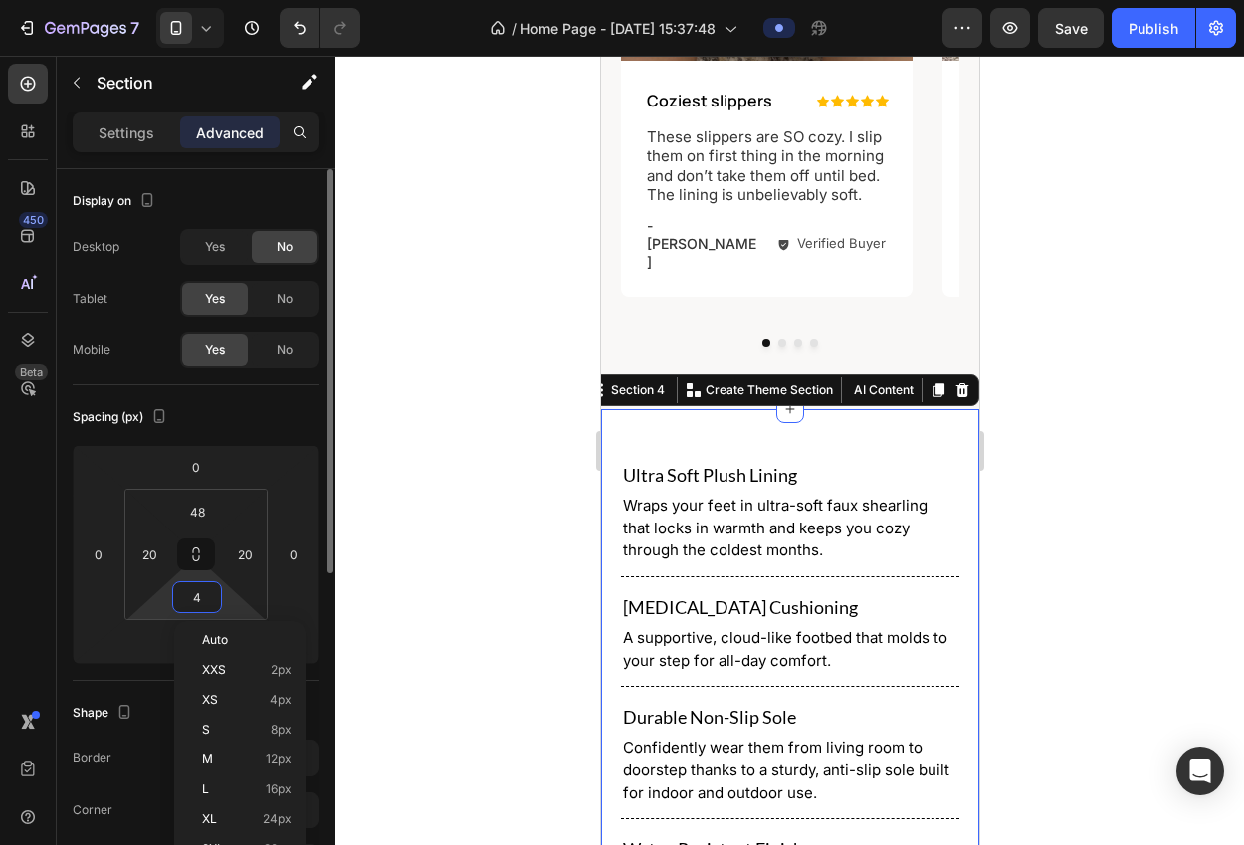
type input "48"
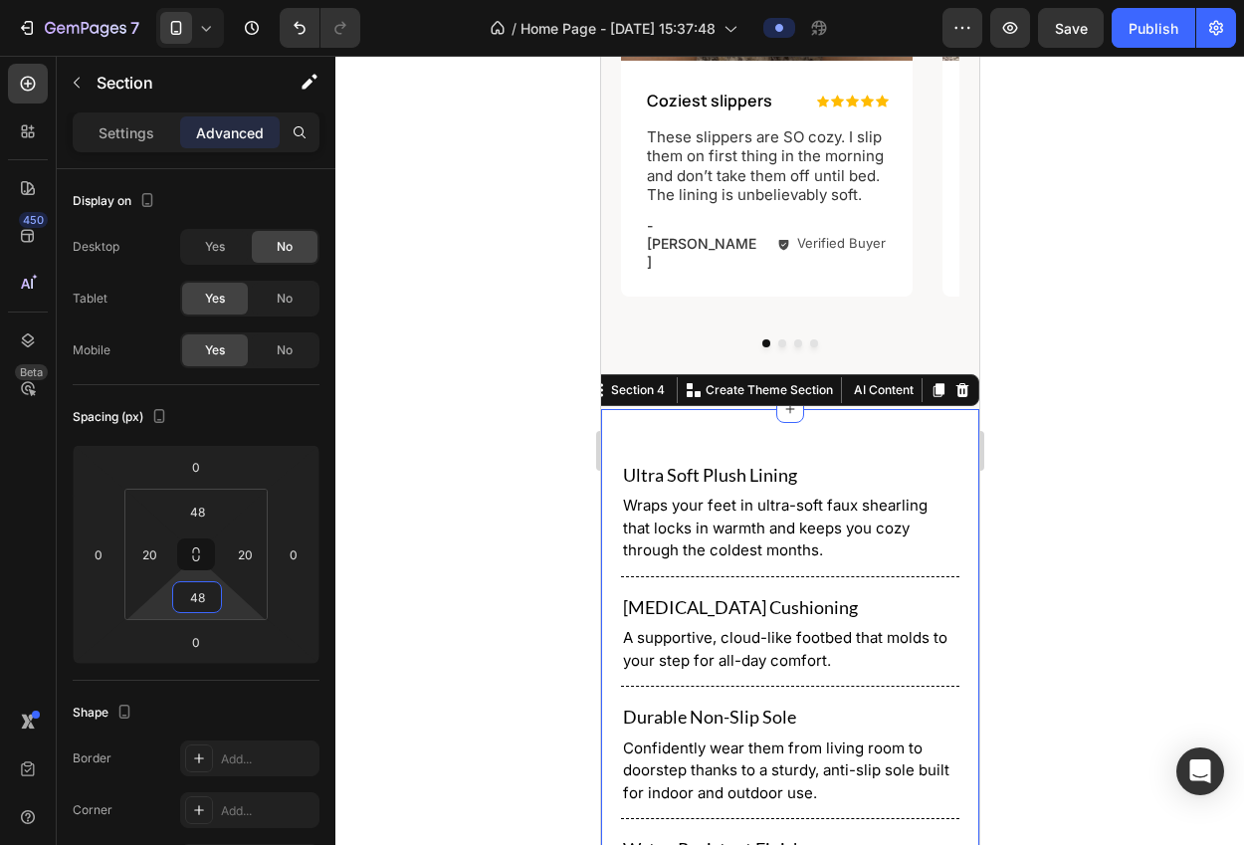
click at [432, 529] on div at bounding box center [789, 450] width 908 height 789
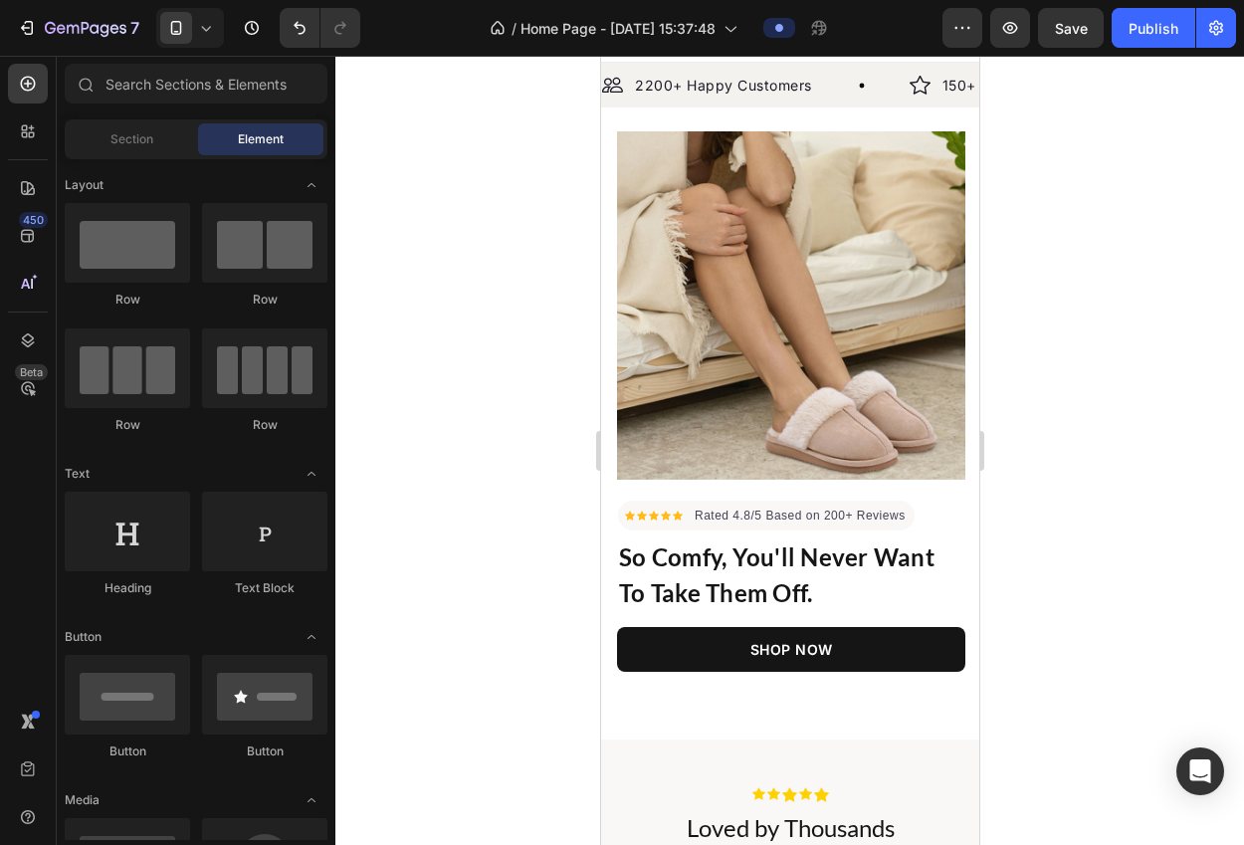
scroll to position [0, 0]
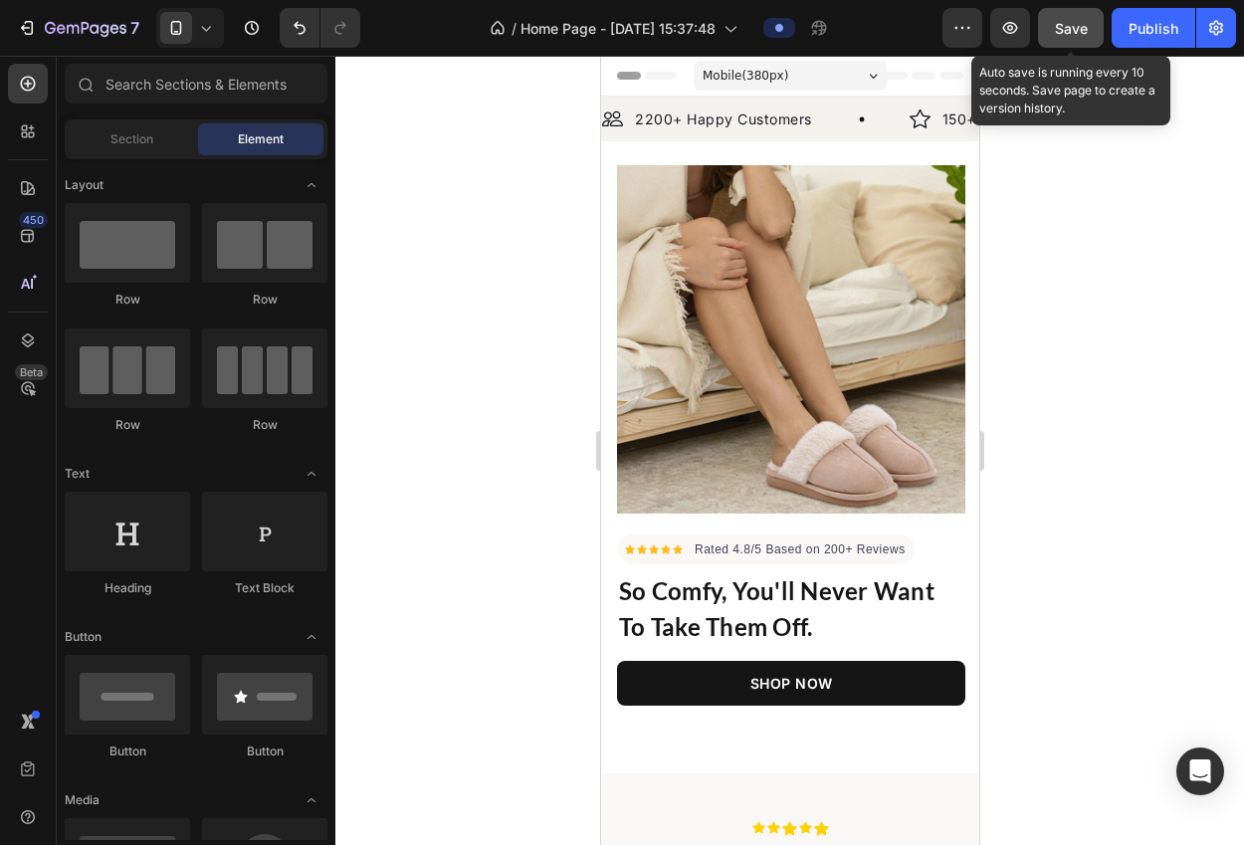
click at [1075, 36] on span "Save" at bounding box center [1071, 28] width 33 height 17
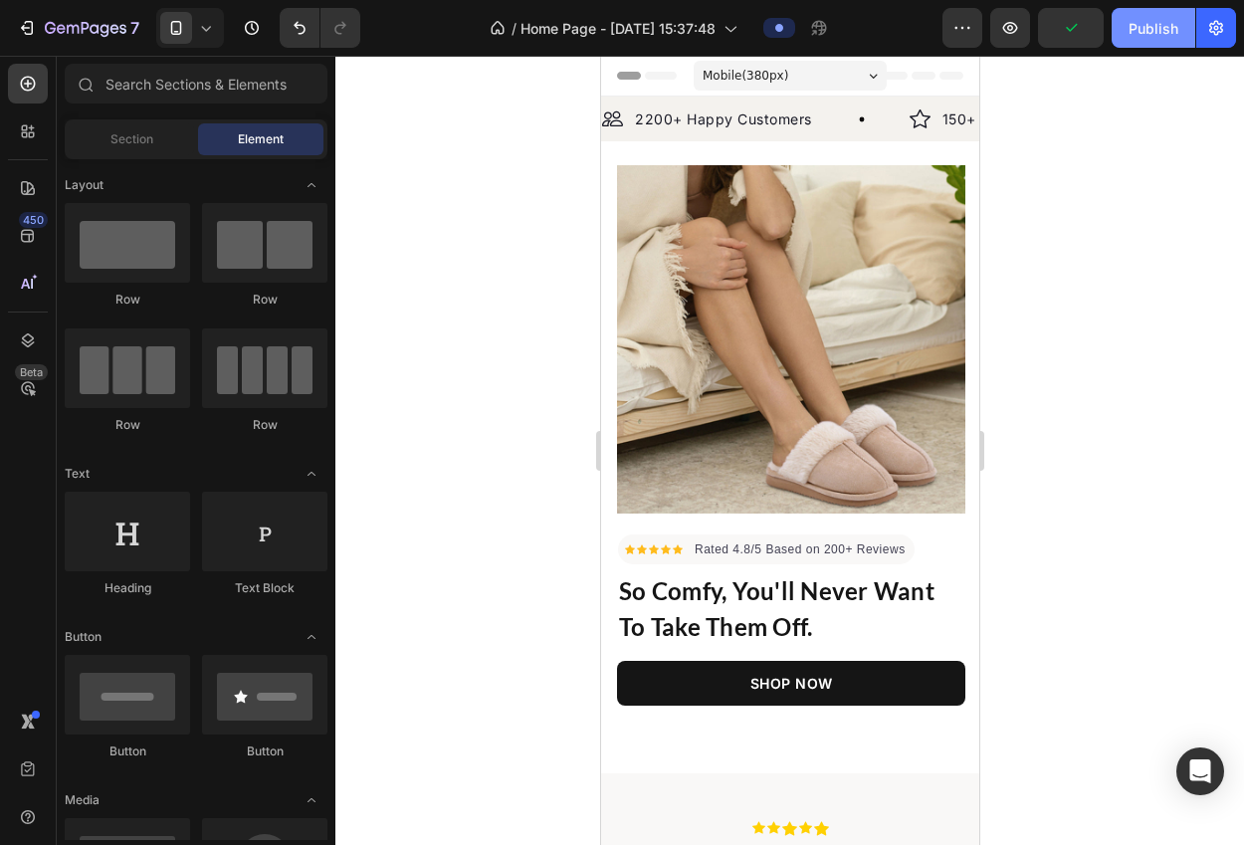
click at [1133, 29] on div "Publish" at bounding box center [1153, 28] width 50 height 21
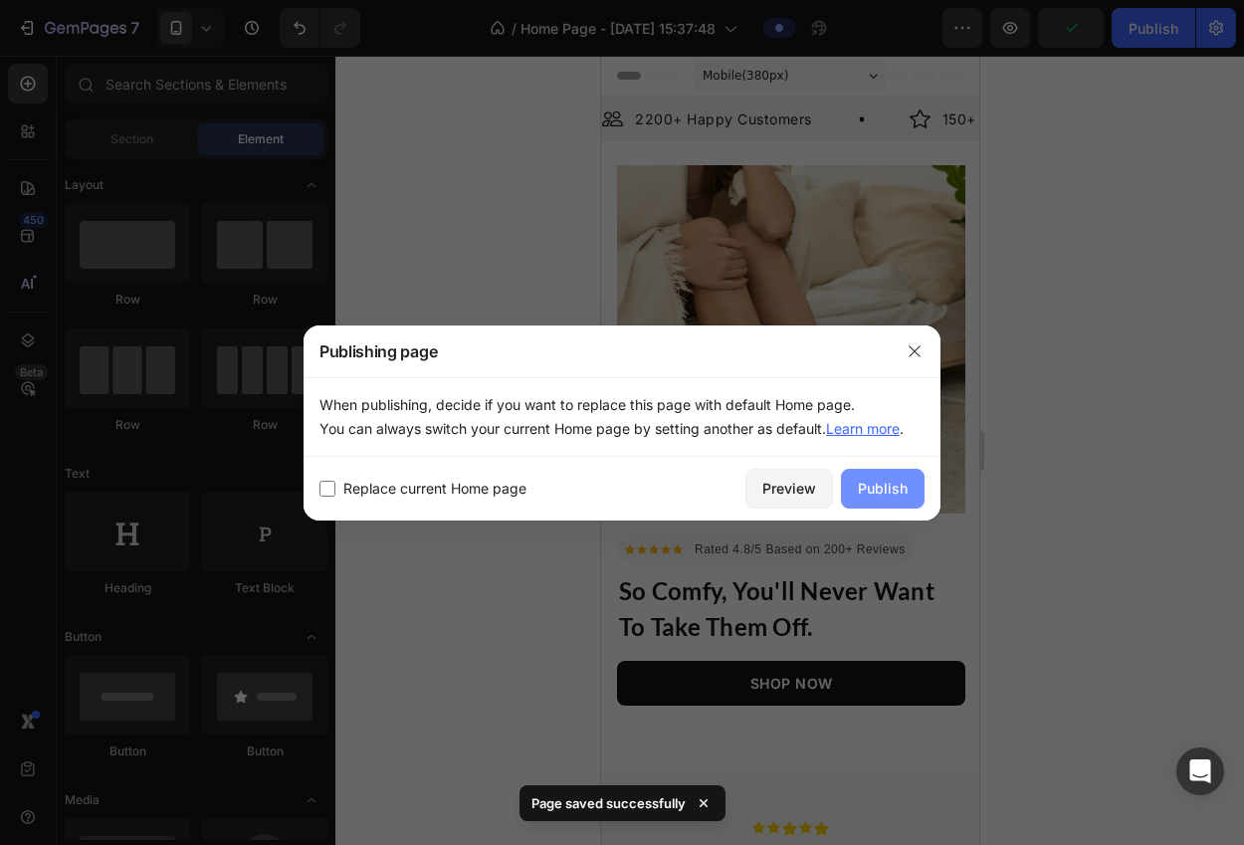
click at [905, 478] on div "Publish" at bounding box center [883, 488] width 50 height 21
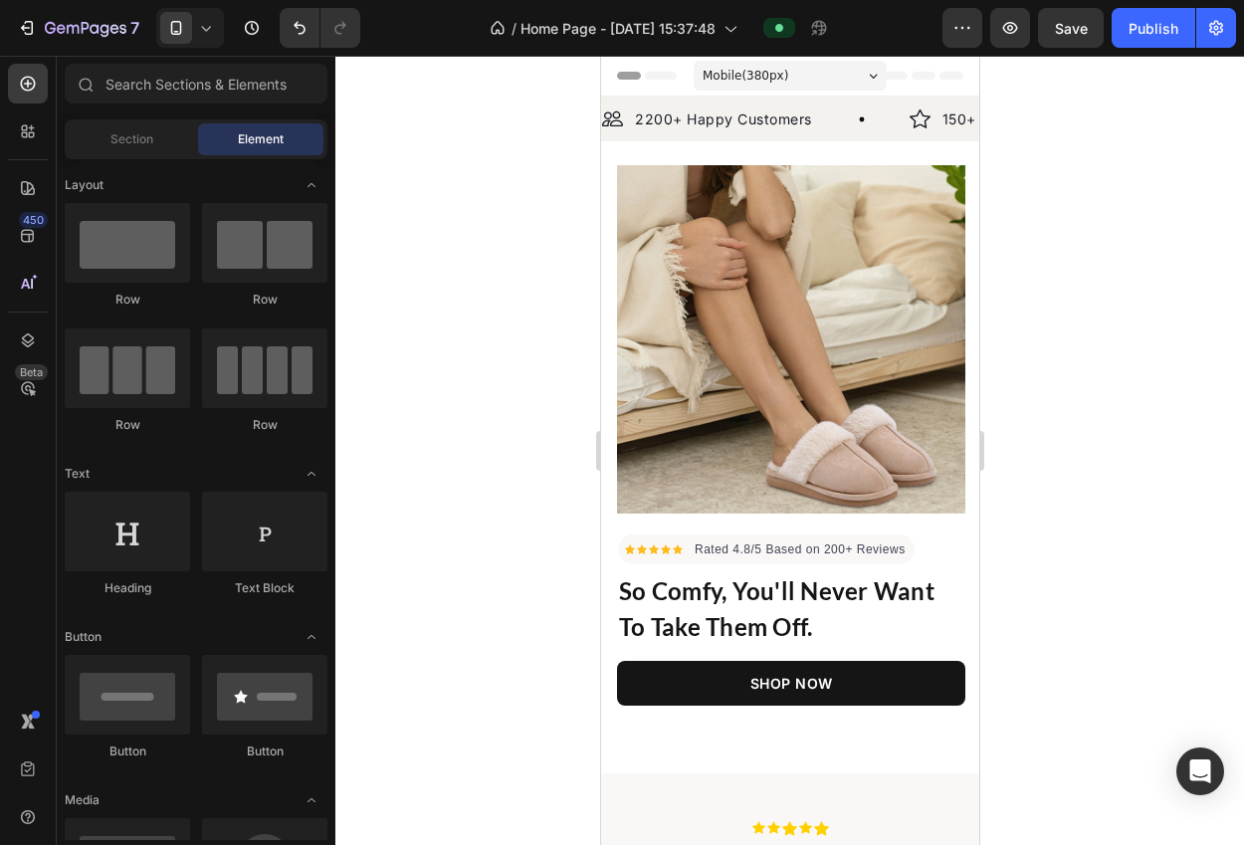
drag, startPoint x: 970, startPoint y: 230, endPoint x: 1554, endPoint y: 71, distance: 605.3
click at [1138, 27] on div "Publish" at bounding box center [1153, 28] width 50 height 21
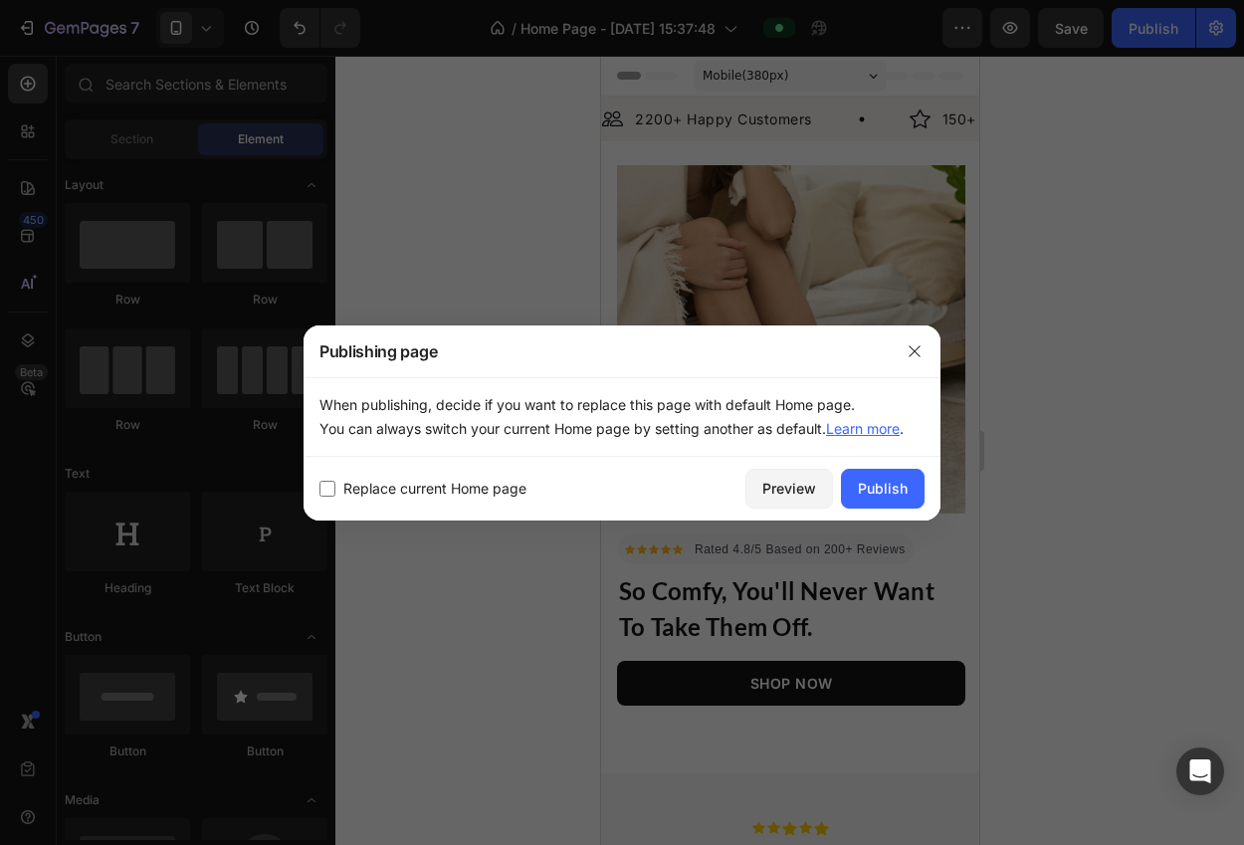
click at [499, 492] on span "Replace current Home page" at bounding box center [434, 489] width 183 height 24
checkbox input "true"
click at [862, 488] on div "Publish" at bounding box center [883, 488] width 50 height 21
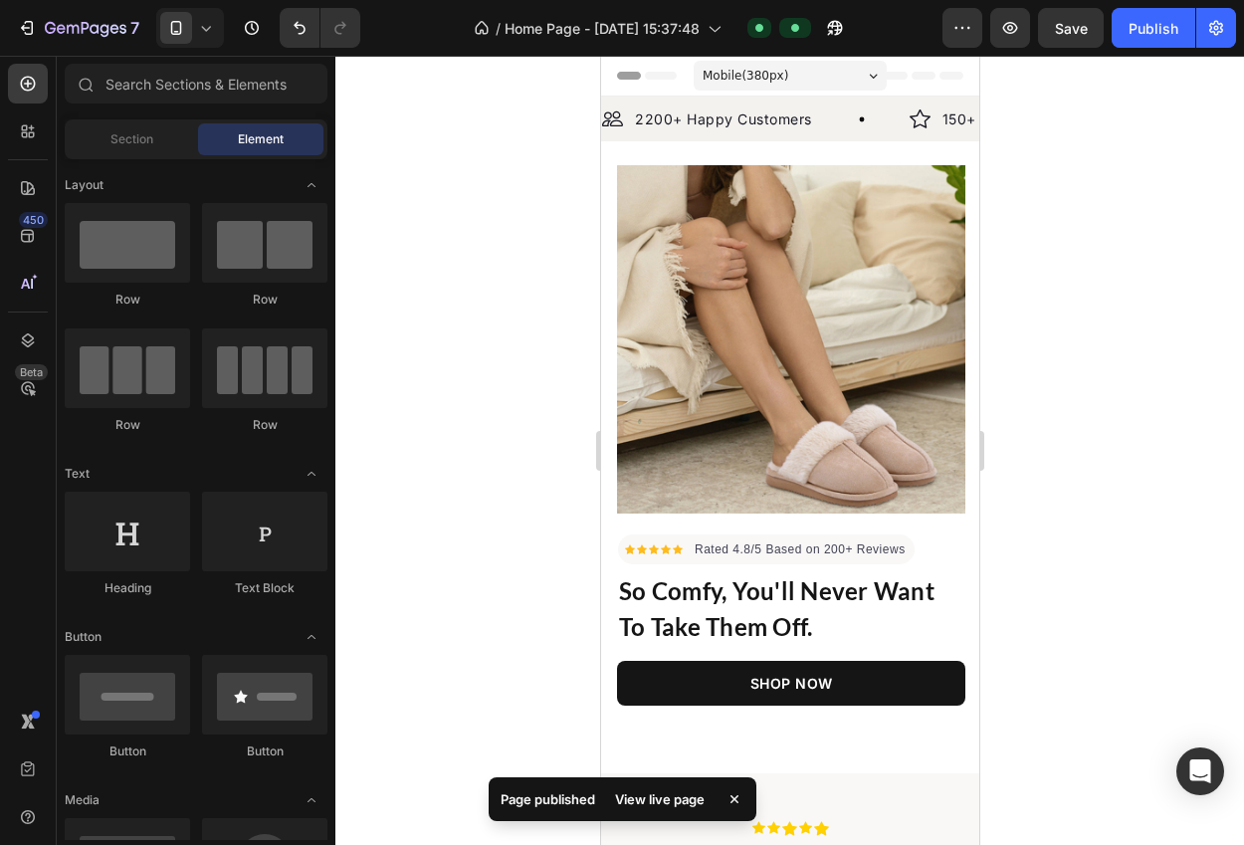
drag, startPoint x: 523, startPoint y: 141, endPoint x: 422, endPoint y: 113, distance: 105.2
click at [520, 142] on div at bounding box center [789, 450] width 908 height 789
click at [27, 26] on icon "button" at bounding box center [27, 28] width 20 height 20
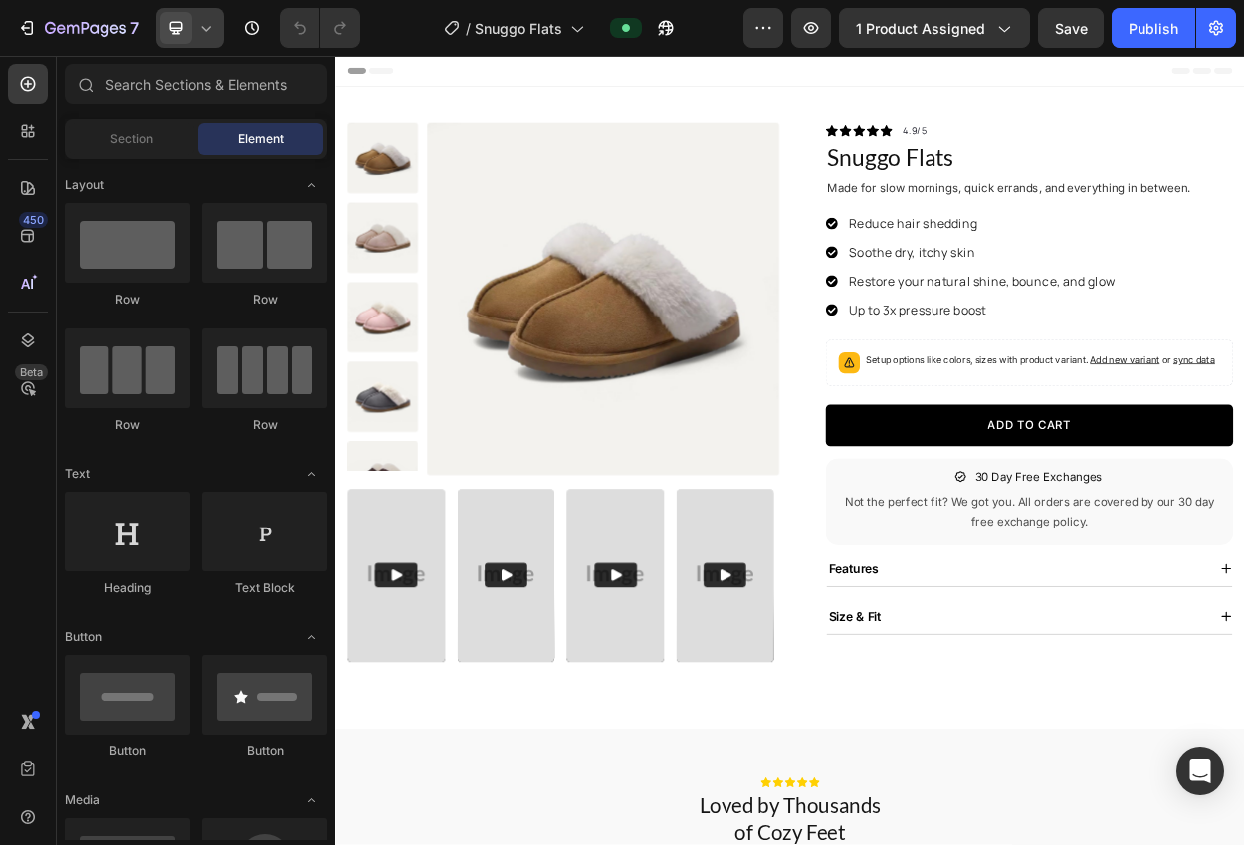
click at [199, 29] on icon at bounding box center [206, 28] width 20 height 20
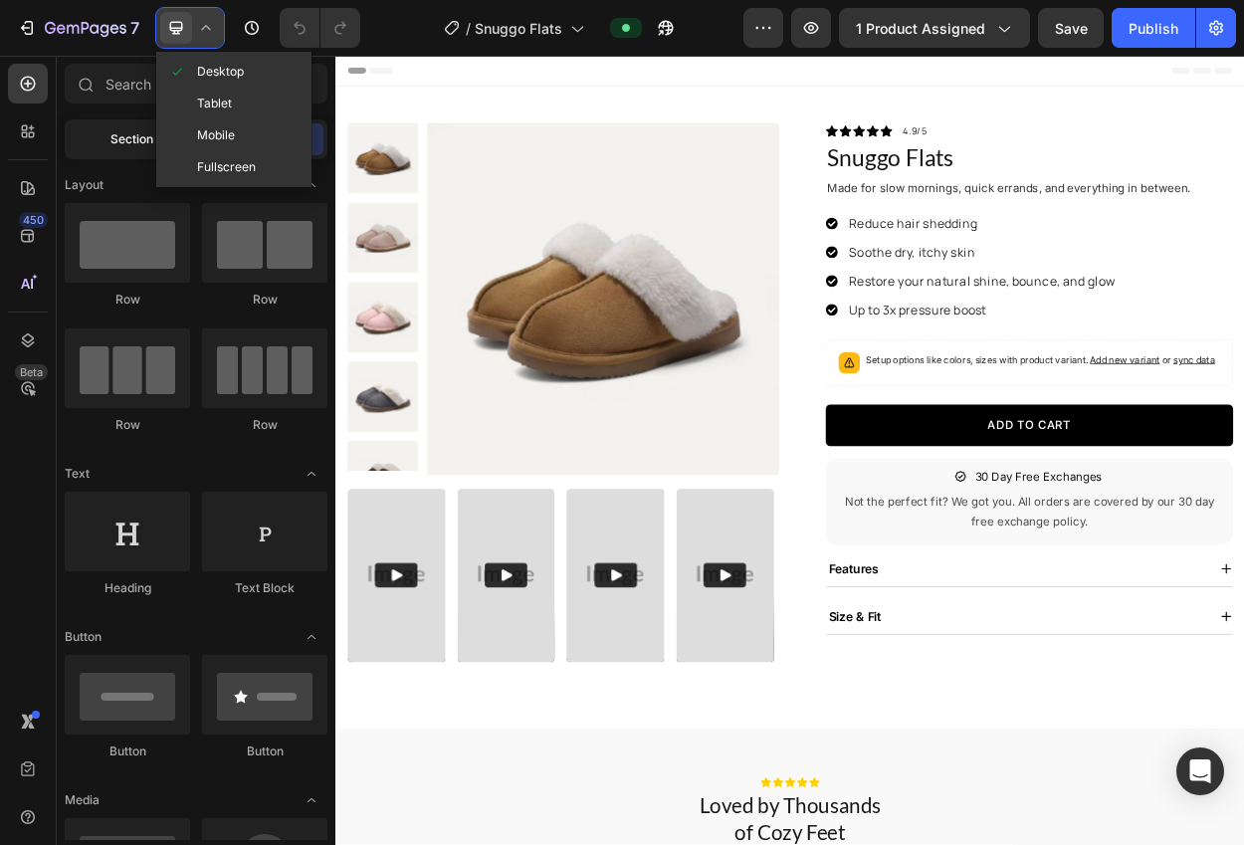
click at [194, 139] on span at bounding box center [182, 135] width 29 height 16
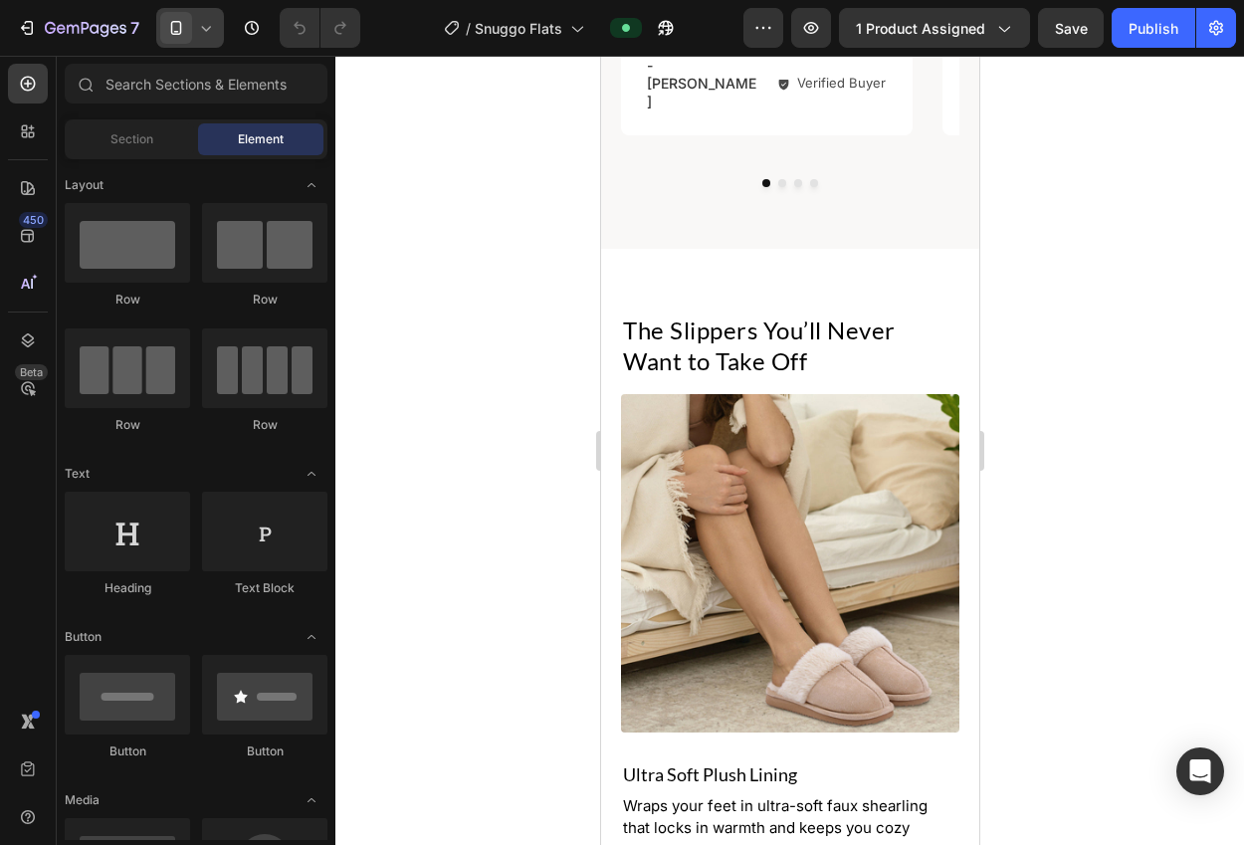
scroll to position [1687, 0]
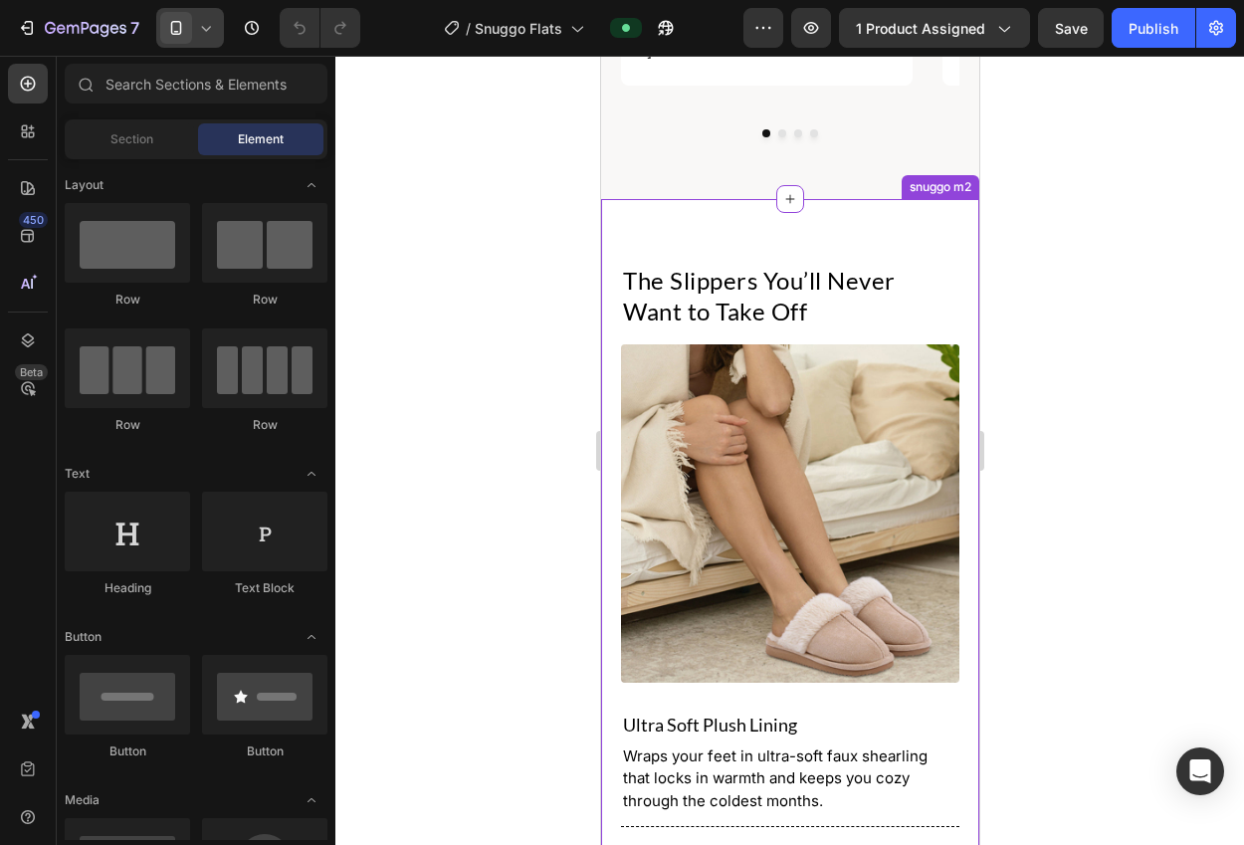
click at [735, 275] on h2 "The Slippers You’ll Never Want to Take Off" at bounding box center [789, 296] width 338 height 66
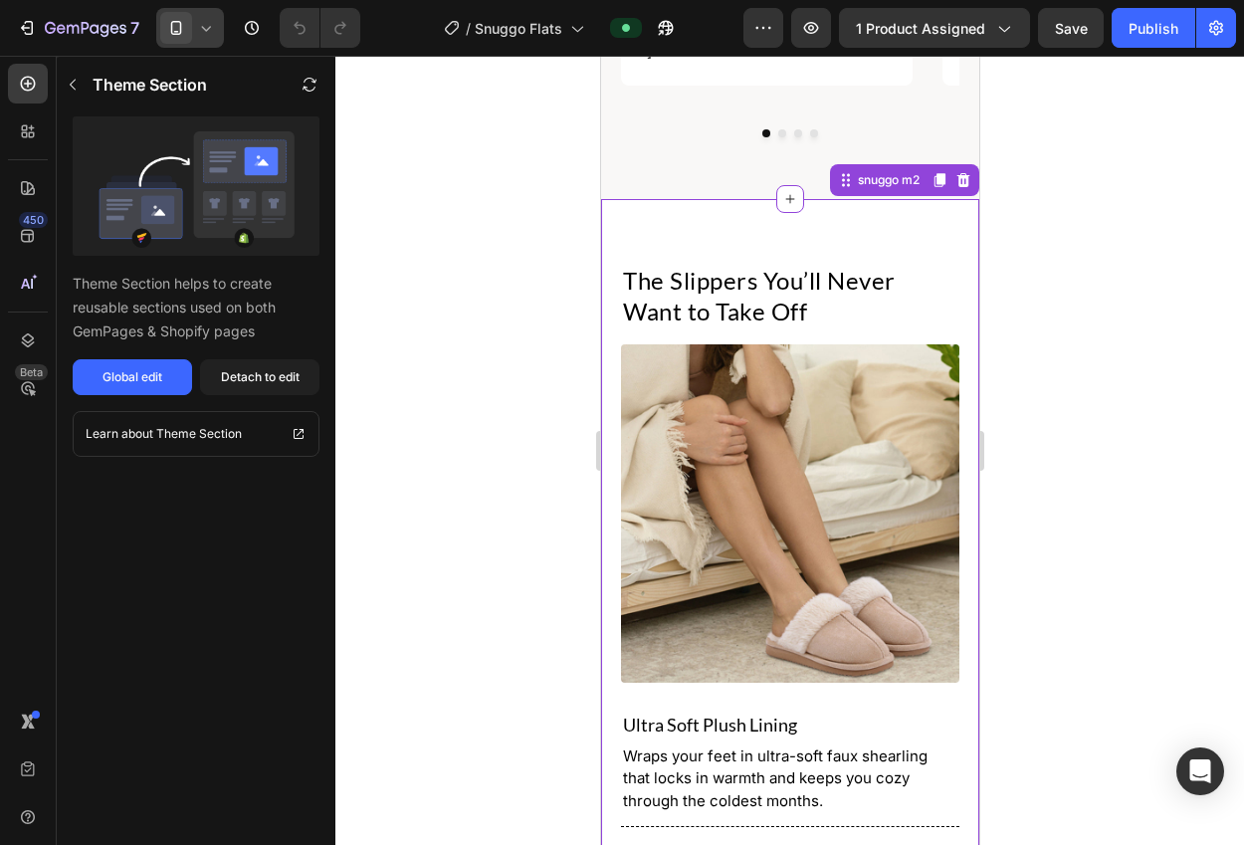
click at [230, 380] on div "Detach to edit" at bounding box center [260, 377] width 79 height 18
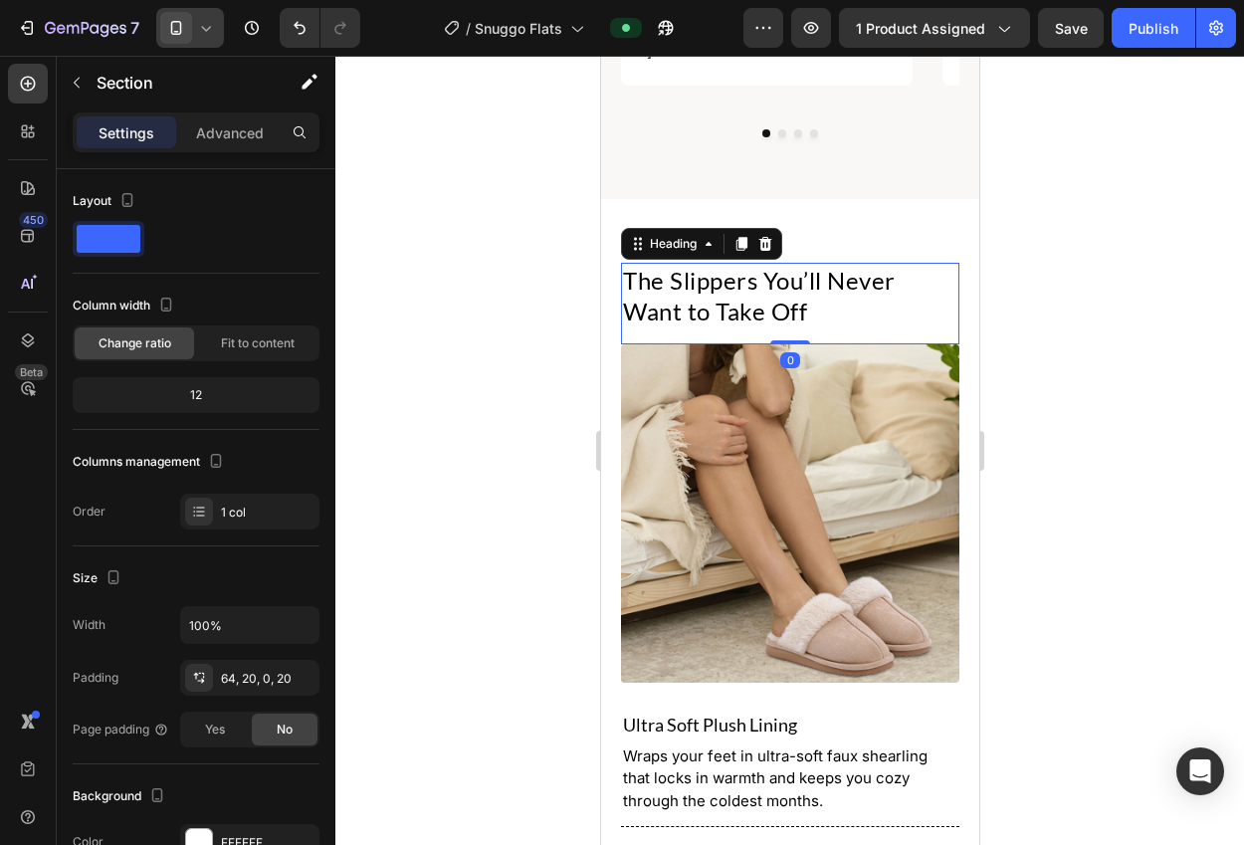
click at [650, 263] on h2 "The Slippers You’ll Never Want to Take Off" at bounding box center [789, 296] width 338 height 66
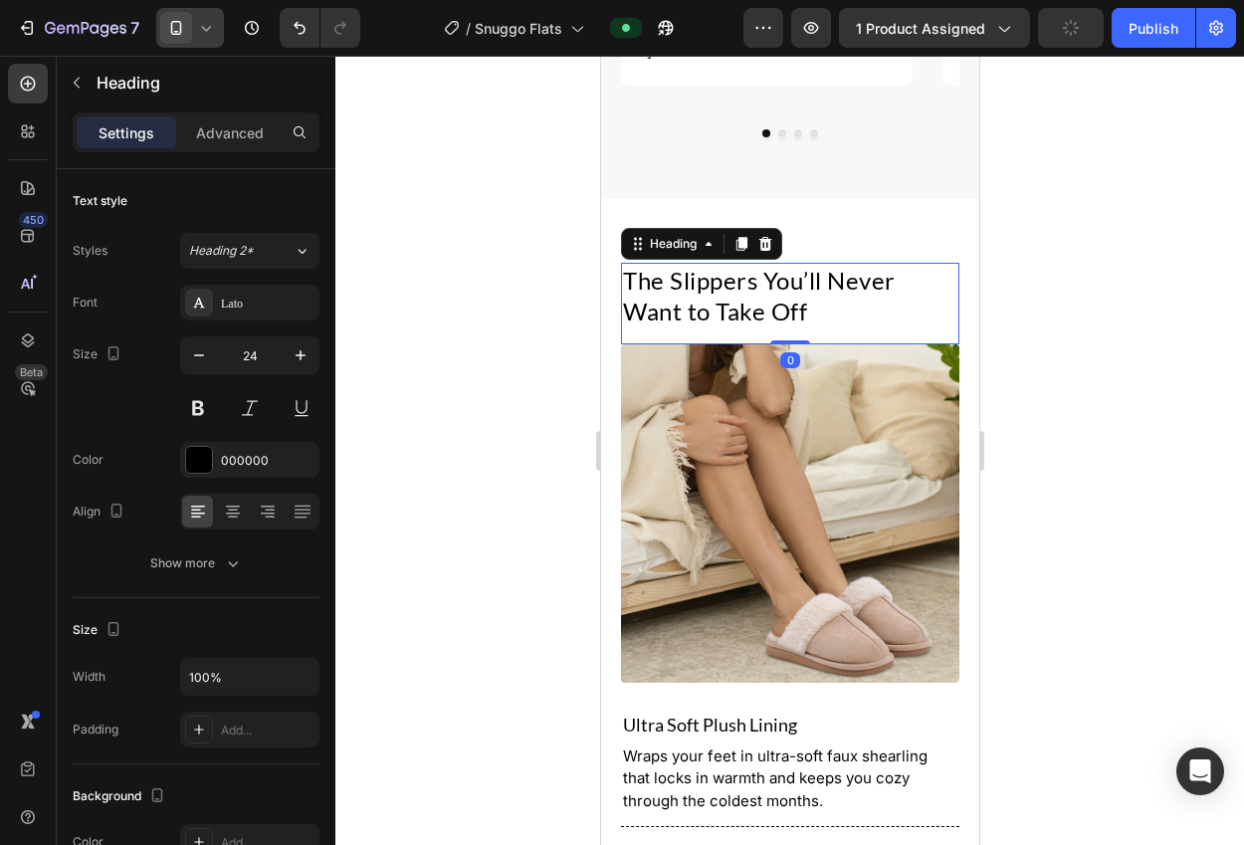
click at [244, 148] on div "Settings Advanced" at bounding box center [196, 132] width 247 height 40
click at [218, 133] on p "Advanced" at bounding box center [230, 132] width 68 height 21
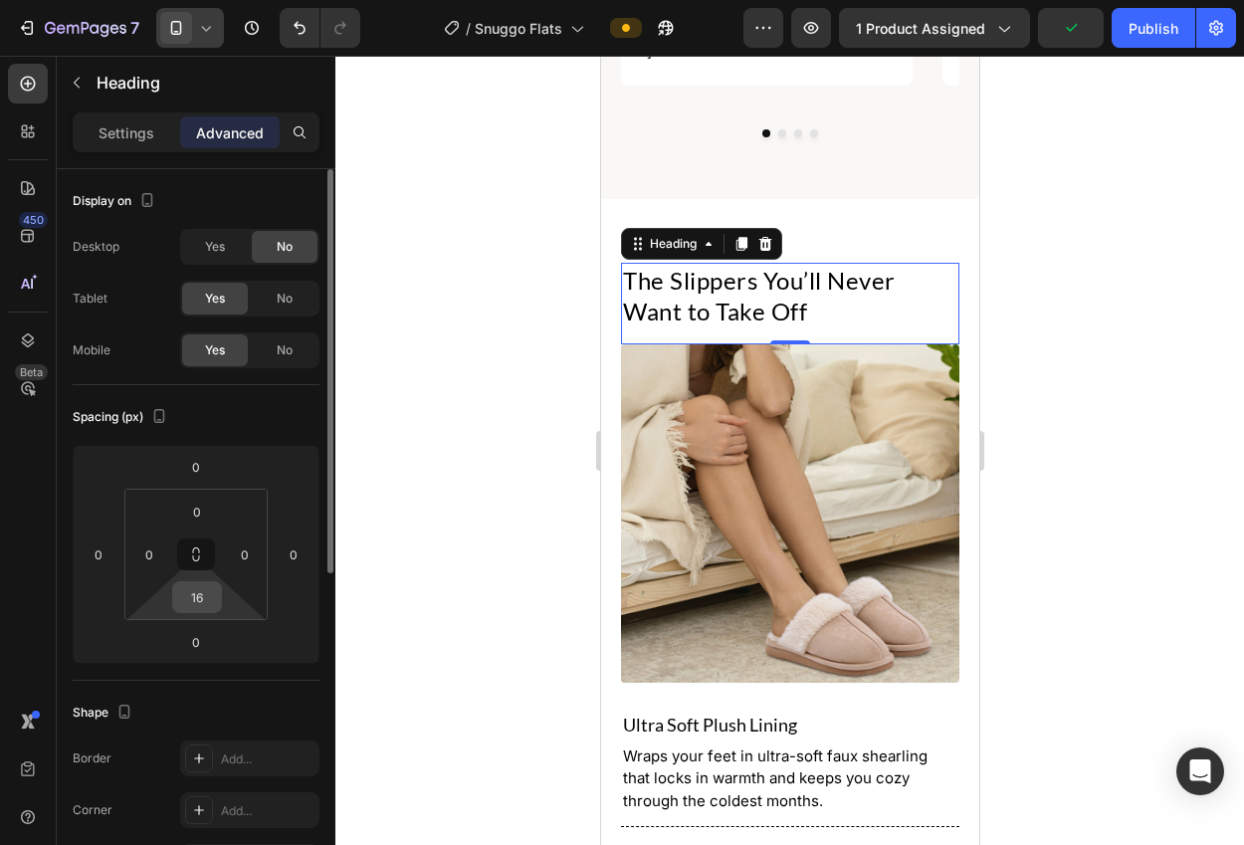
click at [206, 588] on input "16" at bounding box center [197, 597] width 40 height 30
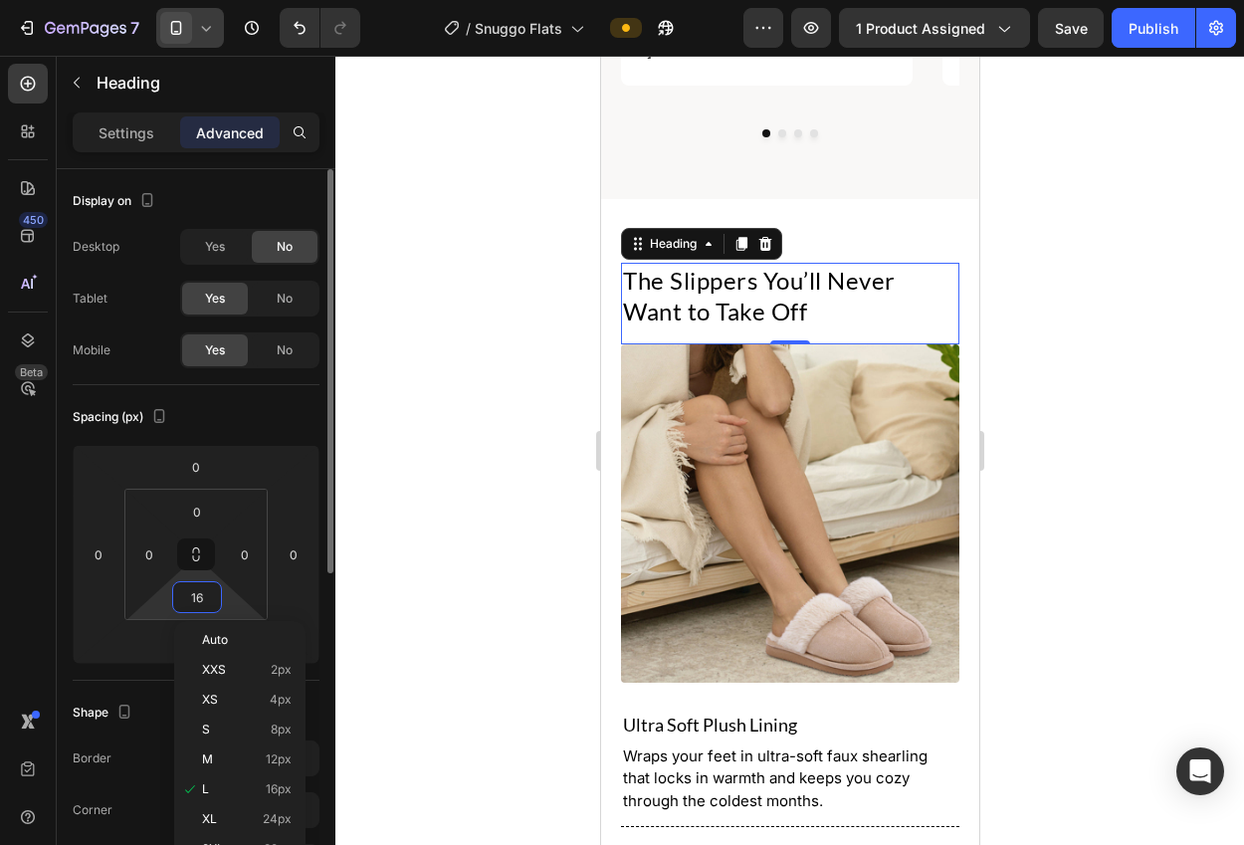
click at [206, 592] on input "16" at bounding box center [197, 597] width 40 height 30
click at [204, 598] on input "16" at bounding box center [197, 597] width 40 height 30
type input "32"
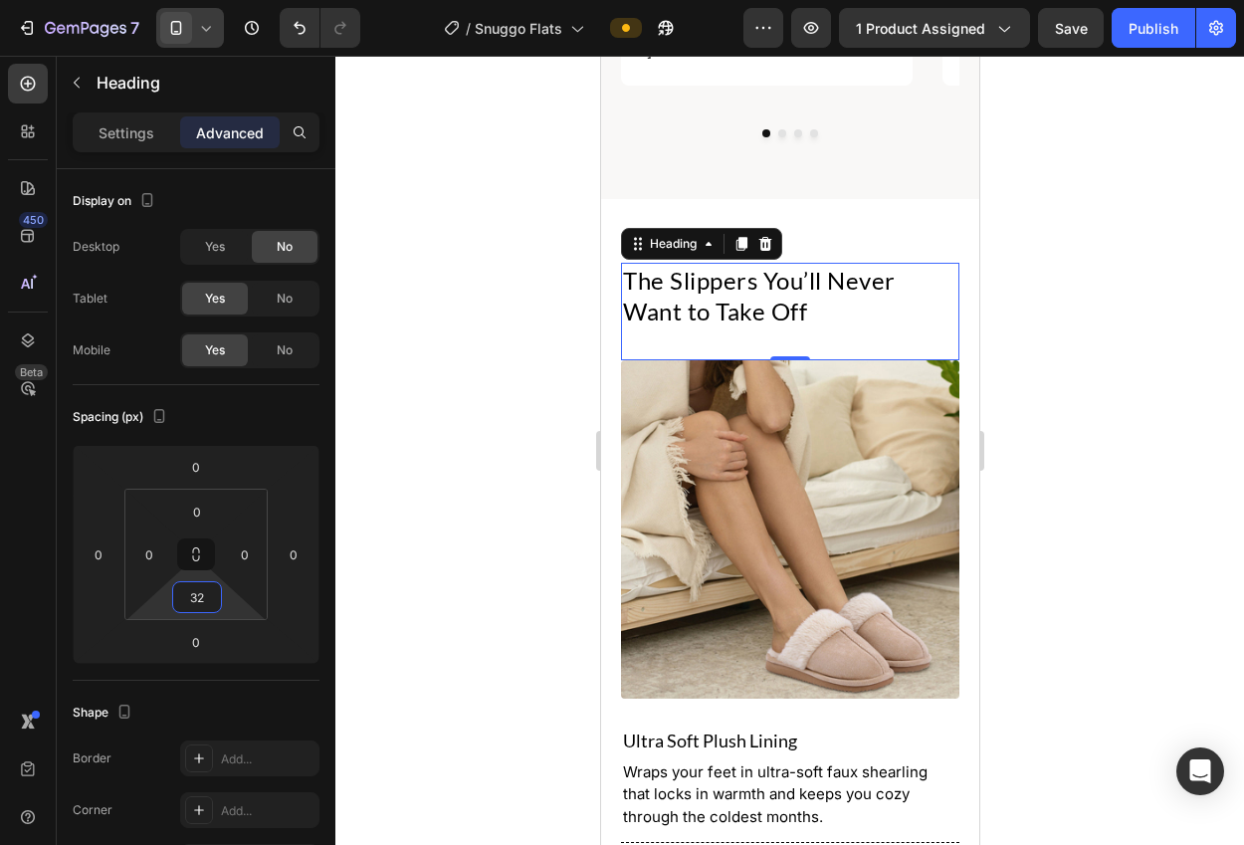
click at [365, 469] on div at bounding box center [789, 450] width 908 height 789
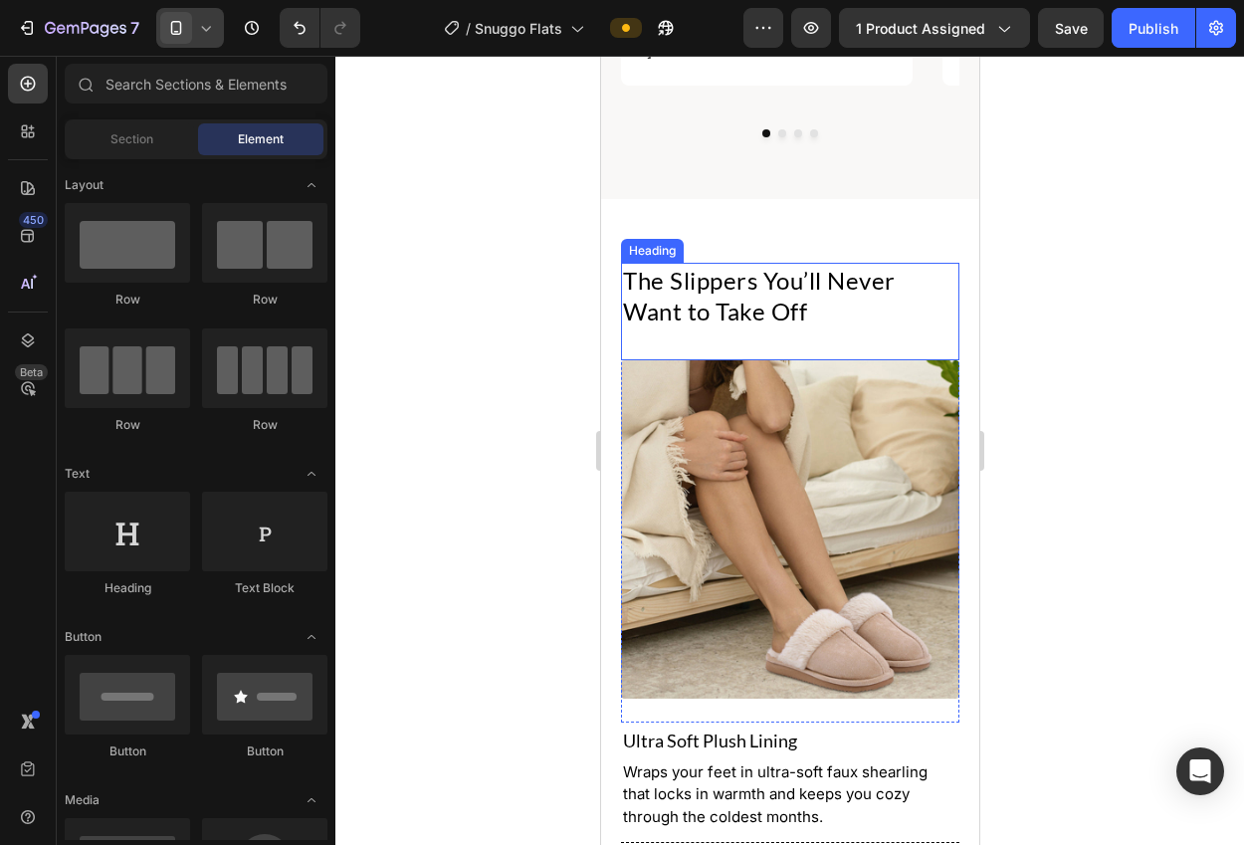
click at [780, 282] on h2 "The Slippers You’ll Never Want to Take Off" at bounding box center [789, 296] width 338 height 66
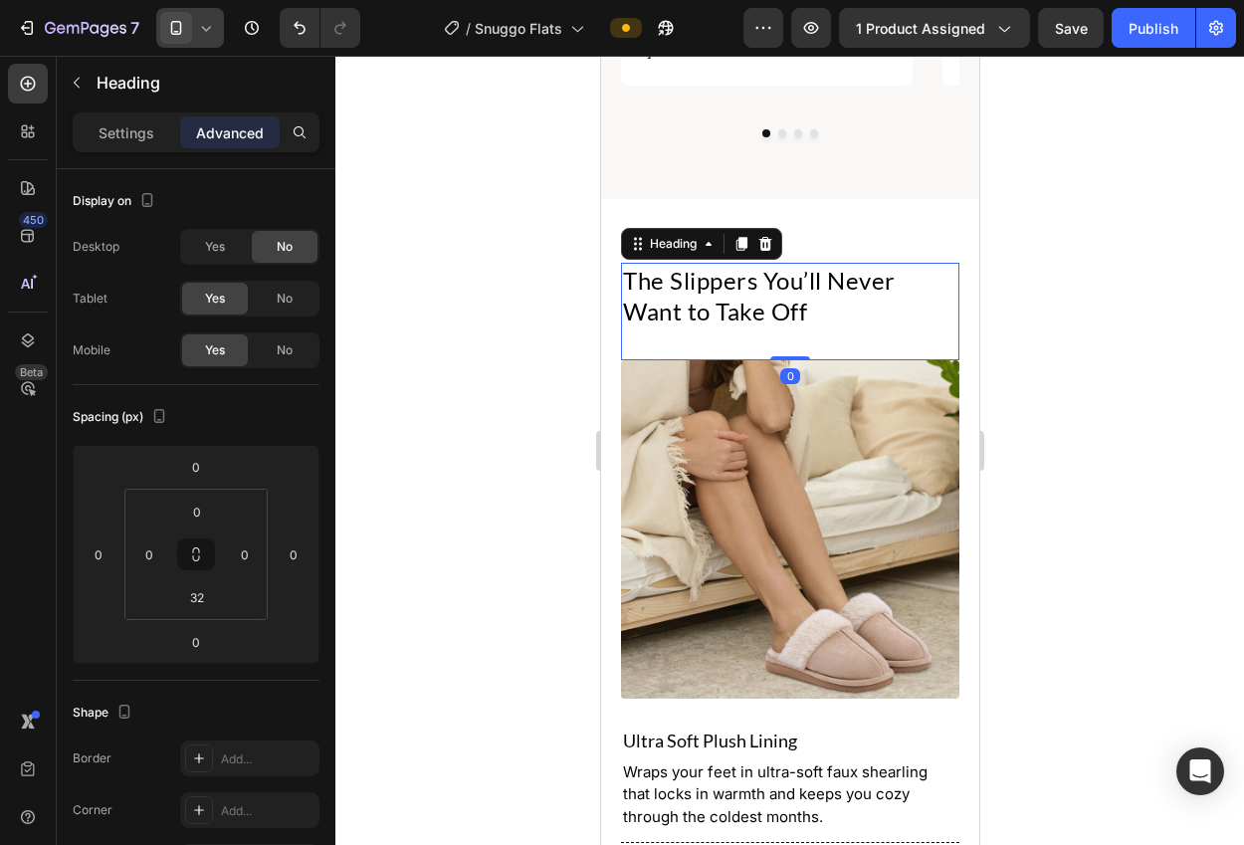
click at [818, 279] on h2 "The Slippers You’ll Never Want to Take Off" at bounding box center [789, 296] width 338 height 66
click at [836, 265] on p "The Slippers You’ll Never Want to Take Off." at bounding box center [789, 296] width 334 height 62
click at [826, 265] on p "The Slippers You’ll Never Want to Take Off." at bounding box center [789, 296] width 334 height 62
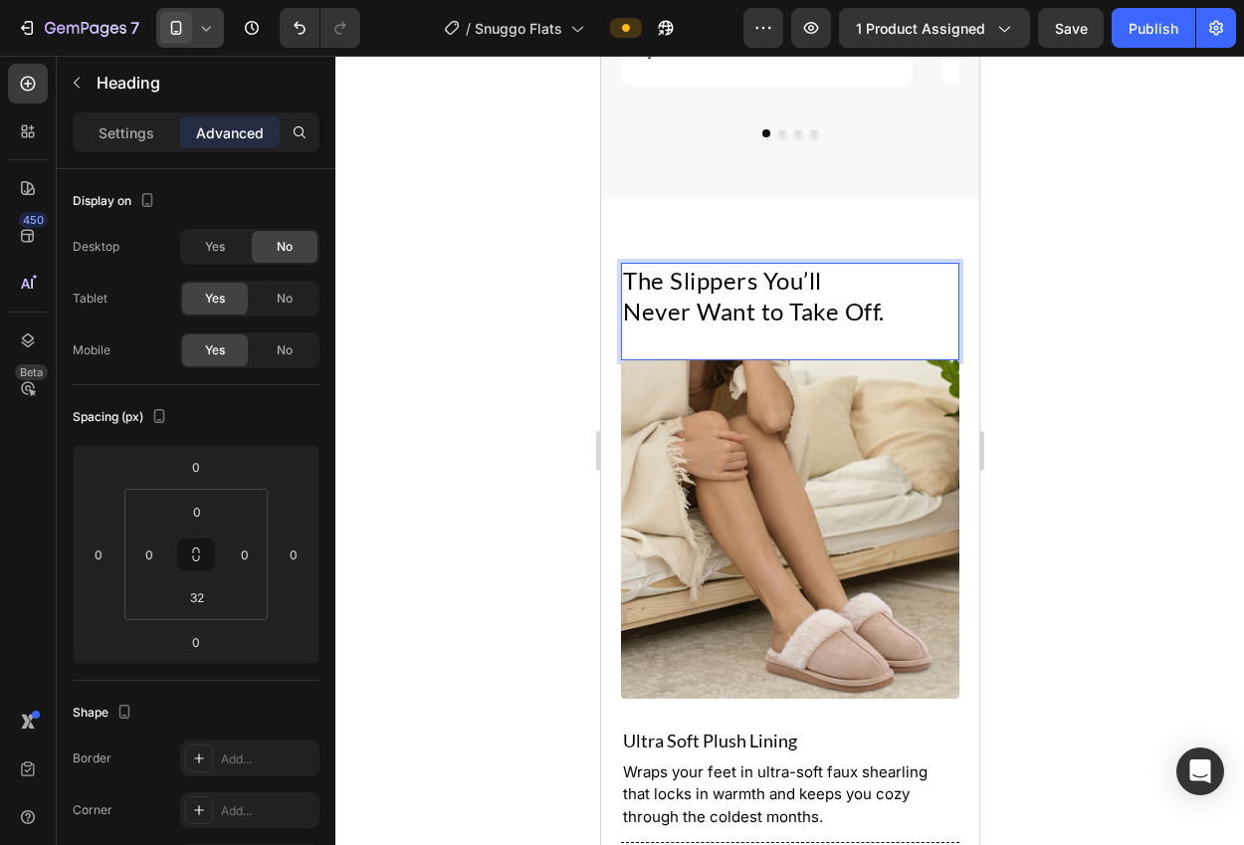
click at [1131, 327] on div at bounding box center [789, 450] width 908 height 789
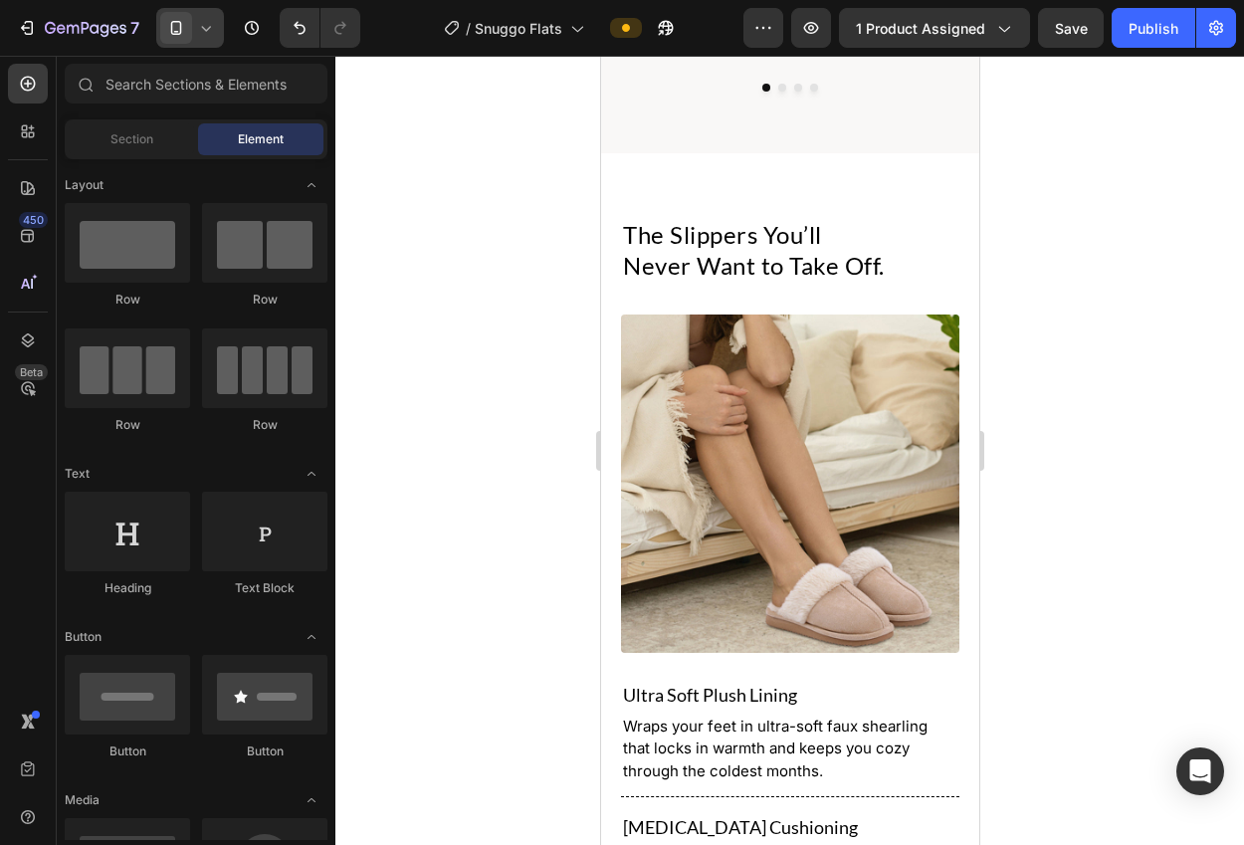
drag, startPoint x: 968, startPoint y: 515, endPoint x: 1588, endPoint y: 633, distance: 630.9
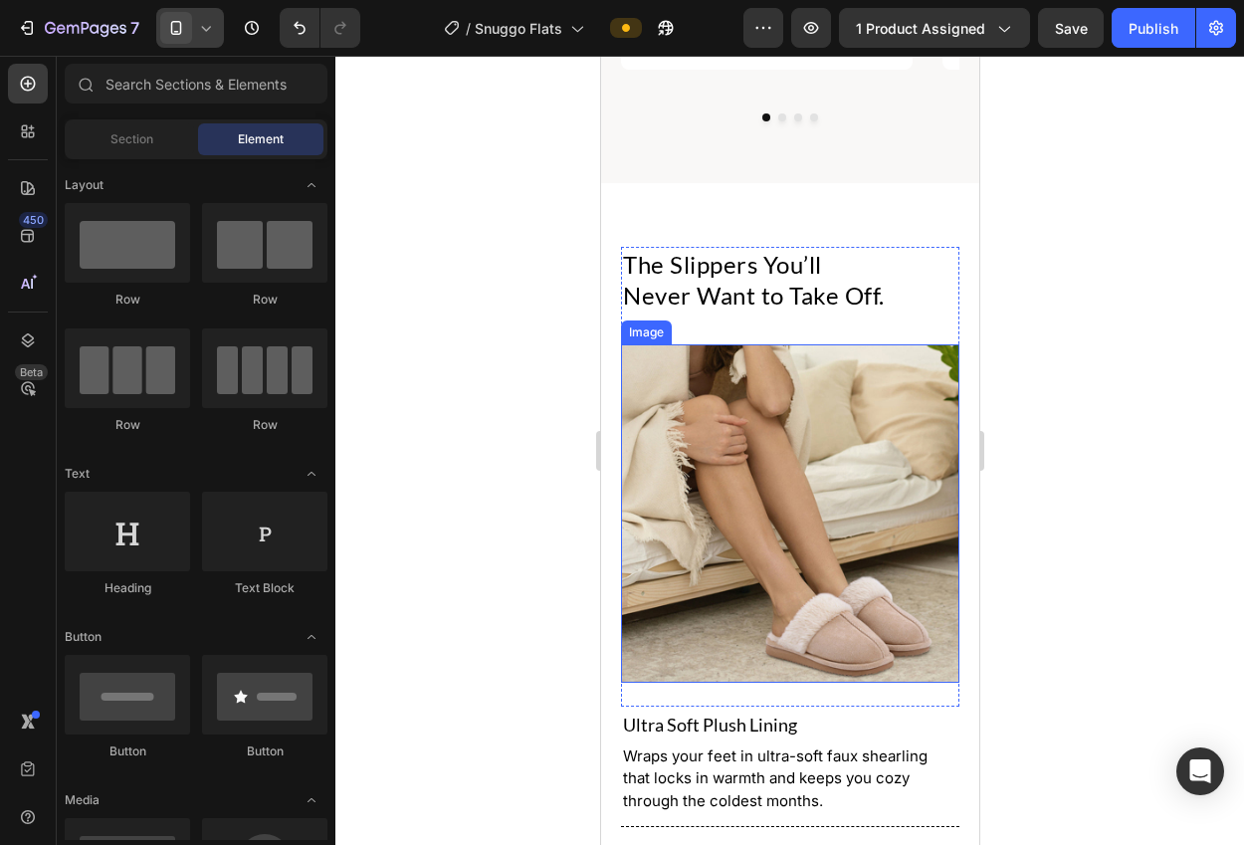
click at [868, 499] on img at bounding box center [789, 513] width 338 height 338
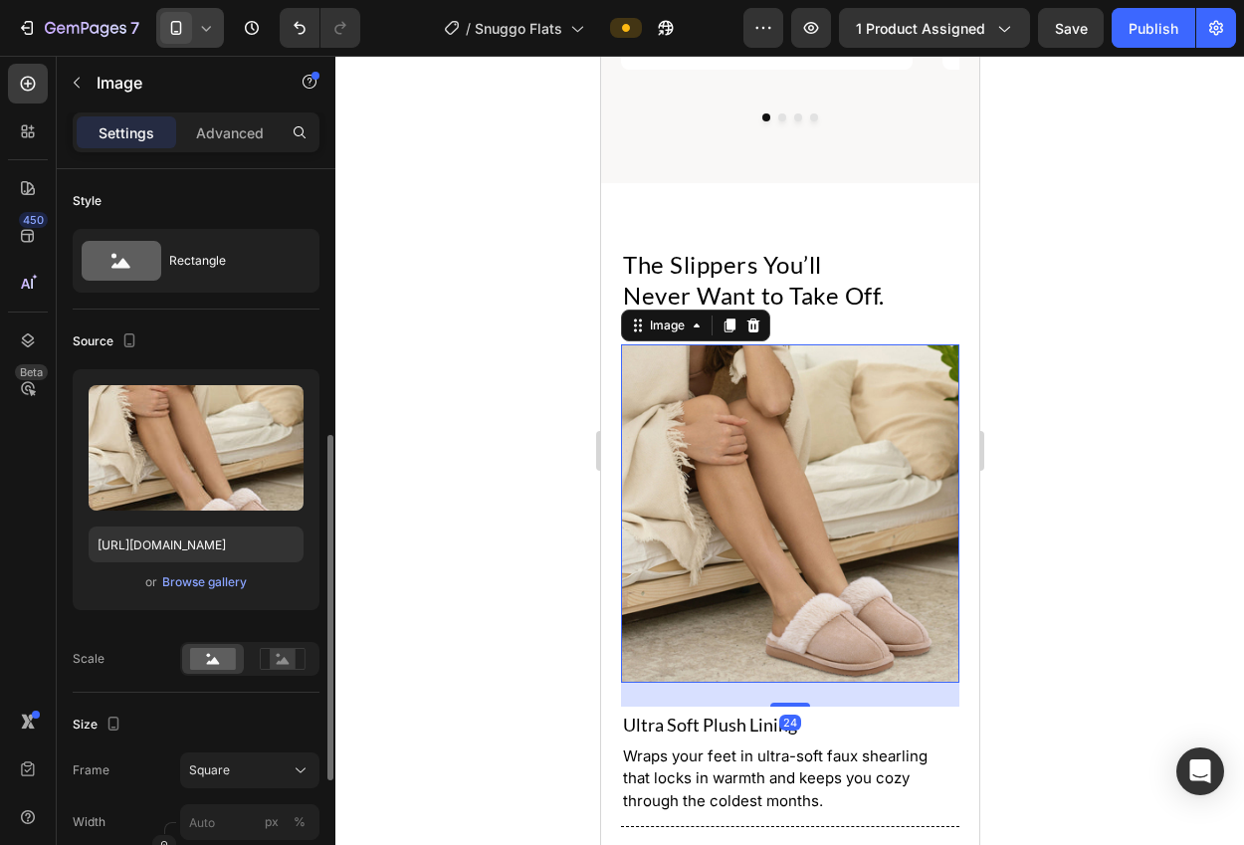
scroll to position [401, 0]
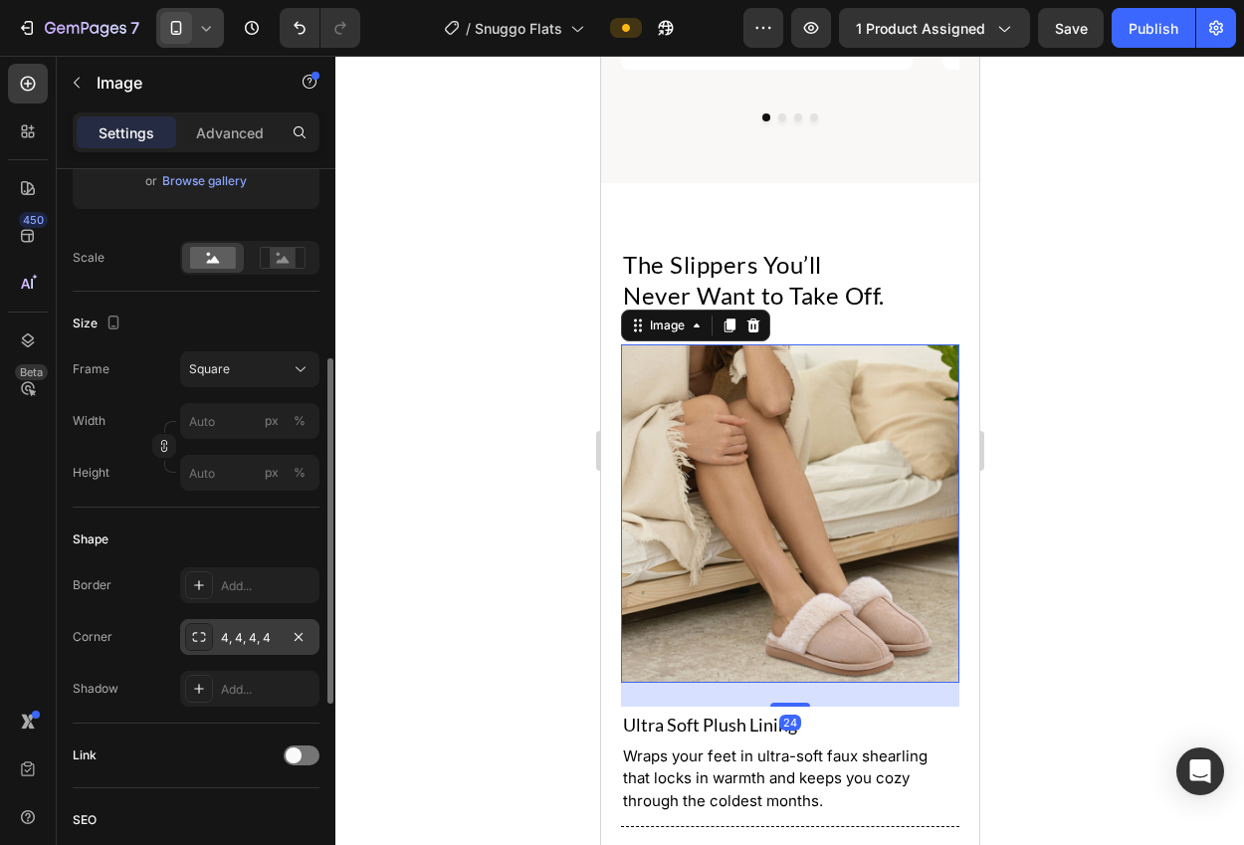
click at [236, 645] on div "4, 4, 4, 4" at bounding box center [250, 638] width 58 height 18
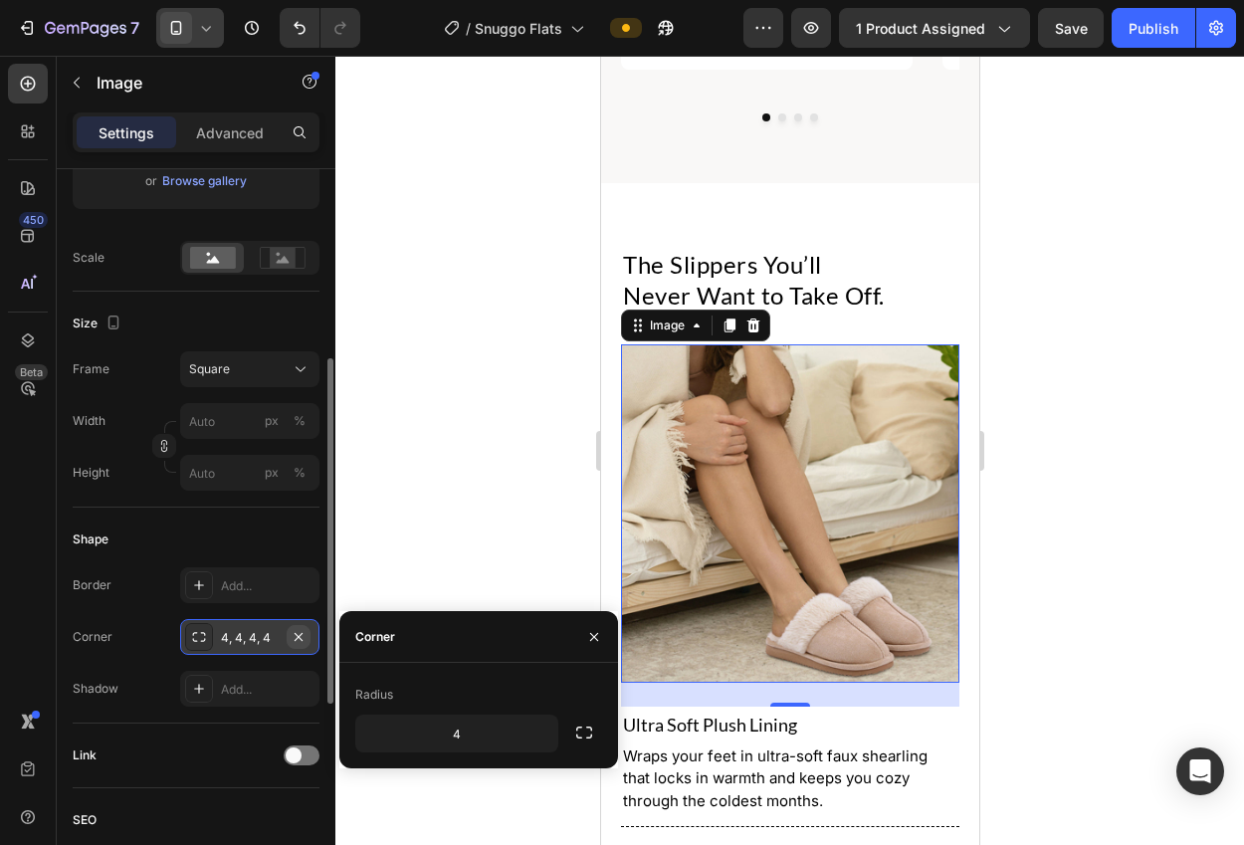
click at [297, 632] on icon "button" at bounding box center [299, 637] width 16 height 16
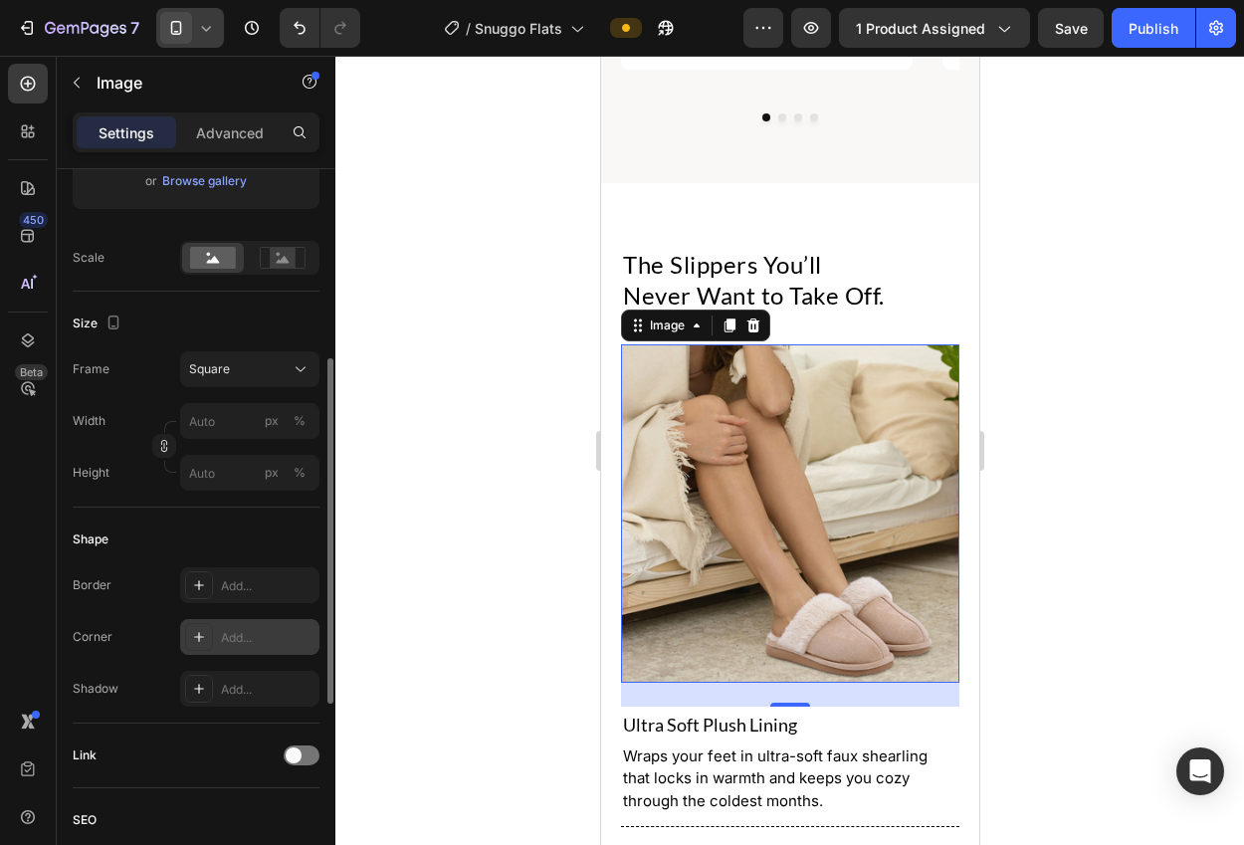
click at [402, 444] on div at bounding box center [789, 450] width 908 height 789
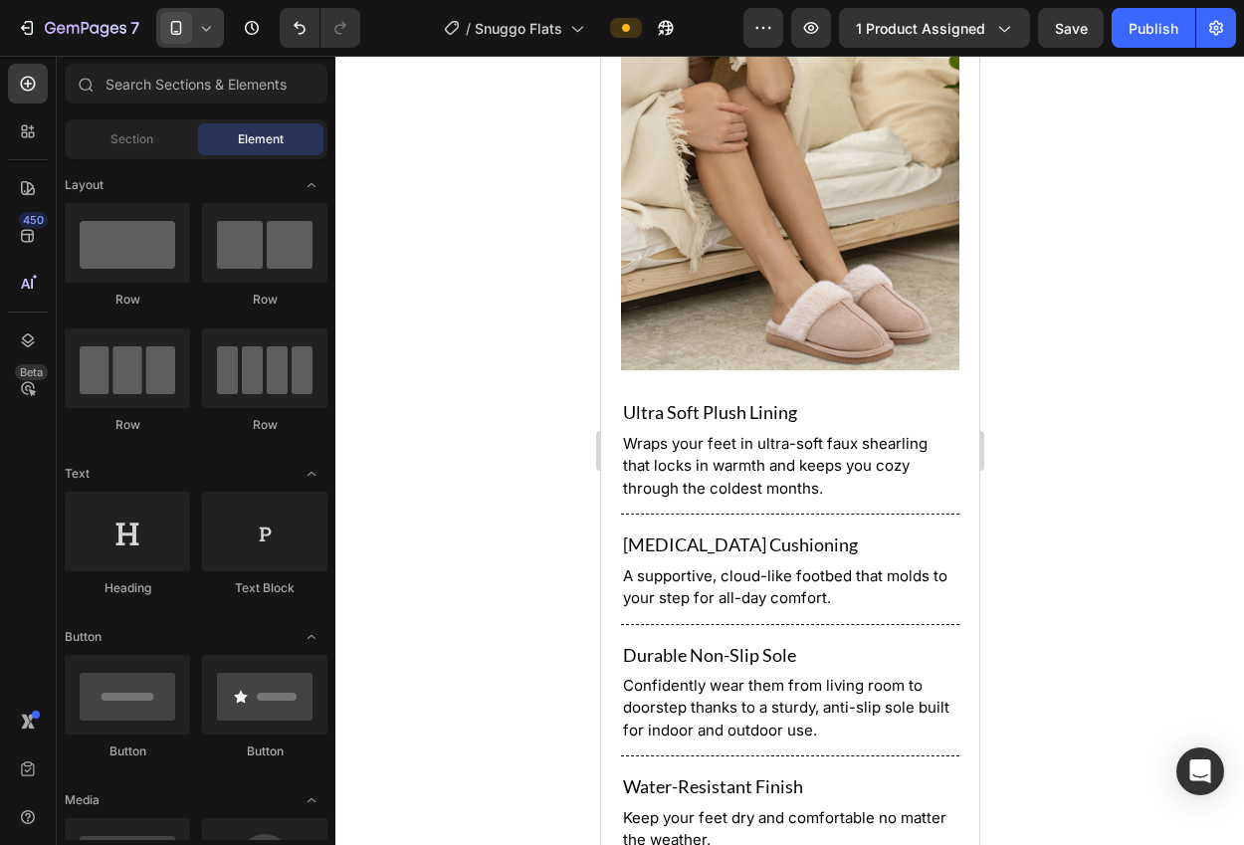
scroll to position [2060, 0]
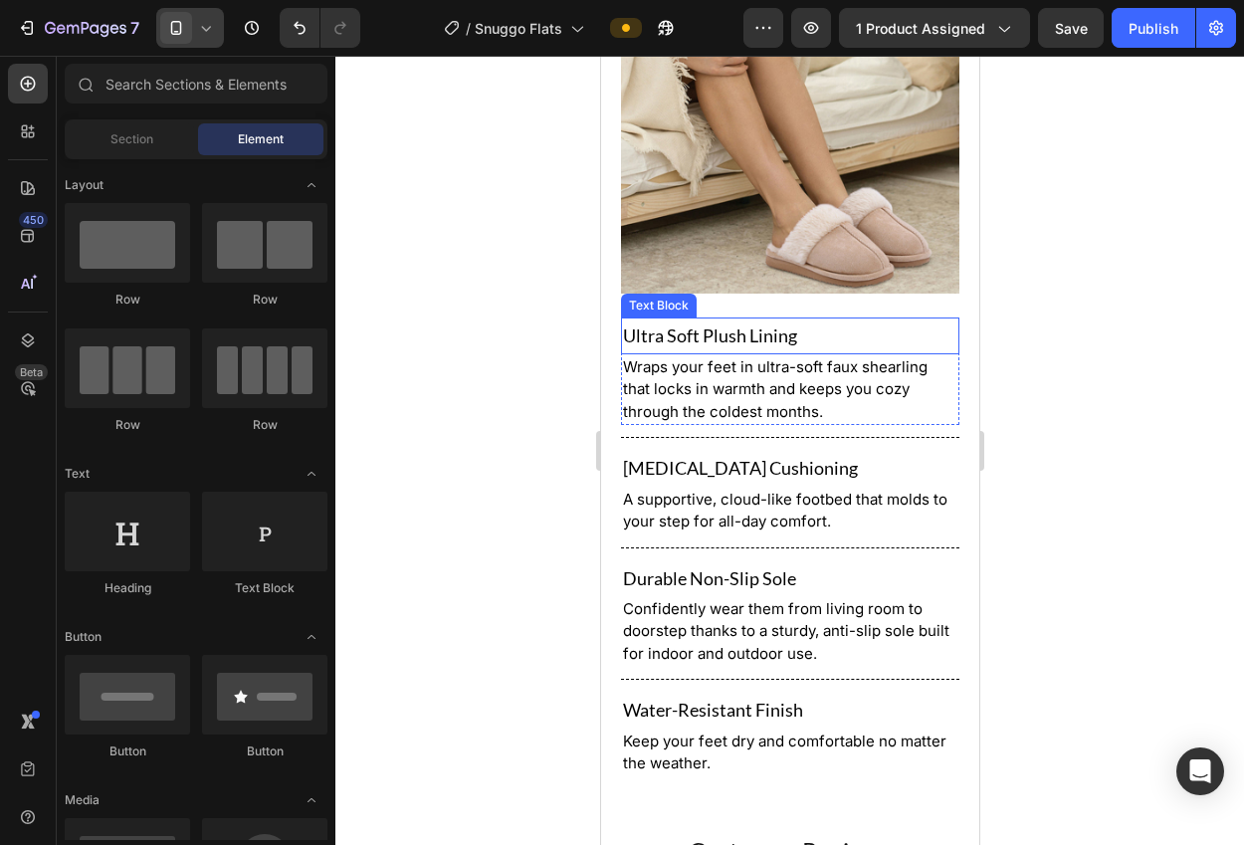
click at [720, 325] on p "Ultra Soft Plush Lining" at bounding box center [789, 335] width 334 height 32
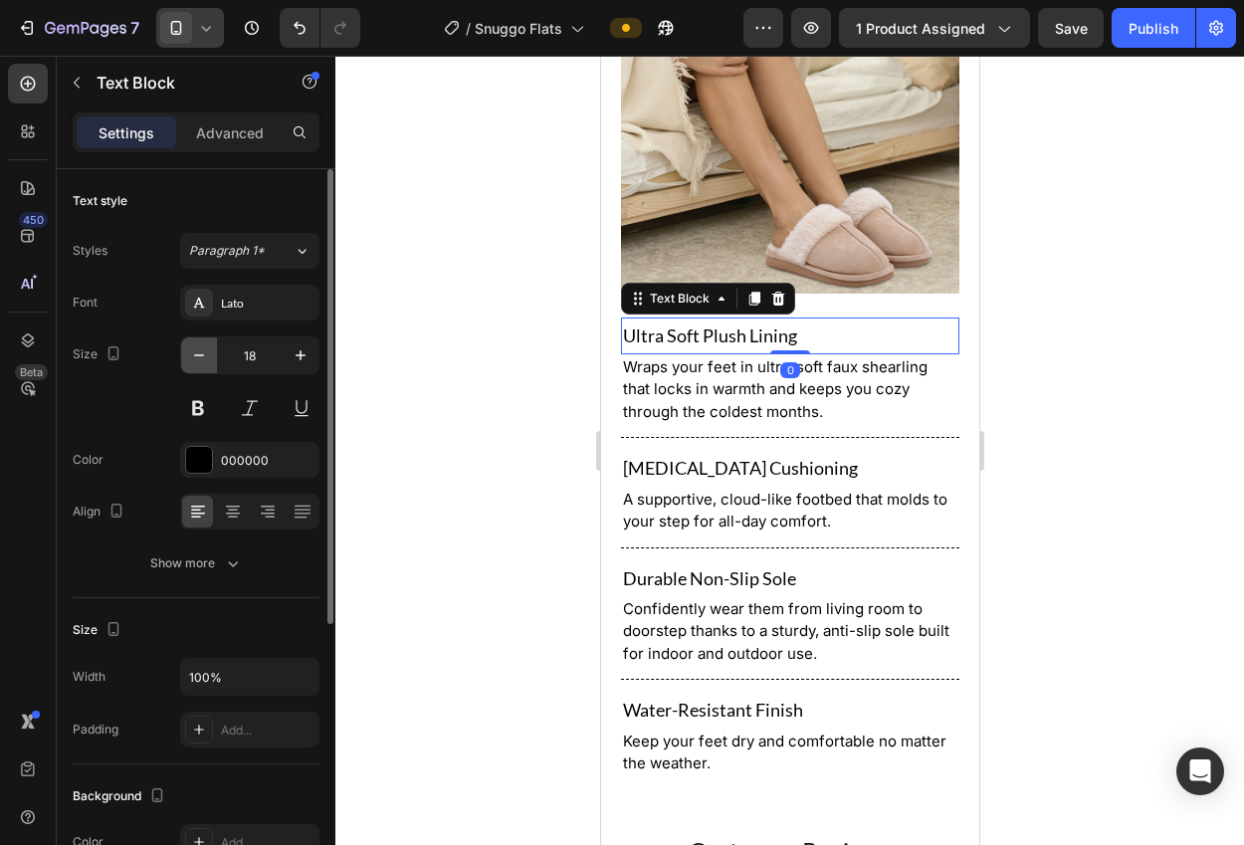
click at [192, 358] on icon "button" at bounding box center [199, 355] width 20 height 20
type input "17"
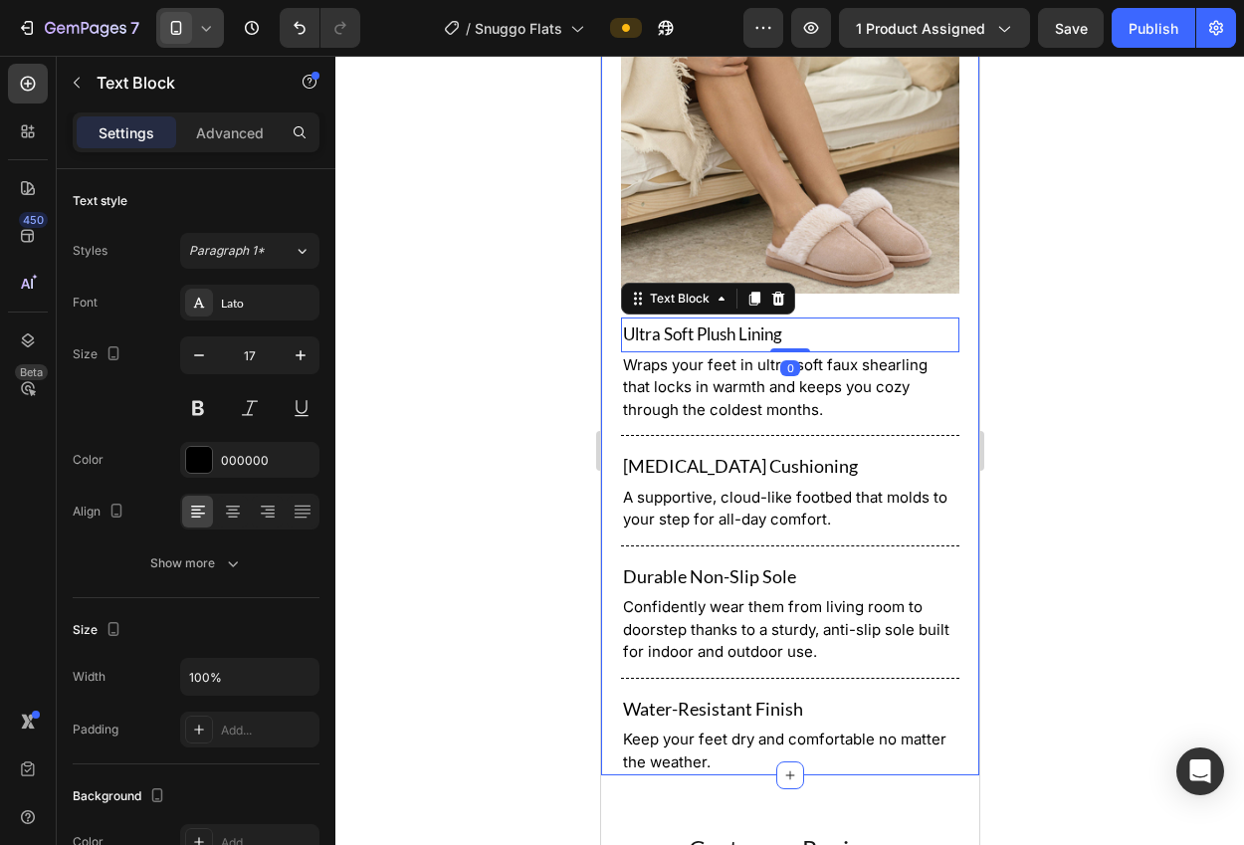
click at [646, 363] on span "Wraps your feet in ultra-soft faux shearling that locks in warmth and keeps you…" at bounding box center [774, 387] width 304 height 64
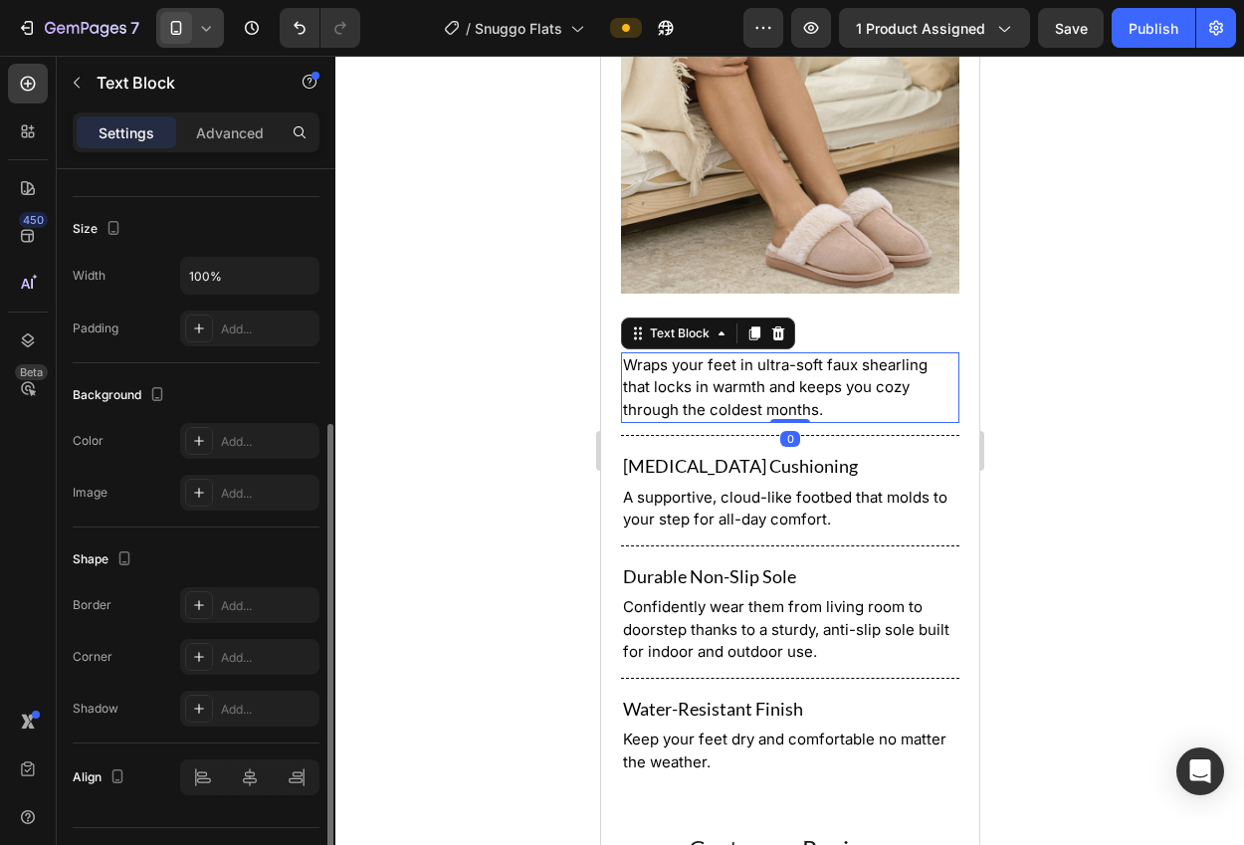
scroll to position [0, 0]
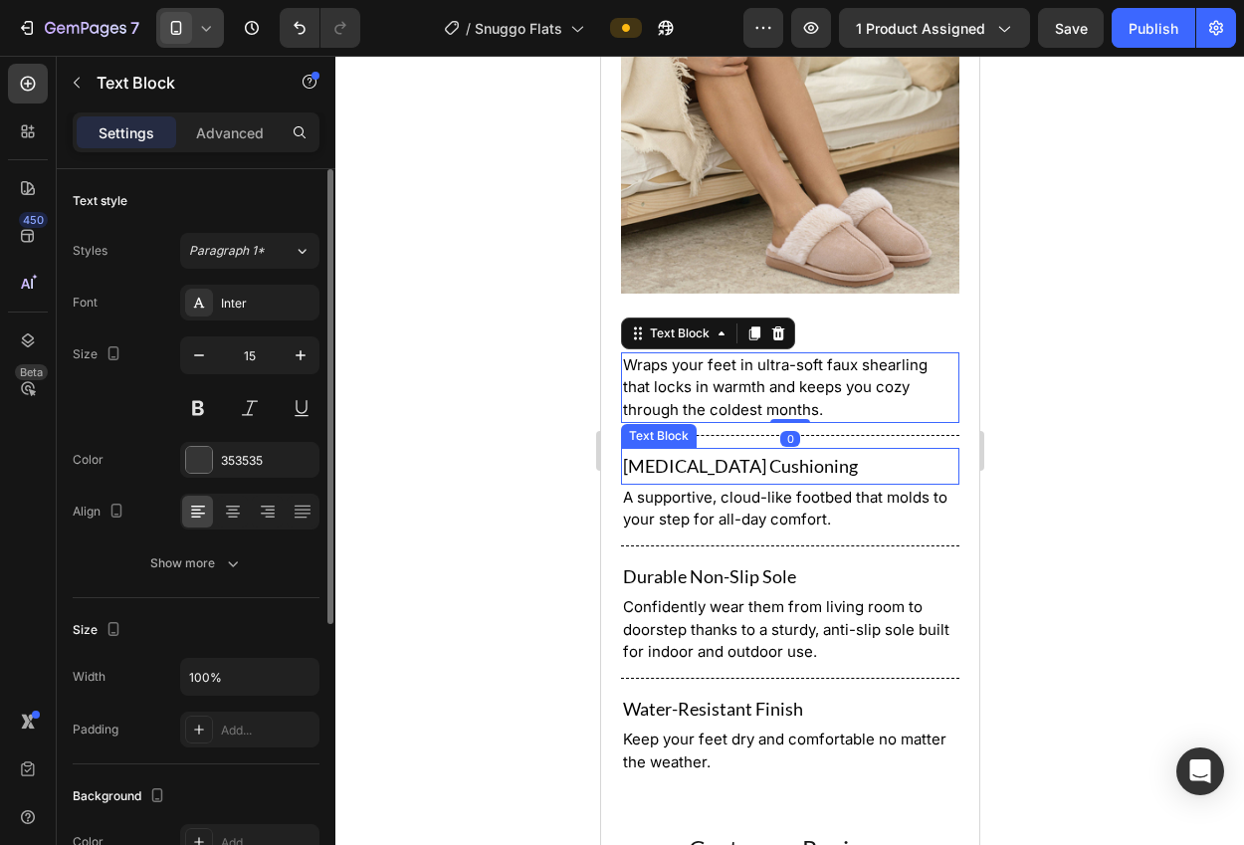
click at [653, 450] on p "[MEDICAL_DATA] Cushioning" at bounding box center [789, 466] width 334 height 32
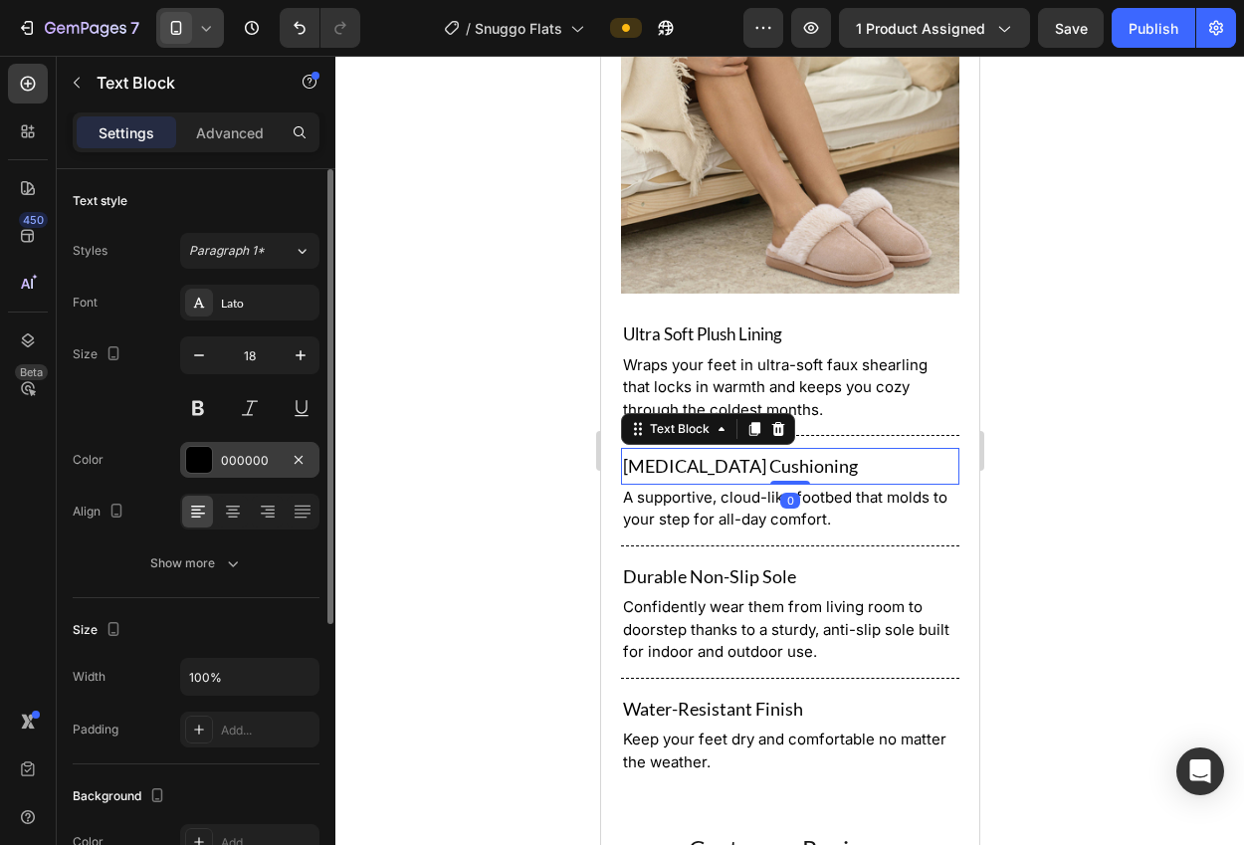
drag, startPoint x: 203, startPoint y: 365, endPoint x: 267, endPoint y: 441, distance: 98.9
click at [203, 365] on button "button" at bounding box center [199, 355] width 36 height 36
type input "17"
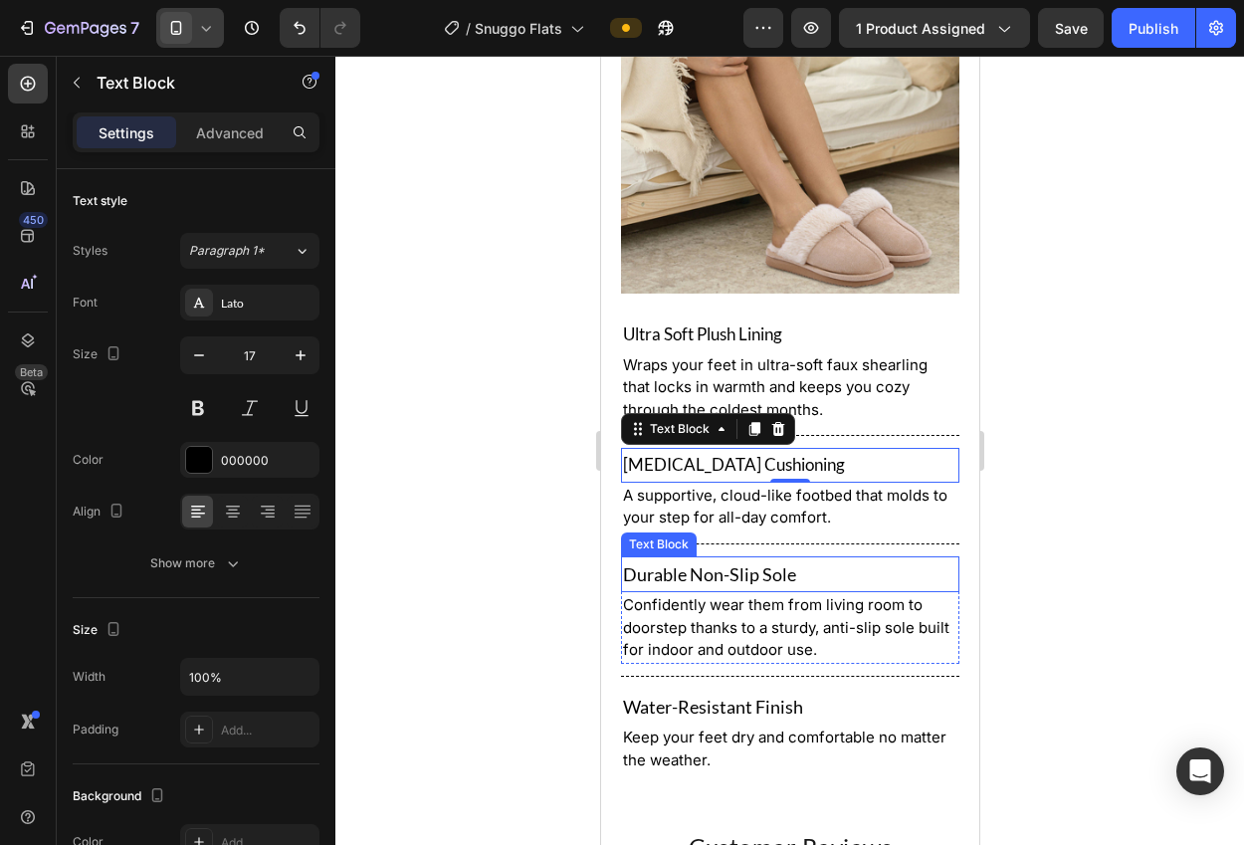
click at [745, 560] on p "Durable Non-Slip Sole" at bounding box center [789, 574] width 334 height 32
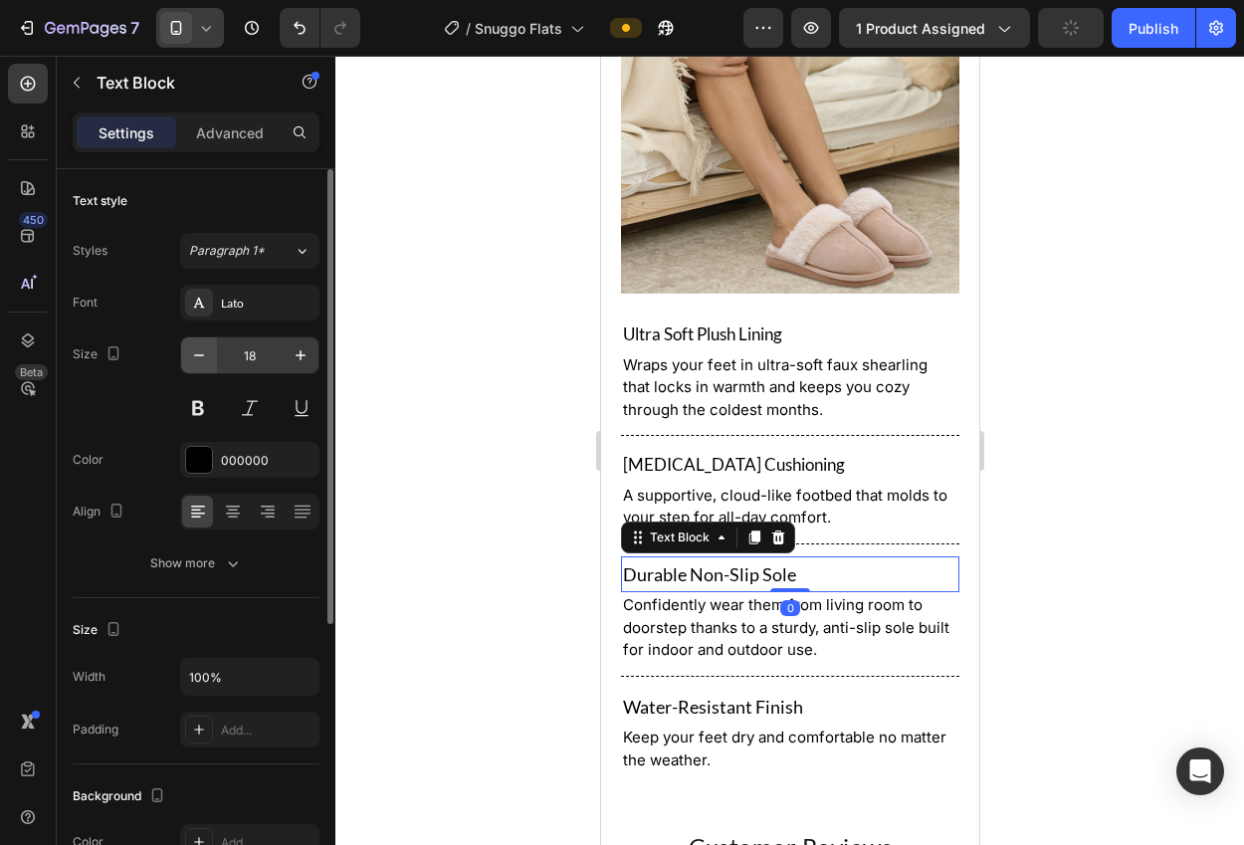
click at [199, 360] on icon "button" at bounding box center [199, 355] width 20 height 20
type input "17"
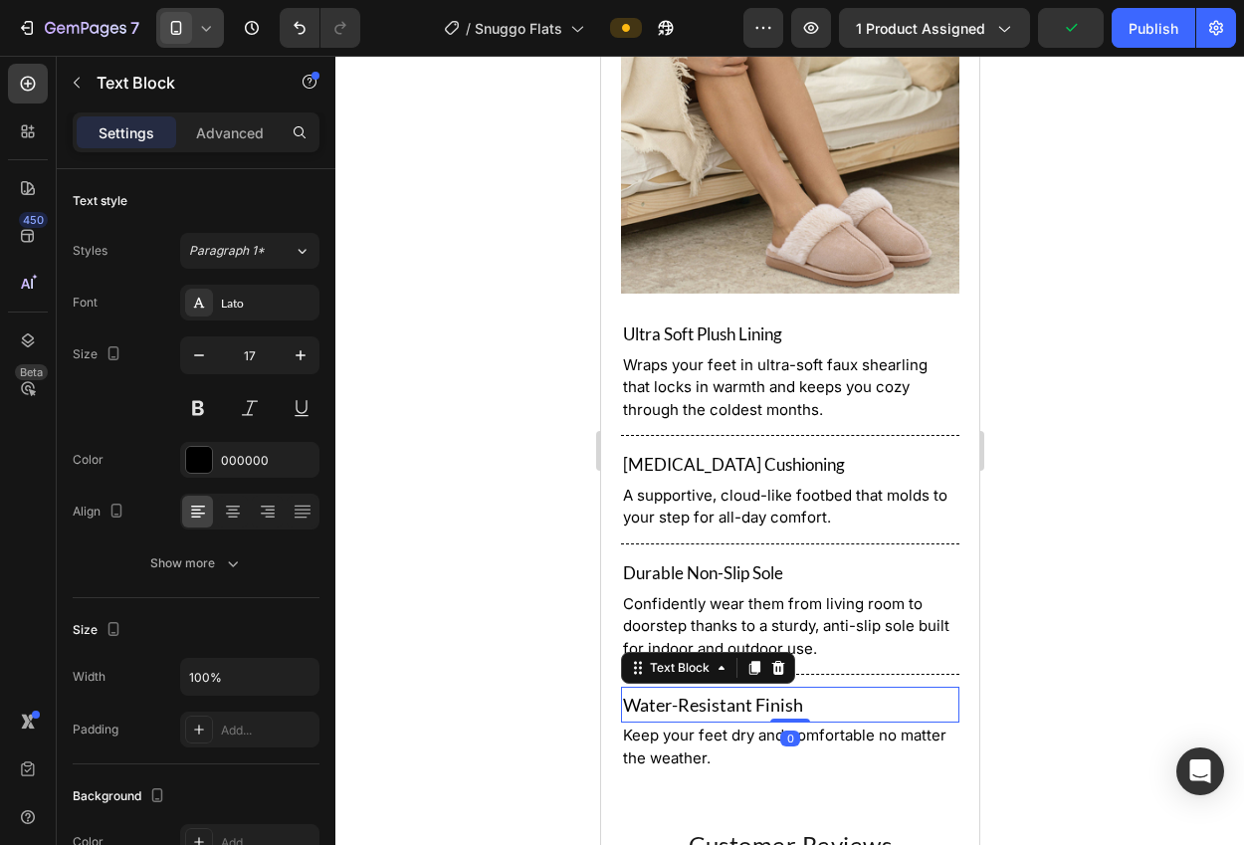
click at [663, 689] on p "Water-Resistant Finish" at bounding box center [789, 705] width 334 height 32
click at [198, 356] on icon "button" at bounding box center [199, 355] width 20 height 20
type input "17"
click at [425, 396] on div at bounding box center [789, 450] width 908 height 789
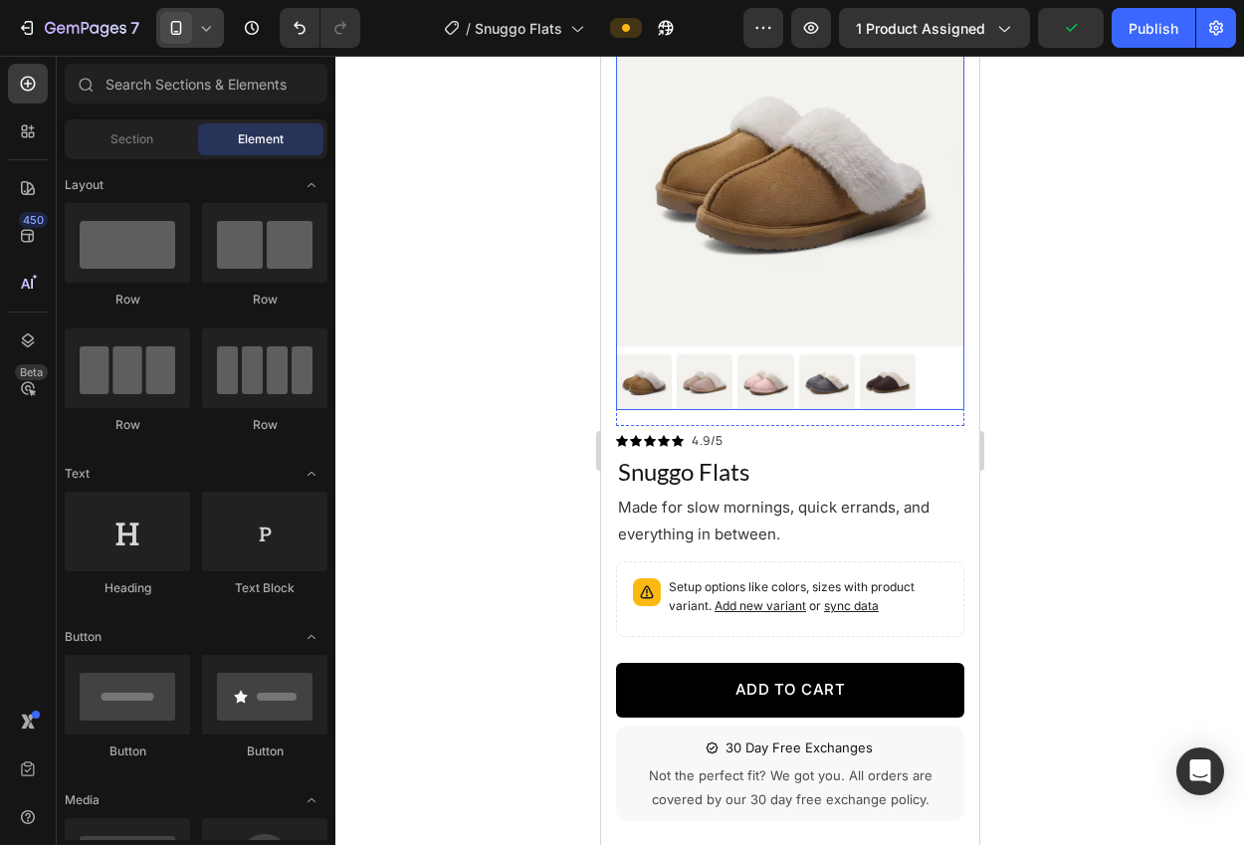
scroll to position [114, 0]
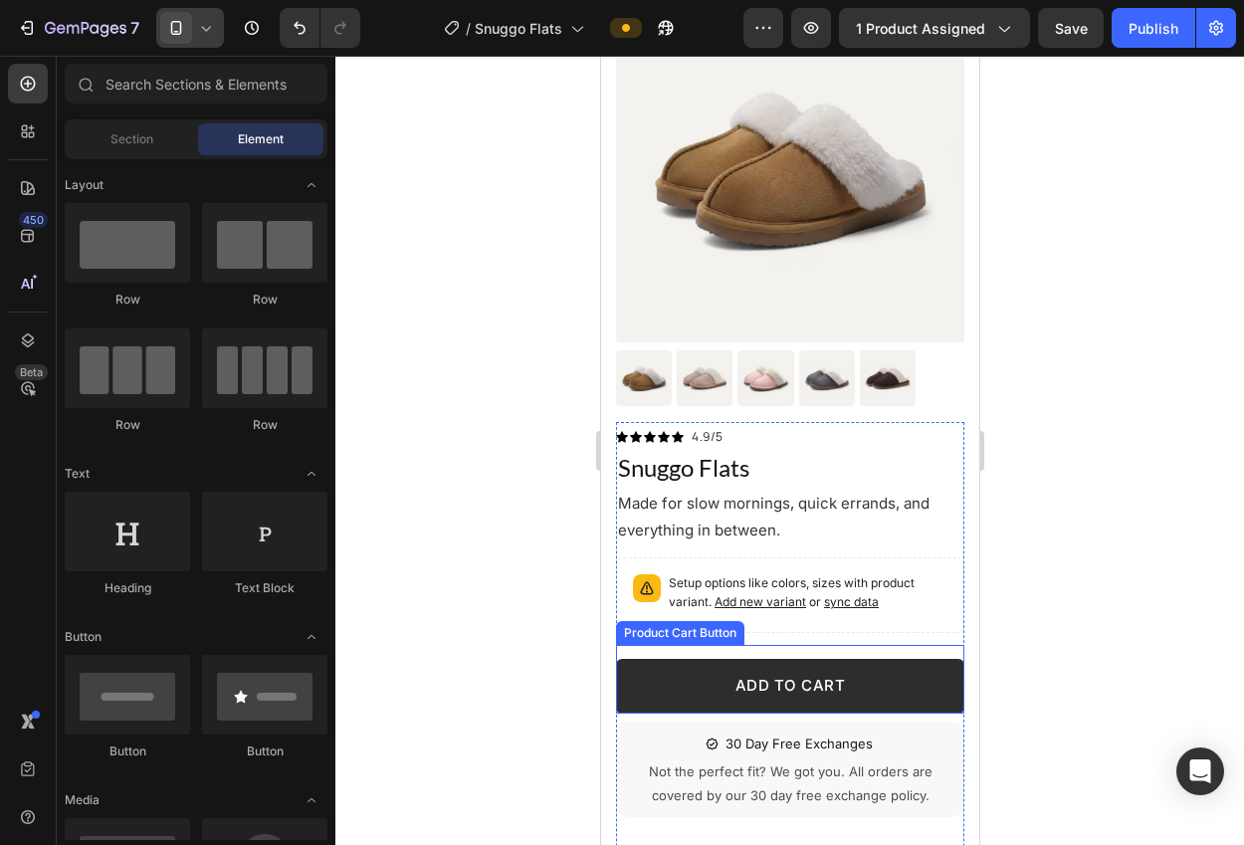
click at [703, 667] on button "ADD TO CART" at bounding box center [789, 686] width 348 height 55
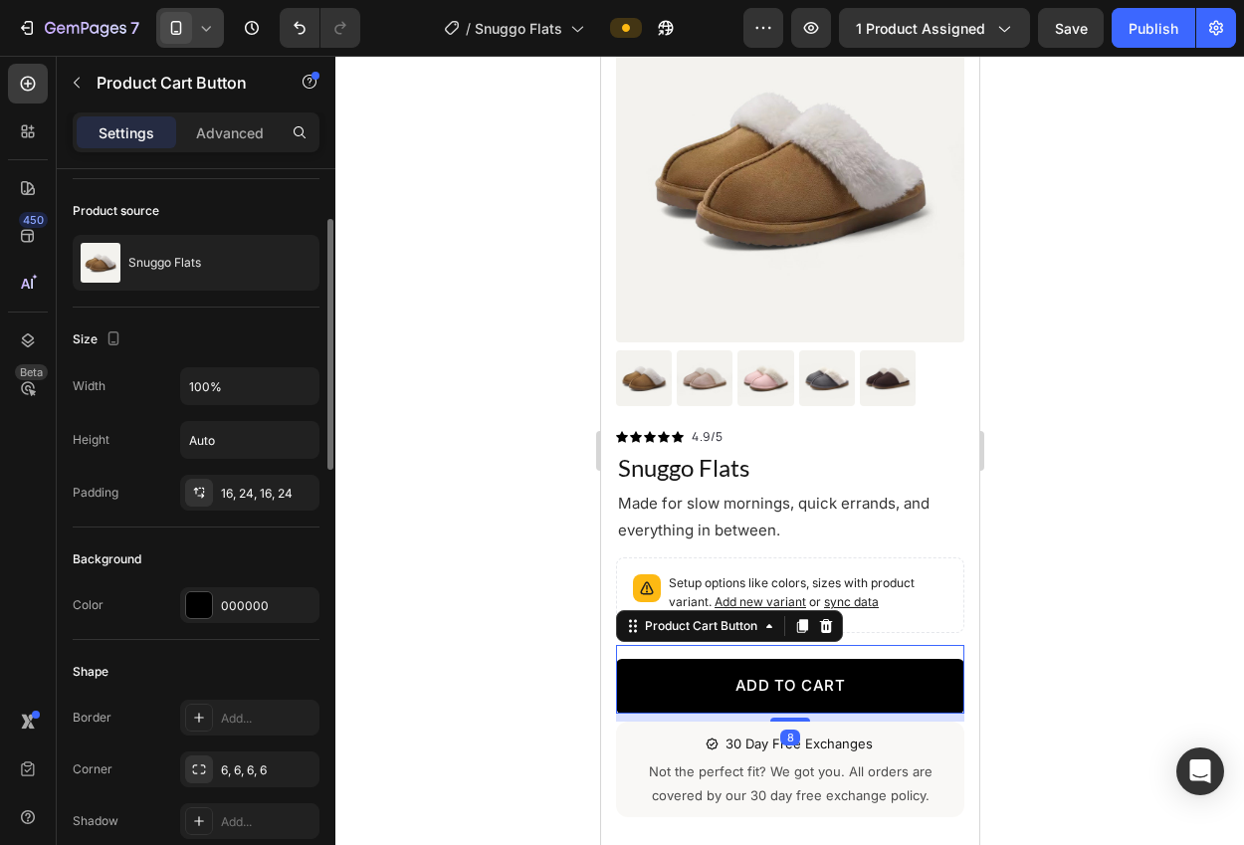
scroll to position [157, 0]
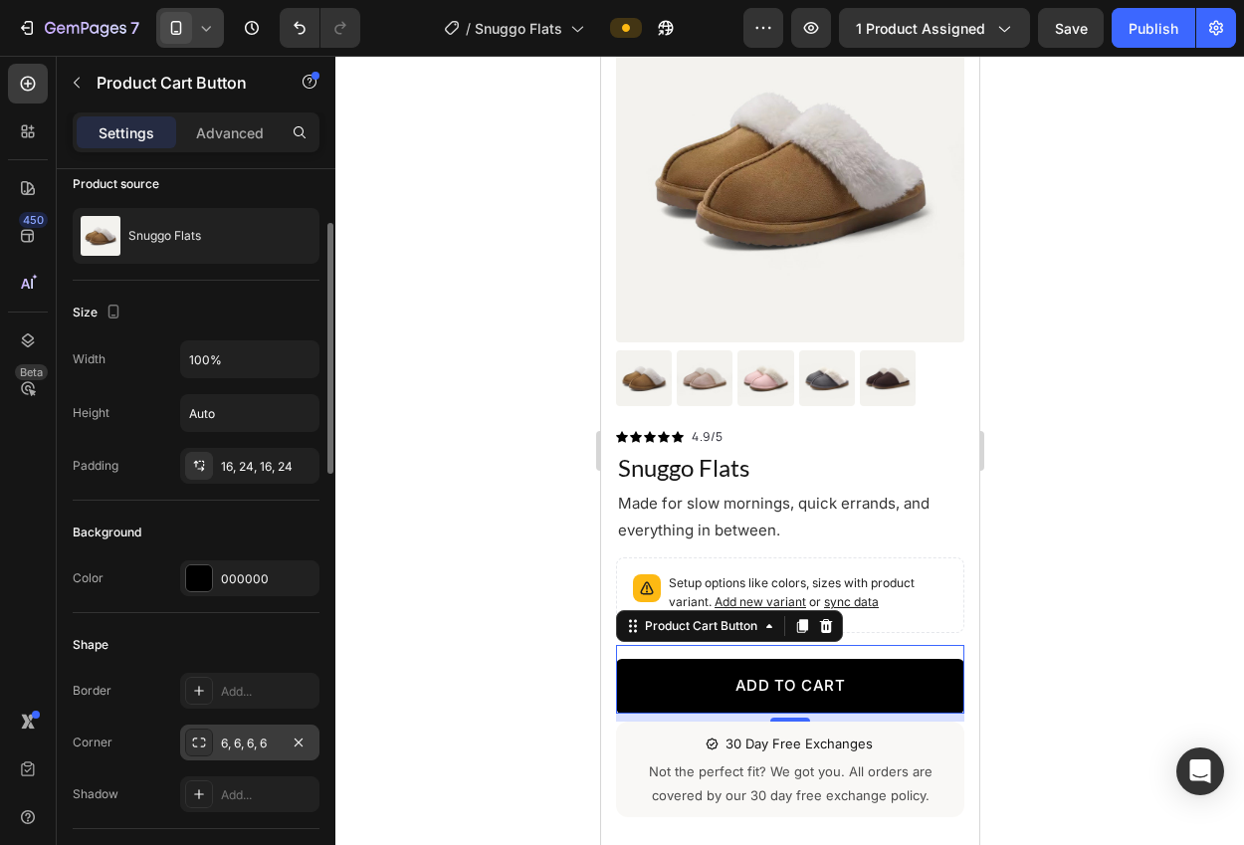
click at [231, 734] on div "6, 6, 6, 6" at bounding box center [250, 743] width 58 height 18
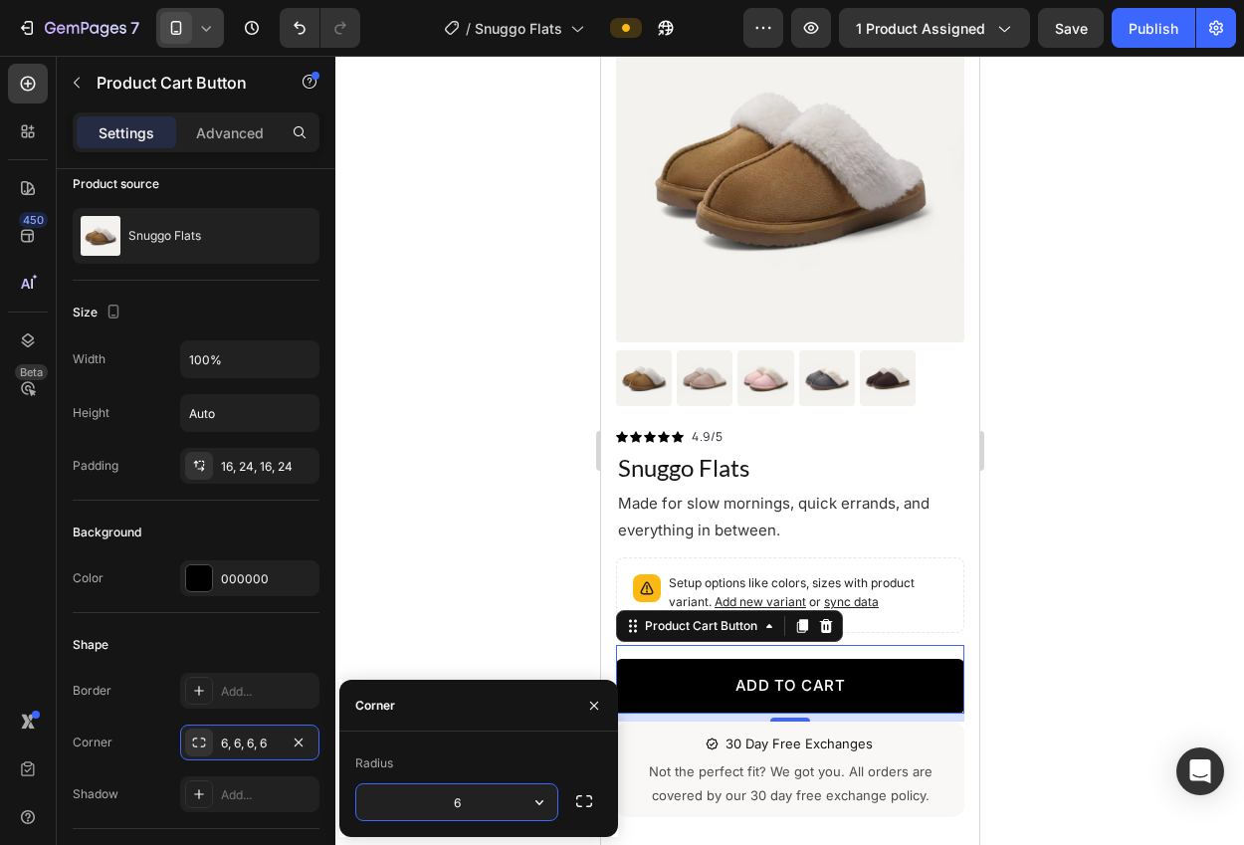
click at [430, 803] on input "6" at bounding box center [456, 802] width 201 height 36
type input "4"
click at [487, 561] on div at bounding box center [789, 450] width 908 height 789
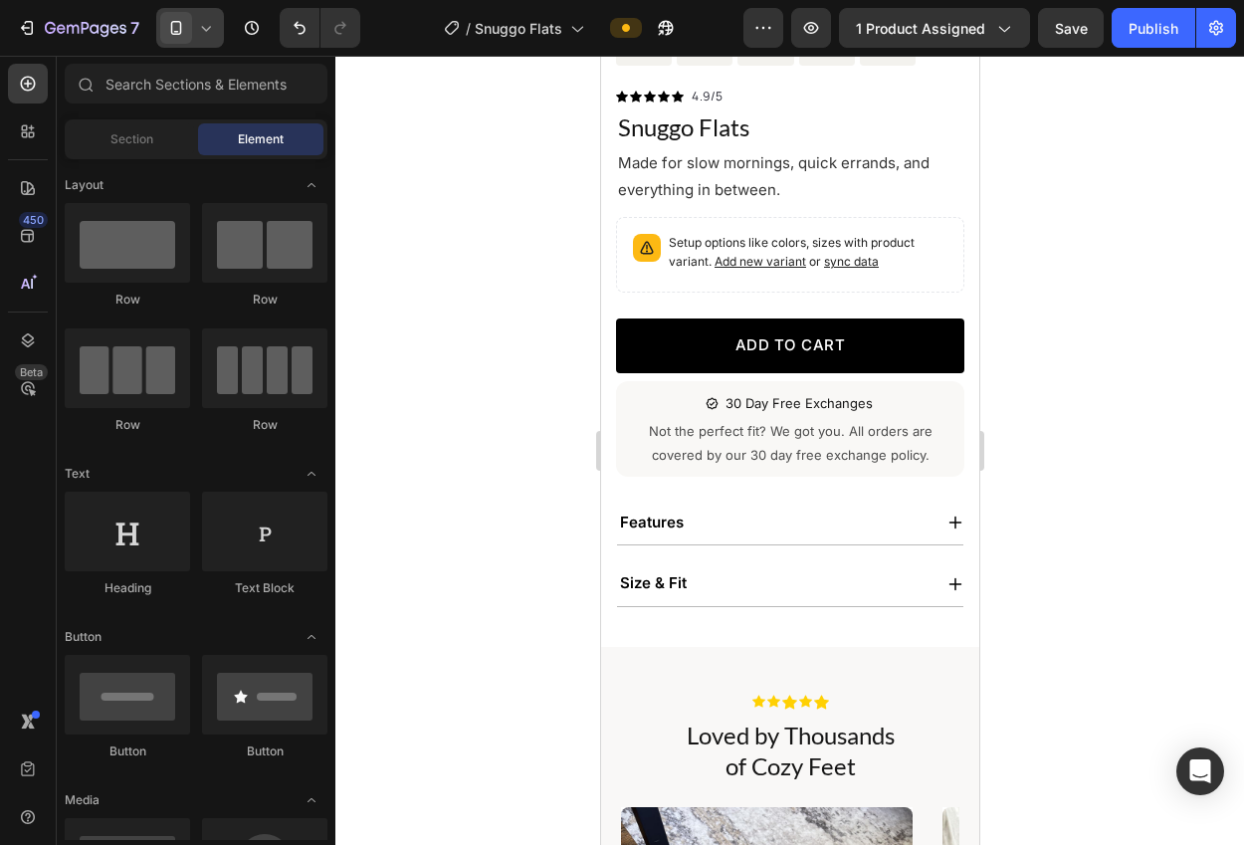
scroll to position [472, 0]
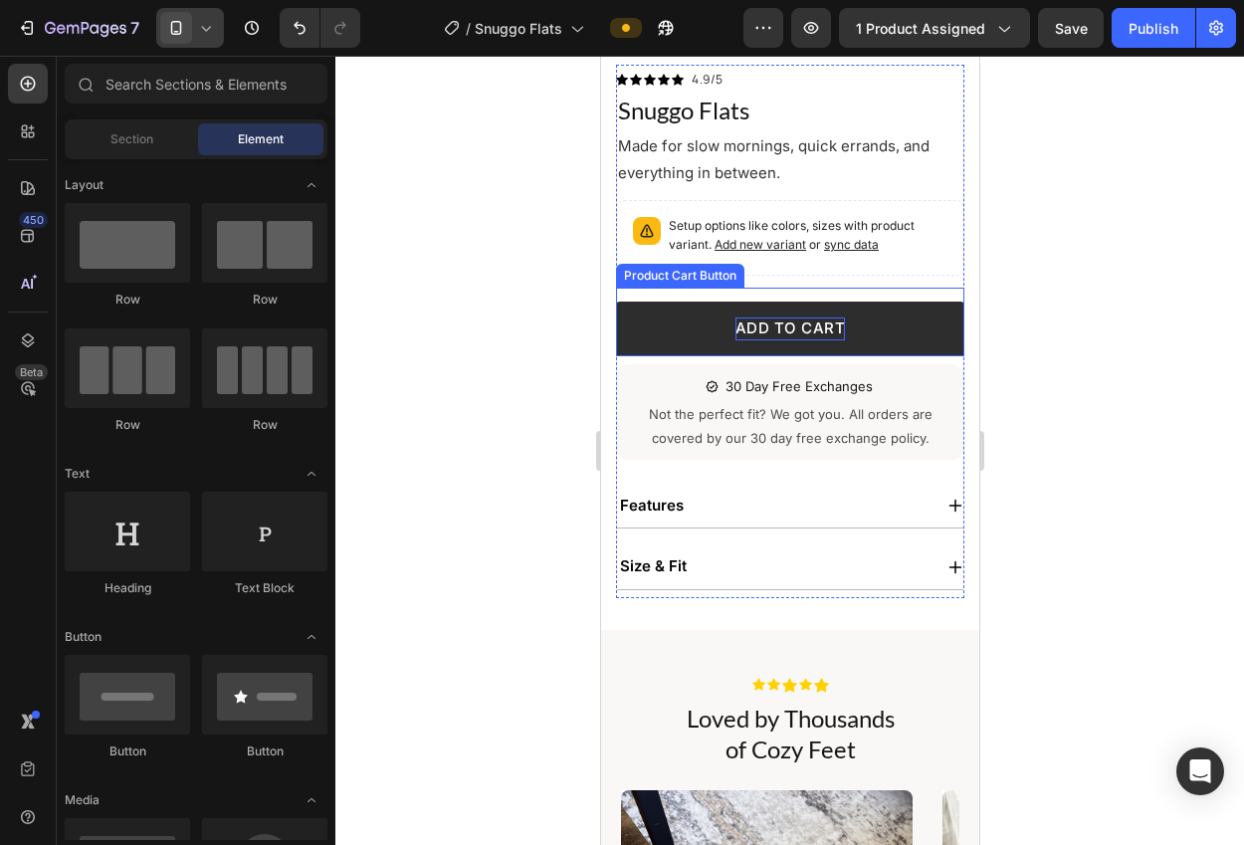
click at [809, 317] on div "ADD TO CART" at bounding box center [789, 328] width 110 height 23
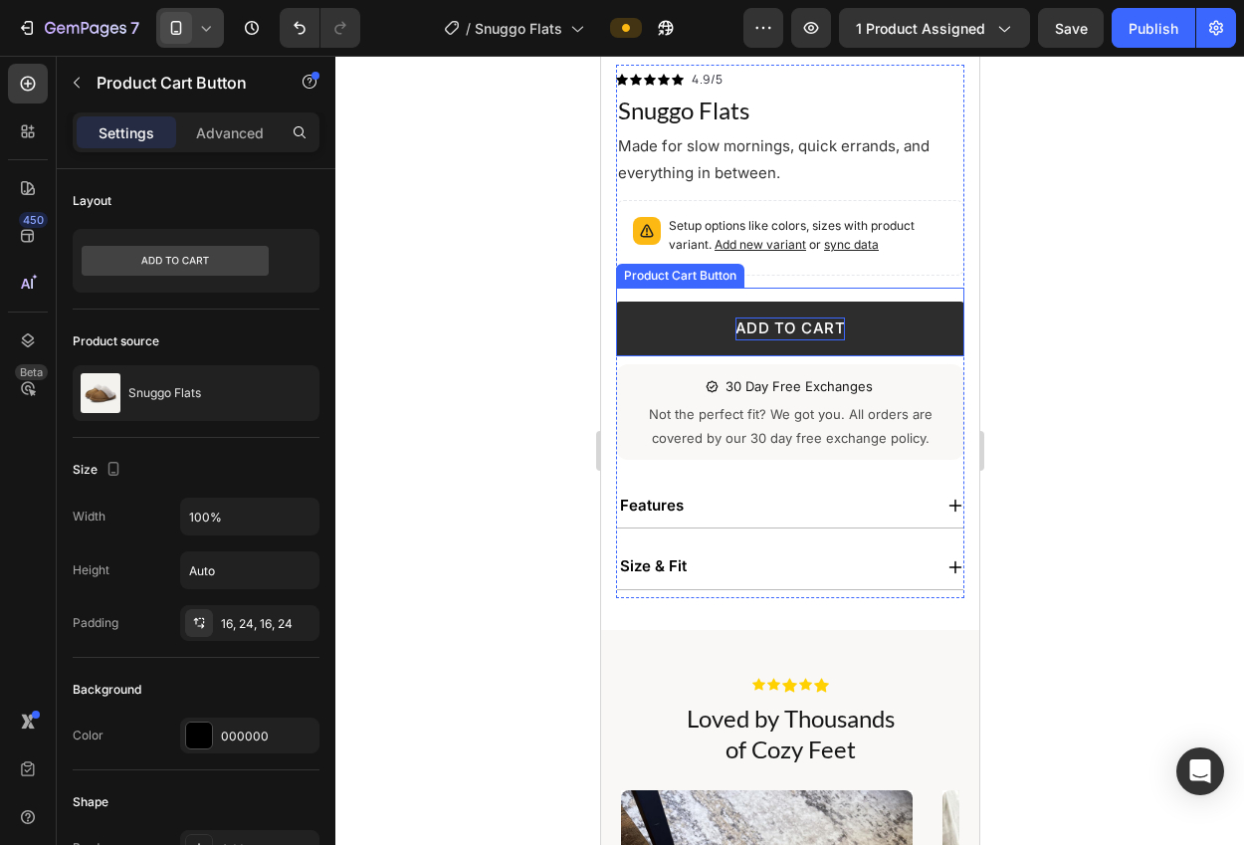
click at [809, 317] on div "ADD TO CART" at bounding box center [789, 328] width 110 height 23
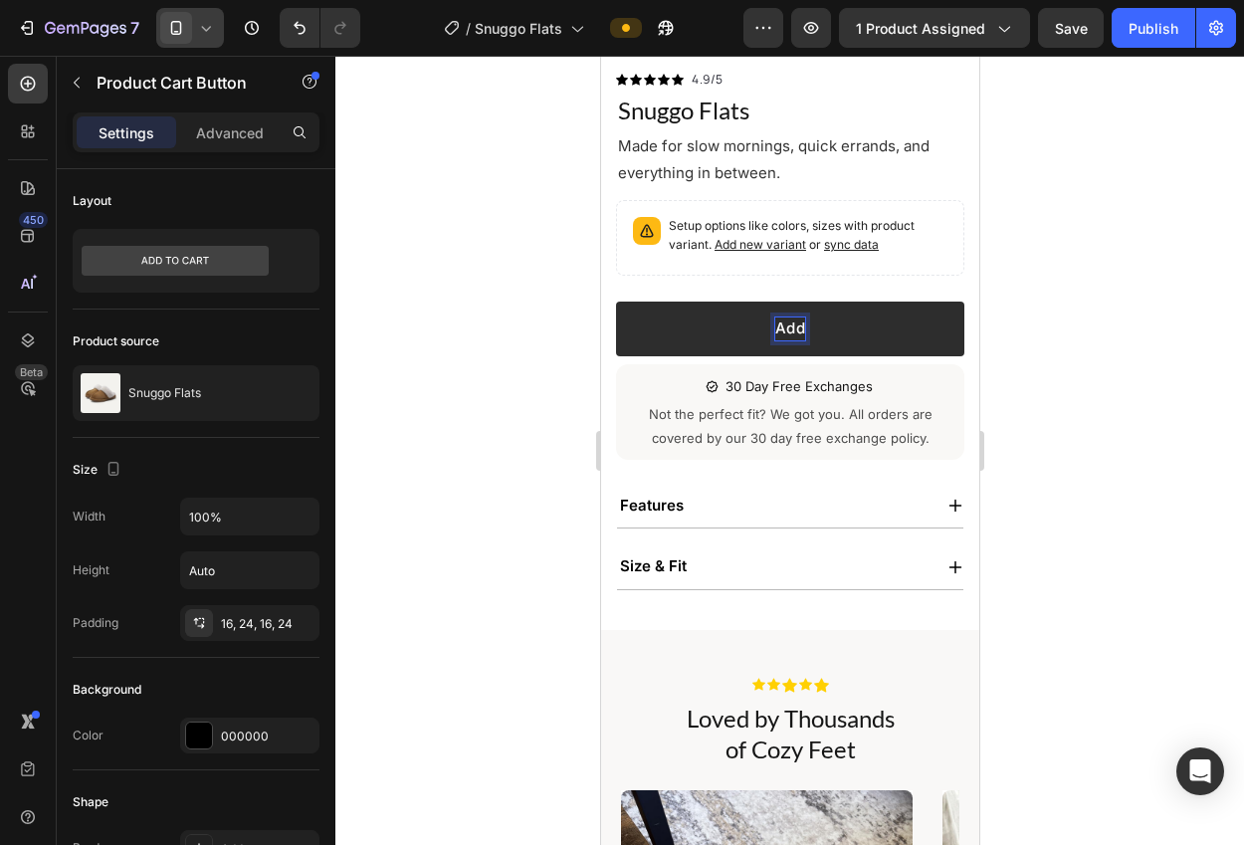
click at [615, 301] on button "Add" at bounding box center [789, 328] width 348 height 55
click at [615, 301] on button "Add to" at bounding box center [789, 328] width 348 height 55
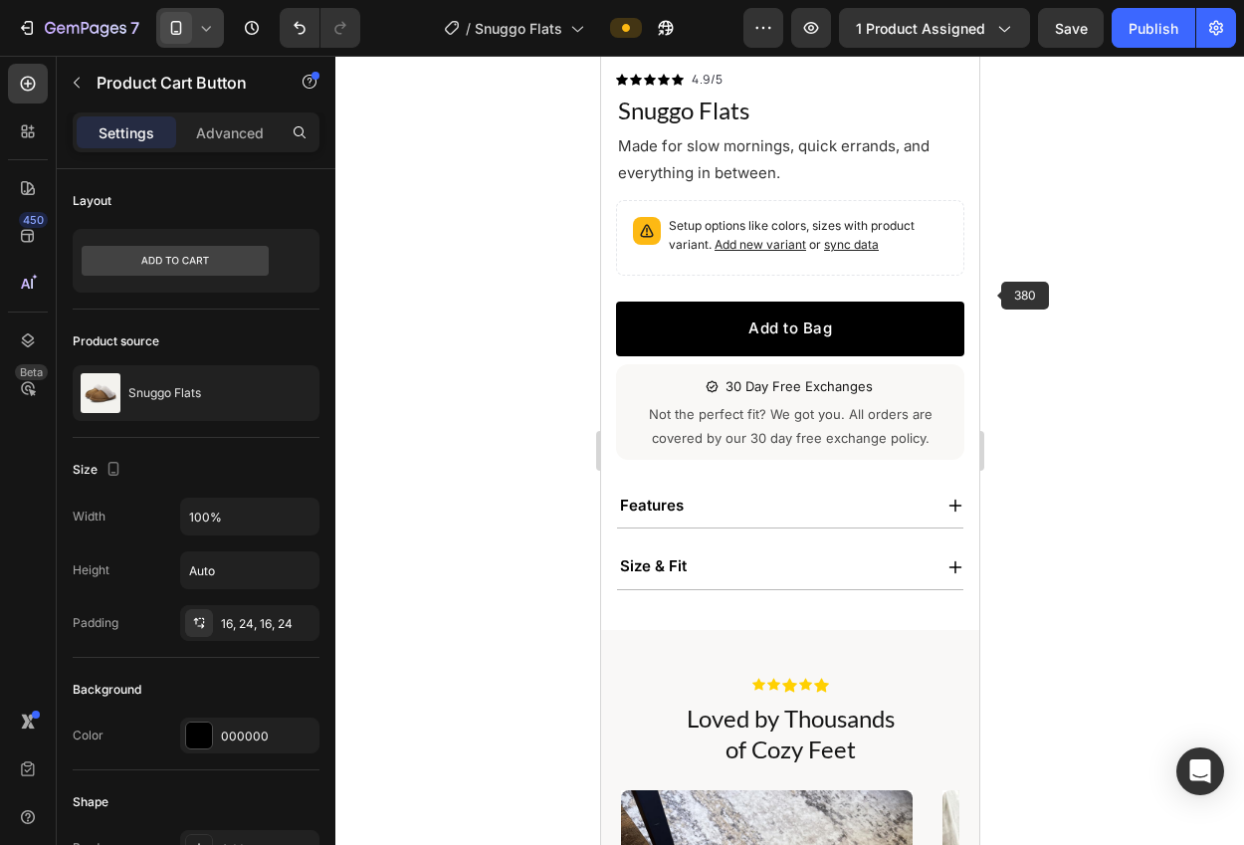
click at [1055, 291] on div at bounding box center [789, 450] width 908 height 789
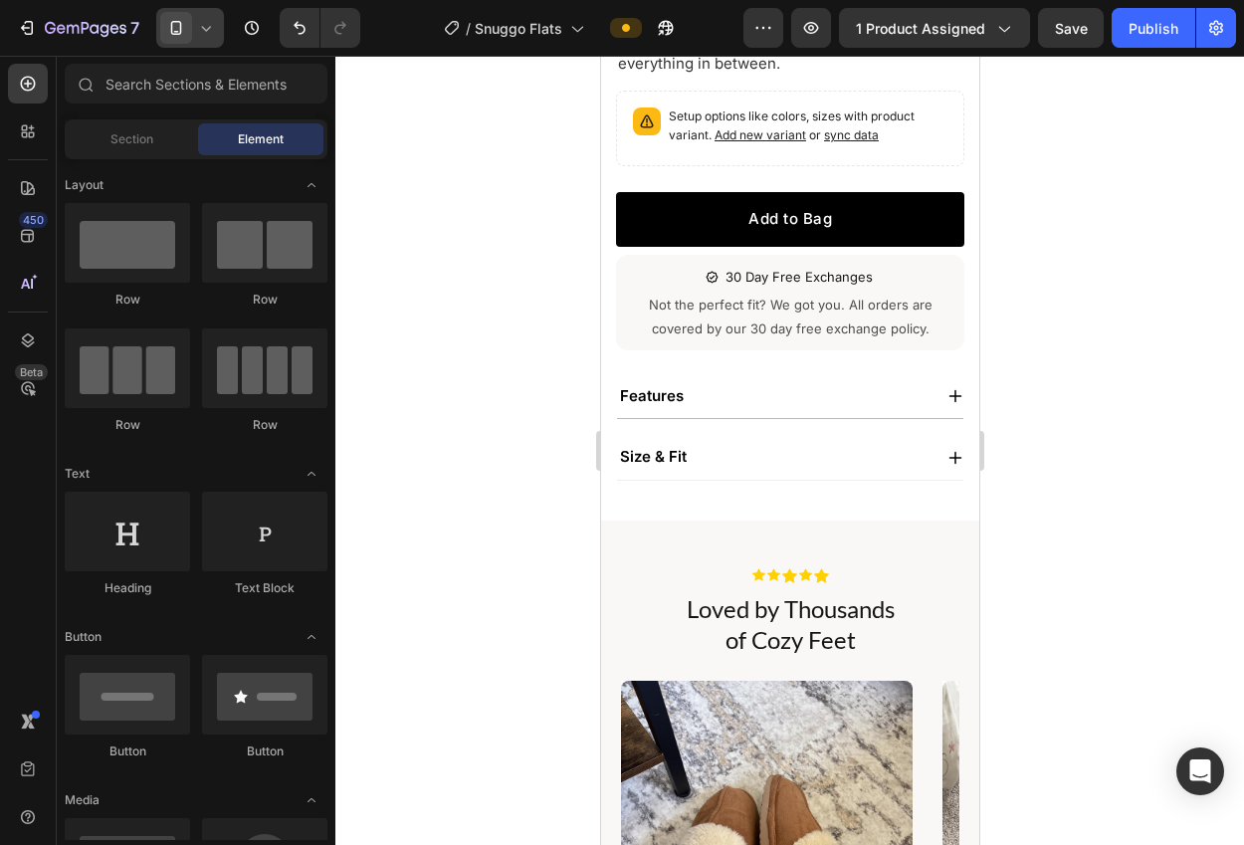
scroll to position [590, 0]
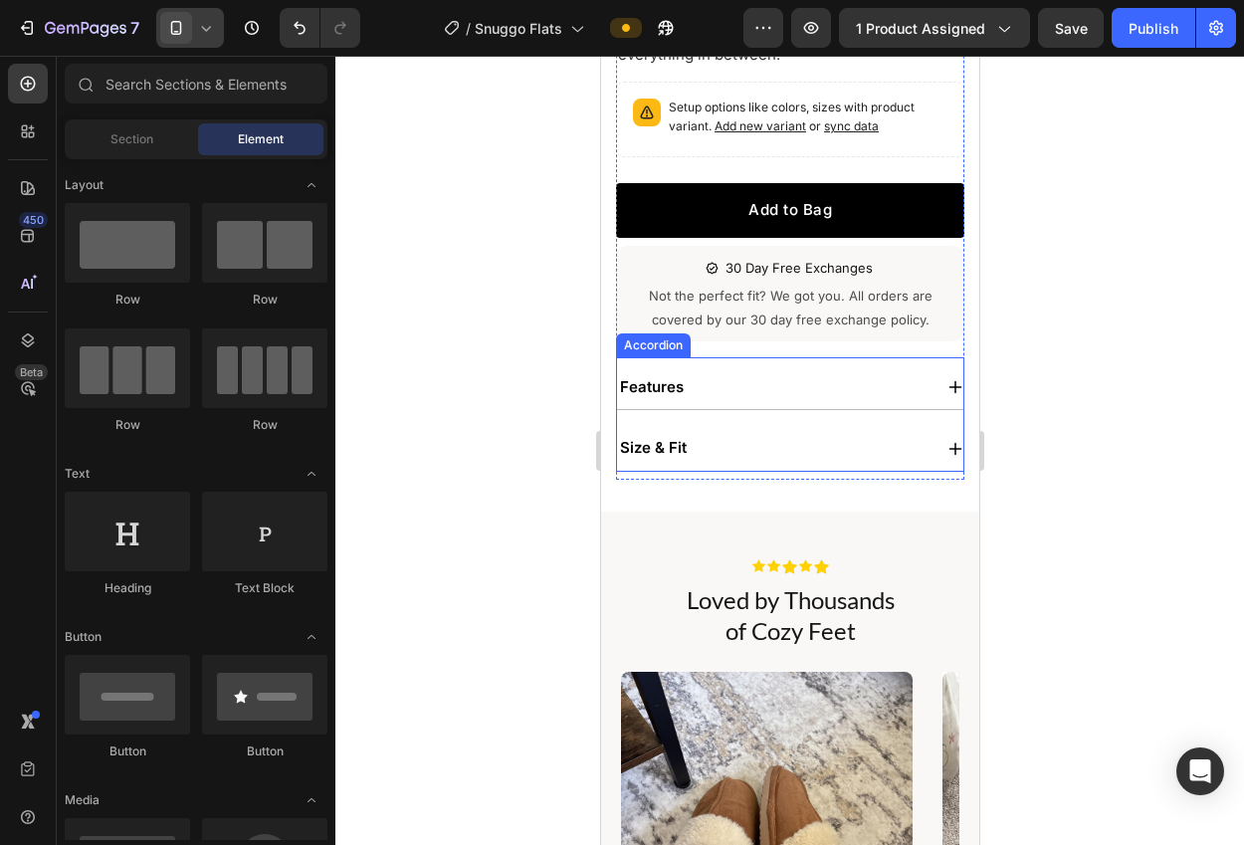
click at [641, 336] on div "Accordion" at bounding box center [652, 345] width 67 height 18
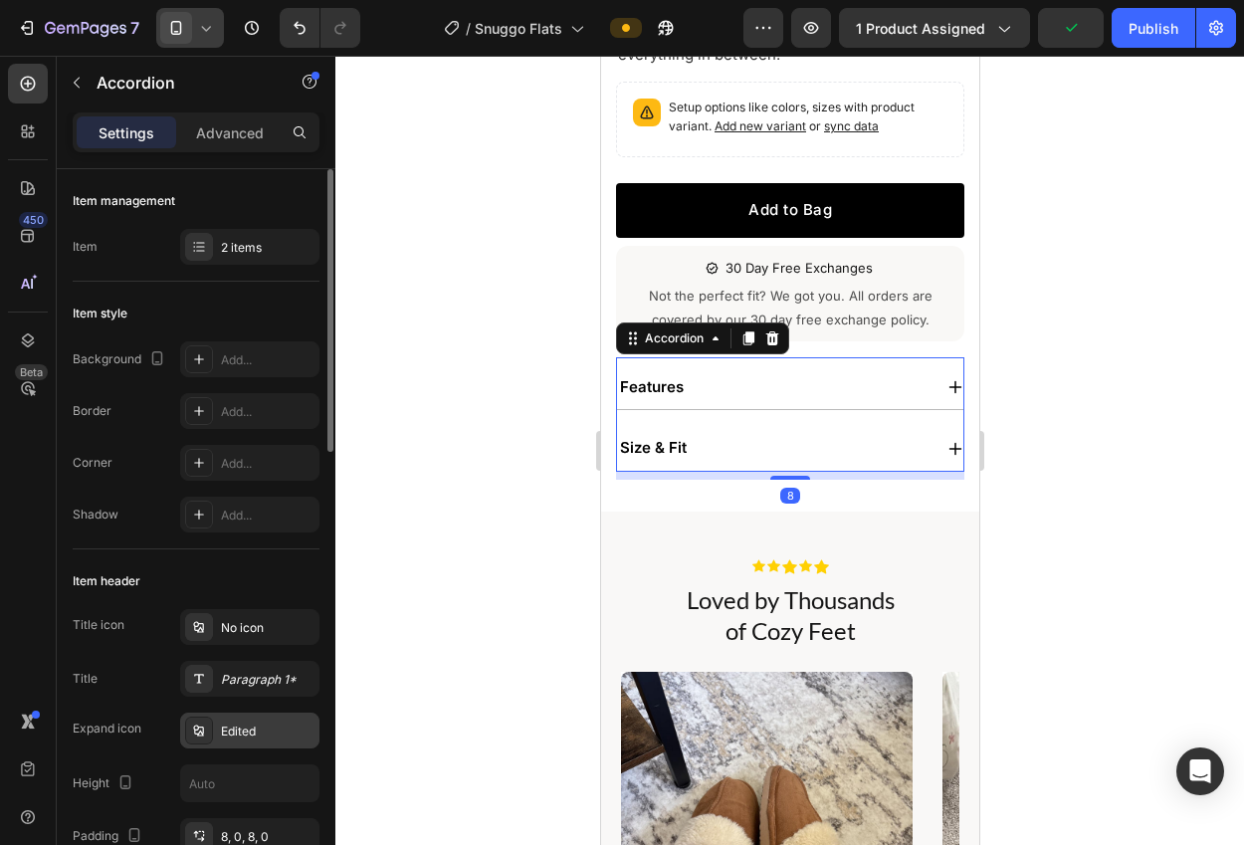
click at [226, 722] on div "Edited" at bounding box center [268, 731] width 94 height 18
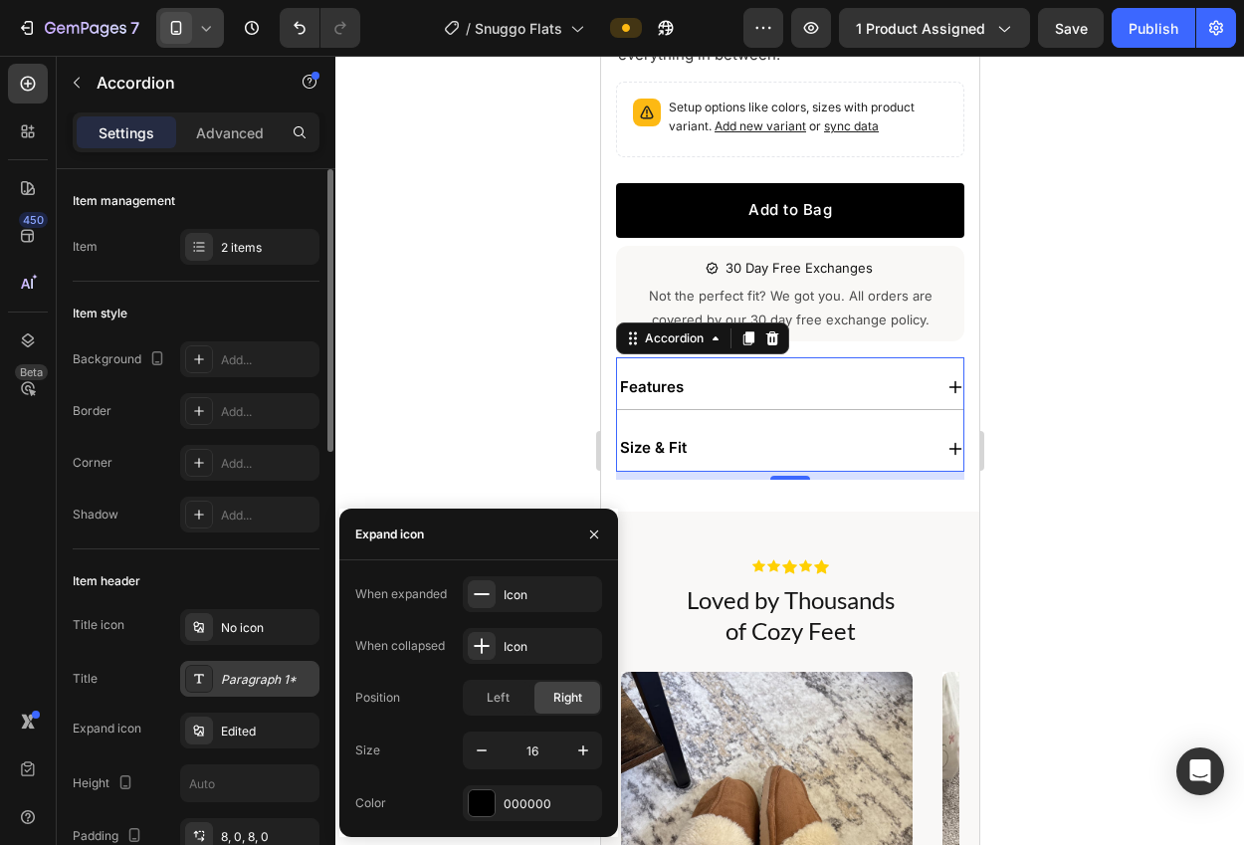
click at [263, 688] on div "Paragraph 1*" at bounding box center [268, 680] width 94 height 18
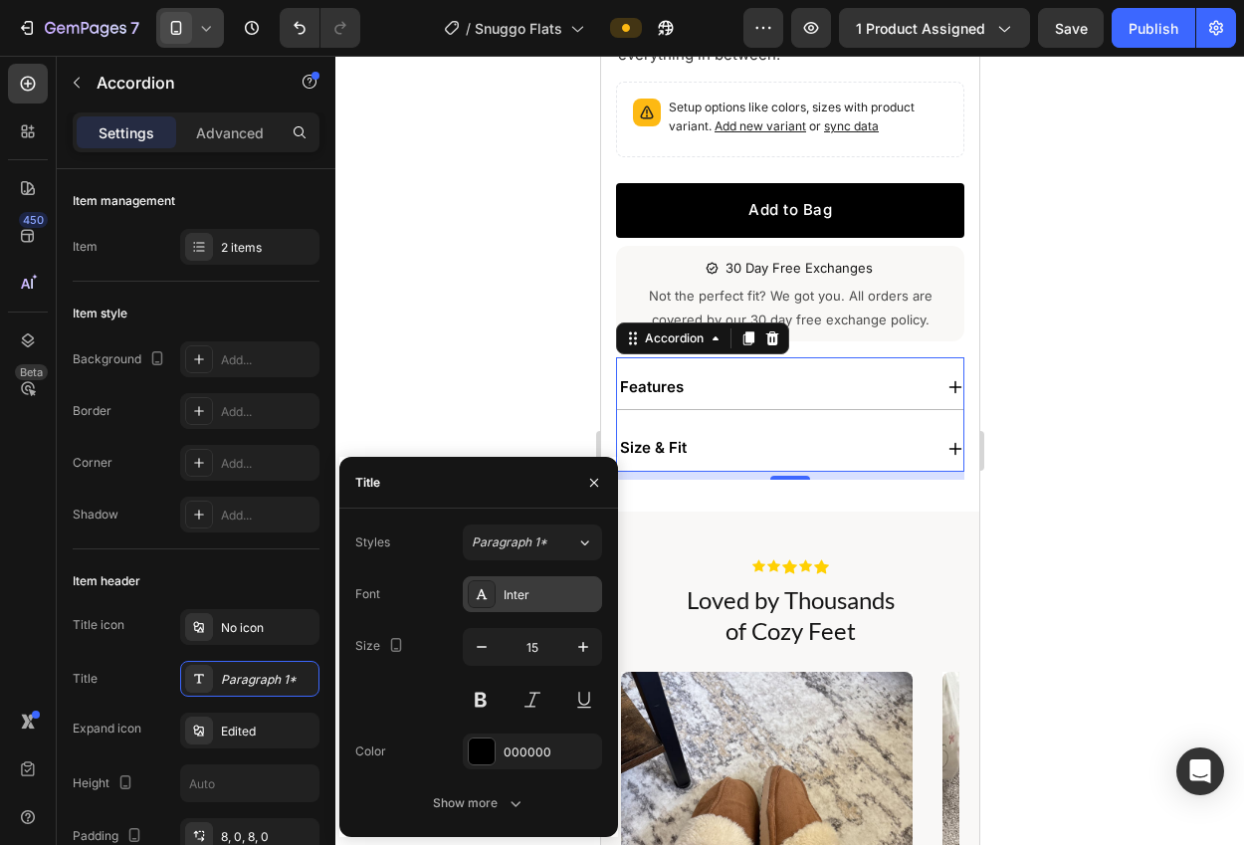
click at [486, 595] on icon at bounding box center [482, 594] width 16 height 16
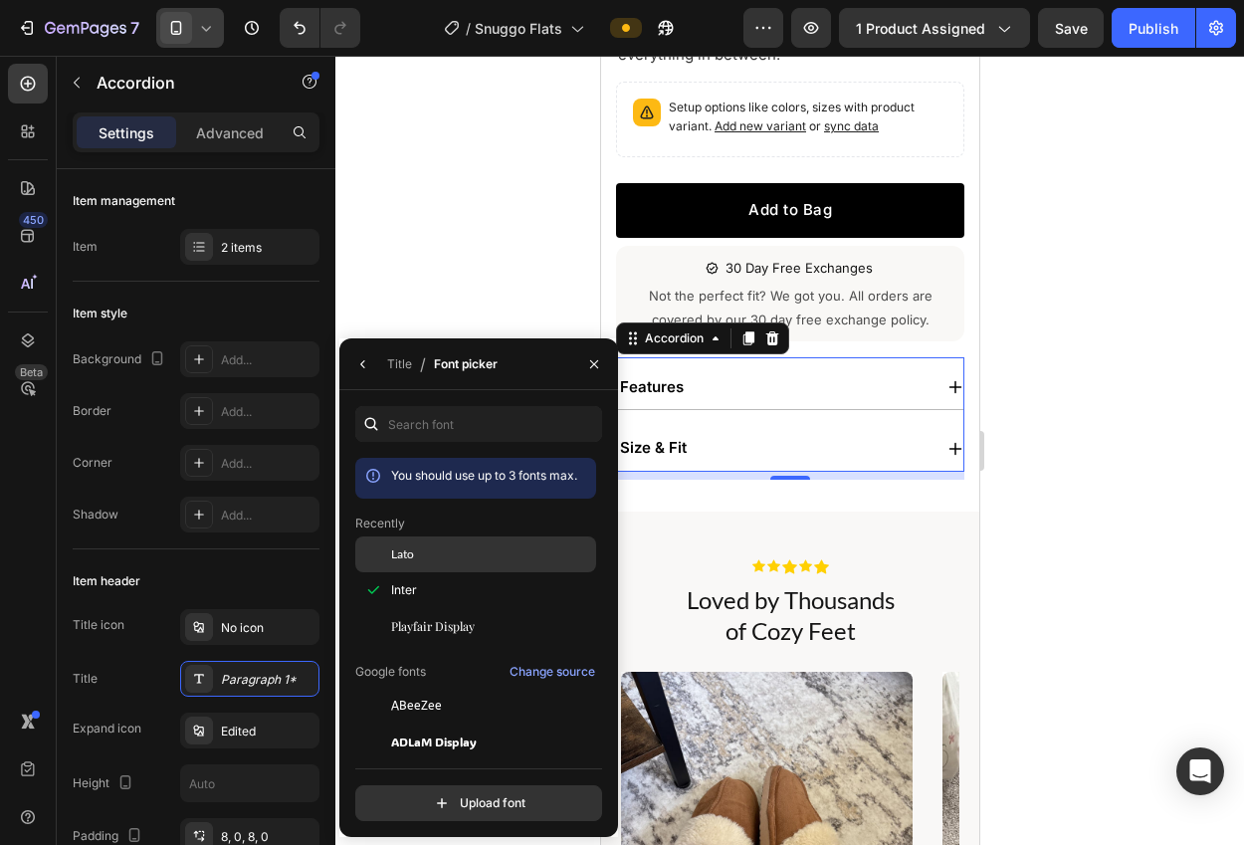
click at [400, 688] on div "Lato" at bounding box center [475, 706] width 241 height 36
click at [388, 362] on div "Title" at bounding box center [399, 364] width 25 height 18
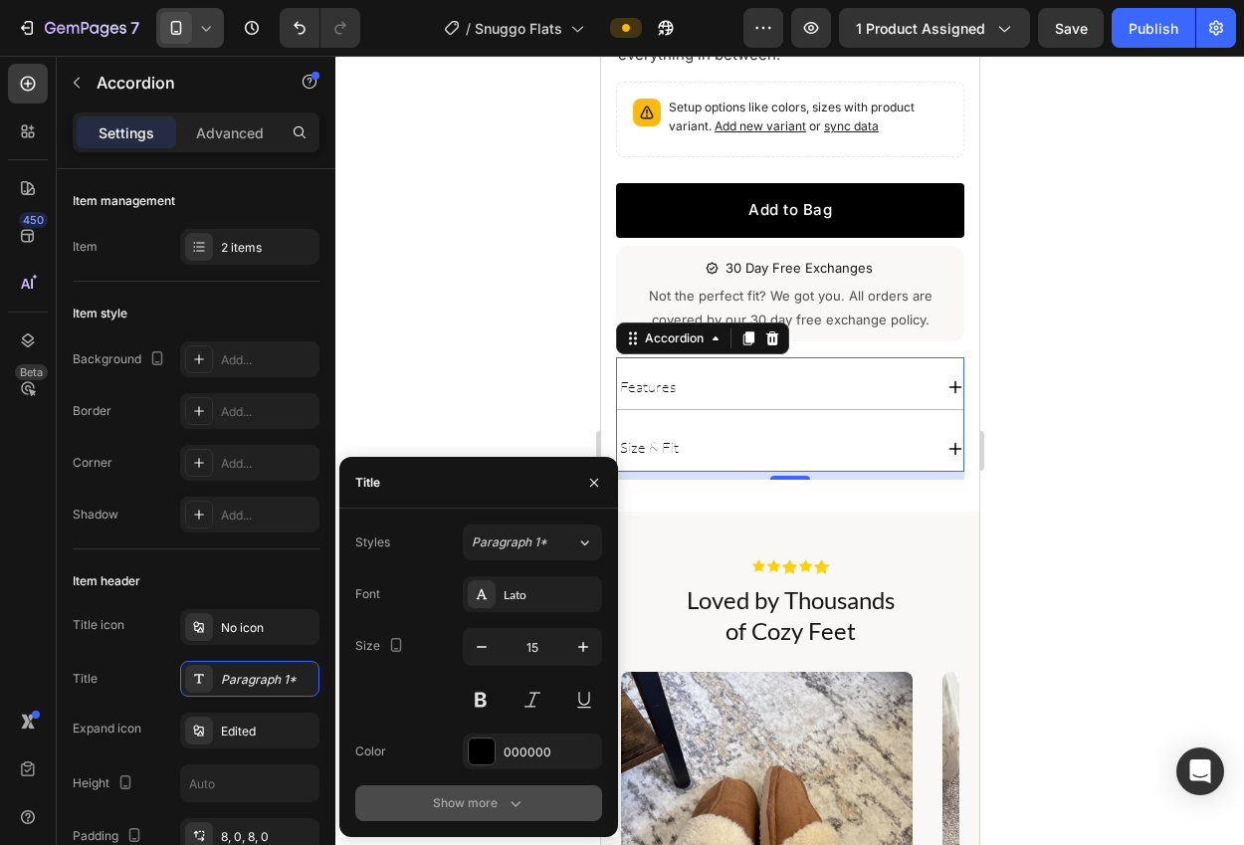
click at [518, 801] on icon "button" at bounding box center [515, 804] width 10 height 6
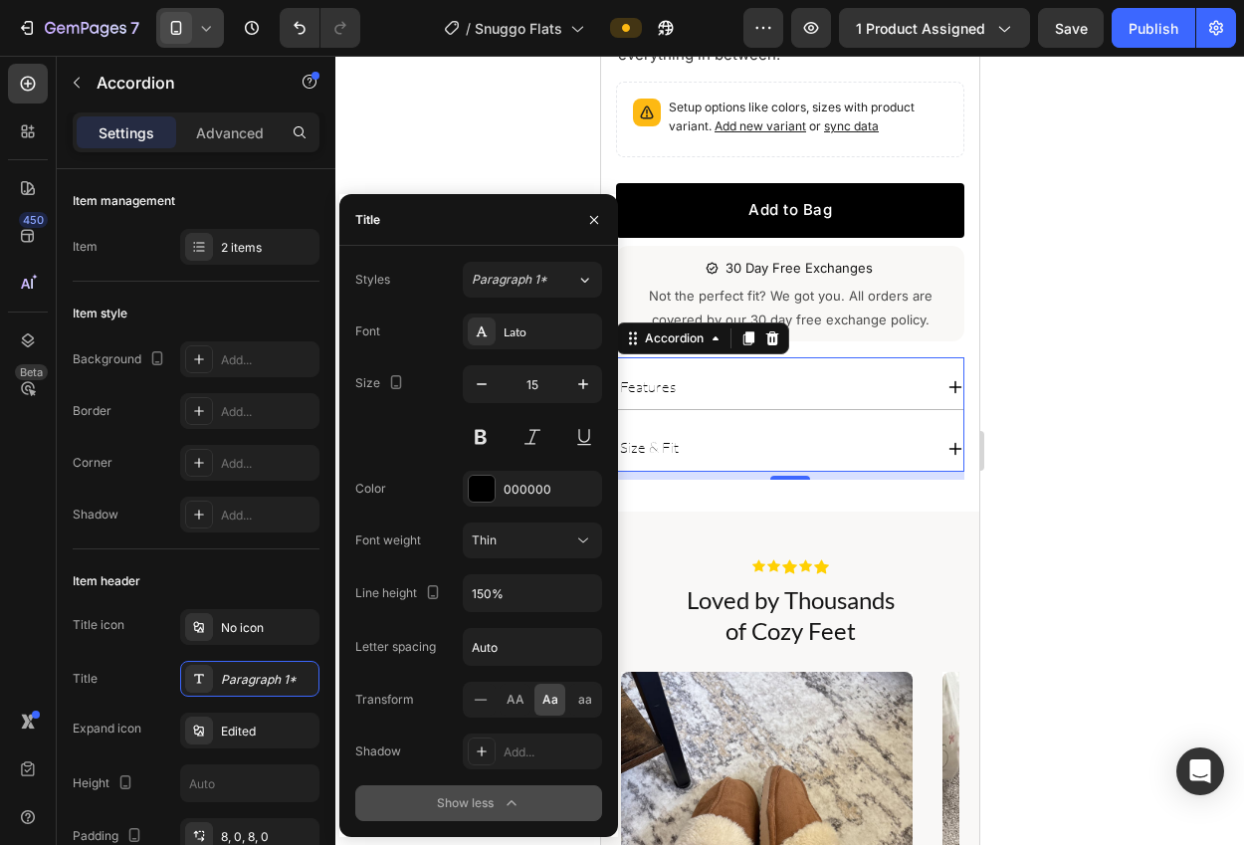
click at [482, 560] on div "Font Lato Size 15 Color 000000 Font weight Thin Line height 150% Letter spacing…" at bounding box center [478, 566] width 247 height 507
click at [485, 553] on button "Thin" at bounding box center [532, 540] width 139 height 36
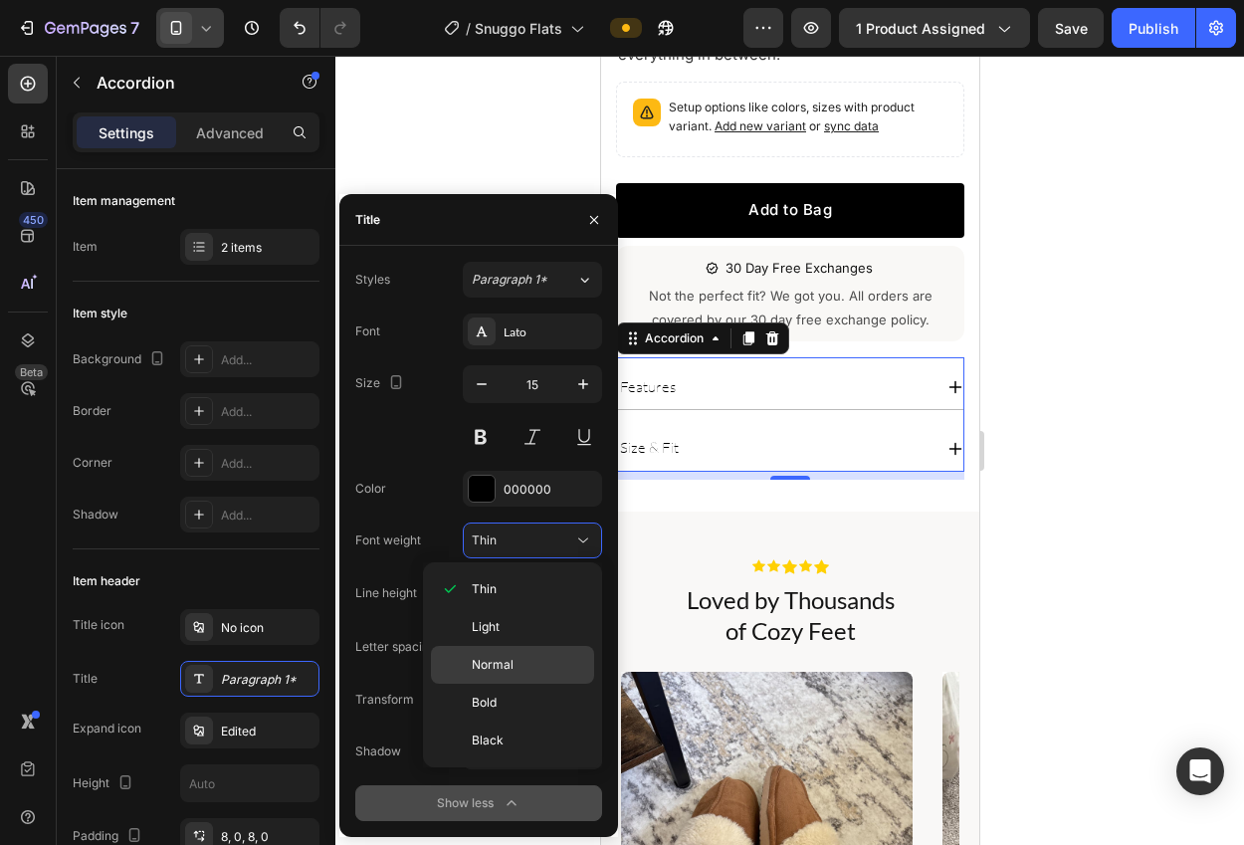
click at [498, 667] on span "Normal" at bounding box center [493, 665] width 42 height 18
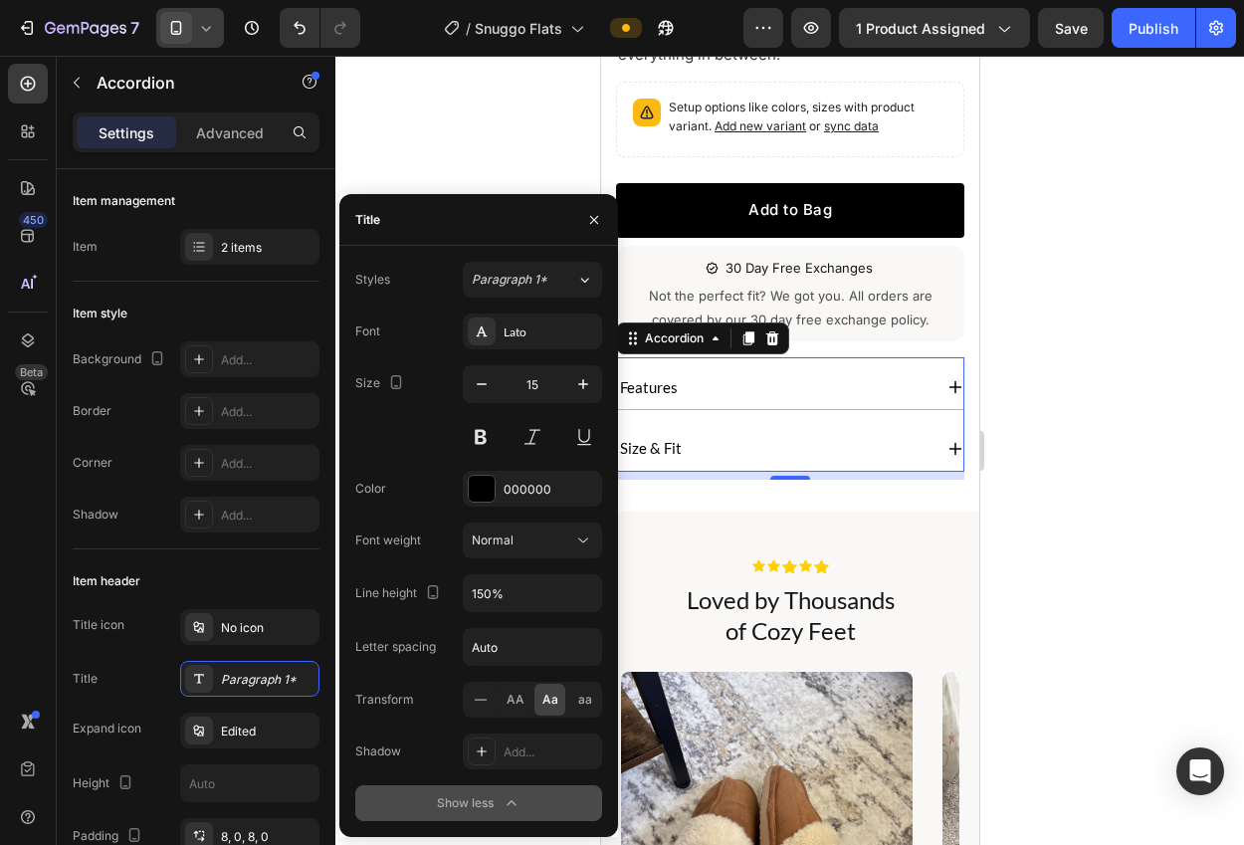
click at [1112, 453] on div at bounding box center [789, 450] width 908 height 789
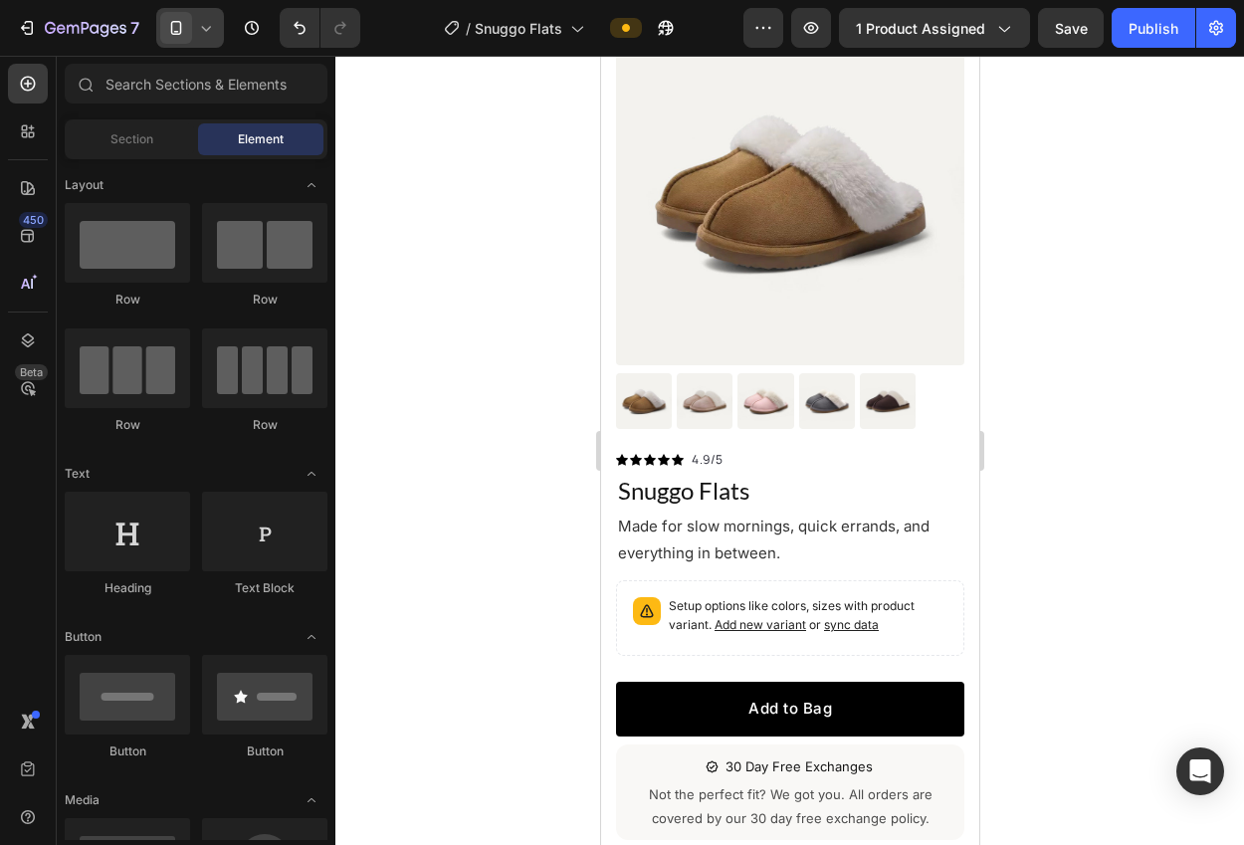
scroll to position [83, 0]
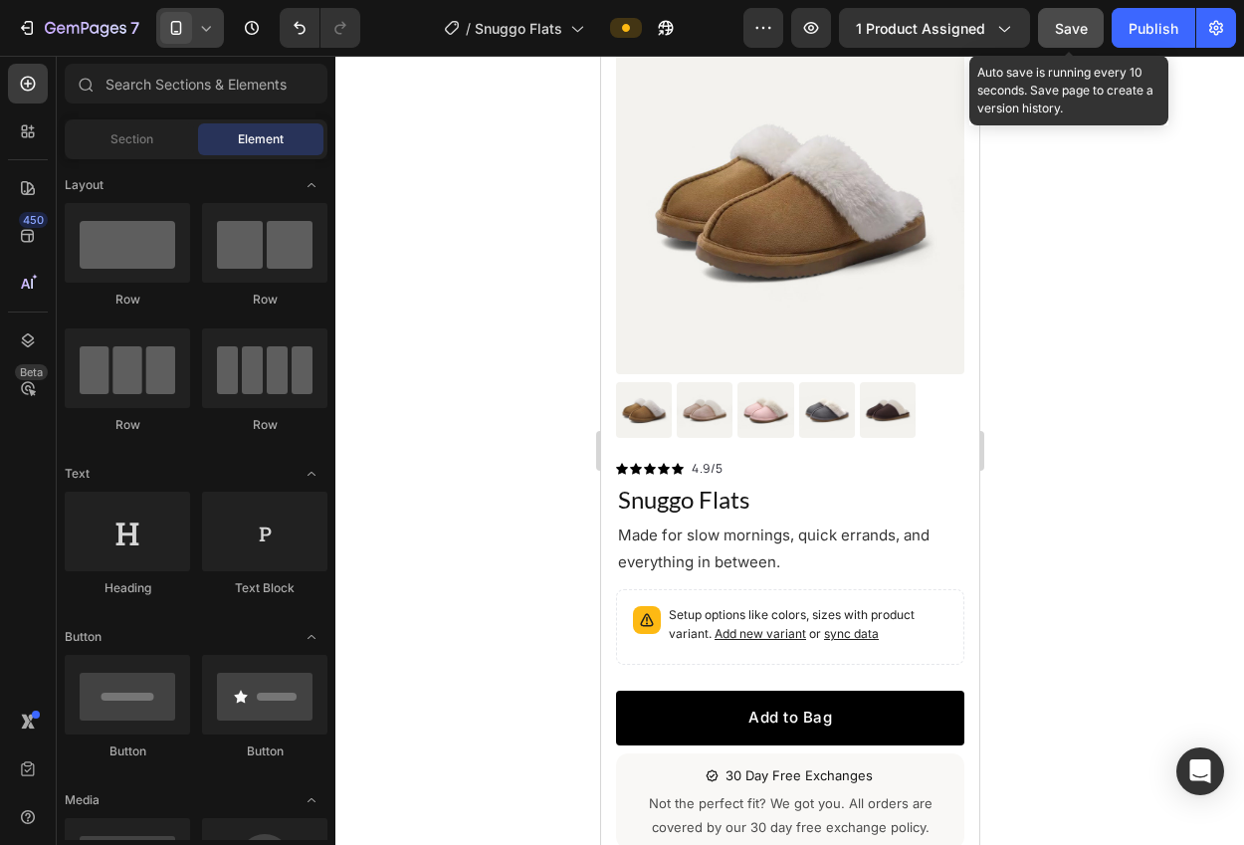
click at [1064, 36] on span "Save" at bounding box center [1071, 28] width 33 height 17
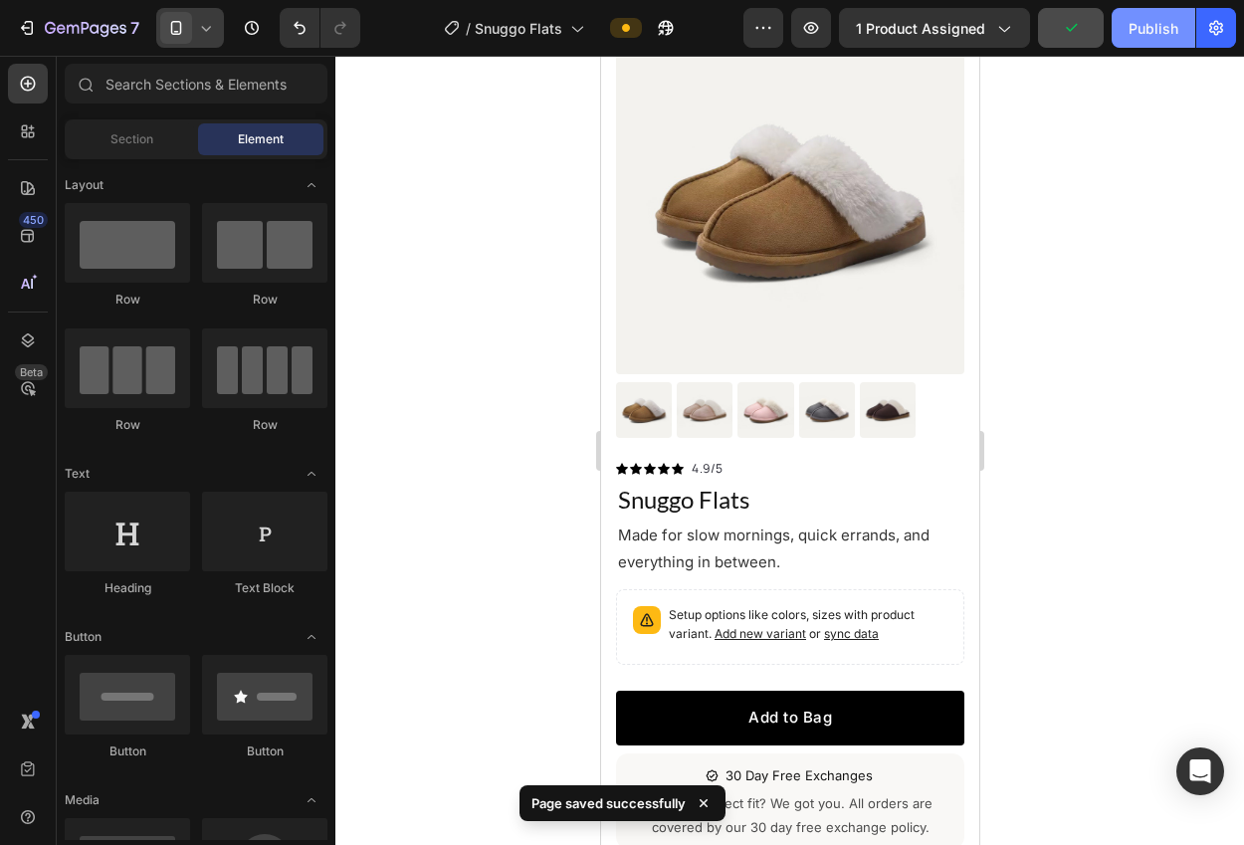
click at [1123, 26] on button "Publish" at bounding box center [1153, 28] width 84 height 40
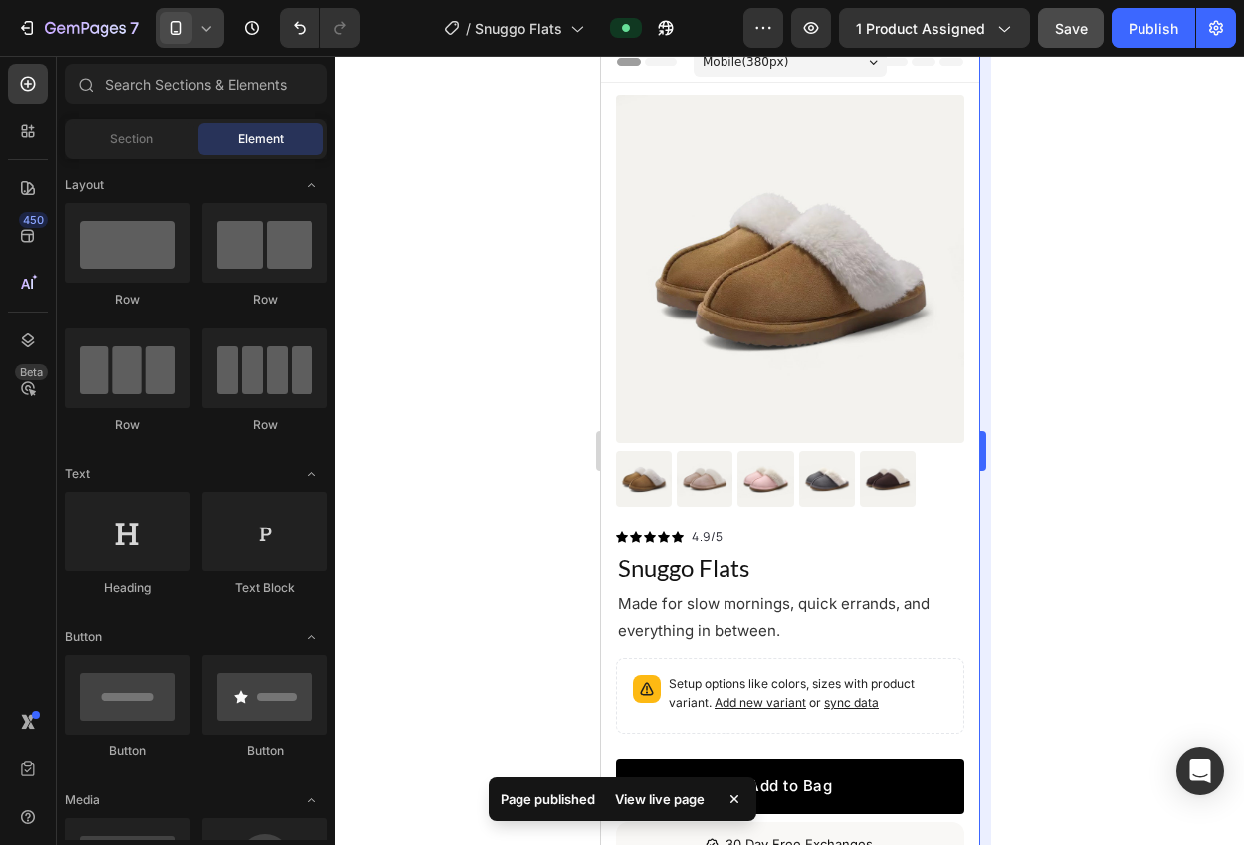
scroll to position [2, 0]
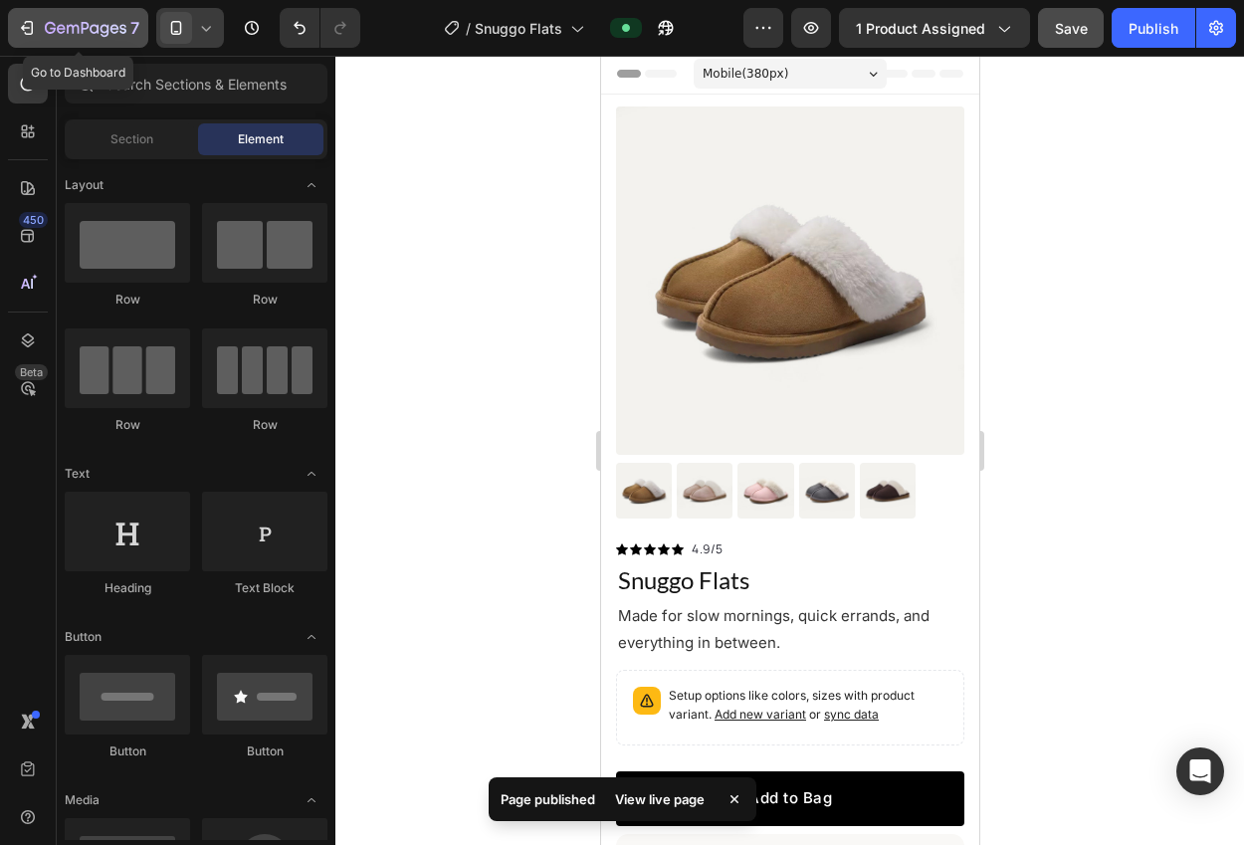
click at [90, 36] on icon "button" at bounding box center [86, 29] width 82 height 17
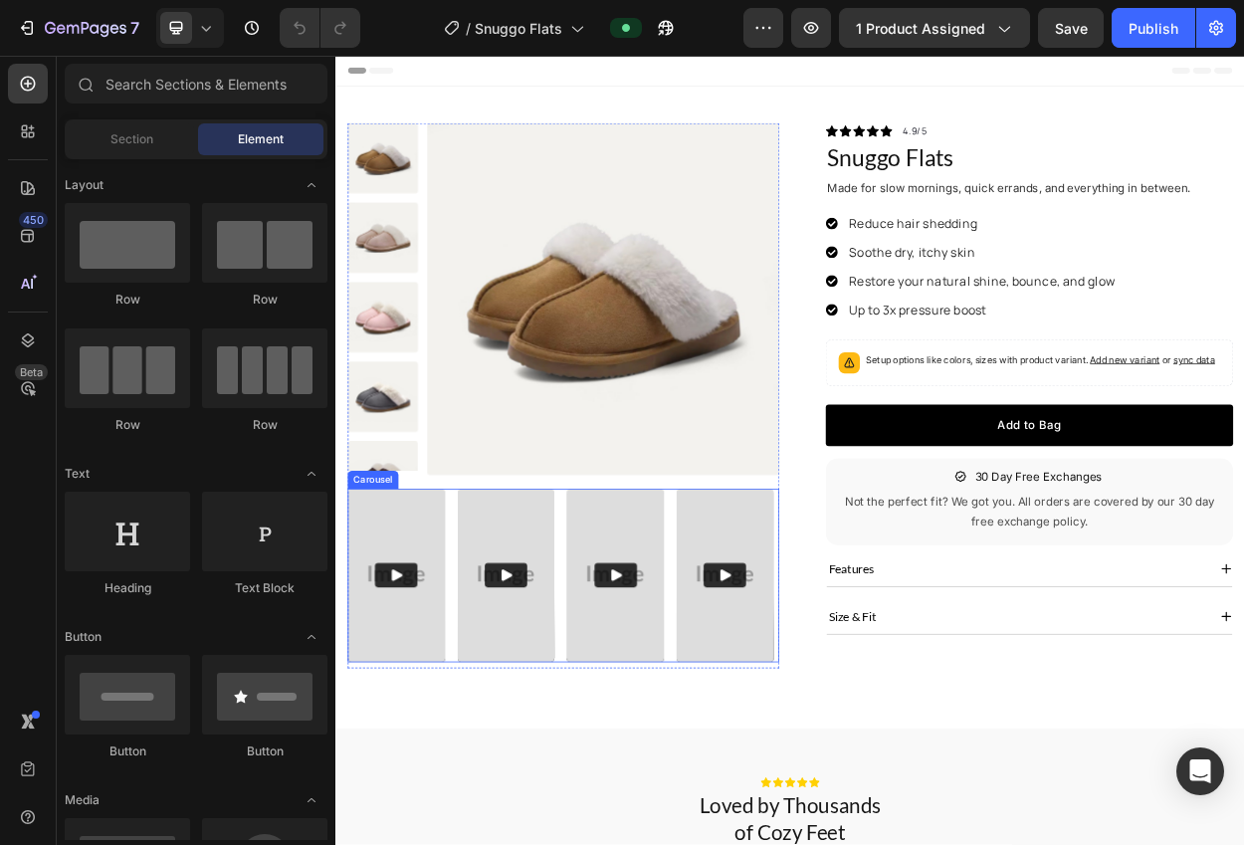
click at [629, 645] on div "Video Video Video Video" at bounding box center [633, 739] width 567 height 228
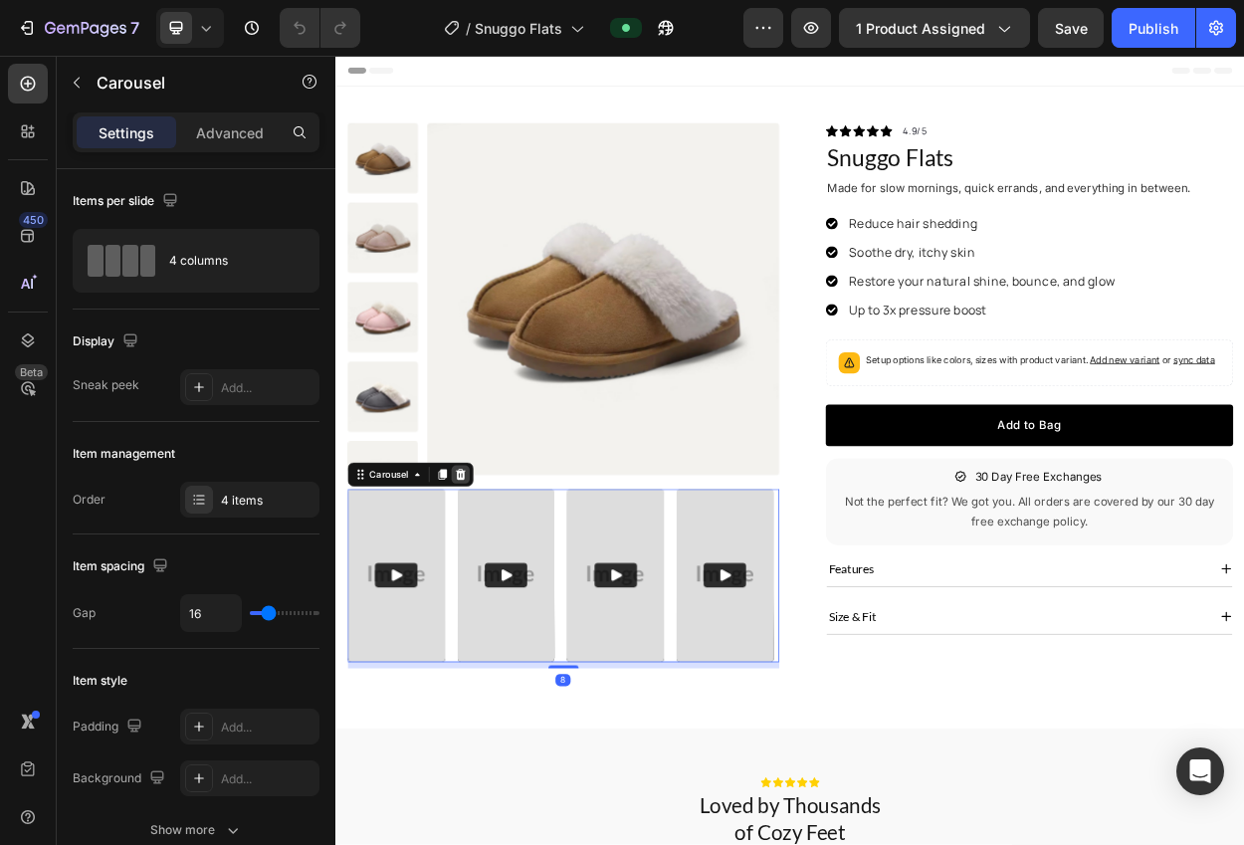
click at [488, 612] on div at bounding box center [499, 606] width 24 height 24
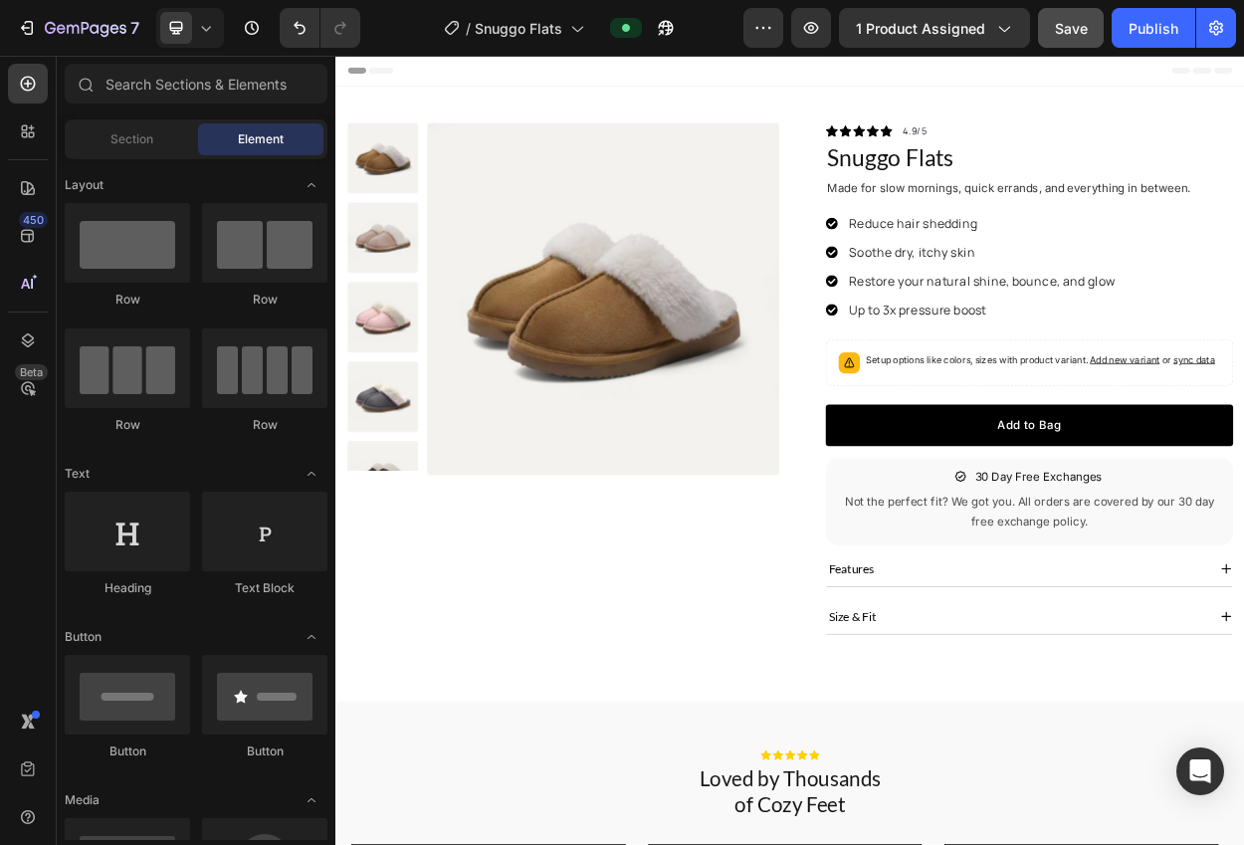
click at [1074, 33] on span "Save" at bounding box center [1071, 28] width 33 height 17
click at [1134, 31] on div "Publish" at bounding box center [1153, 28] width 50 height 21
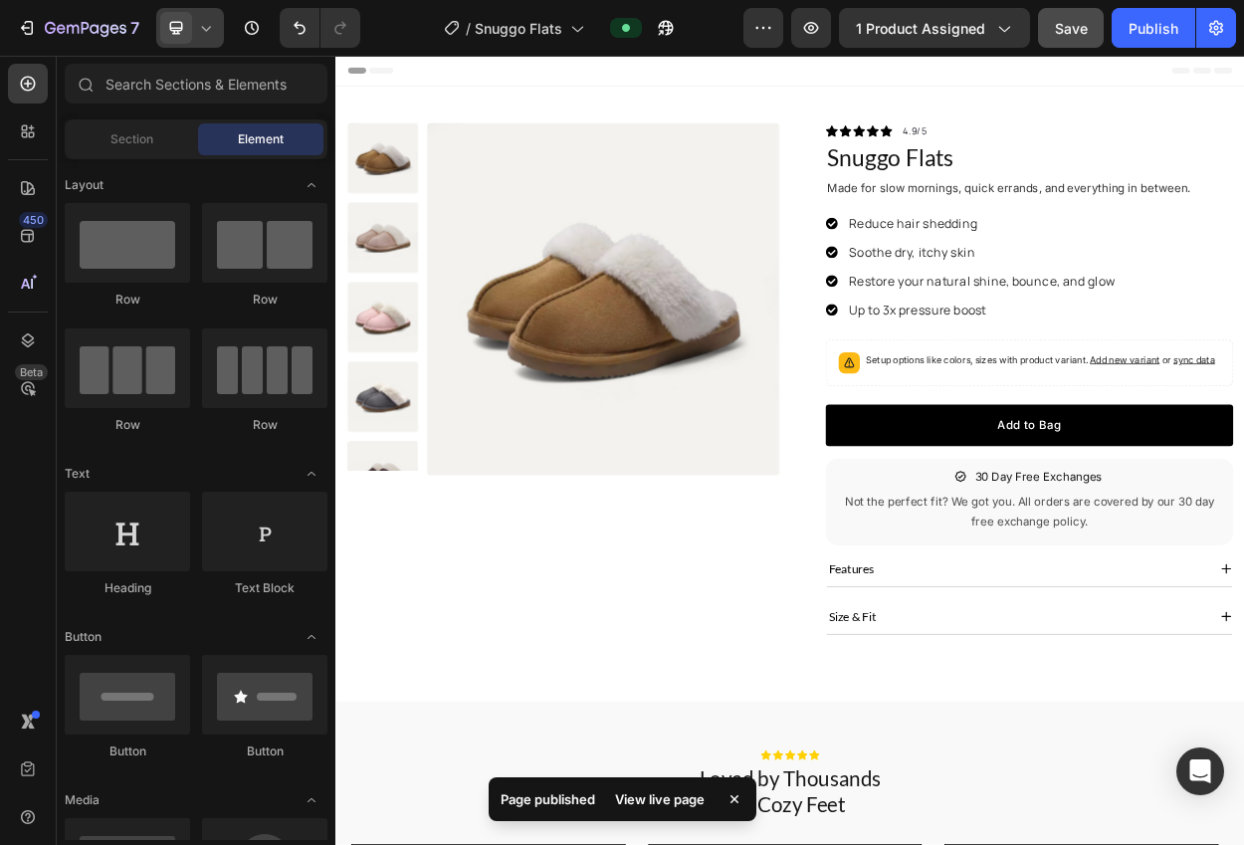
click at [203, 39] on div at bounding box center [190, 28] width 68 height 40
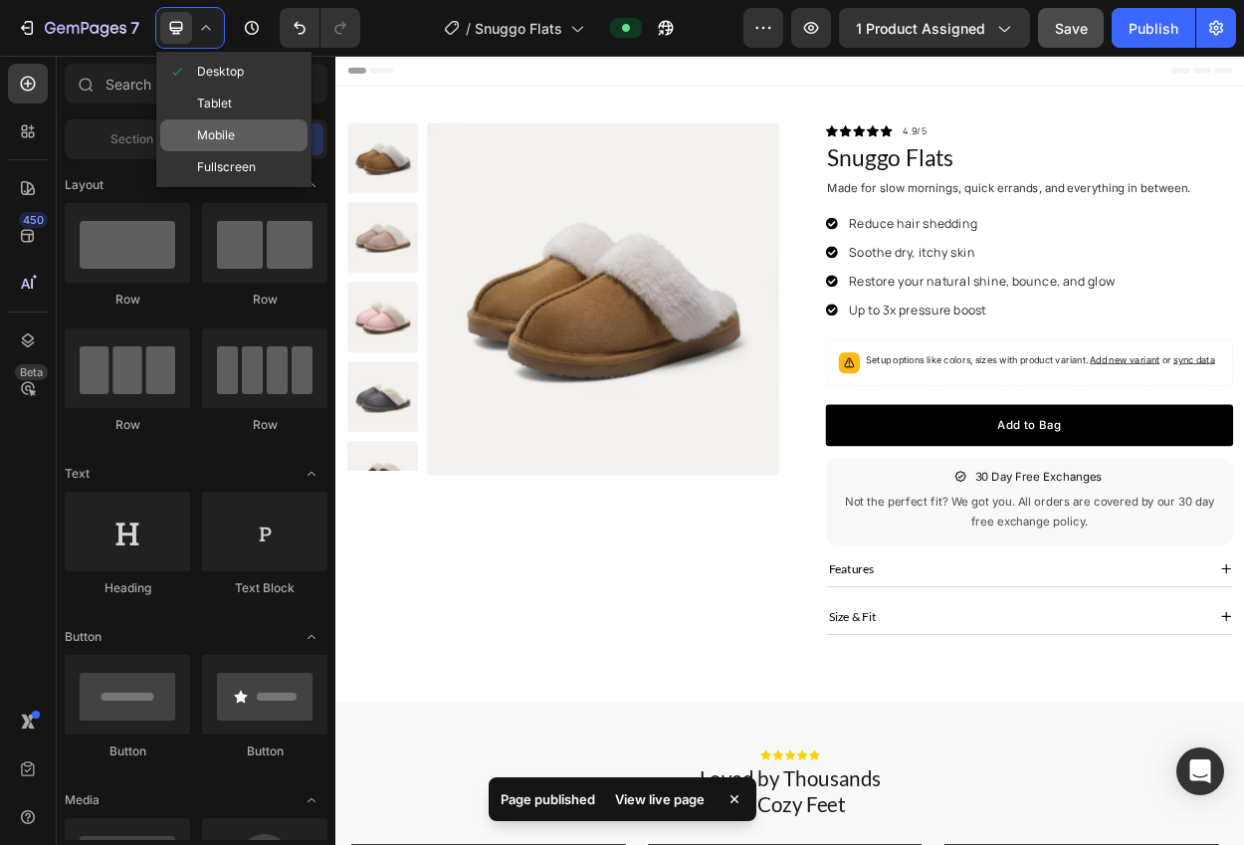
click at [207, 151] on div "Mobile" at bounding box center [233, 167] width 147 height 32
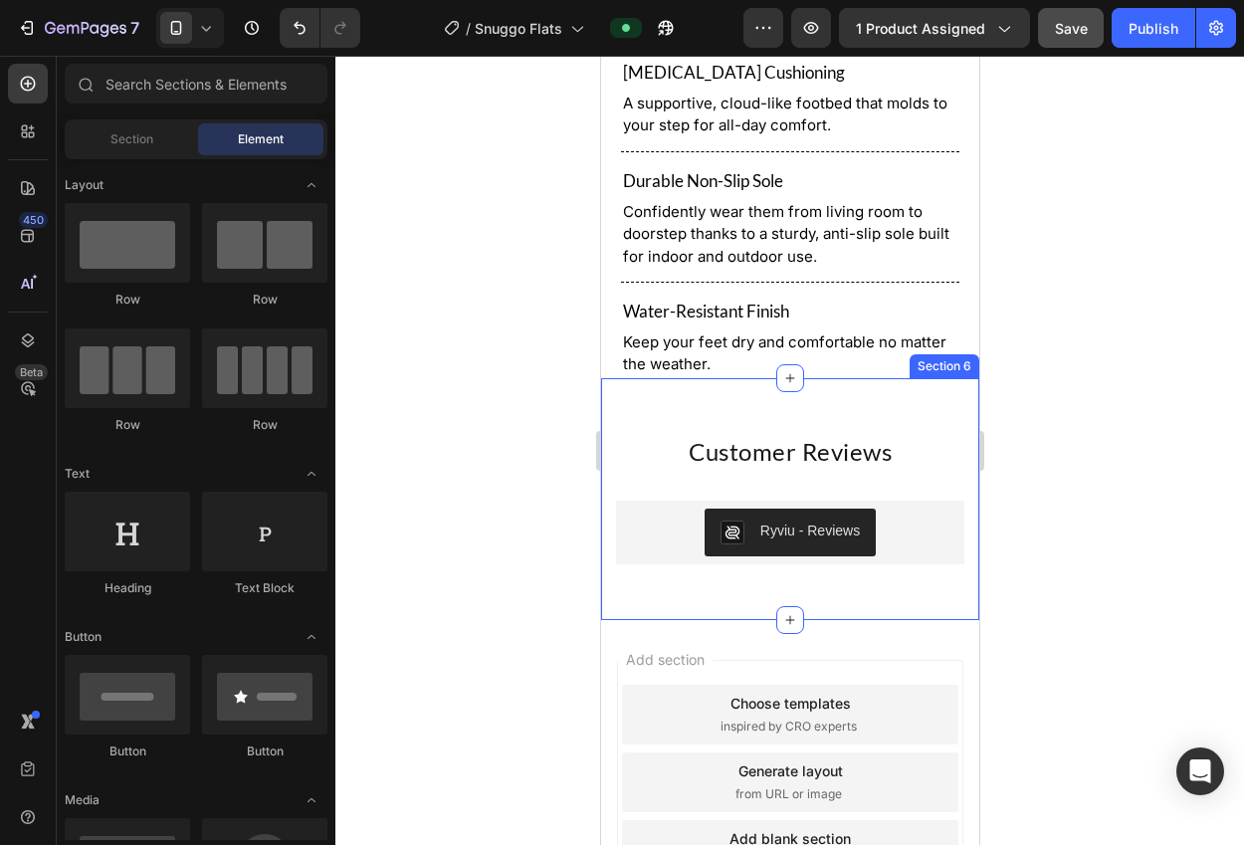
scroll to position [2456, 0]
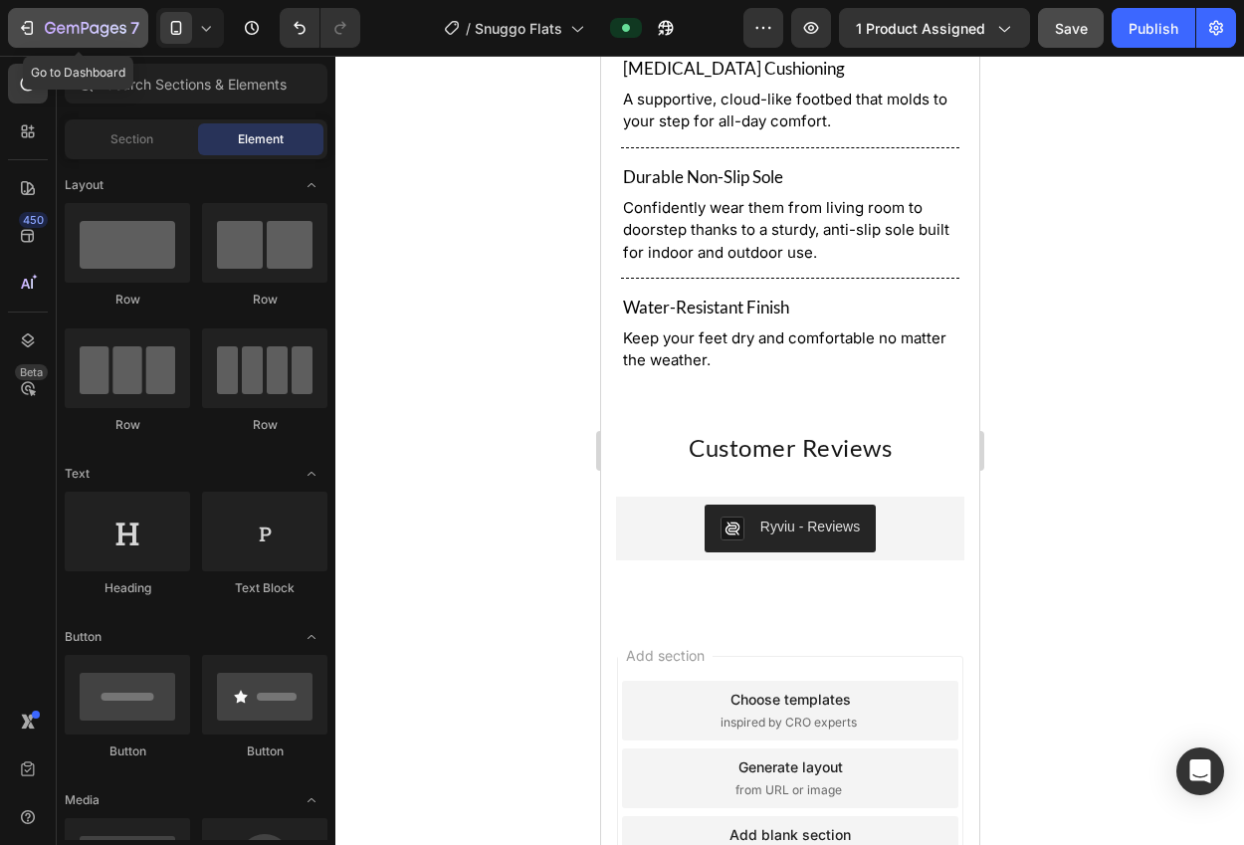
click at [91, 30] on icon "button" at bounding box center [94, 28] width 9 height 9
